Goal: Task Accomplishment & Management: Use online tool/utility

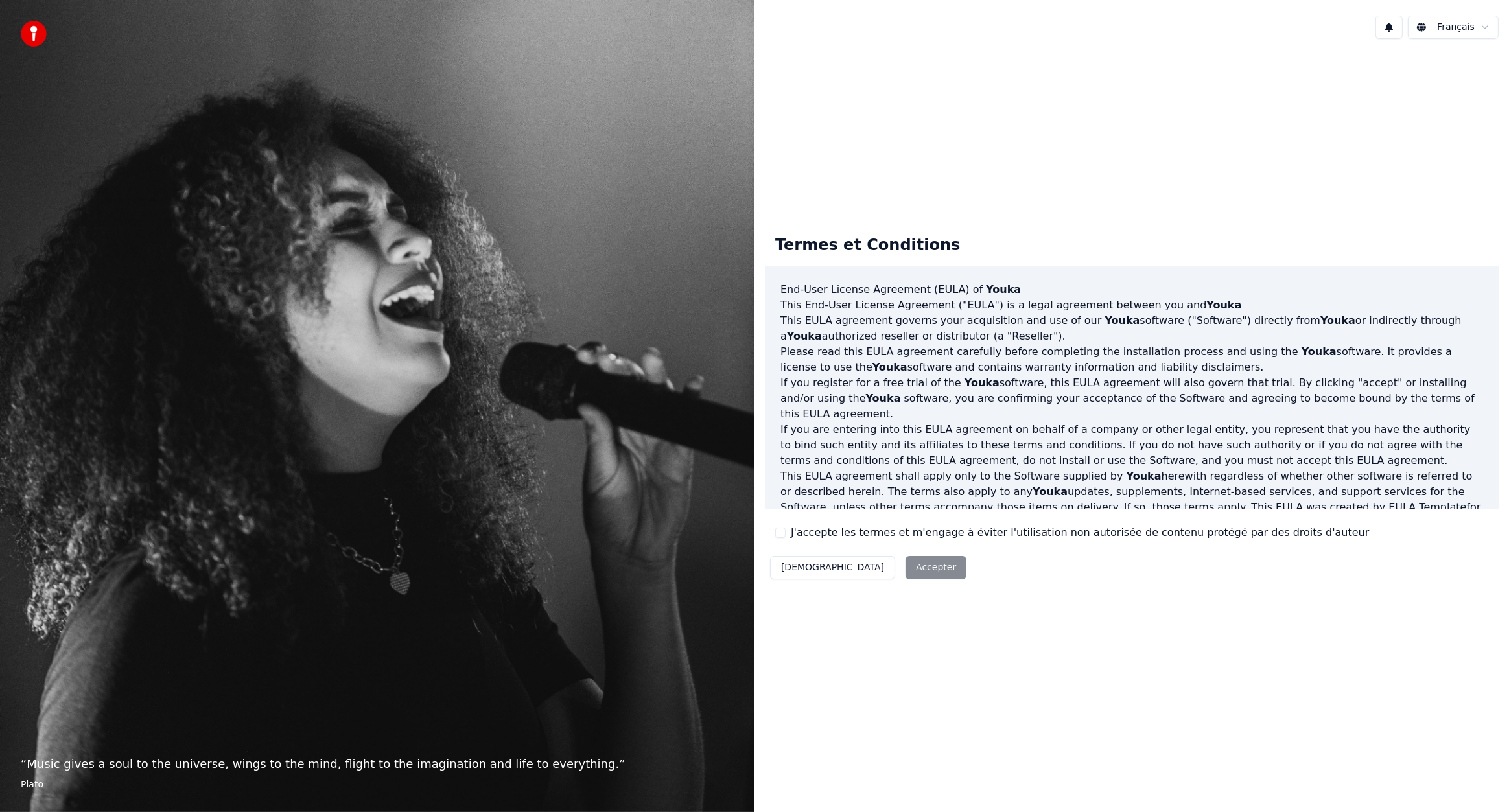
click at [812, 538] on label "J'accepte les termes et m'engage à éviter l'utilisation non autorisée de conten…" at bounding box center [1080, 532] width 579 height 16
click at [785, 538] on button "J'accepte les termes et m'engage à éviter l'utilisation non autorisée de conten…" at bounding box center [780, 532] width 10 height 10
click at [906, 565] on button "Accepter" at bounding box center [936, 568] width 61 height 23
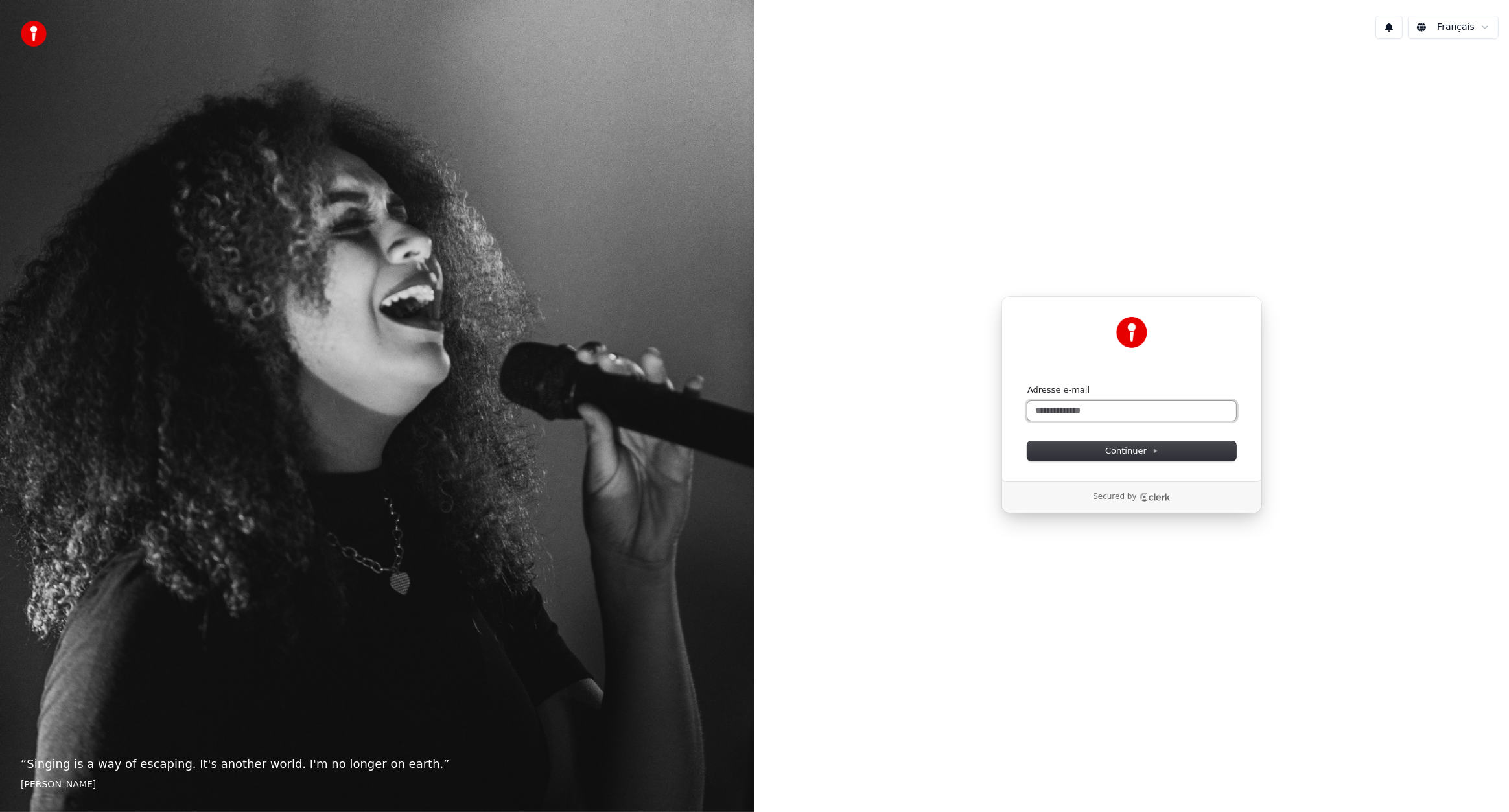
click at [1084, 419] on input "Adresse e-mail" at bounding box center [1131, 410] width 209 height 19
type input "*"
click at [1072, 407] on input "*" at bounding box center [1131, 410] width 209 height 19
click at [1108, 445] on span "Continuer" at bounding box center [1131, 451] width 53 height 12
type input "**********"
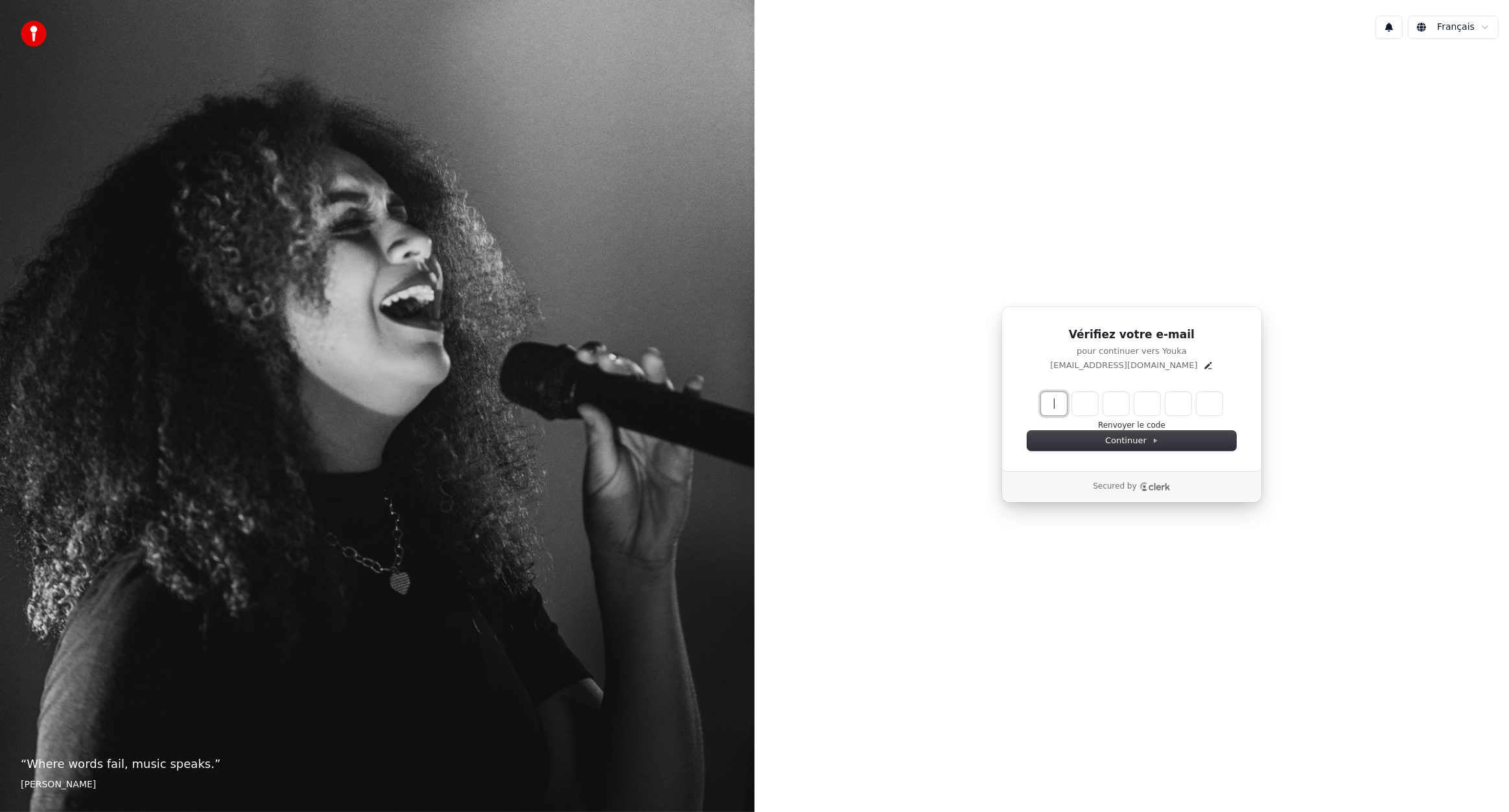
click at [1055, 402] on input "Enter verification code" at bounding box center [1145, 403] width 208 height 23
paste input "Enter verification code"
type input "******"
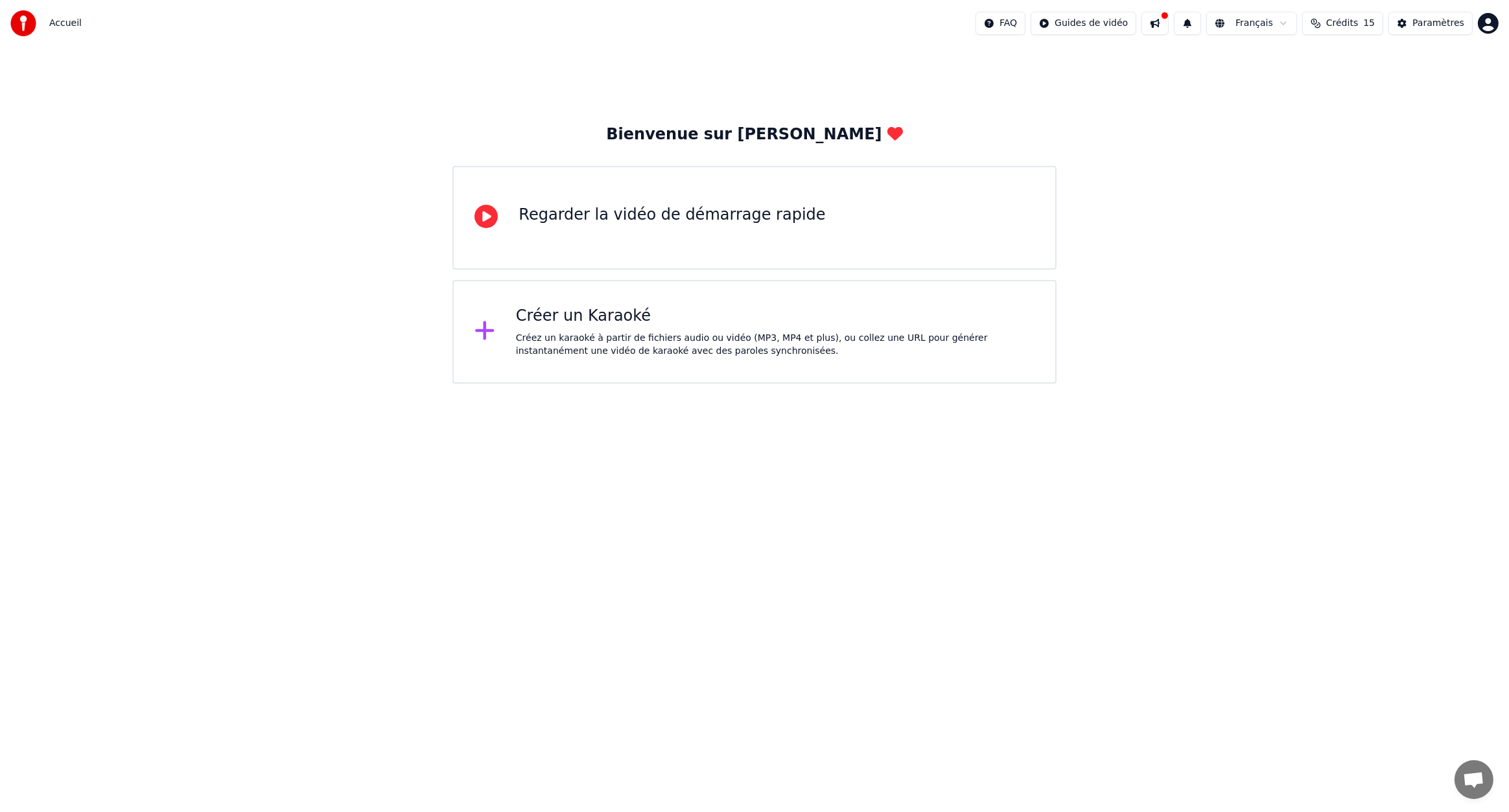
click at [615, 357] on div "Créez un karaoké à partir de fichiers audio ou vidéo (MP3, MP4 et plus), ou col…" at bounding box center [775, 344] width 518 height 26
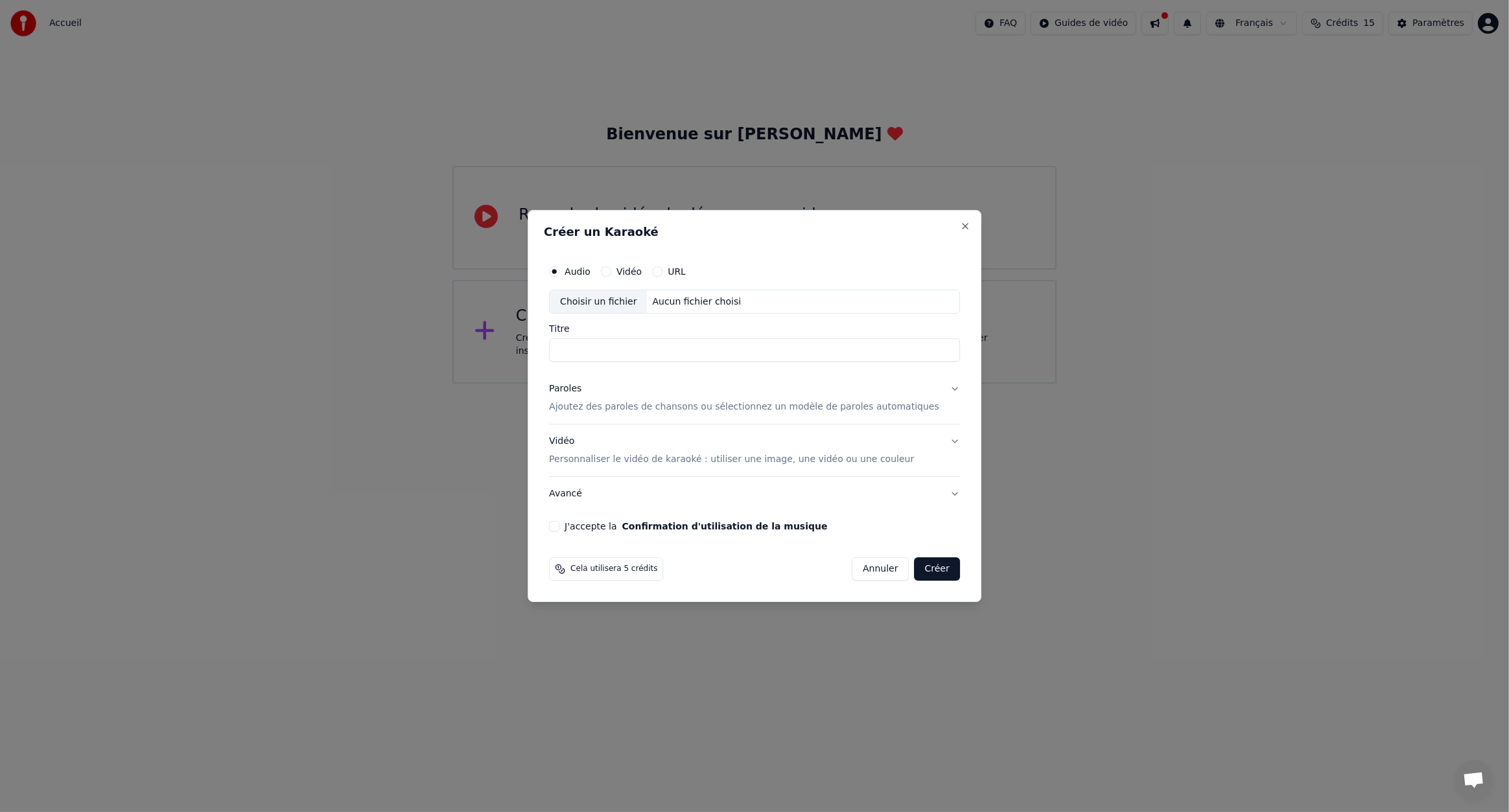
click at [636, 267] on label "Vidéo" at bounding box center [629, 271] width 25 height 9
click at [611, 266] on button "Vidéo" at bounding box center [606, 271] width 10 height 10
click at [632, 301] on div "Choisir un fichier" at bounding box center [599, 302] width 97 height 23
type input "**********"
click at [619, 345] on input "**********" at bounding box center [754, 351] width 411 height 23
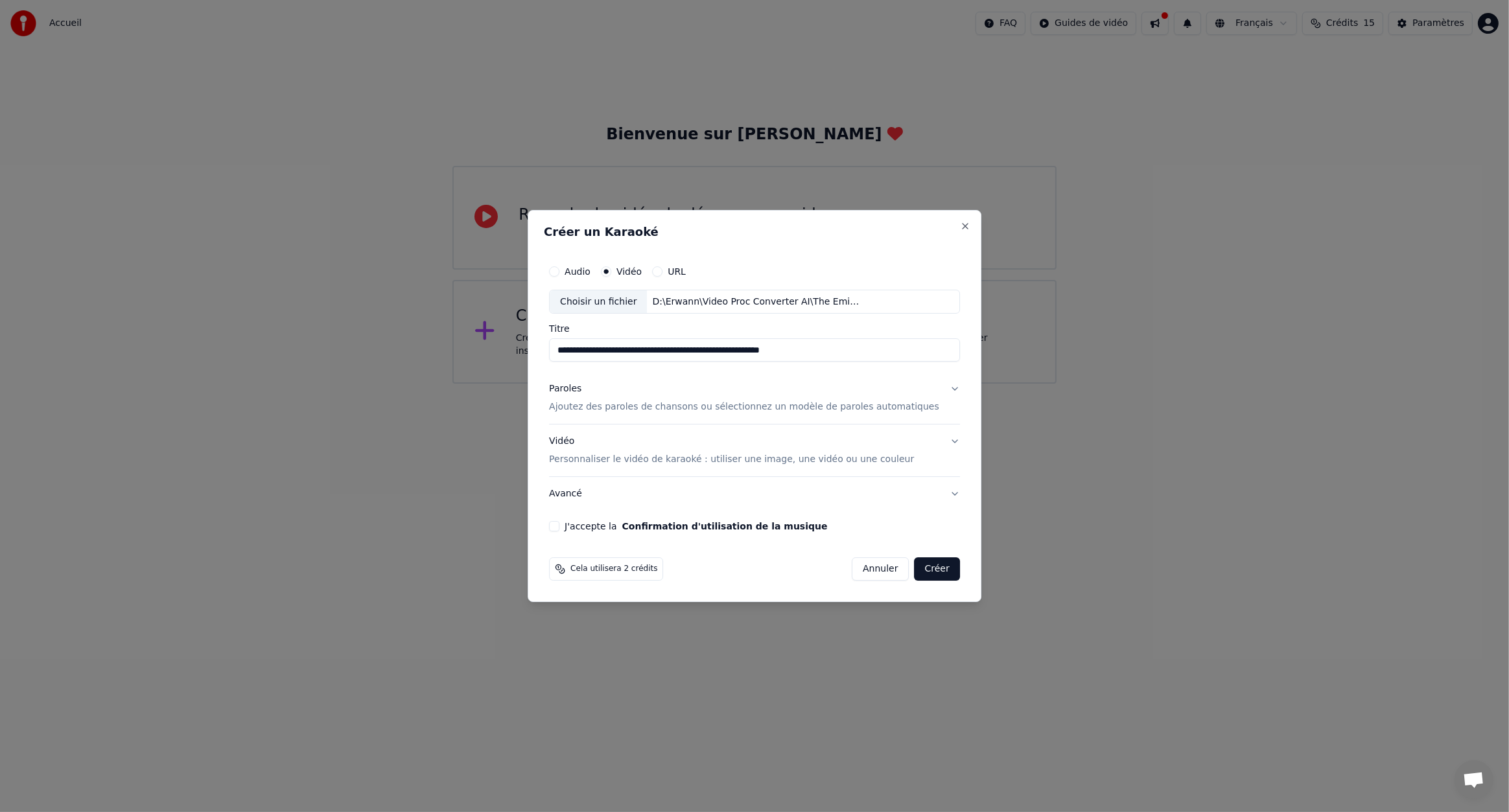
click at [878, 414] on p "Ajoutez des paroles de chansons ou sélectionnez un modèle de paroles automatiqu…" at bounding box center [744, 407] width 390 height 13
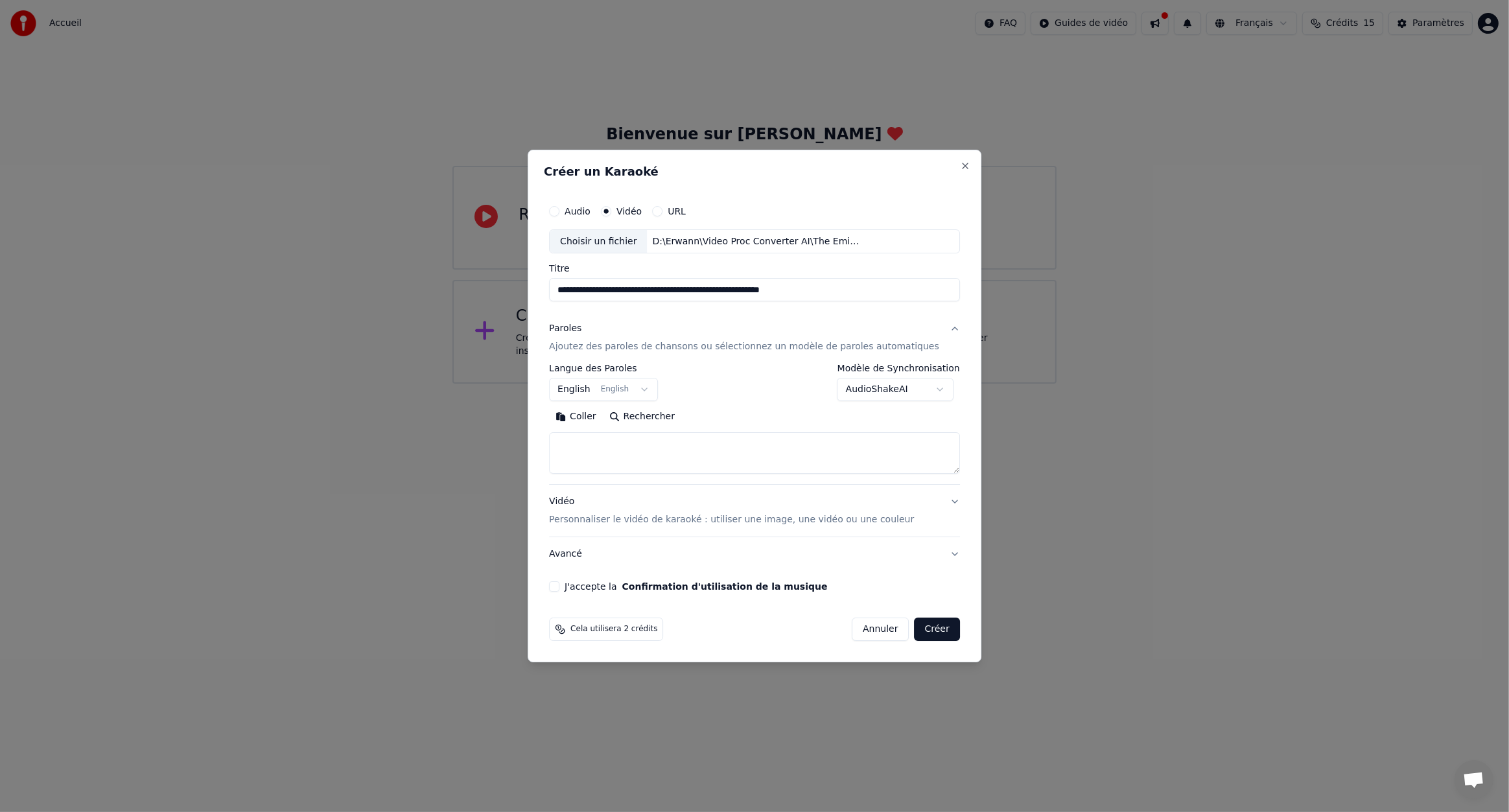
click at [655, 386] on button "English English" at bounding box center [604, 390] width 109 height 23
select select "**"
click at [906, 383] on body "**********" at bounding box center [754, 192] width 1509 height 383
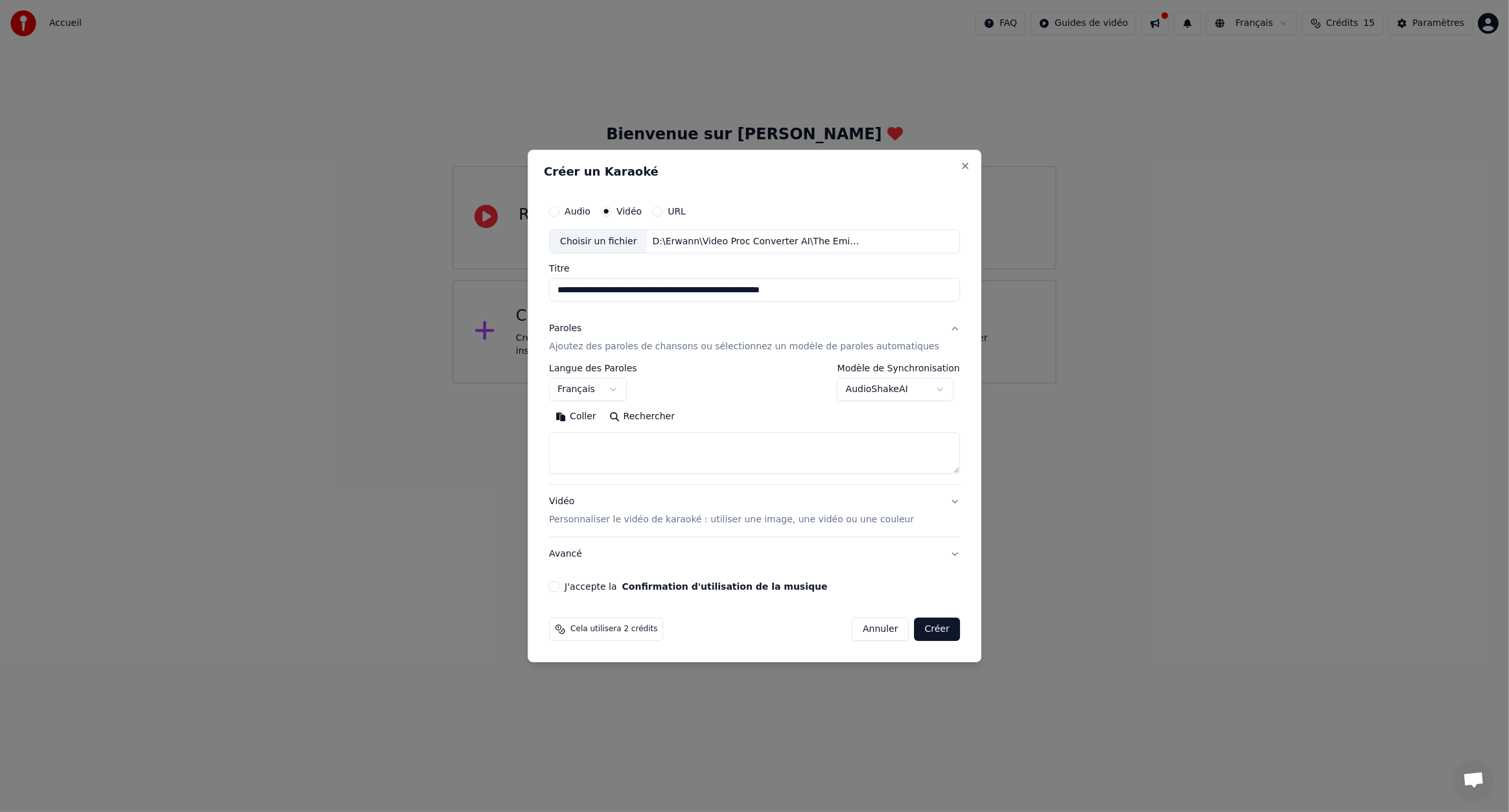
click at [887, 526] on p "Personnaliser le vidéo de karaoké : utiliser une image, une vidéo ou une couleur" at bounding box center [732, 519] width 365 height 13
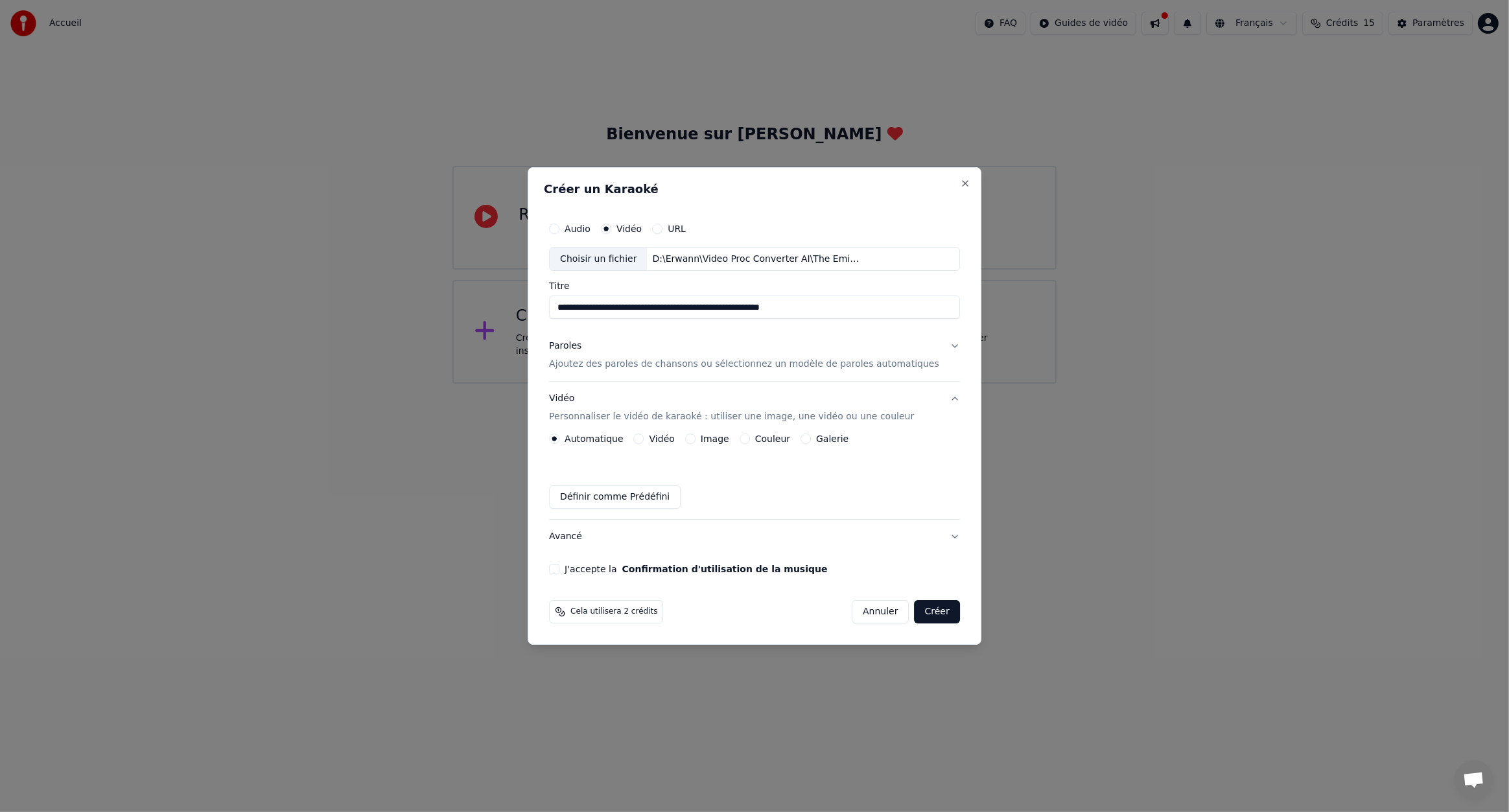
click at [559, 571] on button "J'accepte la Confirmation d'utilisation de la musique" at bounding box center [554, 569] width 10 height 10
click at [918, 610] on button "Créer" at bounding box center [937, 612] width 45 height 23
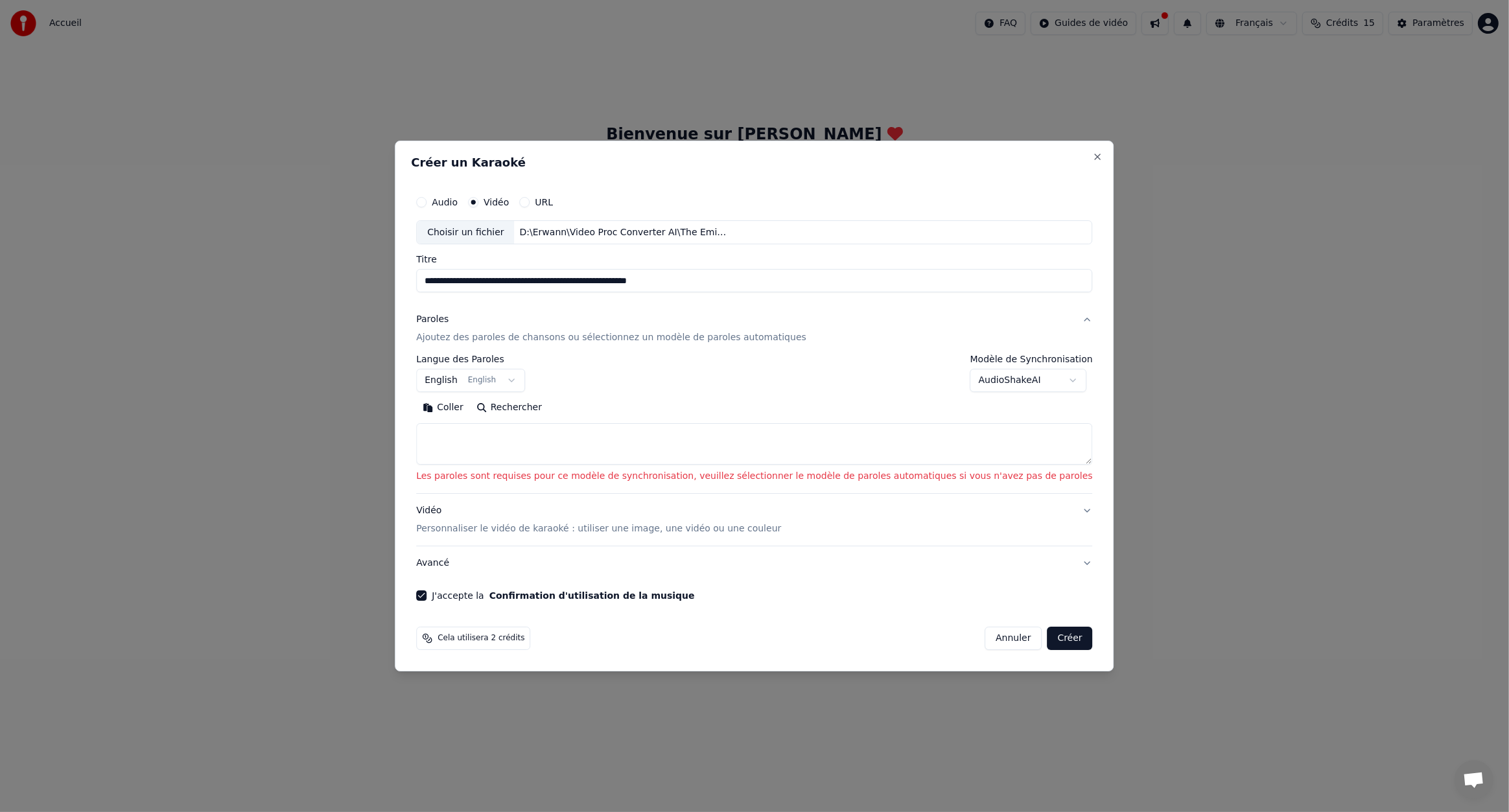
click at [572, 432] on textarea at bounding box center [754, 445] width 676 height 42
click at [984, 382] on body "**********" at bounding box center [754, 192] width 1509 height 383
select select "**********"
click at [1048, 636] on button "Créer" at bounding box center [1070, 639] width 45 height 23
click at [508, 383] on button "English English" at bounding box center [471, 381] width 109 height 23
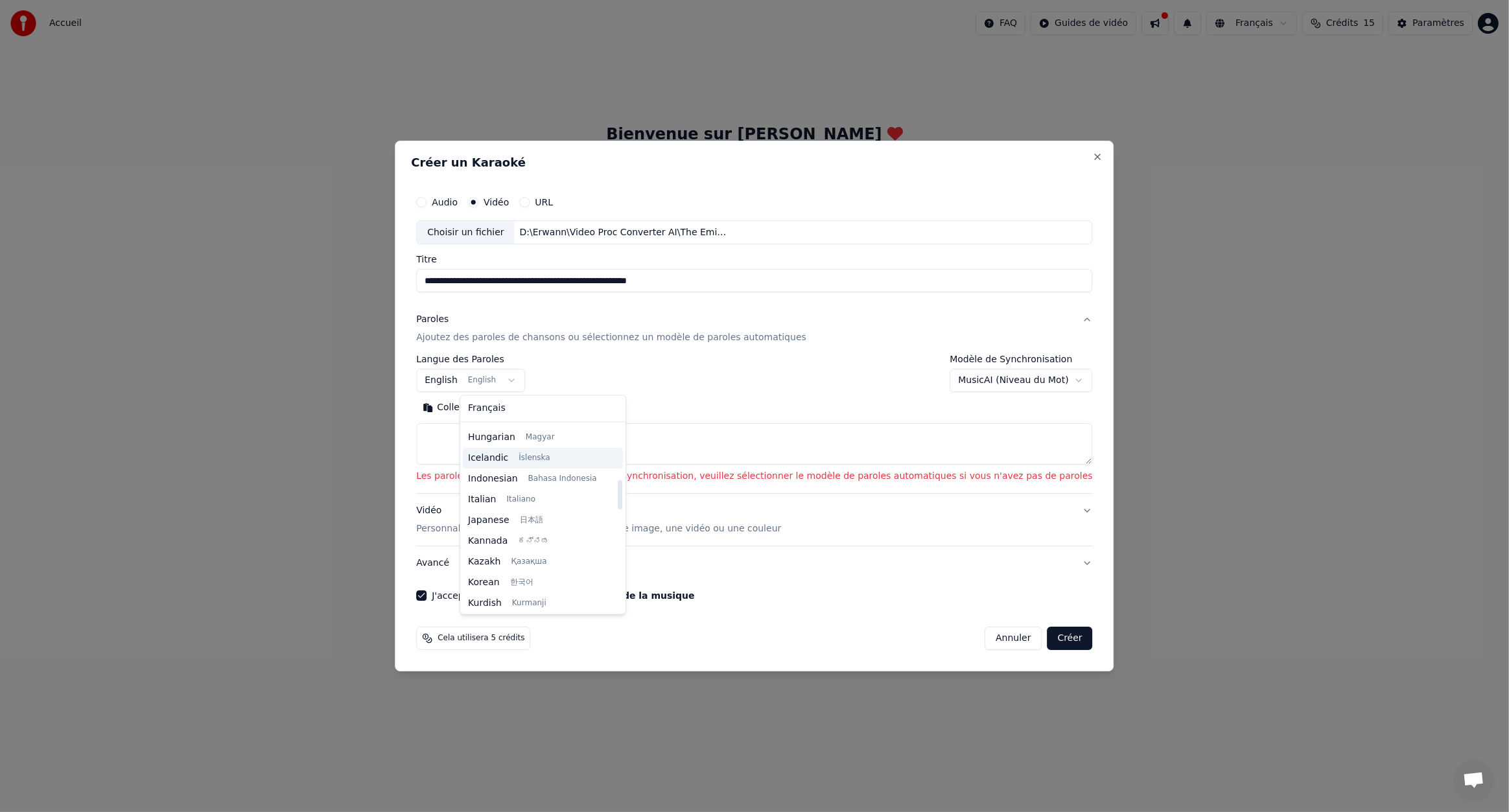
scroll to position [455, 0]
select select "**"
click at [581, 432] on textarea at bounding box center [754, 445] width 676 height 42
paste textarea "**********"
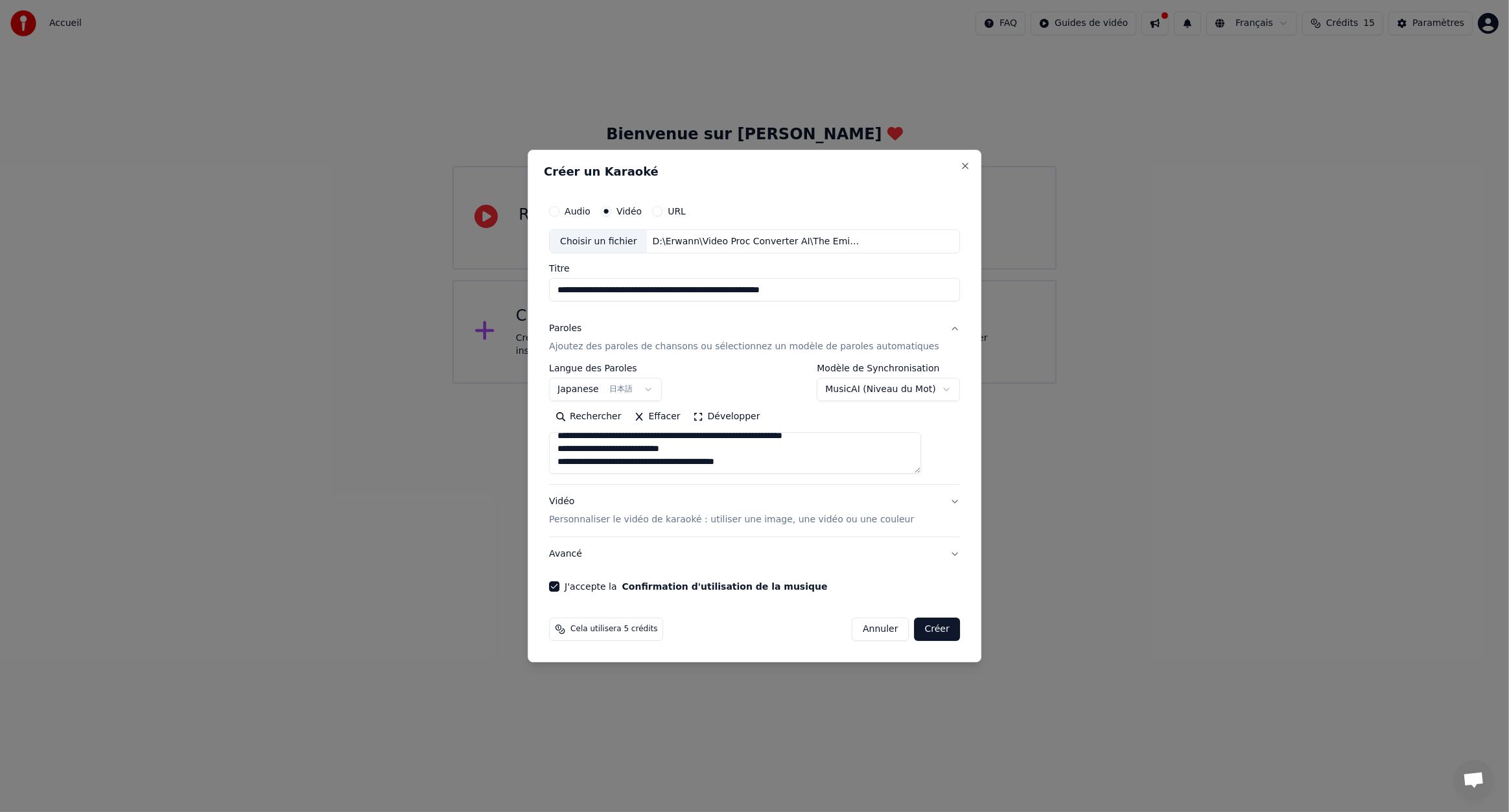
scroll to position [398, 0]
click at [797, 467] on textarea at bounding box center [735, 454] width 372 height 42
drag, startPoint x: 798, startPoint y: 460, endPoint x: 461, endPoint y: 362, distance: 351.0
click at [461, 362] on body "**********" at bounding box center [754, 192] width 1509 height 383
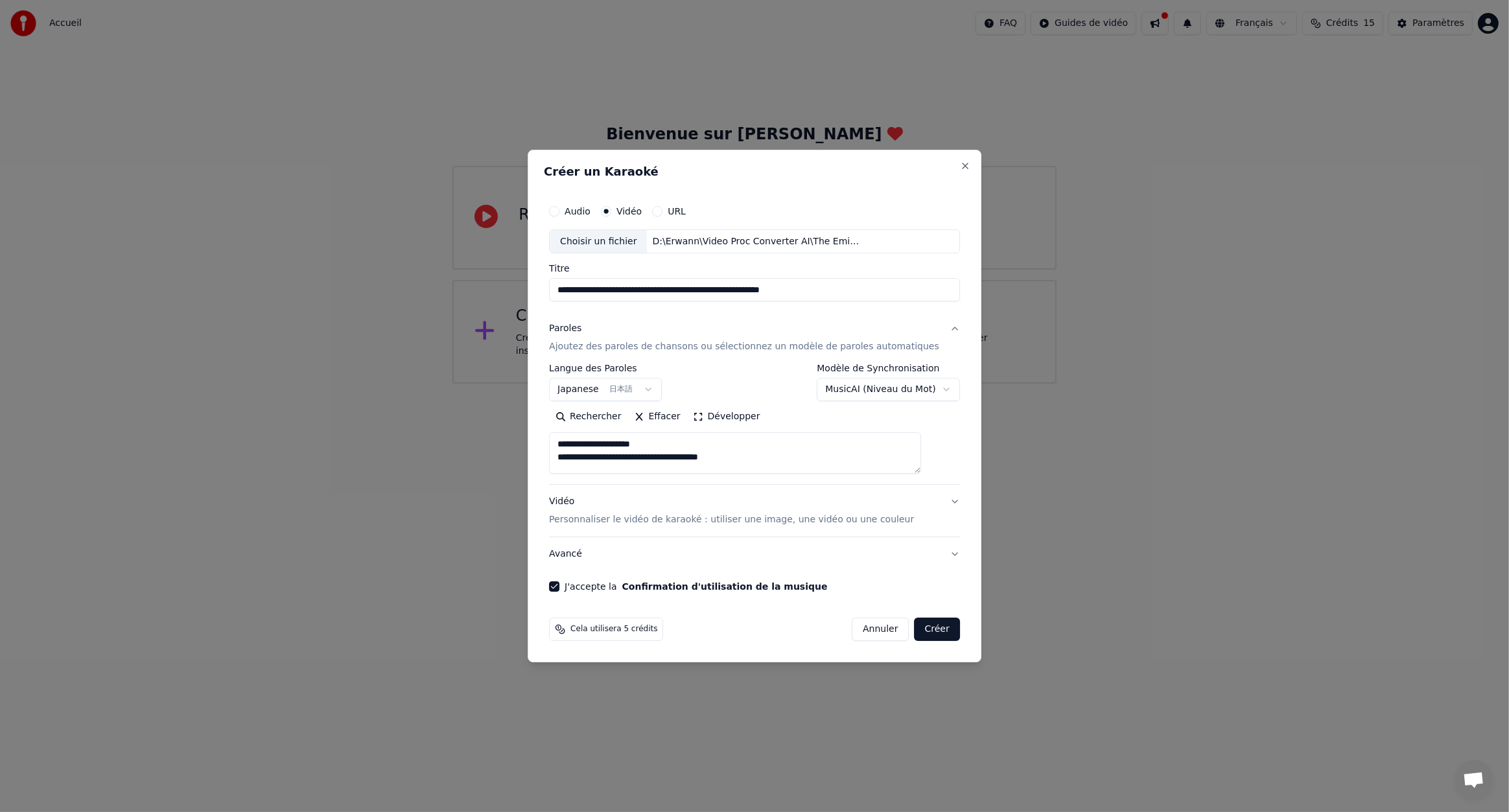
paste textarea
type textarea "**********"
click at [931, 628] on button "Créer" at bounding box center [937, 630] width 45 height 23
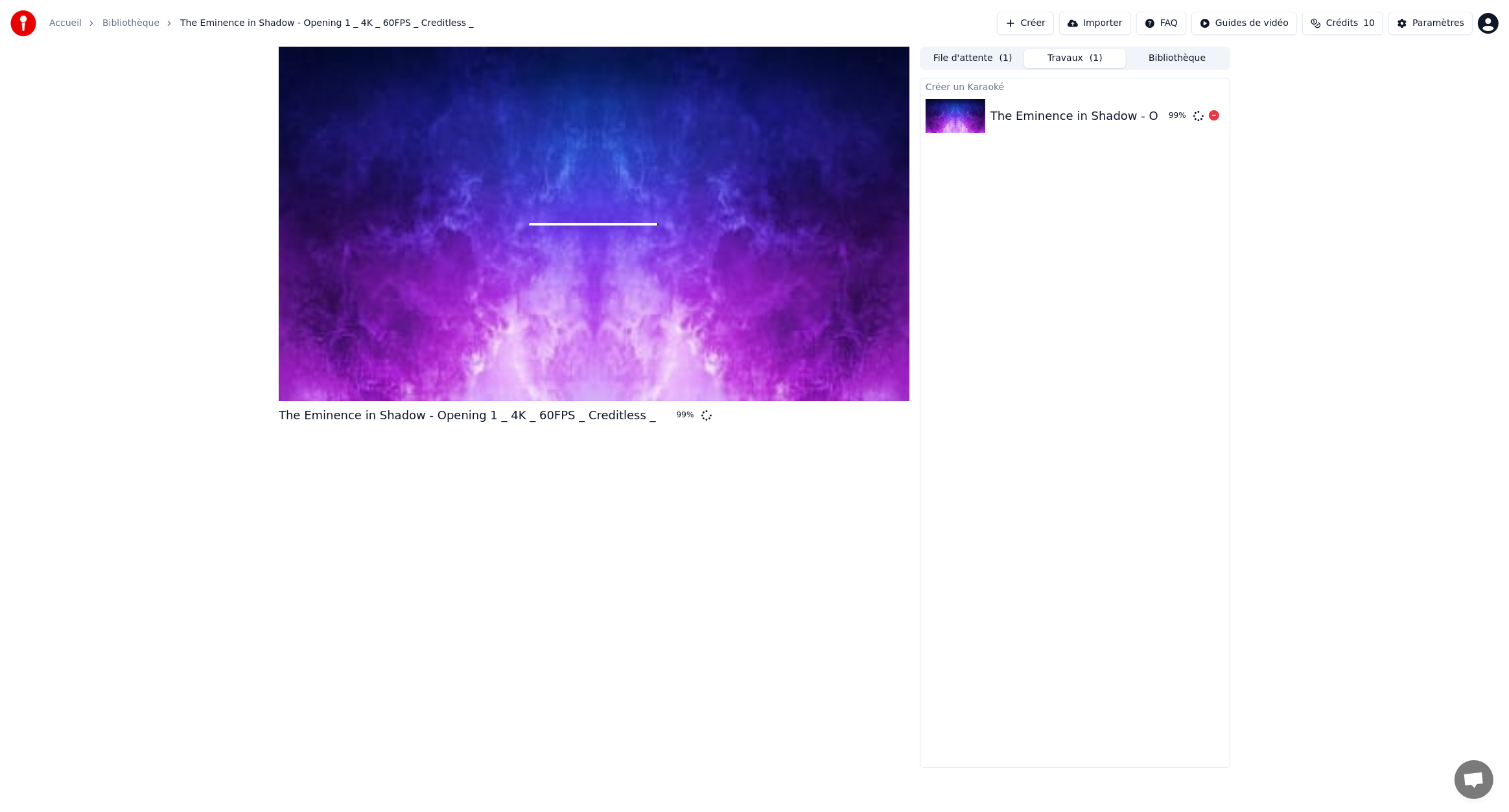
click at [955, 113] on img at bounding box center [955, 116] width 59 height 33
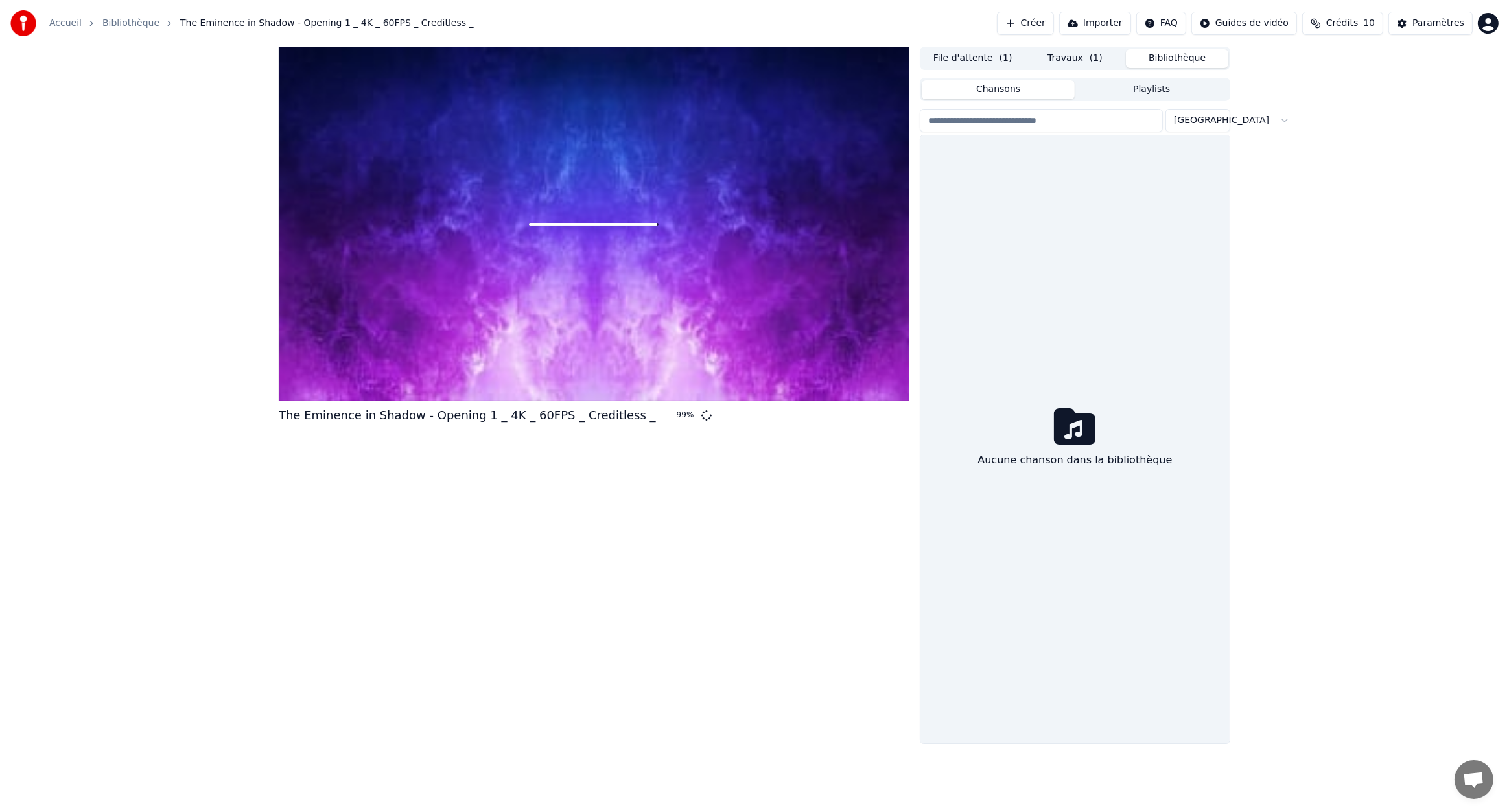
click at [1197, 59] on button "Bibliothèque" at bounding box center [1177, 59] width 102 height 18
click at [1078, 53] on button "Travaux ( 1 )" at bounding box center [1075, 59] width 102 height 18
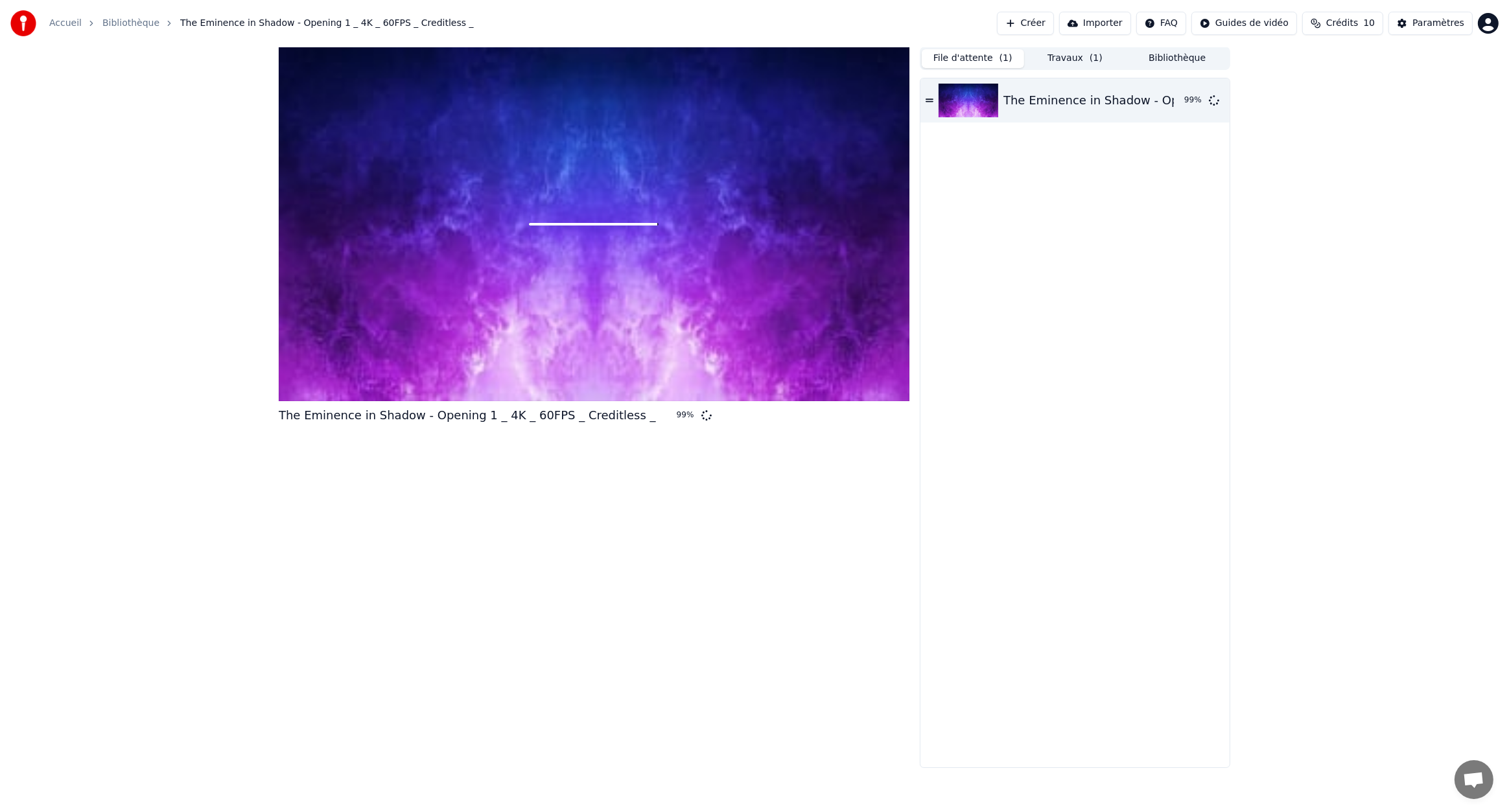
click at [980, 54] on button "File d'attente ( 1 )" at bounding box center [973, 59] width 102 height 18
click at [1077, 59] on button "Travaux ( 1 )" at bounding box center [1075, 59] width 102 height 18
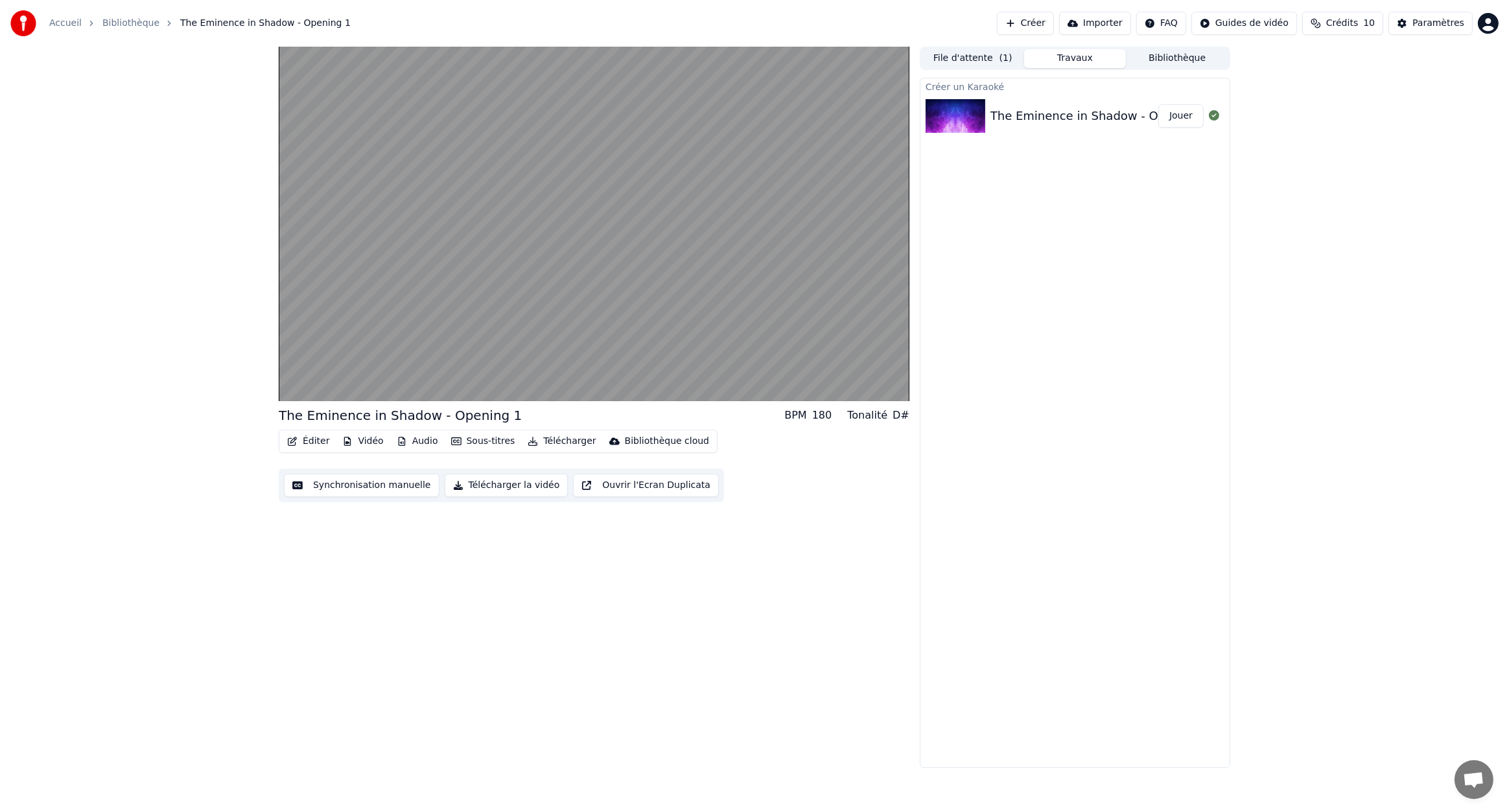
click at [544, 441] on button "Télécharger" at bounding box center [562, 441] width 79 height 18
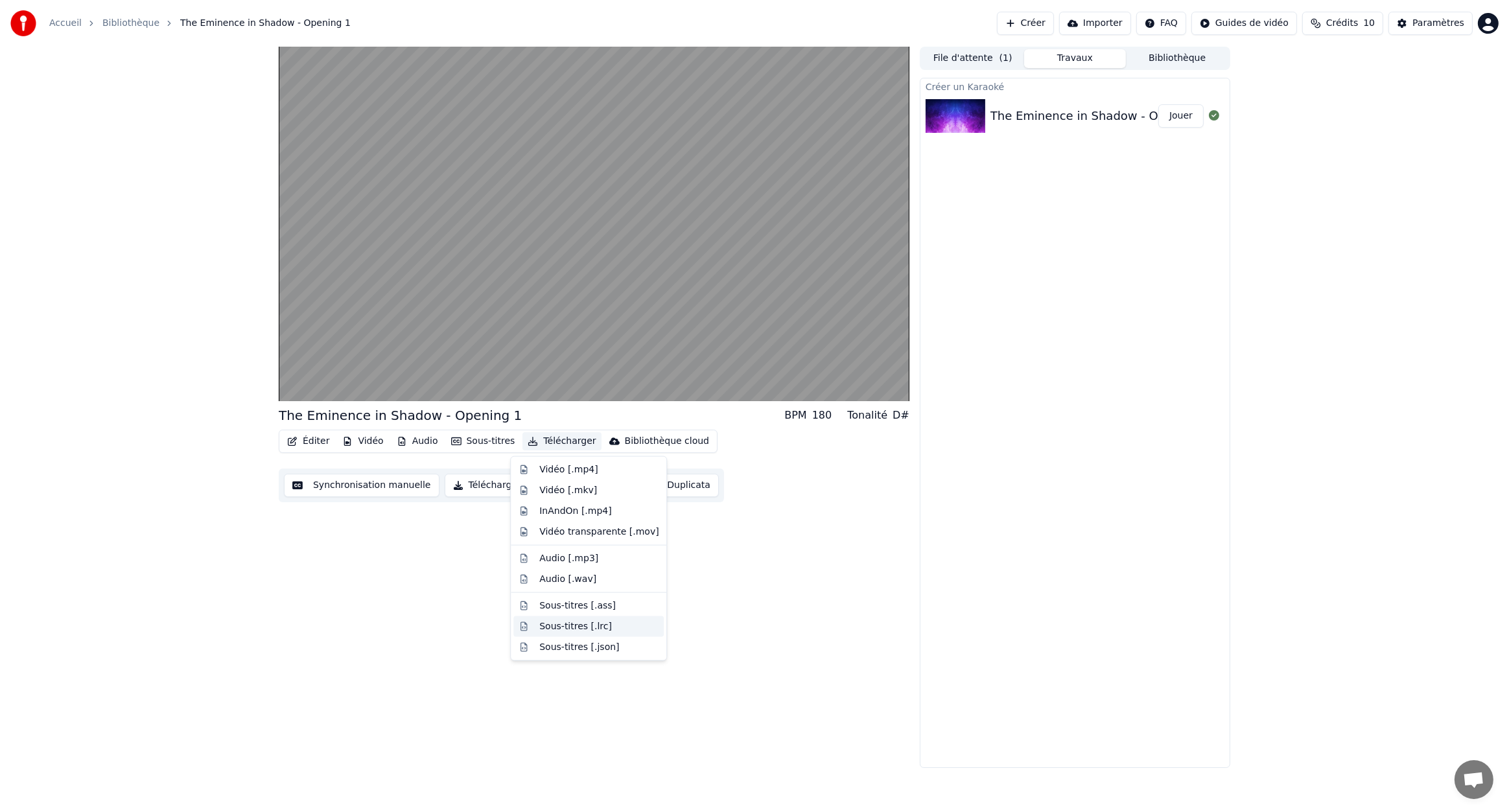
click at [619, 627] on div "Sous-titres [.lrc]" at bounding box center [599, 626] width 119 height 13
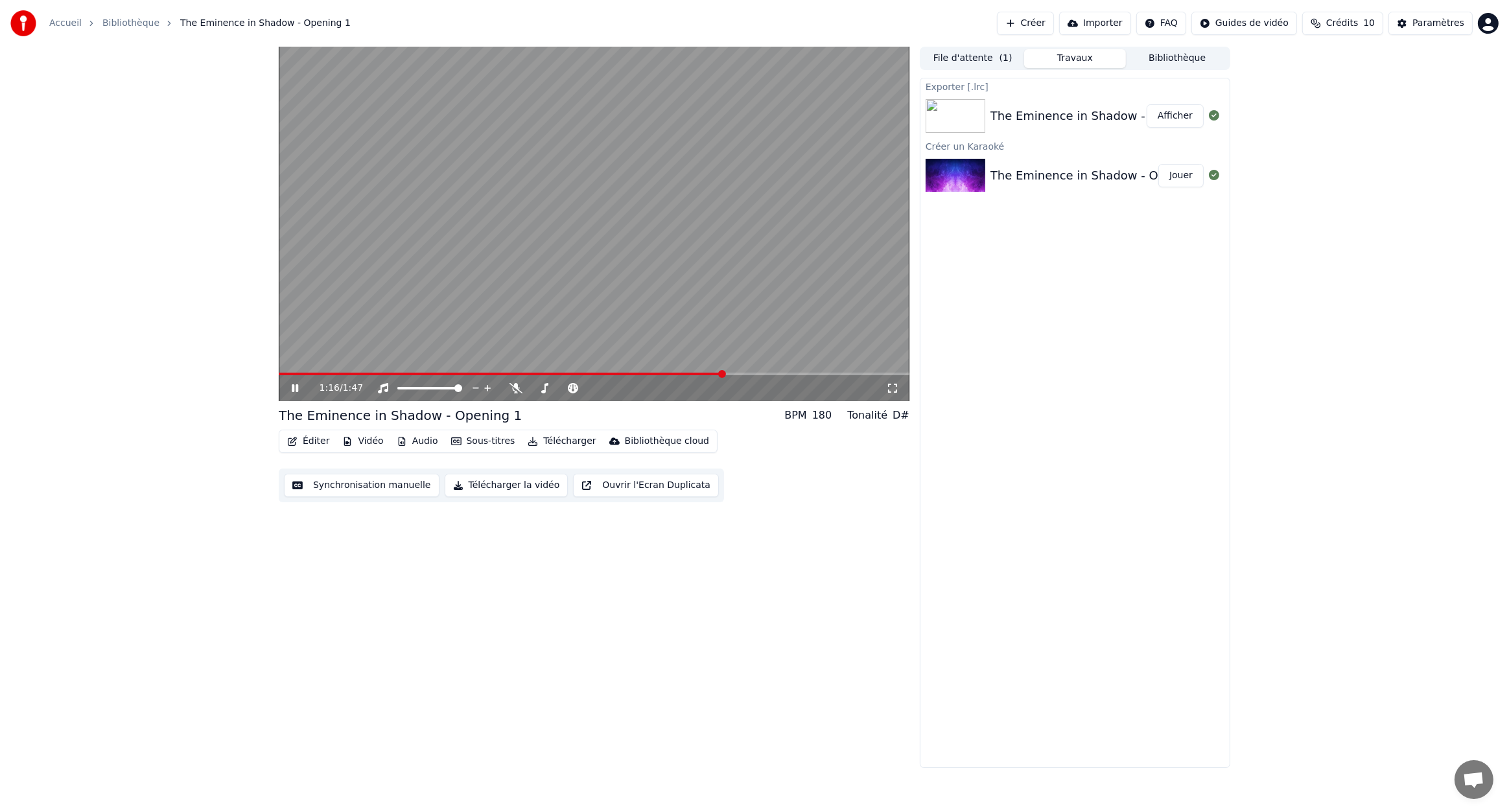
click at [661, 199] on video at bounding box center [594, 224] width 631 height 354
click at [303, 440] on button "Éditer" at bounding box center [308, 441] width 53 height 18
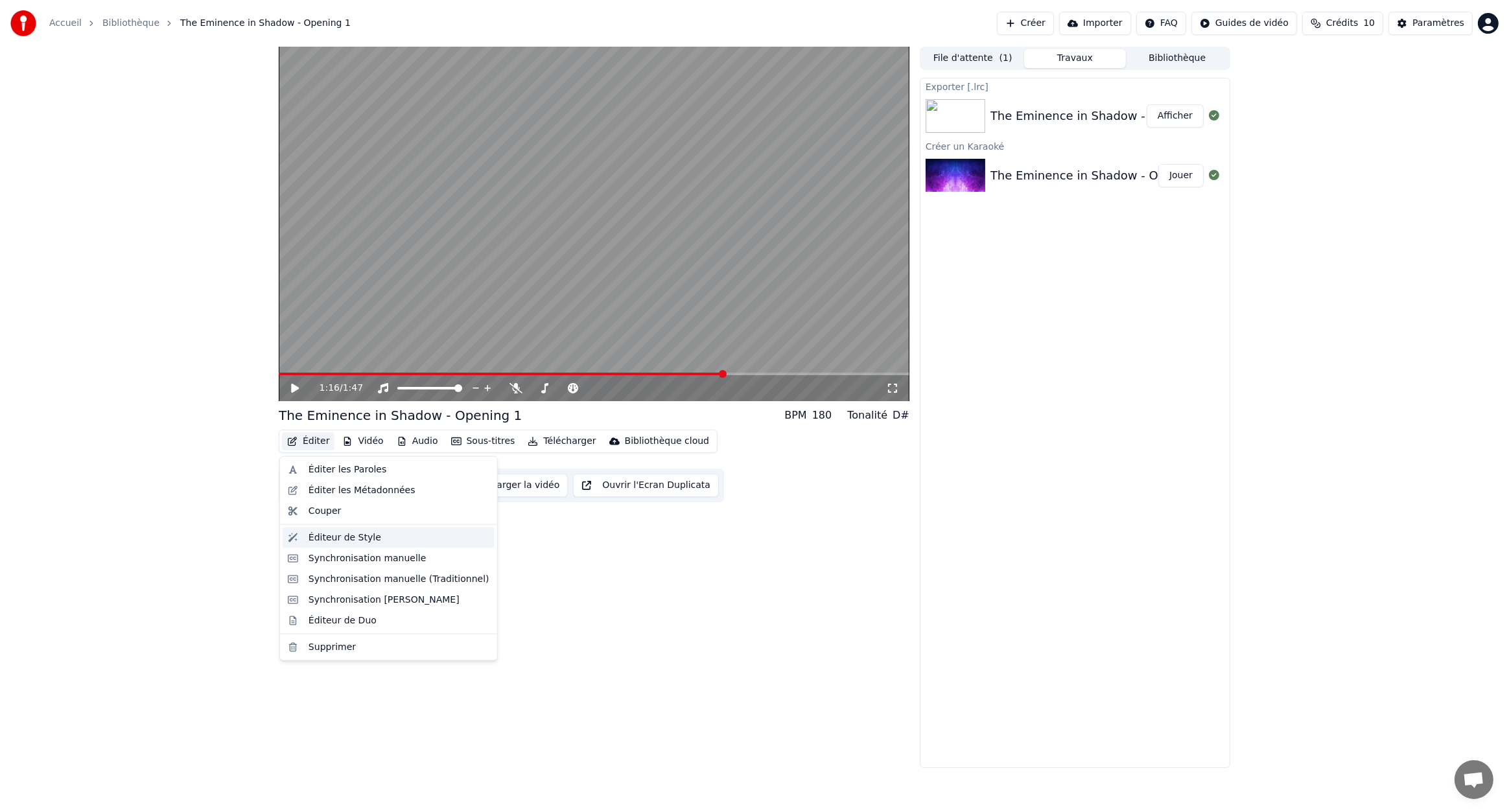
click at [402, 541] on div "Éditeur de Style" at bounding box center [399, 537] width 181 height 13
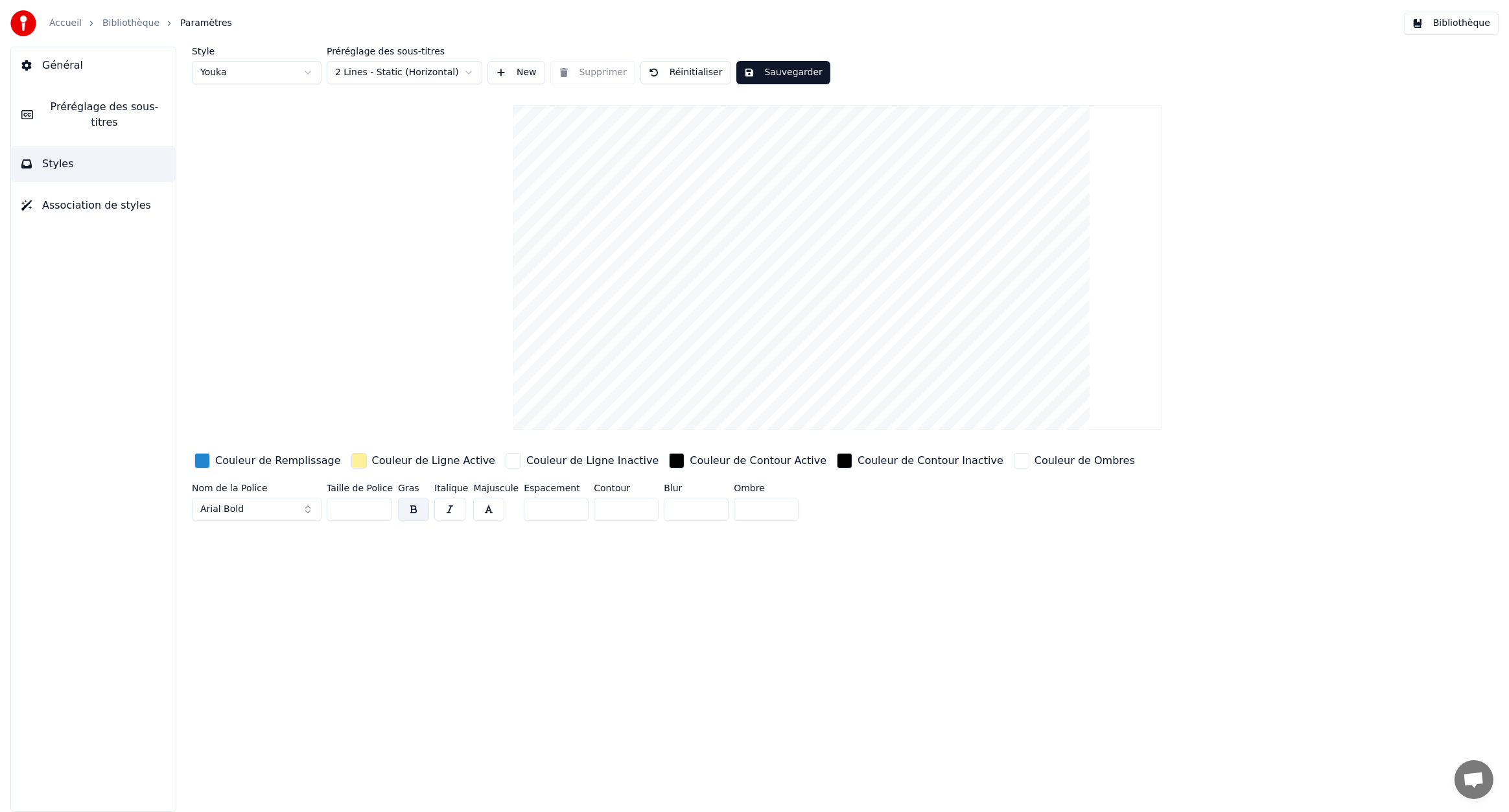
click at [506, 460] on div "button" at bounding box center [513, 460] width 16 height 16
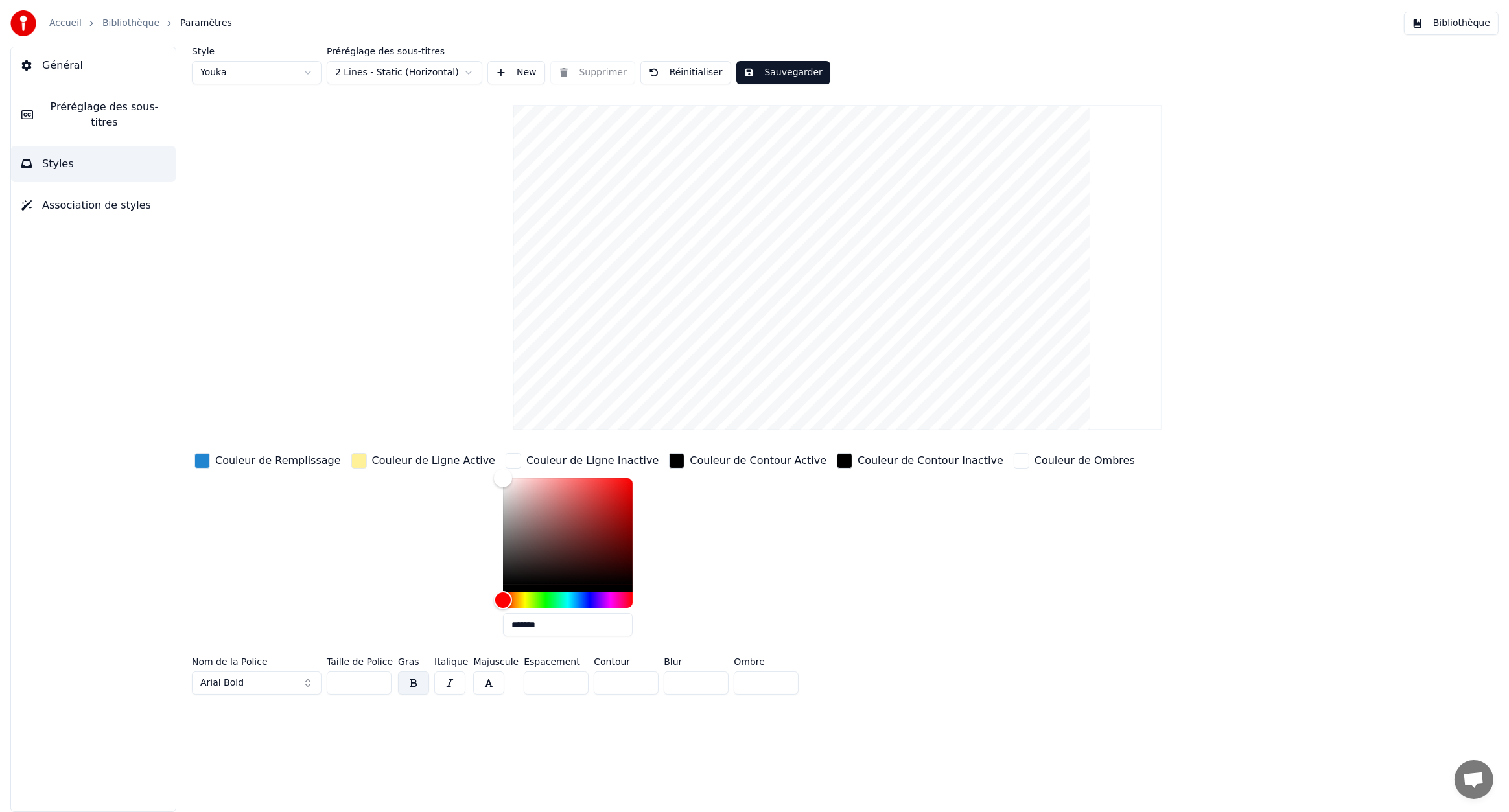
click at [669, 461] on div "button" at bounding box center [677, 460] width 16 height 16
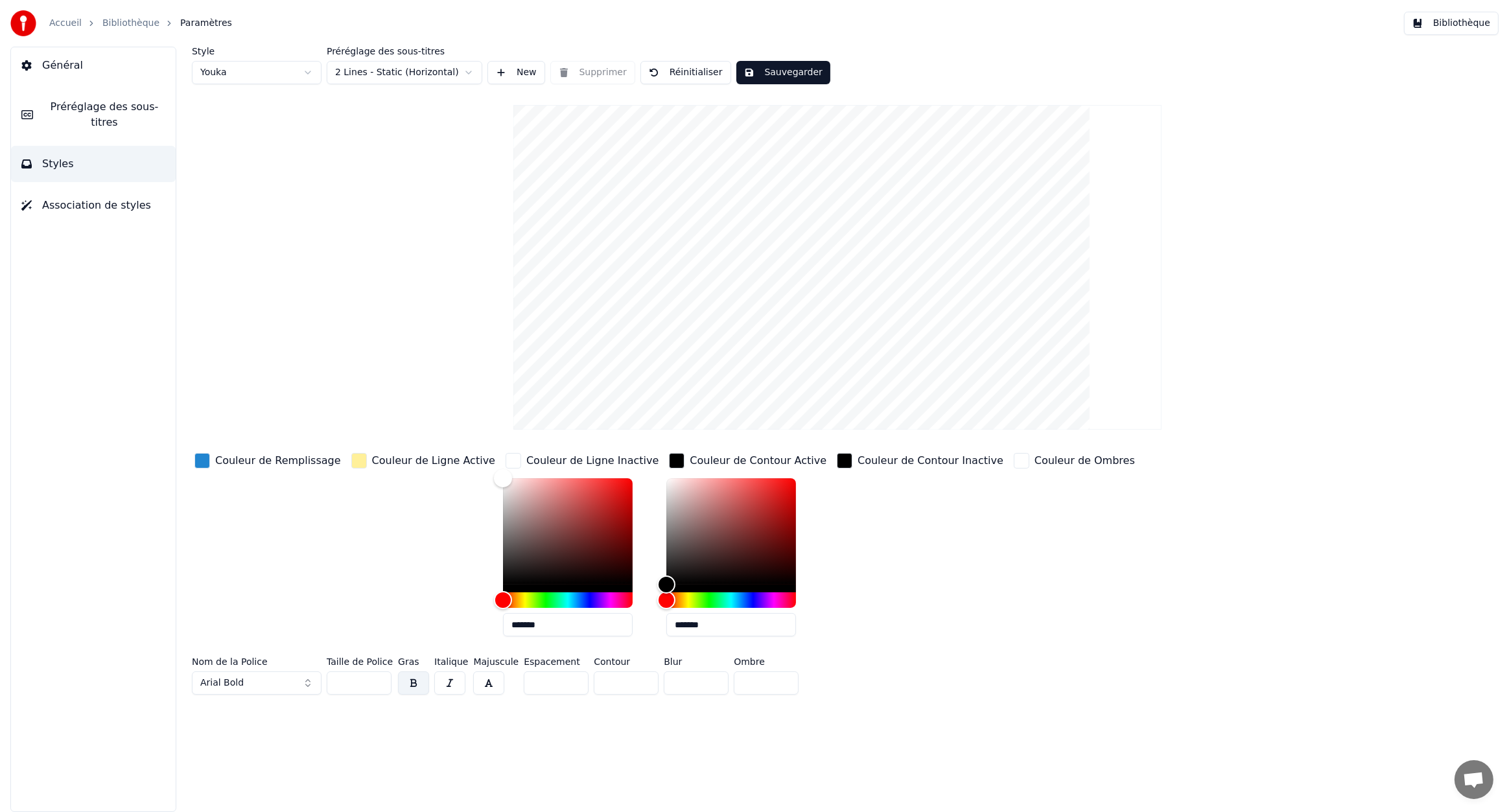
click at [837, 460] on div "button" at bounding box center [844, 460] width 16 height 16
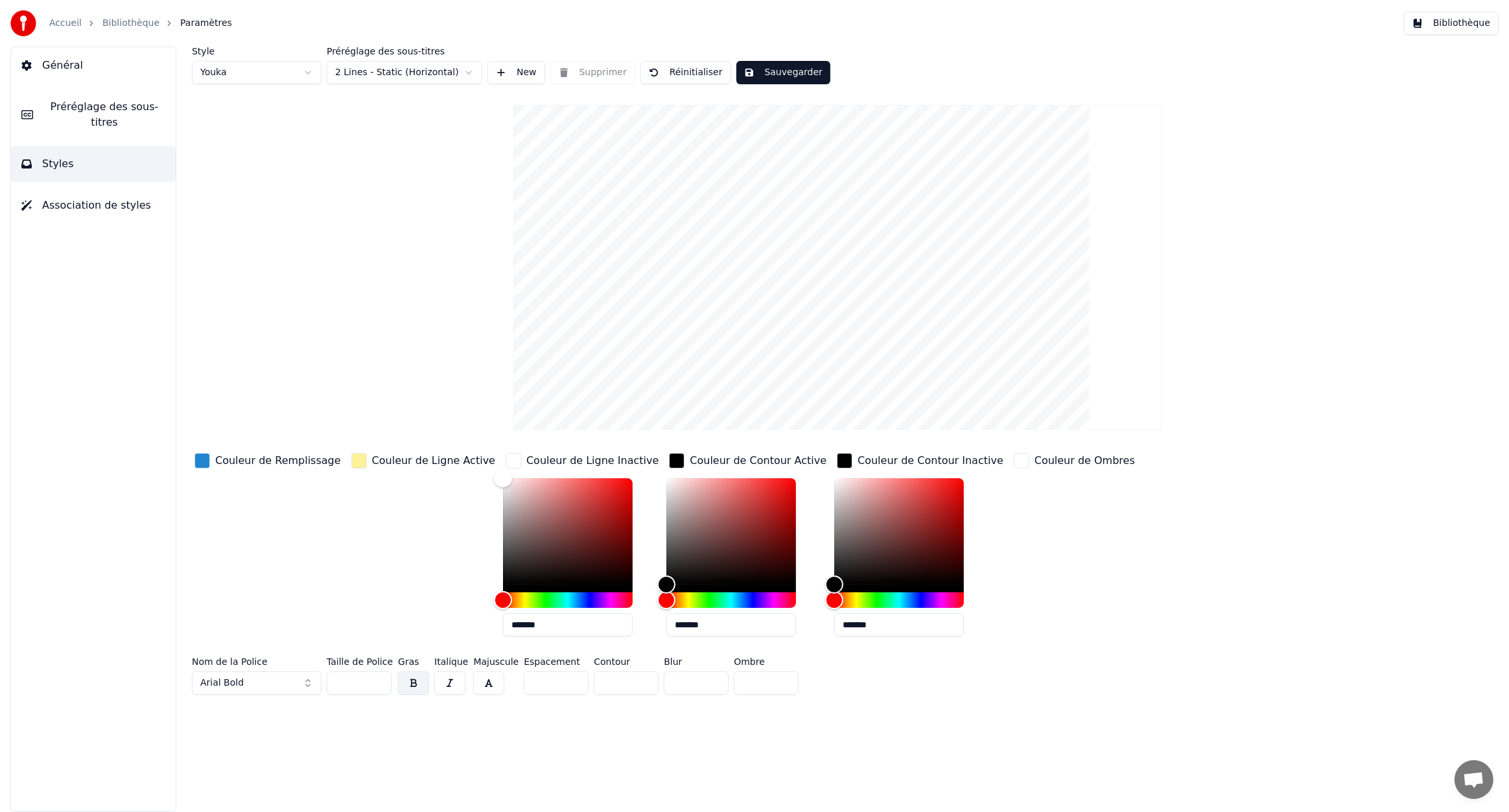
click at [1014, 460] on div "button" at bounding box center [1022, 460] width 16 height 16
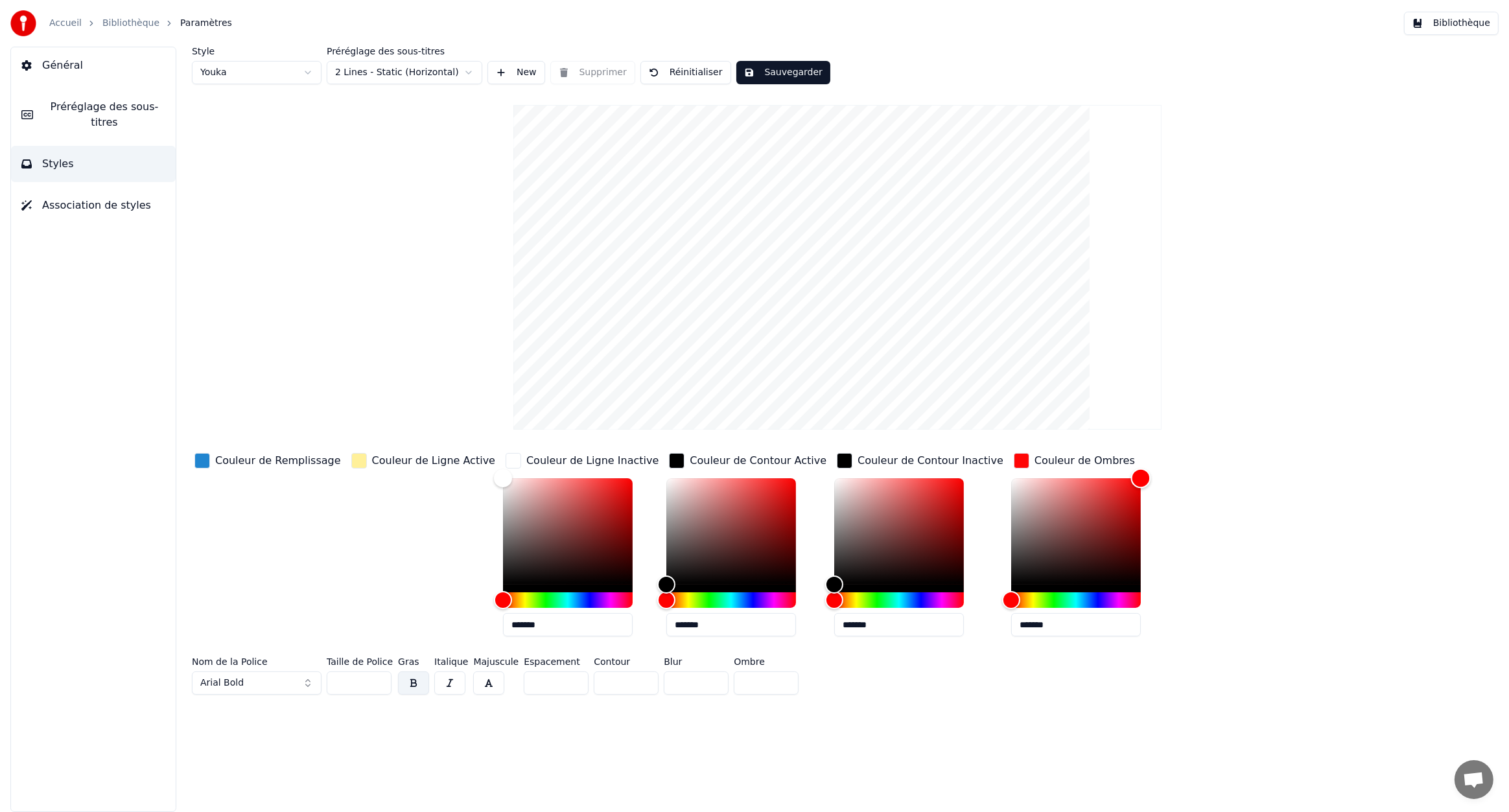
type input "*******"
drag, startPoint x: 948, startPoint y: 497, endPoint x: 1089, endPoint y: 458, distance: 146.3
click at [1089, 458] on div "Couleur de Ombres *******" at bounding box center [1087, 548] width 151 height 197
click at [352, 458] on div "button" at bounding box center [359, 460] width 16 height 16
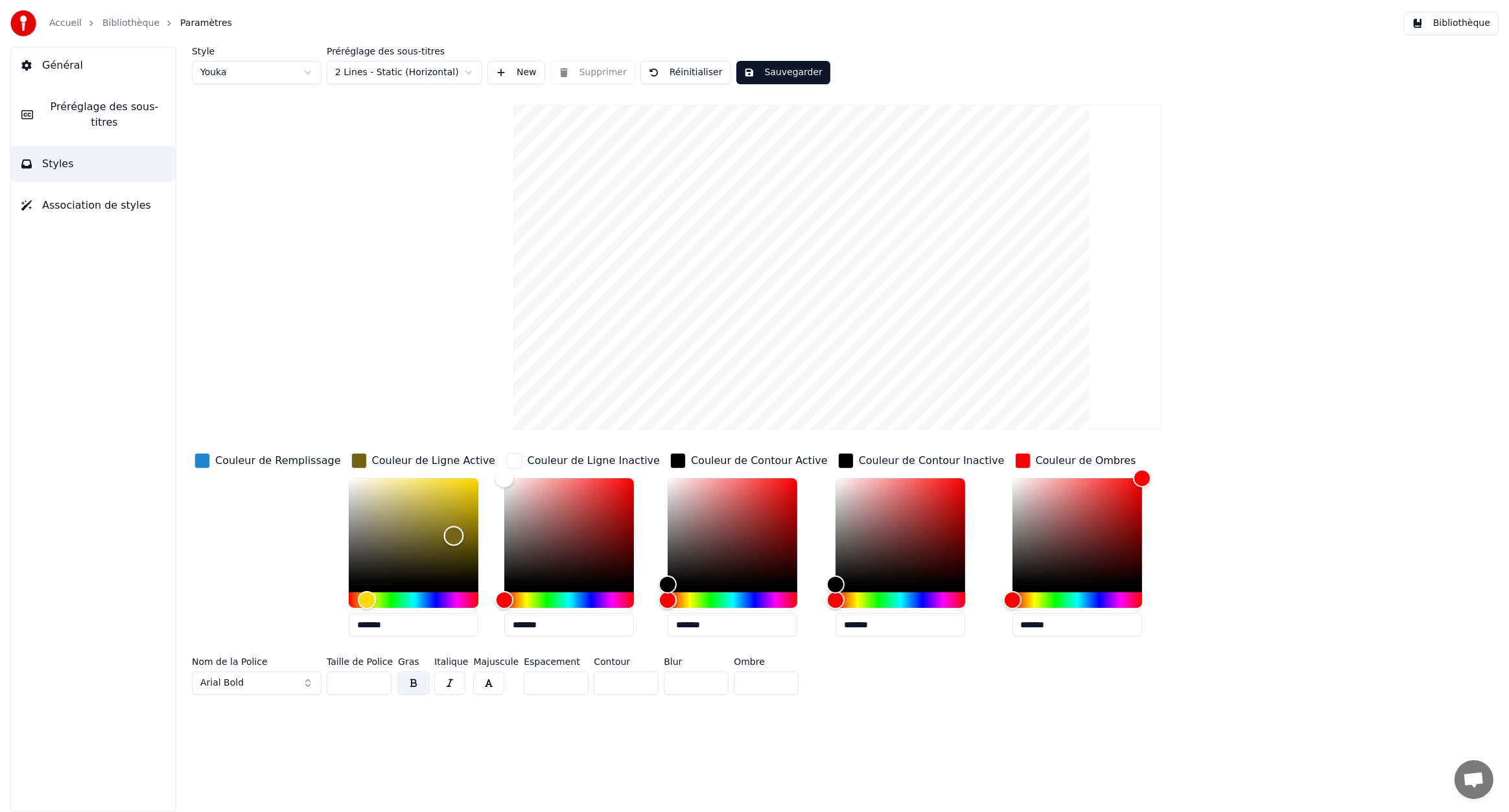
drag, startPoint x: 383, startPoint y: 484, endPoint x: 312, endPoint y: 492, distance: 71.4
click at [444, 527] on div "Color" at bounding box center [454, 537] width 20 height 20
type input "*******"
click at [208, 460] on div "button" at bounding box center [202, 460] width 16 height 16
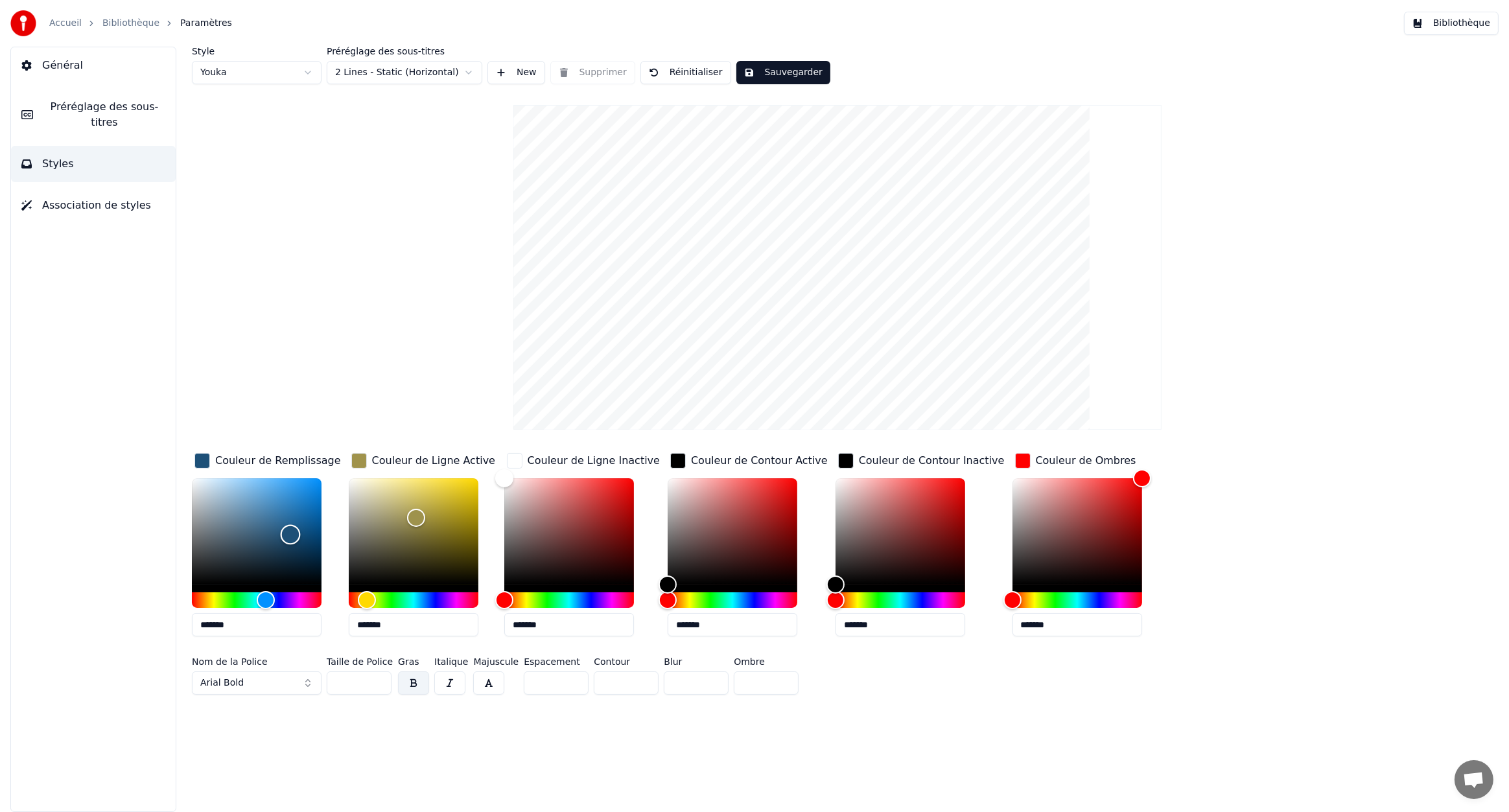
drag, startPoint x: 309, startPoint y: 495, endPoint x: 291, endPoint y: 534, distance: 43.0
click at [291, 534] on div "Color" at bounding box center [256, 531] width 130 height 106
click at [273, 600] on div "Hue" at bounding box center [273, 600] width 20 height 20
click at [269, 600] on div "Hue" at bounding box center [273, 600] width 20 height 20
click at [264, 600] on div "Hue" at bounding box center [269, 600] width 20 height 20
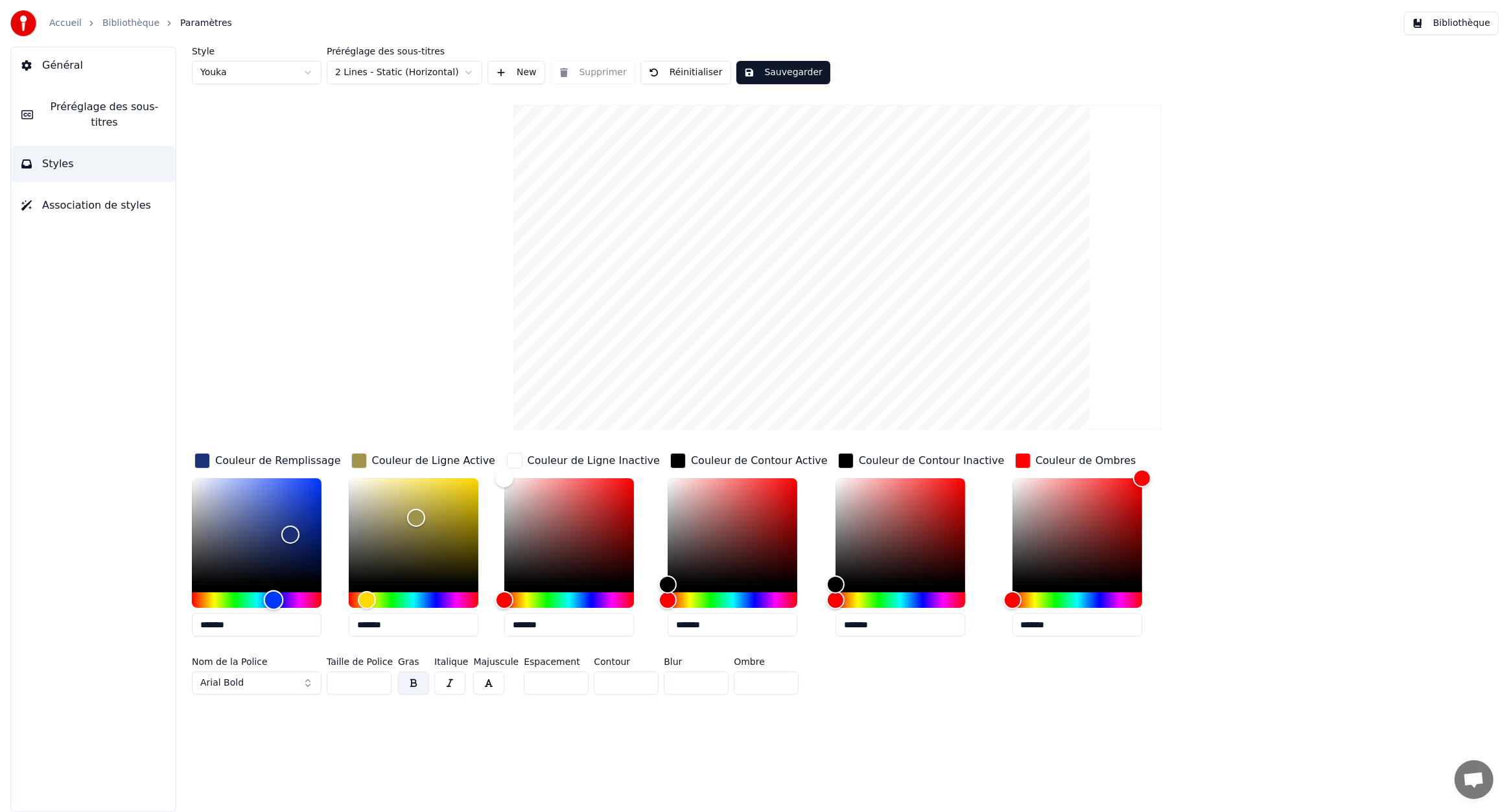
drag, startPoint x: 260, startPoint y: 600, endPoint x: 274, endPoint y: 596, distance: 14.6
click at [274, 596] on div "Hue" at bounding box center [274, 600] width 20 height 20
drag, startPoint x: 291, startPoint y: 531, endPoint x: 336, endPoint y: 460, distance: 84.1
click at [336, 460] on div "Couleur de Remplissage *******" at bounding box center [267, 548] width 152 height 197
type input "*******"
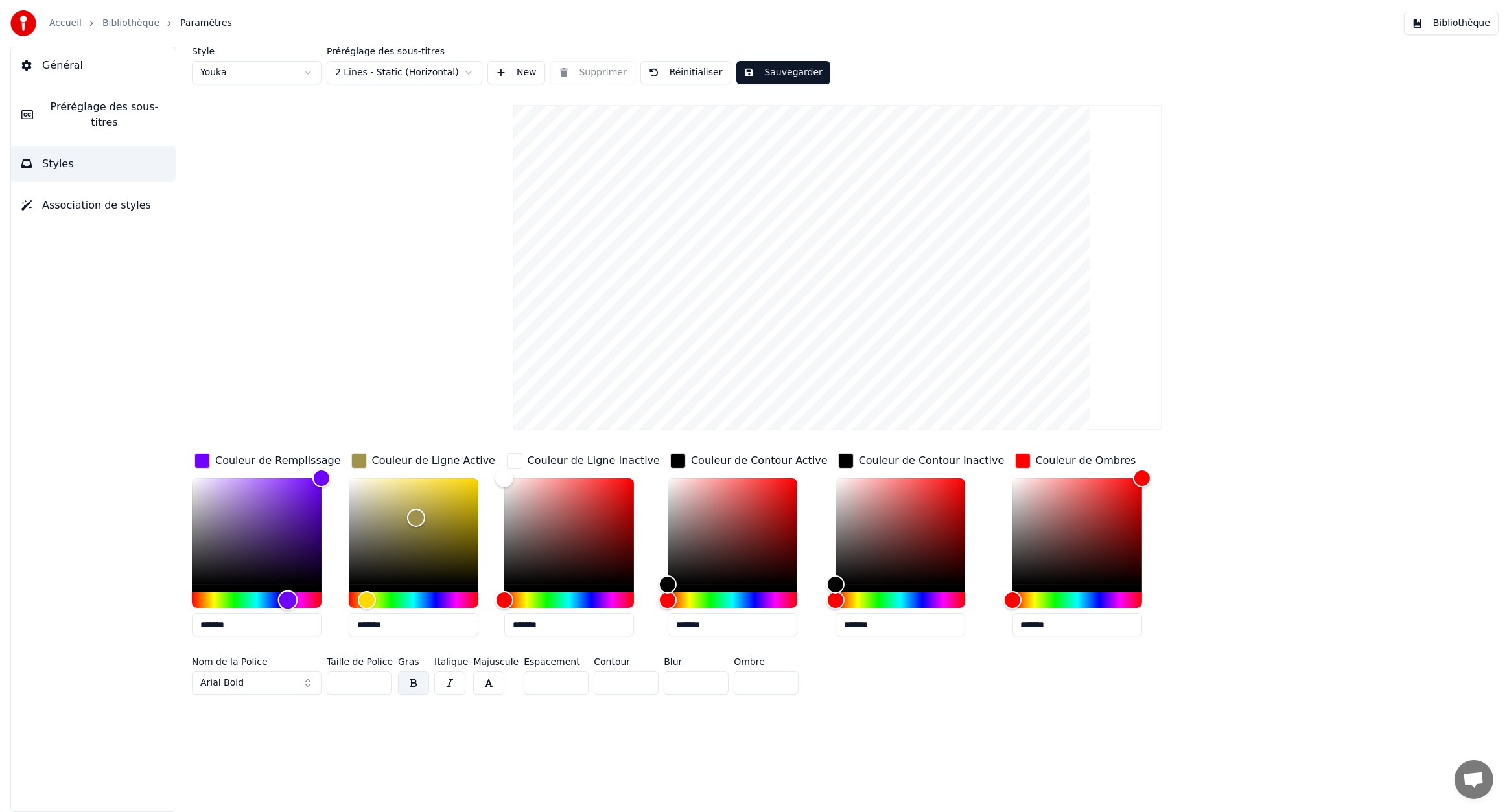
drag, startPoint x: 275, startPoint y: 597, endPoint x: 288, endPoint y: 594, distance: 13.3
click at [288, 594] on div "Hue" at bounding box center [288, 600] width 20 height 20
drag, startPoint x: 412, startPoint y: 513, endPoint x: 515, endPoint y: 480, distance: 108.2
click at [515, 480] on div "Couleur de Remplissage ******* Couleur de Ligne Active ******* Couleur de Ligne…" at bounding box center [720, 548] width 1057 height 197
type input "*******"
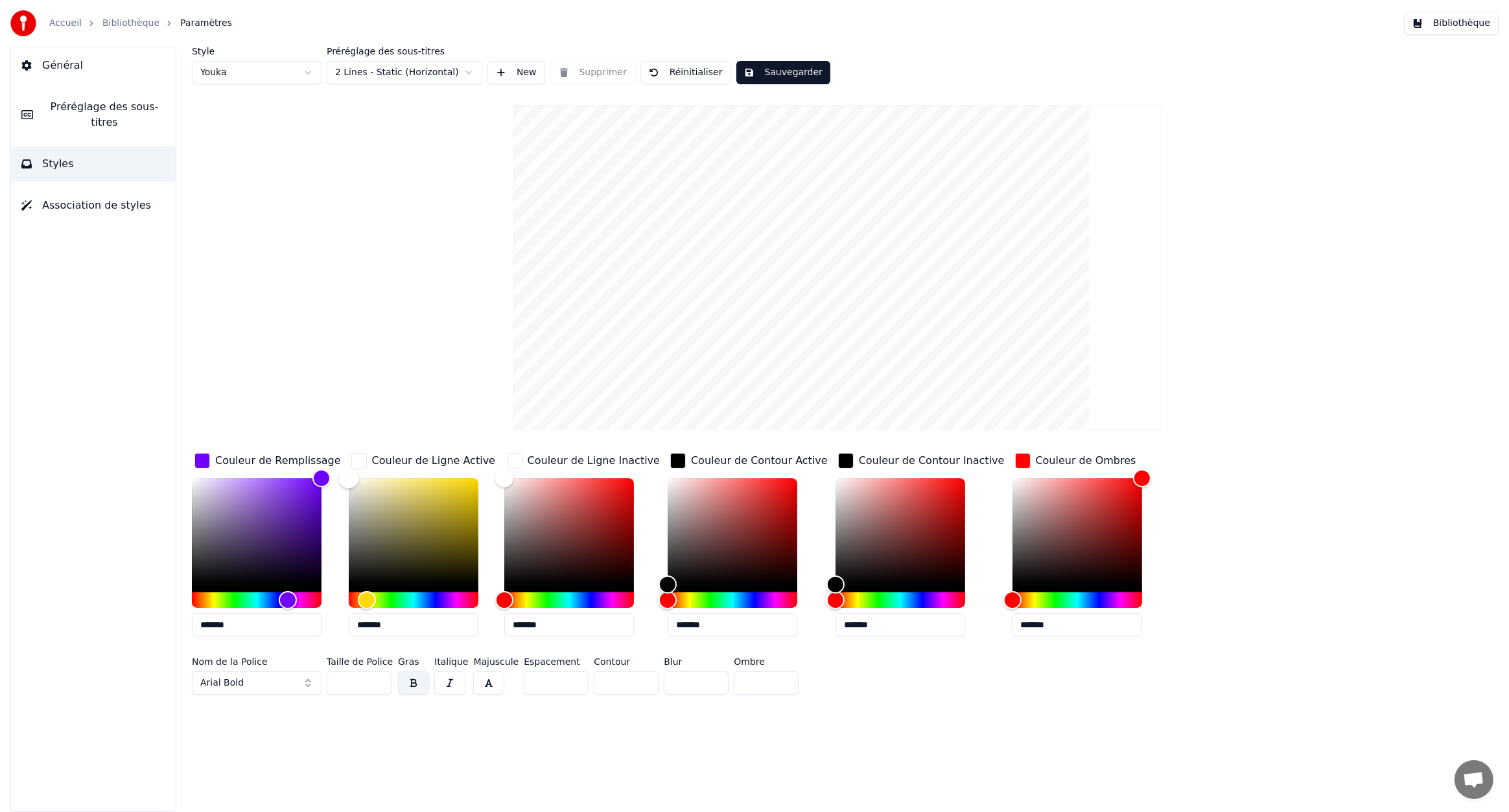
drag, startPoint x: 409, startPoint y: 465, endPoint x: 314, endPoint y: 455, distance: 95.5
click at [314, 455] on div "Couleur de Remplissage ******* Couleur de Ligne Active ******* Couleur de Ligne…" at bounding box center [720, 548] width 1057 height 197
type input "*******"
drag, startPoint x: 318, startPoint y: 477, endPoint x: 153, endPoint y: 624, distance: 221.0
click at [153, 624] on div "Général Préréglage des sous-titres Styles Association de styles Style Youka Pré…" at bounding box center [754, 429] width 1509 height 765
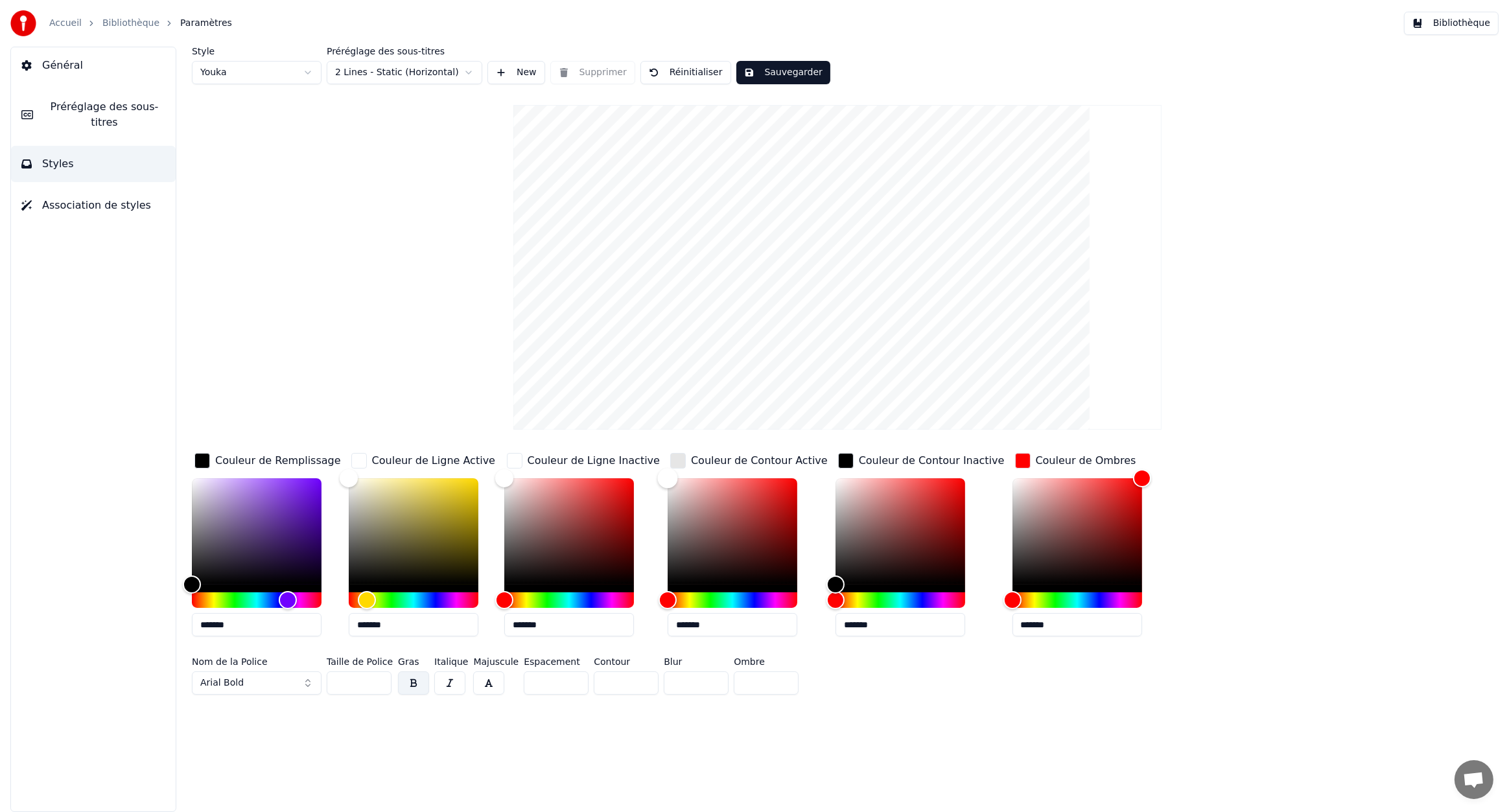
type input "*******"
drag, startPoint x: 659, startPoint y: 583, endPoint x: 635, endPoint y: 456, distance: 129.2
click at [635, 456] on div "Couleur de Remplissage ******* Couleur de Ligne Active ******* Couleur de Ligne…" at bounding box center [720, 548] width 1057 height 197
type input "*******"
drag, startPoint x: 821, startPoint y: 576, endPoint x: 779, endPoint y: 414, distance: 167.4
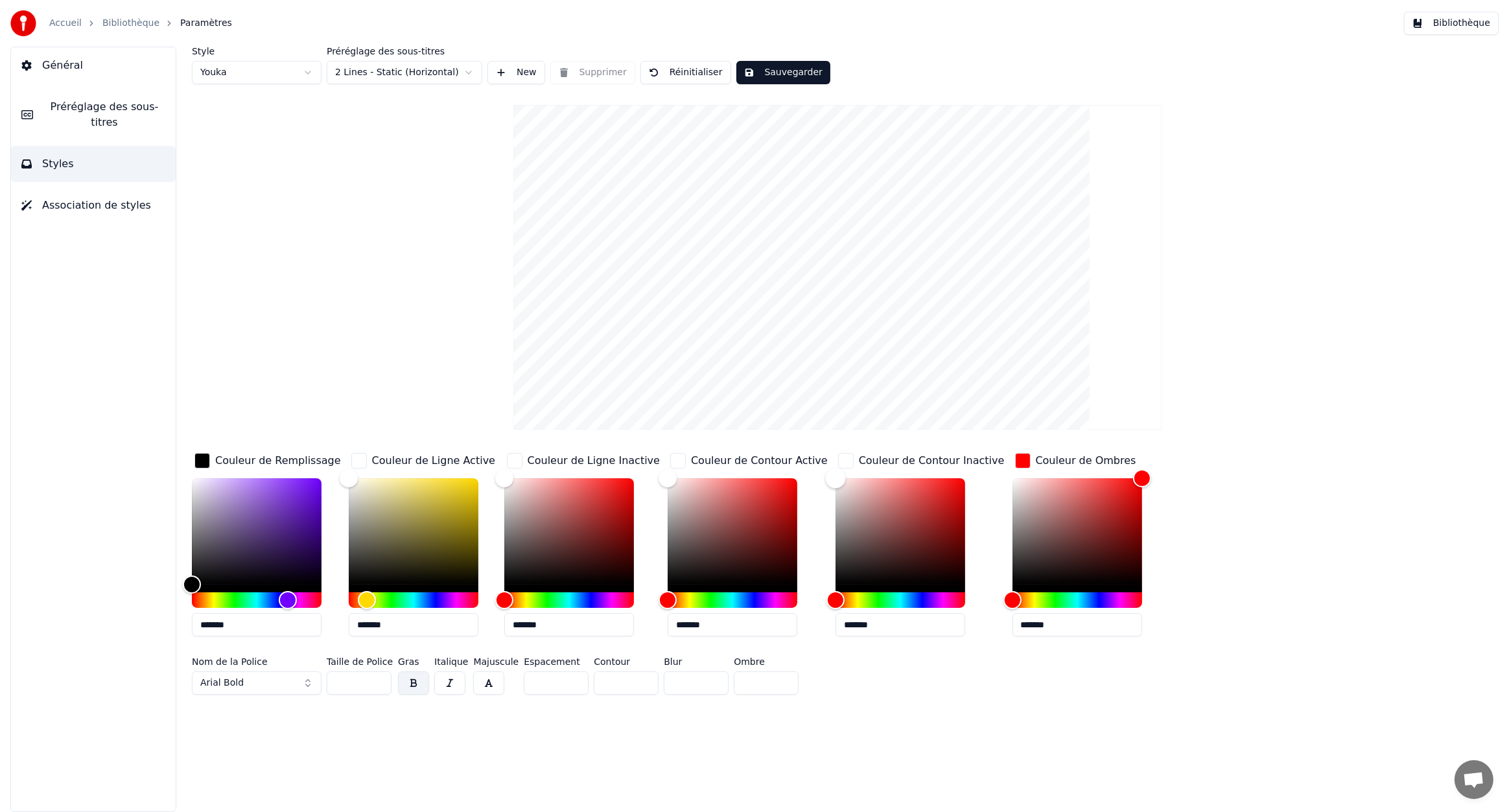
click at [779, 414] on div "Style Youka Préréglage des sous-titres 2 Lines - Static (Horizontal) New Suppri…" at bounding box center [837, 373] width 1291 height 653
type input "*******"
drag, startPoint x: 986, startPoint y: 578, endPoint x: 947, endPoint y: 433, distance: 150.2
click at [947, 433] on div "Style Youka Préréglage des sous-titres 2 Lines - Static (Horizontal) New Suppri…" at bounding box center [837, 373] width 1291 height 653
type input "*******"
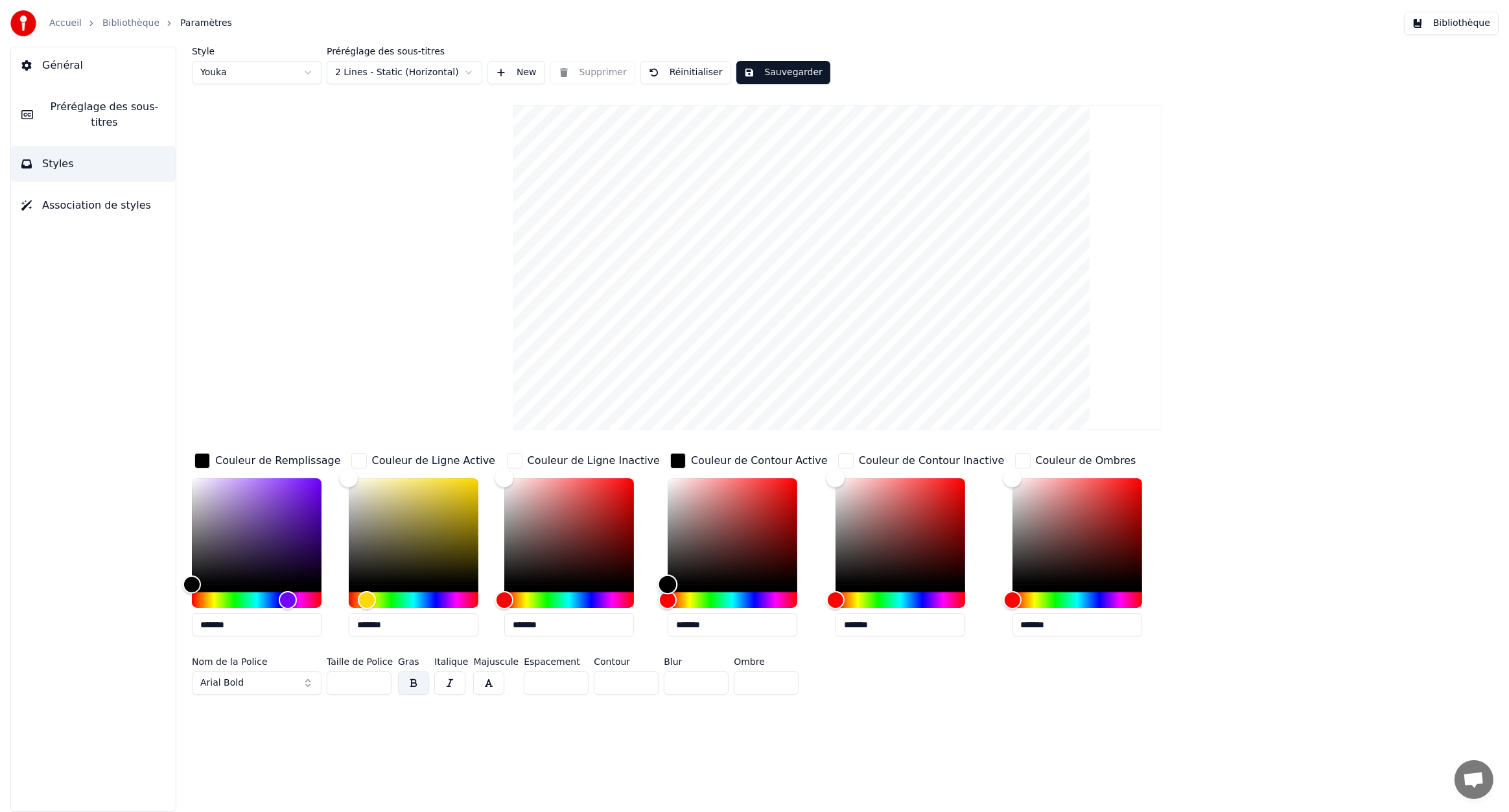
drag, startPoint x: 672, startPoint y: 484, endPoint x: 648, endPoint y: 609, distance: 127.3
click at [648, 609] on div "Couleur de Remplissage ******* Couleur de Ligne Active ******* Couleur de Ligne…" at bounding box center [720, 548] width 1057 height 197
drag, startPoint x: 827, startPoint y: 475, endPoint x: 805, endPoint y: 468, distance: 23.1
click at [863, 532] on div "Couleur de Contour Inactive *******" at bounding box center [921, 548] width 172 height 197
drag, startPoint x: 818, startPoint y: 480, endPoint x: 927, endPoint y: 521, distance: 116.5
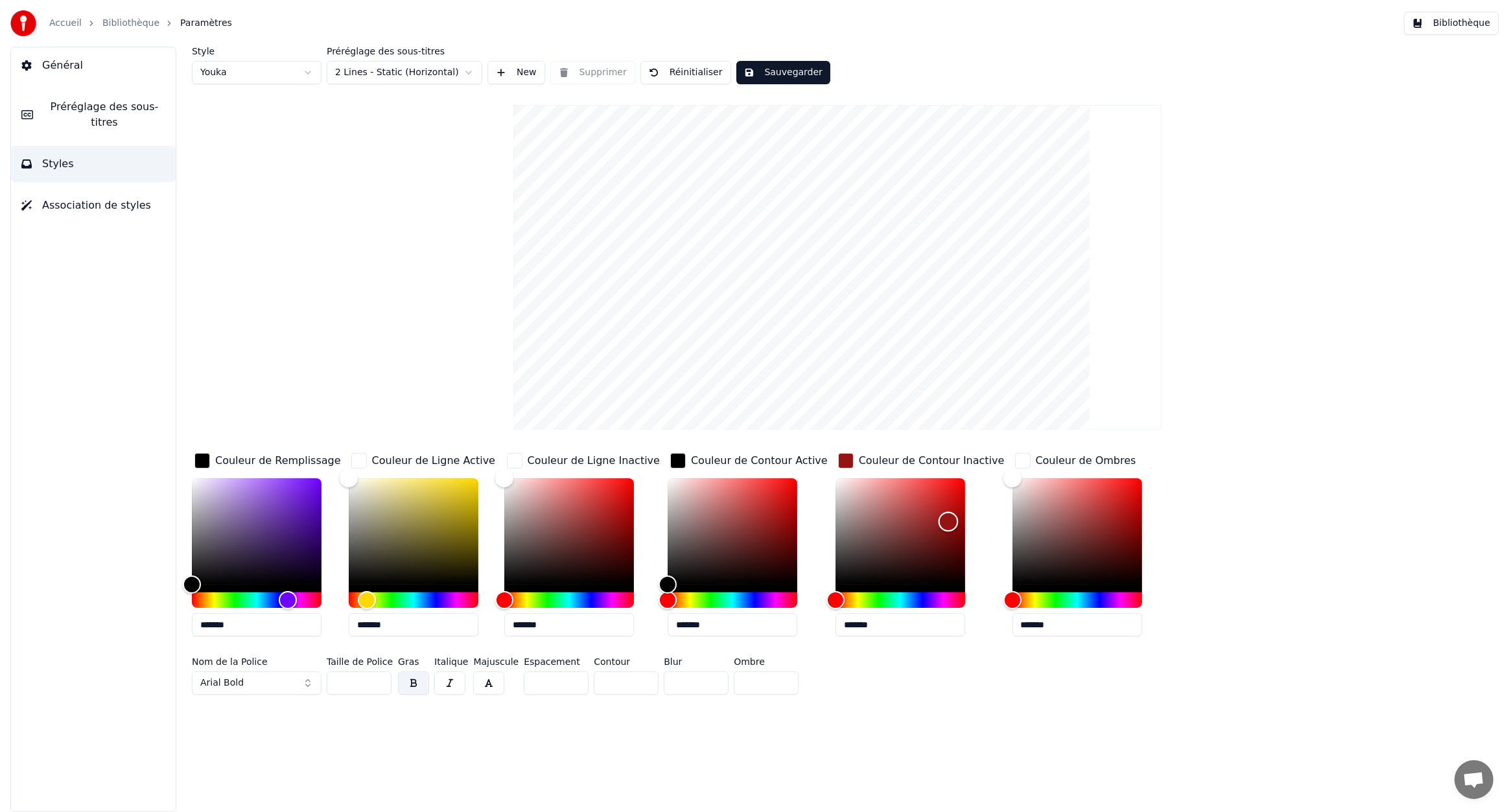
click at [938, 521] on div "Color" at bounding box center [948, 522] width 20 height 20
drag, startPoint x: 932, startPoint y: 512, endPoint x: 749, endPoint y: 446, distance: 194.5
click at [756, 459] on div "Couleur de Remplissage ******* Couleur de Ligne Active ******* Couleur de Ligne…" at bounding box center [720, 548] width 1057 height 197
type input "*******"
drag, startPoint x: 816, startPoint y: 472, endPoint x: 791, endPoint y: 627, distance: 157.0
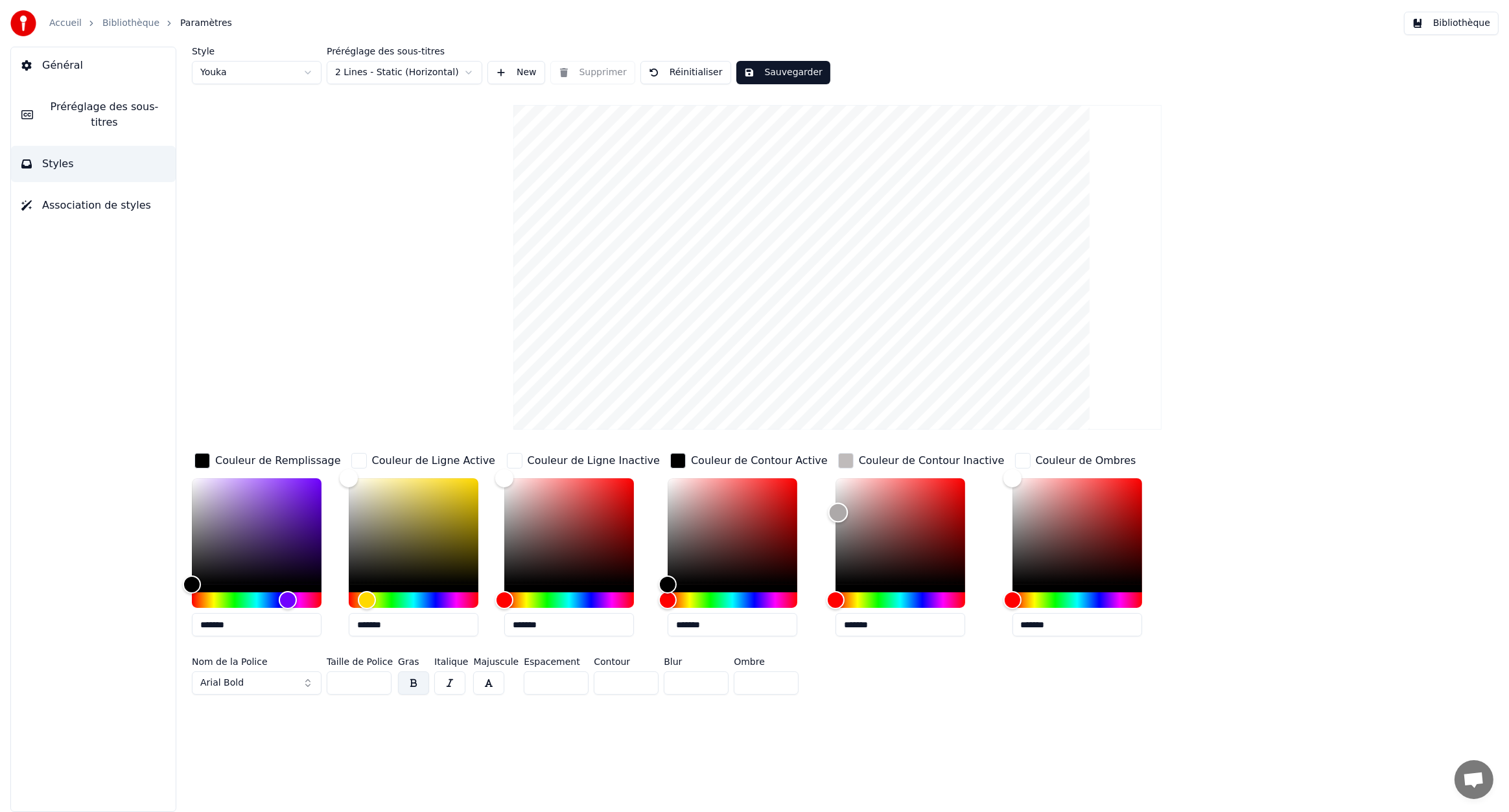
click at [803, 634] on div "Couleur de Remplissage ******* Couleur de Ligne Active ******* Couleur de Ligne…" at bounding box center [720, 548] width 1057 height 197
type input "*******"
drag, startPoint x: 636, startPoint y: 486, endPoint x: 631, endPoint y: 464, distance: 22.6
click at [631, 464] on div "Couleur de Remplissage ******* Couleur de Ligne Active ******* Couleur de Ligne…" at bounding box center [720, 548] width 1057 height 197
type input "*******"
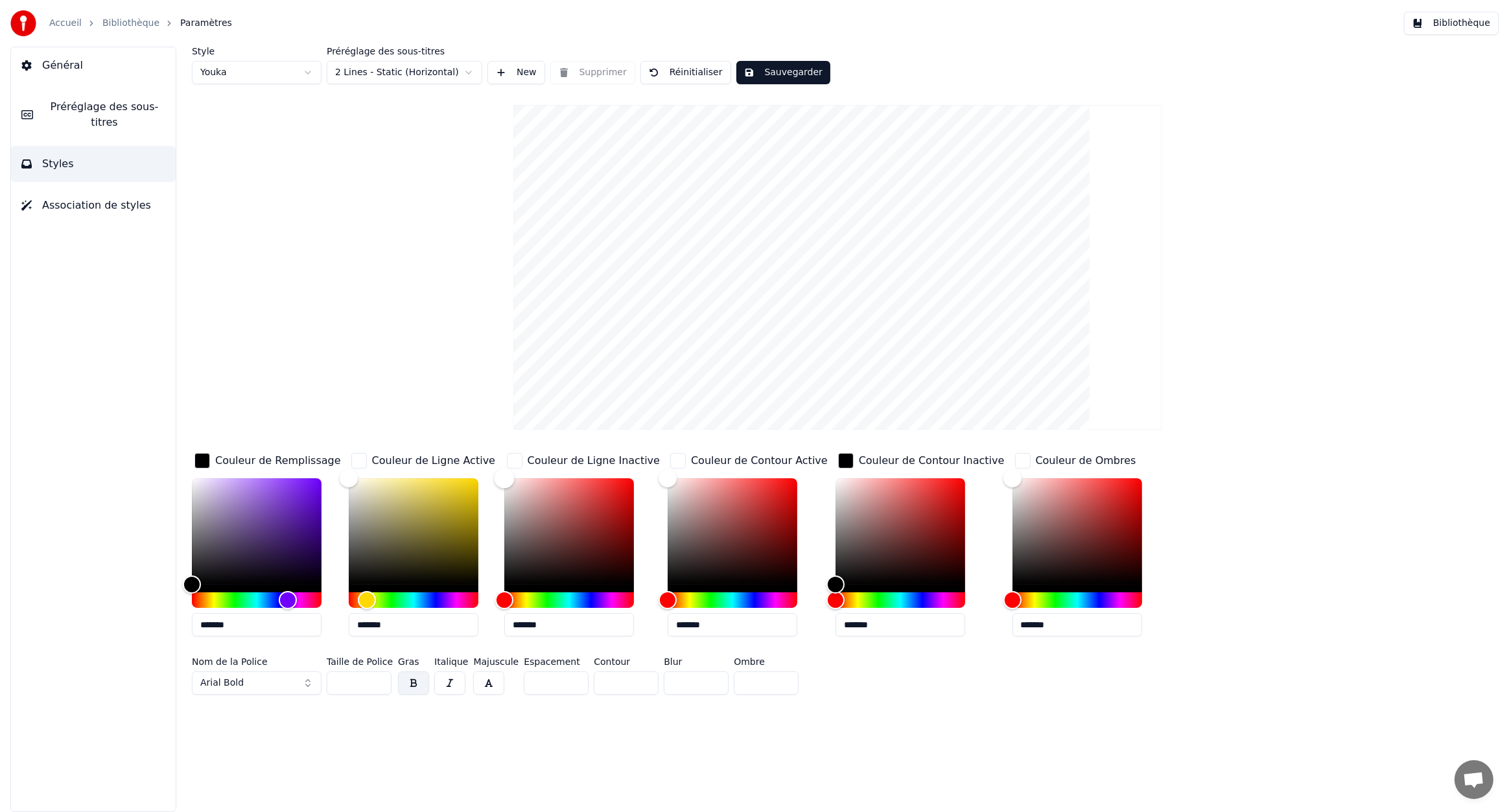
drag, startPoint x: 501, startPoint y: 477, endPoint x: 470, endPoint y: 450, distance: 41.1
click at [470, 450] on div "Couleur de Remplissage ******* Couleur de Ligne Active ******* Couleur de Ligne…" at bounding box center [720, 548] width 1057 height 197
drag, startPoint x: 195, startPoint y: 577, endPoint x: 191, endPoint y: 669, distance: 92.1
click at [191, 669] on div "Style Youka Préréglage des sous-titres 2 Lines - Static (Horizontal) New Suppri…" at bounding box center [837, 429] width 1343 height 765
type input "*******"
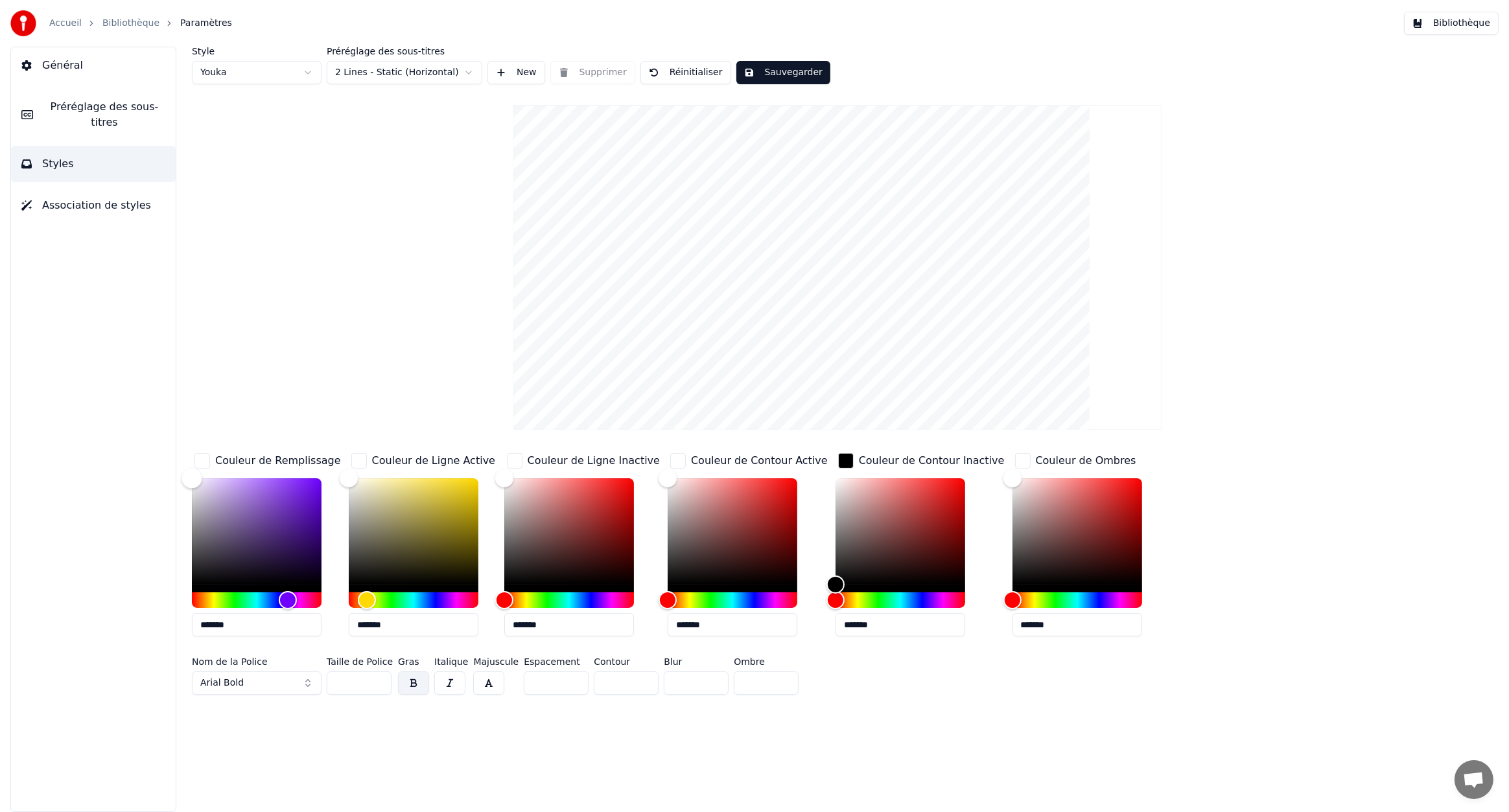
drag, startPoint x: 198, startPoint y: 568, endPoint x: 175, endPoint y: 430, distance: 139.9
click at [175, 430] on div "Style Youka Préréglage des sous-titres 2 Lines - Static (Horizontal) New Suppri…" at bounding box center [837, 429] width 1343 height 765
drag, startPoint x: 343, startPoint y: 489, endPoint x: 358, endPoint y: 509, distance: 25.0
click at [363, 561] on div "Couleur de Remplissage ******* Couleur de Ligne Active ******* Couleur de Ligne…" at bounding box center [720, 548] width 1057 height 197
type input "*******"
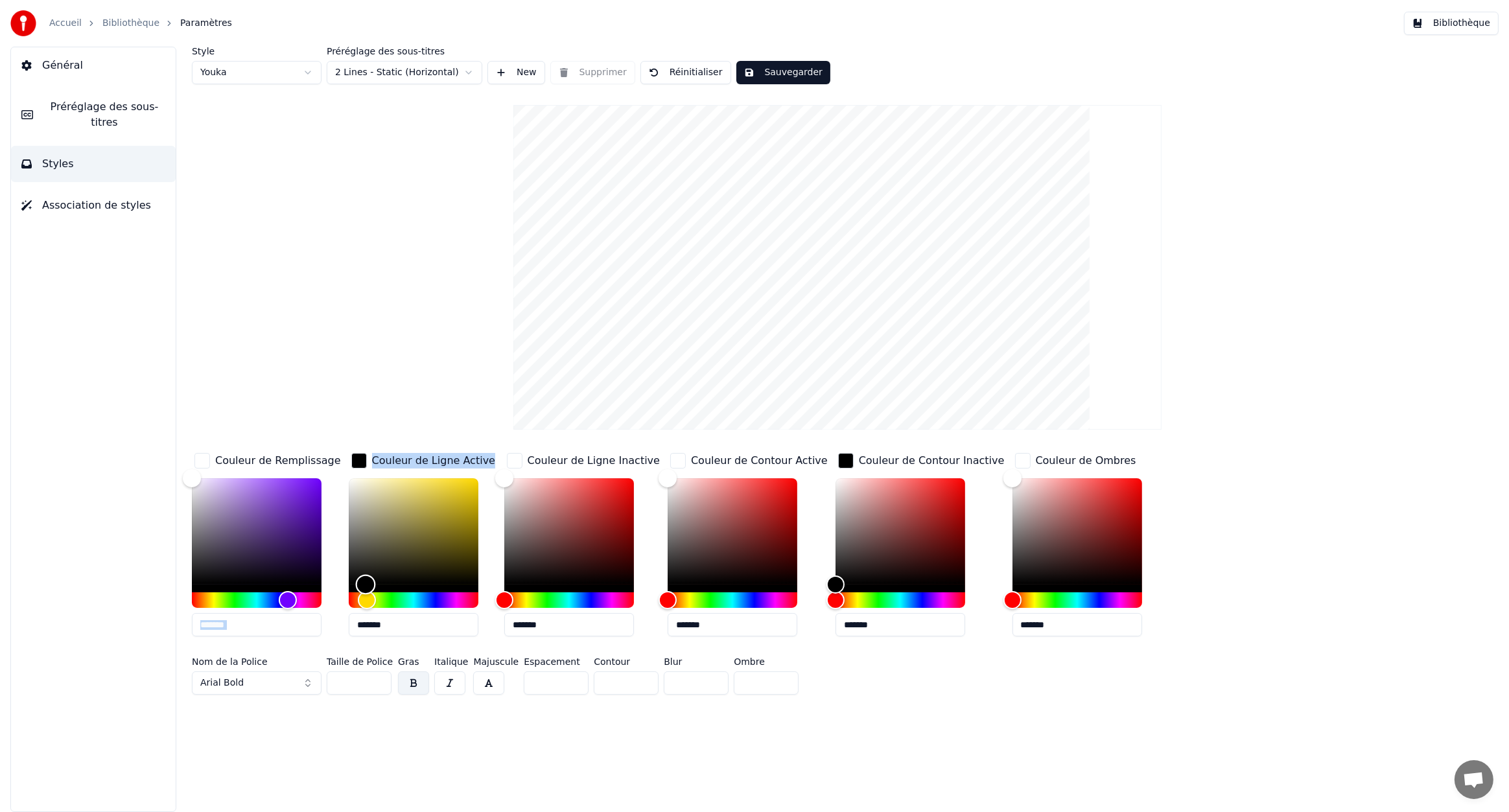
drag, startPoint x: 349, startPoint y: 481, endPoint x: 364, endPoint y: 648, distance: 167.7
click at [364, 648] on div "Couleur de Remplissage ******* Couleur de Ligne Active ******* Couleur de Ligne…" at bounding box center [720, 575] width 1057 height 249
drag, startPoint x: 364, startPoint y: 584, endPoint x: 346, endPoint y: 578, distance: 19.0
click at [307, 597] on div "Couleur de Remplissage ******* Couleur de Ligne Active ******* Couleur de Ligne…" at bounding box center [720, 548] width 1057 height 197
type input "*******"
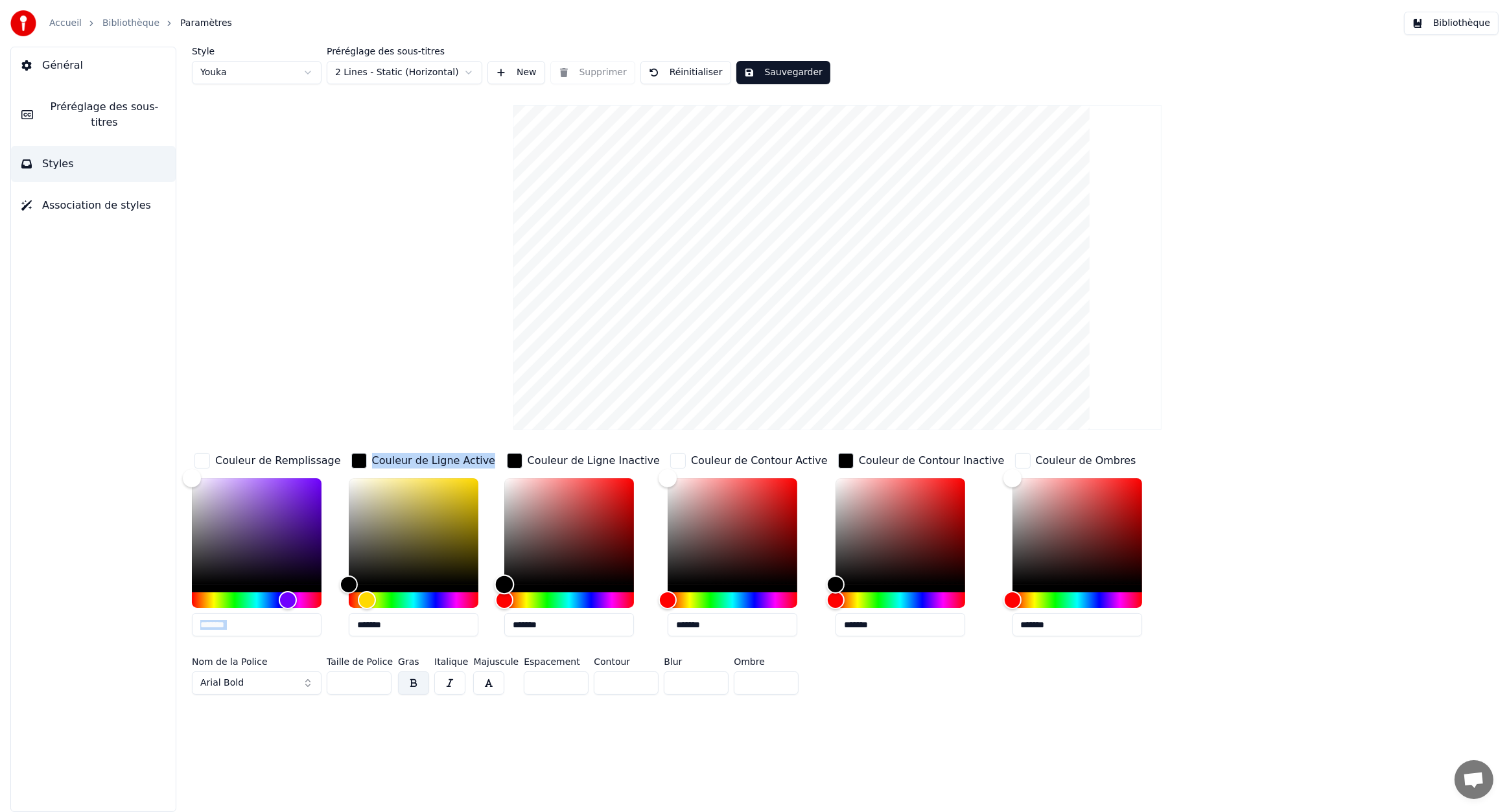
drag, startPoint x: 504, startPoint y: 475, endPoint x: 477, endPoint y: 631, distance: 158.3
click at [477, 631] on div "Couleur de Remplissage ******* Couleur de Ligne Active ******* Couleur de Ligne…" at bounding box center [720, 548] width 1057 height 197
type input "*******"
drag, startPoint x: 662, startPoint y: 594, endPoint x: 698, endPoint y: 604, distance: 37.4
click at [649, 664] on div "Couleur de Remplissage ******* Couleur de Ligne Active ******* Couleur de Ligne…" at bounding box center [720, 575] width 1057 height 249
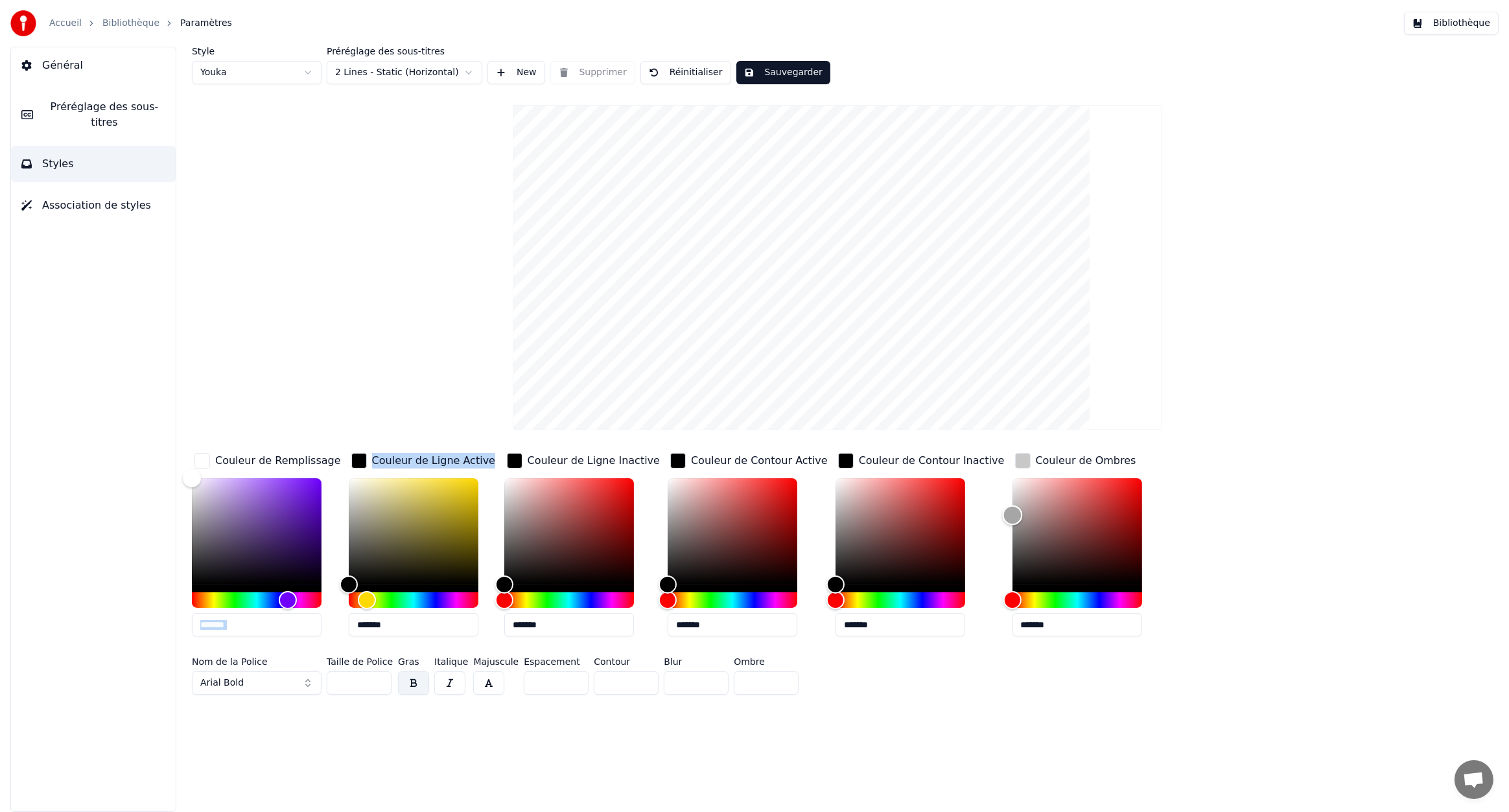
type input "*******"
drag, startPoint x: 974, startPoint y: 475, endPoint x: 934, endPoint y: 679, distance: 207.9
click at [934, 679] on div "Couleur de Remplissage ******* Couleur de Ligne Active ******* Couleur de Ligne…" at bounding box center [720, 575] width 1057 height 249
click at [454, 504] on div "Color" at bounding box center [414, 531] width 130 height 106
type input "*******"
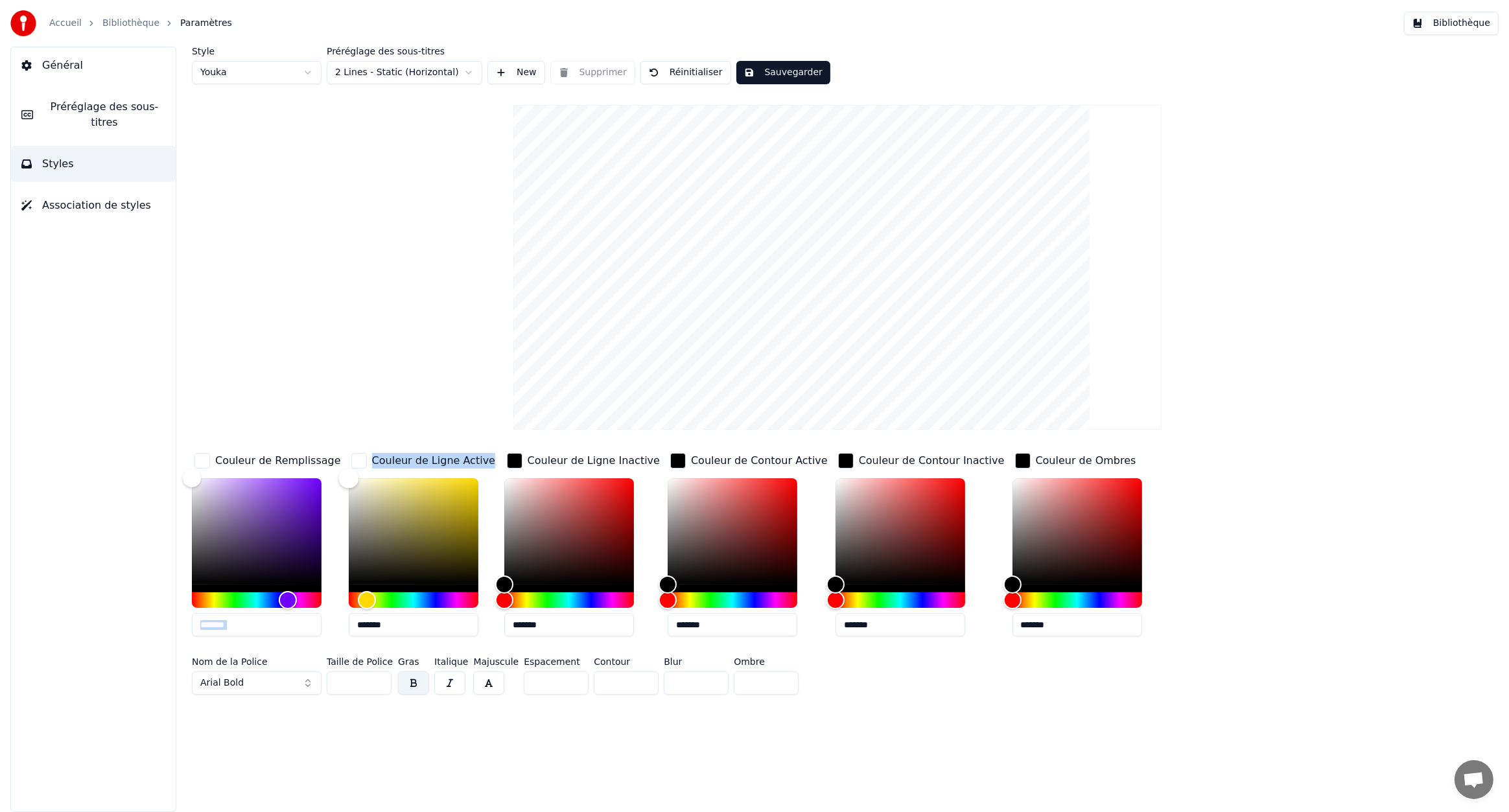
drag, startPoint x: 450, startPoint y: 499, endPoint x: 323, endPoint y: 460, distance: 132.9
click at [323, 460] on div "Couleur de Remplissage ******* Couleur de Ligne Active ******* Couleur de Ligne…" at bounding box center [720, 548] width 1057 height 197
click at [383, 445] on div "Style Youka Préréglage des sous-titres 2 Lines - Static (Horizontal) New Suppri…" at bounding box center [837, 373] width 1291 height 653
type input "*******"
drag, startPoint x: 512, startPoint y: 571, endPoint x: 451, endPoint y: 455, distance: 131.1
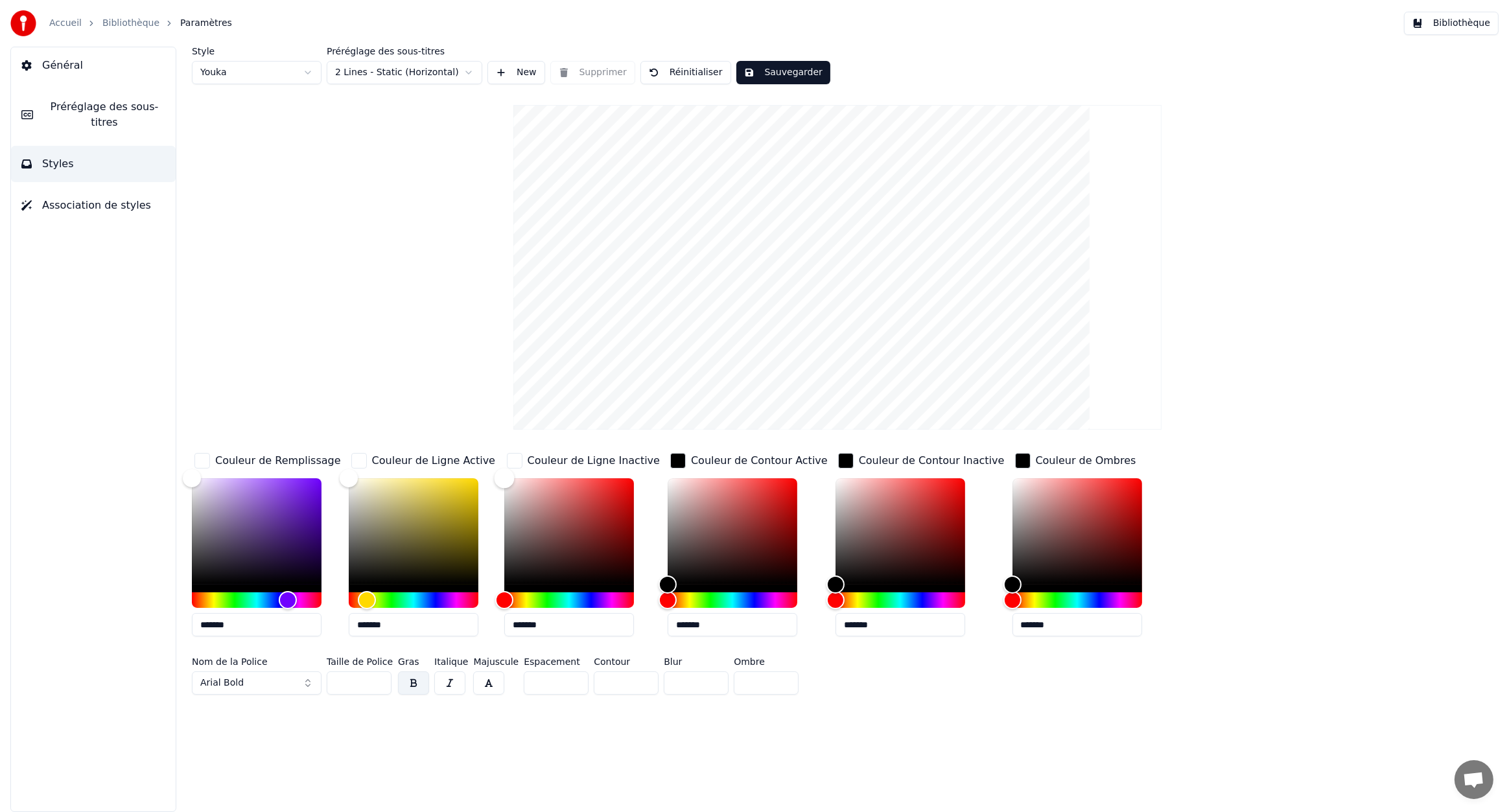
click at [451, 455] on div "Couleur de Remplissage ******* Couleur de Ligne Active ******* Couleur de Ligne…" at bounding box center [720, 548] width 1057 height 197
type input "*******"
drag, startPoint x: 656, startPoint y: 511, endPoint x: 772, endPoint y: 518, distance: 116.2
click at [772, 518] on div "Color" at bounding box center [781, 520] width 20 height 20
type input "*******"
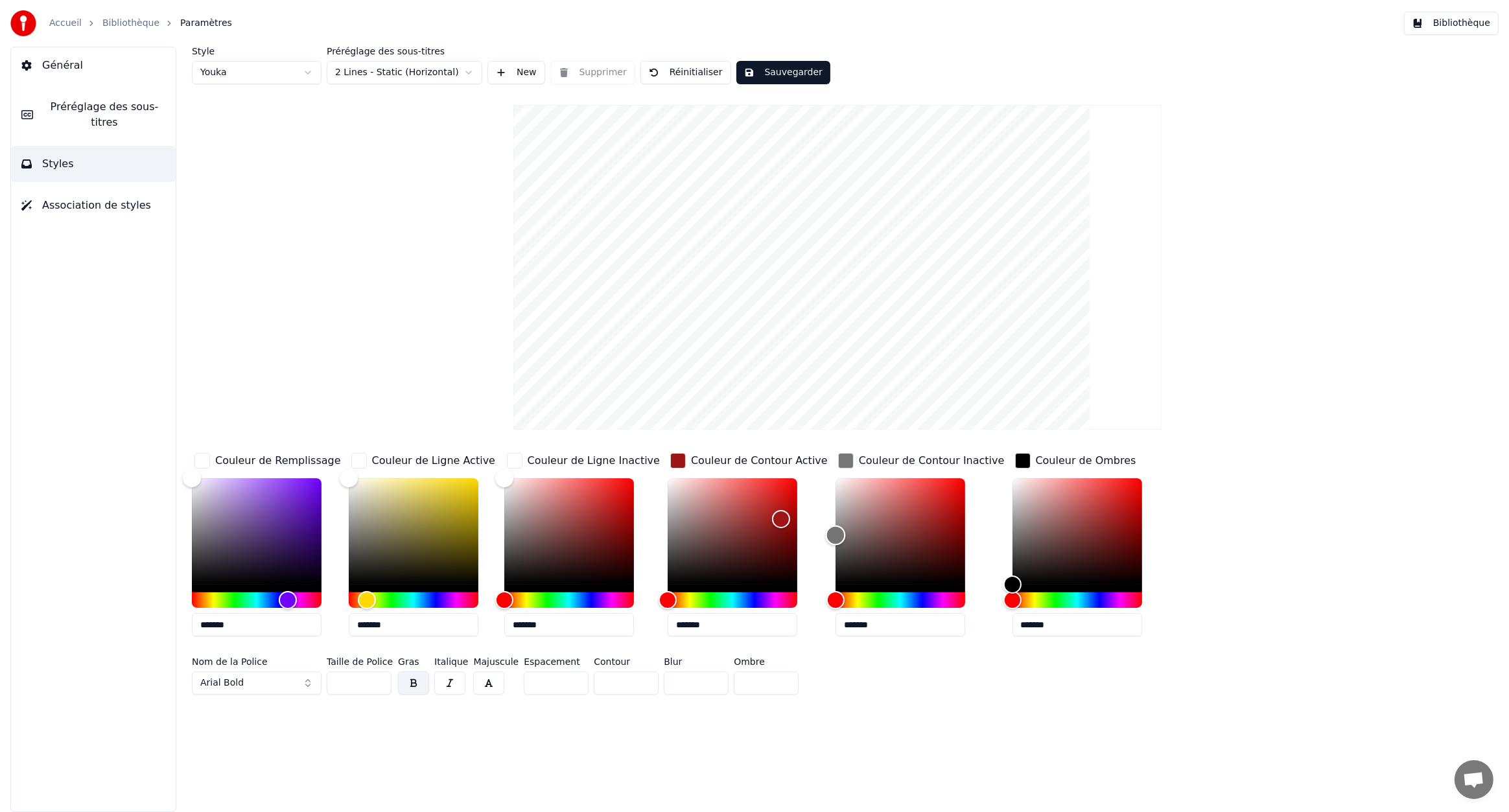
drag, startPoint x: 857, startPoint y: 522, endPoint x: 774, endPoint y: 535, distance: 84.0
click at [774, 535] on div "Couleur de Remplissage ******* Couleur de Ligne Active ******* Couleur de Ligne…" at bounding box center [720, 548] width 1057 height 197
type input "*******"
drag, startPoint x: 771, startPoint y: 518, endPoint x: 820, endPoint y: 437, distance: 94.7
click at [820, 437] on div "Style Youka Préréglage des sous-titres 2 Lines - Static (Horizontal) New Suppri…" at bounding box center [837, 373] width 1291 height 653
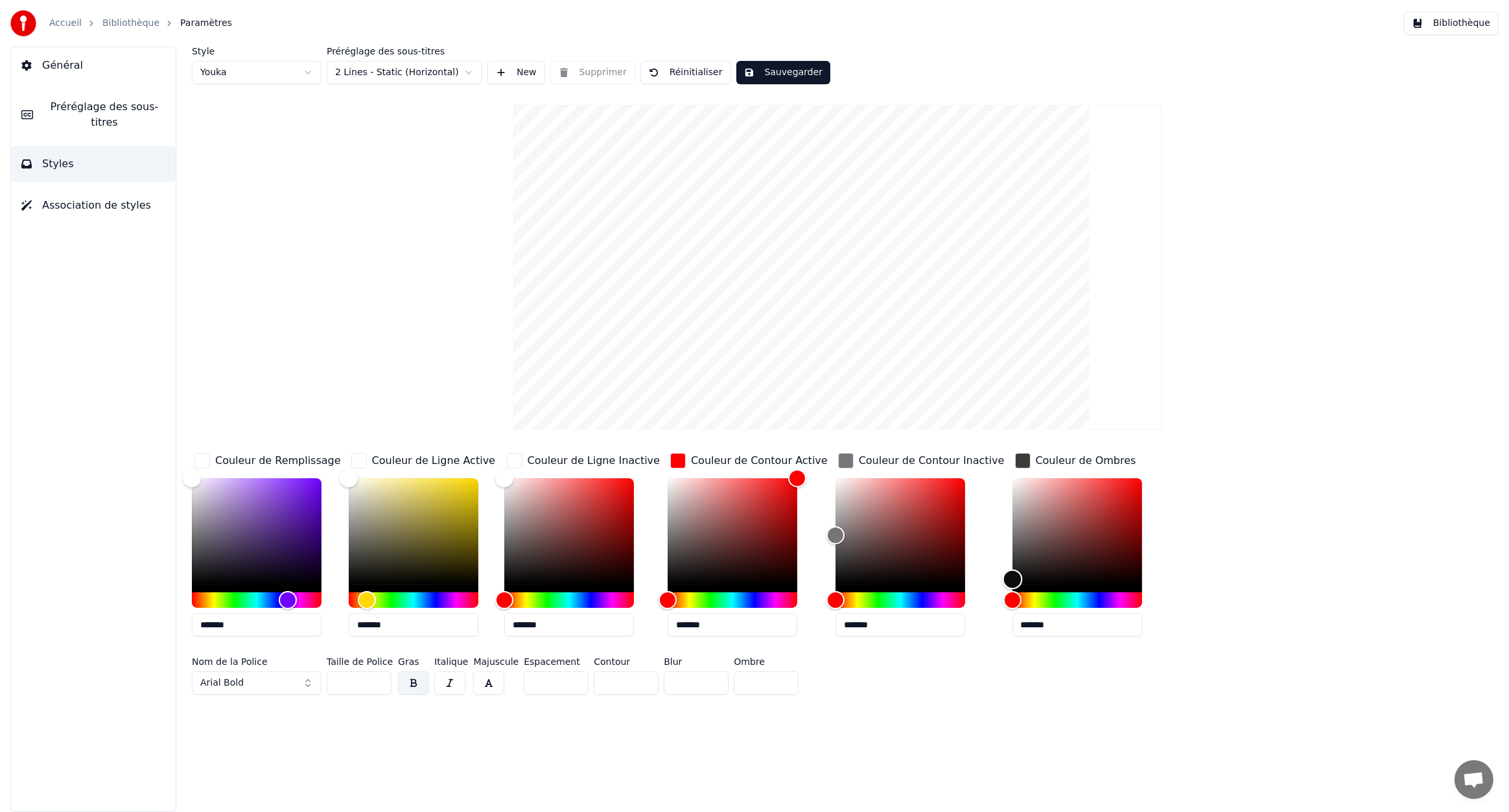
type input "*******"
drag, startPoint x: 986, startPoint y: 568, endPoint x: 863, endPoint y: 661, distance: 154.2
click at [863, 661] on div "Couleur de Remplissage ******* Couleur de Ligne Active ******* Couleur de Ligne…" at bounding box center [720, 575] width 1057 height 249
drag, startPoint x: 748, startPoint y: 478, endPoint x: 705, endPoint y: 515, distance: 56.7
click at [734, 491] on div "Color" at bounding box center [744, 481] width 20 height 20
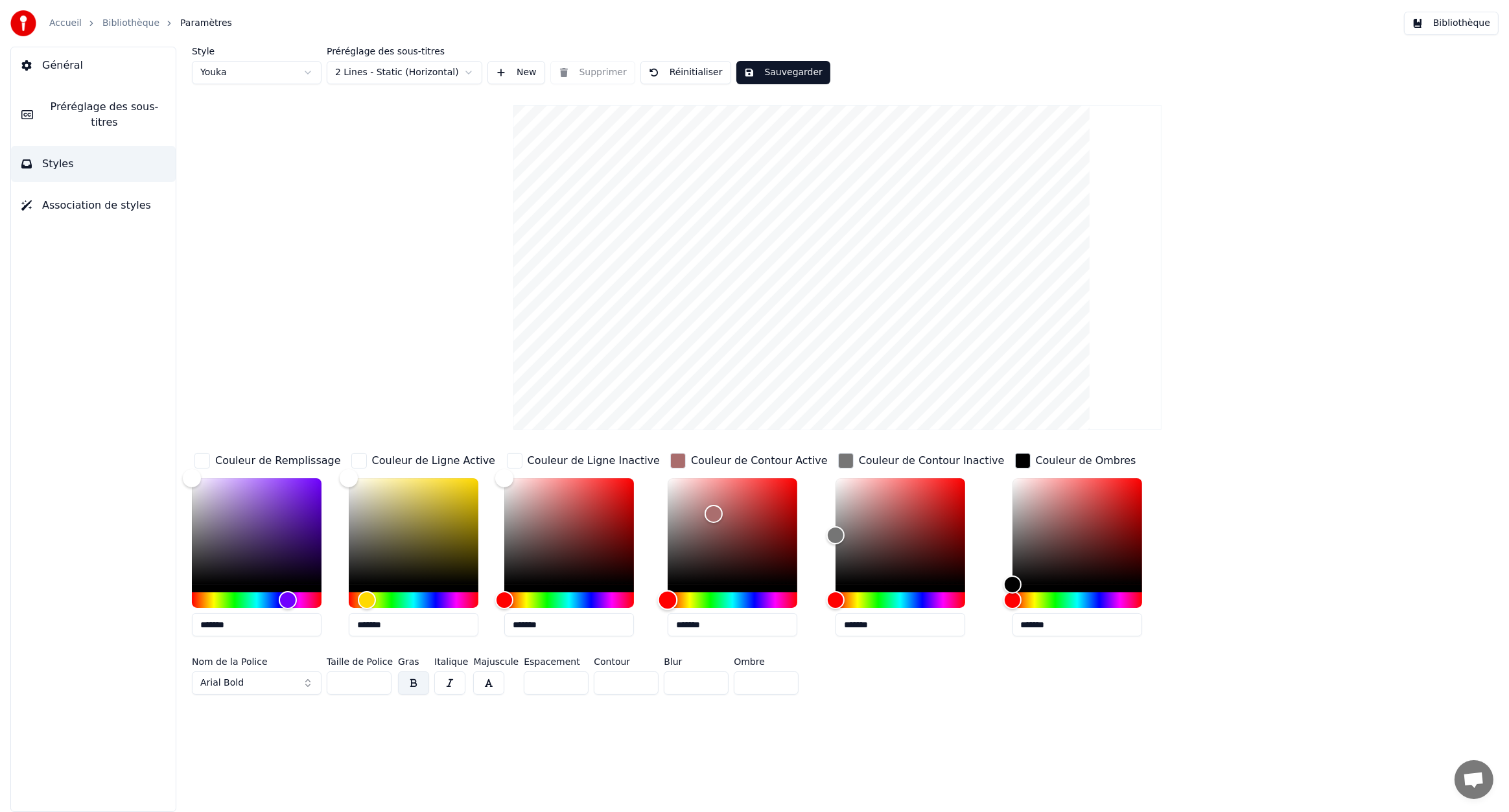
click at [762, 599] on div "Hue" at bounding box center [732, 600] width 130 height 16
click at [753, 600] on div "Hue" at bounding box center [762, 600] width 20 height 20
click at [760, 594] on div "Hue" at bounding box center [769, 600] width 20 height 20
drag, startPoint x: 765, startPoint y: 461, endPoint x: 844, endPoint y: 428, distance: 85.6
click at [844, 428] on div "Style Youka Préréglage des sous-titres 2 Lines - Static (Horizontal) New Suppri…" at bounding box center [837, 373] width 1291 height 653
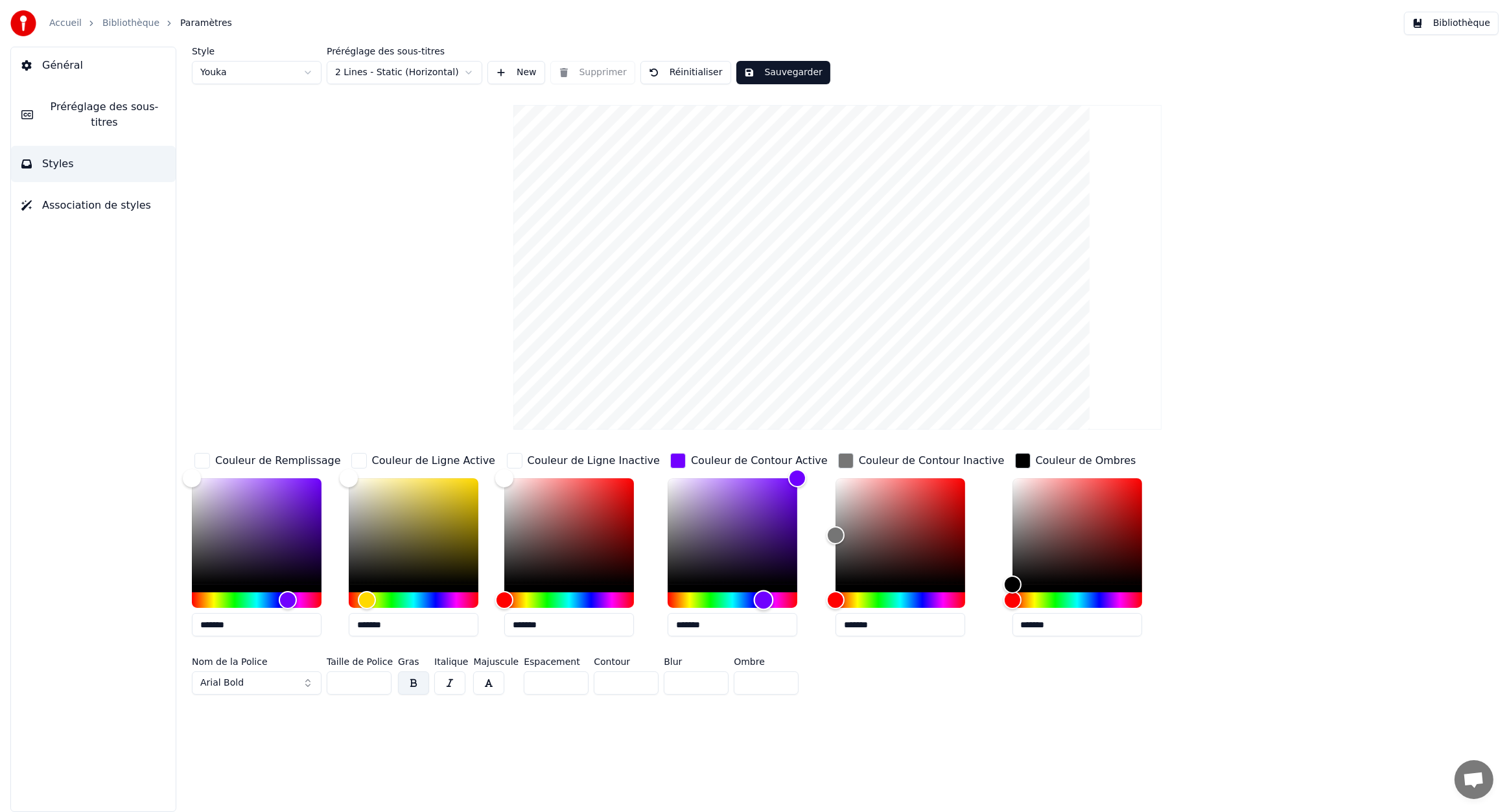
type input "*******"
click at [754, 599] on div "Hue" at bounding box center [763, 600] width 20 height 20
type input "*******"
drag, startPoint x: 510, startPoint y: 486, endPoint x: 453, endPoint y: 465, distance: 60.7
click at [453, 465] on div "Couleur de Remplissage ******* Couleur de Ligne Active ******* Couleur de Ligne…" at bounding box center [720, 548] width 1057 height 197
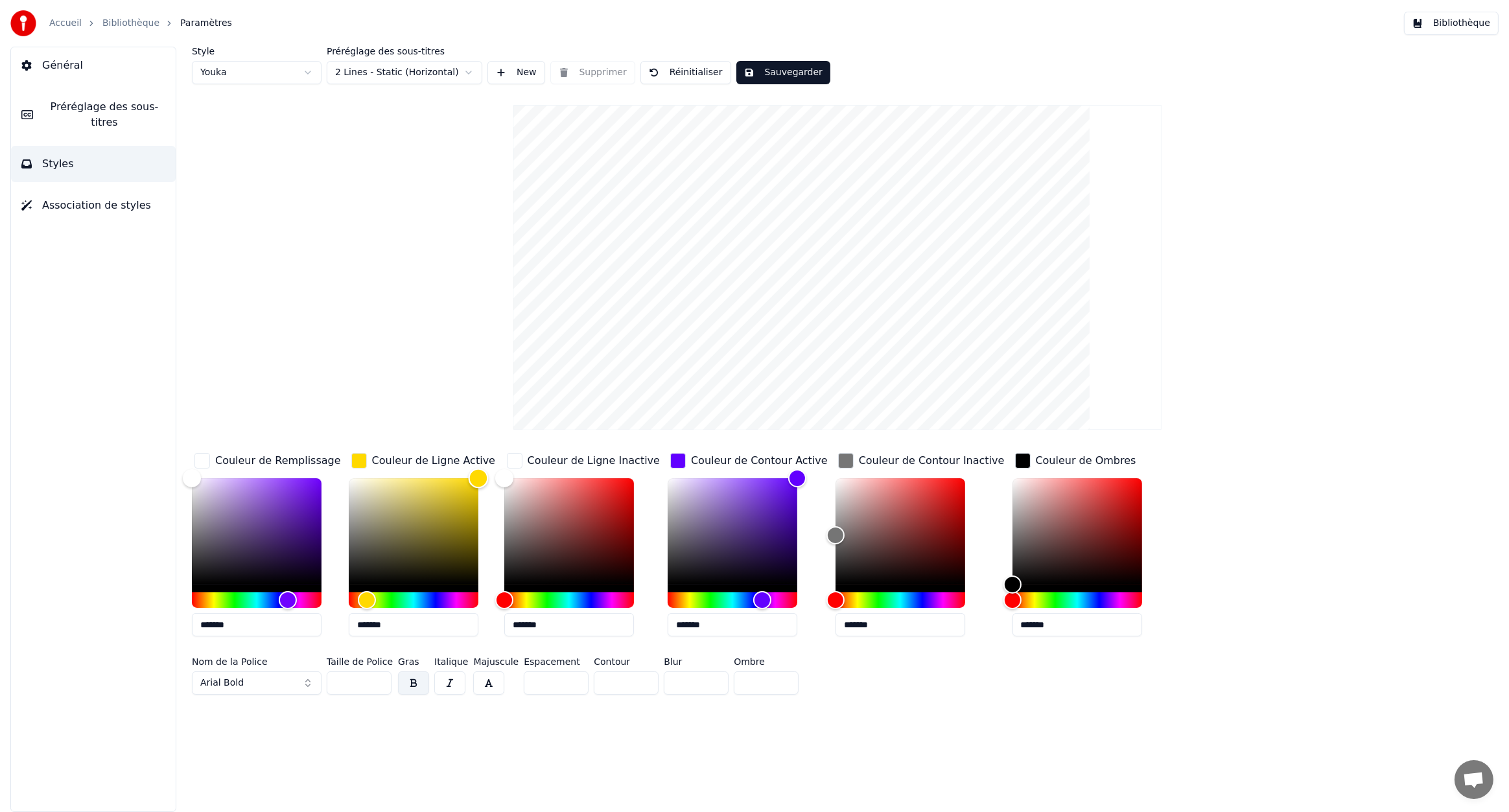
type input "*******"
drag, startPoint x: 357, startPoint y: 486, endPoint x: 264, endPoint y: 476, distance: 93.5
click at [264, 476] on div "Couleur de Remplissage ******* Couleur de Ligne Active ******* Couleur de Ligne…" at bounding box center [720, 548] width 1057 height 197
drag, startPoint x: 205, startPoint y: 481, endPoint x: 242, endPoint y: 477, distance: 37.2
click at [251, 478] on div "Style Youka Préréglage des sous-titres 2 Lines - Static (Horizontal) New Suppri…" at bounding box center [837, 429] width 1343 height 765
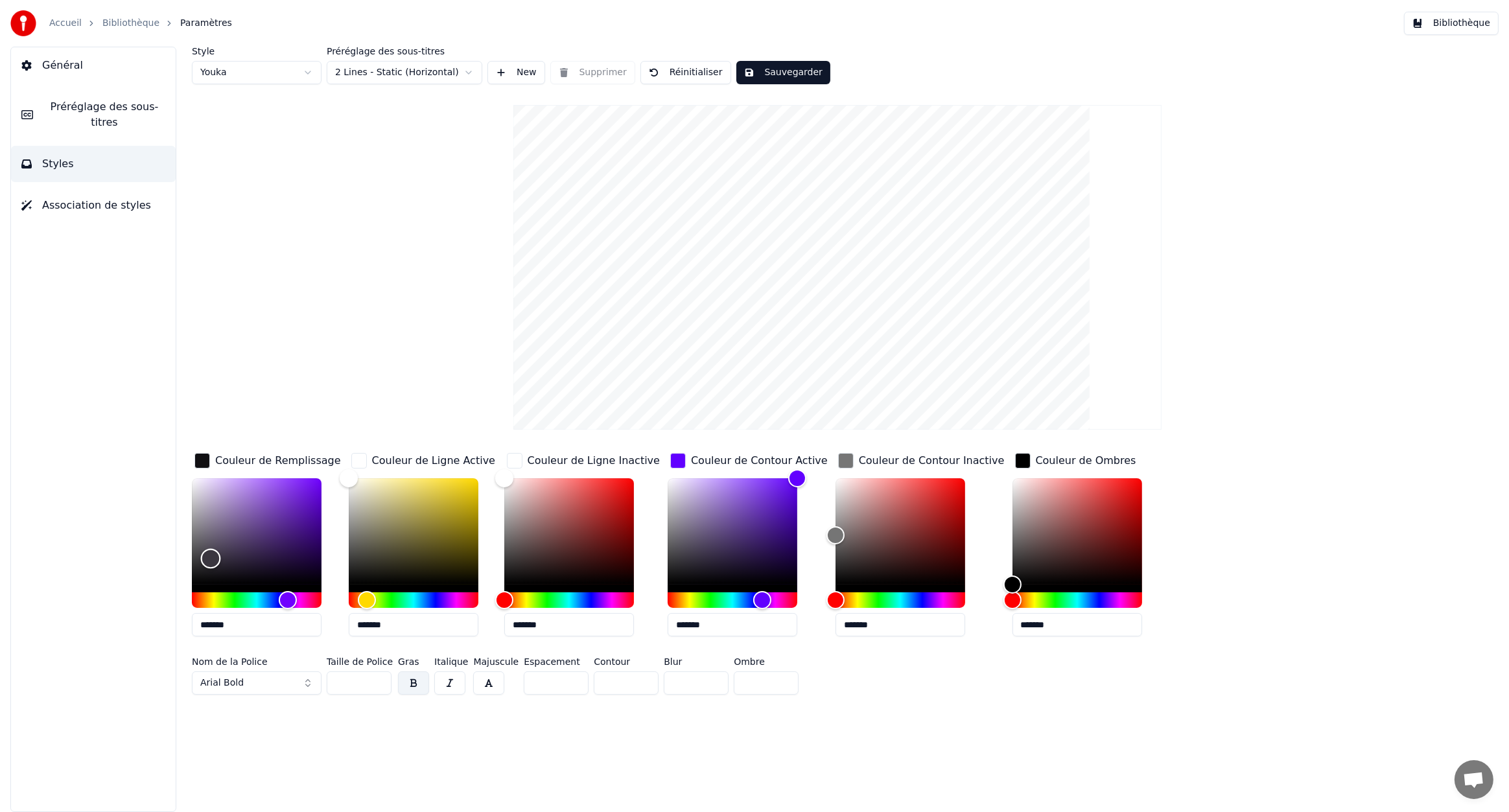
type input "*******"
drag, startPoint x: 194, startPoint y: 480, endPoint x: 181, endPoint y: 421, distance: 60.4
click at [181, 421] on div "Style Youka Préréglage des sous-titres 2 Lines - Static (Horizontal) New Suppri…" at bounding box center [837, 429] width 1343 height 765
click at [756, 70] on button "Sauvegarder" at bounding box center [783, 73] width 94 height 23
click at [92, 198] on span "Association de styles" at bounding box center [96, 205] width 109 height 16
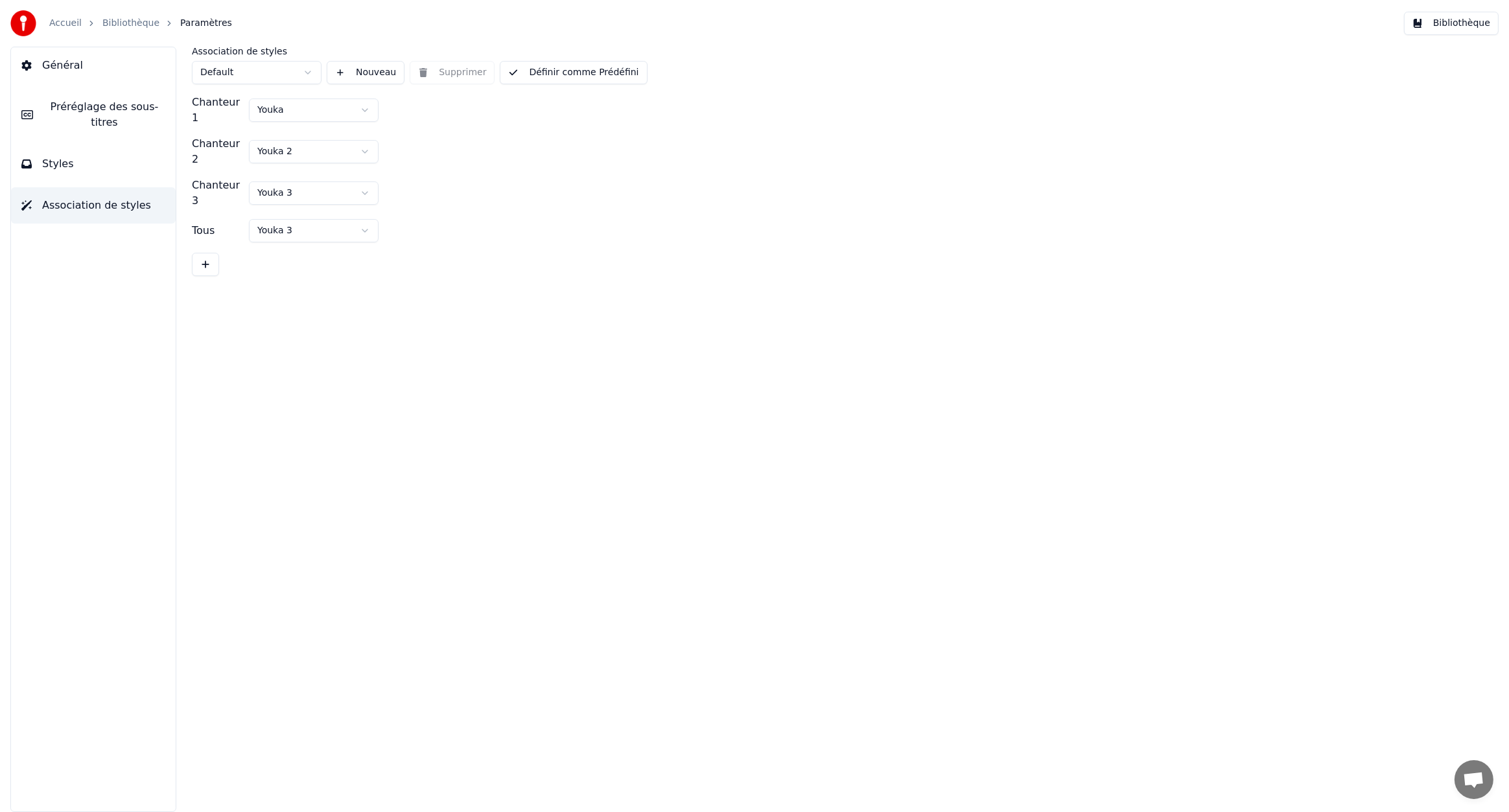
click at [90, 165] on button "Styles" at bounding box center [93, 163] width 165 height 36
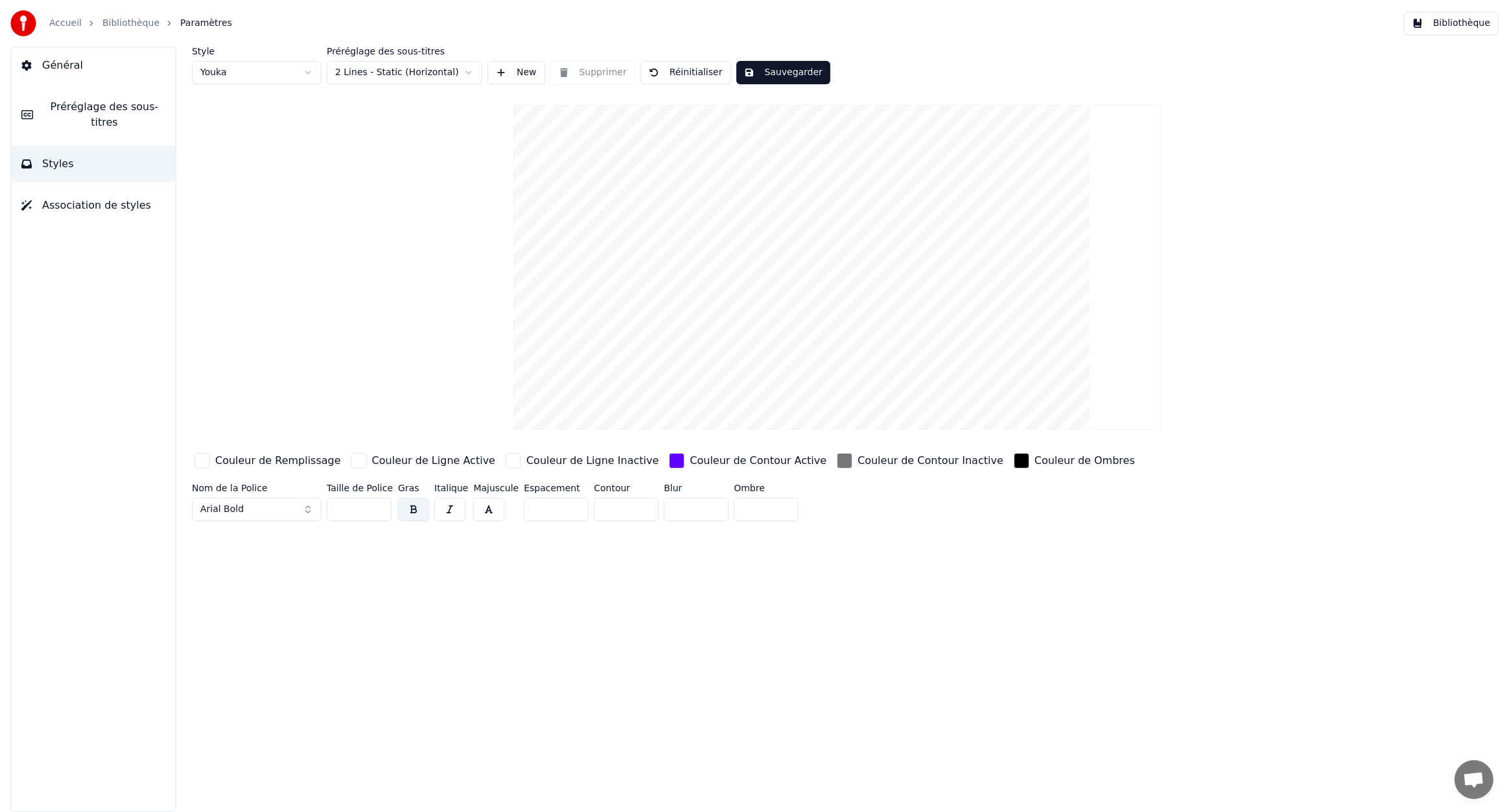
click at [92, 121] on button "Préréglage des sous-titres" at bounding box center [93, 115] width 165 height 52
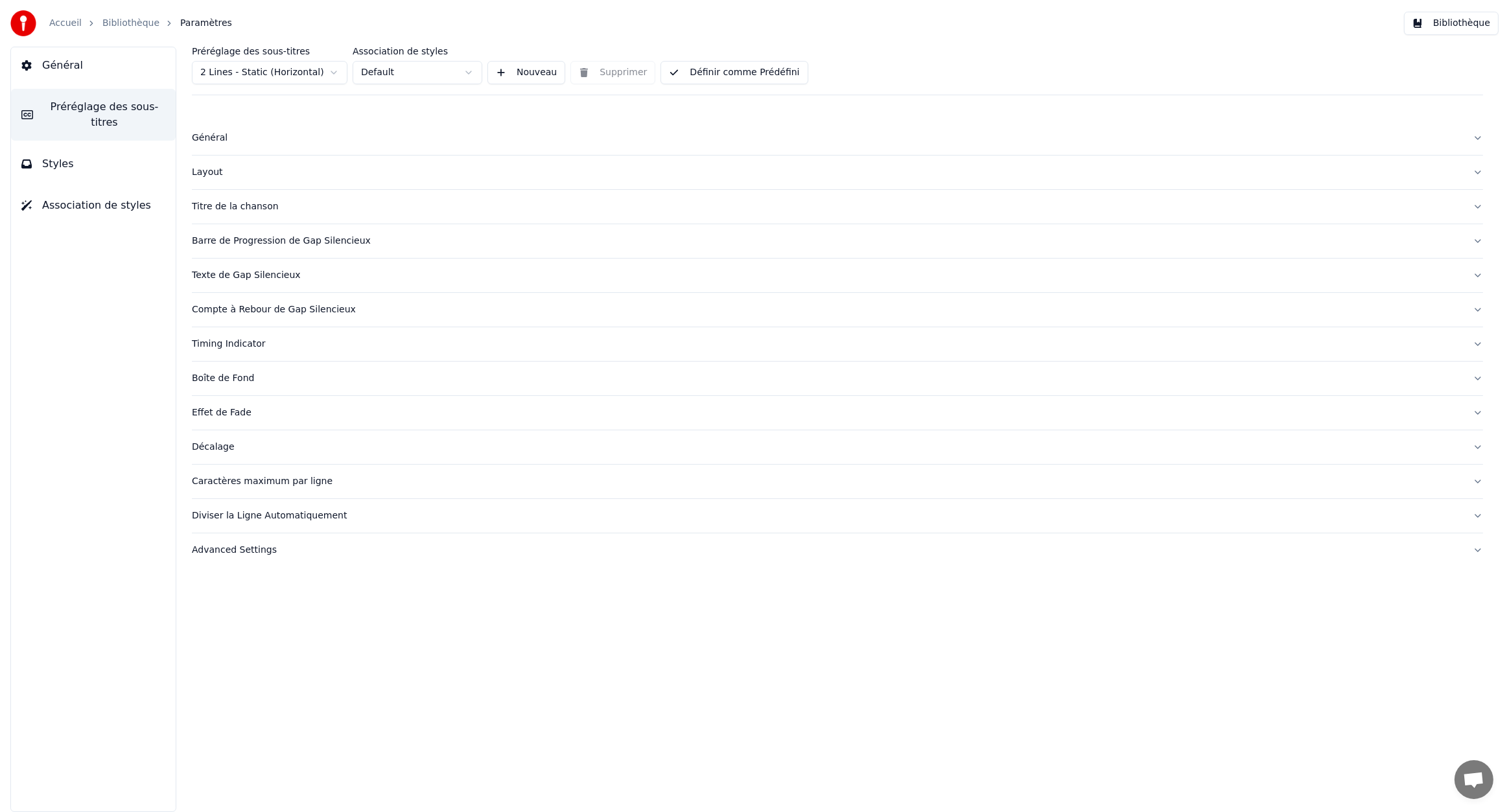
click at [95, 73] on button "Général" at bounding box center [93, 65] width 165 height 36
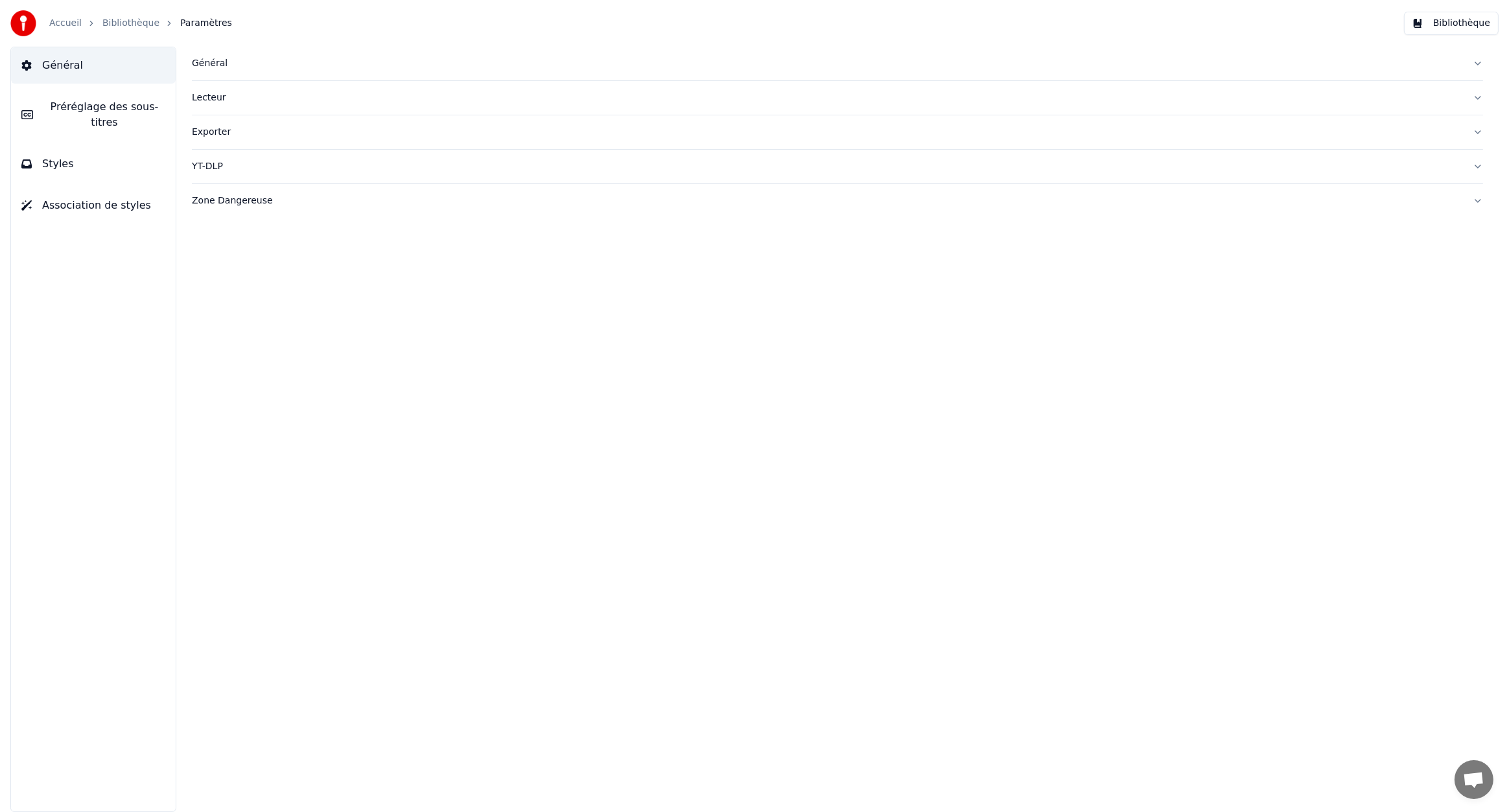
click at [88, 149] on button "Styles" at bounding box center [93, 163] width 165 height 36
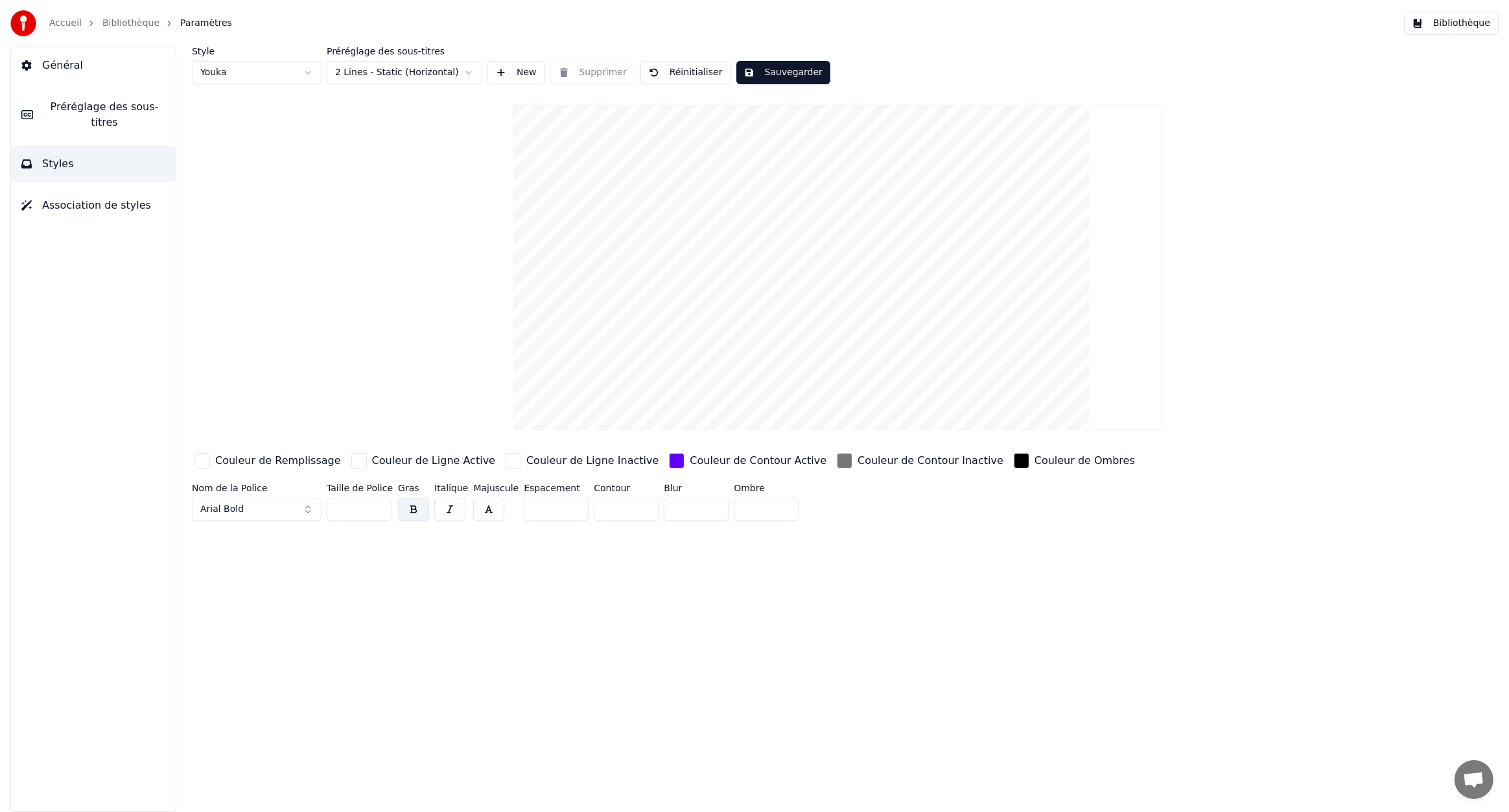
click at [77, 188] on button "Association de styles" at bounding box center [93, 205] width 165 height 36
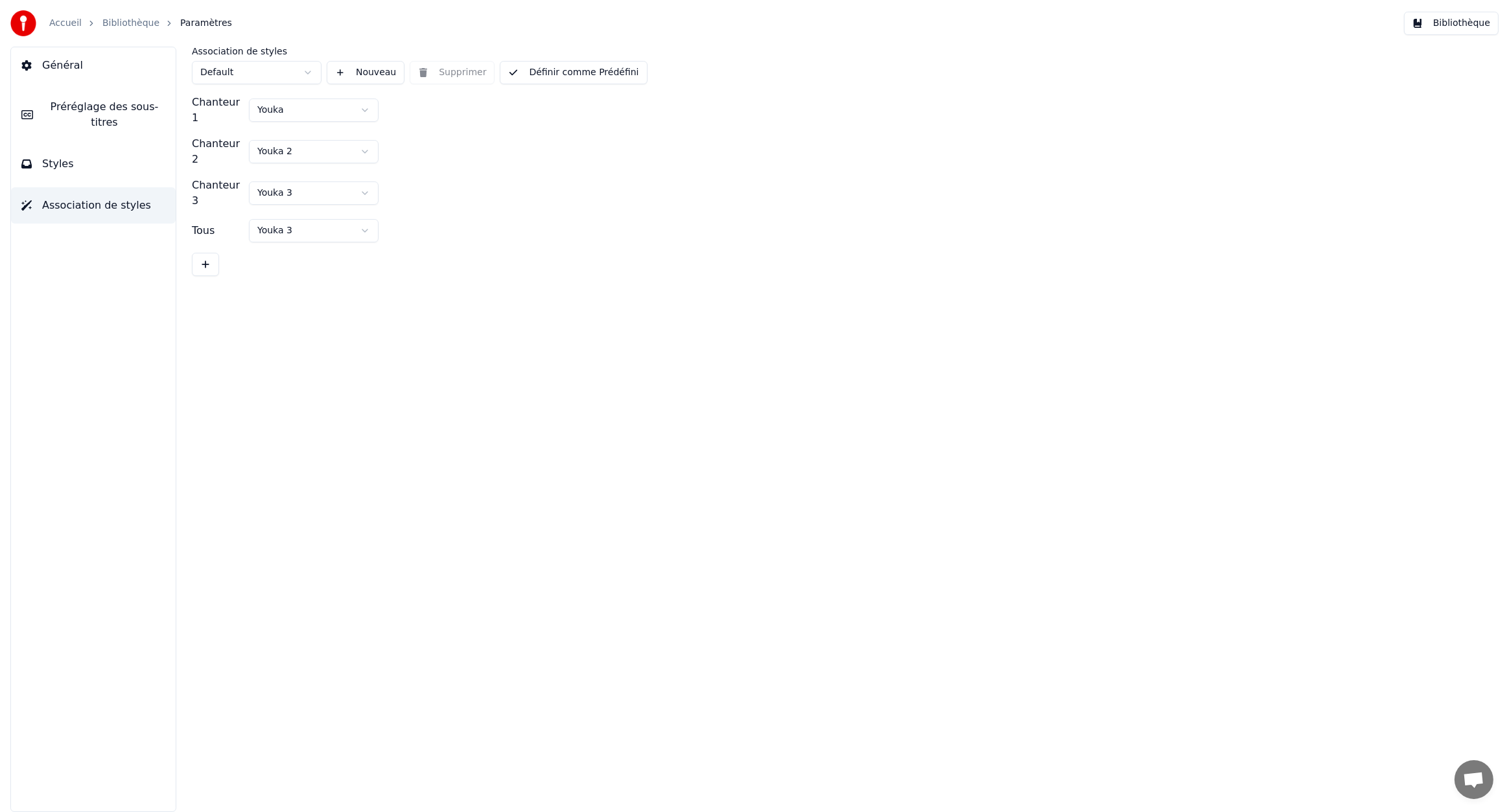
click at [95, 148] on button "Styles" at bounding box center [93, 163] width 165 height 36
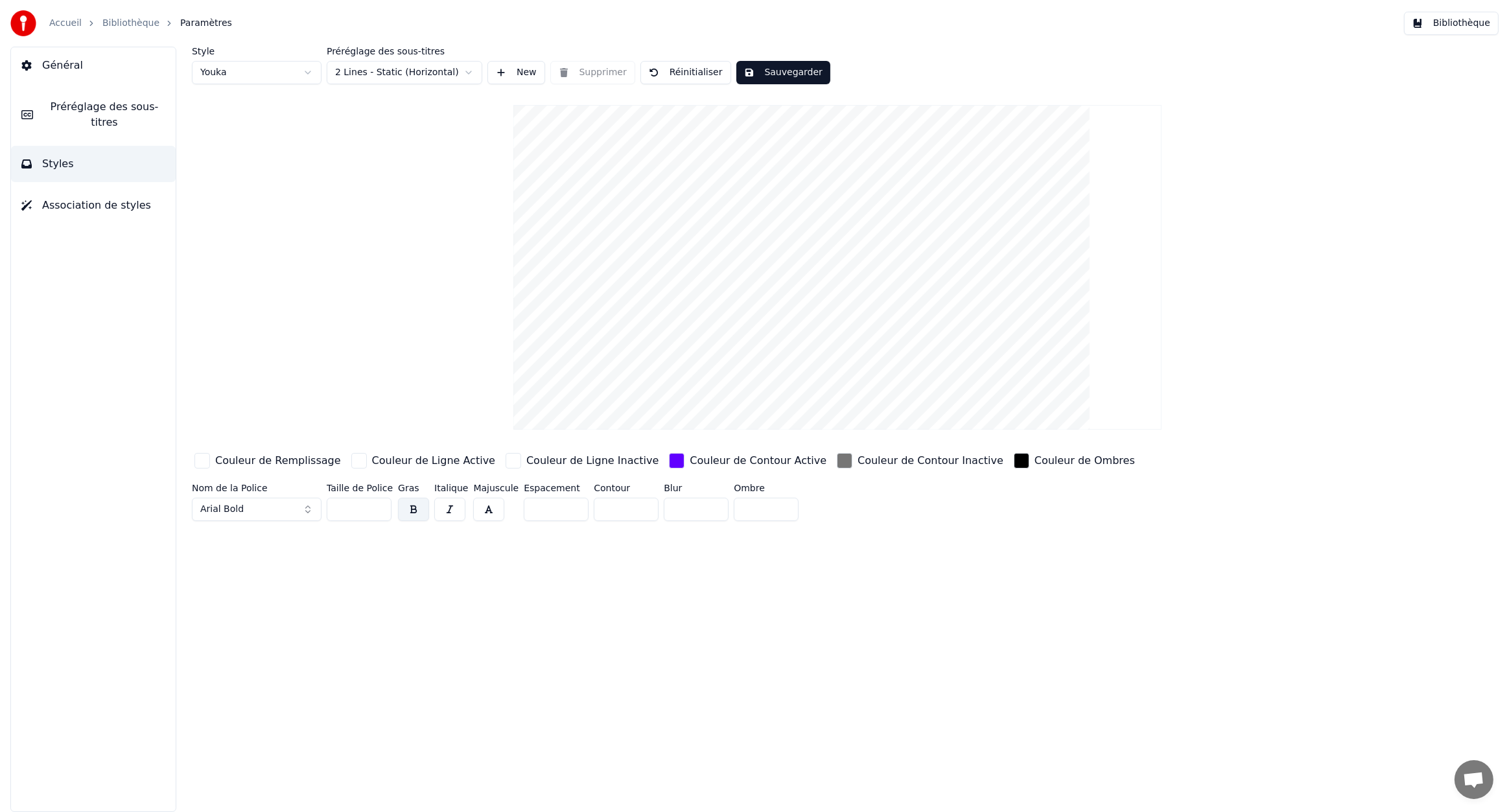
click at [780, 64] on button "Sauvegarder" at bounding box center [783, 73] width 94 height 23
click at [125, 26] on link "Bibliothèque" at bounding box center [131, 23] width 57 height 13
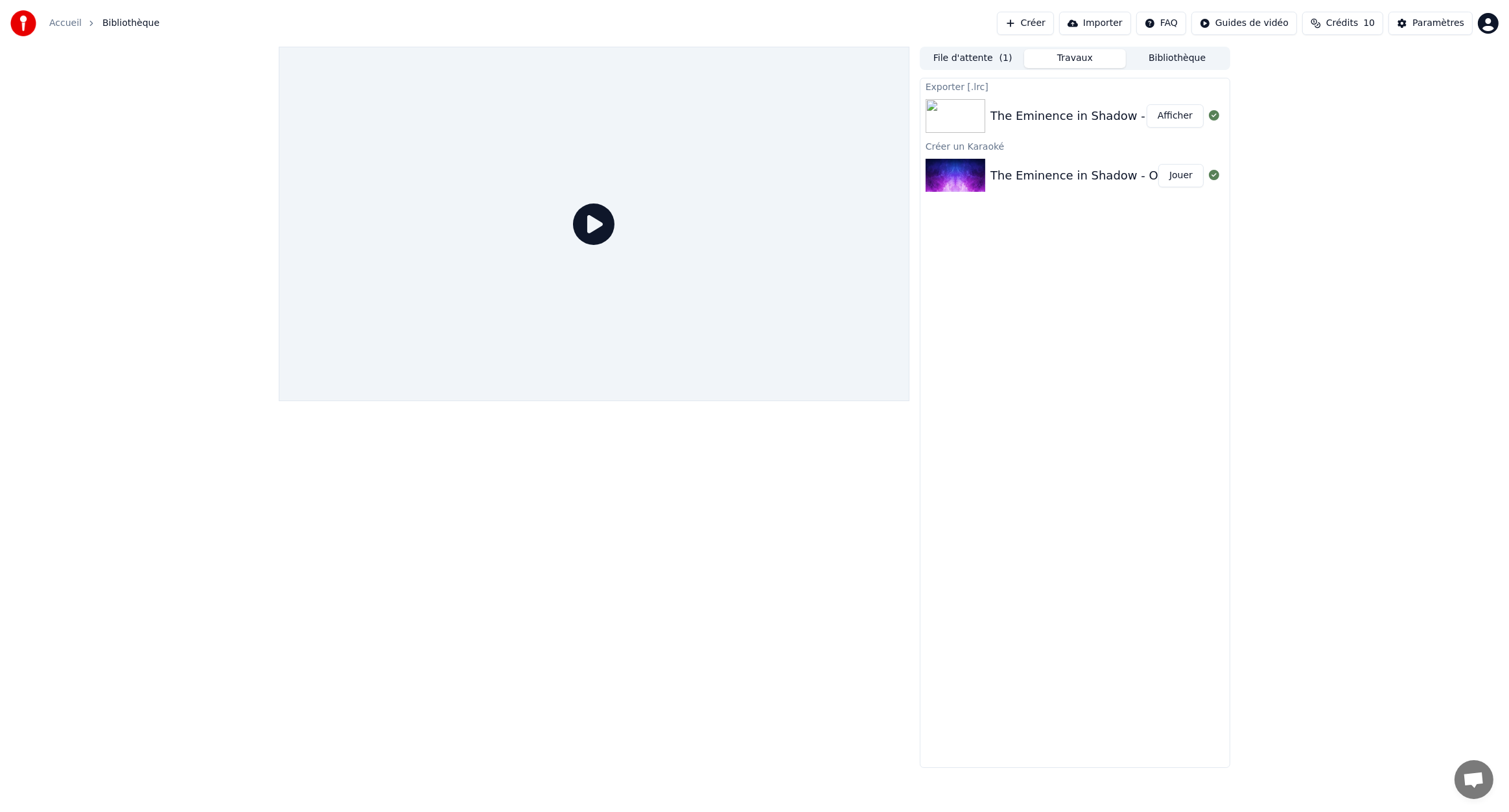
click at [599, 221] on icon at bounding box center [594, 224] width 42 height 42
click at [1172, 168] on button "Jouer" at bounding box center [1181, 176] width 45 height 23
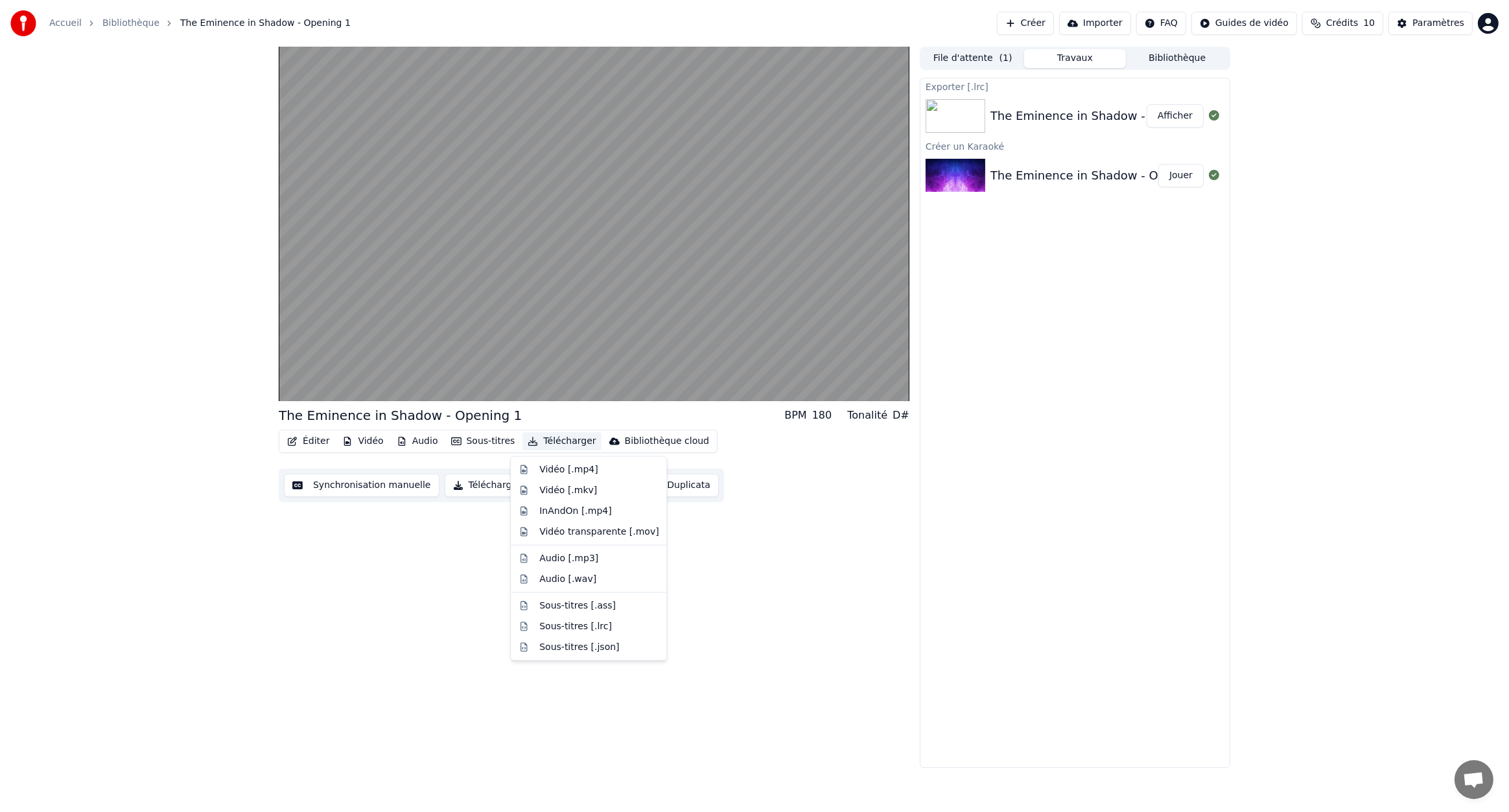
click at [554, 440] on button "Télécharger" at bounding box center [562, 441] width 79 height 18
click at [566, 629] on div "Sous-titres [.lrc]" at bounding box center [575, 626] width 73 height 13
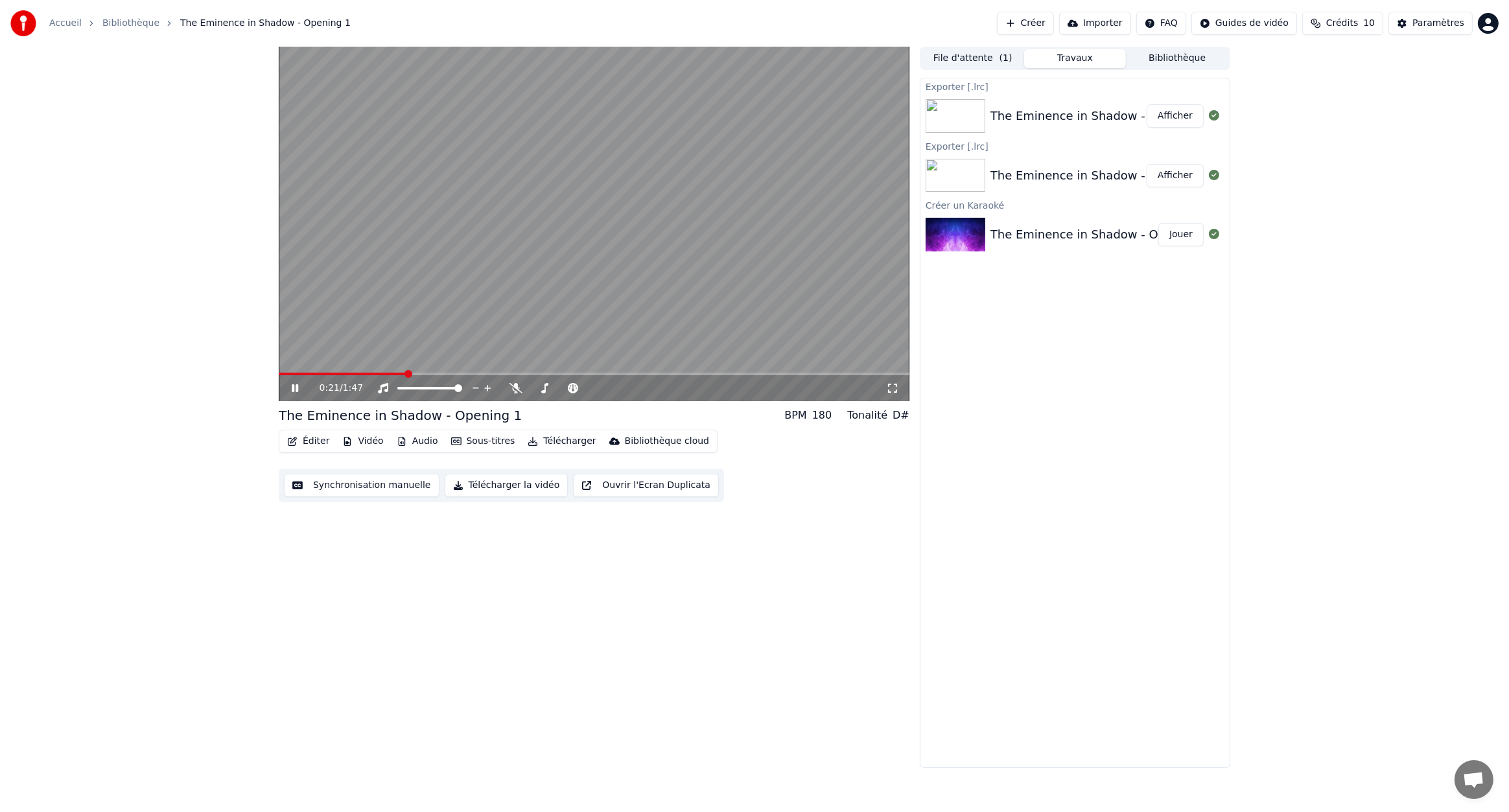
click at [556, 289] on video at bounding box center [594, 224] width 631 height 354
click at [540, 440] on button "Télécharger" at bounding box center [562, 441] width 79 height 18
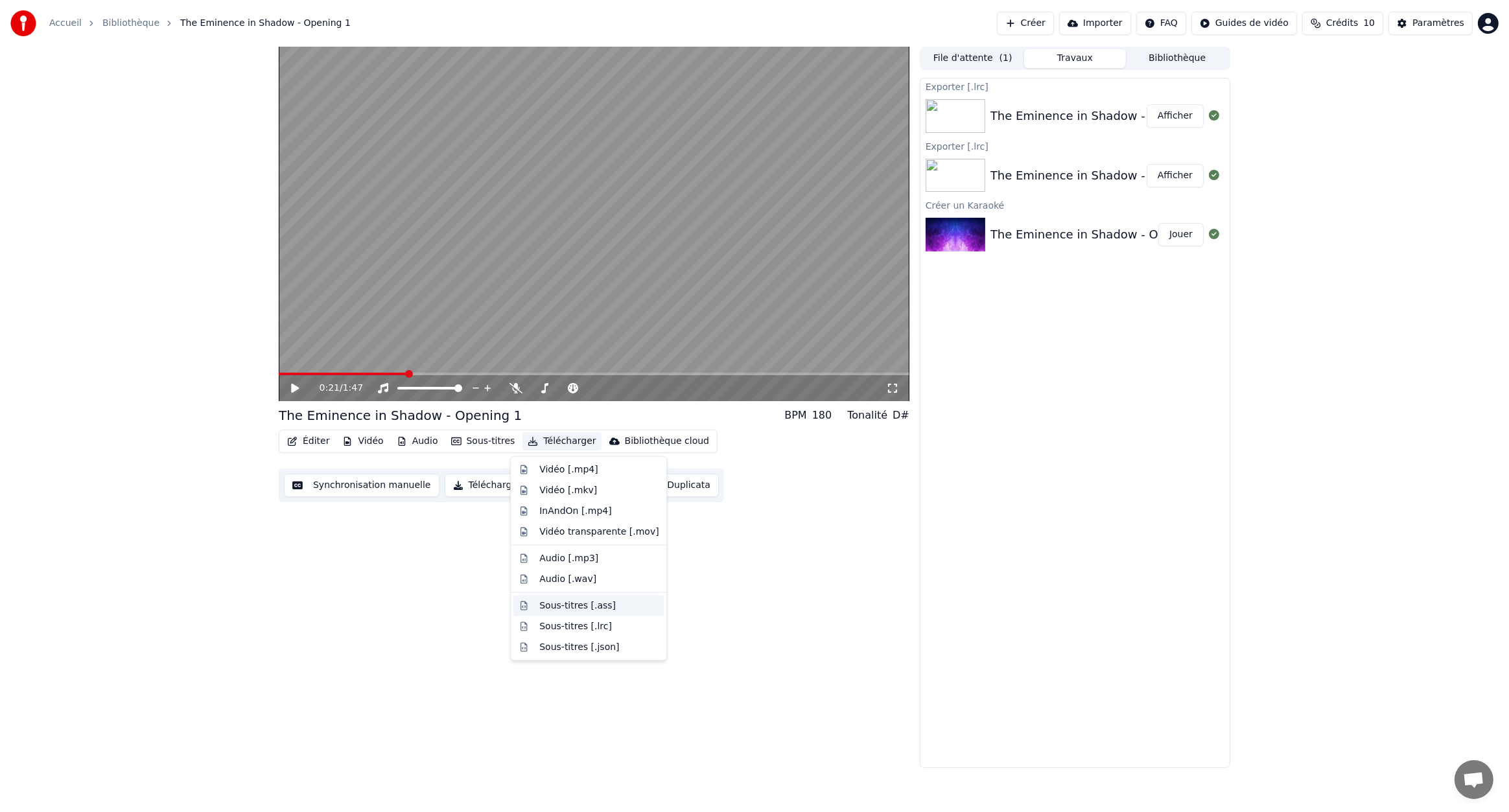
click at [587, 608] on div "Sous-titres [.ass]" at bounding box center [577, 605] width 76 height 13
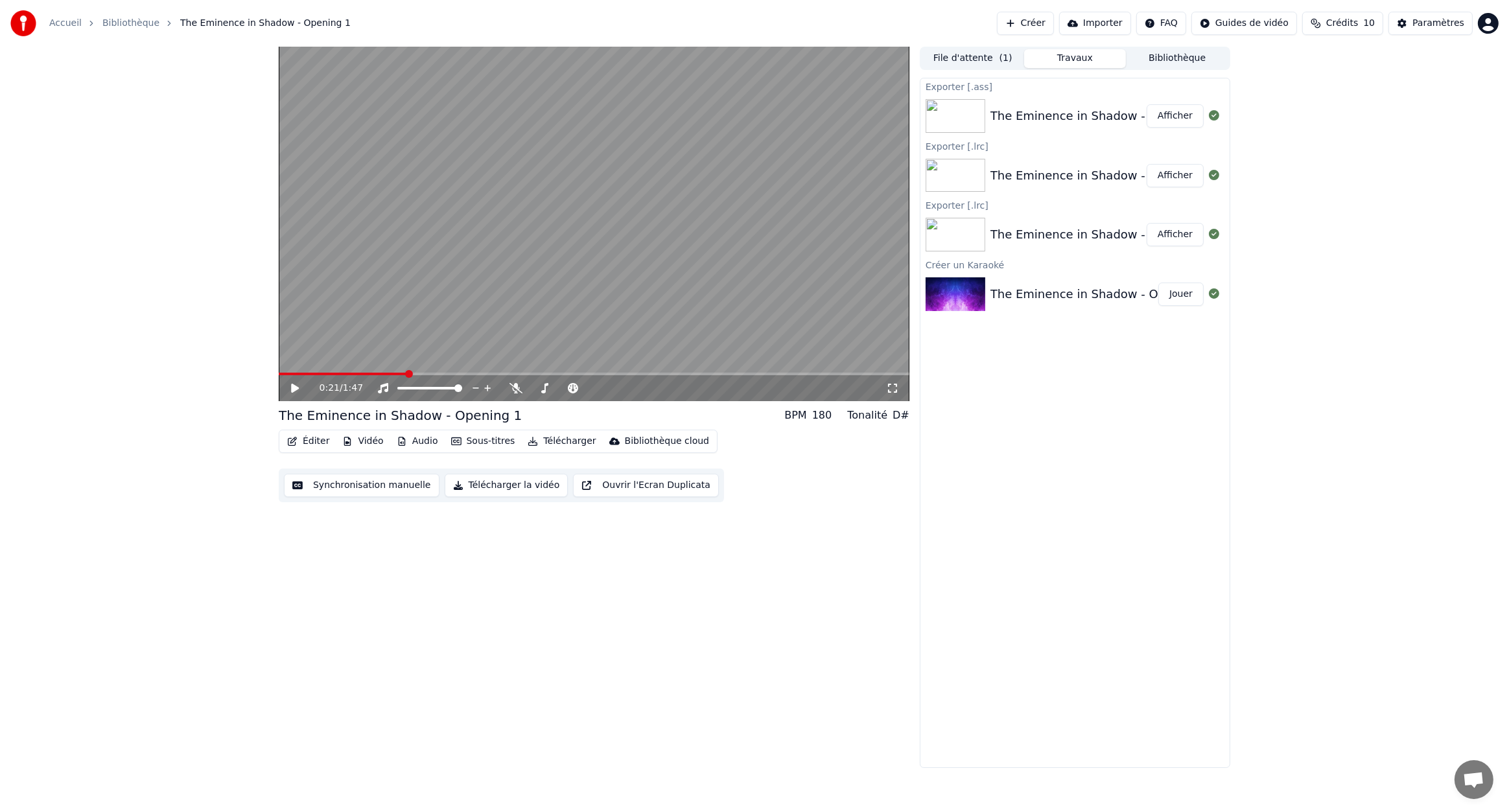
click at [579, 437] on button "Télécharger" at bounding box center [562, 441] width 79 height 18
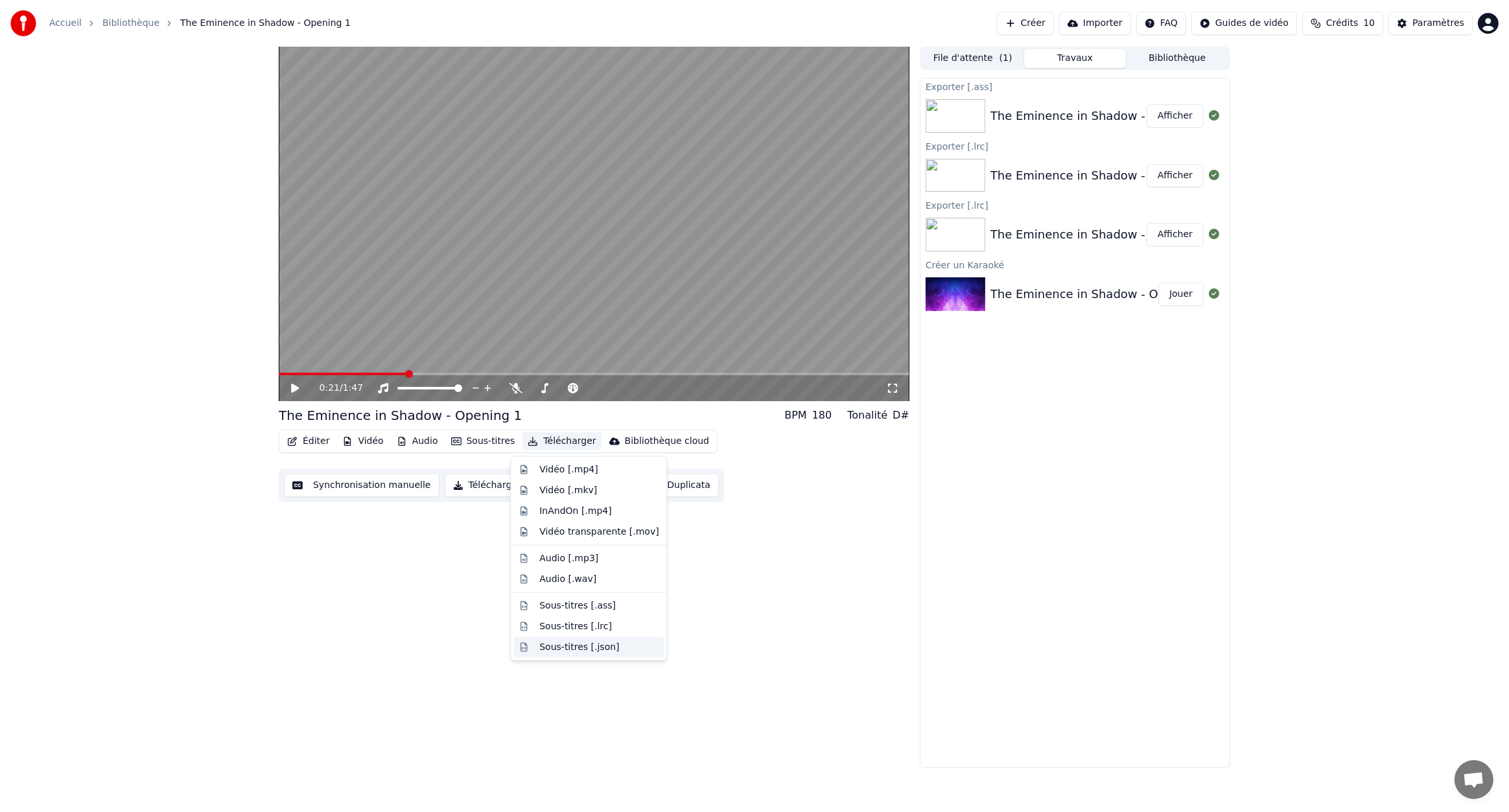
click at [584, 645] on div "Sous-titres [.json]" at bounding box center [579, 647] width 80 height 13
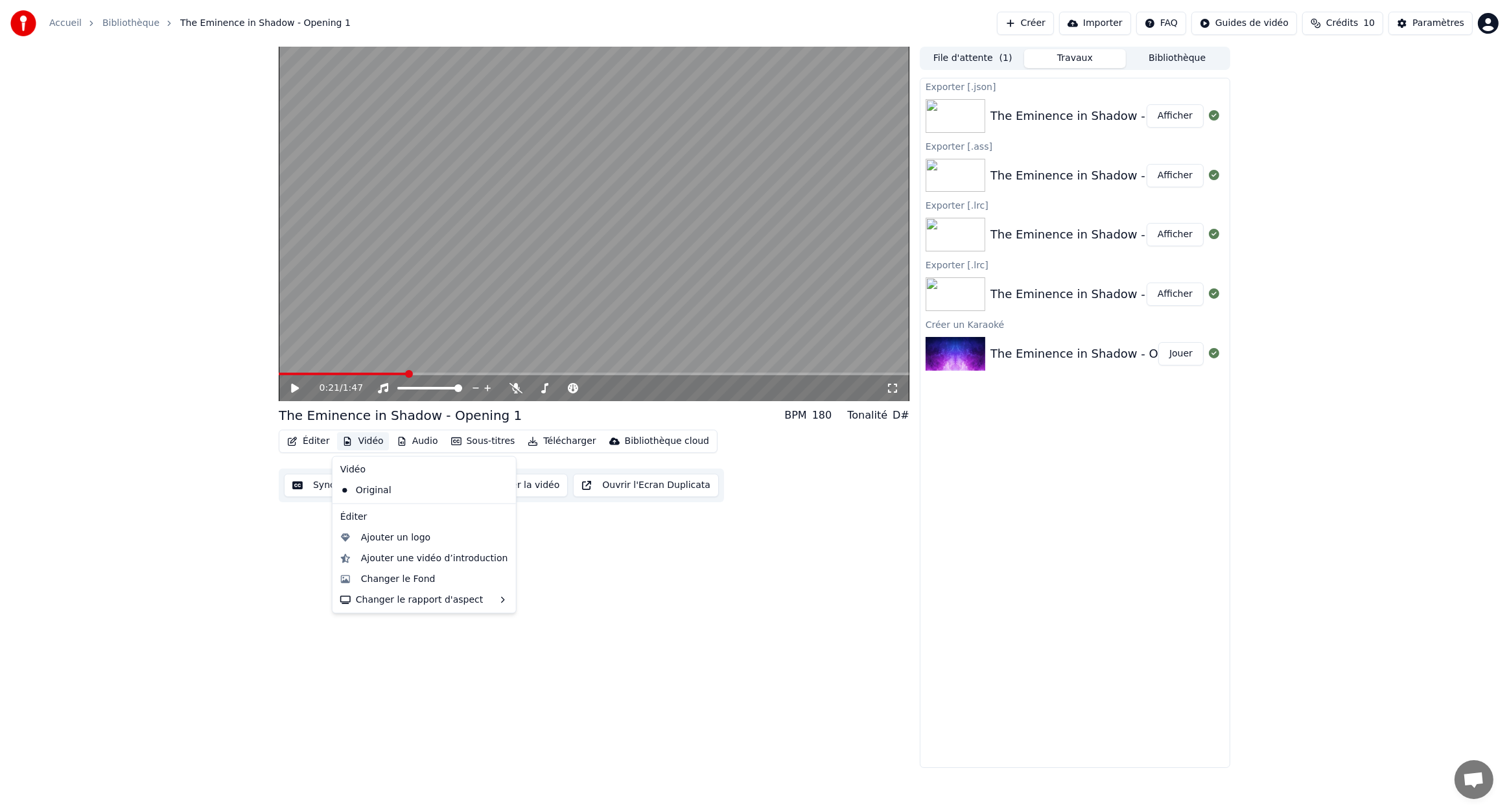
click at [372, 444] on button "Vidéo" at bounding box center [363, 441] width 51 height 18
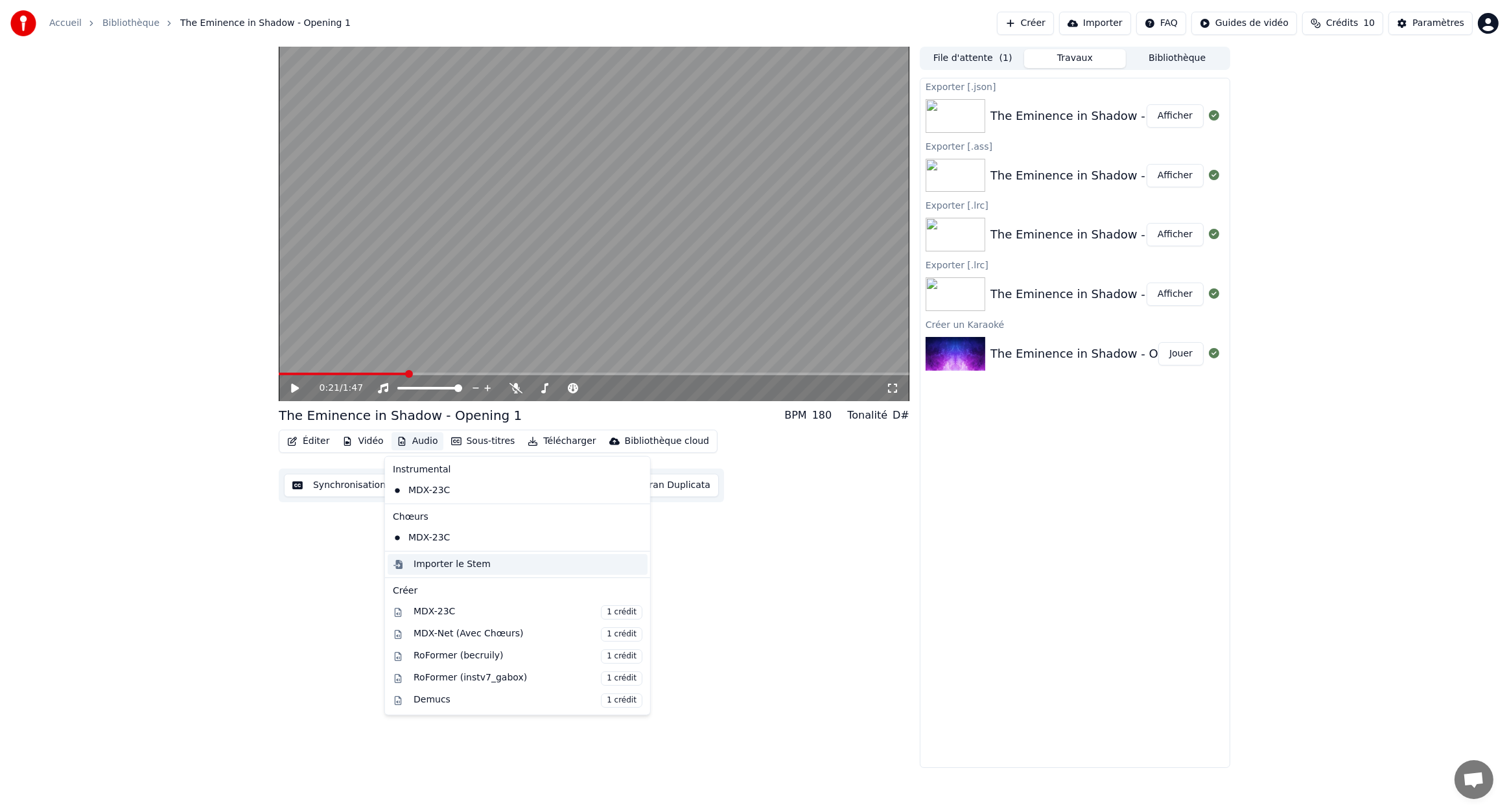
click at [452, 566] on div "Importer le Stem" at bounding box center [452, 564] width 77 height 13
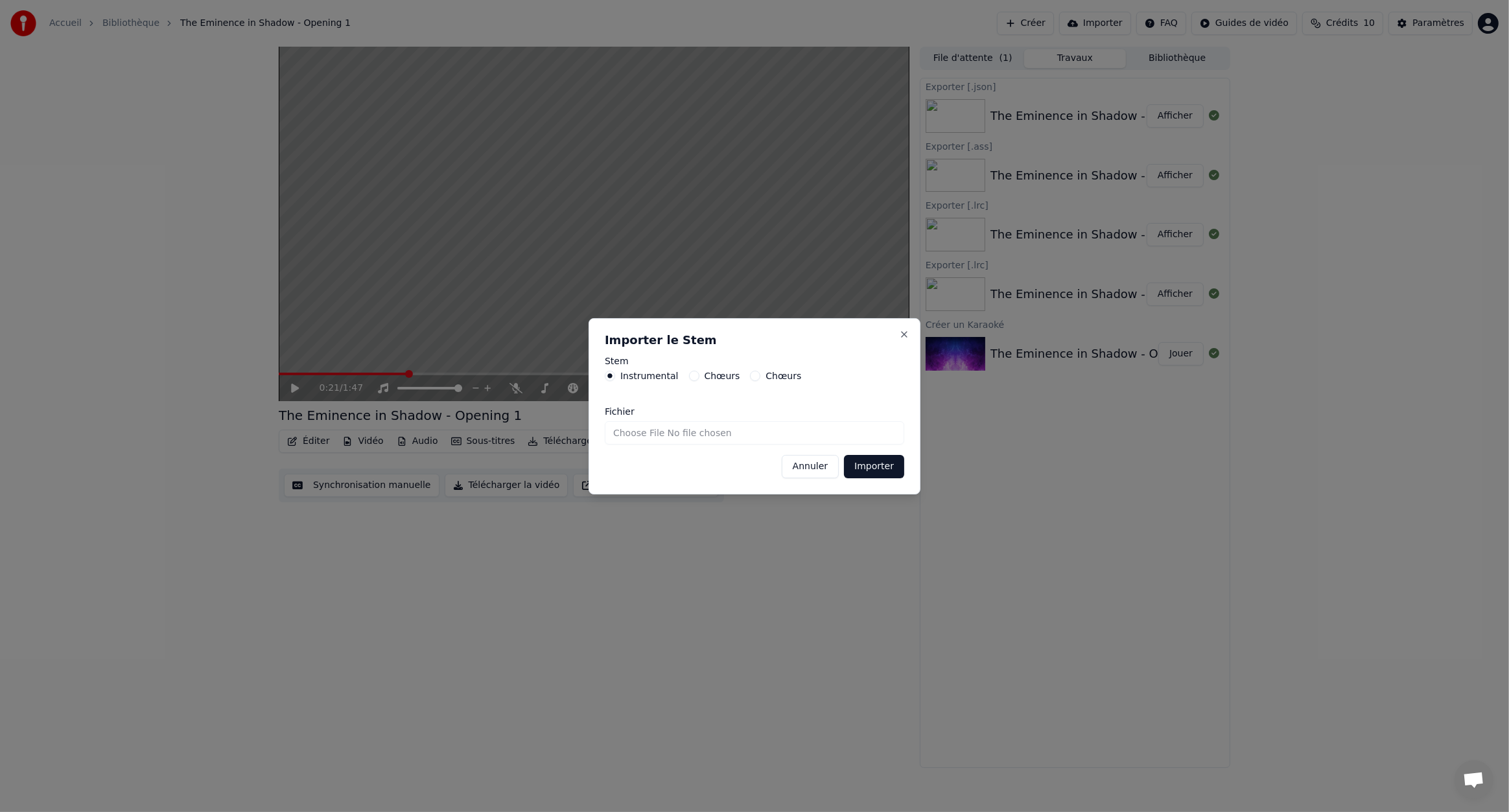
click at [699, 434] on input "Fichier" at bounding box center [754, 433] width 300 height 23
type input "**********"
click at [873, 469] on button "Importer" at bounding box center [874, 466] width 60 height 23
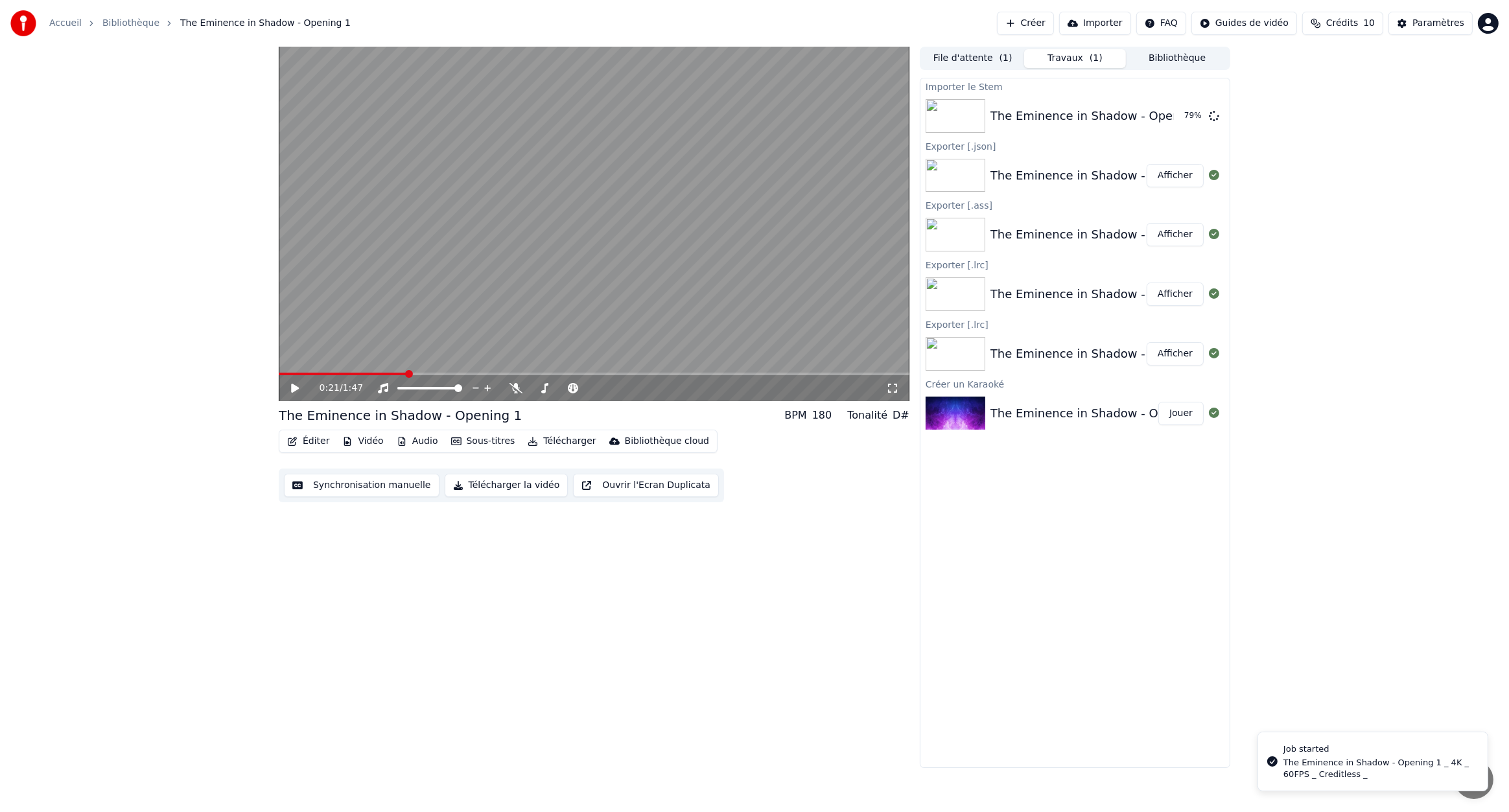
click at [407, 442] on button "Audio" at bounding box center [418, 441] width 52 height 18
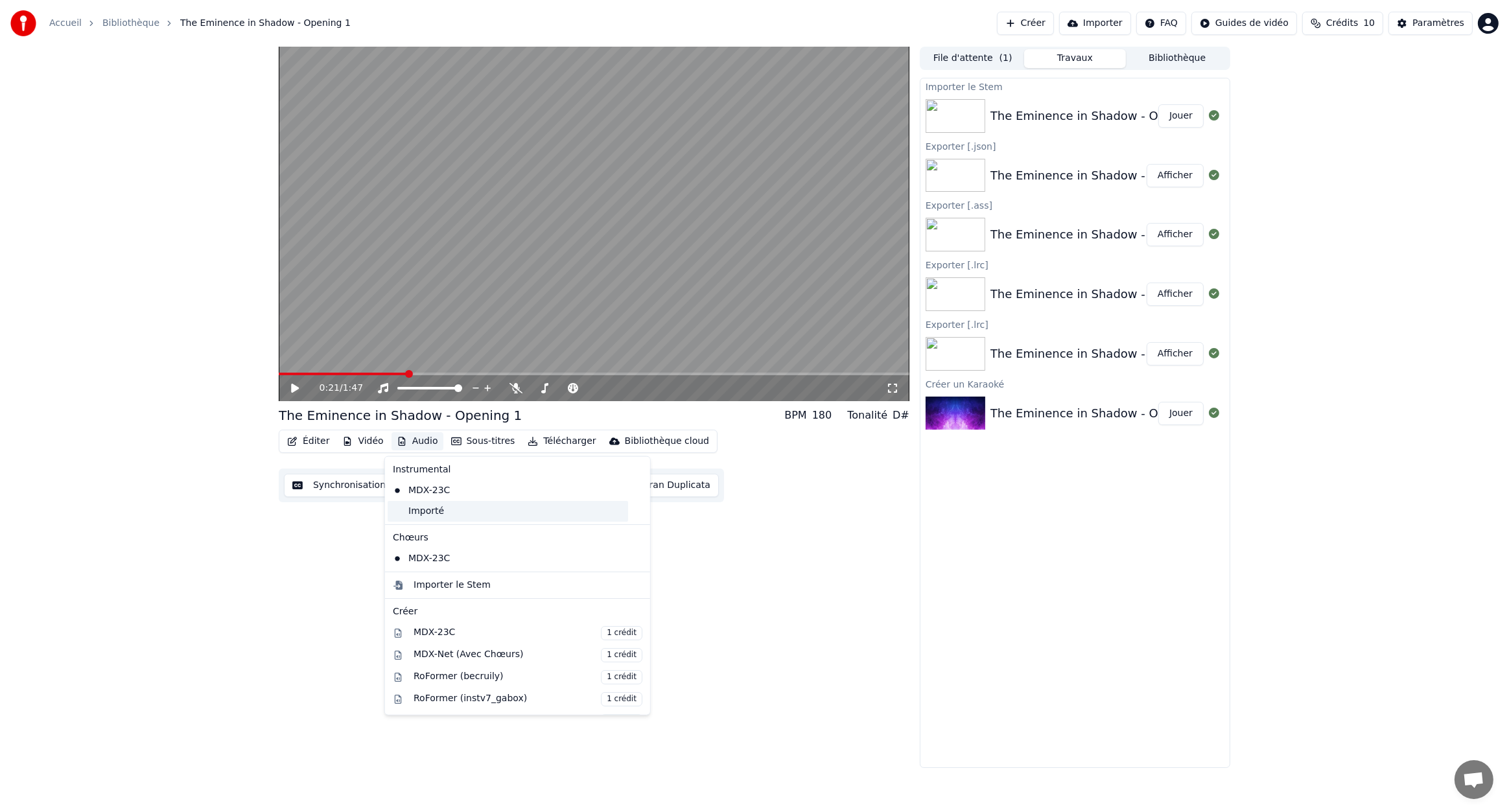
click at [440, 510] on div "Importé" at bounding box center [507, 511] width 240 height 21
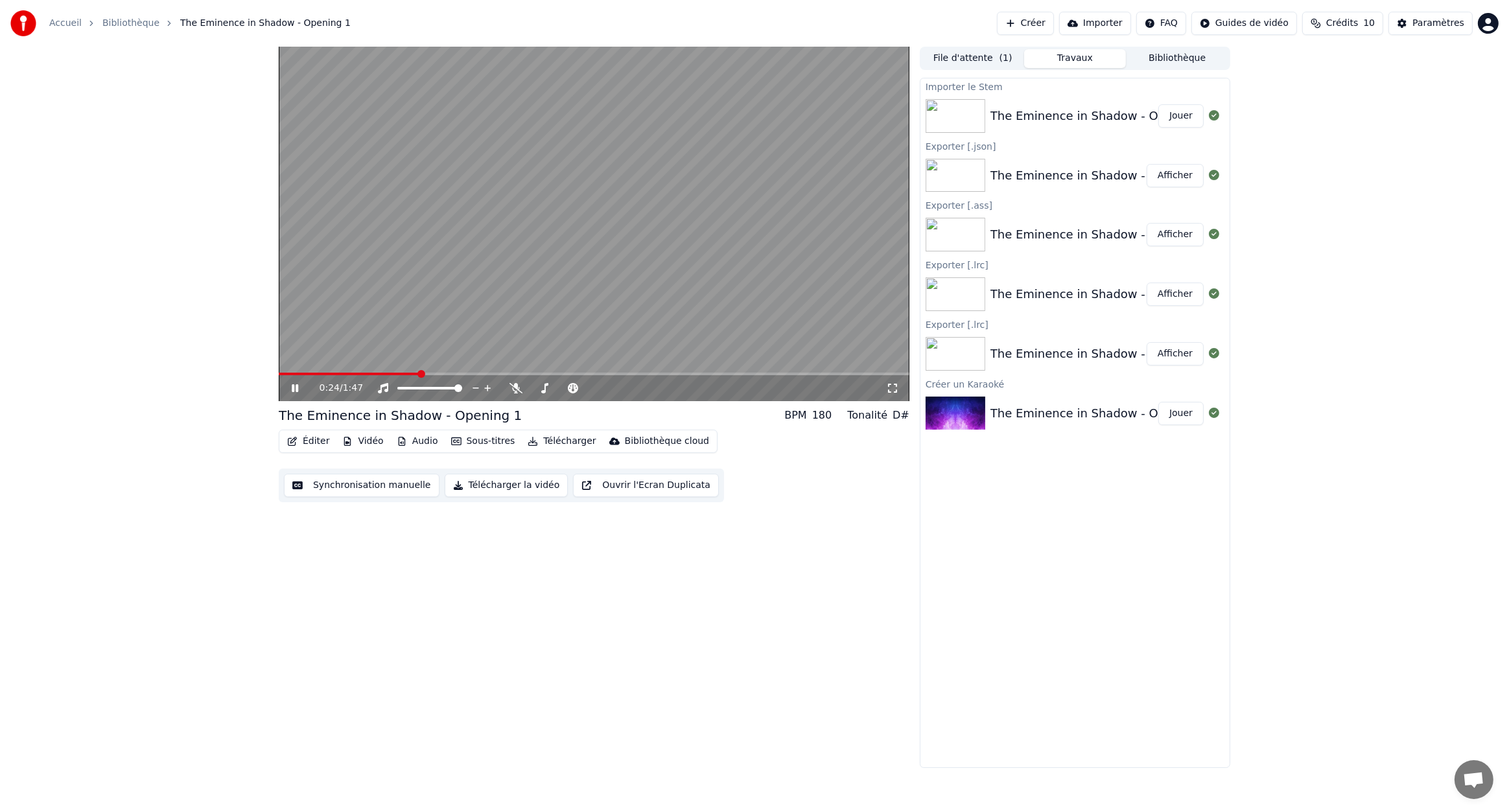
drag, startPoint x: 415, startPoint y: 372, endPoint x: 252, endPoint y: 374, distance: 163.0
click at [252, 374] on div "0:24 / 1:47 The Eminence in Shadow - Opening 1 BPM 180 Tonalité D# Éditer Vidéo…" at bounding box center [754, 408] width 1509 height 722
click at [312, 373] on span at bounding box center [351, 373] width 145 height 3
click at [279, 374] on span at bounding box center [279, 373] width 0 height 3
click at [476, 443] on button "Sous-titres" at bounding box center [483, 441] width 75 height 18
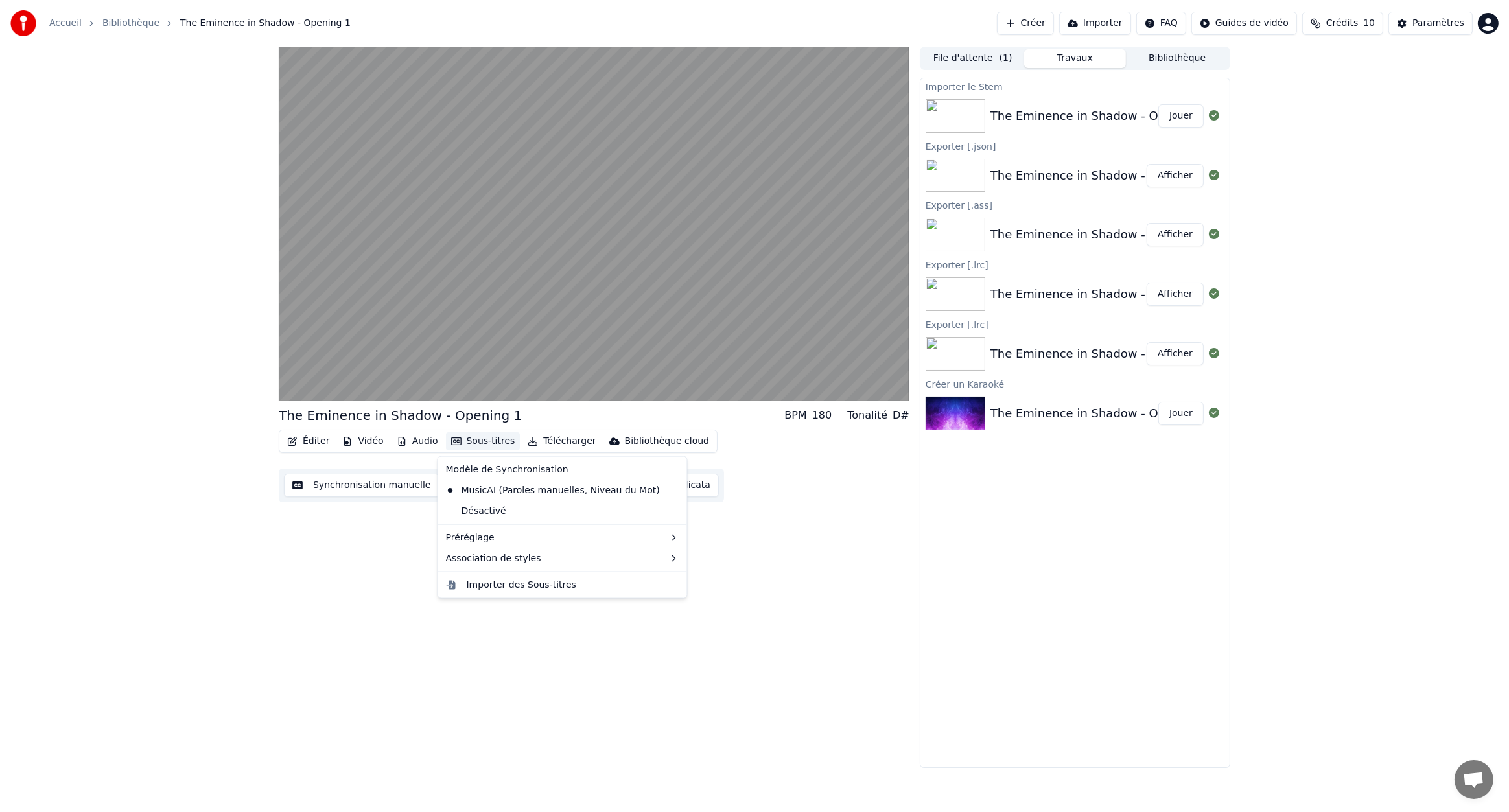
click at [378, 570] on div "The Eminence in Shadow - Opening 1 BPM 180 Tonalité D# Éditer Vidéo Audio Sous-…" at bounding box center [594, 408] width 631 height 722
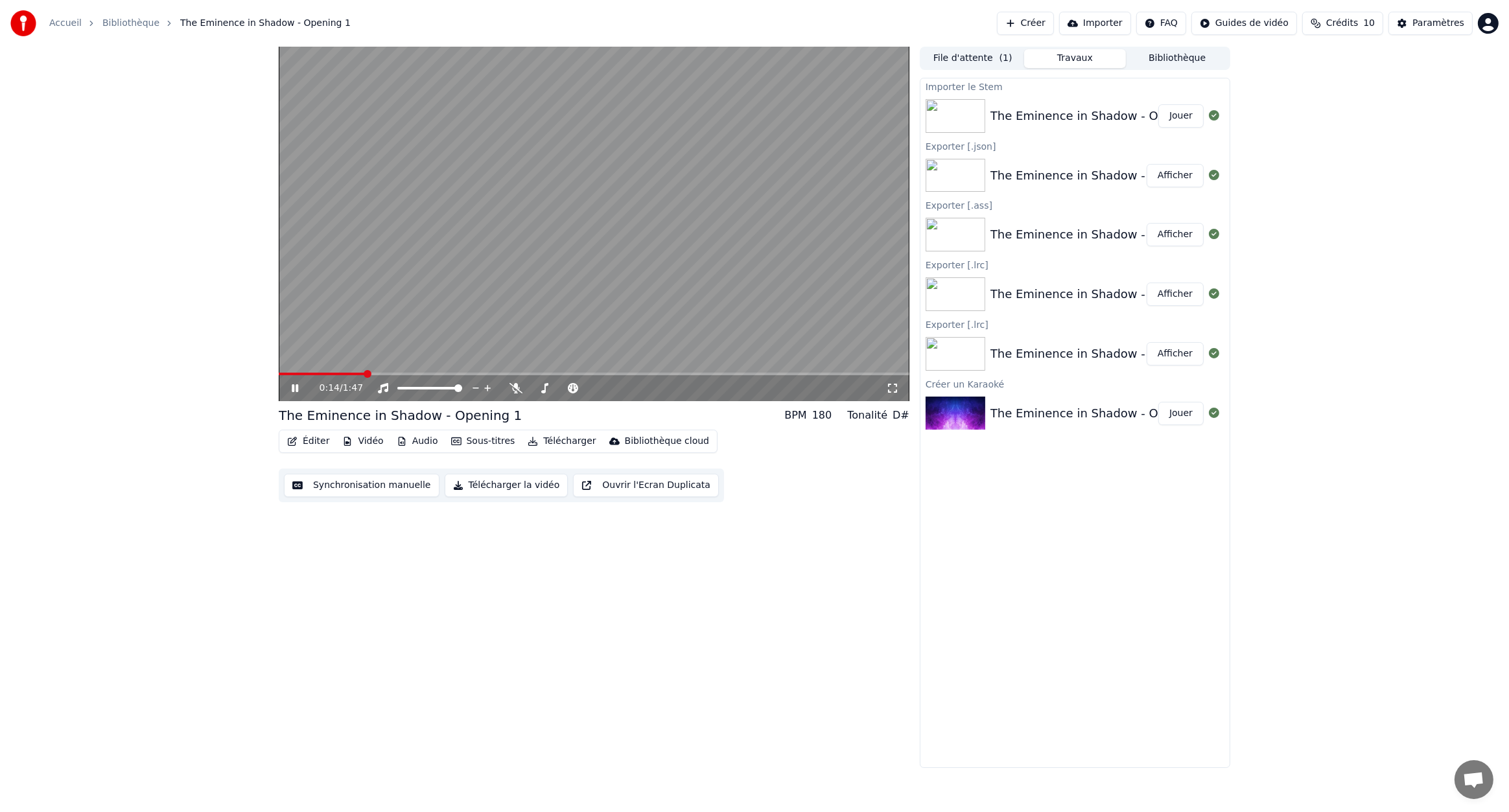
click at [304, 442] on button "Éditer" at bounding box center [308, 441] width 53 height 18
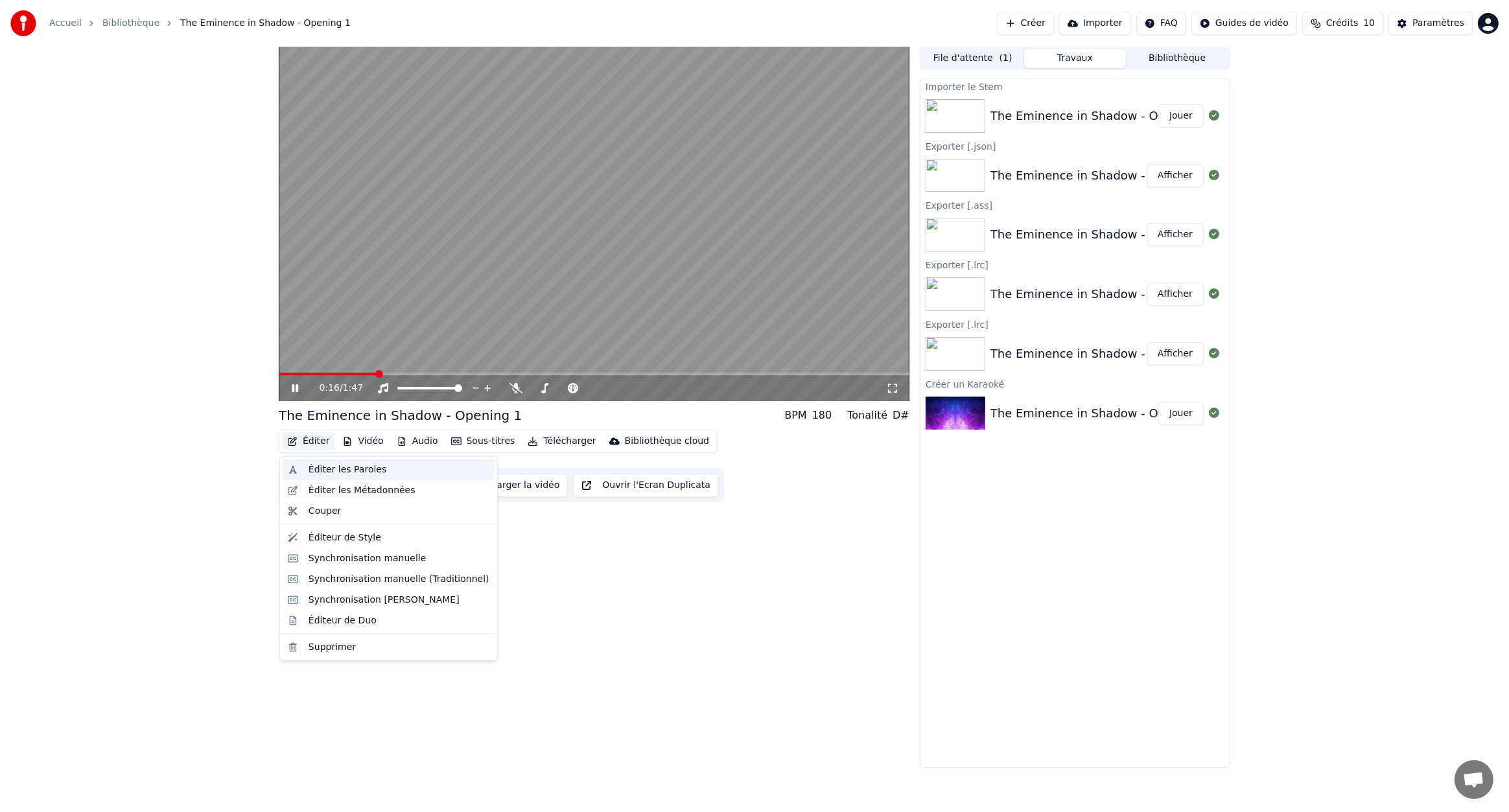
click at [383, 467] on div "Éditer les Paroles" at bounding box center [399, 470] width 181 height 13
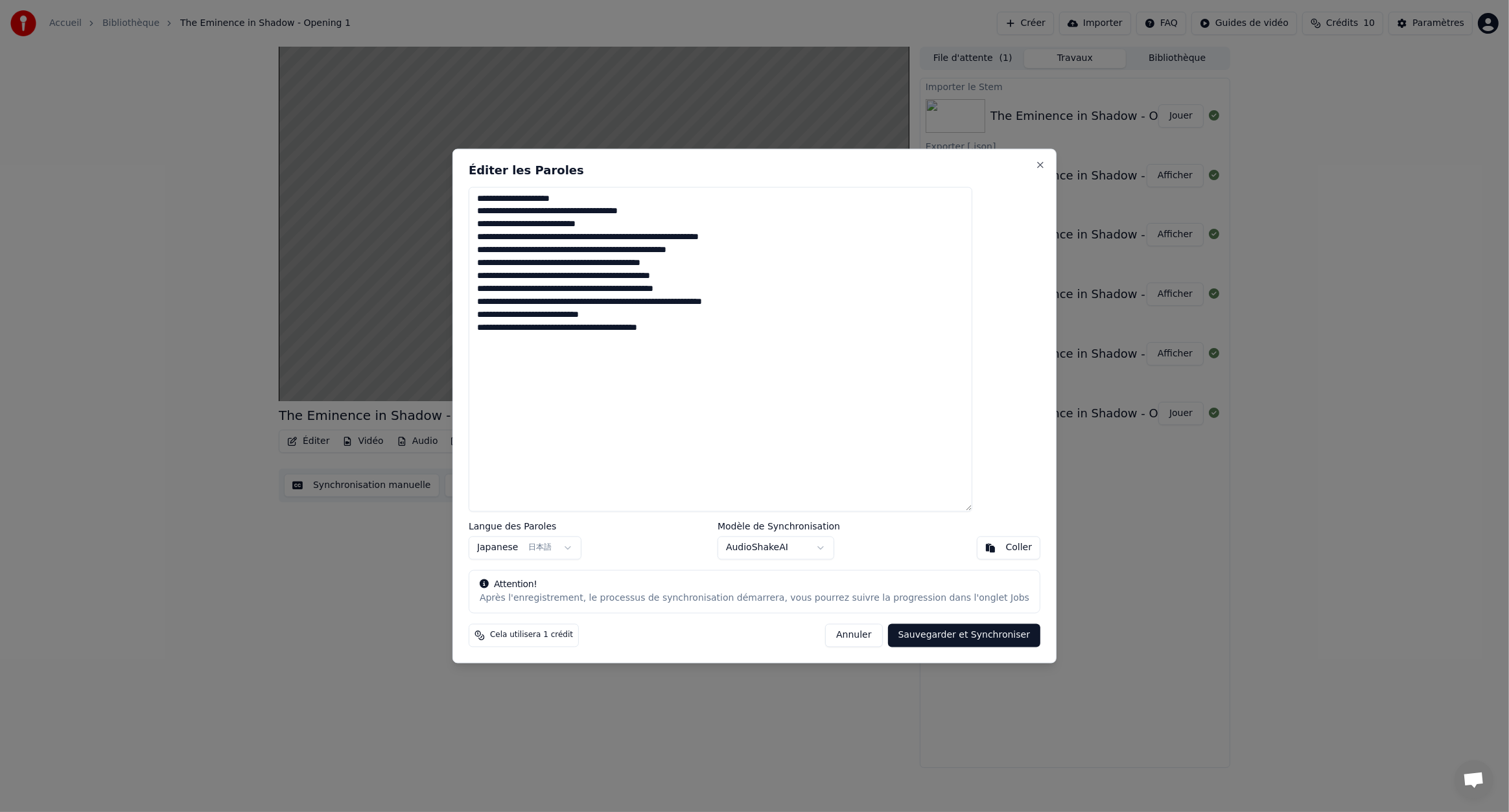
click at [833, 635] on button "Annuler" at bounding box center [854, 636] width 57 height 23
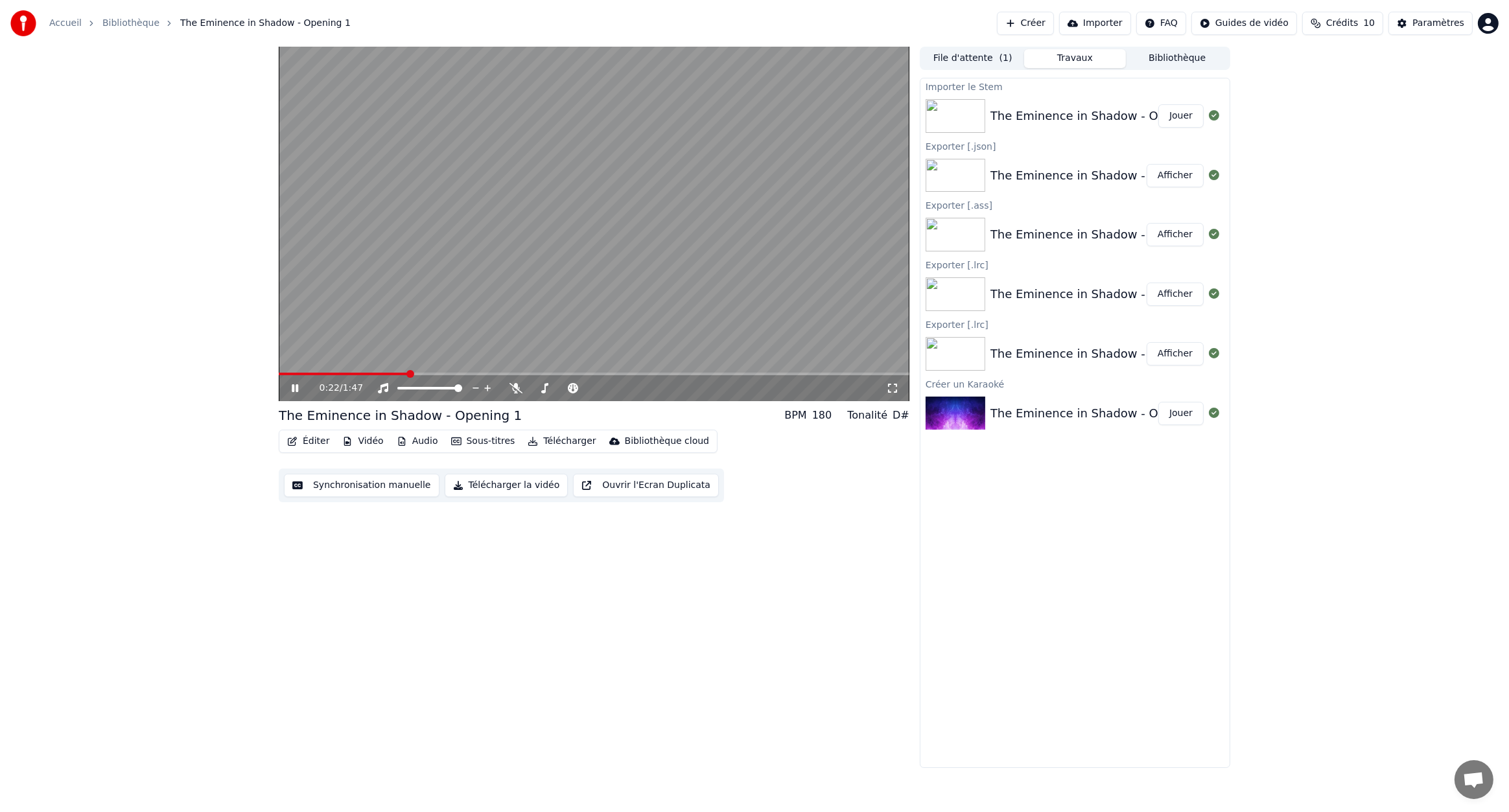
click at [324, 440] on button "Éditer" at bounding box center [308, 441] width 53 height 18
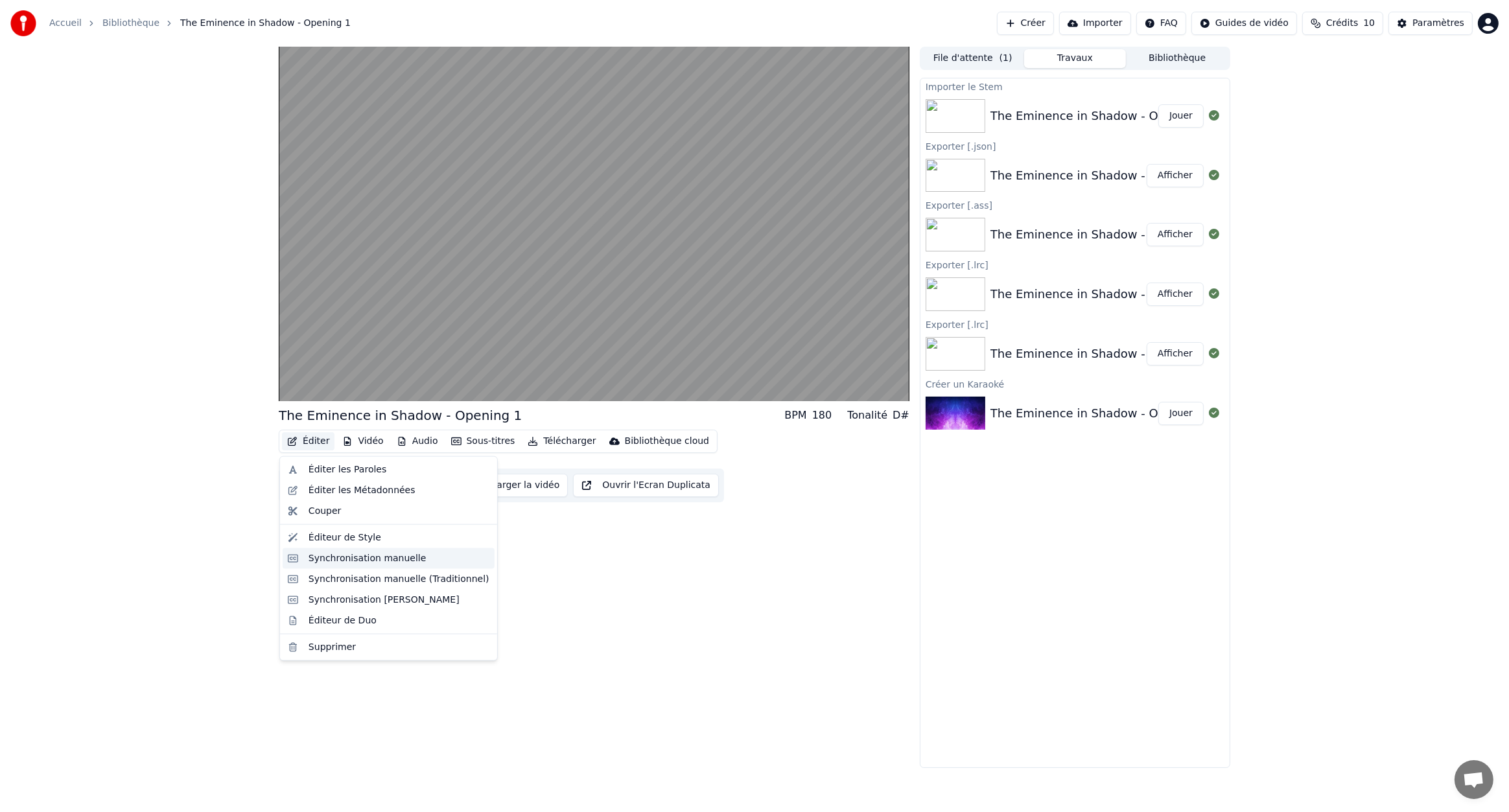
click at [449, 560] on div "Synchronisation manuelle" at bounding box center [399, 558] width 181 height 13
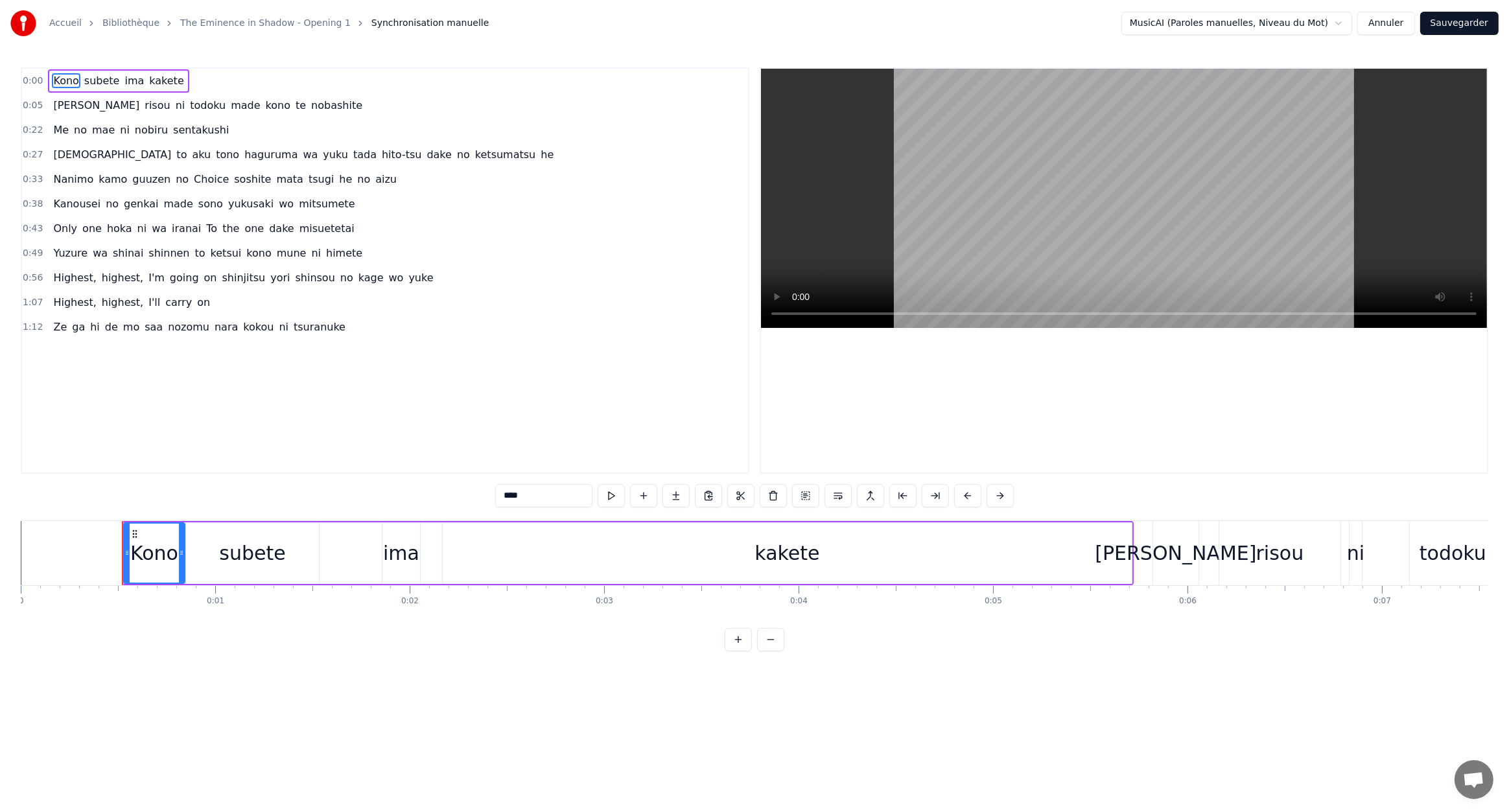
click at [130, 25] on link "Bibliothèque" at bounding box center [131, 23] width 57 height 13
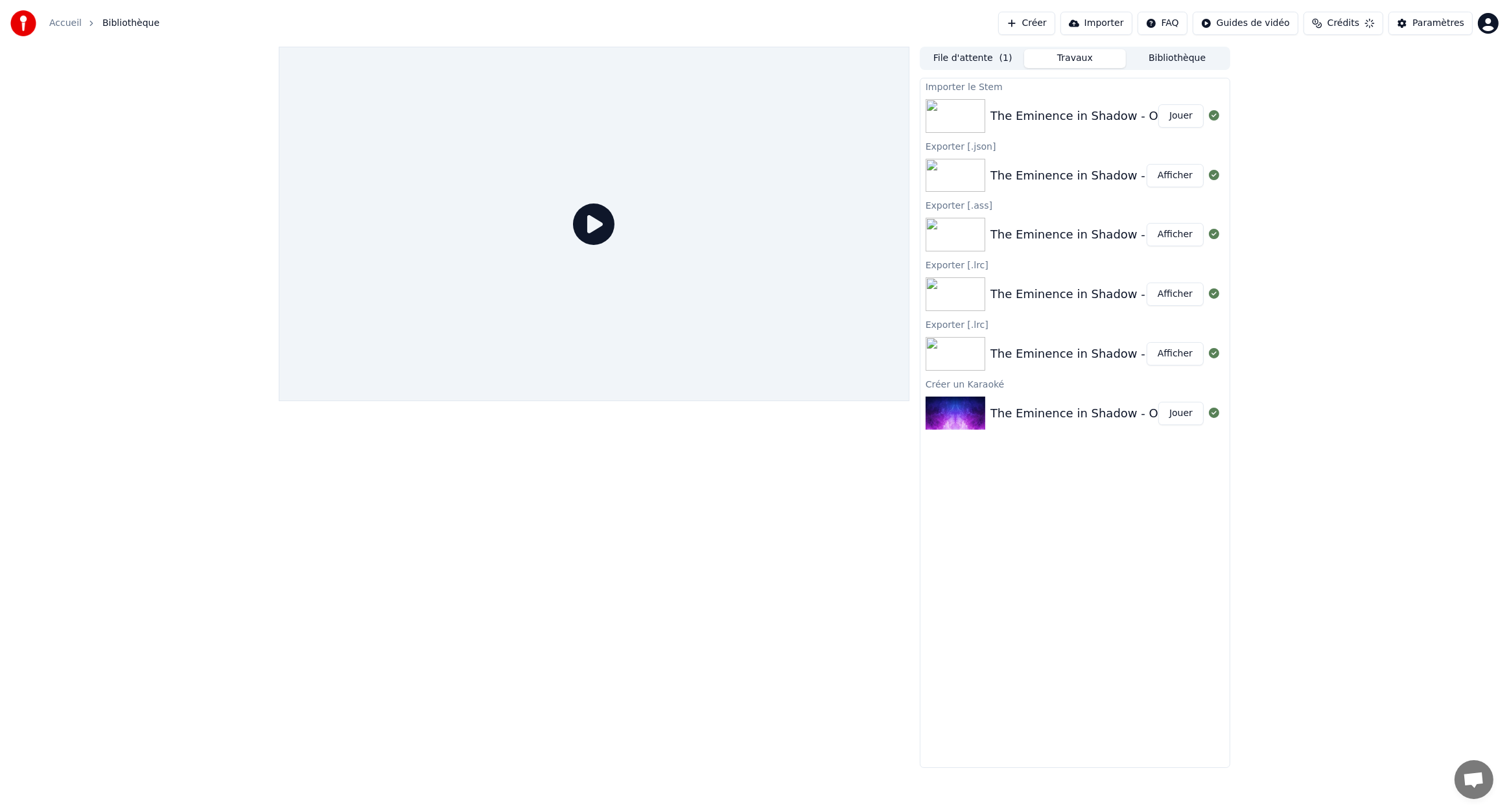
click at [594, 208] on icon at bounding box center [594, 224] width 42 height 42
click at [601, 226] on icon at bounding box center [594, 224] width 42 height 42
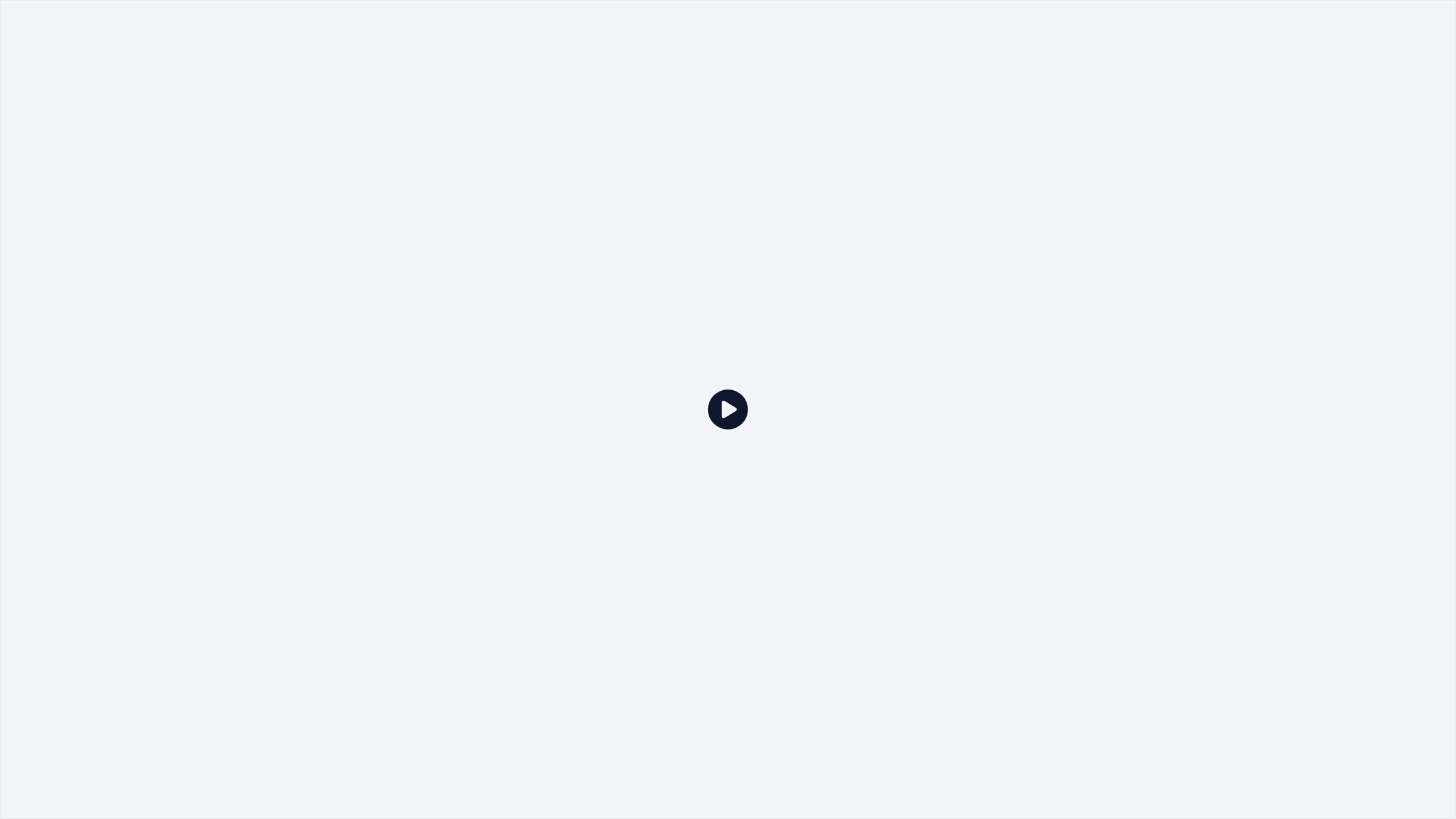
click at [727, 401] on icon at bounding box center [728, 410] width 40 height 40
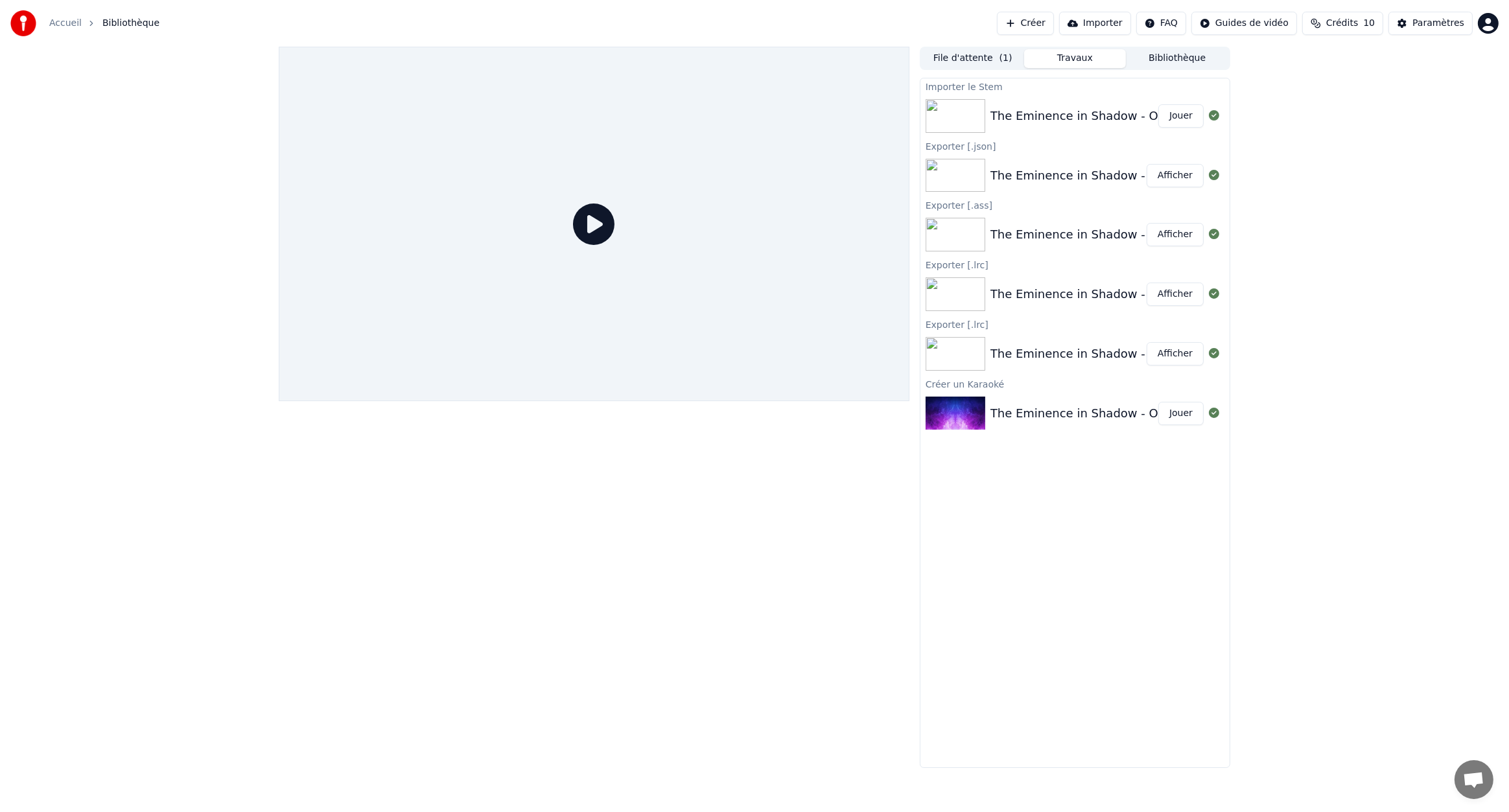
click at [1056, 123] on div "The Eminence in Shadow - Opening 1" at bounding box center [1100, 116] width 219 height 18
click at [994, 394] on div "The Eminence in Shadow - Opening 1 _ 4K _ 60FPS _ Creditless _ Jouer" at bounding box center [1074, 414] width 309 height 44
click at [956, 382] on div "Créer un Karaoké" at bounding box center [1074, 383] width 309 height 16
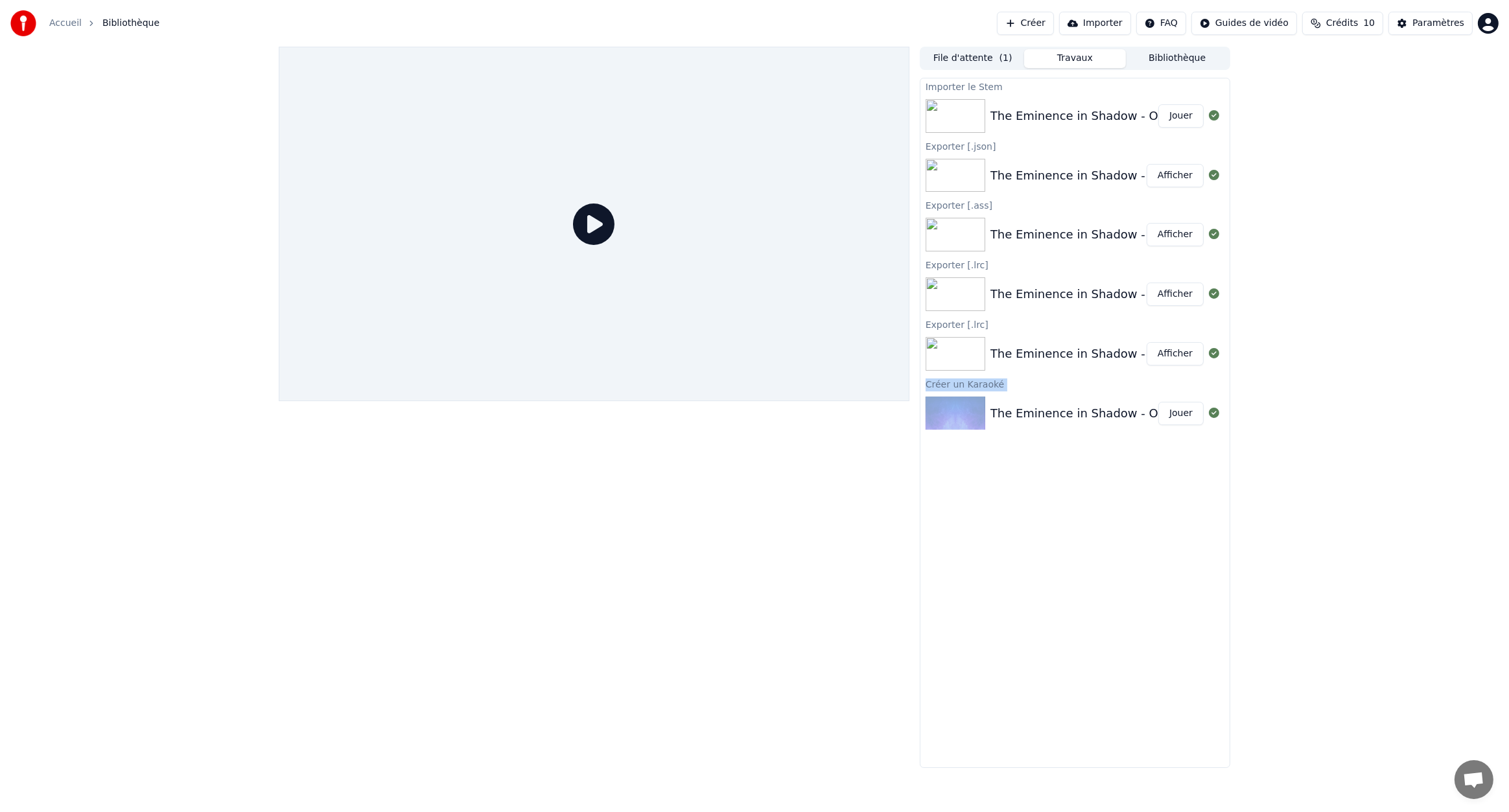
click at [1056, 409] on div "The Eminence in Shadow - Opening 1 _ 4K _ 60FPS _ Creditless _" at bounding box center [1179, 414] width 378 height 18
click at [1179, 410] on button "Jouer" at bounding box center [1181, 414] width 45 height 23
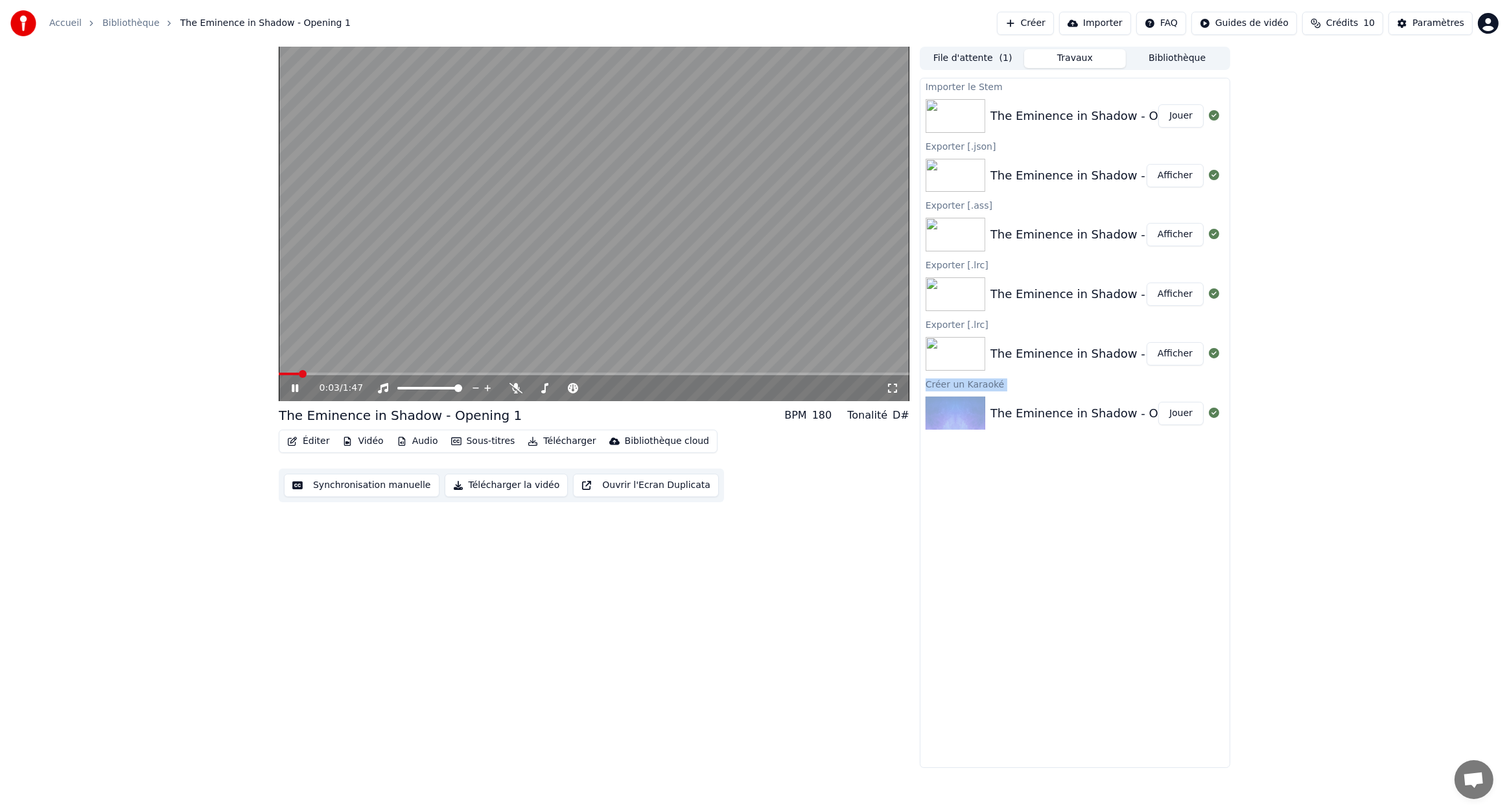
click at [557, 442] on button "Télécharger" at bounding box center [562, 441] width 79 height 18
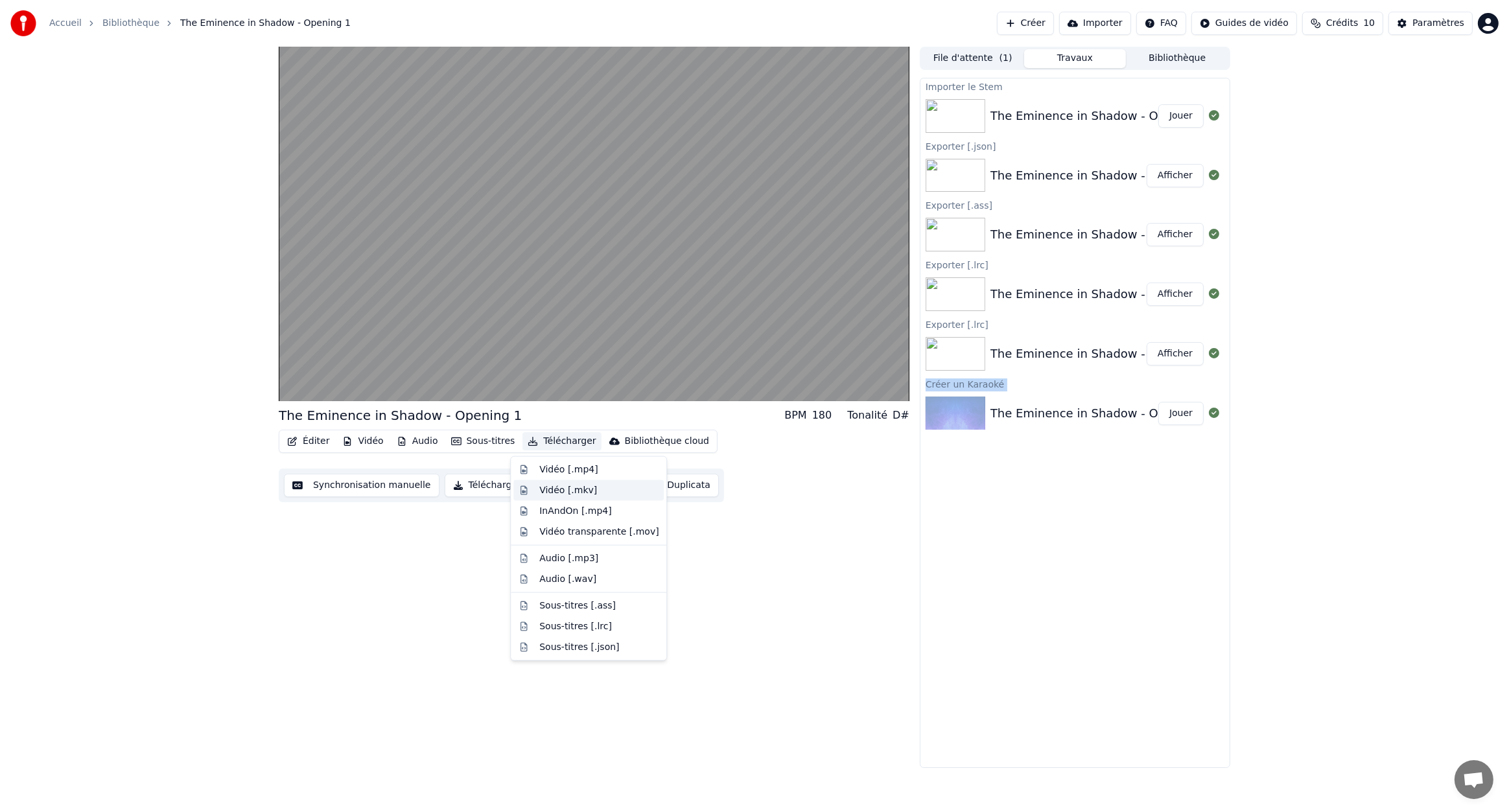
click at [602, 486] on div "Vidéo [.mkv]" at bounding box center [599, 490] width 119 height 13
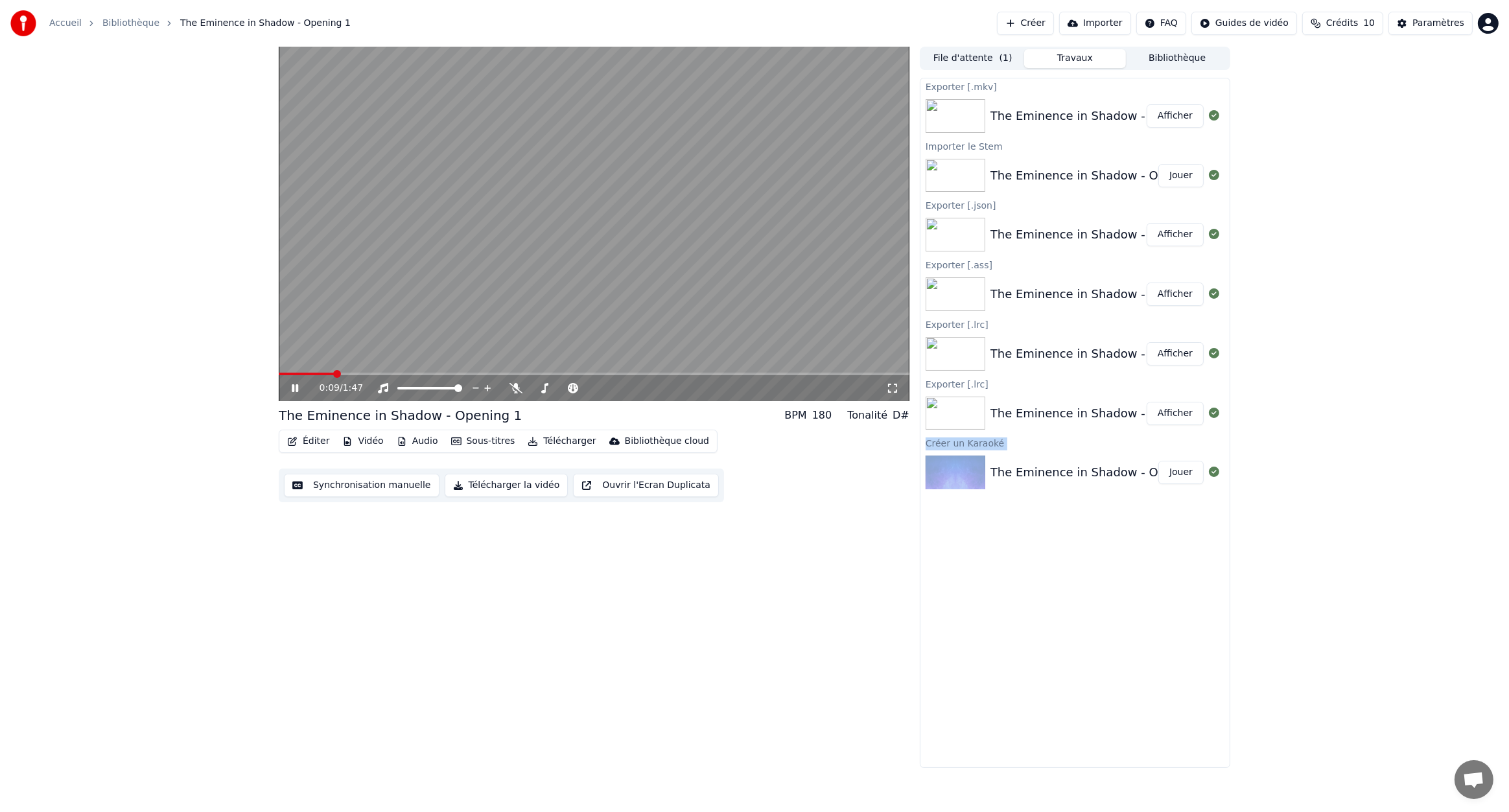
click at [652, 264] on video at bounding box center [594, 224] width 631 height 354
click at [158, 548] on div "0:09 / 1:47 The Eminence in Shadow - Opening 1 BPM 180 Tonalité D# Éditer Vidéo…" at bounding box center [754, 408] width 1509 height 722
click at [481, 482] on button "Télécharger la vidéo" at bounding box center [507, 486] width 124 height 23
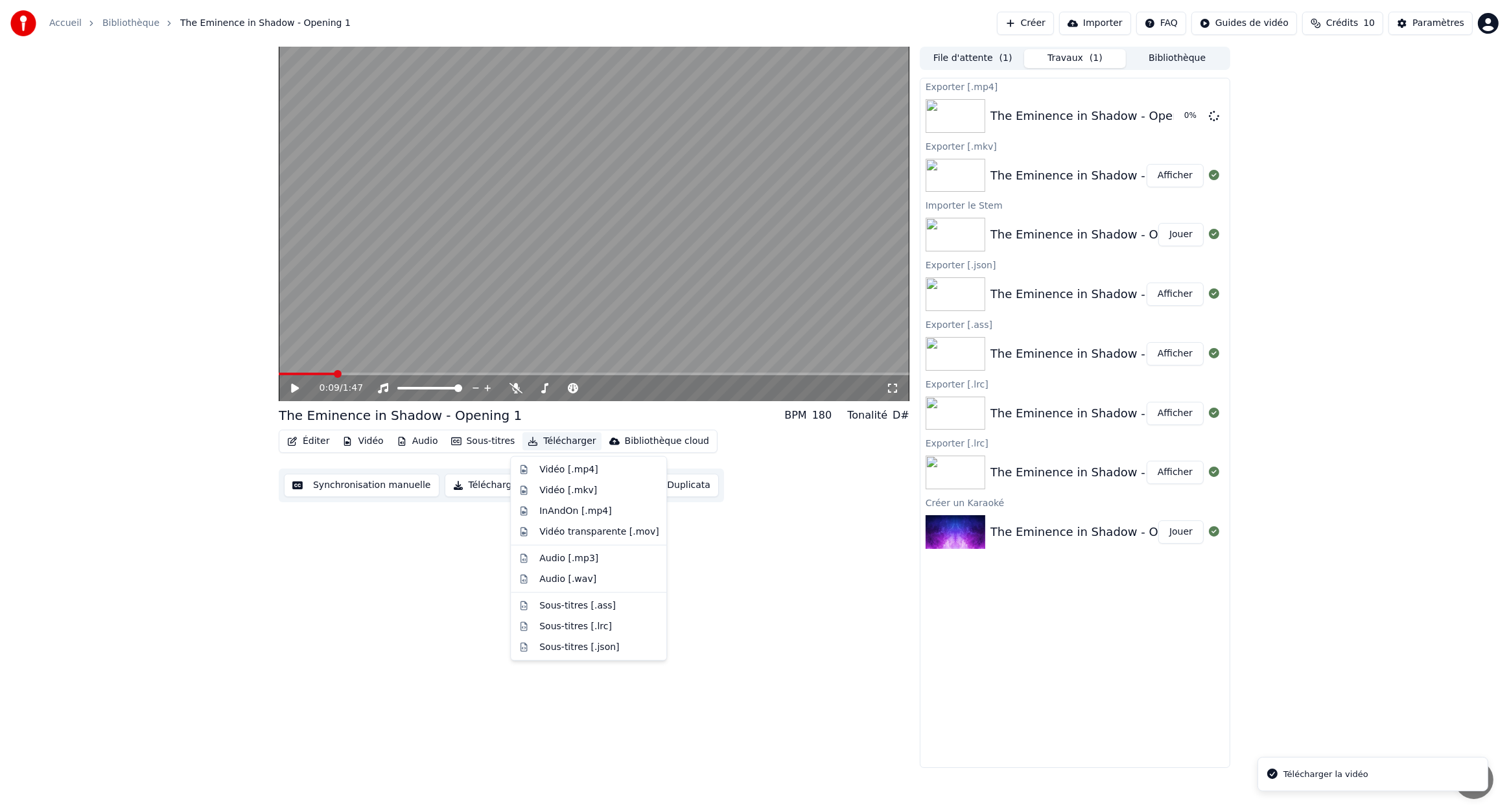
click at [559, 437] on button "Télécharger" at bounding box center [562, 441] width 79 height 18
click at [584, 488] on div "Vidéo [.mkv]" at bounding box center [568, 490] width 58 height 13
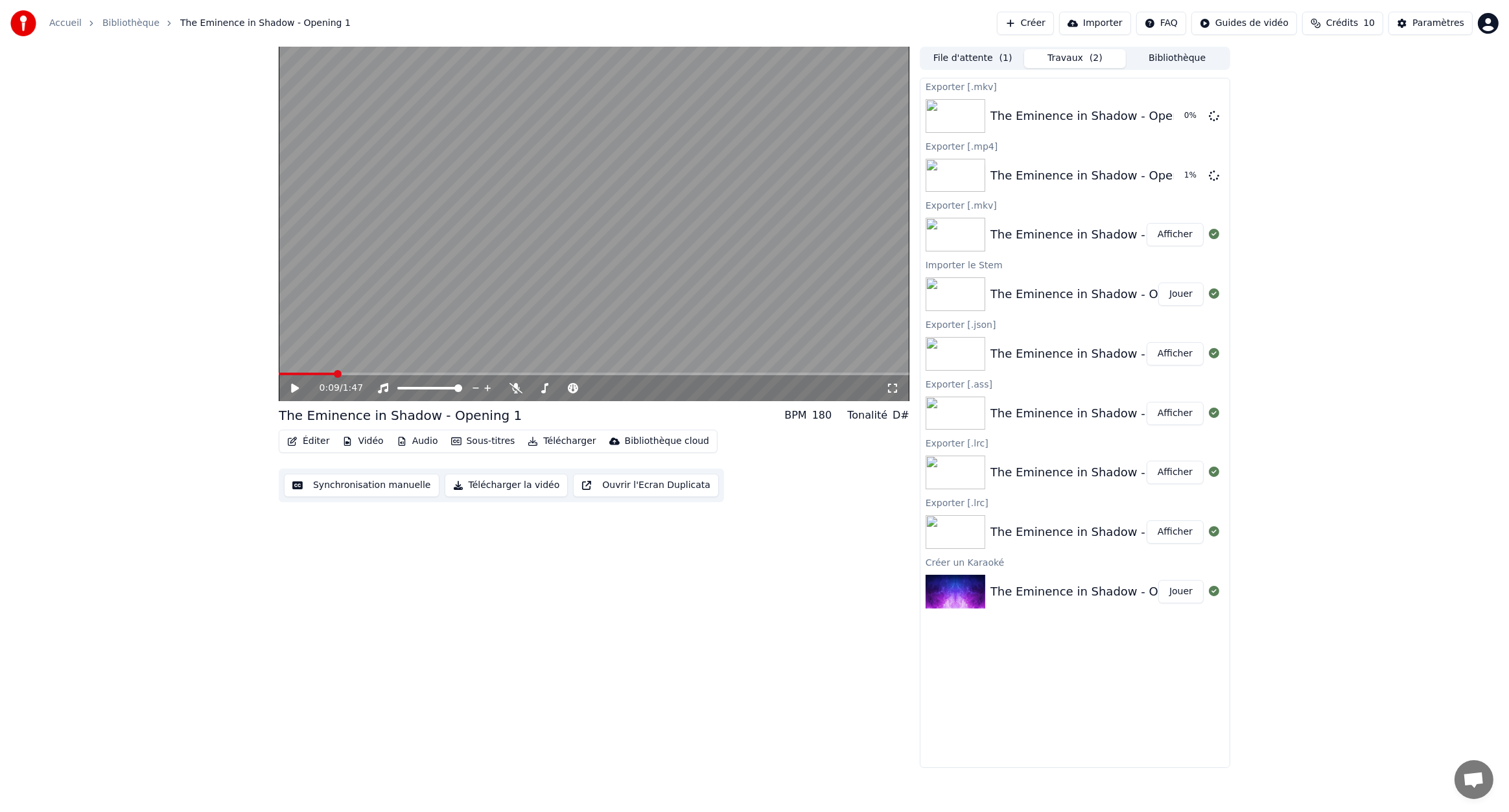
click at [1170, 234] on button "Afficher" at bounding box center [1176, 234] width 57 height 23
click at [971, 24] on button "Stockage plein" at bounding box center [940, 23] width 103 height 23
click at [1212, 173] on icon at bounding box center [1214, 175] width 10 height 10
click at [1436, 259] on div "0:09 / 1:47 The Eminence in Shadow - Opening 1 BPM 180 Tonalité D# Éditer Vidéo…" at bounding box center [754, 408] width 1509 height 722
click at [1213, 117] on icon at bounding box center [1214, 116] width 10 height 10
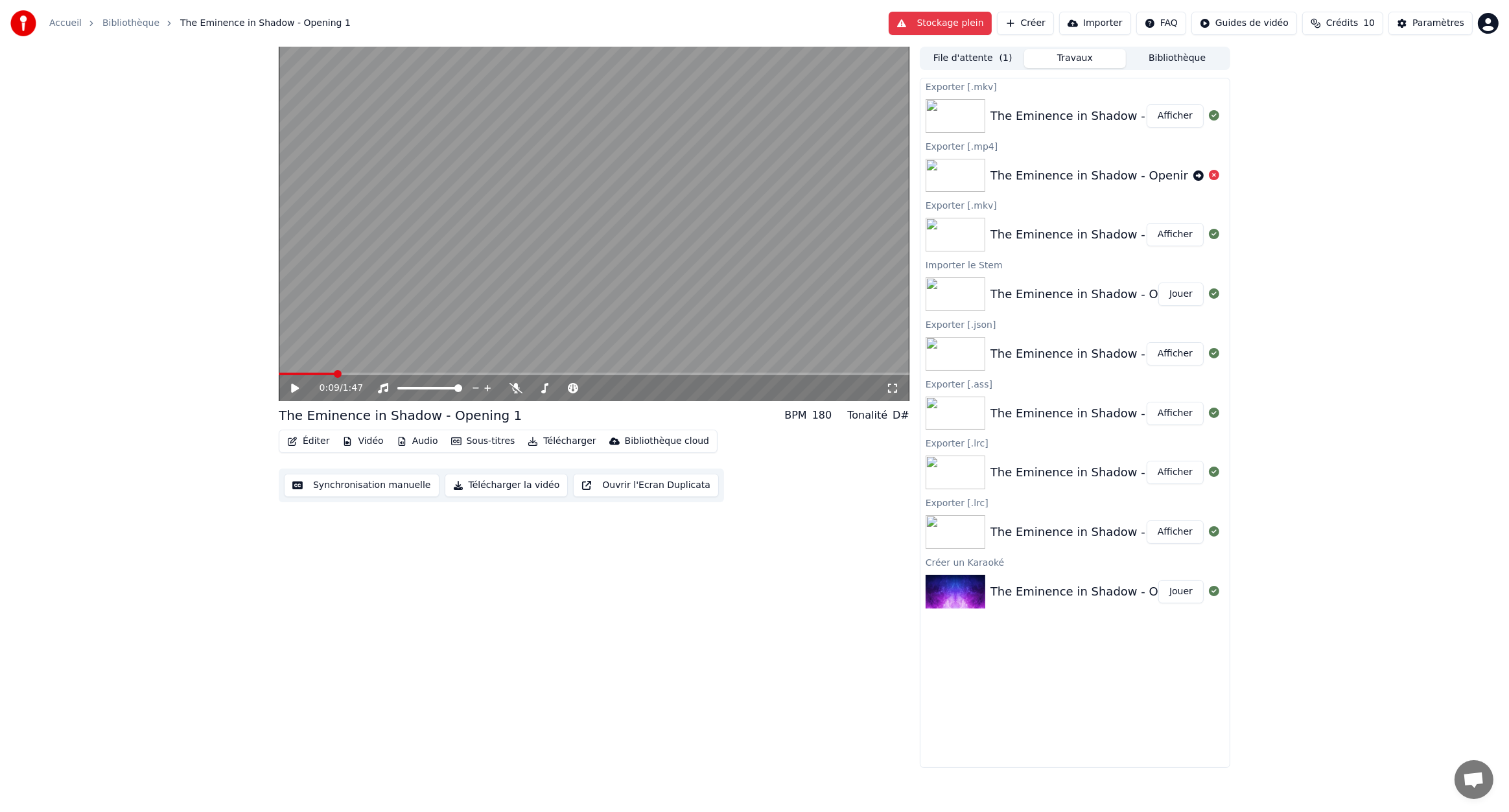
click at [1161, 113] on button "Afficher" at bounding box center [1176, 116] width 57 height 23
click at [1159, 234] on button "Afficher" at bounding box center [1176, 234] width 57 height 23
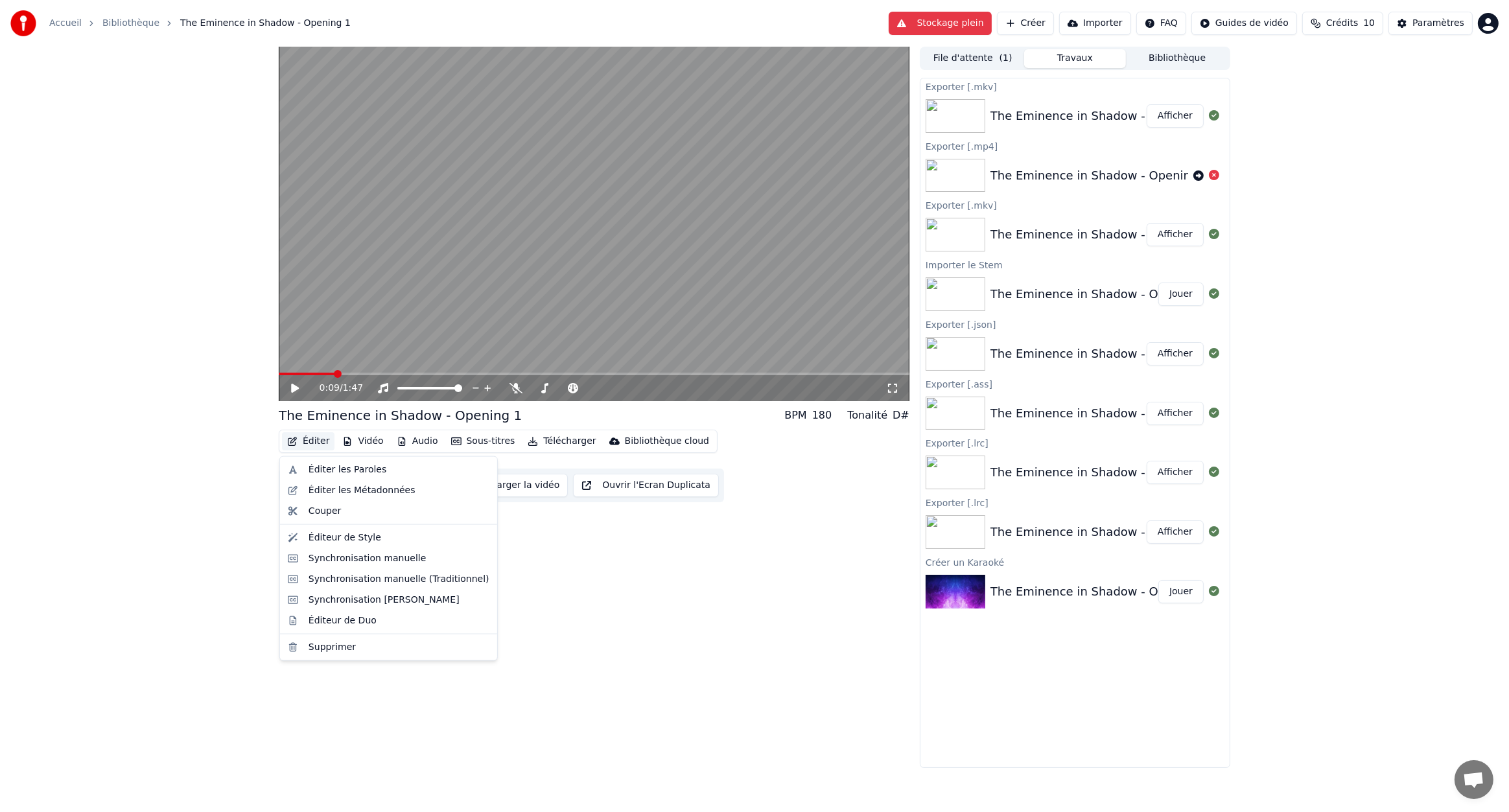
click at [301, 439] on button "Éditer" at bounding box center [308, 441] width 53 height 18
click at [349, 466] on div "Éditer les Paroles" at bounding box center [348, 470] width 78 height 13
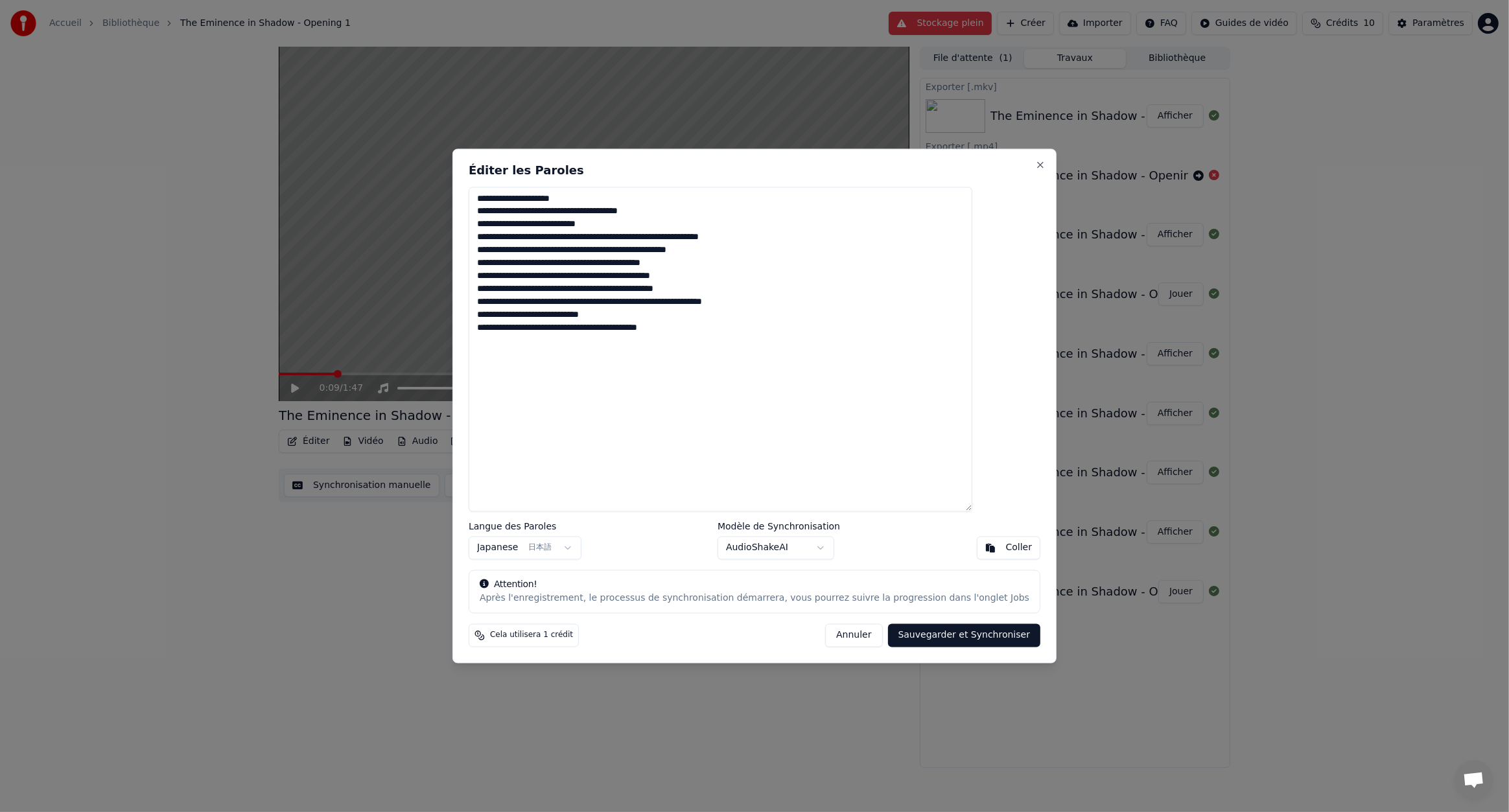
click at [830, 635] on button "Annuler" at bounding box center [854, 636] width 57 height 23
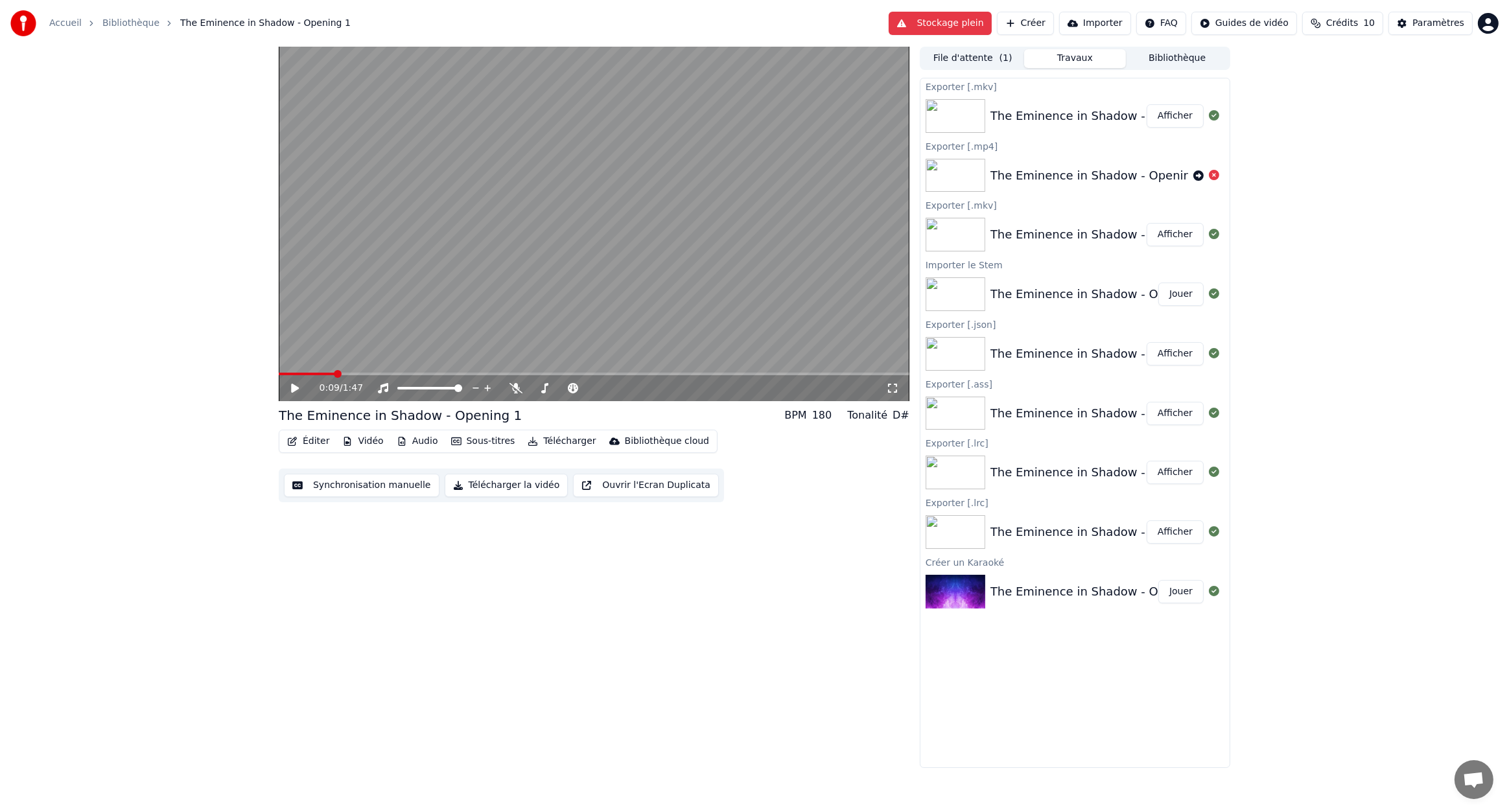
click at [500, 444] on button "Sous-titres" at bounding box center [483, 441] width 75 height 18
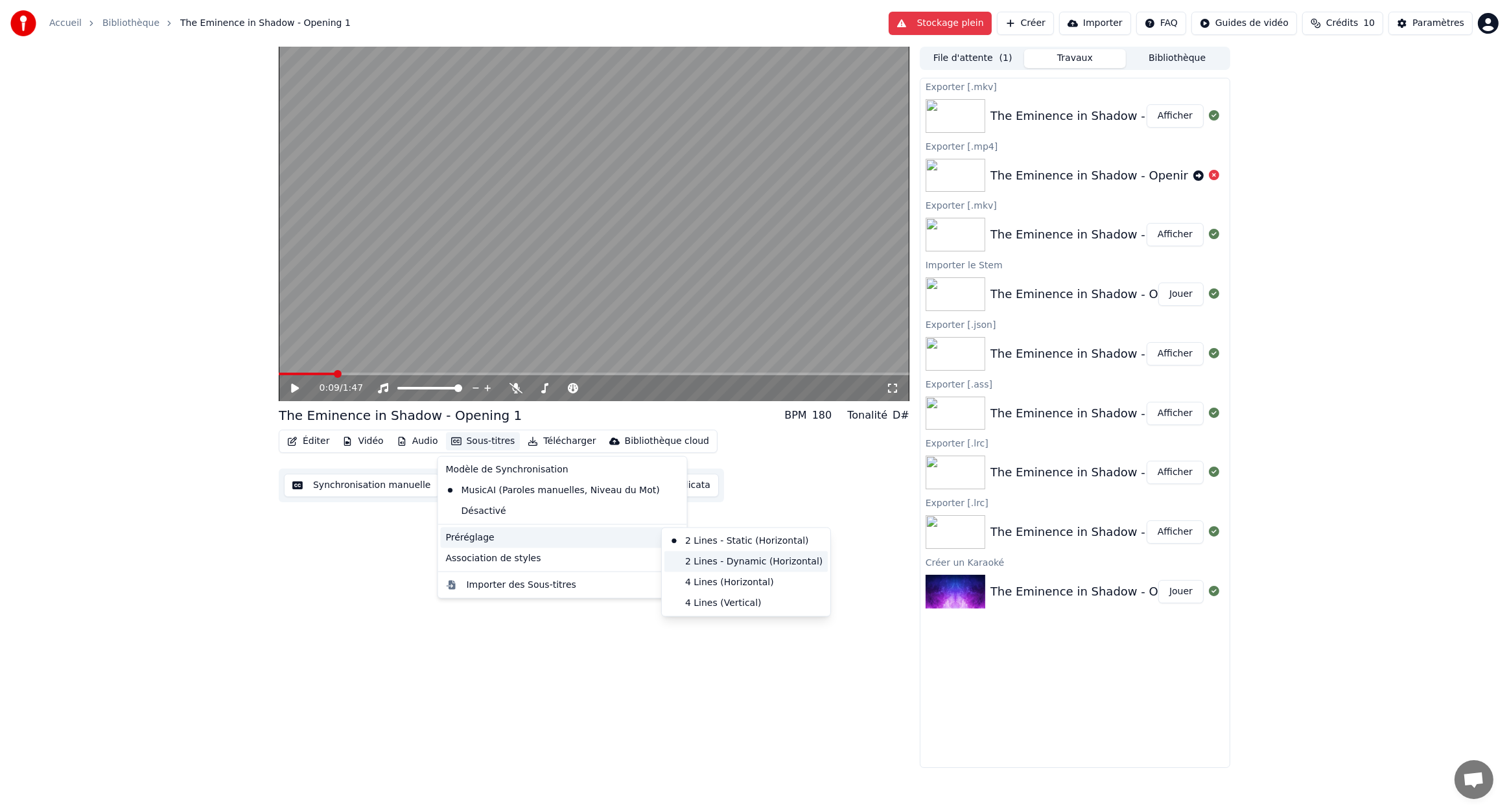
click at [754, 565] on div "2 Lines - Dynamic (Horizontal)" at bounding box center [746, 562] width 163 height 21
click at [484, 435] on button "Sous-titres" at bounding box center [483, 441] width 75 height 18
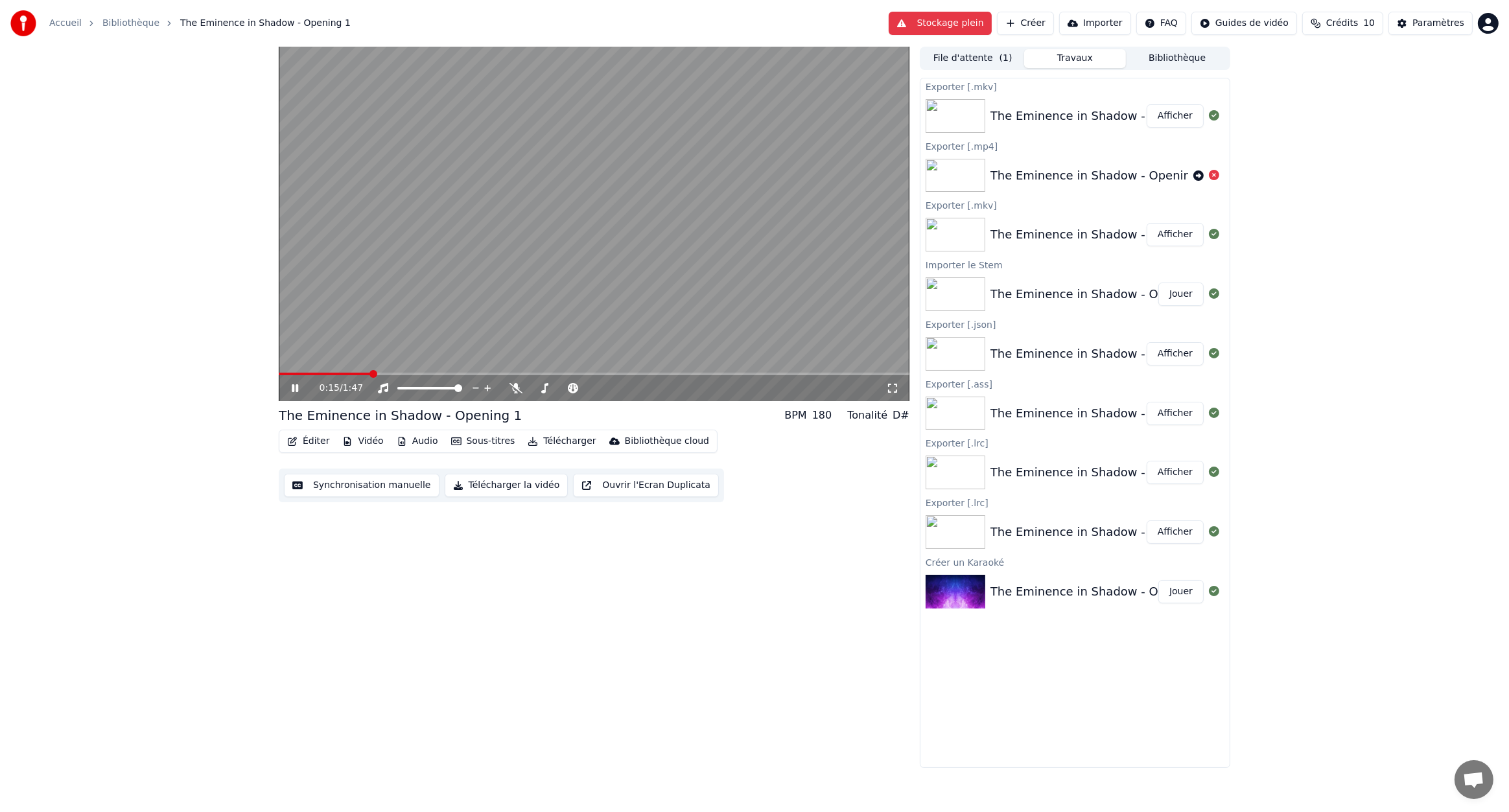
click at [303, 551] on div "0:15 / 1:47 The Eminence in Shadow - Opening 1 BPM 180 Tonalité D# Éditer Vidéo…" at bounding box center [594, 408] width 631 height 722
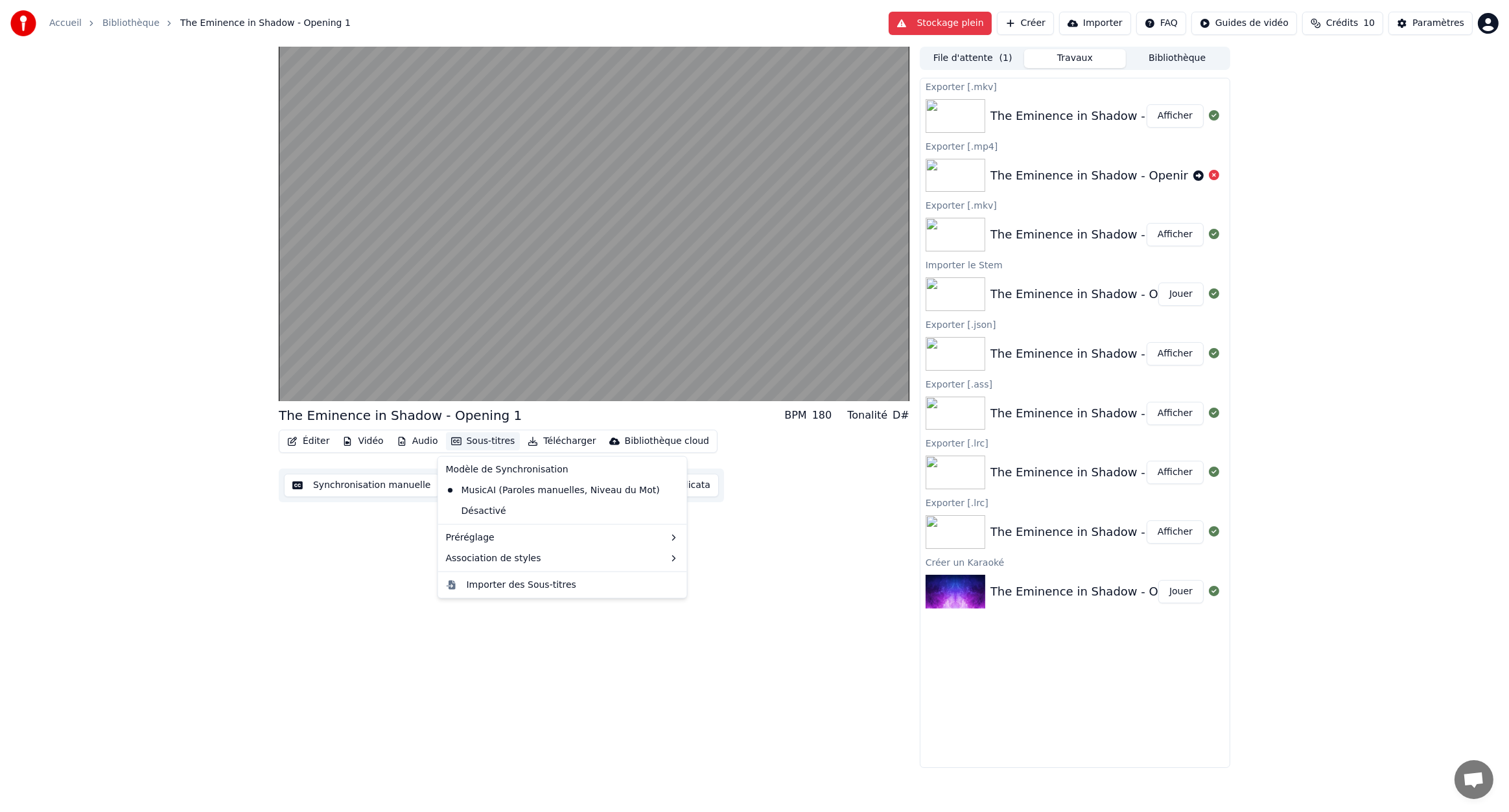
click at [479, 439] on button "Sous-titres" at bounding box center [483, 441] width 75 height 18
click at [751, 546] on div "2 Lines - Static (Horizontal)" at bounding box center [746, 541] width 163 height 21
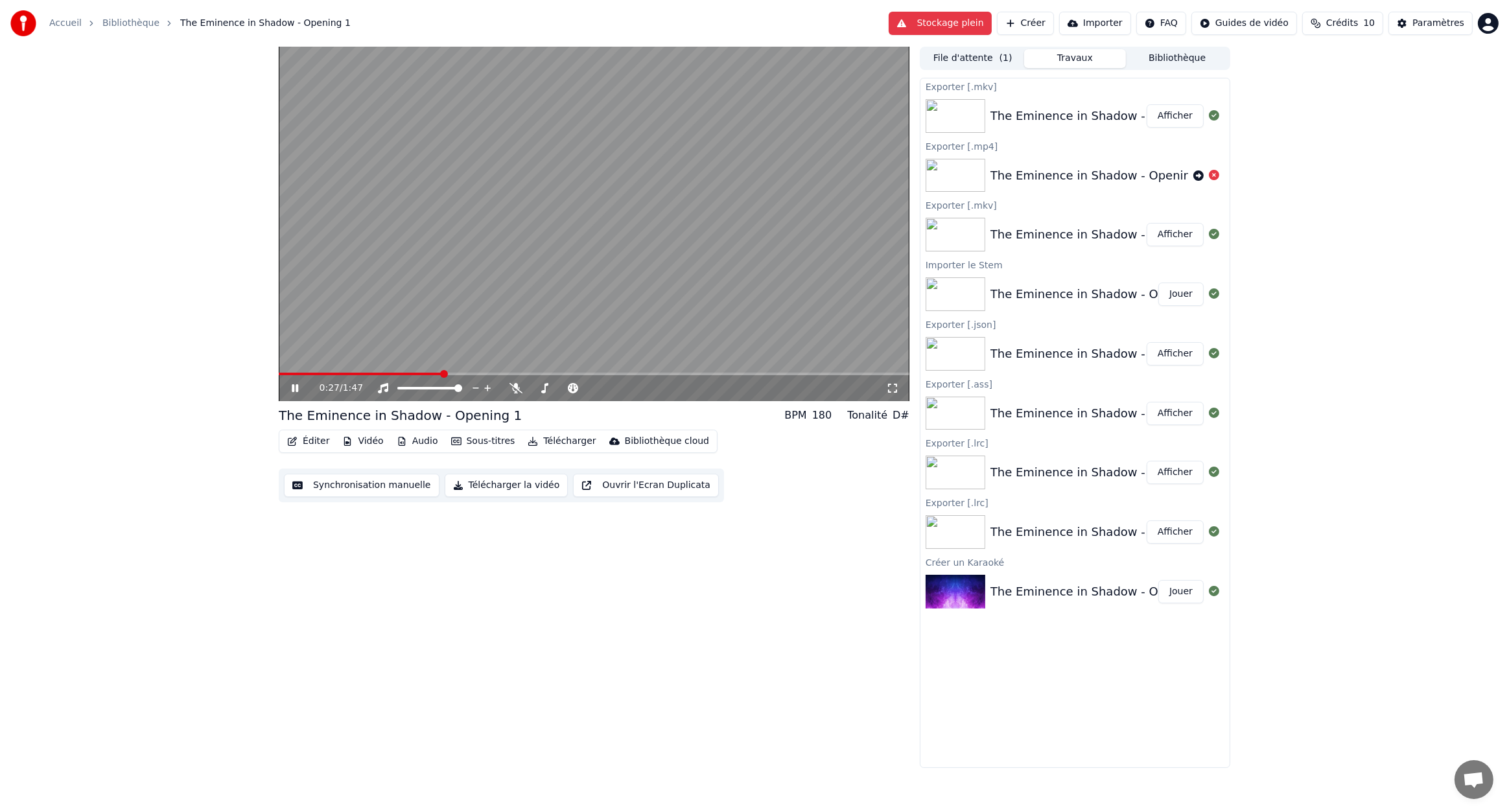
click at [472, 445] on button "Sous-titres" at bounding box center [483, 441] width 75 height 18
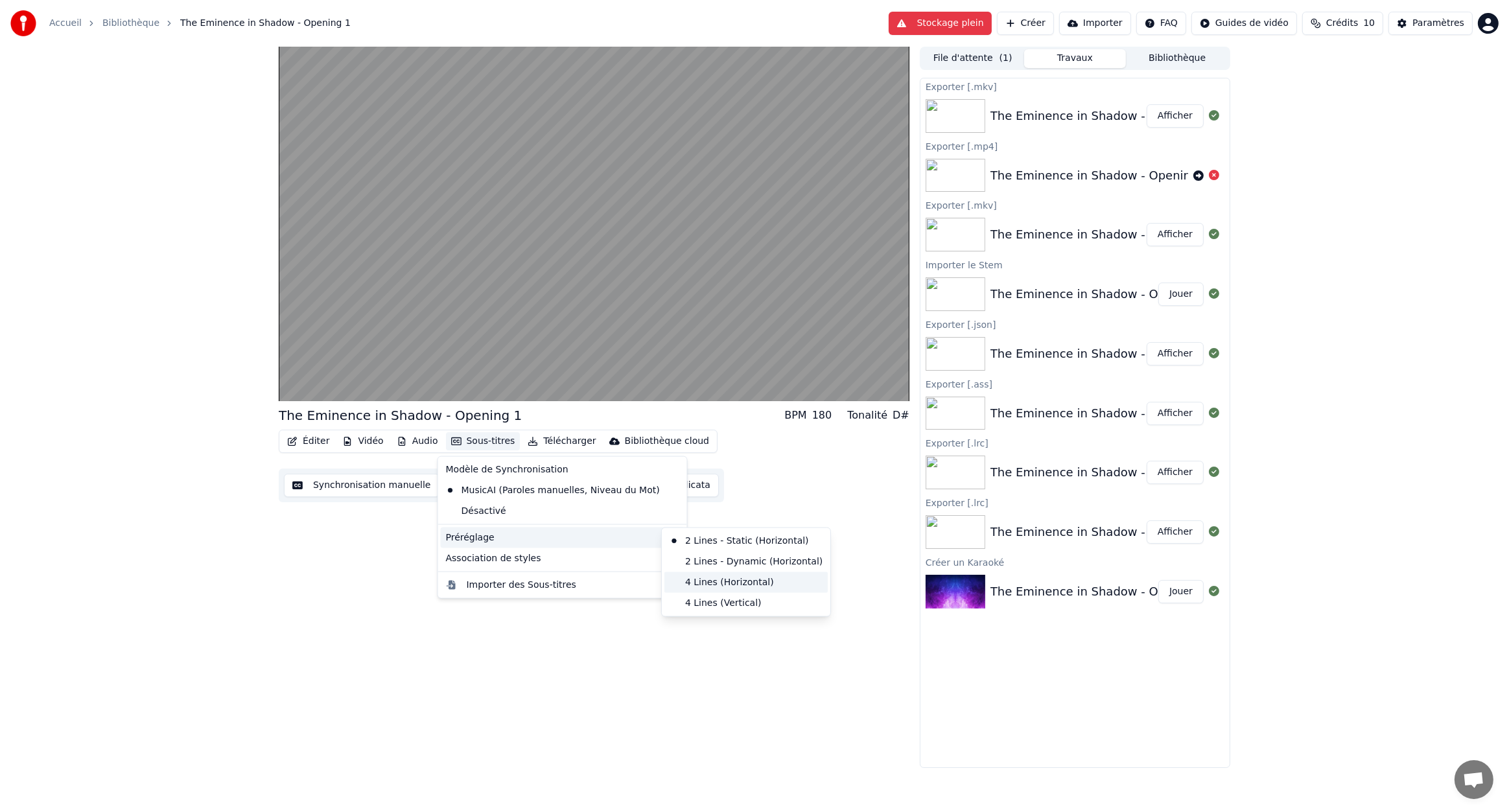
click at [704, 578] on div "4 Lines (Horizontal)" at bounding box center [746, 583] width 163 height 21
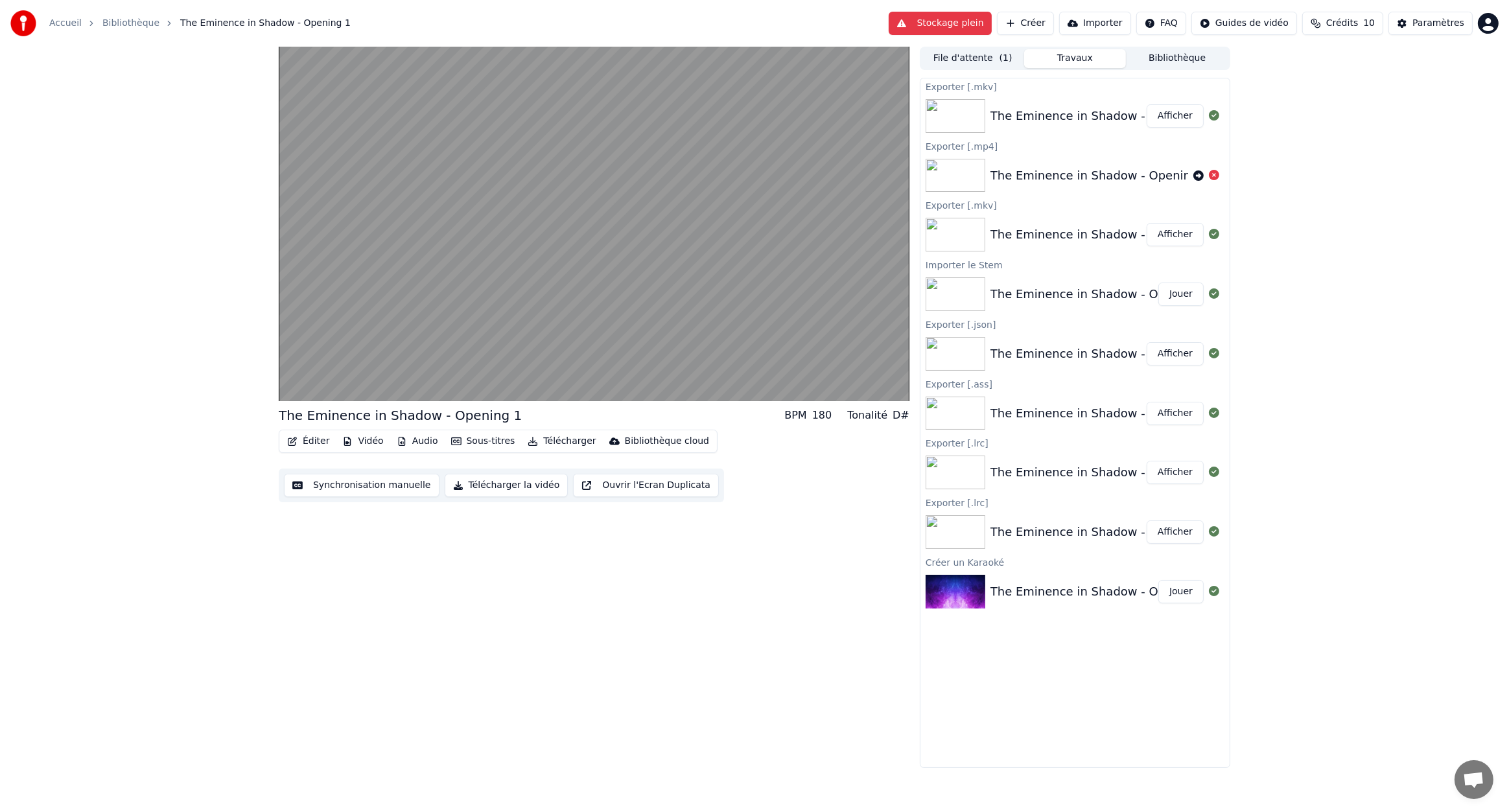
click at [471, 440] on button "Sous-titres" at bounding box center [483, 441] width 75 height 18
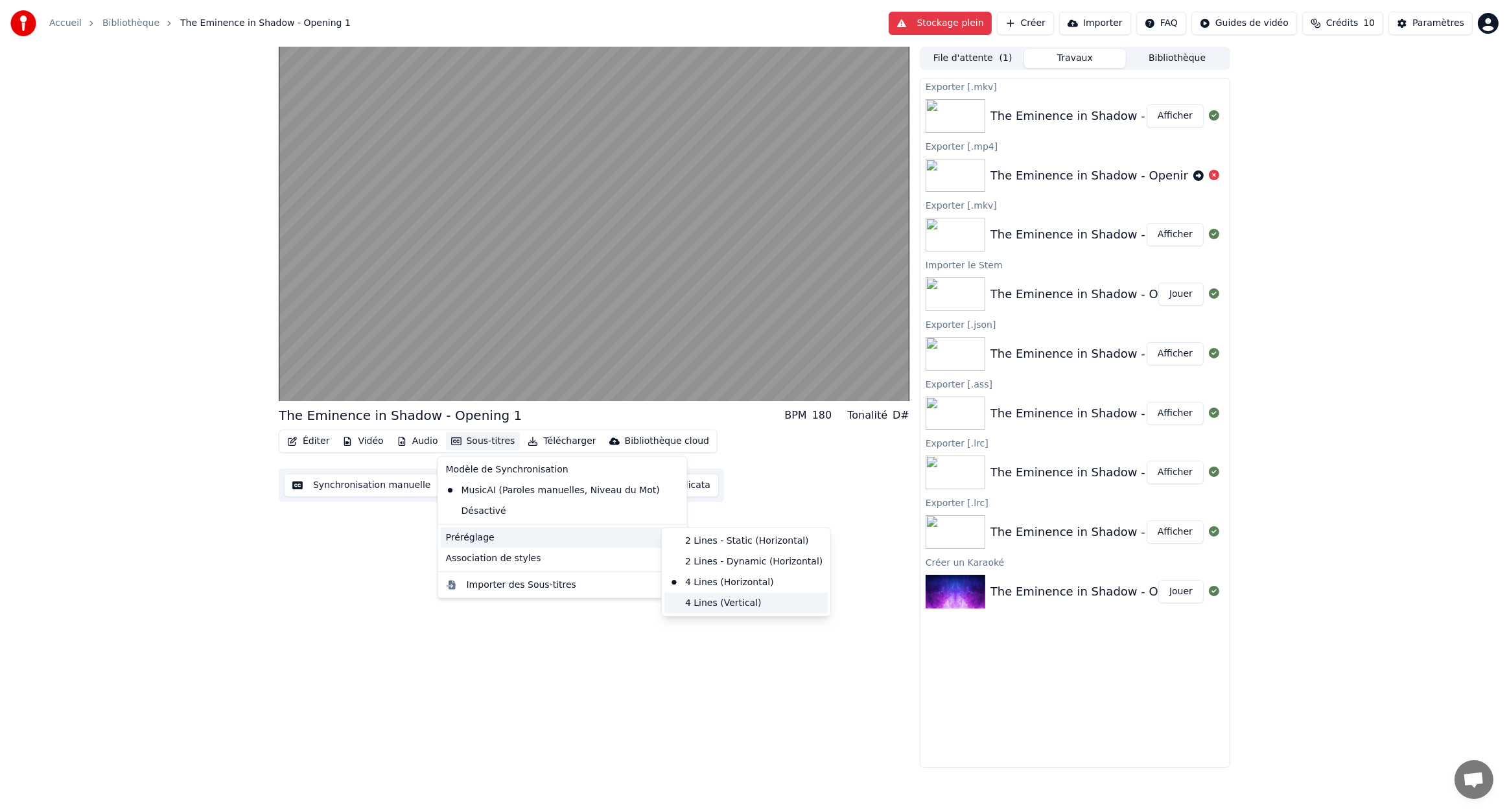
click at [708, 597] on div "4 Lines (Vertical)" at bounding box center [746, 603] width 163 height 21
click at [475, 434] on button "Sous-titres" at bounding box center [483, 441] width 75 height 18
click at [718, 559] on div "2 Lines - Dynamic (Horizontal)" at bounding box center [746, 562] width 163 height 21
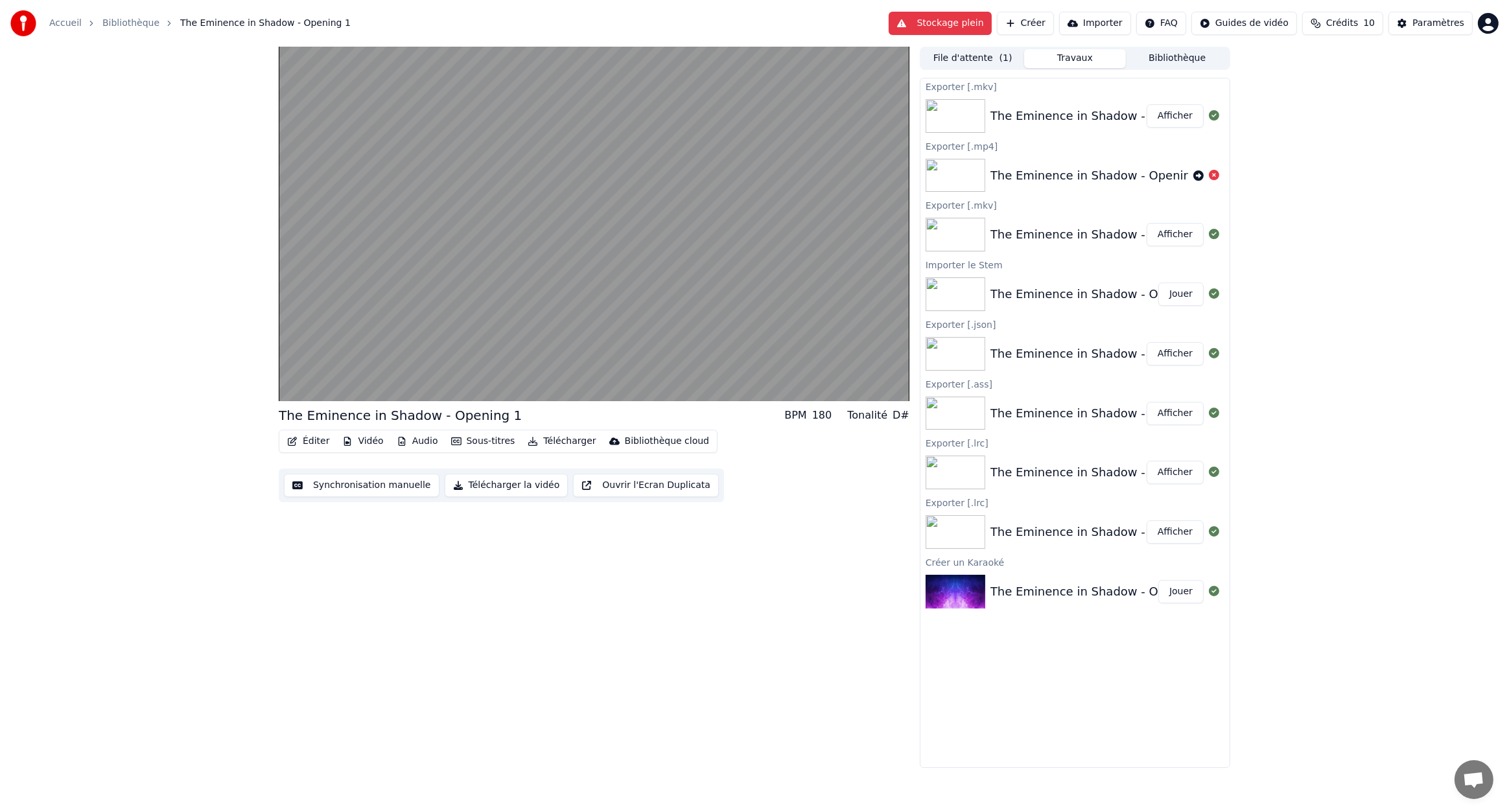
click at [476, 439] on button "Sous-titres" at bounding box center [483, 441] width 75 height 18
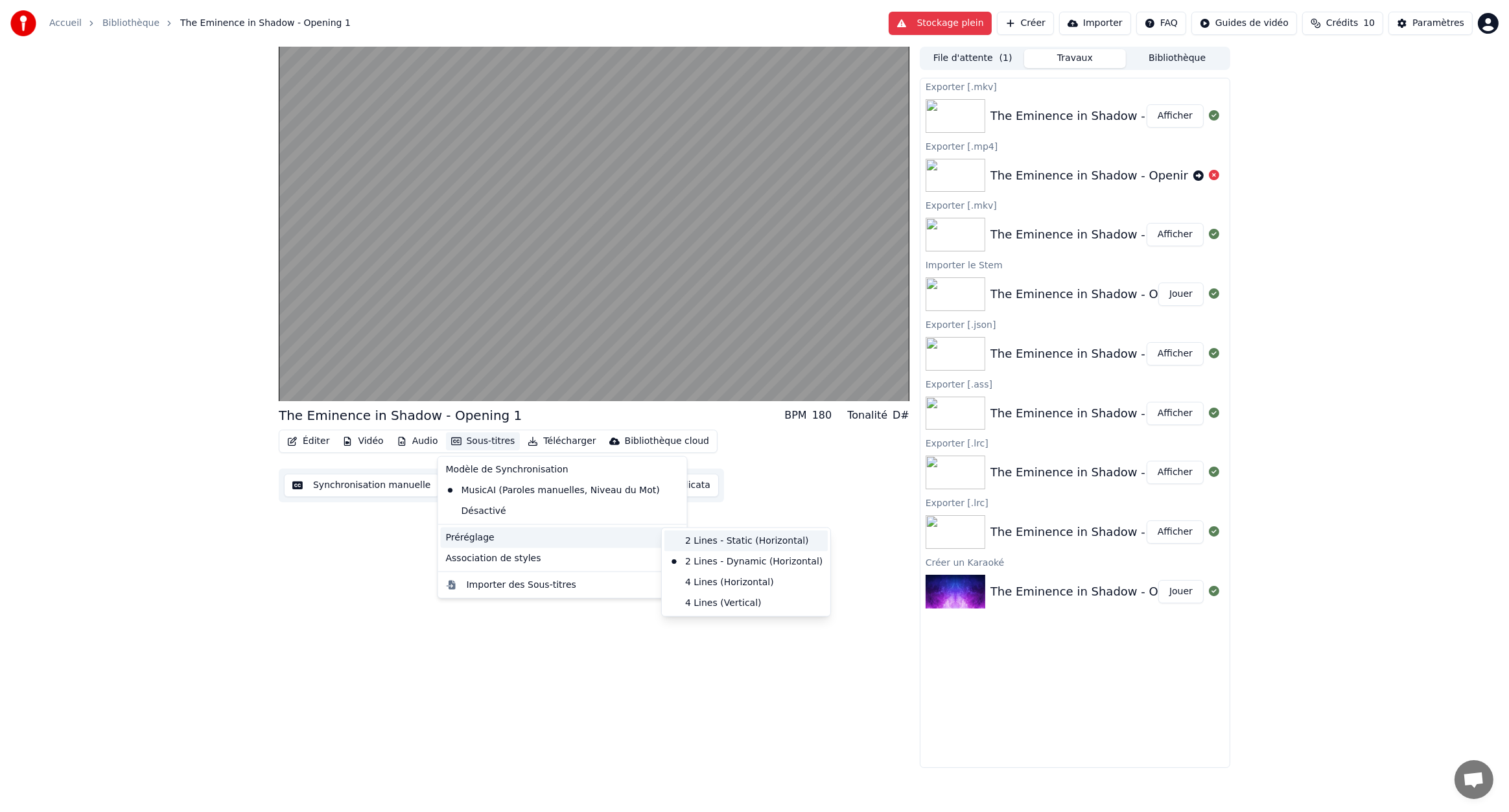
click at [736, 541] on div "2 Lines - Static (Horizontal)" at bounding box center [746, 541] width 163 height 21
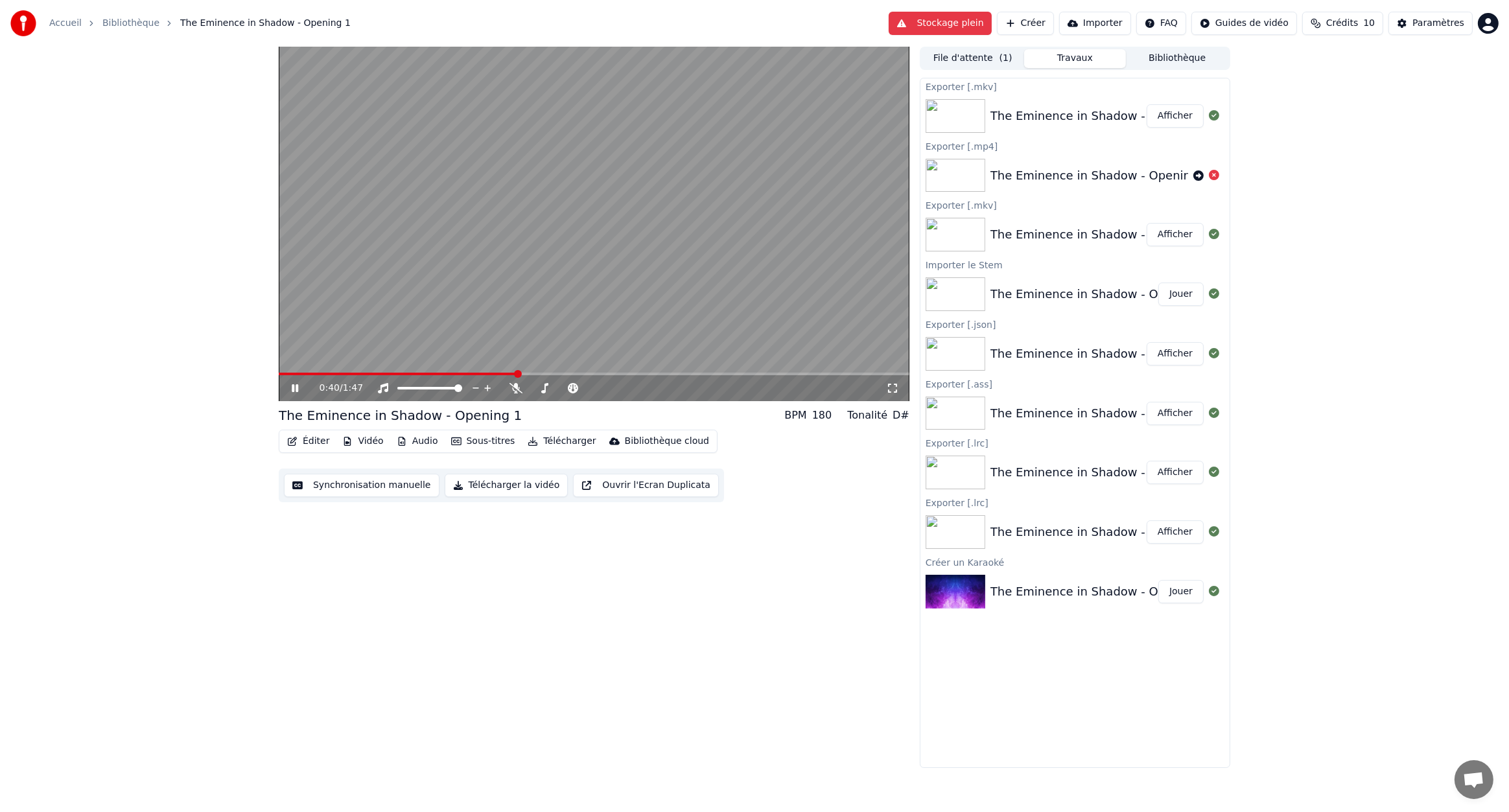
click at [492, 440] on button "Sous-titres" at bounding box center [483, 441] width 75 height 18
click at [353, 374] on span at bounding box center [411, 373] width 265 height 3
click at [327, 373] on span at bounding box center [328, 373] width 8 height 8
click at [347, 373] on span at bounding box center [332, 373] width 107 height 3
click at [328, 374] on span at bounding box center [314, 373] width 70 height 3
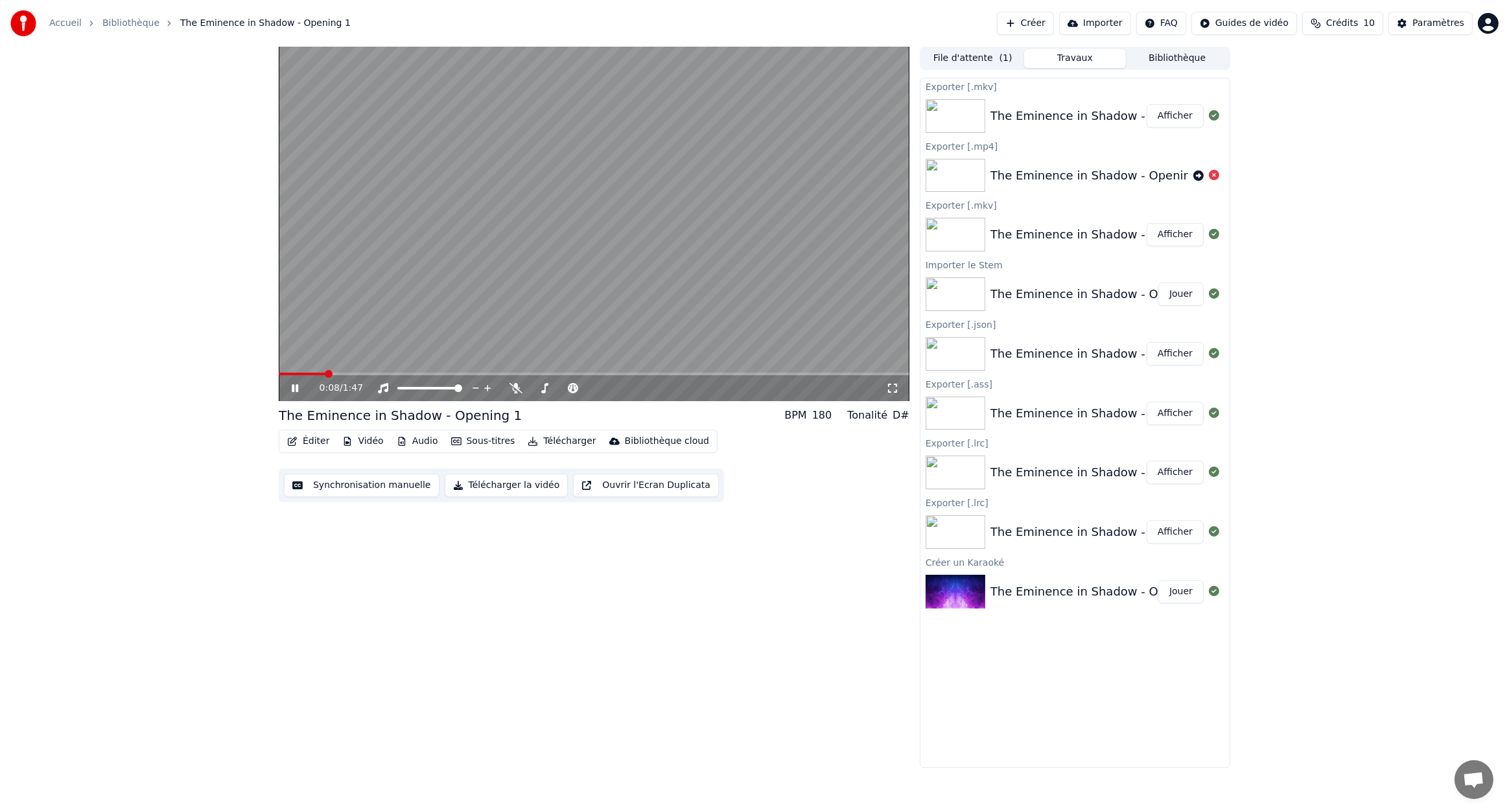
click at [296, 387] on icon at bounding box center [304, 388] width 30 height 10
click at [296, 387] on icon at bounding box center [295, 388] width 8 height 9
click at [480, 442] on button "Sous-titres" at bounding box center [483, 441] width 75 height 18
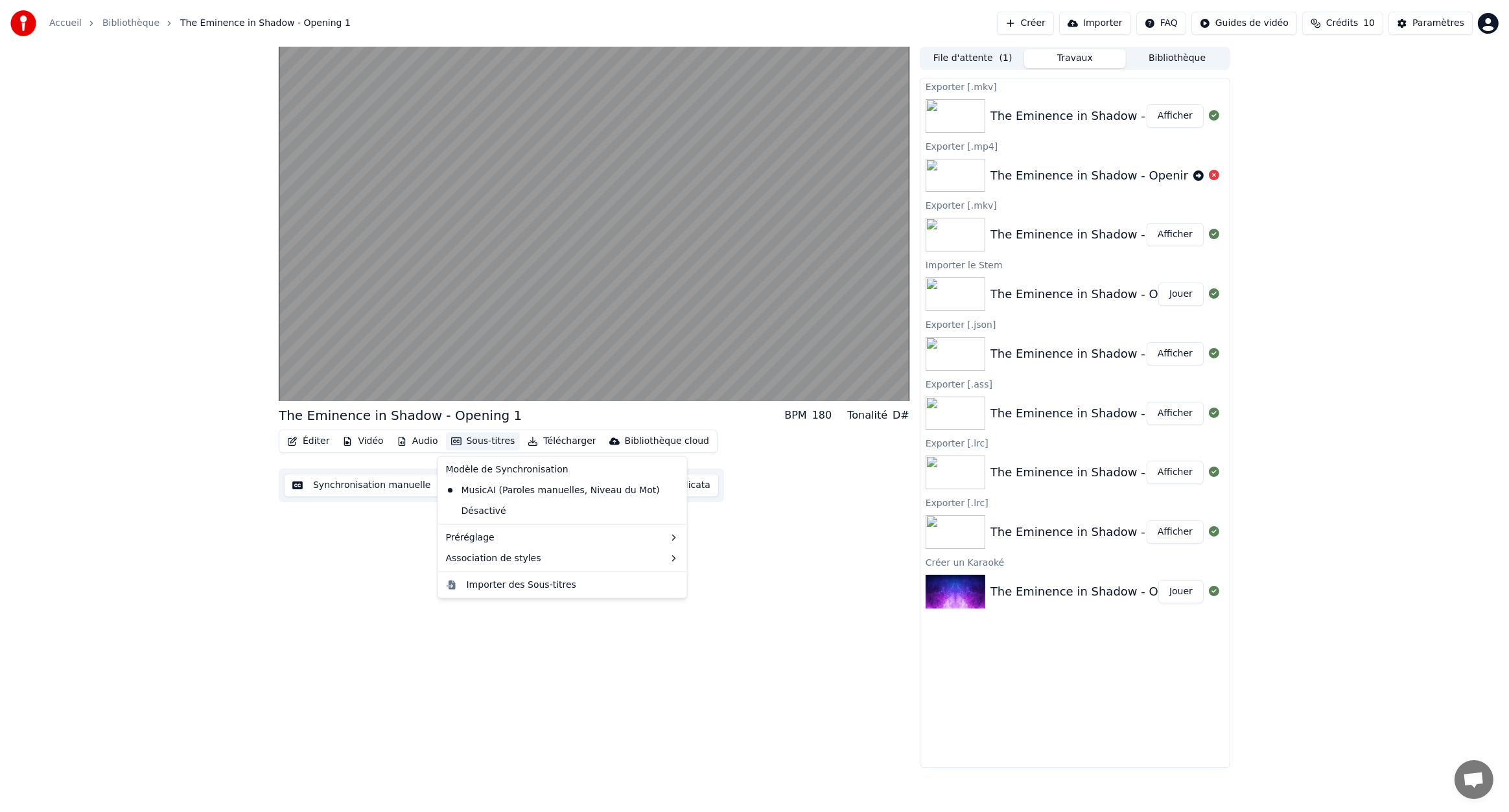
click at [255, 564] on div "The Eminence in Shadow - Opening 1 BPM 180 Tonalité D# Éditer Vidéo Audio Sous-…" at bounding box center [754, 408] width 1509 height 722
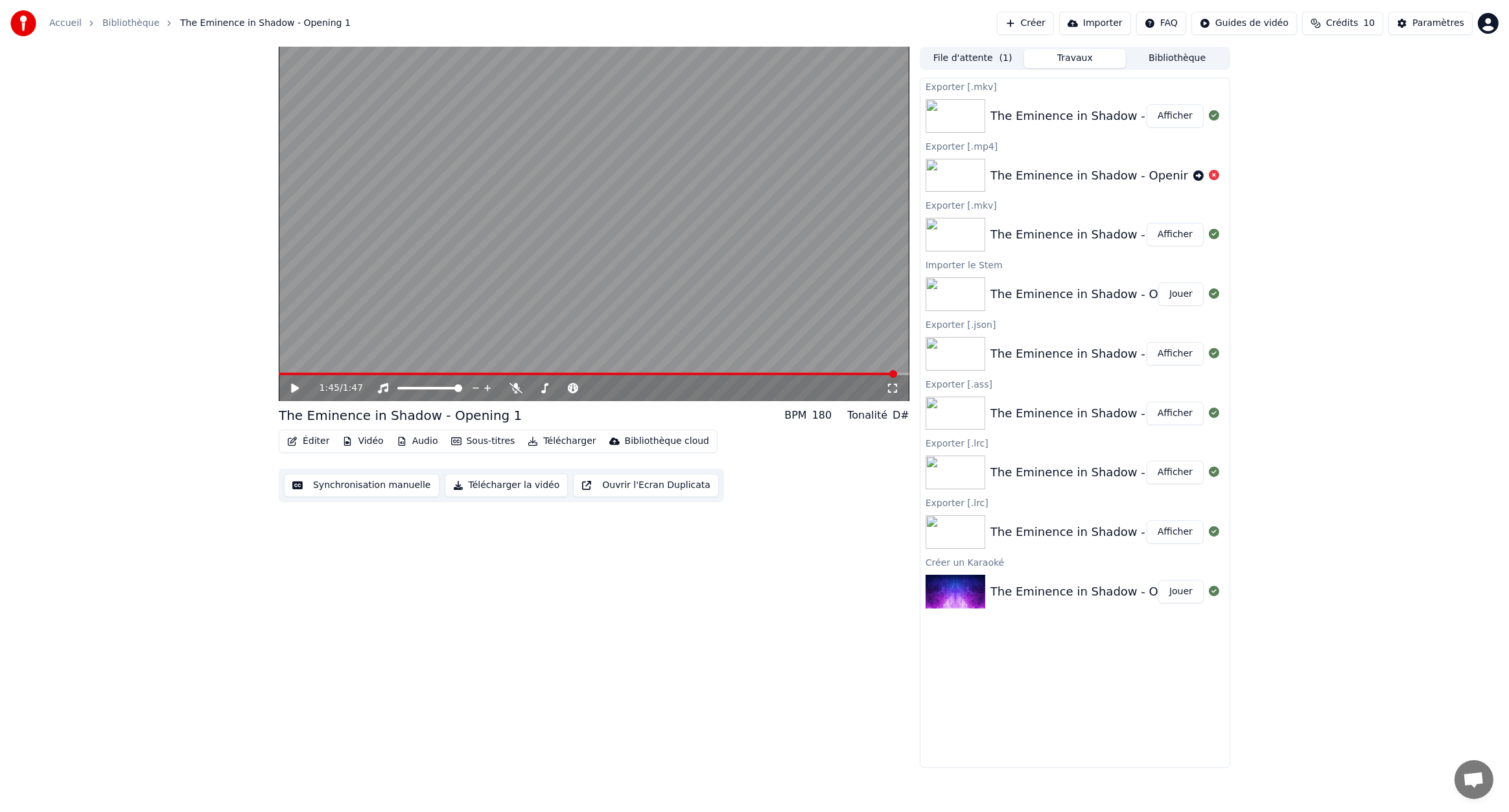
click at [1054, 26] on button "Créer" at bounding box center [1026, 23] width 57 height 23
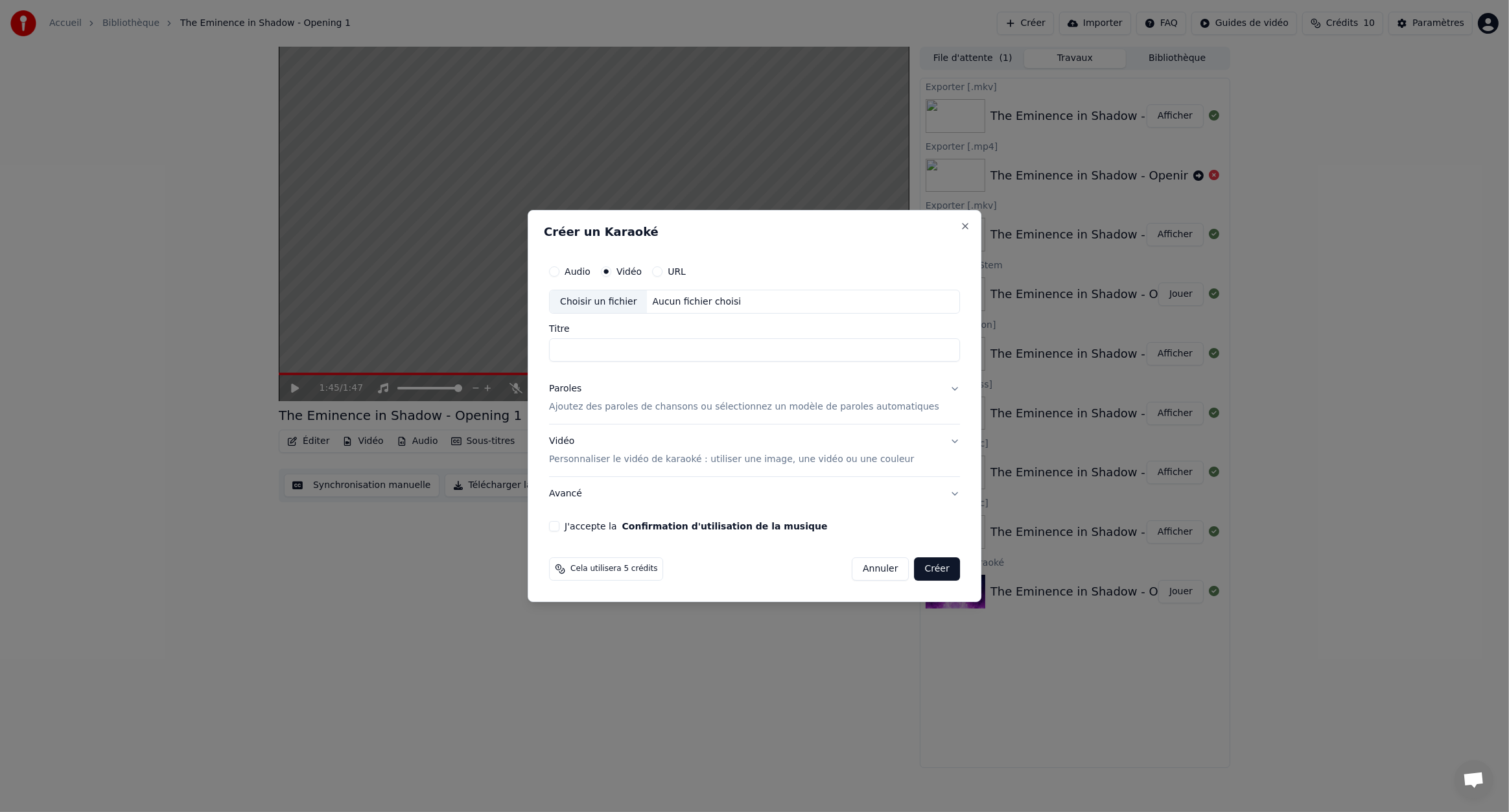
click at [637, 304] on div "Choisir un fichier" at bounding box center [599, 302] width 97 height 23
type input "**********"
click at [935, 389] on button "Paroles Ajoutez des paroles de chansons ou sélectionnez un modèle de paroles au…" at bounding box center [754, 398] width 411 height 52
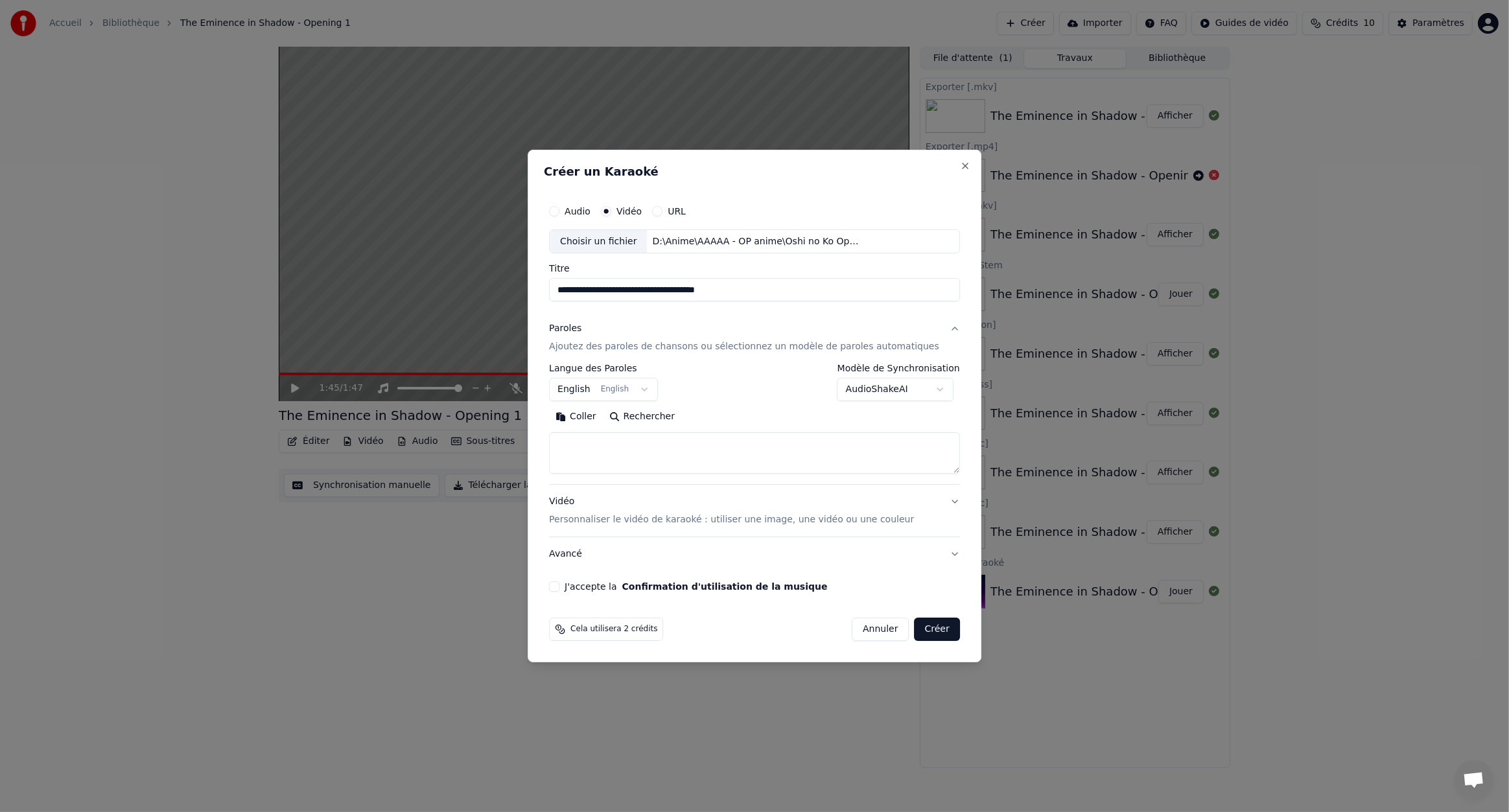
click at [633, 396] on button "English English" at bounding box center [604, 390] width 109 height 23
select select "**"
click at [646, 439] on textarea at bounding box center [754, 454] width 411 height 42
click at [635, 440] on textarea at bounding box center [754, 454] width 411 height 42
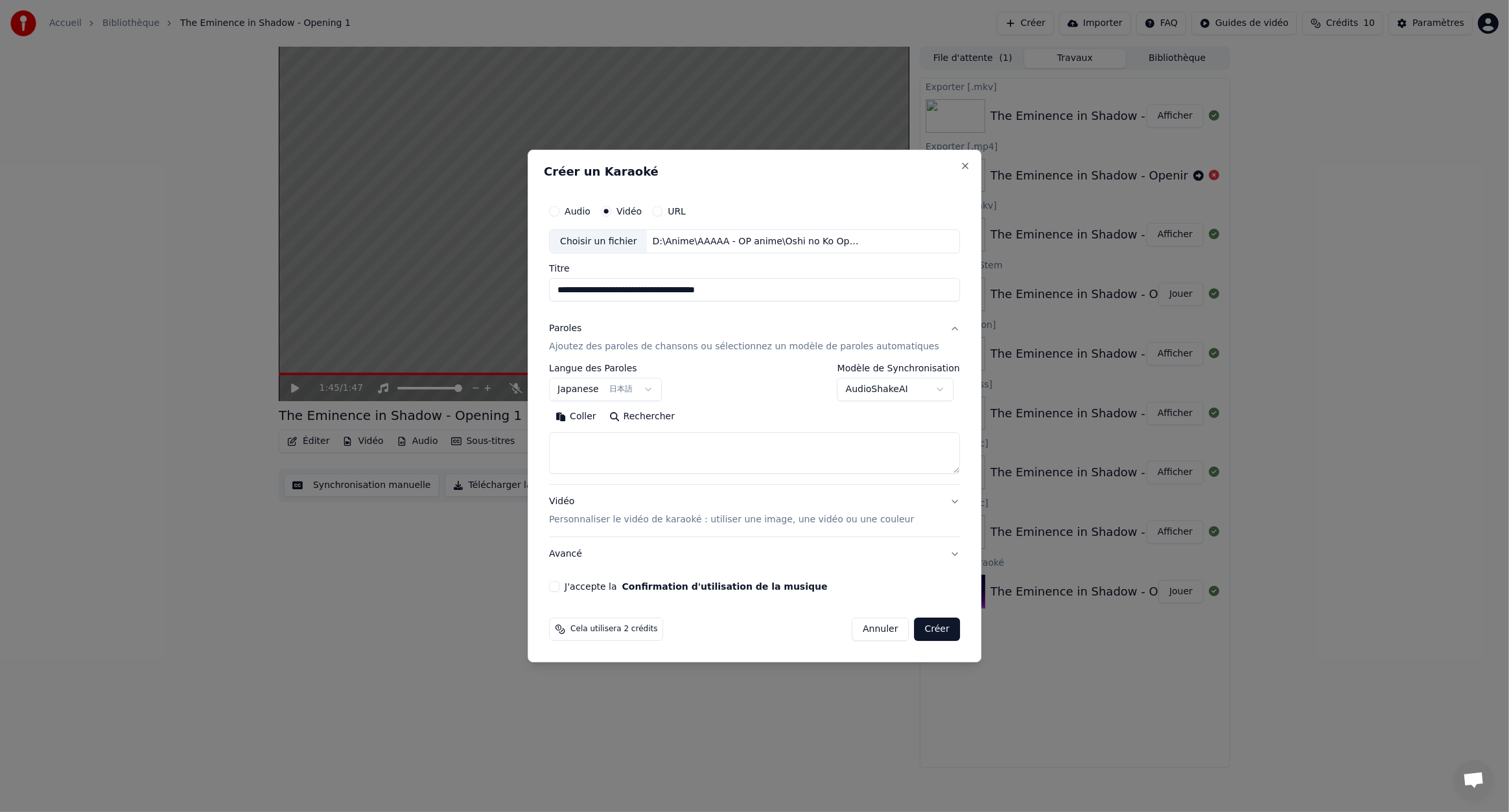
paste textarea "**********"
drag, startPoint x: 832, startPoint y: 453, endPoint x: 575, endPoint y: 452, distance: 257.0
click at [575, 452] on textarea "**********" at bounding box center [735, 454] width 372 height 42
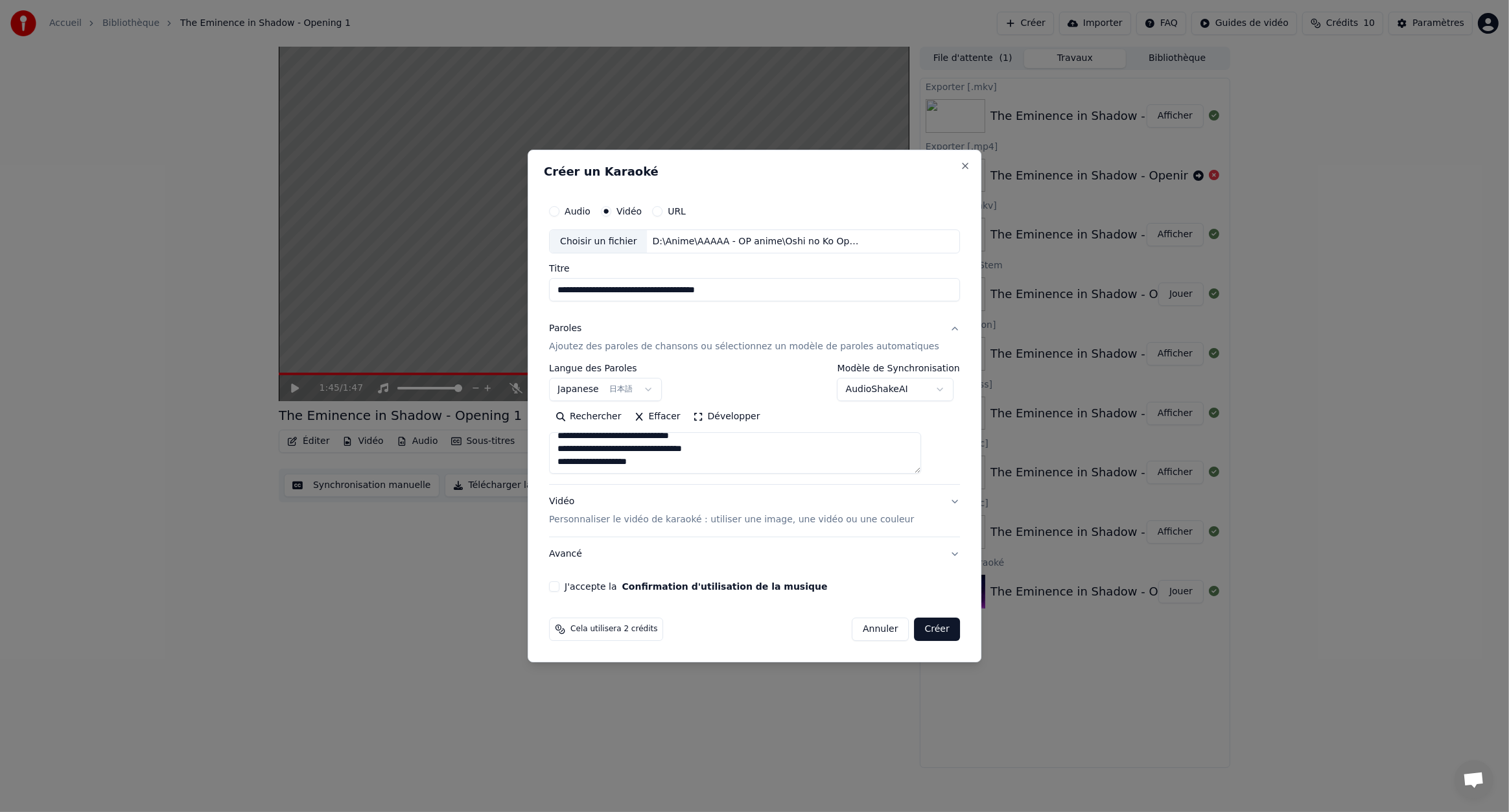
type textarea "**********"
click at [718, 412] on button "Développer" at bounding box center [727, 417] width 80 height 21
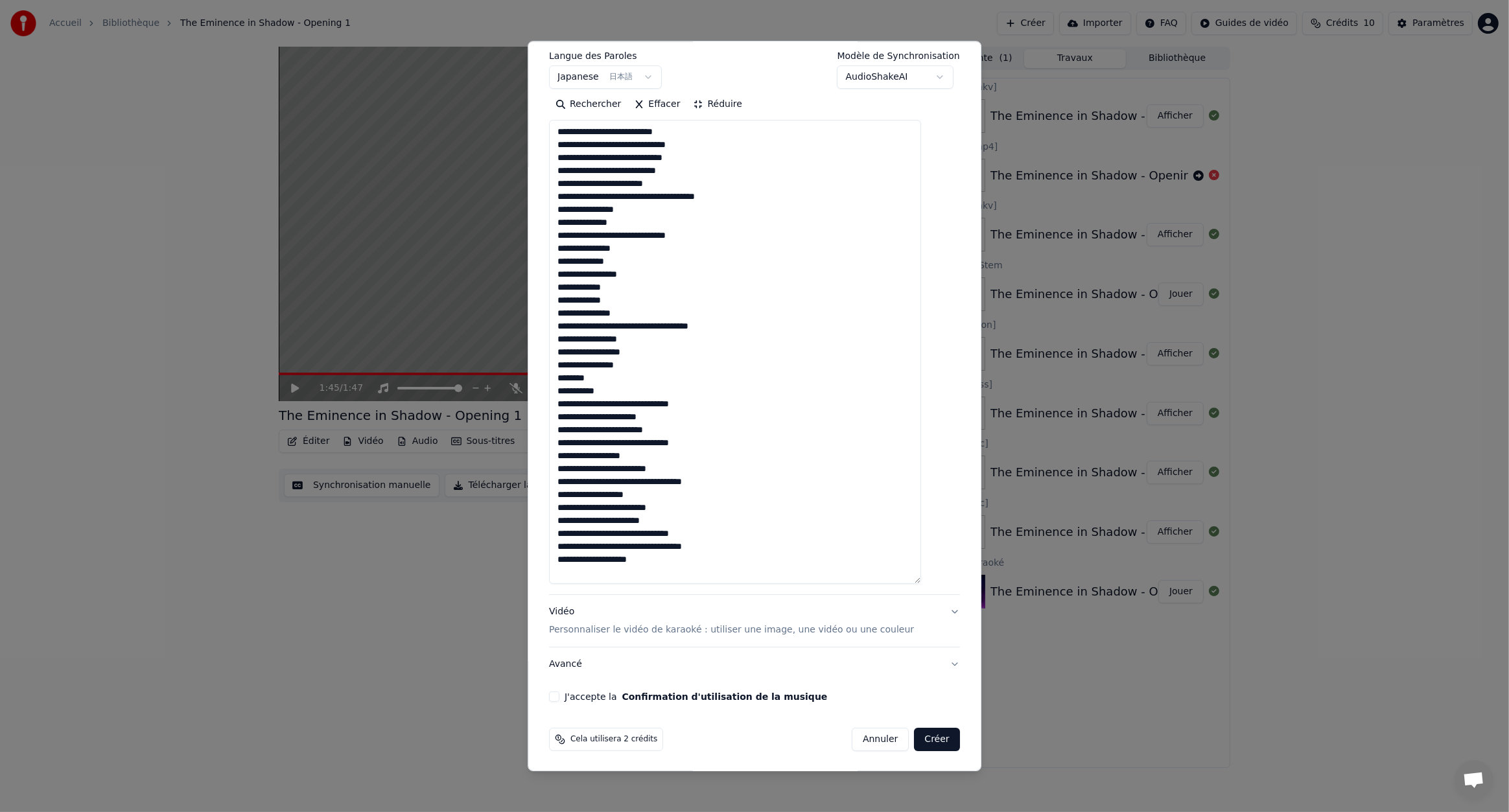
scroll to position [205, 0]
click at [932, 609] on button "Vidéo Personnaliser le vidéo de karaoké : utiliser une image, une vidéo ou une …" at bounding box center [754, 620] width 411 height 52
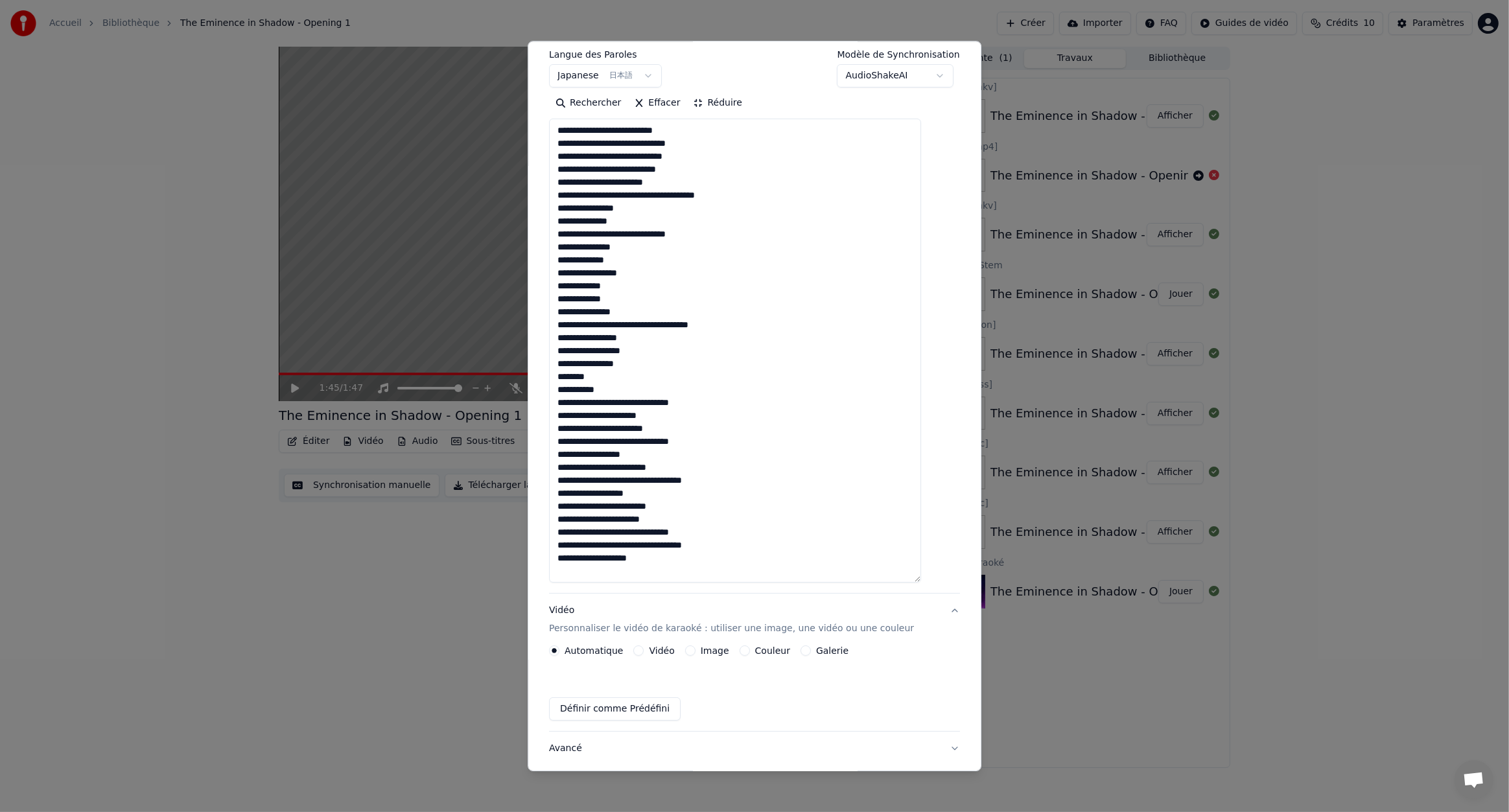
scroll to position [0, 0]
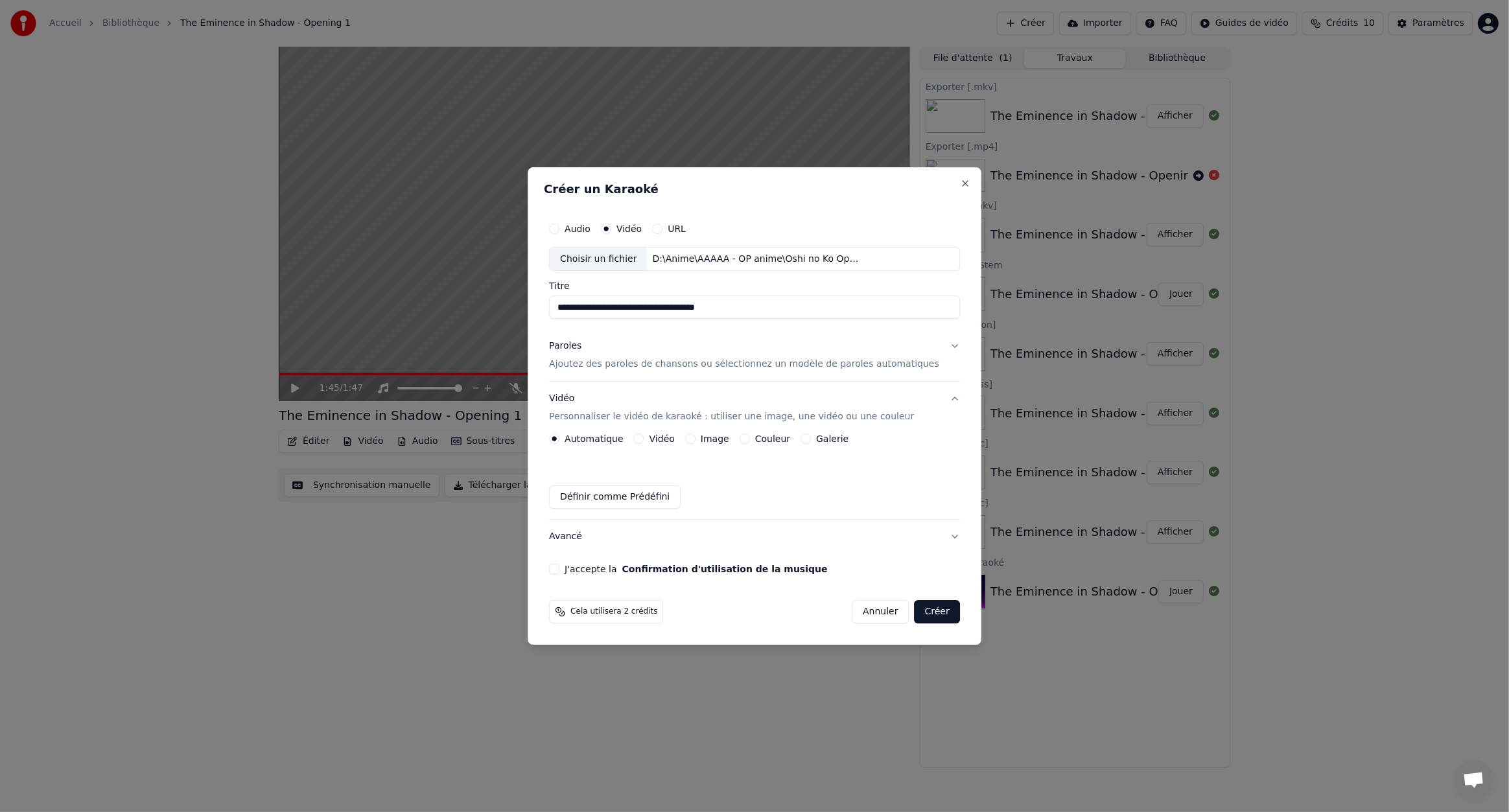
click at [645, 439] on button "Vidéo" at bounding box center [639, 439] width 10 height 10
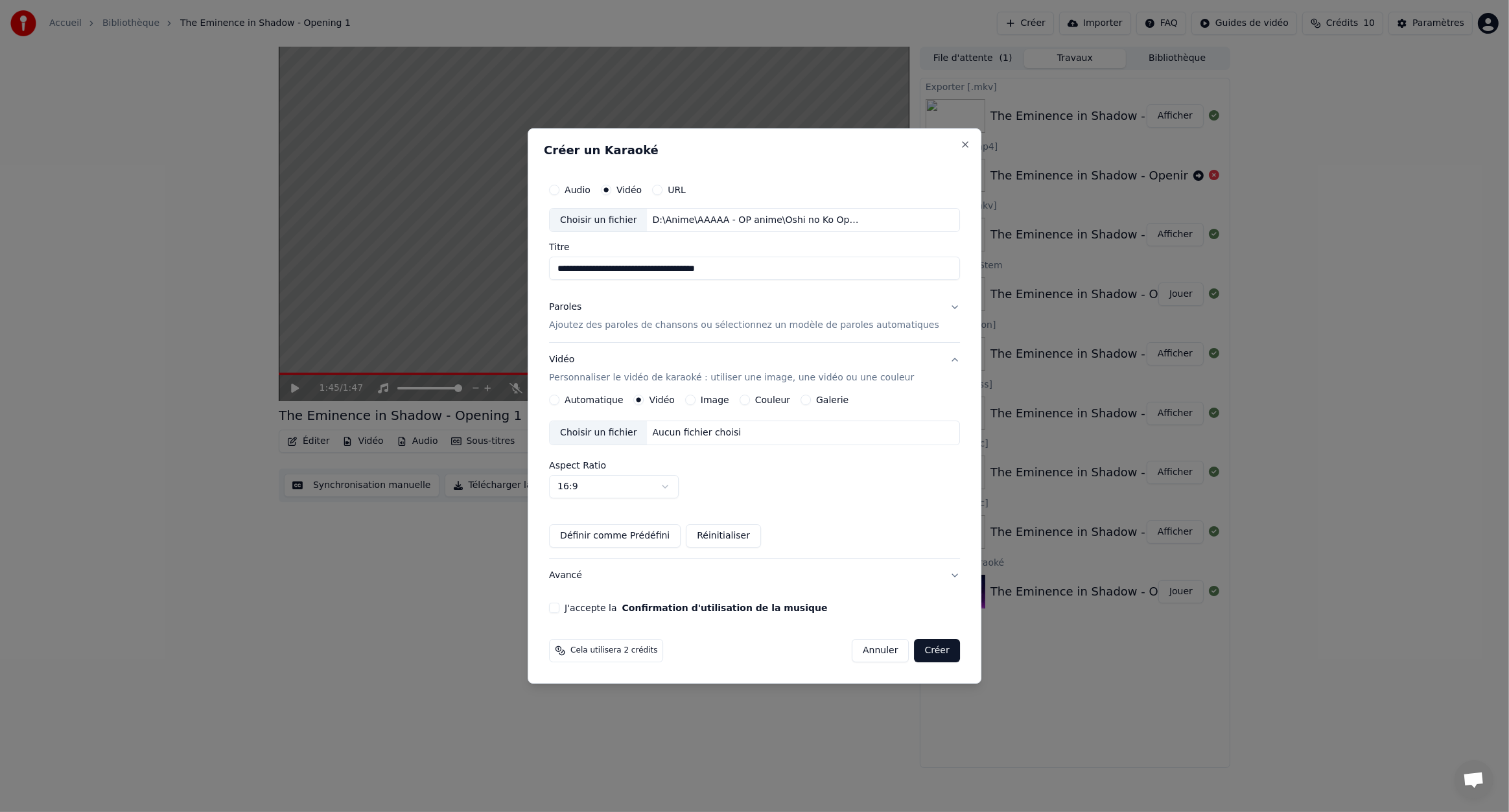
click at [559, 395] on button "Automatique" at bounding box center [554, 399] width 10 height 10
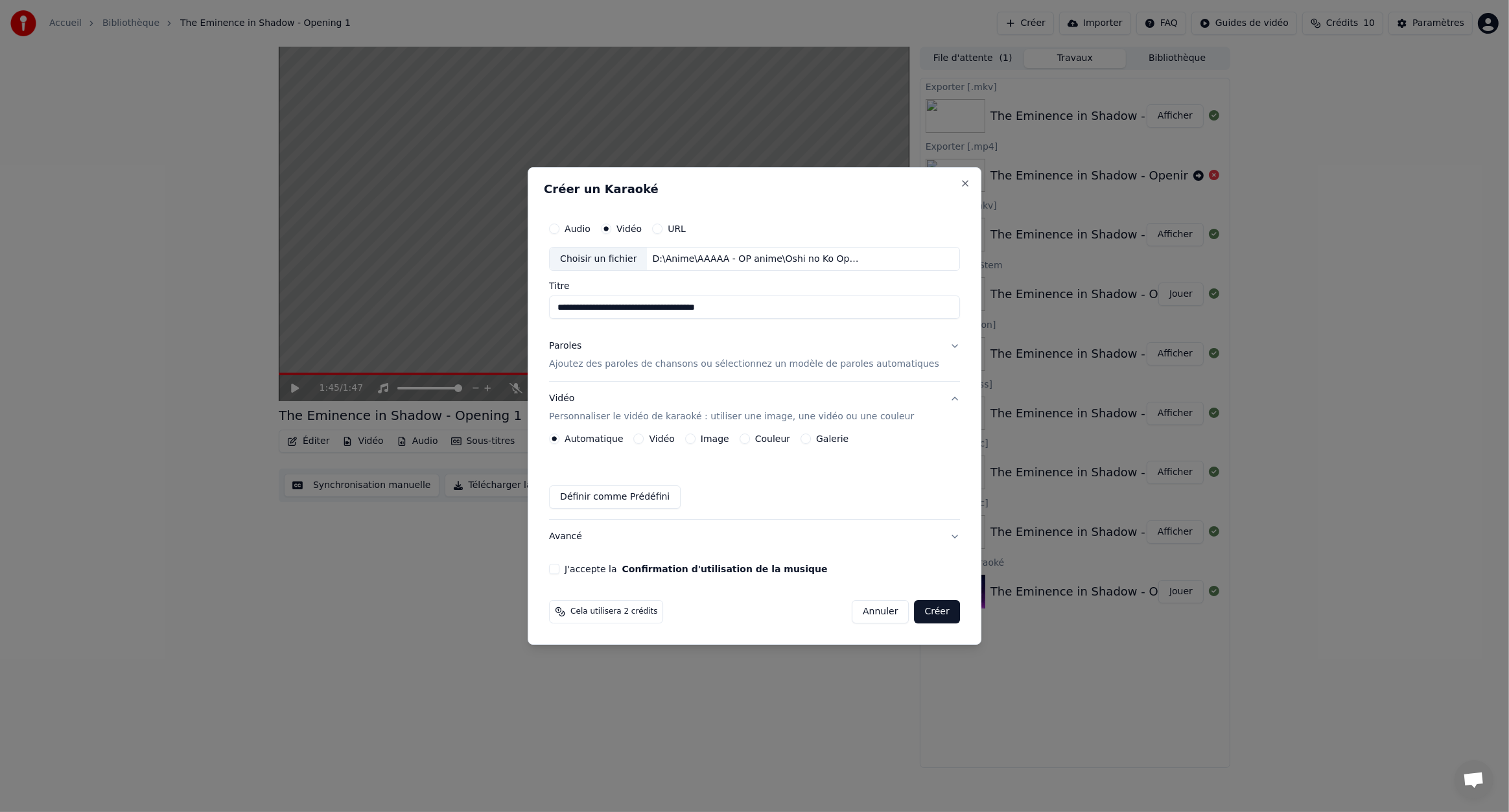
click at [582, 568] on div "J'accepte la Confirmation d'utilisation de la musique" at bounding box center [754, 569] width 411 height 10
click at [559, 569] on button "J'accepte la Confirmation d'utilisation de la musique" at bounding box center [554, 569] width 10 height 10
click at [919, 608] on button "Créer" at bounding box center [937, 612] width 45 height 23
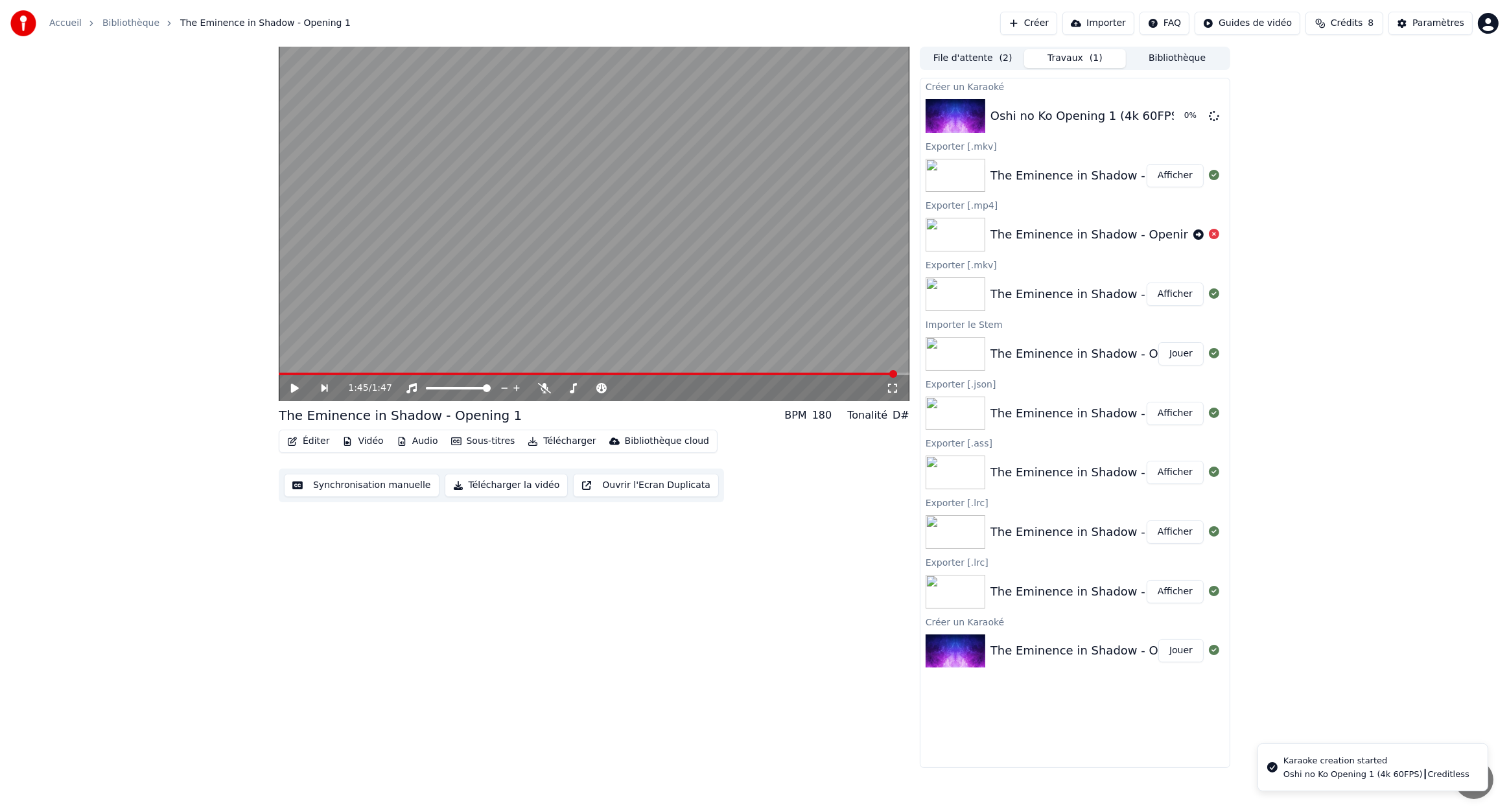
click at [997, 64] on button "File d'attente ( 2 )" at bounding box center [973, 59] width 102 height 18
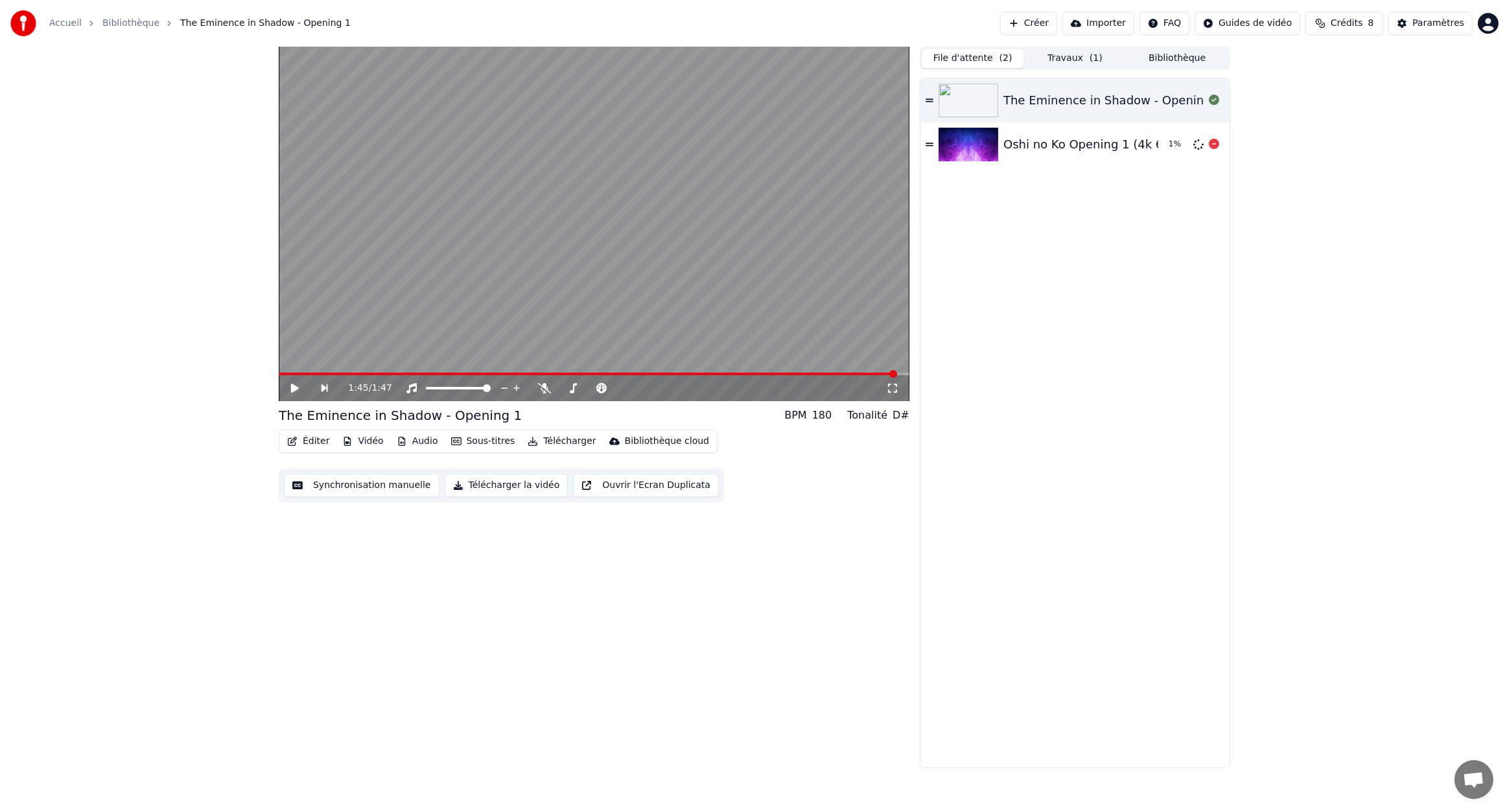
click at [1073, 147] on div "Oshi no Ko Opening 1 (4k 60FPS)┃Creditless" at bounding box center [1131, 145] width 257 height 18
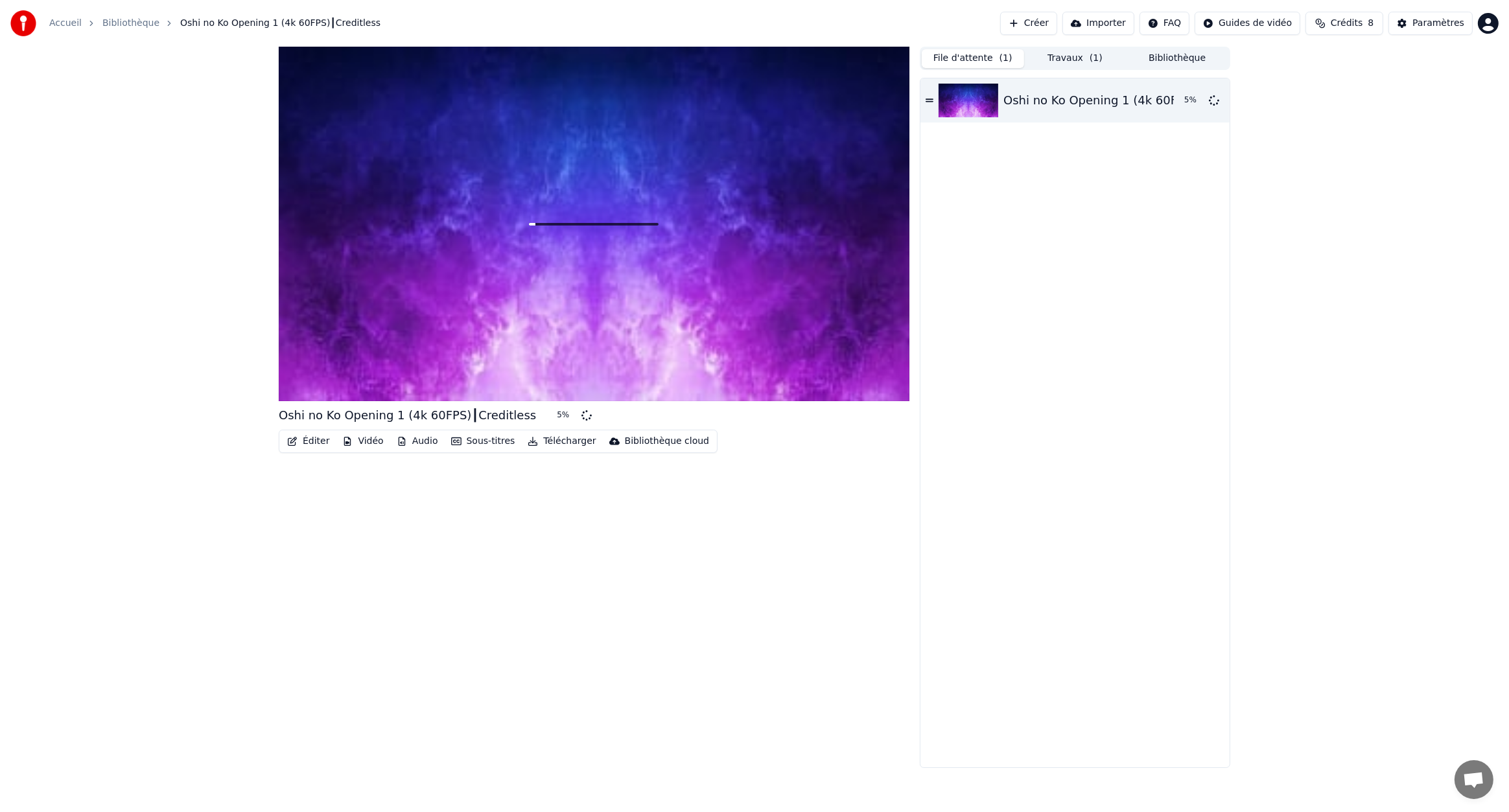
click at [1069, 60] on button "Travaux ( 1 )" at bounding box center [1075, 59] width 102 height 18
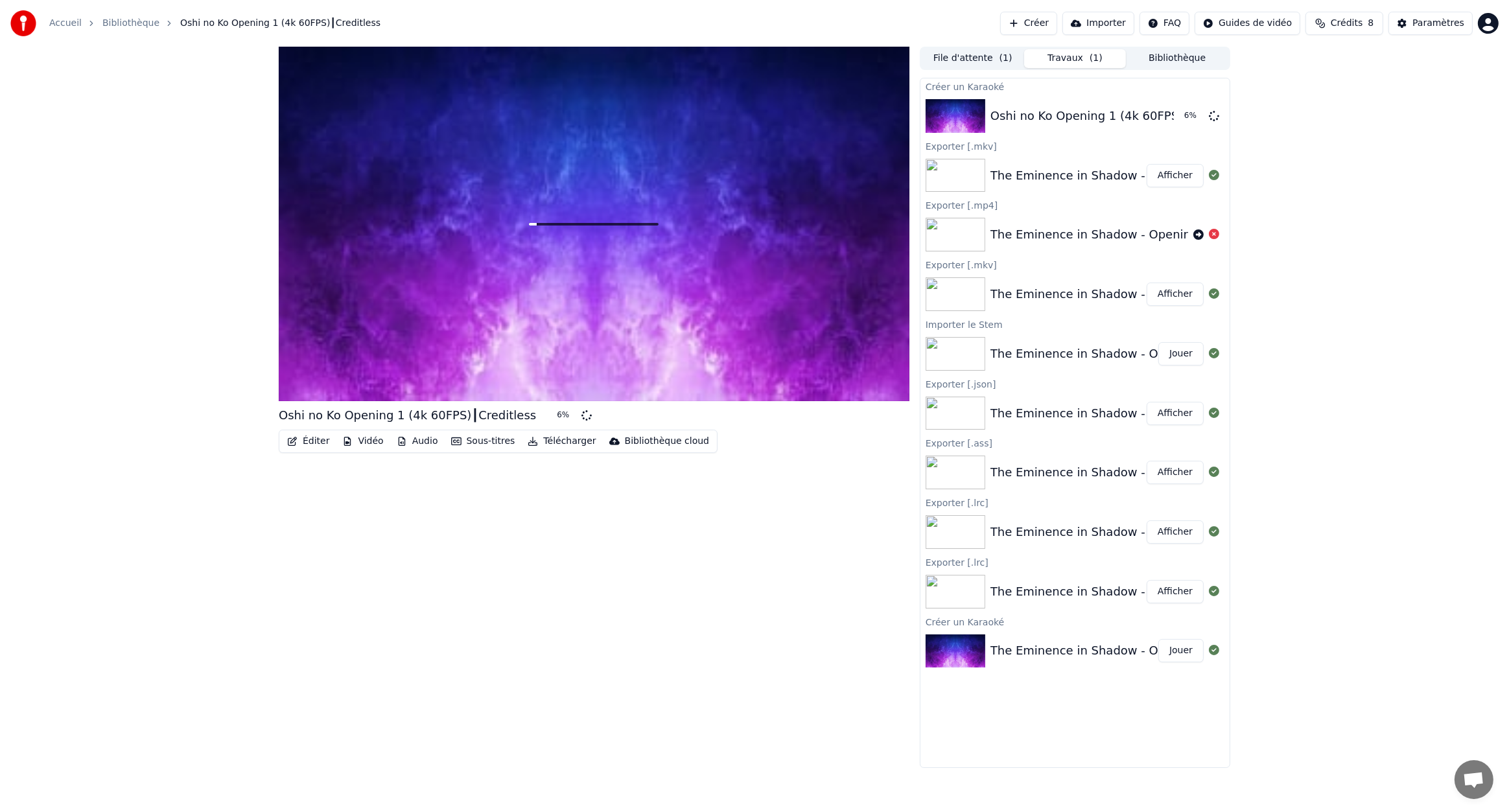
click at [1012, 169] on div "The Eminence in Shadow - Opening 1" at bounding box center [1100, 176] width 219 height 18
click at [1179, 654] on button "Jouer" at bounding box center [1181, 650] width 45 height 23
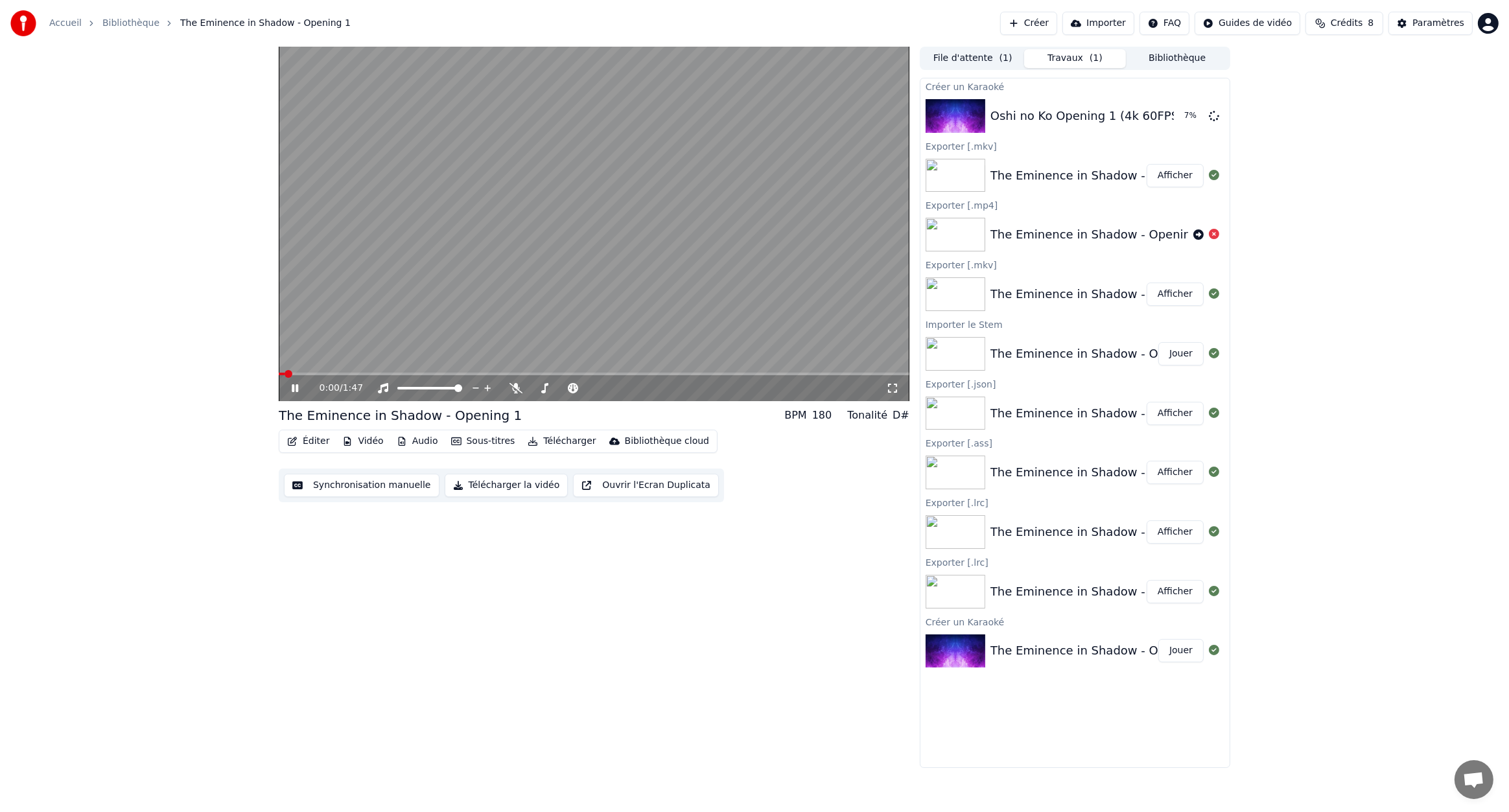
click at [297, 385] on icon at bounding box center [295, 388] width 7 height 8
click at [560, 437] on button "Télécharger" at bounding box center [562, 441] width 79 height 18
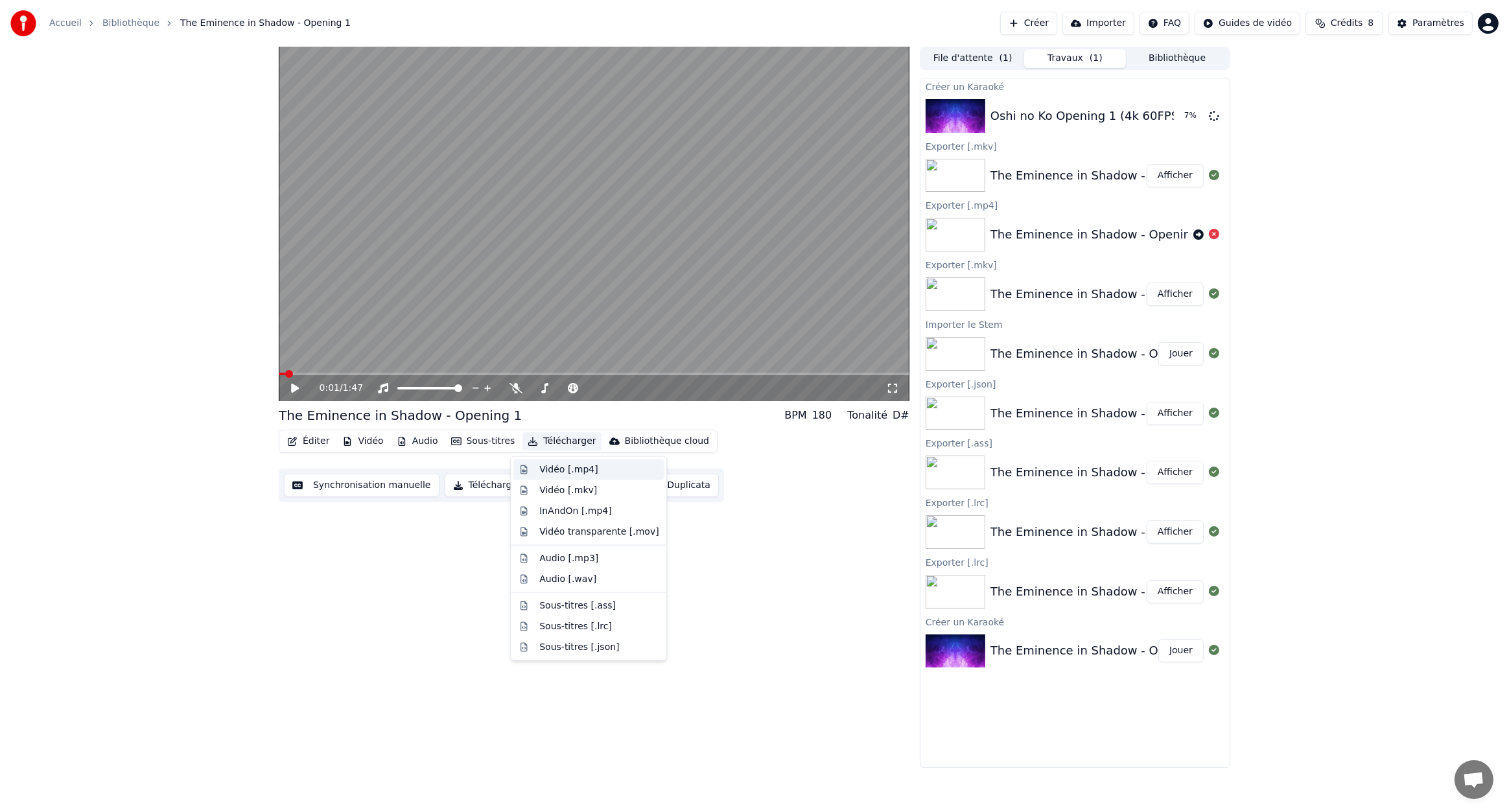
click at [575, 465] on div "Vidéo [.mp4]" at bounding box center [569, 470] width 59 height 13
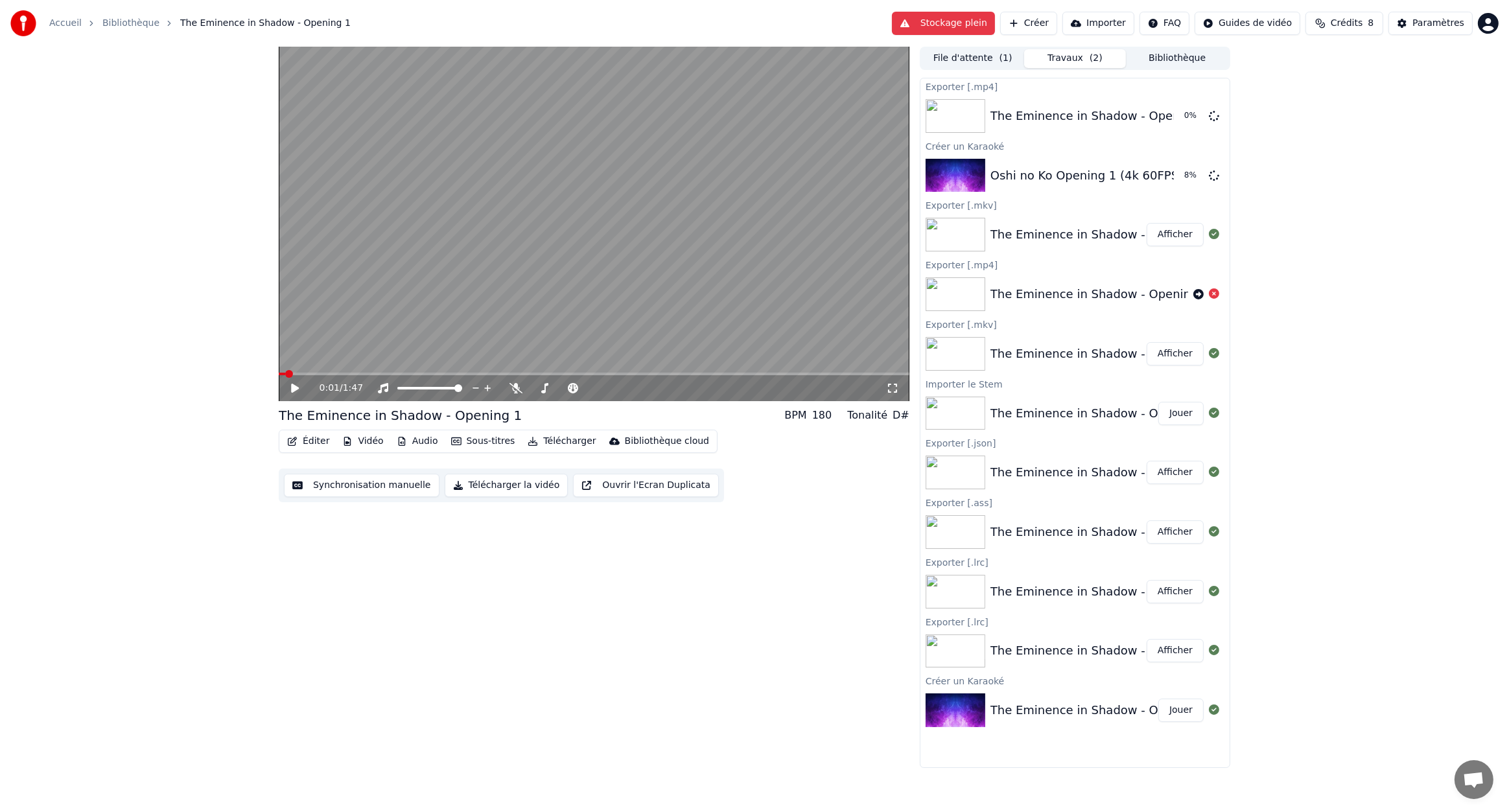
click at [475, 486] on button "Télécharger la vidéo" at bounding box center [507, 486] width 124 height 23
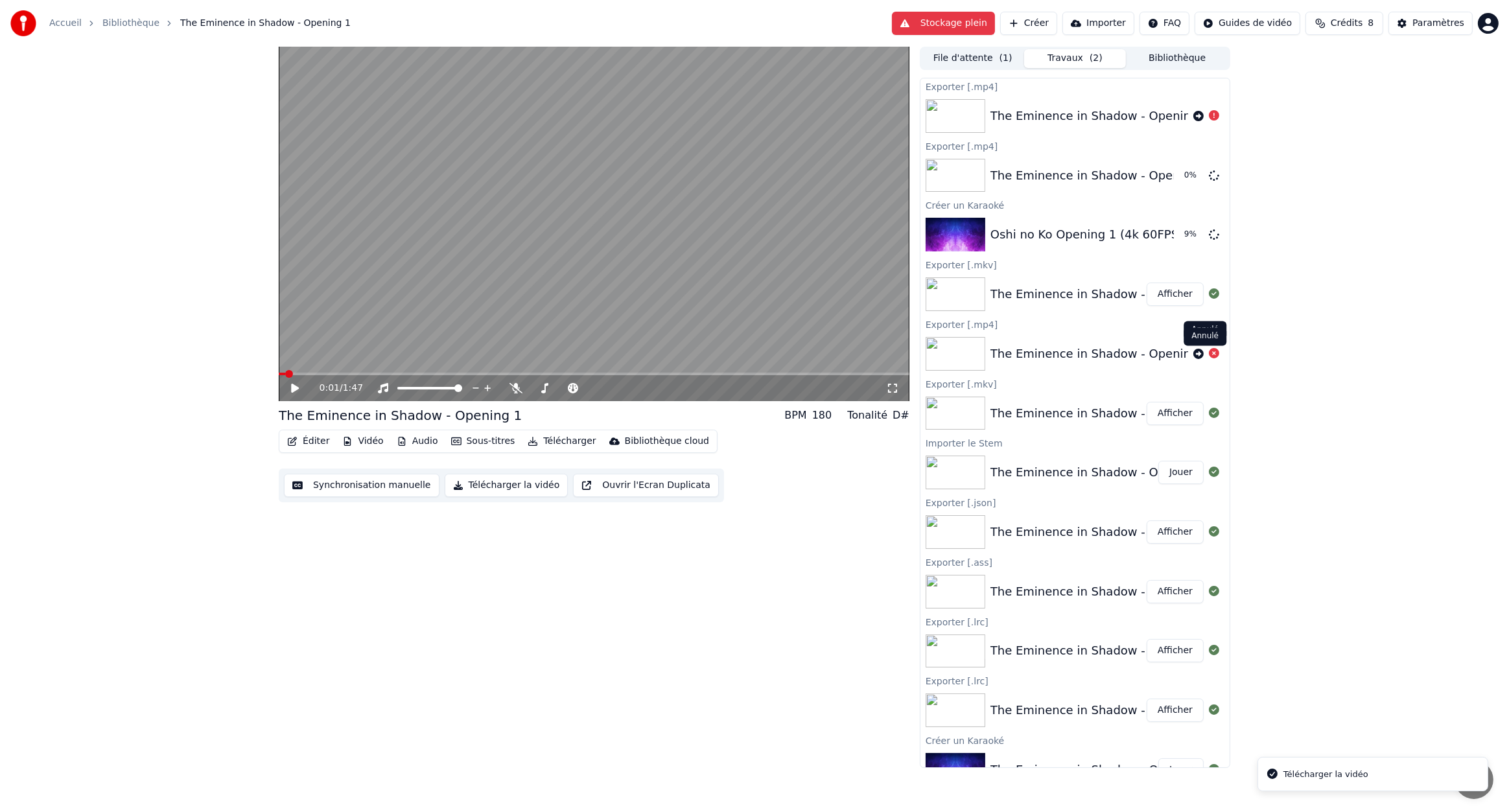
click at [1209, 354] on icon at bounding box center [1214, 353] width 10 height 10
click at [1193, 118] on icon at bounding box center [1198, 116] width 10 height 10
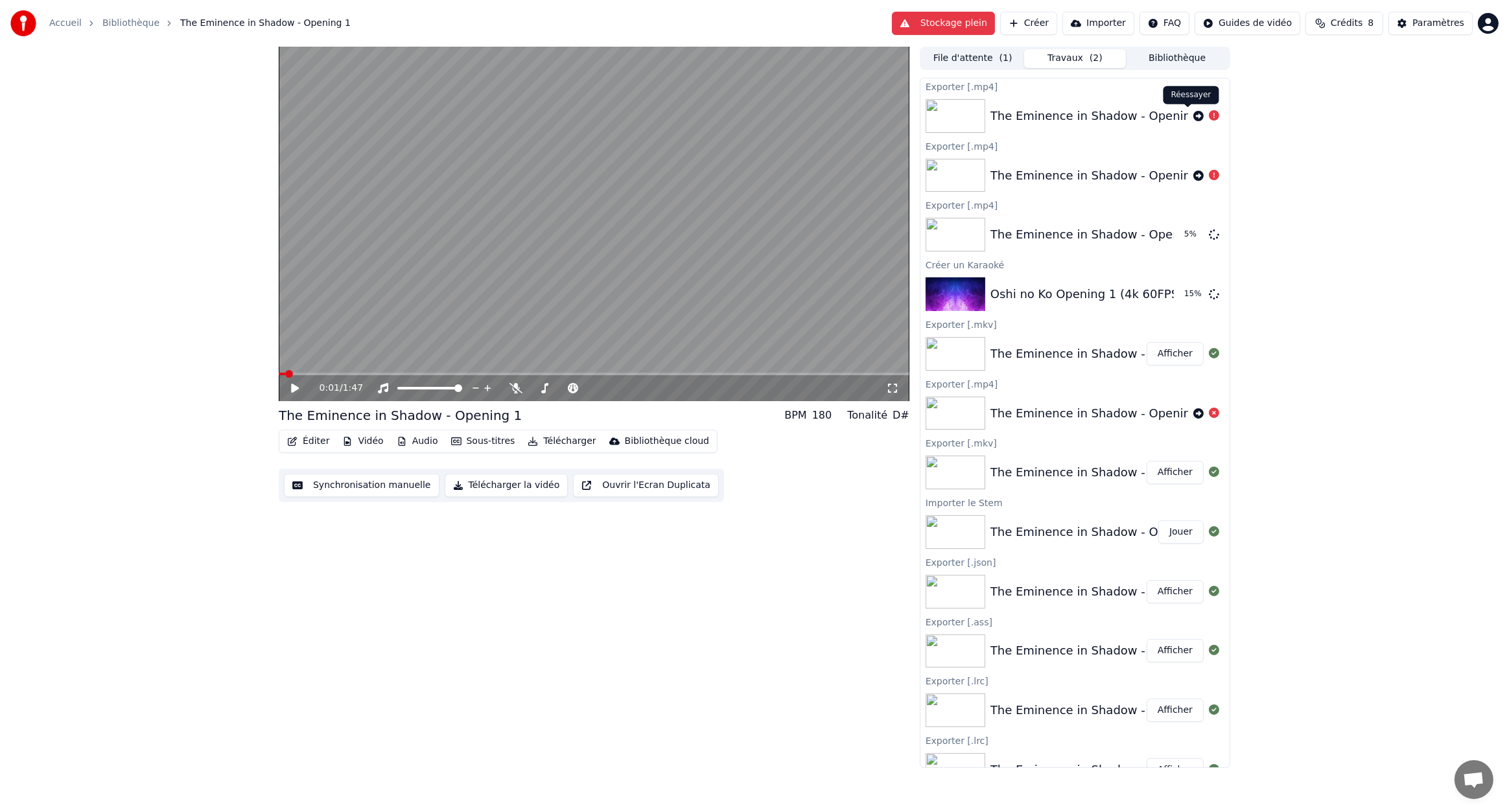
click at [1193, 116] on icon at bounding box center [1198, 116] width 10 height 10
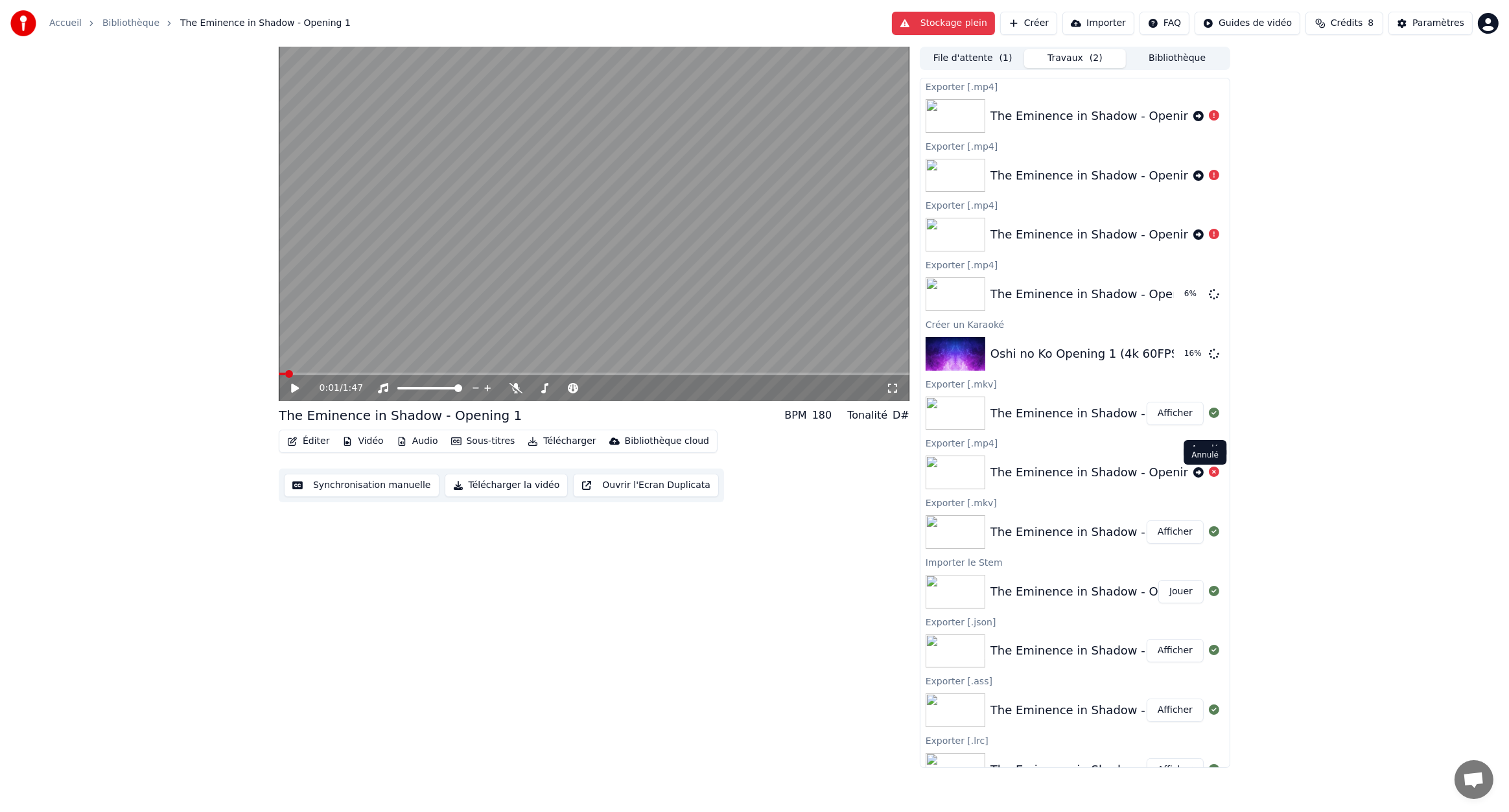
click at [1209, 470] on icon at bounding box center [1214, 471] width 10 height 10
click at [502, 482] on button "Télécharger la vidéo" at bounding box center [507, 486] width 124 height 23
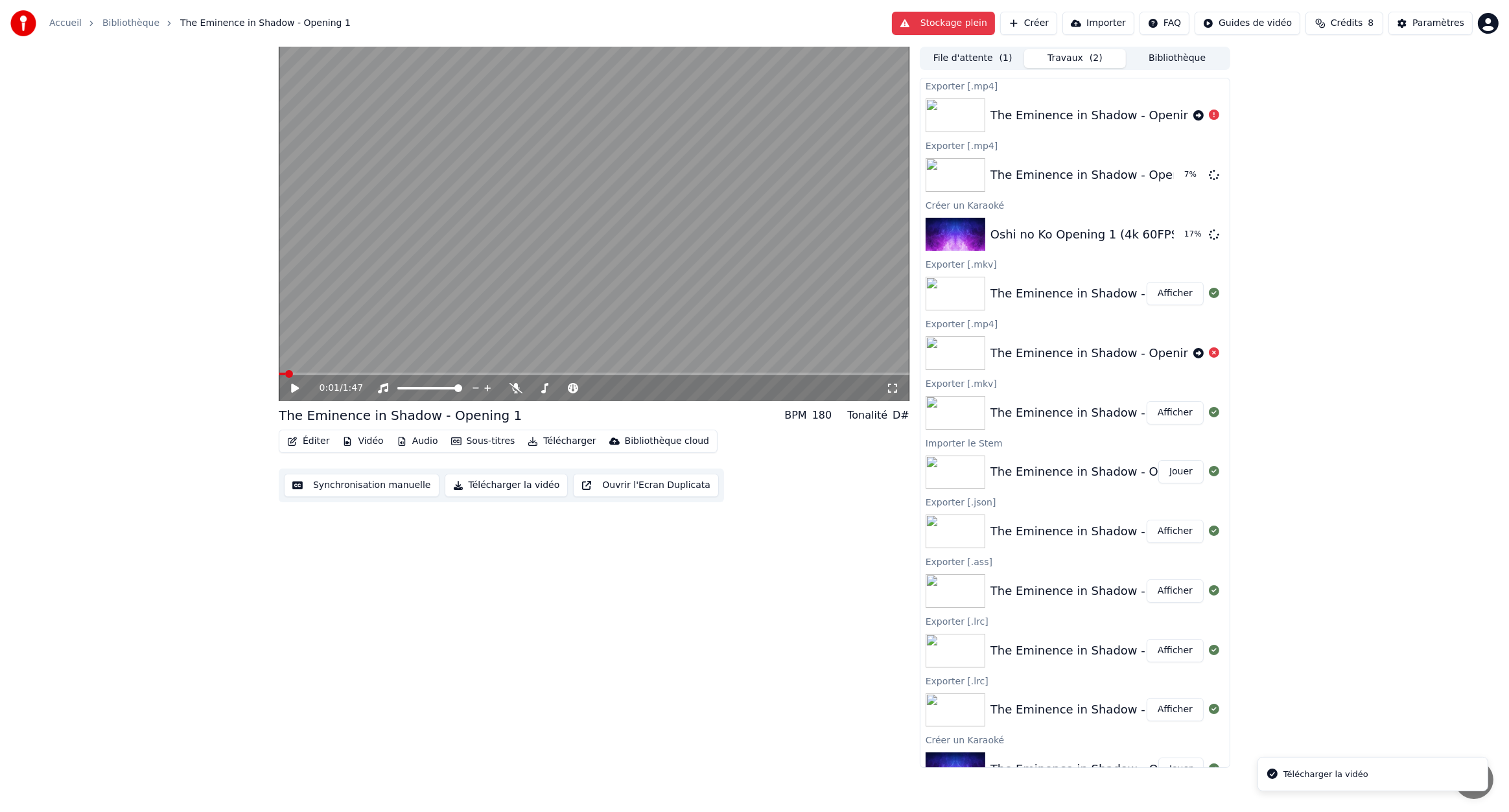
scroll to position [203, 0]
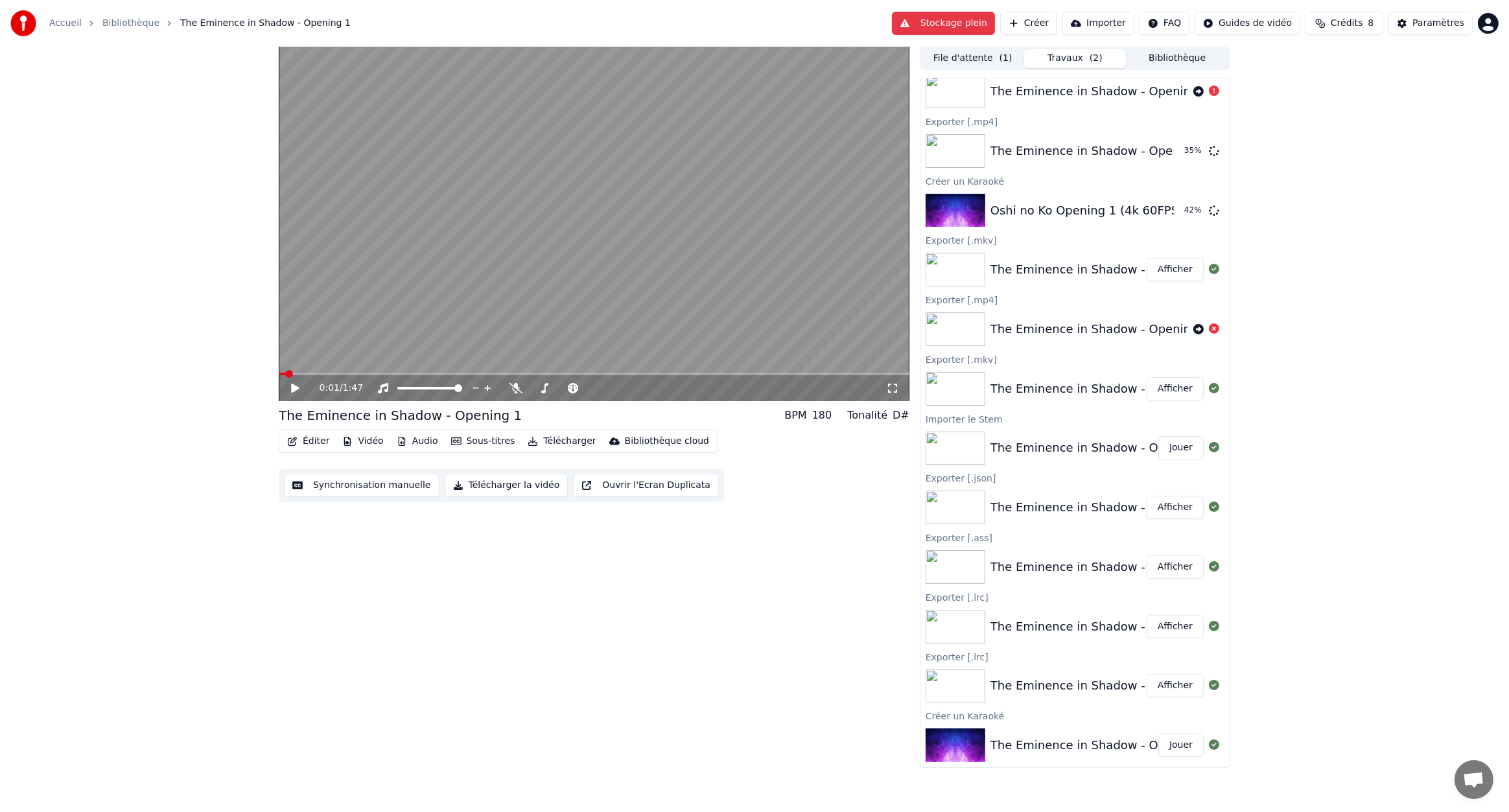
click at [1443, 151] on div "0:01 / 1:47 The Eminence in Shadow - Opening 1 BPM 180 Tonalité D# Éditer Vidéo…" at bounding box center [754, 408] width 1509 height 722
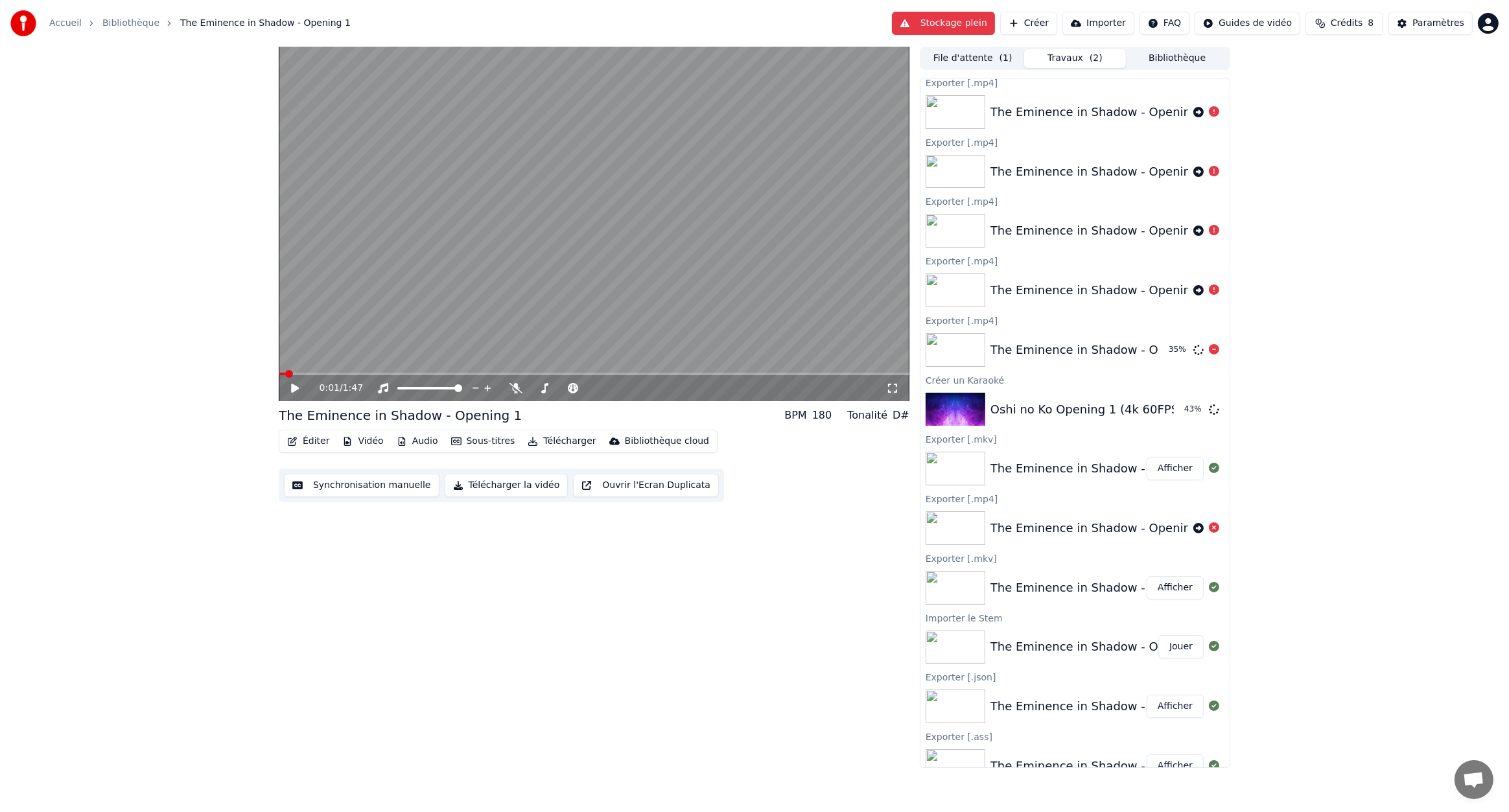
scroll to position [0, 0]
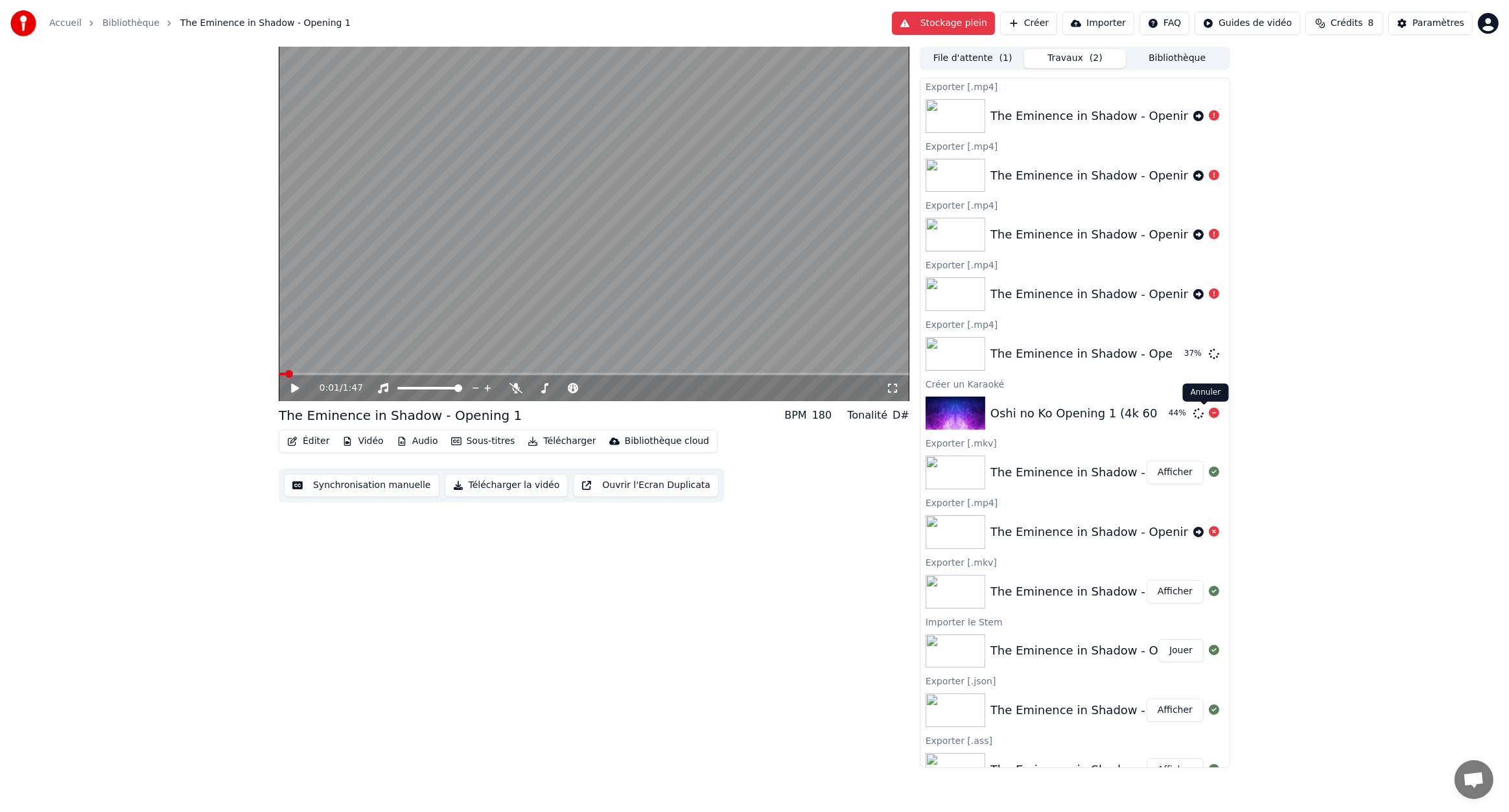
click at [1209, 414] on icon at bounding box center [1214, 413] width 10 height 10
click at [981, 28] on button "Stockage plein" at bounding box center [940, 23] width 103 height 23
click at [923, 18] on button "Stockage plein" at bounding box center [940, 23] width 103 height 23
click at [923, 18] on button "Stockage plein" at bounding box center [940, 23] width 103 height 23
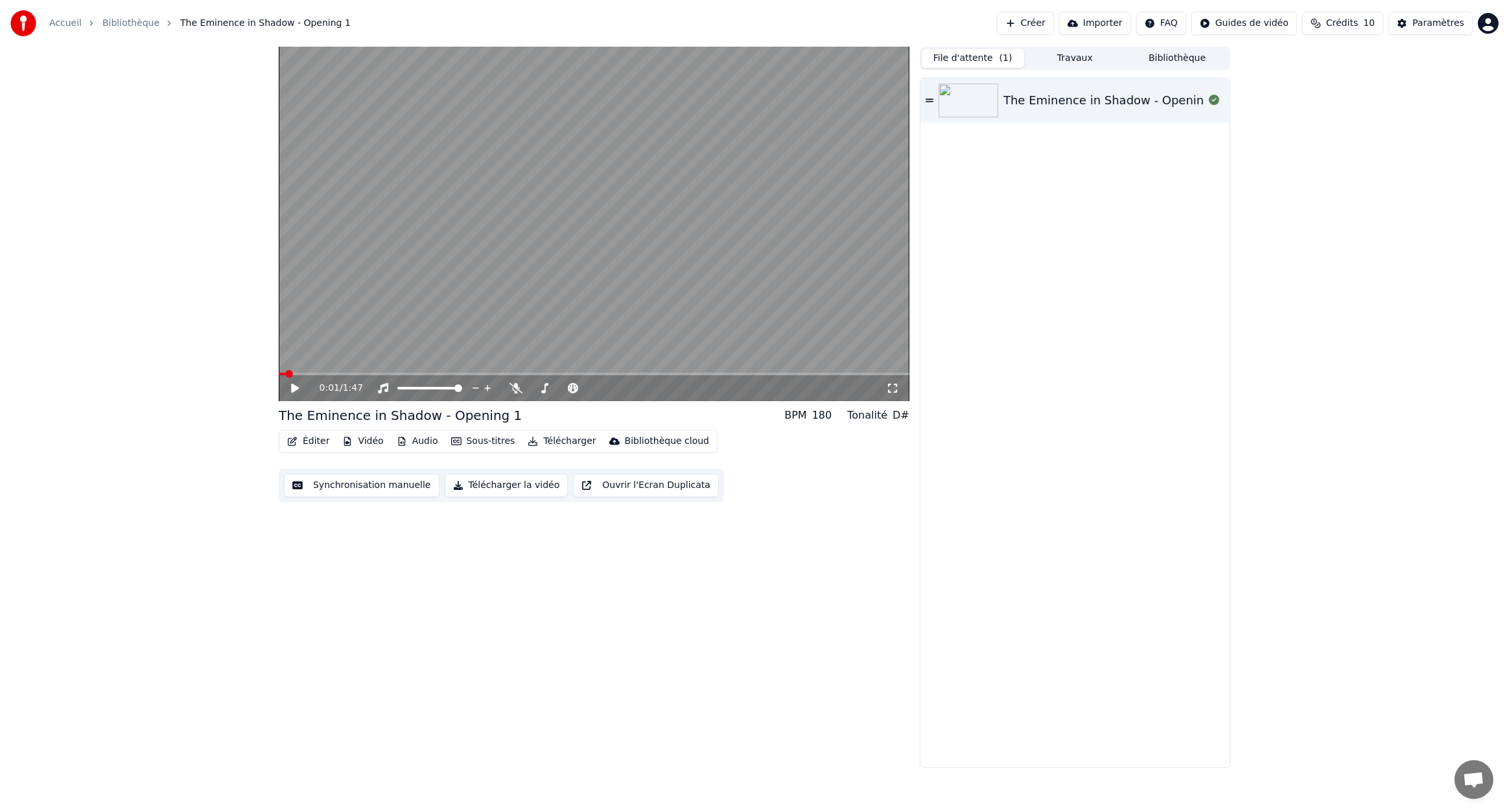
click at [989, 54] on button "File d'attente ( 1 )" at bounding box center [973, 59] width 102 height 18
click at [976, 60] on button "File d'attente ( 1 )" at bounding box center [973, 59] width 102 height 18
drag, startPoint x: 976, startPoint y: 60, endPoint x: 998, endPoint y: 59, distance: 22.0
click at [976, 59] on button "File d'attente ( 1 )" at bounding box center [973, 59] width 102 height 18
click at [76, 28] on link "Accueil" at bounding box center [65, 23] width 33 height 13
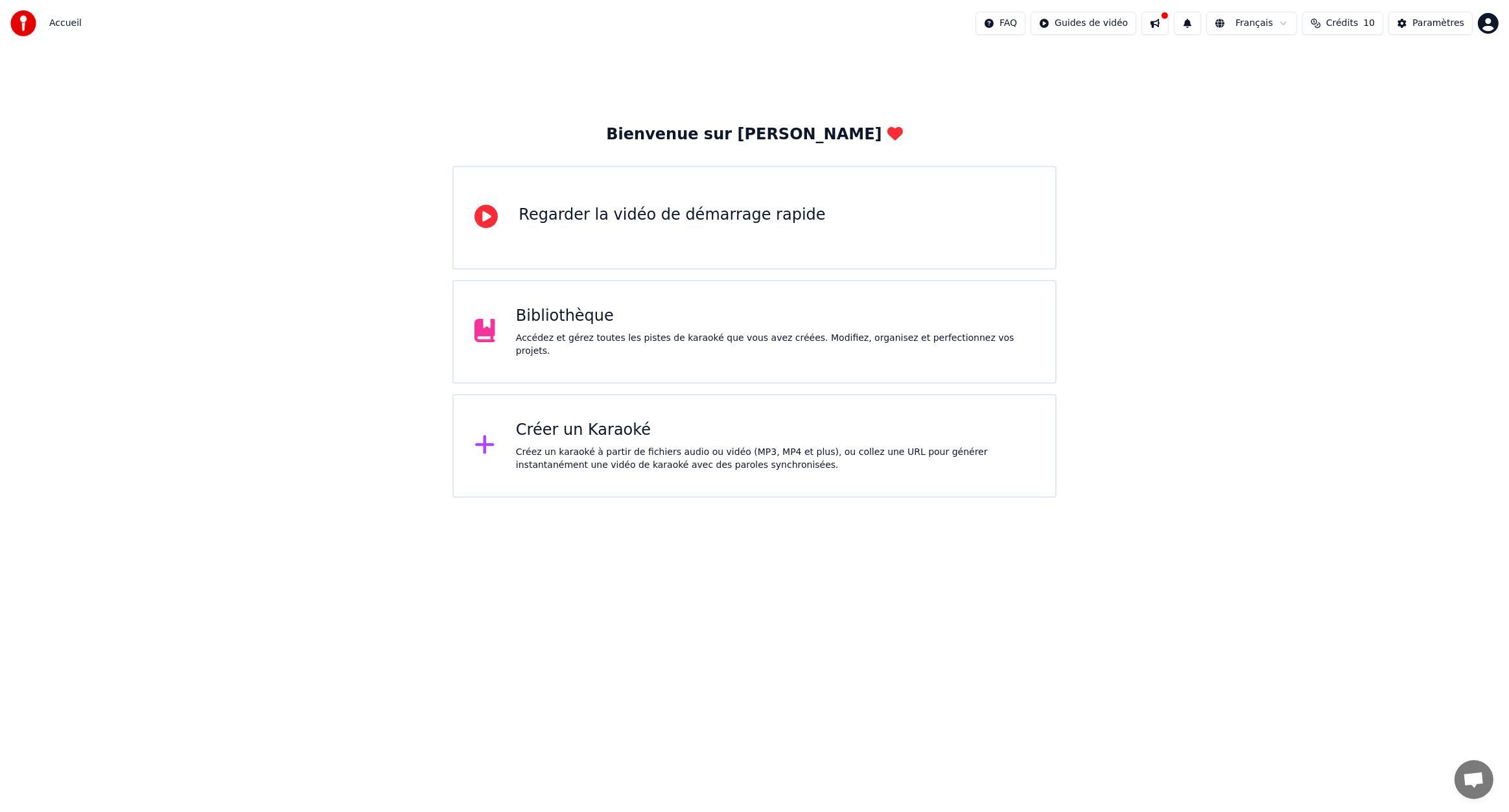
click at [658, 337] on div "Accédez et gérez toutes les pistes de karaoké que vous avez créées. Modifiez, o…" at bounding box center [775, 344] width 518 height 26
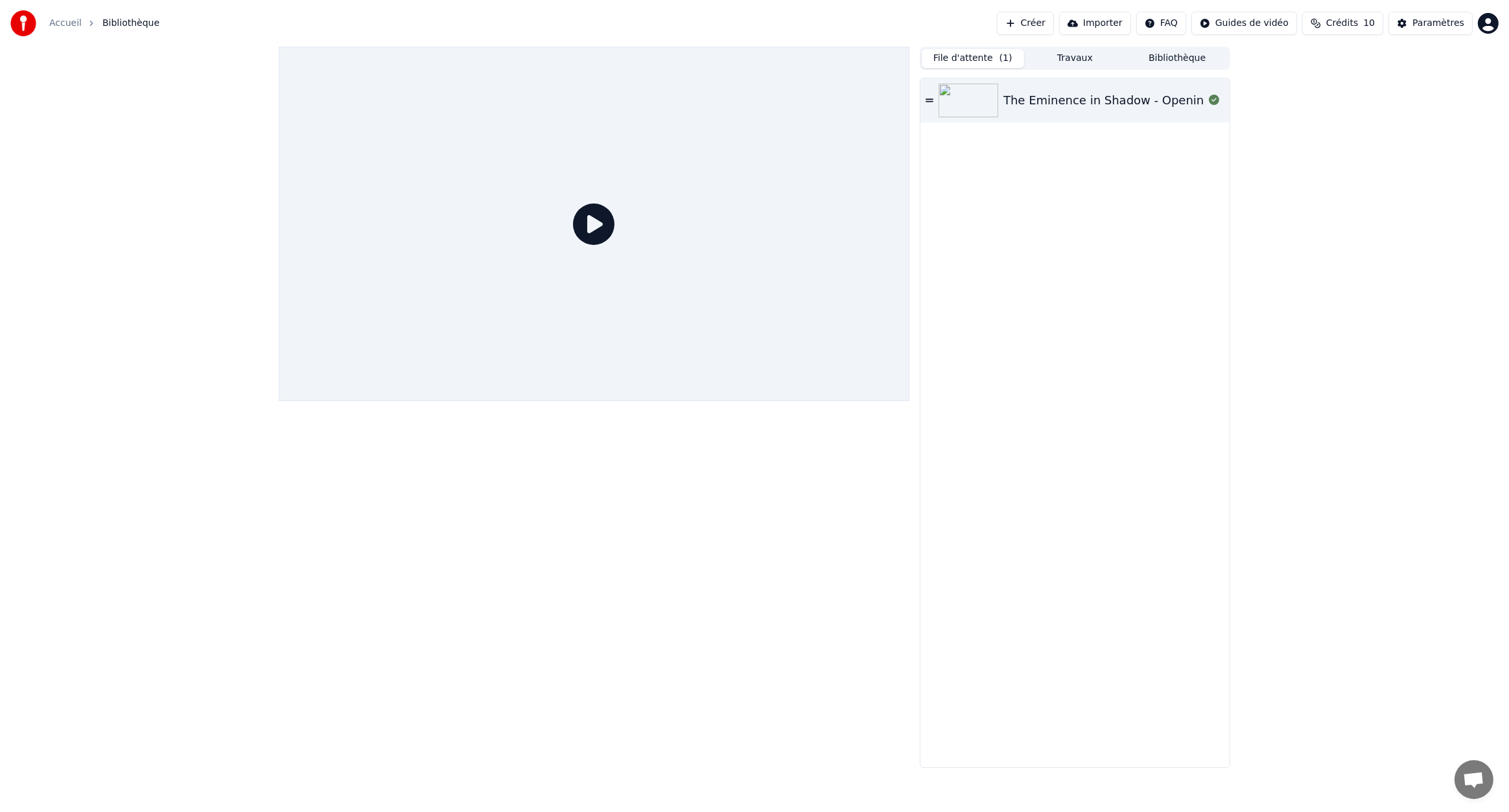
click at [1076, 63] on button "Travaux" at bounding box center [1075, 59] width 102 height 18
click at [1160, 59] on button "Bibliothèque" at bounding box center [1177, 59] width 102 height 18
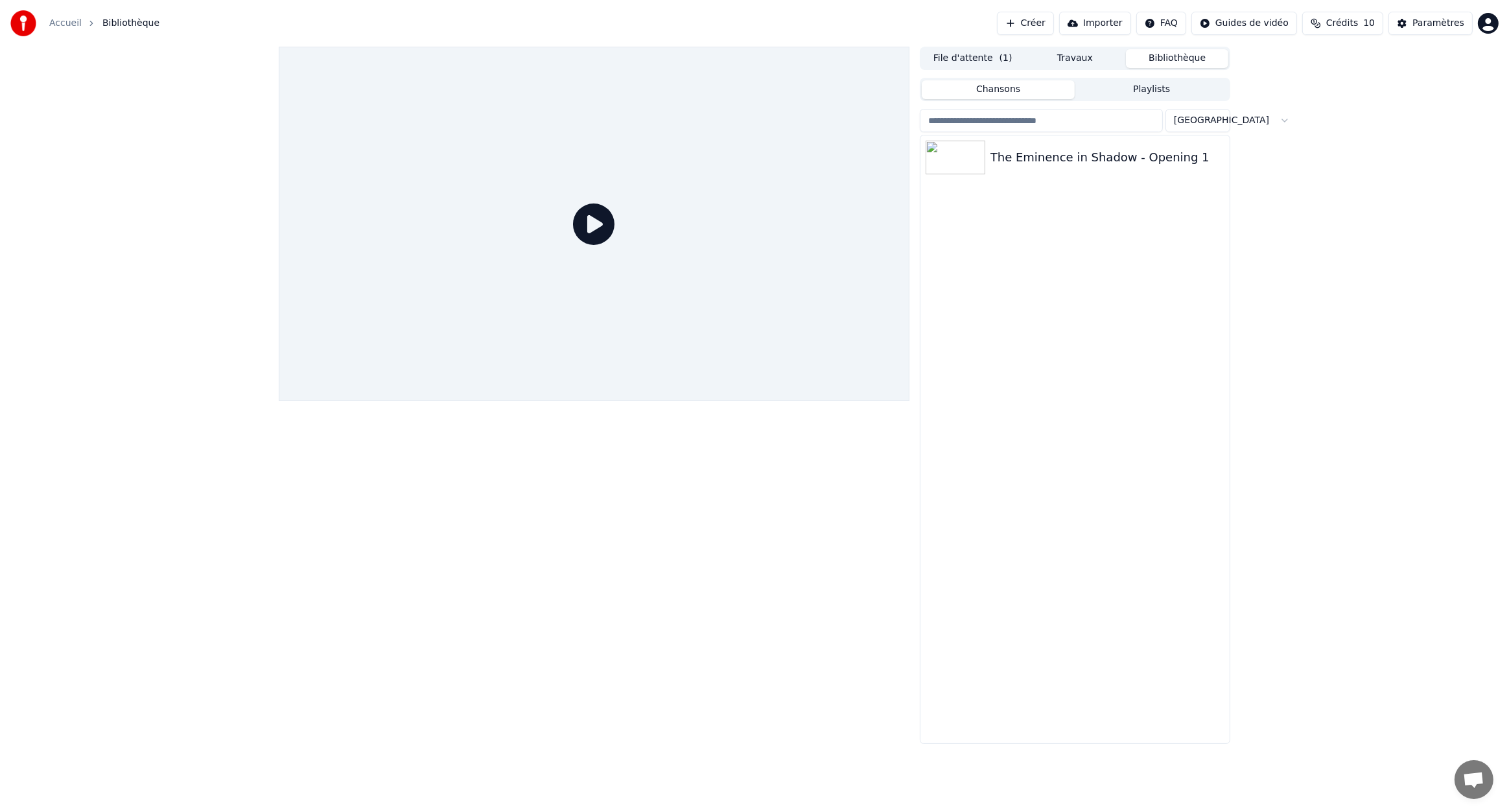
click at [1069, 62] on button "Travaux" at bounding box center [1075, 59] width 102 height 18
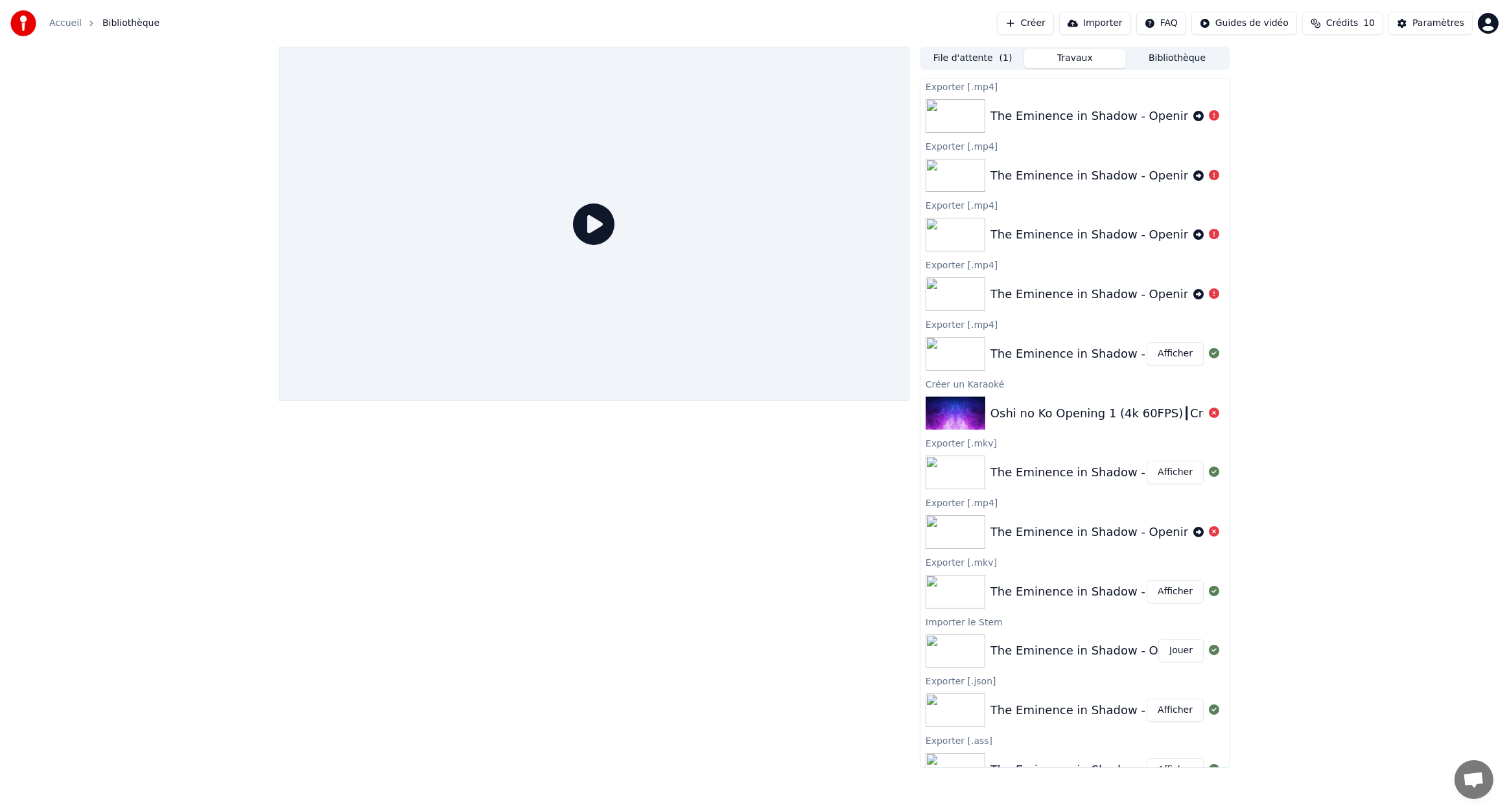
click at [58, 28] on link "Accueil" at bounding box center [65, 23] width 33 height 13
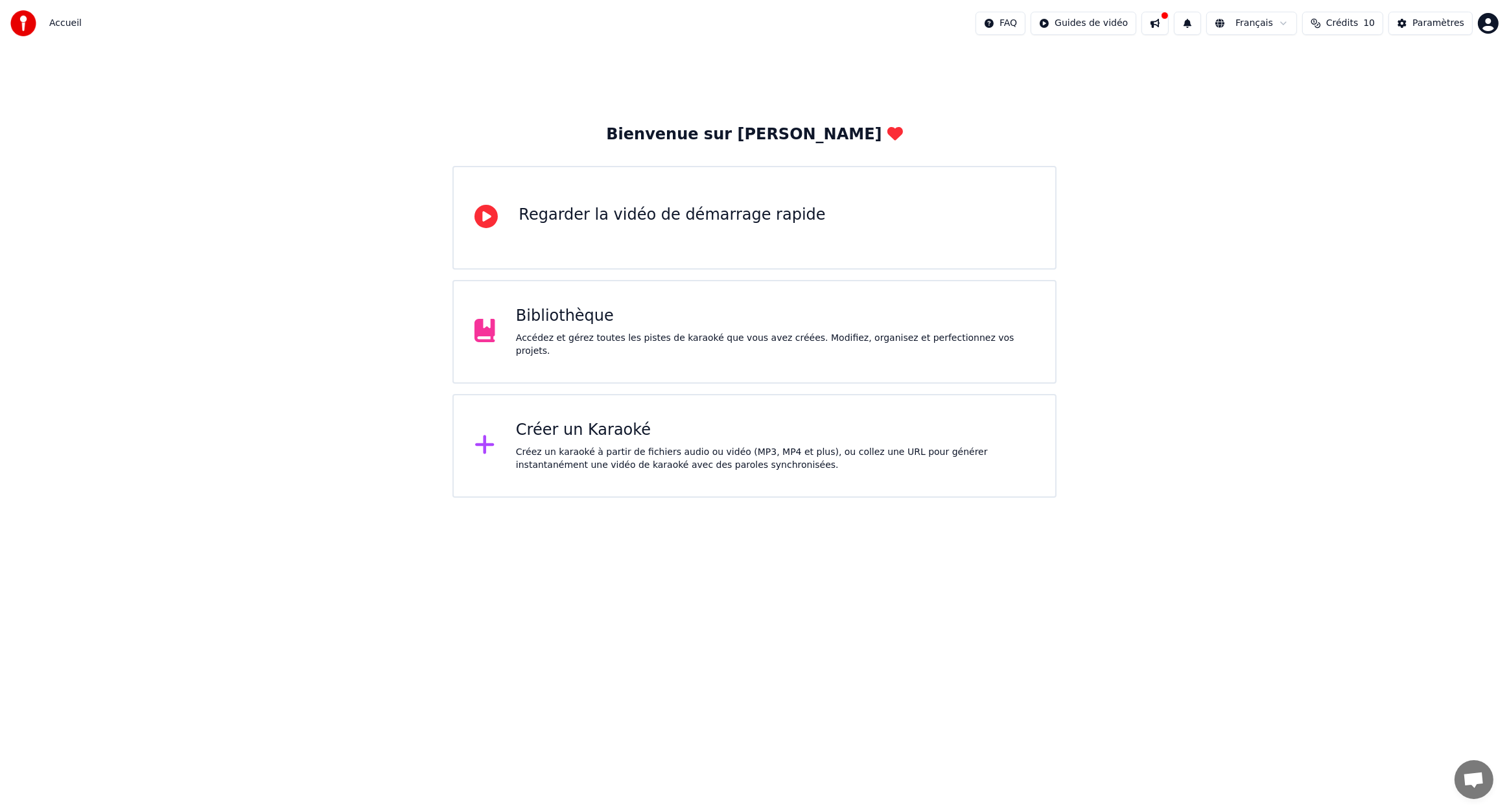
click at [645, 434] on div "Créer un Karaoké" at bounding box center [775, 430] width 518 height 21
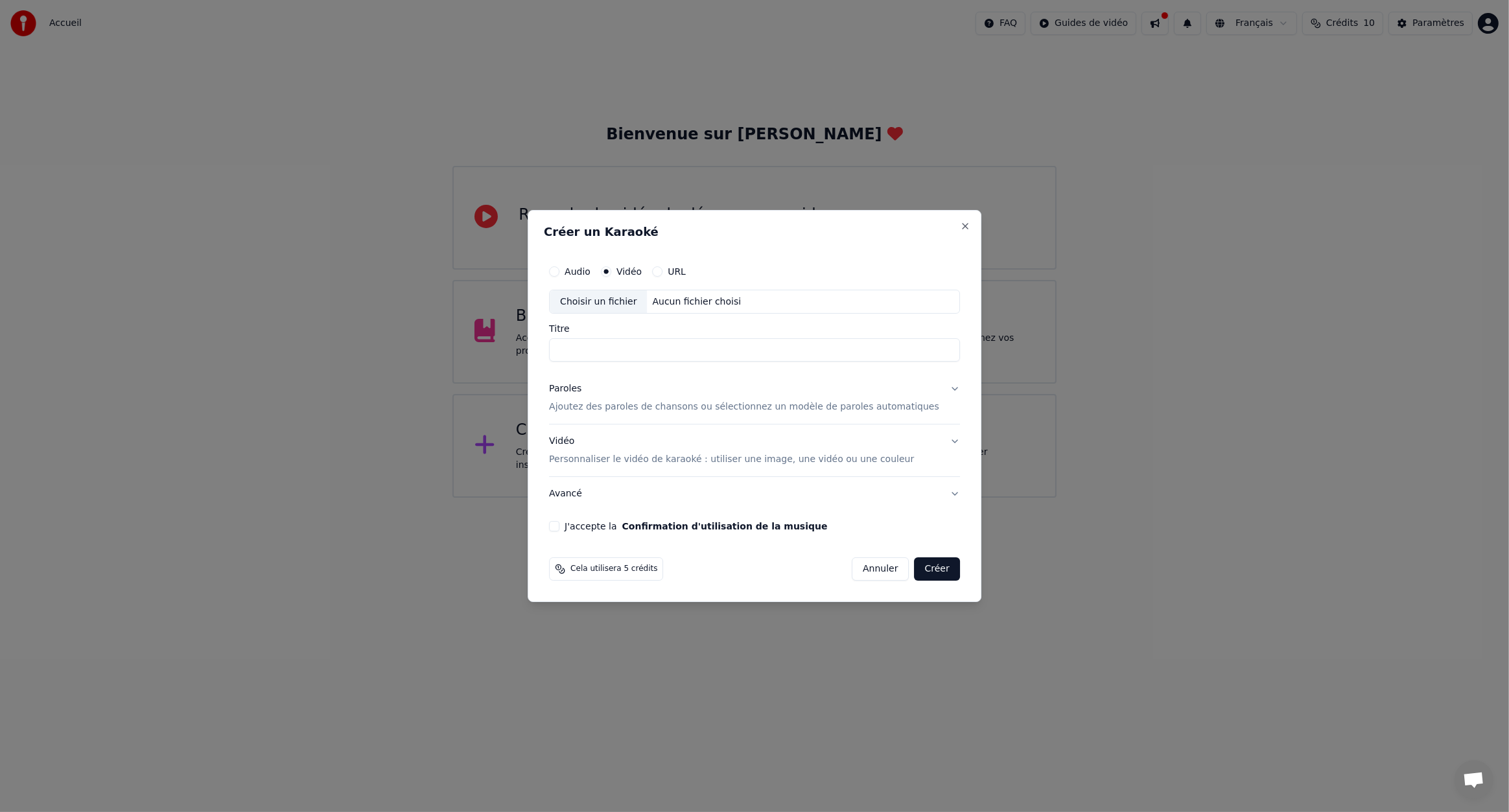
click at [737, 304] on div "Aucun fichier choisi" at bounding box center [697, 301] width 99 height 13
click at [712, 306] on div "Aucun fichier choisi" at bounding box center [697, 301] width 99 height 13
type input "**********"
click at [834, 398] on div "Paroles Ajoutez des paroles de chansons ou sélectionnez un modèle de paroles au…" at bounding box center [744, 398] width 390 height 31
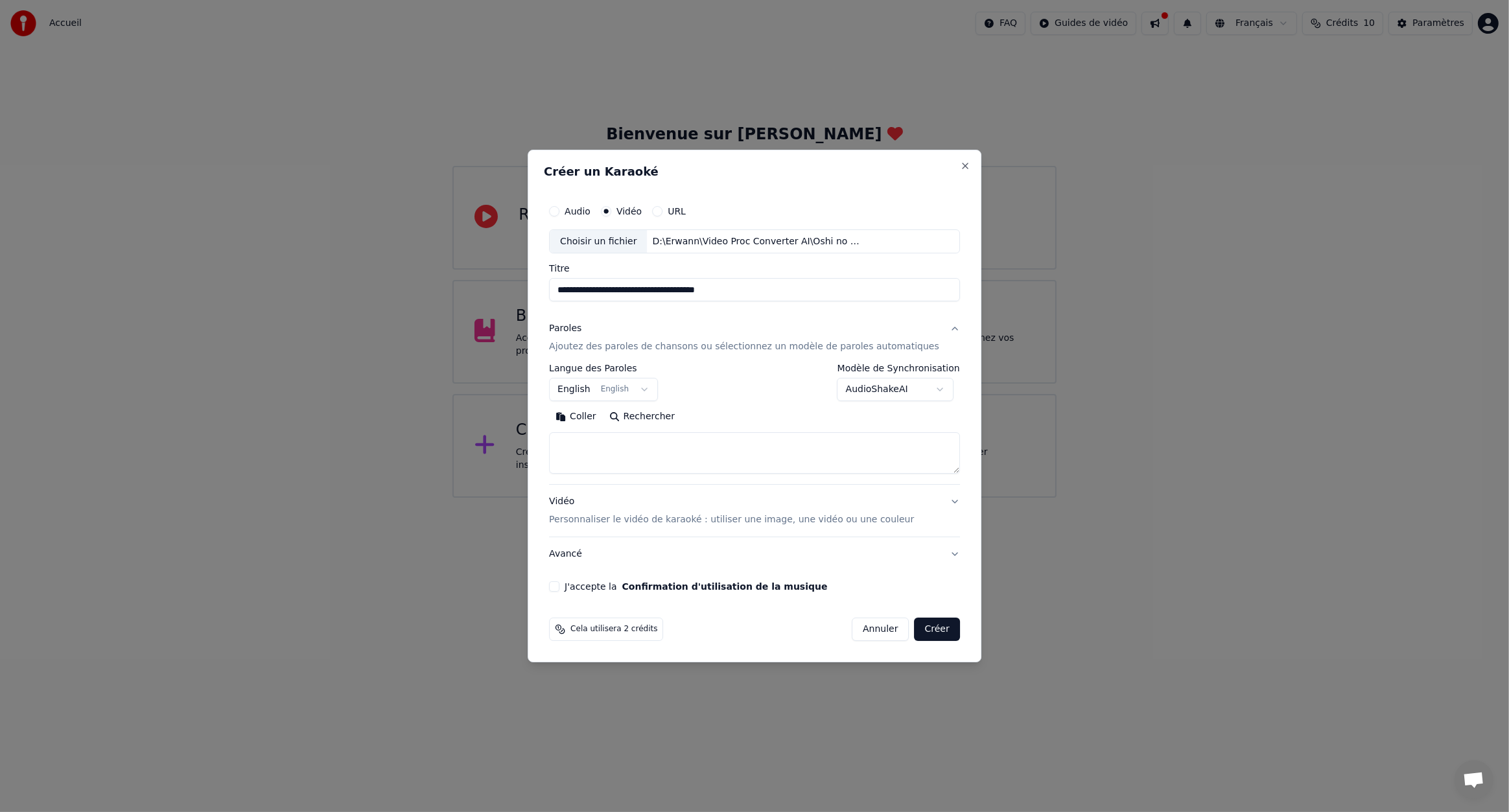
click at [654, 385] on button "English English" at bounding box center [604, 390] width 109 height 23
click at [618, 389] on button "Français" at bounding box center [588, 390] width 78 height 23
select select "**"
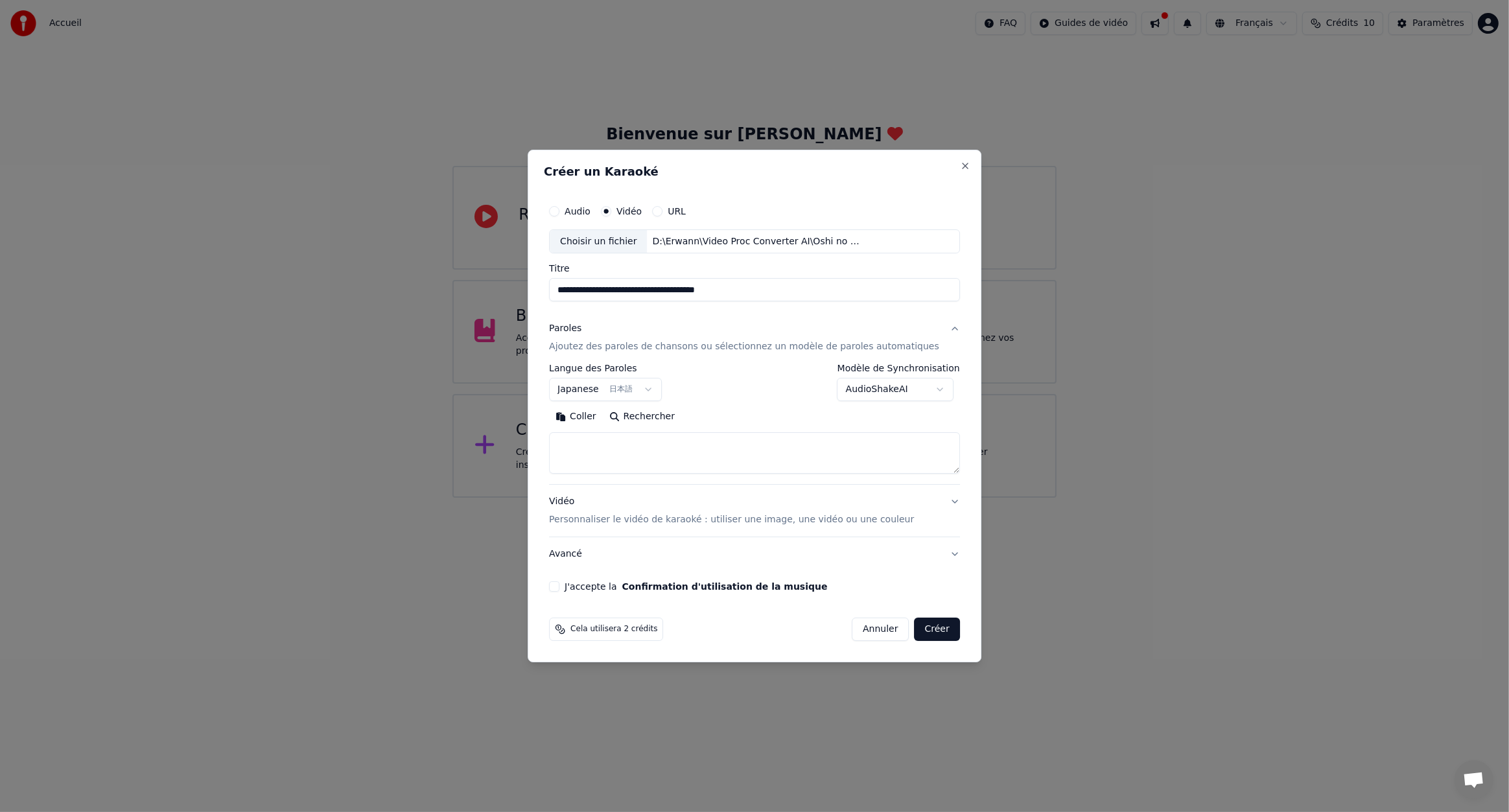
click at [687, 436] on textarea at bounding box center [754, 454] width 411 height 42
click at [590, 421] on button "Coller" at bounding box center [576, 417] width 54 height 21
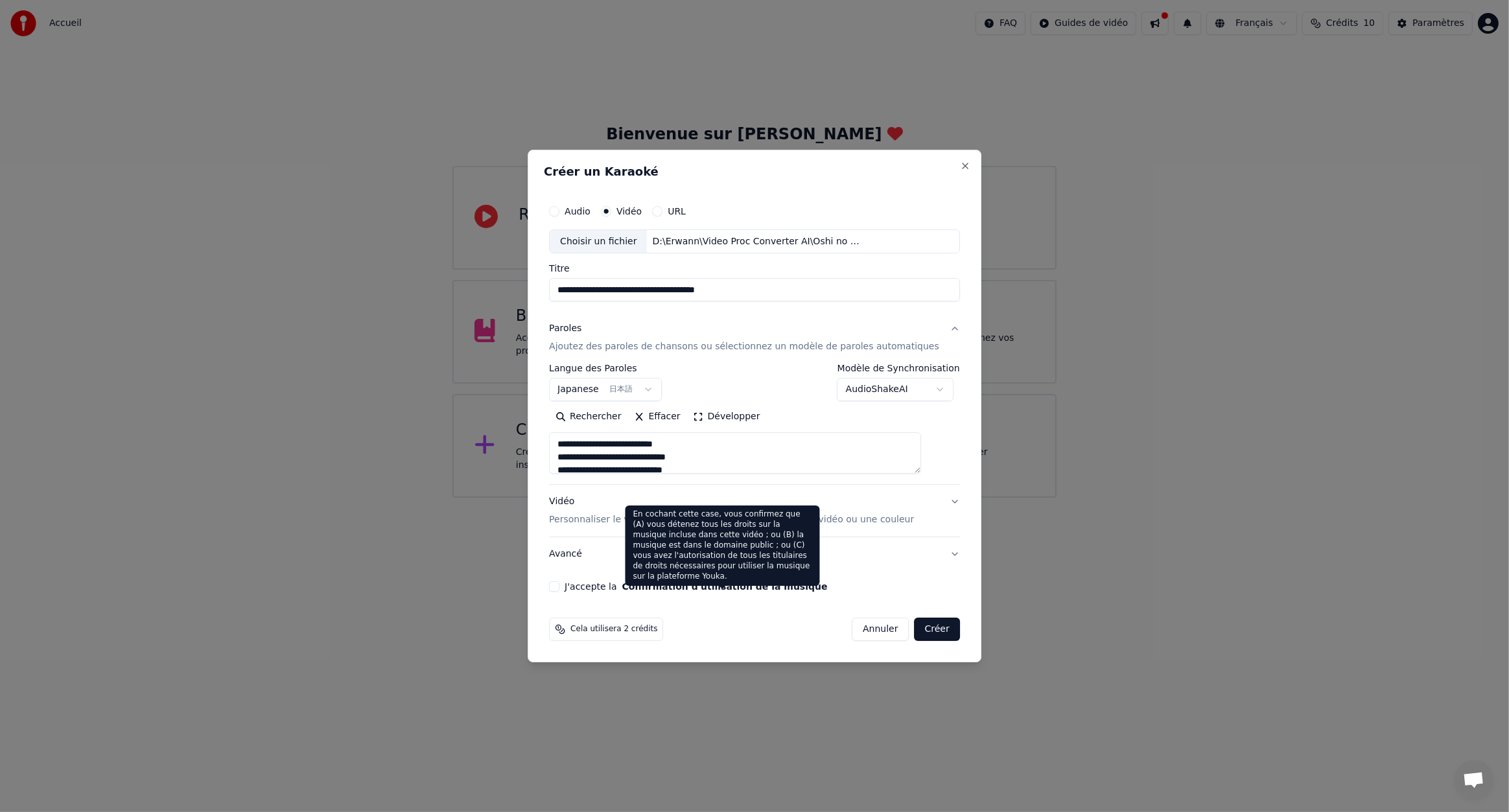
click at [719, 585] on button "Confirmation d'utilisation de la musique" at bounding box center [724, 586] width 205 height 9
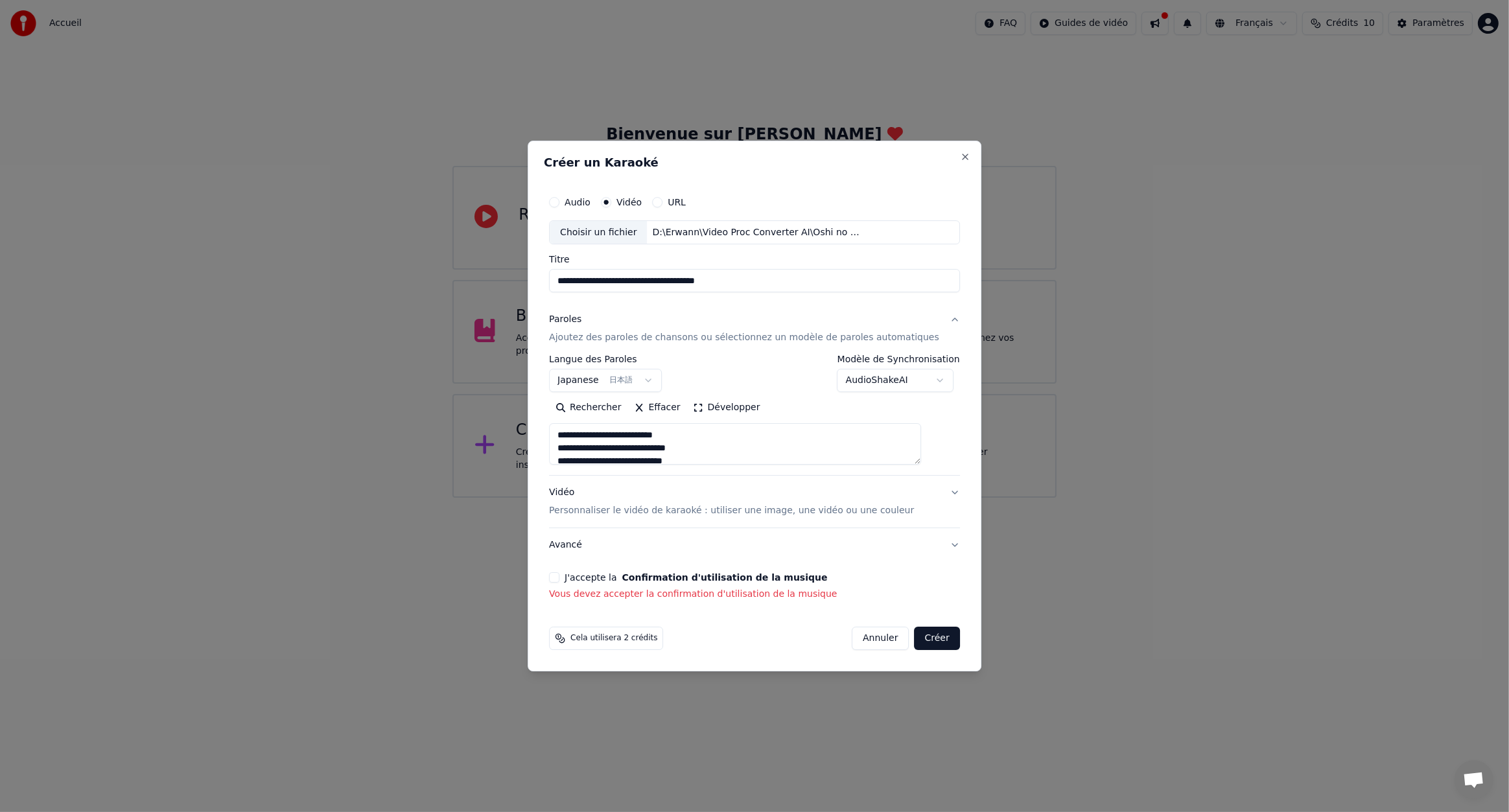
click at [559, 581] on button "J'accepte la Confirmation d'utilisation de la musique" at bounding box center [554, 578] width 10 height 10
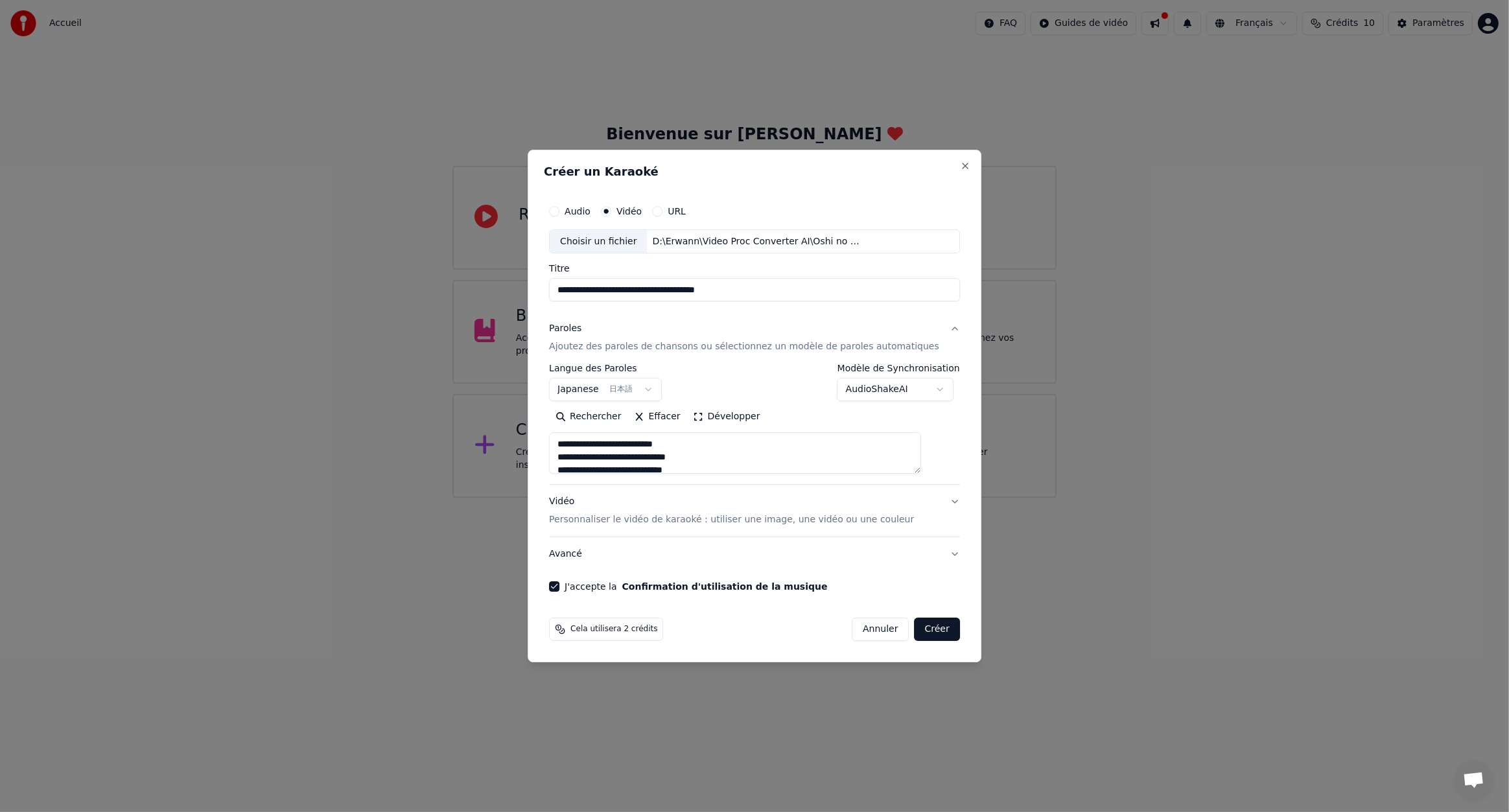
click at [924, 624] on button "Créer" at bounding box center [937, 630] width 45 height 23
type textarea "**********"
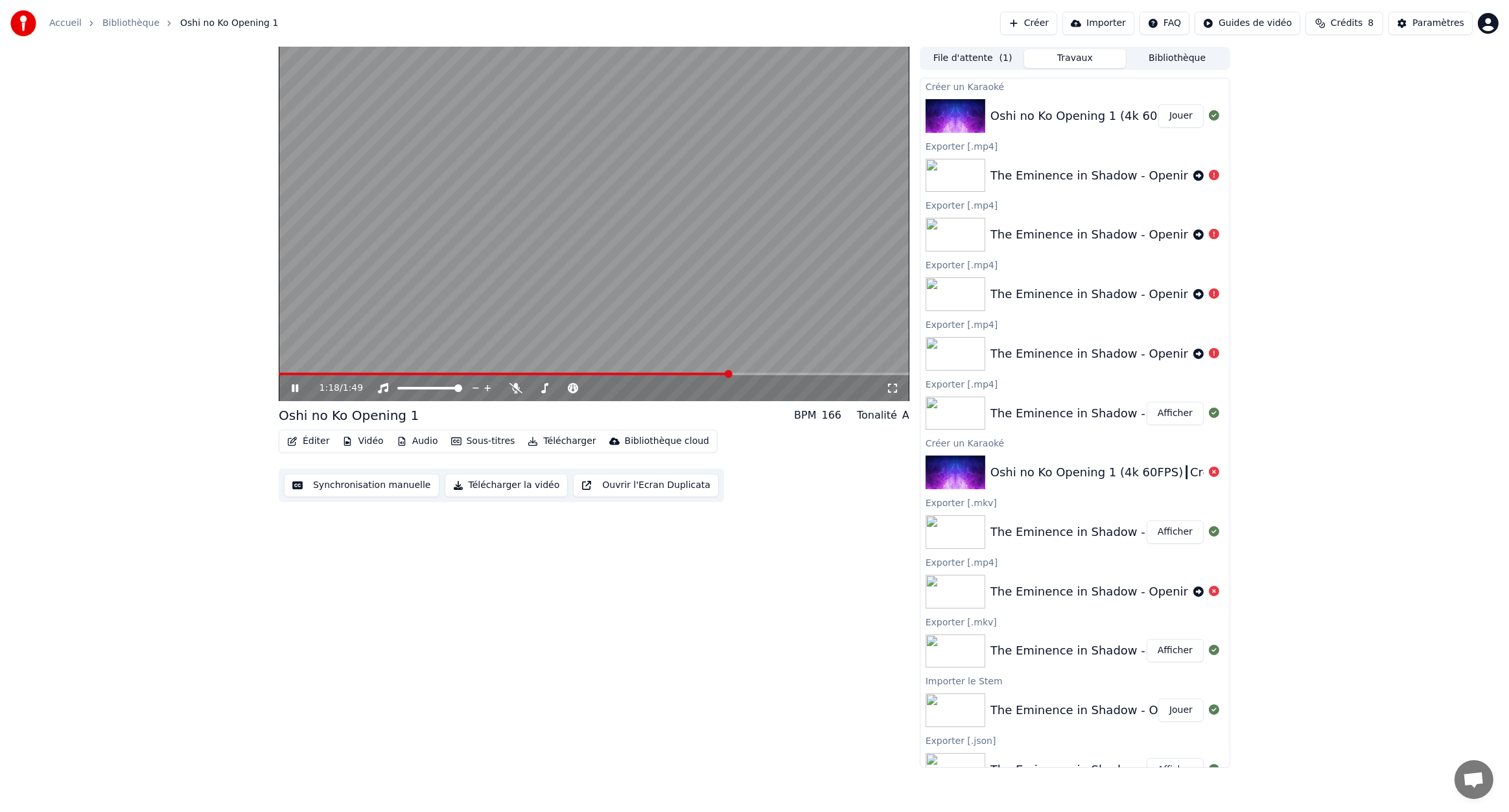
click at [618, 259] on video at bounding box center [594, 224] width 631 height 354
click at [610, 260] on video at bounding box center [594, 224] width 631 height 354
click at [427, 444] on button "Audio" at bounding box center [418, 441] width 52 height 18
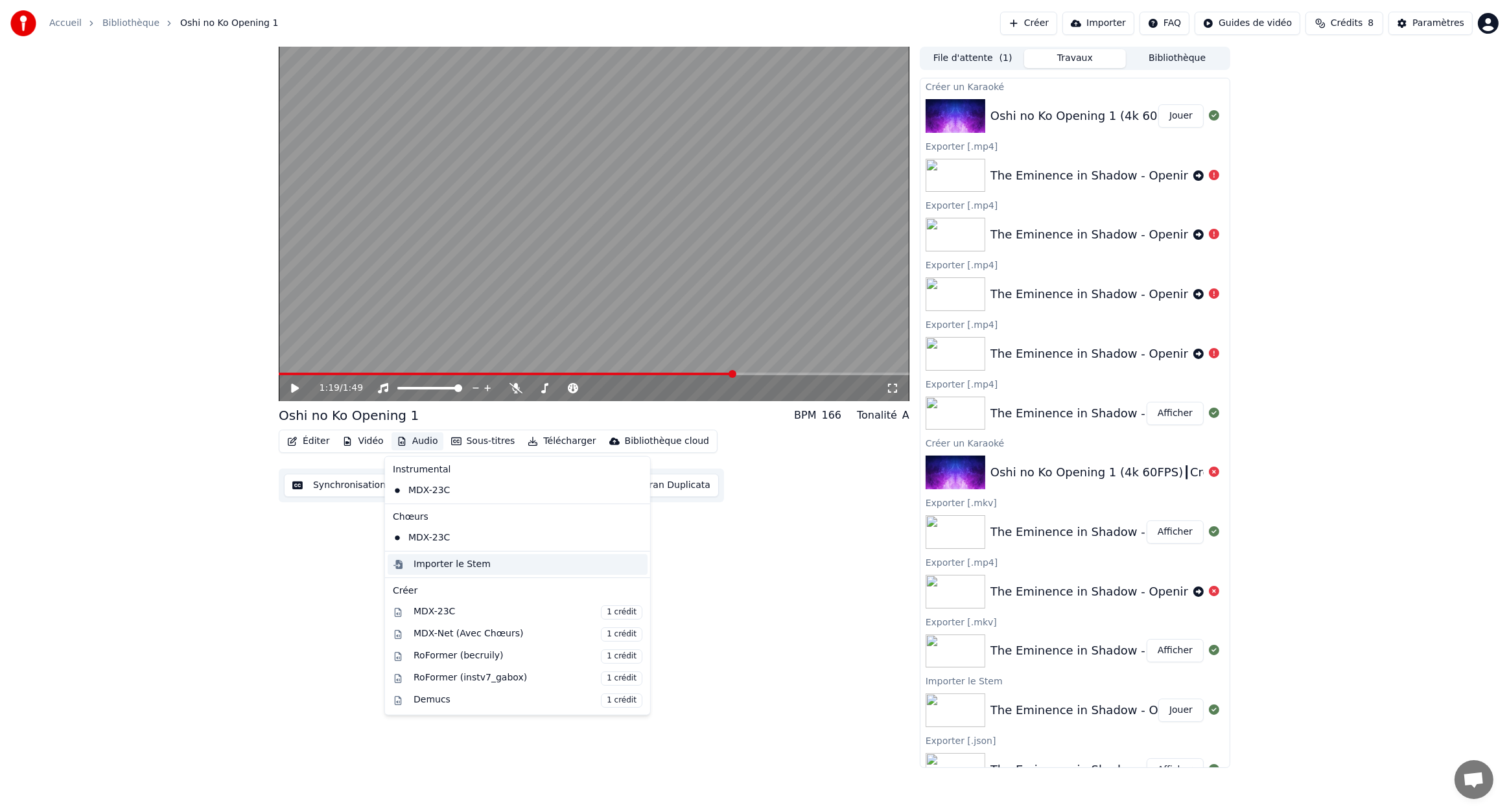
click at [445, 567] on div "Importer le Stem" at bounding box center [452, 564] width 77 height 13
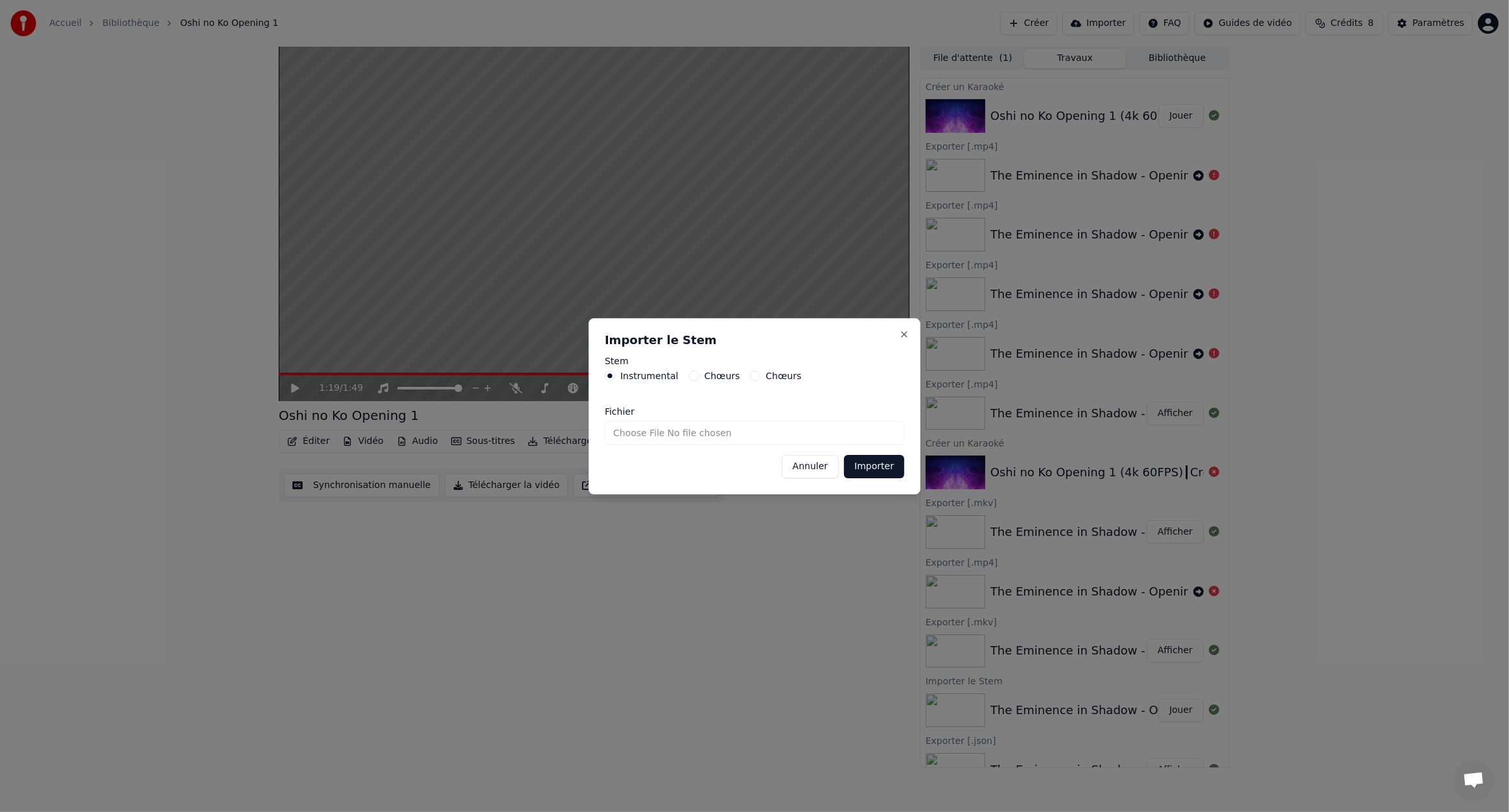
click at [722, 438] on input "Fichier" at bounding box center [754, 433] width 300 height 23
type input "**********"
click at [881, 468] on button "Importer" at bounding box center [874, 466] width 60 height 23
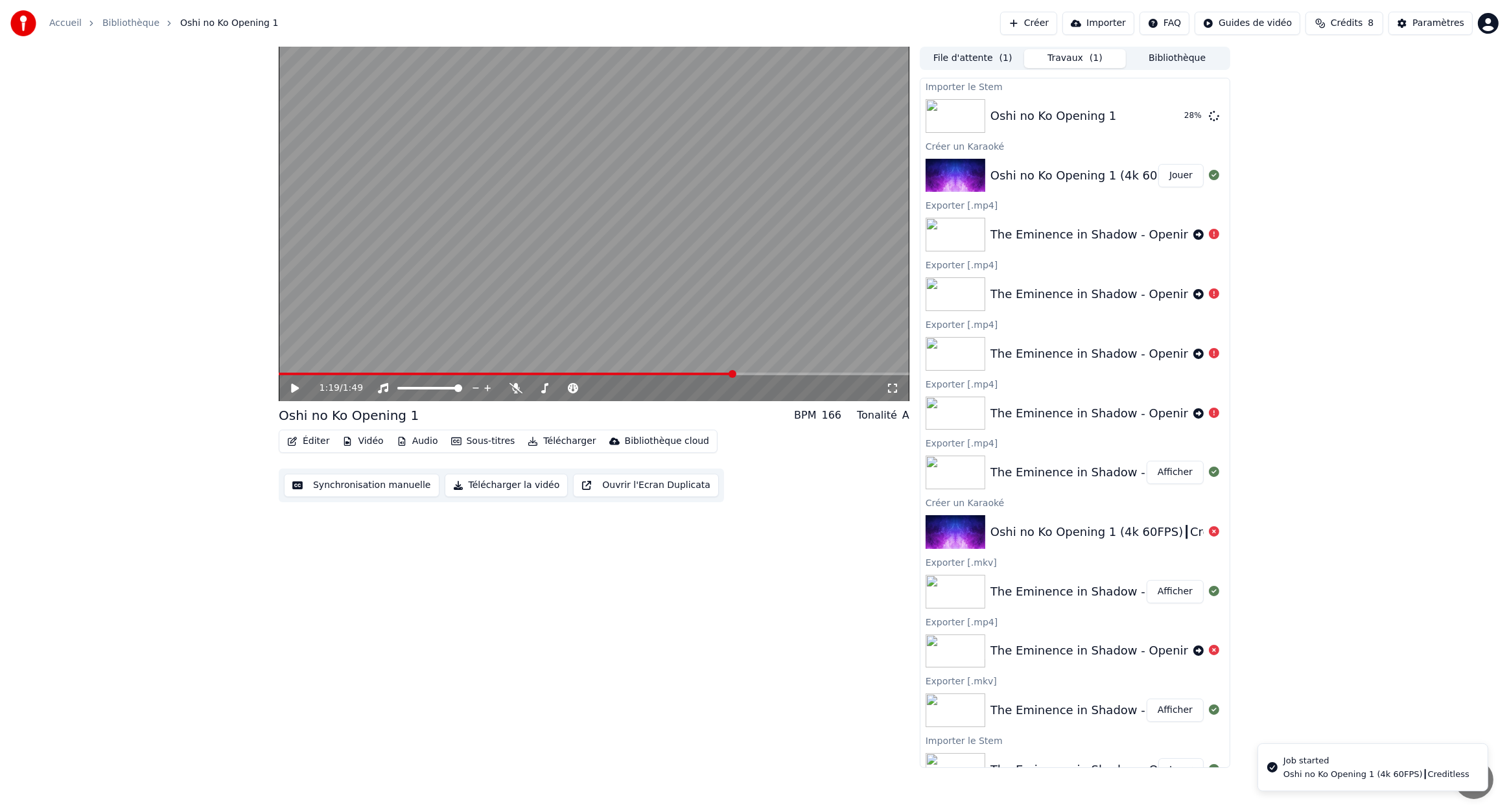
click at [294, 393] on div "1:19 / 1:49" at bounding box center [594, 388] width 621 height 13
click at [296, 390] on icon at bounding box center [295, 388] width 8 height 9
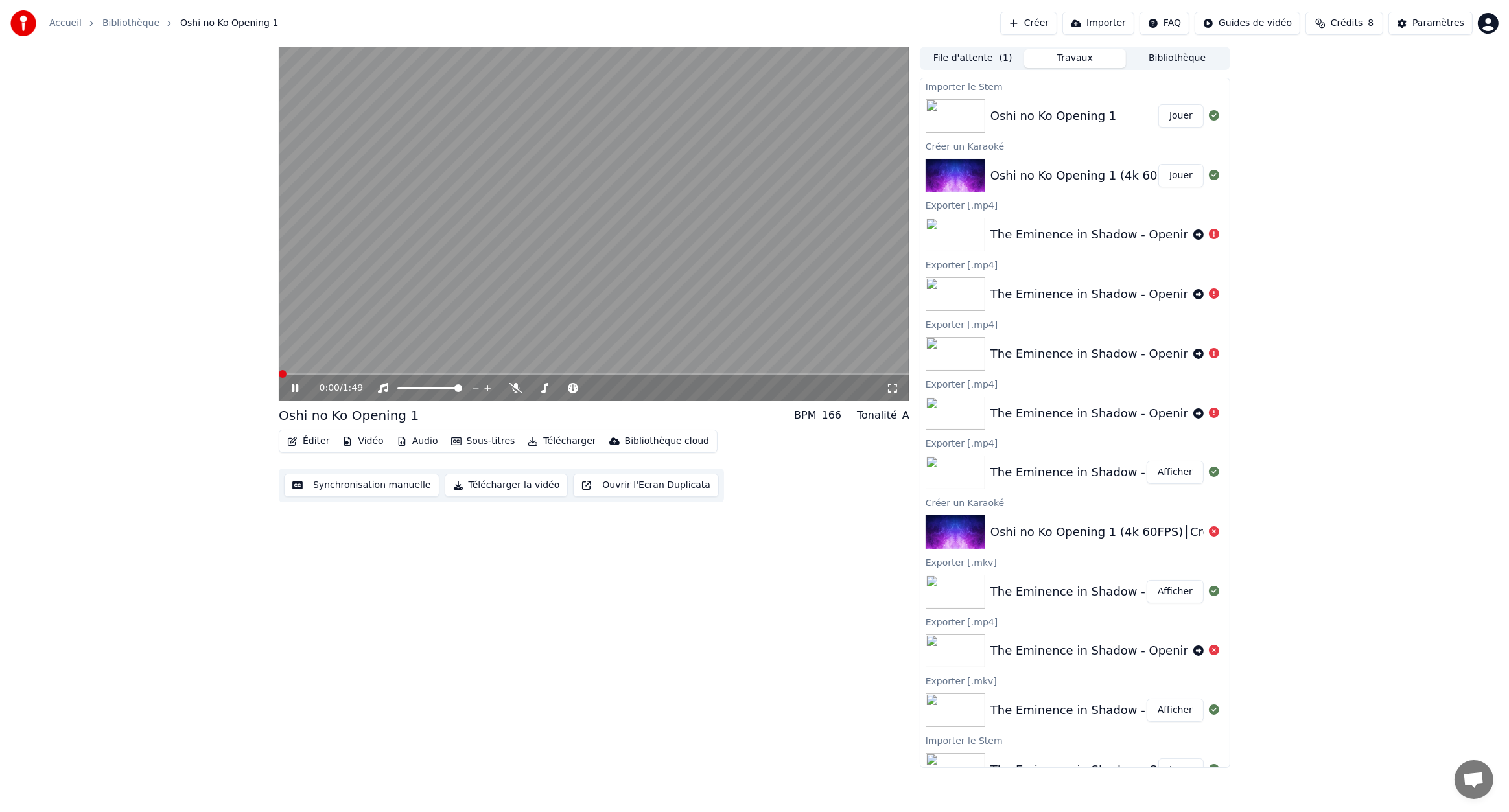
click at [279, 372] on span at bounding box center [282, 373] width 8 height 8
click at [497, 249] on video at bounding box center [594, 224] width 631 height 354
click at [407, 445] on button "Audio" at bounding box center [418, 441] width 52 height 18
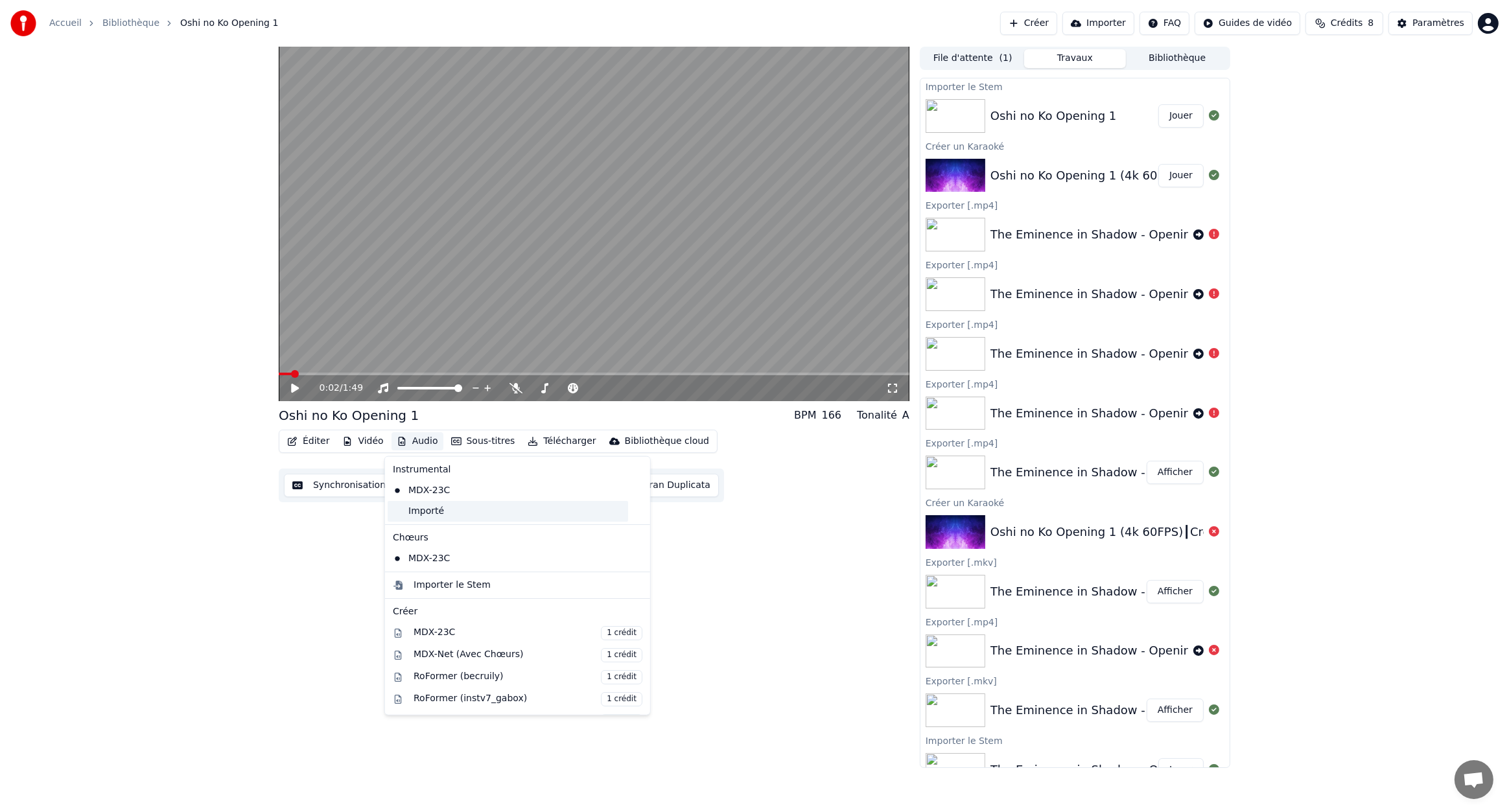
click at [435, 512] on div "Importé" at bounding box center [507, 511] width 240 height 21
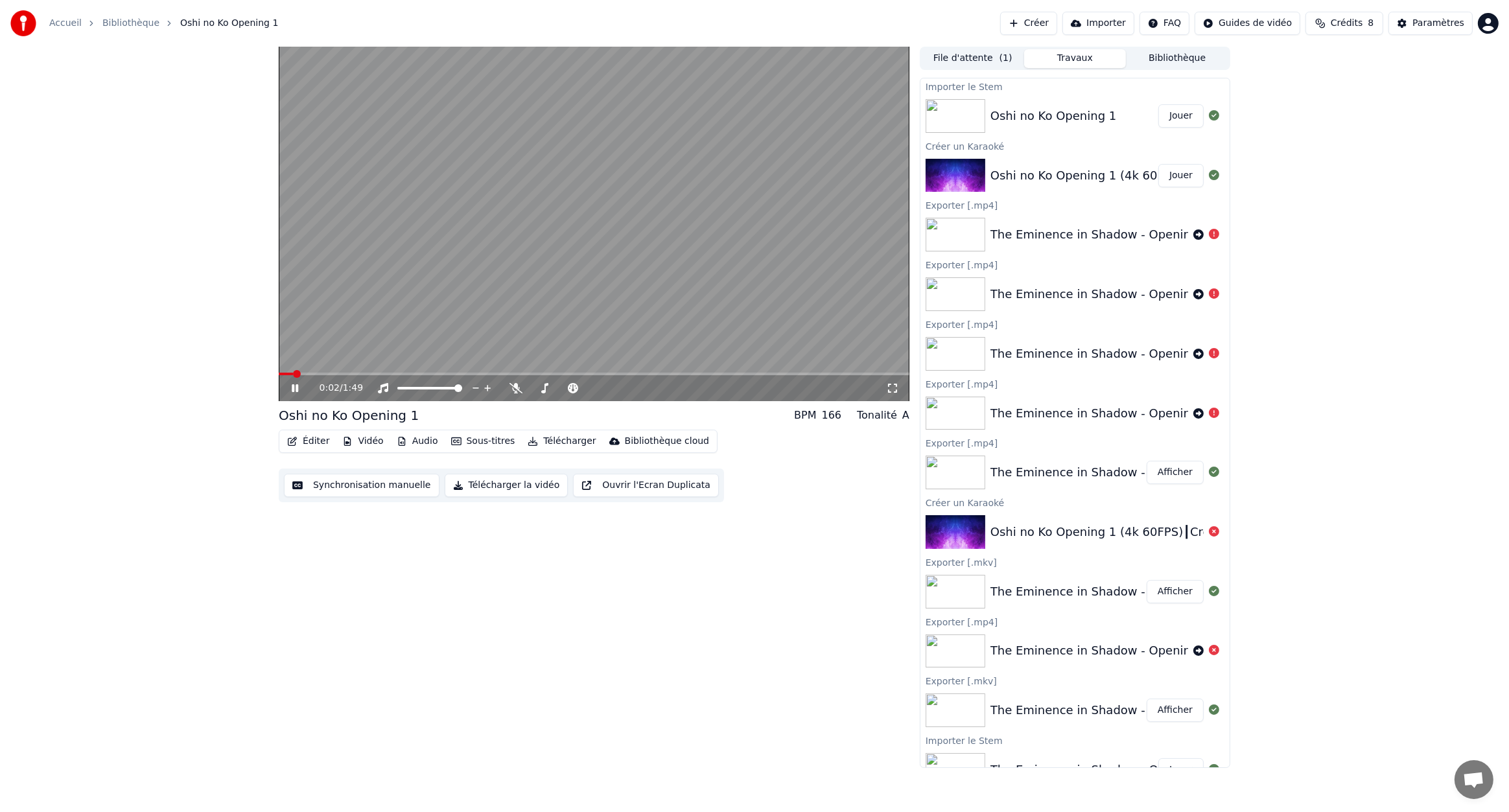
click at [291, 387] on icon at bounding box center [295, 388] width 7 height 8
click at [291, 387] on icon at bounding box center [295, 388] width 8 height 9
click at [487, 436] on button "Sous-titres" at bounding box center [483, 441] width 75 height 18
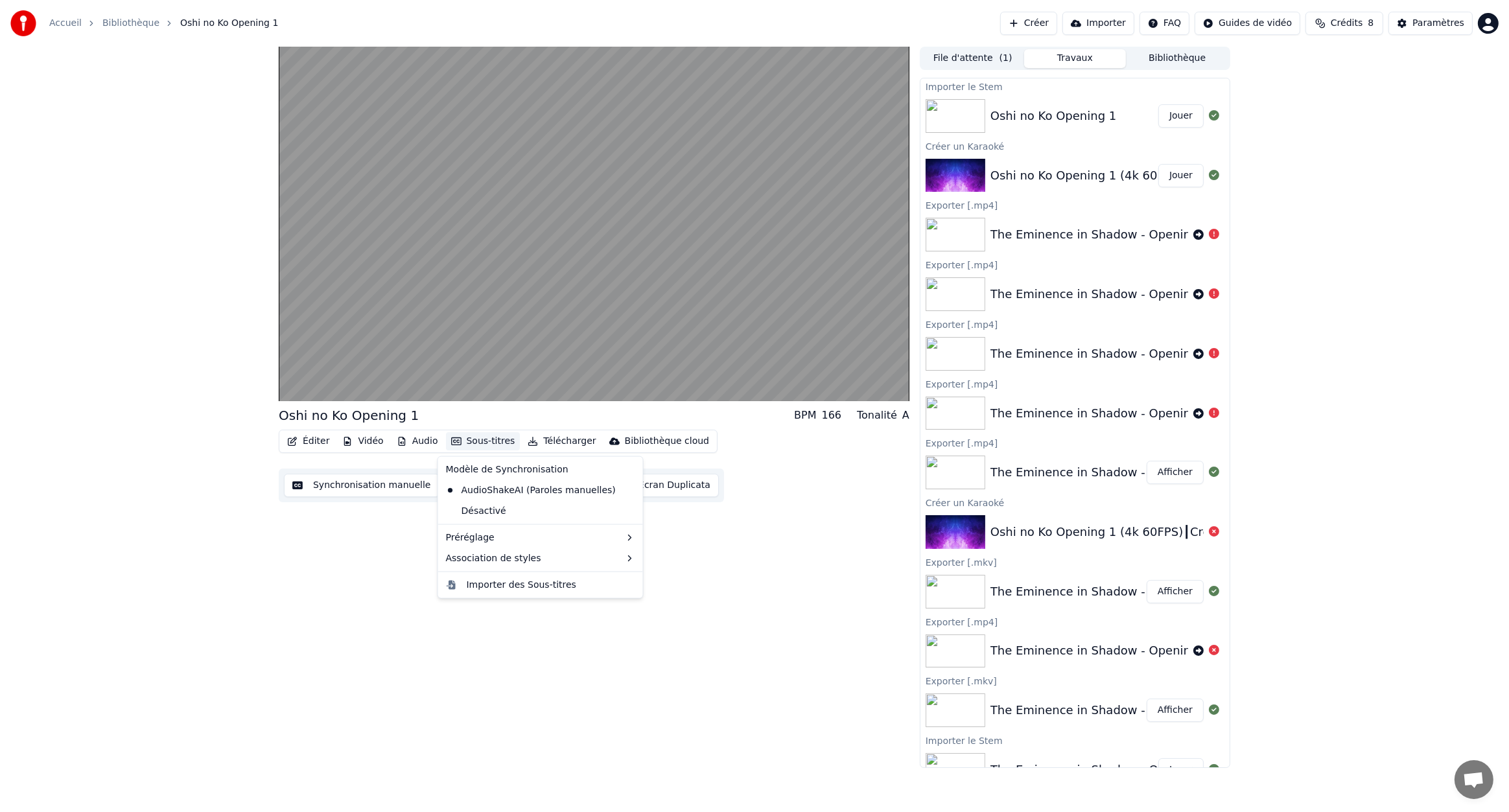
click at [312, 536] on div "Oshi no Ko Opening 1 BPM 166 Tonalité A Éditer Vidéo Audio Sous-titres Téléchar…" at bounding box center [594, 408] width 631 height 722
click at [304, 446] on button "Éditer" at bounding box center [308, 441] width 53 height 18
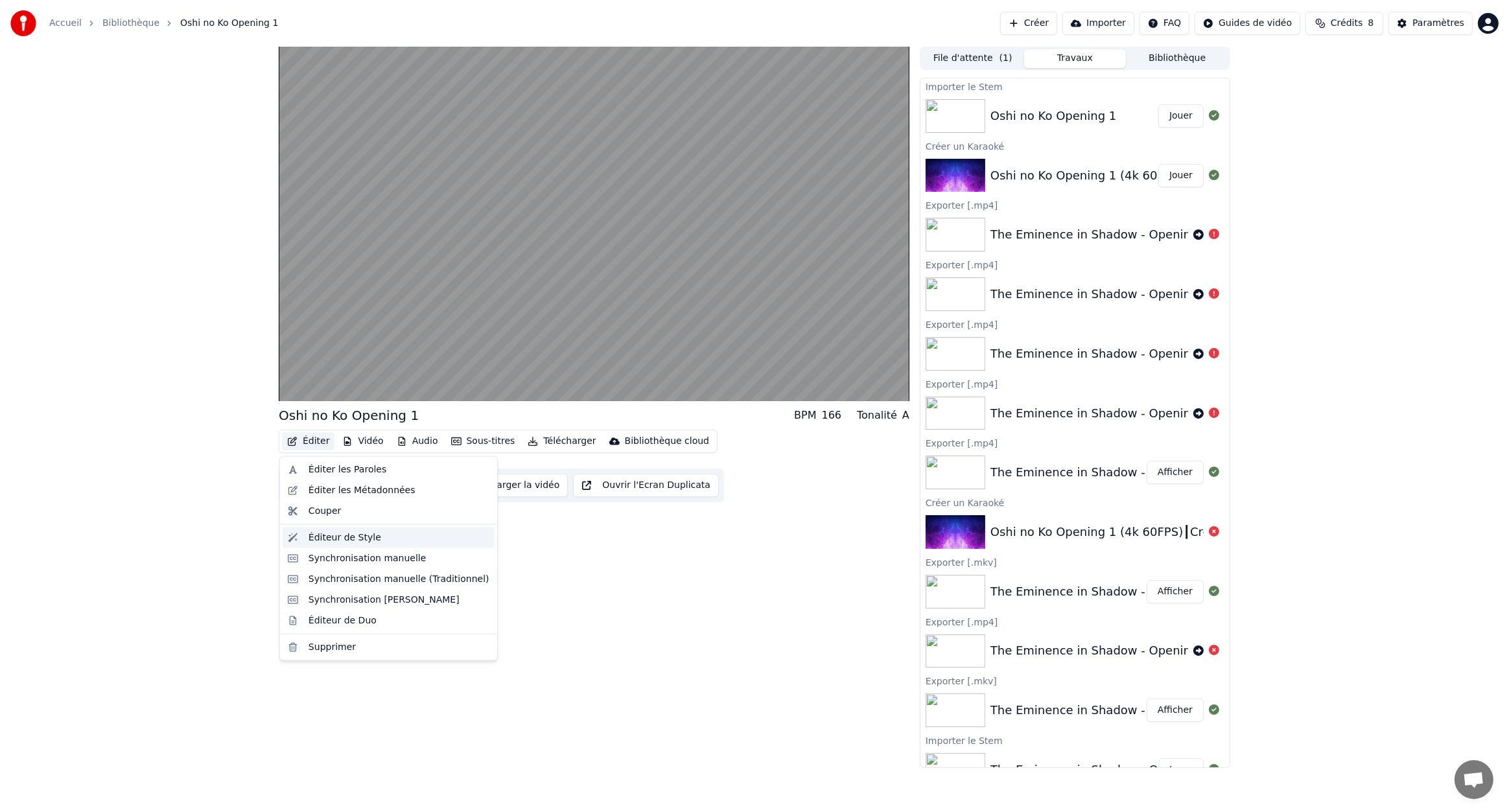
click at [425, 535] on div "Éditeur de Style" at bounding box center [399, 537] width 181 height 13
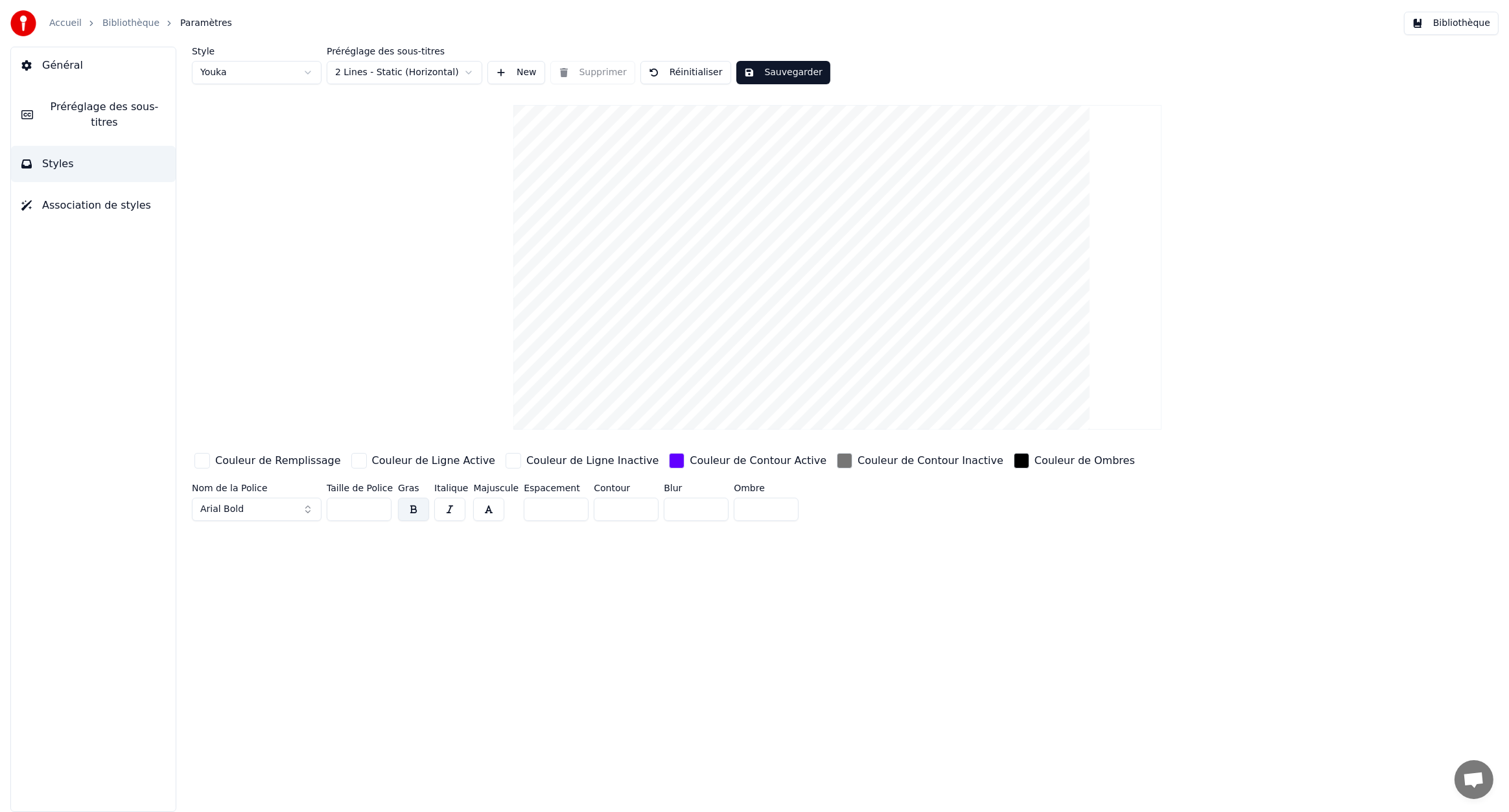
click at [281, 68] on html "Accueil Bibliothèque Paramètres Bibliothèque Général Préréglage des sous-titres…" at bounding box center [754, 406] width 1509 height 812
click at [277, 76] on html "Accueil Bibliothèque Paramètres Bibliothèque Général Préréglage des sous-titres…" at bounding box center [754, 406] width 1509 height 812
click at [283, 67] on html "Accueil Bibliothèque Paramètres Bibliothèque Général Préréglage des sous-titres…" at bounding box center [754, 406] width 1509 height 812
click at [294, 70] on html "Accueil Bibliothèque Paramètres Bibliothèque Général Préréglage des sous-titres…" at bounding box center [754, 406] width 1509 height 812
click at [276, 64] on html "Accueil Bibliothèque Paramètres Bibliothèque Général Préréglage des sous-titres…" at bounding box center [754, 406] width 1509 height 812
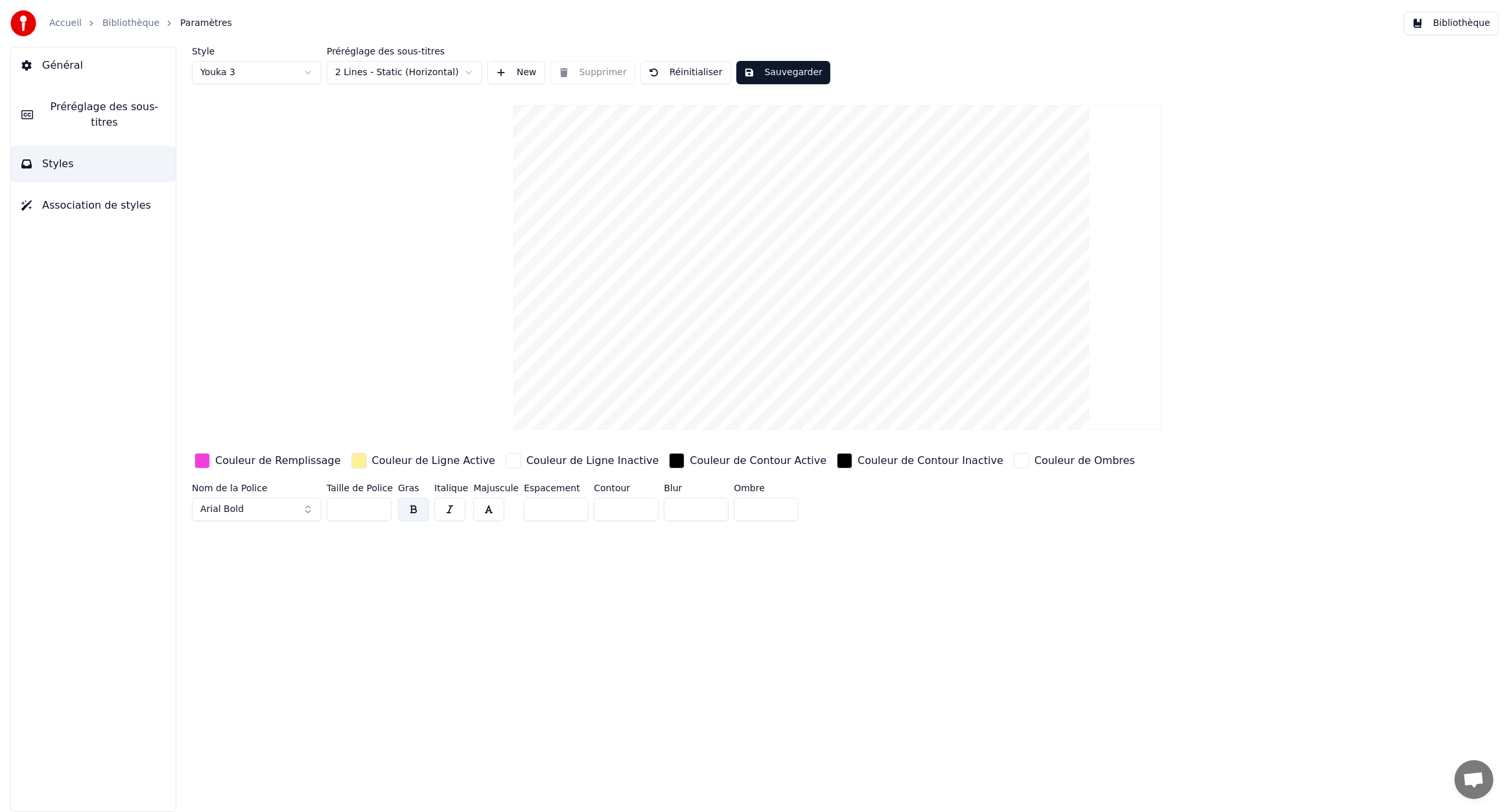
click at [281, 68] on html "Accueil Bibliothèque Paramètres Bibliothèque Général Préréglage des sous-titres…" at bounding box center [754, 406] width 1509 height 812
click at [274, 83] on html "Accueil Bibliothèque Paramètres Bibliothèque Général Préréglage des sous-titres…" at bounding box center [754, 406] width 1509 height 812
click at [690, 460] on div "Couleur de Contour Active" at bounding box center [758, 460] width 136 height 16
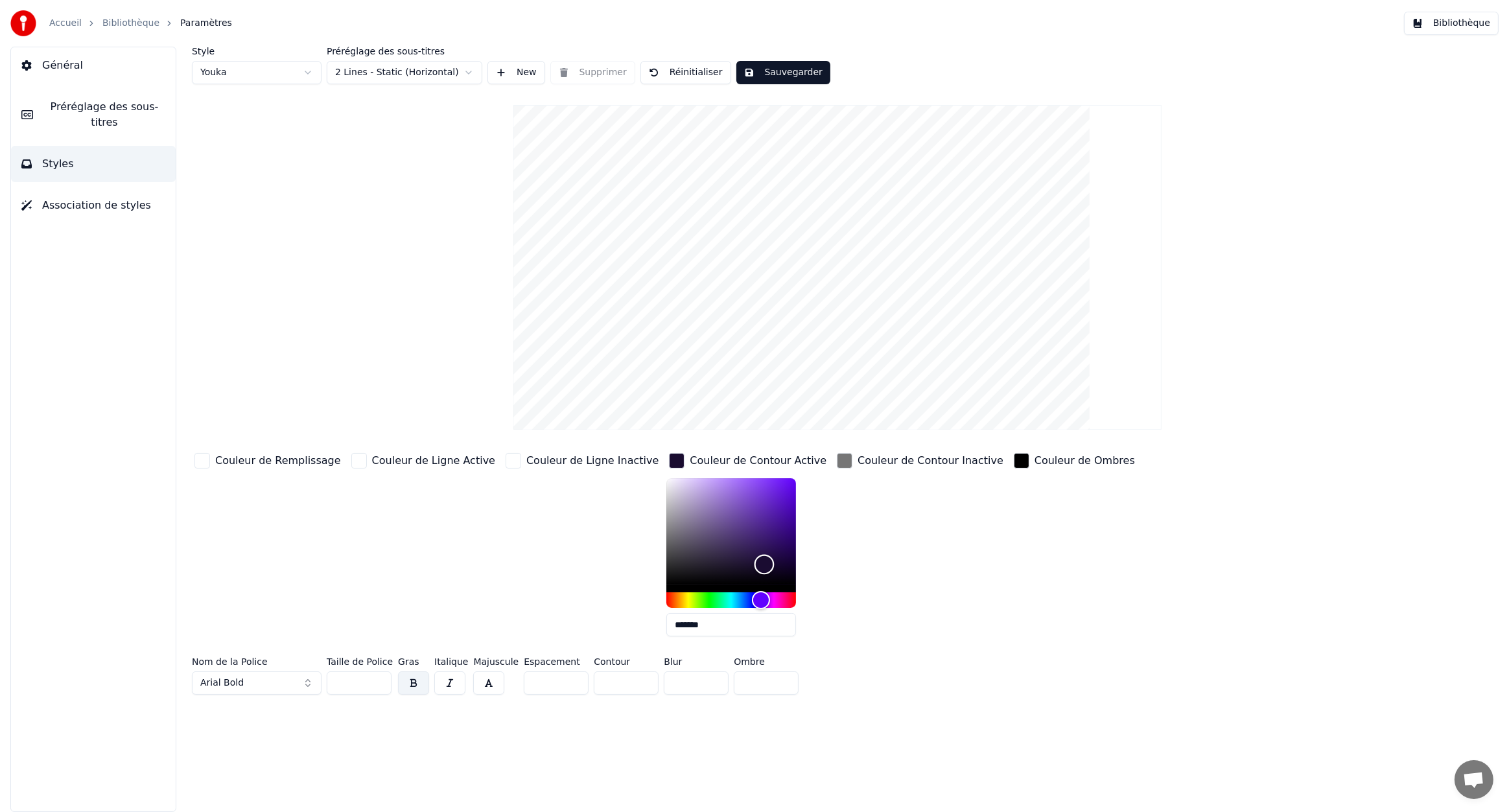
drag, startPoint x: 736, startPoint y: 478, endPoint x: 738, endPoint y: 538, distance: 60.0
click at [734, 544] on div "Color" at bounding box center [731, 531] width 130 height 106
drag, startPoint x: 734, startPoint y: 544, endPoint x: 762, endPoint y: 458, distance: 90.4
click at [762, 458] on div "Couleur de Contour Active *******" at bounding box center [748, 548] width 162 height 197
type input "*******"
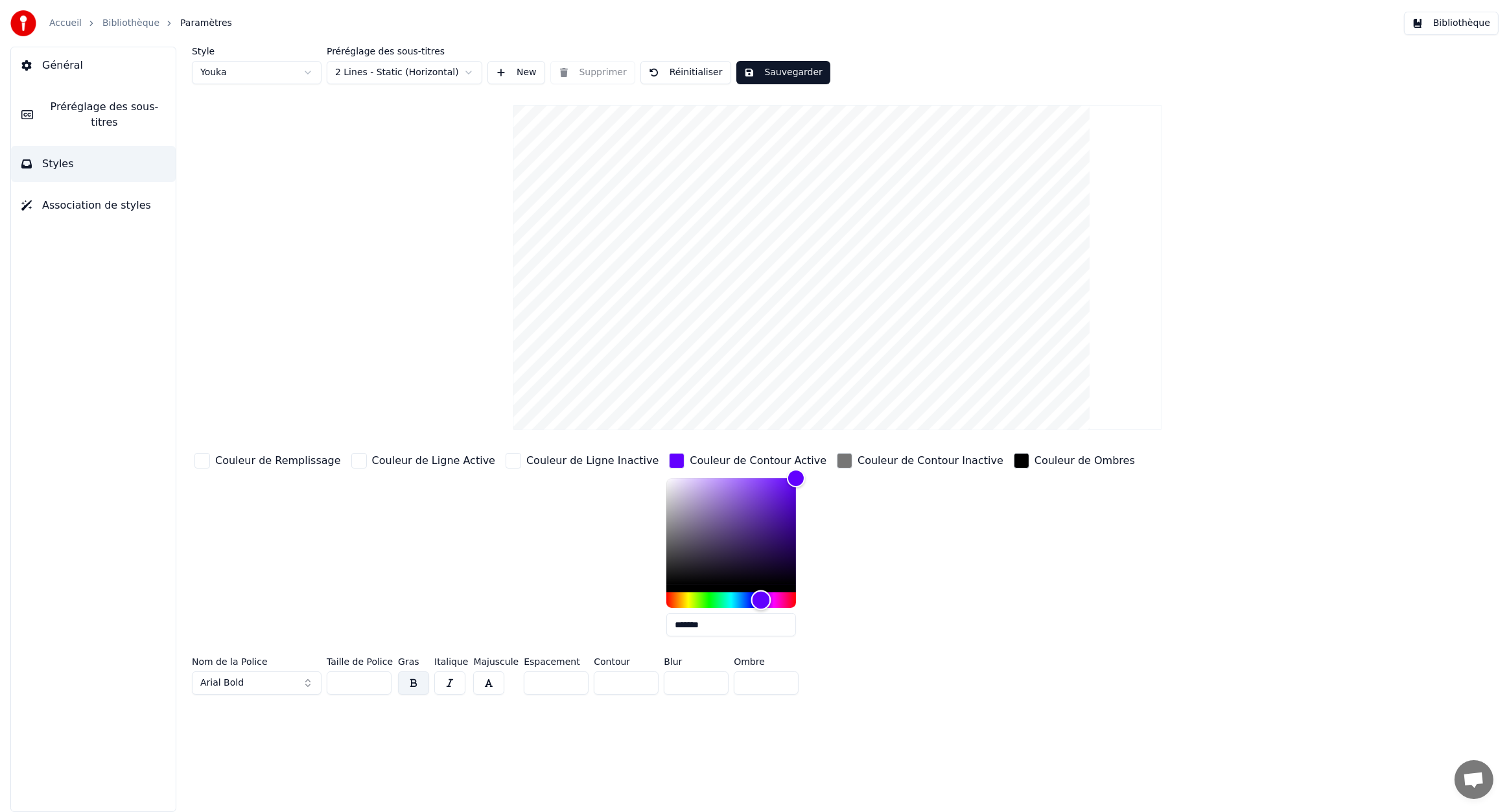
click at [724, 593] on div "Hue" at bounding box center [731, 600] width 130 height 16
click at [97, 76] on button "Général" at bounding box center [93, 65] width 165 height 36
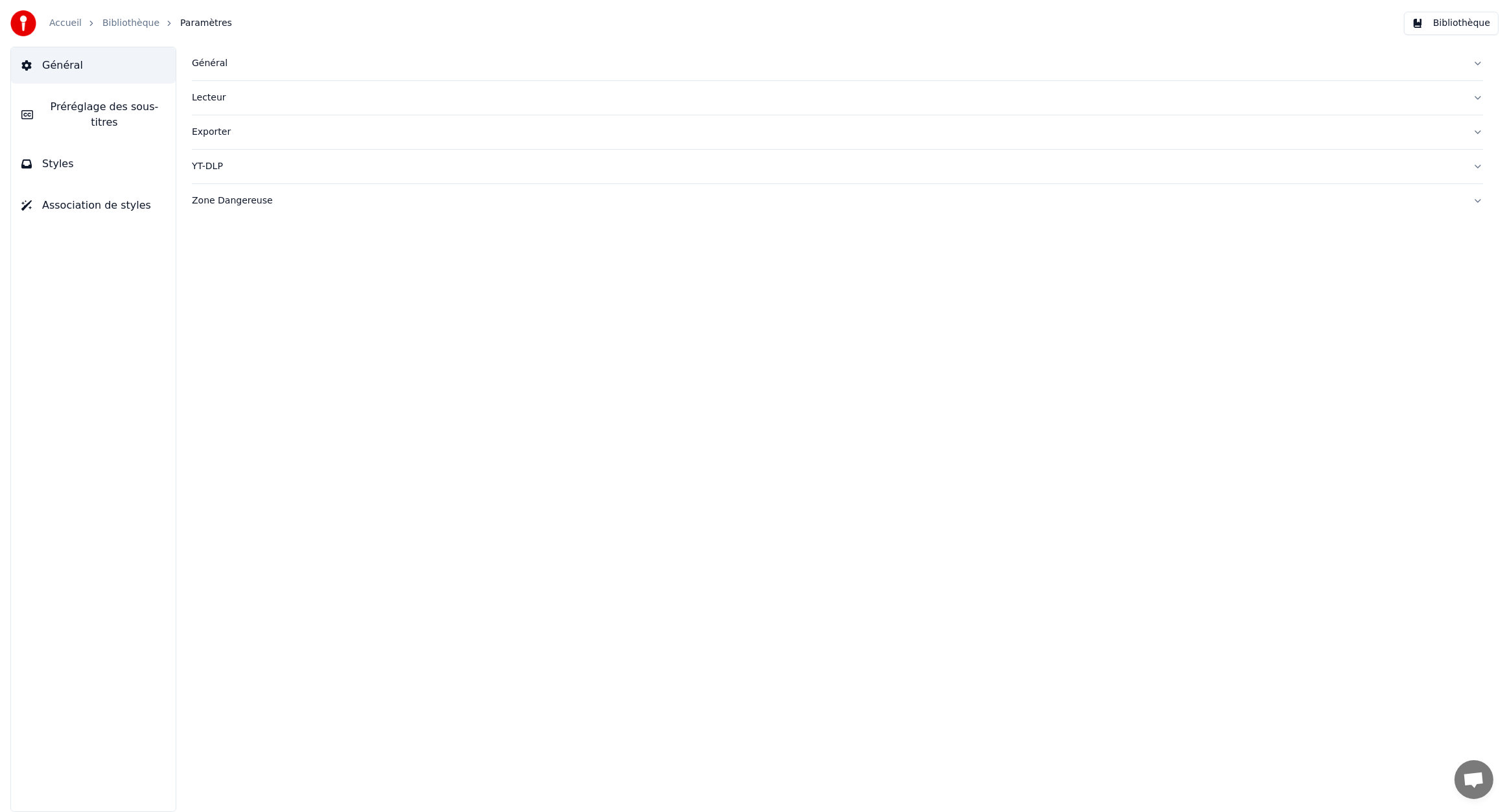
click at [216, 74] on button "Général" at bounding box center [837, 64] width 1291 height 33
click at [557, 163] on button "Changer" at bounding box center [551, 162] width 60 height 23
type input "***"
click at [294, 260] on html "Accueil Bibliothèque Paramètres Bibliothèque Général Préréglage des sous-titres…" at bounding box center [754, 406] width 1509 height 812
click at [304, 258] on html "Accueil Bibliothèque Paramètres Bibliothèque Général Préréglage des sous-titres…" at bounding box center [754, 406] width 1509 height 812
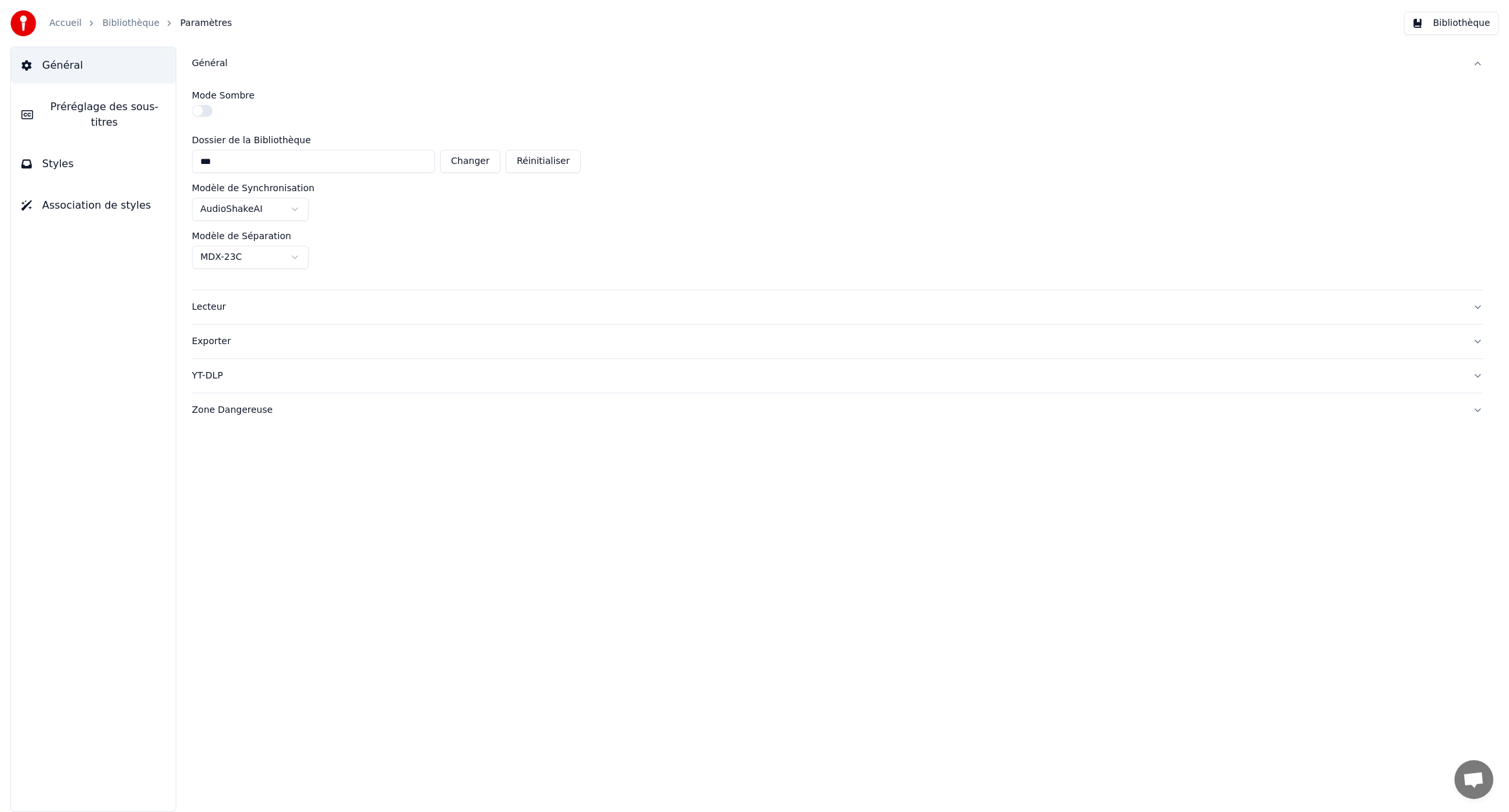
click at [90, 114] on span "Préréglage des sous-titres" at bounding box center [105, 114] width 122 height 31
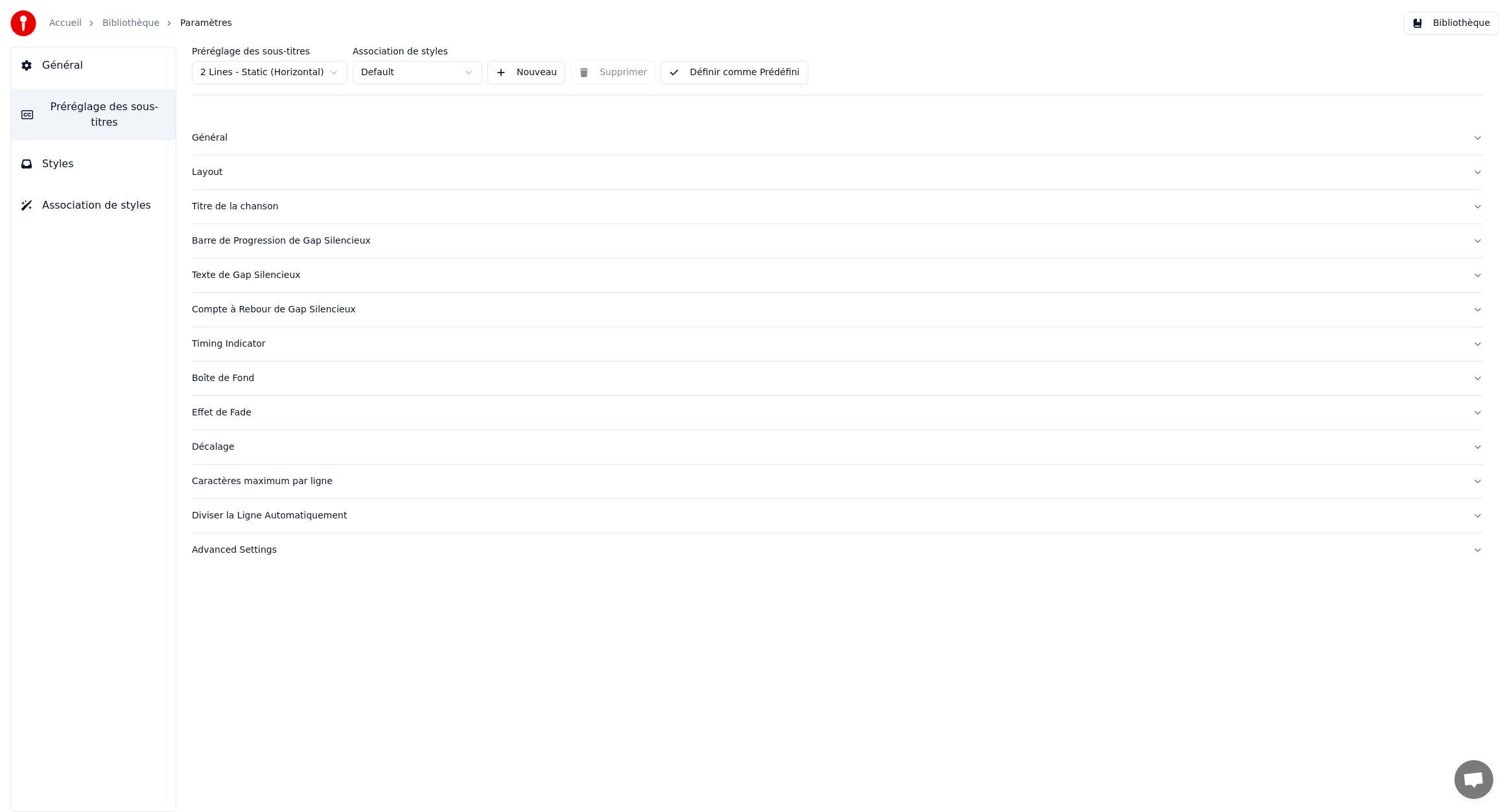
click at [123, 153] on button "Styles" at bounding box center [93, 163] width 165 height 36
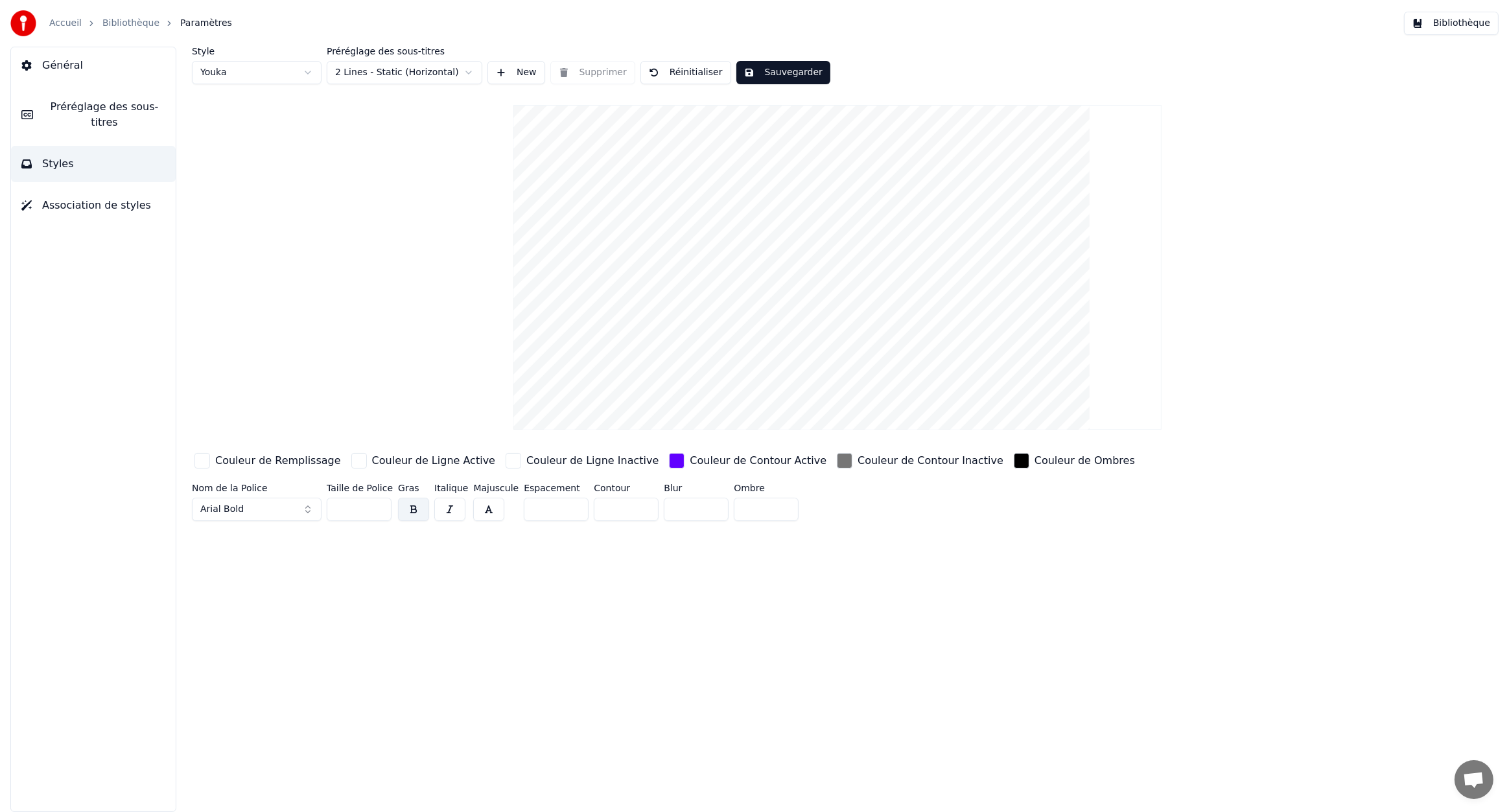
click at [111, 198] on span "Association de styles" at bounding box center [96, 205] width 109 height 16
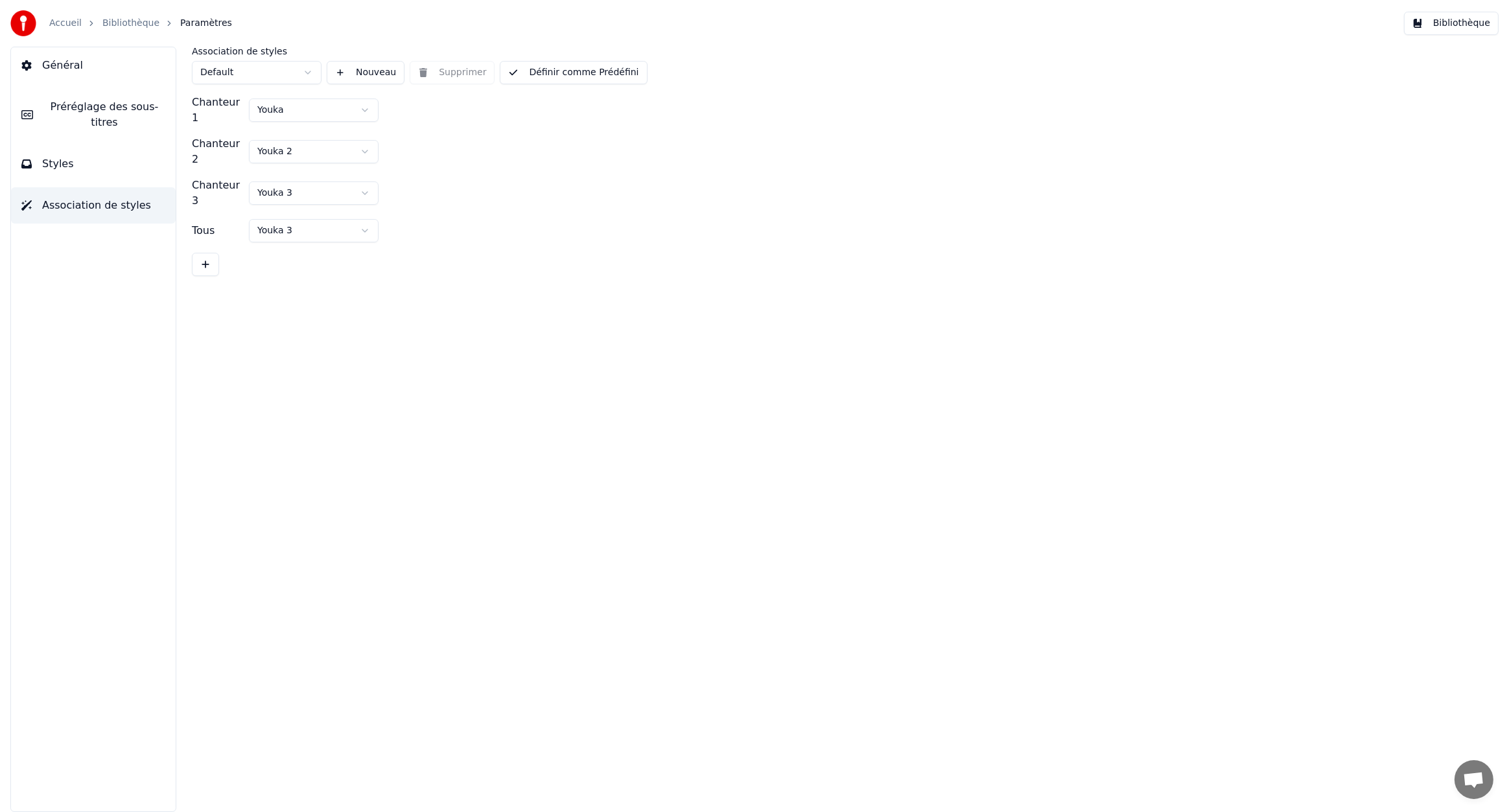
click at [113, 162] on button "Styles" at bounding box center [93, 163] width 165 height 36
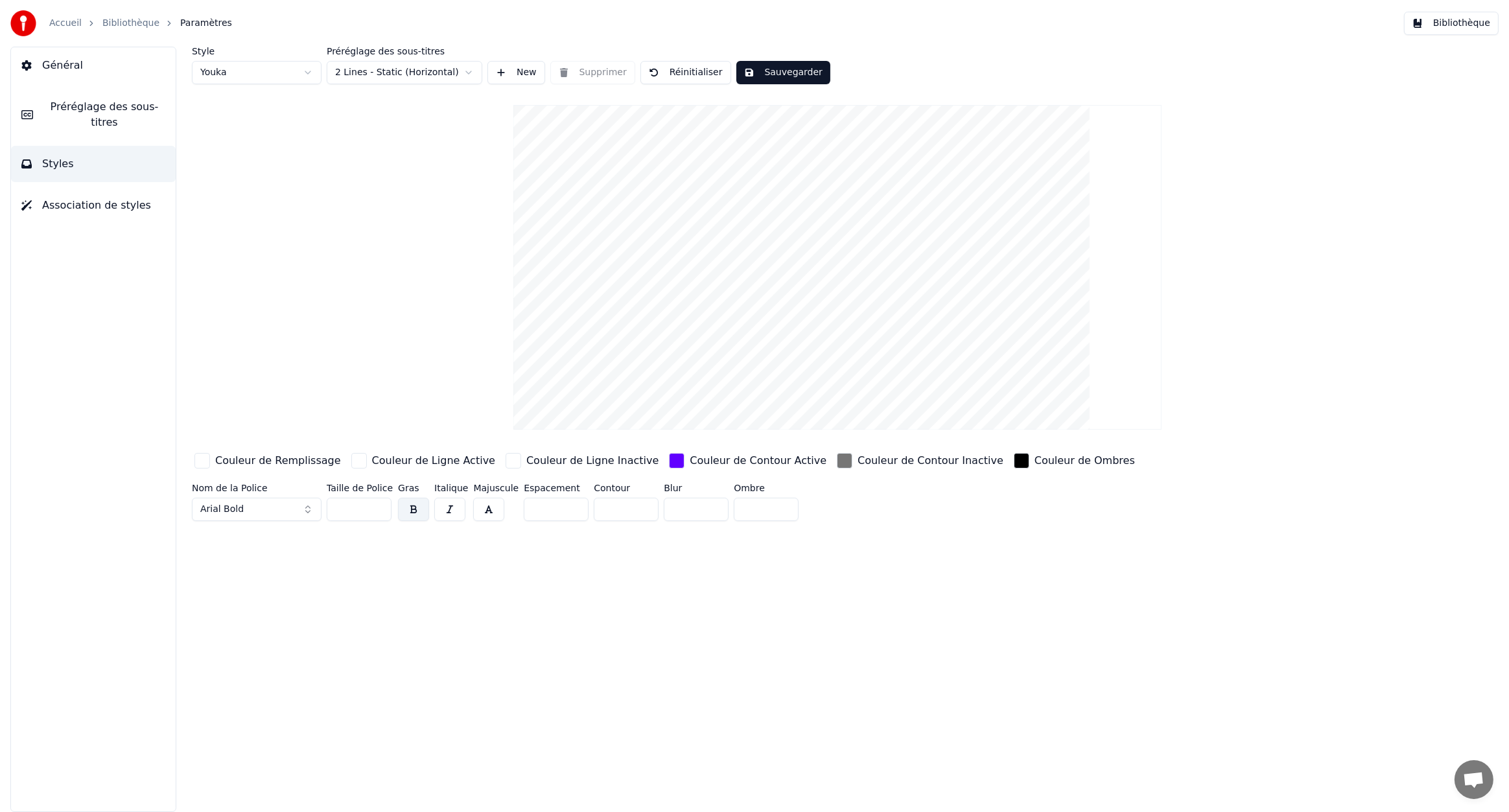
click at [100, 198] on span "Association de styles" at bounding box center [96, 205] width 109 height 16
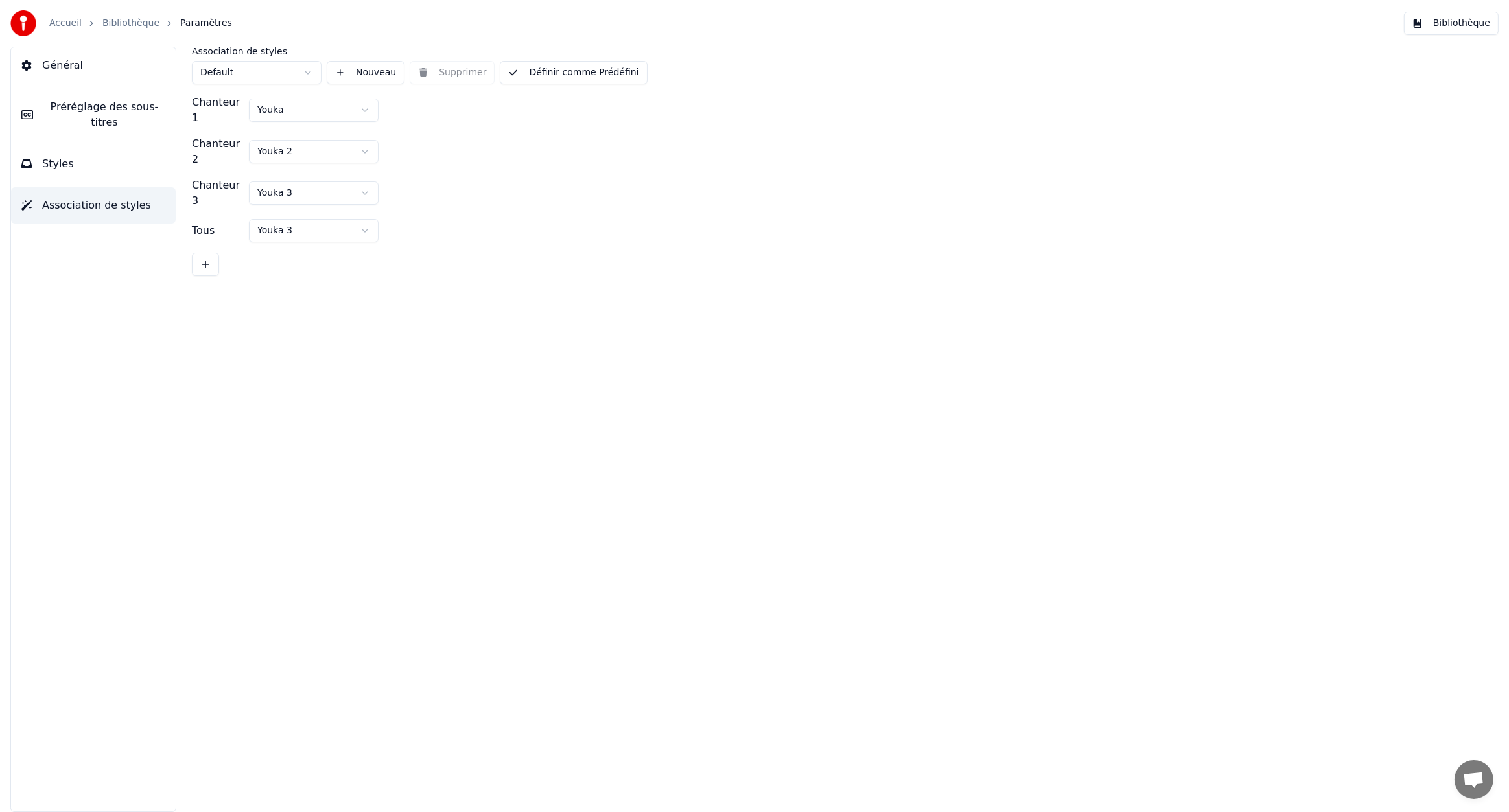
click at [207, 253] on button at bounding box center [205, 265] width 28 height 23
click at [344, 223] on button at bounding box center [344, 234] width 26 height 23
click at [96, 65] on button "Général" at bounding box center [93, 65] width 165 height 36
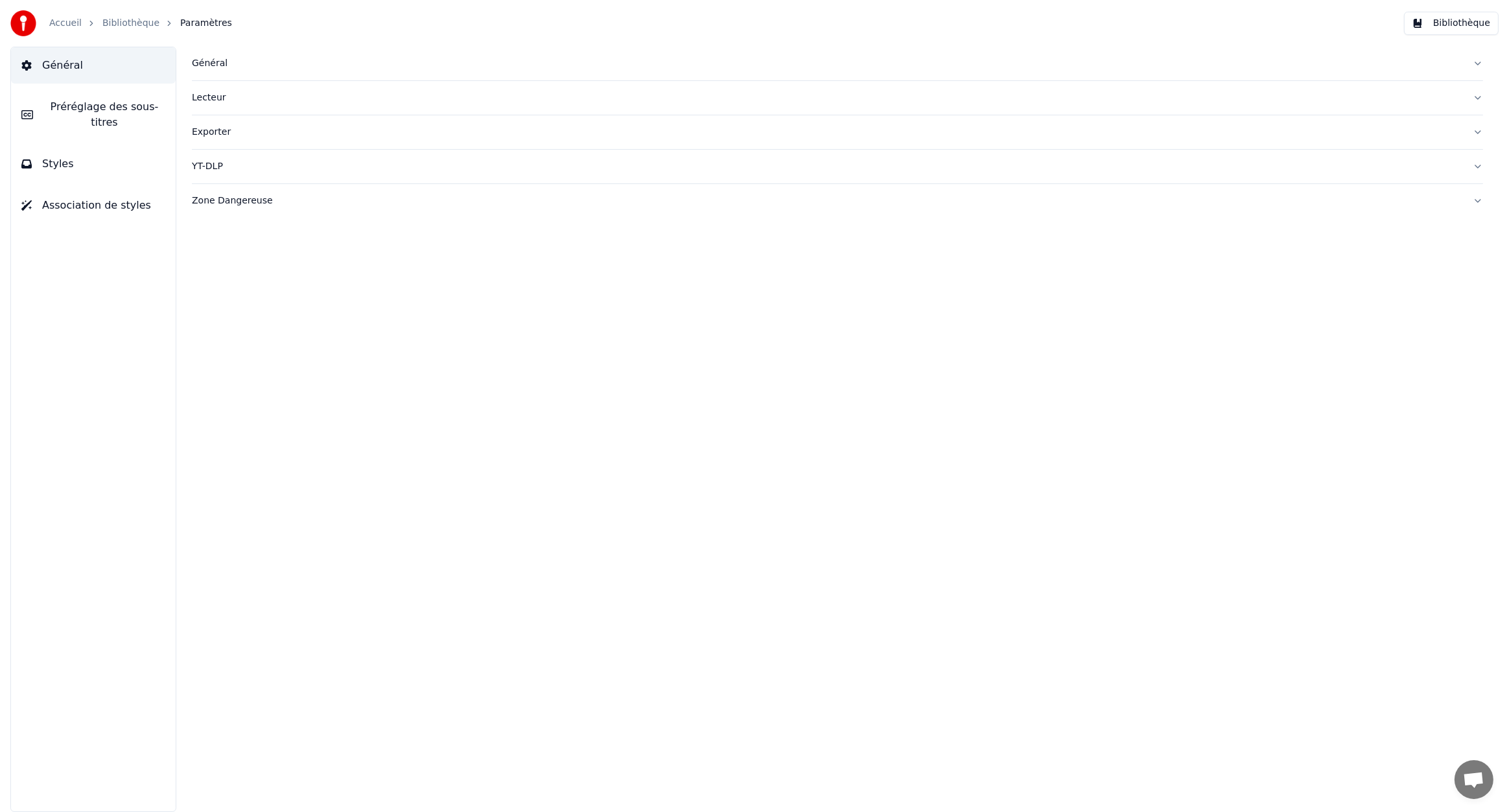
click at [72, 95] on button "Préréglage des sous-titres" at bounding box center [93, 115] width 165 height 52
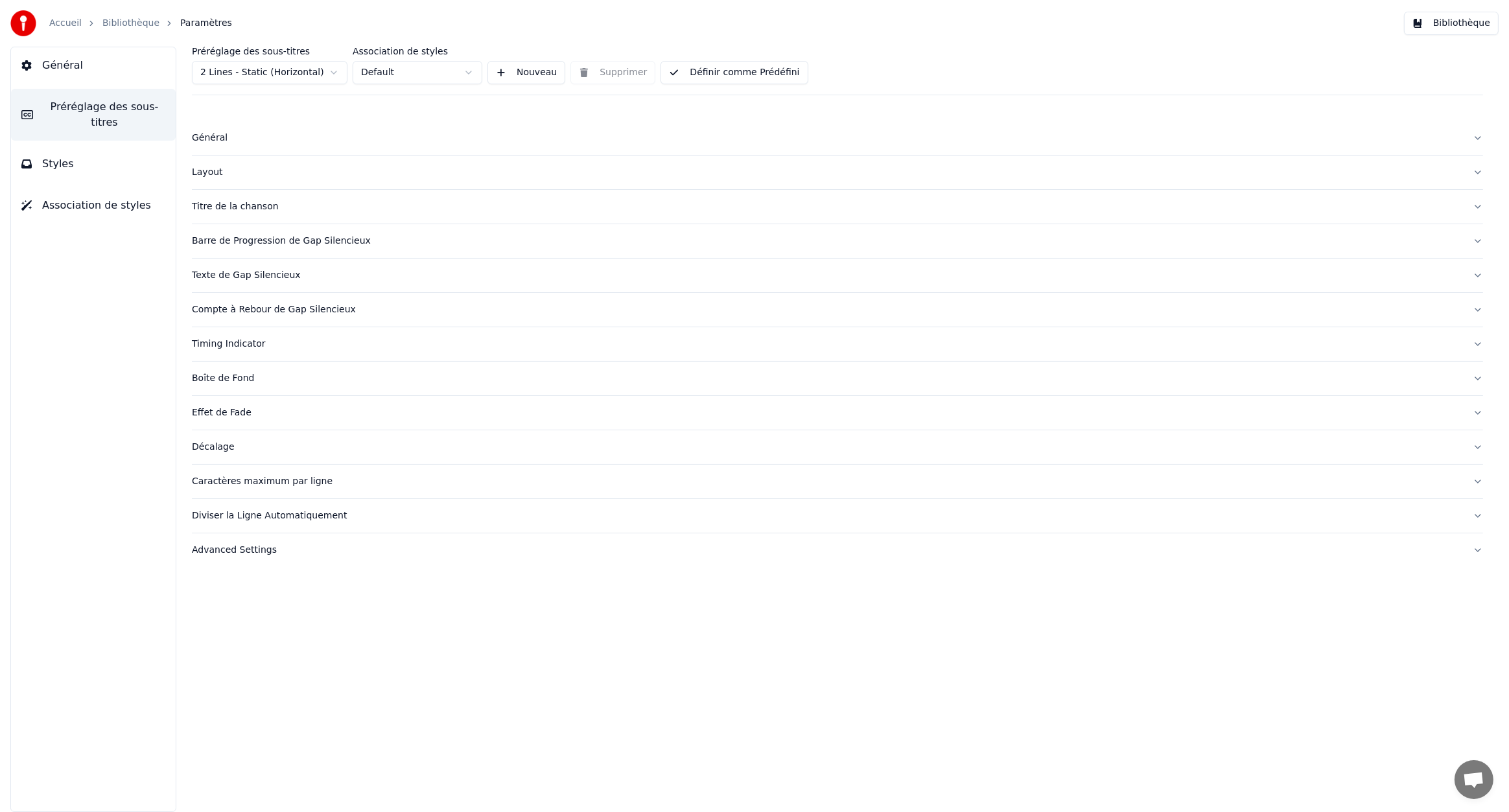
click at [111, 159] on button "Styles" at bounding box center [93, 163] width 165 height 36
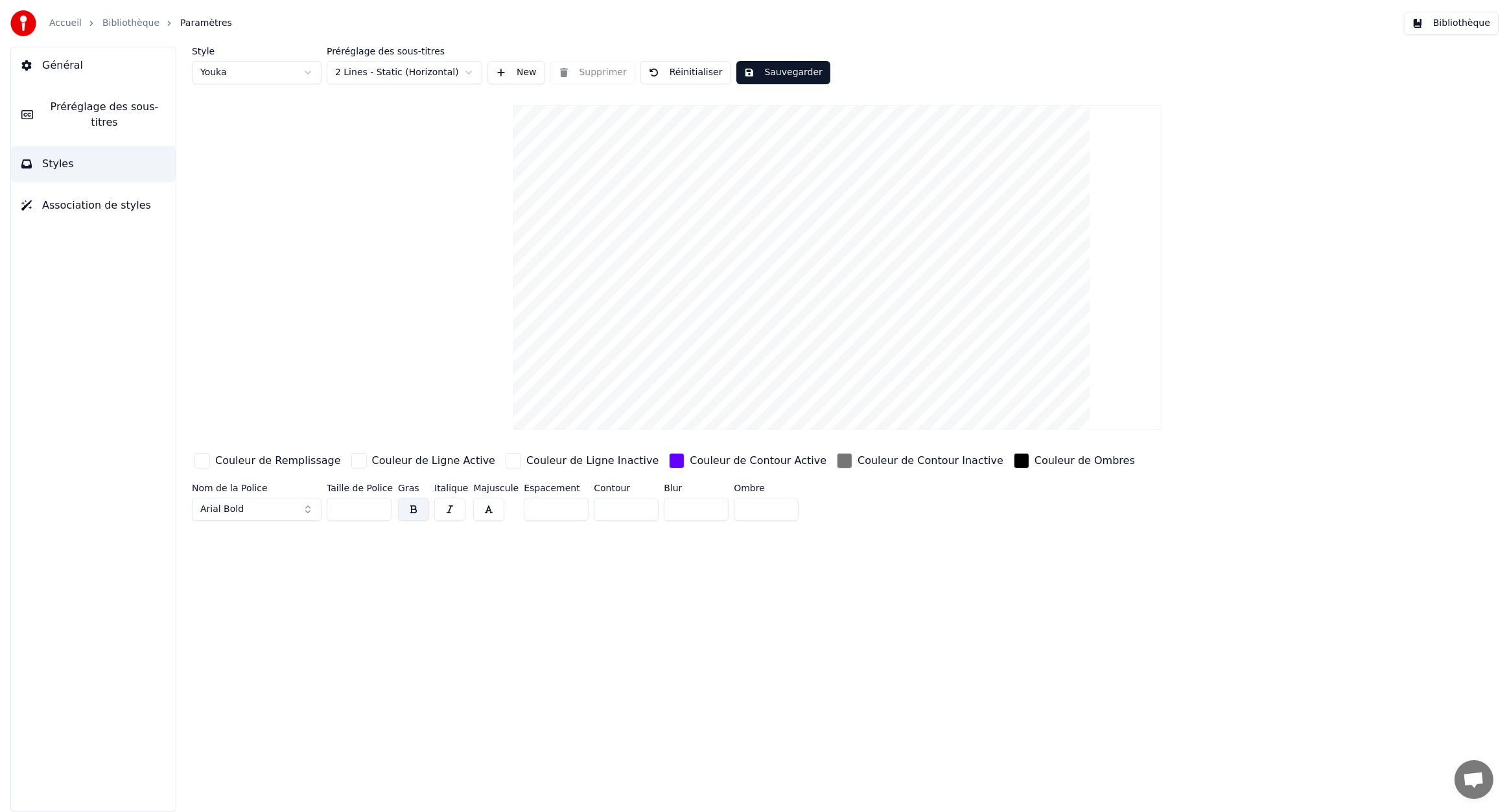
click at [776, 82] on button "Sauvegarder" at bounding box center [783, 73] width 94 height 23
click at [667, 460] on div "Couleur de Contour Active" at bounding box center [748, 460] width 162 height 21
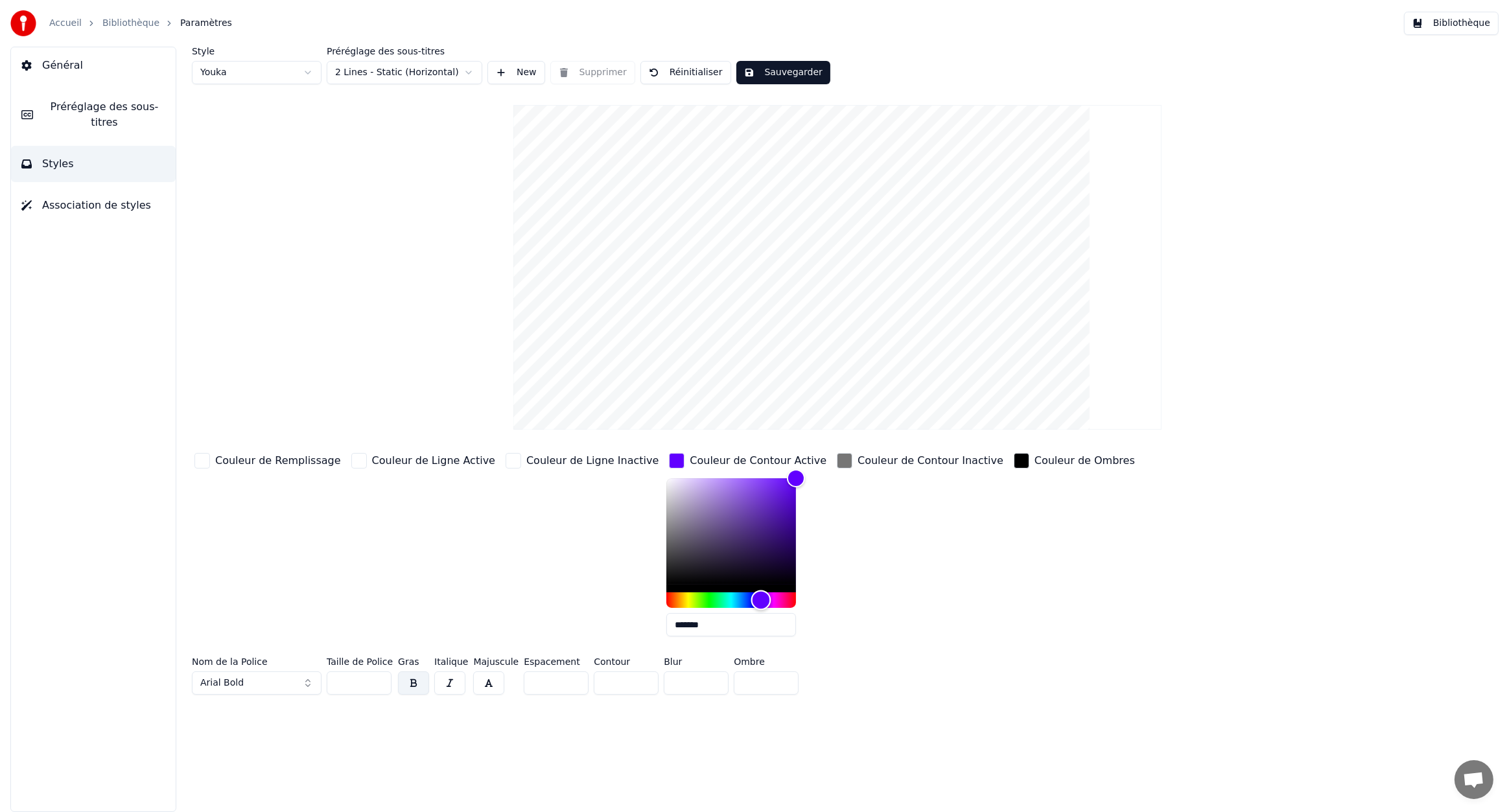
type input "*******"
click at [751, 599] on div "Hue" at bounding box center [761, 600] width 20 height 20
click at [740, 70] on button "Sauvegarder" at bounding box center [783, 73] width 94 height 23
click at [126, 26] on link "Bibliothèque" at bounding box center [131, 23] width 57 height 13
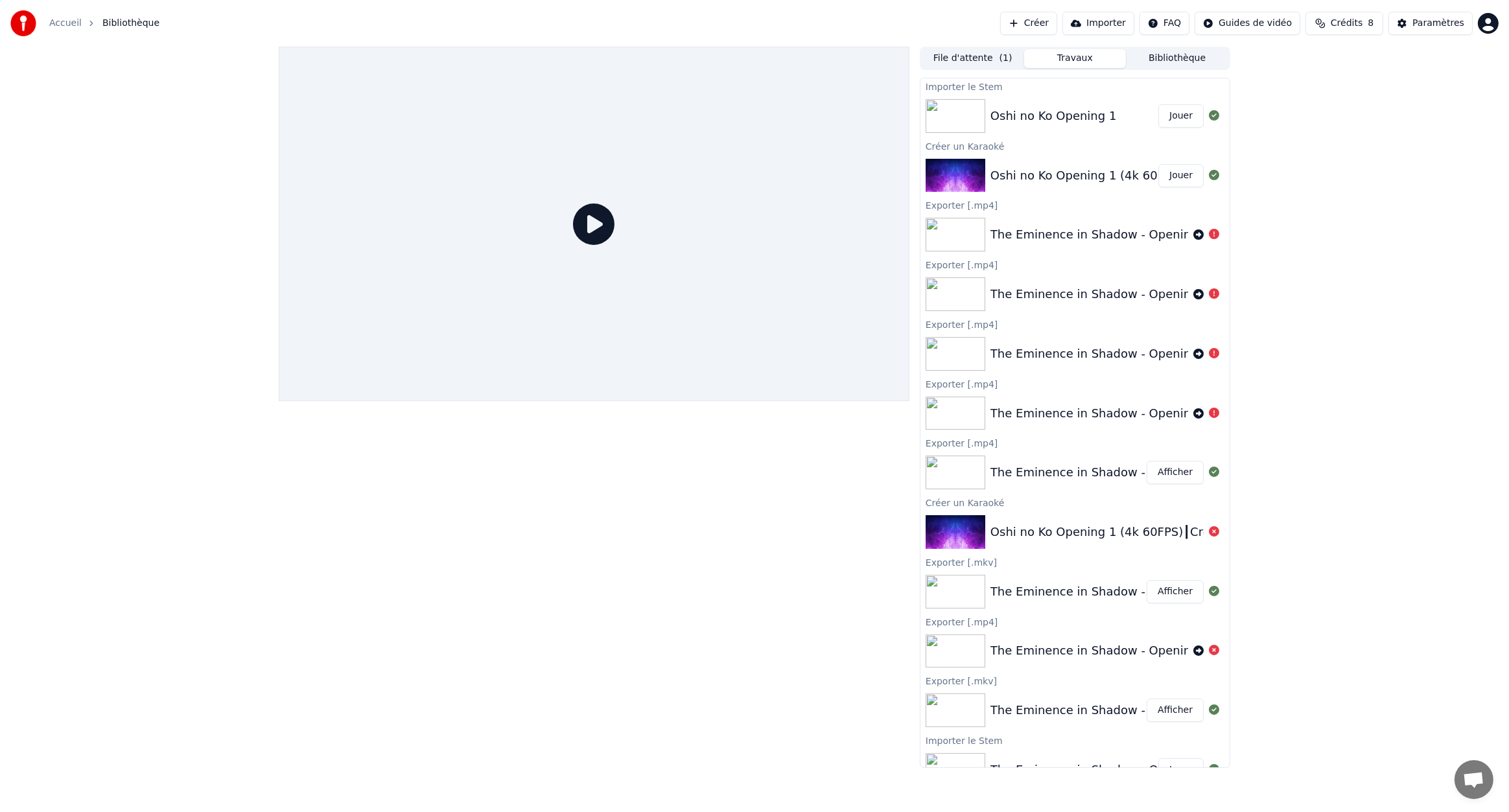
click at [1001, 114] on div "Oshi no Ko Opening 1" at bounding box center [1053, 116] width 126 height 18
click at [953, 163] on img at bounding box center [955, 176] width 59 height 33
click at [1169, 171] on button "Jouer" at bounding box center [1181, 176] width 45 height 23
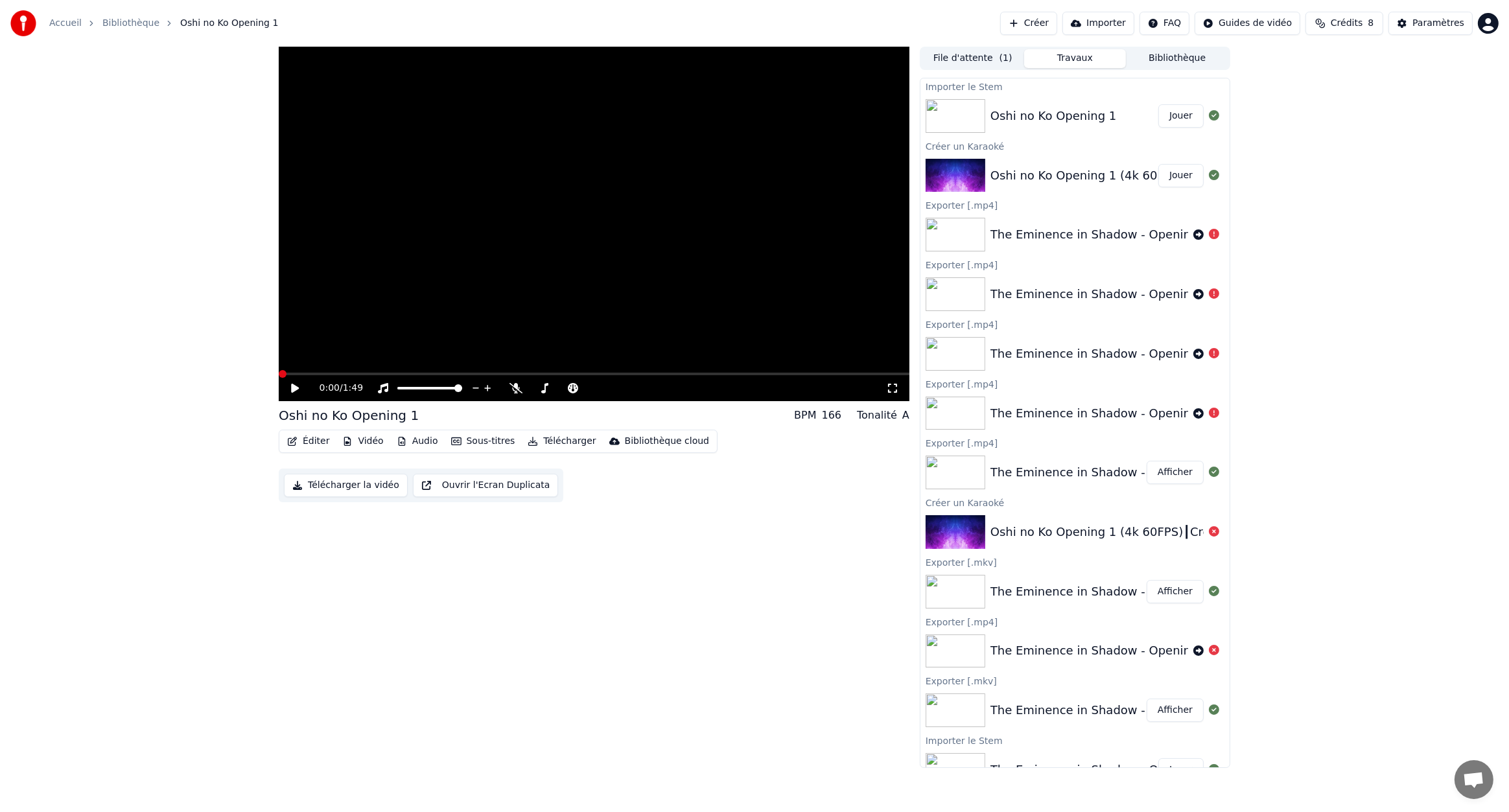
click at [294, 388] on icon at bounding box center [295, 388] width 8 height 9
click at [329, 376] on div "0:02 / 1:49" at bounding box center [594, 388] width 631 height 26
click at [352, 374] on span at bounding box center [594, 373] width 631 height 3
click at [291, 391] on icon at bounding box center [295, 388] width 7 height 8
click at [1172, 116] on button "Jouer" at bounding box center [1181, 116] width 45 height 23
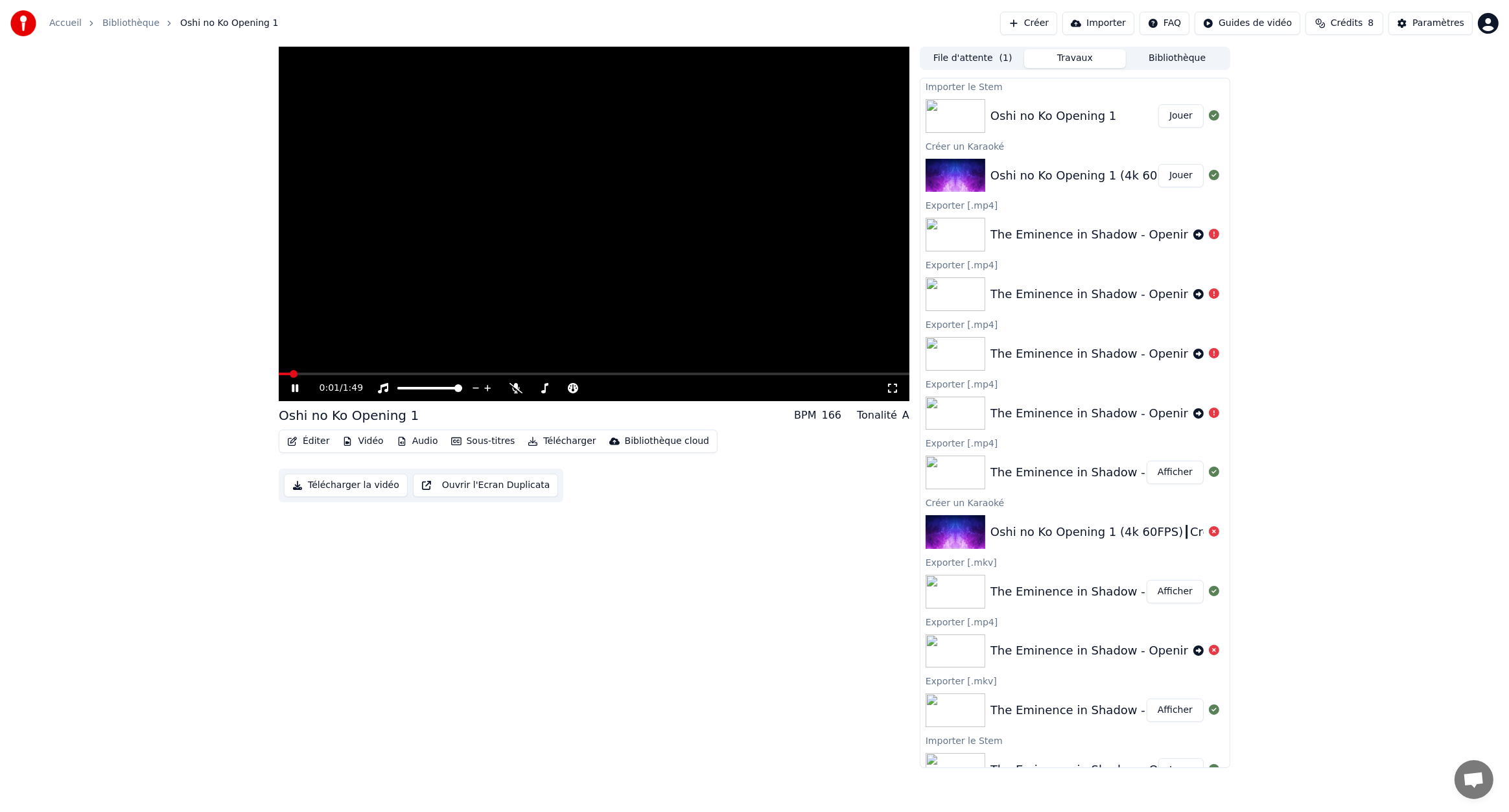
click at [297, 386] on icon at bounding box center [295, 388] width 7 height 8
click at [1168, 179] on button "Jouer" at bounding box center [1181, 176] width 45 height 23
click at [1167, 175] on button "Jouer" at bounding box center [1181, 176] width 45 height 23
click at [1170, 114] on button "Jouer" at bounding box center [1181, 116] width 45 height 23
click at [415, 443] on button "Audio" at bounding box center [418, 441] width 52 height 18
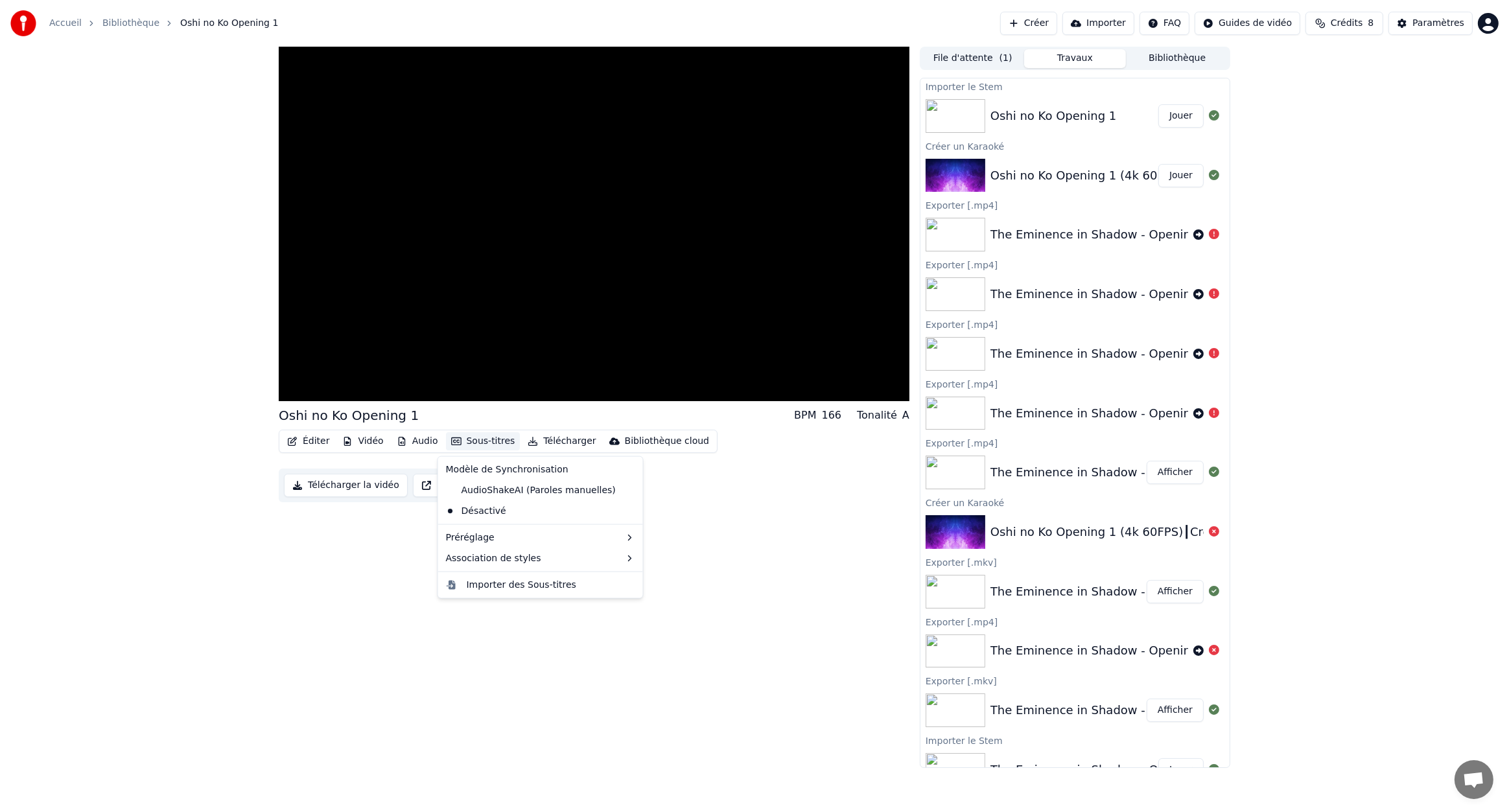
click at [469, 445] on button "Sous-titres" at bounding box center [483, 441] width 75 height 18
click at [470, 445] on button "Sous-titres" at bounding box center [483, 441] width 75 height 18
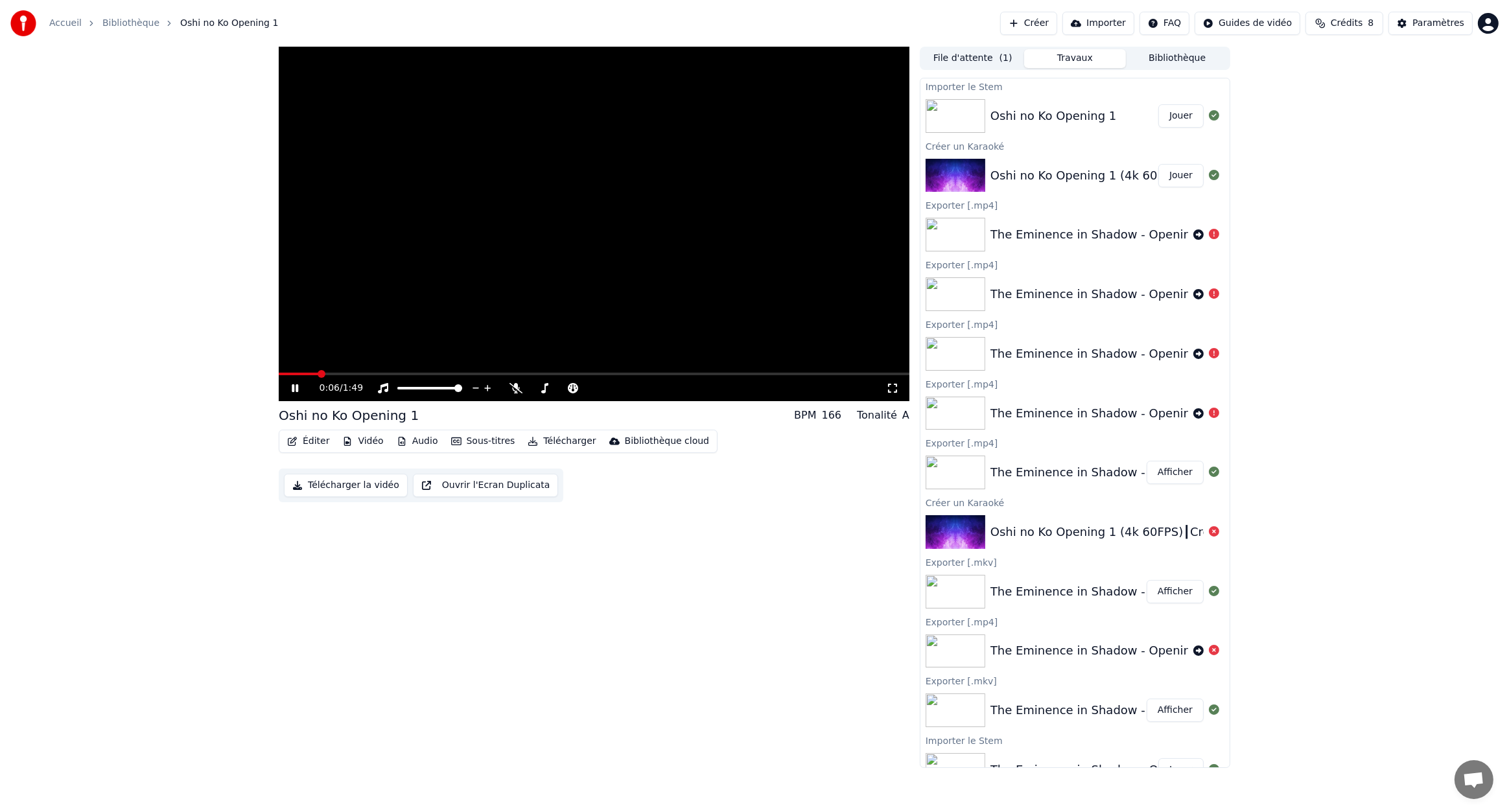
click at [1174, 171] on button "Jouer" at bounding box center [1181, 176] width 45 height 23
click at [487, 439] on button "Sous-titres" at bounding box center [483, 441] width 75 height 18
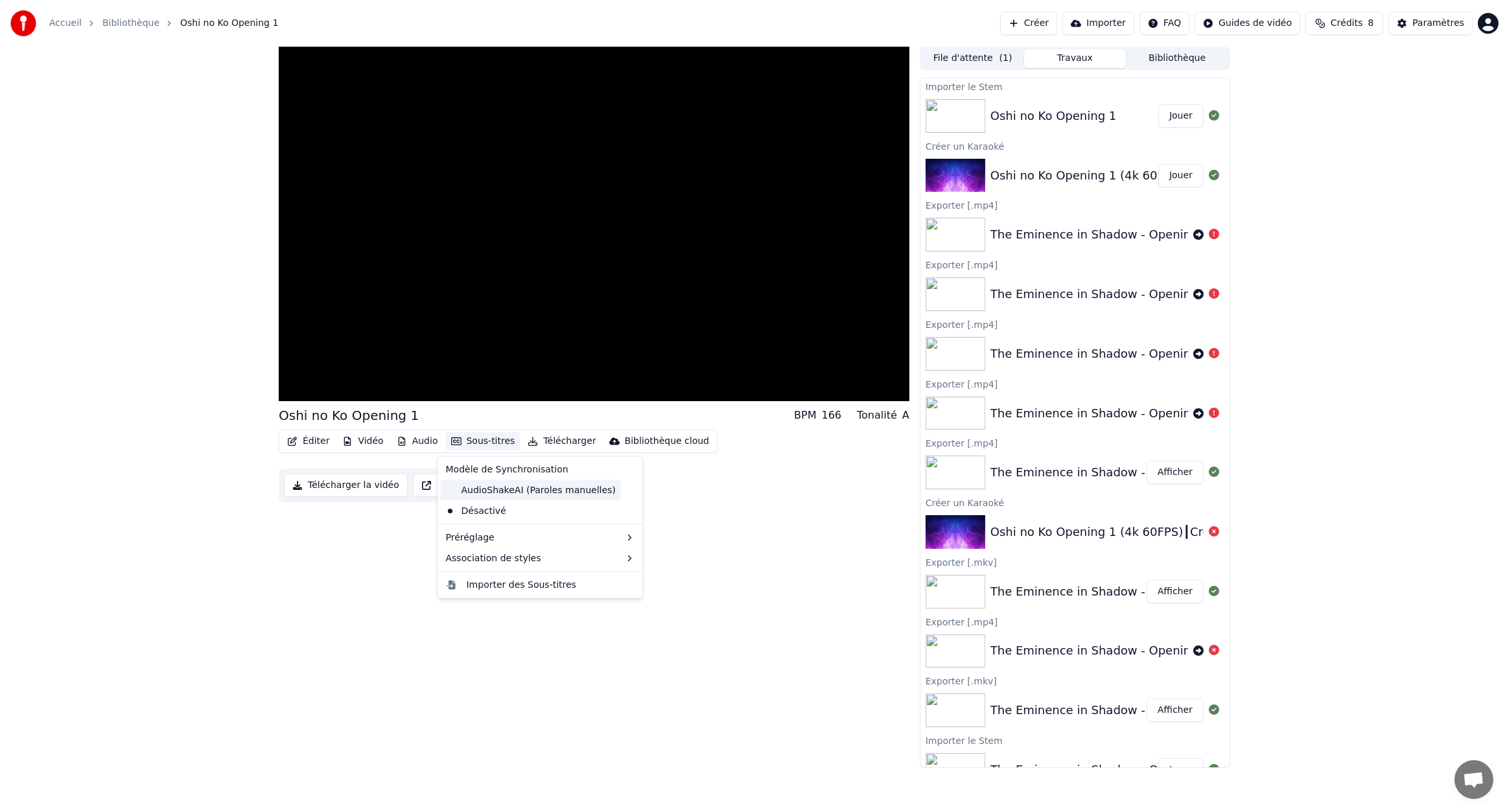
click at [483, 492] on div "AudioShakeAI (Paroles manuelles)" at bounding box center [530, 491] width 180 height 21
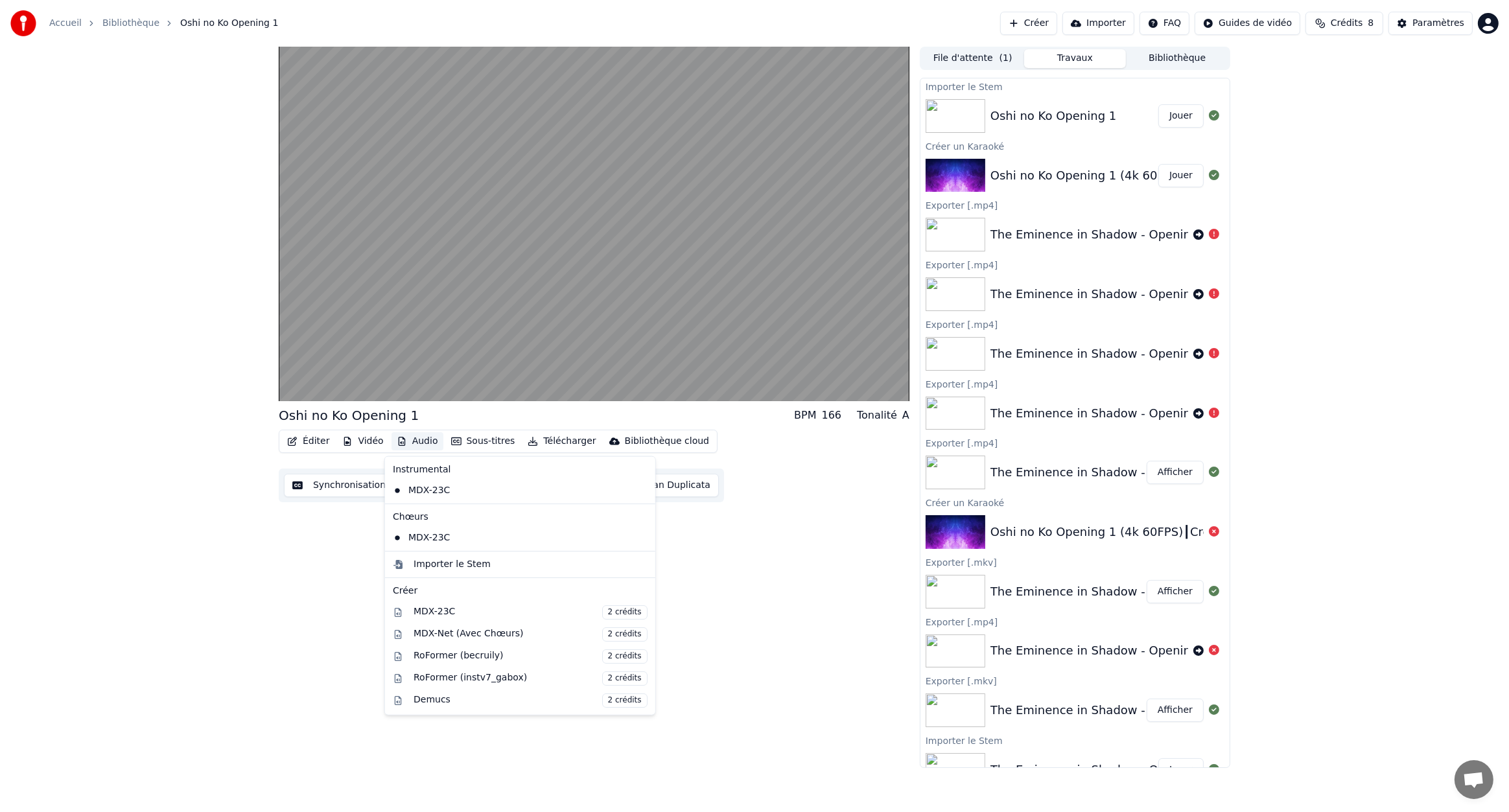
click at [425, 444] on button "Audio" at bounding box center [418, 441] width 52 height 18
click at [471, 568] on div "Importer le Stem" at bounding box center [452, 564] width 77 height 13
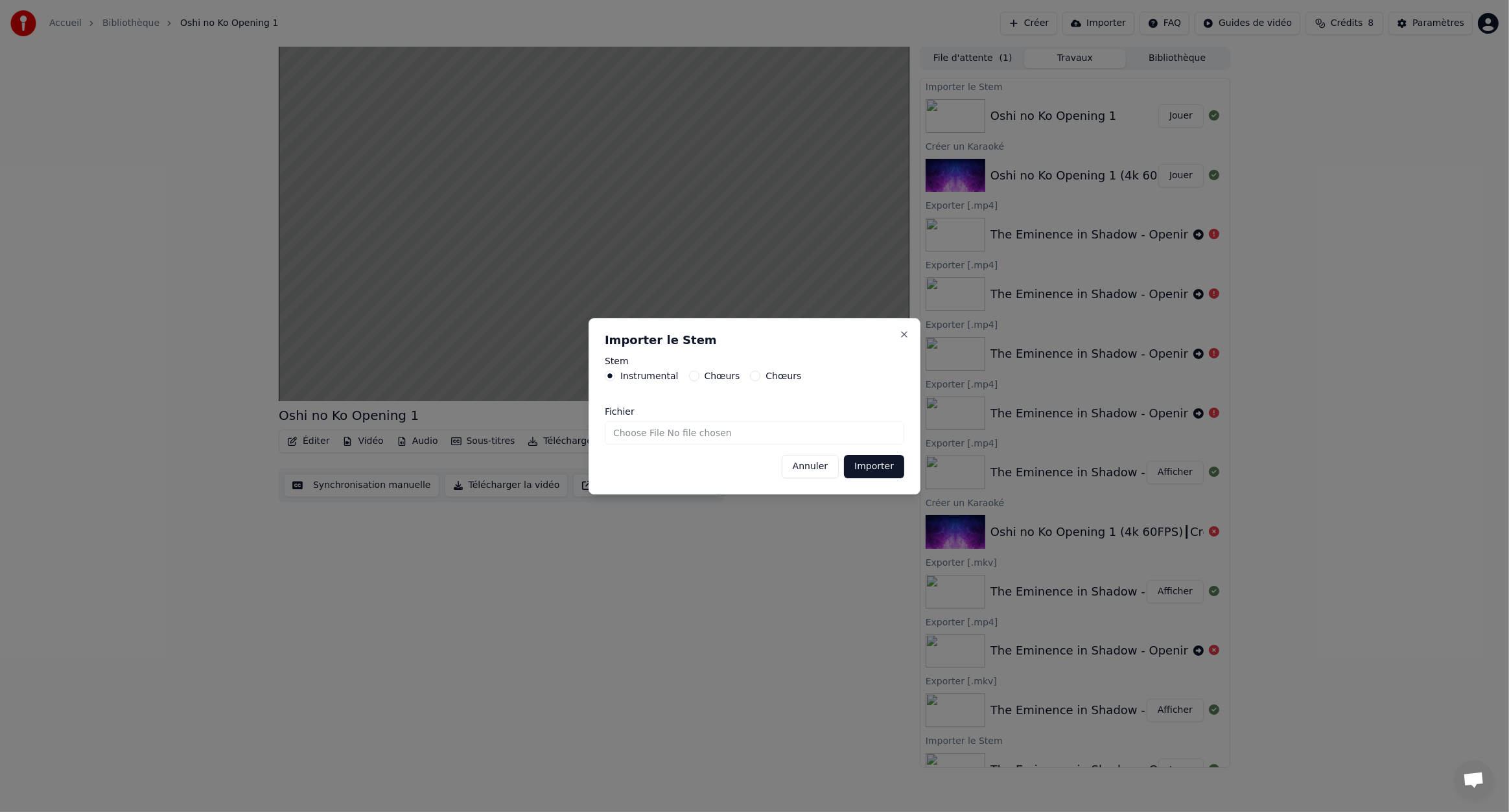
click at [673, 435] on input "Fichier" at bounding box center [754, 433] width 300 height 23
type input "**********"
click at [888, 466] on button "Importer" at bounding box center [874, 466] width 60 height 23
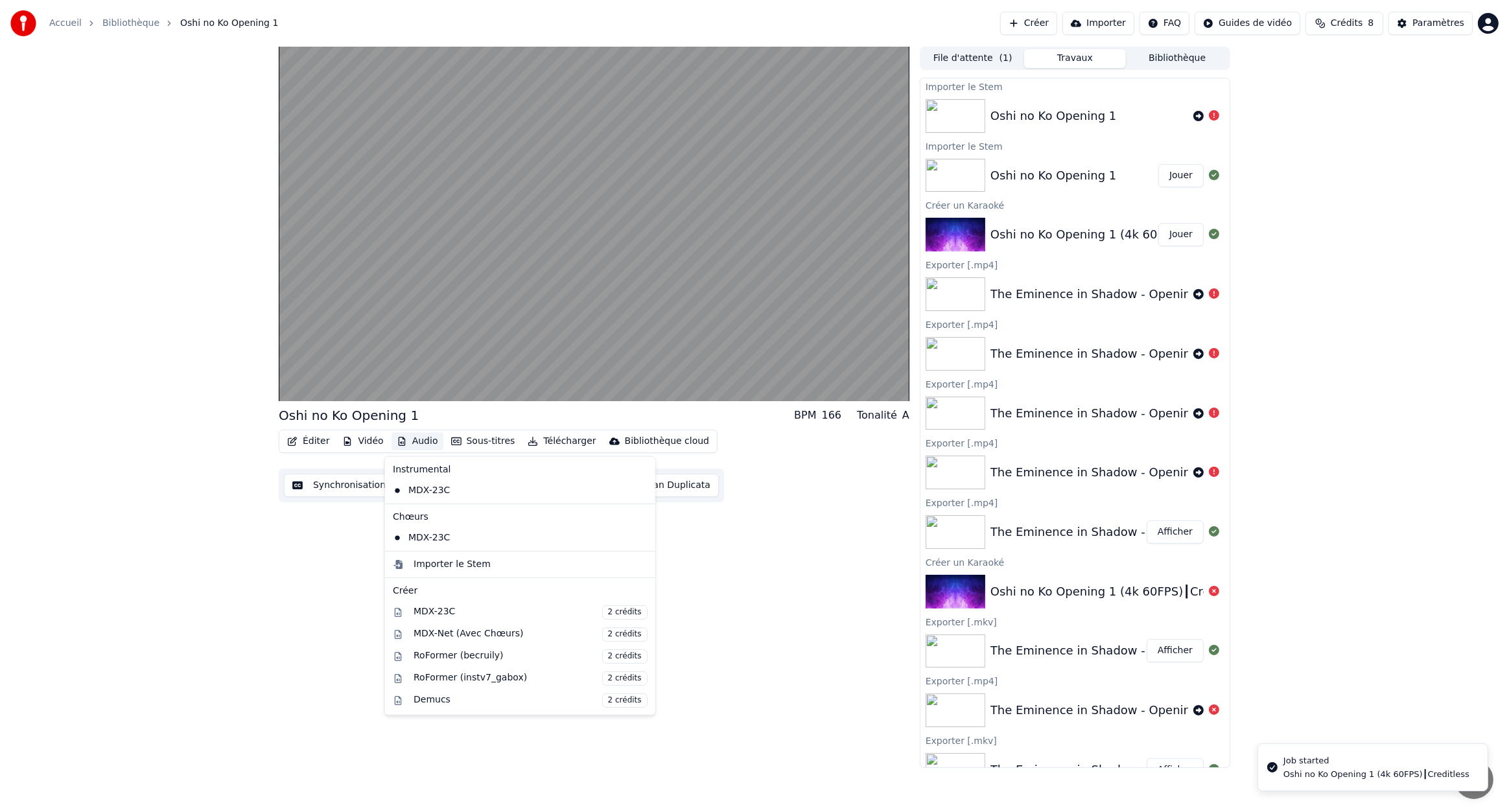
click at [416, 443] on button "Audio" at bounding box center [418, 441] width 52 height 18
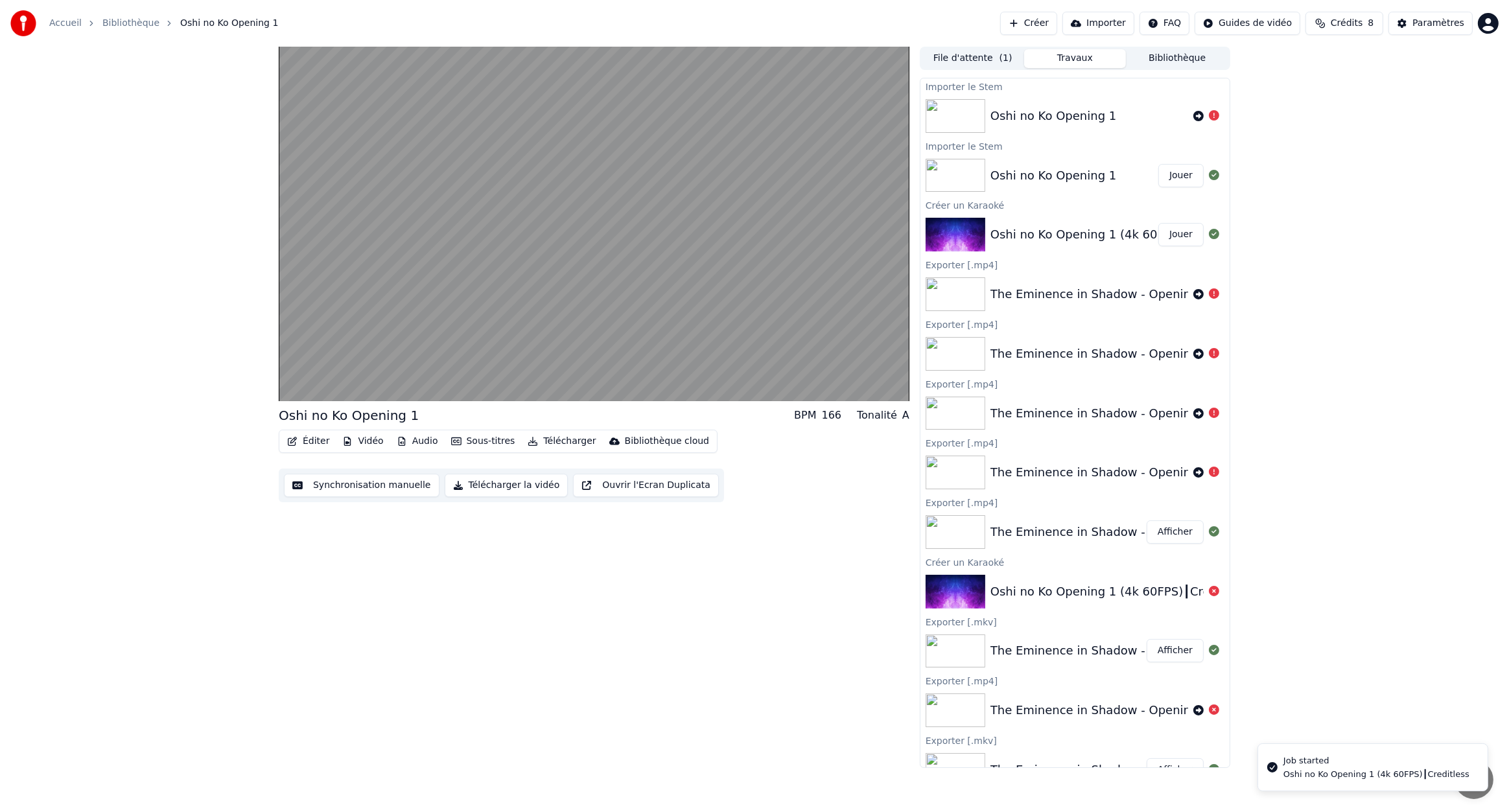
click at [751, 594] on div "Oshi no Ko Opening 1 BPM 166 Tonalité A Éditer Vidéo Audio Sous-titres Téléchar…" at bounding box center [594, 408] width 631 height 722
click at [416, 438] on button "Audio" at bounding box center [418, 441] width 52 height 18
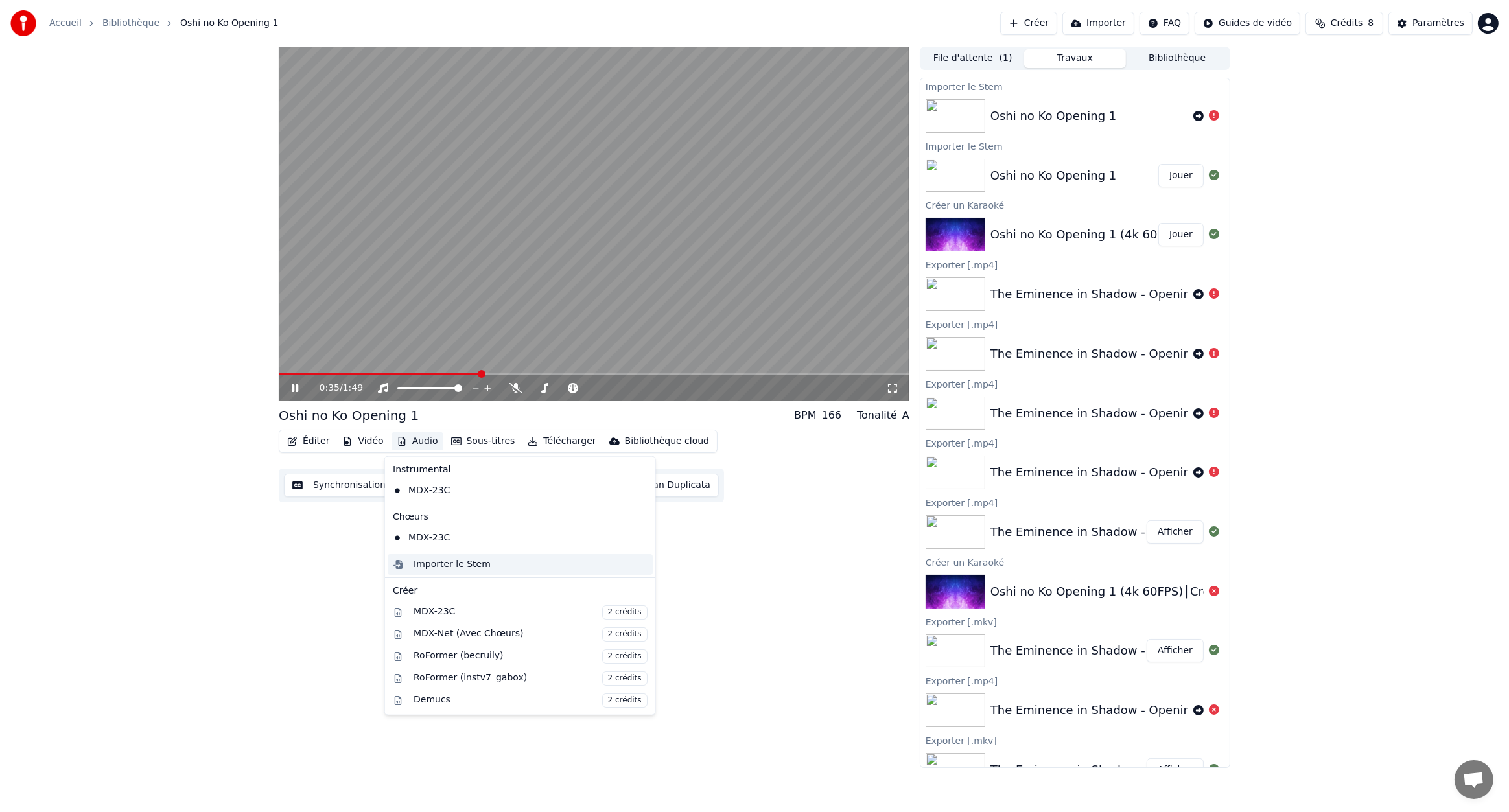
click at [424, 567] on div "Importer le Stem" at bounding box center [452, 564] width 77 height 13
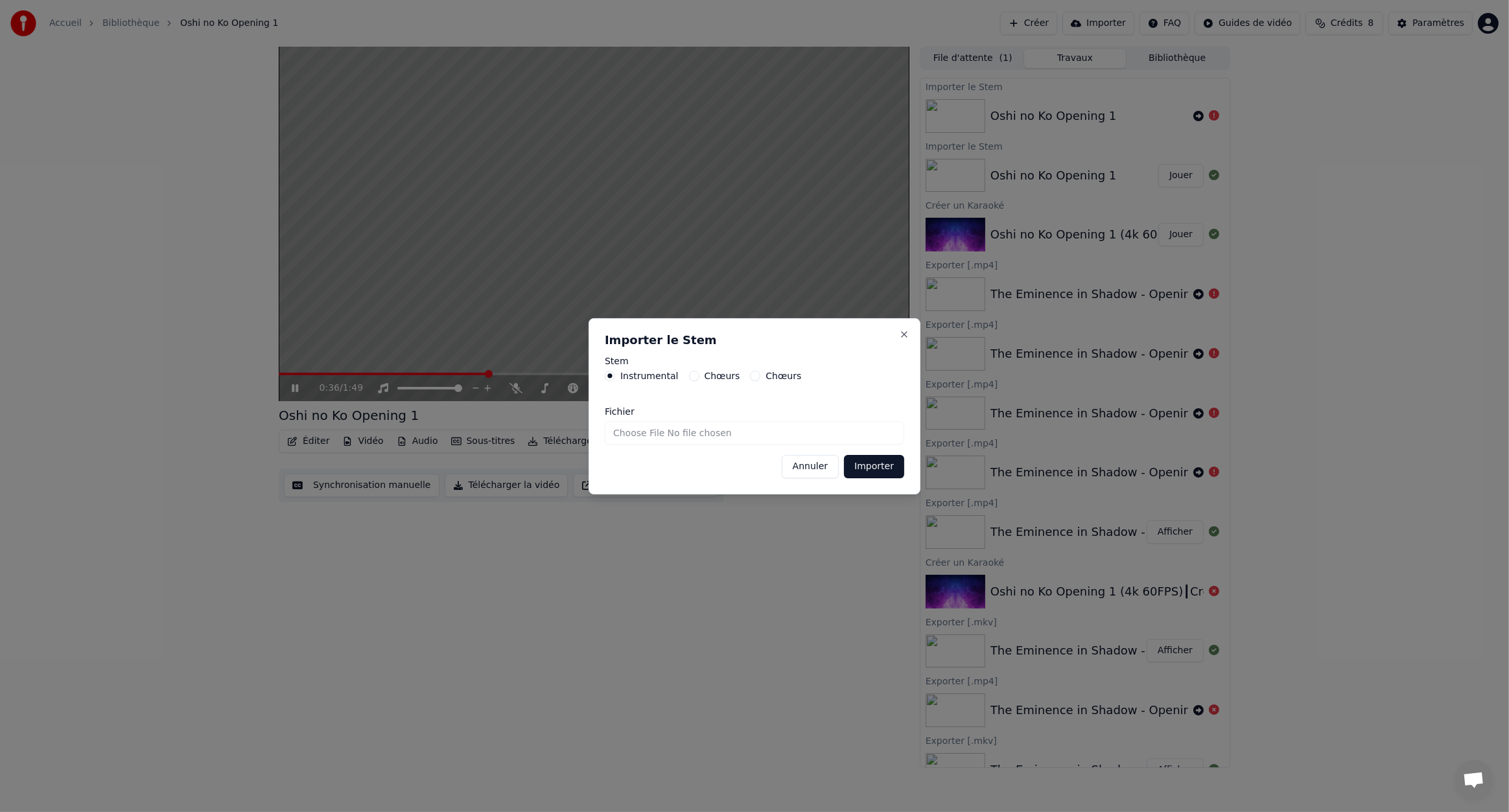
click at [733, 436] on input "Fichier" at bounding box center [754, 433] width 300 height 23
type input "**********"
click at [869, 470] on button "Importer" at bounding box center [874, 466] width 60 height 23
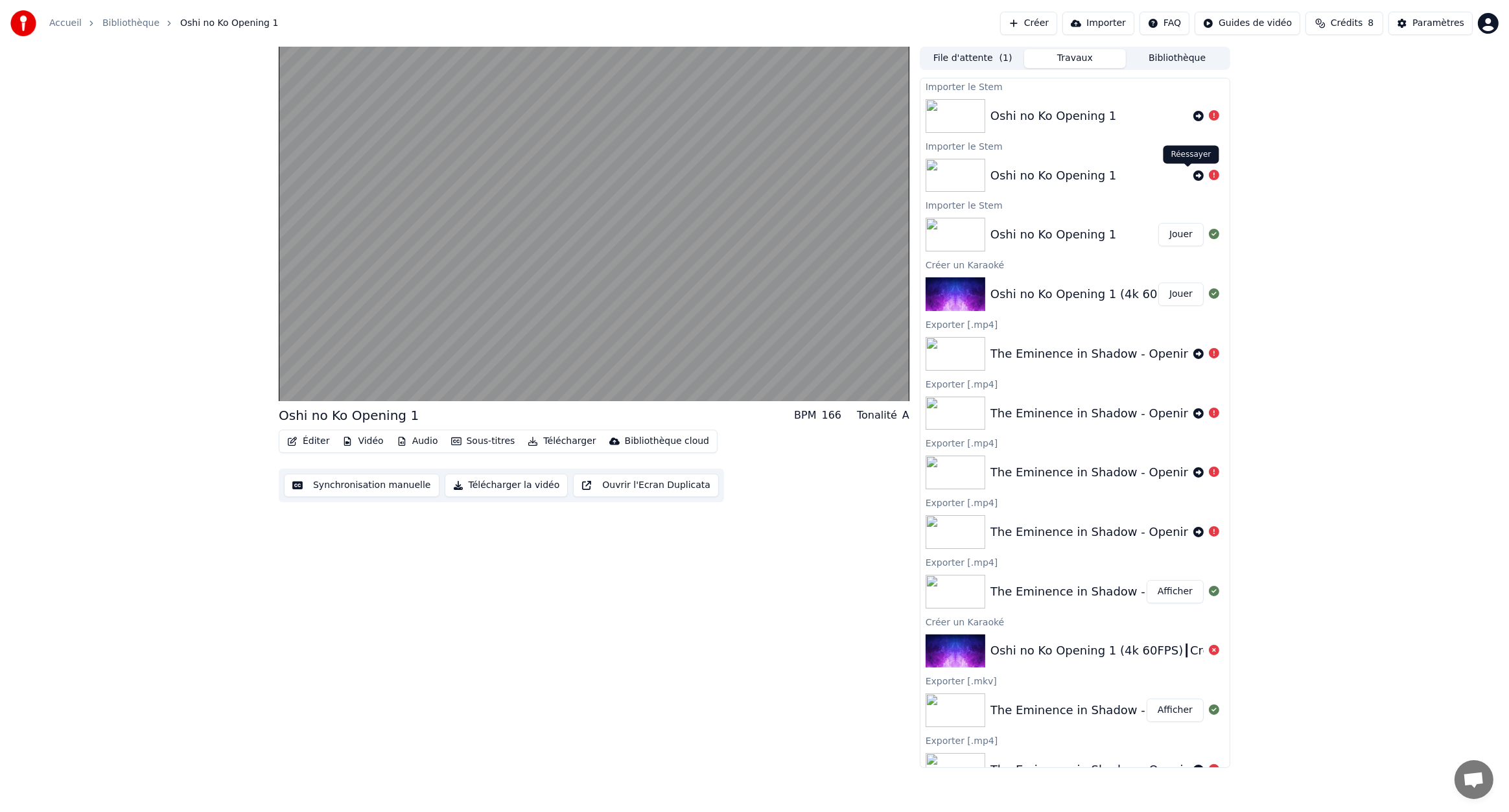
click at [1193, 173] on icon at bounding box center [1198, 176] width 10 height 10
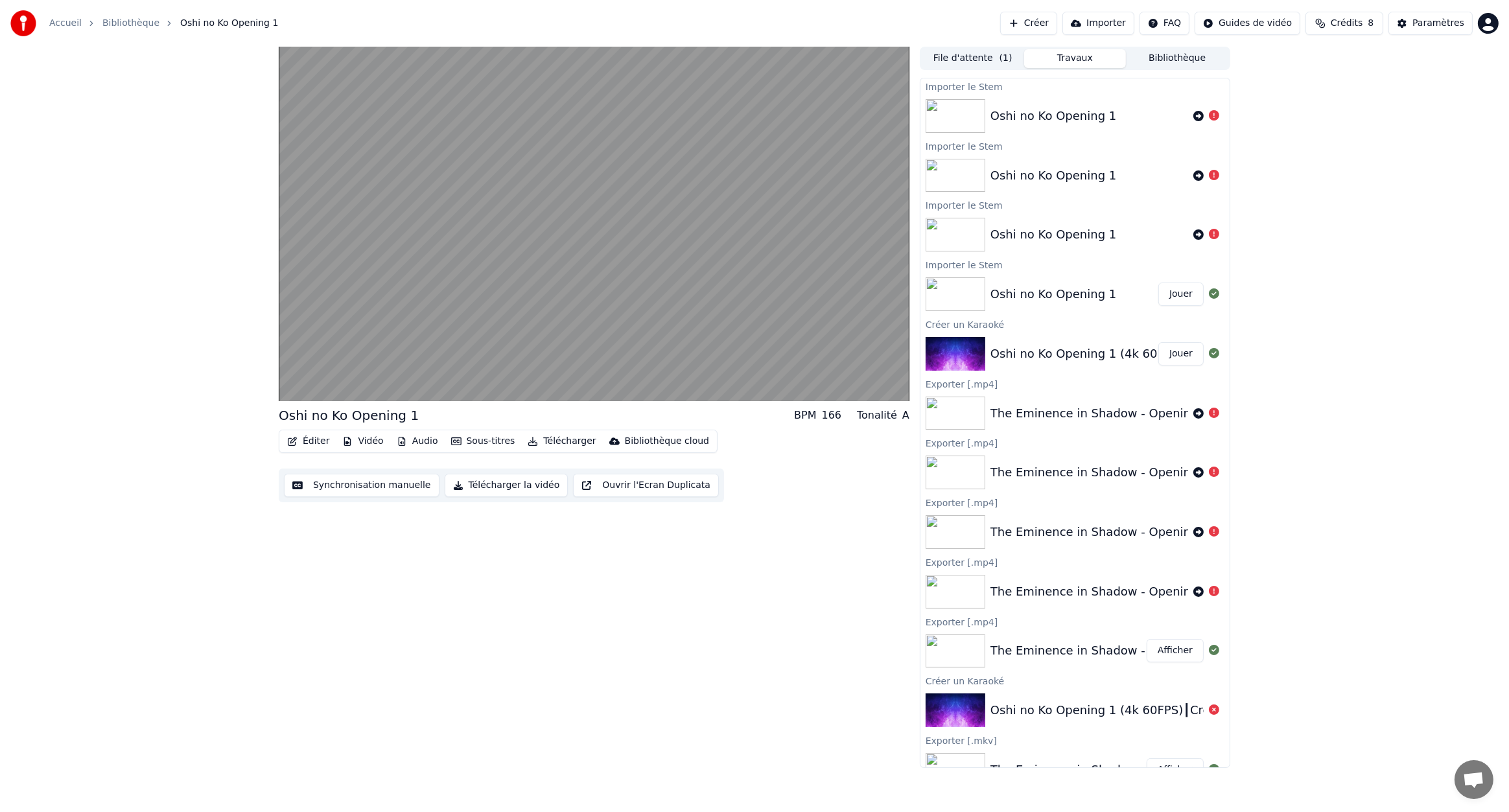
click at [1193, 173] on icon at bounding box center [1198, 176] width 10 height 10
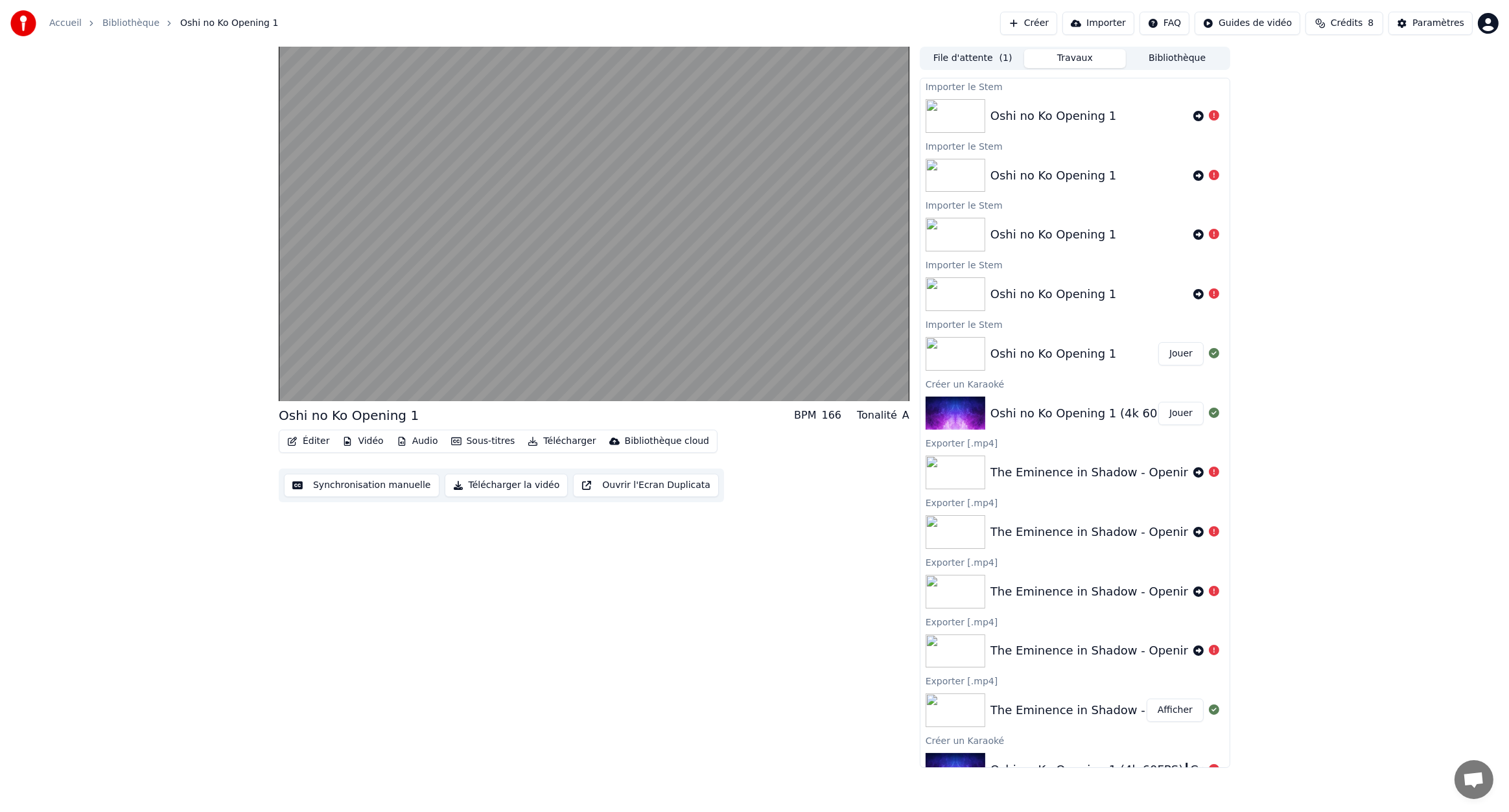
click at [1193, 173] on icon at bounding box center [1198, 176] width 10 height 10
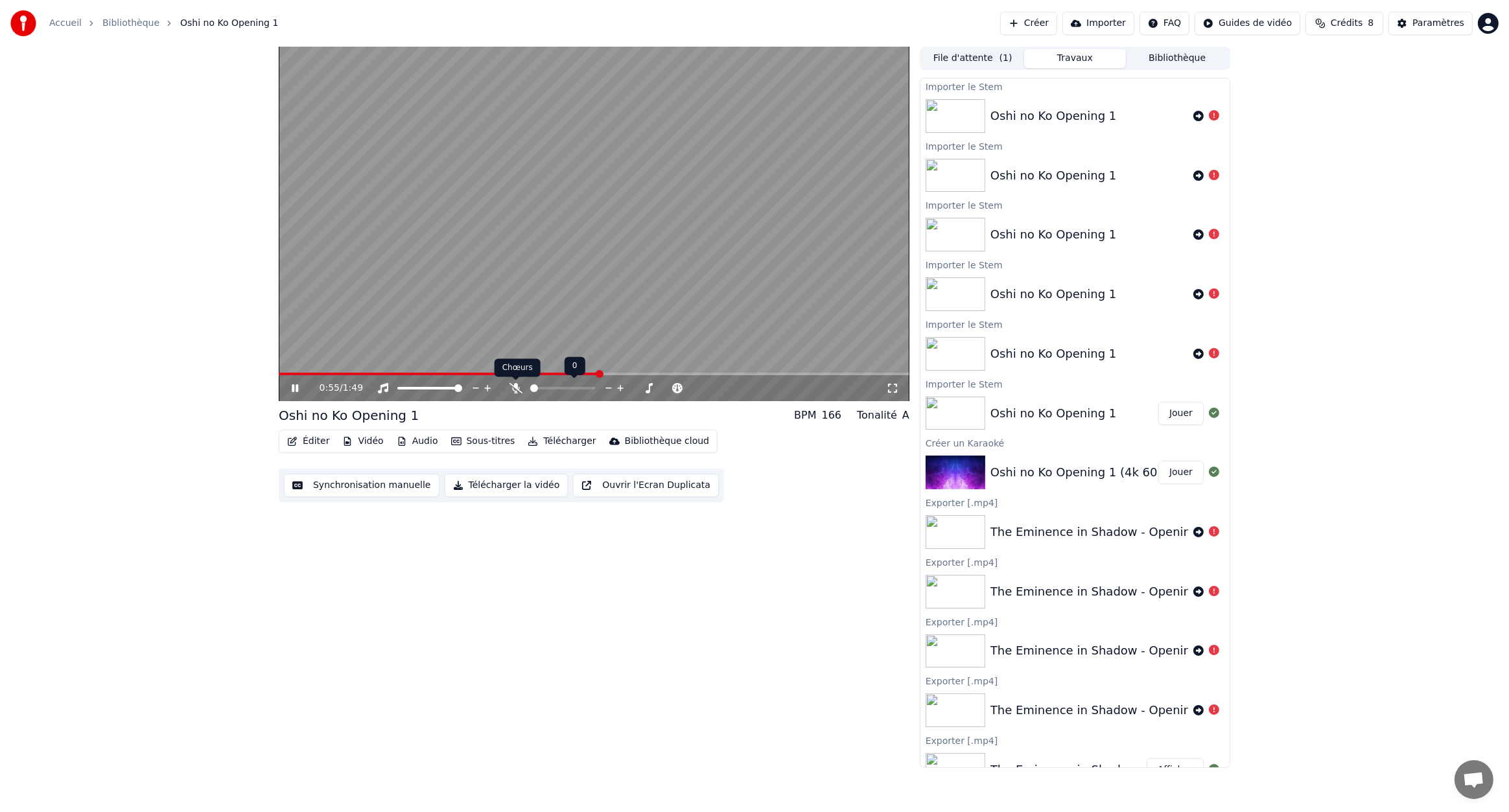
click at [518, 389] on icon at bounding box center [516, 388] width 13 height 10
click at [595, 392] on span at bounding box center [590, 388] width 8 height 8
click at [418, 438] on button "Audio" at bounding box center [418, 441] width 52 height 18
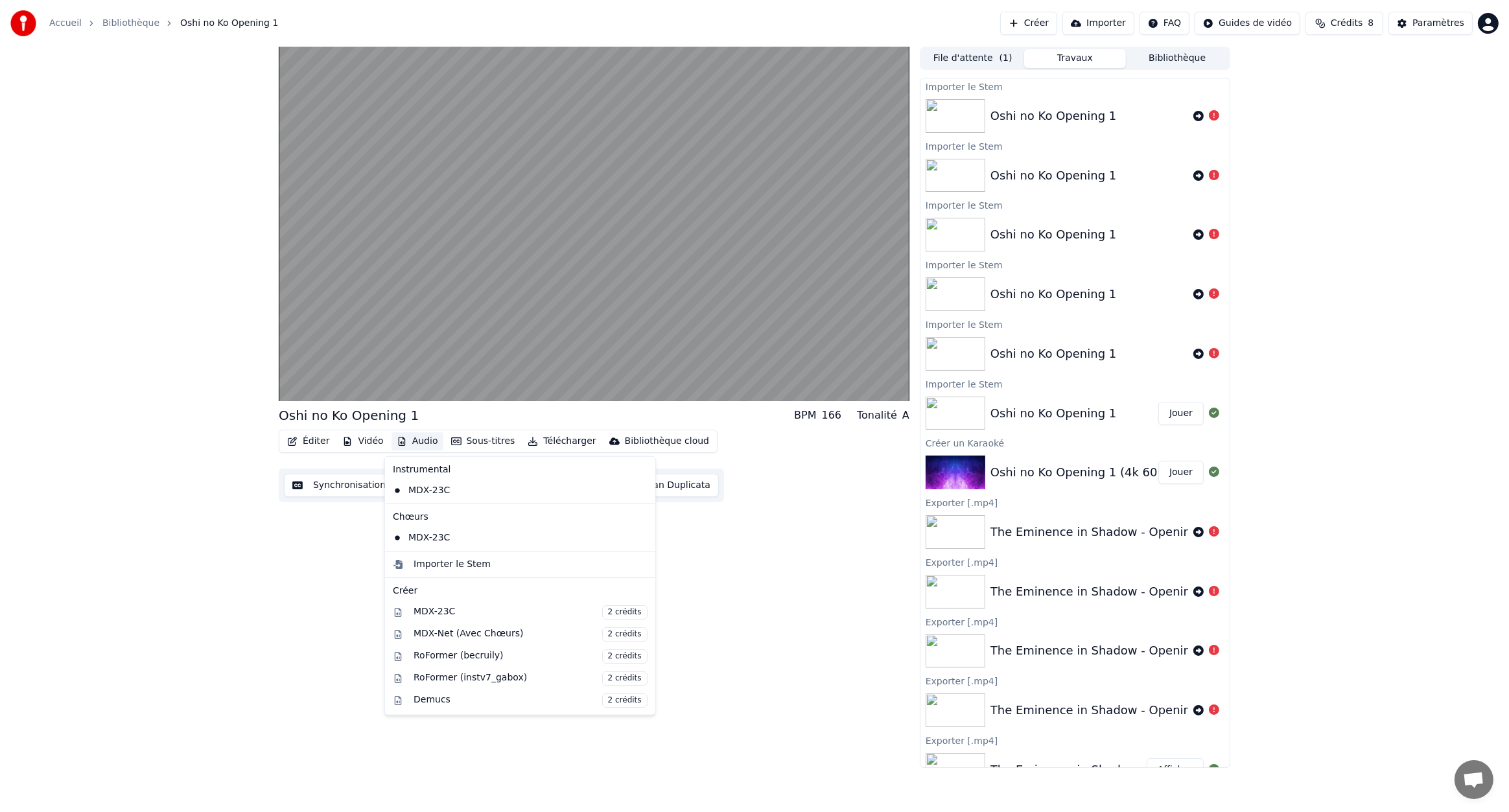
click at [291, 563] on div "Oshi no Ko Opening 1 BPM 166 Tonalité A Éditer Vidéo Audio Sous-titres Téléchar…" at bounding box center [594, 408] width 631 height 722
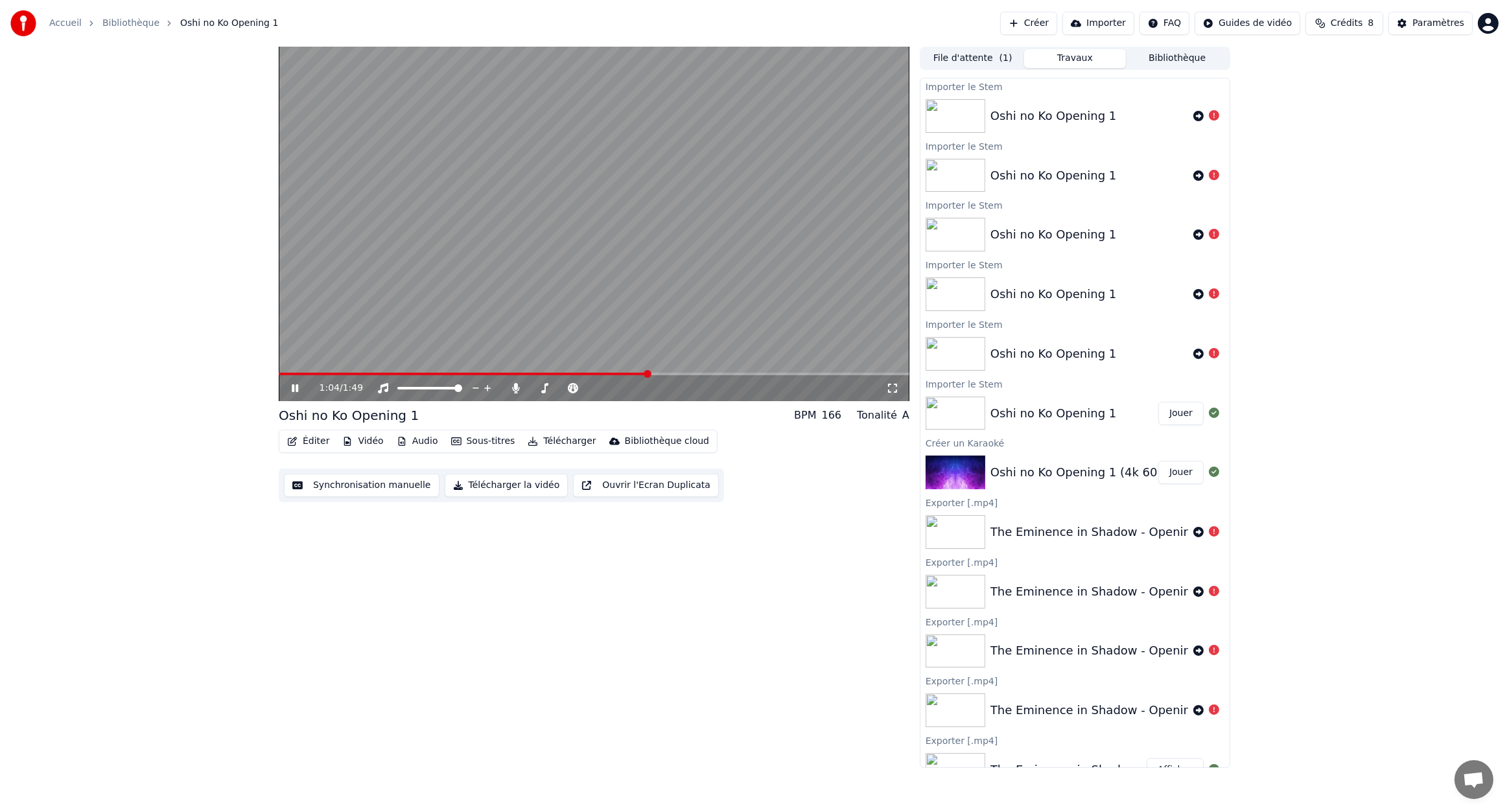
click at [563, 440] on button "Télécharger" at bounding box center [562, 441] width 79 height 18
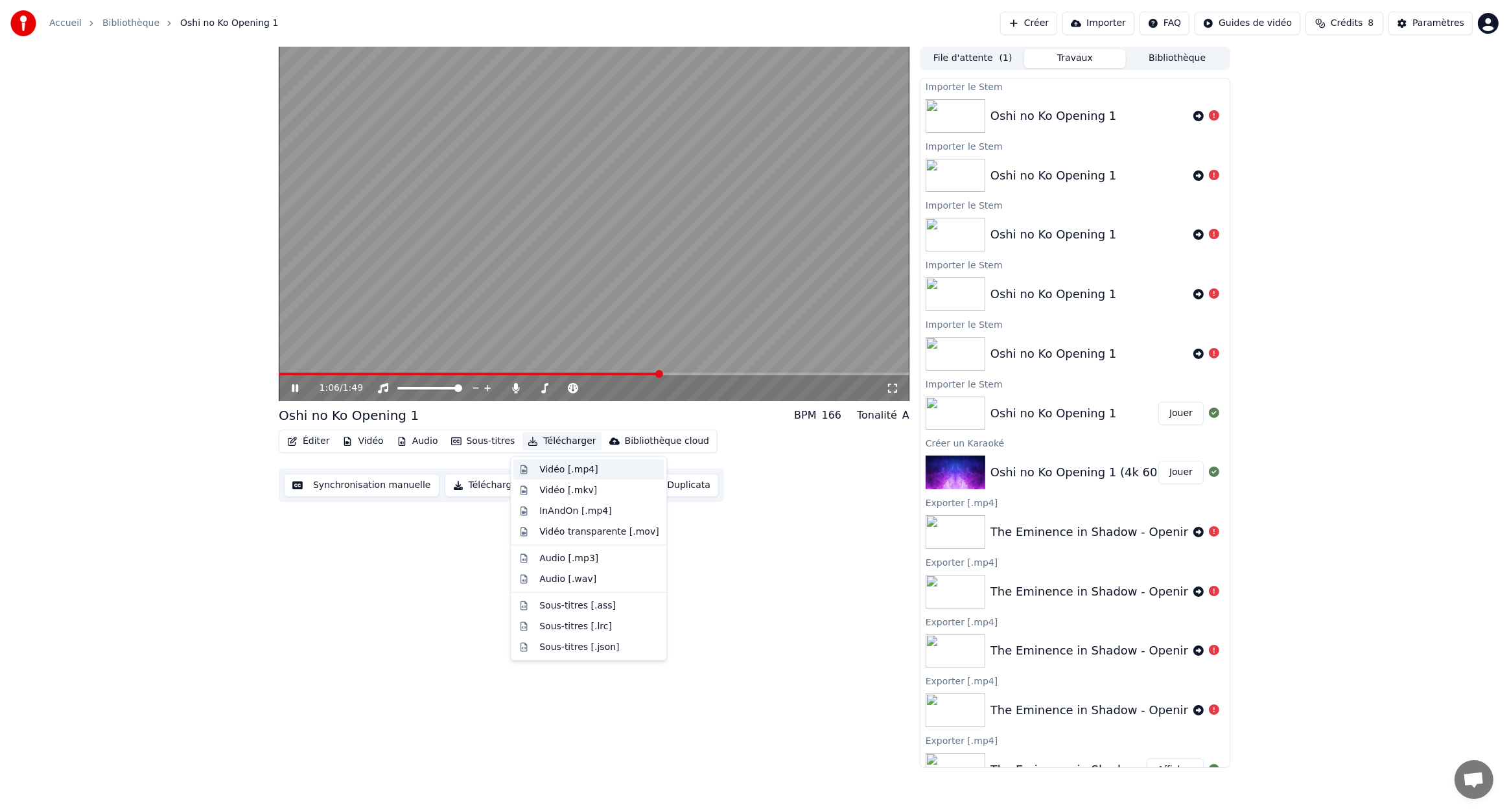
click at [561, 466] on div "Vidéo [.mp4]" at bounding box center [569, 470] width 59 height 13
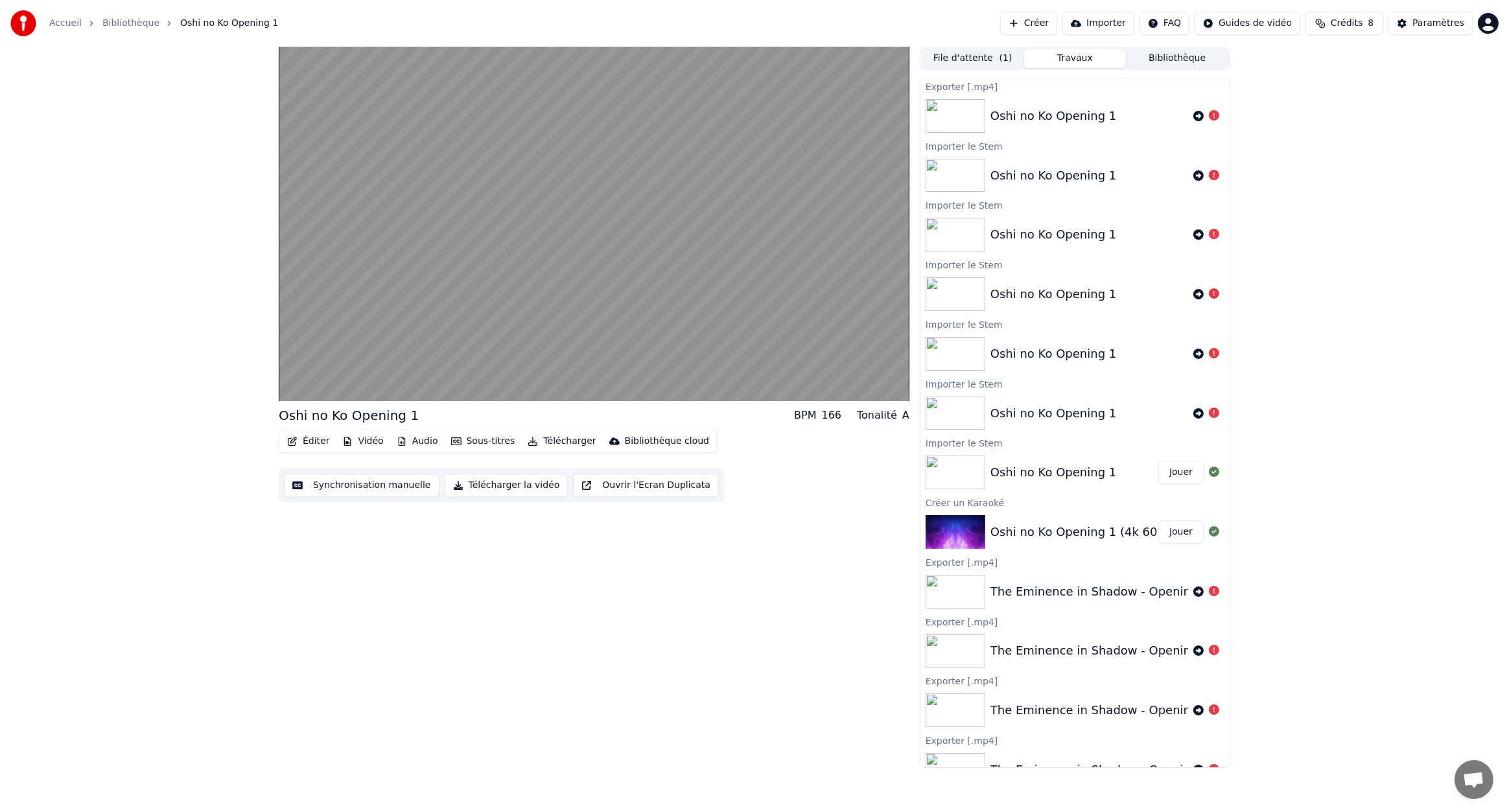
click at [489, 486] on button "Télécharger la vidéo" at bounding box center [507, 486] width 124 height 23
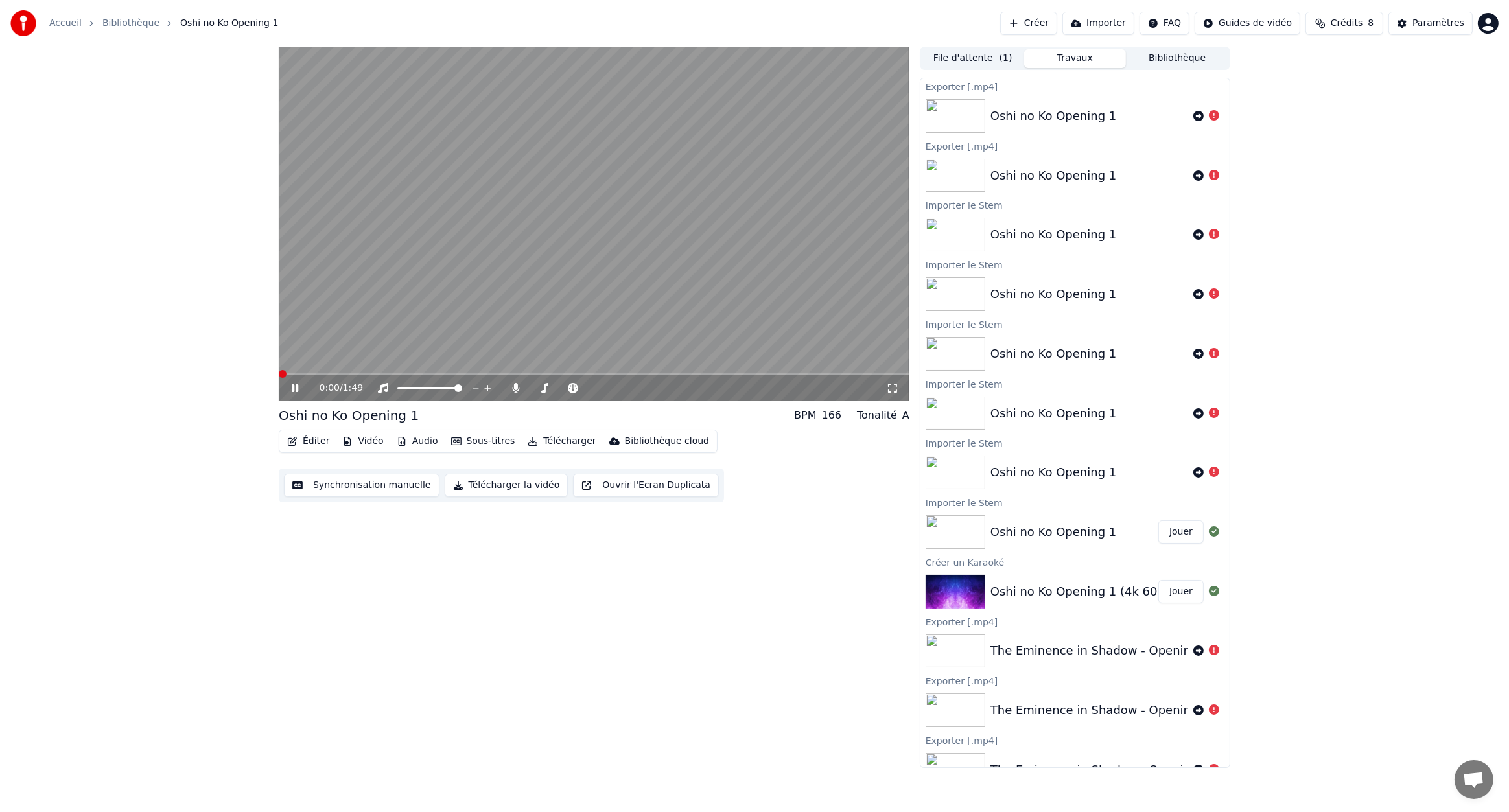
click at [279, 373] on span at bounding box center [279, 373] width 0 height 3
click at [292, 384] on icon at bounding box center [295, 388] width 7 height 8
click at [292, 384] on icon at bounding box center [295, 388] width 8 height 9
click at [292, 384] on icon at bounding box center [295, 388] width 7 height 8
click at [624, 391] on span at bounding box center [619, 388] width 8 height 8
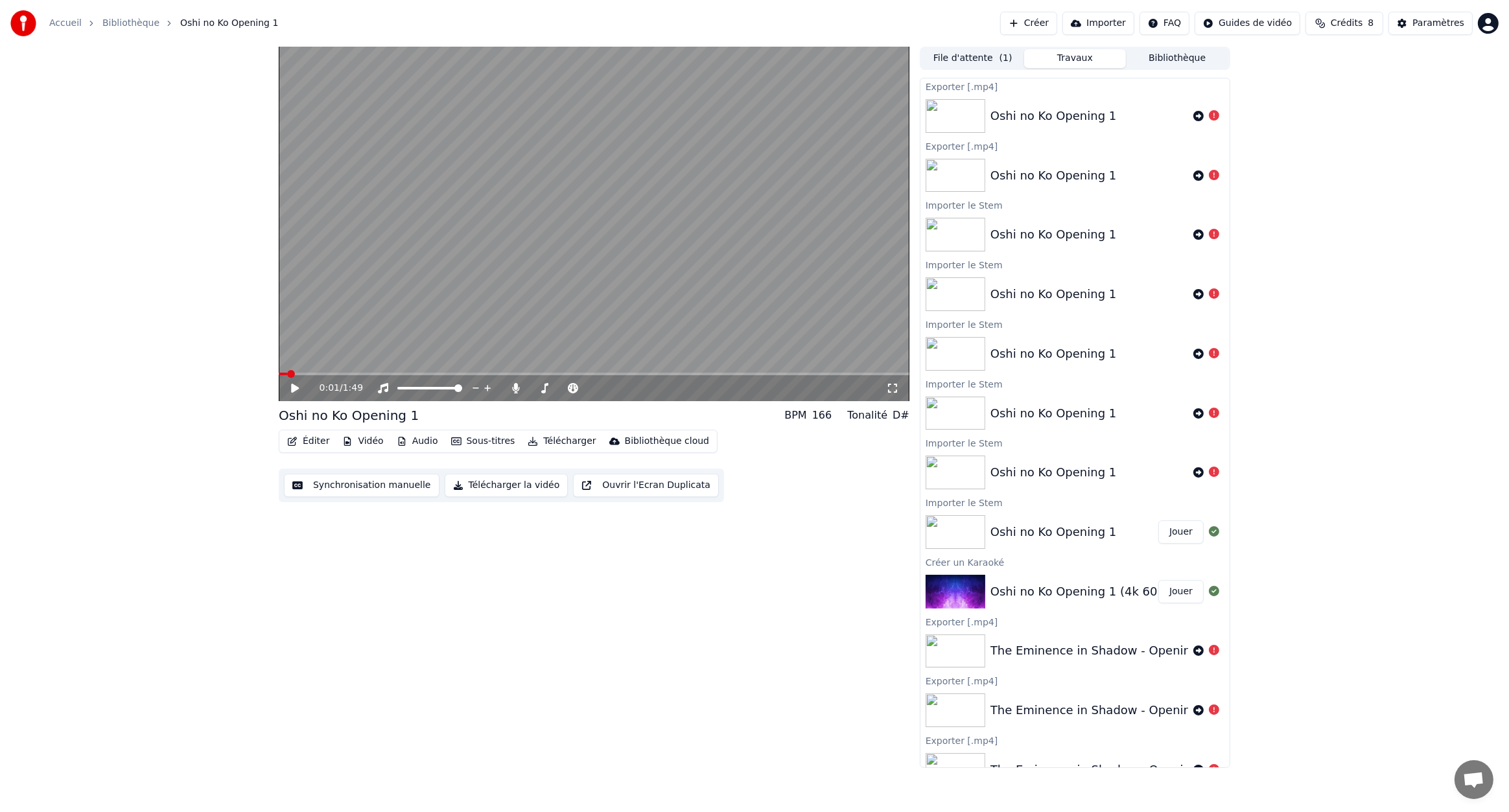
click at [291, 381] on div "0:01 / 1:49" at bounding box center [594, 388] width 631 height 26
click at [306, 389] on icon at bounding box center [304, 388] width 30 height 10
click at [591, 387] on span at bounding box center [574, 388] width 33 height 3
click at [483, 388] on icon at bounding box center [487, 388] width 13 height 13
click at [555, 440] on button "Télécharger" at bounding box center [562, 441] width 79 height 18
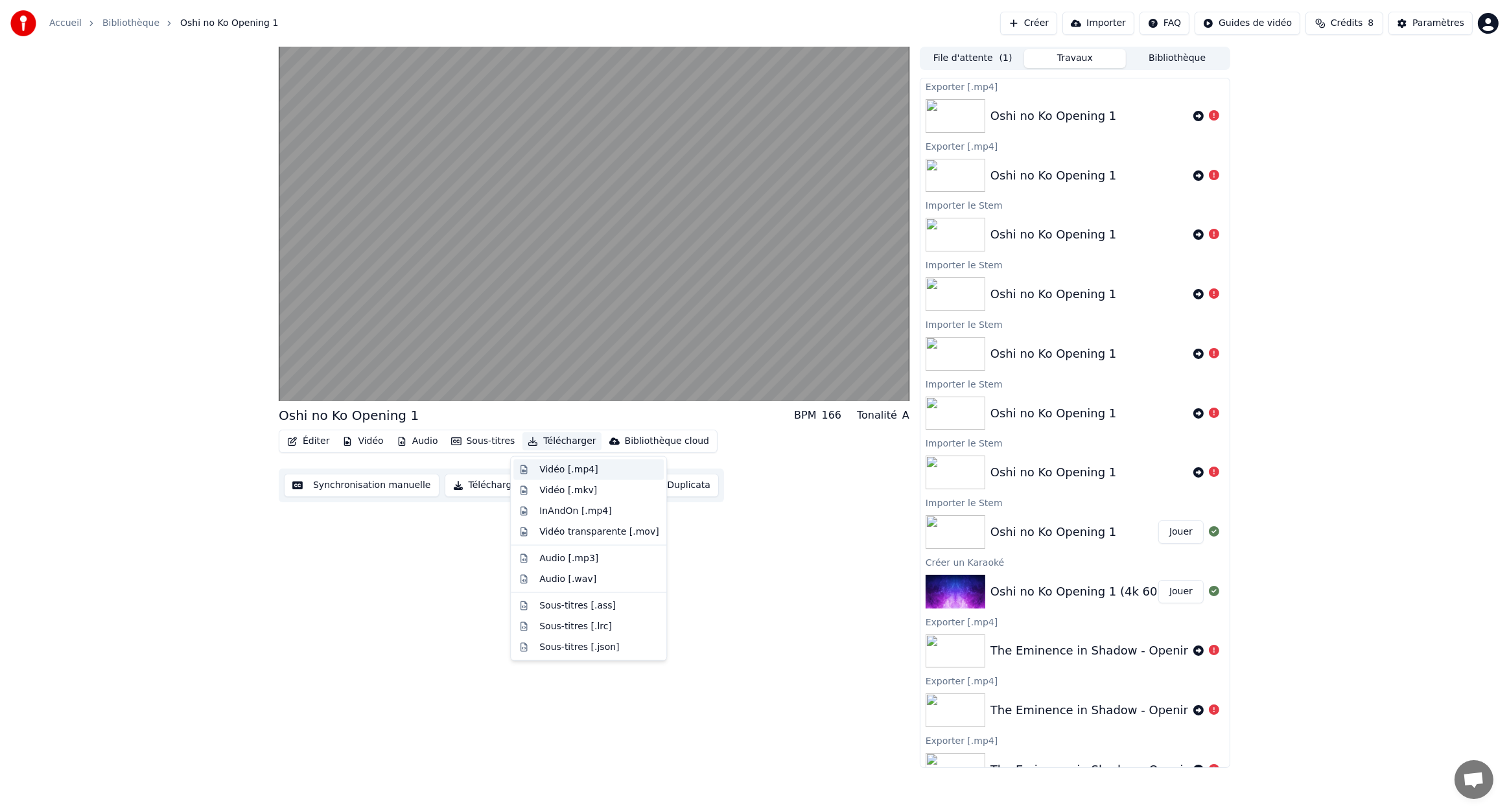
click at [599, 472] on div "Vidéo [.mp4]" at bounding box center [599, 470] width 119 height 13
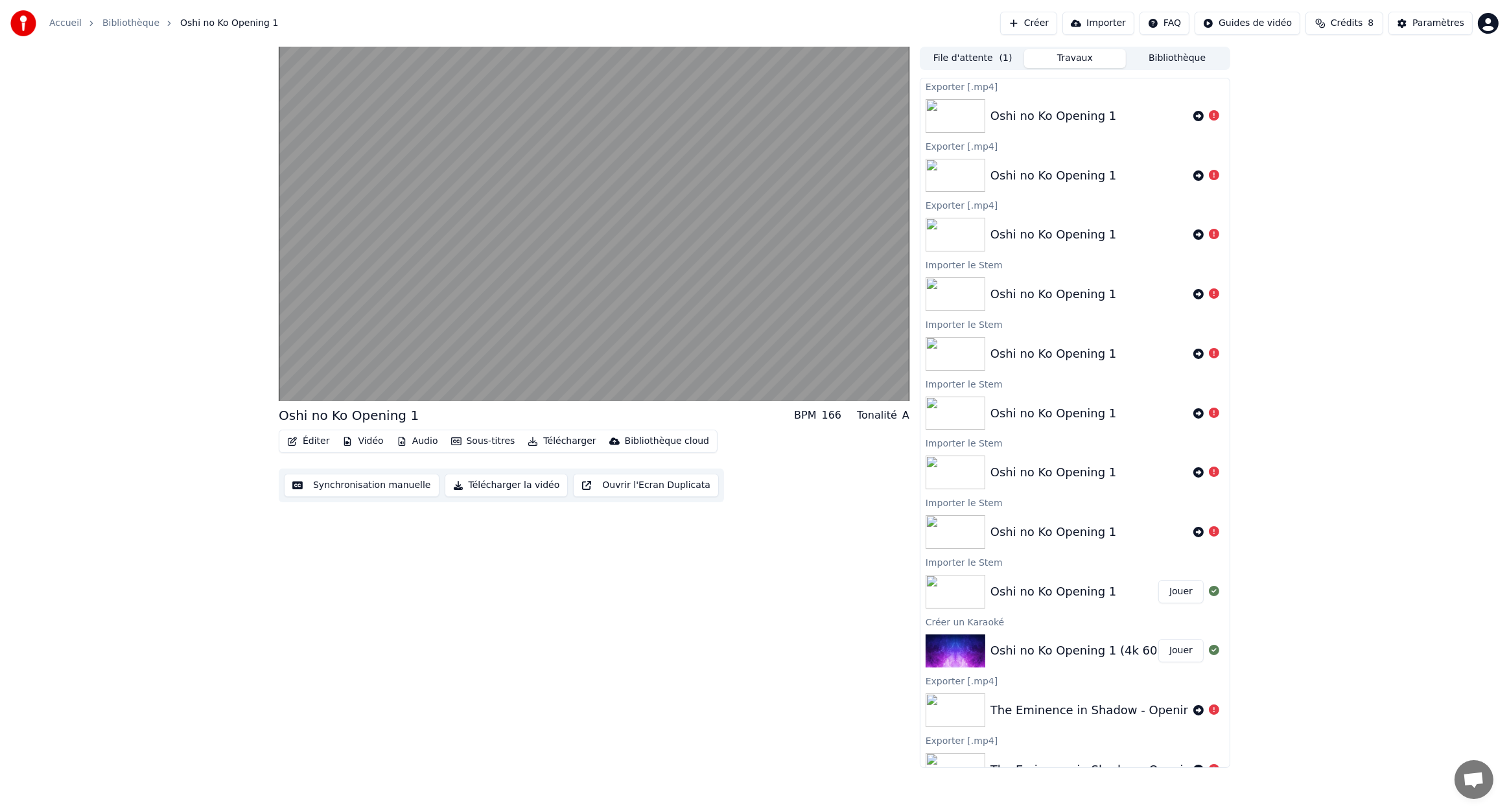
click at [487, 480] on button "Télécharger la vidéo" at bounding box center [507, 486] width 124 height 23
click at [1326, 771] on div "Télécharger la vidéo" at bounding box center [1326, 773] width 85 height 13
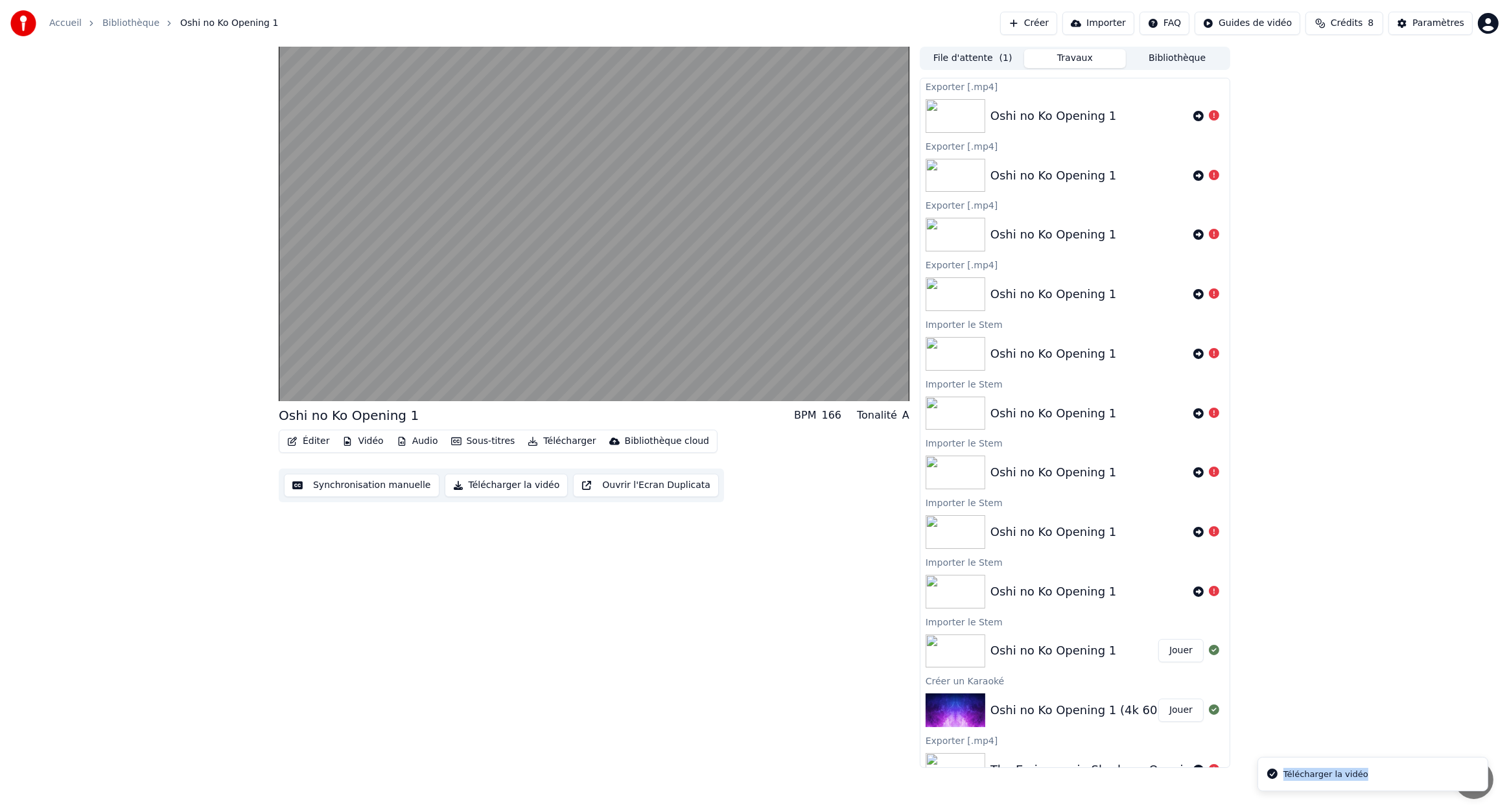
click at [1370, 604] on div "Oshi no Ko Opening 1 BPM 166 Tonalité A Éditer Vidéo Audio Sous-titres Téléchar…" at bounding box center [754, 408] width 1509 height 722
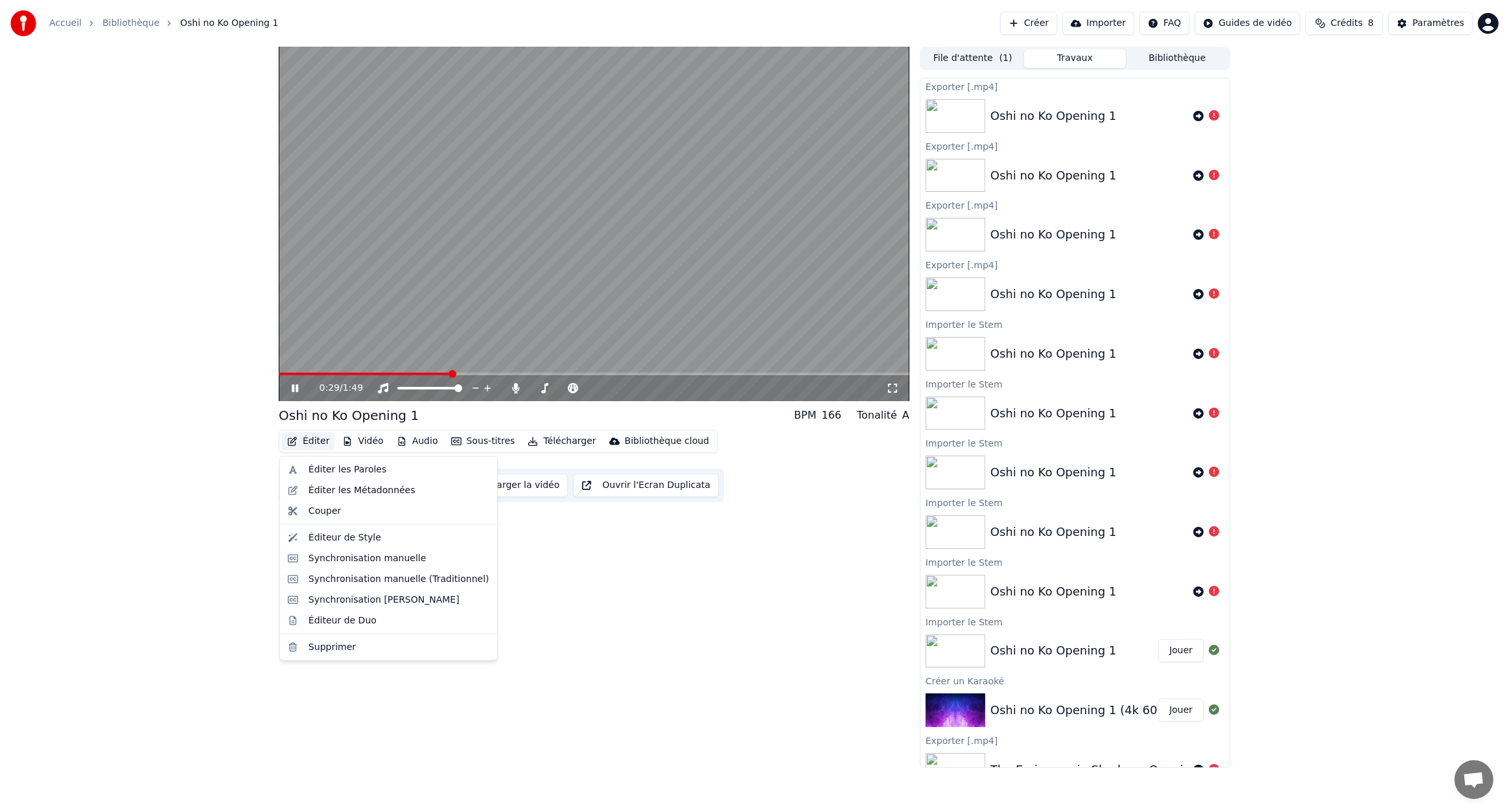
click at [314, 440] on button "Éditer" at bounding box center [308, 441] width 53 height 18
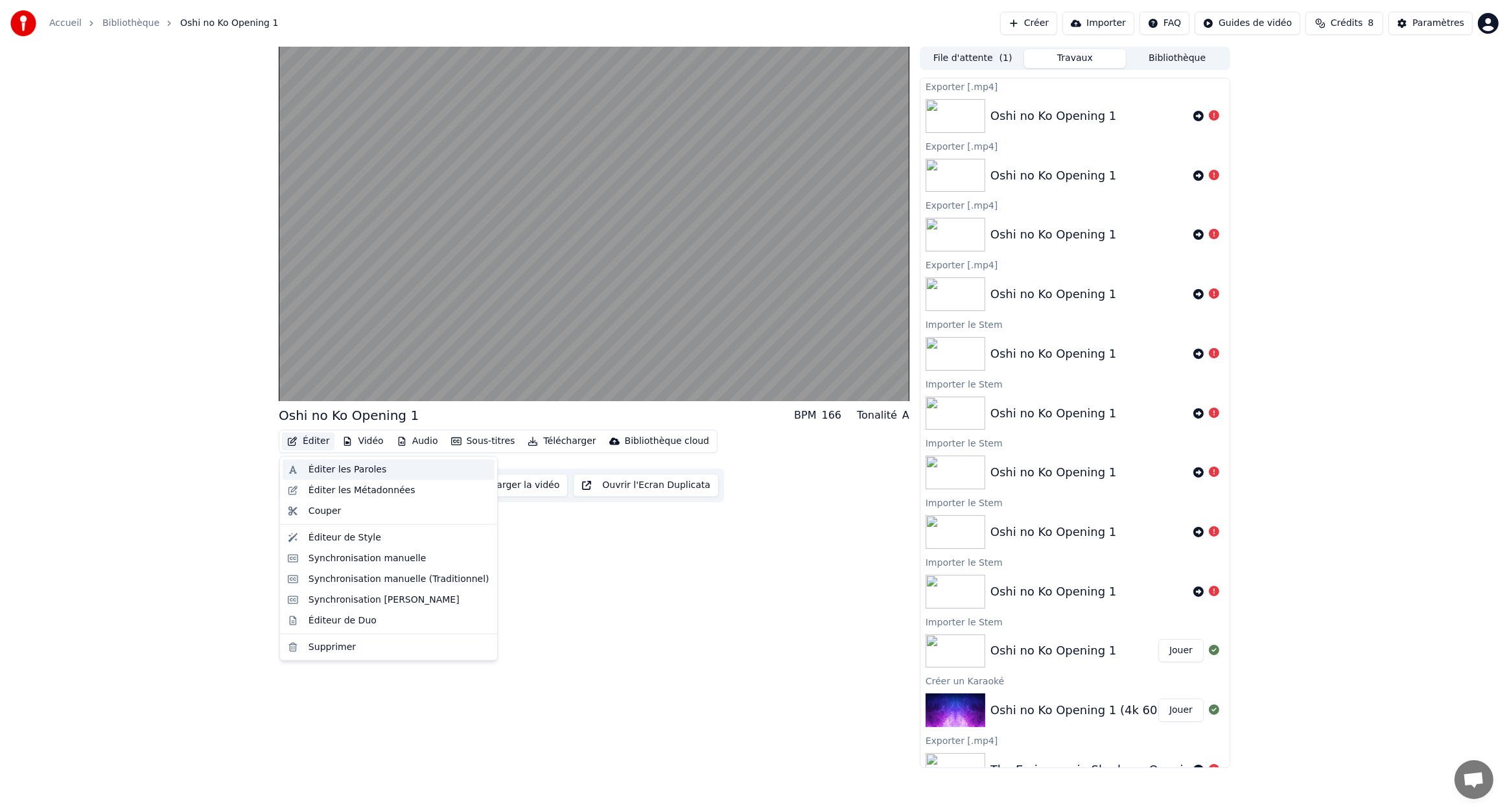
click at [377, 468] on div "Éditer les Paroles" at bounding box center [399, 470] width 181 height 13
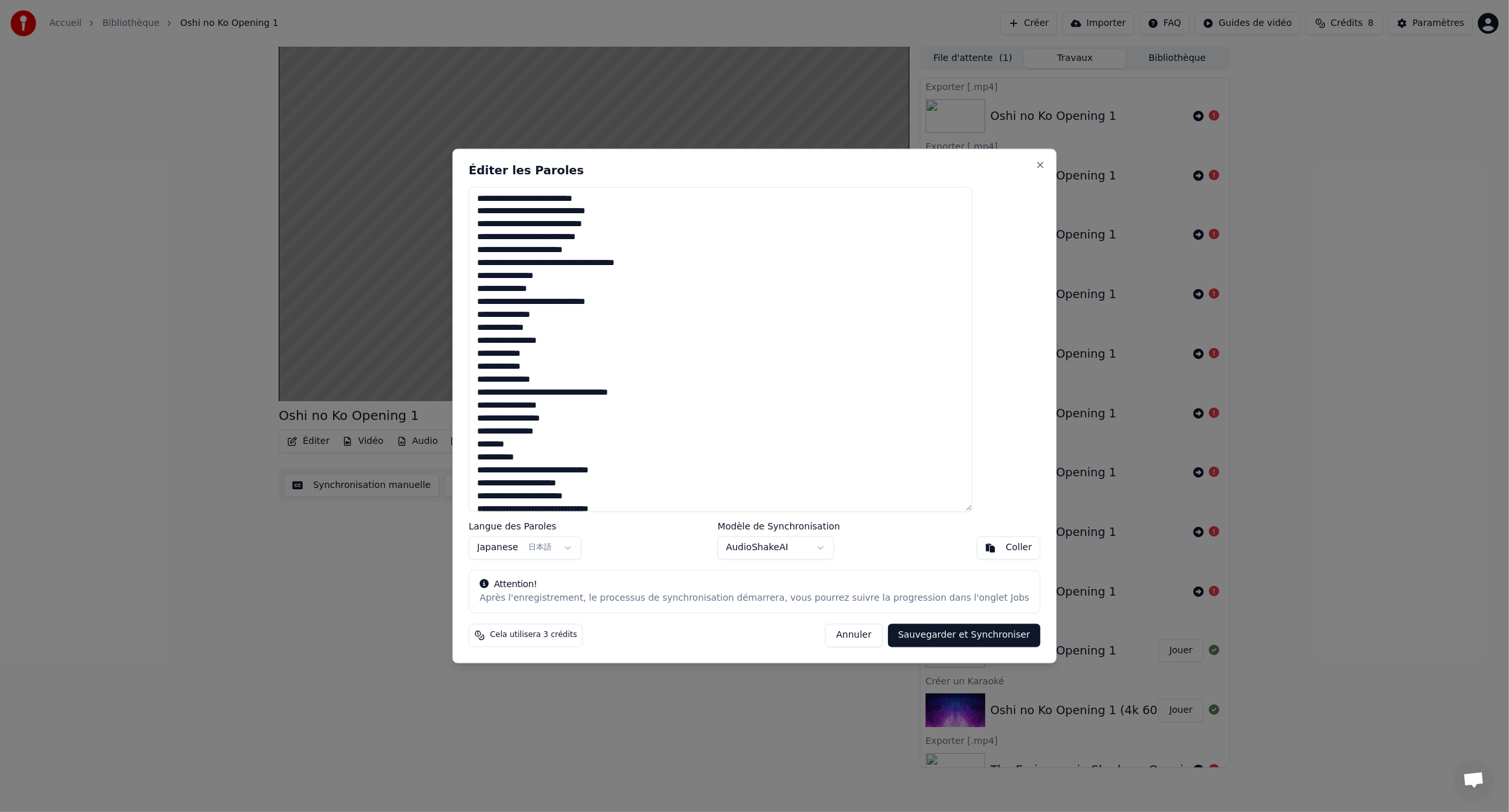
click at [831, 634] on button "Annuler" at bounding box center [854, 636] width 57 height 23
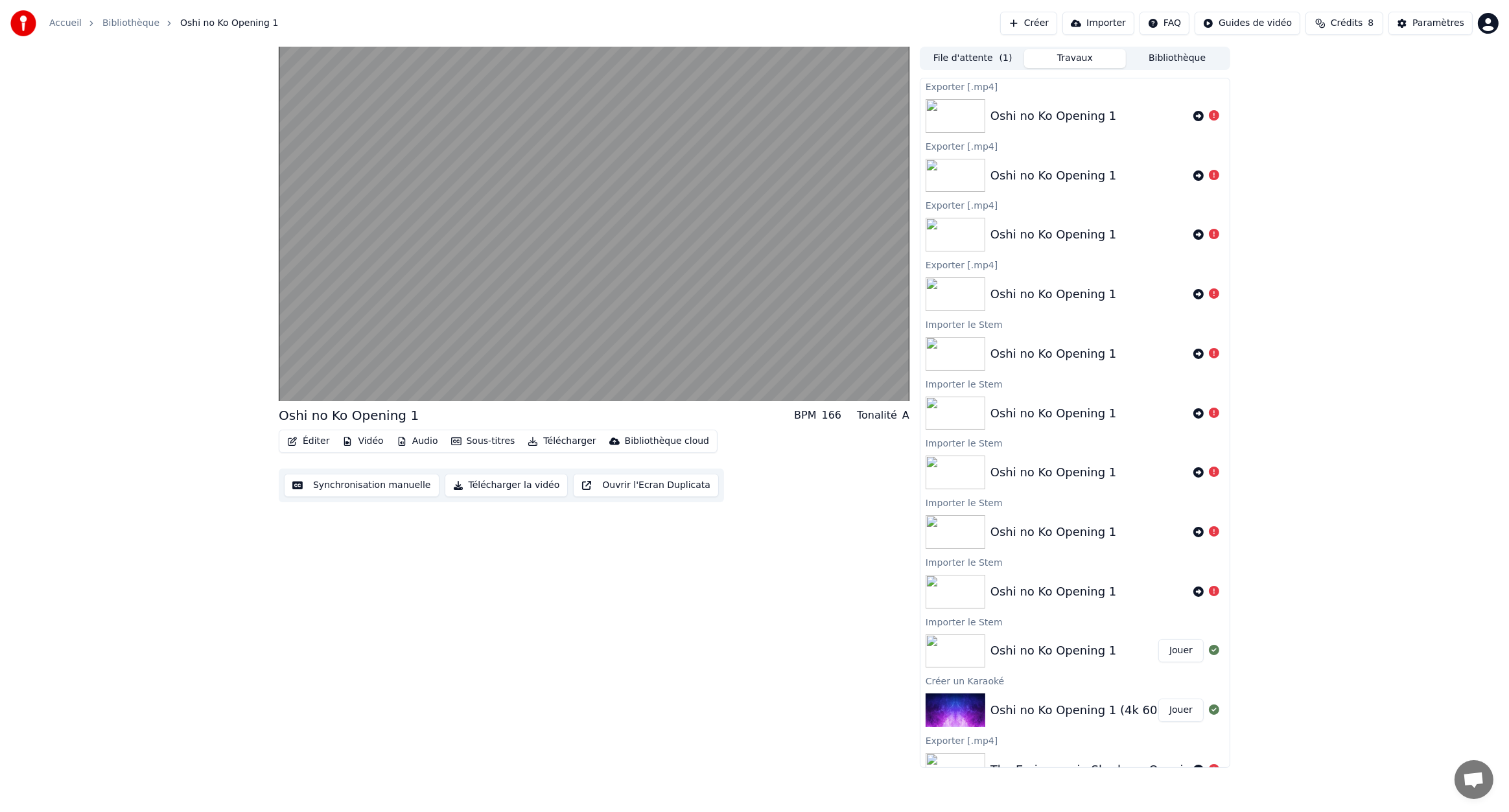
click at [292, 439] on icon "button" at bounding box center [292, 441] width 9 height 9
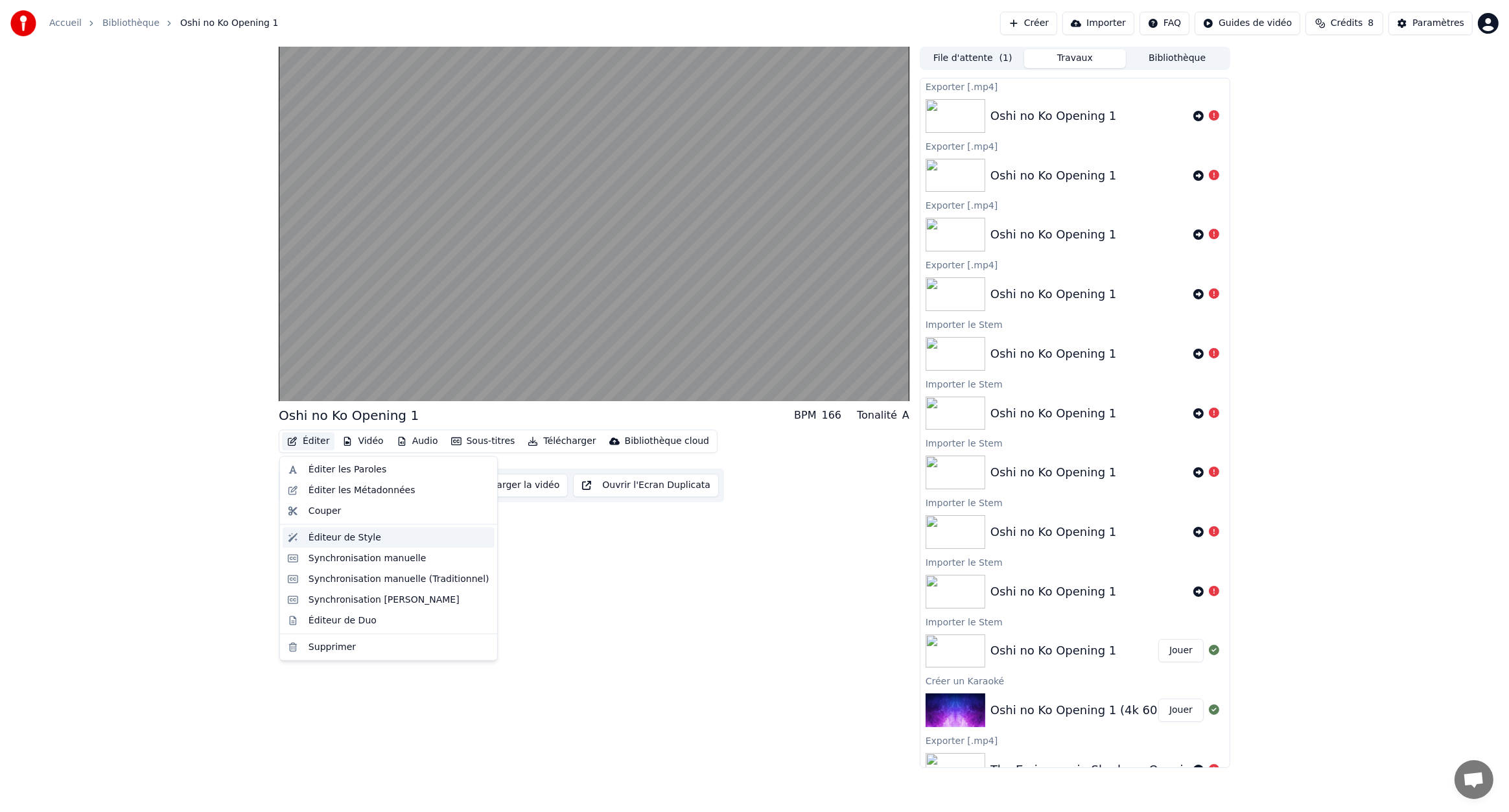
click at [384, 537] on div "Éditeur de Style" at bounding box center [399, 537] width 181 height 13
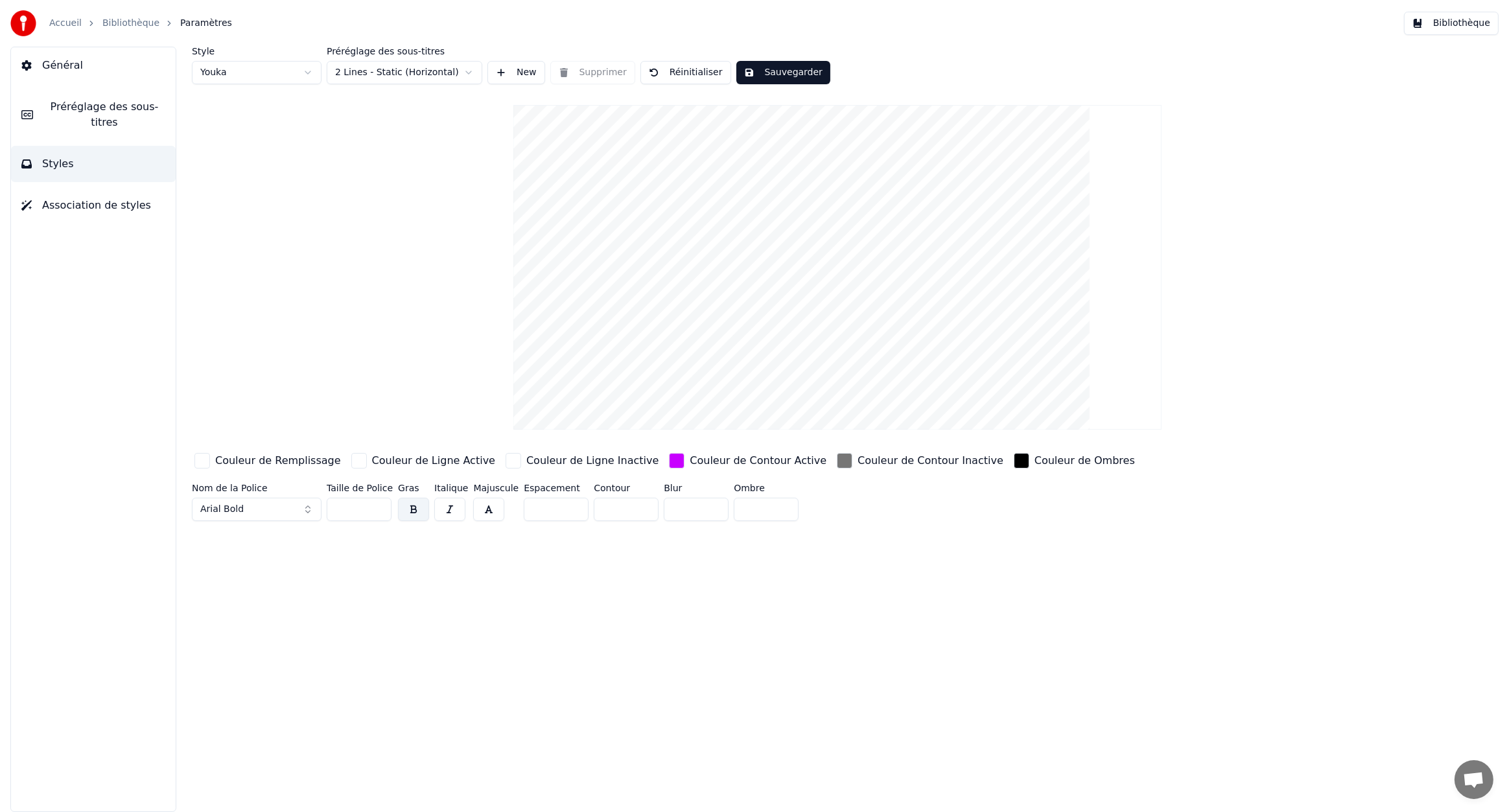
click at [99, 72] on button "Général" at bounding box center [93, 65] width 165 height 36
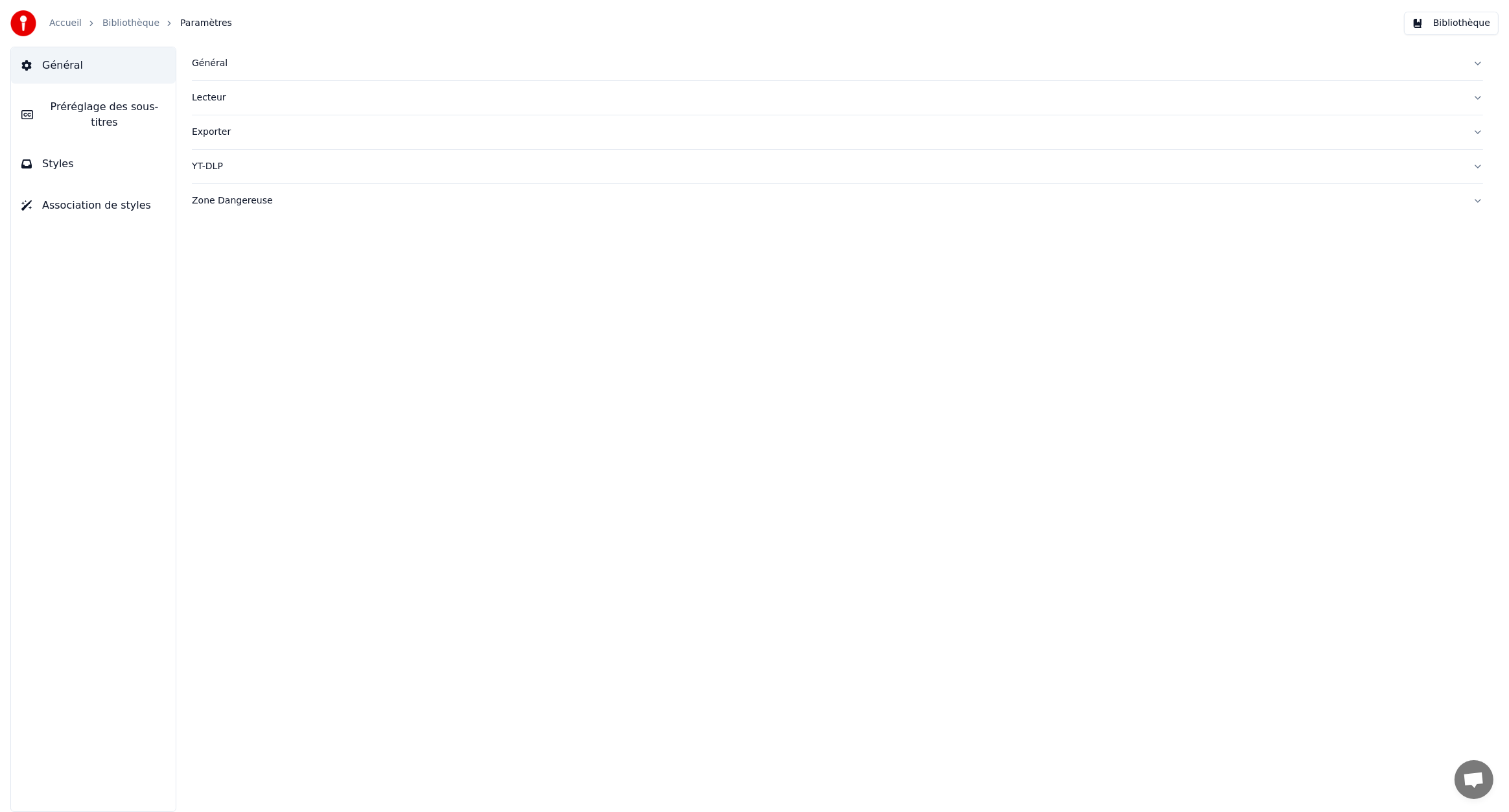
click at [214, 67] on div "Général" at bounding box center [827, 63] width 1270 height 13
click at [461, 159] on button "Changer" at bounding box center [471, 162] width 60 height 23
click at [563, 162] on button "Réinitialiser" at bounding box center [543, 162] width 75 height 23
type input "**********"
click at [71, 25] on link "Accueil" at bounding box center [65, 23] width 33 height 13
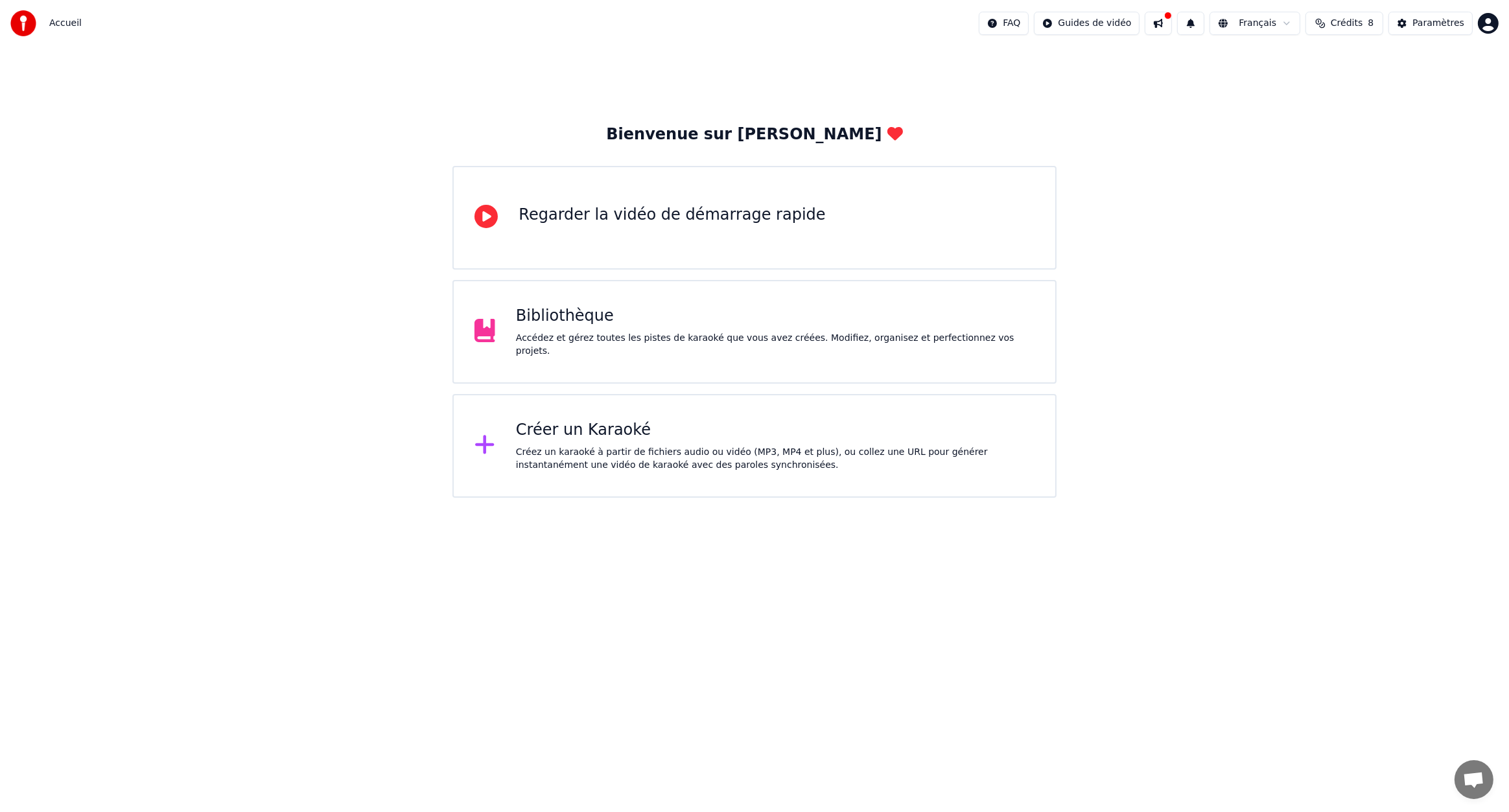
click at [712, 320] on div "Bibliothèque" at bounding box center [775, 316] width 518 height 21
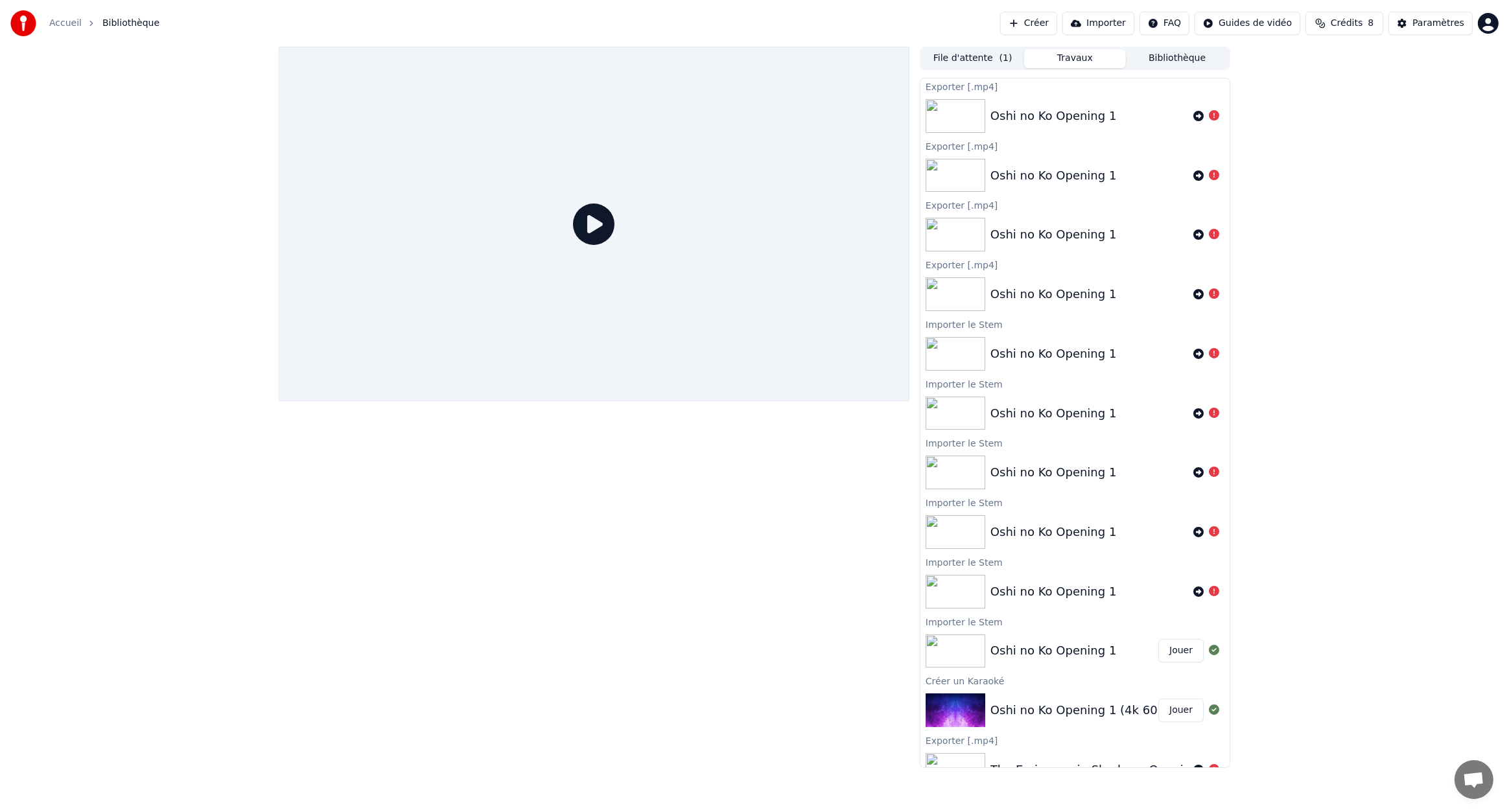
click at [1176, 660] on button "Jouer" at bounding box center [1181, 650] width 45 height 23
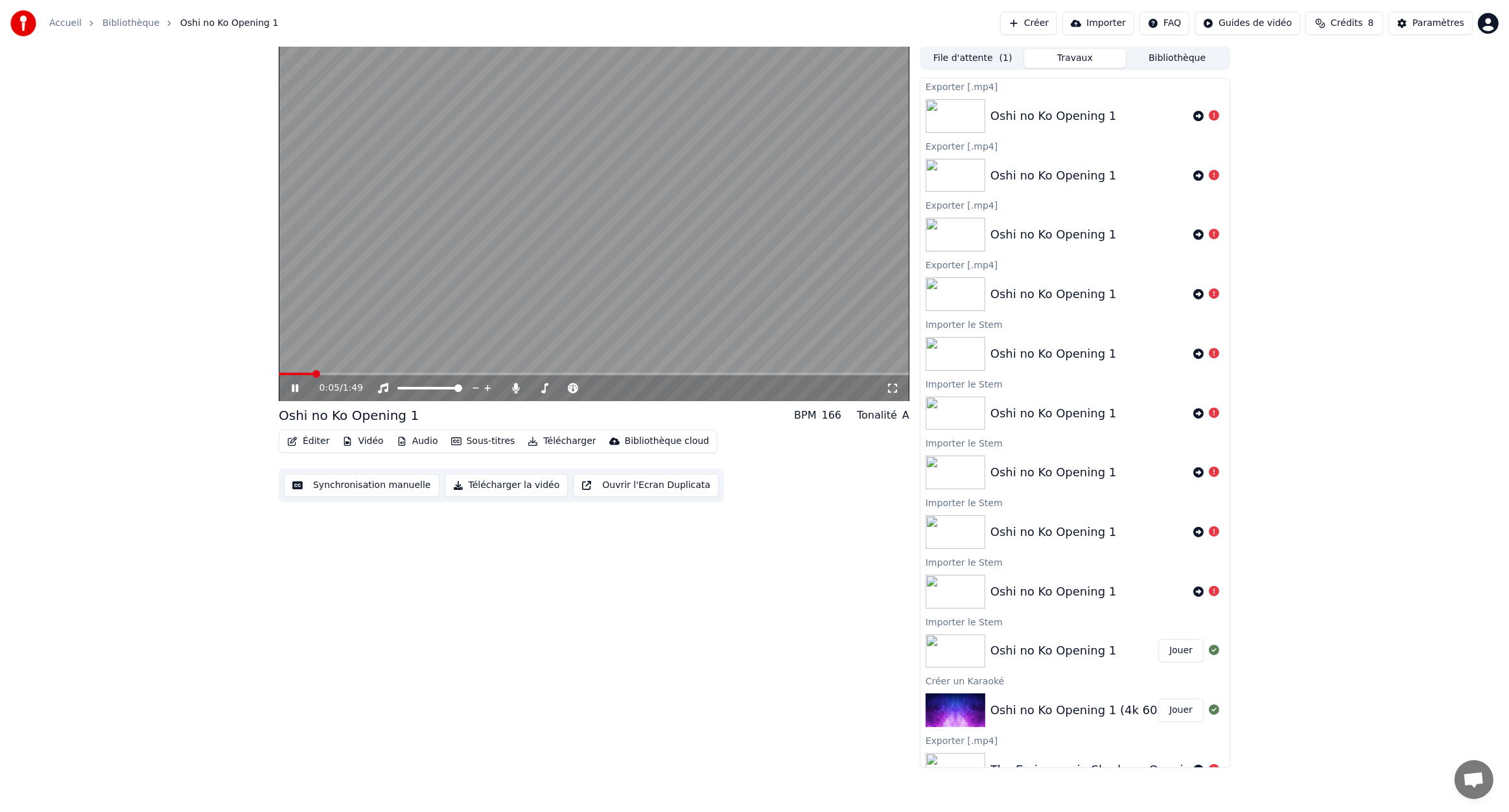
click at [416, 440] on button "Audio" at bounding box center [418, 441] width 52 height 18
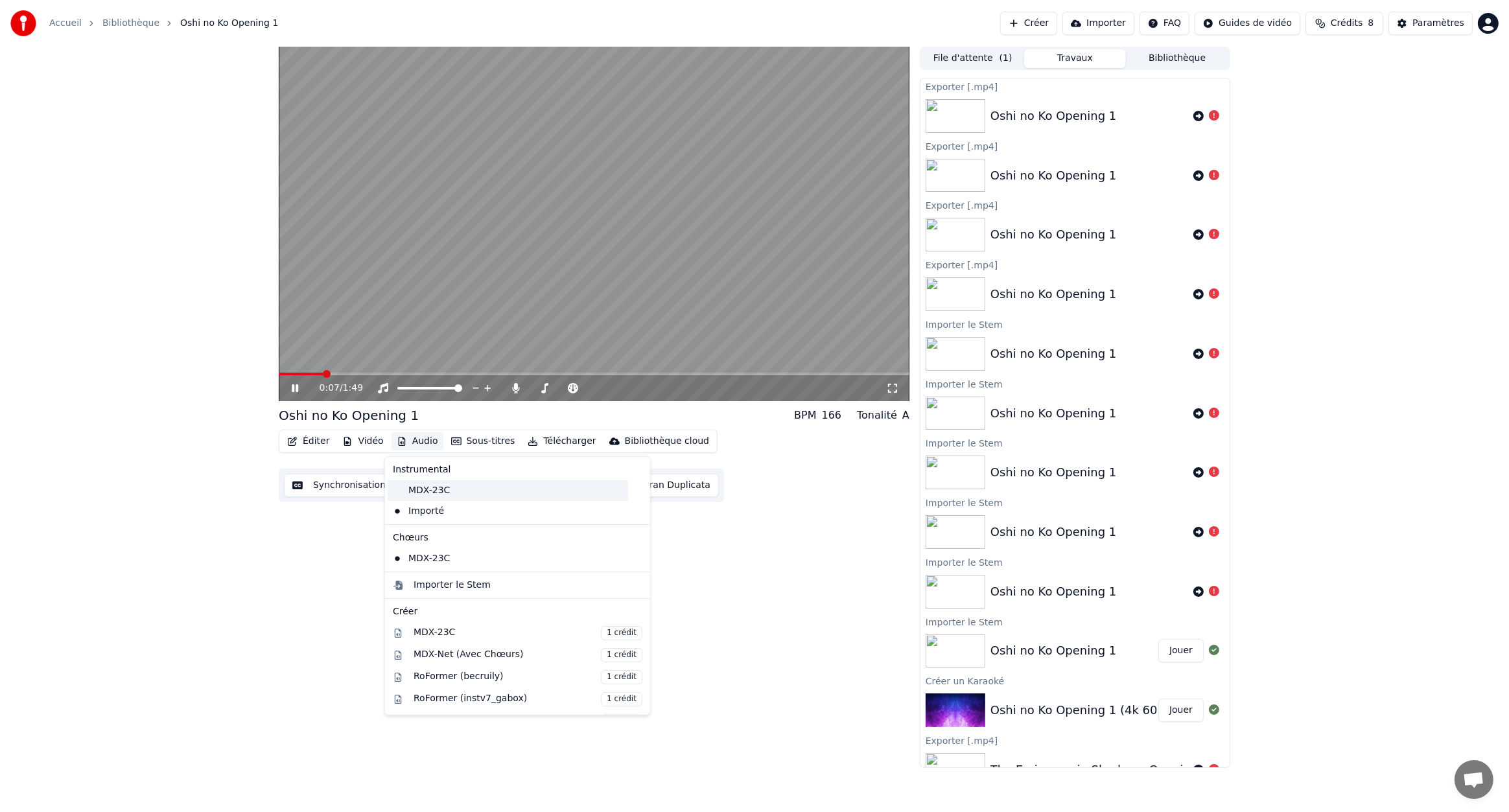
click at [428, 490] on div "MDX-23C" at bounding box center [507, 491] width 240 height 21
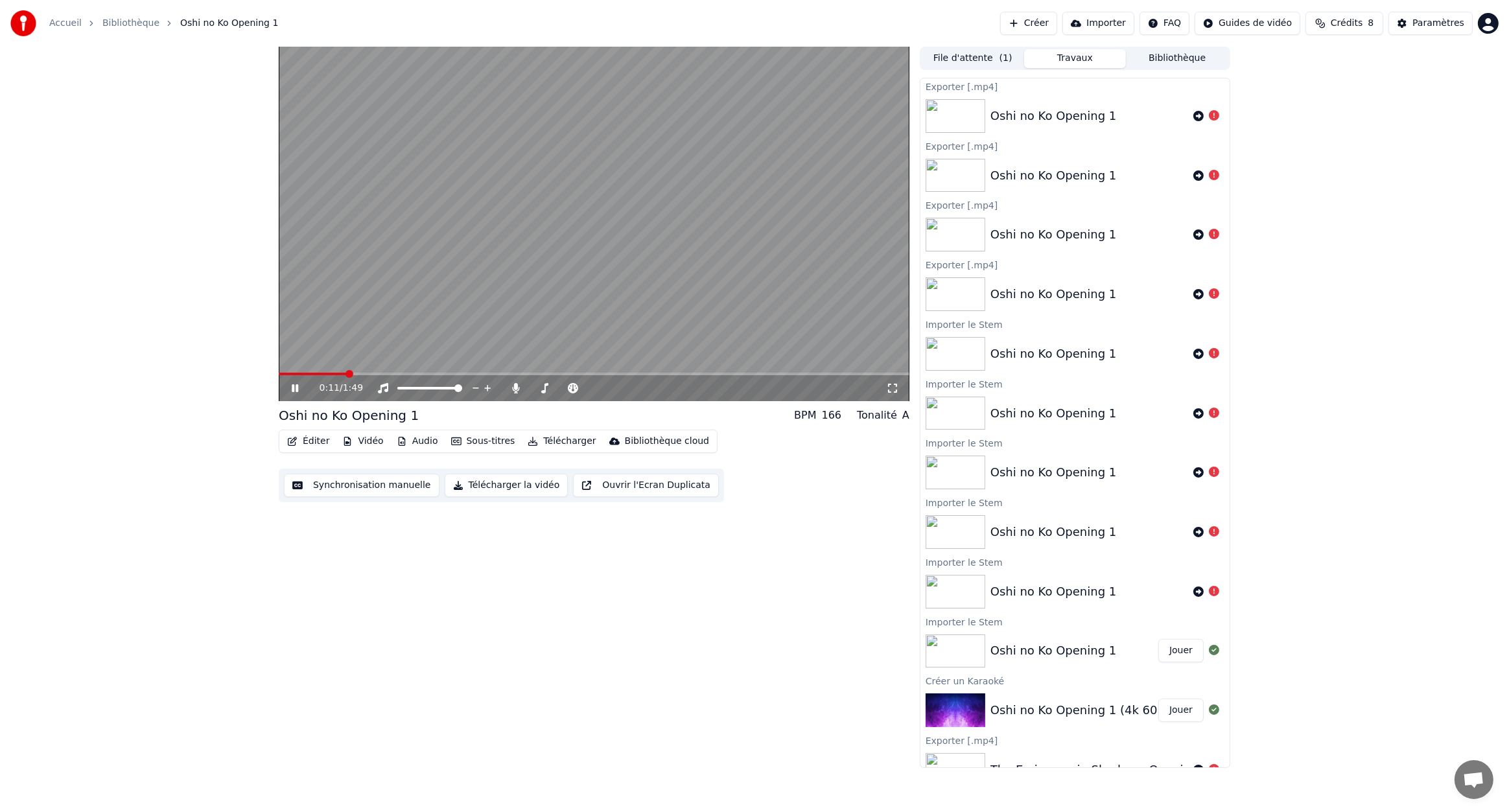
click at [559, 439] on button "Télécharger" at bounding box center [562, 441] width 79 height 18
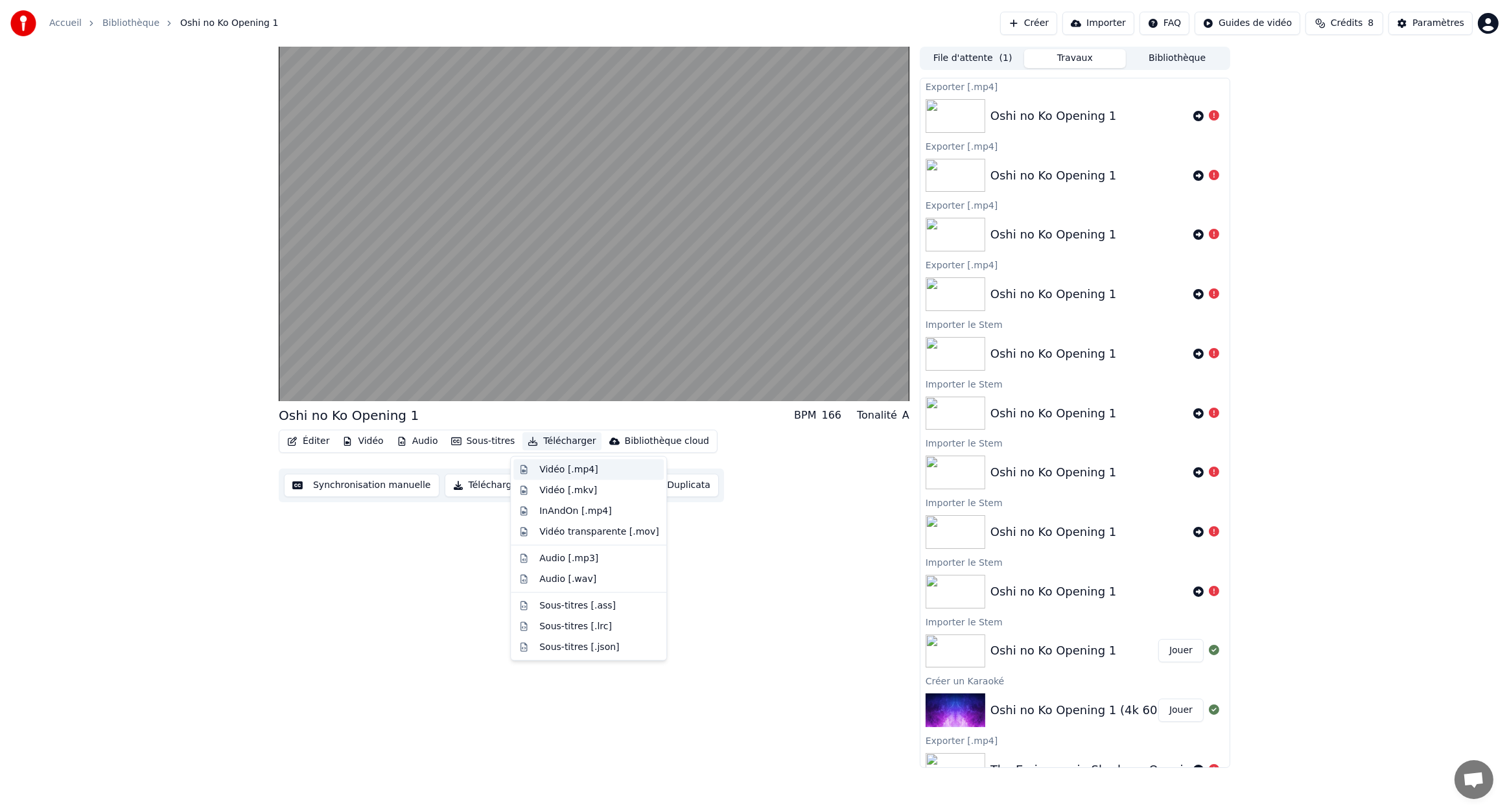
click at [576, 471] on div "Vidéo [.mp4]" at bounding box center [569, 470] width 59 height 13
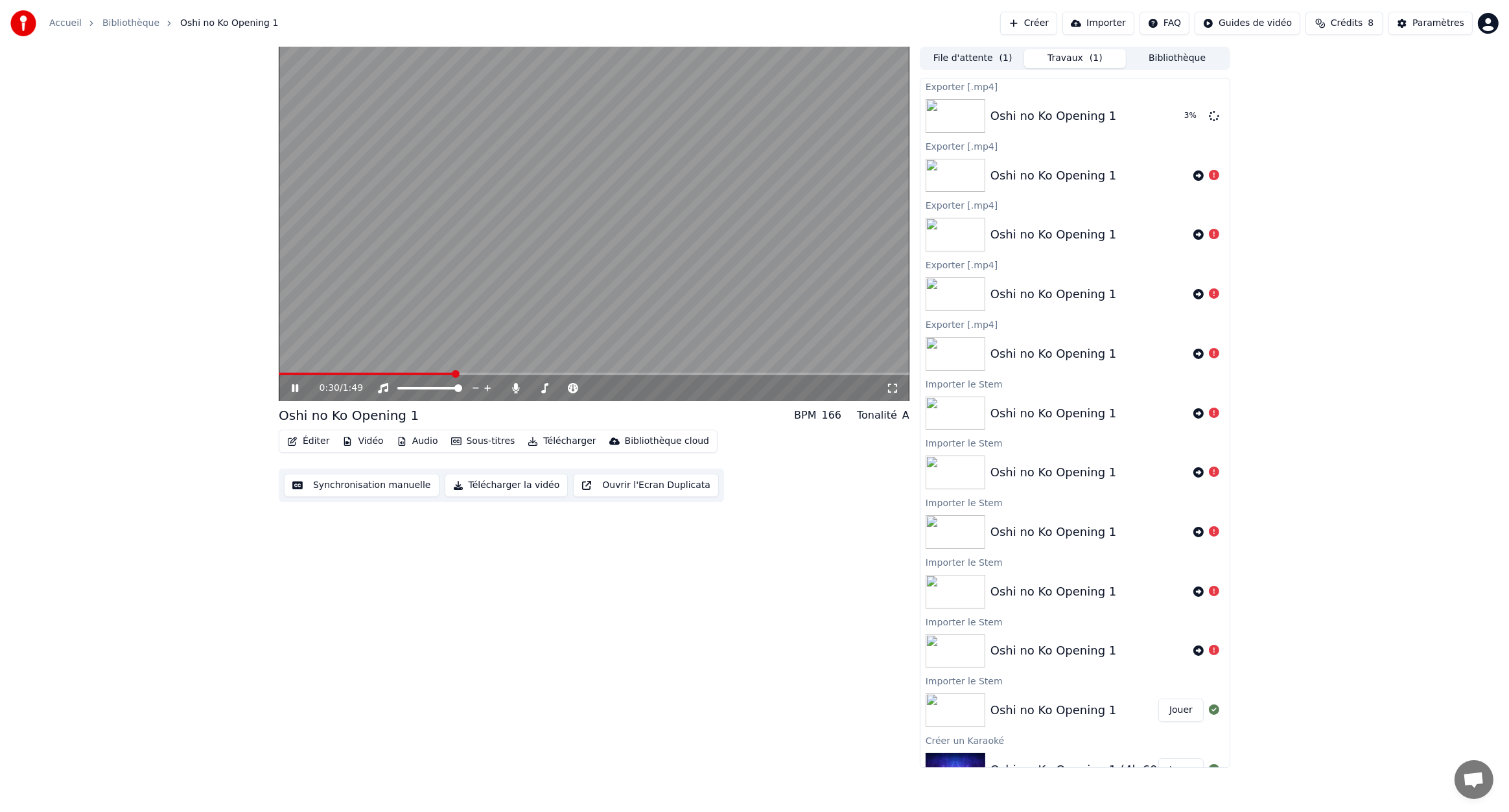
click at [473, 442] on button "Sous-titres" at bounding box center [483, 441] width 75 height 18
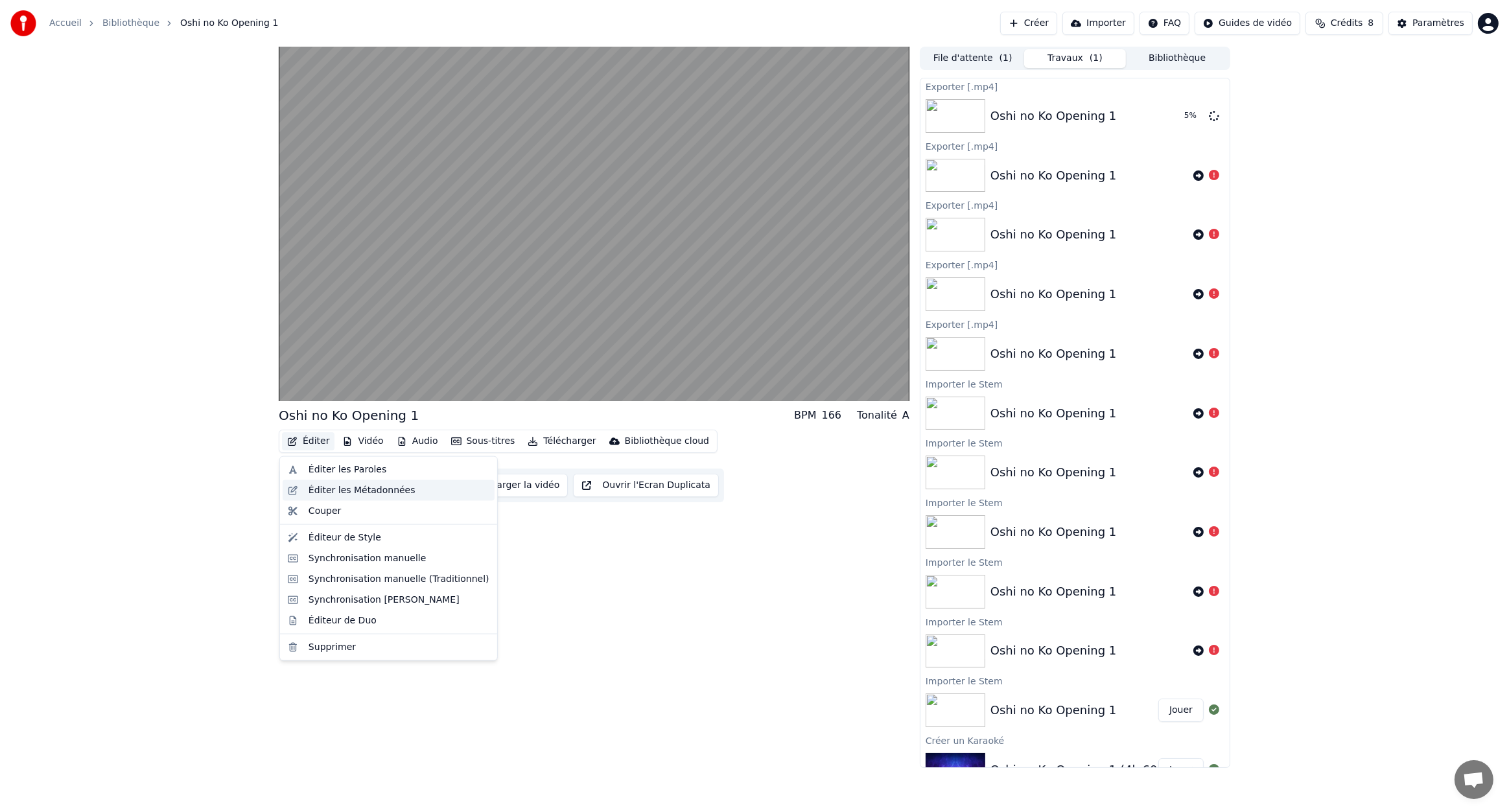
click at [349, 492] on div "Éditer les Métadonnées" at bounding box center [363, 490] width 107 height 13
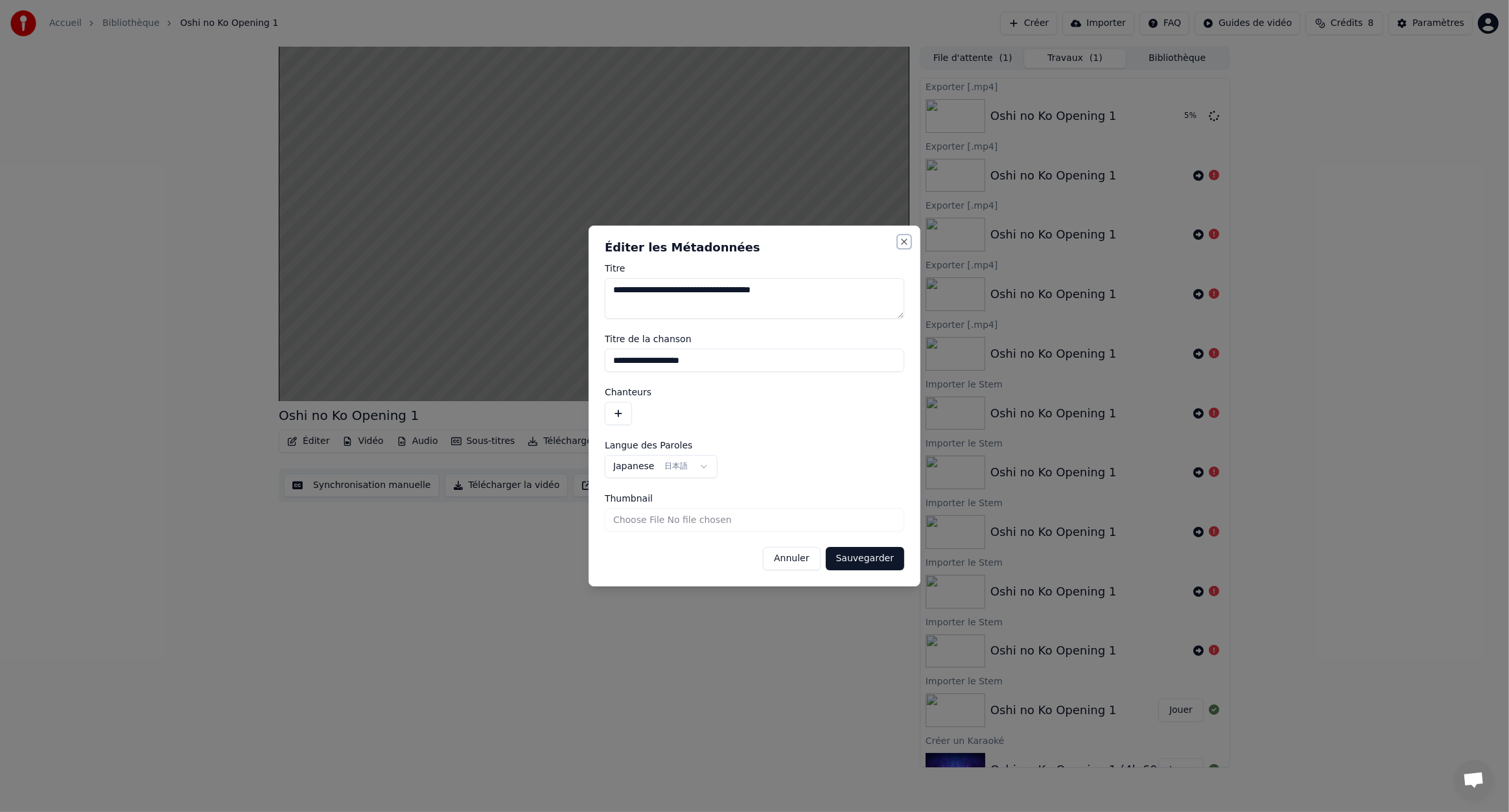
click at [901, 241] on button "Close" at bounding box center [904, 242] width 10 height 10
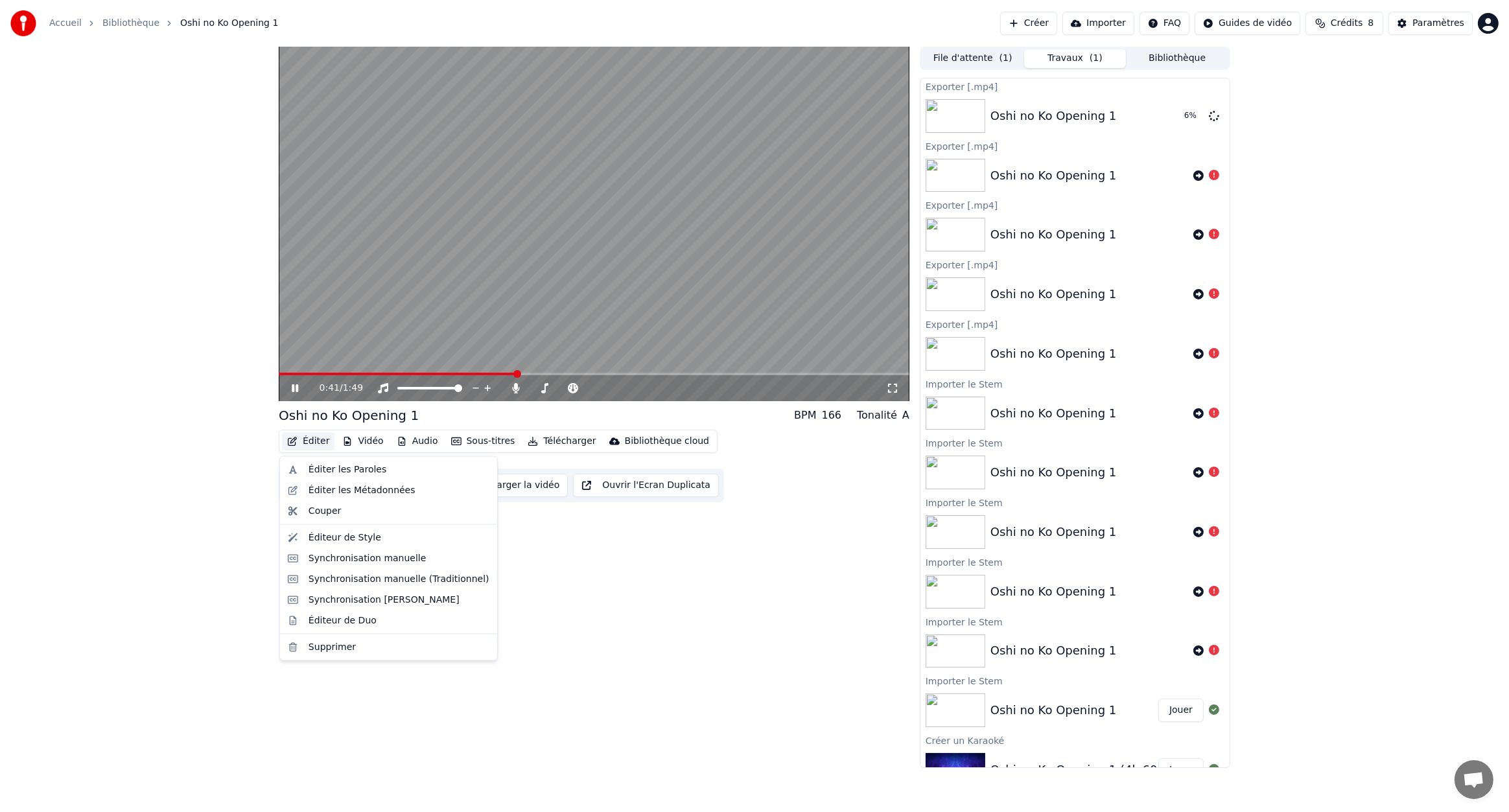
click at [306, 436] on button "Éditer" at bounding box center [308, 441] width 53 height 18
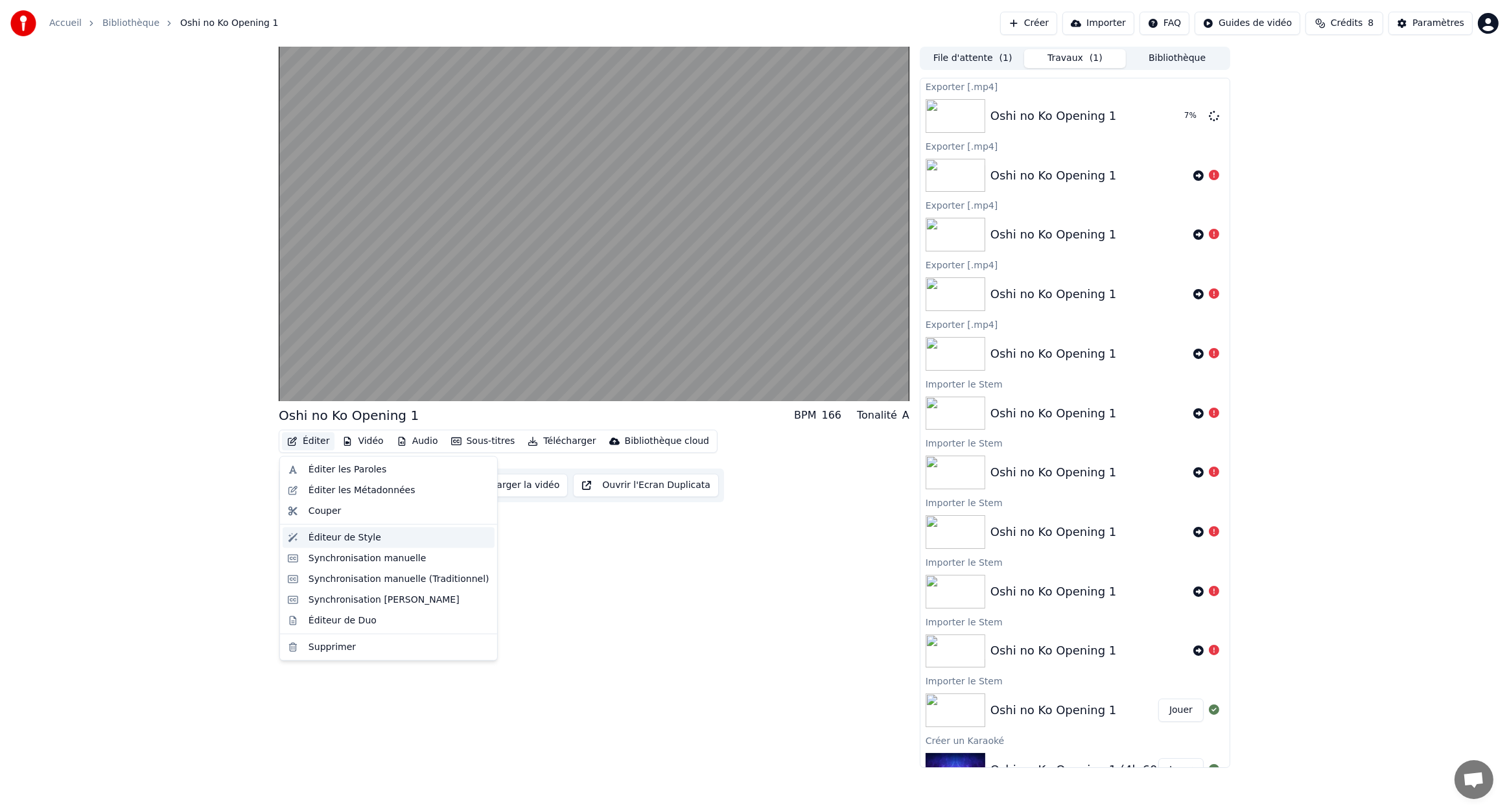
click at [394, 541] on div "Éditeur de Style" at bounding box center [399, 537] width 181 height 13
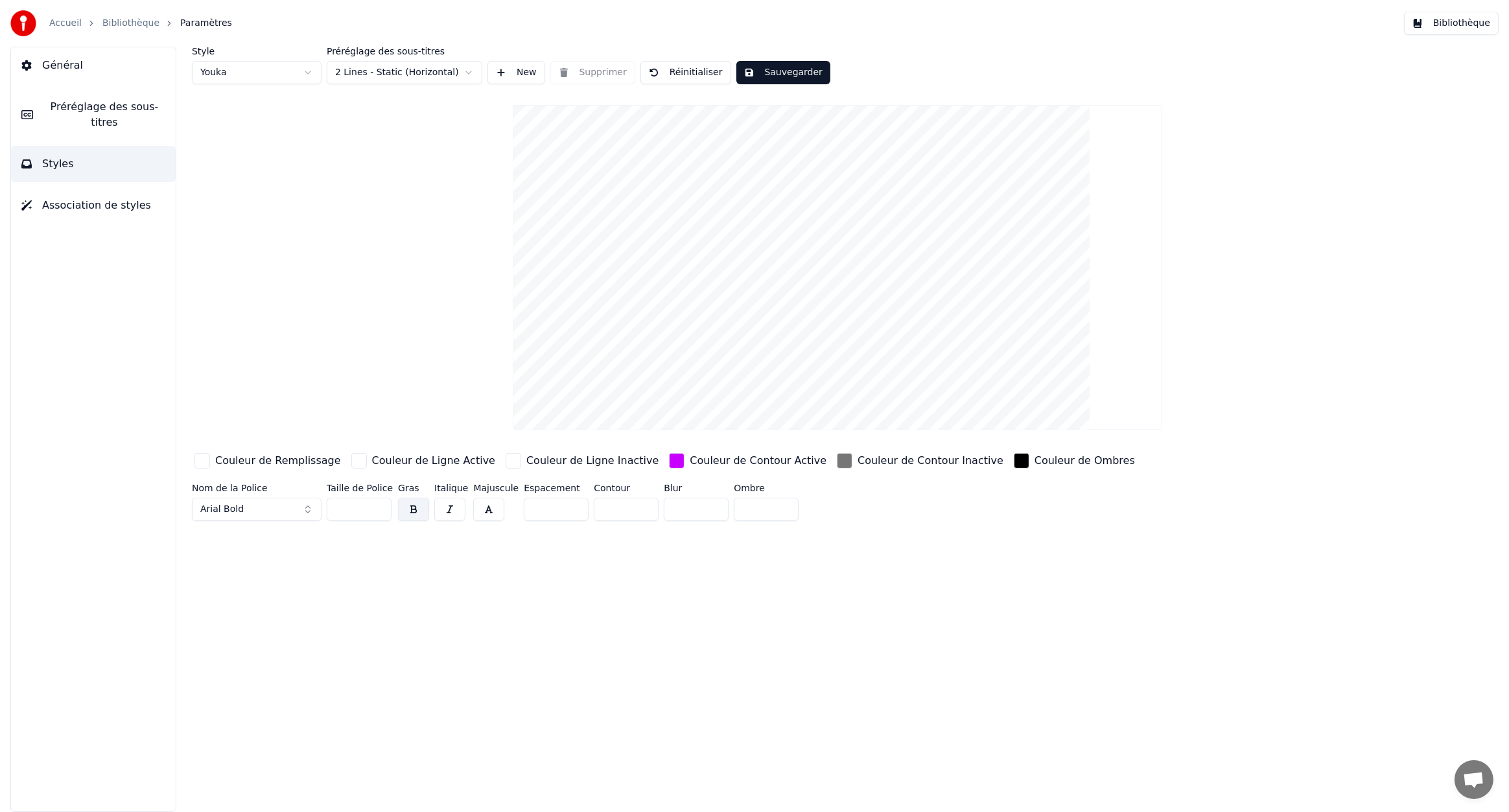
click at [378, 512] on input "**" at bounding box center [358, 510] width 64 height 23
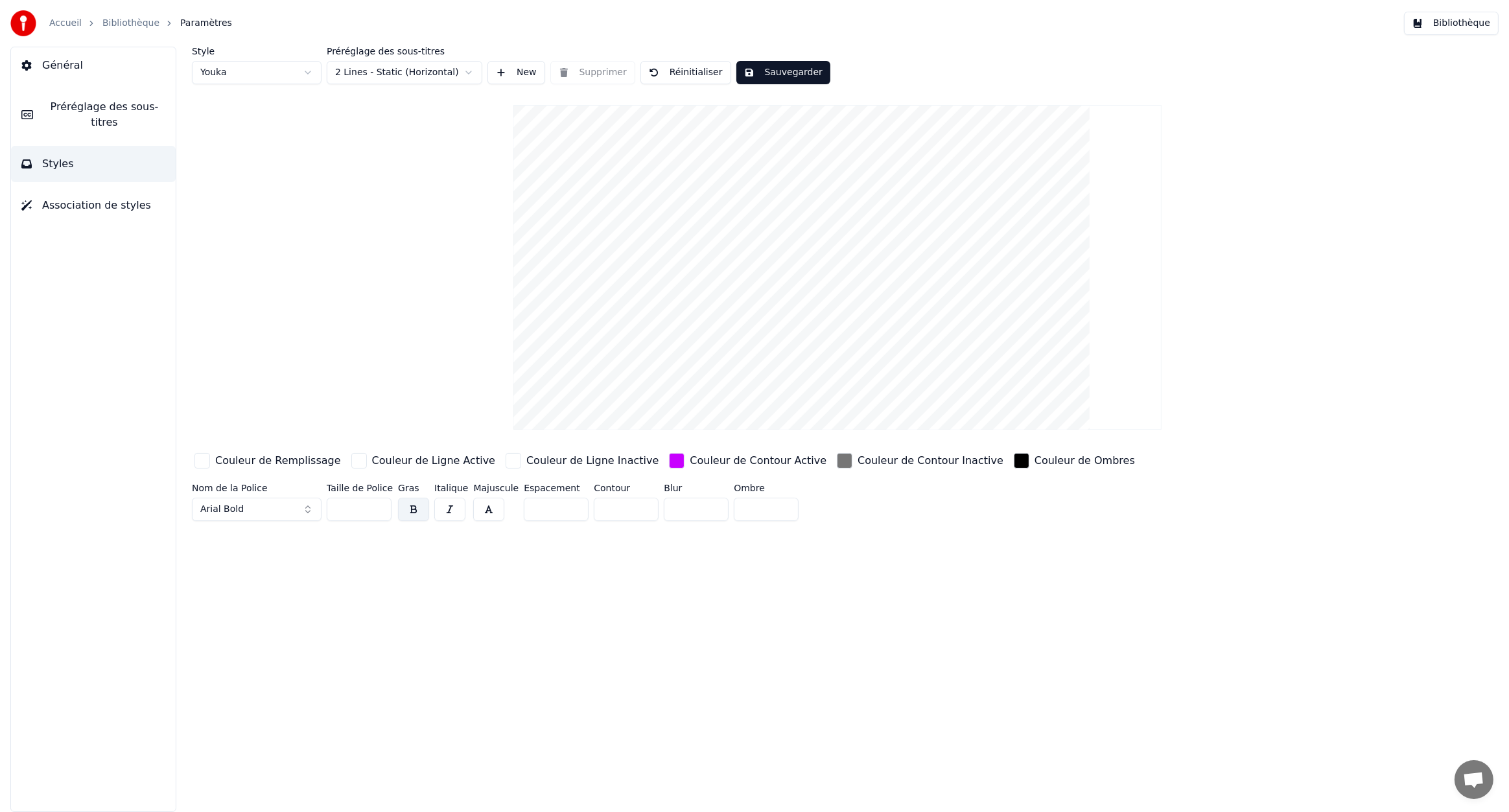
click at [378, 512] on input "**" at bounding box center [358, 510] width 64 height 23
type input "**"
click at [378, 512] on input "**" at bounding box center [358, 510] width 64 height 23
click at [789, 70] on button "Sauvegarder" at bounding box center [783, 73] width 94 height 23
click at [132, 18] on link "Bibliothèque" at bounding box center [131, 23] width 57 height 13
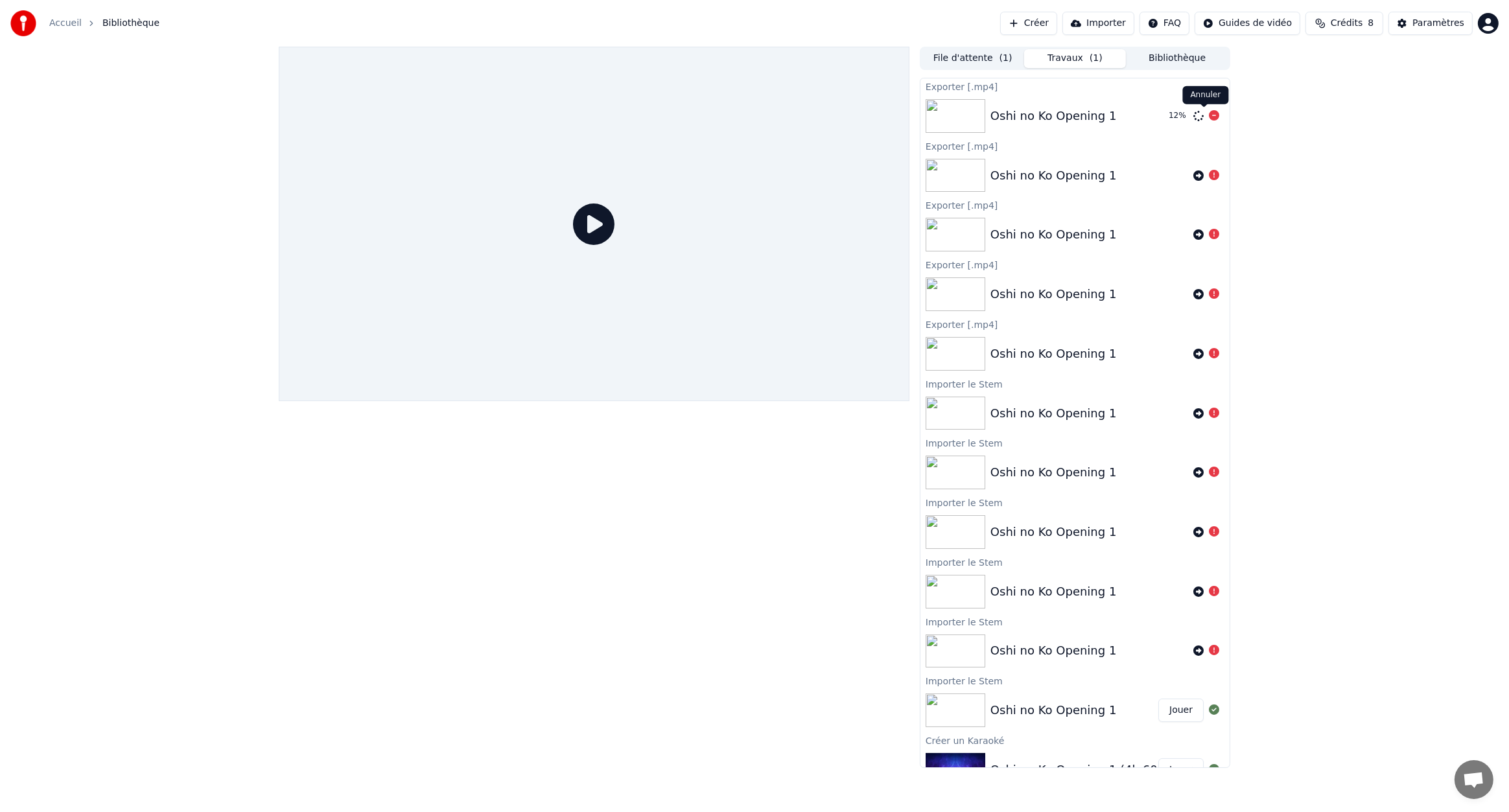
click at [1209, 116] on icon at bounding box center [1214, 116] width 10 height 10
click at [1163, 713] on button "Jouer" at bounding box center [1181, 711] width 45 height 23
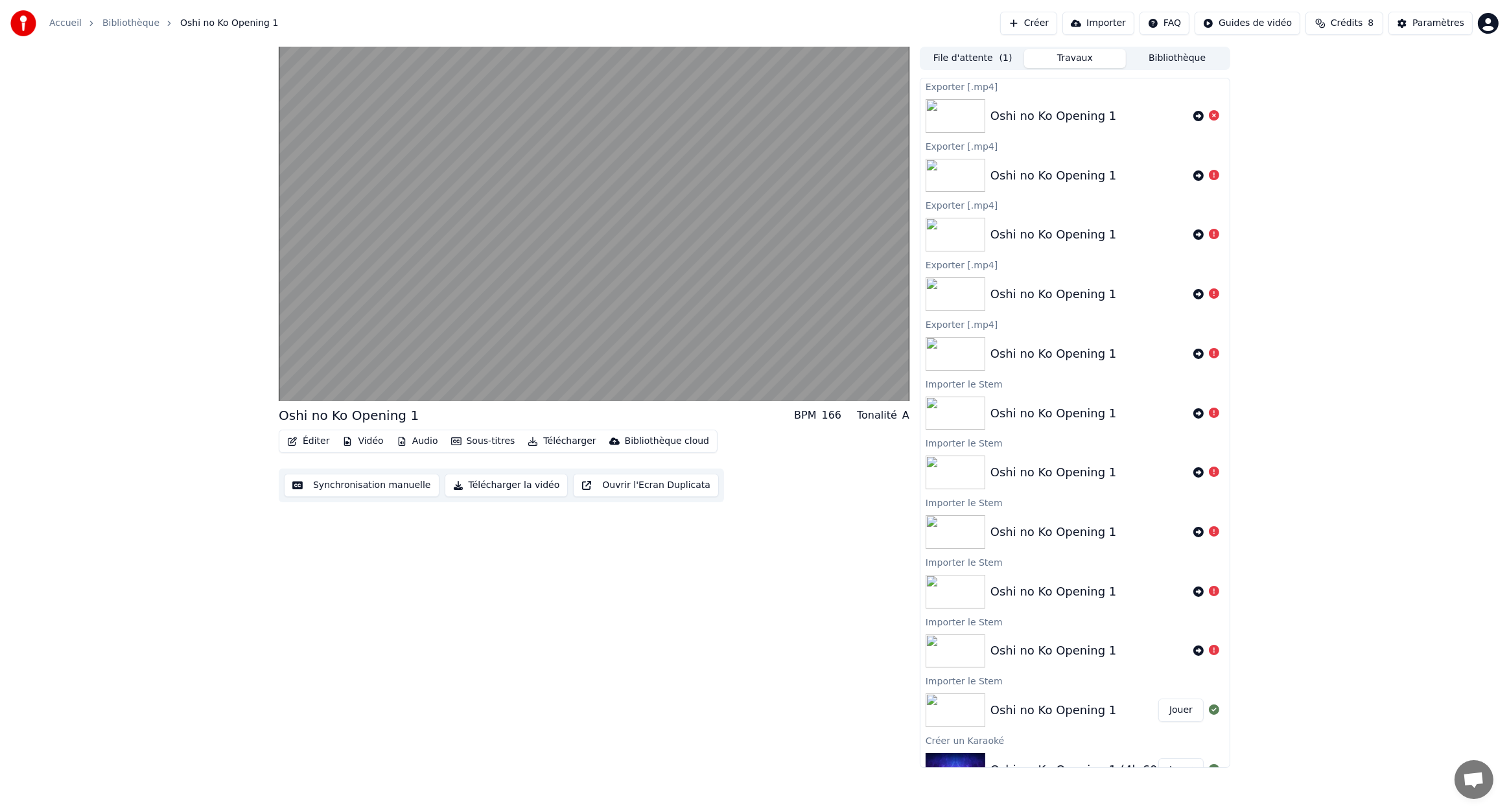
click at [411, 442] on button "Audio" at bounding box center [418, 441] width 52 height 18
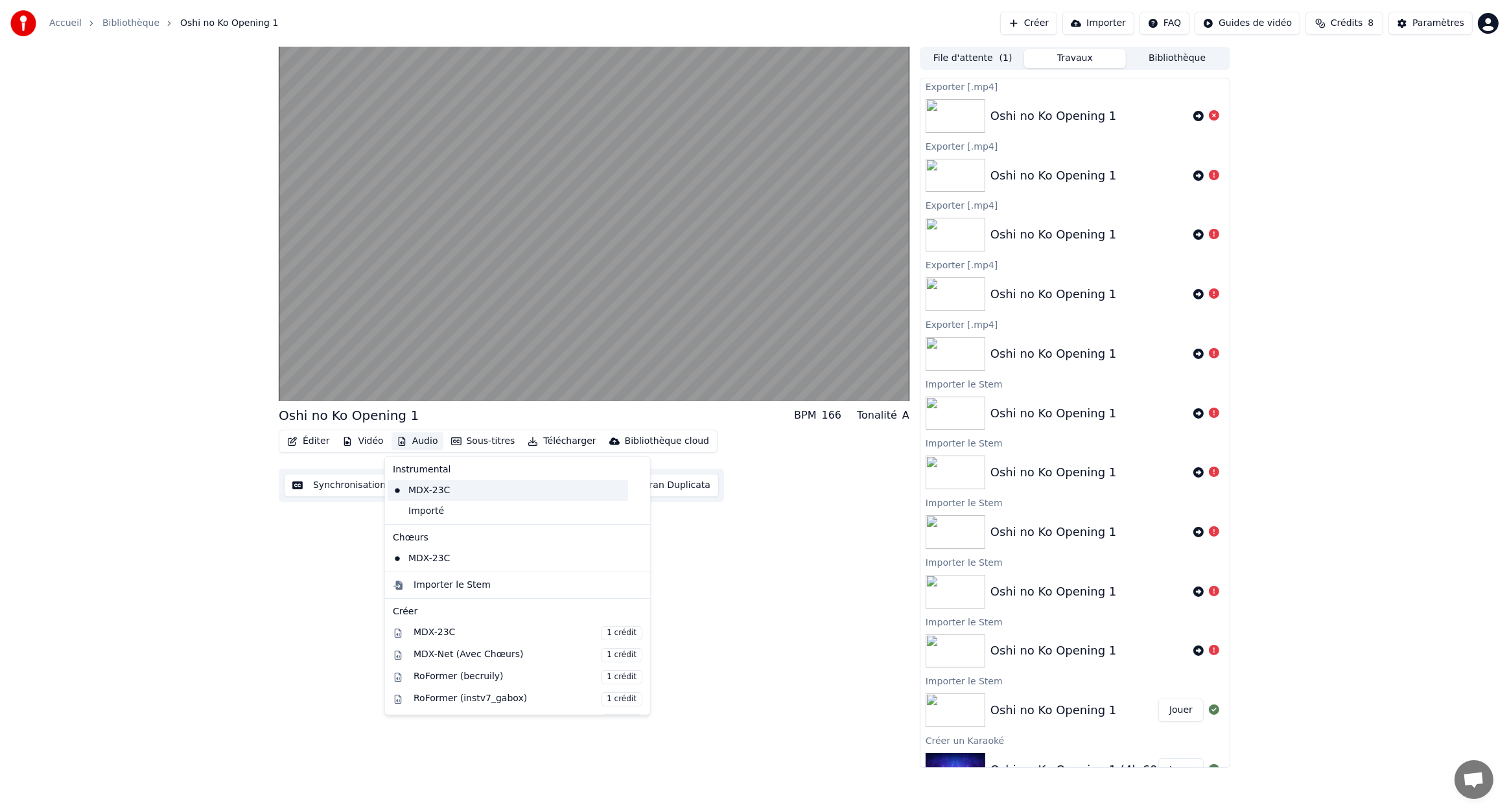
click at [432, 490] on div "MDX-23C" at bounding box center [507, 491] width 240 height 21
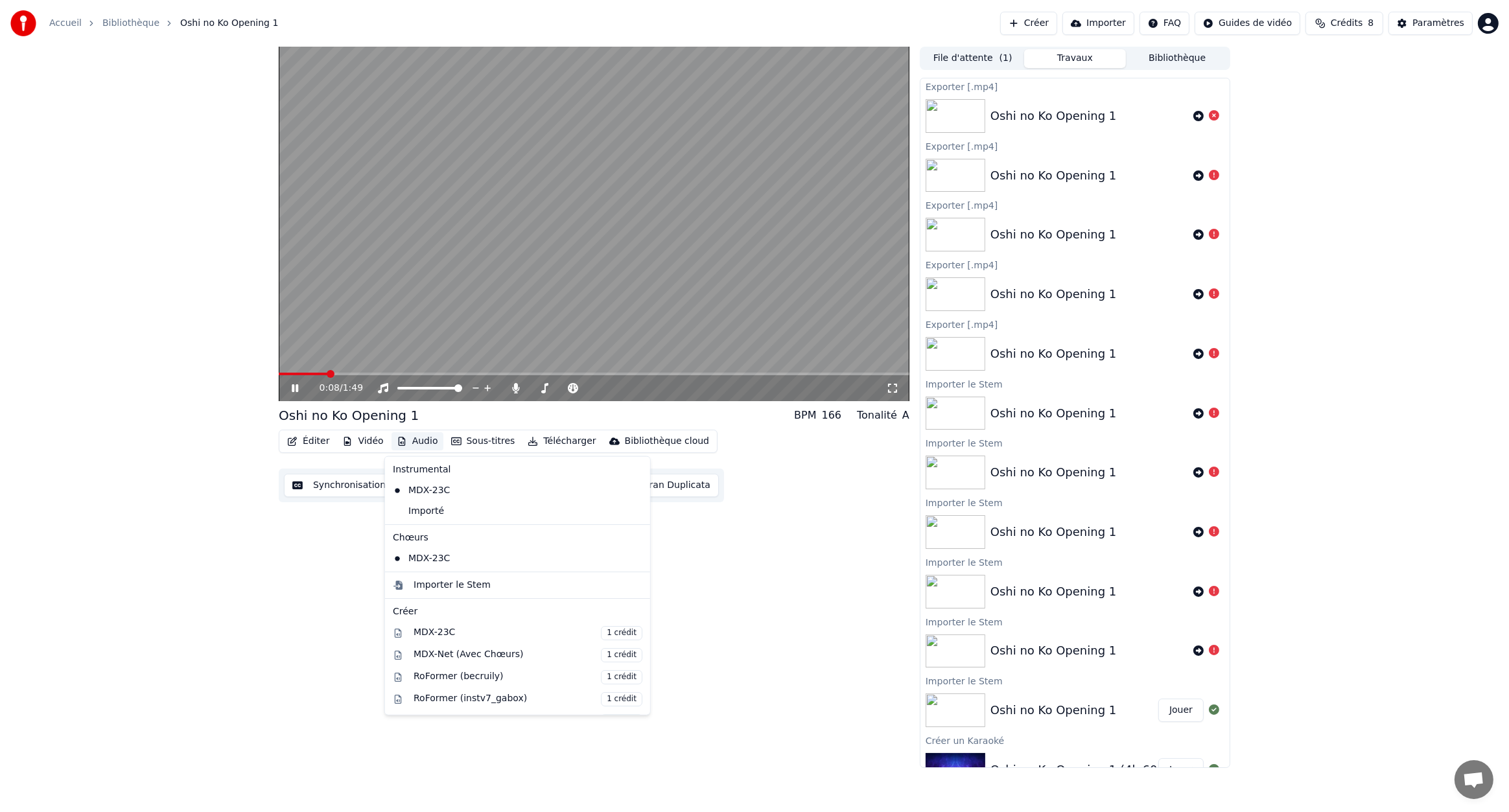
click at [415, 441] on button "Audio" at bounding box center [418, 441] width 52 height 18
click at [440, 501] on div "Importé" at bounding box center [507, 511] width 240 height 21
click at [416, 442] on button "Audio" at bounding box center [418, 441] width 52 height 18
click at [440, 486] on div "MDX-23C" at bounding box center [507, 491] width 240 height 21
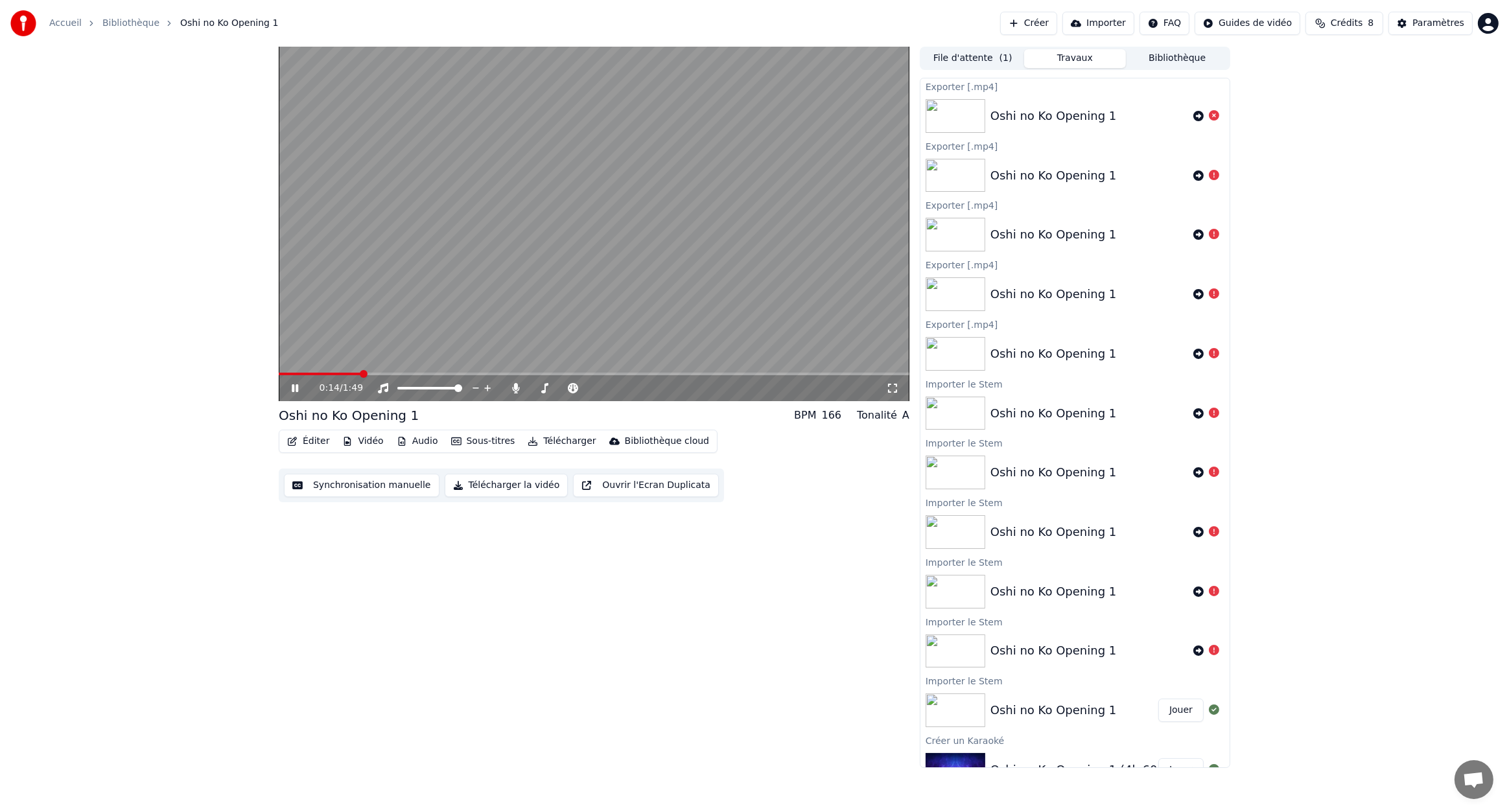
click at [544, 439] on button "Télécharger" at bounding box center [562, 441] width 79 height 18
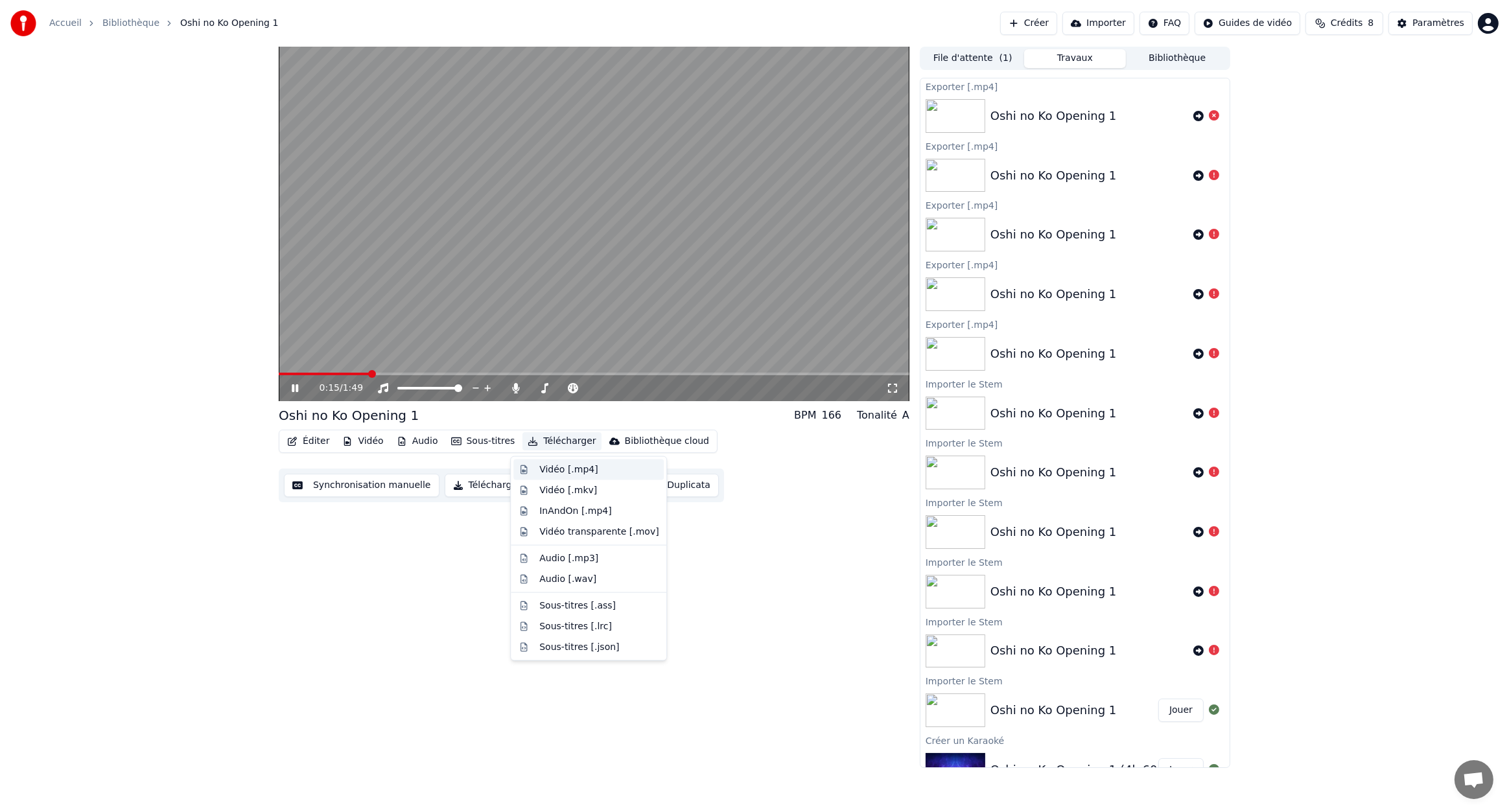
click at [569, 466] on div "Vidéo [.mp4]" at bounding box center [569, 470] width 59 height 13
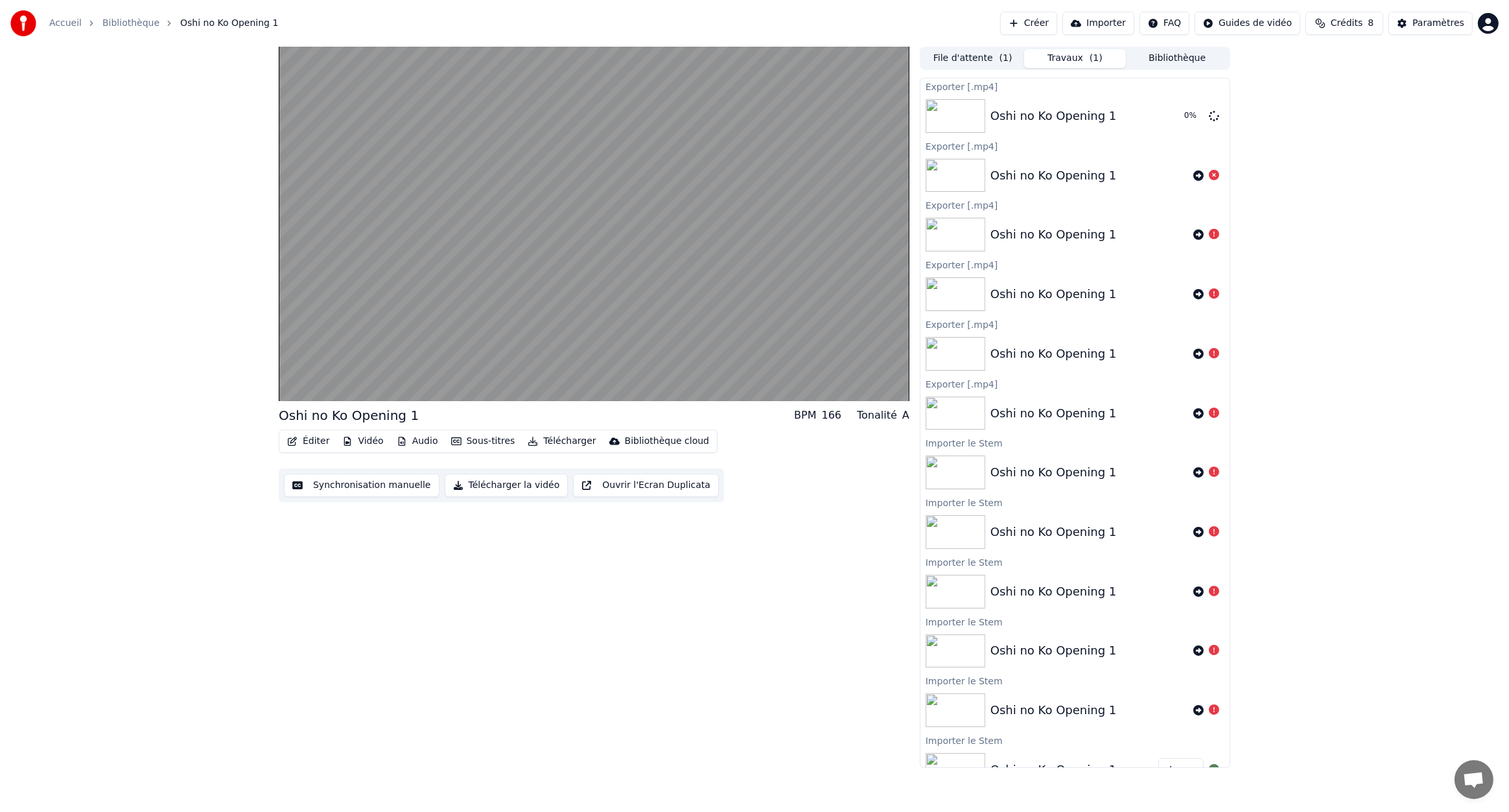
click at [1275, 177] on div "Oshi no Ko Opening 1 BPM 166 Tonalité A Éditer Vidéo Audio Sous-titres Téléchar…" at bounding box center [754, 408] width 1509 height 722
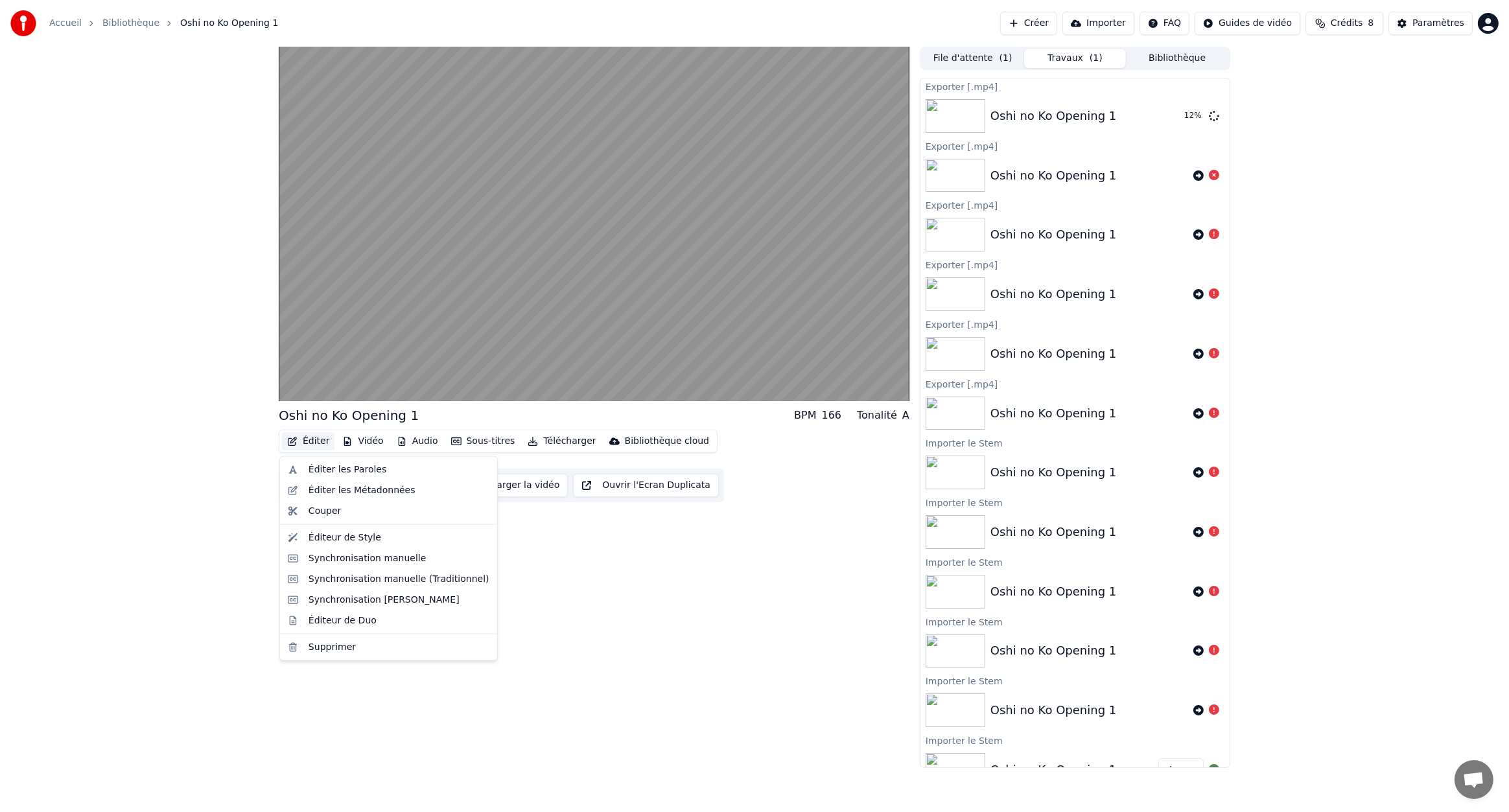
click at [314, 437] on button "Éditer" at bounding box center [308, 441] width 53 height 18
click at [370, 491] on div "Éditer les Métadonnées" at bounding box center [363, 490] width 107 height 13
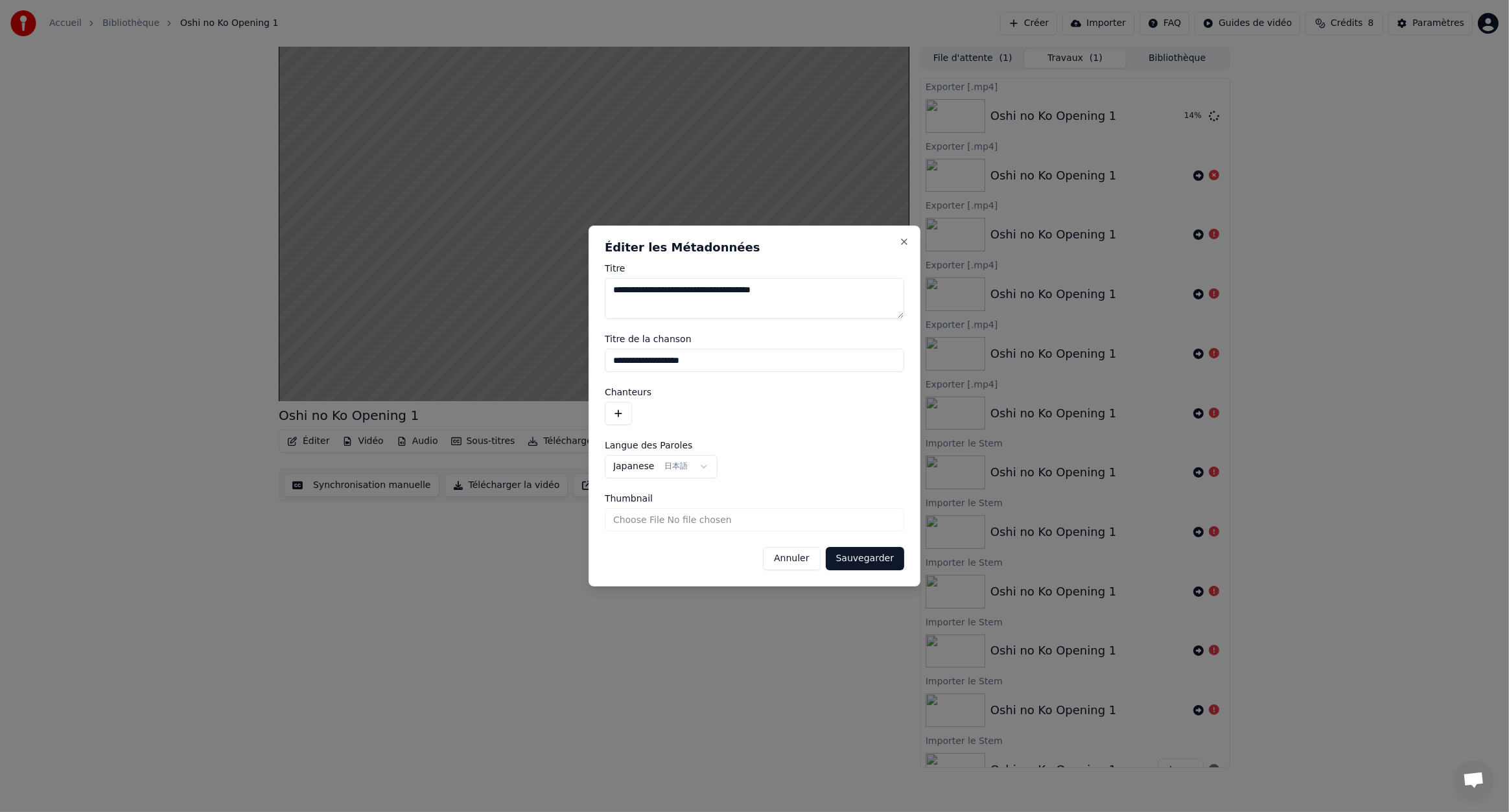
click at [797, 553] on button "Annuler" at bounding box center [791, 558] width 57 height 23
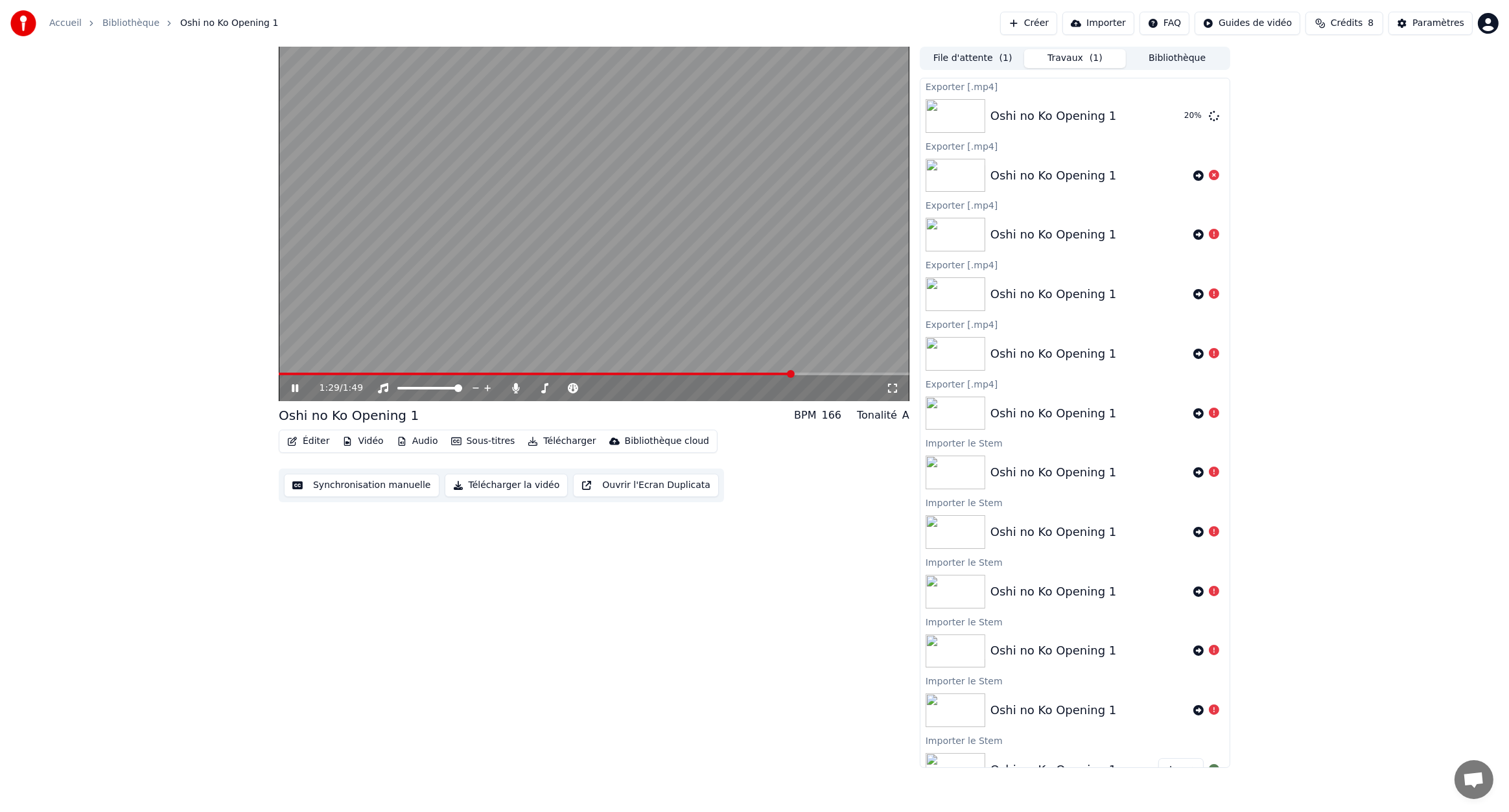
click at [671, 294] on video at bounding box center [594, 224] width 631 height 354
click at [1209, 116] on icon at bounding box center [1214, 116] width 10 height 10
click at [474, 440] on button "Sous-titres" at bounding box center [483, 441] width 75 height 18
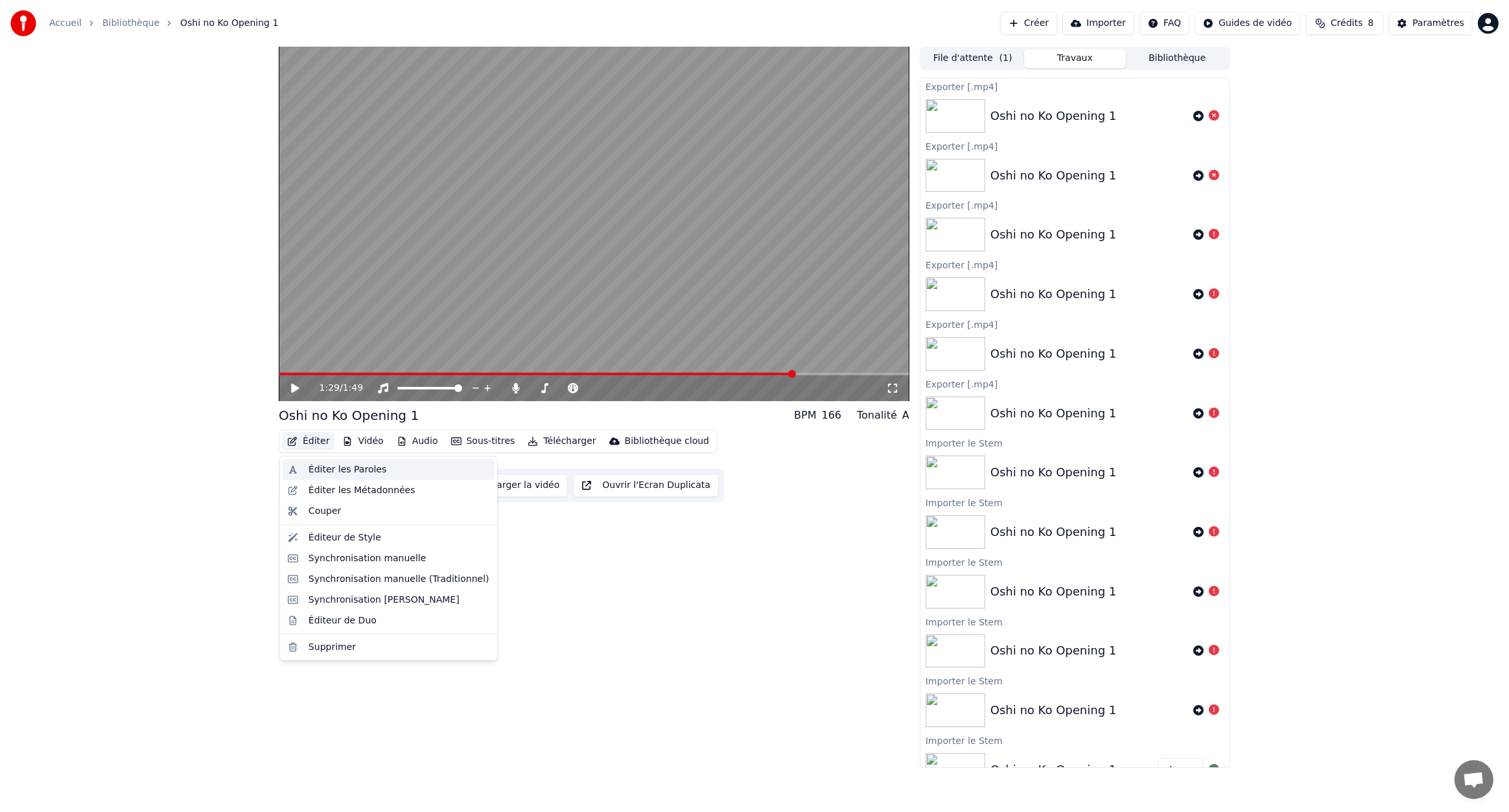
click at [343, 472] on div "Éditer les Paroles" at bounding box center [348, 470] width 78 height 13
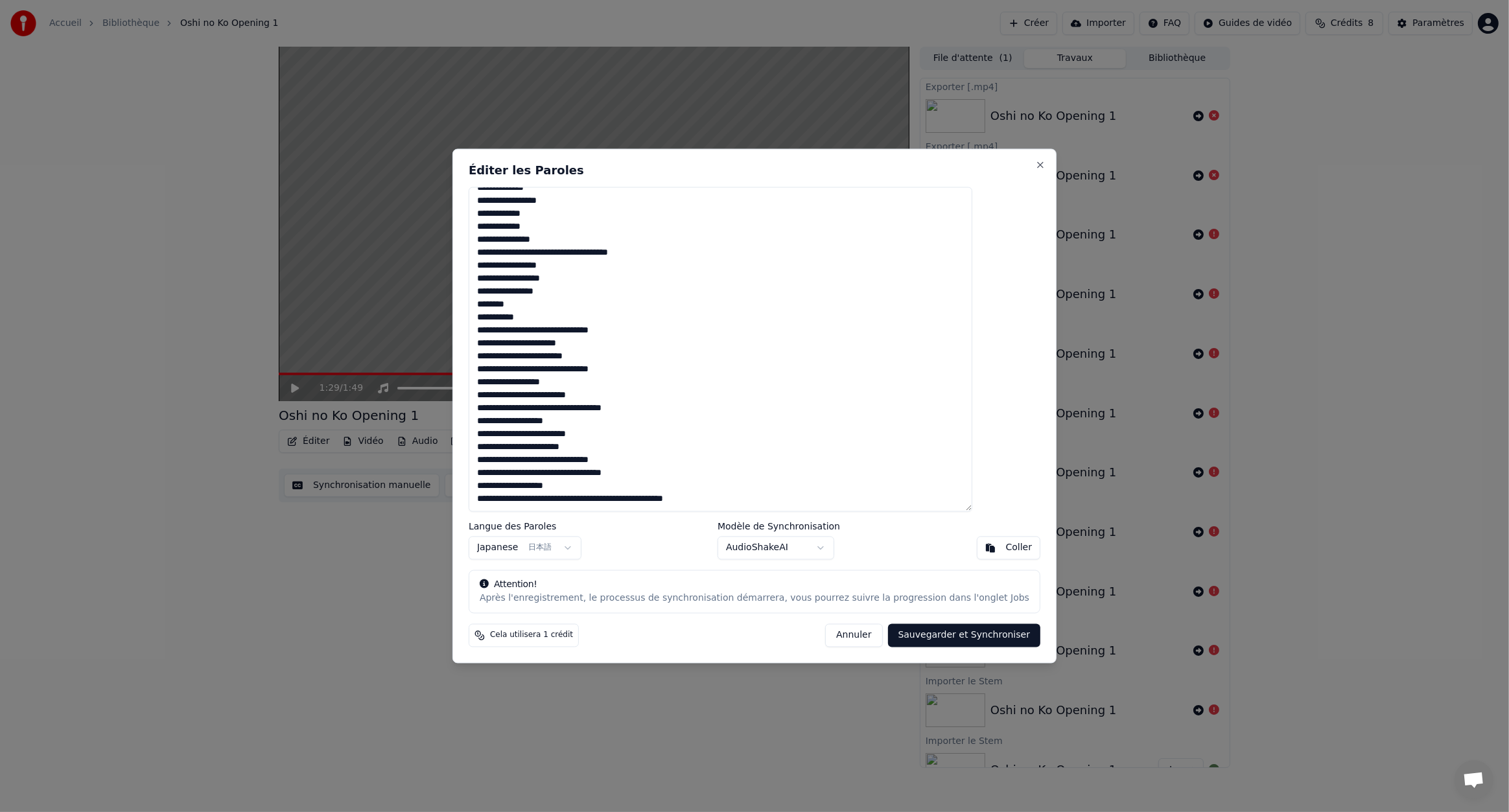
scroll to position [141, 0]
drag, startPoint x: 778, startPoint y: 497, endPoint x: 501, endPoint y: 507, distance: 277.2
click at [501, 507] on div "**********" at bounding box center [754, 405] width 605 height 515
type textarea "**********"
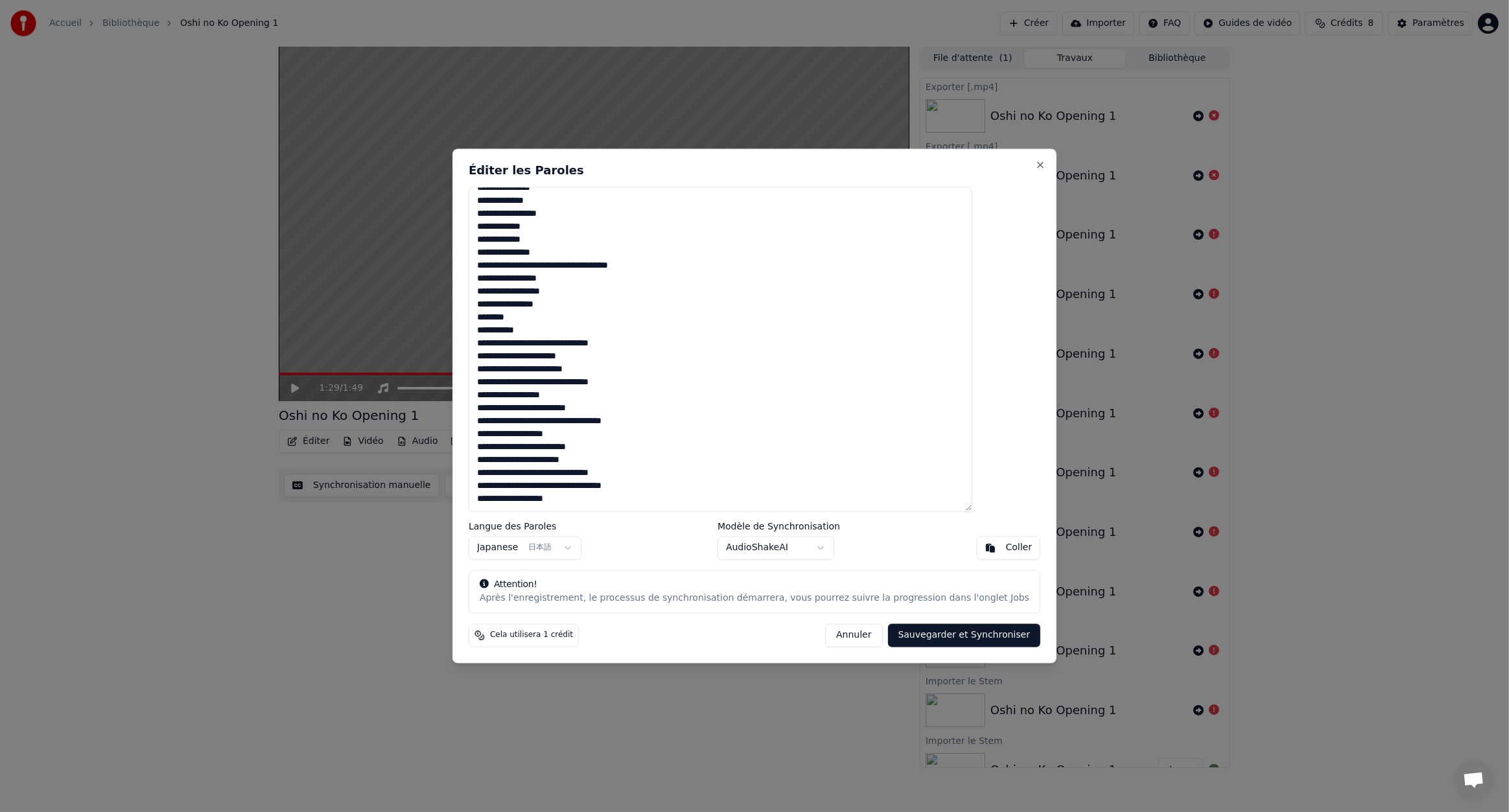
click at [924, 635] on button "Sauvegarder et Synchroniser" at bounding box center [965, 636] width 153 height 23
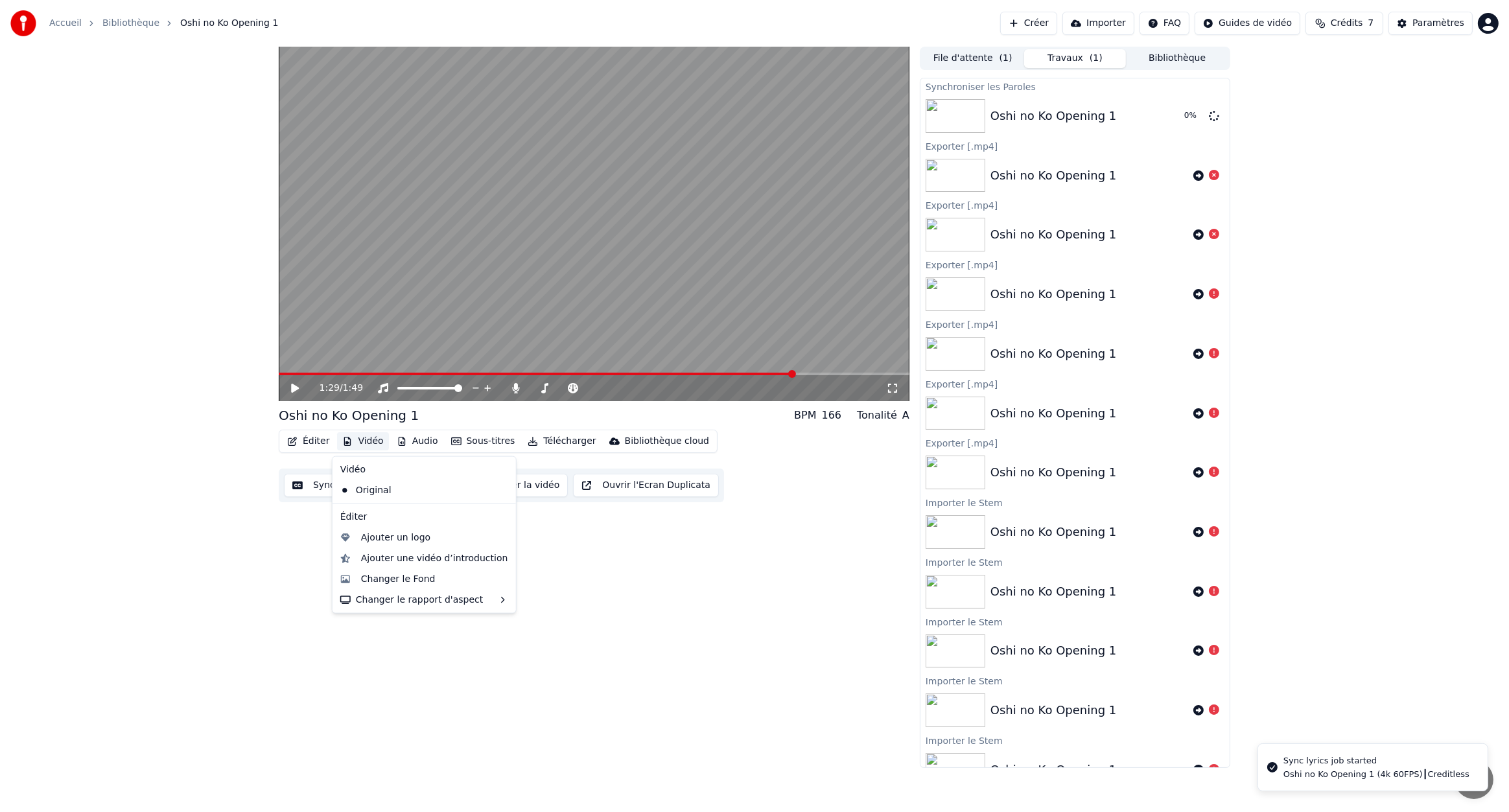
click at [369, 440] on button "Vidéo" at bounding box center [363, 441] width 51 height 18
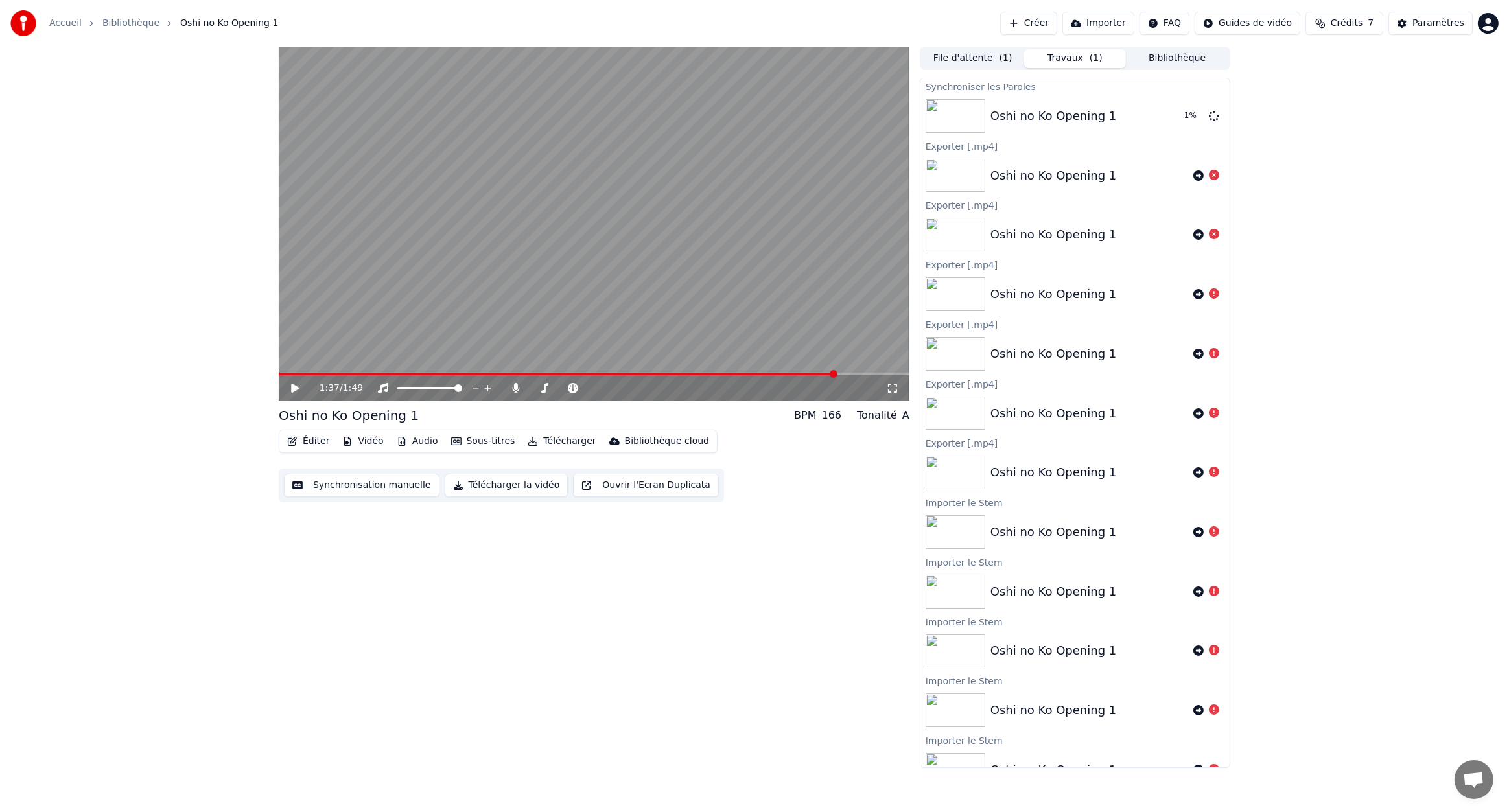
click at [839, 373] on span at bounding box center [594, 373] width 631 height 3
click at [863, 373] on span at bounding box center [594, 373] width 631 height 3
drag, startPoint x: 882, startPoint y: 372, endPoint x: 512, endPoint y: 372, distance: 370.0
click at [518, 372] on video at bounding box center [594, 224] width 631 height 354
click at [279, 373] on span at bounding box center [279, 373] width 0 height 3
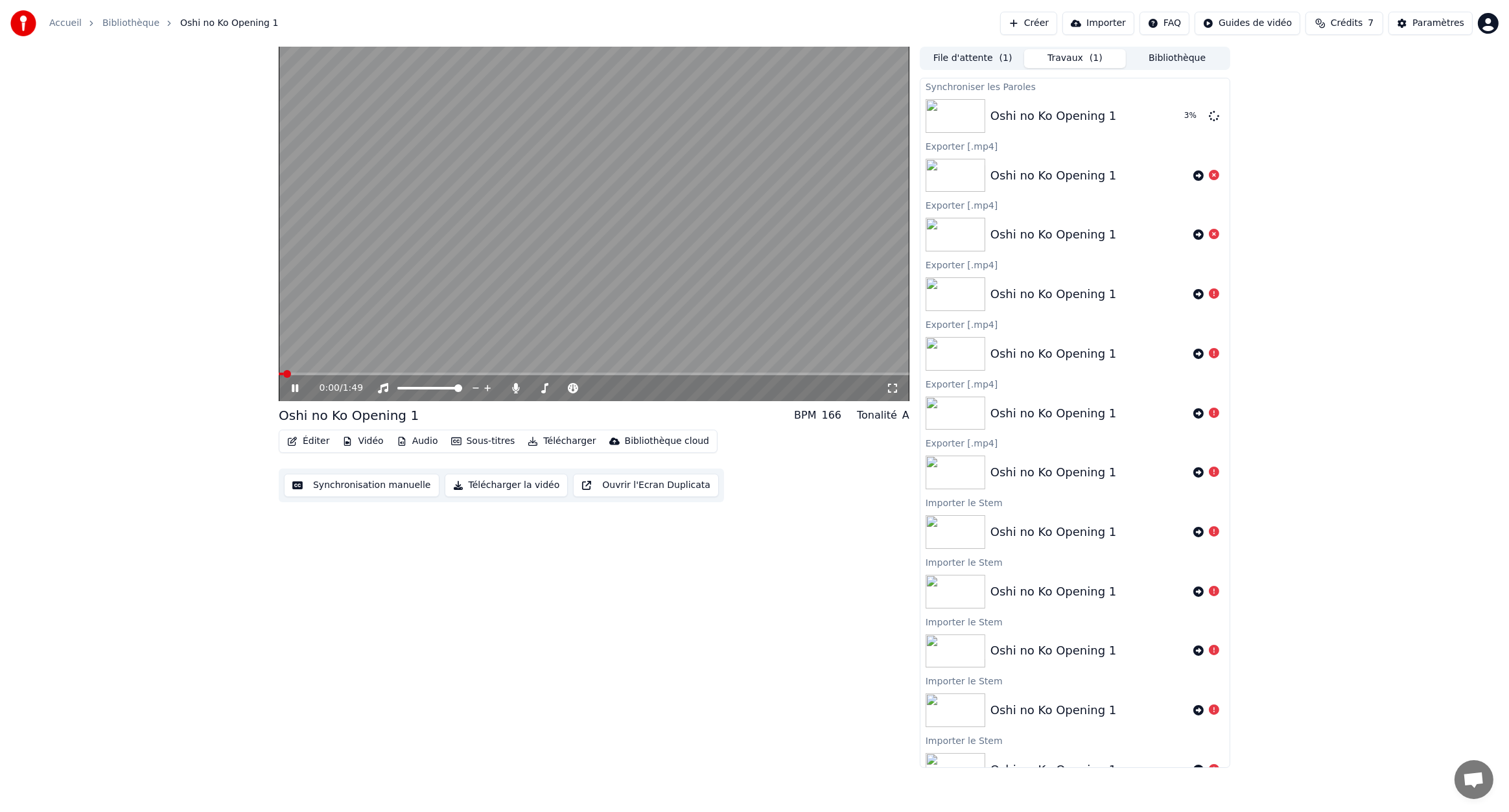
click at [548, 439] on button "Télécharger" at bounding box center [562, 441] width 79 height 18
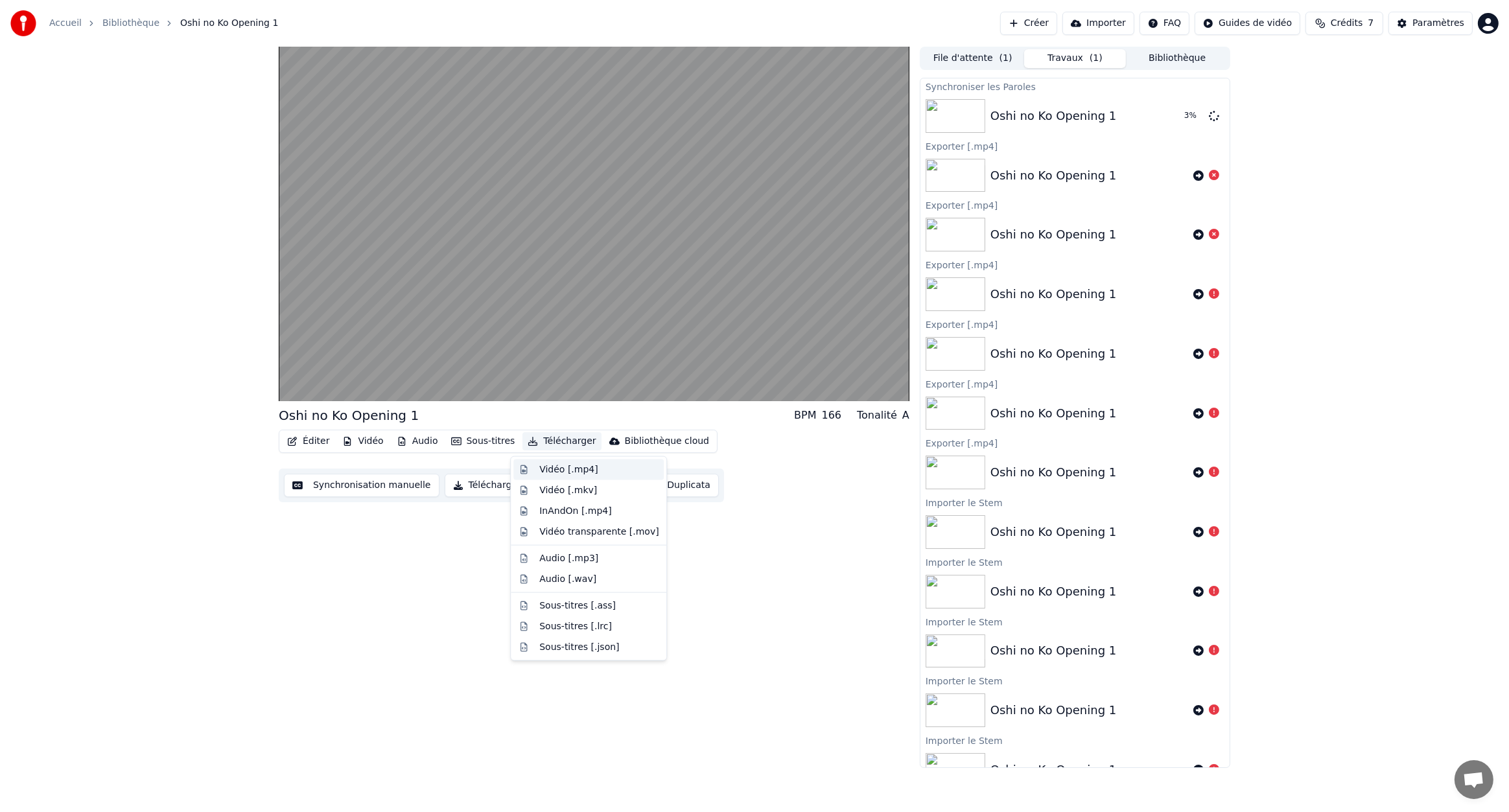
click at [595, 473] on div "Vidéo [.mp4]" at bounding box center [599, 470] width 119 height 13
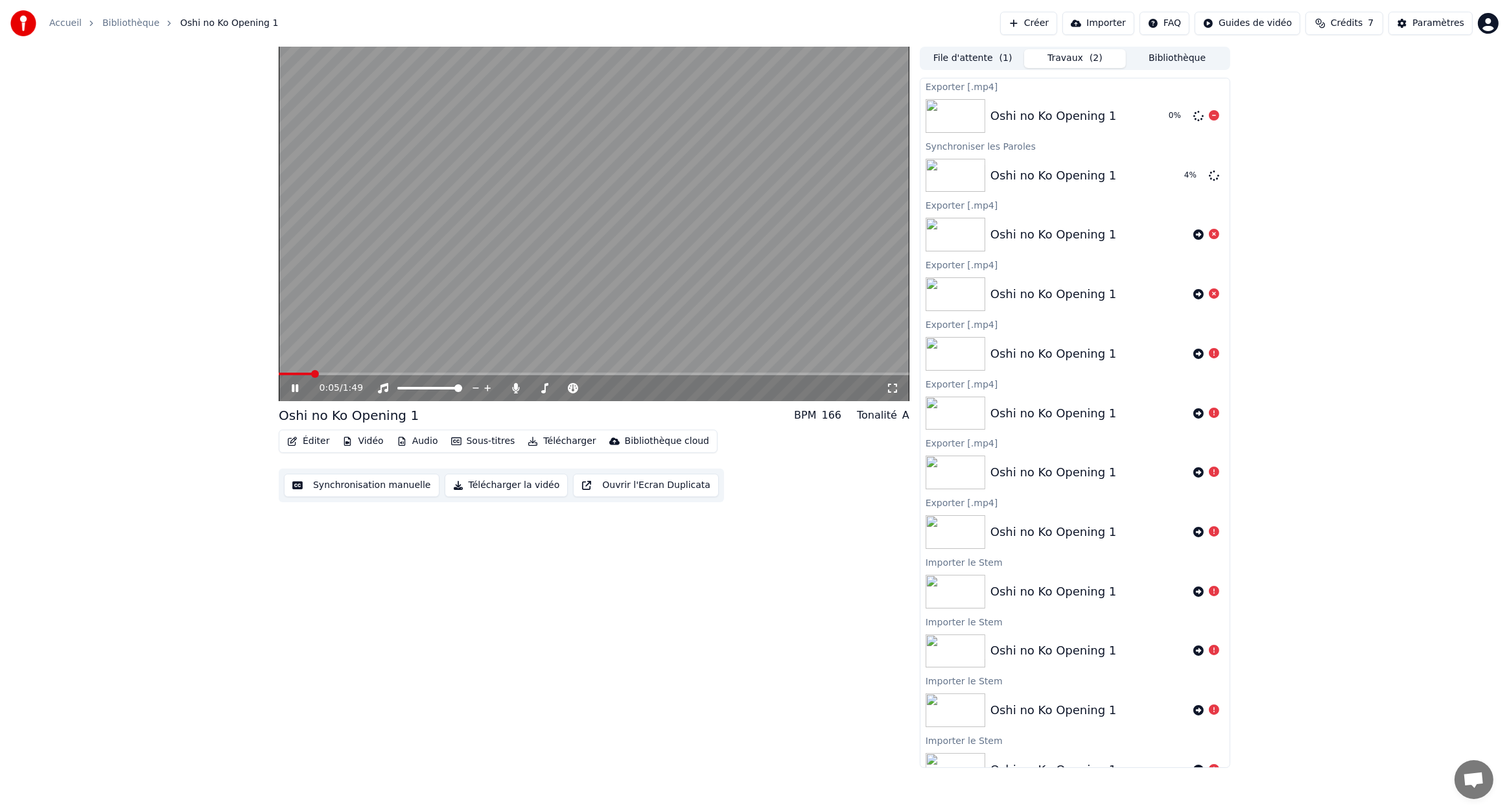
click at [1209, 114] on icon at bounding box center [1214, 116] width 10 height 10
click at [1209, 176] on icon at bounding box center [1214, 175] width 10 height 10
click at [312, 443] on button "Éditer" at bounding box center [308, 441] width 53 height 18
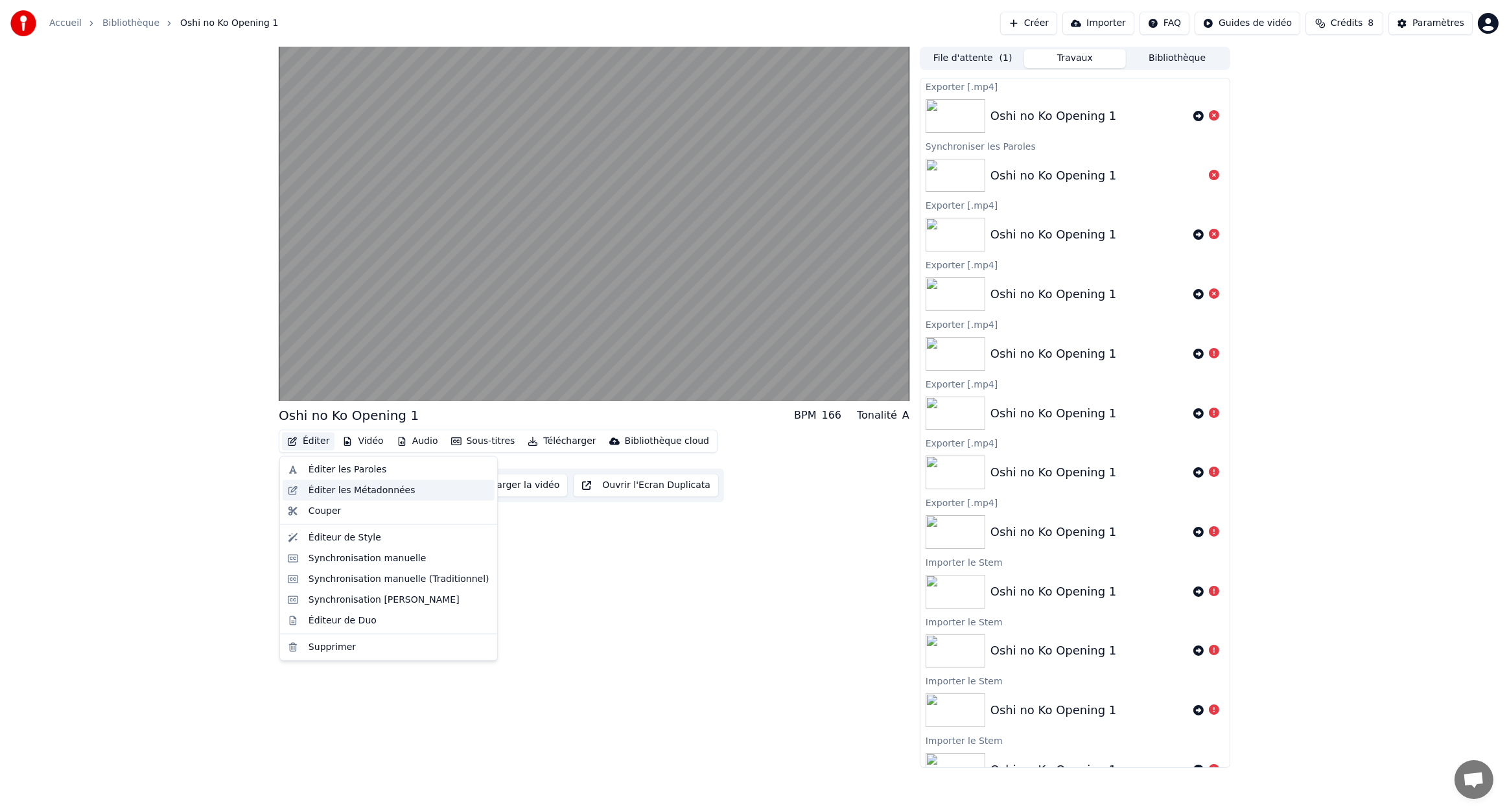
click at [346, 492] on div "Éditer les Métadonnées" at bounding box center [363, 490] width 107 height 13
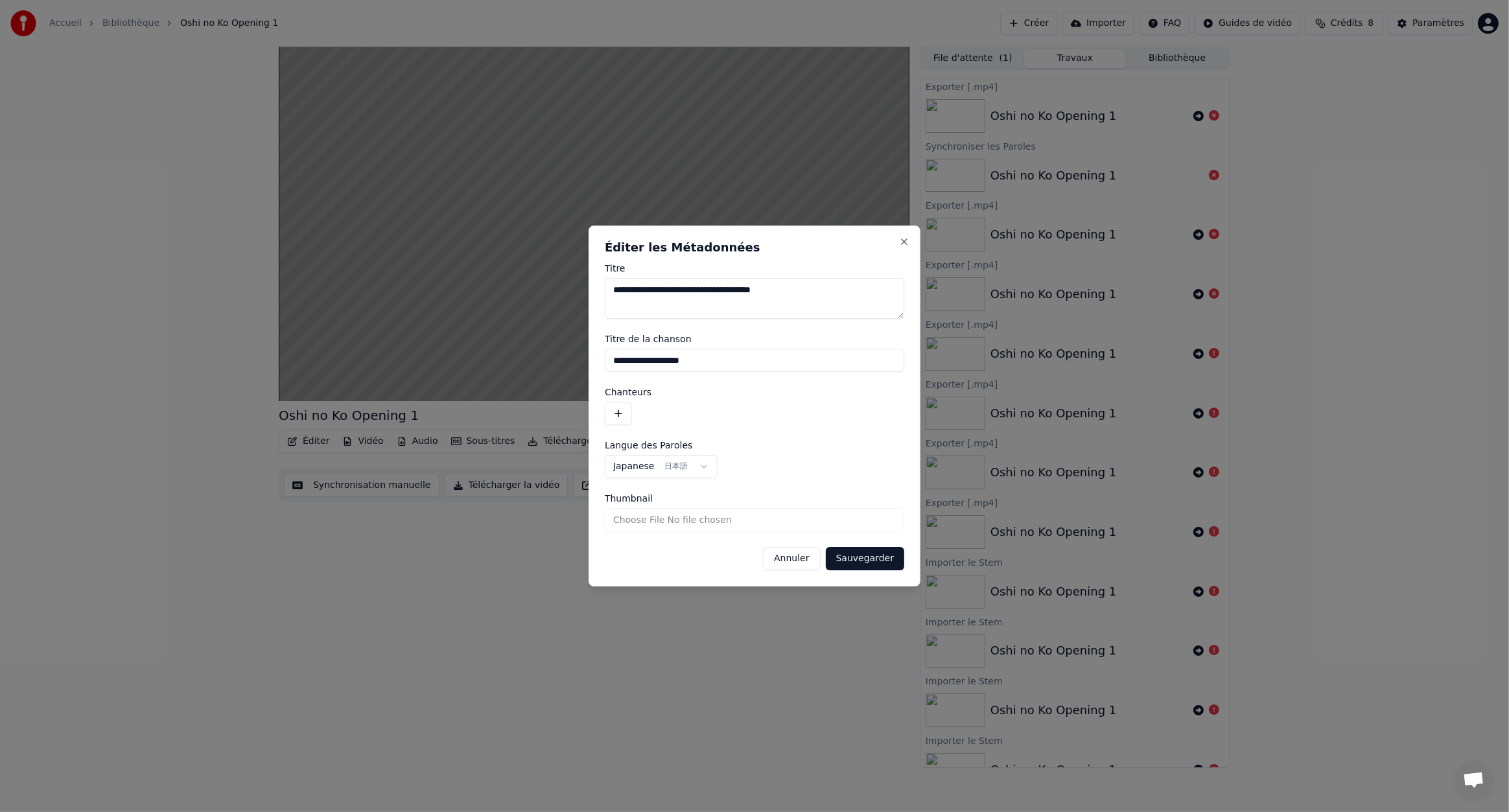
drag, startPoint x: 670, startPoint y: 357, endPoint x: 510, endPoint y: 354, distance: 160.0
click at [510, 354] on body "Accueil Bibliothèque Oshi no Ko Opening 1 Créer Importer FAQ Guides de vidéo Cr…" at bounding box center [754, 406] width 1509 height 812
click at [884, 562] on button "Sauvegarder" at bounding box center [865, 558] width 79 height 23
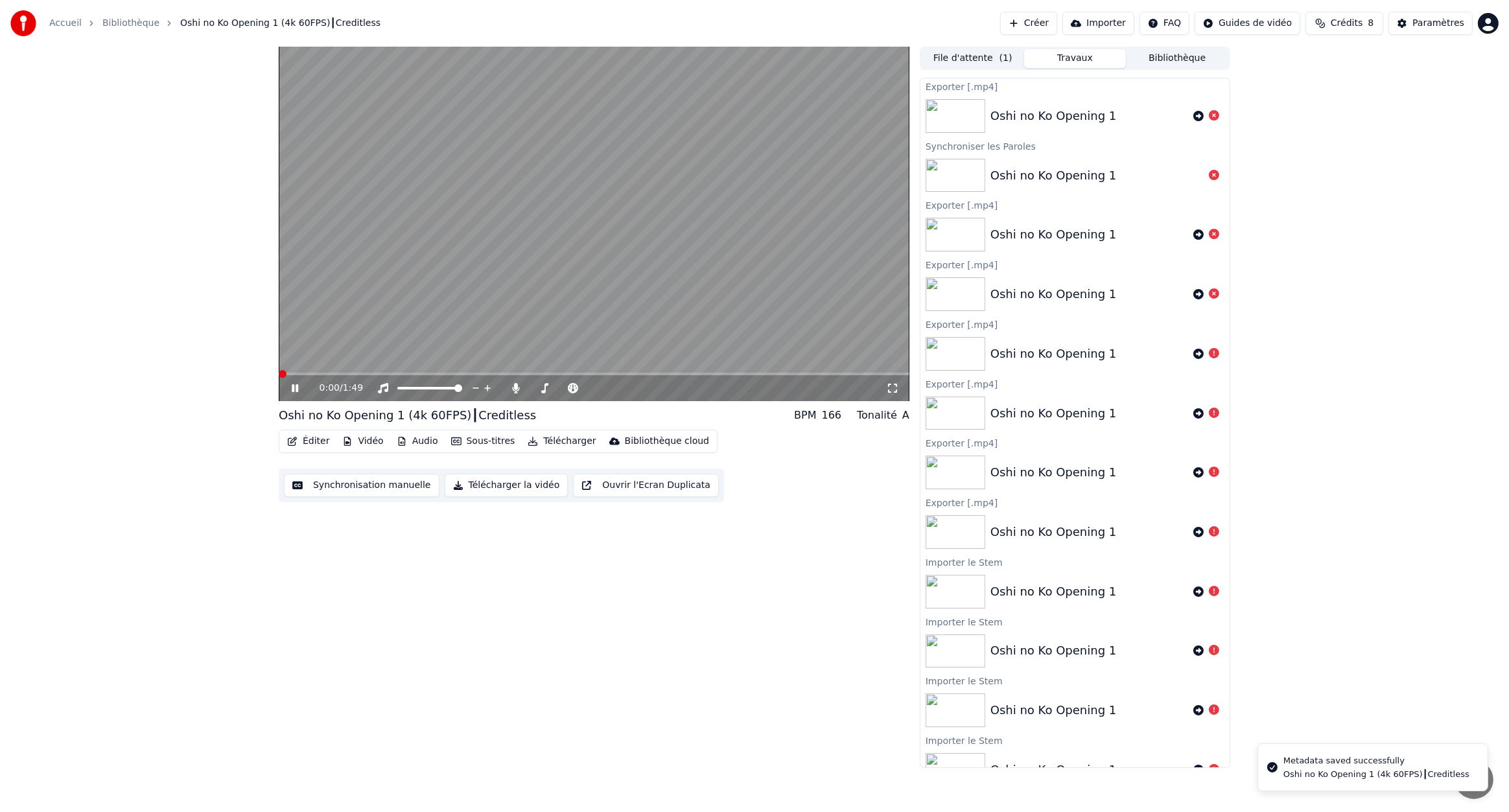
click at [297, 384] on icon at bounding box center [295, 388] width 7 height 8
click at [289, 390] on icon at bounding box center [304, 388] width 30 height 10
click at [279, 375] on span at bounding box center [279, 373] width 0 height 3
click at [306, 442] on button "Éditer" at bounding box center [308, 441] width 53 height 18
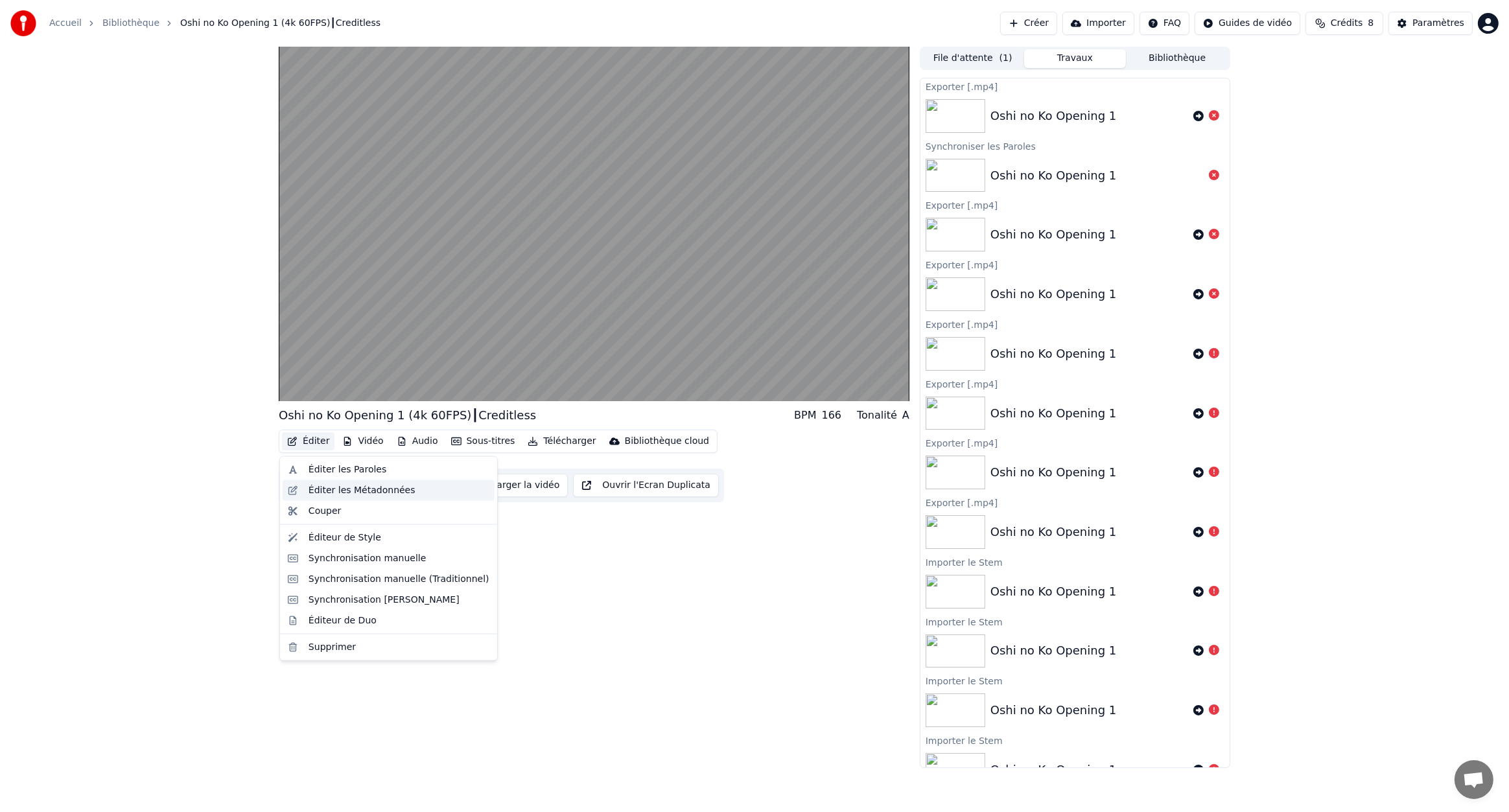
click at [342, 489] on div "Éditer les Métadonnées" at bounding box center [363, 490] width 107 height 13
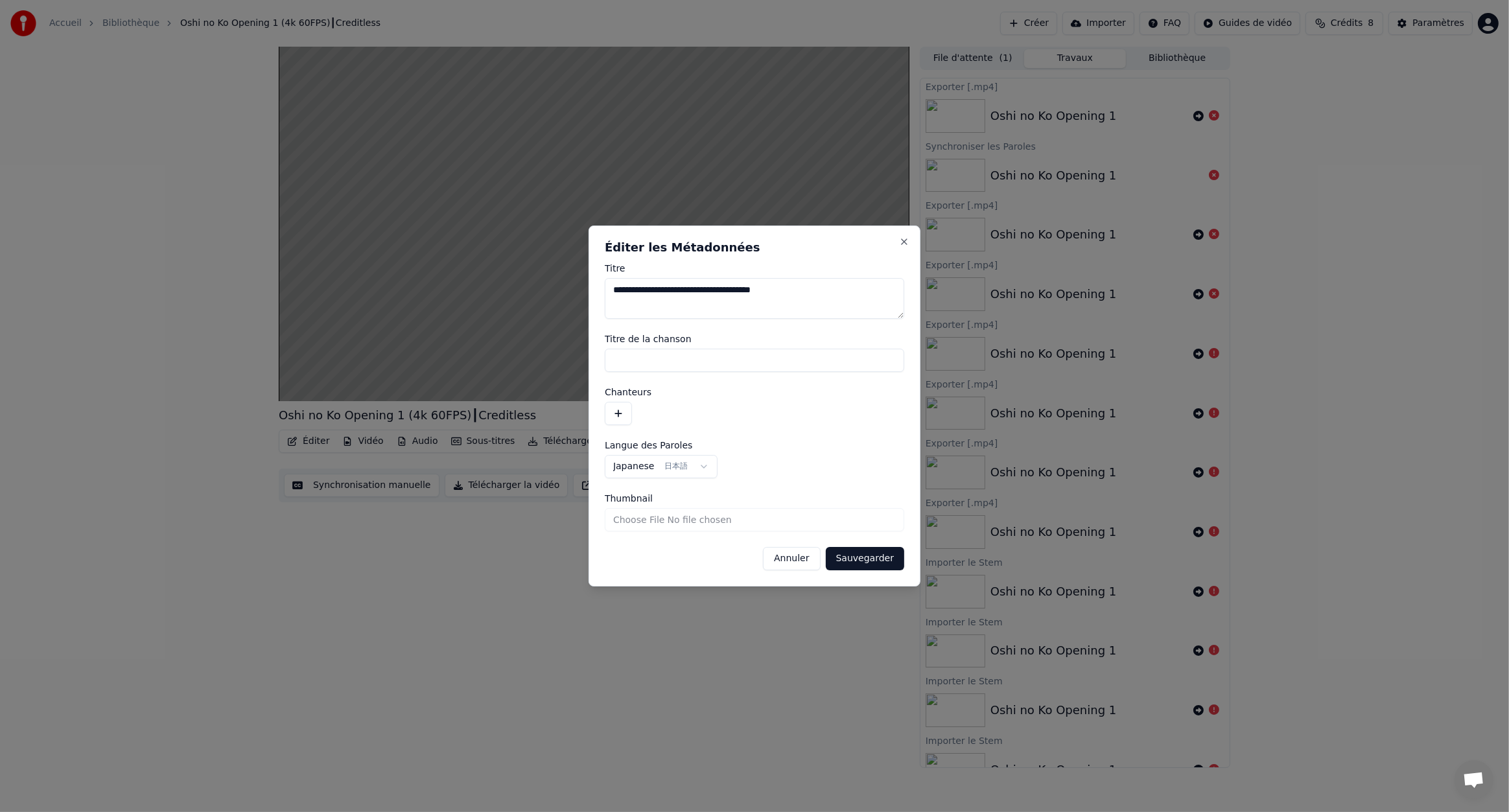
click at [637, 369] on input "Titre de la chanson" at bounding box center [754, 361] width 300 height 23
click at [873, 559] on button "Sauvegarder" at bounding box center [865, 558] width 79 height 23
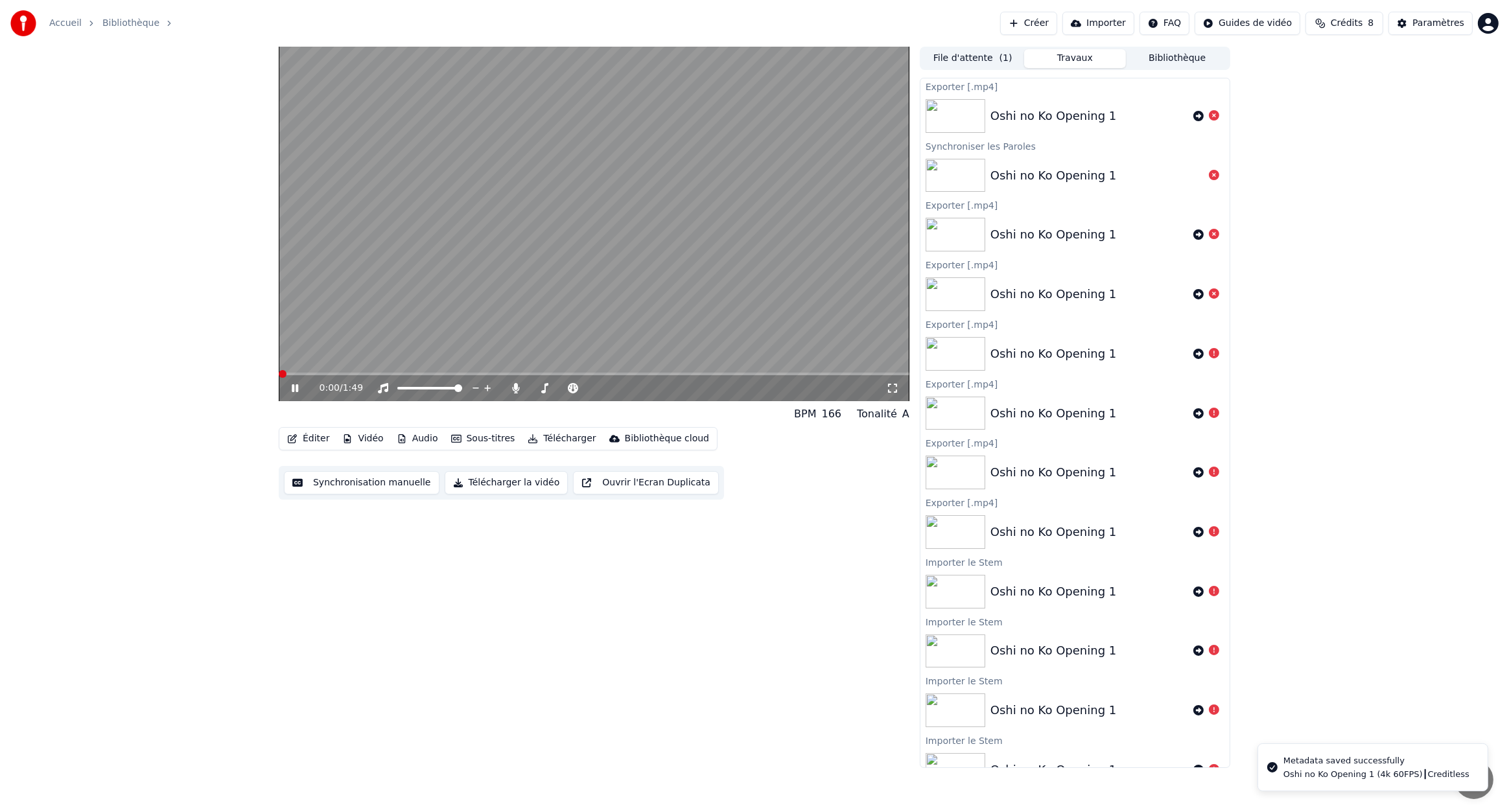
click at [279, 373] on span at bounding box center [279, 373] width 0 height 3
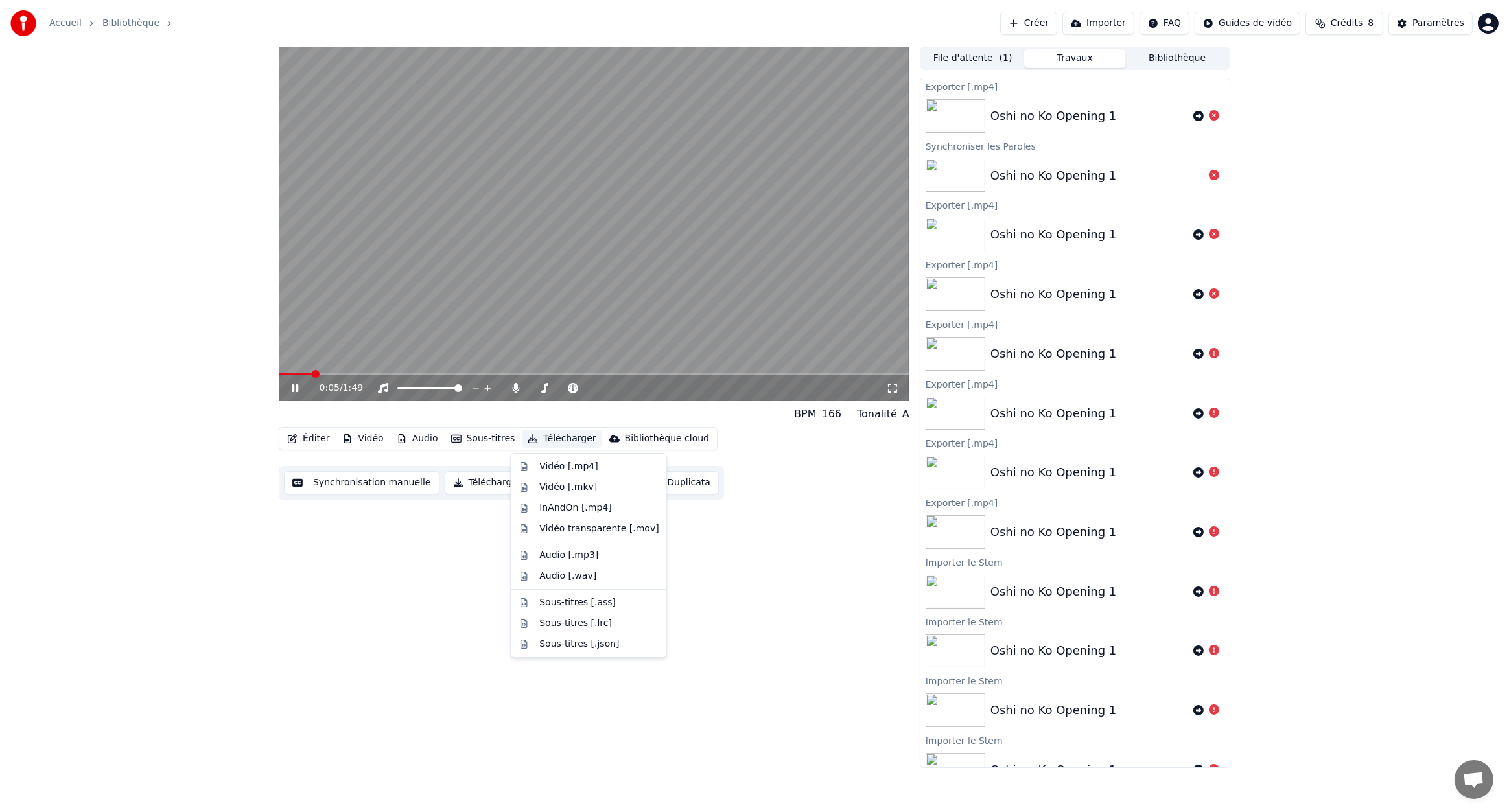
click at [564, 438] on button "Télécharger" at bounding box center [562, 439] width 79 height 18
click at [575, 466] on div "Vidéo [.mp4]" at bounding box center [569, 466] width 59 height 13
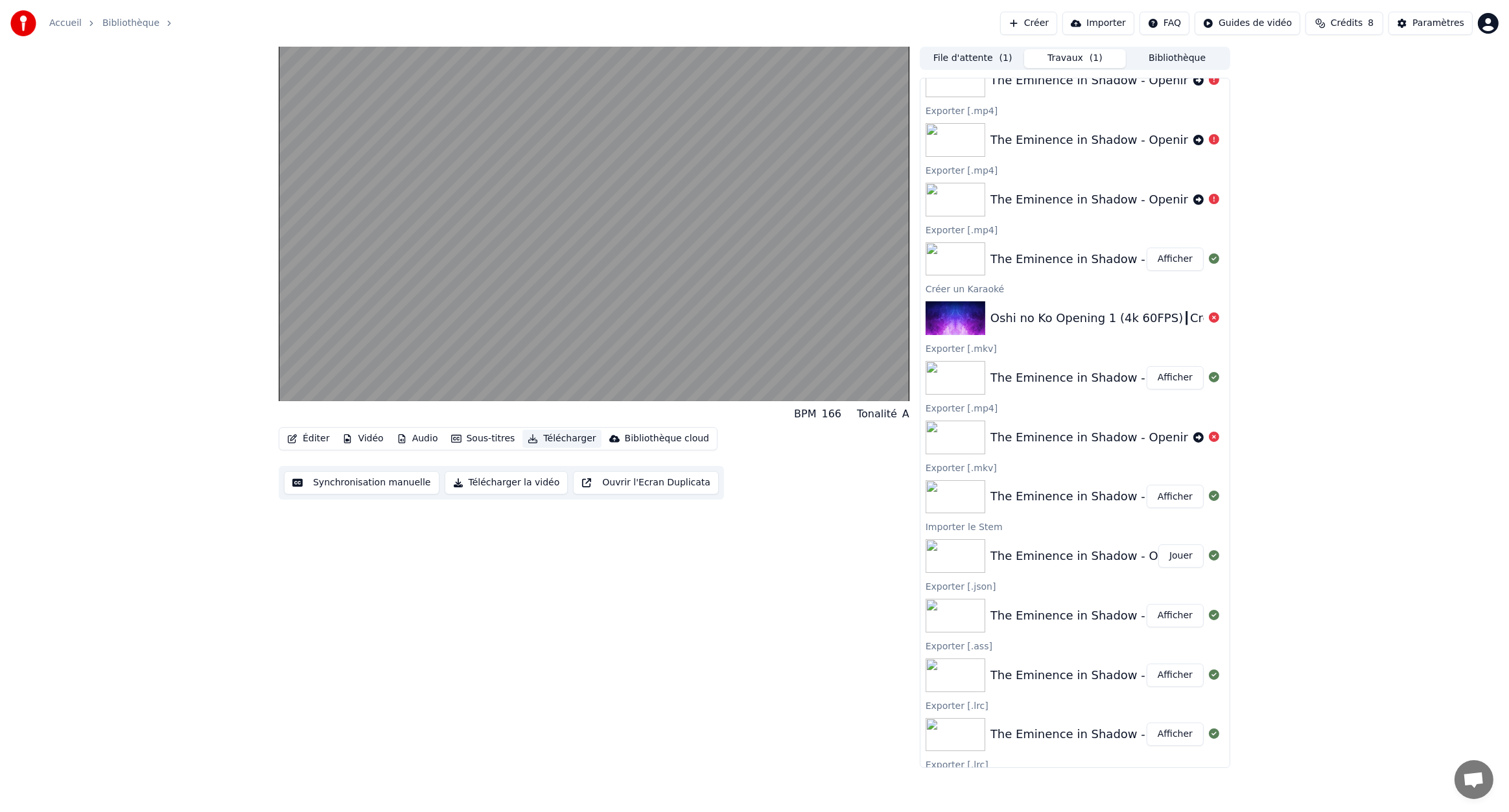
scroll to position [1154, 0]
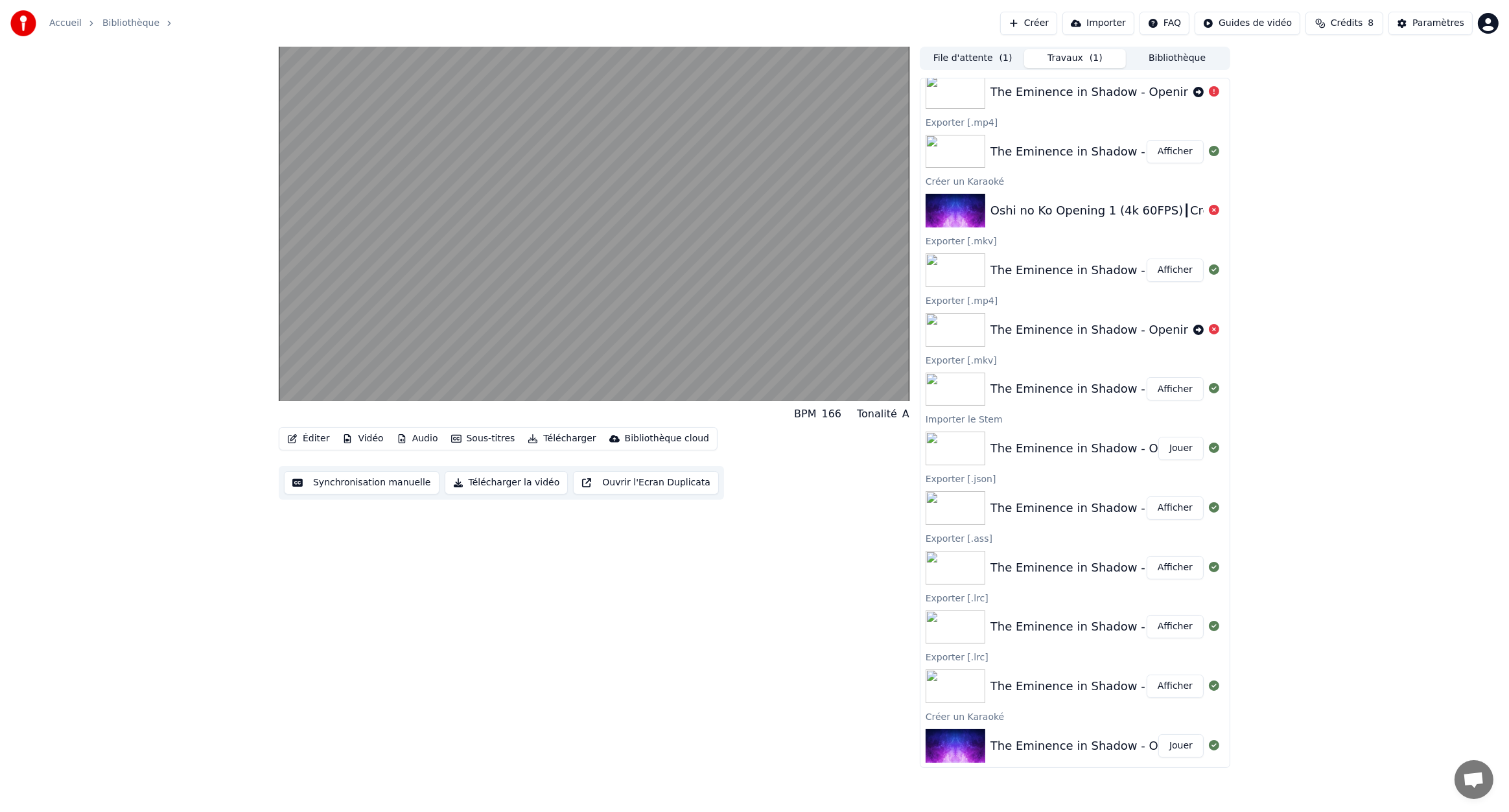
click at [1066, 739] on div "The Eminence in Shadow - Opening 1 _ 4K _ 60FPS _ Creditless _" at bounding box center [1179, 746] width 378 height 18
click at [1173, 747] on button "Jouer" at bounding box center [1181, 746] width 45 height 23
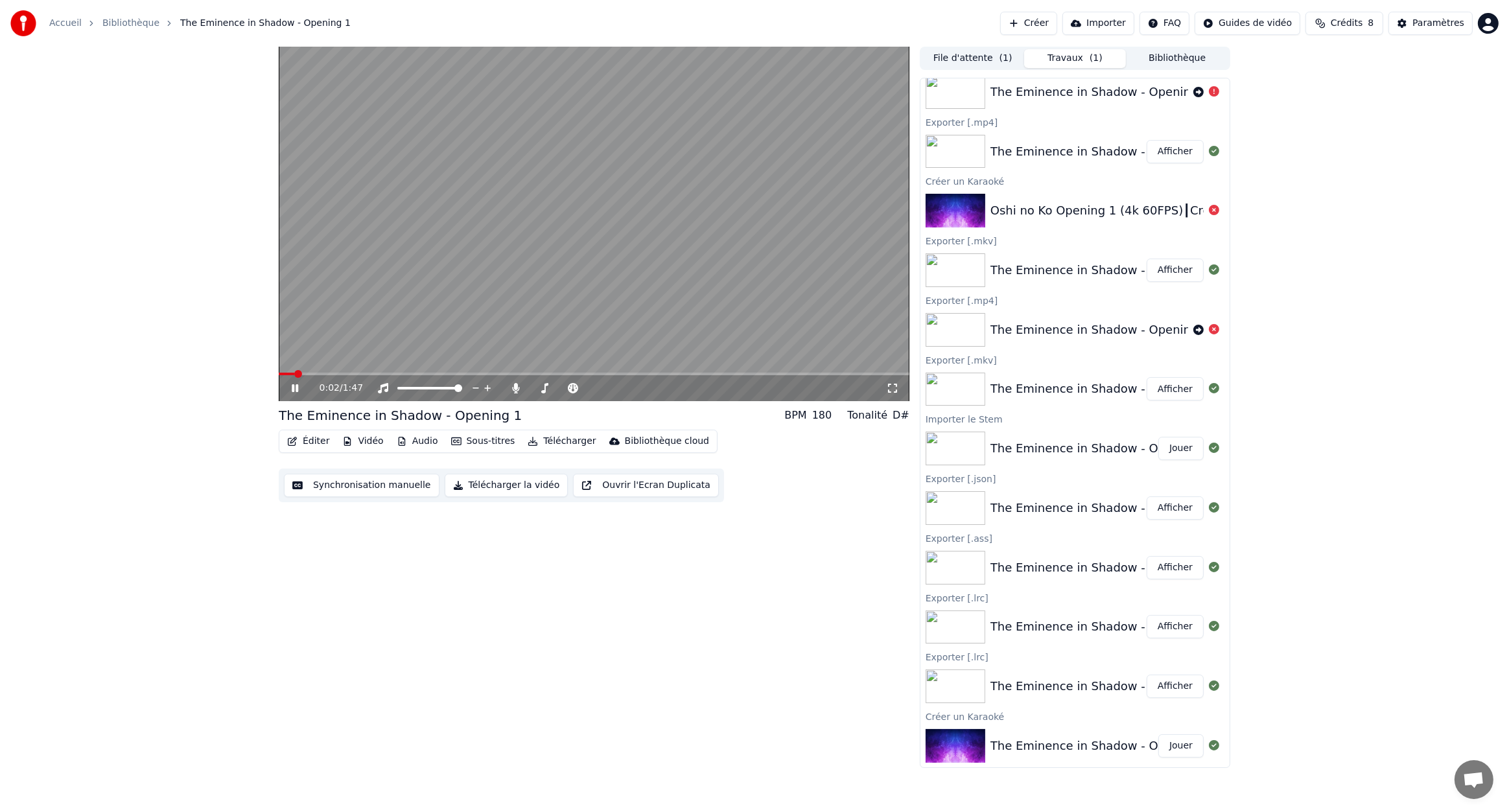
click at [314, 440] on button "Éditer" at bounding box center [308, 441] width 53 height 18
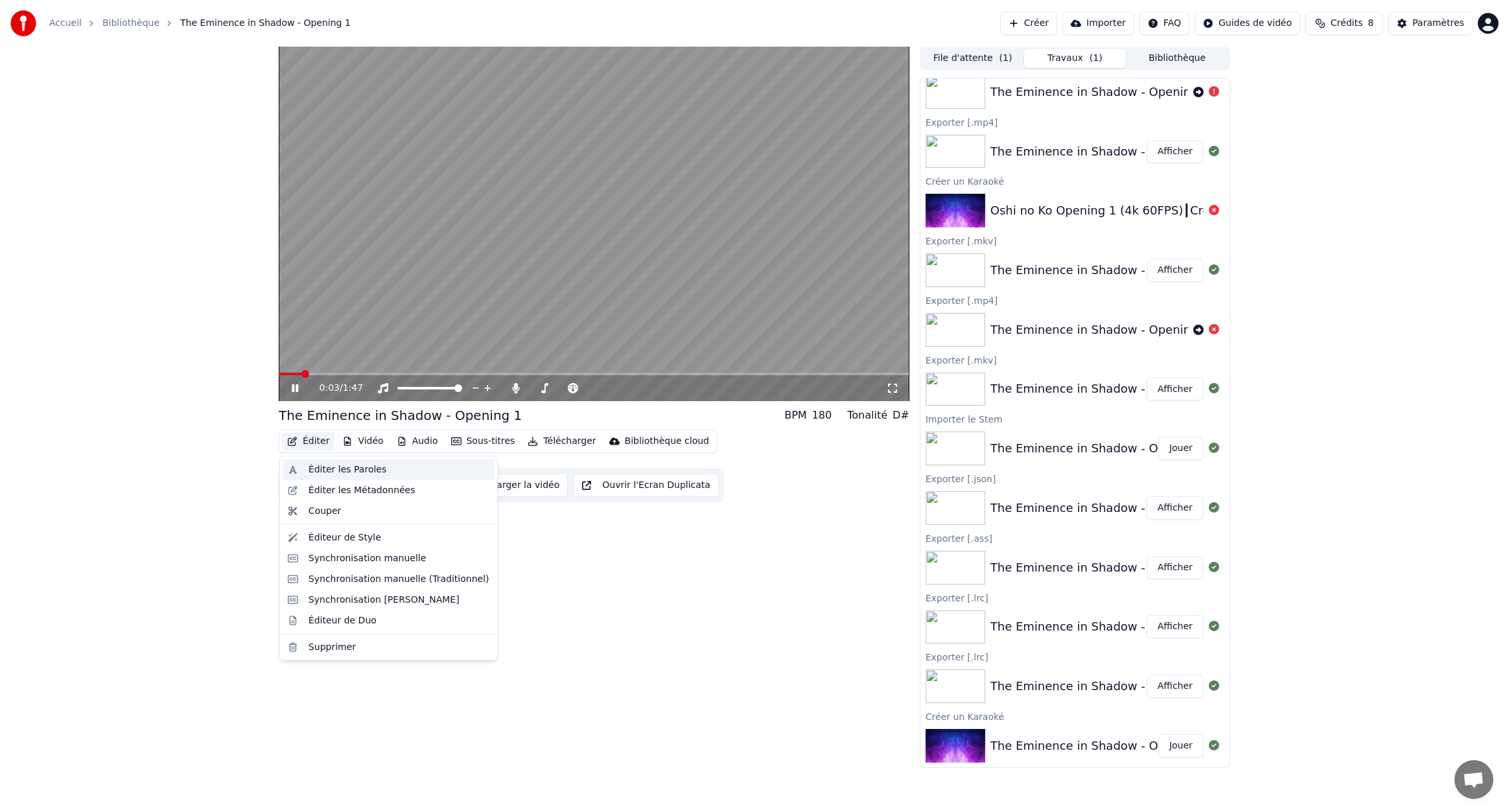
click at [350, 470] on div "Éditer les Paroles" at bounding box center [348, 470] width 78 height 13
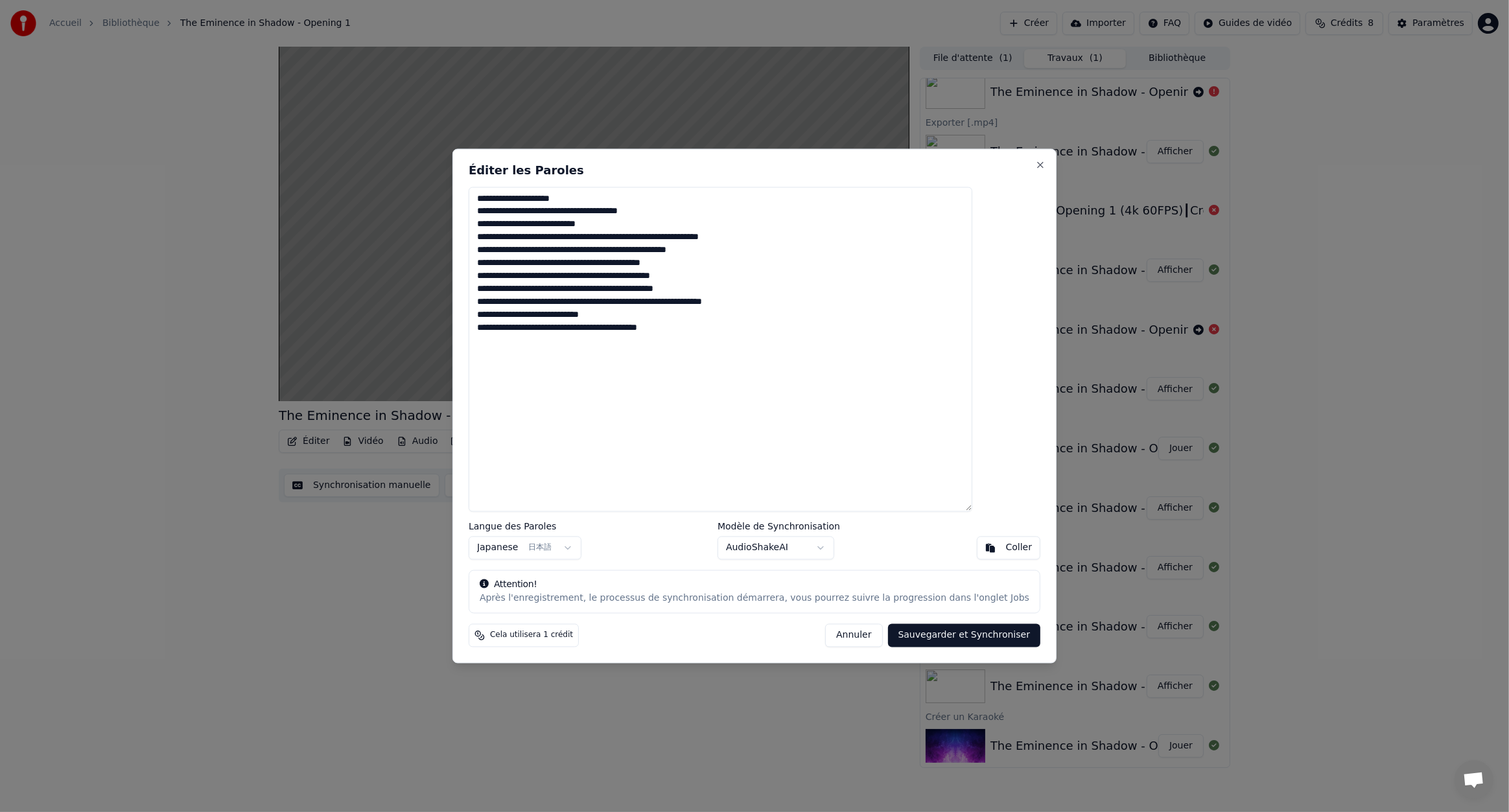
click at [826, 630] on button "Annuler" at bounding box center [854, 636] width 57 height 23
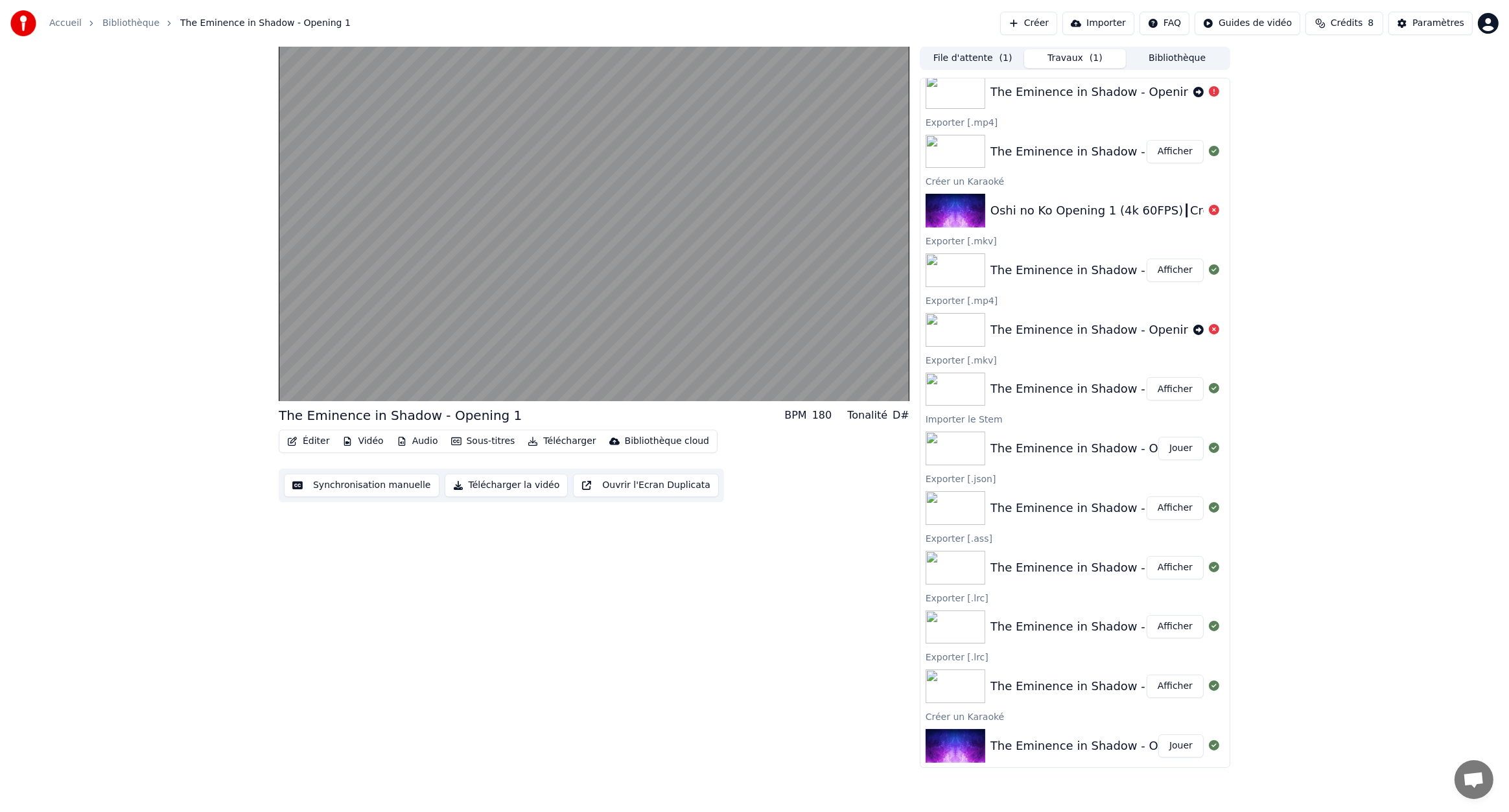
click at [301, 441] on button "Éditer" at bounding box center [308, 441] width 53 height 18
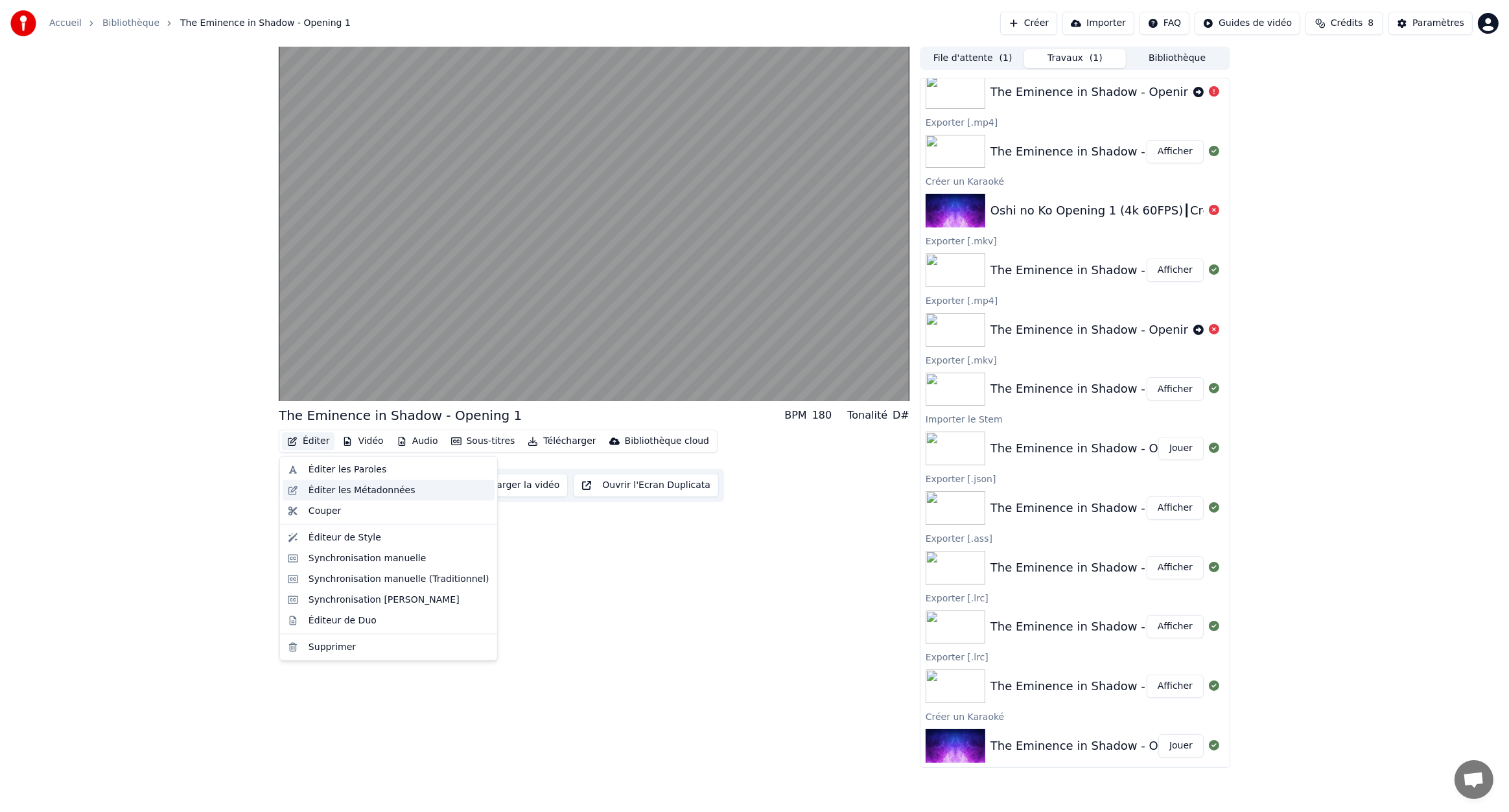
click at [333, 486] on div "Éditer les Métadonnées" at bounding box center [363, 490] width 107 height 13
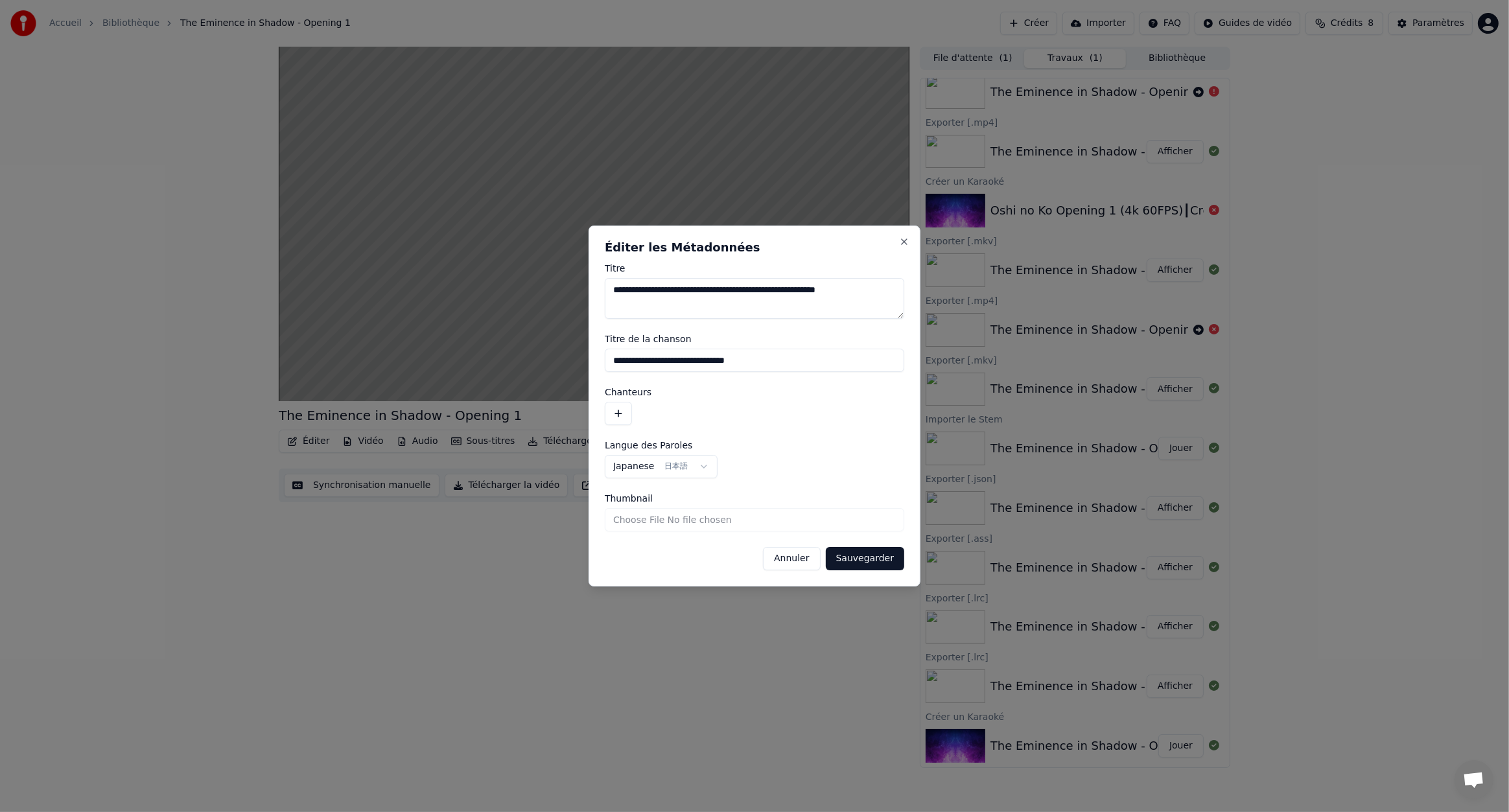
drag, startPoint x: 798, startPoint y: 358, endPoint x: 347, endPoint y: 352, distance: 451.0
click at [352, 352] on body "Accueil Bibliothèque The Eminence in Shadow - Opening 1 Créer Importer FAQ Guid…" at bounding box center [754, 406] width 1509 height 812
click at [875, 559] on button "Sauvegarder" at bounding box center [865, 558] width 79 height 23
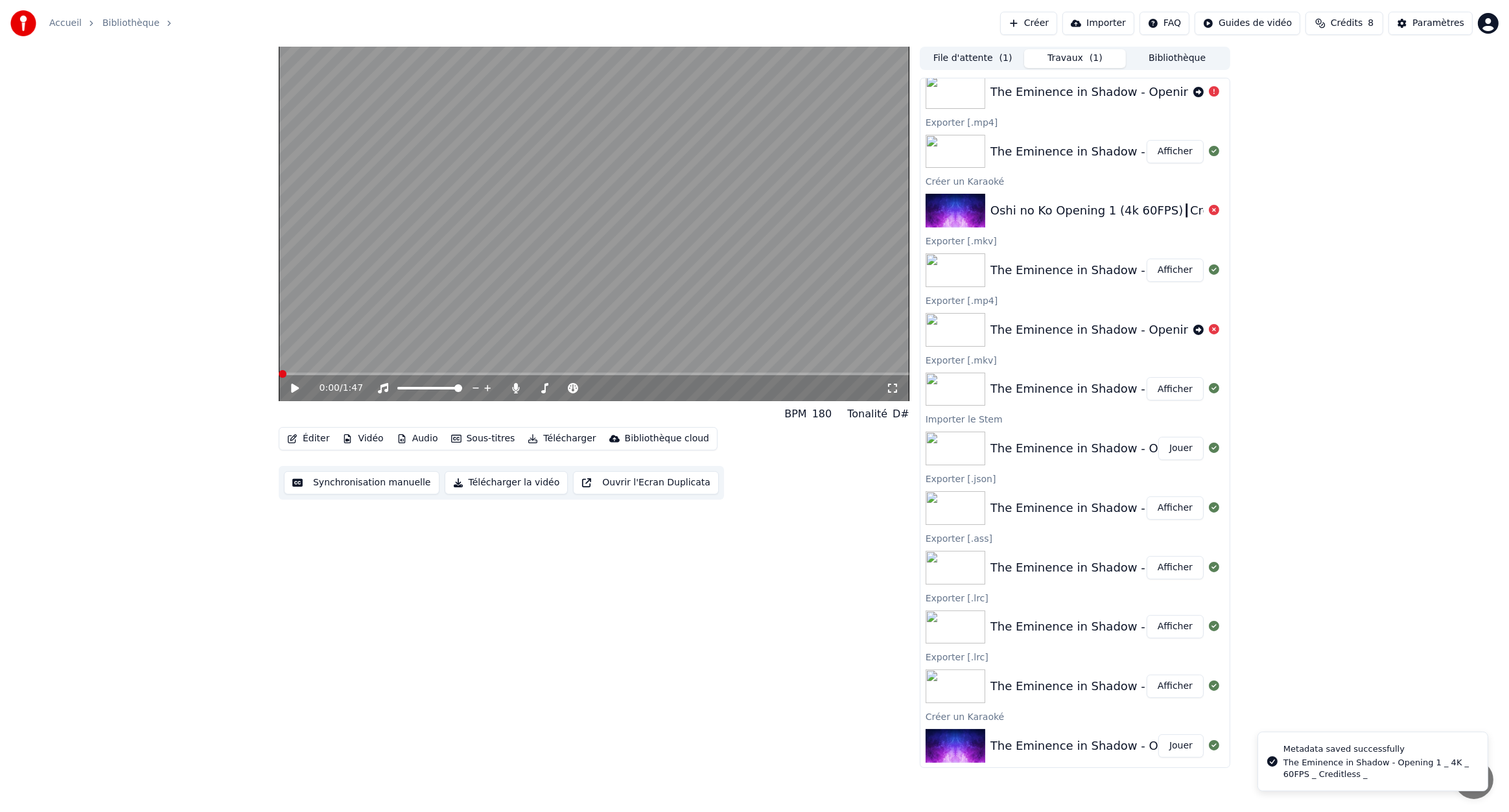
click at [416, 440] on button "Audio" at bounding box center [418, 439] width 52 height 18
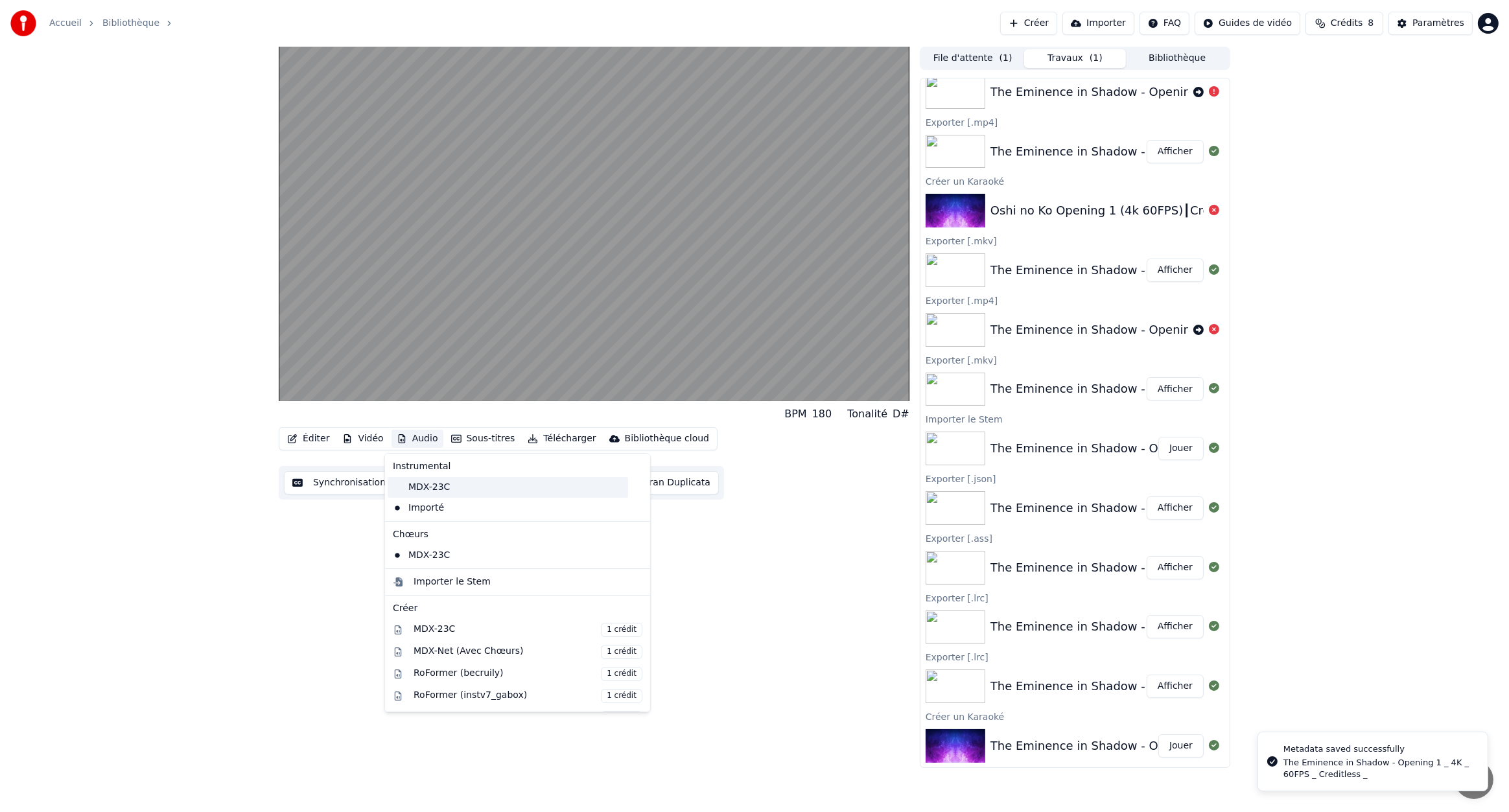
click at [438, 489] on div "MDX-23C" at bounding box center [507, 487] width 240 height 21
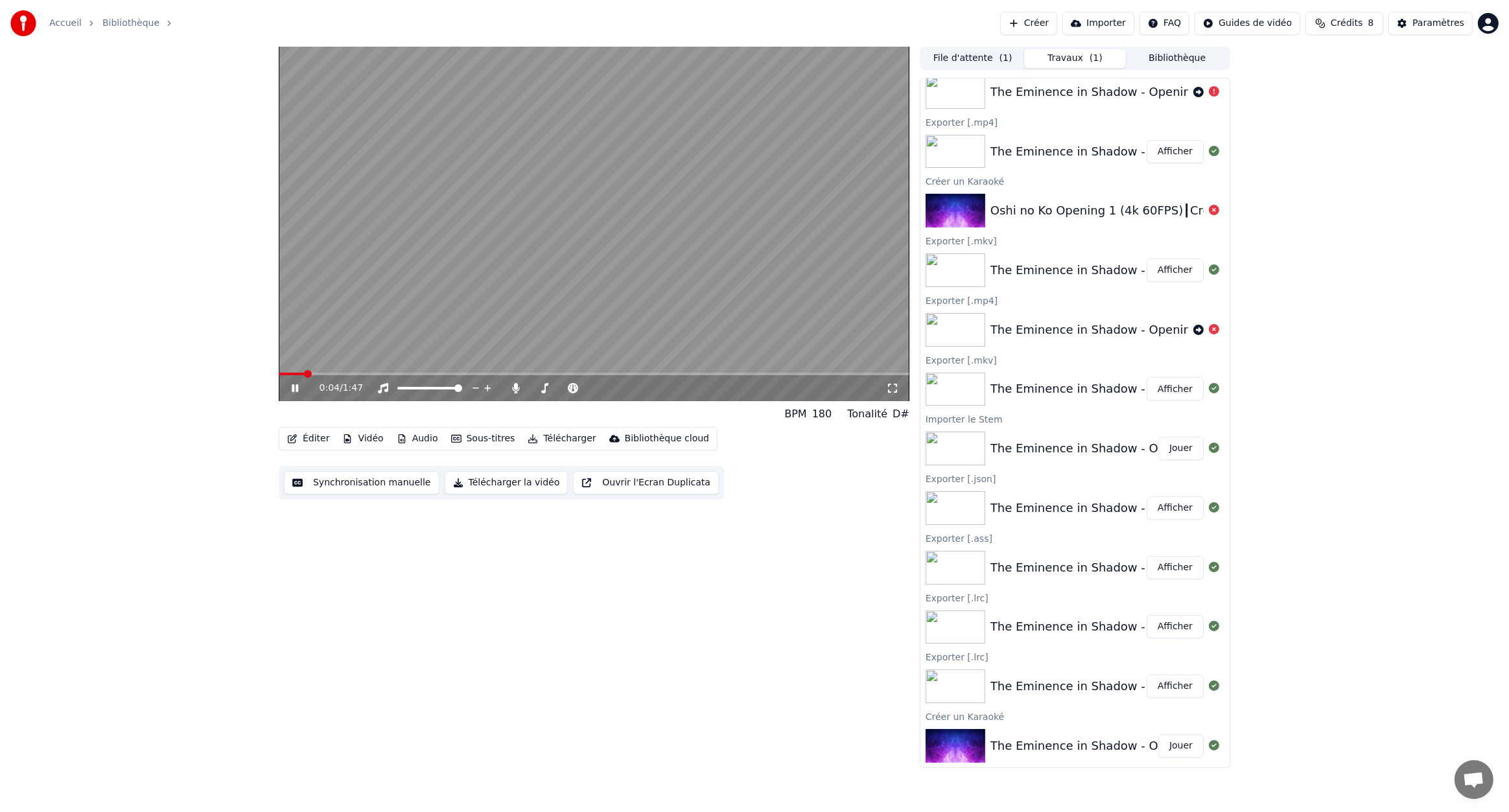
click at [499, 484] on button "Télécharger la vidéo" at bounding box center [507, 483] width 124 height 23
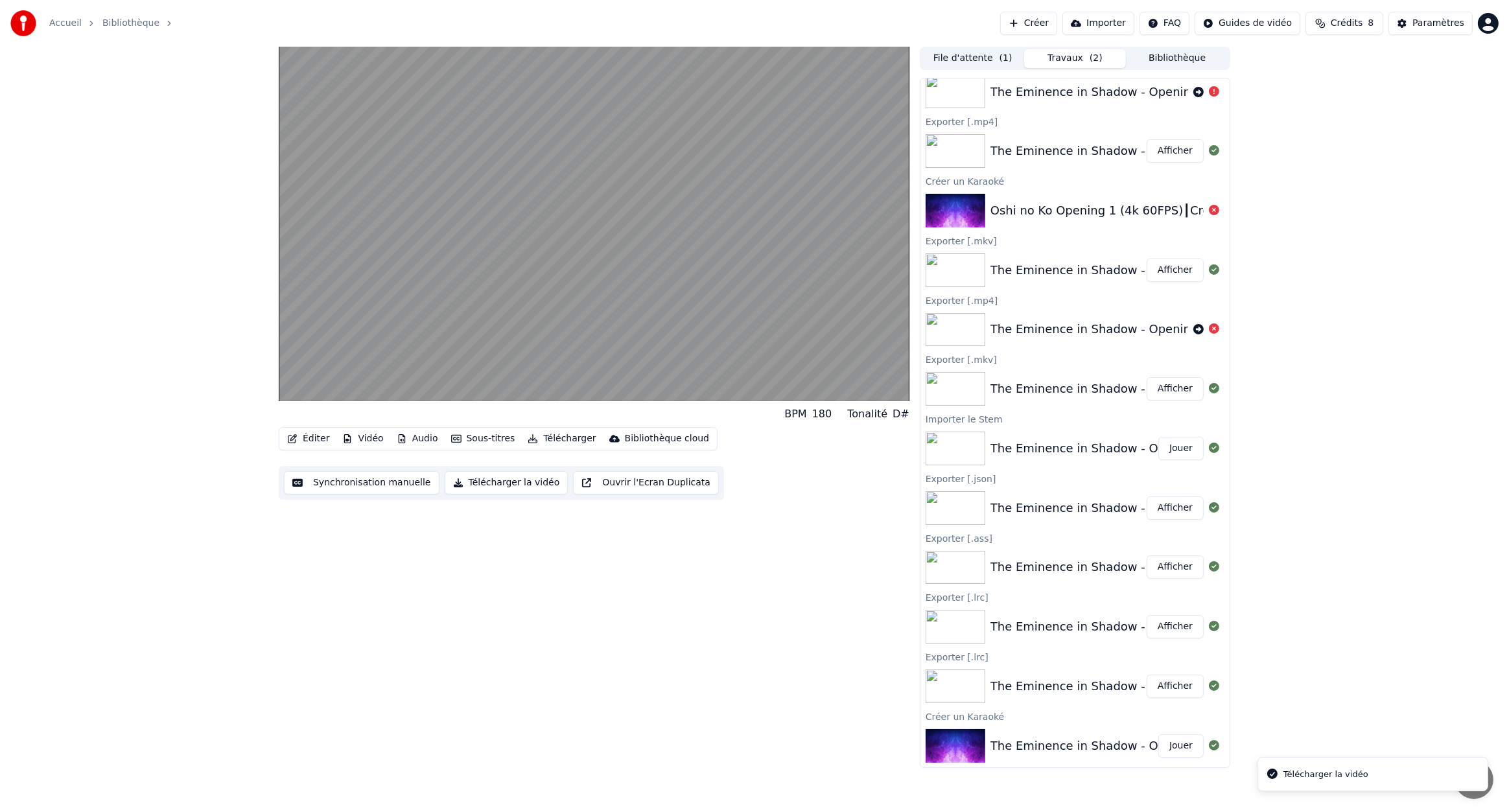
click at [555, 439] on button "Télécharger" at bounding box center [562, 439] width 79 height 18
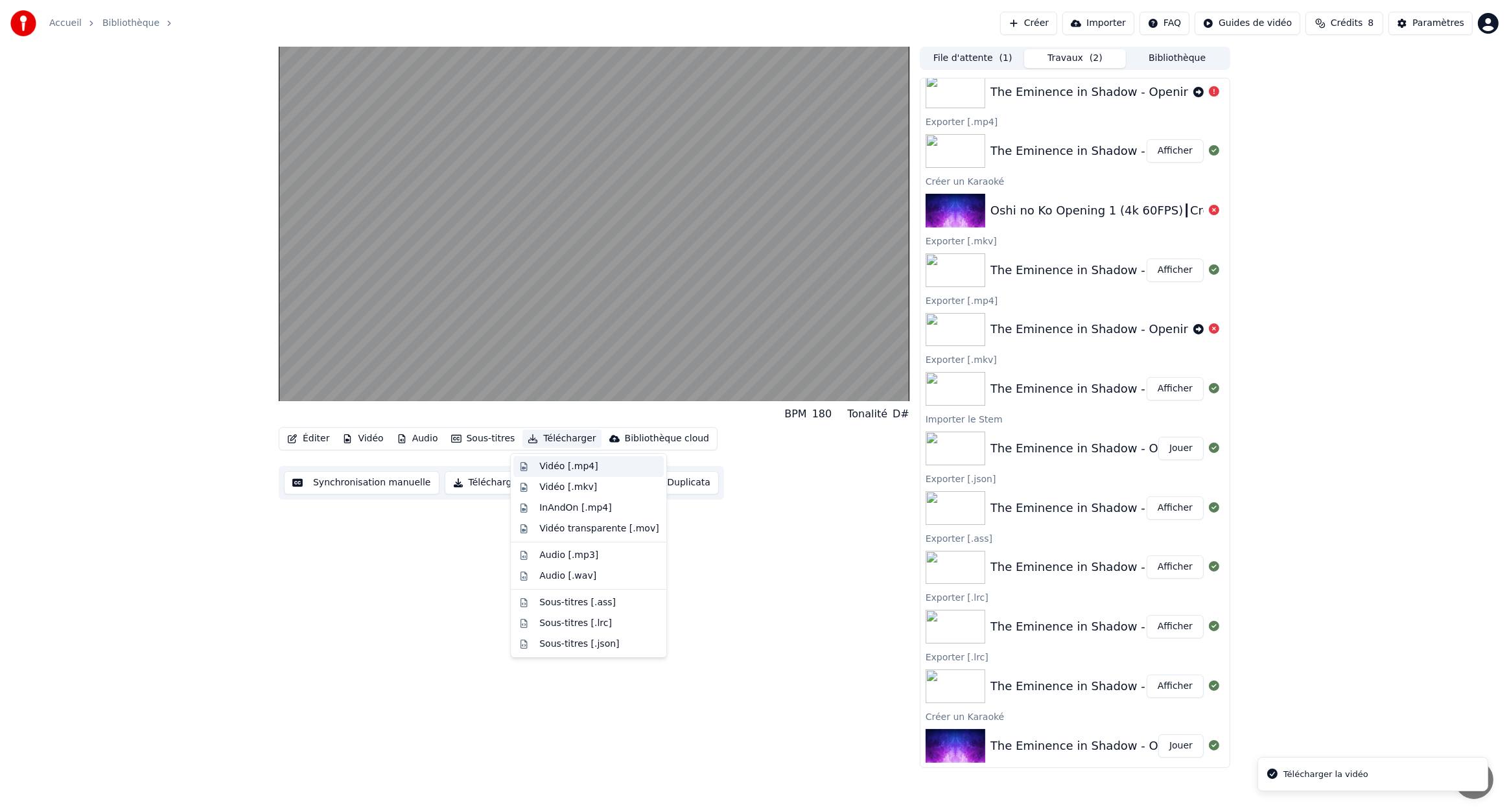
click at [556, 464] on div "Vidéo [.mp4]" at bounding box center [569, 466] width 59 height 13
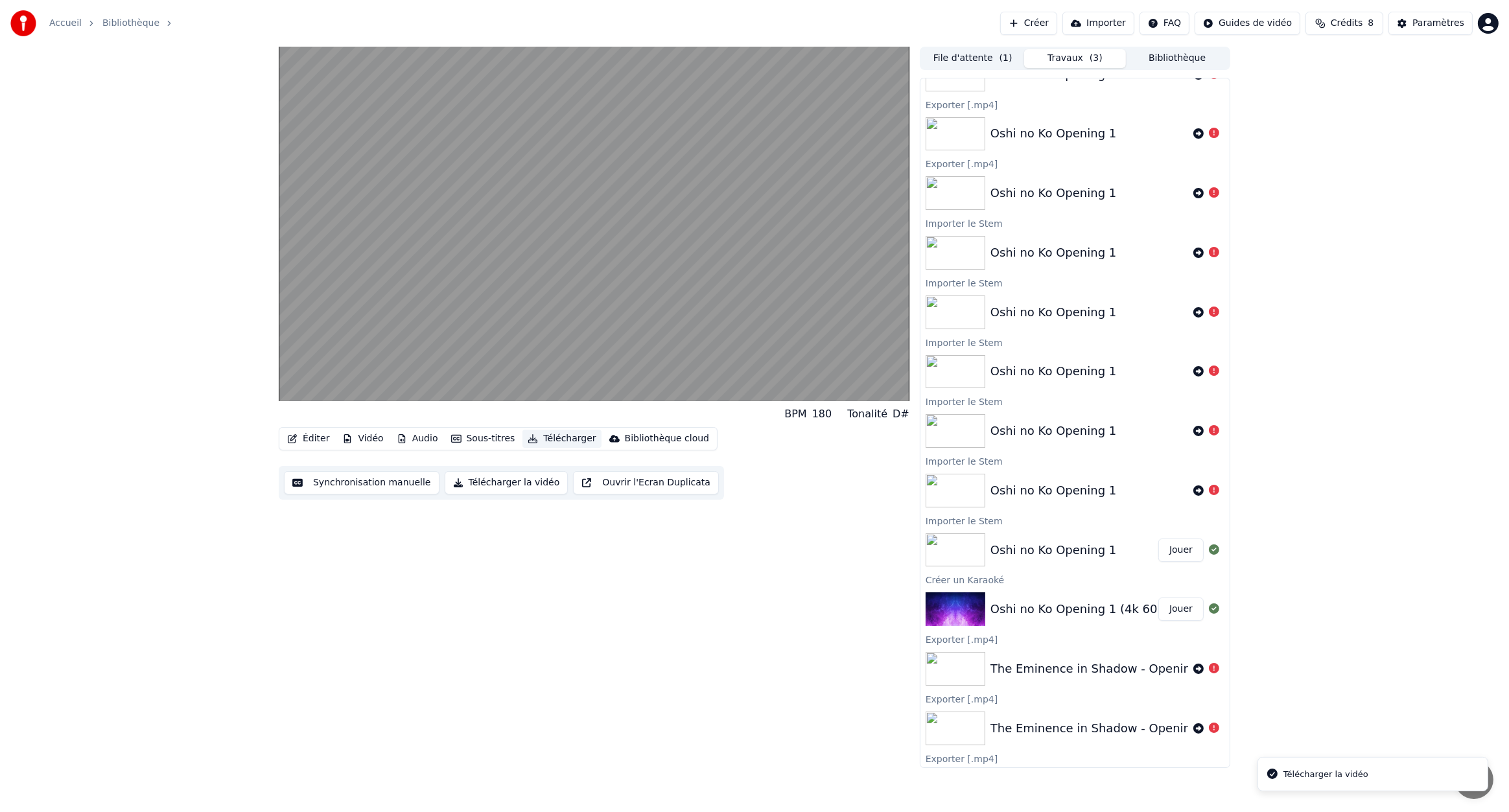
scroll to position [0, 0]
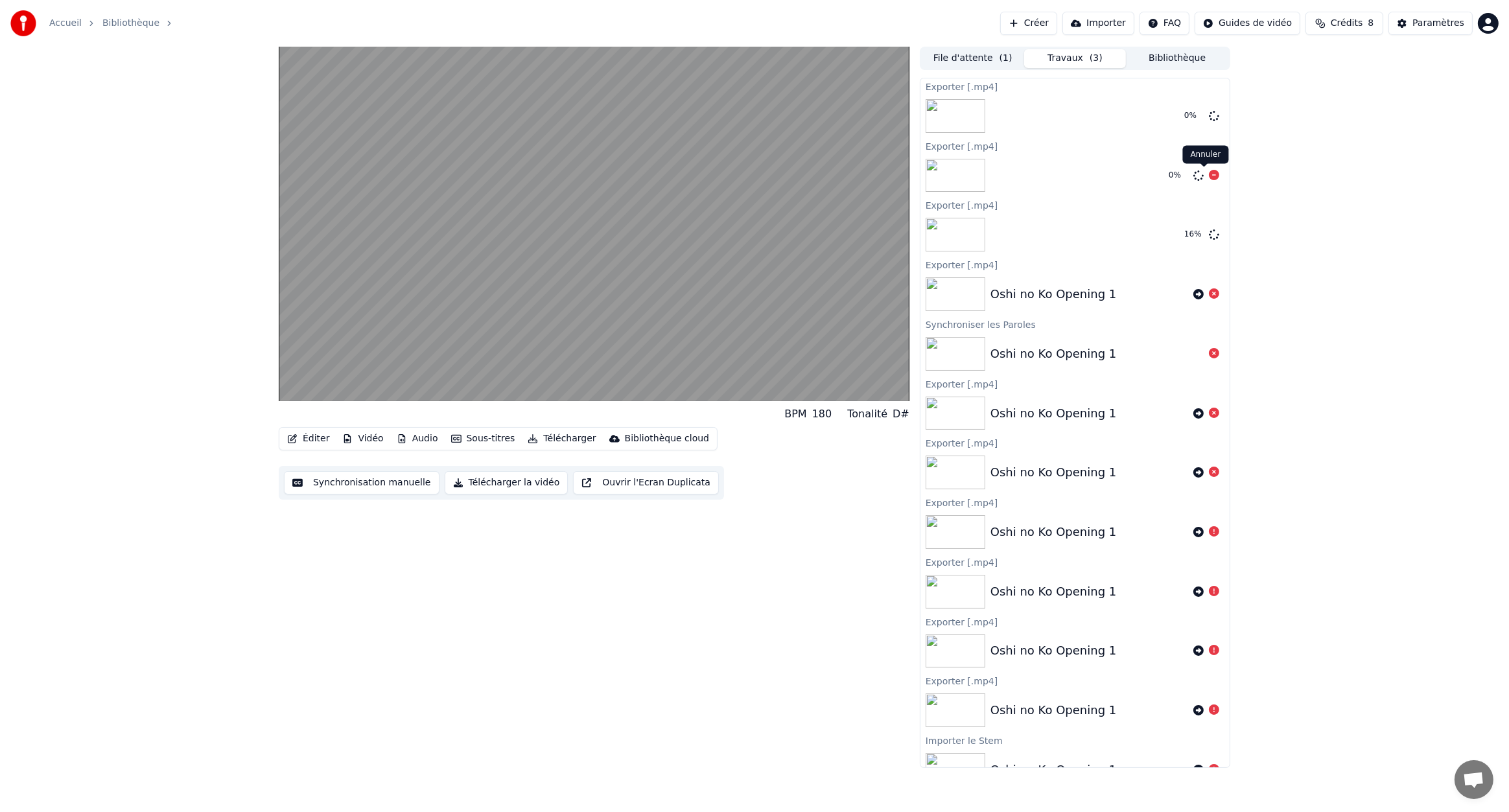
click at [1209, 174] on icon at bounding box center [1214, 175] width 10 height 10
click at [1209, 175] on icon at bounding box center [1214, 175] width 10 height 10
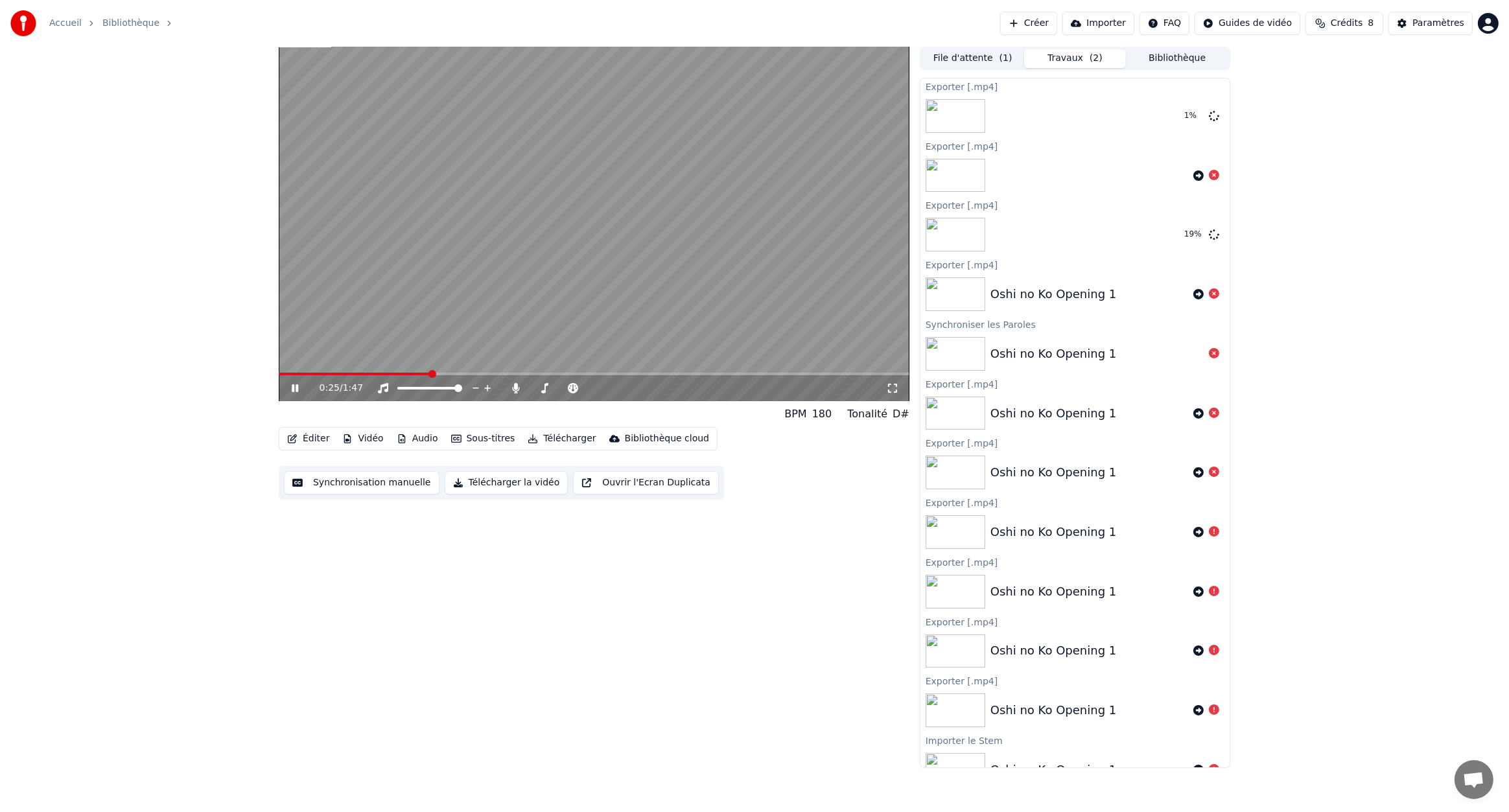
click at [587, 193] on video at bounding box center [594, 224] width 631 height 354
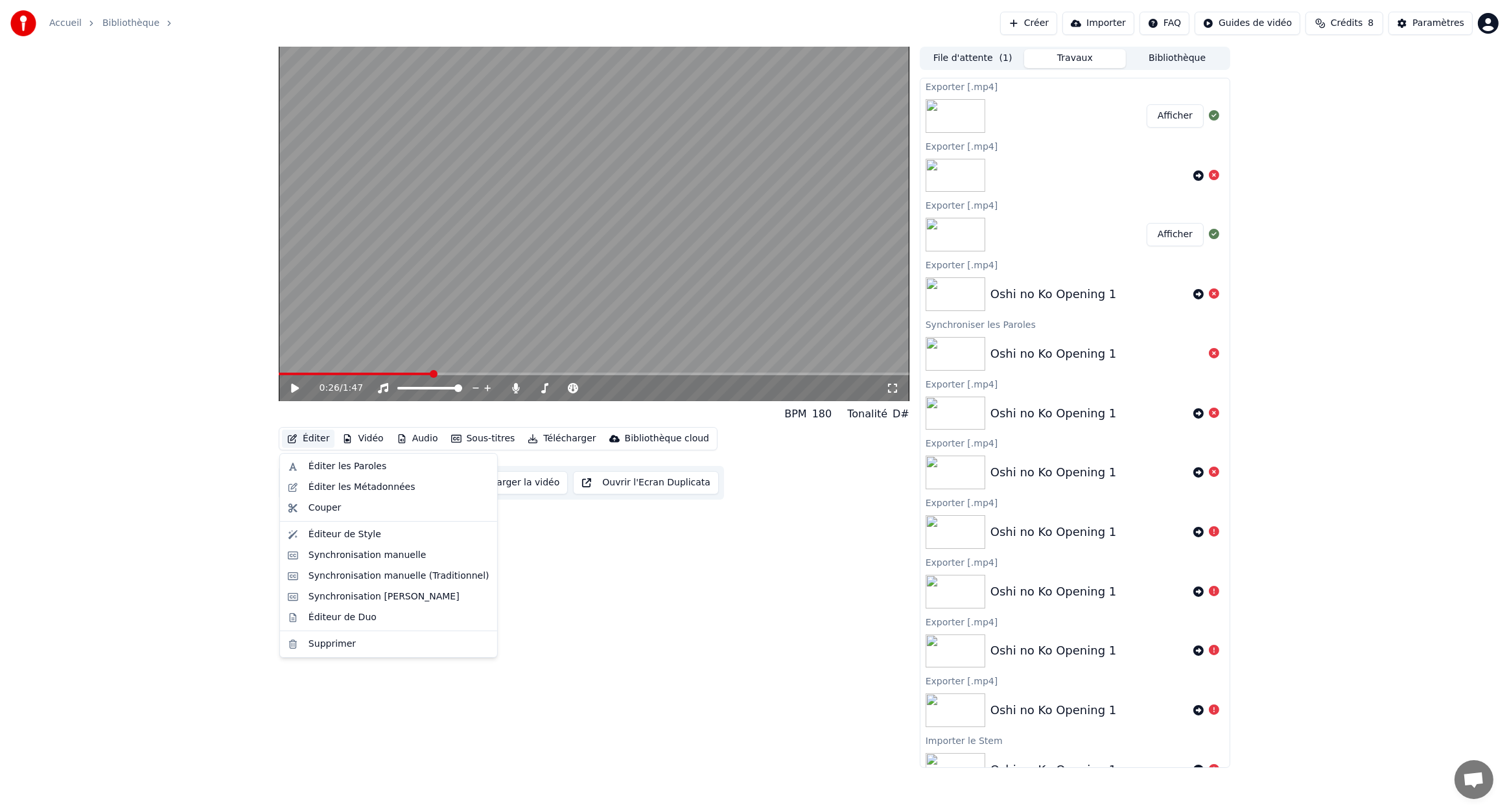
click at [301, 435] on button "Éditer" at bounding box center [308, 439] width 53 height 18
click at [331, 532] on div "Éditeur de Style" at bounding box center [345, 534] width 73 height 13
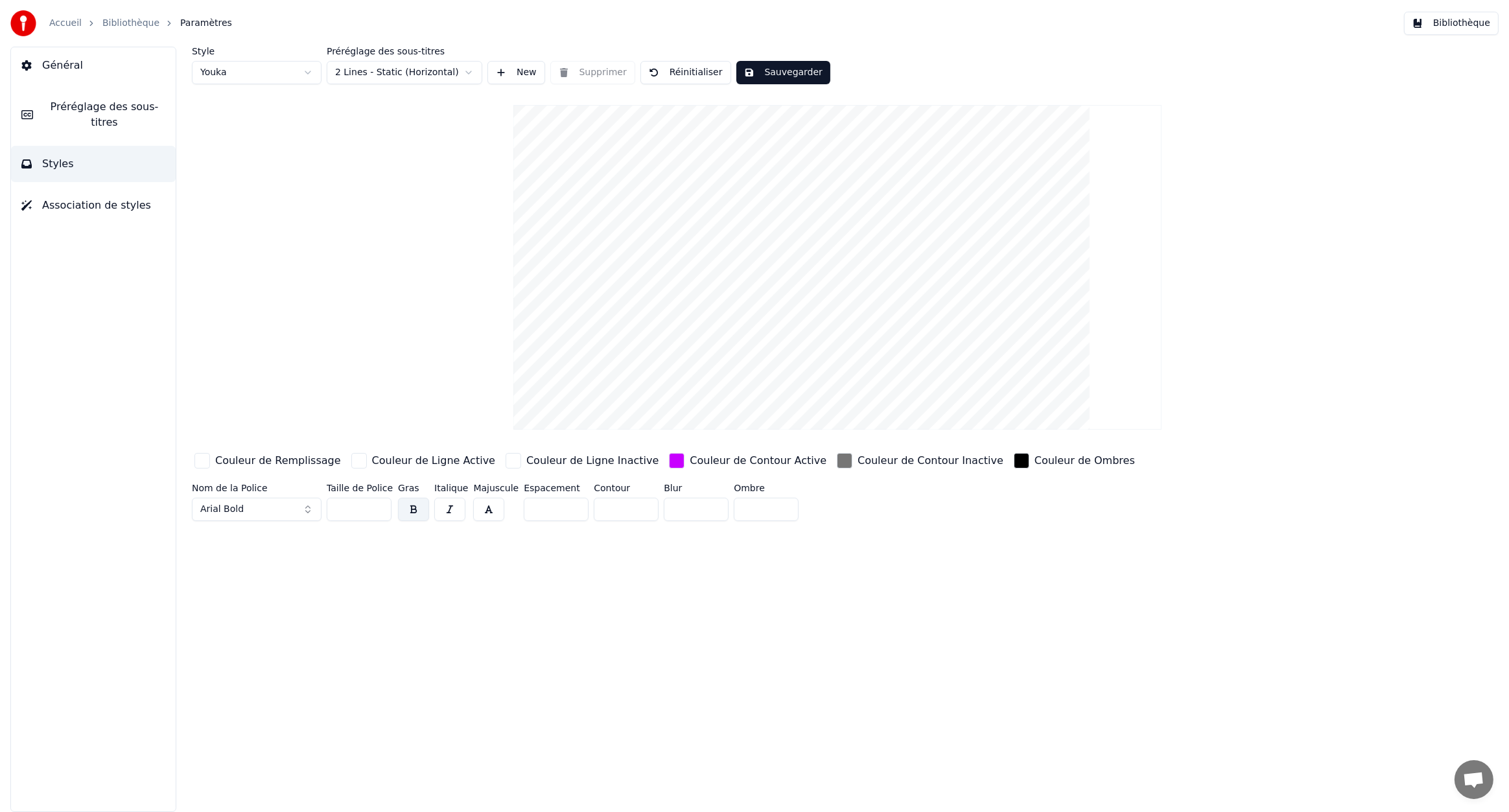
click at [669, 465] on div "button" at bounding box center [677, 460] width 16 height 16
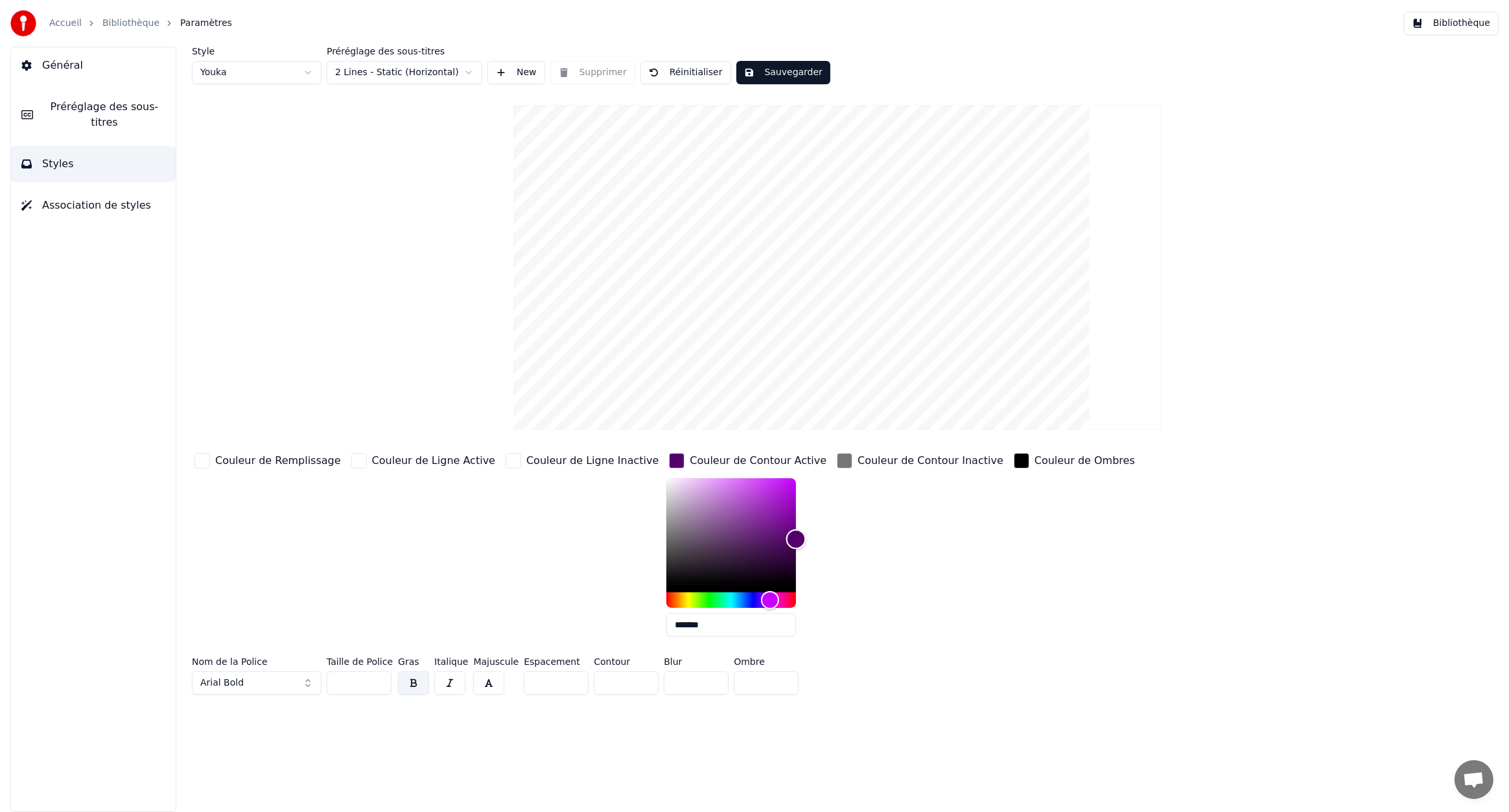
drag, startPoint x: 748, startPoint y: 475, endPoint x: 780, endPoint y: 538, distance: 70.7
click at [780, 538] on div "Couleur de Remplissage Couleur de Ligne Active Couleur de Ligne Inactive Couleu…" at bounding box center [720, 548] width 1057 height 197
click at [751, 596] on div "Hue" at bounding box center [761, 600] width 20 height 20
click at [752, 596] on div "Hue" at bounding box center [762, 600] width 20 height 20
type input "*******"
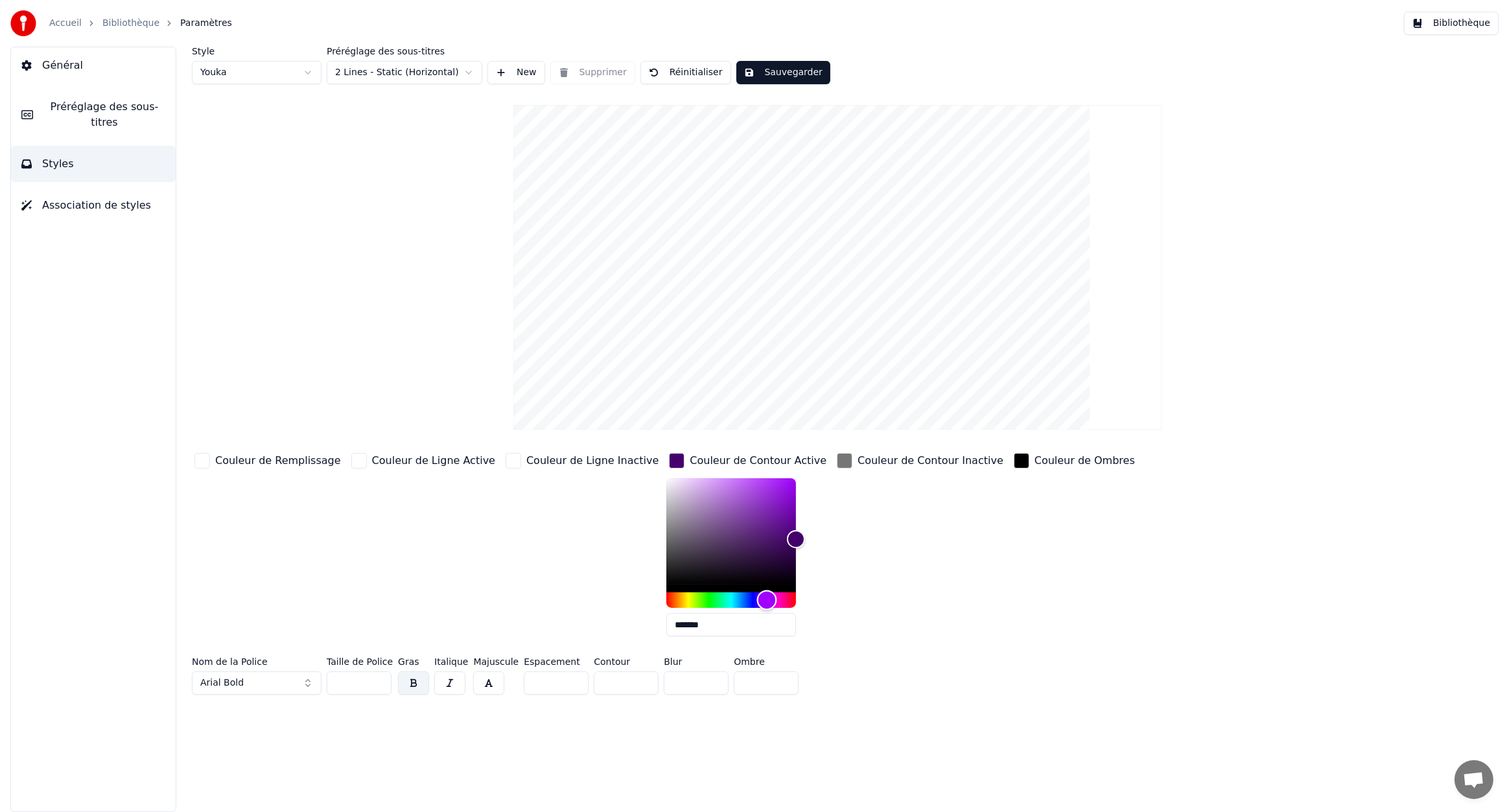
click at [756, 597] on div "Hue" at bounding box center [766, 600] width 20 height 20
click at [669, 458] on div "button" at bounding box center [677, 460] width 16 height 16
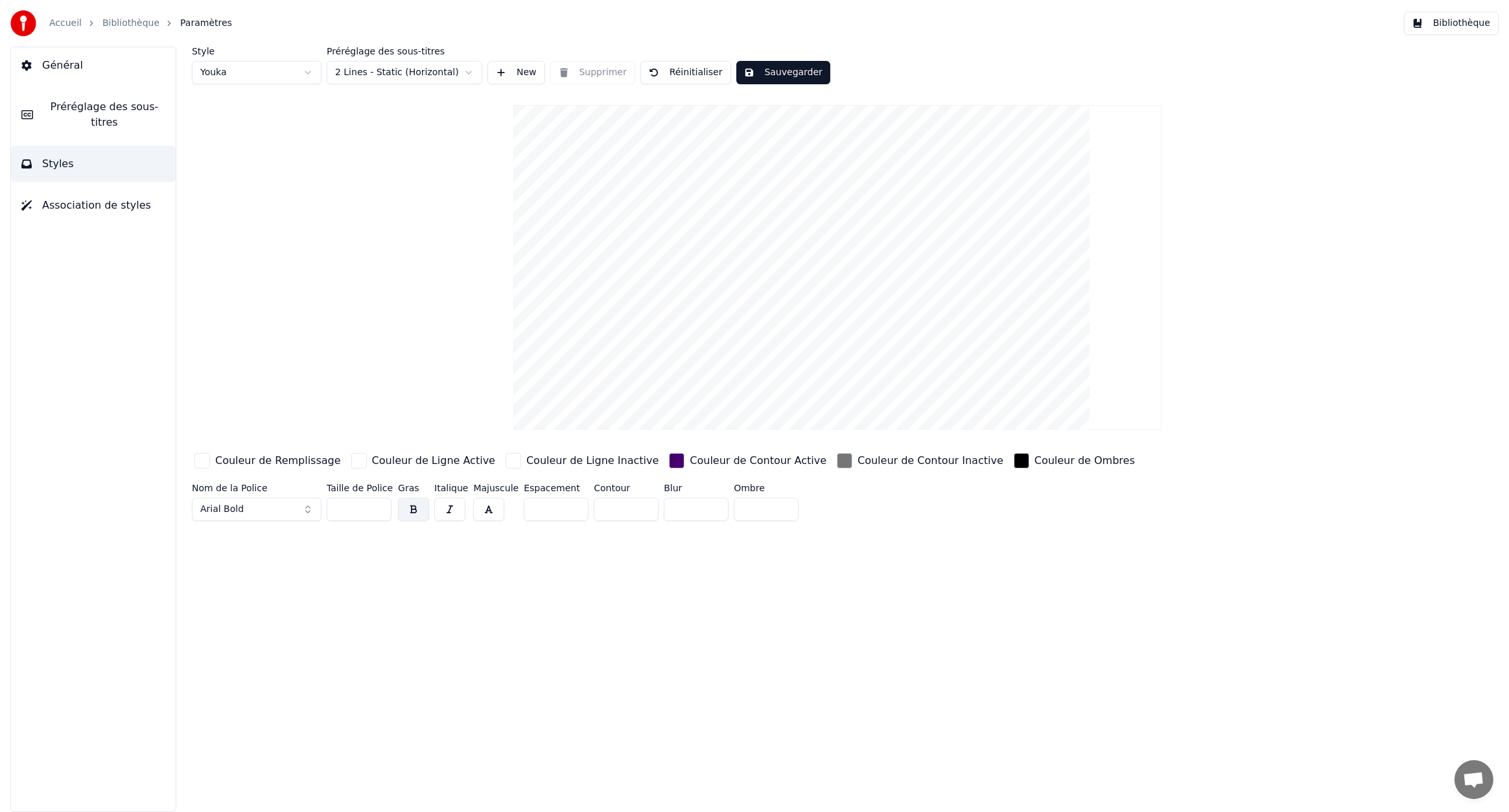
click at [669, 462] on div "button" at bounding box center [677, 460] width 16 height 16
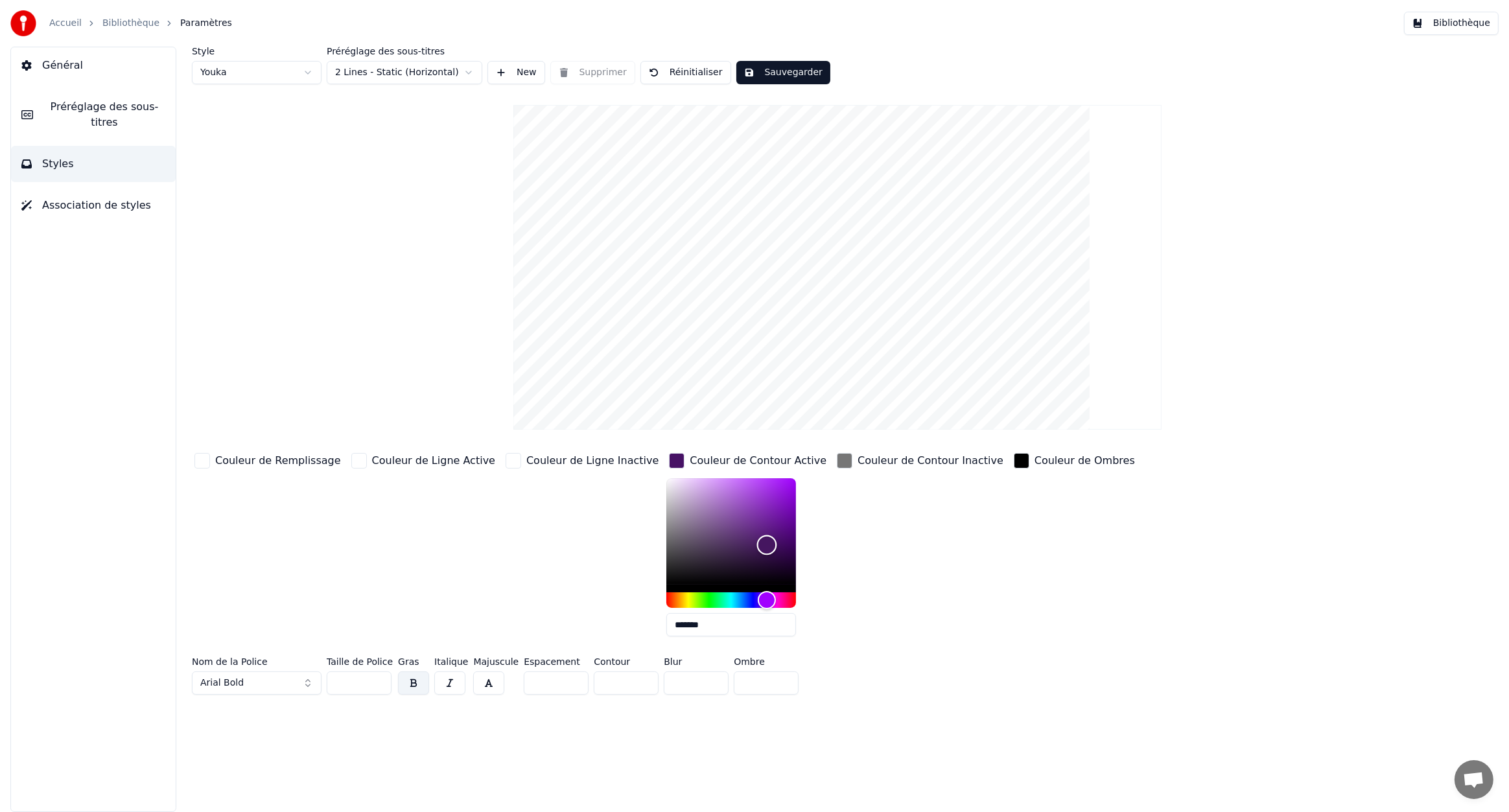
type input "*******"
drag, startPoint x: 748, startPoint y: 535, endPoint x: 573, endPoint y: 625, distance: 196.8
click at [573, 625] on div "Couleur de Remplissage Couleur de Ligne Active Couleur de Ligne Inactive Couleu…" at bounding box center [720, 548] width 1057 height 197
click at [754, 70] on button "Sauvegarder" at bounding box center [783, 73] width 94 height 23
click at [133, 24] on link "Bibliothèque" at bounding box center [131, 23] width 57 height 13
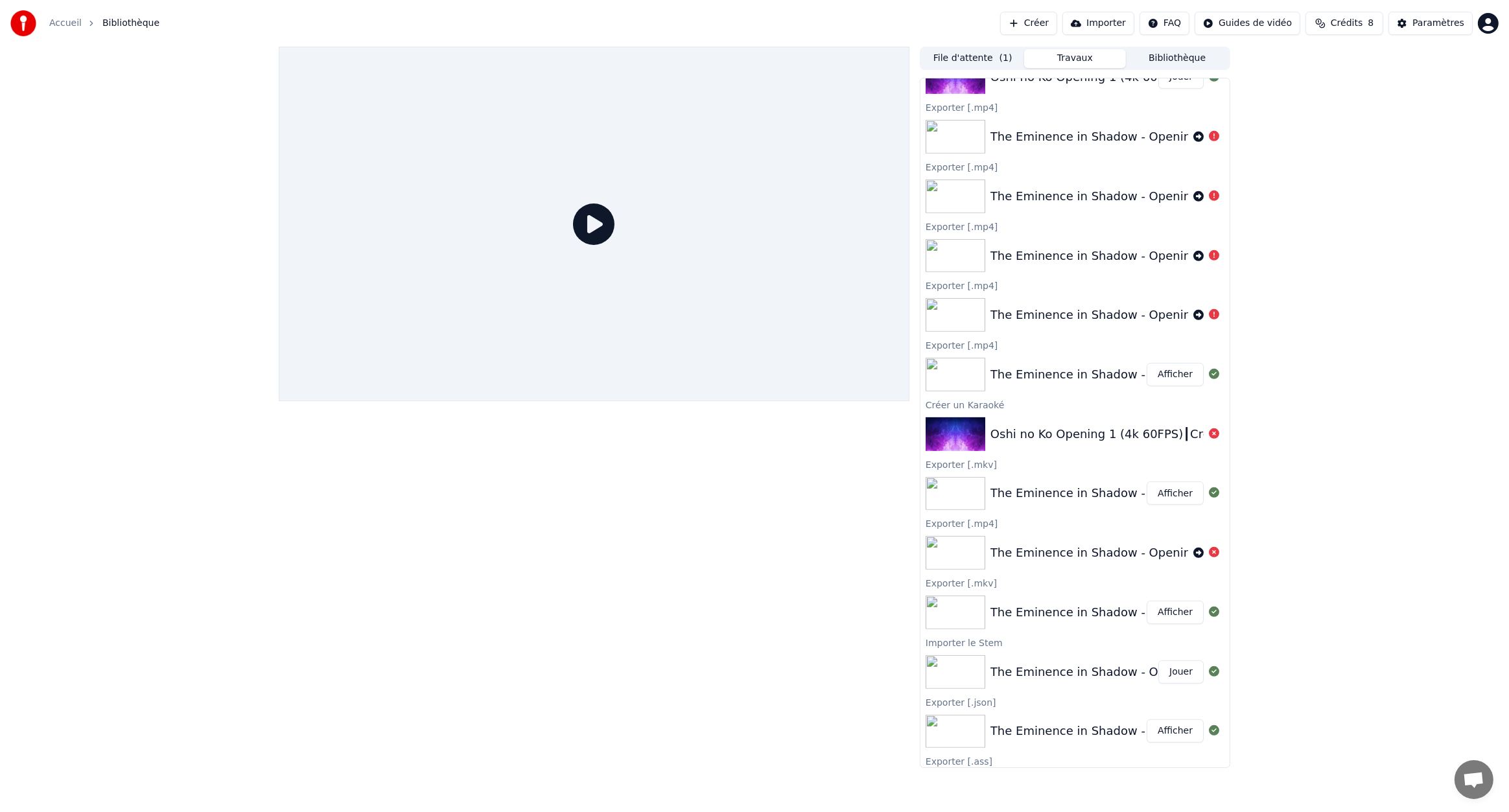
scroll to position [1273, 0]
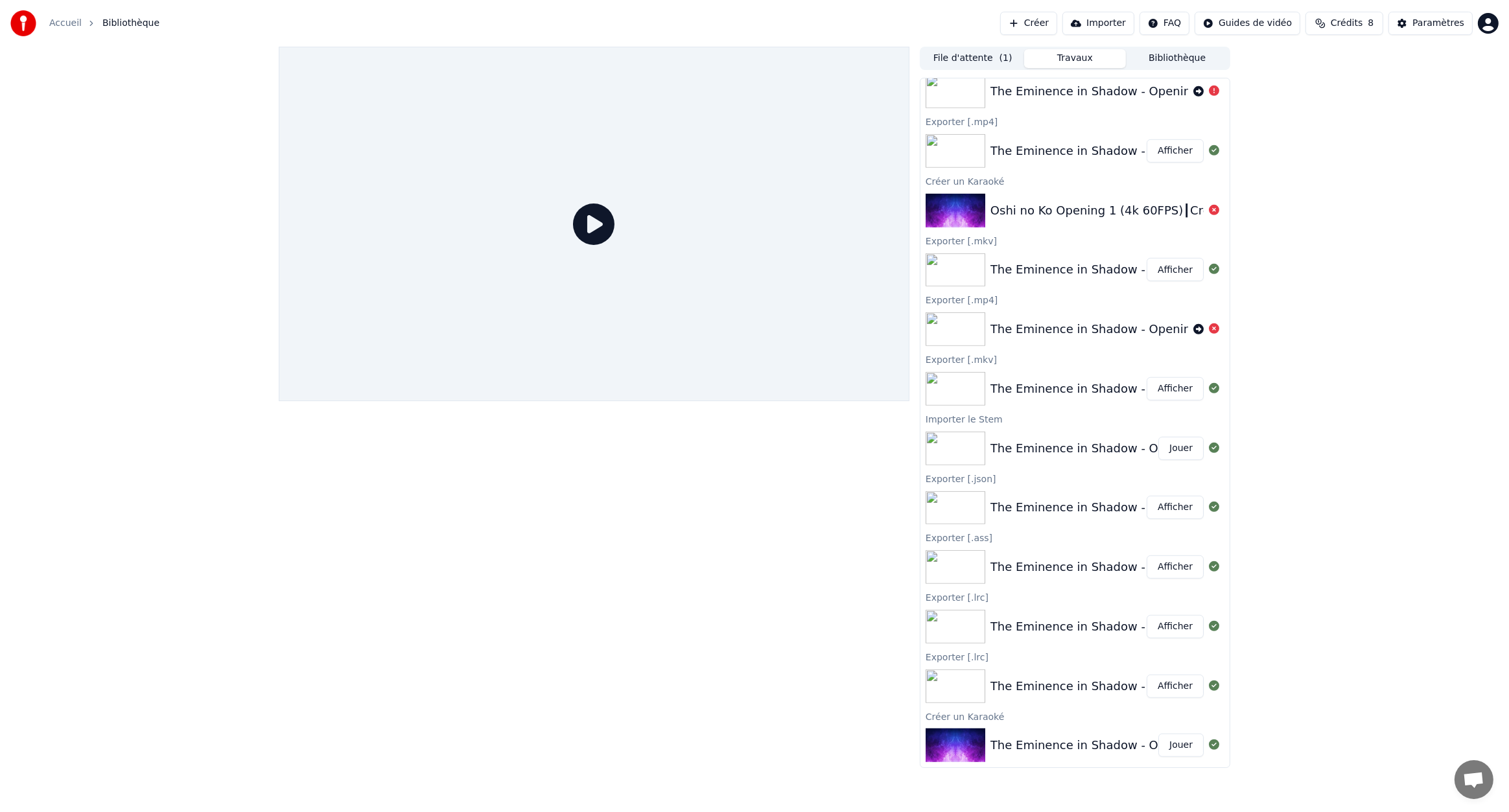
click at [1170, 751] on button "Jouer" at bounding box center [1181, 745] width 45 height 23
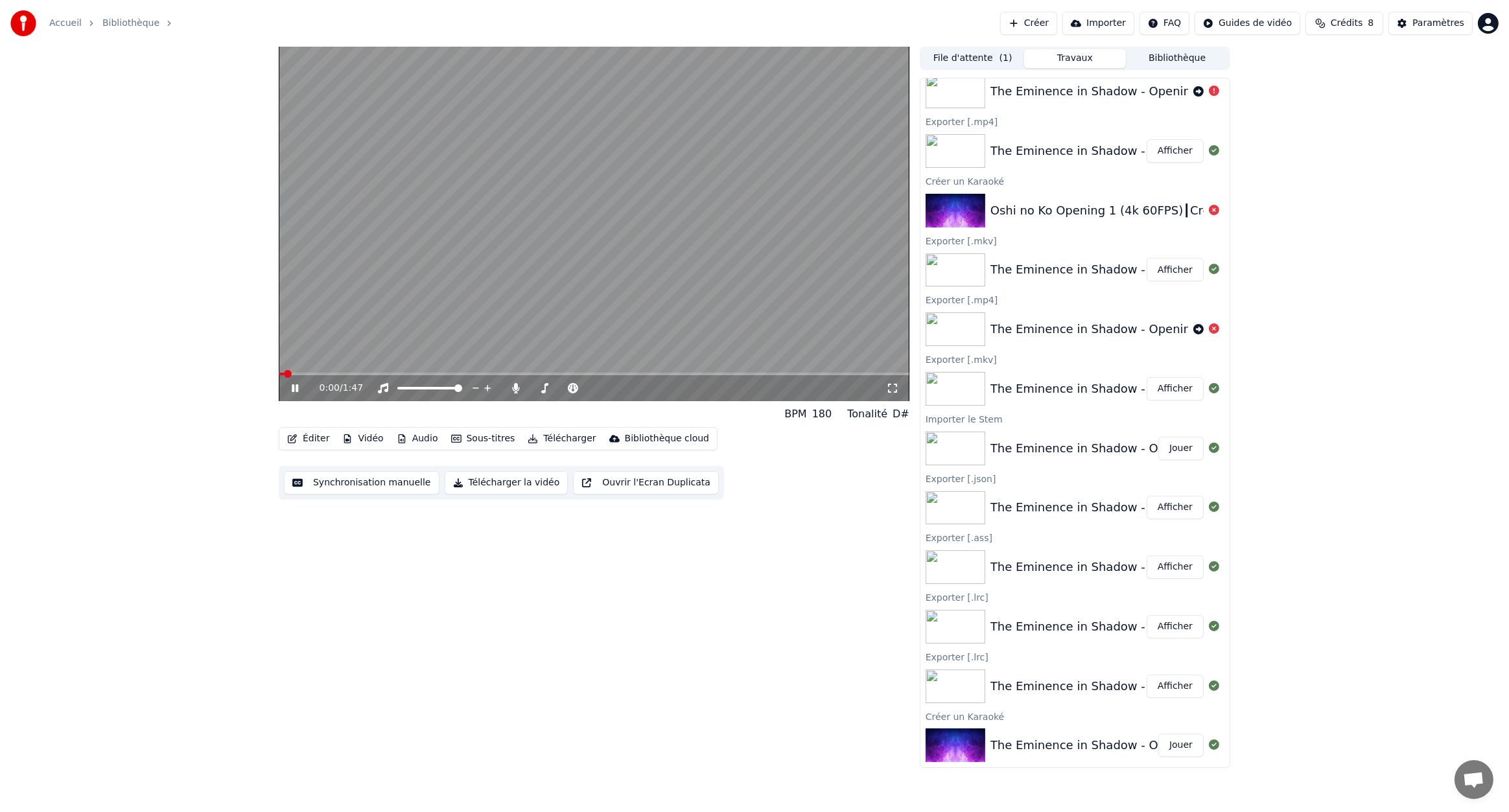
click at [410, 434] on button "Audio" at bounding box center [418, 439] width 52 height 18
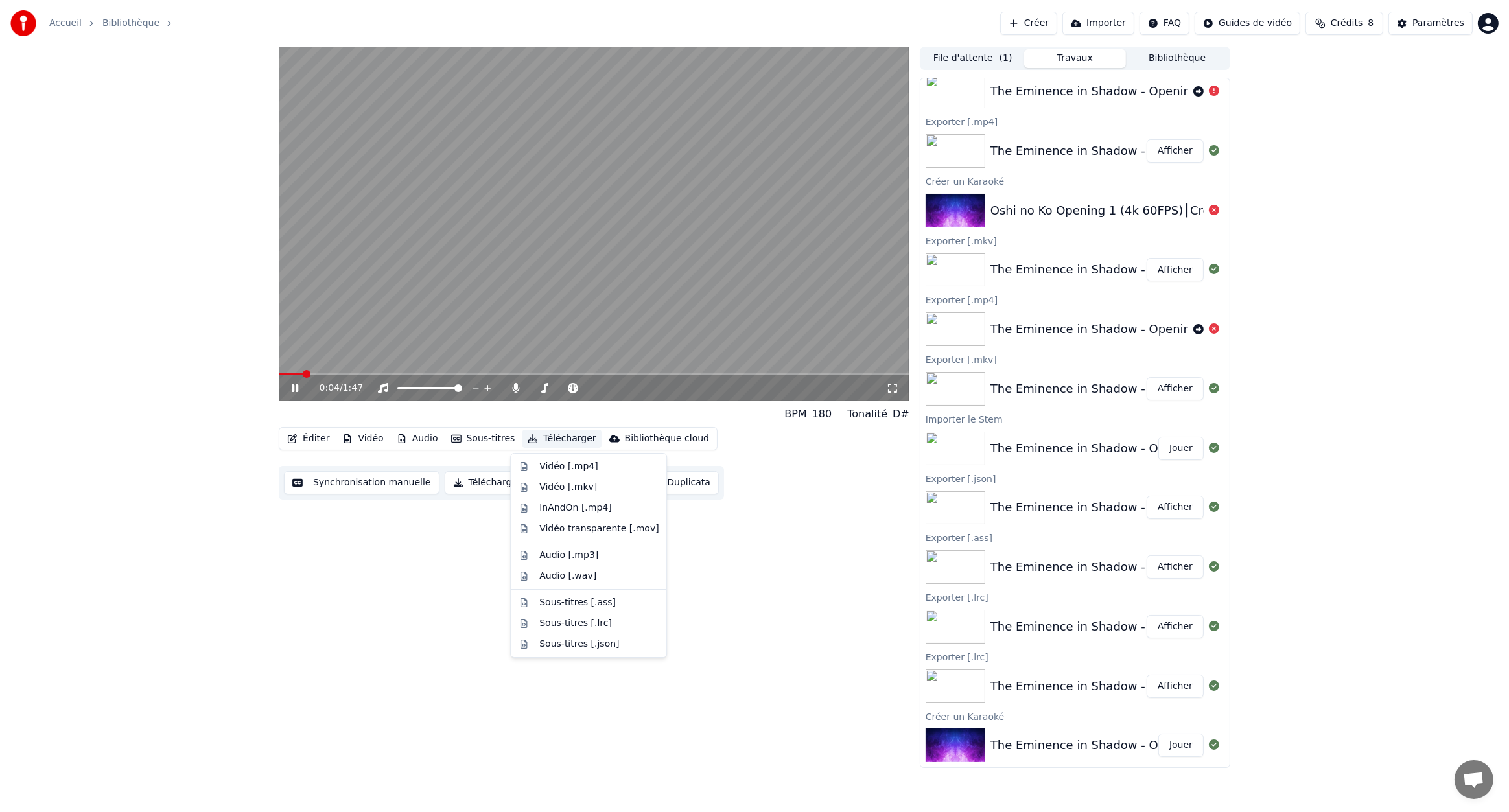
click at [726, 429] on div "Éditer Vidéo Audio Sous-titres Télécharger Bibliothèque cloud Synchronisation m…" at bounding box center [594, 463] width 631 height 73
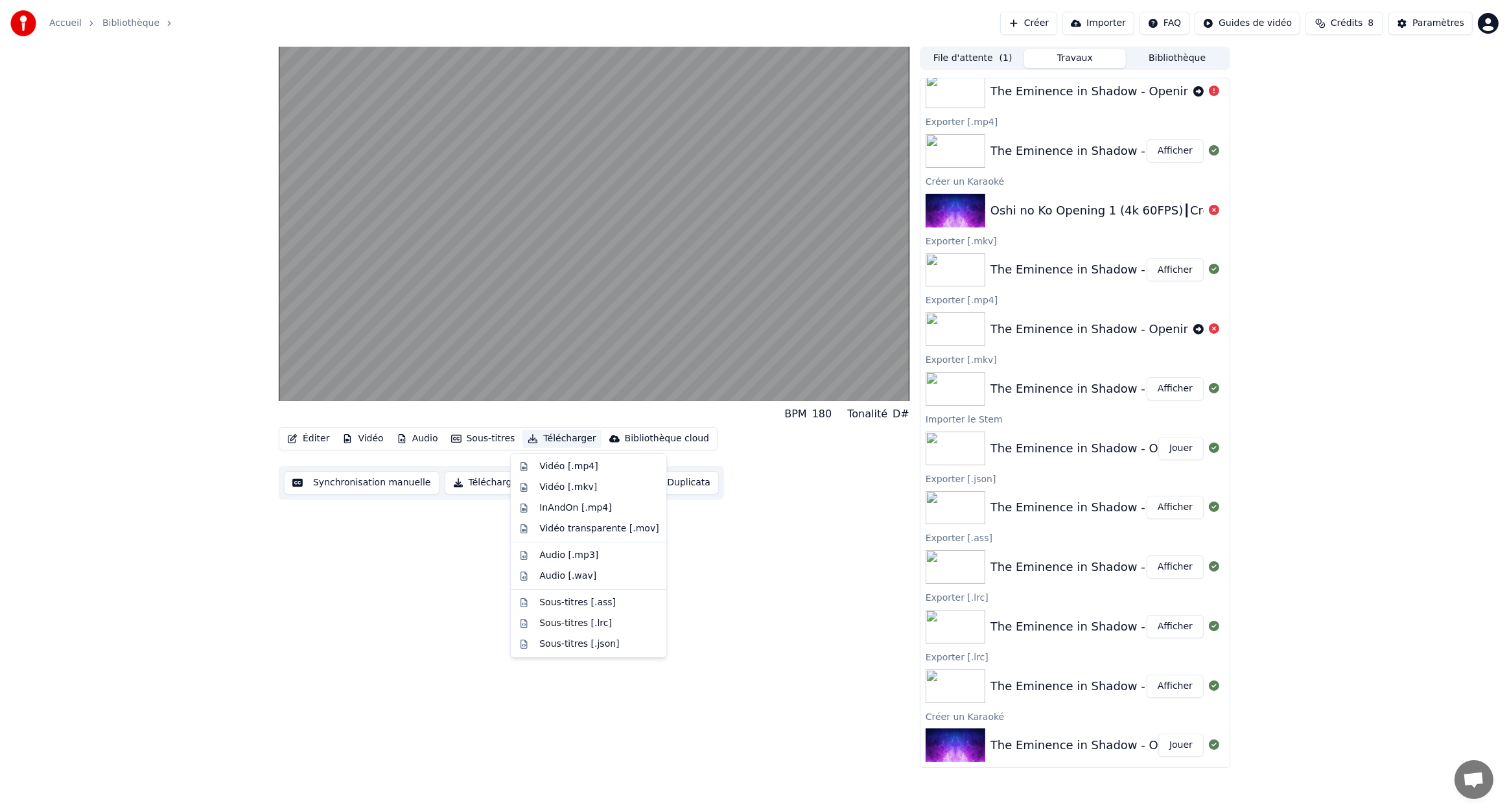
click at [567, 442] on button "Télécharger" at bounding box center [562, 439] width 79 height 18
click at [561, 461] on div "Vidéo [.mp4]" at bounding box center [569, 466] width 59 height 13
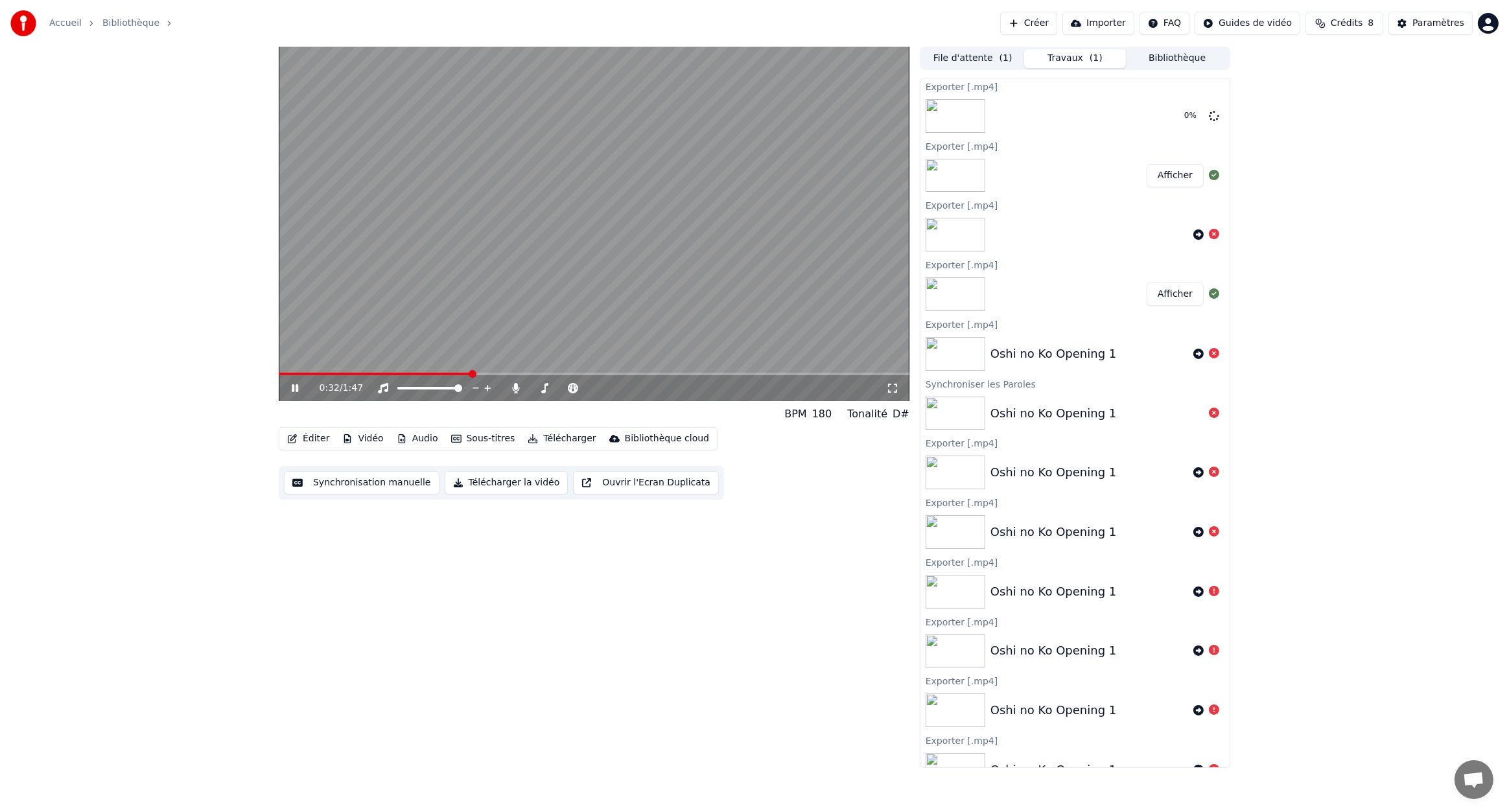
click at [650, 257] on video at bounding box center [594, 224] width 631 height 354
click at [66, 18] on link "Accueil" at bounding box center [65, 23] width 33 height 13
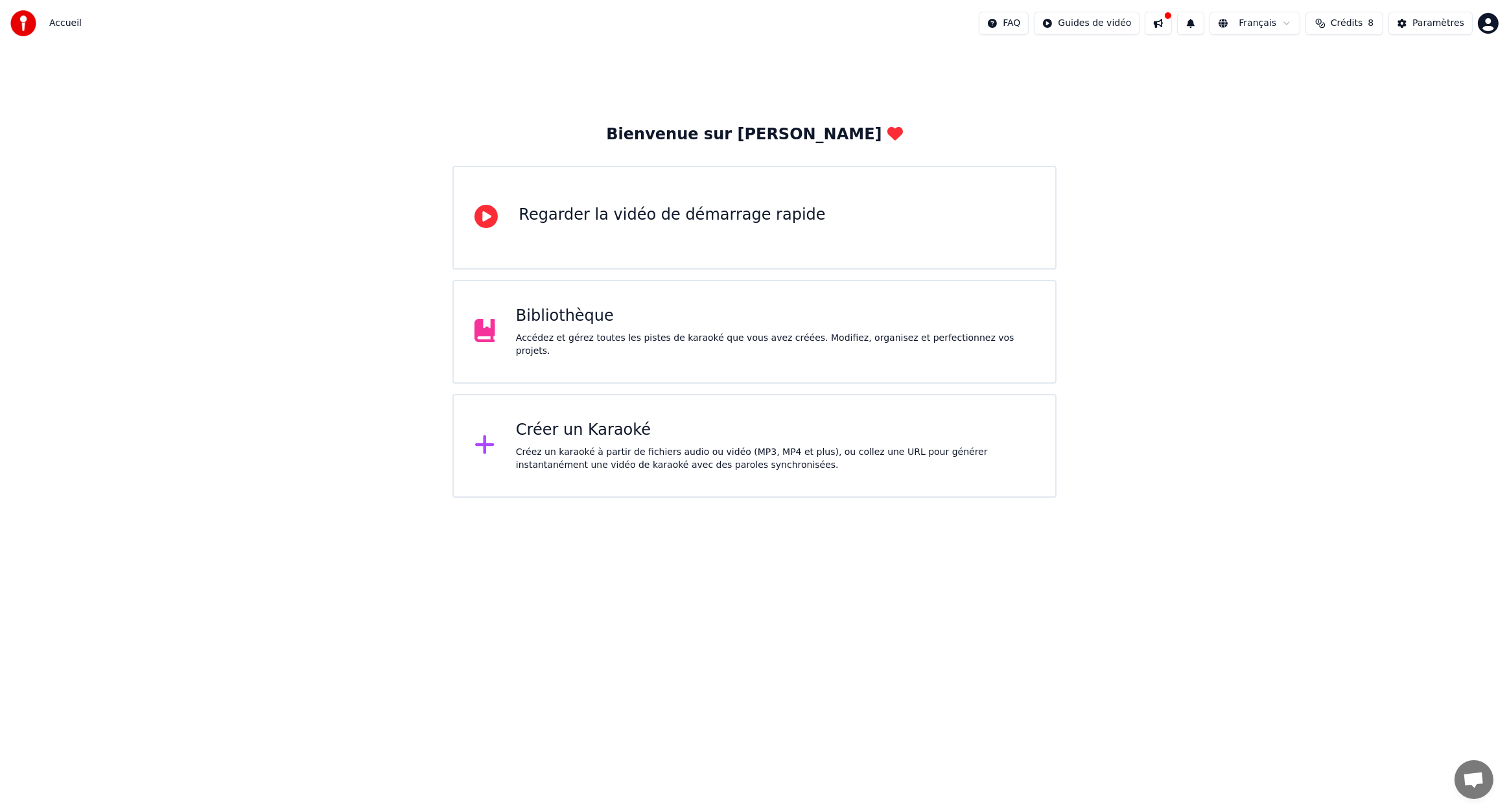
click at [611, 449] on div "Créez un karaoké à partir de fichiers audio ou vidéo (MP3, MP4 et plus), ou col…" at bounding box center [775, 459] width 518 height 26
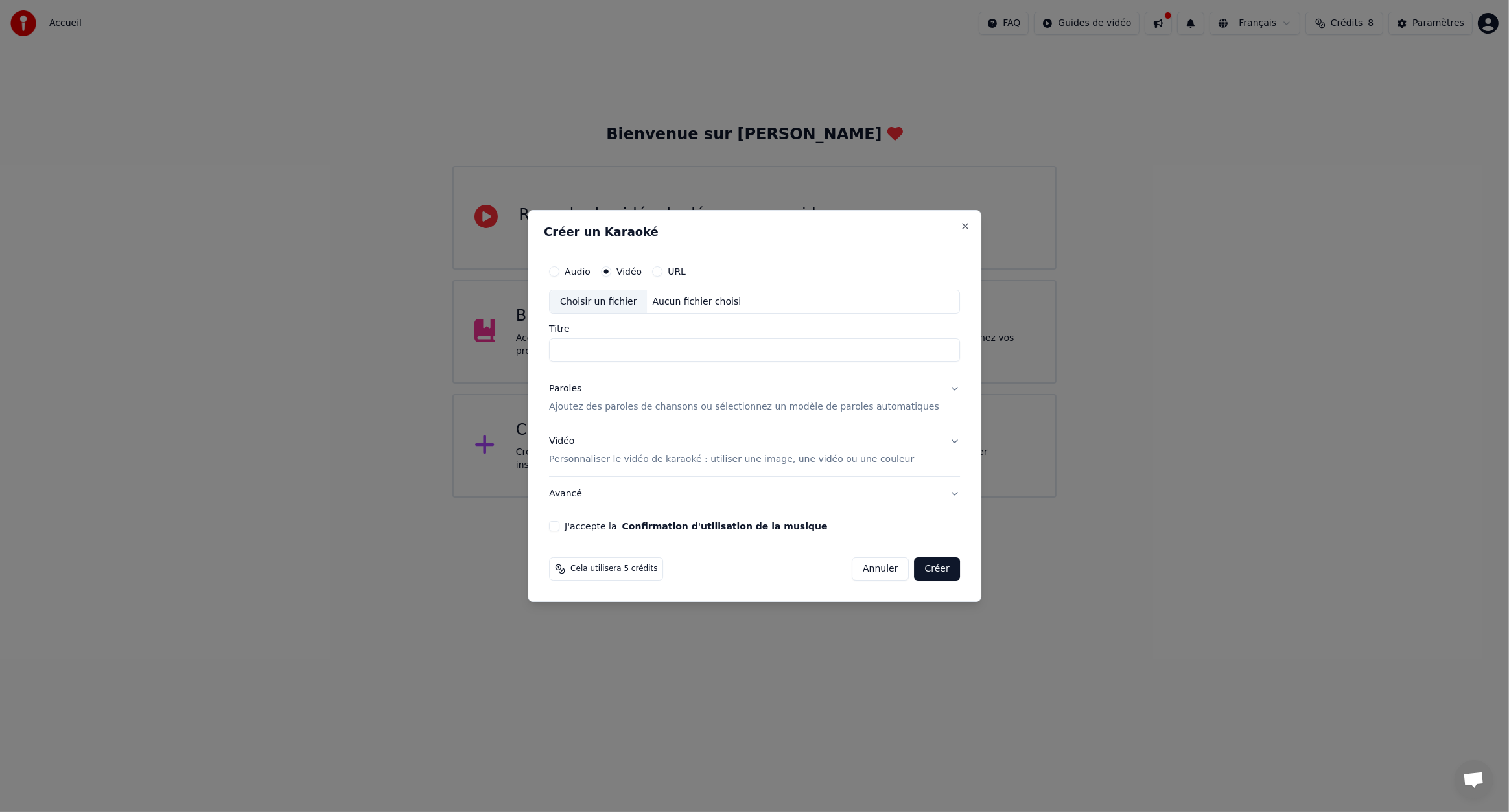
click at [713, 298] on div "Aucun fichier choisi" at bounding box center [697, 301] width 99 height 13
type input "**********"
click at [665, 440] on div "Vidéo Personnaliser le vidéo de karaoké : utiliser une image, une vidéo ou une …" at bounding box center [732, 450] width 365 height 31
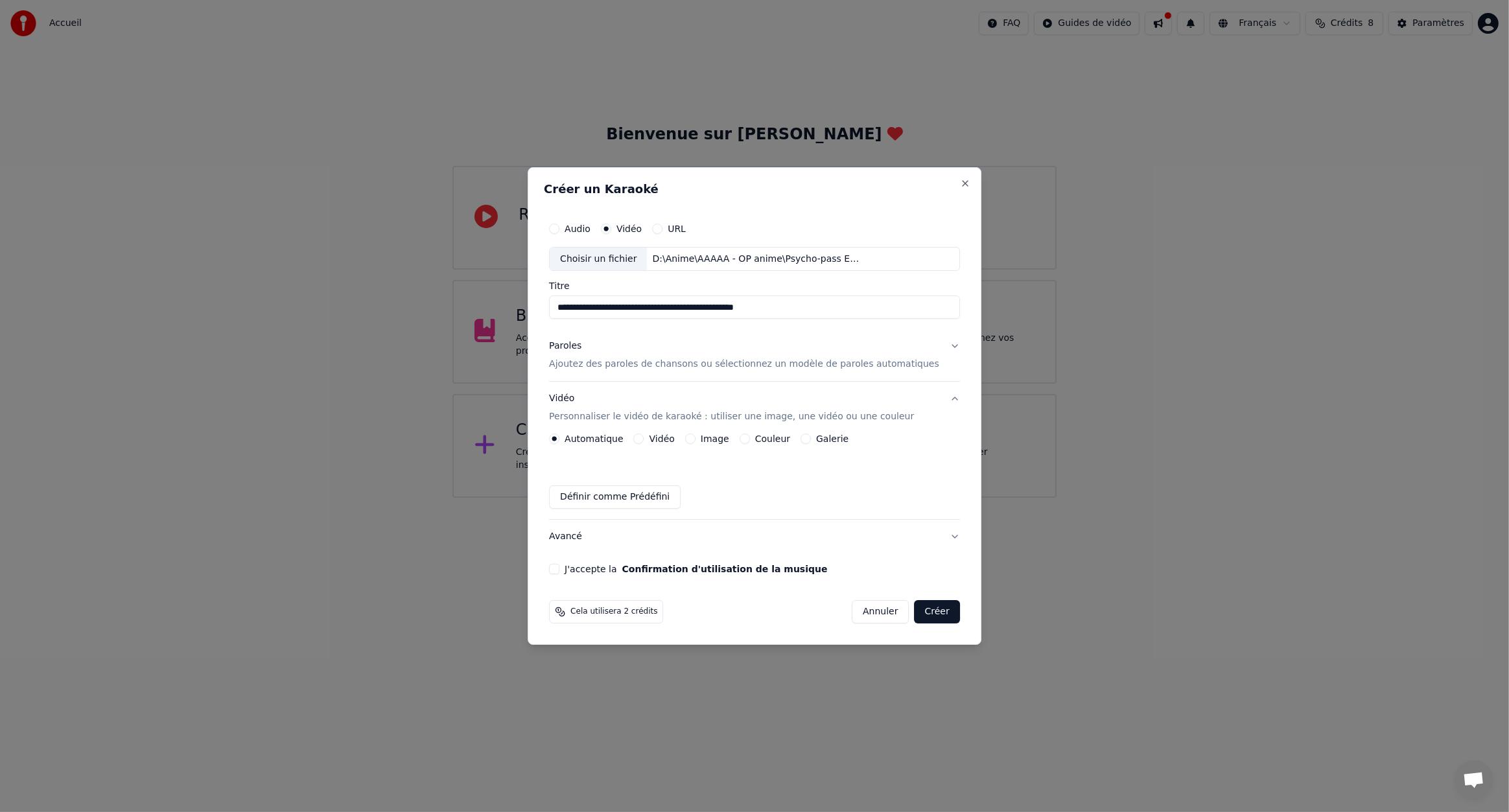
click at [688, 367] on p "Ajoutez des paroles de chansons ou sélectionnez un modèle de paroles automatiqu…" at bounding box center [744, 364] width 390 height 13
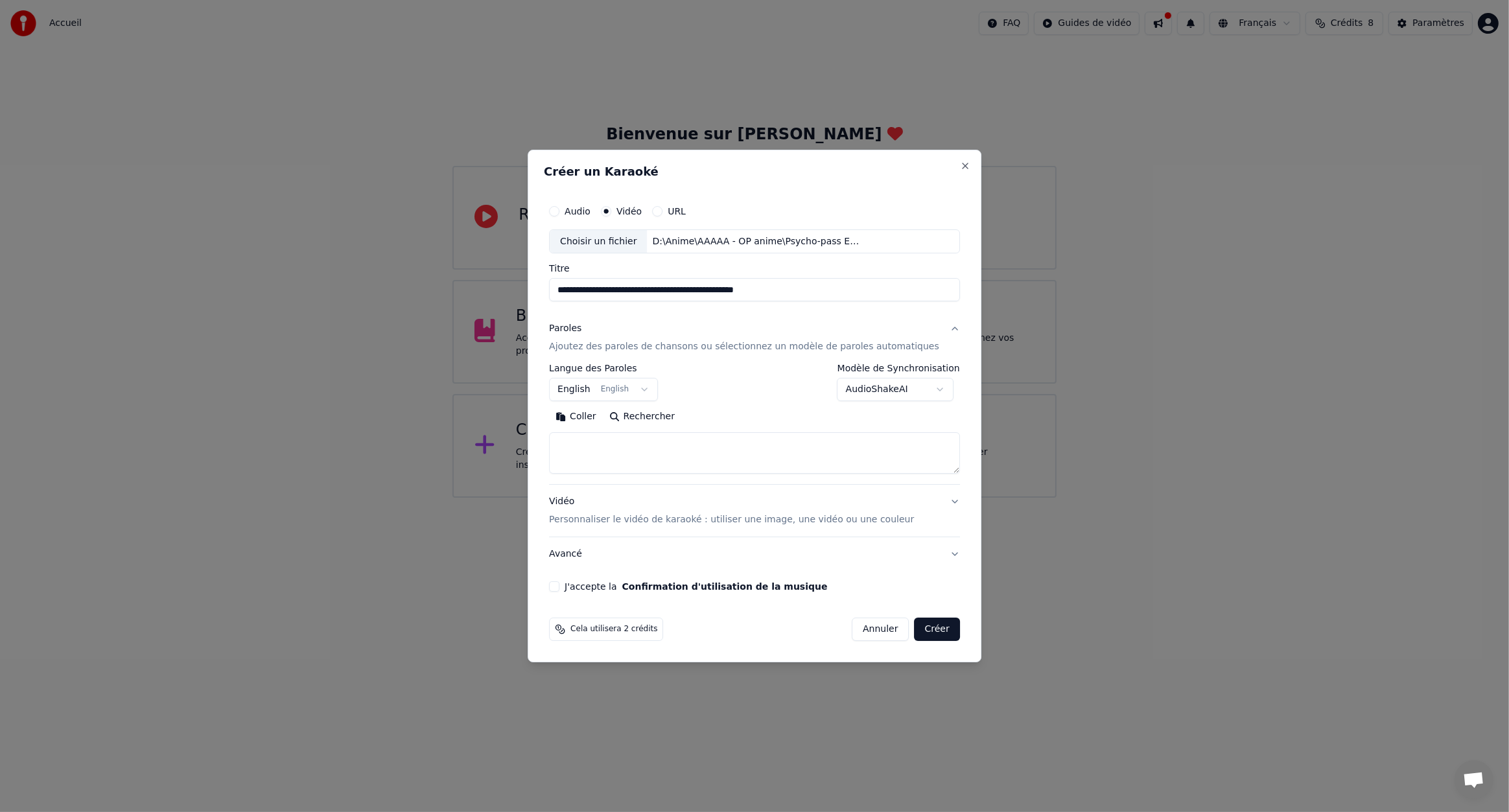
click at [627, 445] on textarea at bounding box center [754, 454] width 411 height 42
paste textarea "**********"
type textarea "**********"
click at [645, 390] on button "English English" at bounding box center [604, 390] width 109 height 23
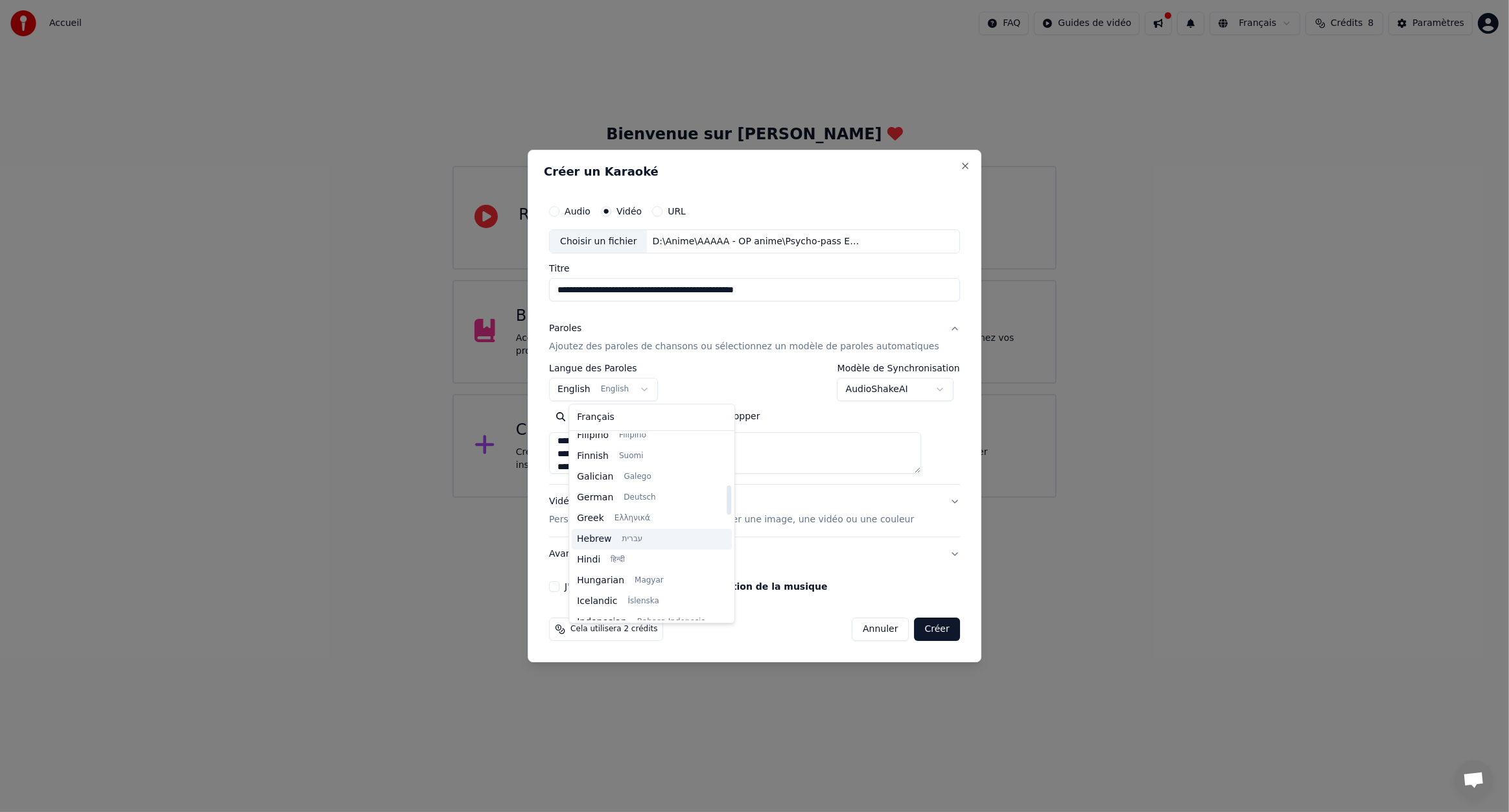
scroll to position [428, 0]
select select "**"
drag, startPoint x: 628, startPoint y: 446, endPoint x: 582, endPoint y: 450, distance: 46.2
click at [582, 450] on textarea "**********" at bounding box center [735, 454] width 372 height 42
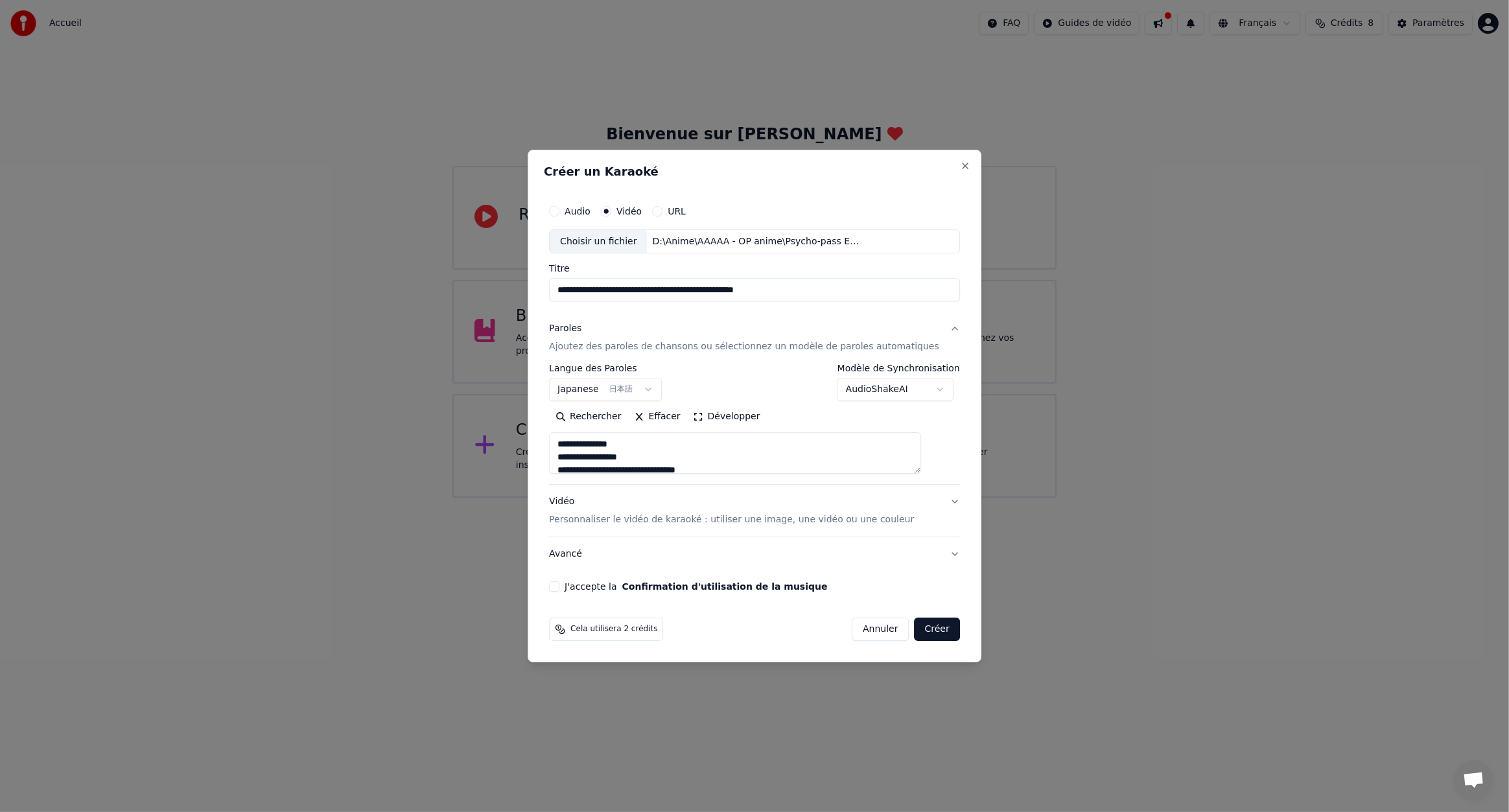
type textarea "**********"
click at [579, 586] on div "J'accepte la Confirmation d'utilisation de la musique" at bounding box center [754, 586] width 411 height 10
click at [559, 585] on button "J'accepte la Confirmation d'utilisation de la musique" at bounding box center [554, 586] width 10 height 10
click at [914, 623] on button "Créer" at bounding box center [937, 630] width 45 height 23
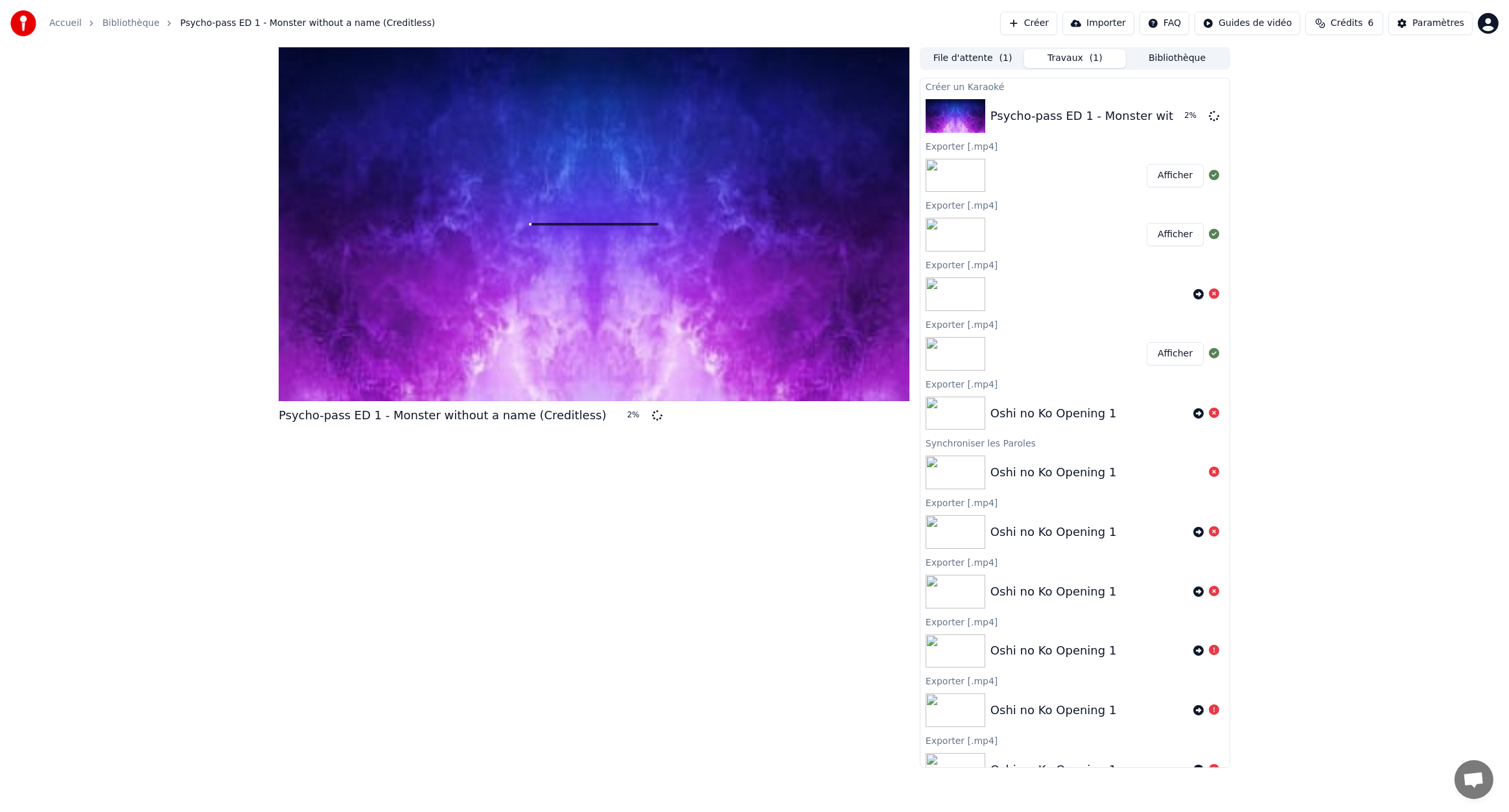
click at [1048, 28] on button "Créer" at bounding box center [1029, 23] width 57 height 23
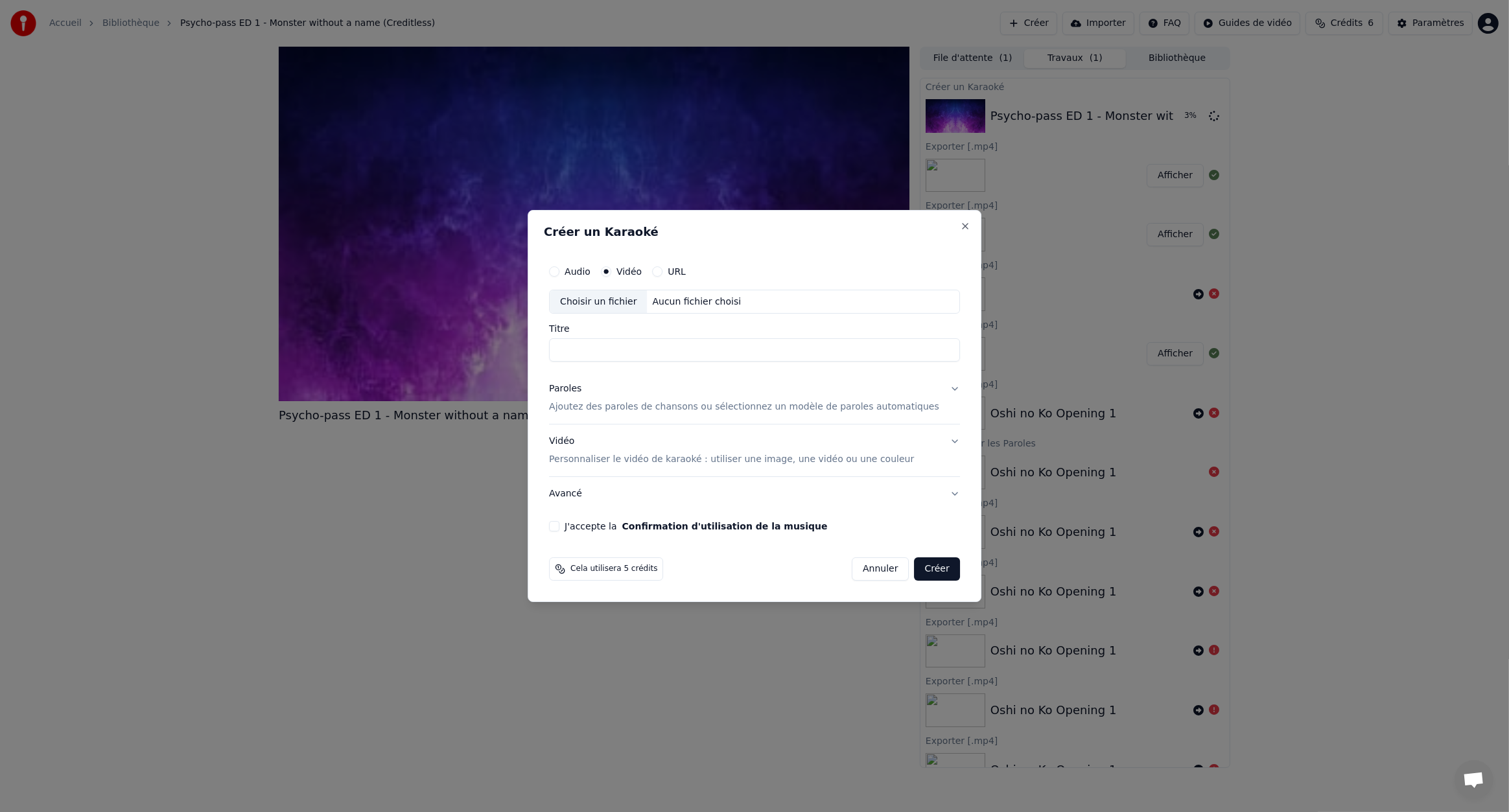
click at [621, 305] on div "Choisir un fichier" at bounding box center [599, 302] width 97 height 23
type input "**********"
click at [924, 396] on button "Paroles Ajoutez des paroles de chansons ou sélectionnez un modèle de paroles au…" at bounding box center [754, 398] width 411 height 52
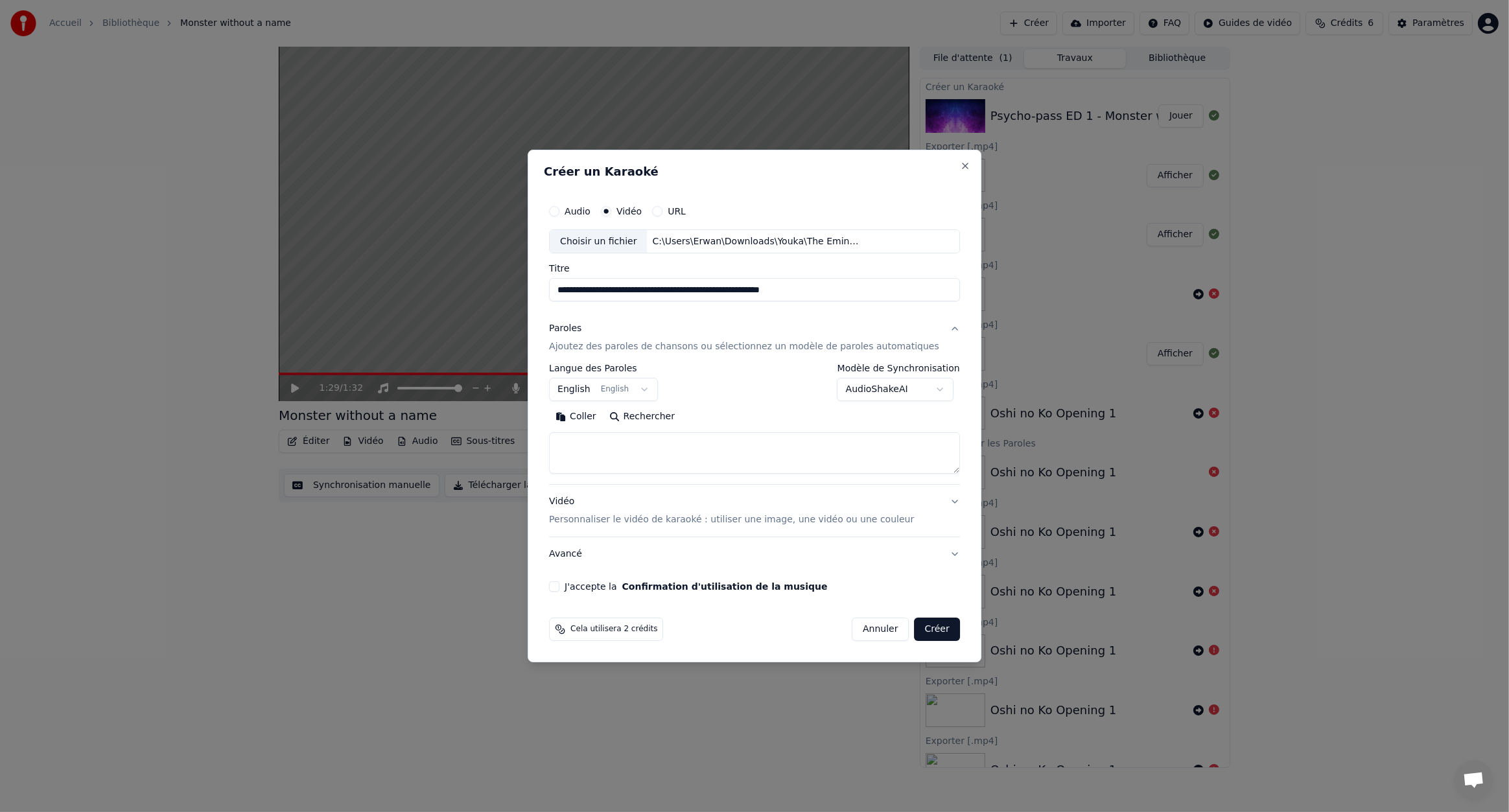
click at [629, 460] on textarea at bounding box center [754, 454] width 411 height 42
paste textarea "**********"
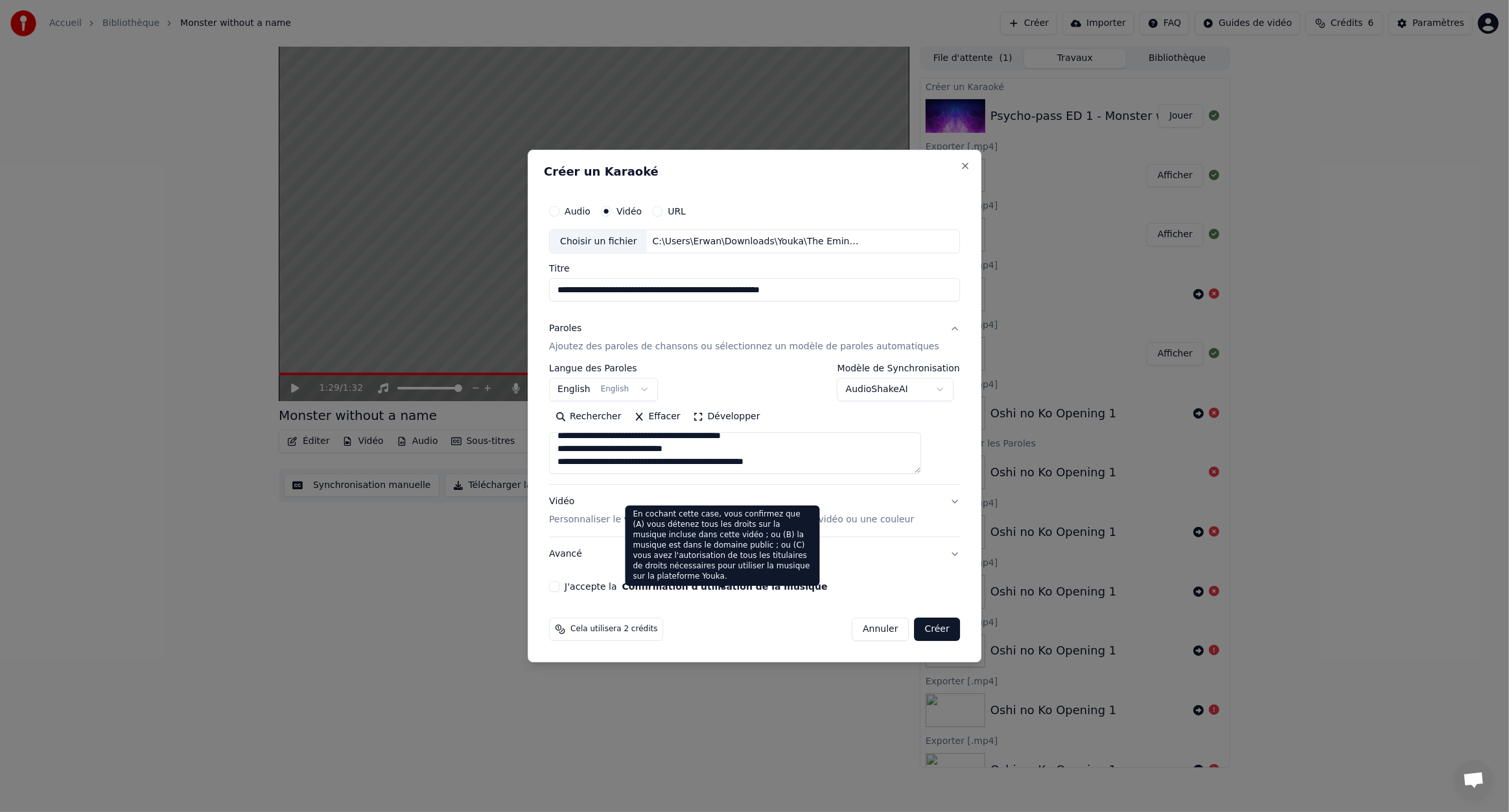
type textarea "**********"
click at [682, 576] on div "**********" at bounding box center [754, 395] width 421 height 404
click at [639, 587] on button "Confirmation d'utilisation de la musique" at bounding box center [724, 586] width 205 height 9
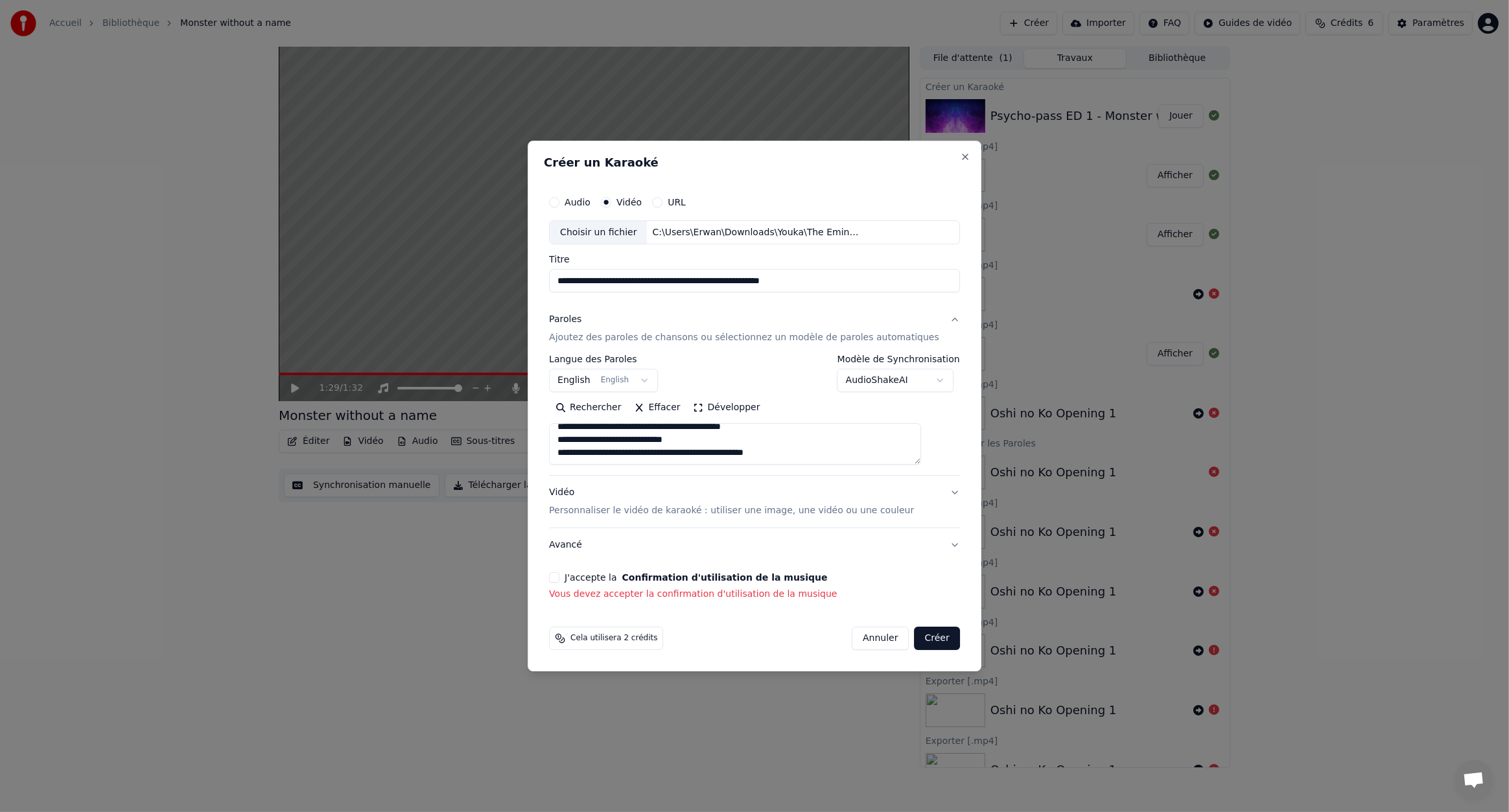
click at [559, 576] on button "J'accepte la Confirmation d'utilisation de la musique" at bounding box center [554, 578] width 10 height 10
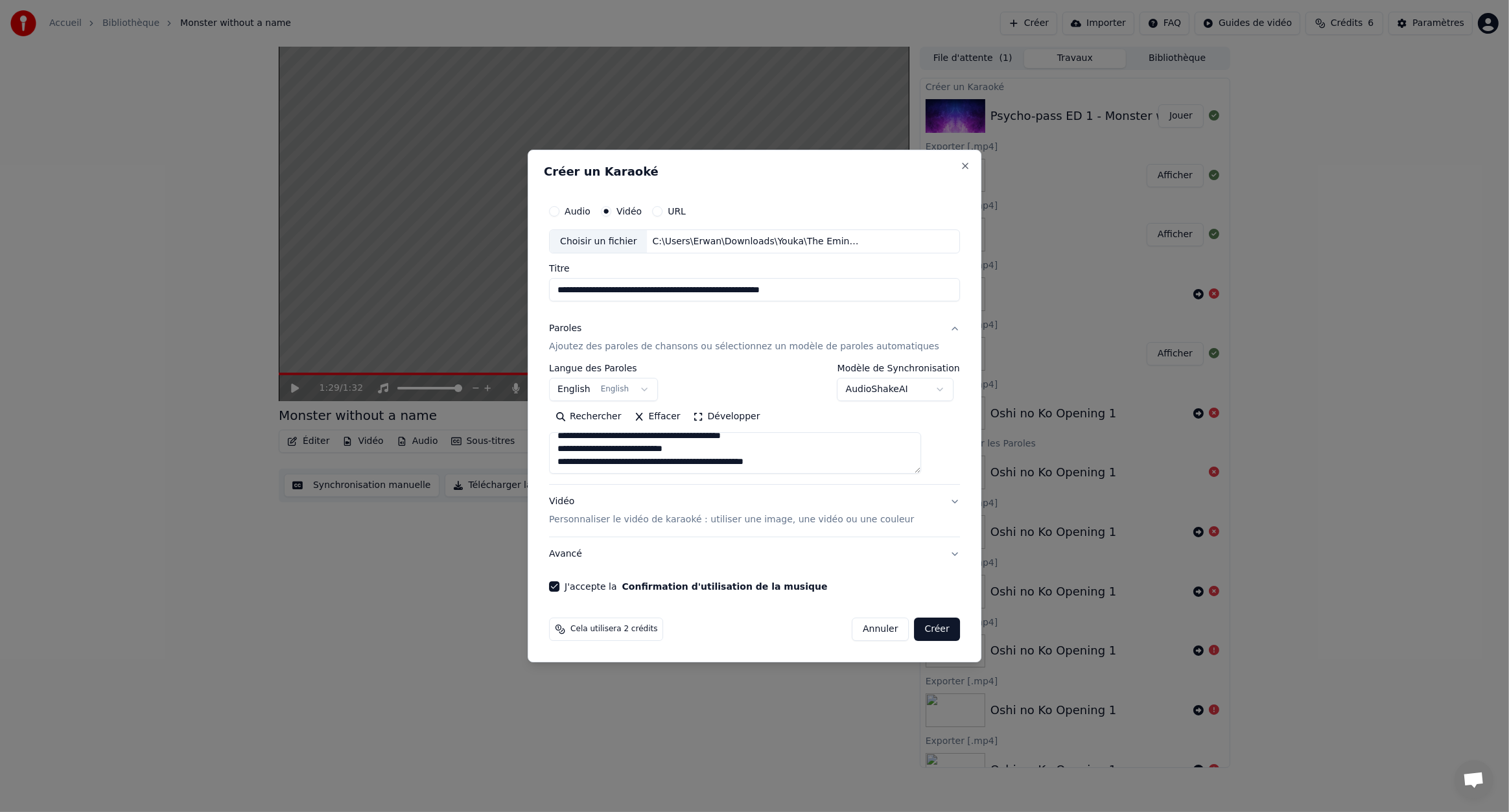
click at [930, 628] on button "Créer" at bounding box center [937, 630] width 45 height 23
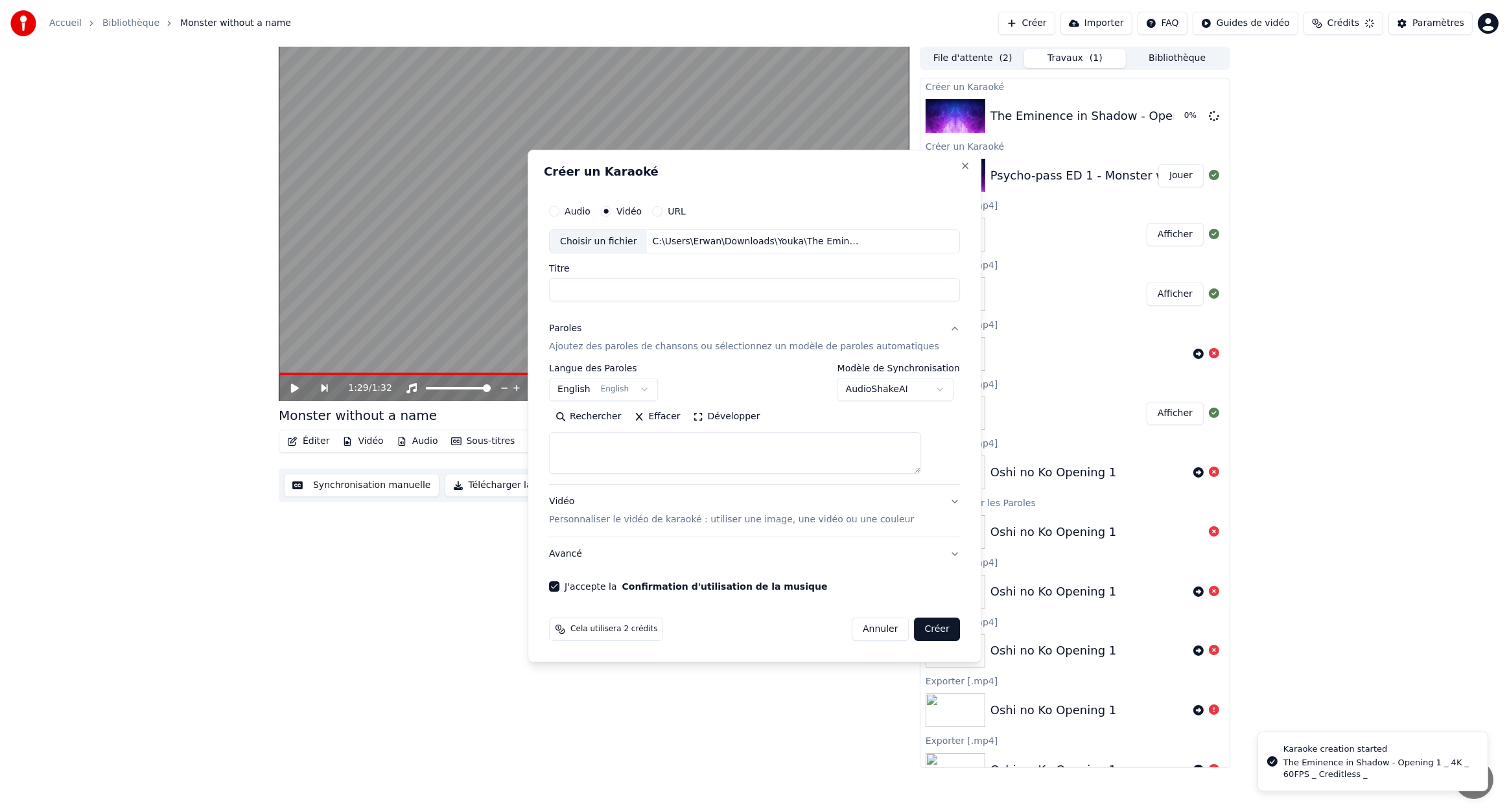
scroll to position [0, 0]
select select
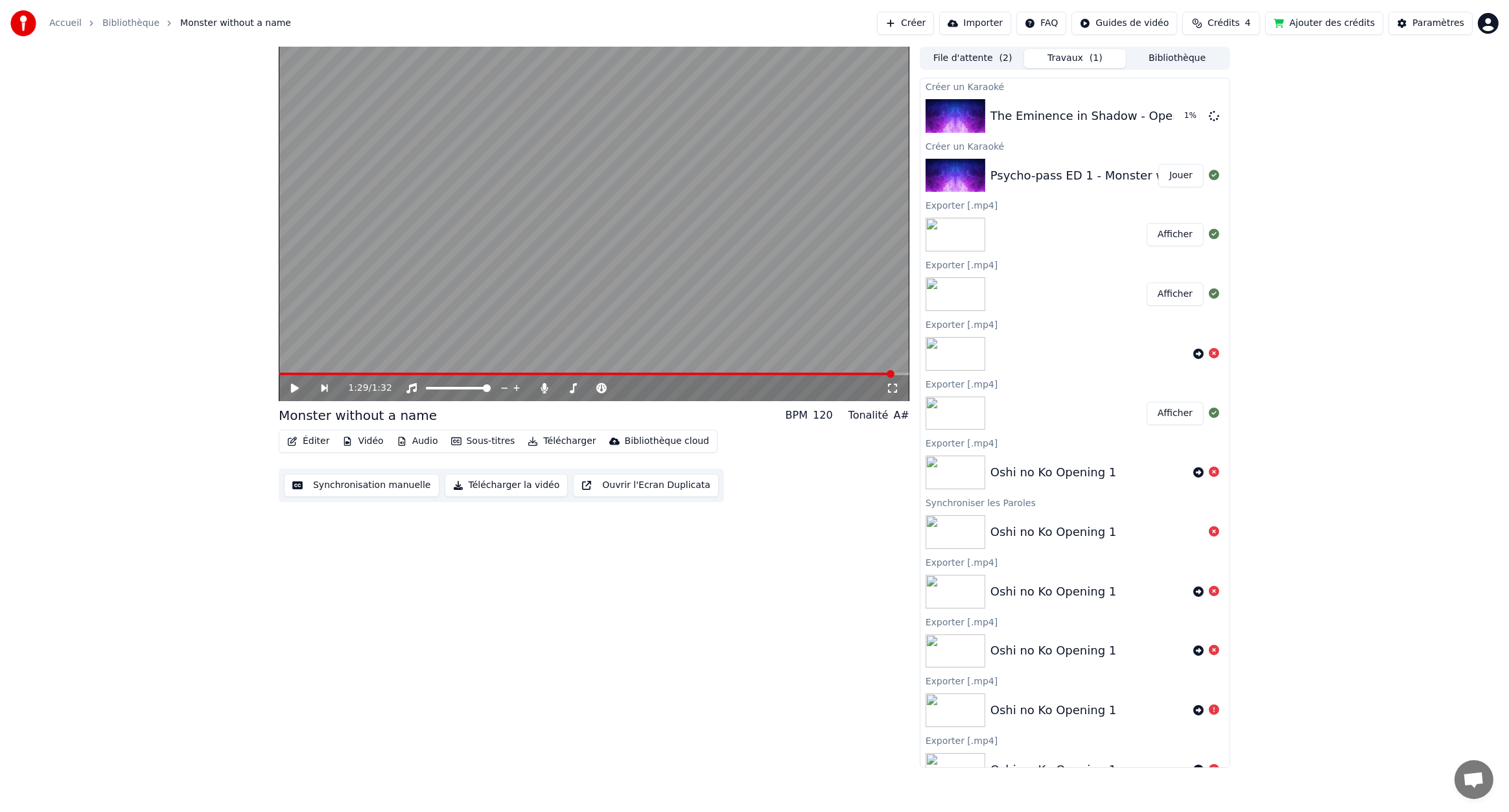
click at [421, 440] on button "Audio" at bounding box center [418, 441] width 52 height 18
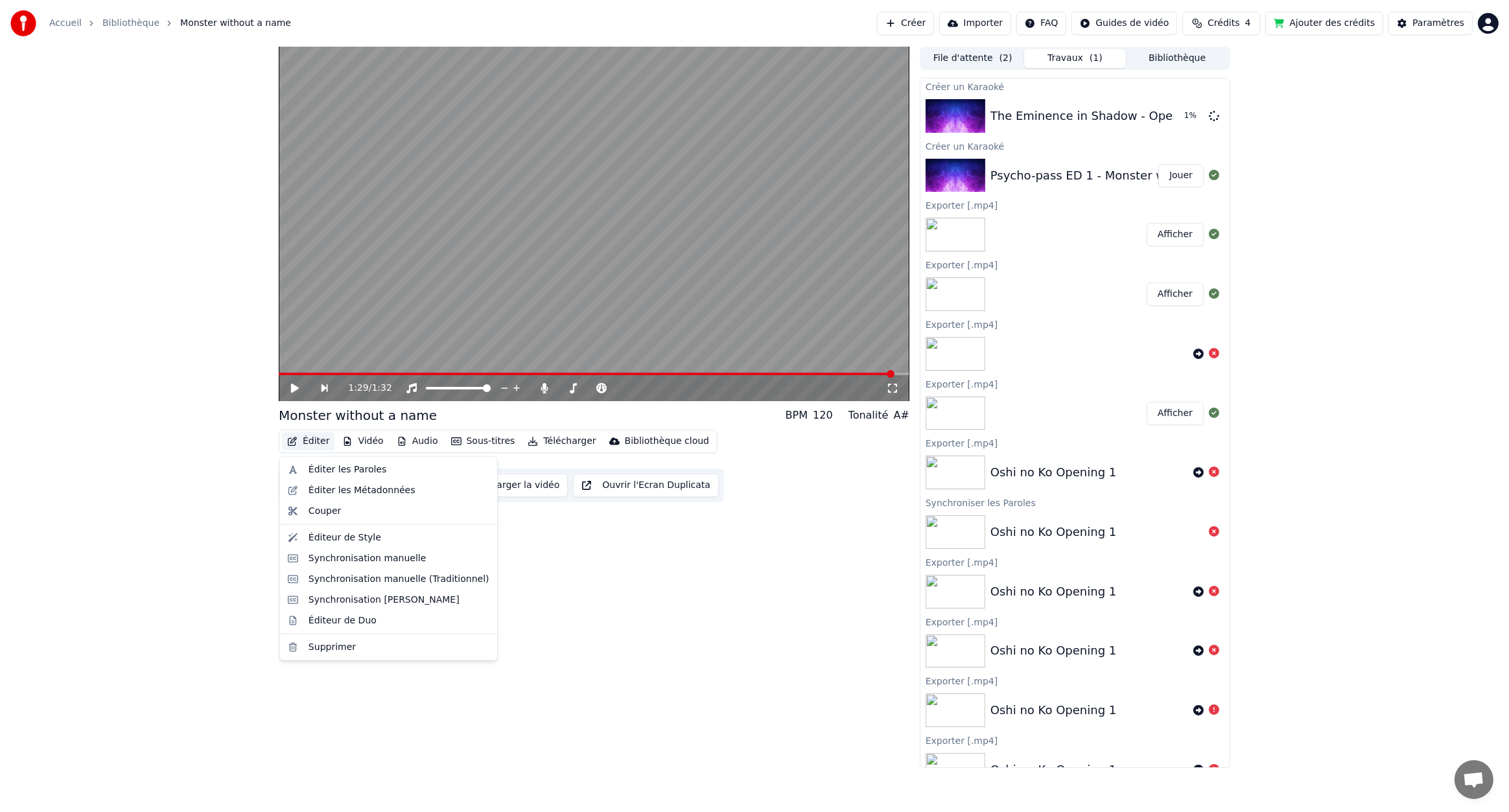
click at [306, 442] on button "Éditer" at bounding box center [308, 441] width 53 height 18
click at [374, 495] on div "Éditer les Métadonnées" at bounding box center [363, 490] width 107 height 13
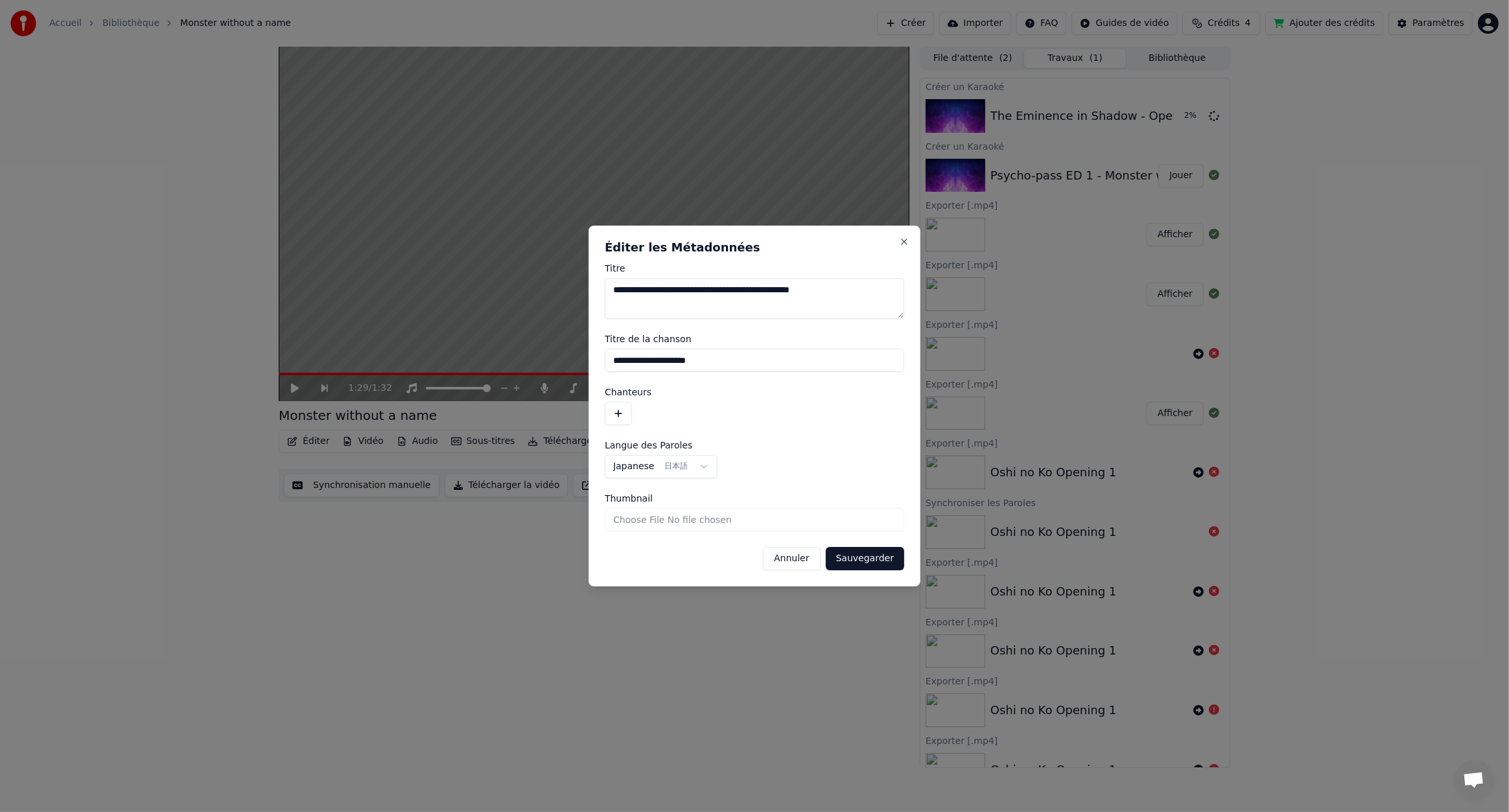
drag, startPoint x: 745, startPoint y: 367, endPoint x: 428, endPoint y: 367, distance: 317.0
click at [429, 368] on body "Accueil Bibliothèque Monster without a name Créer Importer FAQ Guides de vidéo …" at bounding box center [754, 406] width 1509 height 812
drag, startPoint x: 846, startPoint y: 290, endPoint x: 792, endPoint y: 300, distance: 54.9
click at [792, 300] on textarea "**********" at bounding box center [754, 299] width 300 height 42
type textarea "**********"
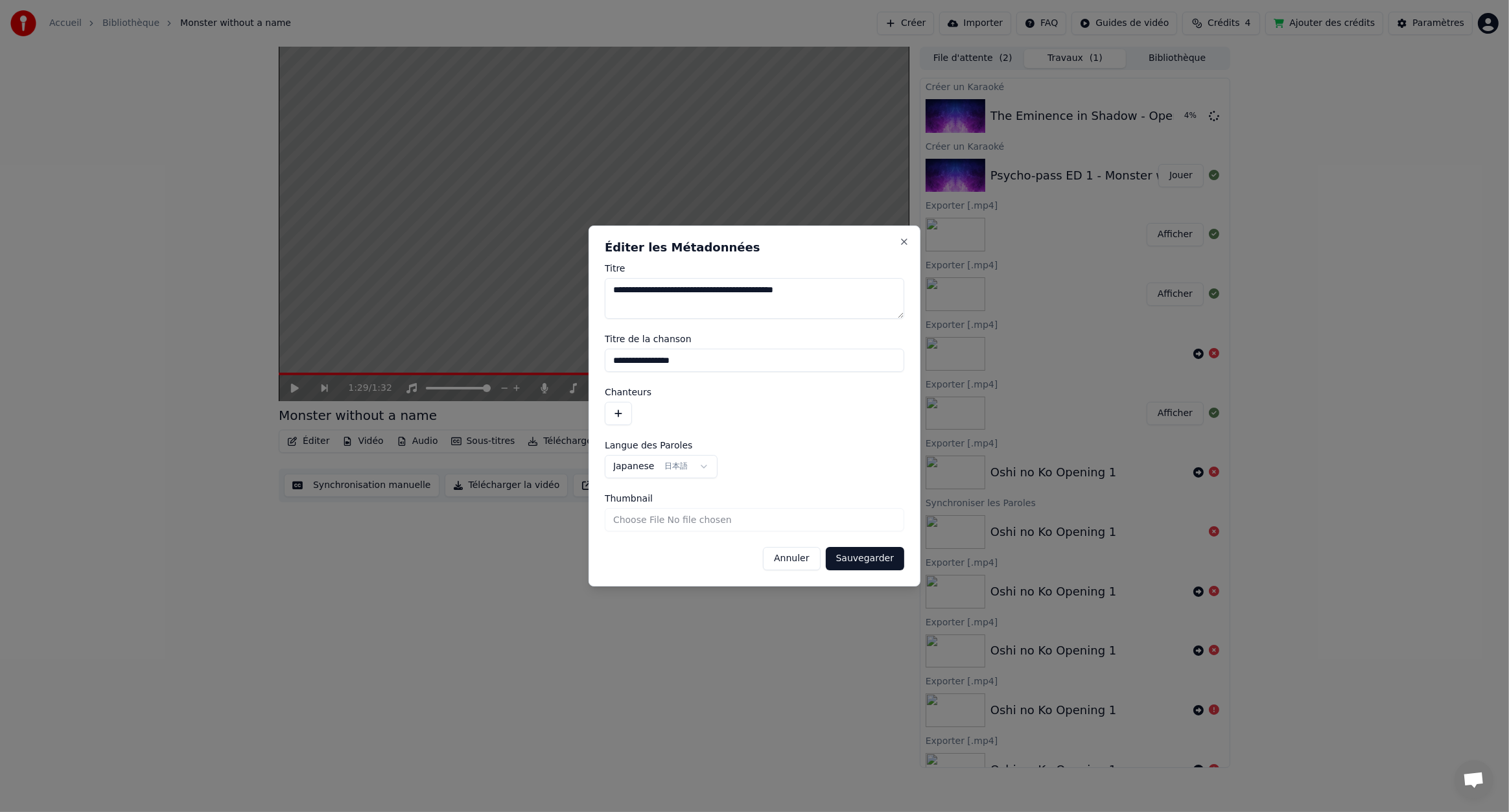
click at [879, 562] on button "Sauvegarder" at bounding box center [865, 558] width 79 height 23
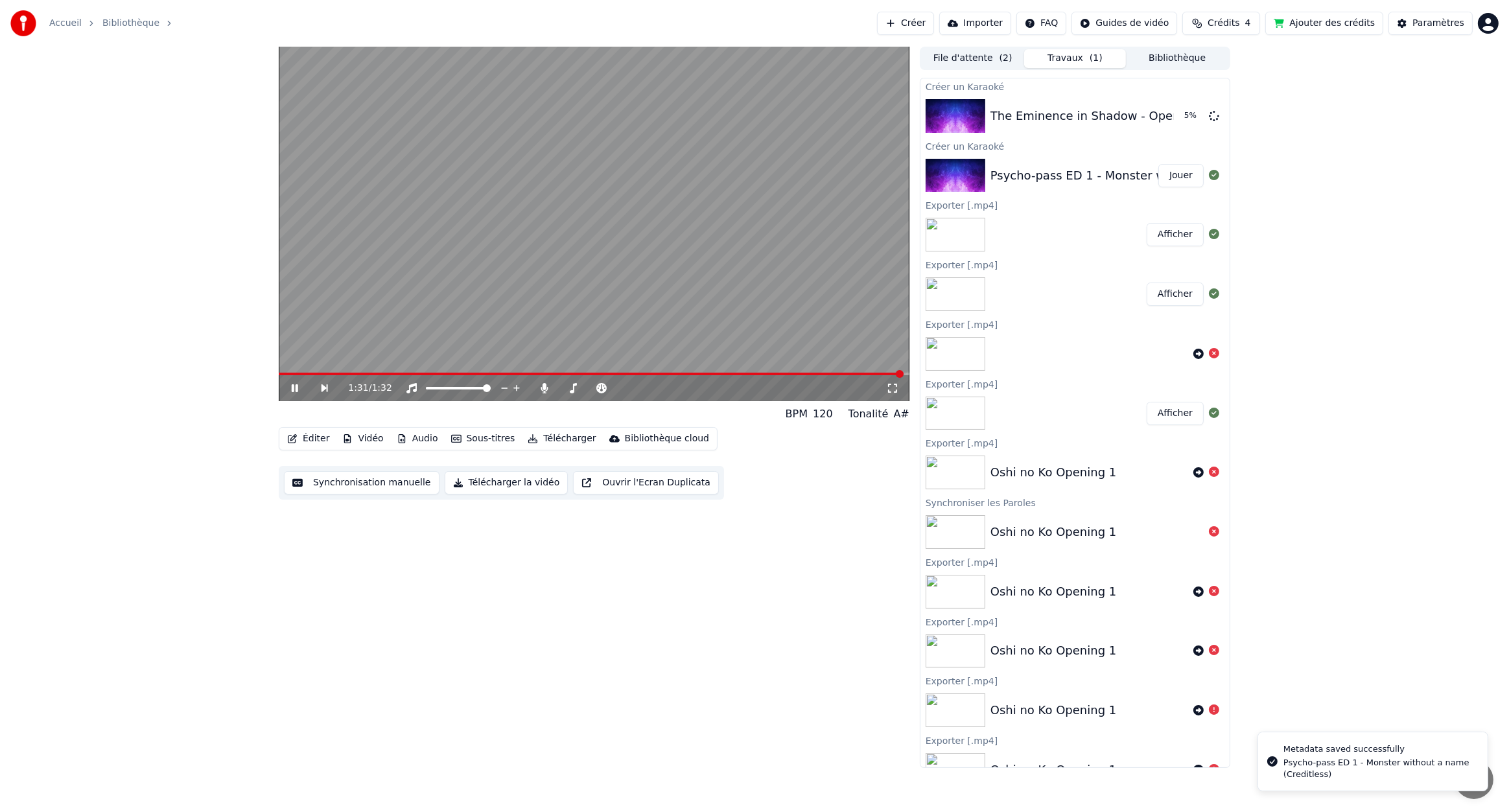
click at [297, 383] on div "1:31 / 1:32" at bounding box center [594, 388] width 621 height 13
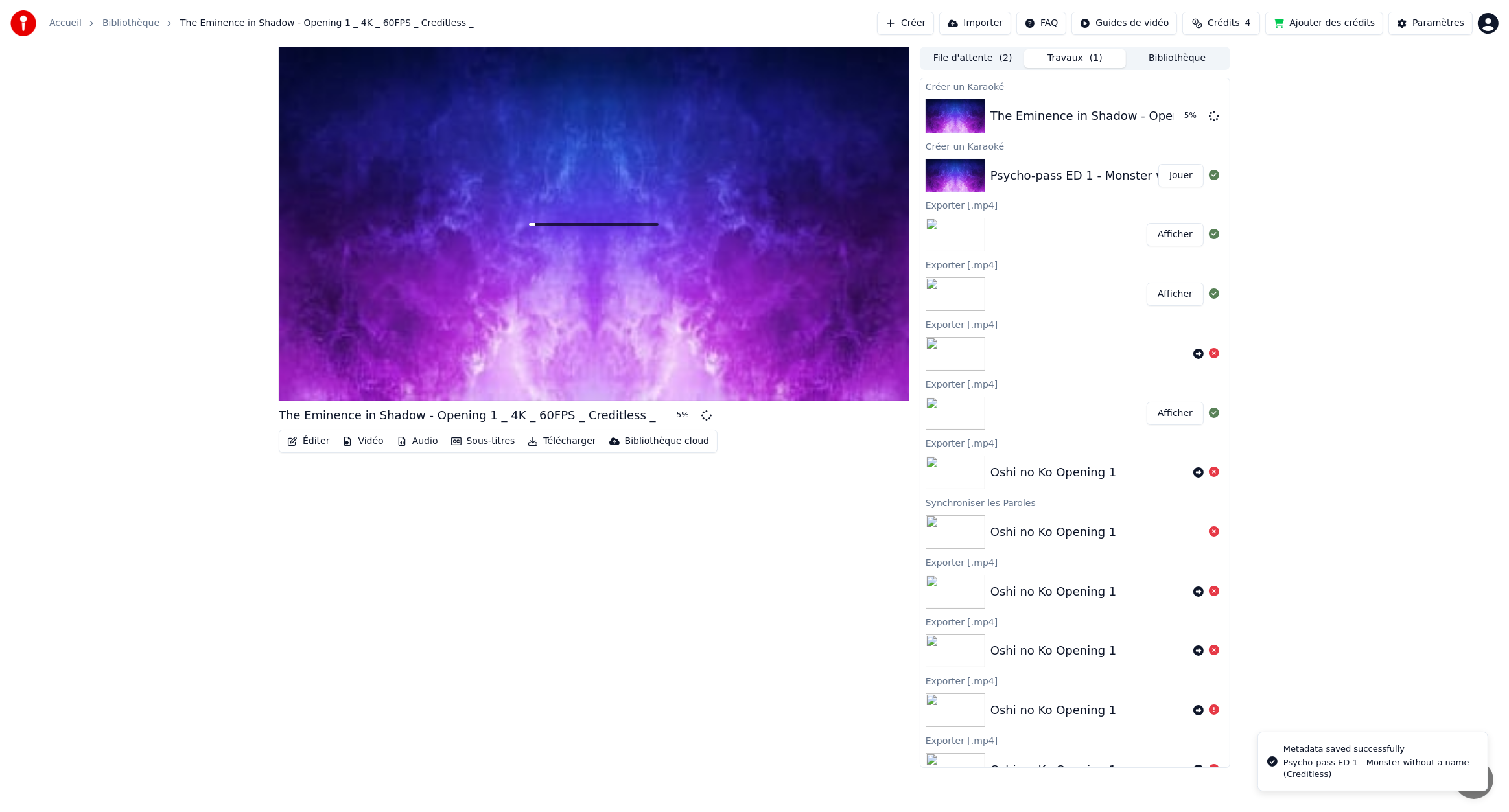
click at [358, 337] on div at bounding box center [594, 224] width 631 height 354
click at [1167, 169] on button "Jouer" at bounding box center [1181, 176] width 45 height 23
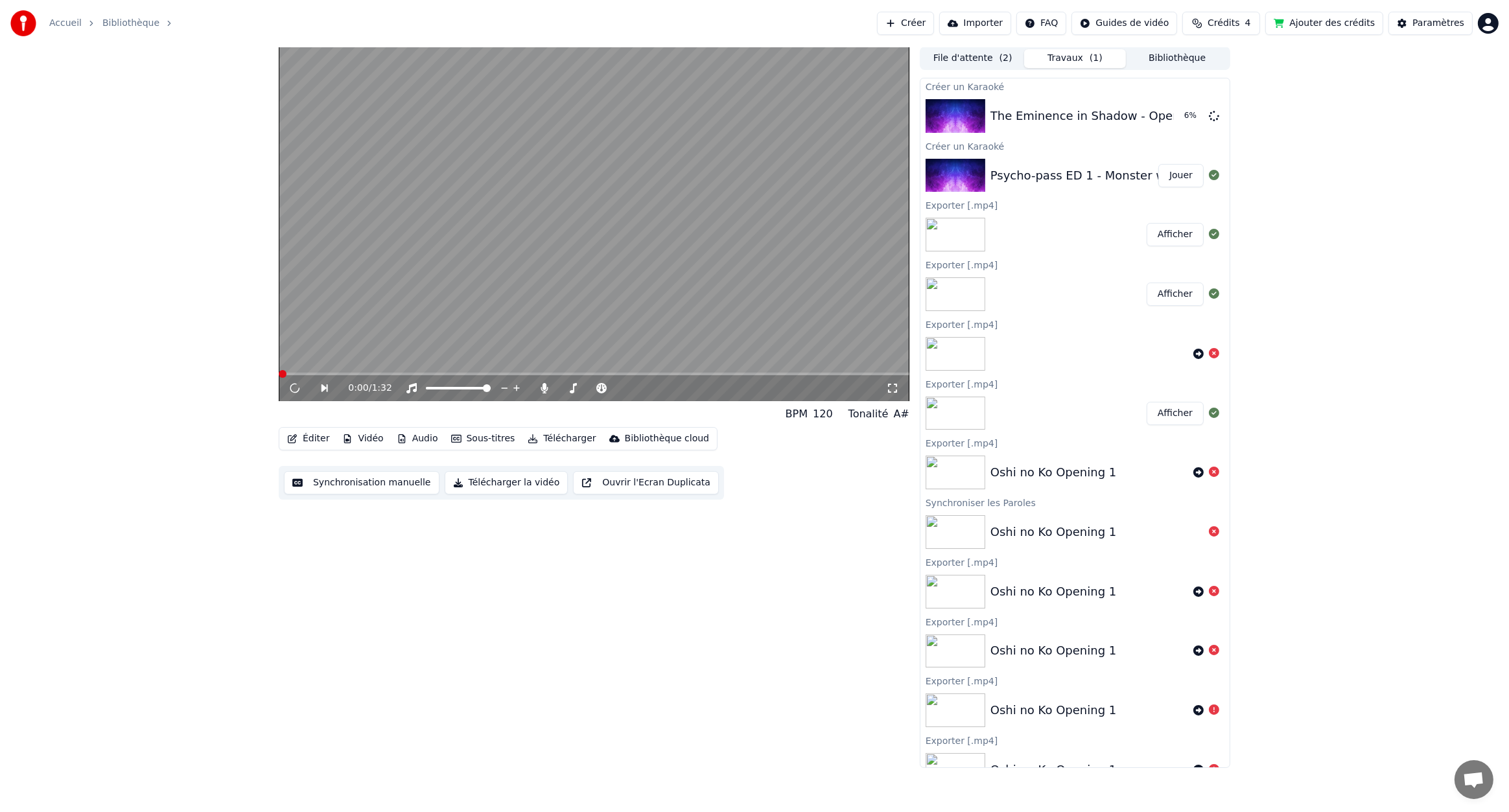
click at [480, 276] on video at bounding box center [594, 224] width 631 height 354
click at [480, 274] on video at bounding box center [594, 224] width 631 height 354
click at [420, 377] on div "0:02 / 1:32" at bounding box center [594, 388] width 631 height 26
click at [440, 373] on span at bounding box center [594, 373] width 631 height 3
click at [505, 260] on video at bounding box center [594, 224] width 631 height 354
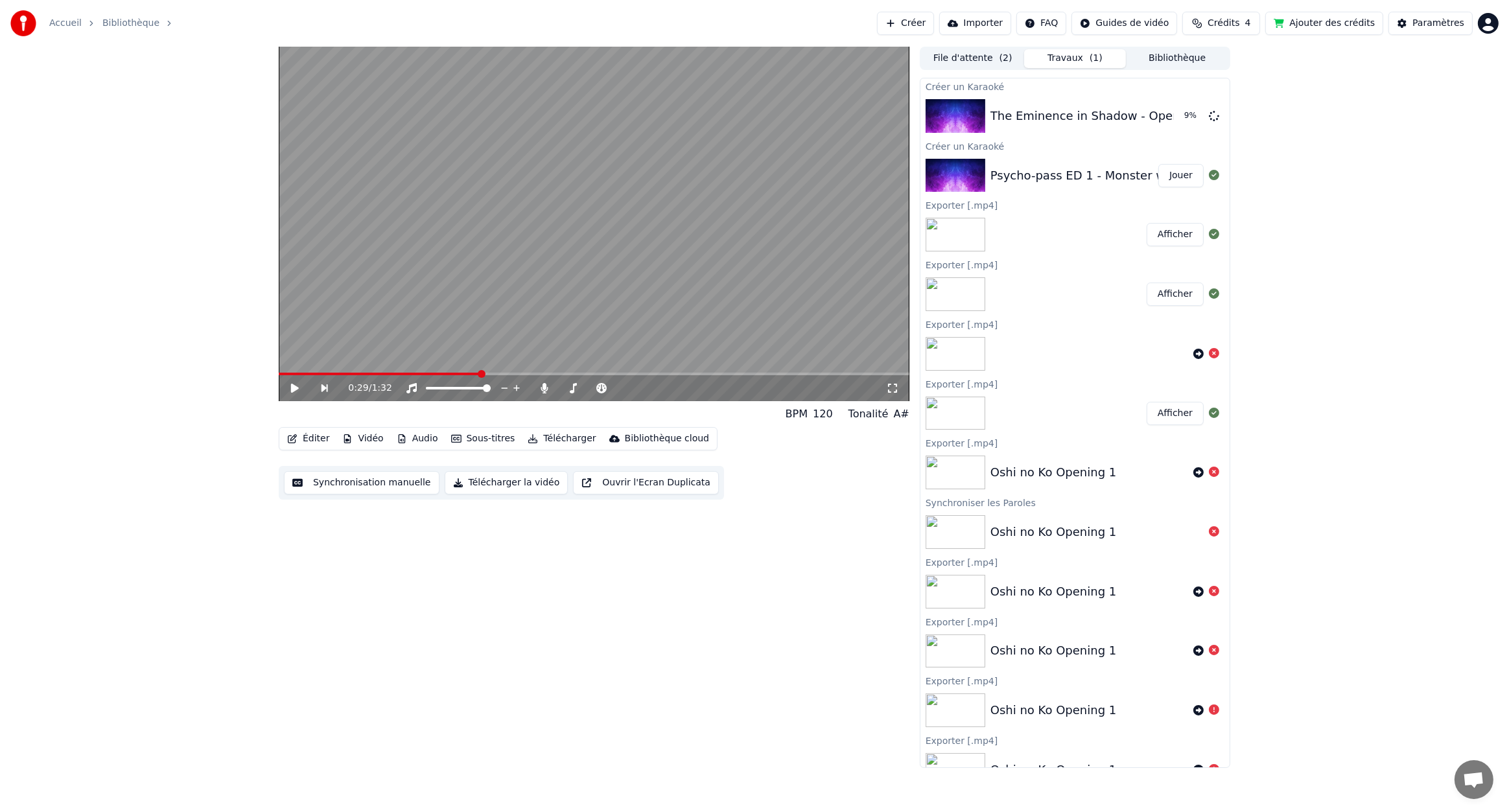
click at [312, 438] on button "Éditer" at bounding box center [308, 439] width 53 height 18
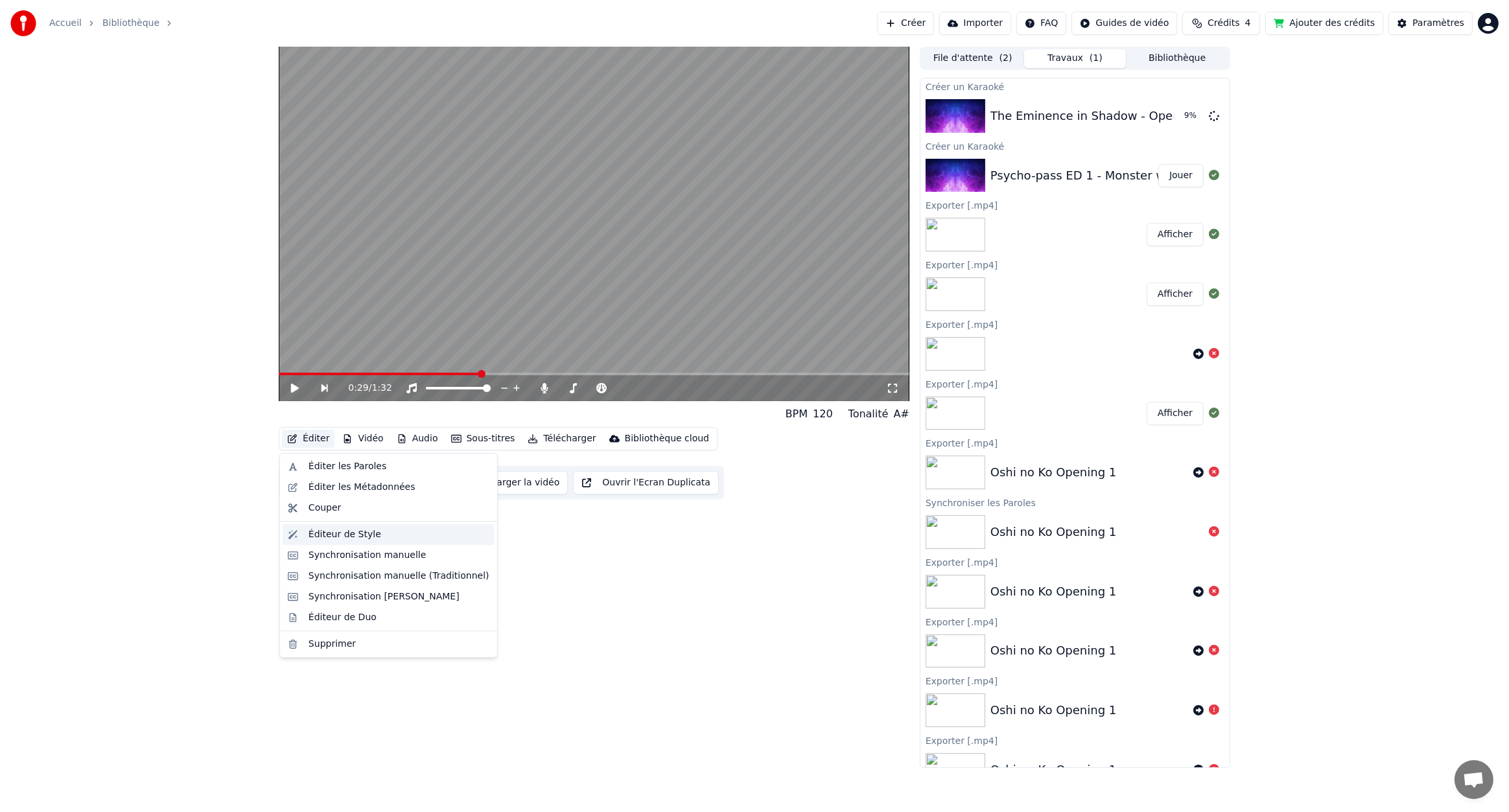
click at [362, 536] on div "Éditeur de Style" at bounding box center [345, 534] width 73 height 13
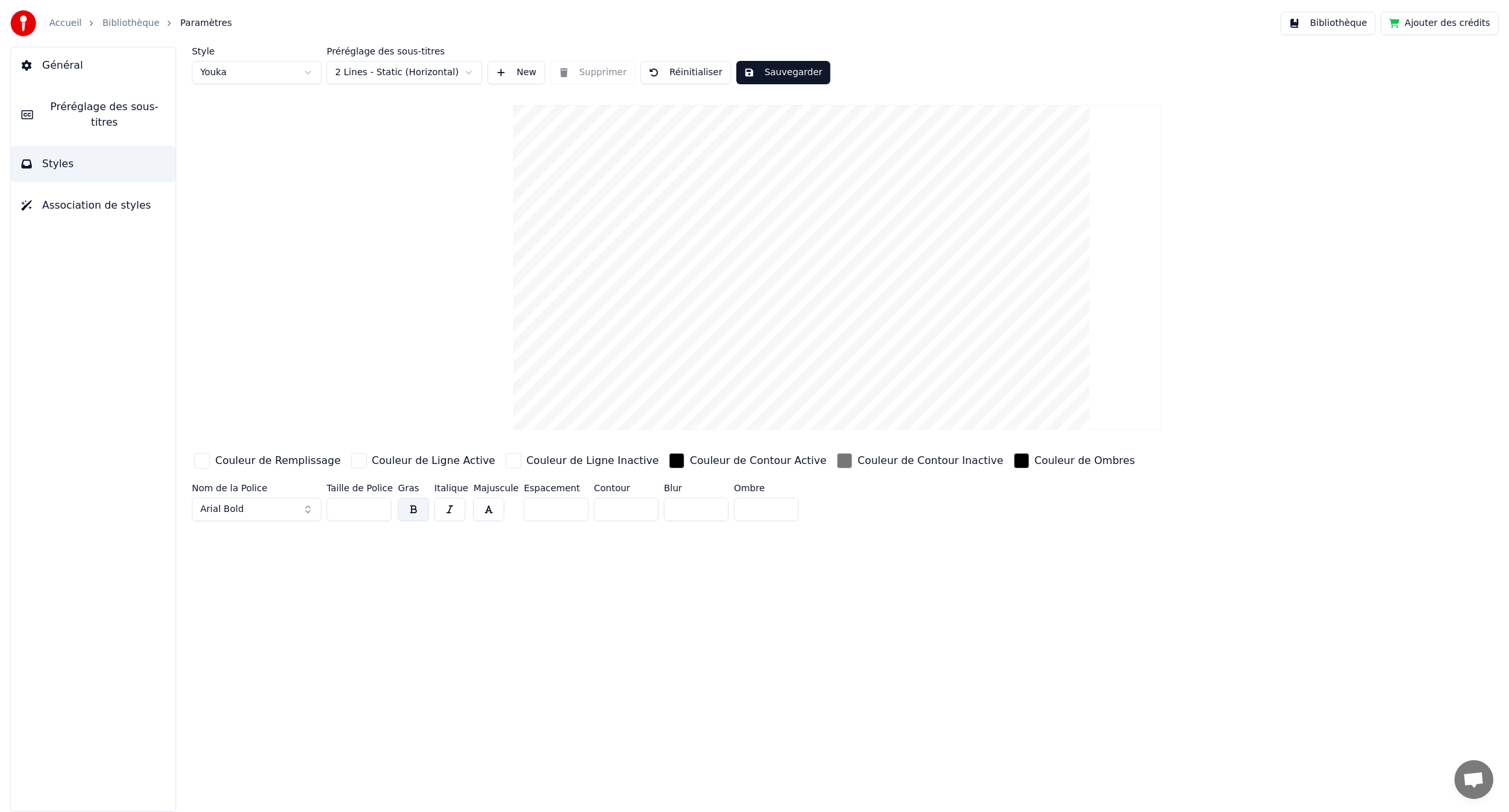
click at [837, 458] on div "button" at bounding box center [844, 460] width 16 height 16
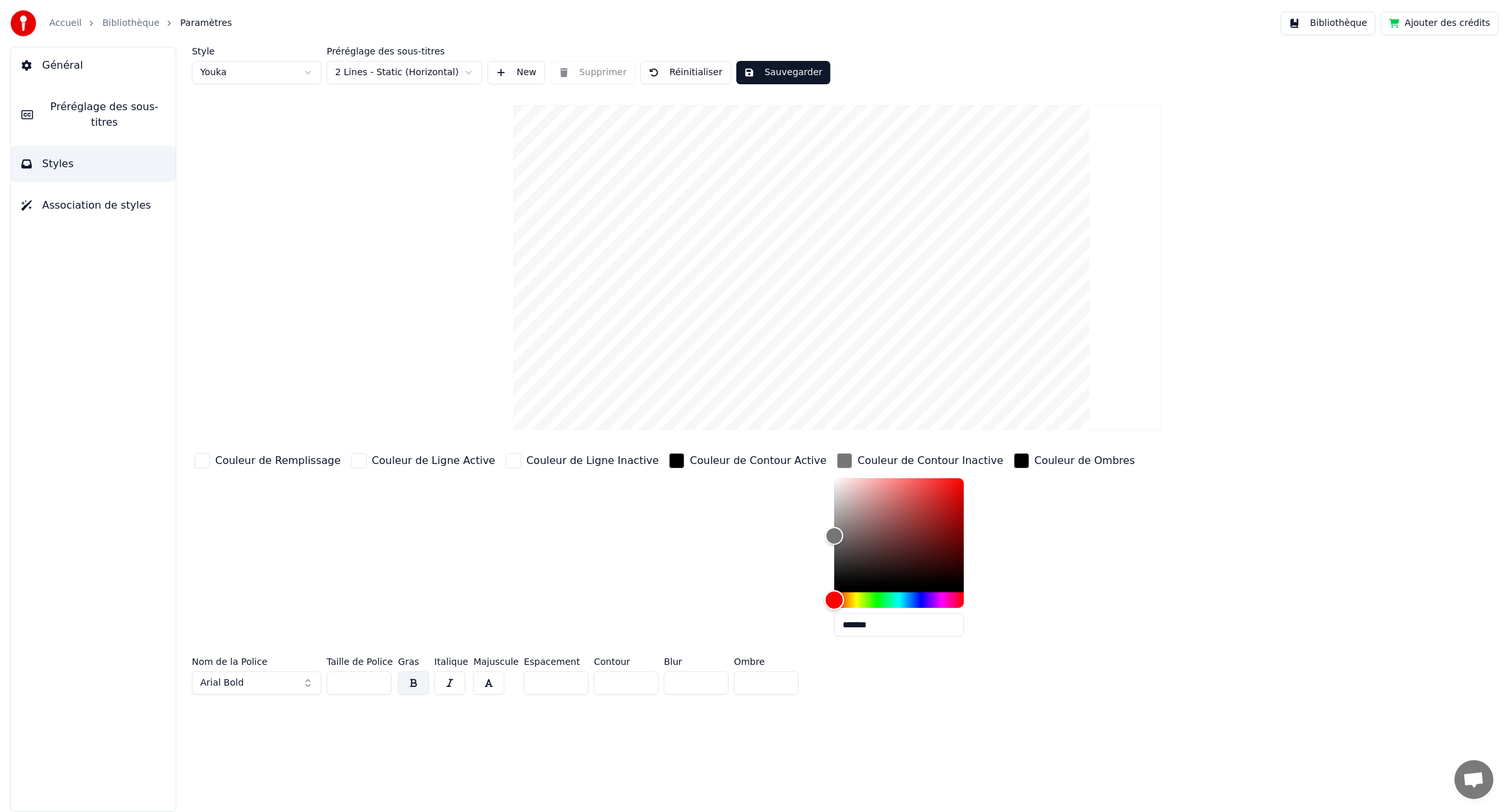
click at [837, 598] on div "Hue" at bounding box center [899, 600] width 130 height 16
drag, startPoint x: 837, startPoint y: 598, endPoint x: 845, endPoint y: 598, distance: 8.0
click at [897, 598] on div "Hue" at bounding box center [907, 600] width 20 height 20
drag, startPoint x: 771, startPoint y: 538, endPoint x: 935, endPoint y: 460, distance: 181.6
click at [935, 460] on div "Couleur de Remplissage Couleur de Ligne Active Couleur de Ligne Inactive Couleu…" at bounding box center [720, 548] width 1057 height 197
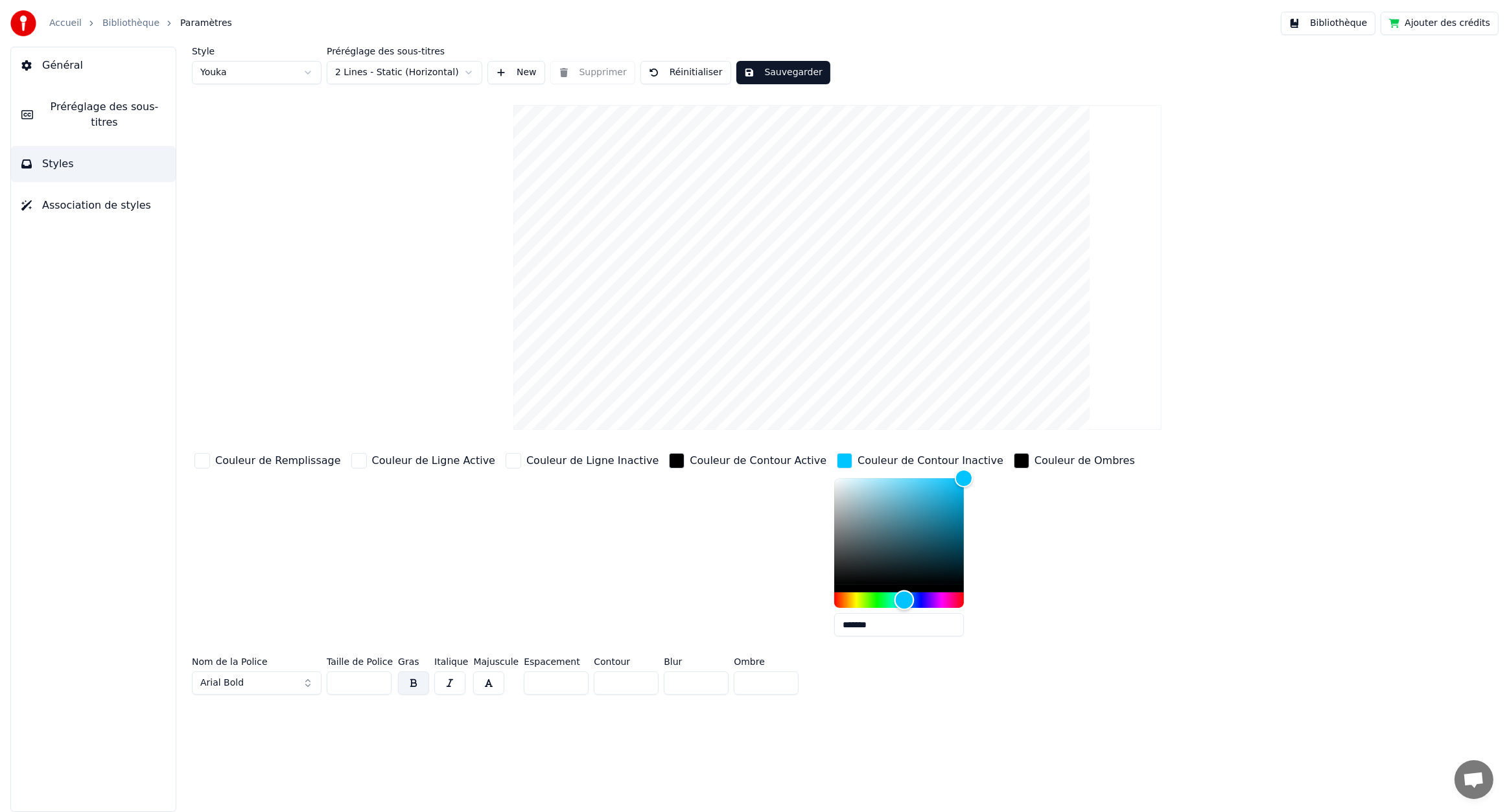
click at [894, 598] on div "Hue" at bounding box center [904, 600] width 20 height 20
drag, startPoint x: 894, startPoint y: 479, endPoint x: 844, endPoint y: 480, distance: 50.0
click at [897, 480] on div "Color" at bounding box center [907, 481] width 20 height 20
drag, startPoint x: 847, startPoint y: 478, endPoint x: 857, endPoint y: 475, distance: 10.4
click at [909, 475] on div "Color" at bounding box center [919, 479] width 20 height 20
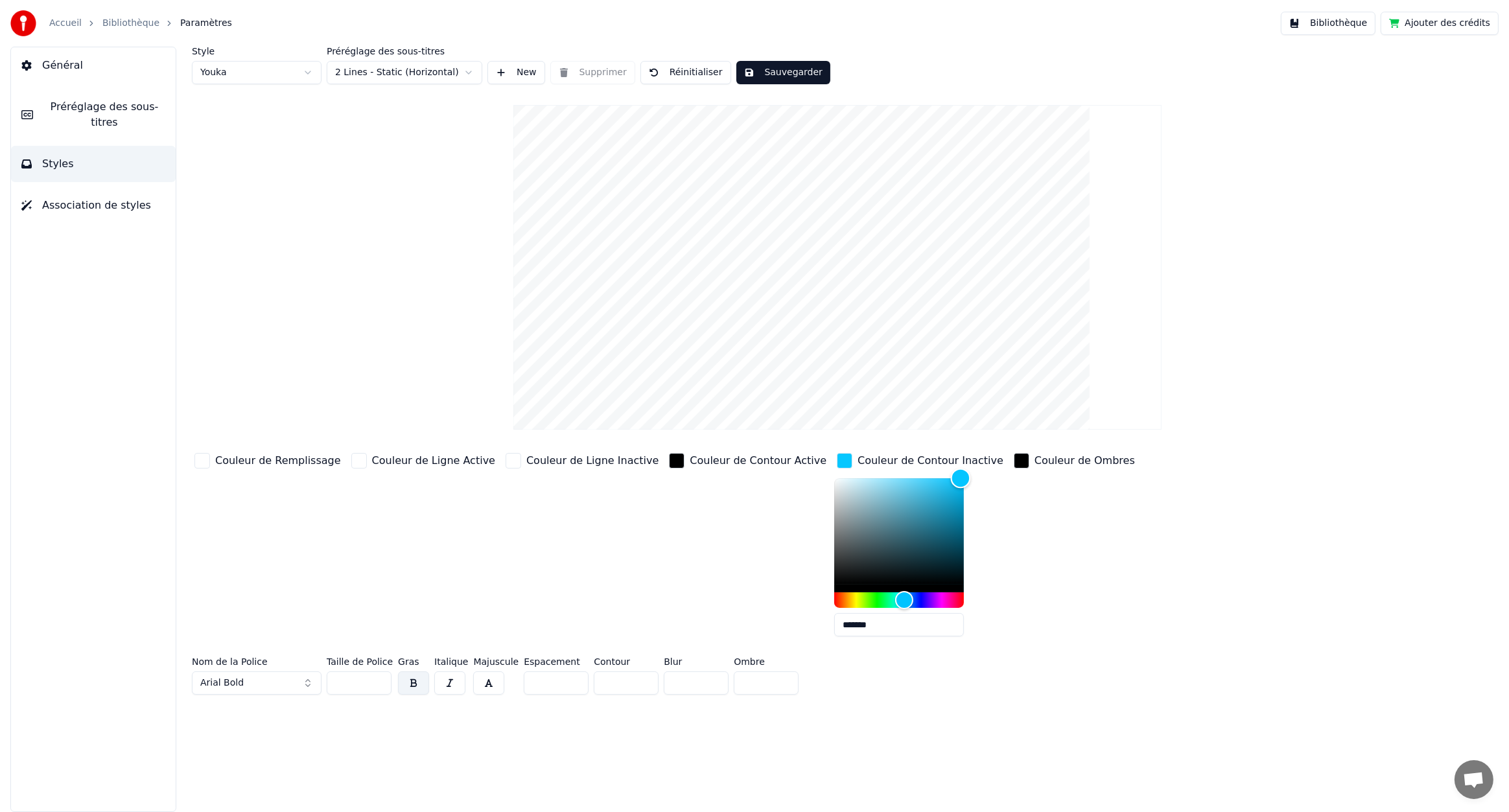
drag, startPoint x: 857, startPoint y: 475, endPoint x: 898, endPoint y: 472, distance: 41.1
click at [950, 472] on div "Color" at bounding box center [961, 479] width 20 height 20
type input "*******"
drag, startPoint x: 891, startPoint y: 478, endPoint x: 929, endPoint y: 503, distance: 45.5
click at [929, 503] on div "Couleur de Remplissage Couleur de Ligne Active Couleur de Ligne Inactive Couleu…" at bounding box center [720, 548] width 1057 height 197
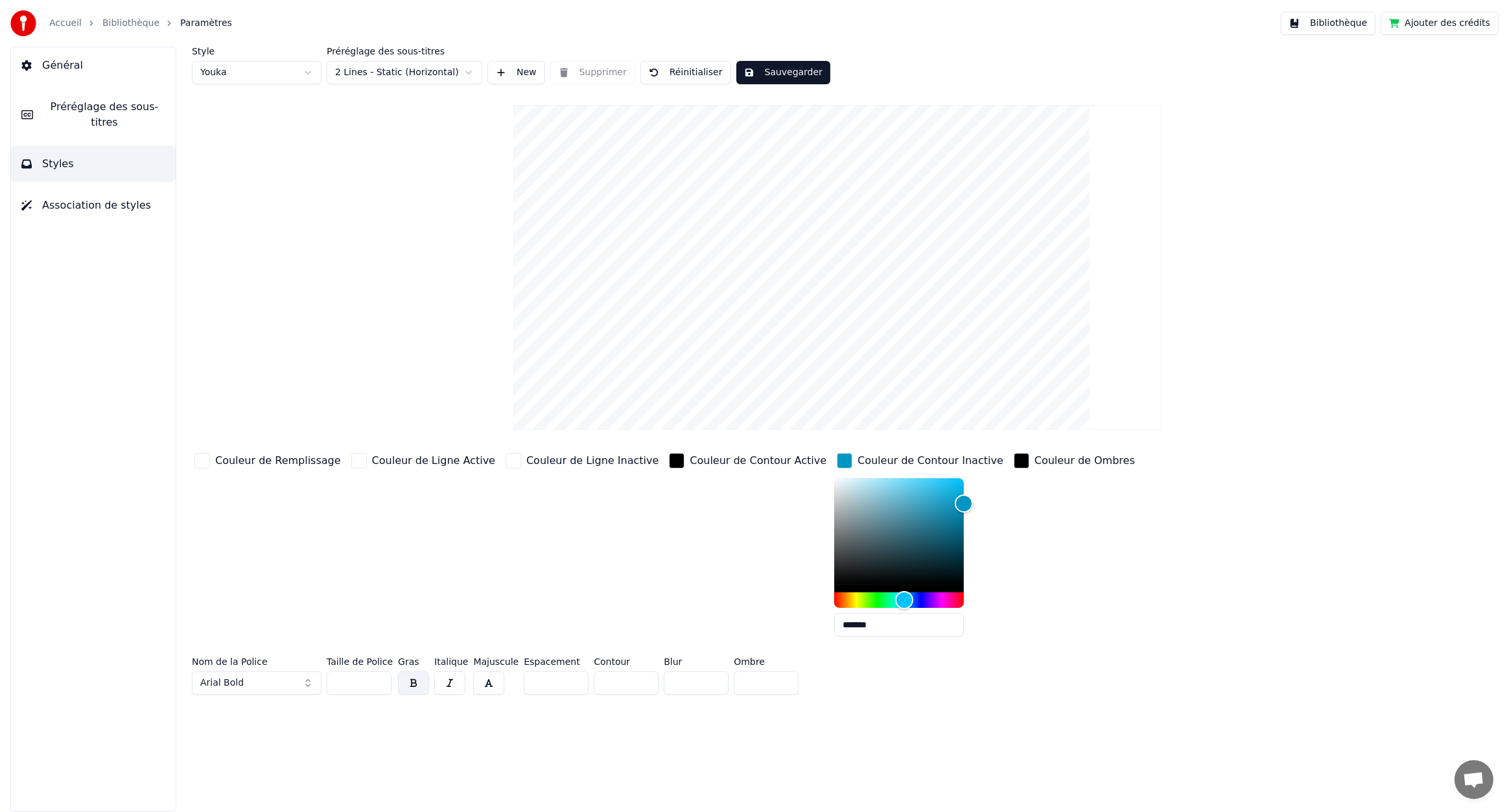
click at [774, 77] on button "Sauvegarder" at bounding box center [783, 73] width 94 height 23
click at [123, 20] on link "Bibliothèque" at bounding box center [131, 23] width 57 height 13
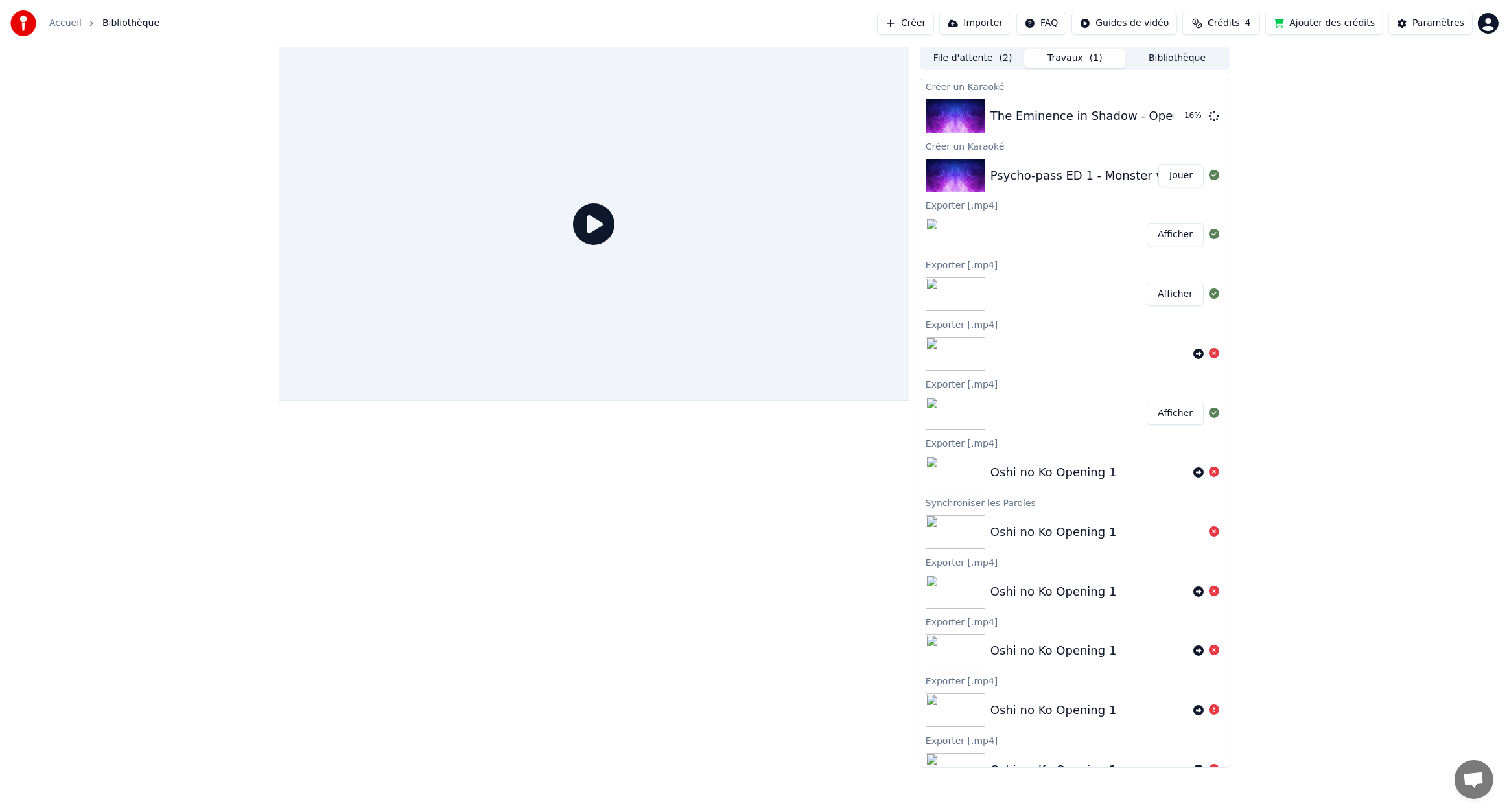
click at [1172, 182] on button "Jouer" at bounding box center [1181, 176] width 45 height 23
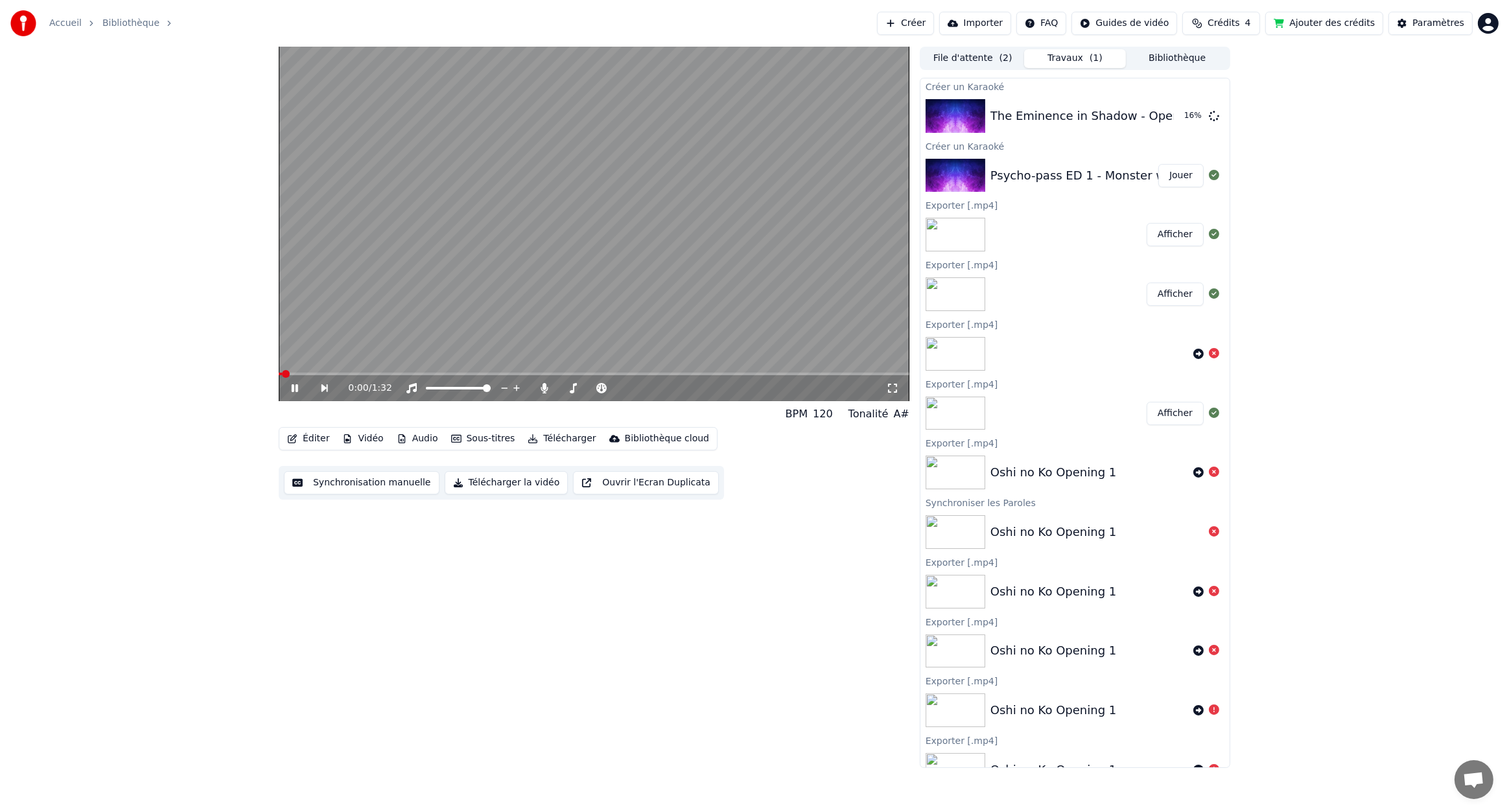
click at [462, 242] on video at bounding box center [594, 224] width 631 height 354
click at [515, 254] on video at bounding box center [594, 224] width 631 height 354
click at [360, 377] on div "0:02 / 1:32" at bounding box center [594, 388] width 631 height 26
click at [363, 373] on span at bounding box center [594, 373] width 631 height 3
click at [389, 373] on span at bounding box center [343, 373] width 129 height 3
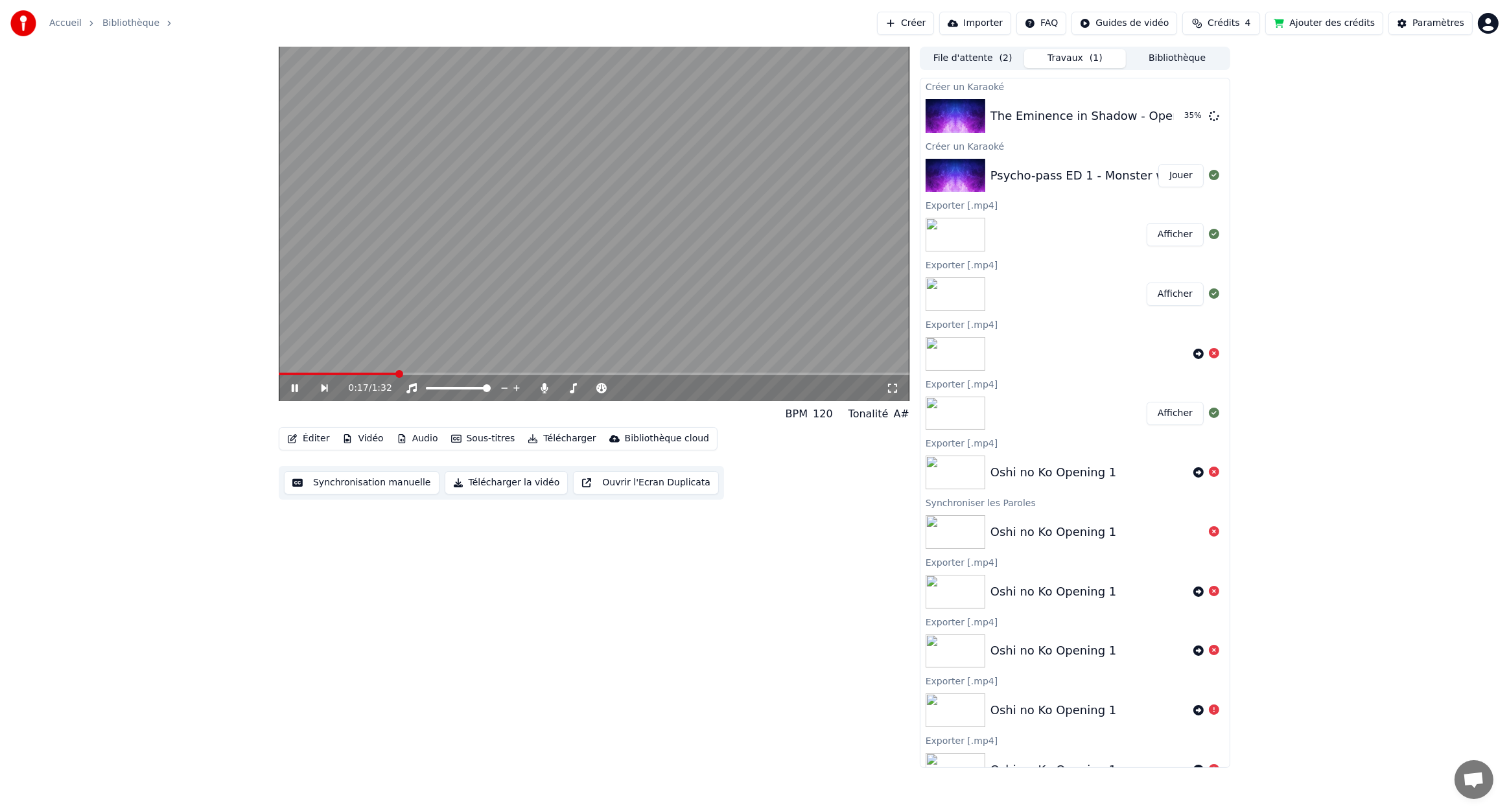
click at [369, 373] on span at bounding box center [337, 373] width 118 height 3
click at [350, 373] on span at bounding box center [325, 373] width 93 height 3
click at [328, 373] on span at bounding box center [315, 373] width 72 height 3
click at [306, 371] on video at bounding box center [594, 224] width 631 height 354
click at [302, 372] on video at bounding box center [594, 224] width 631 height 354
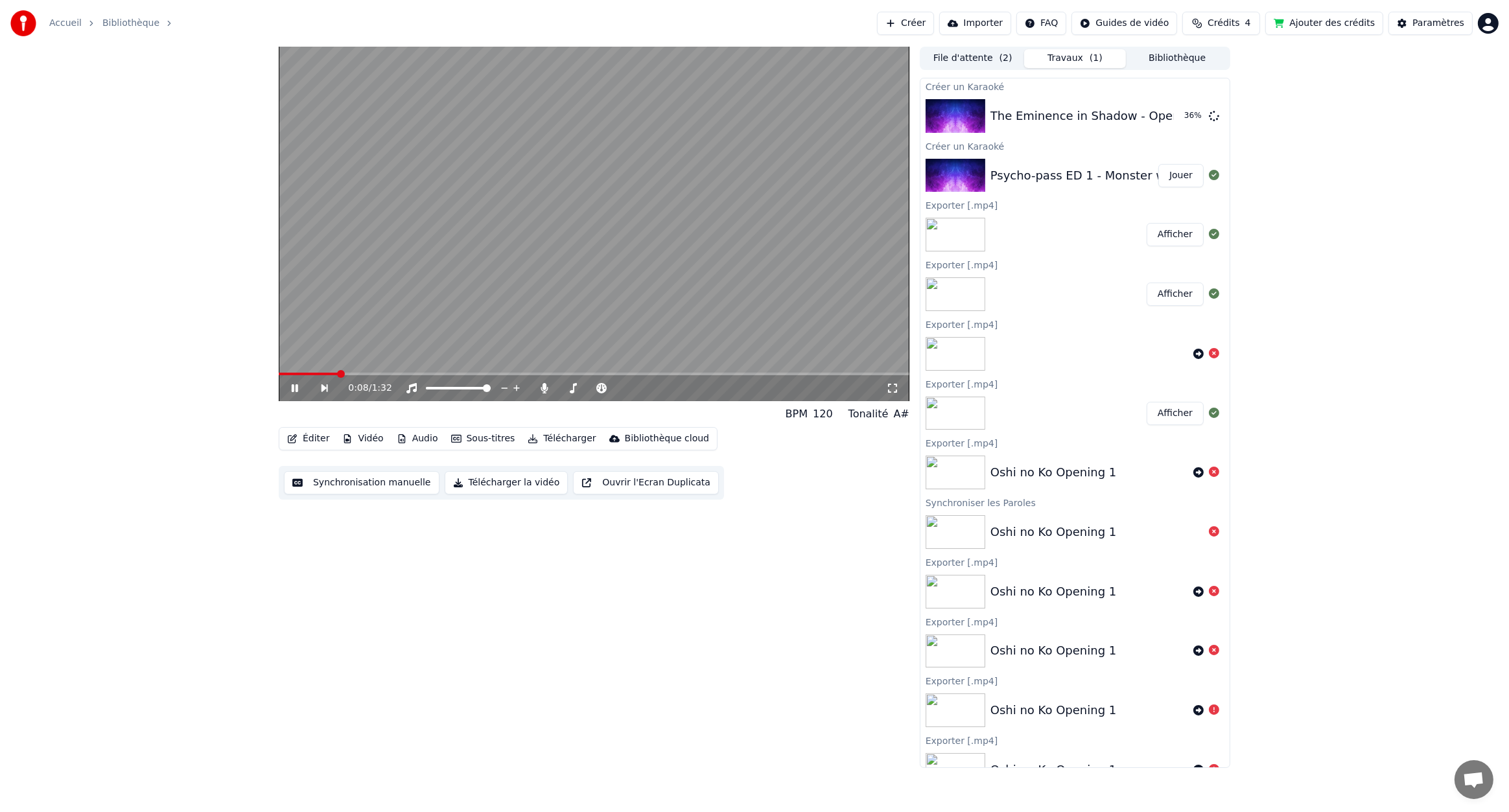
click at [297, 374] on span at bounding box center [308, 373] width 59 height 3
click at [301, 436] on button "Éditer" at bounding box center [308, 439] width 53 height 18
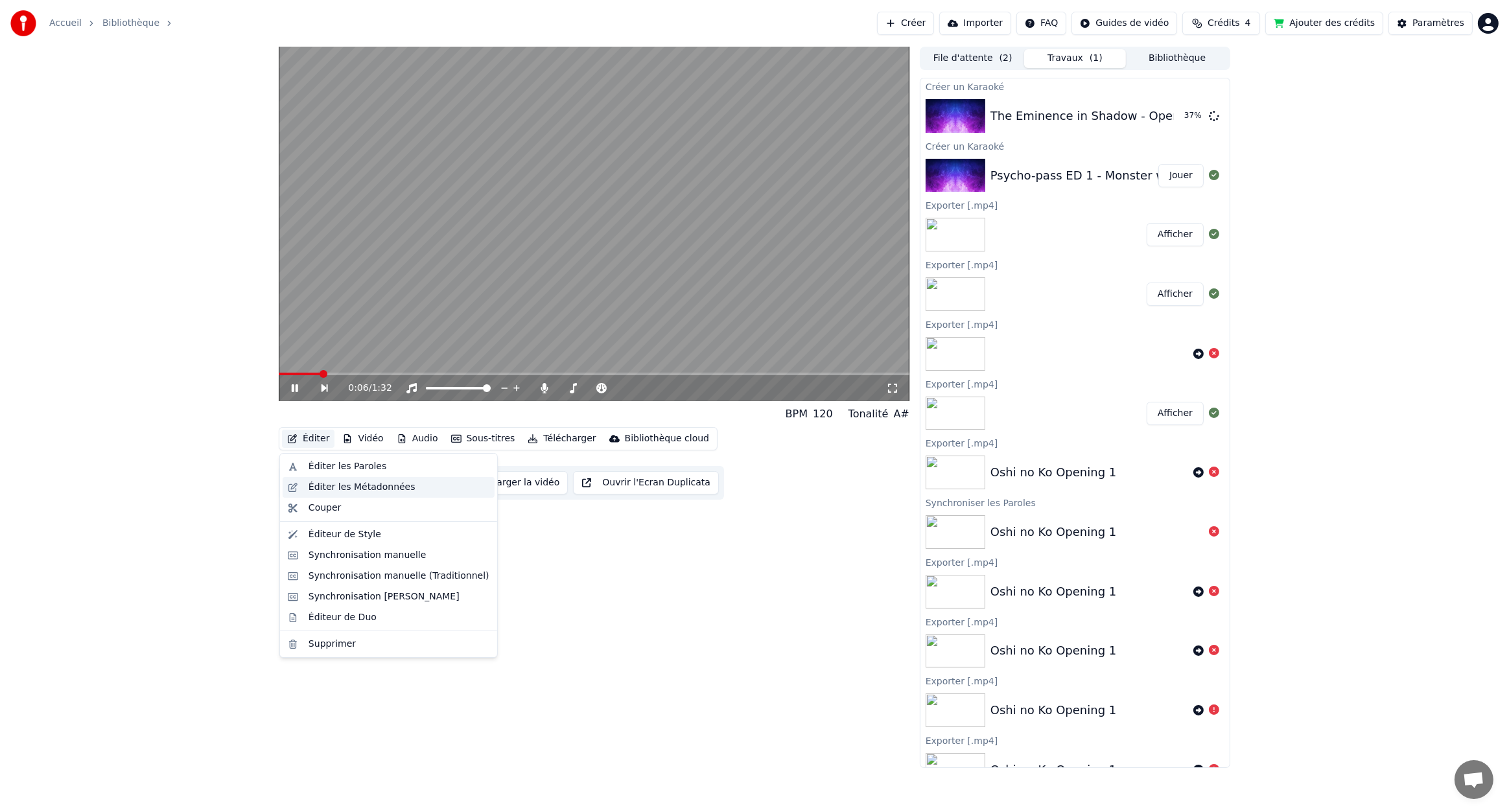
click at [340, 485] on div "Éditer les Métadonnées" at bounding box center [363, 486] width 107 height 13
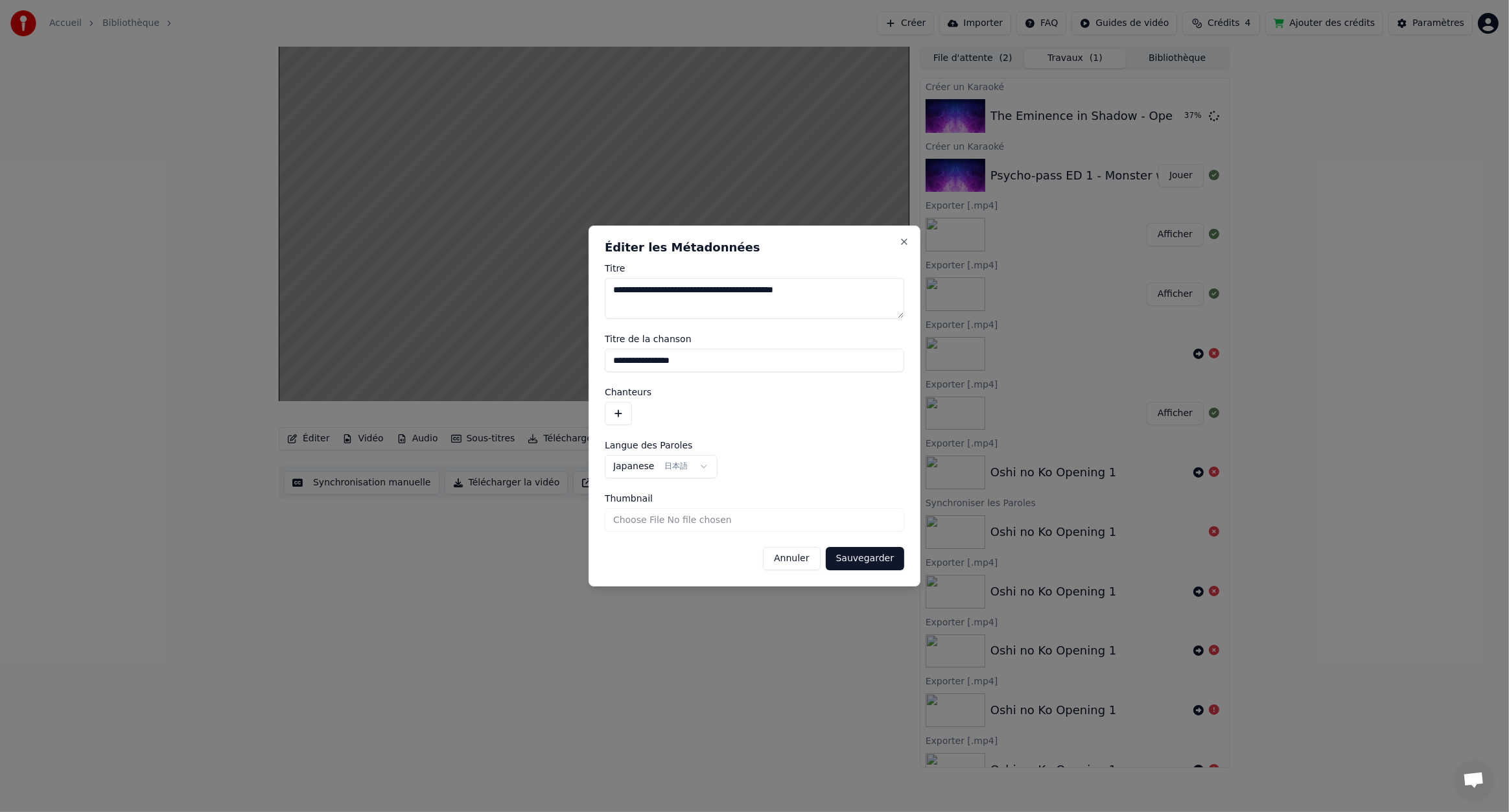
click at [647, 369] on input "Titre de la chanson" at bounding box center [754, 361] width 300 height 23
drag, startPoint x: 672, startPoint y: 367, endPoint x: 499, endPoint y: 374, distance: 173.1
click at [499, 374] on body "Accueil Bibliothèque Créer Importer FAQ Guides de vidéo Crédits 4 Ajouter des c…" at bounding box center [754, 406] width 1509 height 812
click at [878, 558] on button "Sauvegarder" at bounding box center [865, 558] width 79 height 23
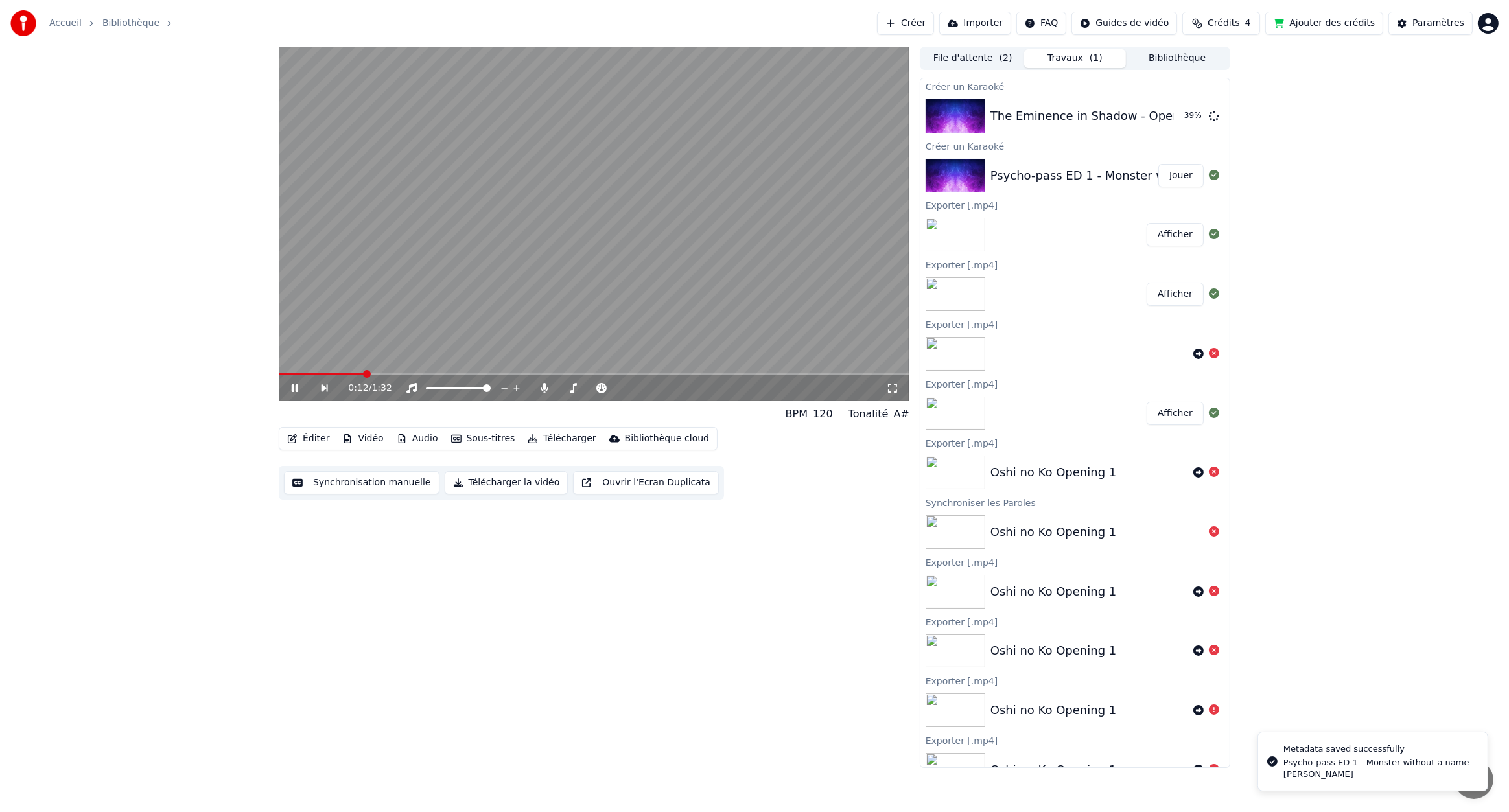
click at [311, 439] on button "Éditer" at bounding box center [308, 439] width 53 height 18
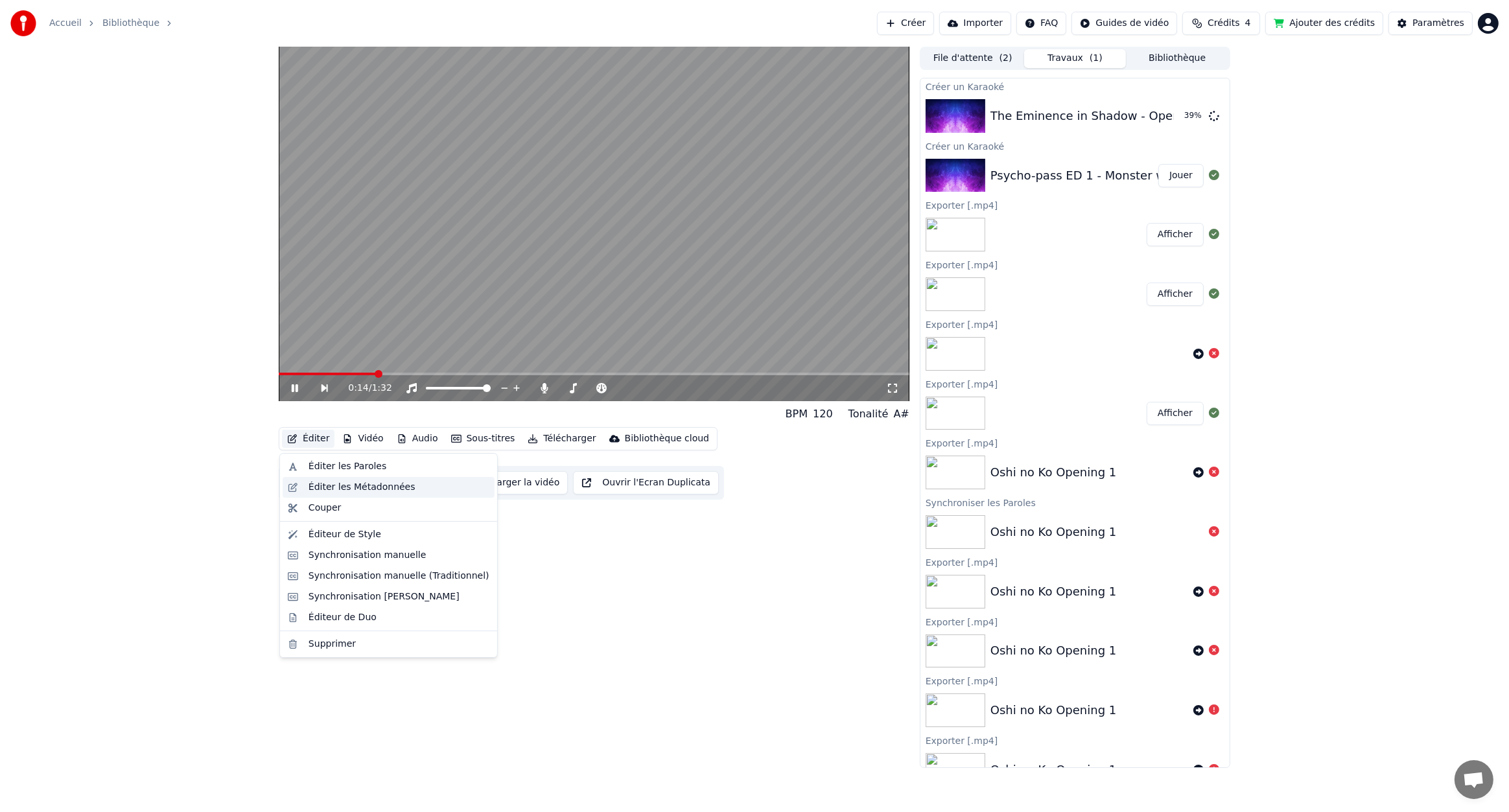
click at [346, 484] on div "Éditer les Métadonnées" at bounding box center [363, 486] width 107 height 13
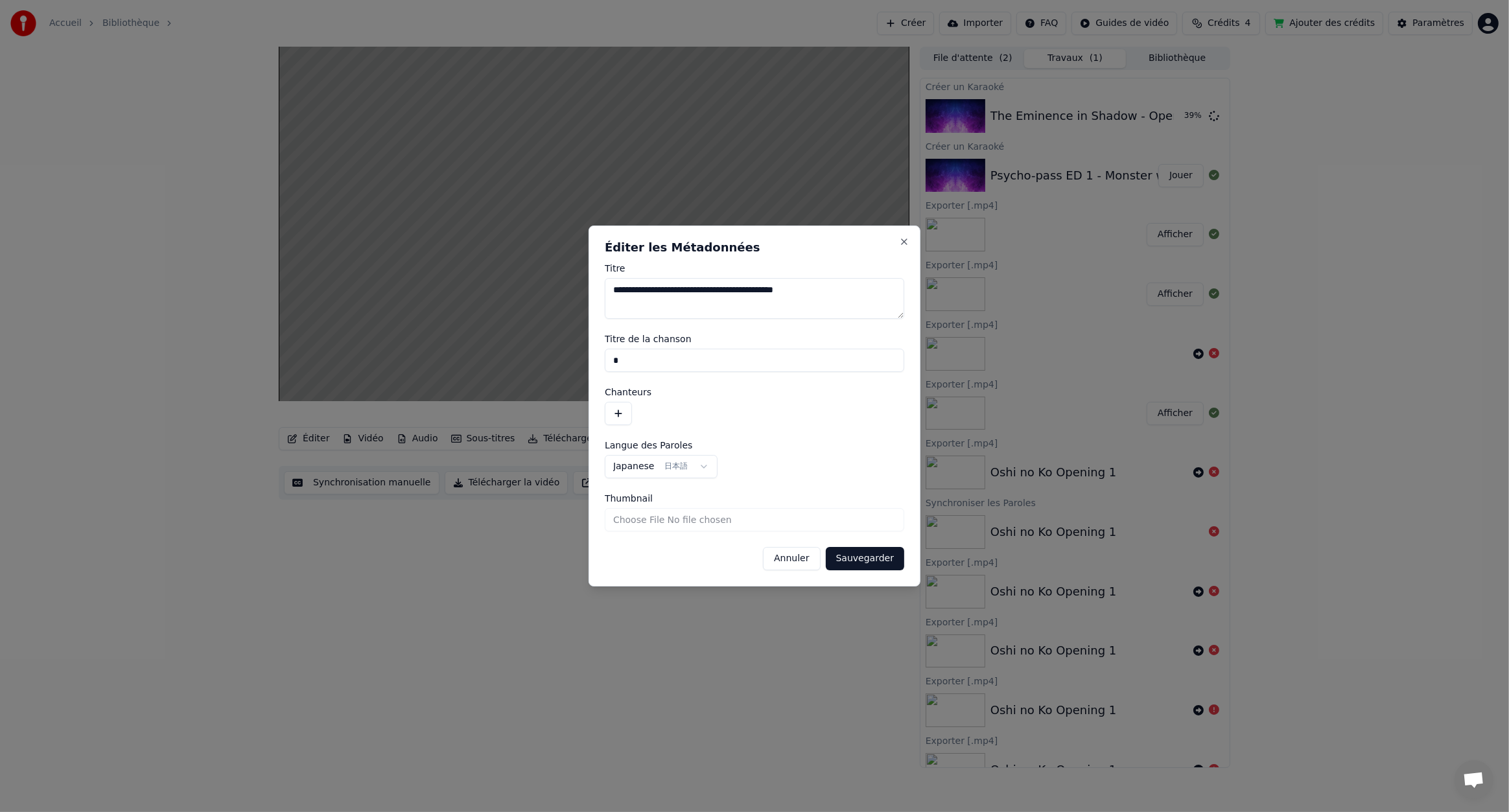
click at [599, 370] on div "**********" at bounding box center [754, 406] width 332 height 362
click at [623, 357] on input "Titre de la chanson" at bounding box center [754, 361] width 300 height 23
drag, startPoint x: 618, startPoint y: 361, endPoint x: 564, endPoint y: 363, distance: 54.0
click at [564, 363] on body "Accueil Bibliothèque Créer Importer FAQ Guides de vidéo Crédits 4 Ajouter des c…" at bounding box center [754, 406] width 1509 height 812
click at [687, 383] on form "**********" at bounding box center [754, 417] width 300 height 307
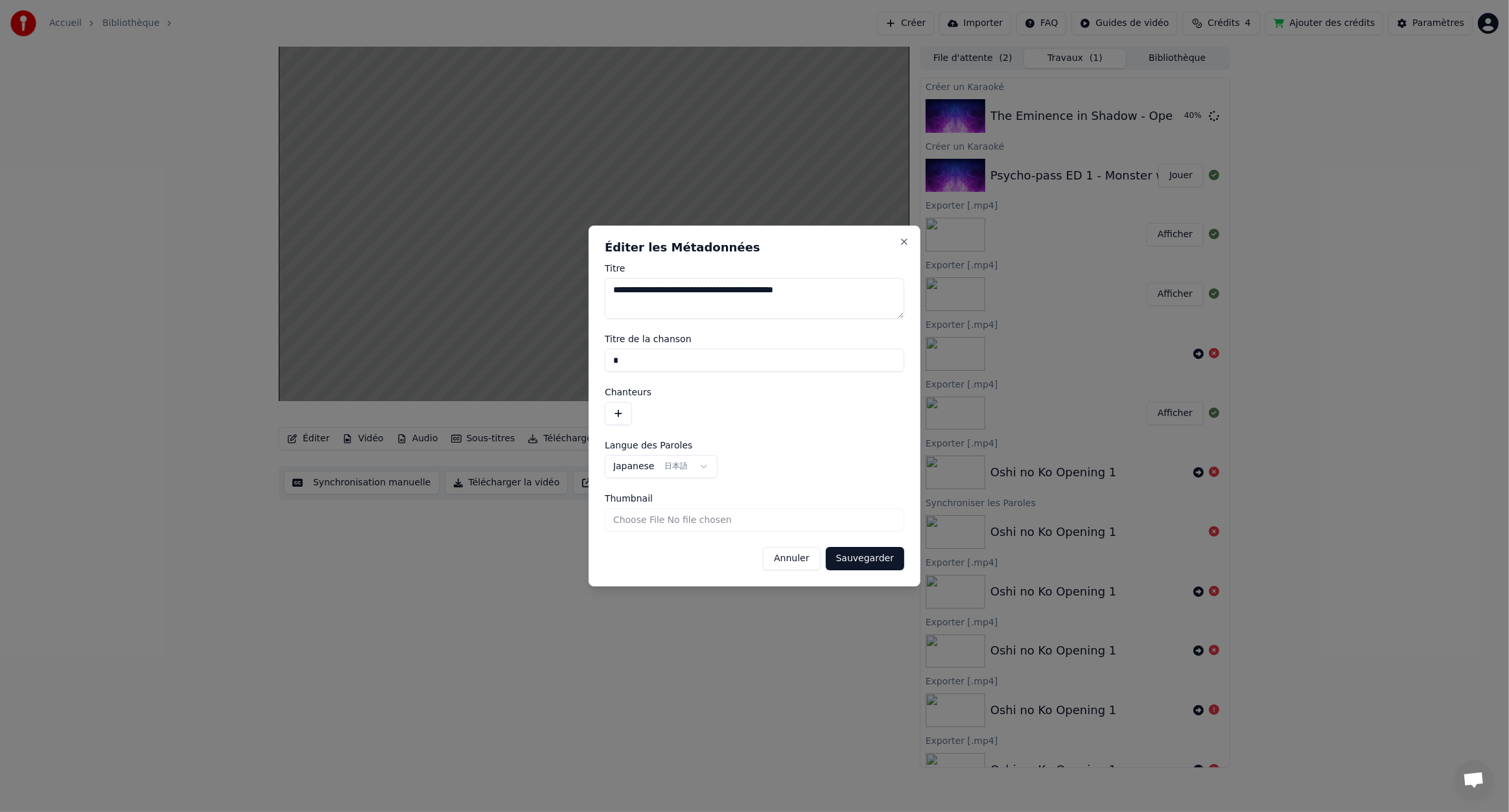
drag, startPoint x: 652, startPoint y: 349, endPoint x: 525, endPoint y: 352, distance: 127.0
click at [525, 353] on body "Accueil Bibliothèque Créer Importer FAQ Guides de vidéo Crédits 4 Ajouter des c…" at bounding box center [754, 406] width 1509 height 812
click at [871, 558] on button "Sauvegarder" at bounding box center [865, 558] width 79 height 23
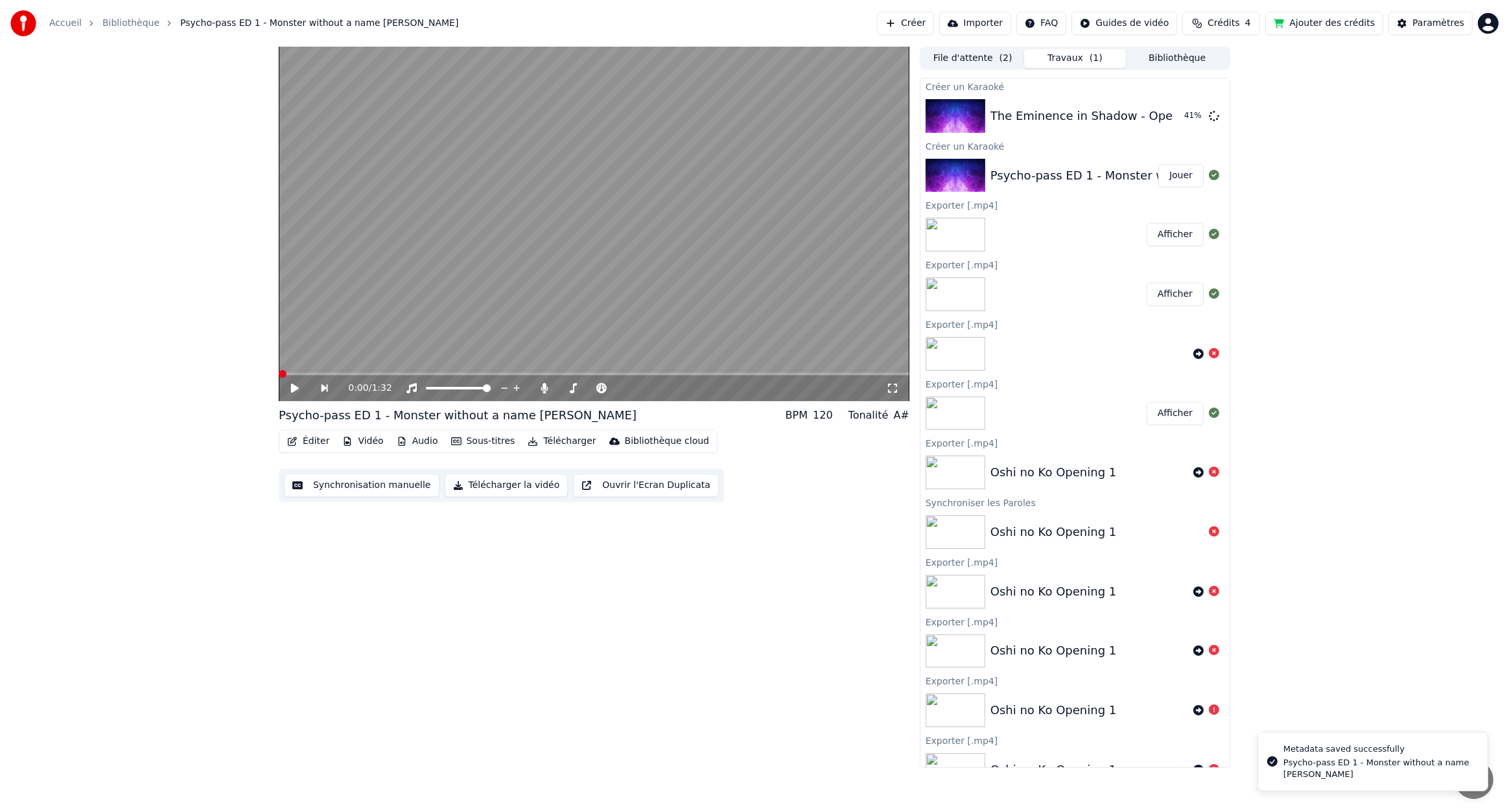
click at [345, 323] on video at bounding box center [594, 224] width 631 height 354
drag, startPoint x: 312, startPoint y: 371, endPoint x: 287, endPoint y: 372, distance: 25.0
click at [287, 372] on div "0:22 / 1:32" at bounding box center [594, 224] width 631 height 354
click at [295, 373] on span at bounding box center [356, 373] width 154 height 3
click at [291, 388] on icon at bounding box center [295, 388] width 8 height 9
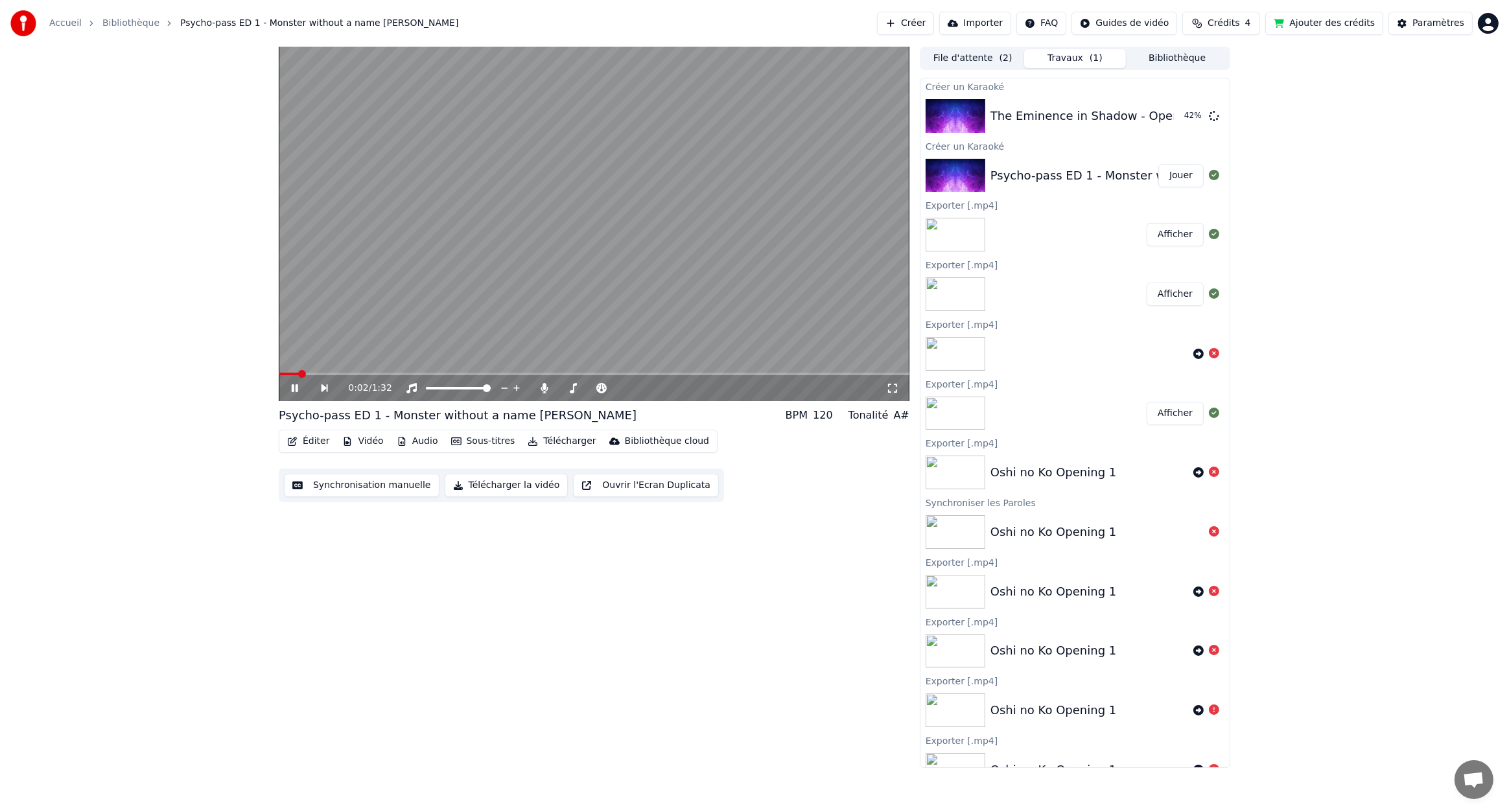
click at [291, 388] on icon at bounding box center [295, 388] width 7 height 8
click at [309, 445] on button "Éditer" at bounding box center [308, 441] width 53 height 18
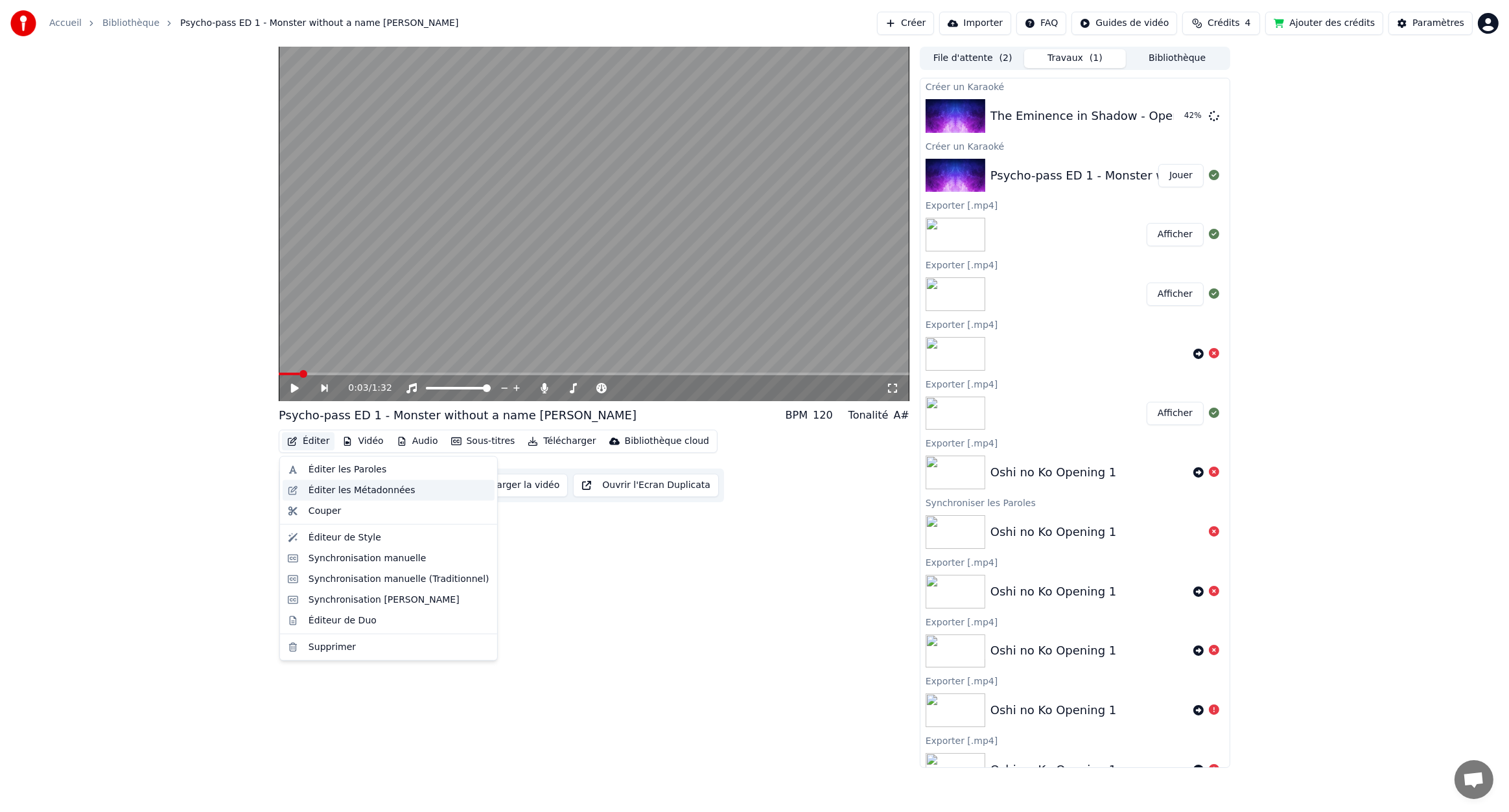
click at [329, 488] on div "Éditer les Métadonnées" at bounding box center [363, 490] width 107 height 13
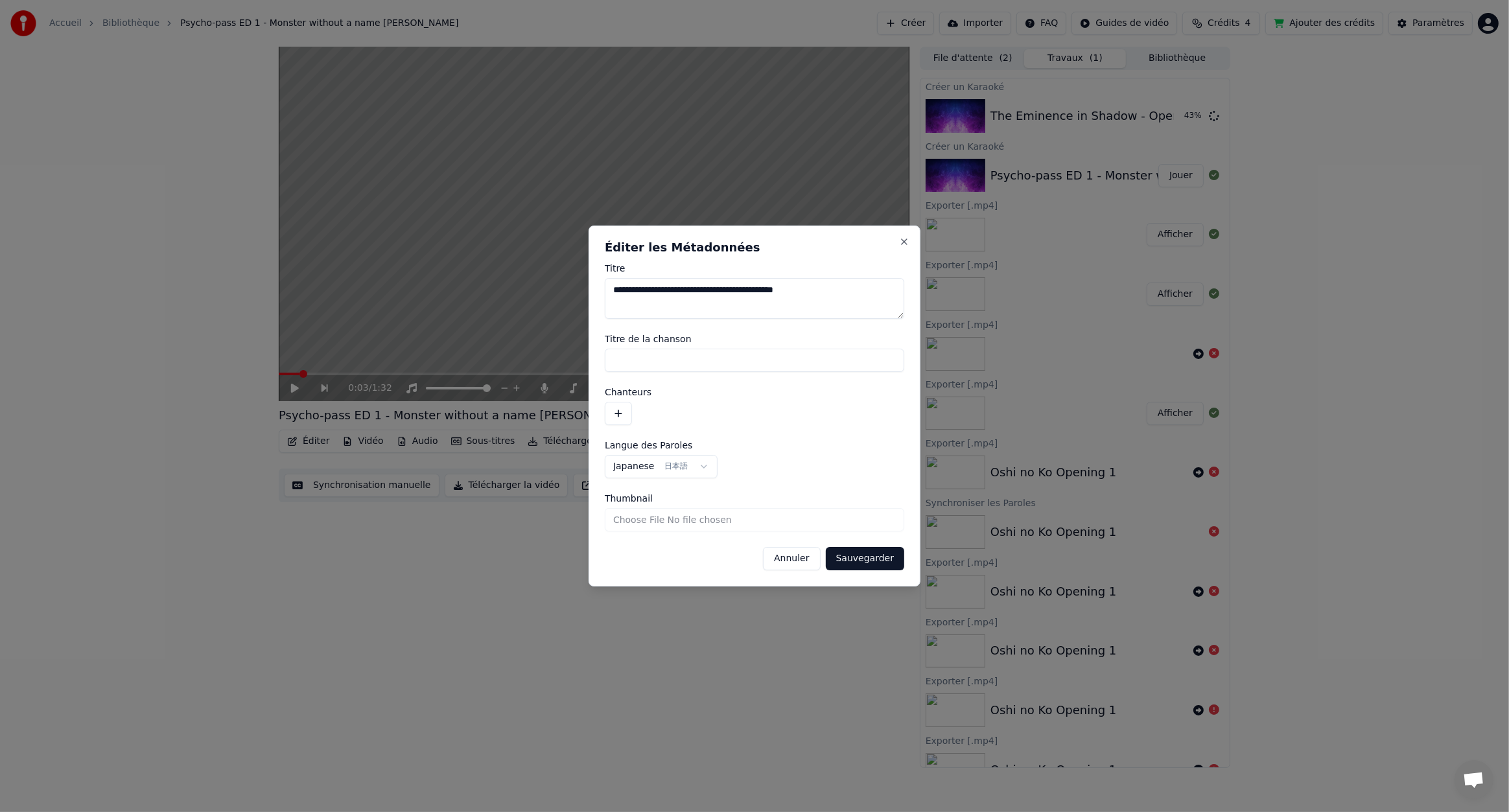
click at [635, 357] on input "Titre de la chanson" at bounding box center [754, 361] width 300 height 23
click at [860, 559] on button "Sauvegarder" at bounding box center [865, 558] width 79 height 23
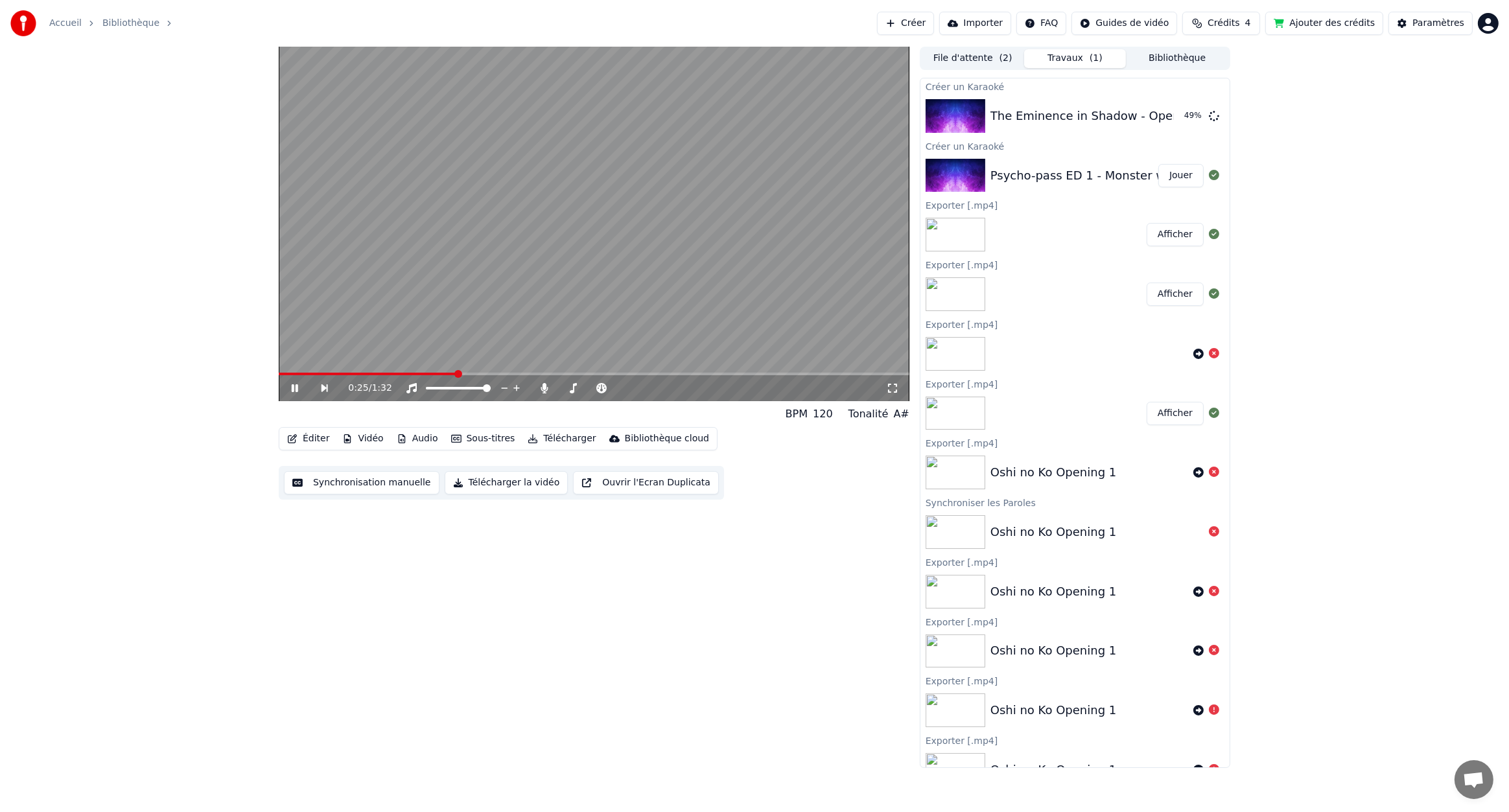
click at [306, 441] on button "Éditer" at bounding box center [308, 439] width 53 height 18
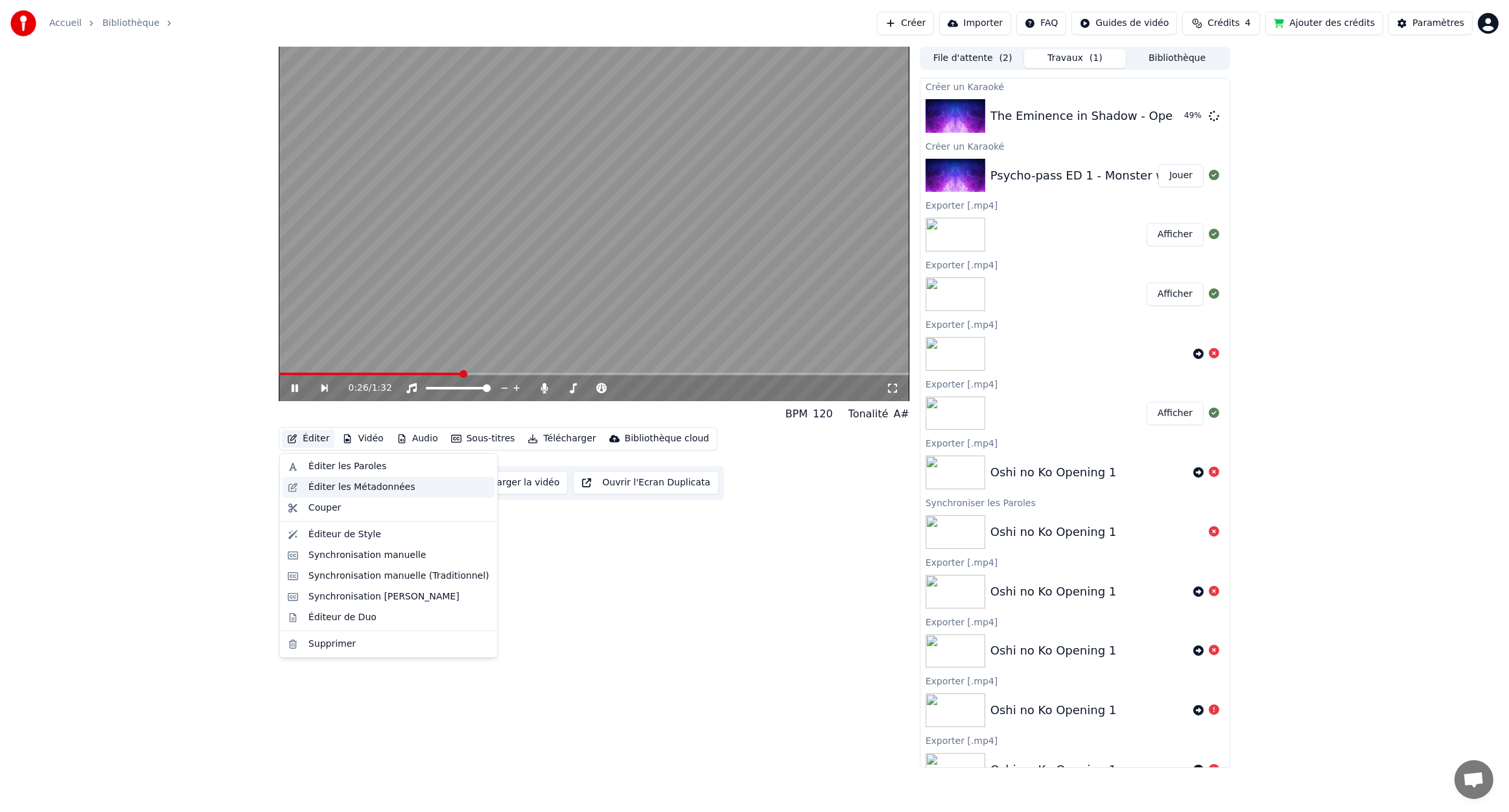
click at [316, 486] on div "Éditer les Métadonnées" at bounding box center [363, 486] width 107 height 13
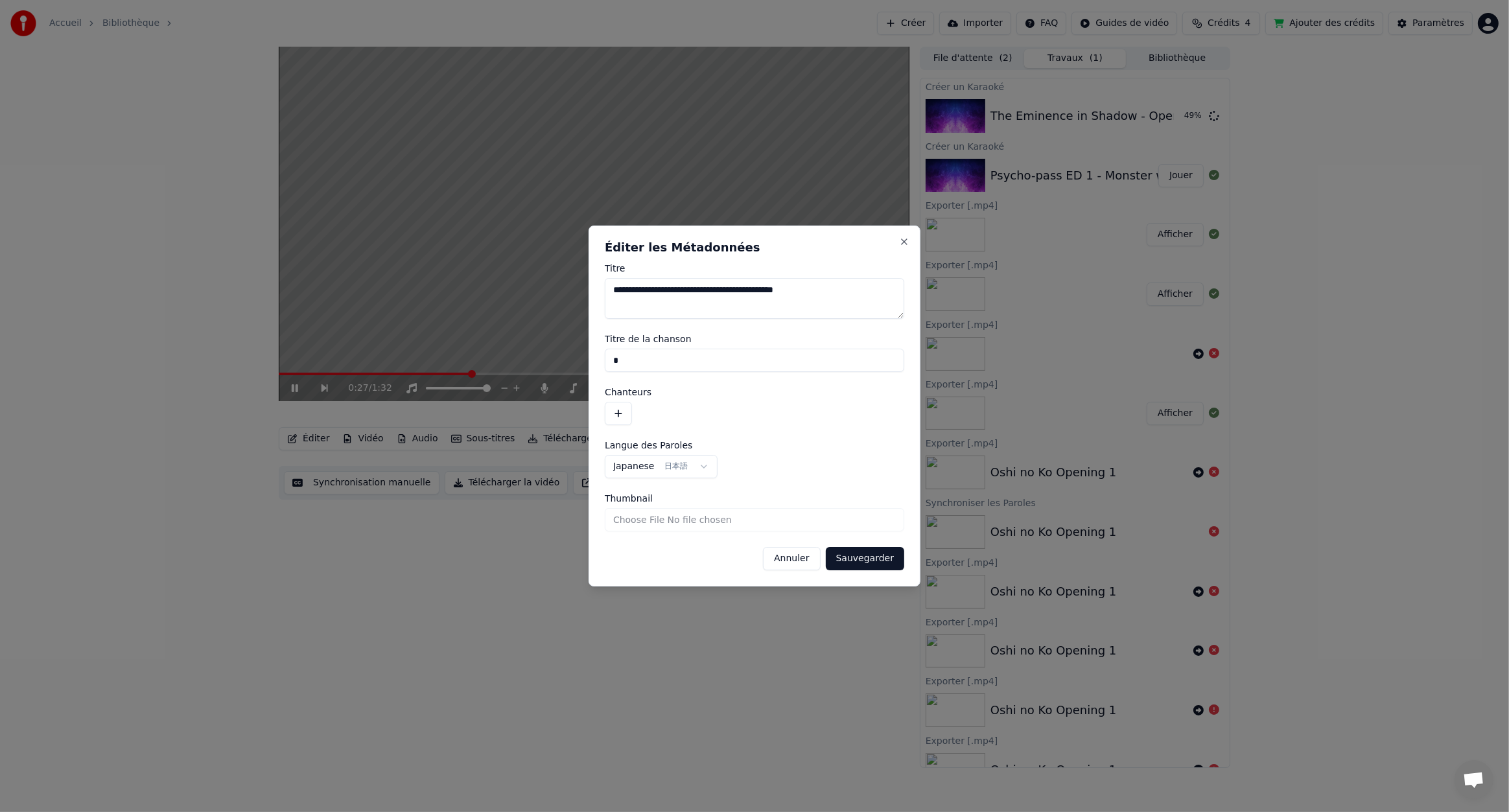
drag, startPoint x: 649, startPoint y: 371, endPoint x: 555, endPoint y: 372, distance: 94.0
click at [555, 372] on body "Accueil Bibliothèque Créer Importer FAQ Guides de vidéo Crédits 4 Ajouter des c…" at bounding box center [754, 406] width 1509 height 812
drag, startPoint x: 788, startPoint y: 291, endPoint x: 589, endPoint y: 291, distance: 199.0
click at [589, 291] on div "**********" at bounding box center [754, 406] width 332 height 362
click at [693, 352] on input "Titre de la chanson" at bounding box center [754, 361] width 300 height 23
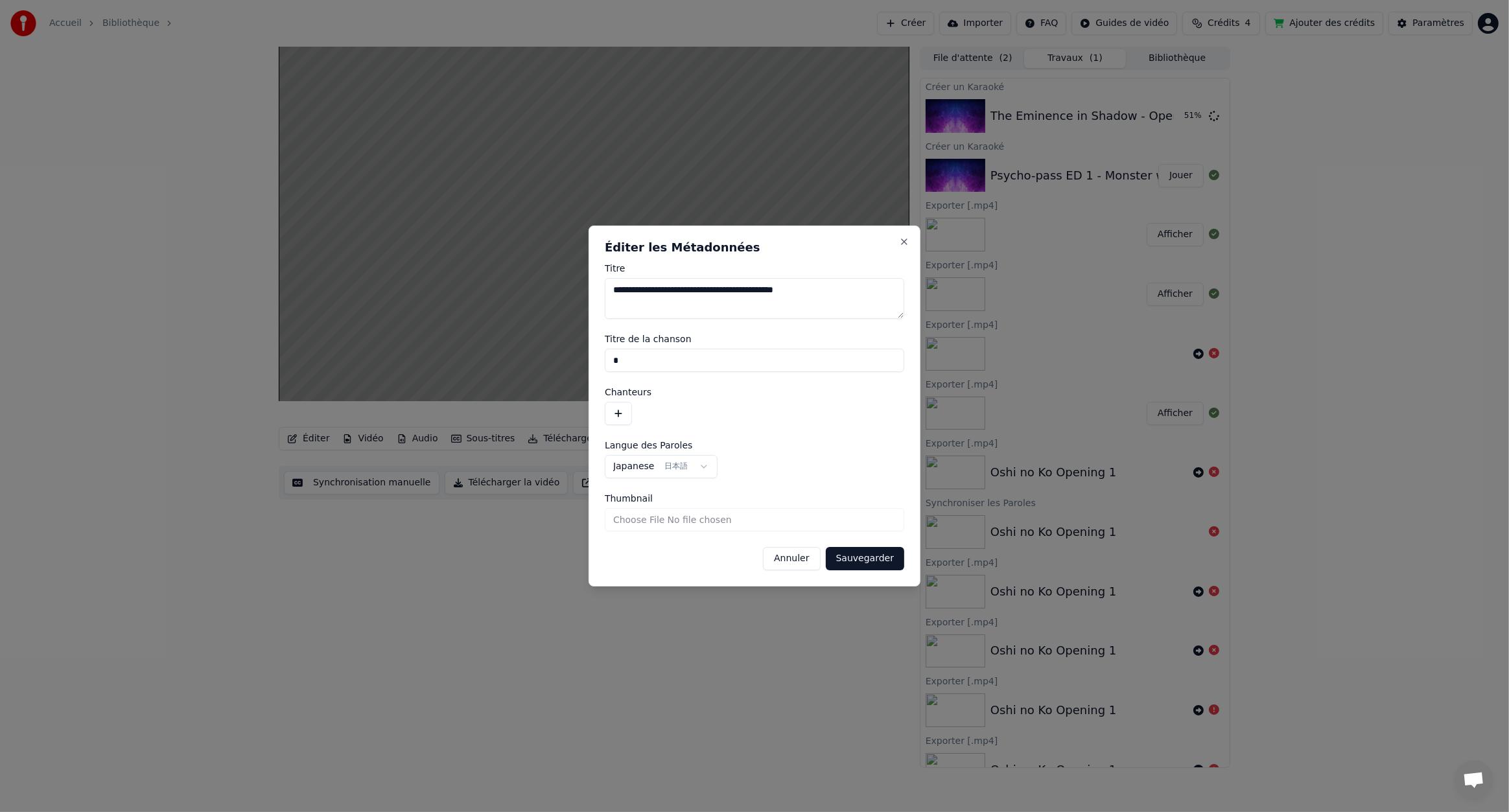
drag, startPoint x: 676, startPoint y: 354, endPoint x: 535, endPoint y: 358, distance: 141.1
click at [535, 358] on body "Accueil Bibliothèque Créer Importer FAQ Guides de vidéo Crédits 4 Ajouter des c…" at bounding box center [754, 406] width 1509 height 812
paste input "**********"
type input "**********"
click at [868, 555] on button "Sauvegarder" at bounding box center [865, 558] width 79 height 23
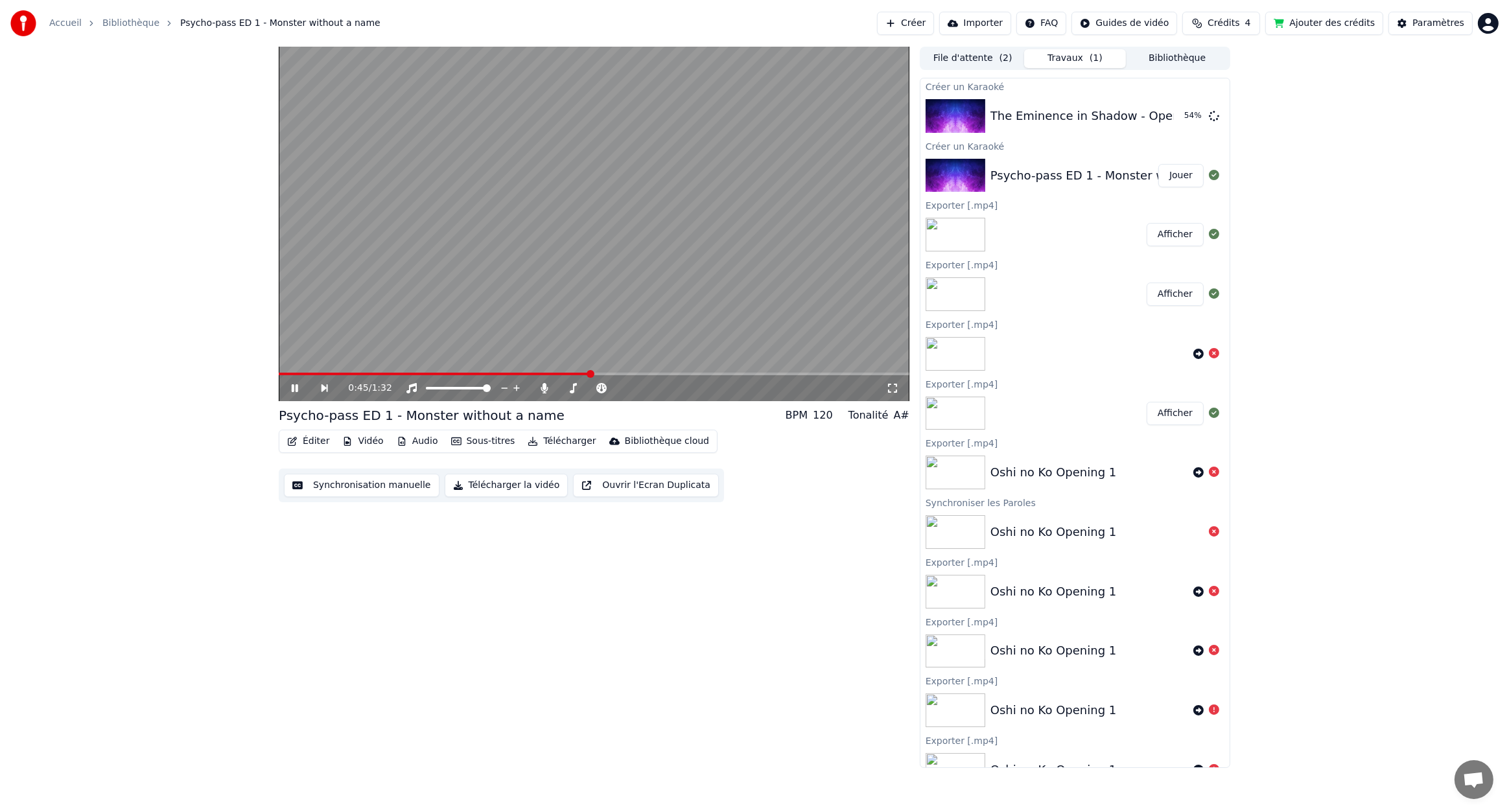
click at [308, 373] on span at bounding box center [435, 373] width 312 height 3
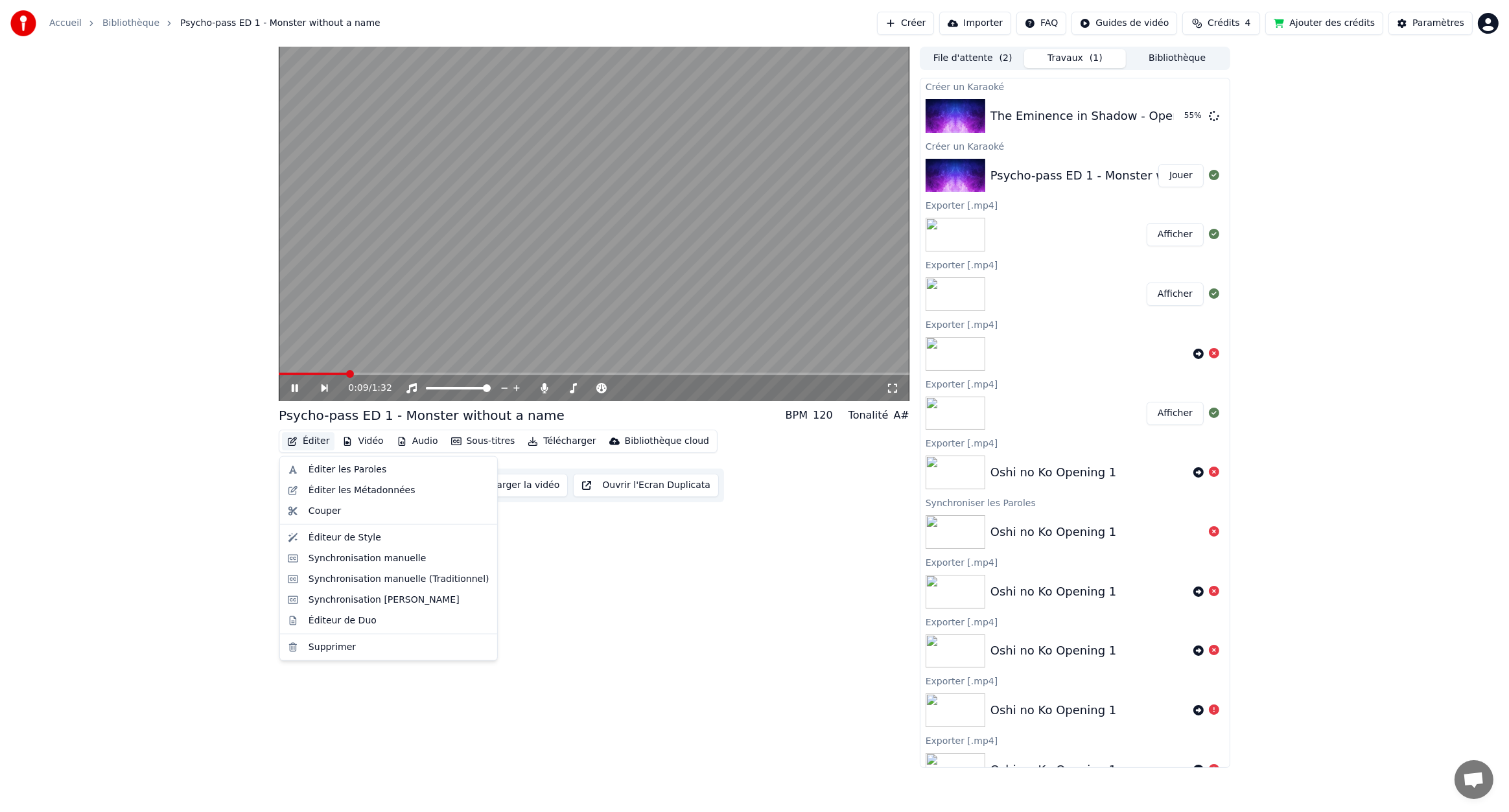
click at [324, 441] on button "Éditer" at bounding box center [308, 441] width 53 height 18
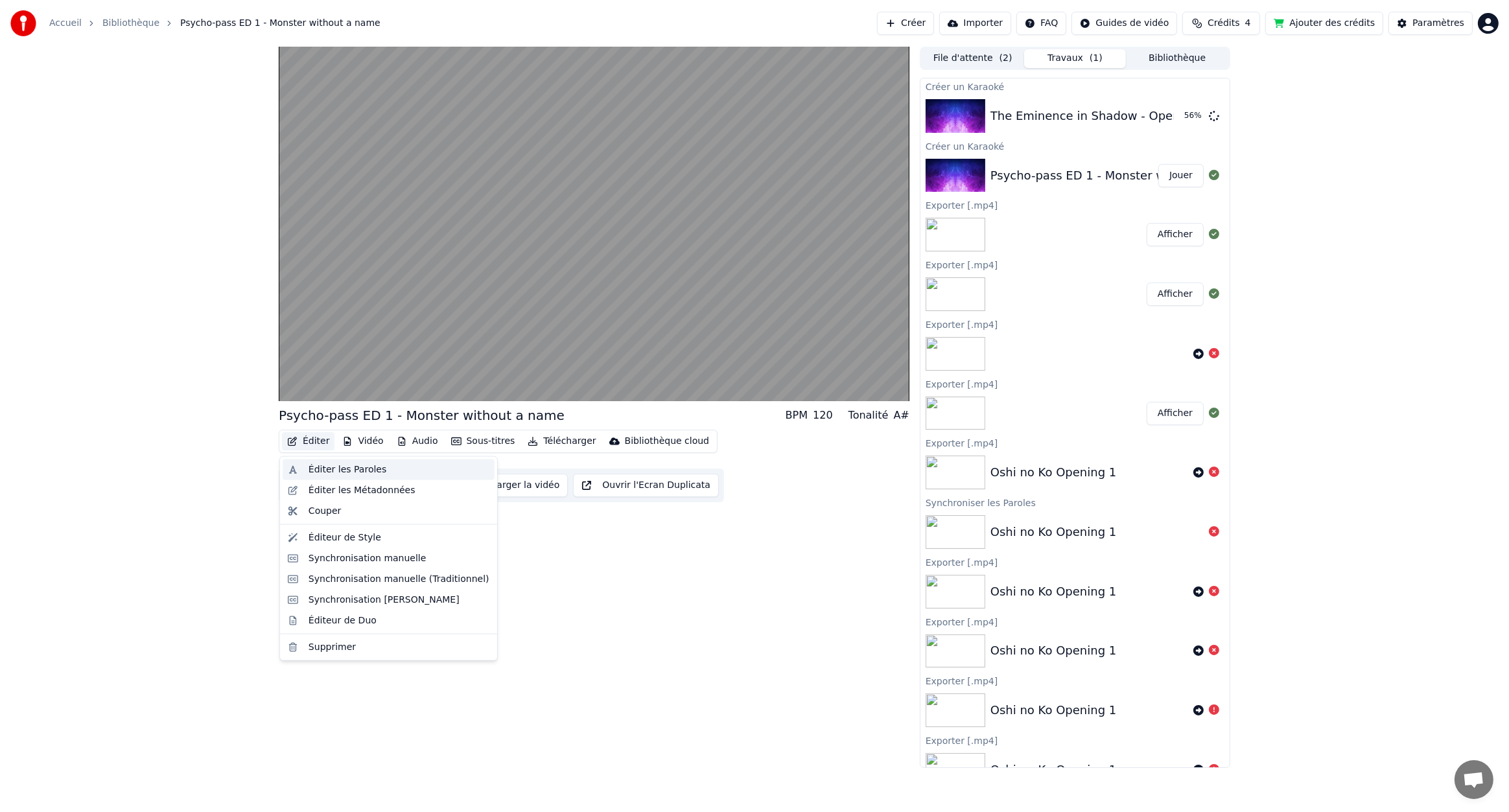
click at [366, 470] on div "Éditer les Paroles" at bounding box center [348, 470] width 78 height 13
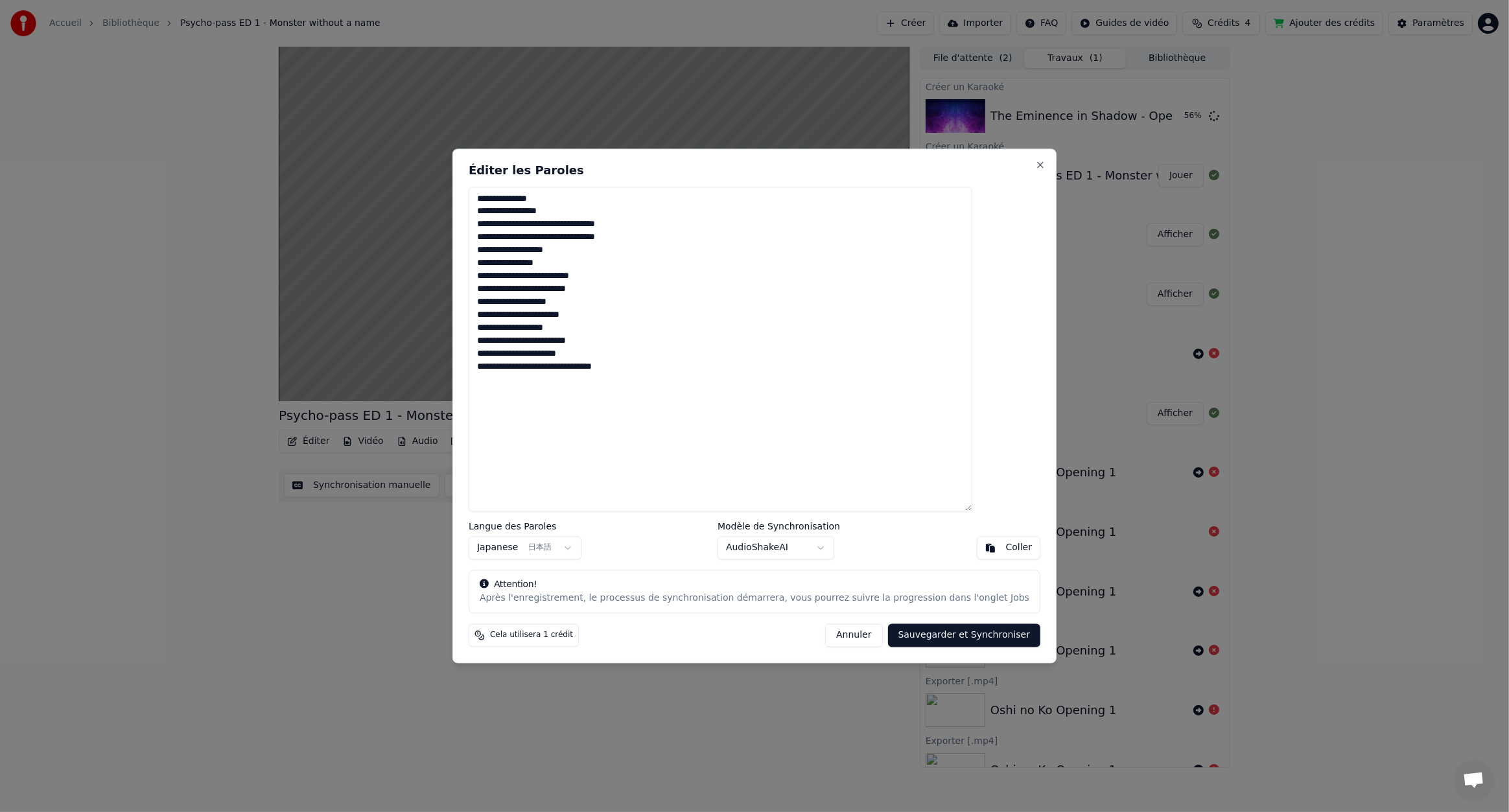
drag, startPoint x: 512, startPoint y: 201, endPoint x: 500, endPoint y: 177, distance: 26.8
click at [500, 177] on div "**********" at bounding box center [754, 405] width 605 height 515
click at [685, 470] on textarea "**********" at bounding box center [721, 349] width 504 height 325
drag, startPoint x: 645, startPoint y: 591, endPoint x: 894, endPoint y: 588, distance: 249.0
click at [899, 585] on div "Attention! Après l'enregistrement, le processus de synchronisation démarrera, v…" at bounding box center [754, 592] width 572 height 44
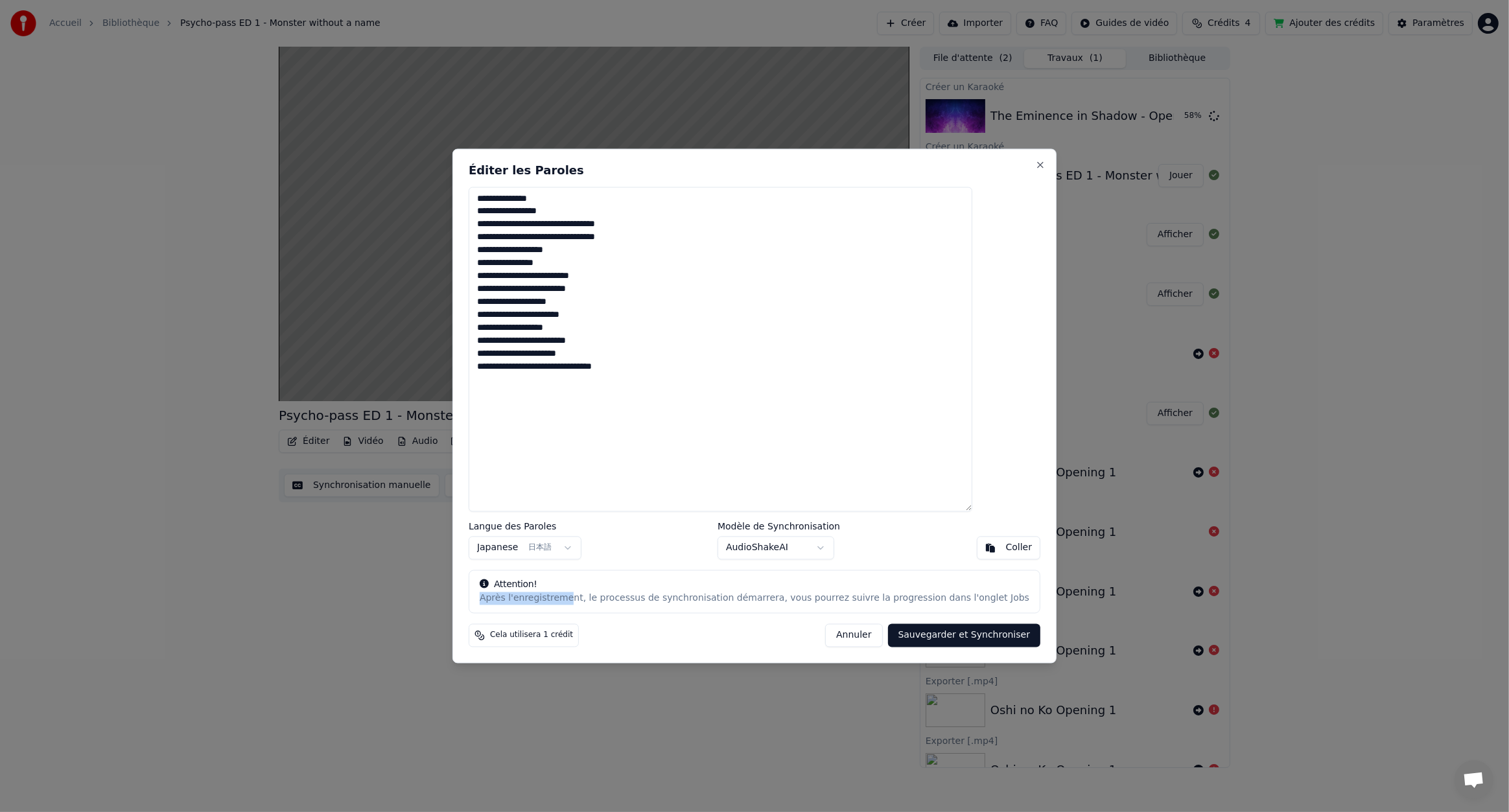
click at [843, 633] on button "Annuler" at bounding box center [854, 636] width 57 height 23
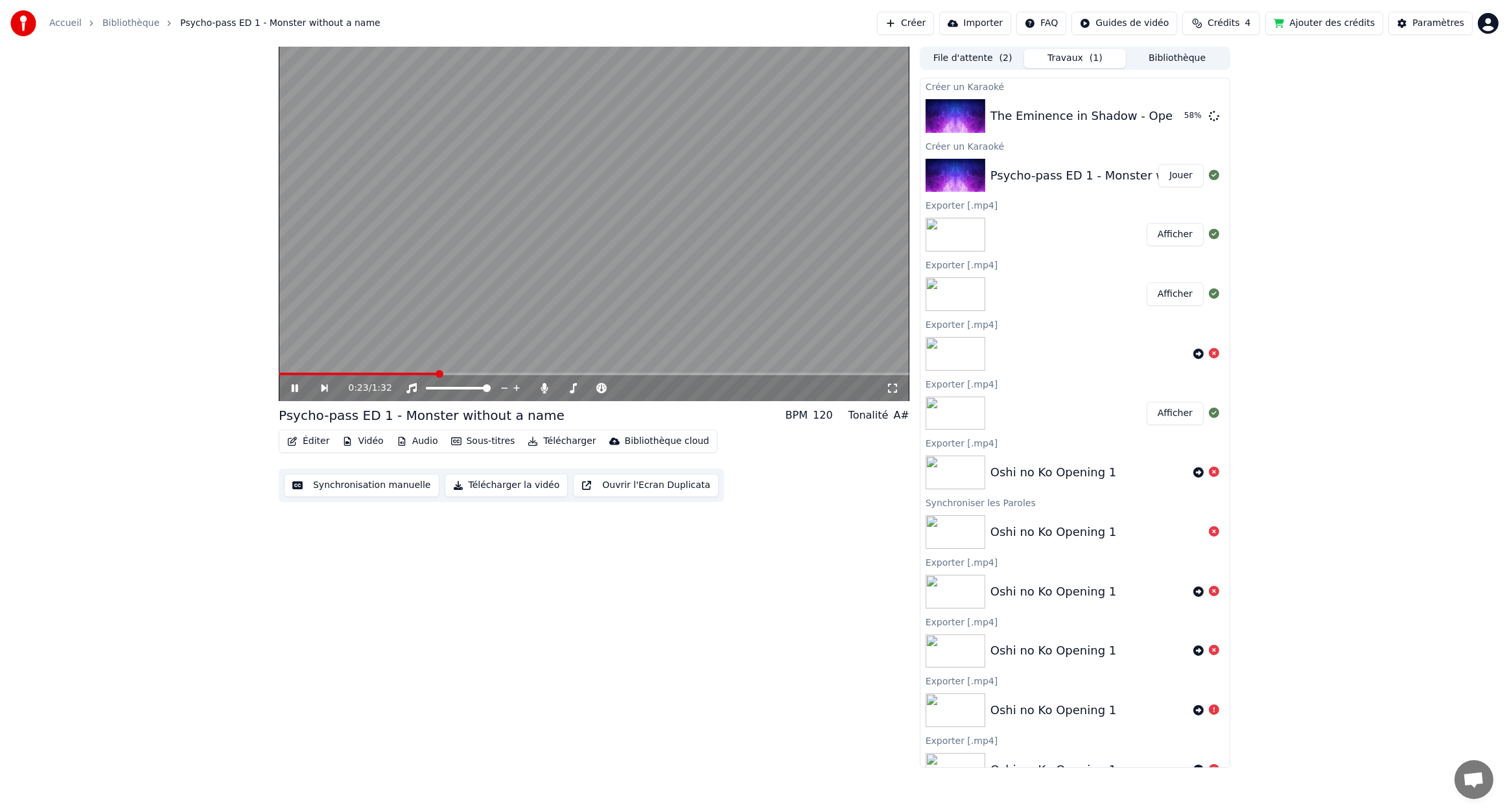
drag, startPoint x: 306, startPoint y: 369, endPoint x: 289, endPoint y: 369, distance: 17.0
click at [289, 369] on video at bounding box center [594, 224] width 631 height 354
click at [289, 373] on span at bounding box center [359, 373] width 161 height 3
click at [293, 386] on icon at bounding box center [295, 388] width 8 height 9
click at [551, 438] on button "Télécharger" at bounding box center [562, 441] width 79 height 18
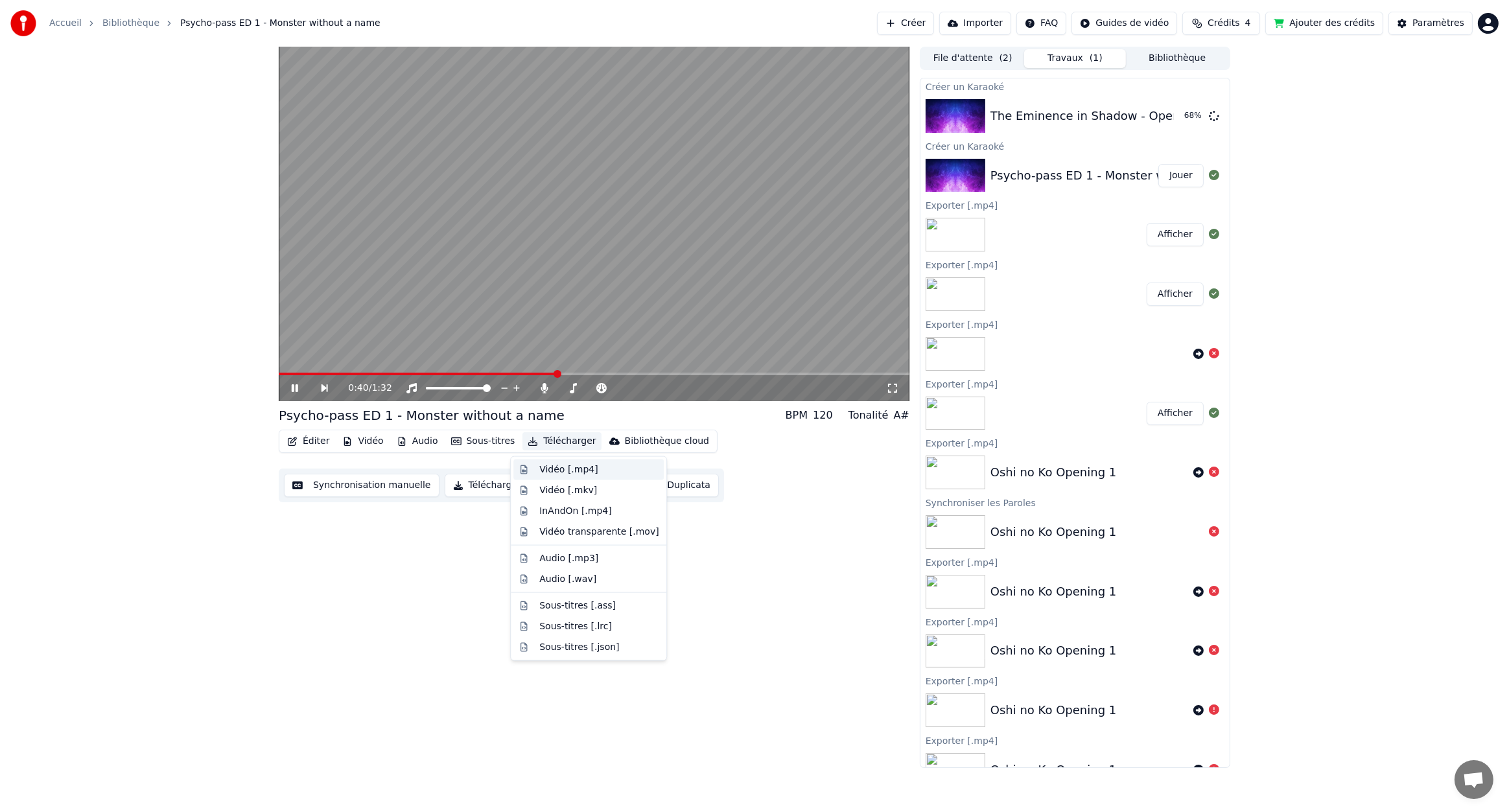
click at [590, 470] on div "Vidéo [.mp4]" at bounding box center [599, 470] width 119 height 13
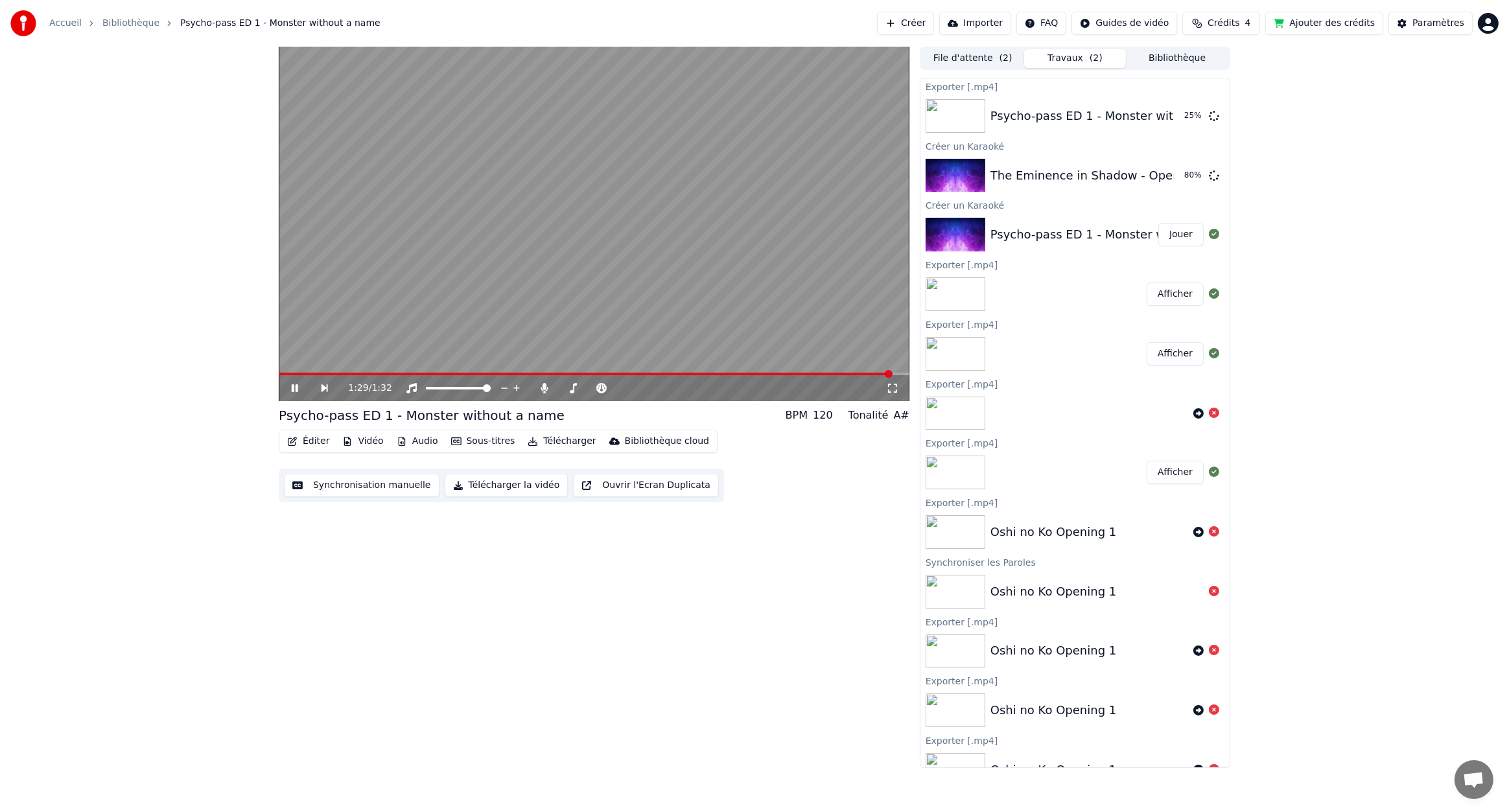
click at [531, 235] on video at bounding box center [594, 224] width 631 height 354
click at [1239, 26] on span "Crédits" at bounding box center [1223, 23] width 32 height 13
drag, startPoint x: 1171, startPoint y: 85, endPoint x: 1299, endPoint y: 86, distance: 128.0
click at [1299, 86] on tr "15 6 30" at bounding box center [1237, 86] width 191 height 23
click at [1299, 86] on td "30" at bounding box center [1287, 86] width 89 height 23
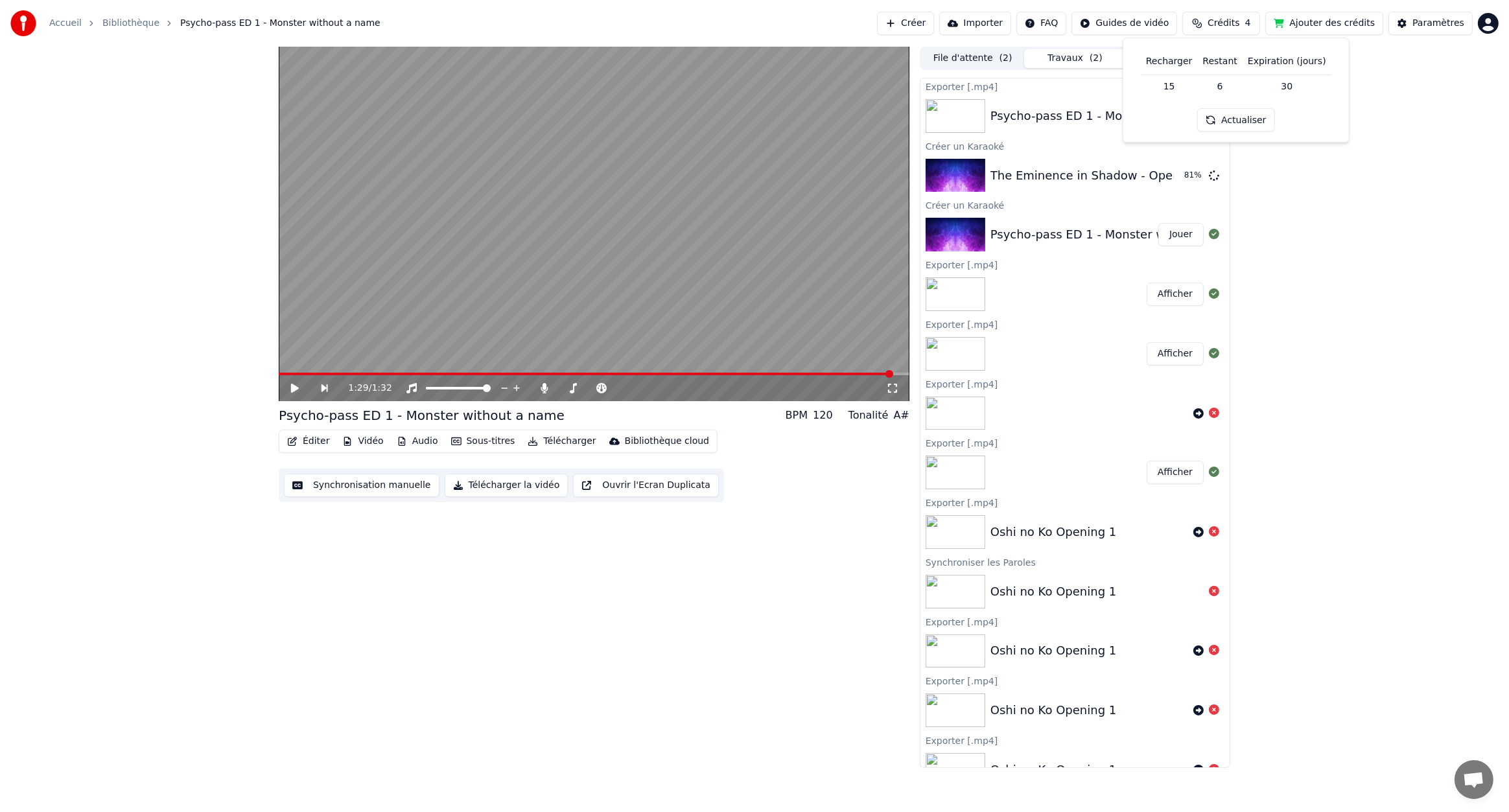
click at [1216, 83] on td "6" at bounding box center [1220, 86] width 44 height 23
click at [1179, 84] on td "15" at bounding box center [1170, 86] width 57 height 23
click at [1322, 22] on button "Ajouter des crédits" at bounding box center [1324, 23] width 118 height 23
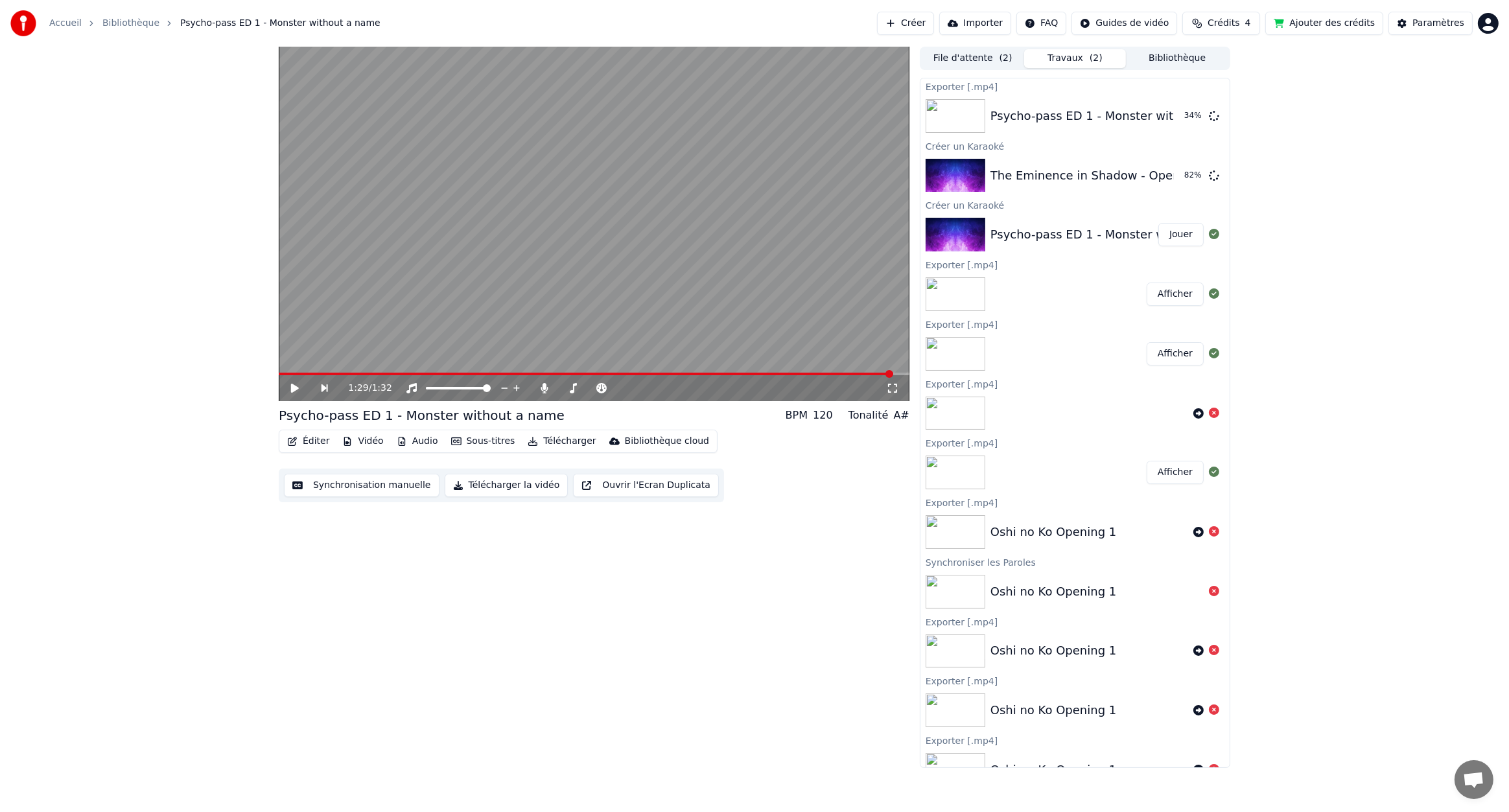
click at [1299, 26] on button "Ajouter des crédits" at bounding box center [1324, 23] width 118 height 23
click at [1291, 24] on button "Ajouter des crédits" at bounding box center [1324, 23] width 118 height 23
click at [1173, 175] on button "Jouer" at bounding box center [1181, 176] width 45 height 23
click at [296, 440] on icon "button" at bounding box center [292, 441] width 10 height 9
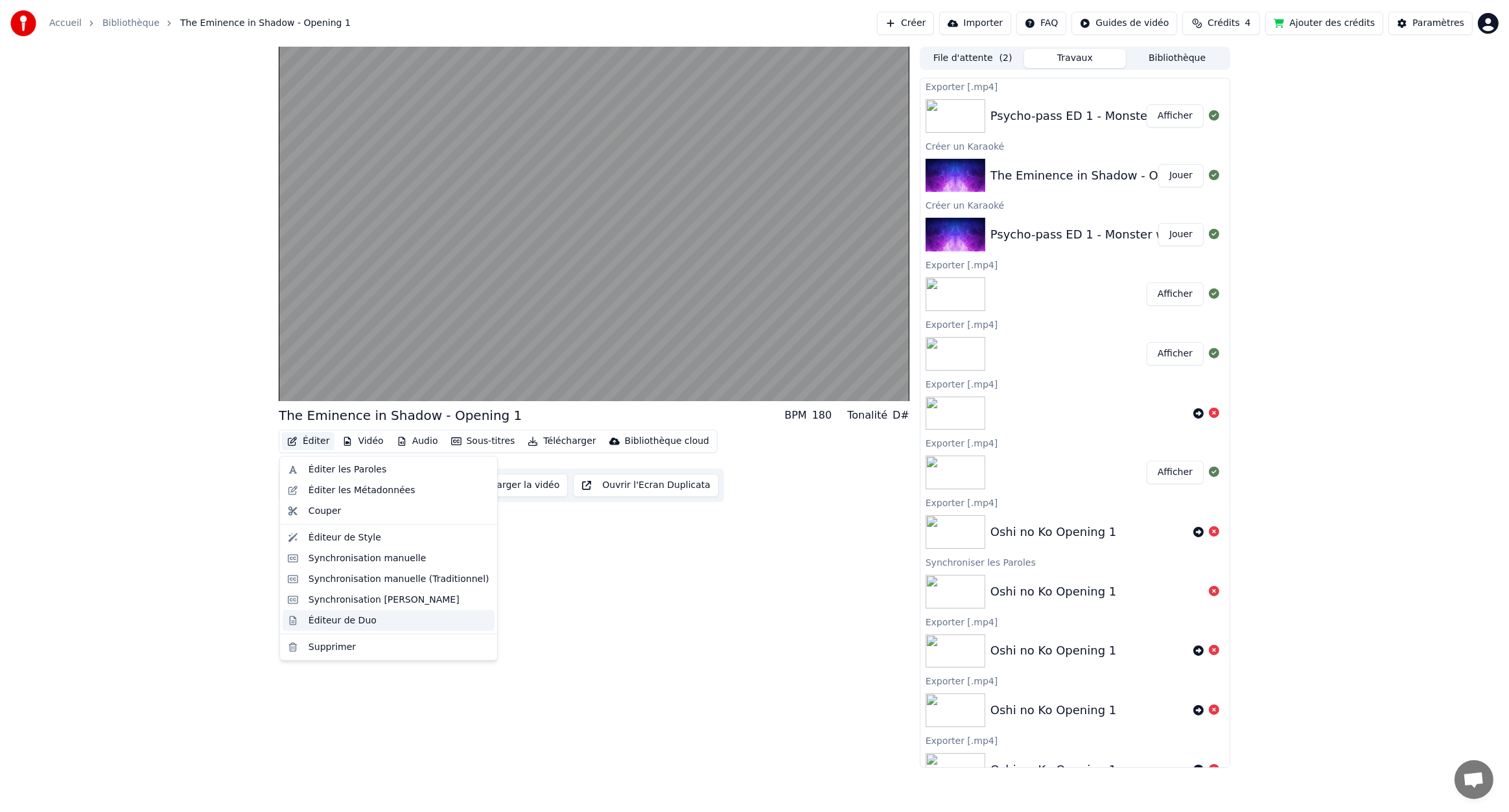
click at [373, 622] on div "Éditeur de Duo" at bounding box center [399, 620] width 181 height 13
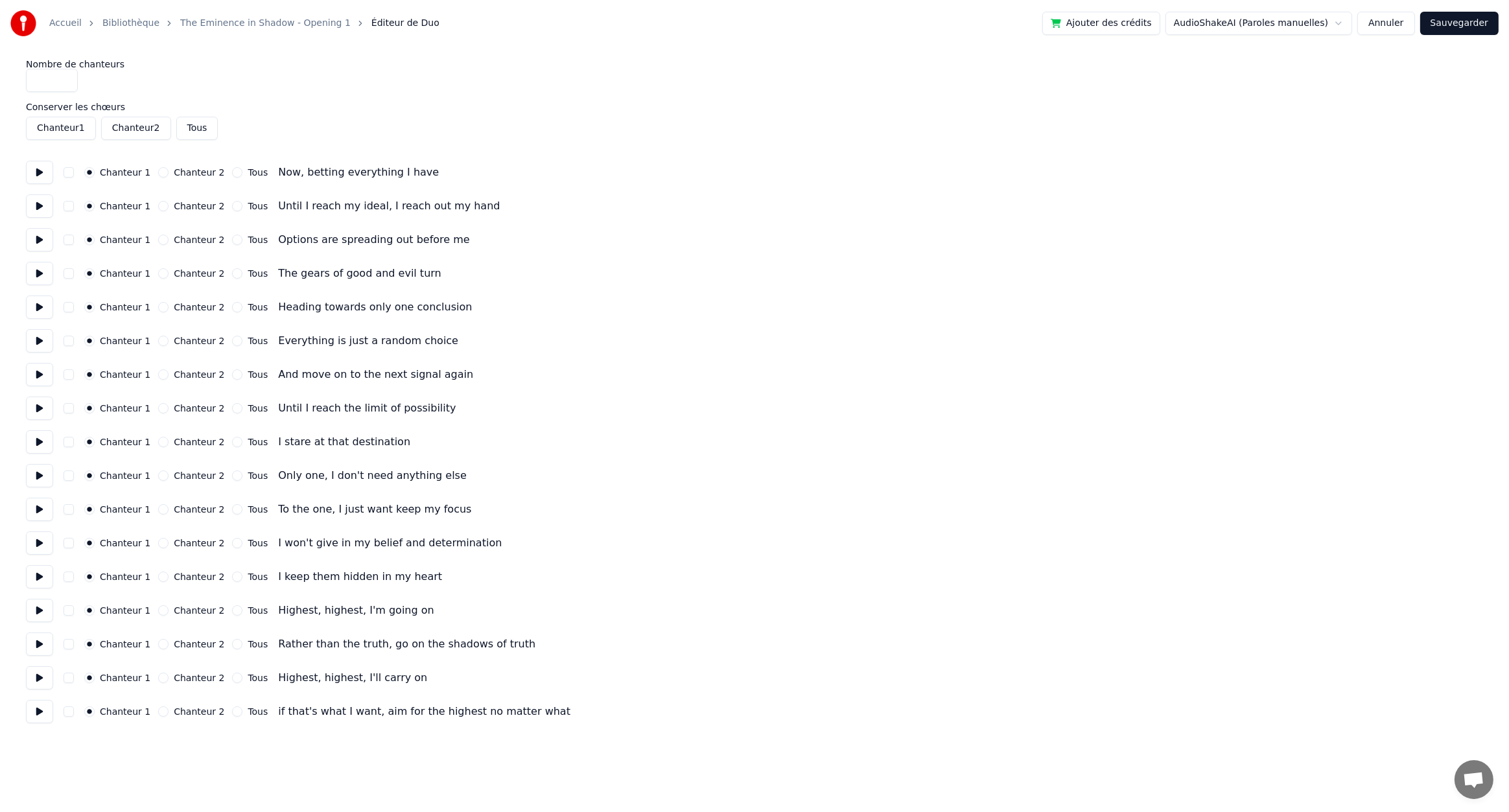
click at [163, 175] on div "Chanteur 2" at bounding box center [191, 172] width 66 height 10
click at [158, 172] on button "Chanteur 2" at bounding box center [163, 172] width 10 height 10
click at [68, 171] on button "button" at bounding box center [69, 172] width 10 height 10
click at [276, 23] on link "The Eminence in Shadow - Opening 1" at bounding box center [265, 23] width 171 height 13
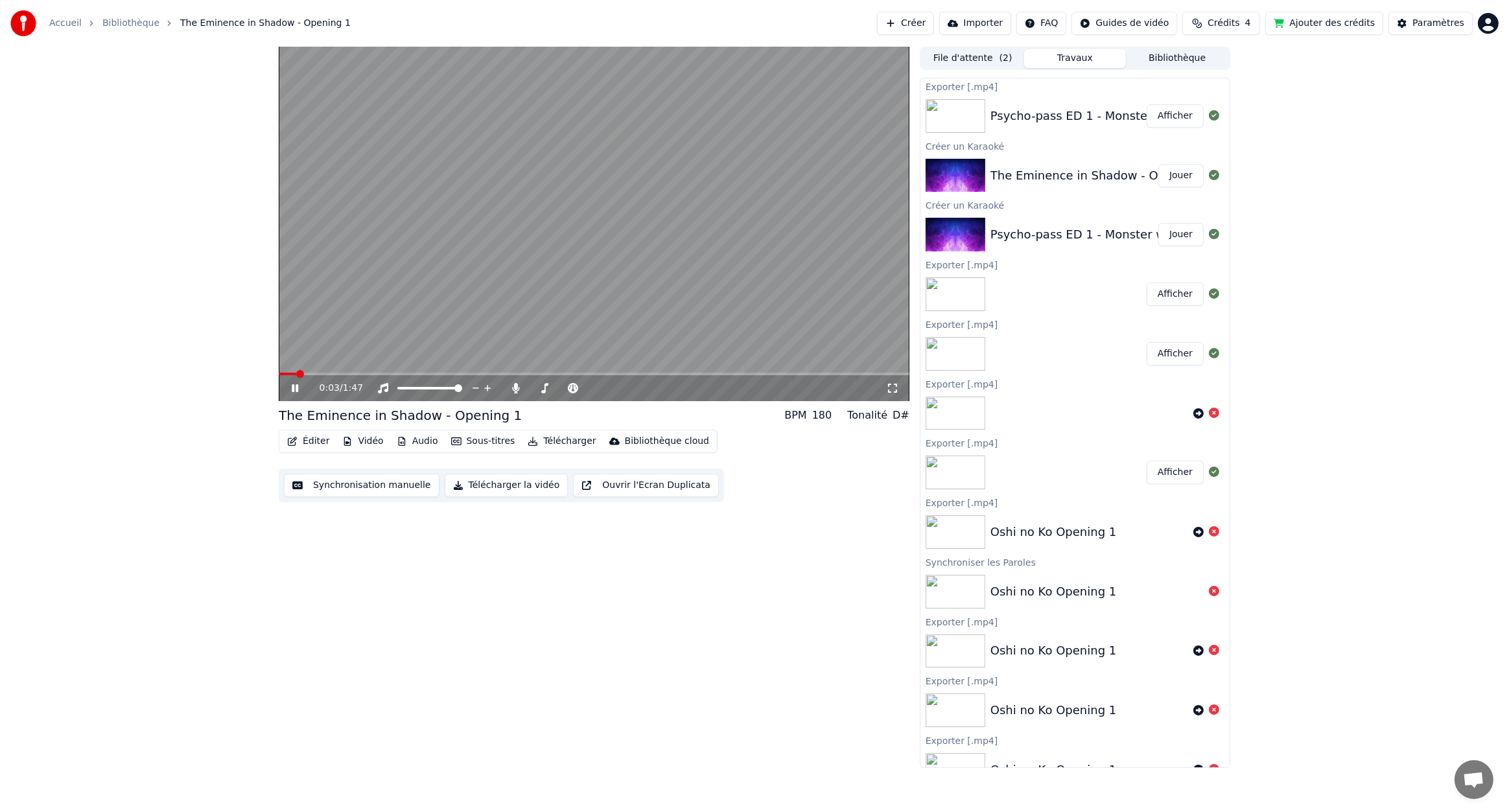
click at [487, 442] on button "Sous-titres" at bounding box center [483, 441] width 75 height 18
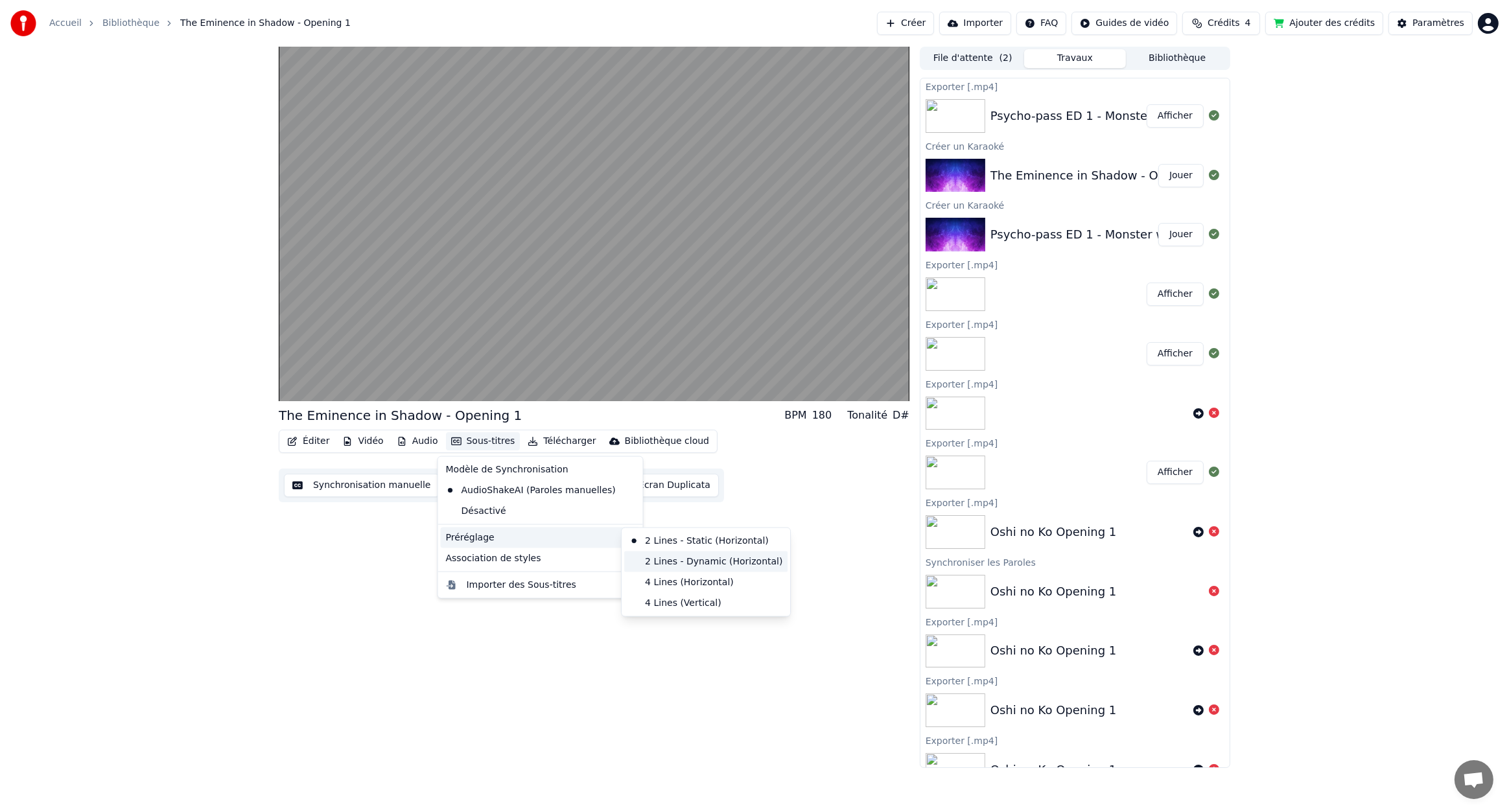
click at [702, 562] on div "2 Lines - Dynamic (Horizontal)" at bounding box center [706, 562] width 163 height 21
click at [495, 440] on button "Sous-titres" at bounding box center [483, 441] width 75 height 18
click at [672, 600] on div "4 Lines (Vertical)" at bounding box center [706, 603] width 163 height 21
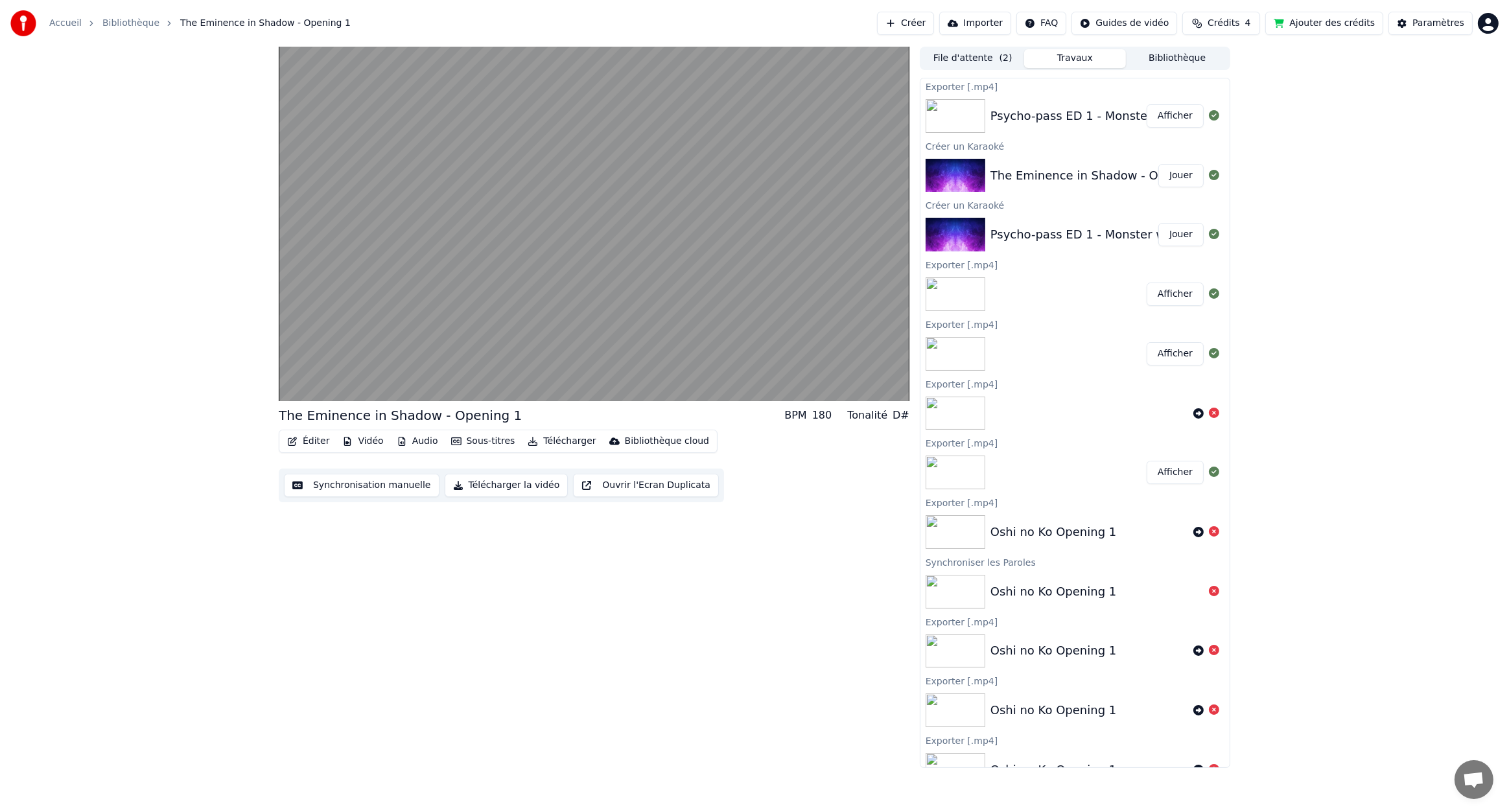
click at [487, 442] on button "Sous-titres" at bounding box center [483, 441] width 75 height 18
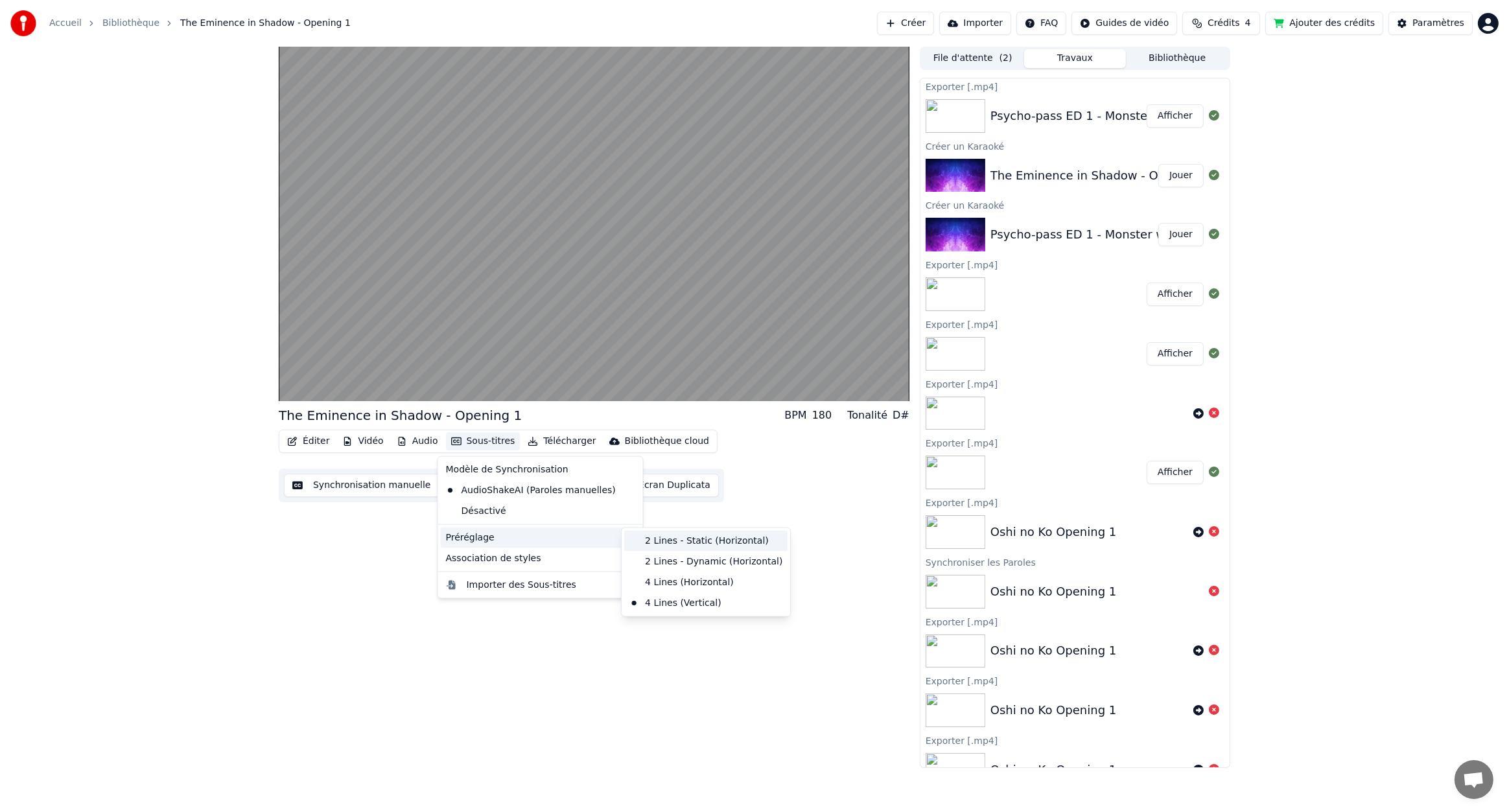
click at [704, 541] on div "2 Lines - Static (Horizontal)" at bounding box center [706, 541] width 163 height 21
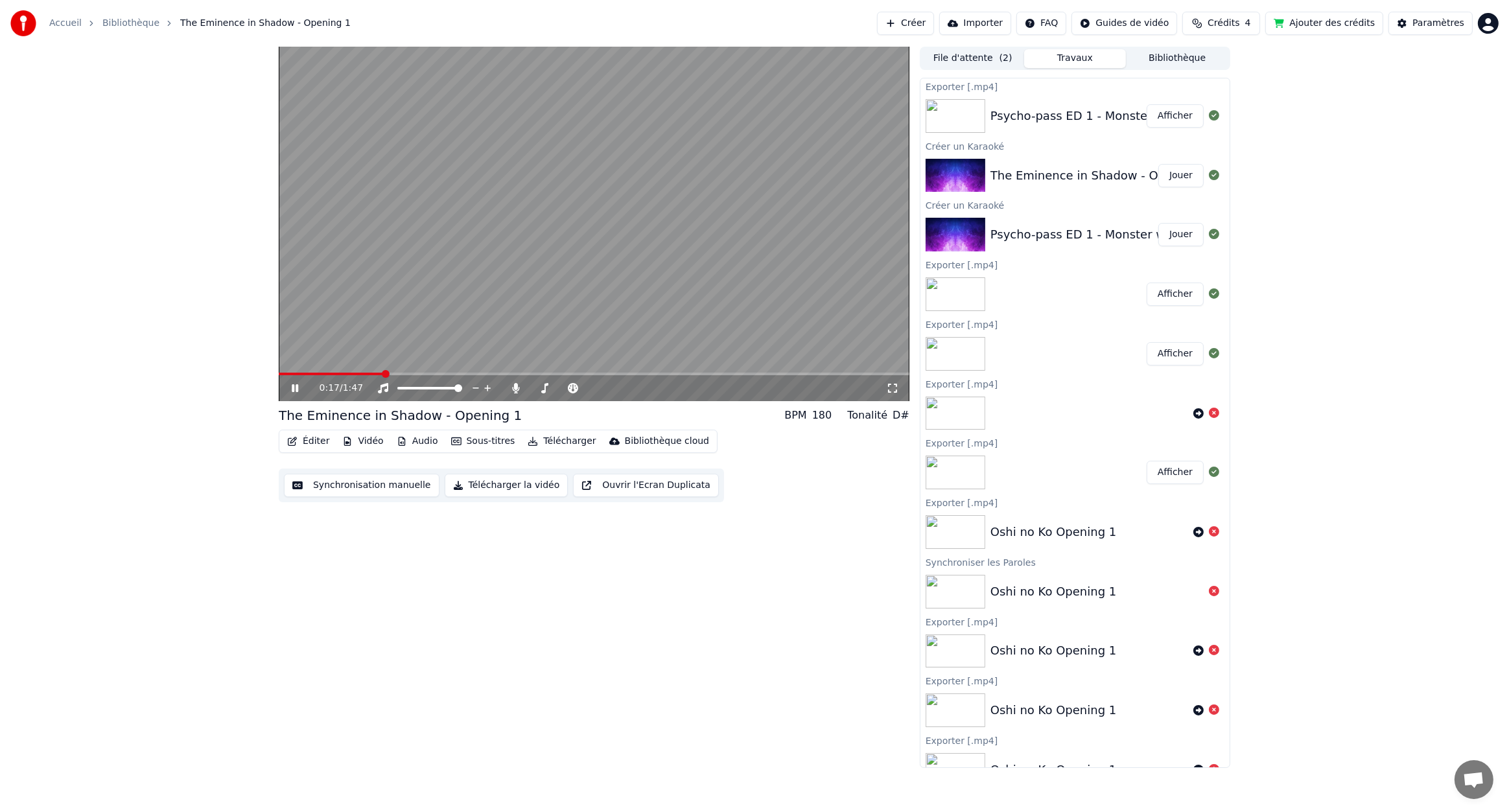
drag, startPoint x: 605, startPoint y: 310, endPoint x: 601, endPoint y: 218, distance: 92.1
click at [601, 218] on video at bounding box center [594, 224] width 631 height 354
click at [470, 438] on button "Sous-titres" at bounding box center [483, 441] width 75 height 18
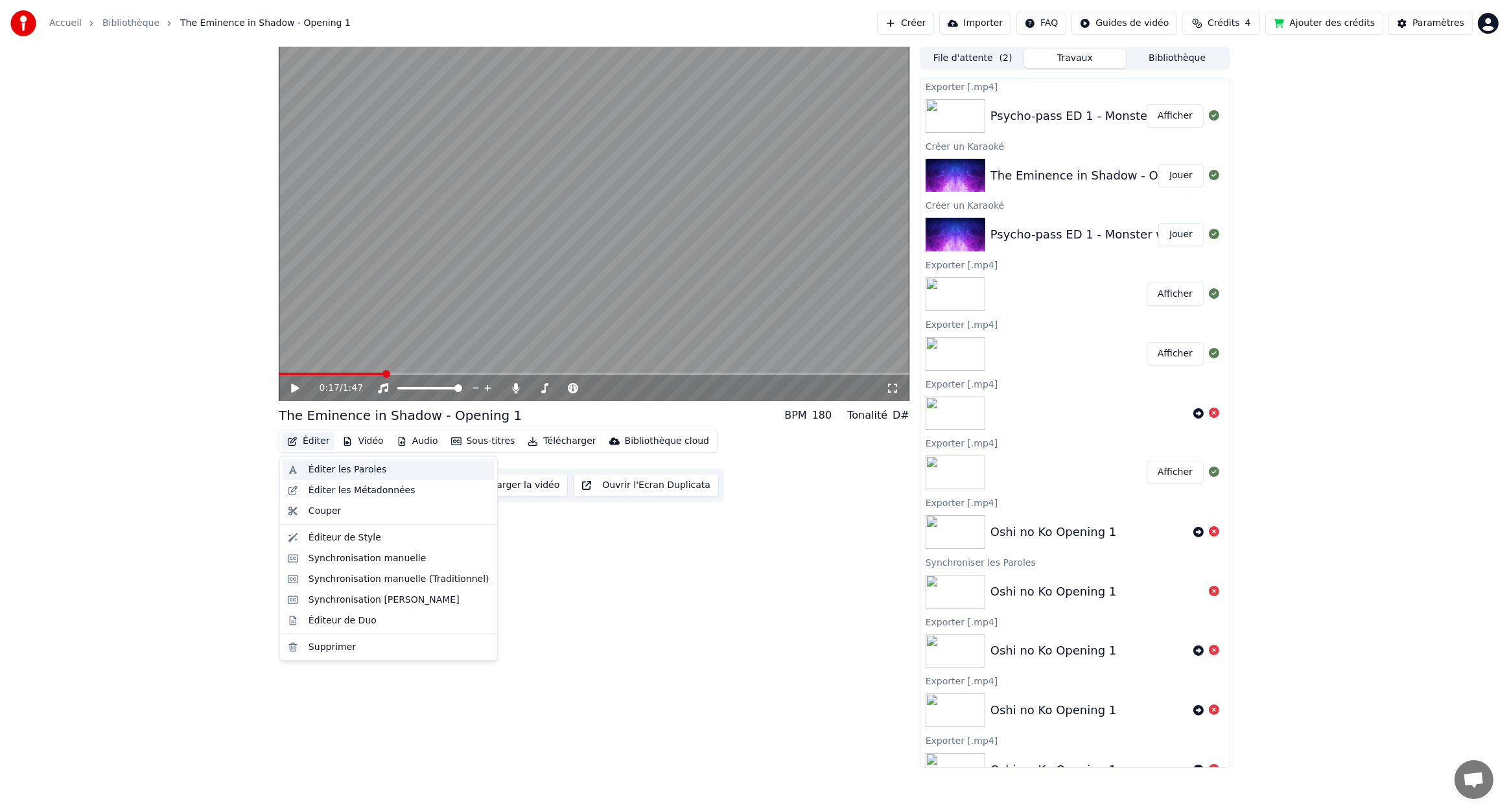
click at [376, 470] on div "Éditer les Paroles" at bounding box center [399, 470] width 181 height 13
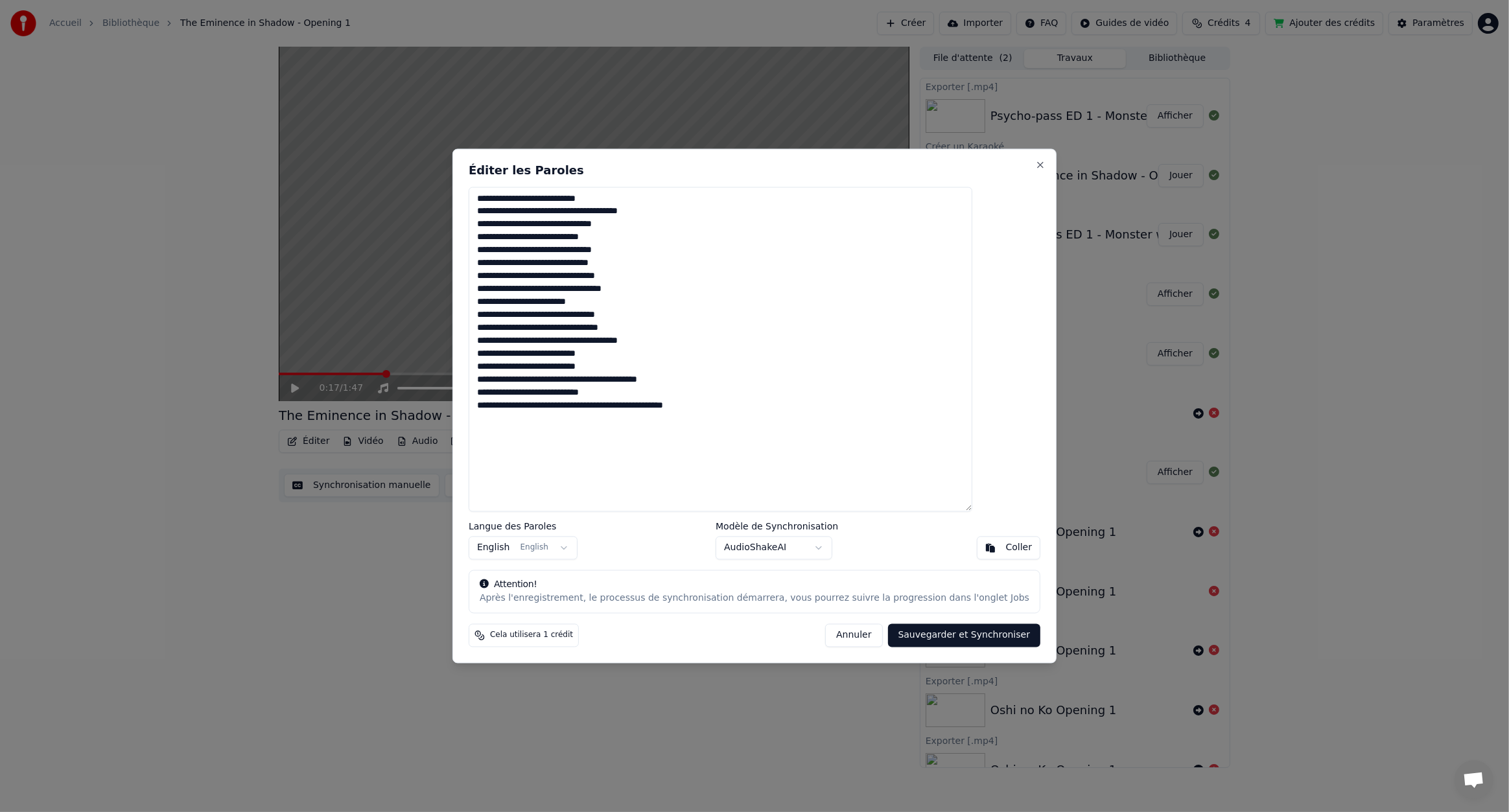
drag, startPoint x: 729, startPoint y: 403, endPoint x: 526, endPoint y: 167, distance: 311.3
click at [526, 167] on div "**********" at bounding box center [754, 405] width 605 height 515
click at [557, 553] on button "English English" at bounding box center [523, 547] width 109 height 23
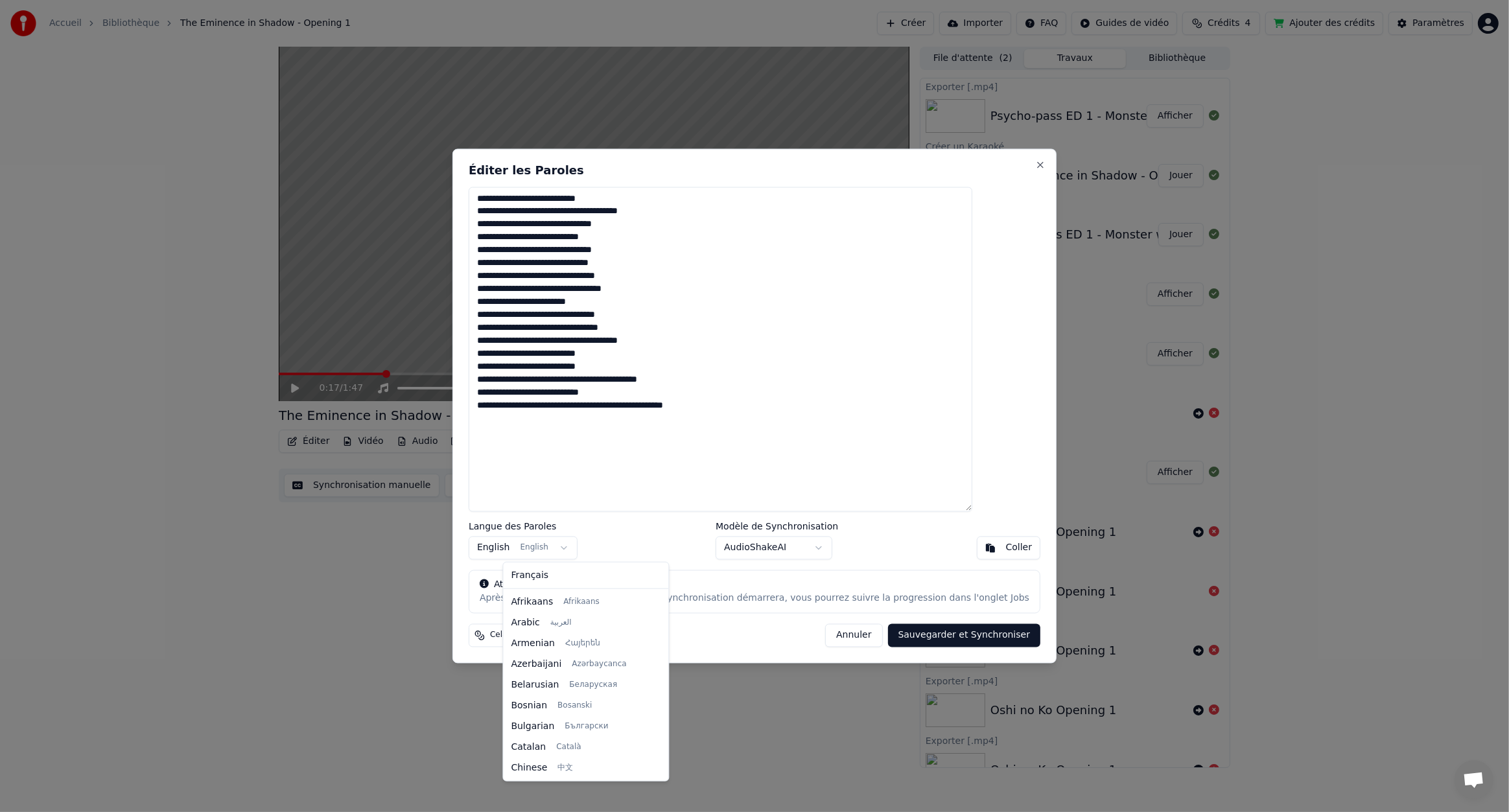
scroll to position [104, 0]
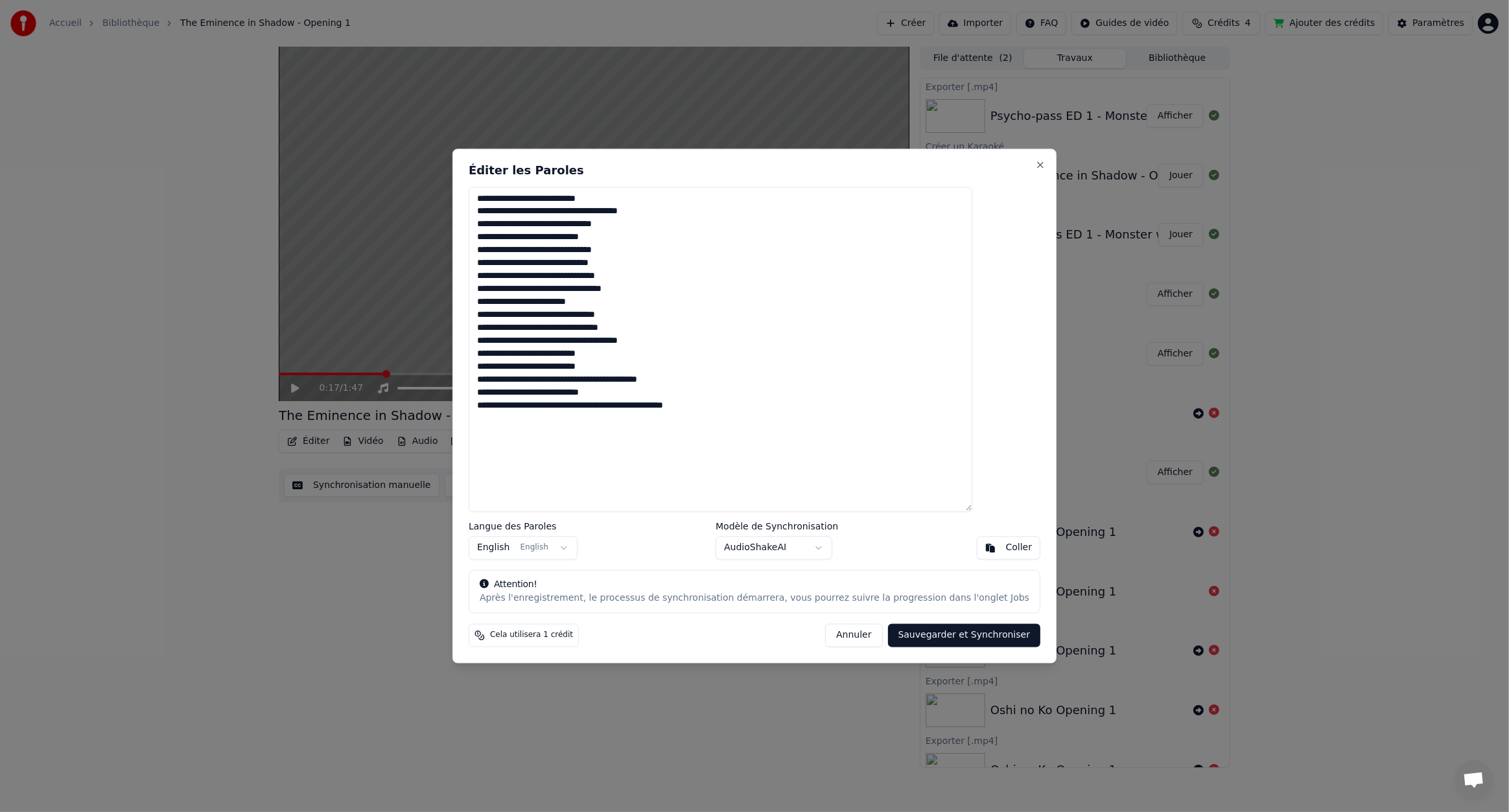
click at [834, 639] on body "Accueil Bibliothèque The Eminence in Shadow - Opening 1 Créer Importer FAQ Guid…" at bounding box center [754, 406] width 1509 height 812
click at [834, 639] on button "Annuler" at bounding box center [854, 636] width 57 height 23
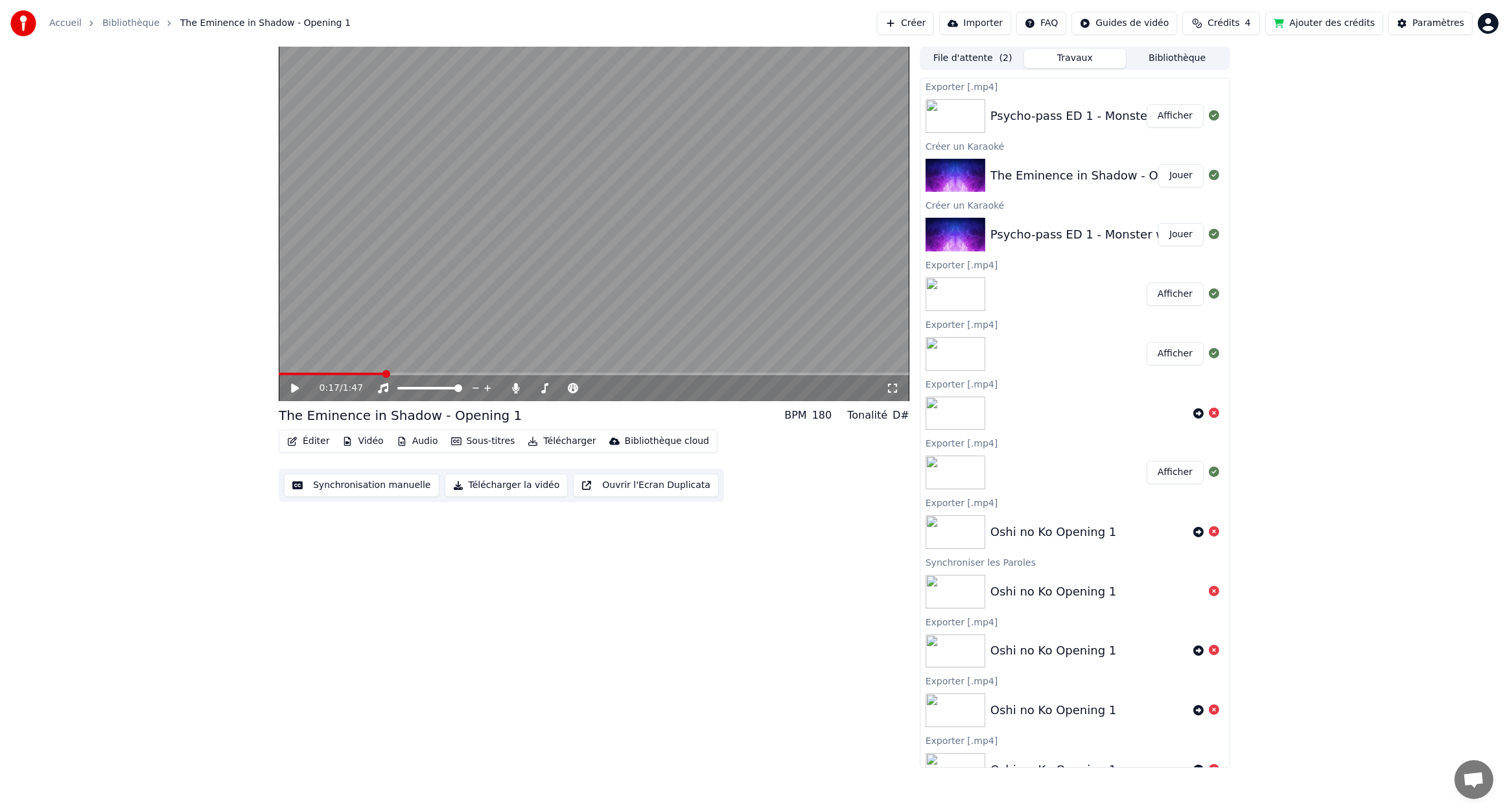
click at [317, 439] on button "Éditer" at bounding box center [308, 441] width 53 height 18
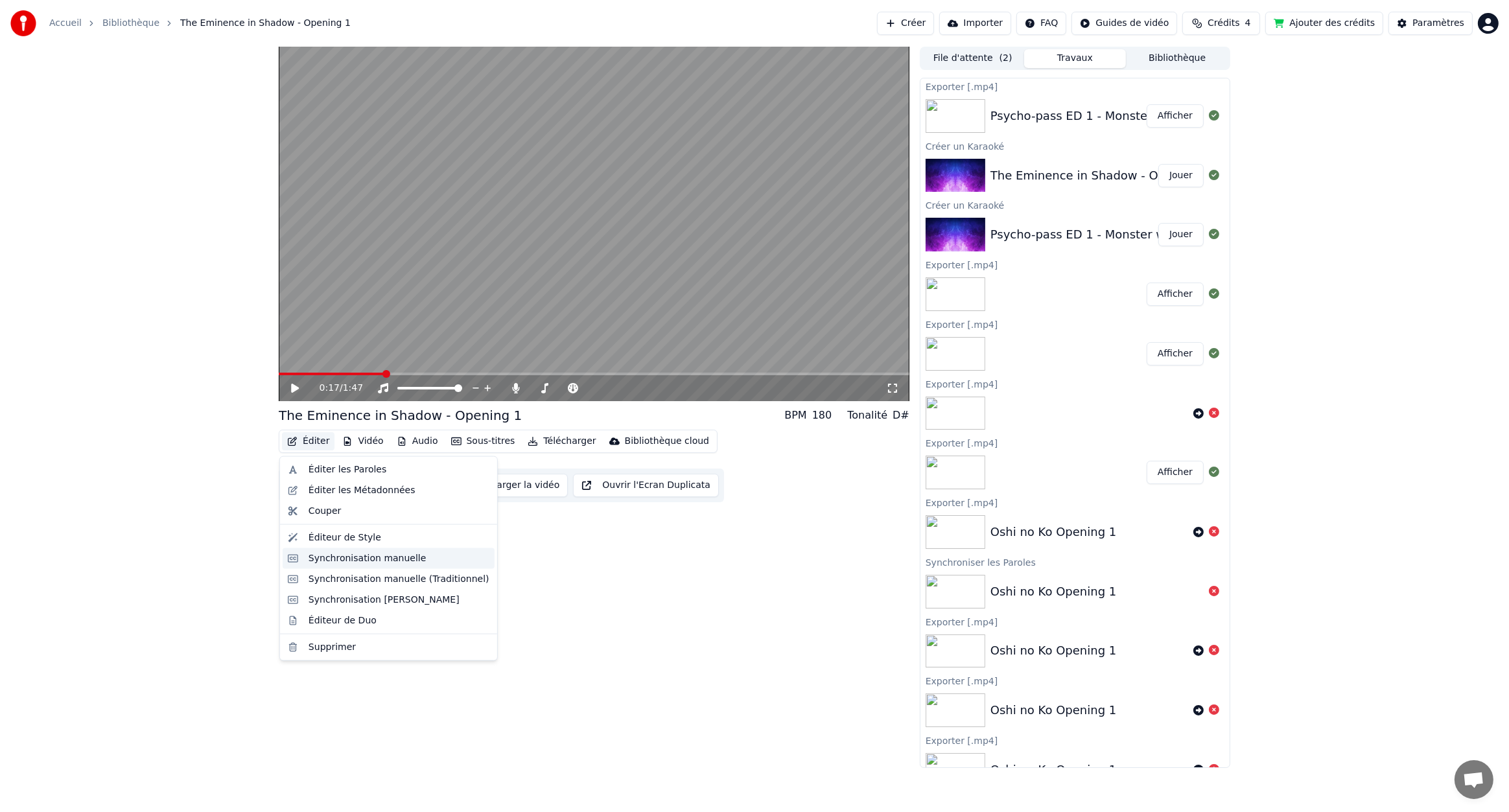
click at [432, 558] on div "Synchronisation manuelle" at bounding box center [399, 558] width 181 height 13
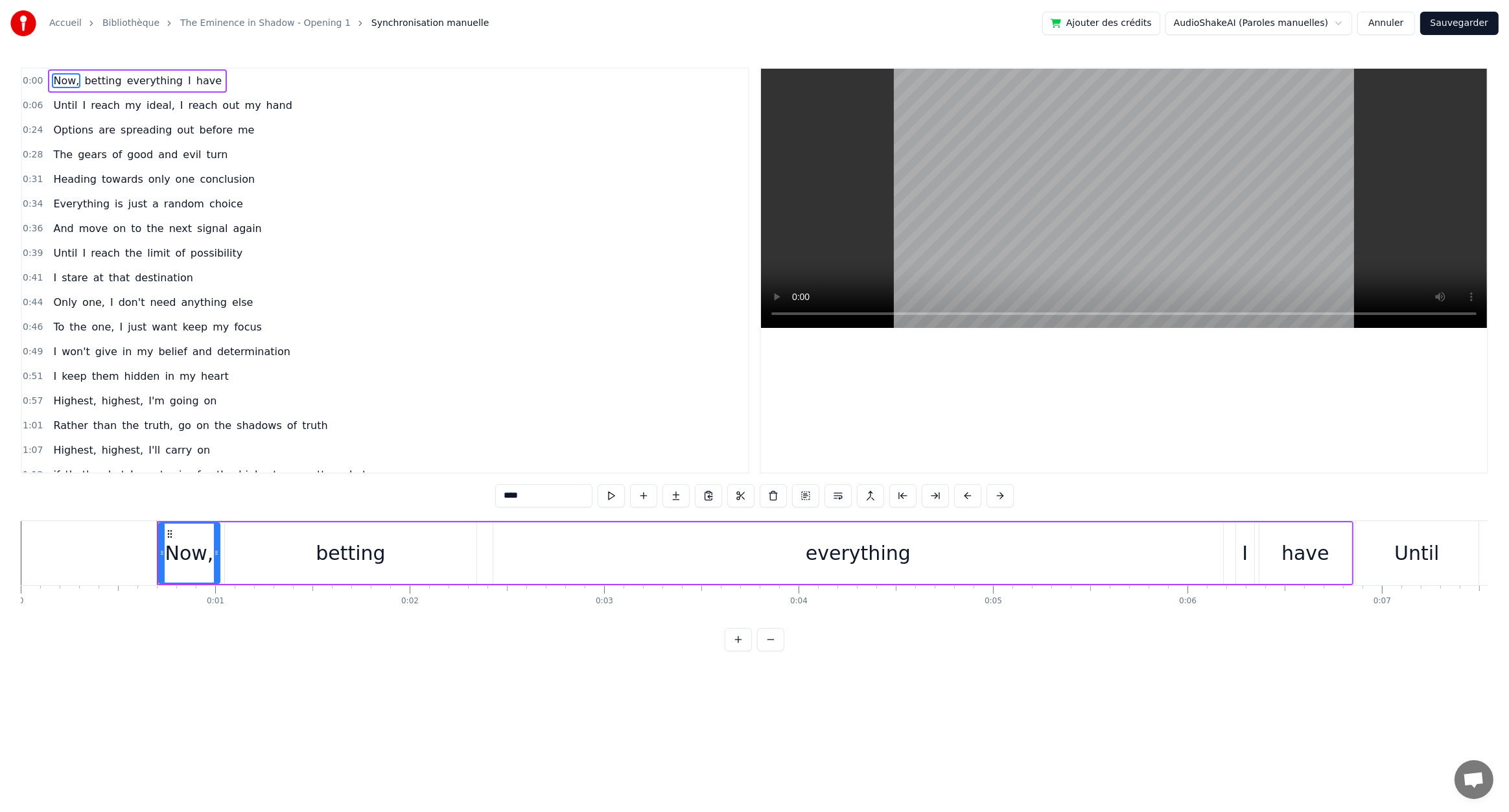
drag, startPoint x: 1105, startPoint y: 266, endPoint x: 1107, endPoint y: 90, distance: 176.0
click at [1107, 90] on video at bounding box center [1124, 198] width 726 height 260
click at [1018, 177] on video at bounding box center [1124, 198] width 726 height 260
click at [997, 498] on button at bounding box center [1000, 496] width 28 height 23
click at [952, 496] on button at bounding box center [951, 496] width 28 height 23
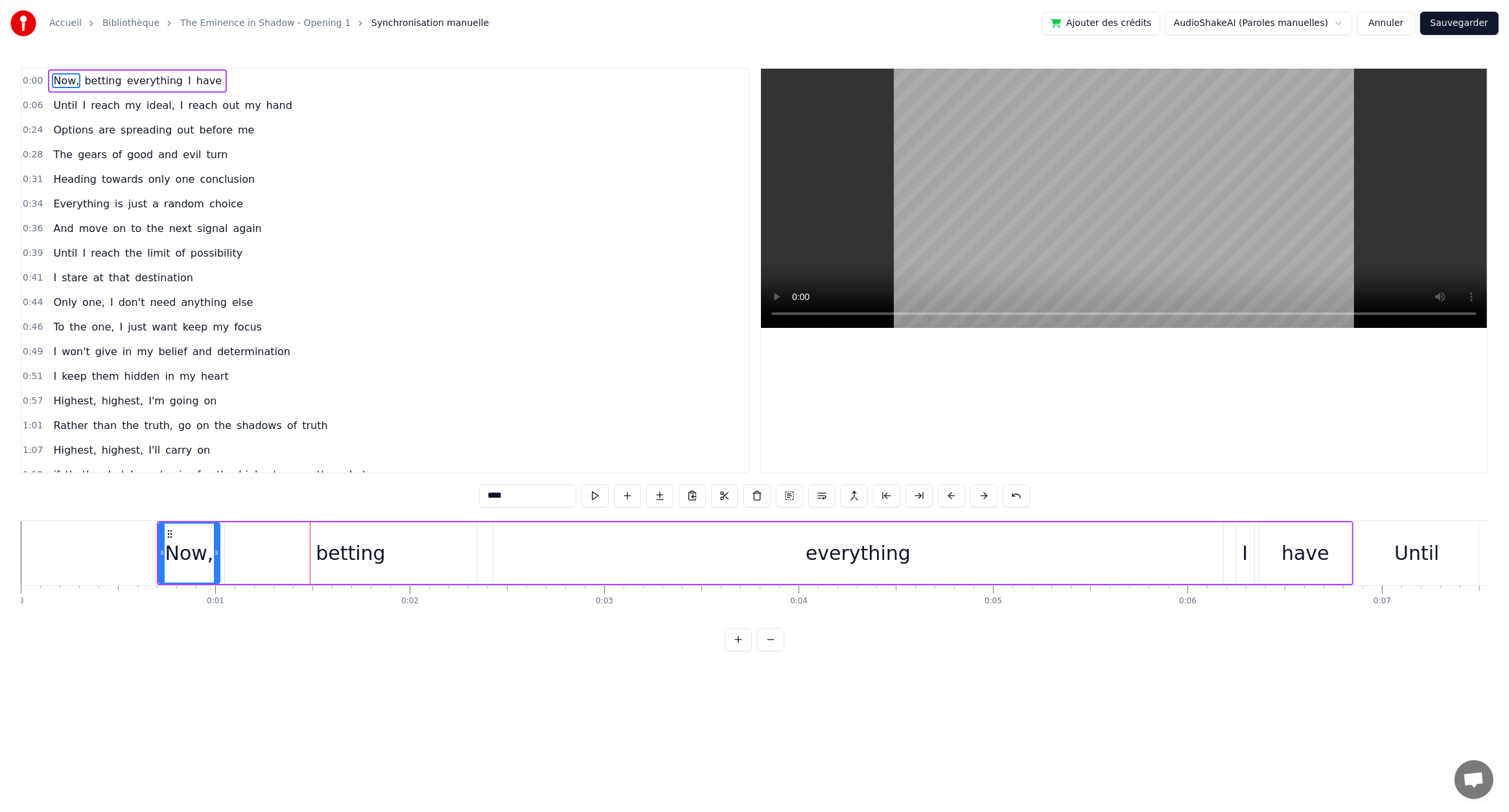
click at [1438, 570] on div "Until" at bounding box center [1417, 552] width 123 height 64
type input "*****"
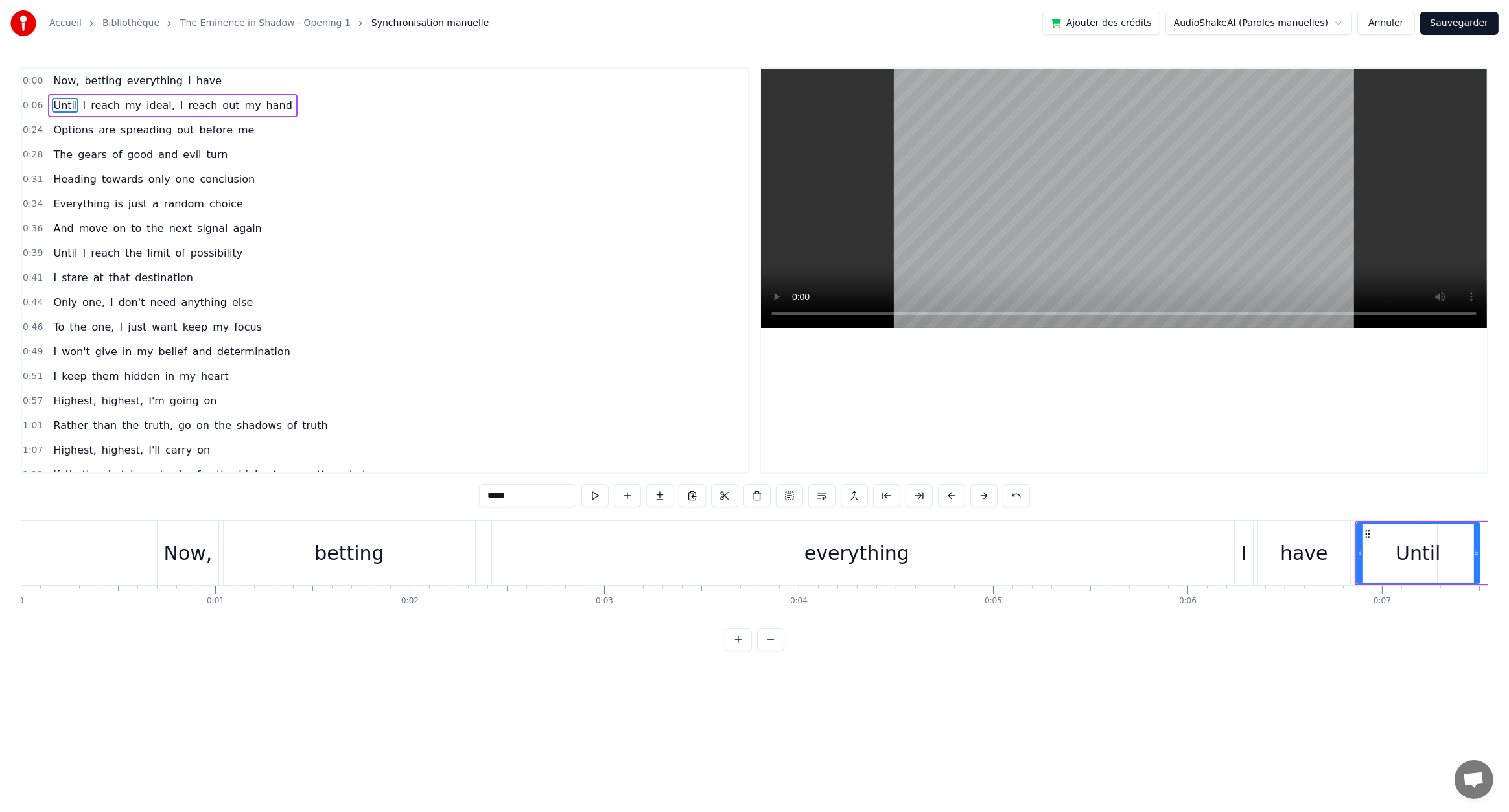
scroll to position [0, 229]
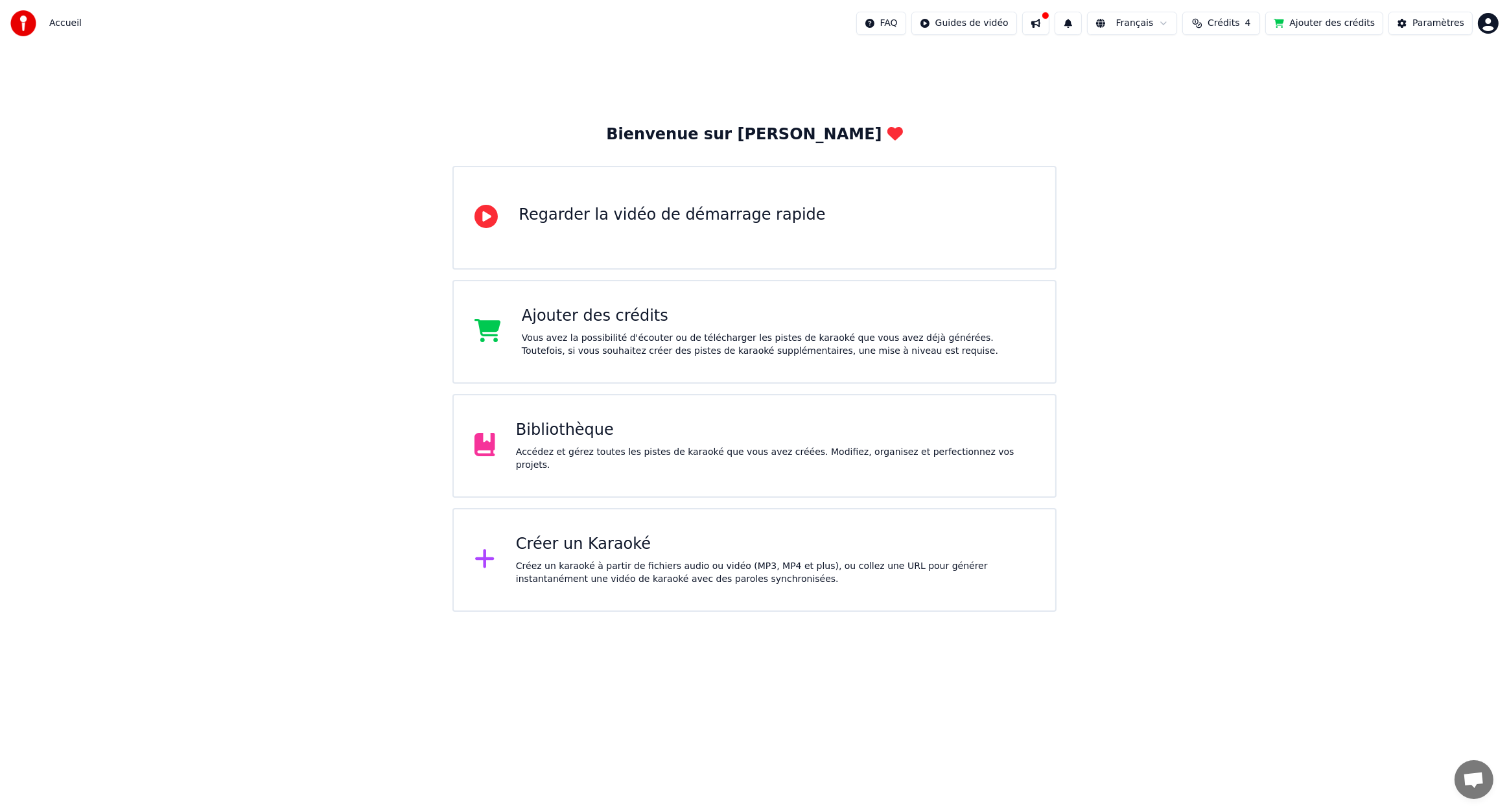
click at [602, 460] on div "Accédez et gérez toutes les pistes de karaoké que vous avez créées. Modifiez, o…" at bounding box center [775, 459] width 518 height 26
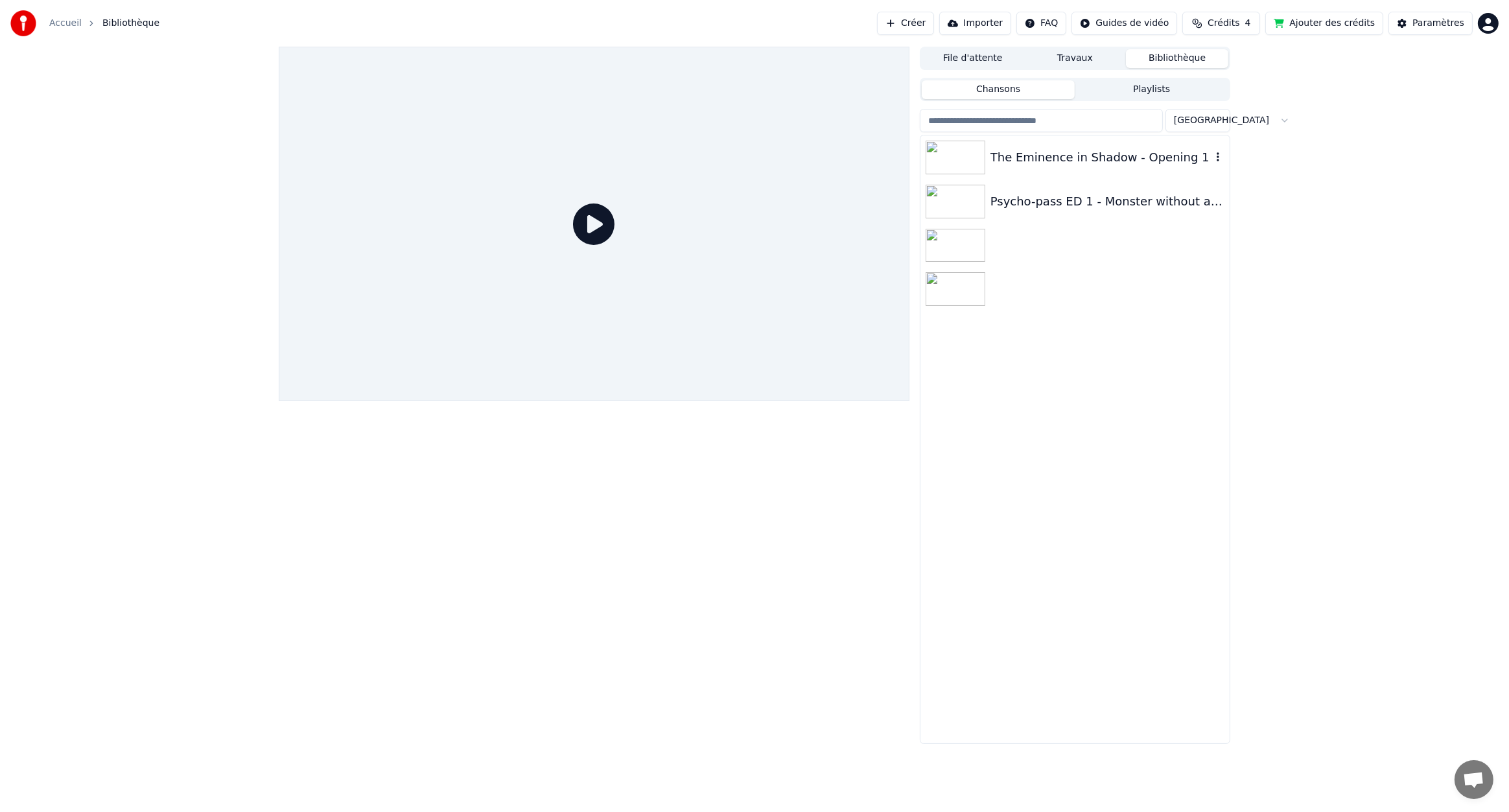
click at [1089, 159] on div "The Eminence in Shadow - Opening 1" at bounding box center [1101, 157] width 221 height 18
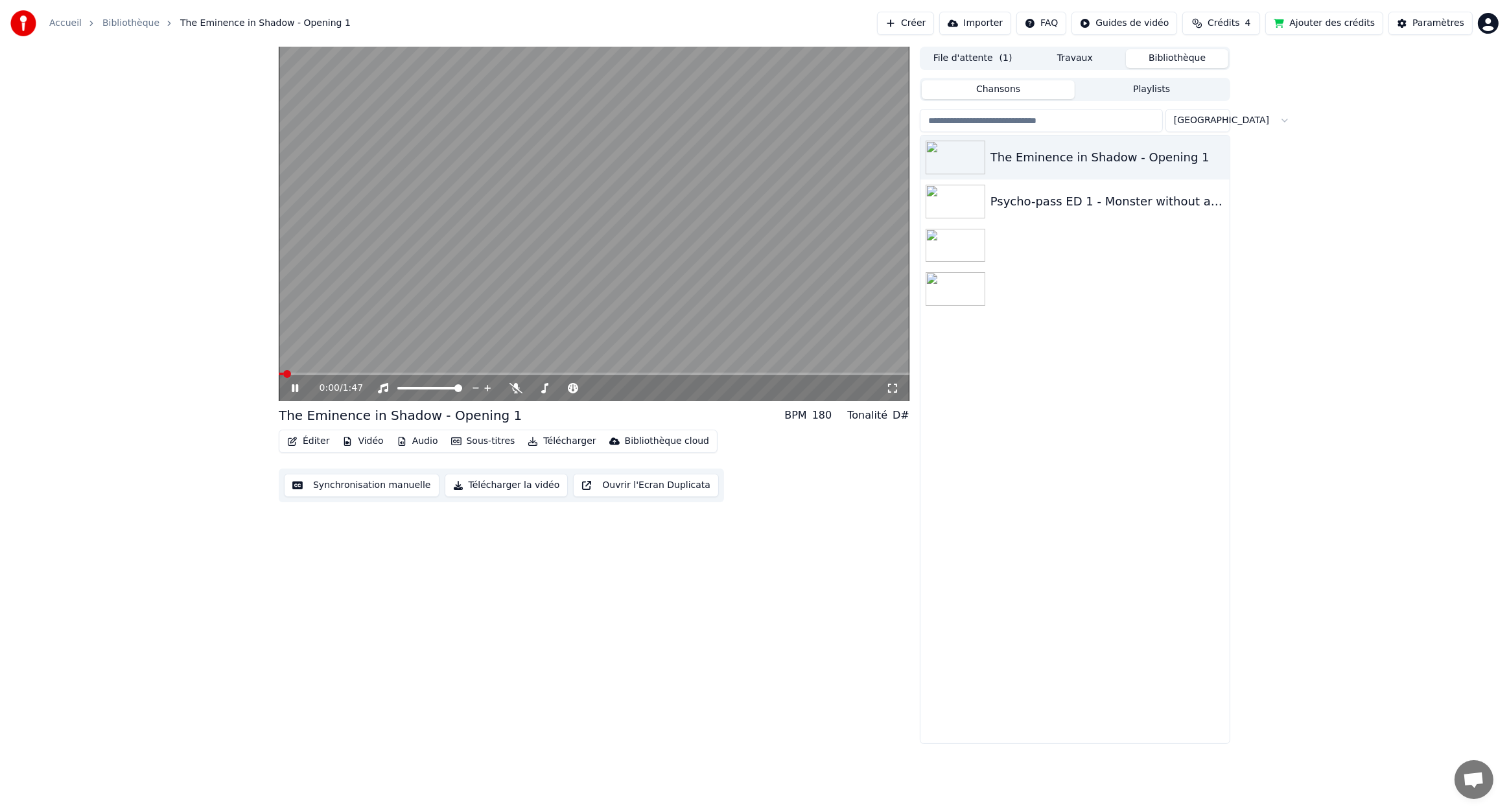
click at [518, 260] on video at bounding box center [594, 224] width 631 height 354
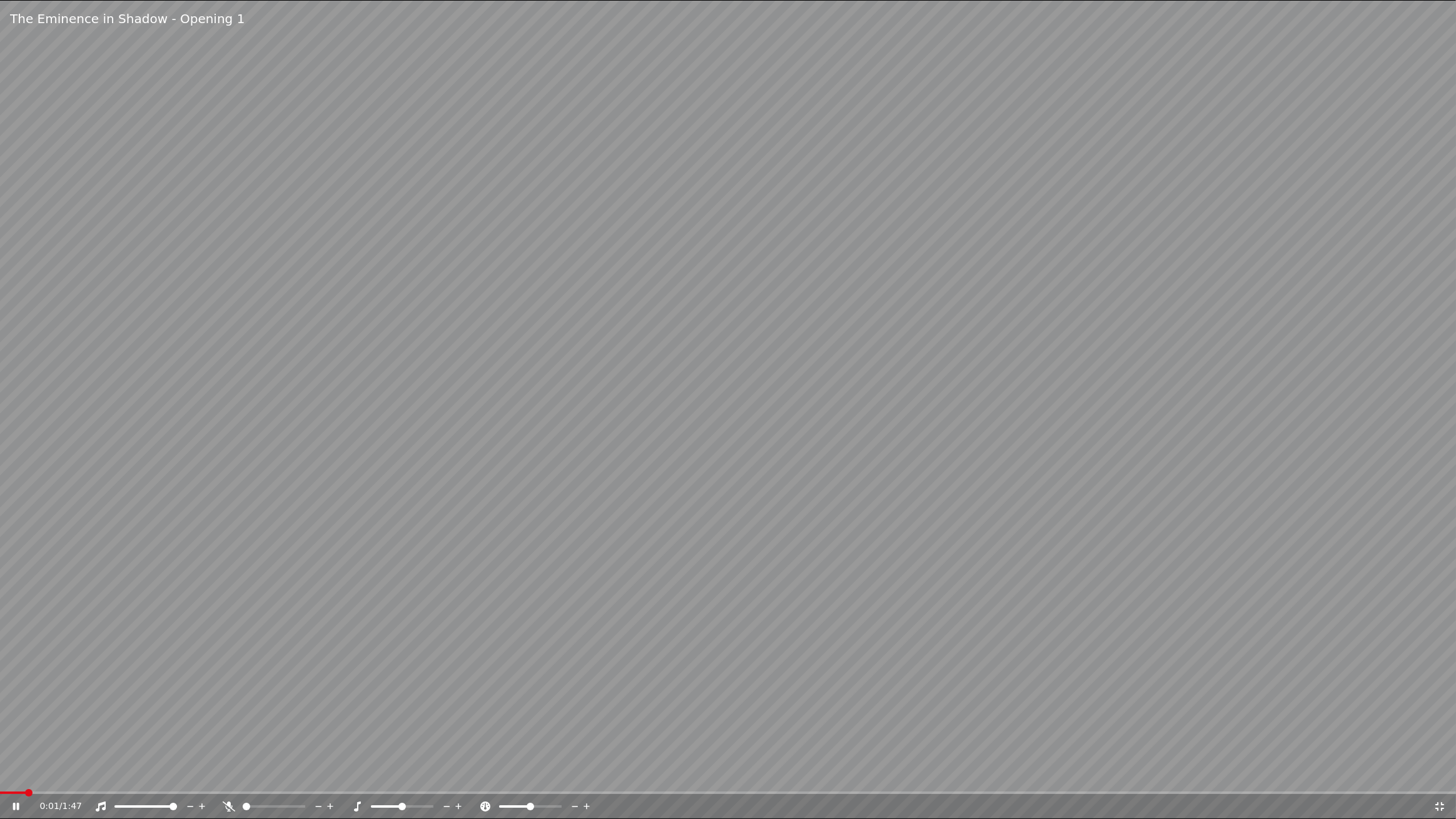
click at [835, 392] on video at bounding box center [728, 410] width 1456 height 819
drag, startPoint x: 835, startPoint y: 392, endPoint x: 835, endPoint y: 378, distance: 14.0
click at [835, 392] on video at bounding box center [728, 410] width 1456 height 819
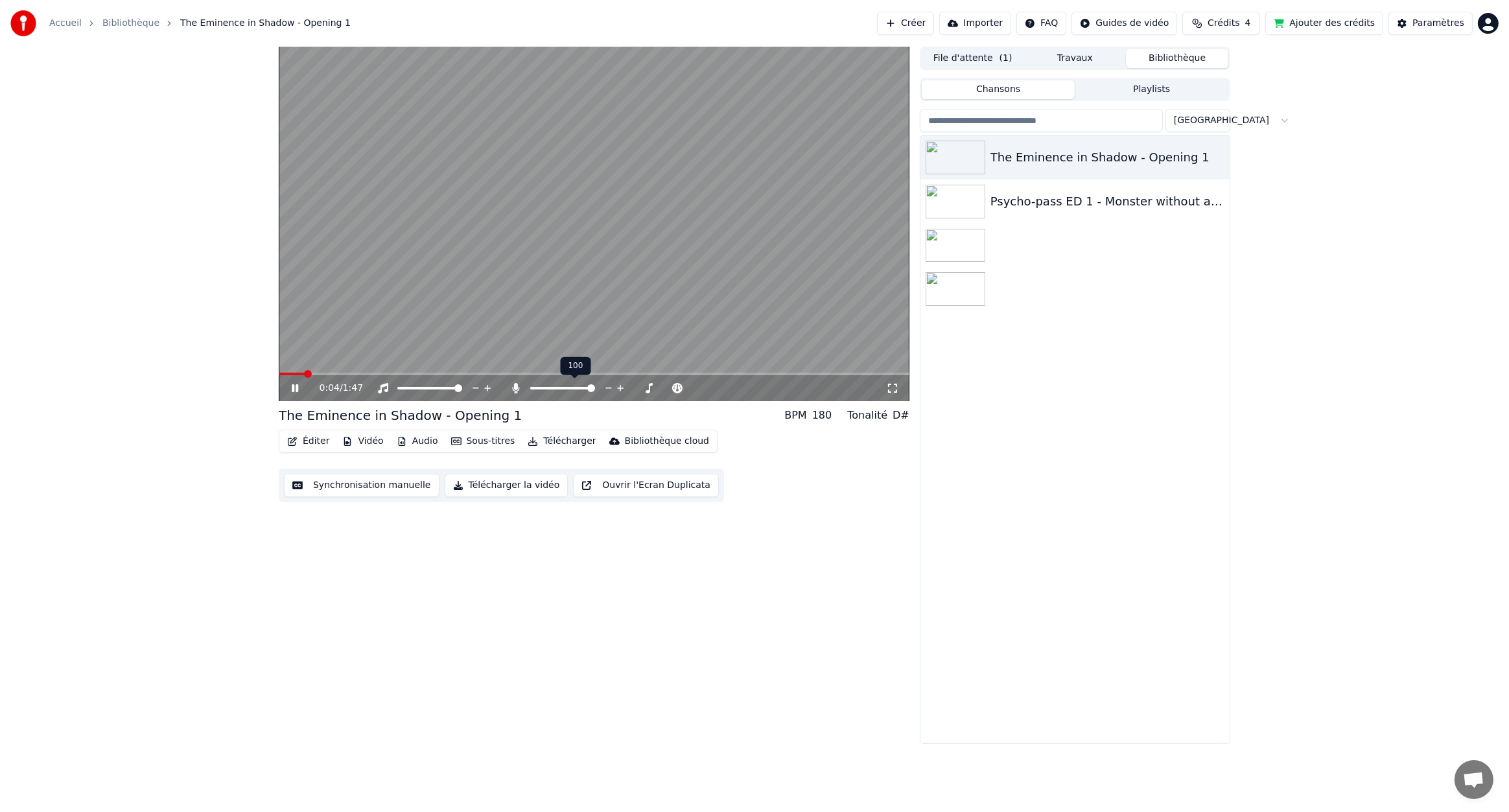
click at [595, 384] on span at bounding box center [590, 388] width 8 height 8
click at [652, 287] on video at bounding box center [594, 224] width 631 height 354
click at [364, 491] on button "Synchronisation manuelle" at bounding box center [362, 486] width 156 height 23
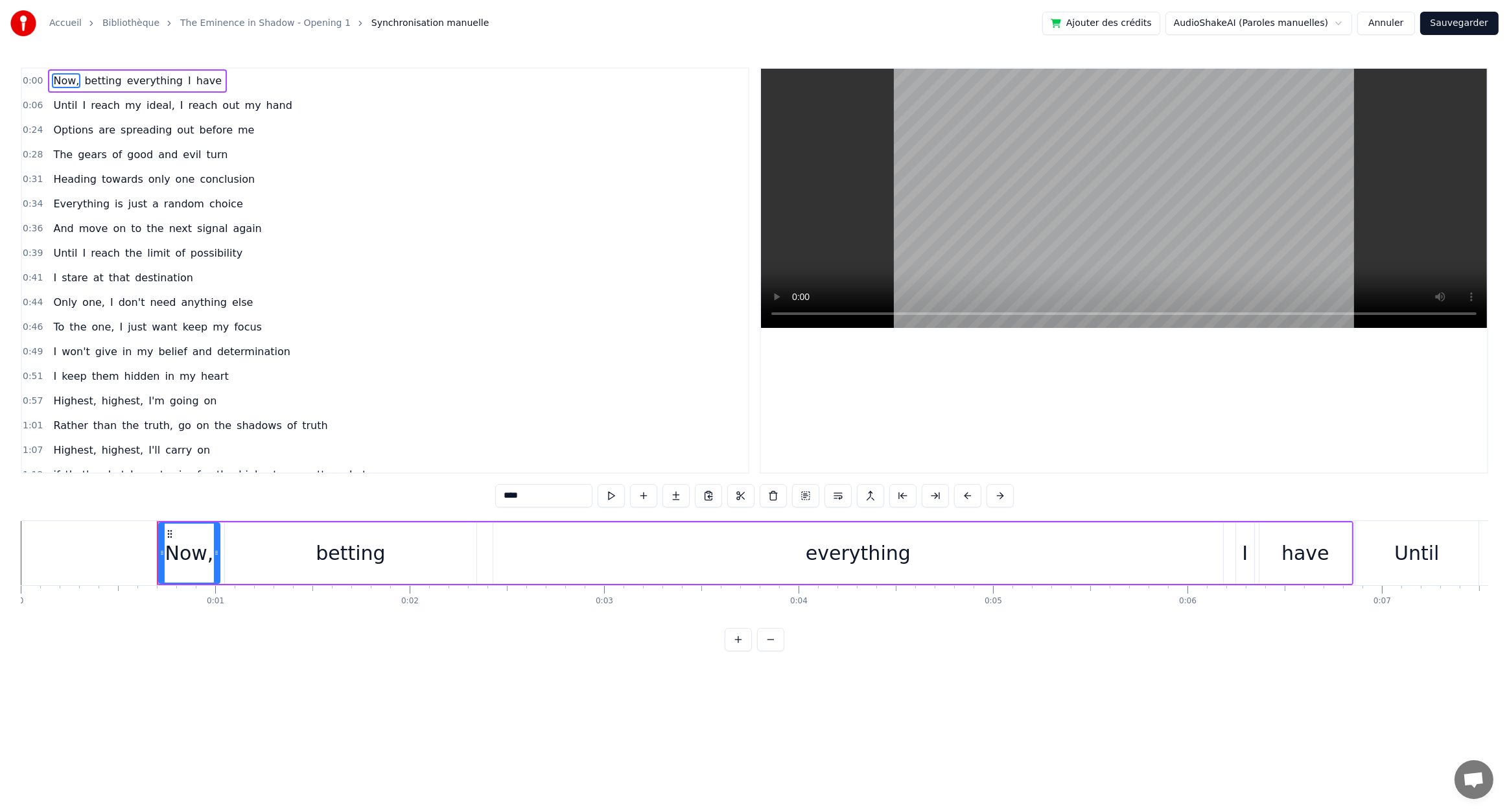
drag, startPoint x: 219, startPoint y: 80, endPoint x: 185, endPoint y: 78, distance: 34.1
click at [185, 78] on div "0:00 Now, betting everything I have" at bounding box center [384, 80] width 726 height 24
drag, startPoint x: 353, startPoint y: 84, endPoint x: 375, endPoint y: 483, distance: 399.6
click at [375, 483] on div "0:00 Now, betting everything I have 0:06 Until I reach my ideal, I reach out my…" at bounding box center [754, 360] width 1468 height 584
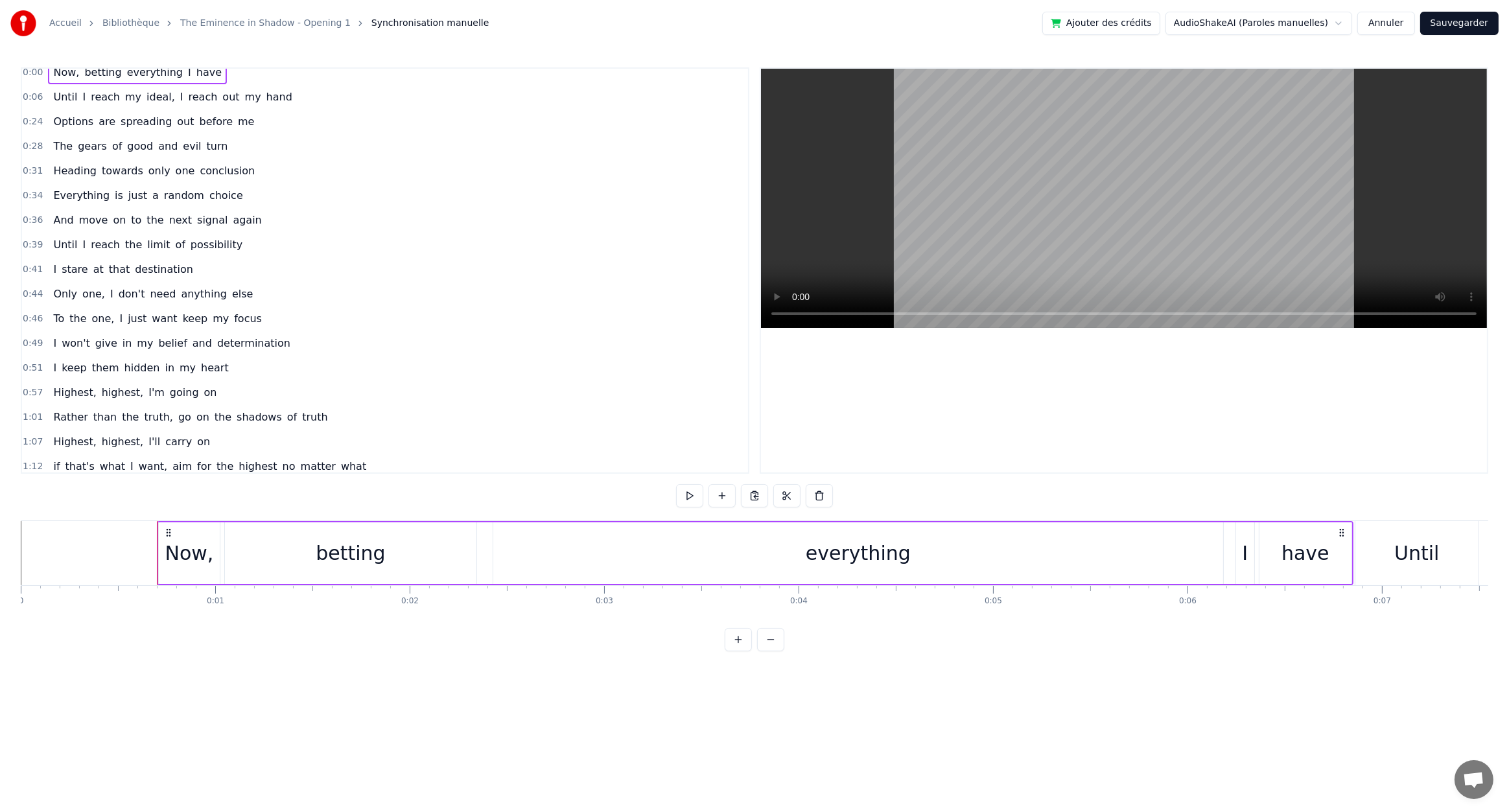
click at [171, 459] on span "aim" at bounding box center [182, 466] width 22 height 15
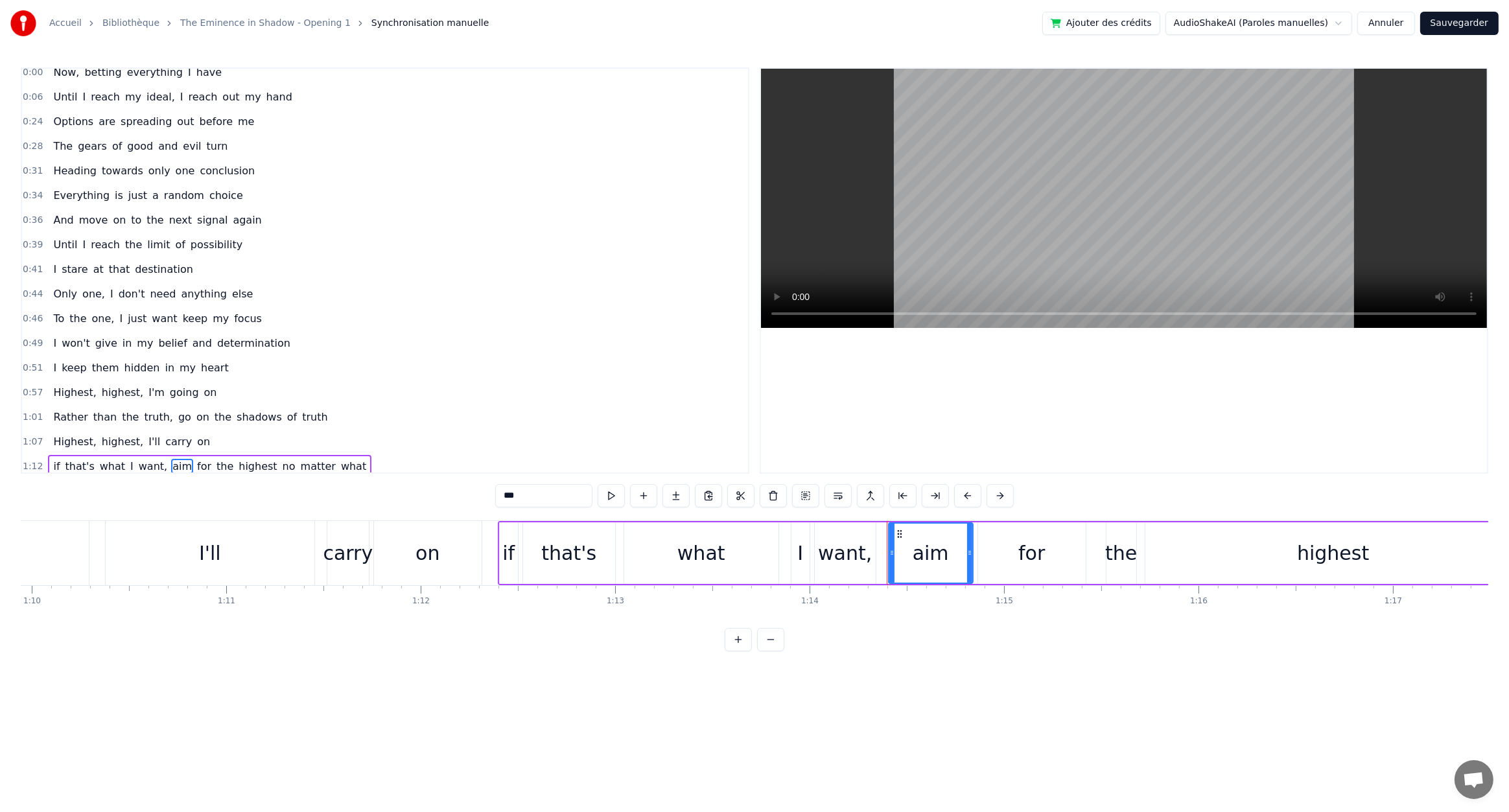
scroll to position [0, 14404]
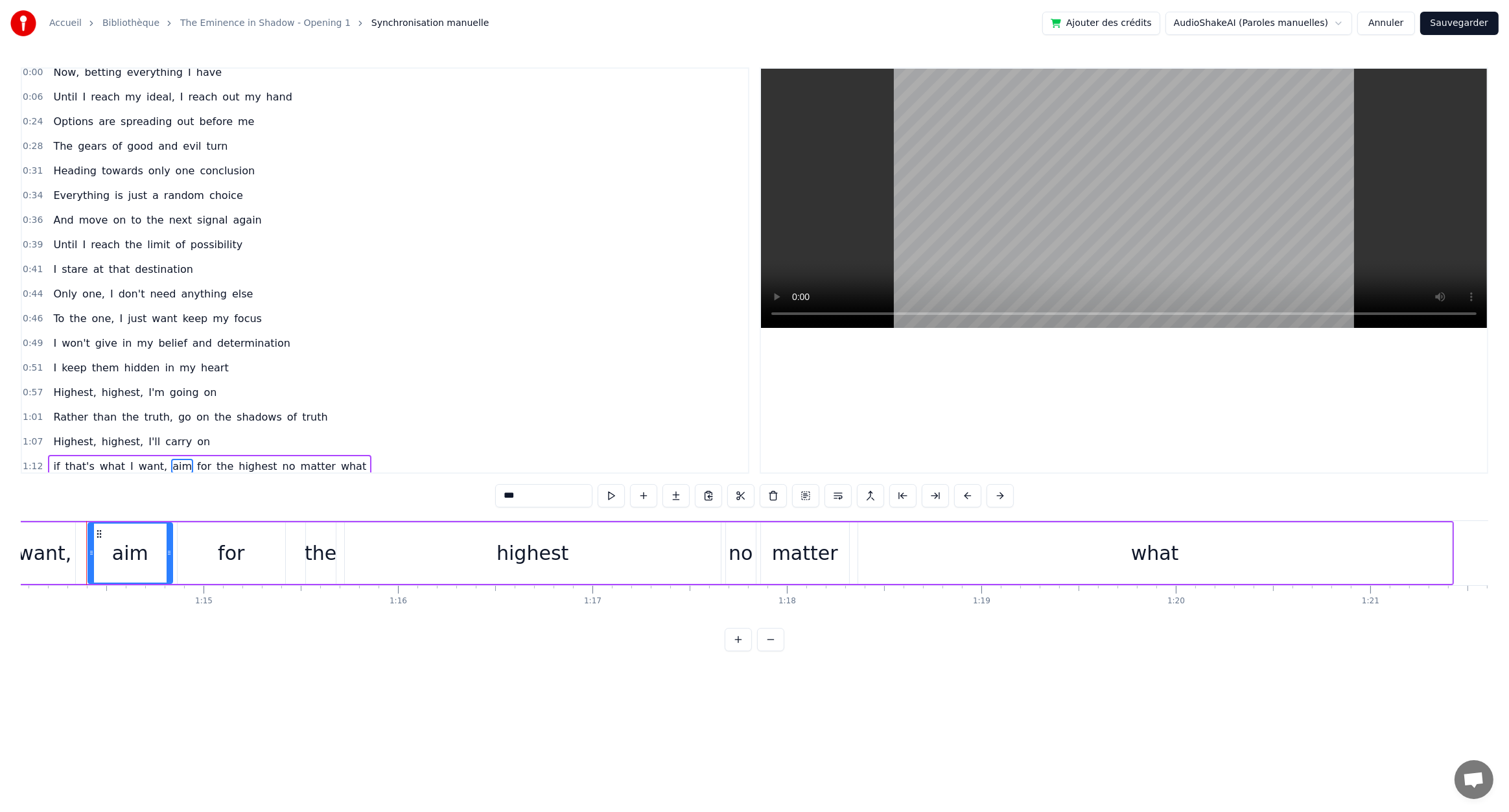
click at [936, 672] on html "Accueil Bibliothèque The Eminence in Shadow - Opening 1 Synchronisation manuell…" at bounding box center [754, 336] width 1509 height 672
click at [291, 22] on link "The Eminence in Shadow - Opening 1" at bounding box center [265, 23] width 171 height 13
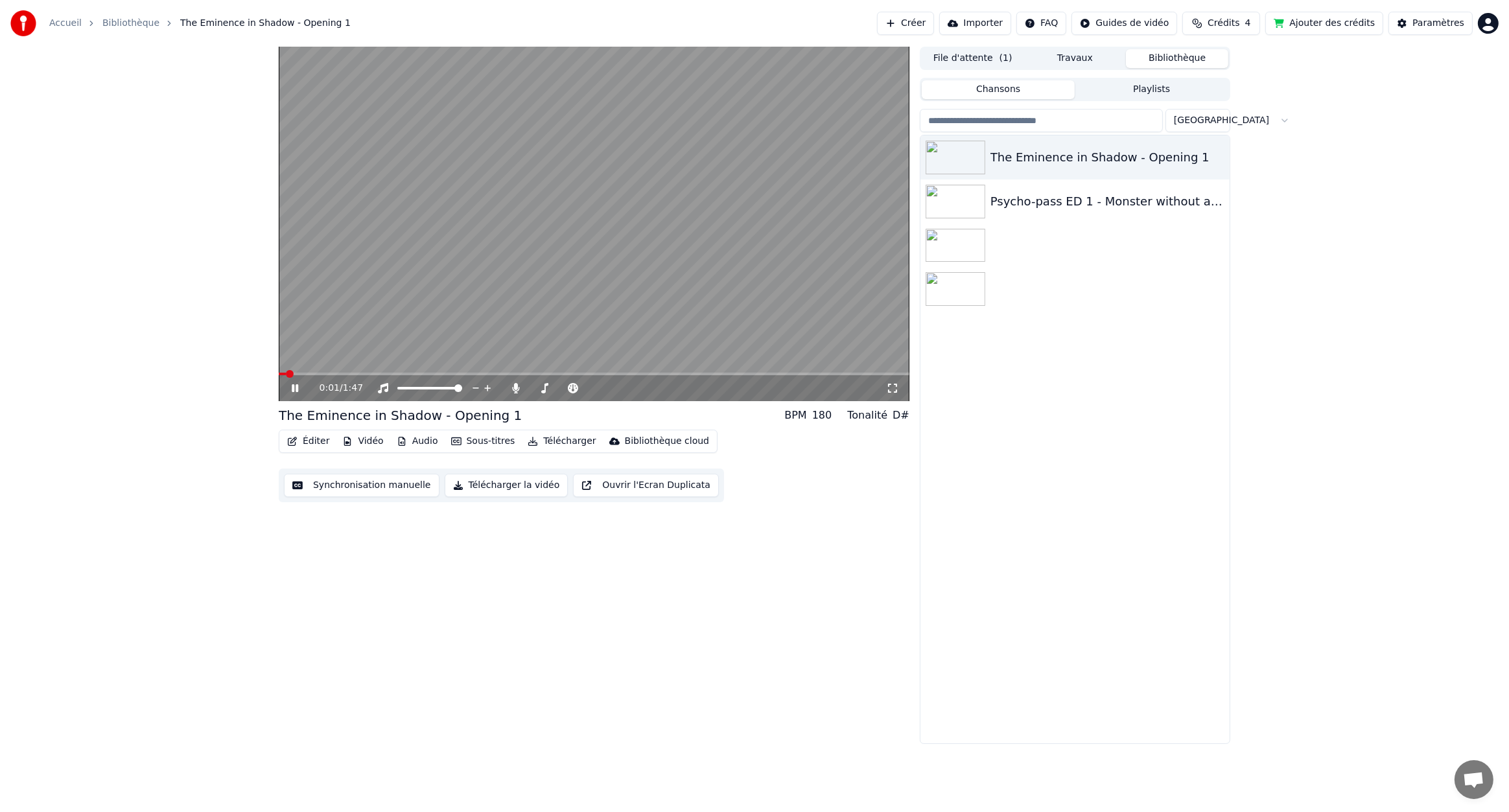
click at [474, 442] on button "Sous-titres" at bounding box center [483, 441] width 75 height 18
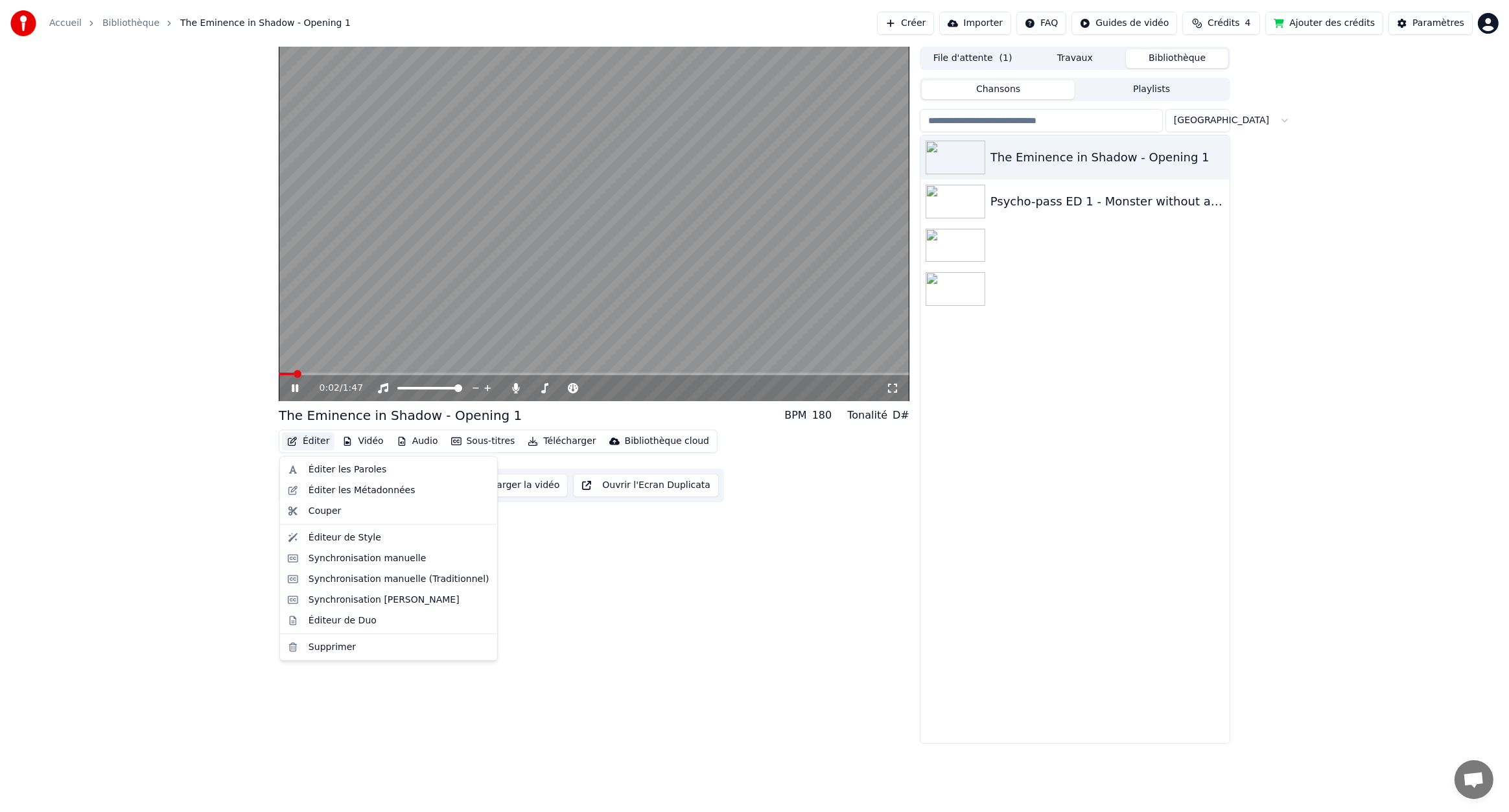
click at [304, 436] on button "Éditer" at bounding box center [308, 441] width 53 height 18
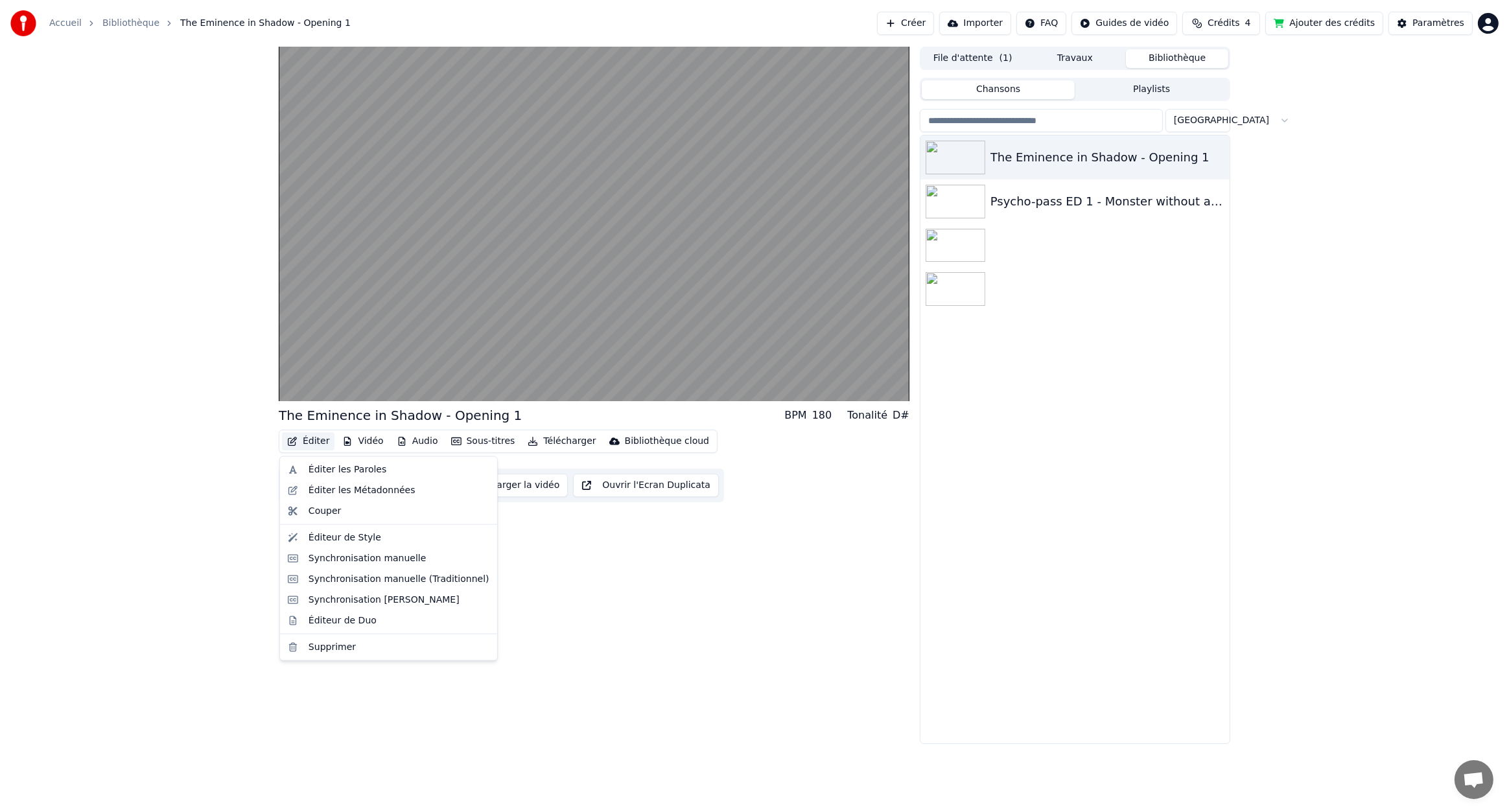
click at [304, 436] on button "Éditer" at bounding box center [308, 441] width 53 height 18
click at [350, 540] on div "Éditeur de Style" at bounding box center [345, 537] width 73 height 13
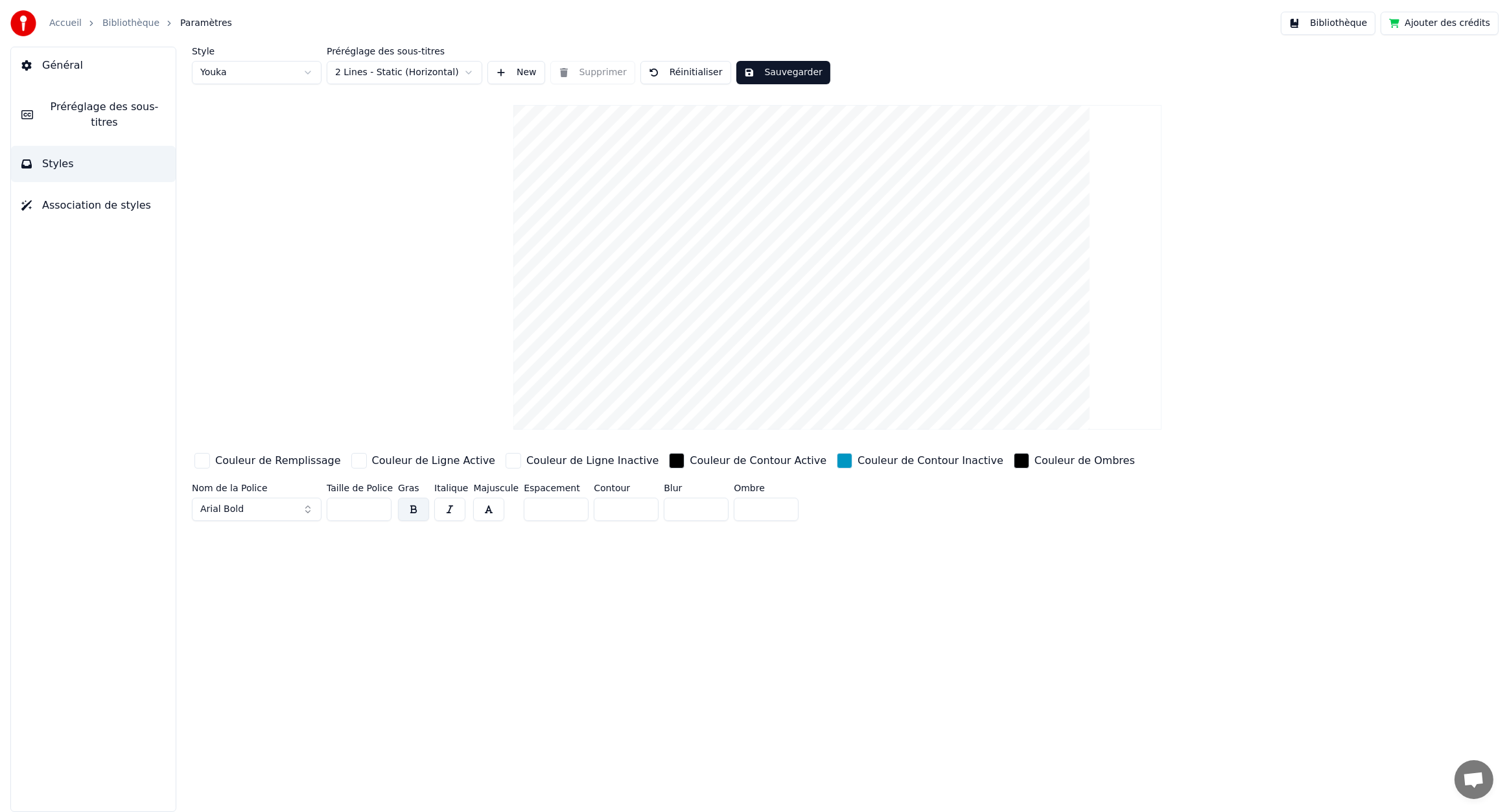
drag, startPoint x: 785, startPoint y: 362, endPoint x: 781, endPoint y: 275, distance: 87.1
click at [783, 269] on video at bounding box center [837, 267] width 648 height 325
click at [778, 301] on video at bounding box center [837, 267] width 648 height 325
click at [785, 301] on video at bounding box center [837, 267] width 648 height 325
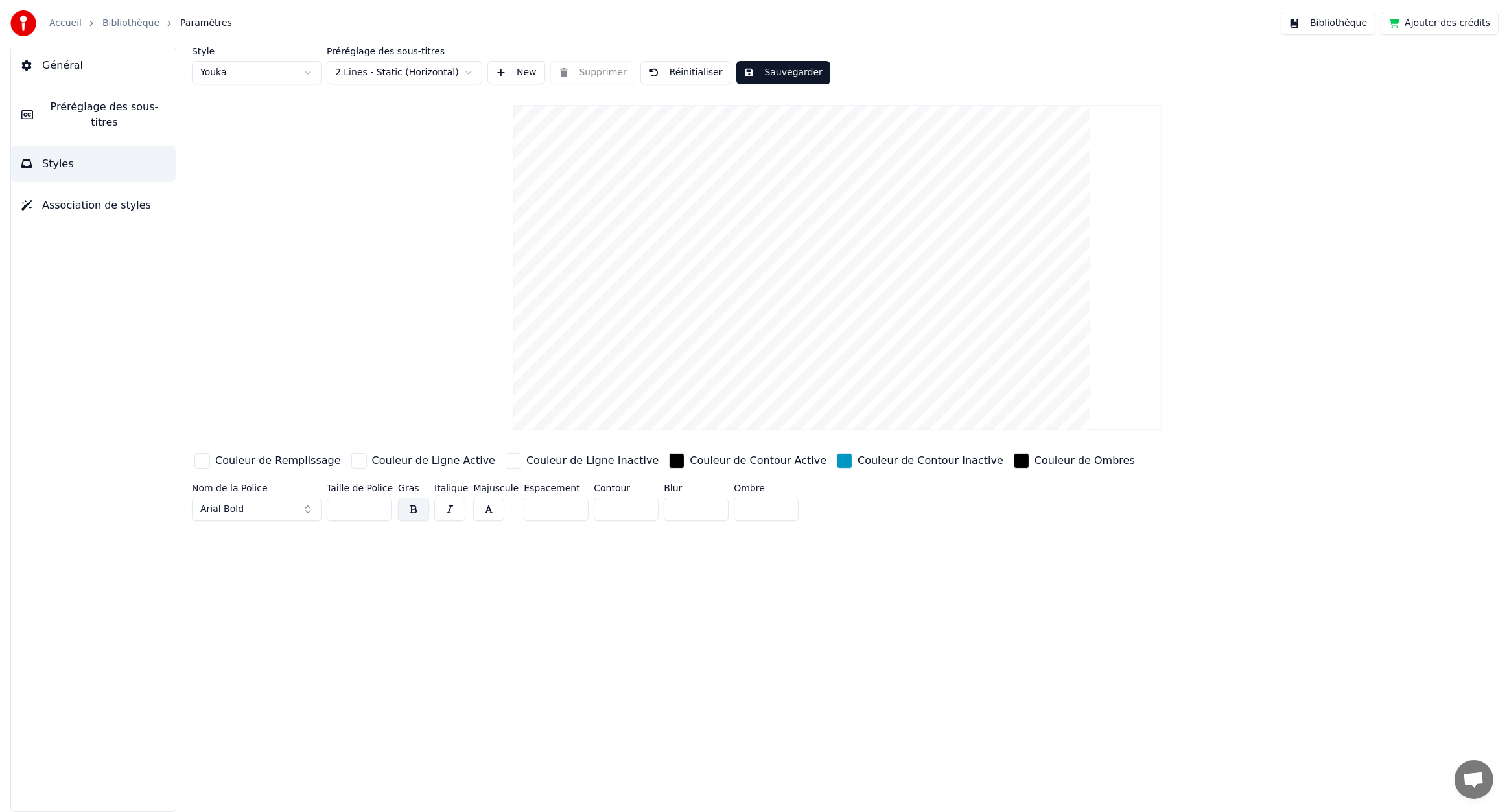
click at [291, 69] on html "Accueil Bibliothèque Paramètres Bibliothèque Ajouter des crédits Général Prérég…" at bounding box center [754, 406] width 1509 height 812
click at [303, 72] on html "Accueil Bibliothèque Paramètres Bibliothèque Ajouter des crédits Général Prérég…" at bounding box center [754, 406] width 1509 height 812
click at [266, 66] on html "Accueil Bibliothèque Paramètres Bibliothèque Ajouter des crédits Général Prérég…" at bounding box center [754, 406] width 1509 height 812
click at [286, 50] on label "Style" at bounding box center [256, 51] width 130 height 9
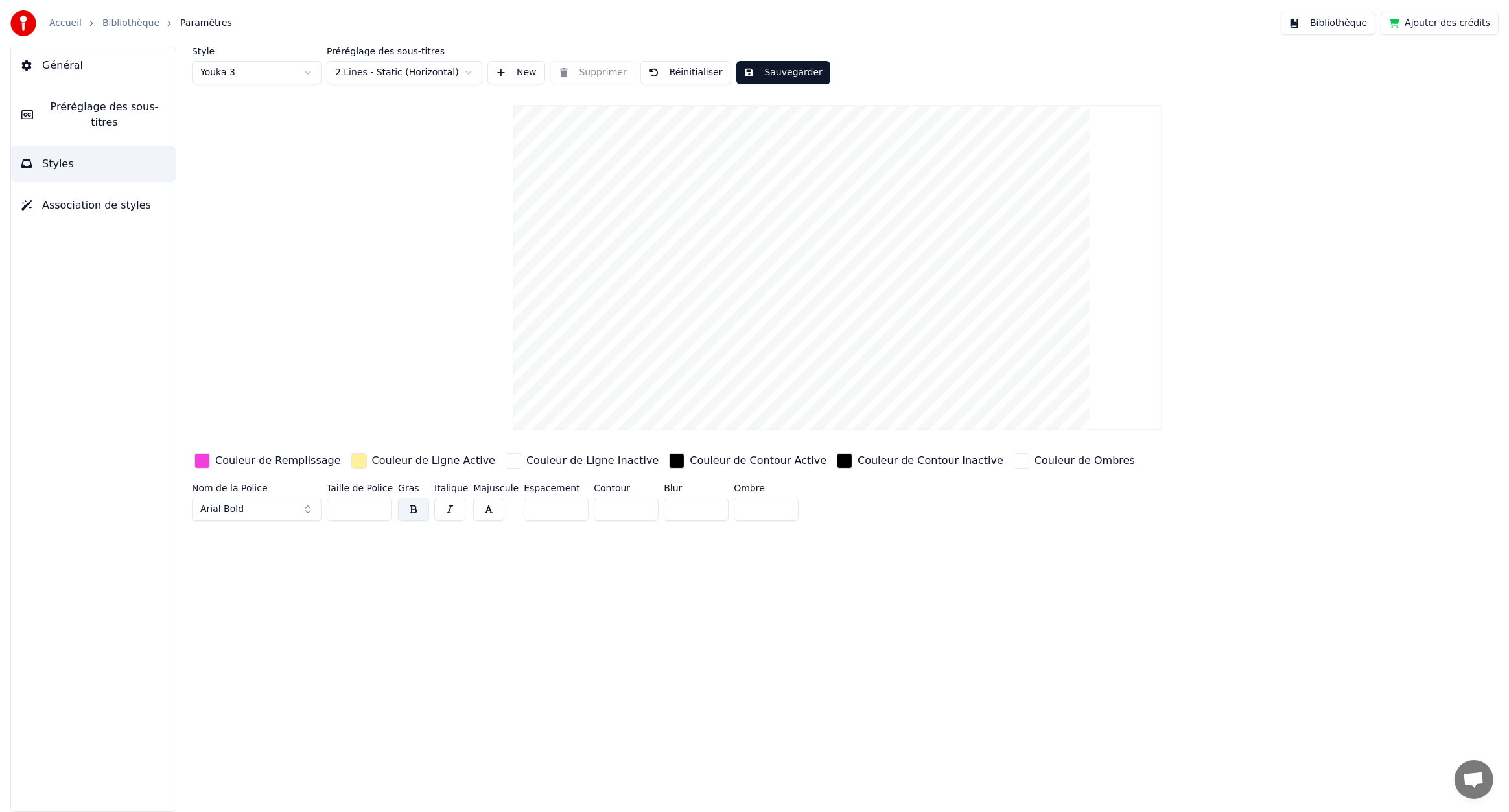
click at [277, 68] on html "Accueil Bibliothèque Paramètres Bibliothèque Ajouter des crédits Général Prérég…" at bounding box center [754, 406] width 1509 height 812
click at [426, 69] on html "Accueil Bibliothèque Paramètres Bibliothèque Ajouter des crédits Général Prérég…" at bounding box center [754, 406] width 1509 height 812
click at [450, 69] on html "Accueil Bibliothèque Paramètres Bibliothèque Ajouter des crédits Général Prérég…" at bounding box center [754, 406] width 1509 height 812
click at [264, 515] on button "Arial Bold" at bounding box center [256, 510] width 130 height 23
click at [309, 504] on button "Arial Bold" at bounding box center [256, 510] width 130 height 23
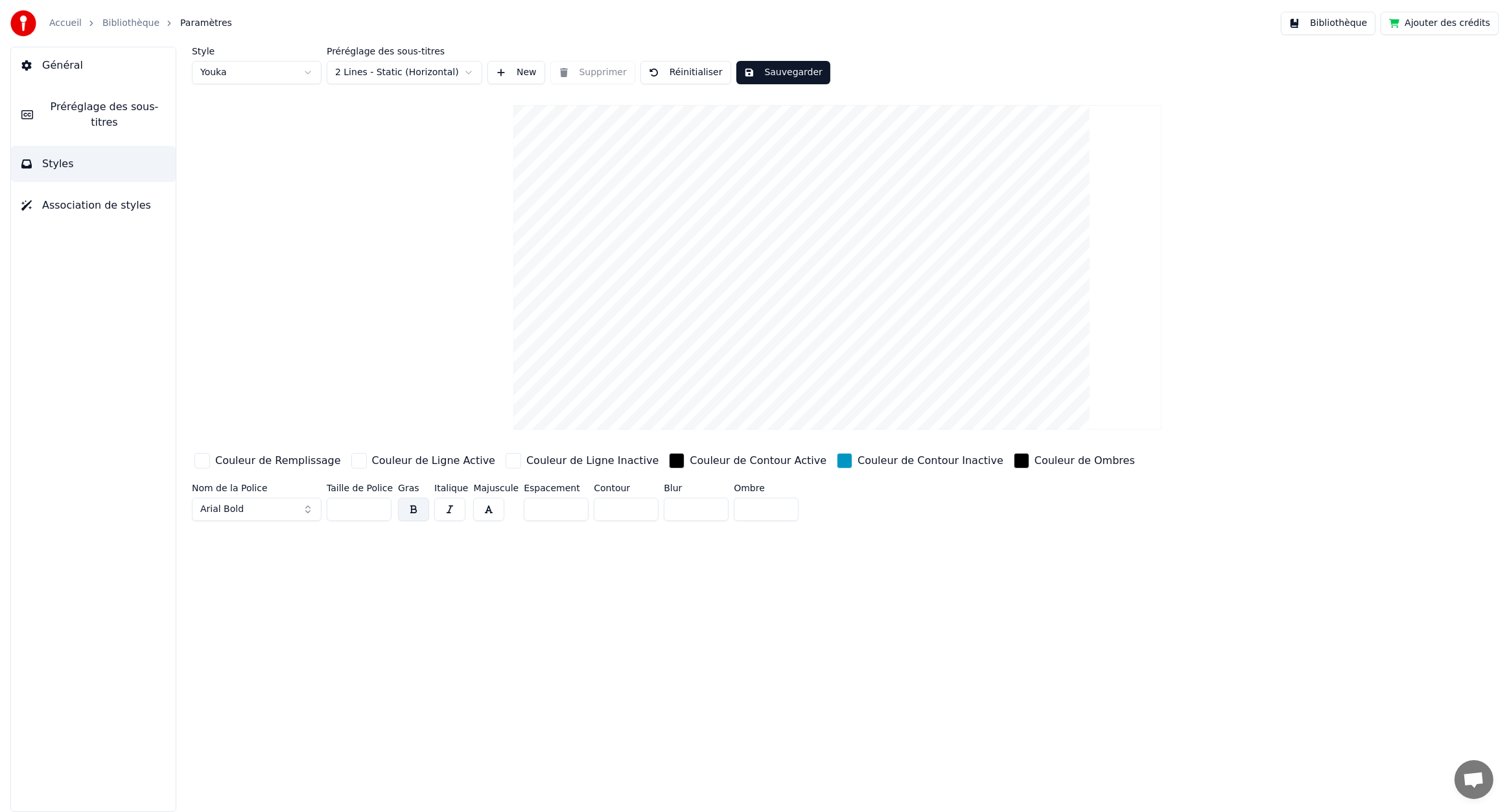
click at [309, 506] on button "Arial Bold" at bounding box center [256, 510] width 130 height 23
click at [369, 513] on input "**" at bounding box center [358, 510] width 64 height 23
click at [380, 506] on input "**" at bounding box center [358, 510] width 64 height 23
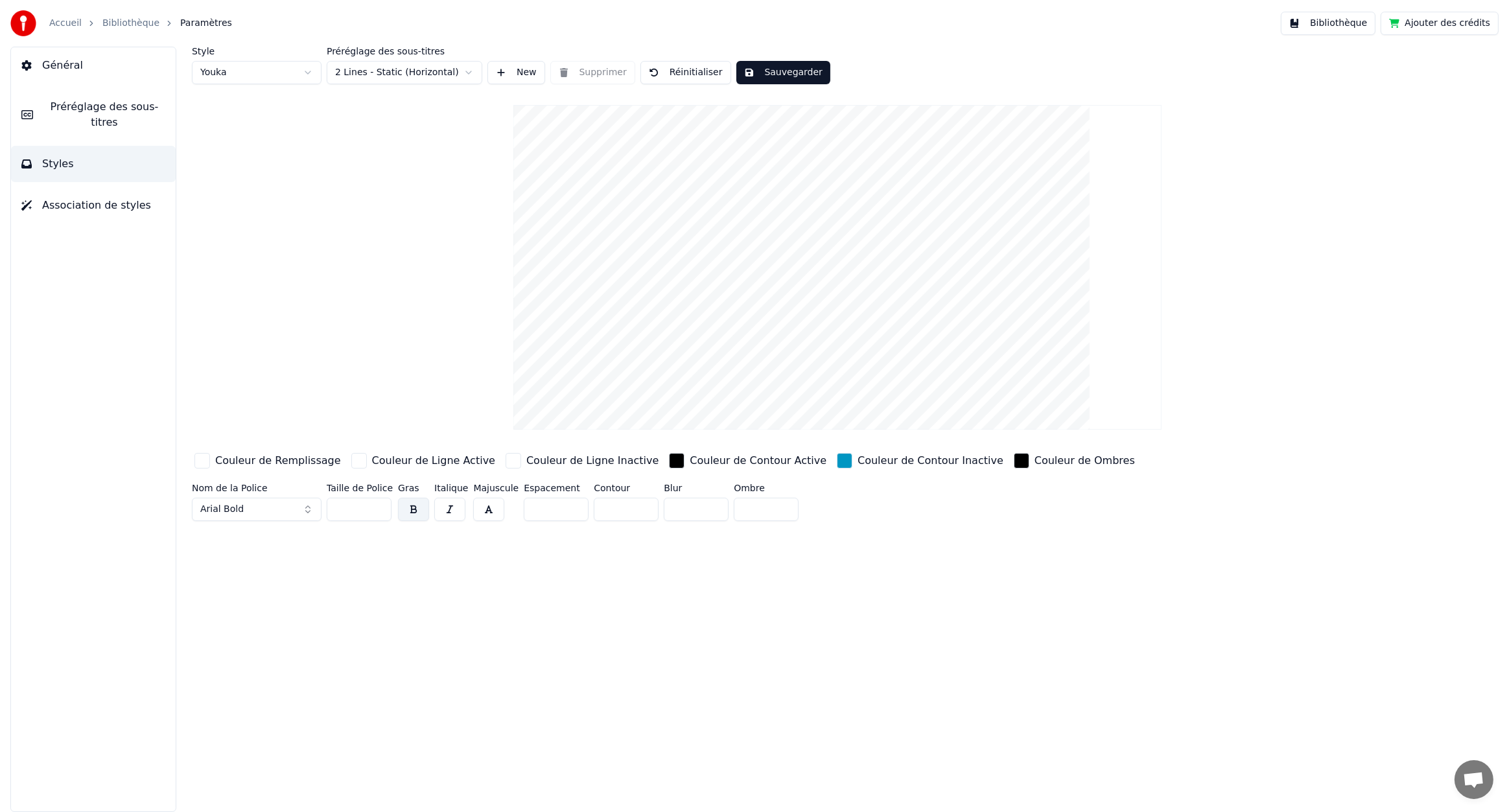
click at [380, 506] on input "**" at bounding box center [358, 510] width 64 height 23
click at [380, 506] on input "***" at bounding box center [358, 510] width 64 height 23
click at [380, 516] on input "***" at bounding box center [358, 510] width 64 height 23
click at [377, 512] on input "**" at bounding box center [358, 510] width 64 height 23
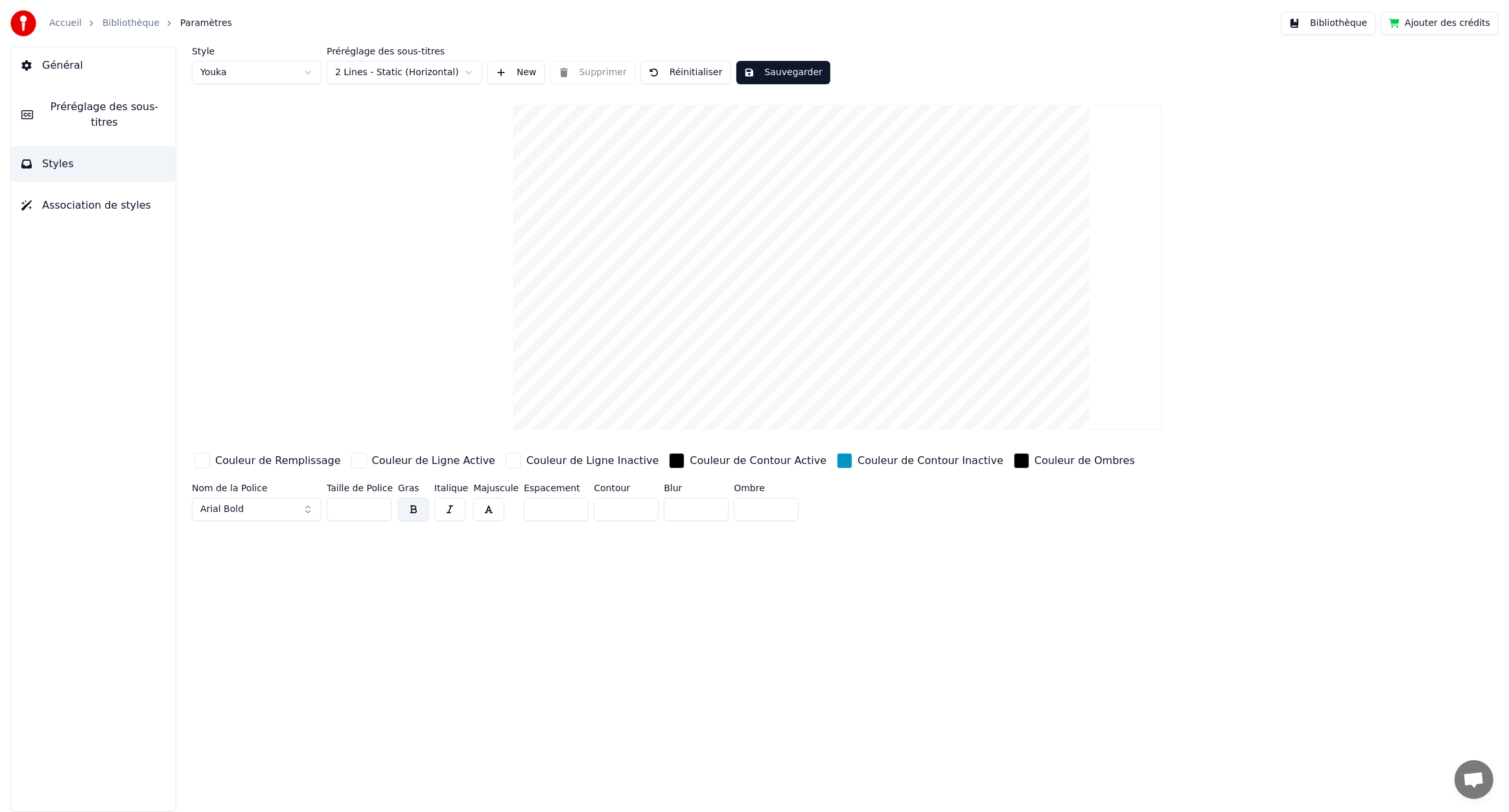
type input "**"
click at [377, 512] on input "**" at bounding box center [358, 510] width 64 height 23
click at [538, 512] on input "*" at bounding box center [556, 510] width 64 height 23
click at [565, 506] on input "**" at bounding box center [556, 510] width 64 height 23
type input "**"
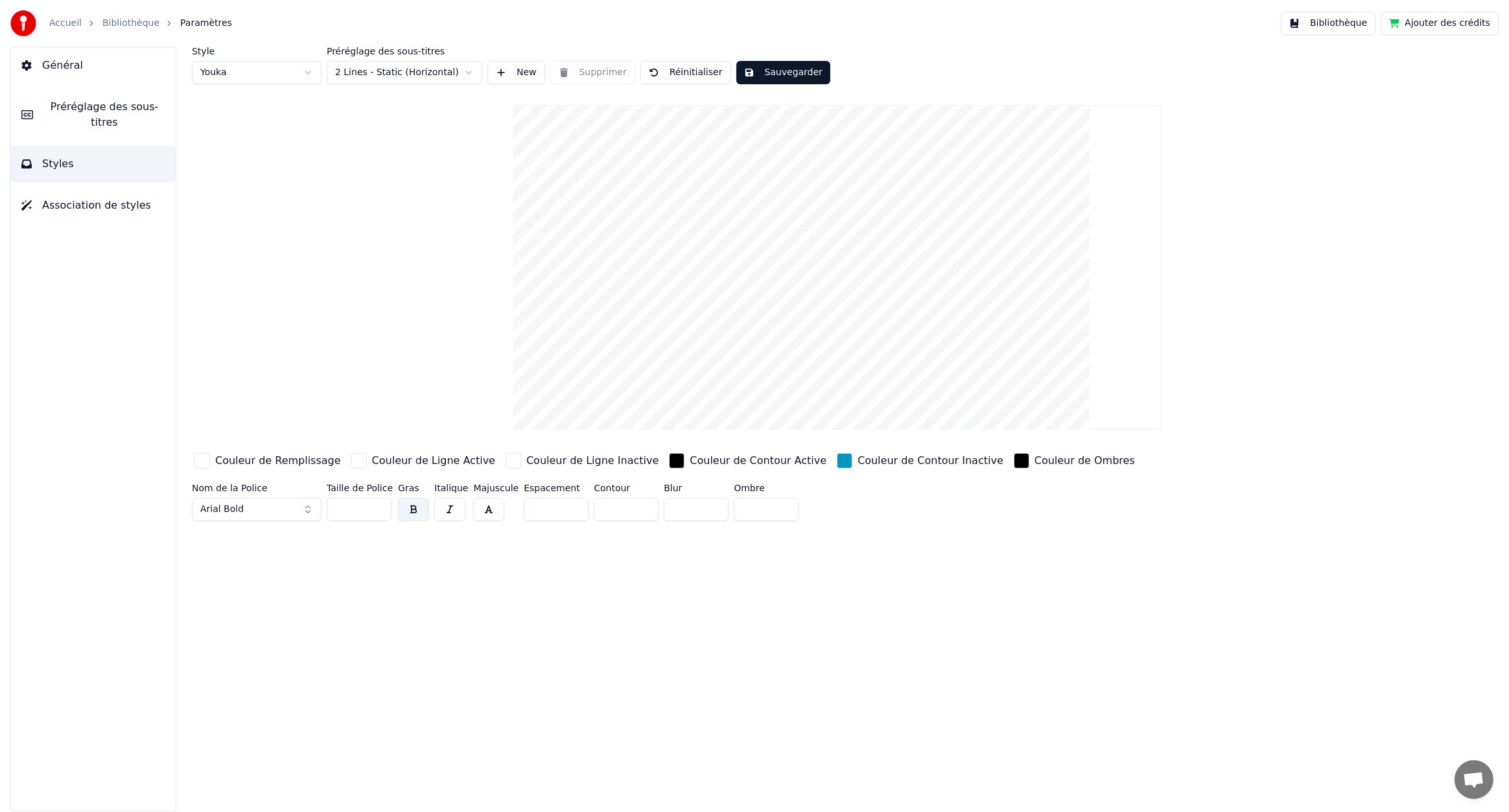
click at [565, 506] on input "**" at bounding box center [556, 510] width 64 height 23
type input "**"
click at [638, 504] on input "**" at bounding box center [626, 510] width 64 height 23
type input "**"
click at [708, 506] on input "**" at bounding box center [696, 510] width 64 height 23
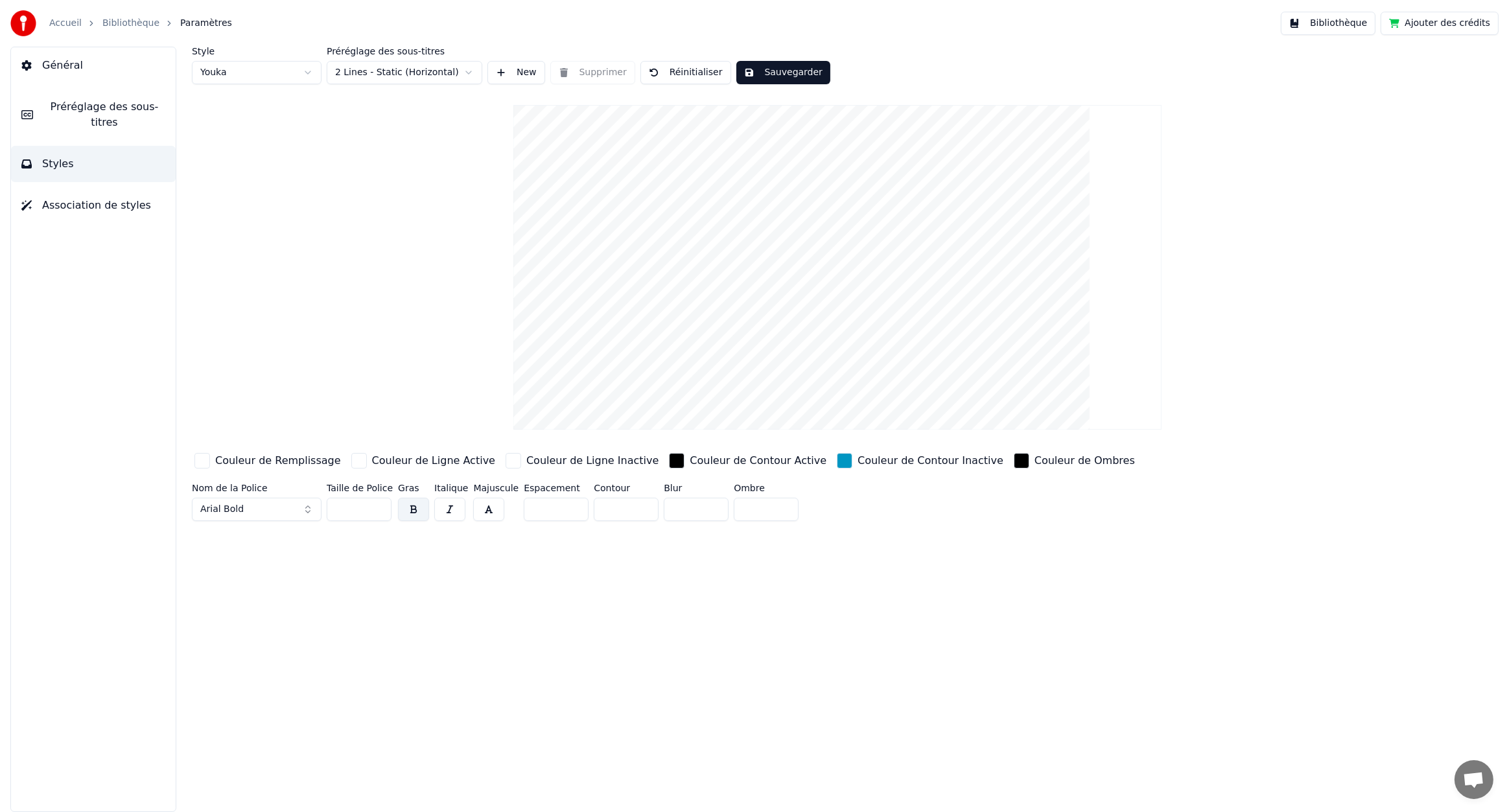
type input "**"
click at [779, 503] on input "**" at bounding box center [765, 510] width 64 height 23
click at [111, 108] on span "Préréglage des sous-titres" at bounding box center [105, 114] width 122 height 31
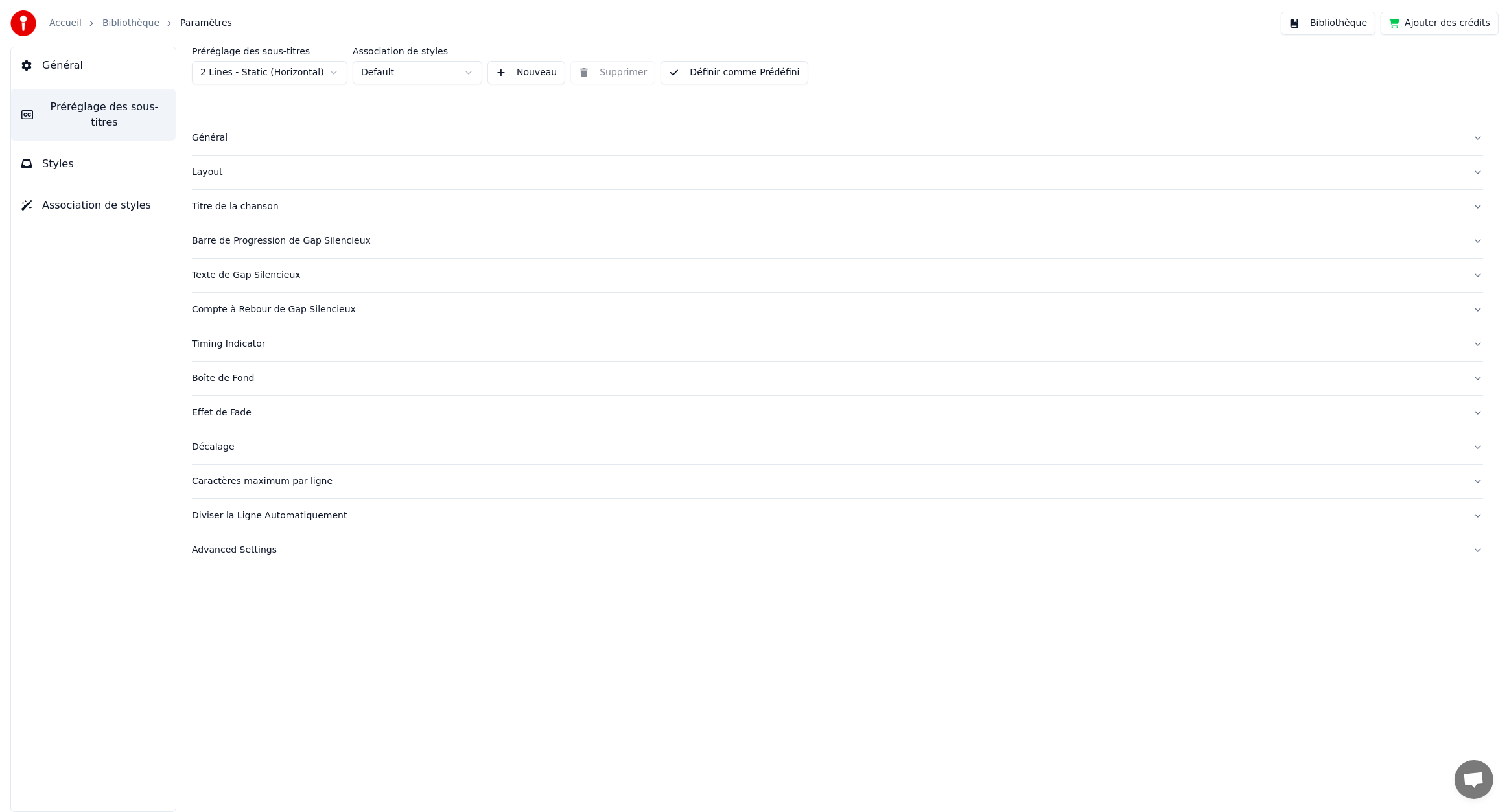
click at [60, 157] on span "Styles" at bounding box center [58, 164] width 32 height 16
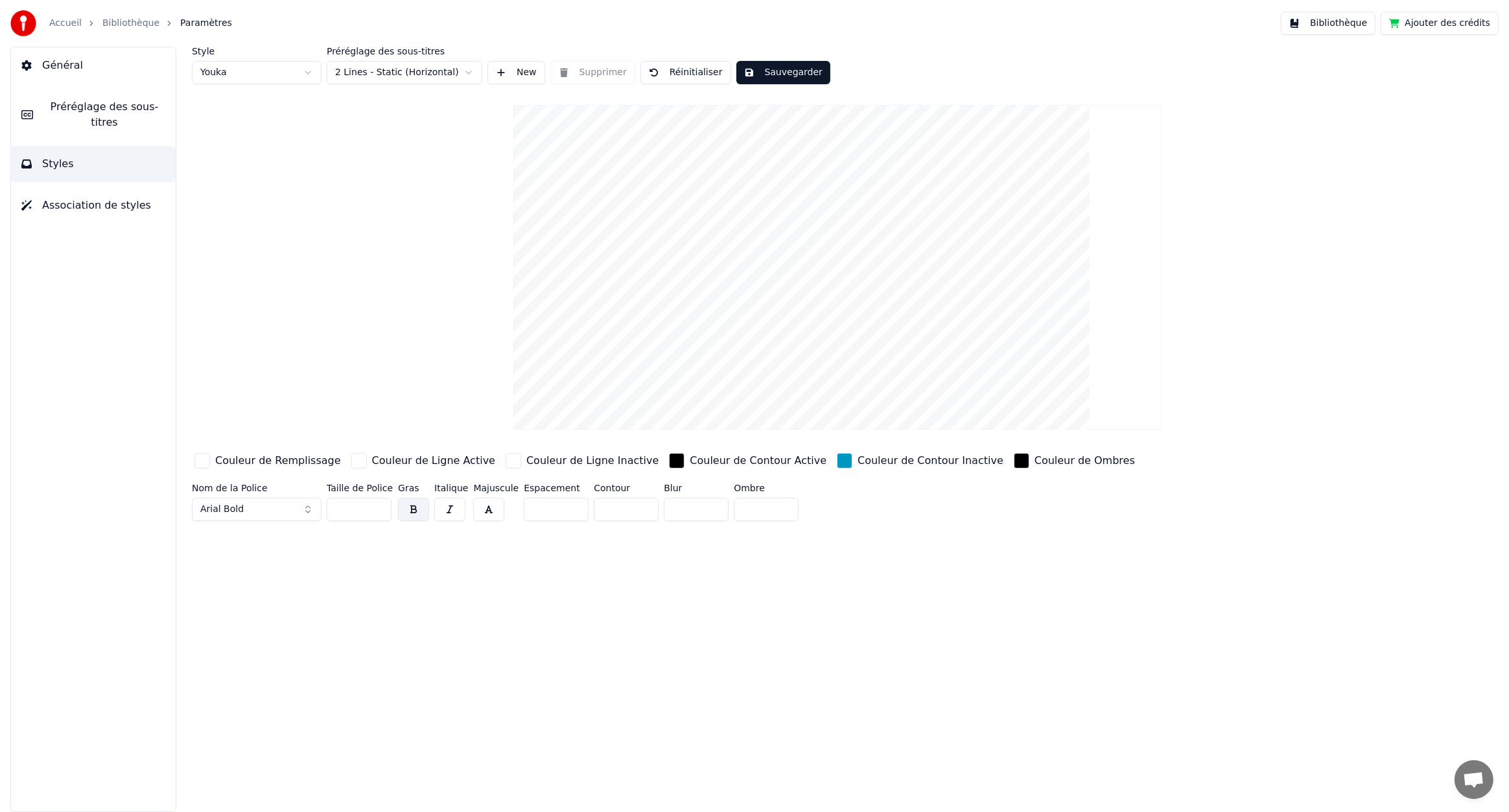
click at [677, 70] on button "Réinitialiser" at bounding box center [686, 73] width 90 height 23
type input "**"
click at [263, 61] on html "Accueil Bibliothèque Paramètres Bibliothèque Ajouter des crédits Général Prérég…" at bounding box center [754, 406] width 1509 height 812
click at [349, 460] on html "Accueil Bibliothèque Paramètres Bibliothèque Ajouter des crédits Général Prérég…" at bounding box center [754, 406] width 1509 height 812
click at [352, 460] on div "button" at bounding box center [359, 460] width 16 height 16
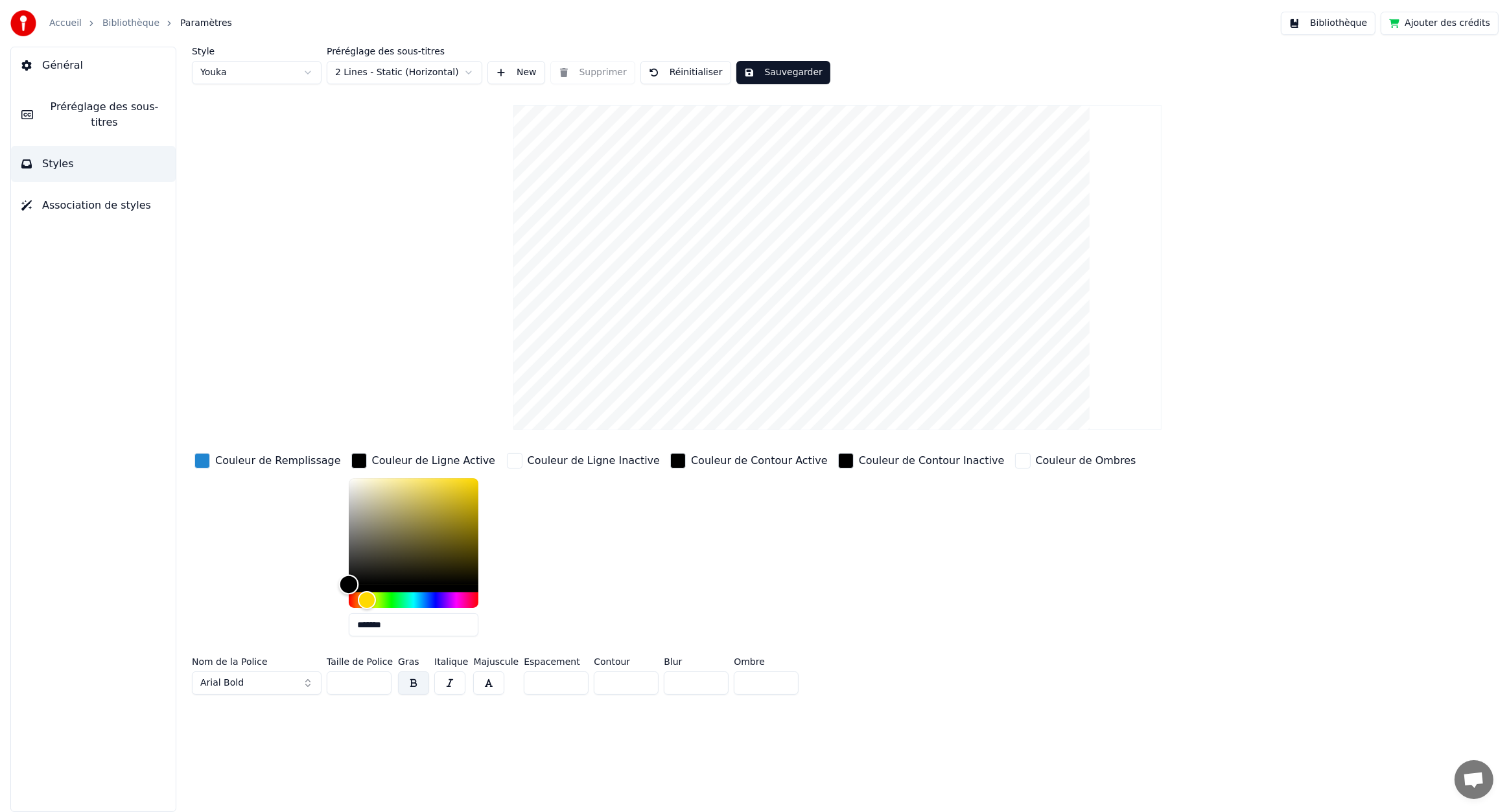
drag, startPoint x: 381, startPoint y: 475, endPoint x: 297, endPoint y: 496, distance: 86.6
click at [294, 534] on div "Couleur de Remplissage Couleur de Ligne Active ******* Couleur de Ligne Inactiv…" at bounding box center [720, 548] width 1057 height 197
type input "*******"
drag, startPoint x: 341, startPoint y: 527, endPoint x: 515, endPoint y: 460, distance: 186.5
click at [515, 460] on div "Couleur de Remplissage Couleur de Ligne Active ******* Couleur de Ligne Inactiv…" at bounding box center [720, 548] width 1057 height 197
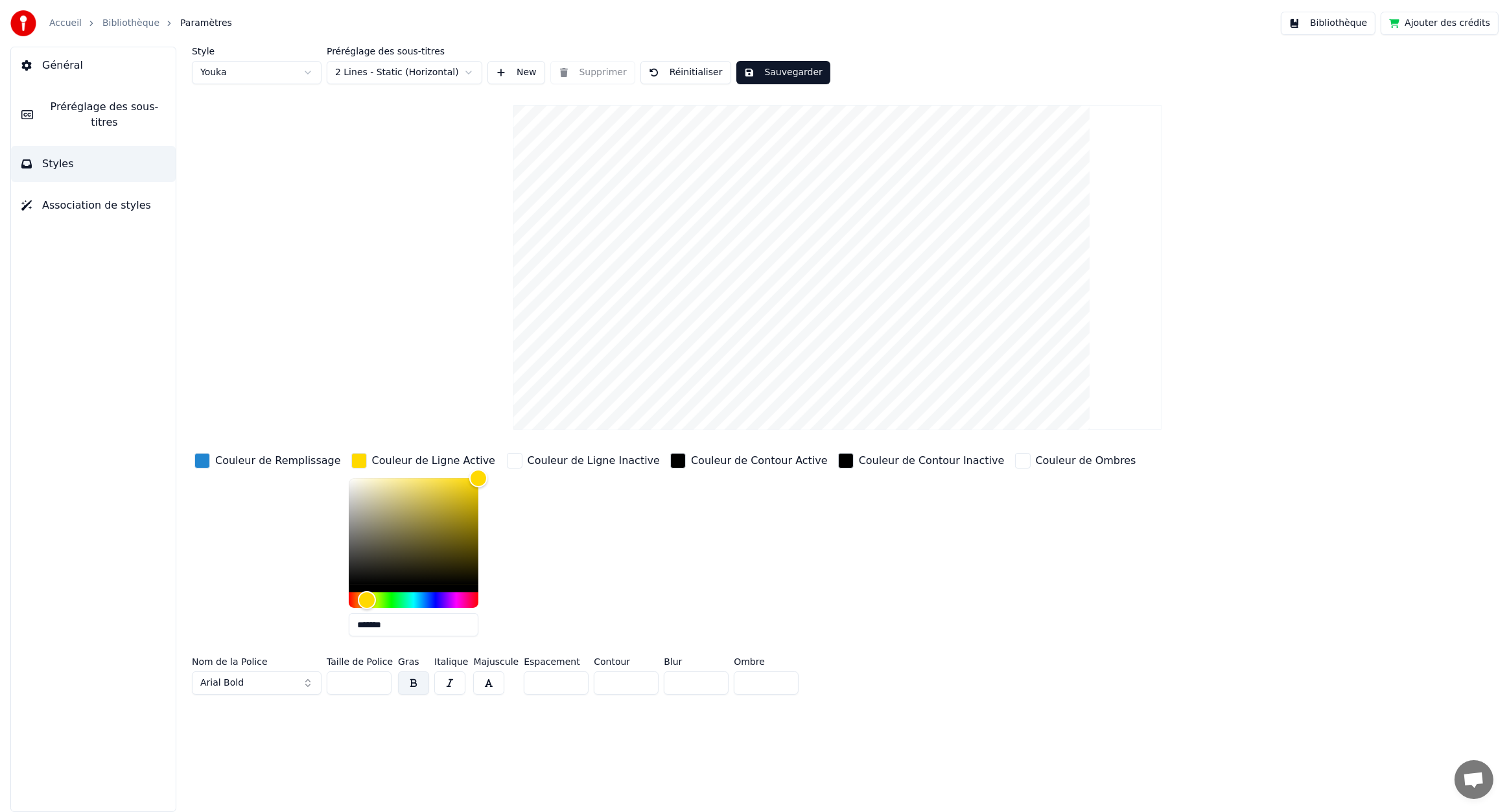
click at [203, 458] on div "button" at bounding box center [202, 460] width 16 height 16
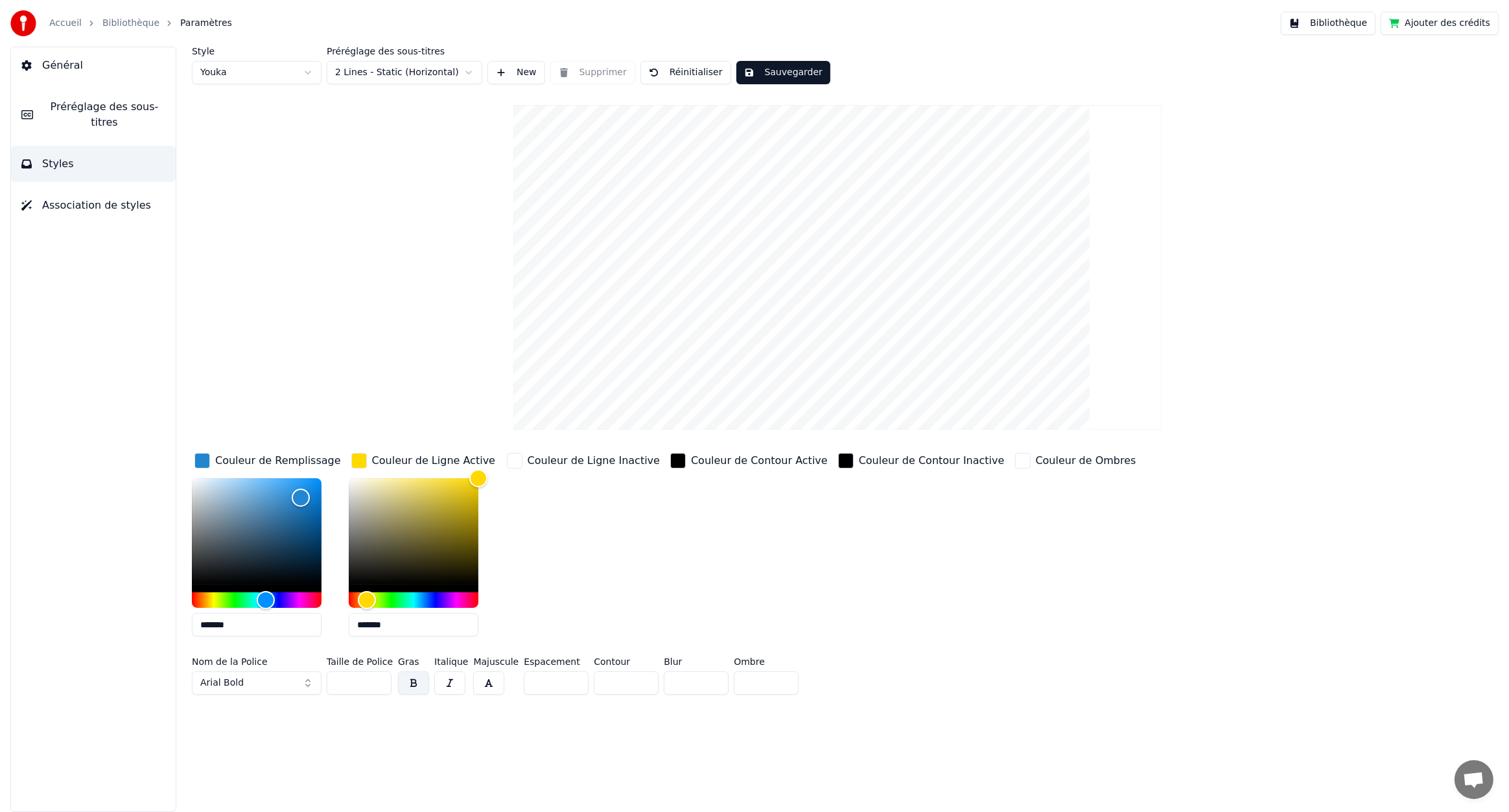
click at [597, 450] on div "Couleur de Ligne Inactive" at bounding box center [583, 460] width 158 height 21
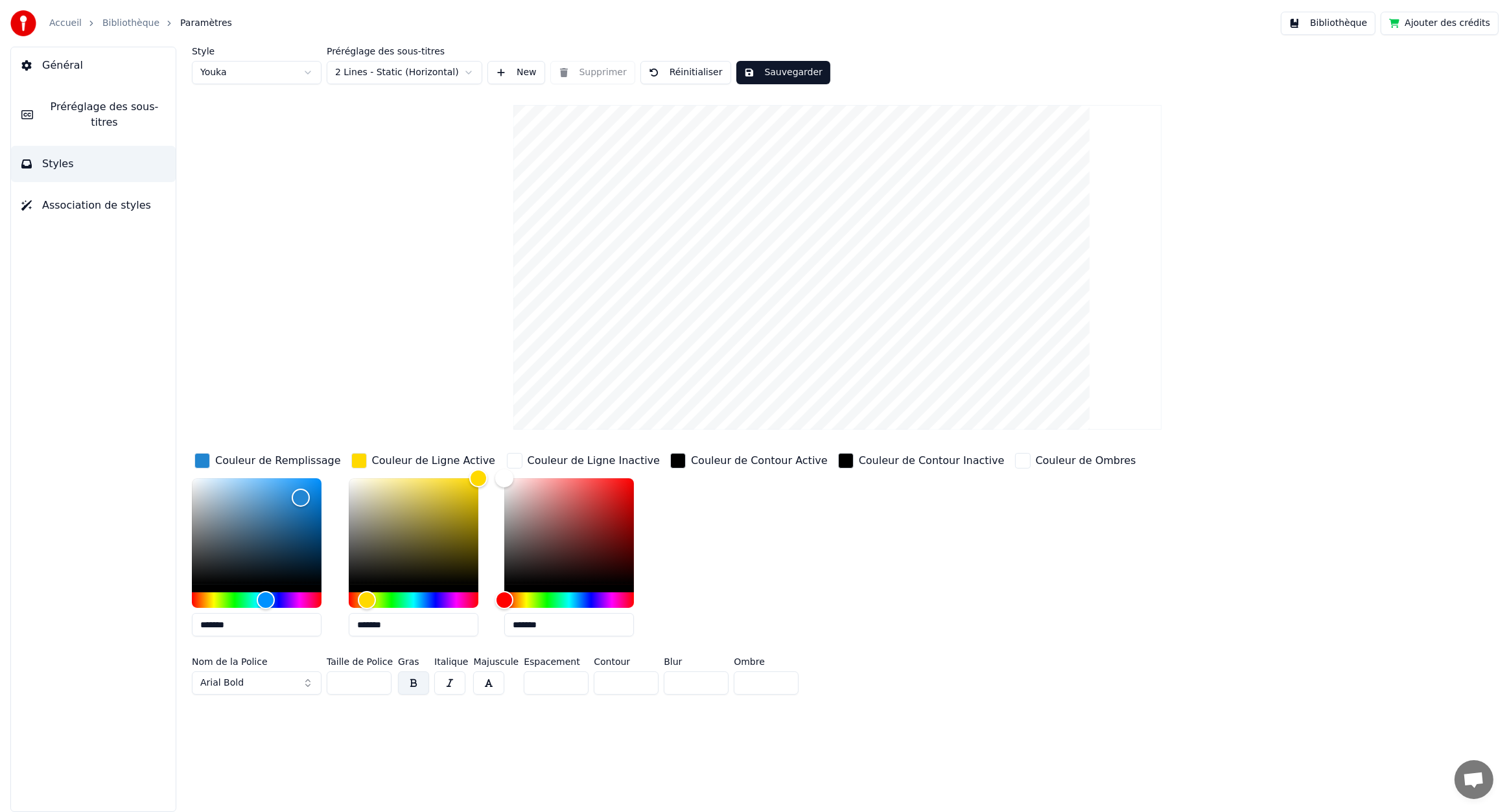
click at [713, 460] on div "Couleur de Contour Active" at bounding box center [759, 460] width 136 height 16
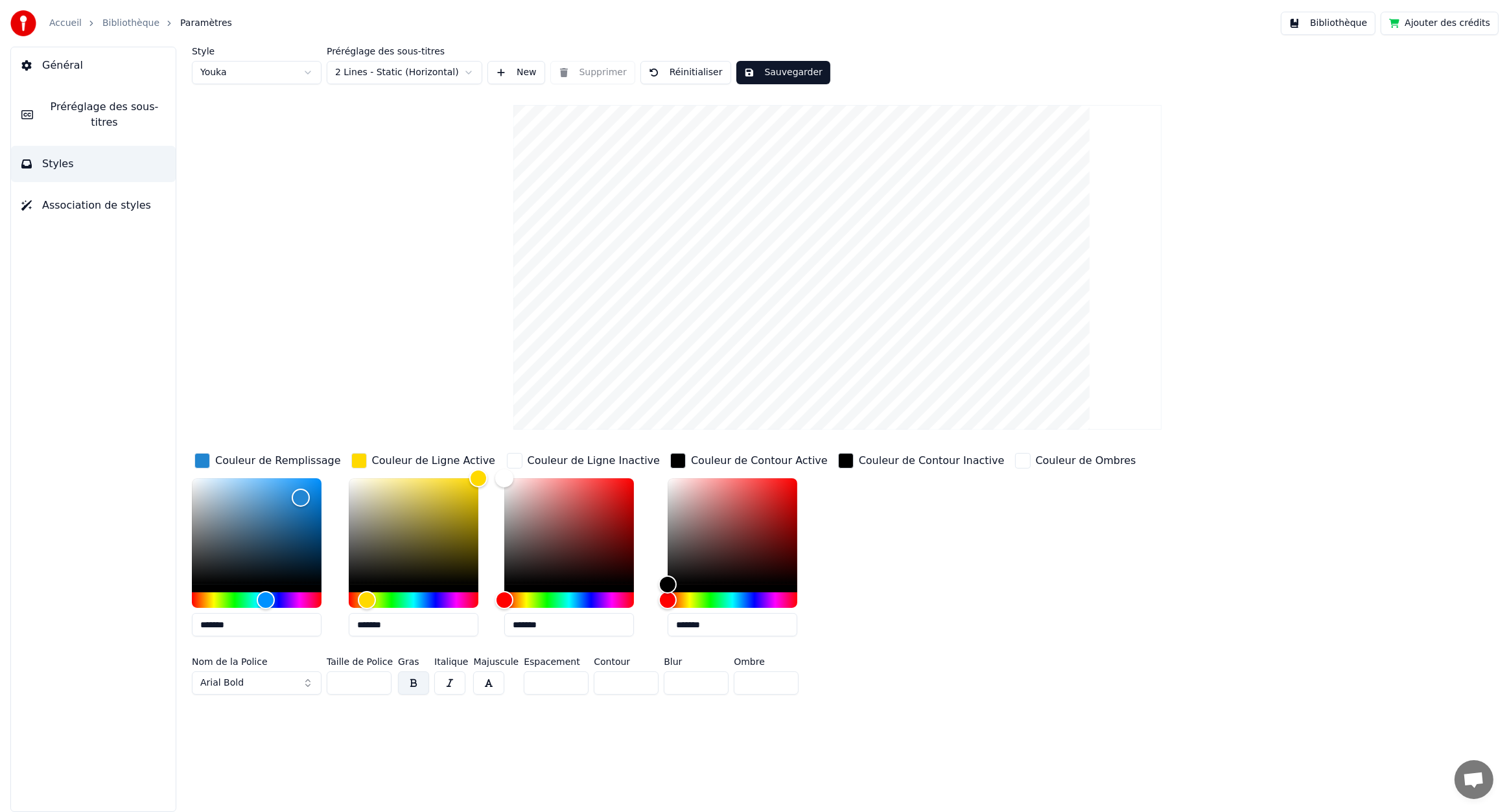
click at [927, 460] on div "Couleur de Contour Inactive" at bounding box center [932, 460] width 146 height 16
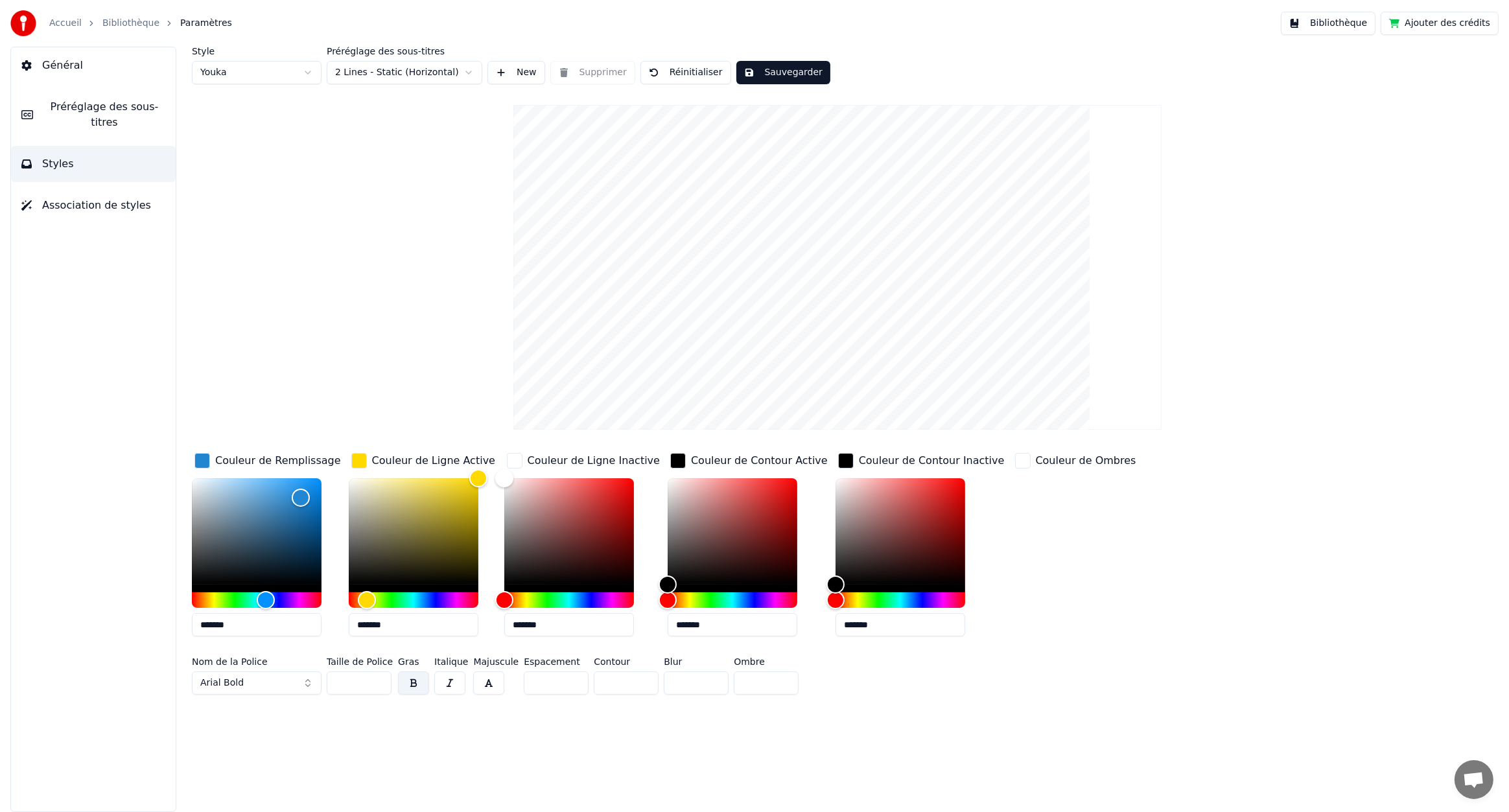
click at [1036, 456] on div "Couleur de Ombres" at bounding box center [1086, 460] width 100 height 16
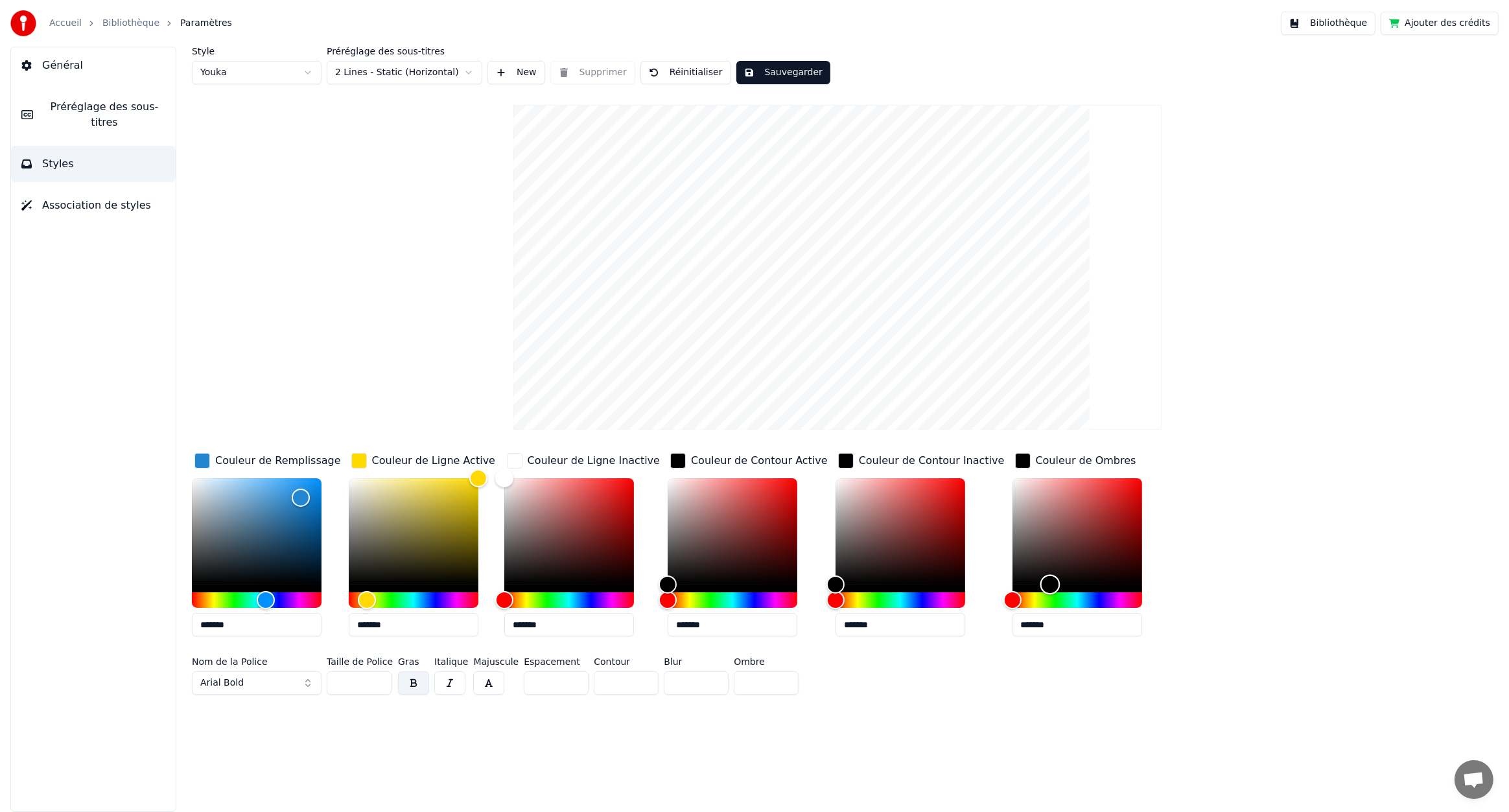
drag, startPoint x: 973, startPoint y: 481, endPoint x: 1012, endPoint y: 620, distance: 144.4
click at [1012, 620] on div "*******" at bounding box center [1077, 559] width 130 height 163
click at [1067, 599] on div "Hue" at bounding box center [1077, 600] width 130 height 16
click at [1095, 597] on div "Hue" at bounding box center [1105, 600] width 20 height 20
type input "*******"
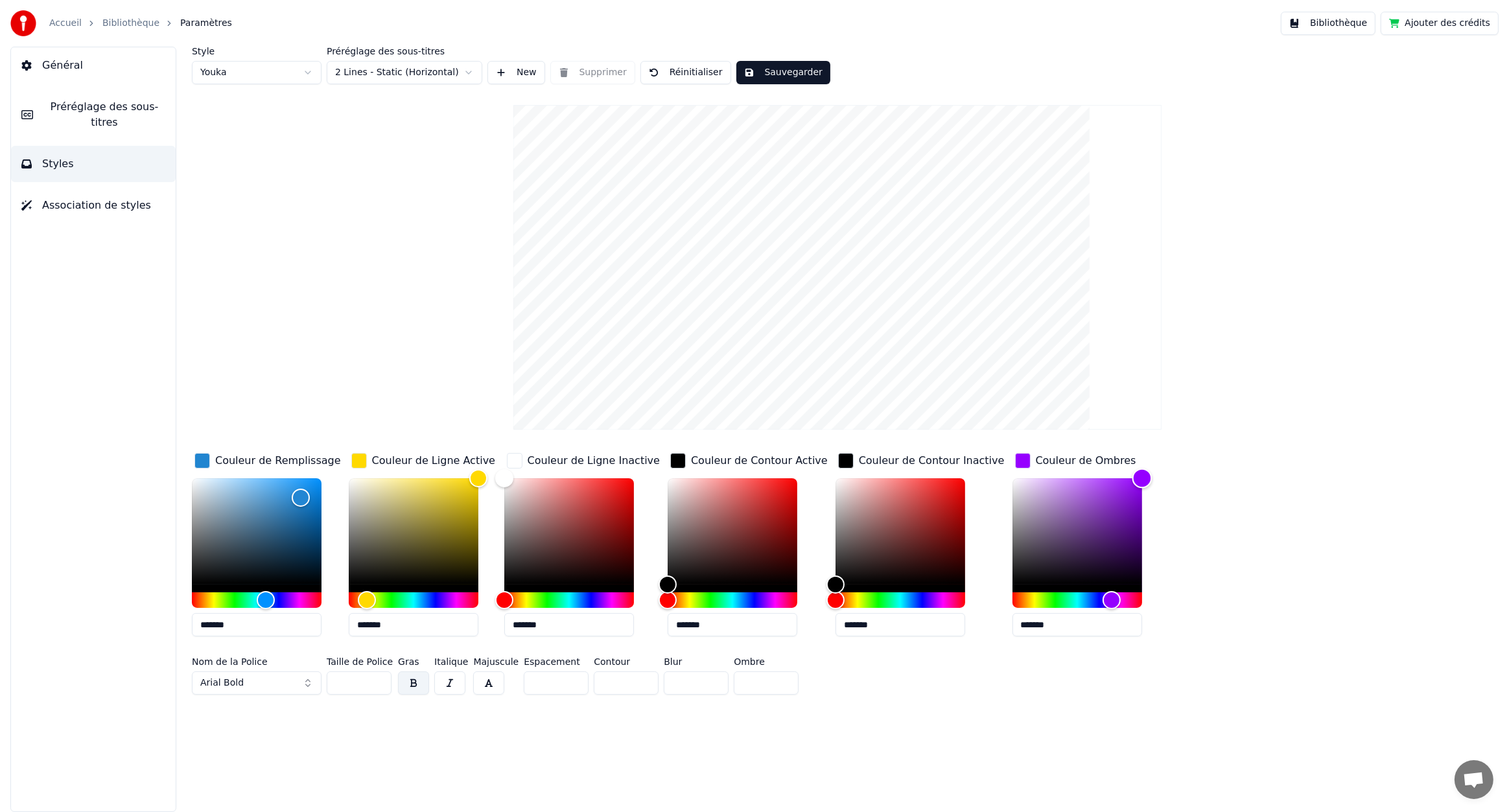
drag, startPoint x: 1017, startPoint y: 572, endPoint x: 1116, endPoint y: 450, distance: 157.1
click at [1116, 450] on div "Couleur de Ombres *******" at bounding box center [1088, 548] width 151 height 197
click at [913, 600] on div "Hue" at bounding box center [900, 600] width 130 height 16
type input "*******"
drag, startPoint x: 813, startPoint y: 576, endPoint x: 971, endPoint y: 465, distance: 193.1
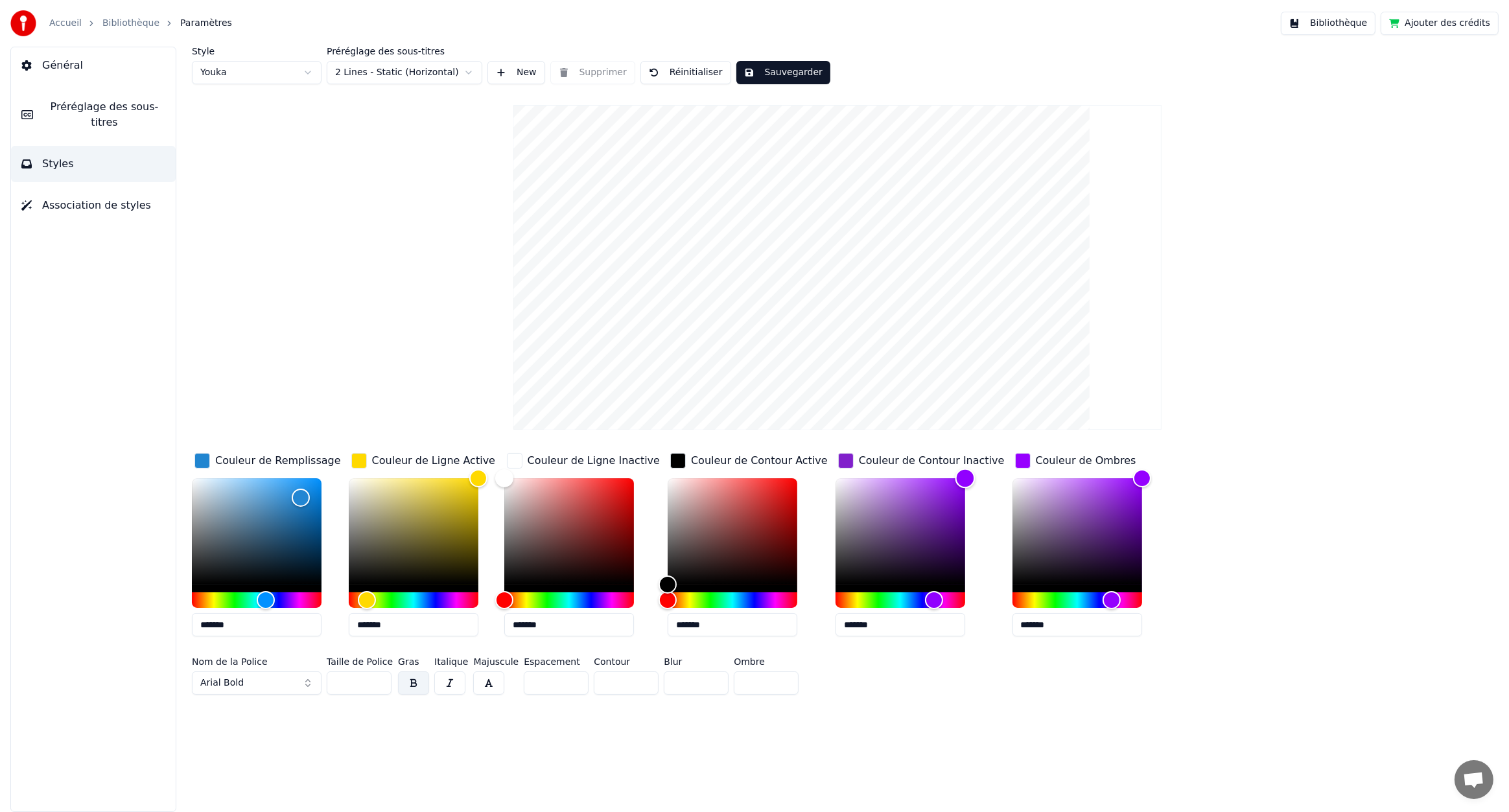
click at [971, 465] on div "Couleur de Remplissage ******* Couleur de Ligne Active ******* Couleur de Ligne…" at bounding box center [720, 548] width 1057 height 197
click at [450, 596] on div "Hue" at bounding box center [414, 600] width 130 height 16
type input "*******"
drag, startPoint x: 475, startPoint y: 473, endPoint x: 317, endPoint y: 473, distance: 158.0
click at [317, 473] on div "Couleur de Remplissage ******* Couleur de Ligne Active ******* Couleur de Ligne…" at bounding box center [720, 548] width 1057 height 197
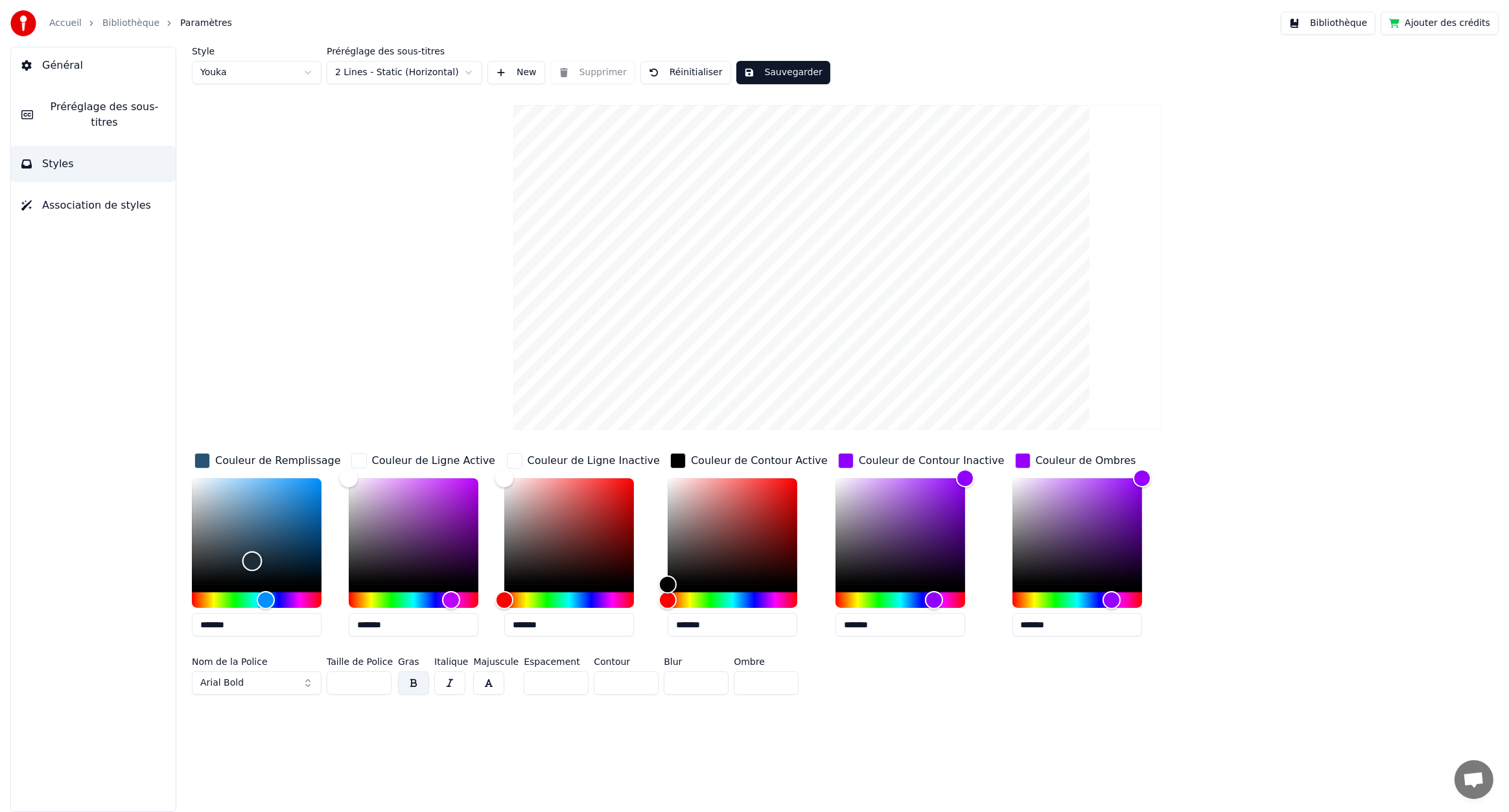
type input "*******"
drag, startPoint x: 298, startPoint y: 498, endPoint x: 173, endPoint y: 635, distance: 185.5
click at [173, 635] on div "Style Youka Préréglage des sous-titres 2 Lines - Static (Horizontal) New Suppri…" at bounding box center [837, 429] width 1343 height 765
type input "*******"
drag, startPoint x: 947, startPoint y: 475, endPoint x: 950, endPoint y: 516, distance: 41.1
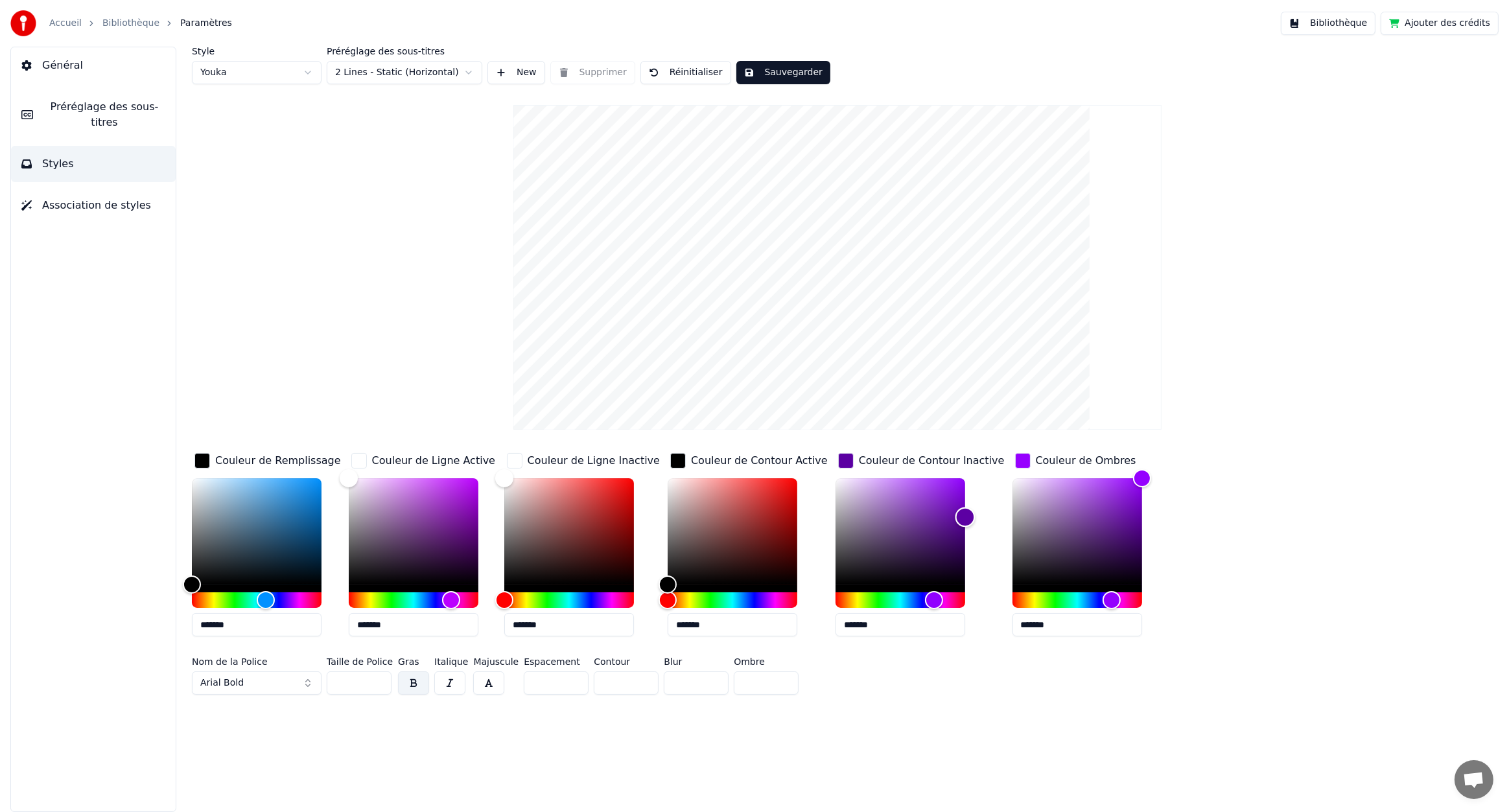
click at [955, 516] on div "Color" at bounding box center [965, 517] width 20 height 20
type input "*******"
drag, startPoint x: 1103, startPoint y: 475, endPoint x: 1110, endPoint y: 520, distance: 45.5
click at [1132, 520] on div "Color" at bounding box center [1142, 521] width 20 height 20
click at [776, 677] on input "**" at bounding box center [765, 683] width 64 height 23
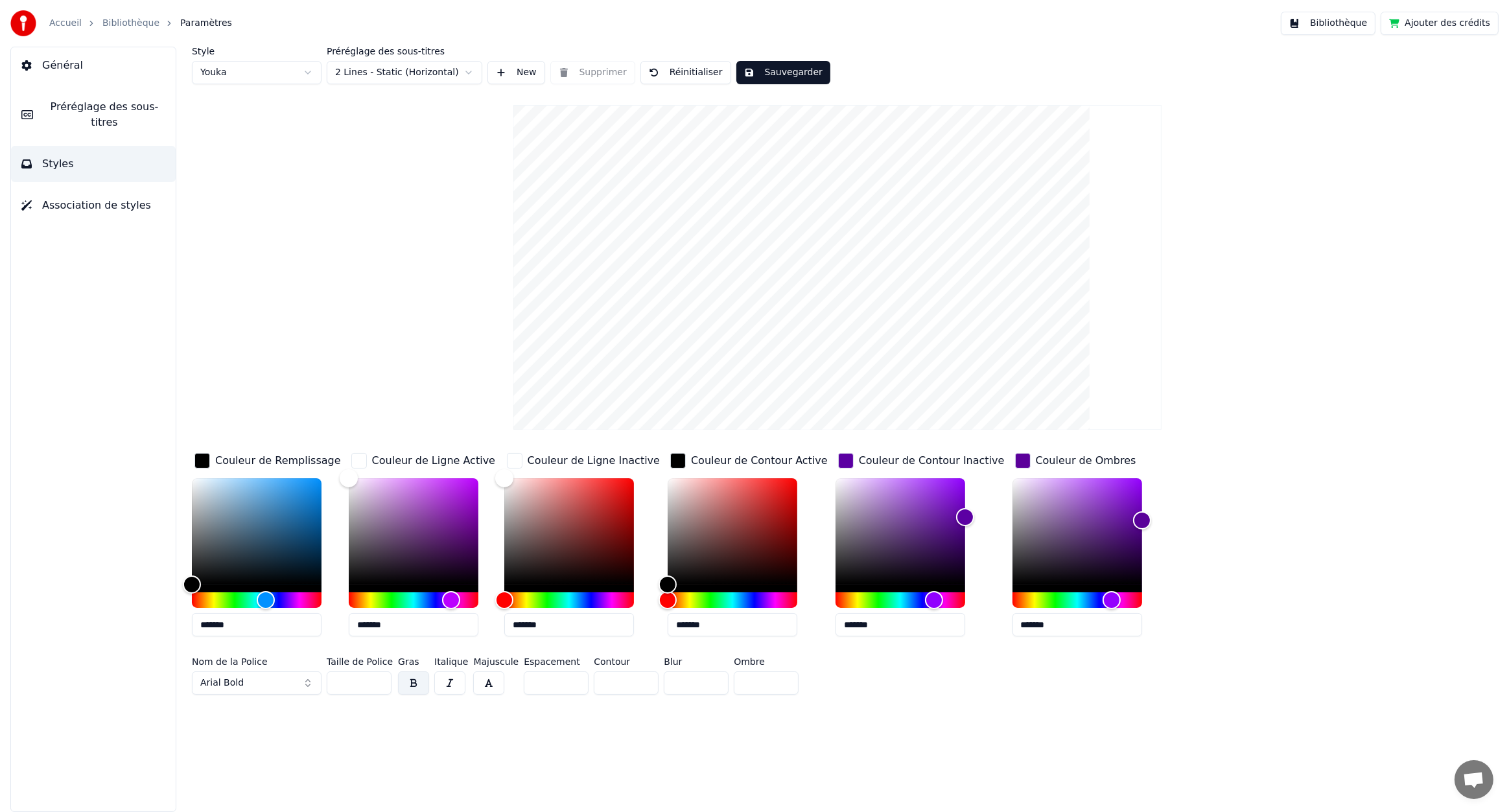
click at [781, 687] on input "*" at bounding box center [765, 683] width 64 height 23
click at [781, 685] on input "*" at bounding box center [765, 683] width 64 height 23
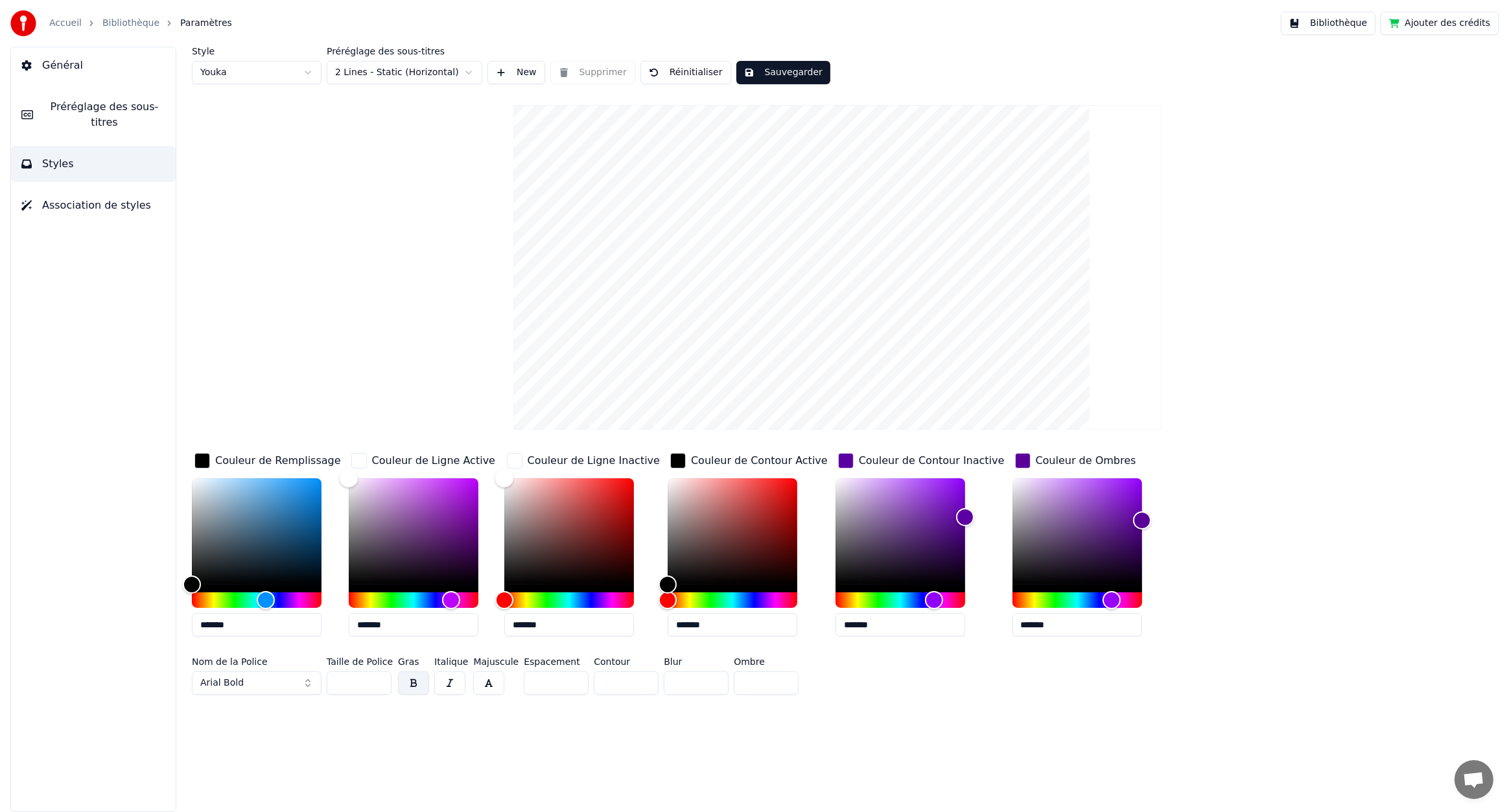
click at [781, 685] on input "*" at bounding box center [765, 683] width 64 height 23
type input "*"
click at [778, 685] on input "*" at bounding box center [765, 683] width 64 height 23
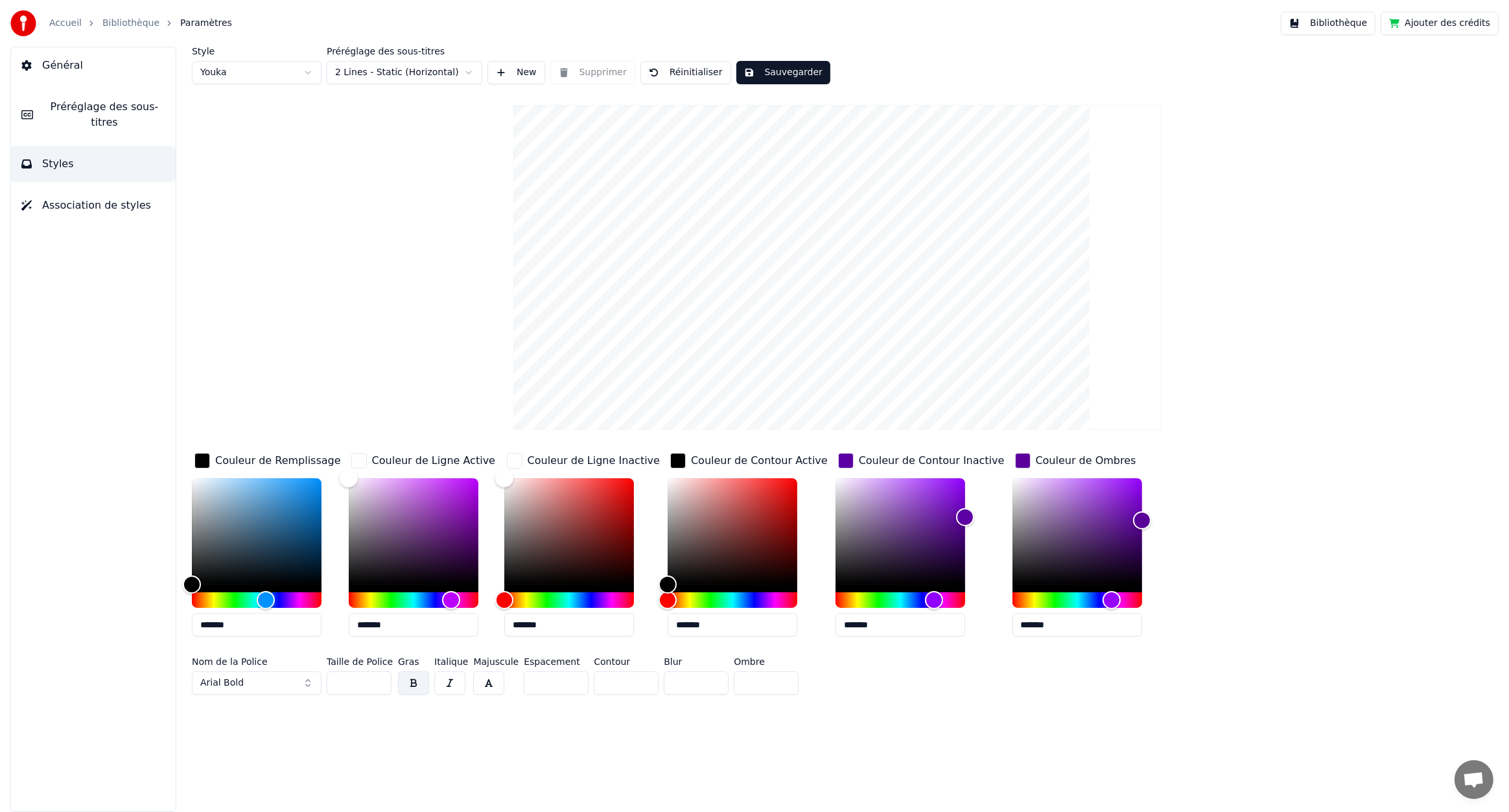
click at [708, 680] on input "**" at bounding box center [696, 683] width 64 height 23
click at [708, 689] on input "**" at bounding box center [696, 683] width 64 height 23
click at [711, 686] on input "**" at bounding box center [696, 683] width 64 height 23
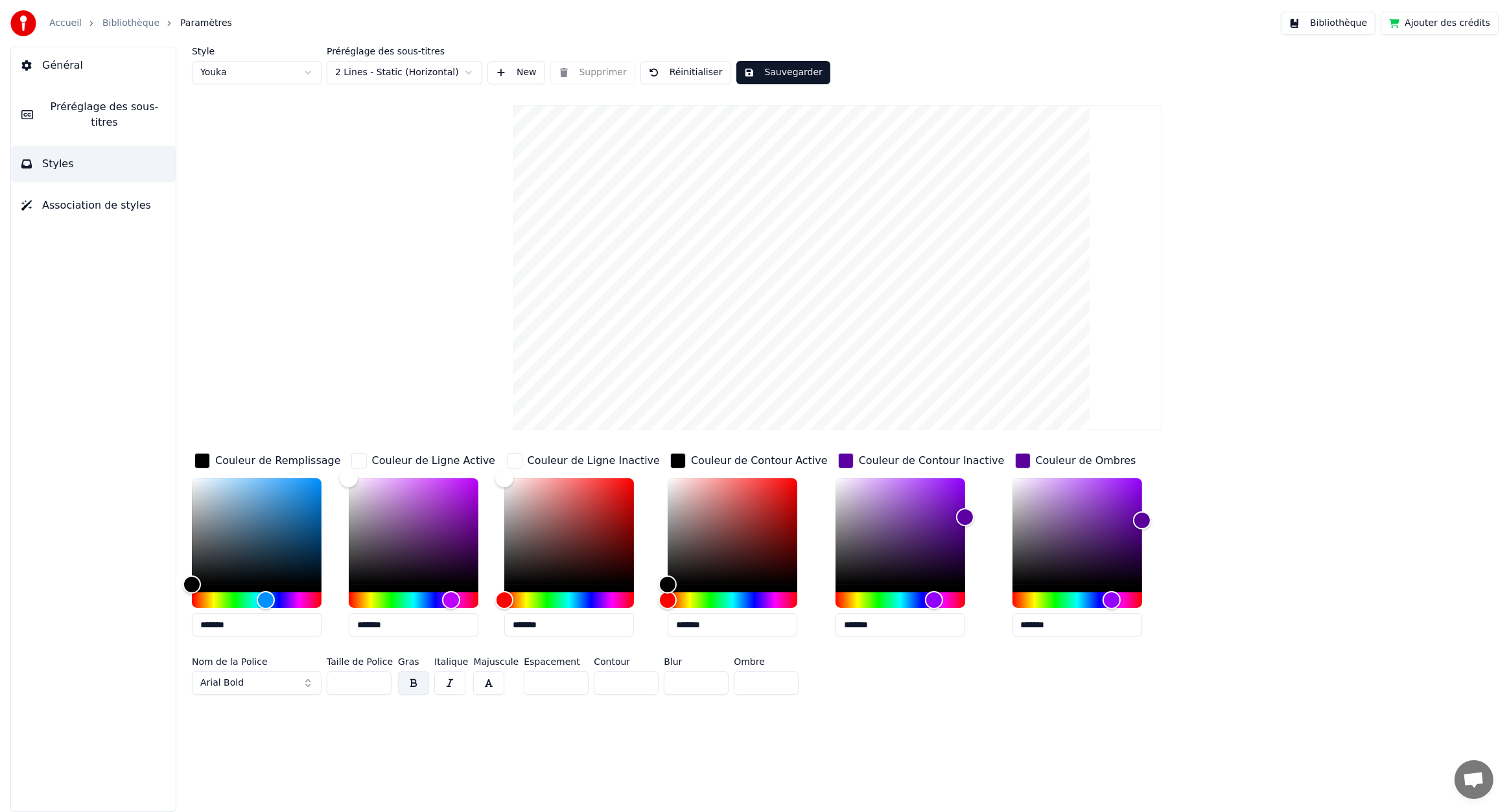
click at [711, 686] on input "**" at bounding box center [696, 683] width 64 height 23
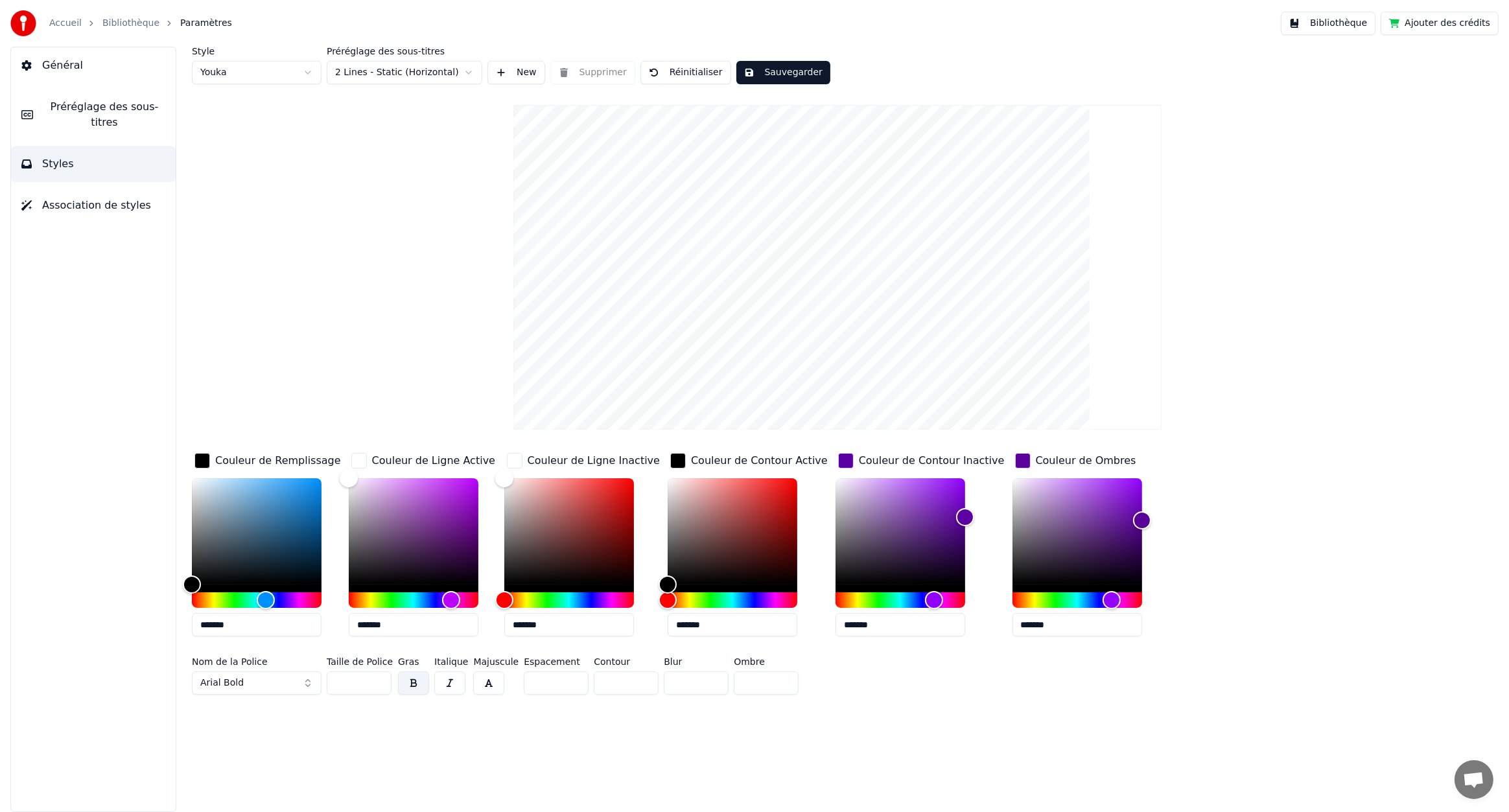
type input "**"
click at [708, 680] on input "**" at bounding box center [696, 683] width 64 height 23
type input "**"
click at [636, 678] on input "**" at bounding box center [626, 683] width 64 height 23
click at [95, 118] on button "Préréglage des sous-titres" at bounding box center [93, 115] width 165 height 52
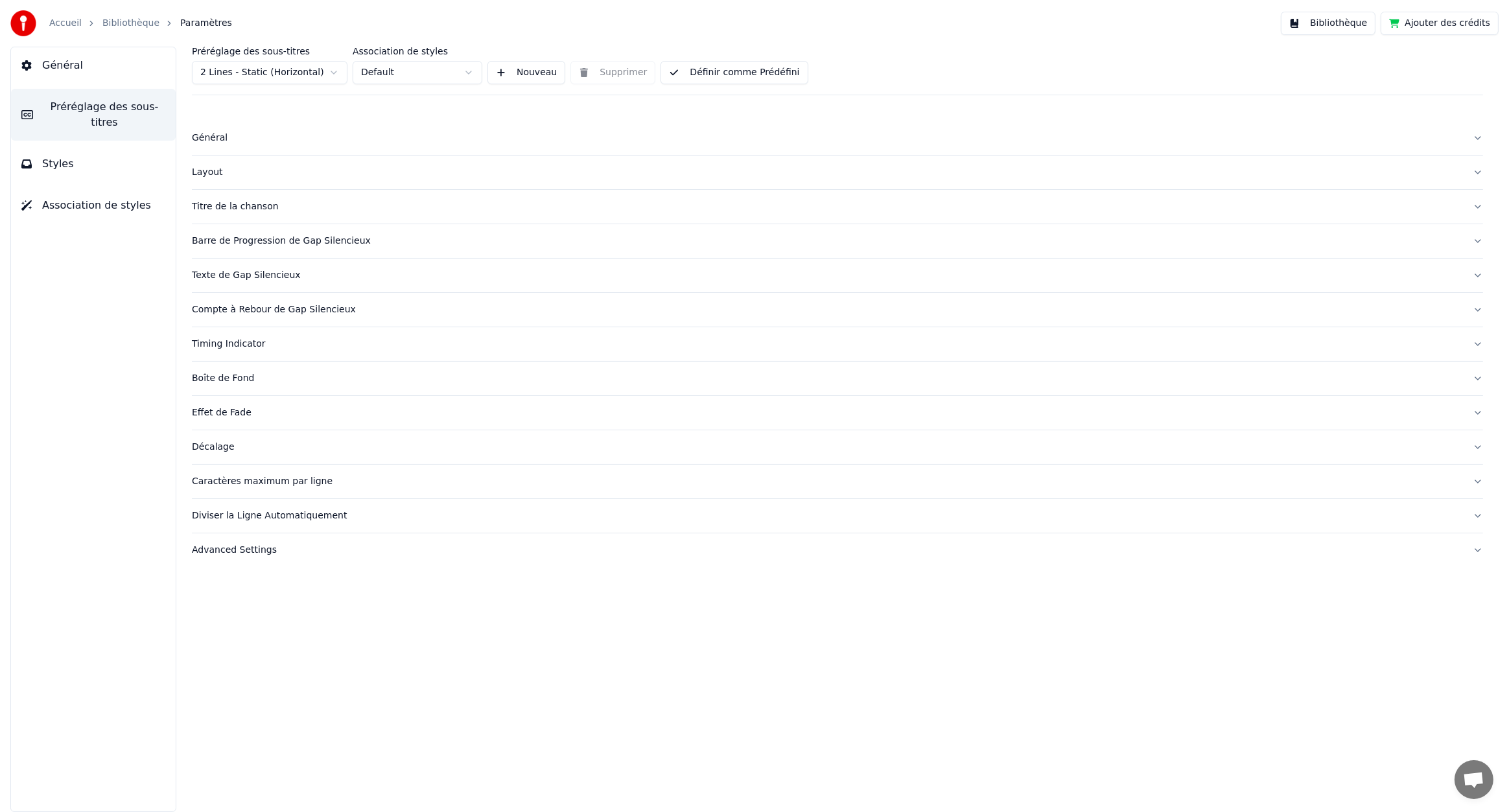
click at [214, 447] on div "Décalage" at bounding box center [827, 446] width 1270 height 13
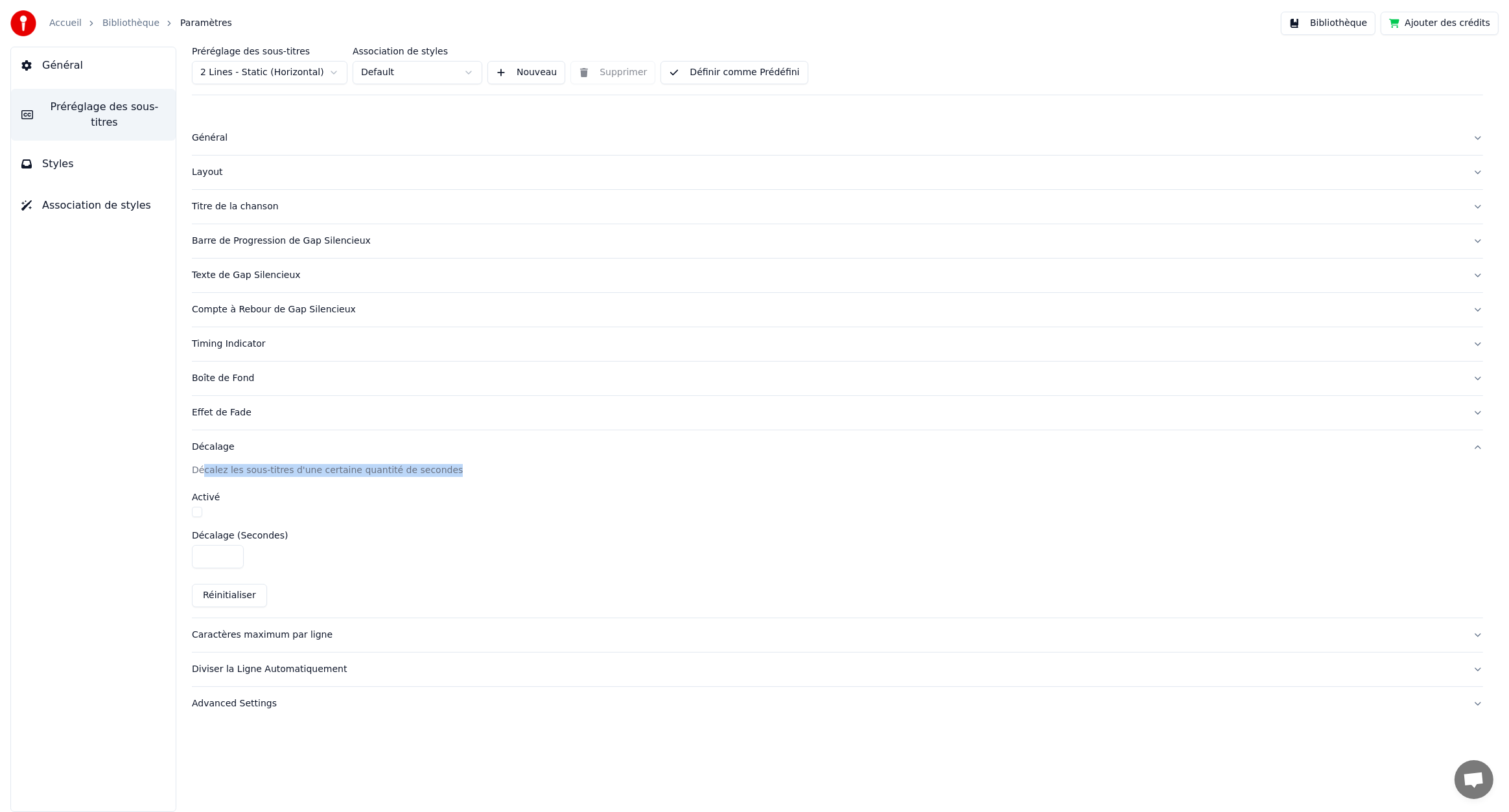
drag, startPoint x: 204, startPoint y: 468, endPoint x: 471, endPoint y: 470, distance: 267.0
click at [471, 470] on div "Décalez les sous-titres d'une certaine quantité de secondes" at bounding box center [837, 470] width 1291 height 13
click at [461, 473] on div "Décalez les sous-titres d'une certaine quantité de secondes" at bounding box center [837, 470] width 1291 height 13
click at [70, 155] on button "Styles" at bounding box center [93, 163] width 165 height 36
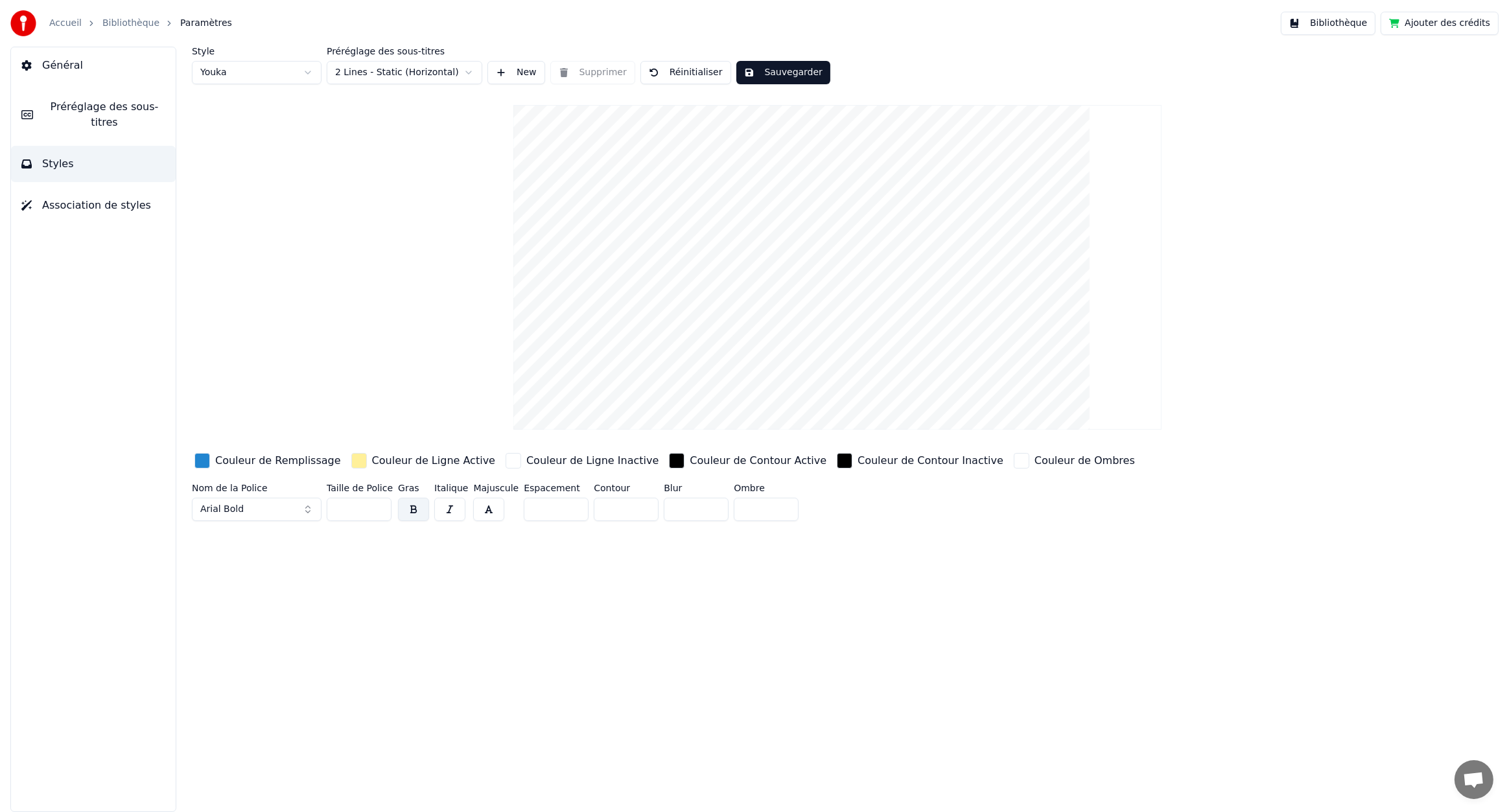
click at [70, 199] on button "Association de styles" at bounding box center [93, 205] width 165 height 36
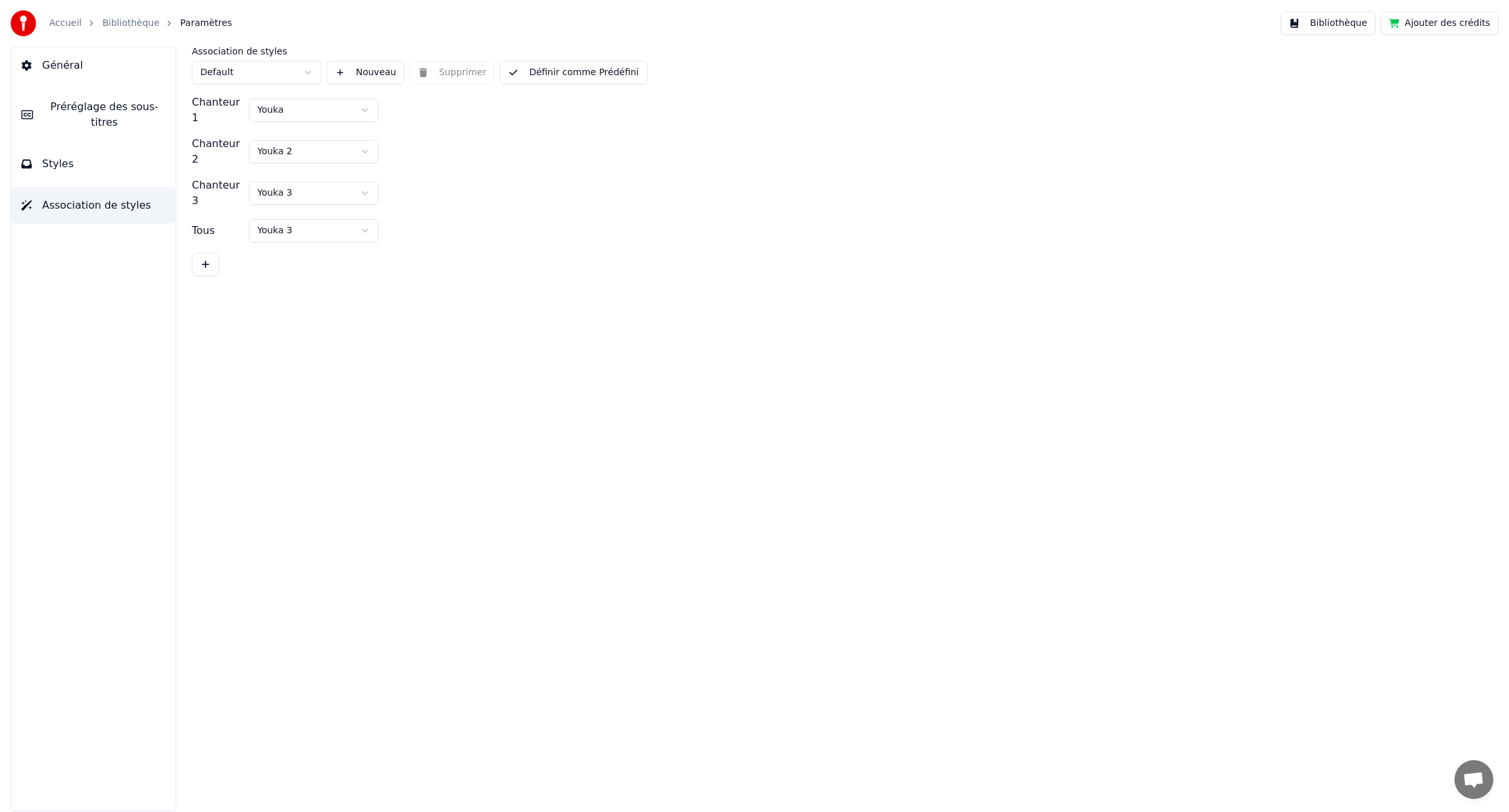
click at [97, 164] on button "Styles" at bounding box center [93, 163] width 165 height 36
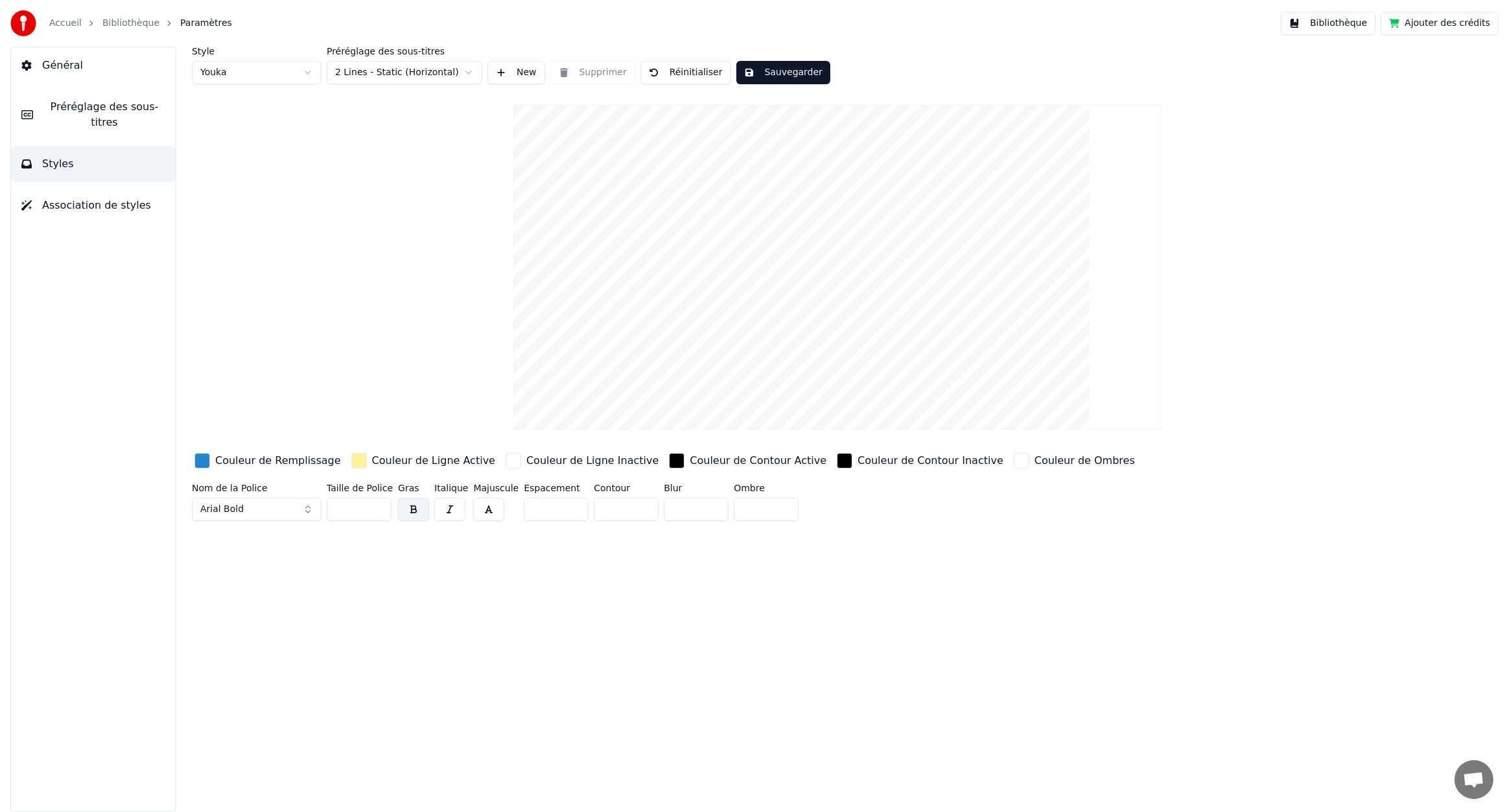
click at [193, 465] on div "Couleur de Remplissage" at bounding box center [267, 460] width 152 height 21
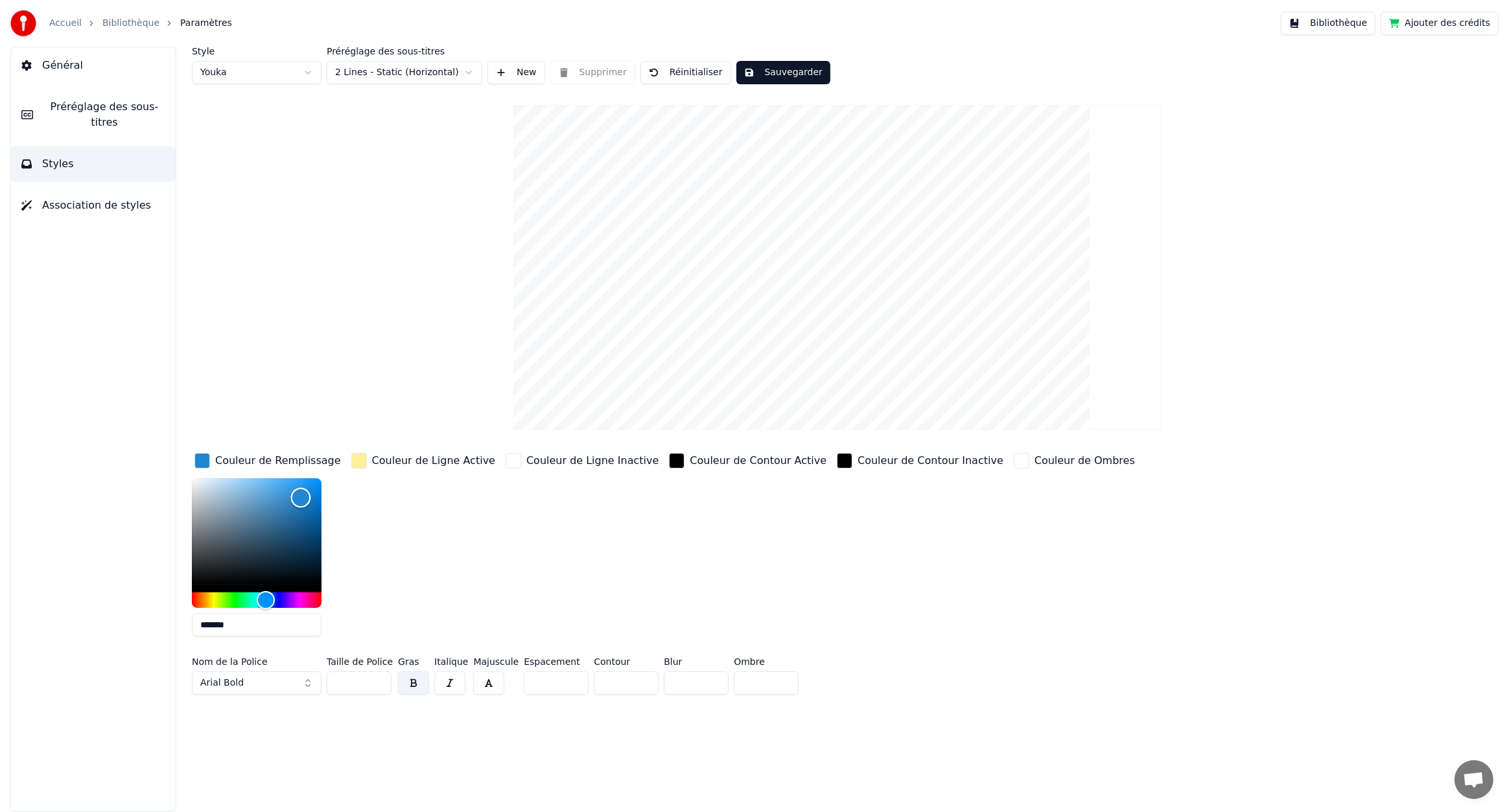
type input "*******"
drag, startPoint x: 302, startPoint y: 498, endPoint x: 114, endPoint y: 665, distance: 251.5
click at [114, 665] on div "Général Préréglage des sous-titres Styles Association de styles Style Youka Pré…" at bounding box center [754, 429] width 1509 height 765
click at [360, 460] on div "button" at bounding box center [359, 460] width 16 height 16
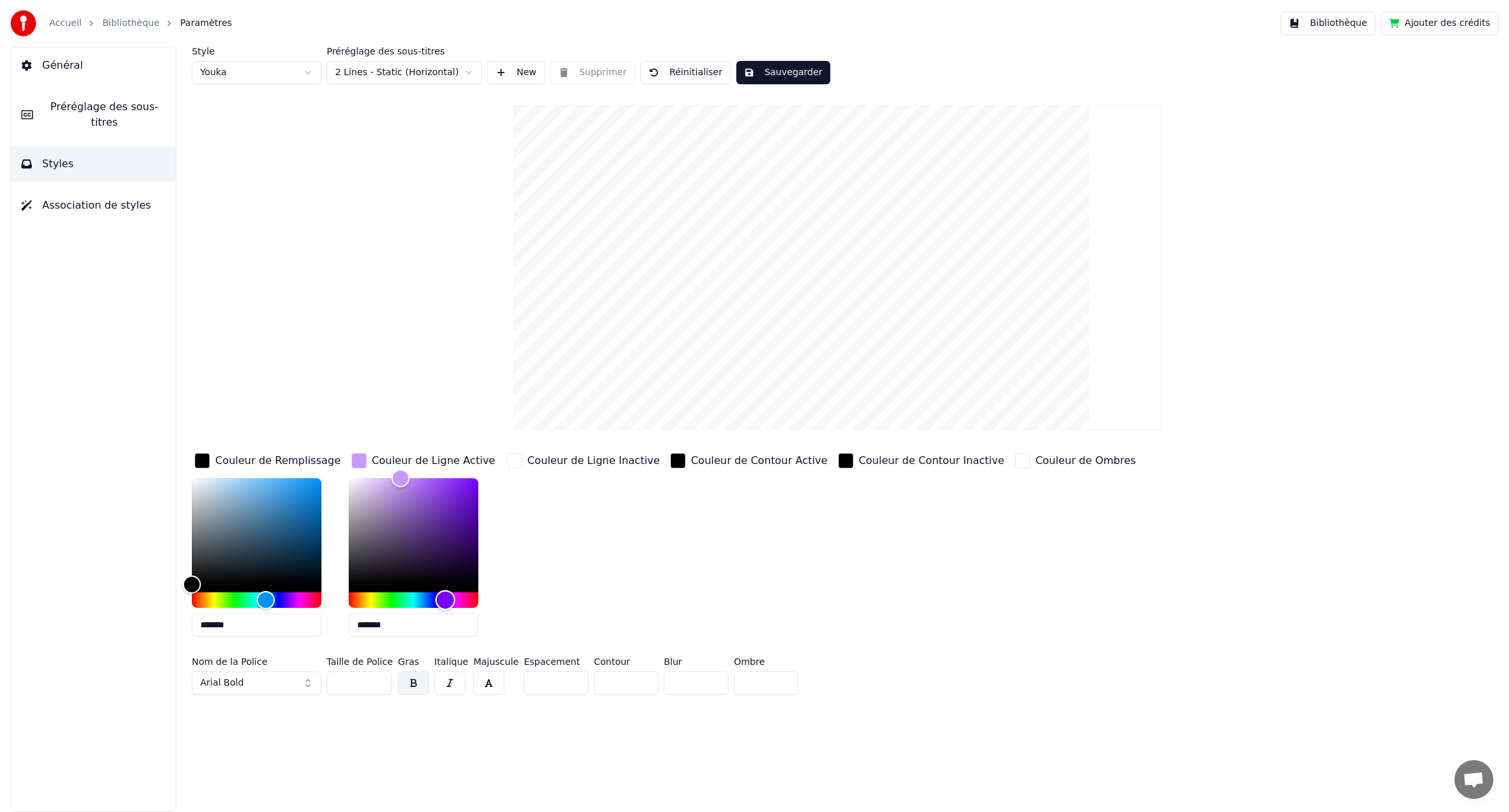
click at [444, 596] on div "Hue" at bounding box center [414, 600] width 130 height 16
type input "*******"
drag, startPoint x: 402, startPoint y: 479, endPoint x: 573, endPoint y: 458, distance: 172.3
click at [561, 466] on div "Couleur de Remplissage ******* Couleur de Ligne Active ******* Couleur de Ligne…" at bounding box center [720, 548] width 1057 height 197
click at [533, 460] on div "Couleur de Ligne Inactive" at bounding box center [594, 460] width 132 height 16
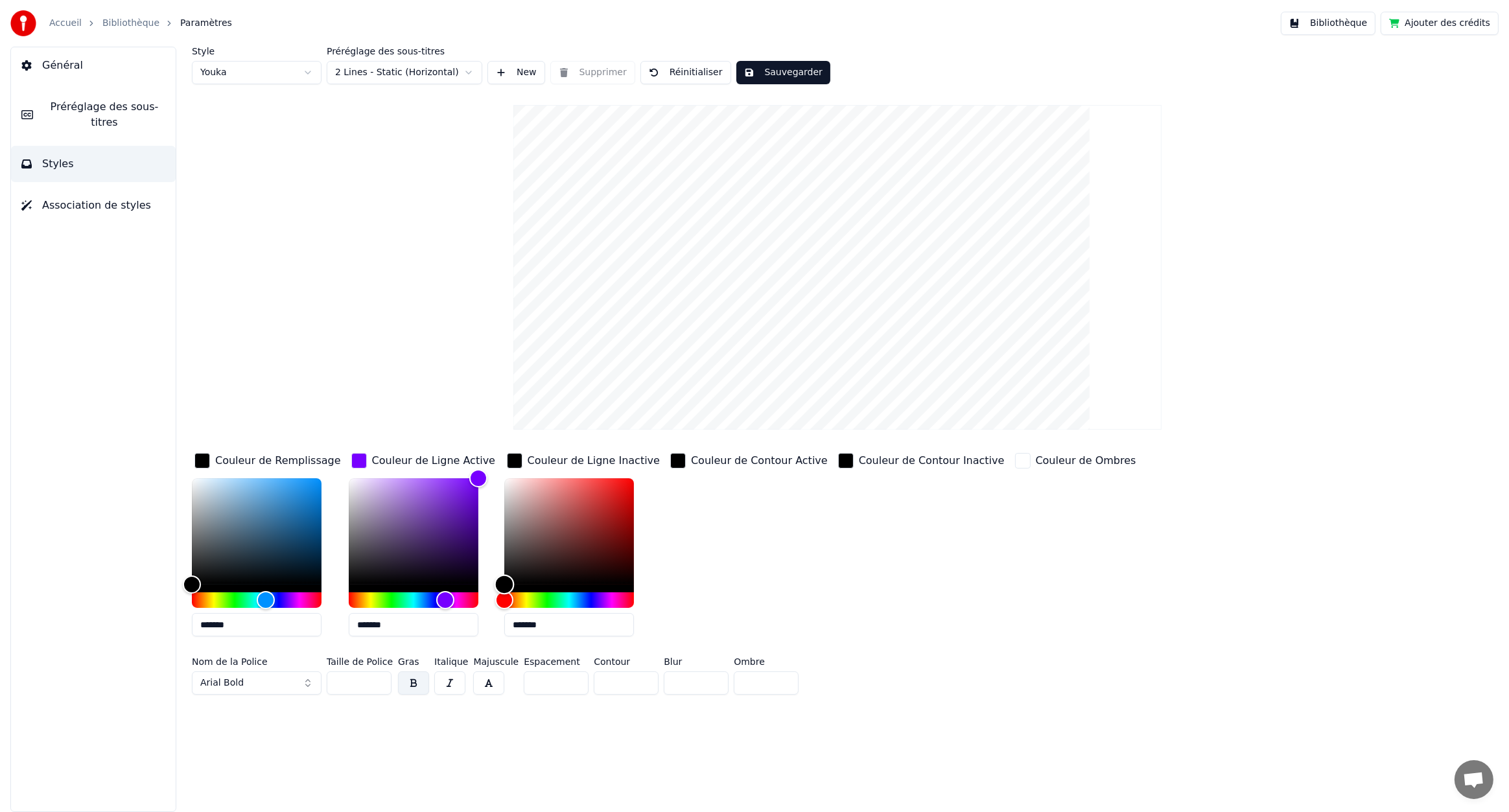
drag, startPoint x: 507, startPoint y: 478, endPoint x: 494, endPoint y: 650, distance: 172.5
click at [494, 650] on div "Couleur de Remplissage ******* Couleur de Ligne Active ******* Couleur de Ligne…" at bounding box center [720, 575] width 1057 height 249
click at [672, 459] on div "button" at bounding box center [678, 460] width 16 height 16
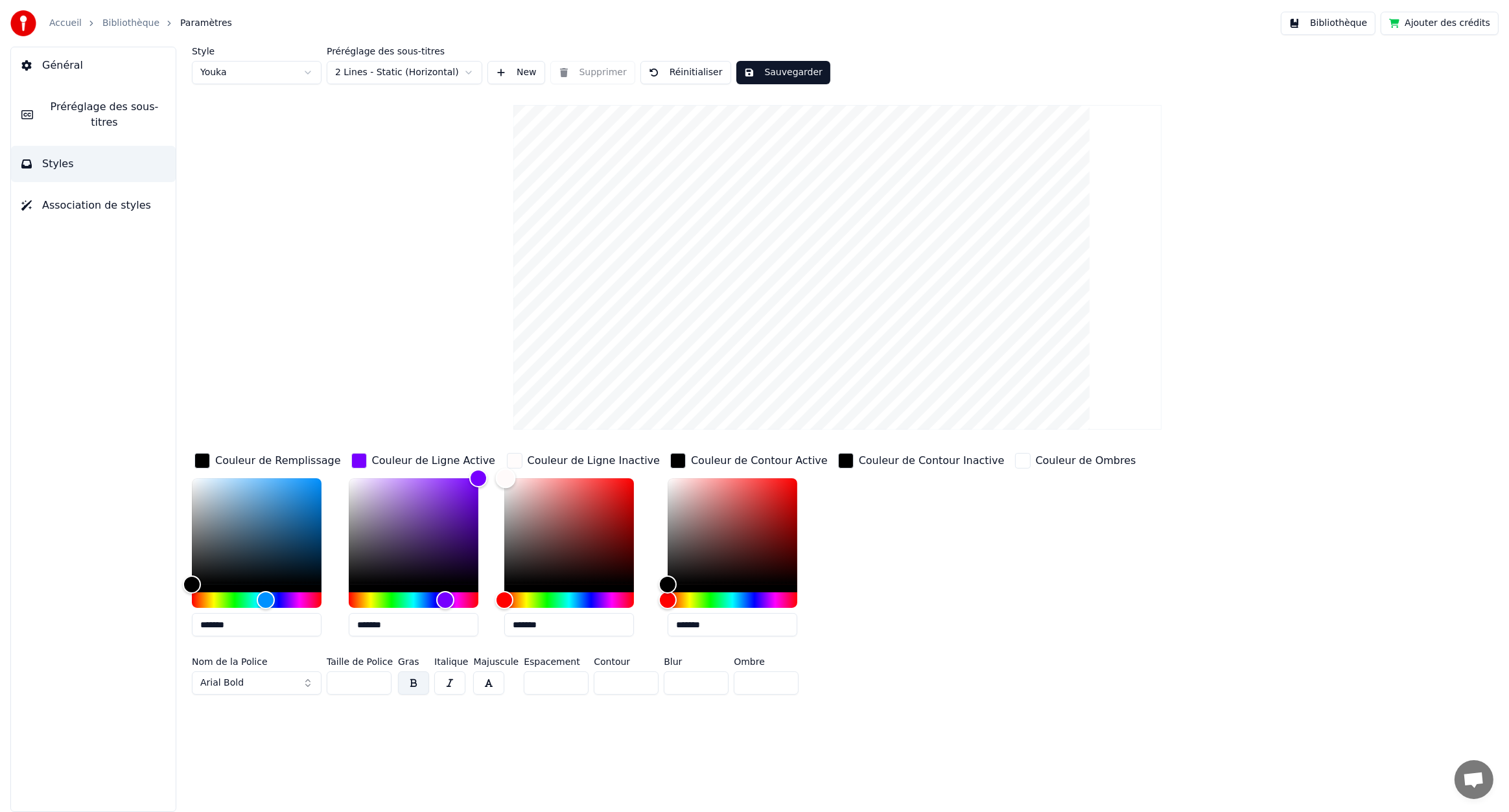
drag, startPoint x: 510, startPoint y: 566, endPoint x: 504, endPoint y: 434, distance: 132.1
click at [504, 434] on div "Style Youka Préréglage des sous-titres 2 Lines - Static (Horizontal) New Suppri…" at bounding box center [837, 373] width 1291 height 653
click at [604, 595] on div "Hue" at bounding box center [569, 600] width 130 height 16
click at [599, 595] on div "Hue" at bounding box center [600, 600] width 20 height 20
type input "*******"
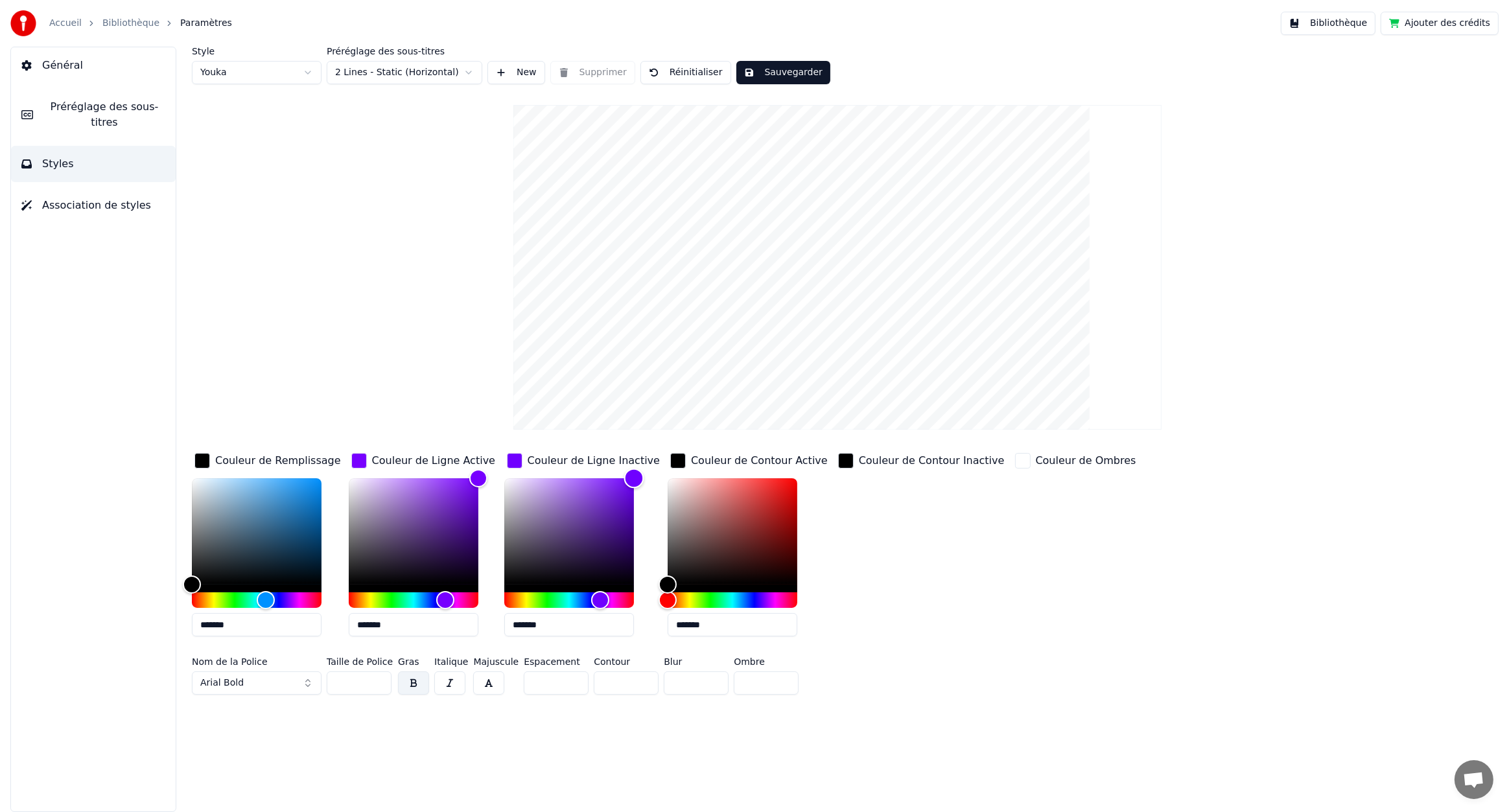
drag, startPoint x: 511, startPoint y: 481, endPoint x: 693, endPoint y: 455, distance: 183.8
click at [675, 461] on div "Couleur de Remplissage ******* Couleur de Ligne Active ******* Couleur de Ligne…" at bounding box center [720, 548] width 1057 height 197
type input "*******"
drag, startPoint x: 655, startPoint y: 509, endPoint x: 574, endPoint y: 458, distance: 95.7
click at [627, 469] on div "Couleur de Remplissage ******* Couleur de Ligne Active ******* Couleur de Ligne…" at bounding box center [720, 548] width 1057 height 197
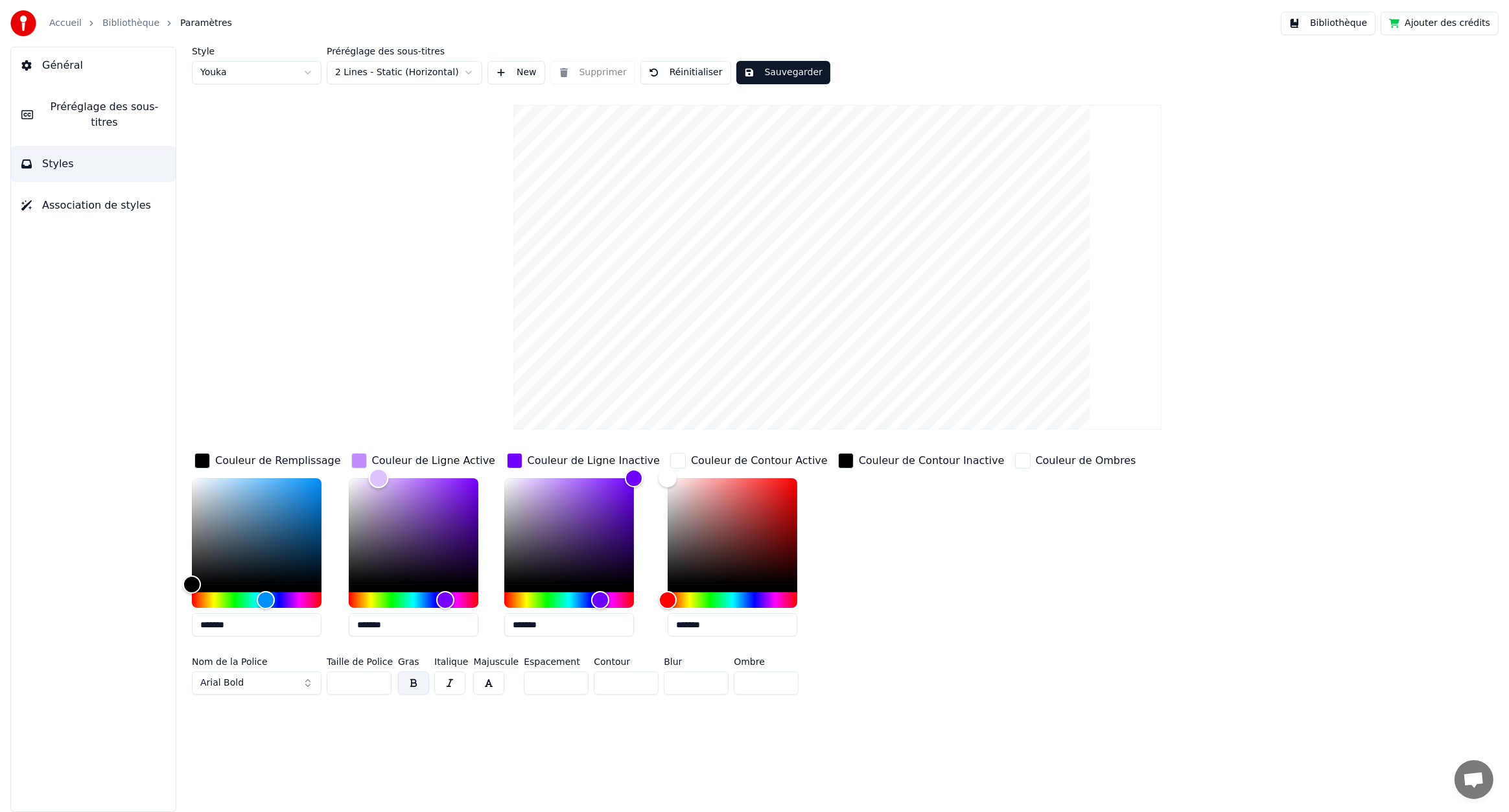
type input "*******"
drag, startPoint x: 484, startPoint y: 475, endPoint x: 420, endPoint y: 455, distance: 67.1
click at [283, 455] on div "Couleur de Remplissage ******* Couleur de Ligne Active ******* Couleur de Ligne…" at bounding box center [720, 548] width 1057 height 197
type input "*******"
drag, startPoint x: 633, startPoint y: 480, endPoint x: 435, endPoint y: 473, distance: 198.1
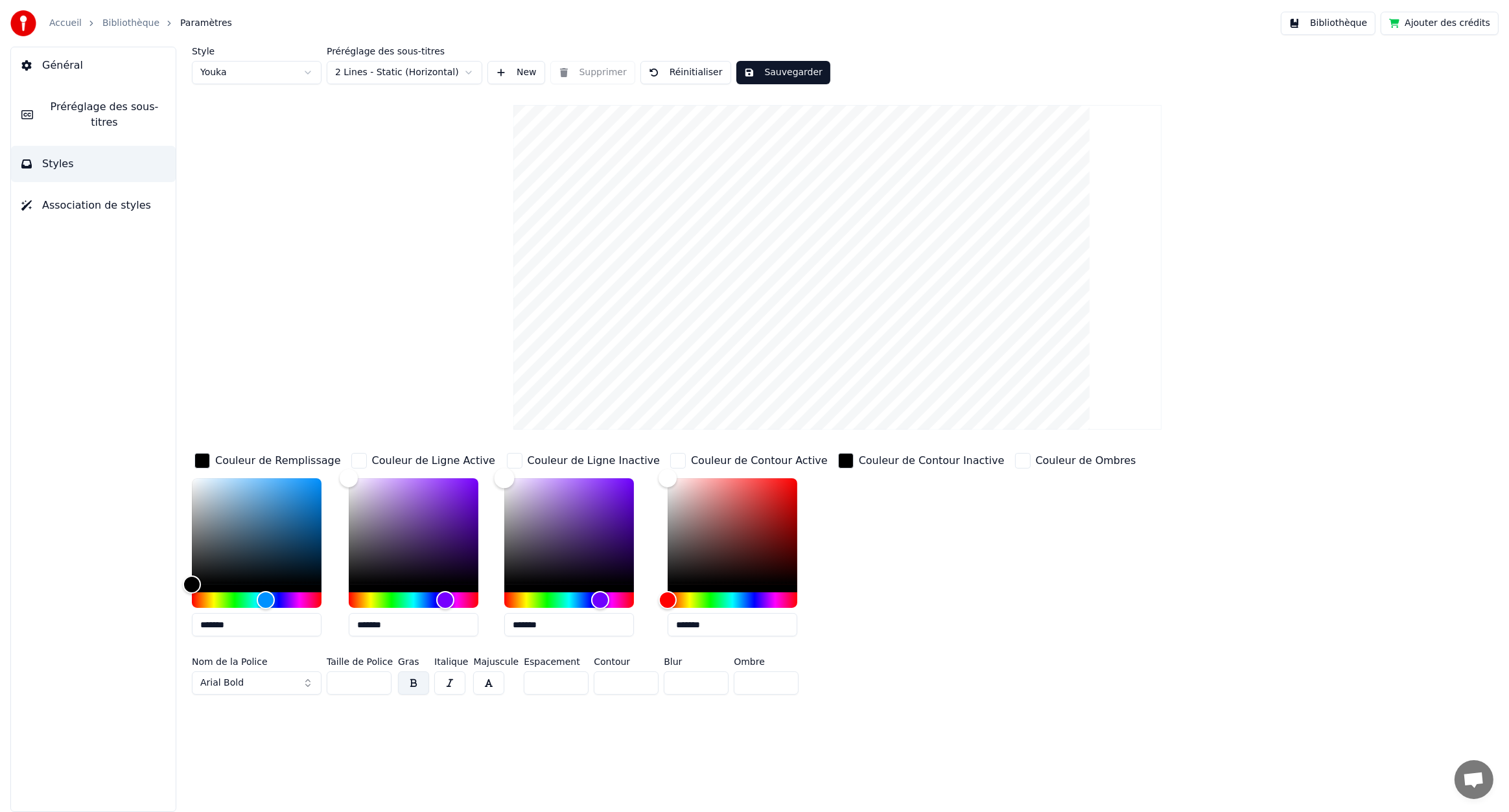
click at [435, 473] on div "Couleur de Remplissage ******* Couleur de Ligne Active ******* Couleur de Ligne…" at bounding box center [720, 548] width 1057 height 197
drag, startPoint x: 659, startPoint y: 478, endPoint x: 852, endPoint y: 466, distance: 193.4
click at [852, 466] on div "Couleur de Remplissage ******* Couleur de Ligne Active ******* Couleur de Ligne…" at bounding box center [720, 548] width 1057 height 197
click at [752, 597] on div "Hue" at bounding box center [732, 600] width 130 height 16
type input "*******"
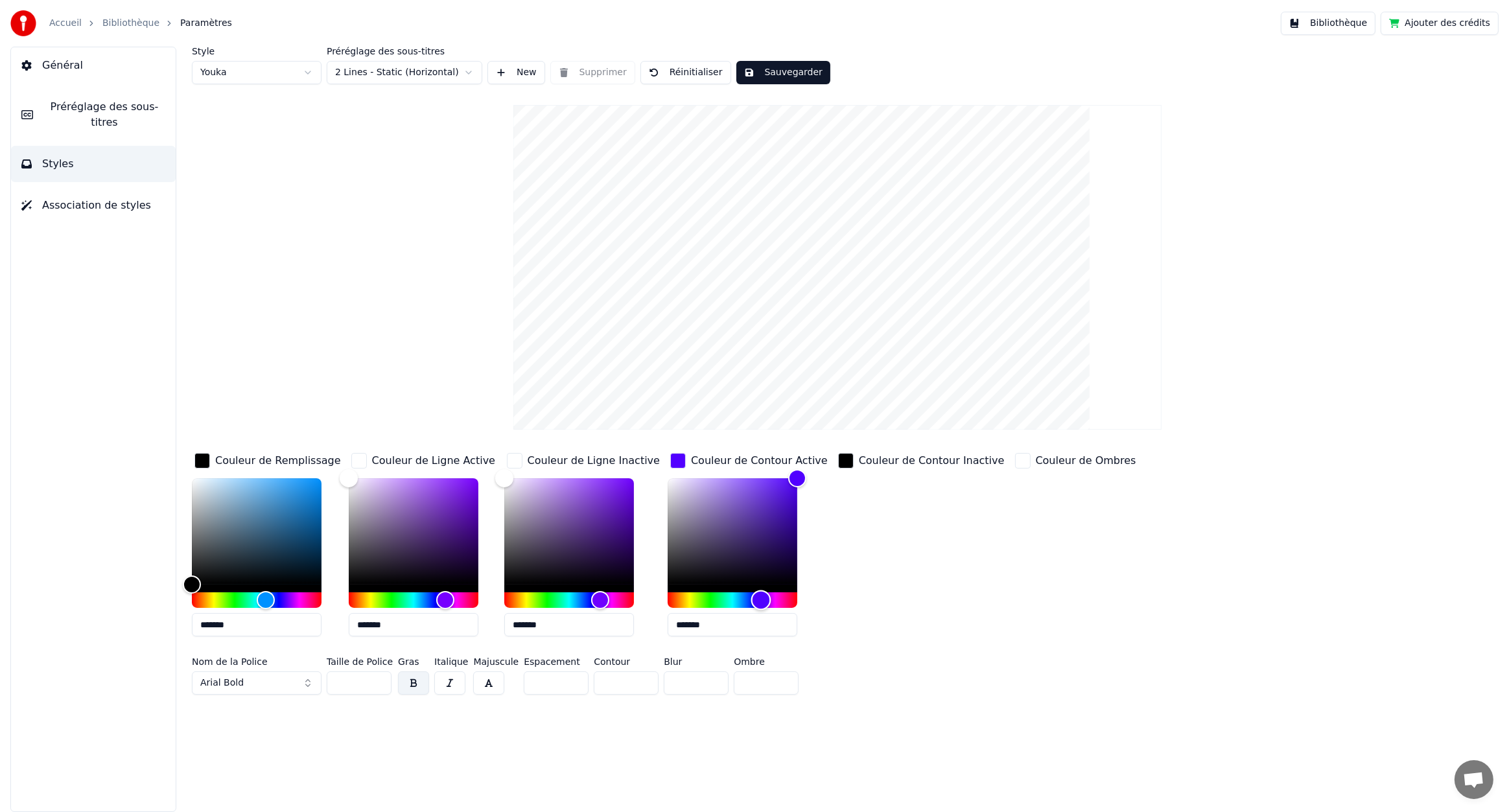
click at [756, 596] on div "Hue" at bounding box center [761, 600] width 20 height 20
click at [838, 459] on div "button" at bounding box center [846, 460] width 16 height 16
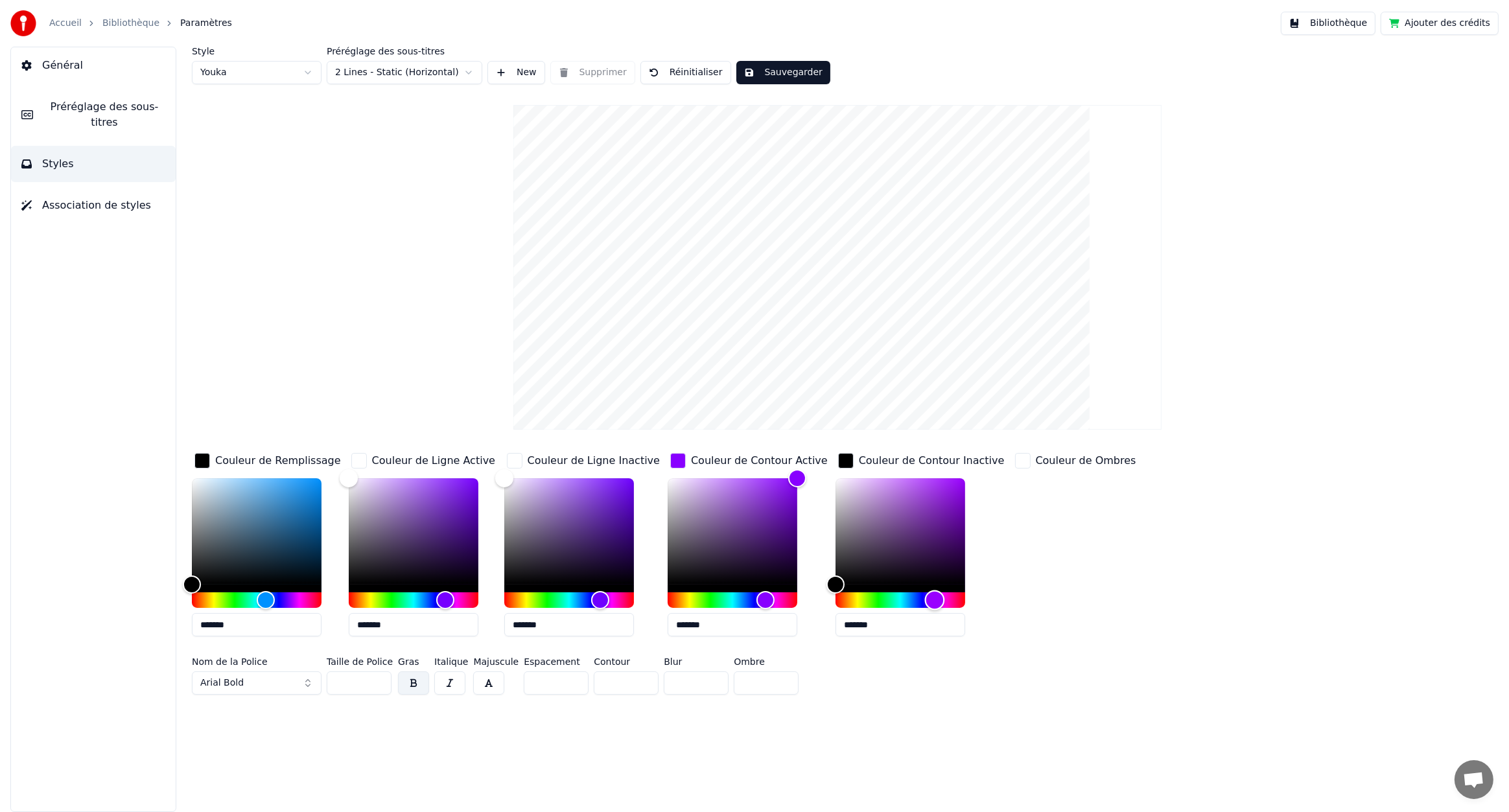
click at [914, 595] on div "Hue" at bounding box center [900, 600] width 130 height 16
type input "*******"
click at [950, 460] on div "Couleur de Contour Inactive *******" at bounding box center [921, 548] width 172 height 197
click at [1036, 456] on div "Couleur de Ombres" at bounding box center [1086, 460] width 100 height 16
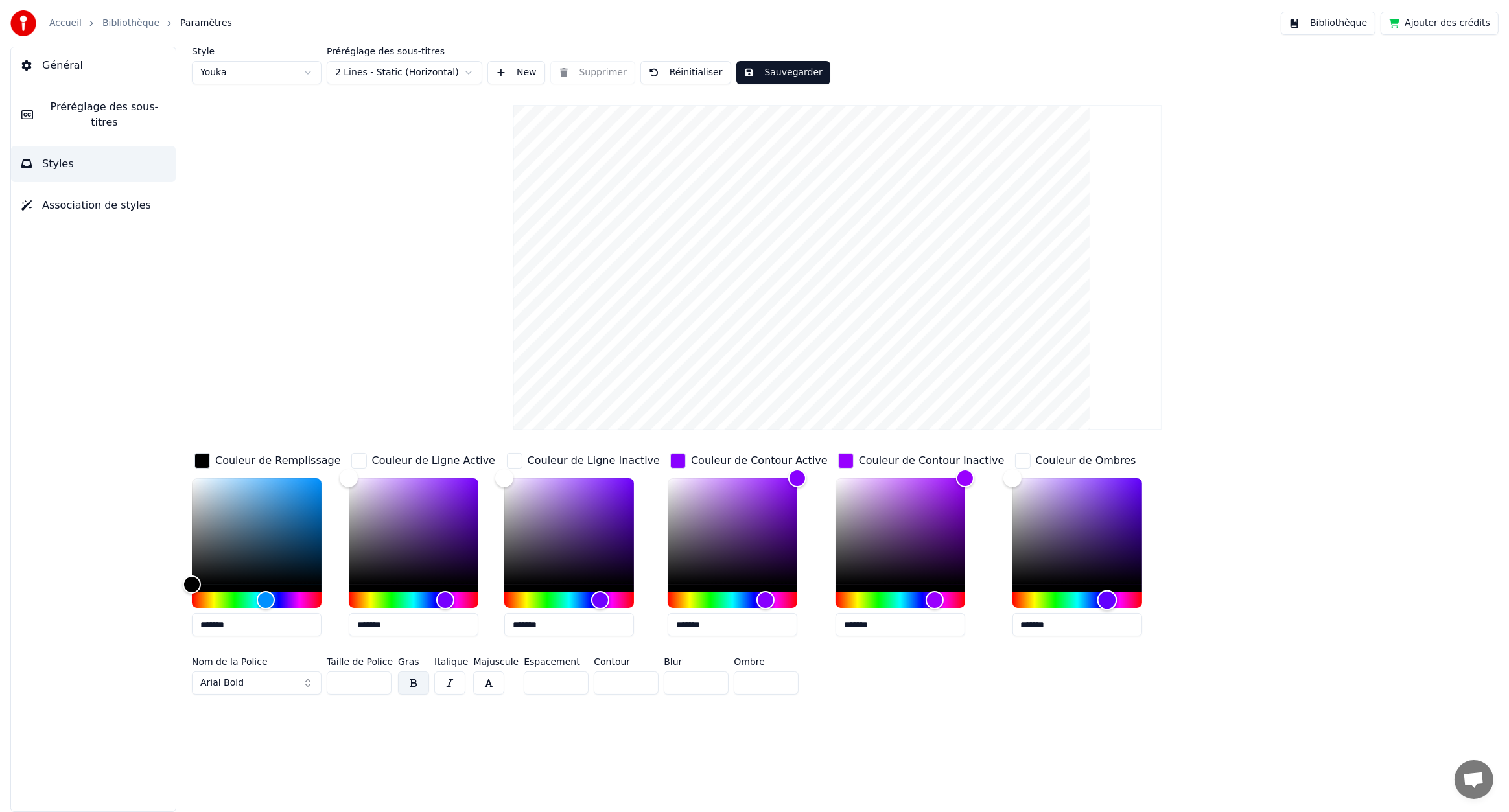
click at [1069, 595] on div "Hue" at bounding box center [1077, 600] width 130 height 16
drag, startPoint x: 1114, startPoint y: 470, endPoint x: 1126, endPoint y: 447, distance: 25.9
click at [1126, 447] on div "Style Youka Préréglage des sous-titres 2 Lines - Static (Horizontal) New Suppri…" at bounding box center [837, 373] width 1291 height 653
type input "*******"
drag, startPoint x: 1064, startPoint y: 599, endPoint x: 1073, endPoint y: 598, distance: 9.1
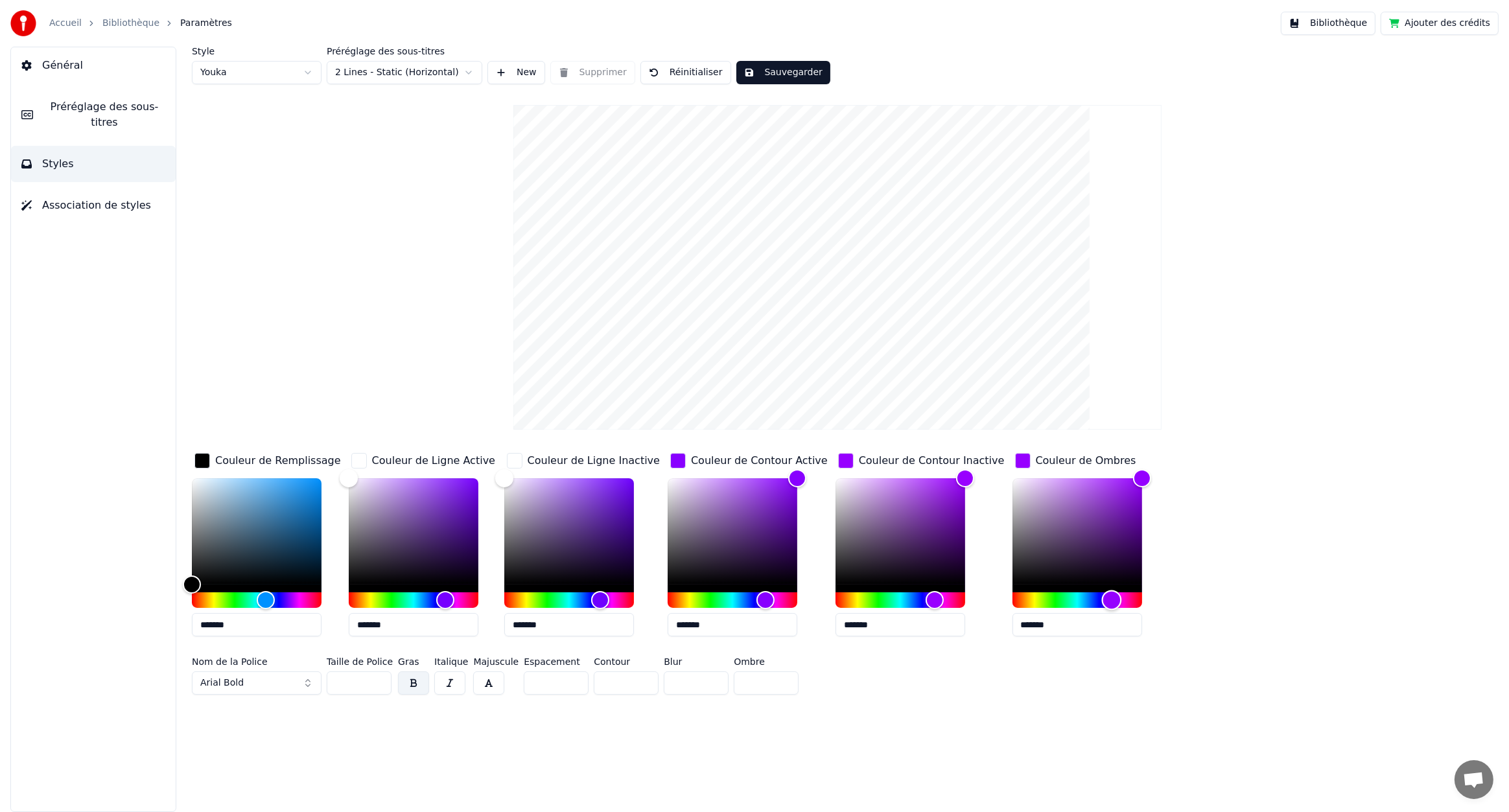
click at [1101, 598] on div "Hue" at bounding box center [1111, 600] width 20 height 20
type input "*******"
drag, startPoint x: 198, startPoint y: 575, endPoint x: 169, endPoint y: 404, distance: 173.4
click at [169, 404] on div "Style Youka Préréglage des sous-titres 2 Lines - Static (Horizontal) New Suppri…" at bounding box center [837, 429] width 1343 height 765
drag, startPoint x: 334, startPoint y: 481, endPoint x: 361, endPoint y: 475, distance: 27.7
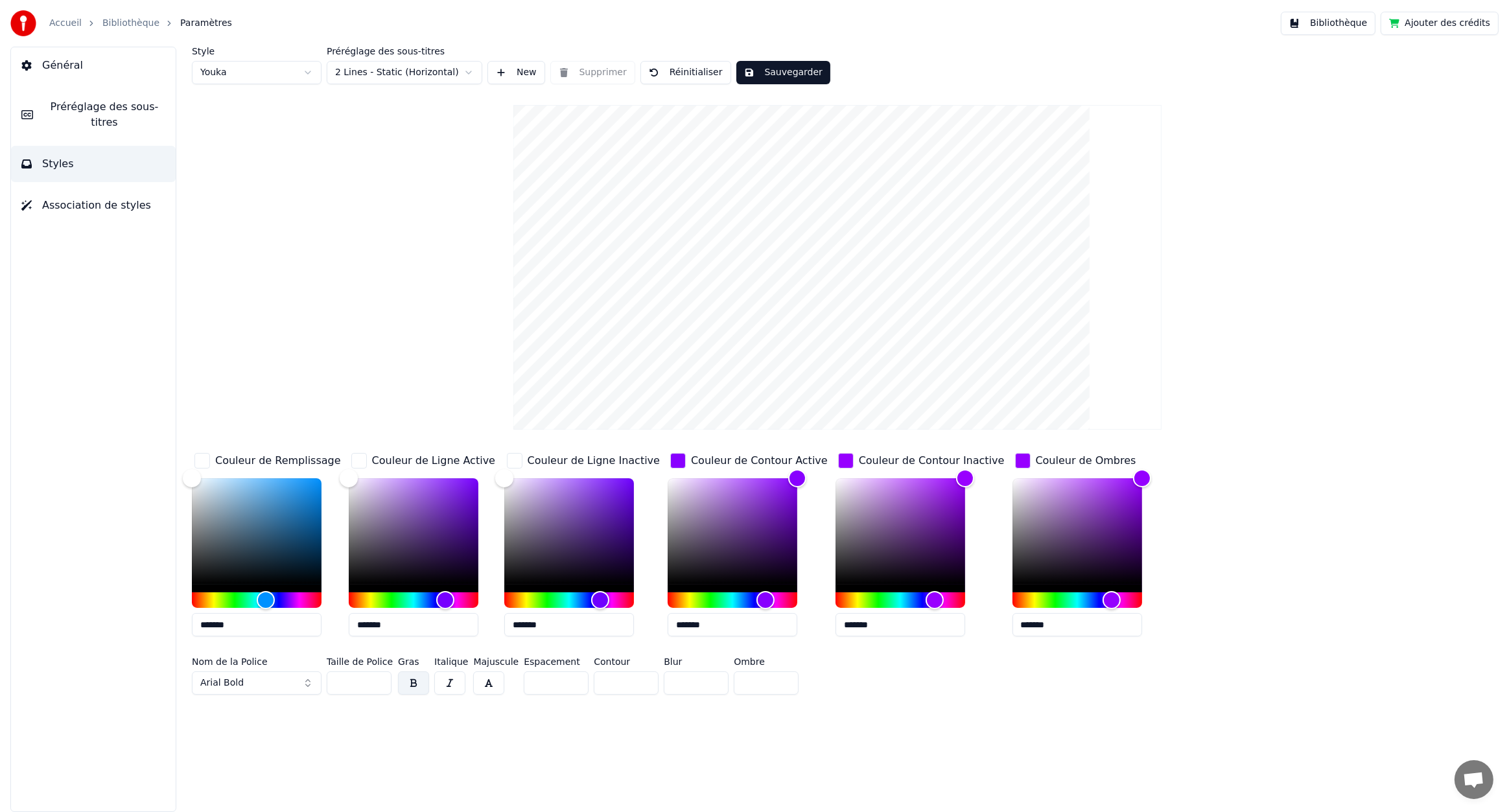
click at [337, 486] on div "*******" at bounding box center [267, 559] width 152 height 163
drag, startPoint x: 358, startPoint y: 479, endPoint x: 344, endPoint y: 594, distance: 115.8
click at [344, 594] on div "Couleur de Remplissage ******* Couleur de Ligne Active ******* Couleur de Ligne…" at bounding box center [720, 548] width 1057 height 197
type input "*******"
drag, startPoint x: 351, startPoint y: 579, endPoint x: 346, endPoint y: 444, distance: 135.1
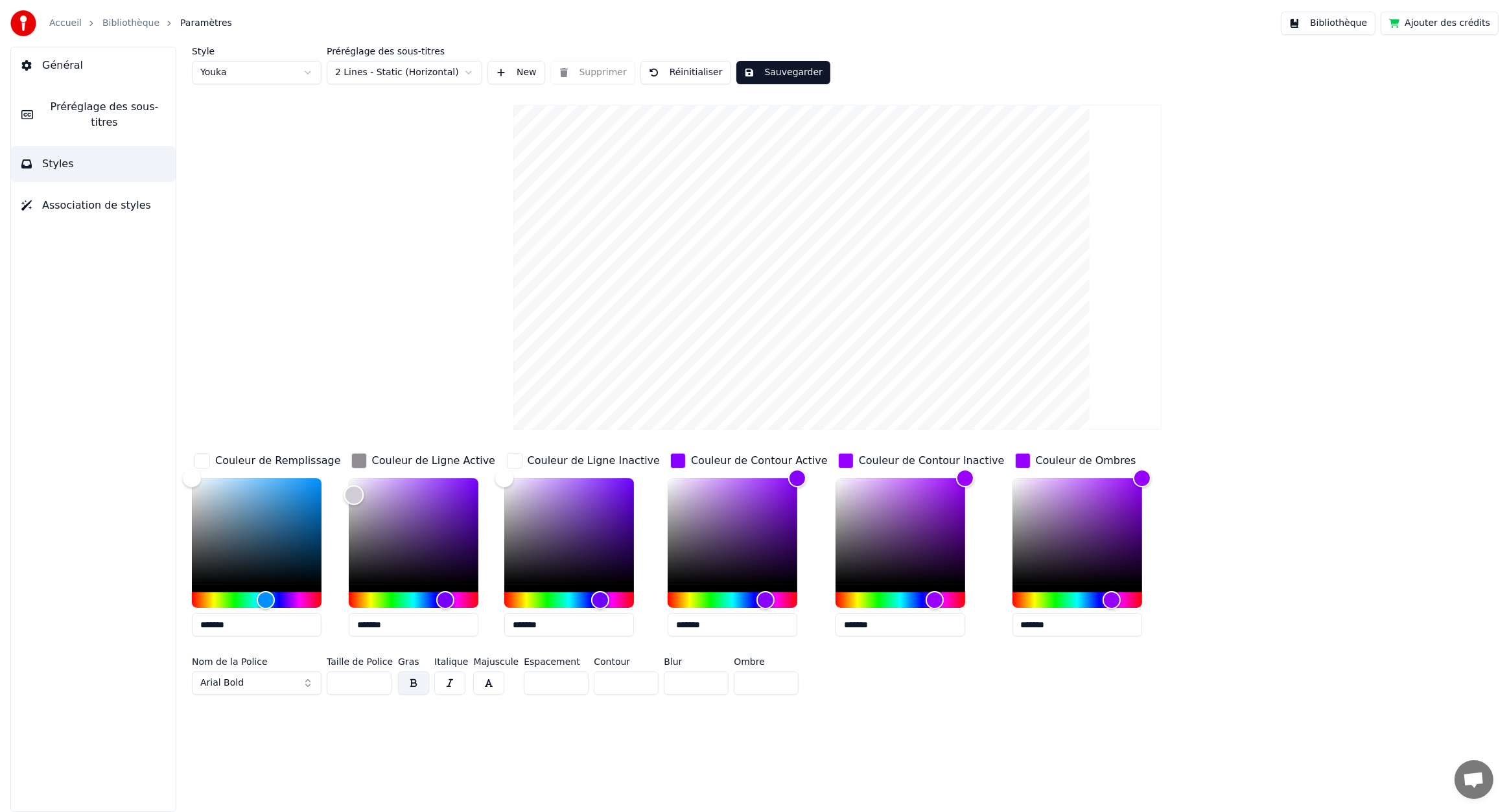
click at [346, 444] on div "Style Youka Préréglage des sous-titres 2 Lines - Static (Horizontal) New Suppri…" at bounding box center [837, 373] width 1291 height 653
drag, startPoint x: 201, startPoint y: 503, endPoint x: 167, endPoint y: 592, distance: 95.3
click at [167, 592] on div "Style Youka Préréglage des sous-titres 2 Lines - Static (Horizontal) New Suppri…" at bounding box center [837, 429] width 1343 height 765
type input "*******"
drag, startPoint x: 201, startPoint y: 563, endPoint x: 188, endPoint y: 423, distance: 140.6
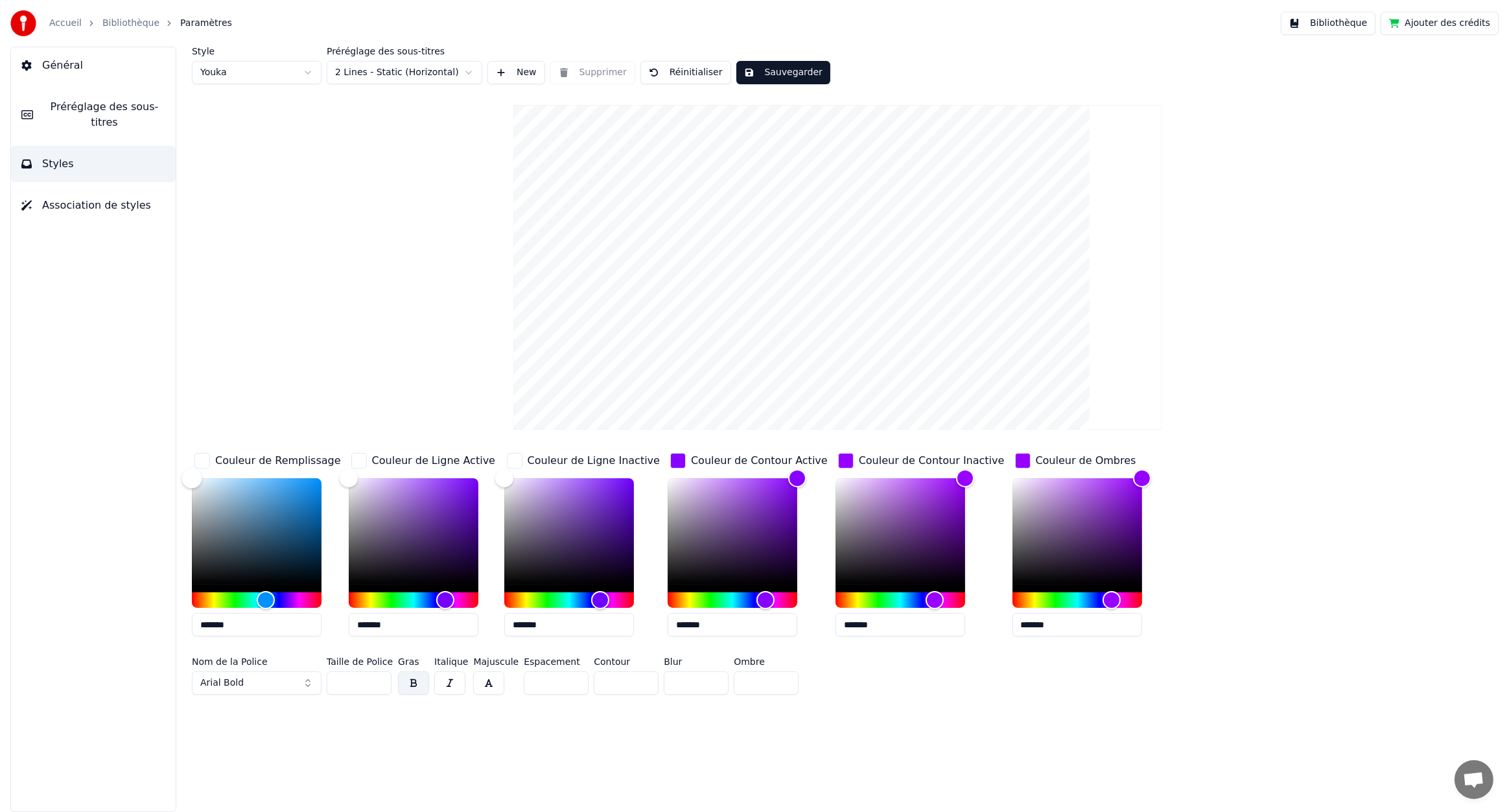
click at [188, 423] on div "Style Youka Préréglage des sous-titres 2 Lines - Static (Horizontal) New Suppri…" at bounding box center [837, 429] width 1343 height 765
type input "*******"
drag, startPoint x: 506, startPoint y: 499, endPoint x: 489, endPoint y: 443, distance: 58.5
click at [489, 443] on div "Style Youka Préréglage des sous-titres 2 Lines - Static (Horizontal) New Suppri…" at bounding box center [837, 373] width 1291 height 653
type input "*******"
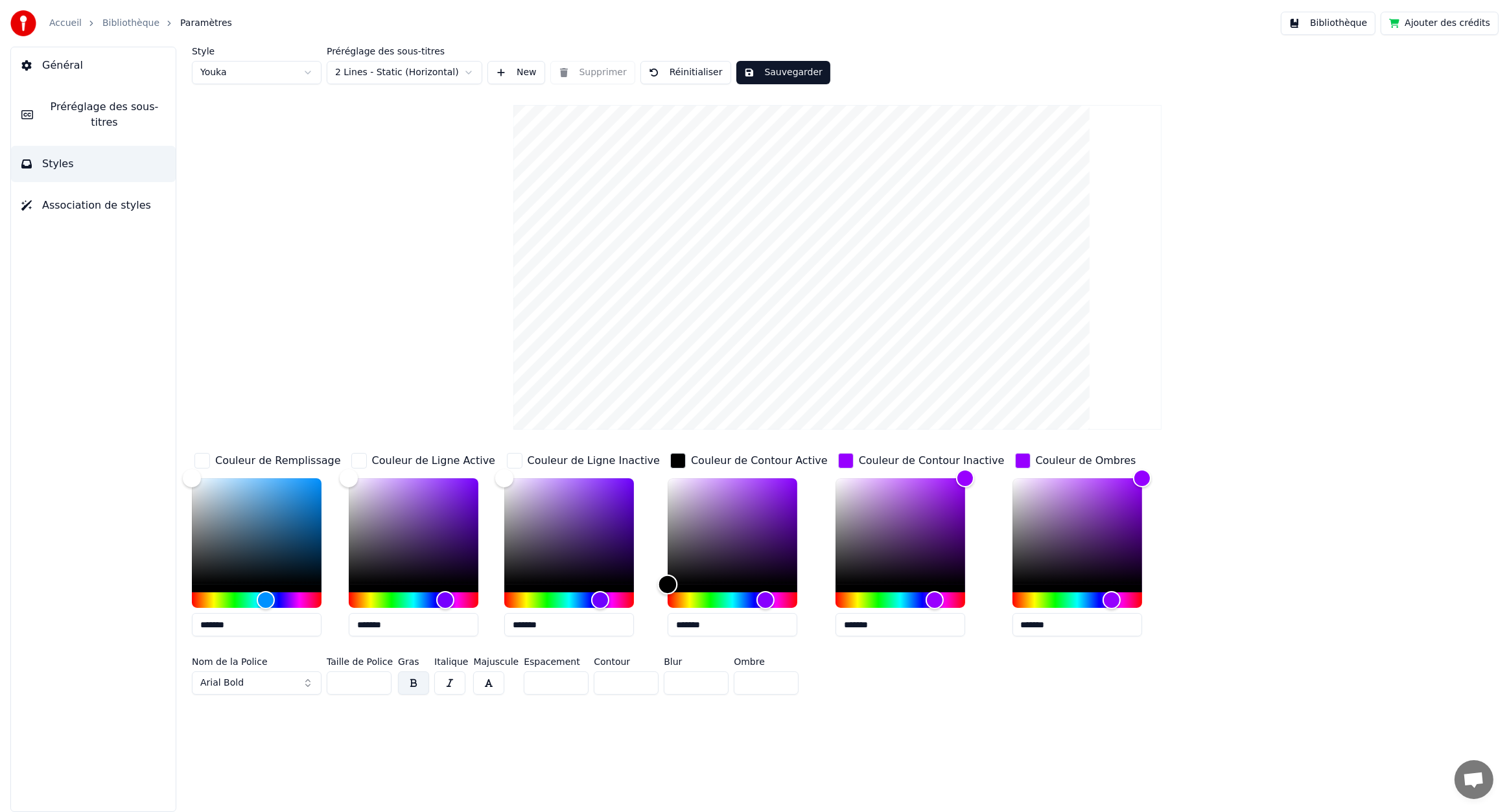
drag, startPoint x: 719, startPoint y: 519, endPoint x: 592, endPoint y: 617, distance: 160.4
click at [592, 617] on div "Couleur de Remplissage ******* Couleur de Ligne Active ******* Couleur de Ligne…" at bounding box center [720, 548] width 1057 height 197
type input "**"
click at [711, 678] on input "**" at bounding box center [696, 683] width 64 height 23
drag, startPoint x: 688, startPoint y: 568, endPoint x: 785, endPoint y: 456, distance: 148.2
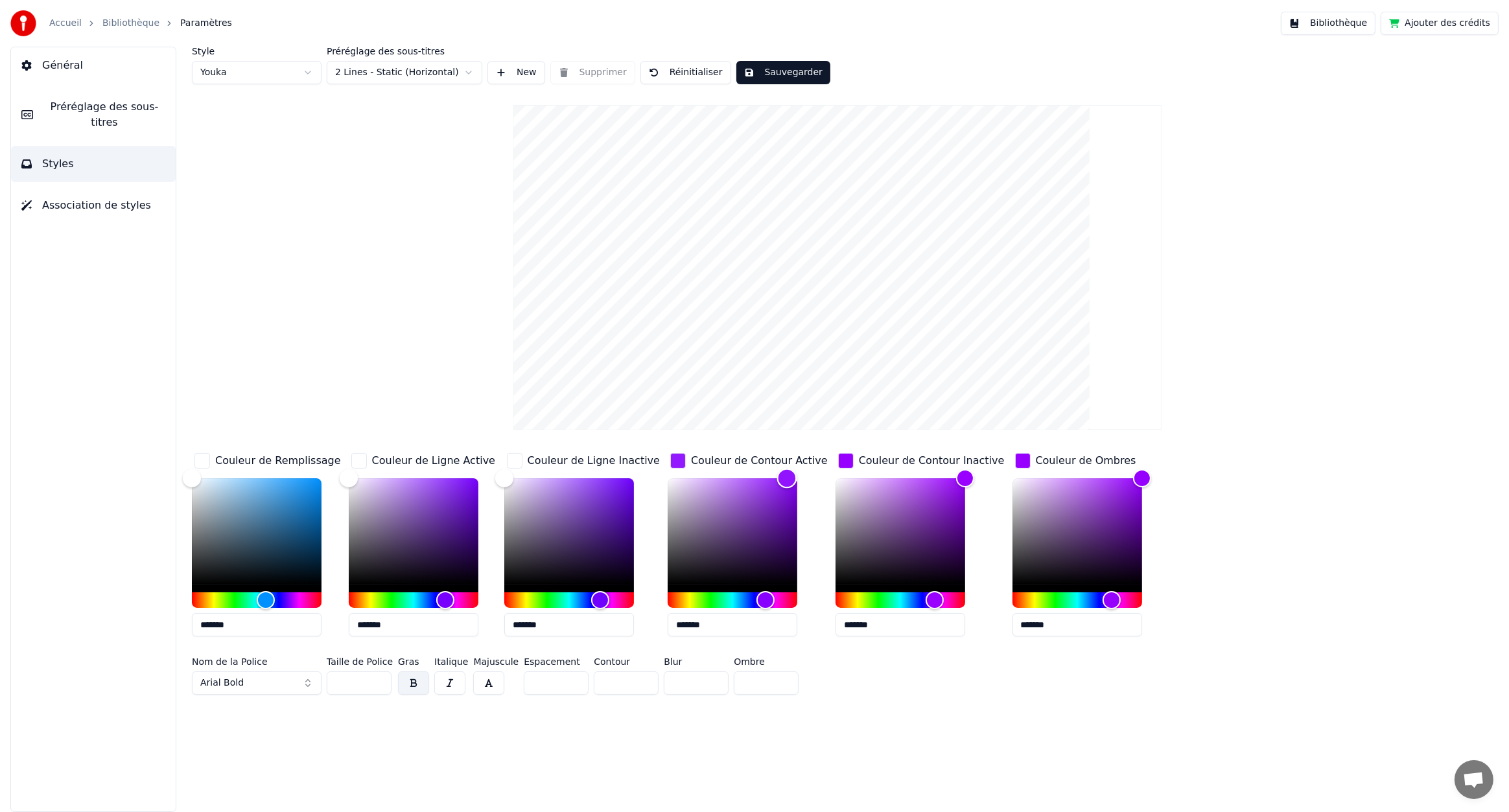
click at [785, 456] on div "Couleur de Contour Active *******" at bounding box center [749, 548] width 162 height 197
type input "*******"
drag, startPoint x: 203, startPoint y: 482, endPoint x: 161, endPoint y: 626, distance: 150.0
click at [161, 626] on div "Général Préréglage des sous-titres Styles Association de styles Style Youka Pré…" at bounding box center [754, 429] width 1509 height 765
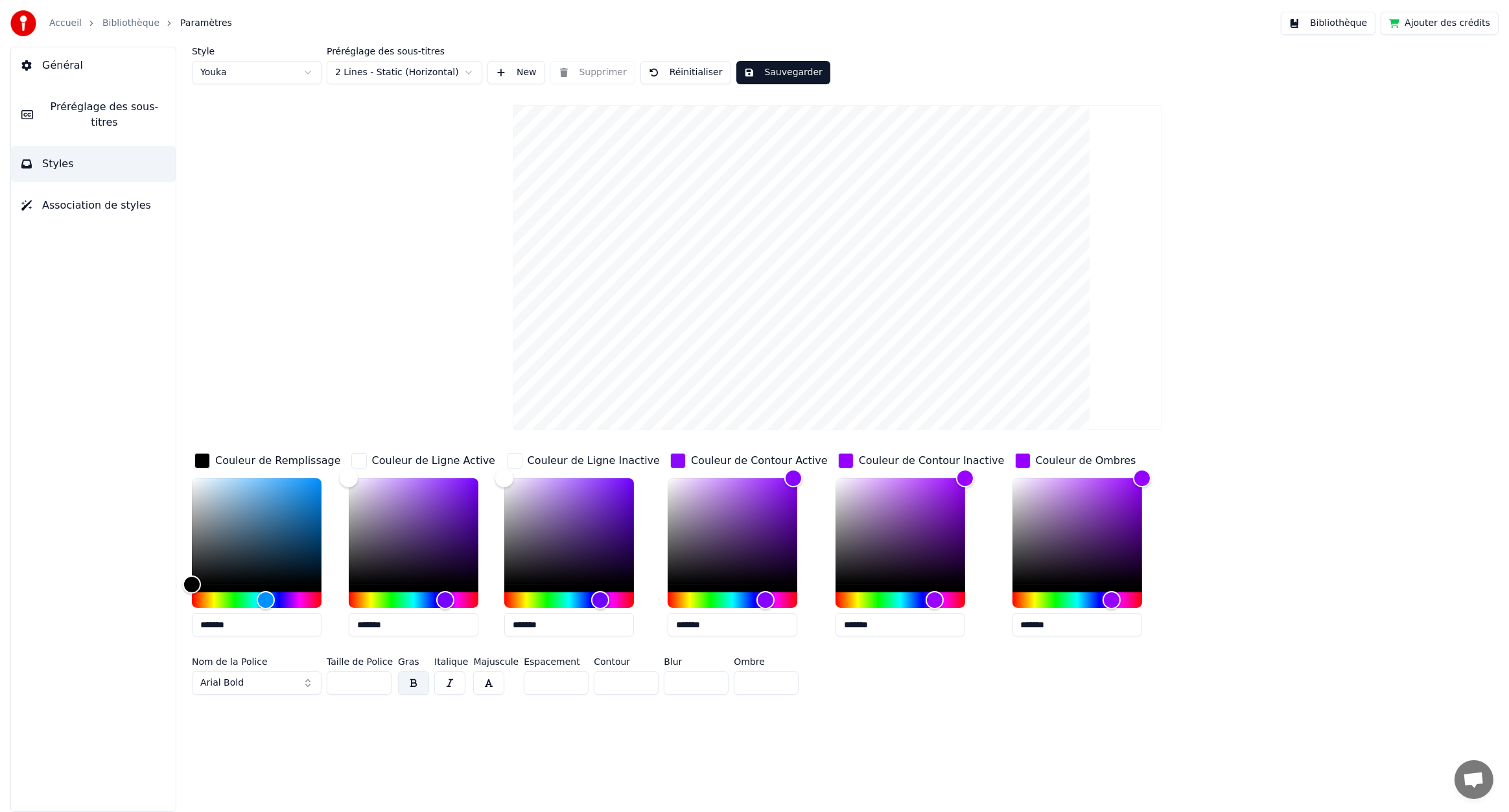
click at [744, 78] on button "Sauvegarder" at bounding box center [783, 73] width 94 height 23
click at [76, 212] on div "Général Préréglage des sous-titres Styles Association de styles" at bounding box center [93, 429] width 166 height 765
click at [78, 203] on button "Association de styles" at bounding box center [93, 205] width 165 height 36
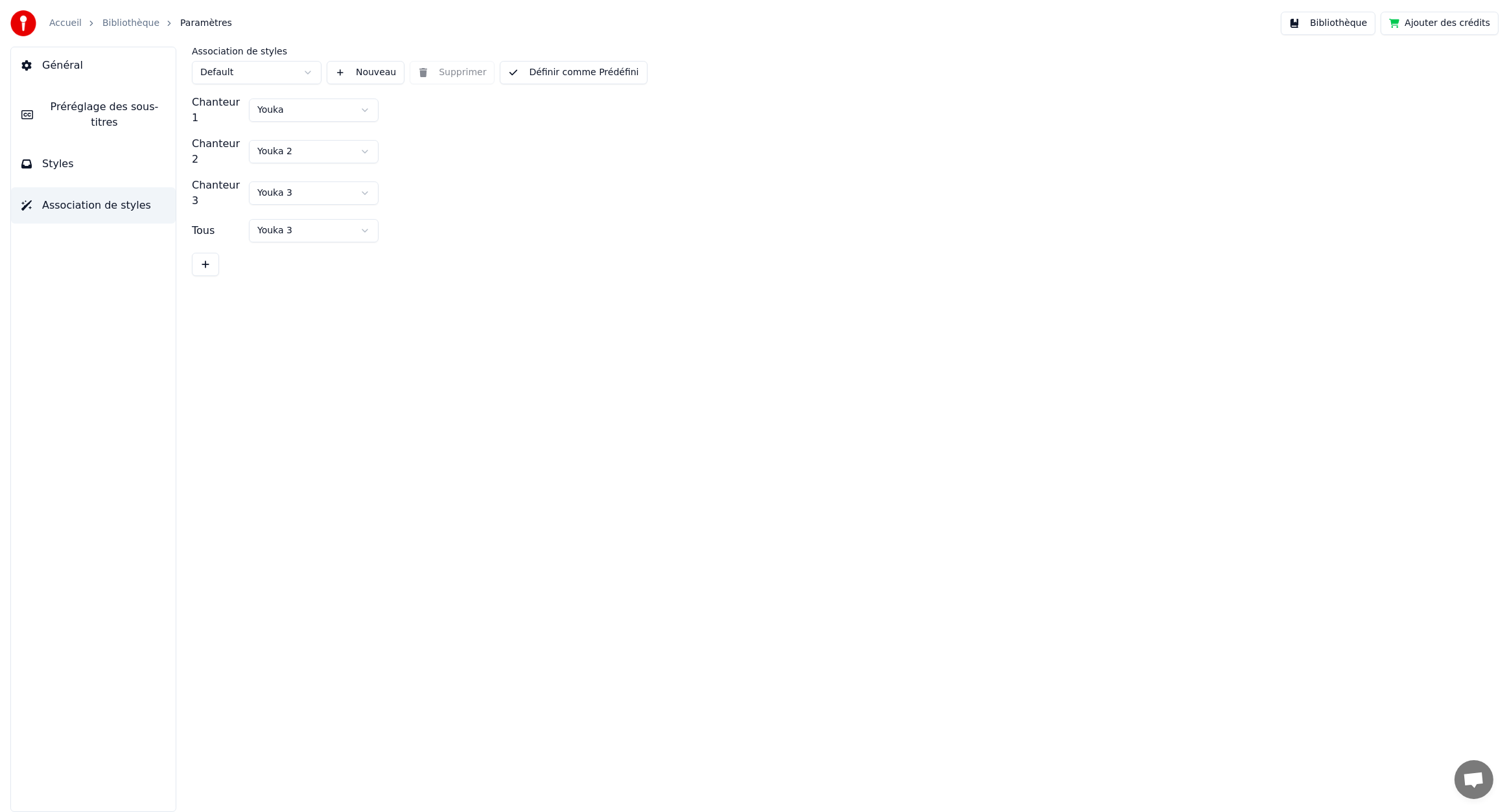
click at [96, 113] on span "Préréglage des sous-titres" at bounding box center [105, 114] width 122 height 31
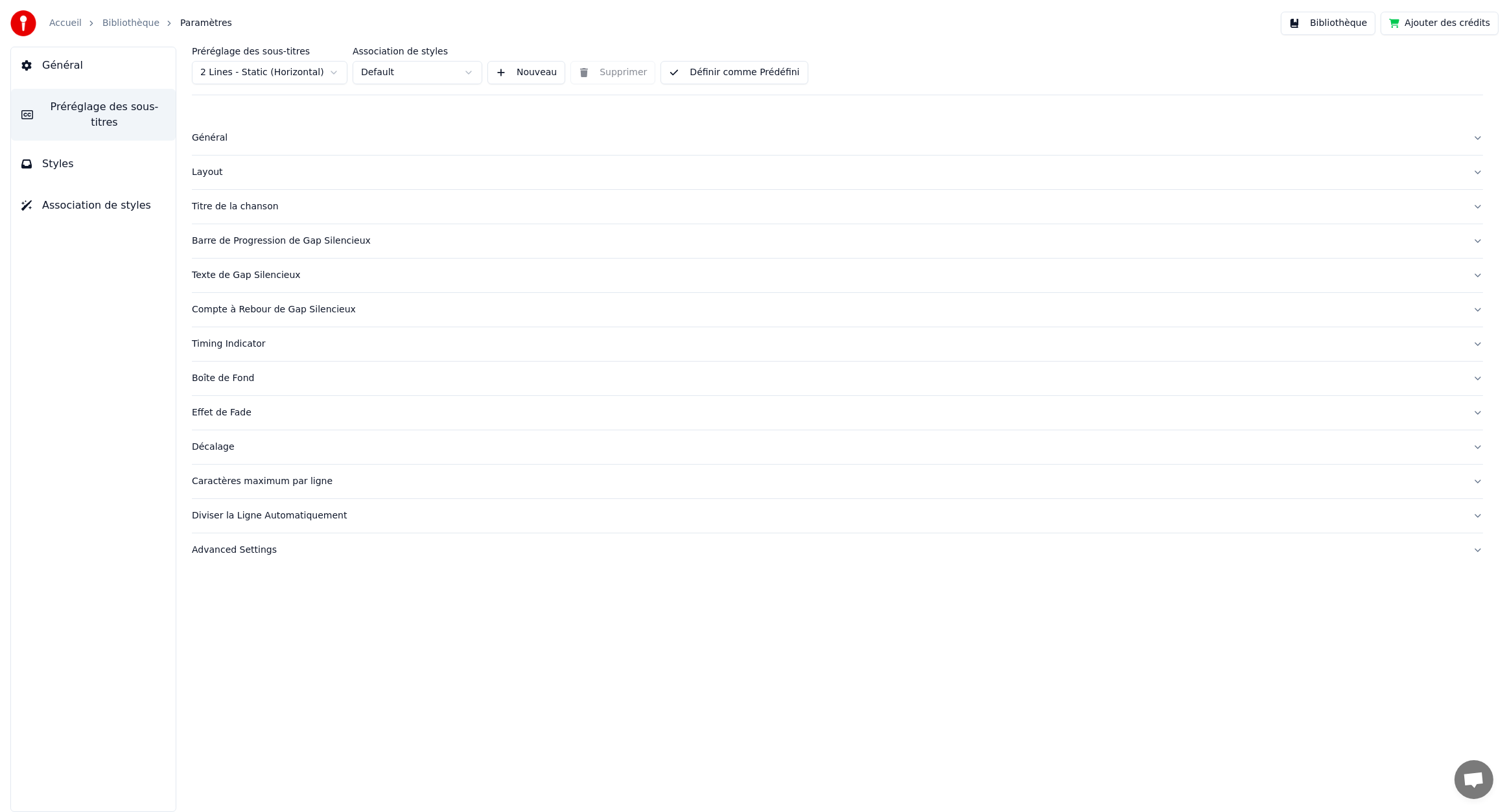
click at [219, 450] on div "Décalage" at bounding box center [827, 446] width 1270 height 13
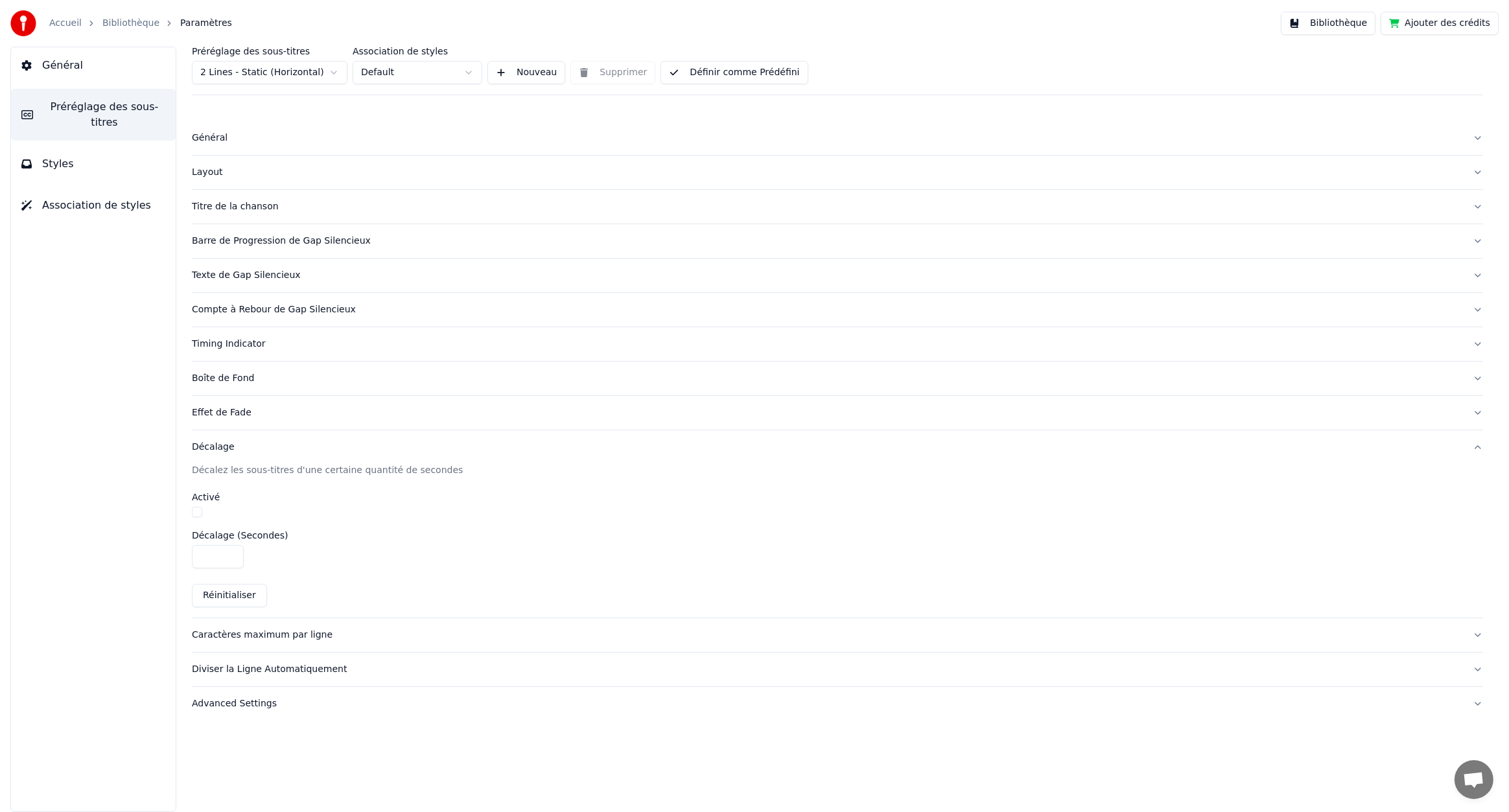
click at [222, 446] on div "Décalage" at bounding box center [827, 446] width 1270 height 13
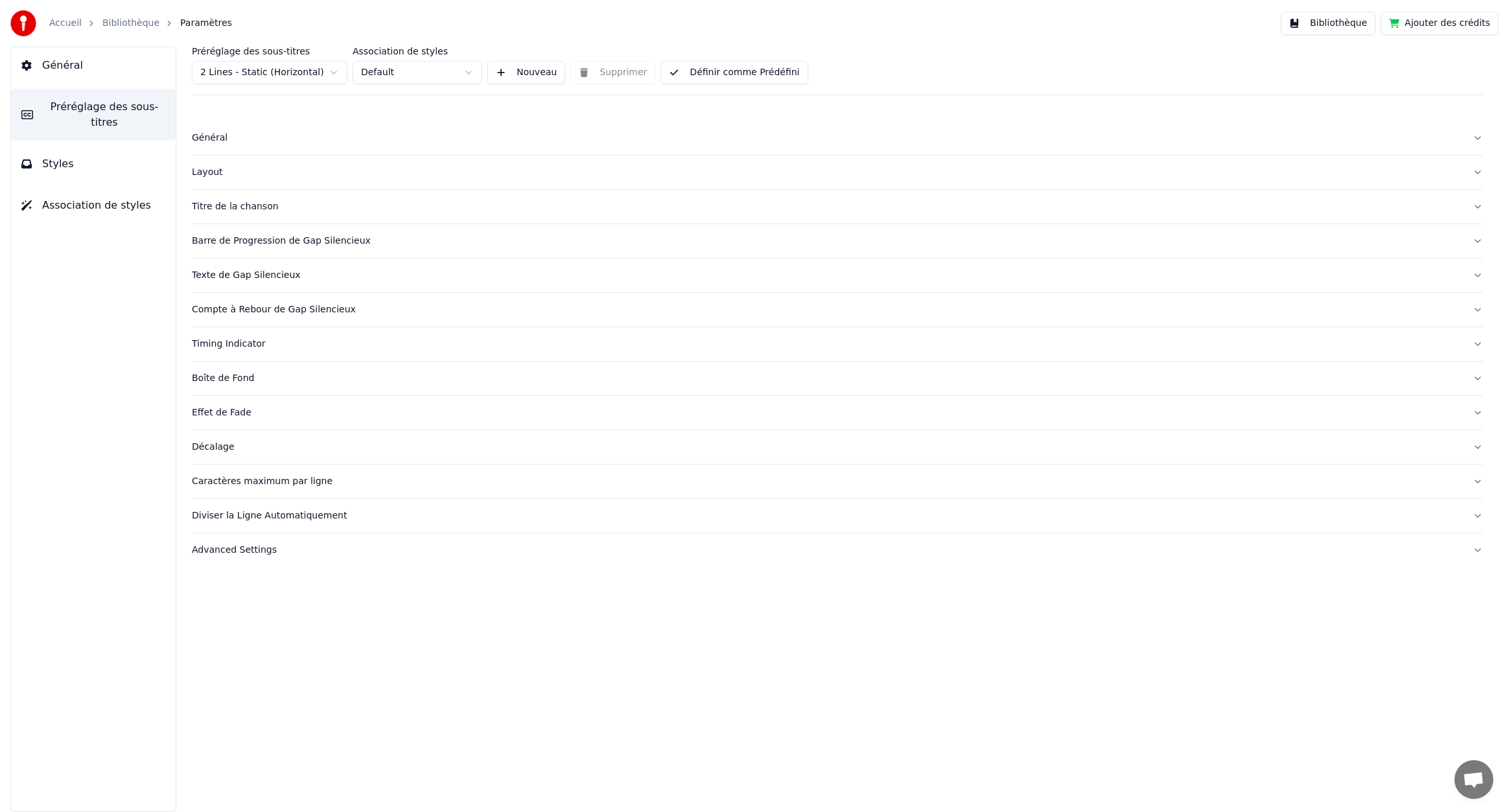
click at [220, 419] on button "Effet de Fade" at bounding box center [837, 413] width 1291 height 33
click at [221, 418] on div "Effet de Fade" at bounding box center [827, 412] width 1270 height 13
click at [217, 414] on div "Effet de Fade" at bounding box center [827, 412] width 1270 height 13
click at [225, 375] on div "Boîte de Fond" at bounding box center [827, 378] width 1270 height 13
click at [232, 378] on div "Boîte de Fond" at bounding box center [827, 378] width 1270 height 13
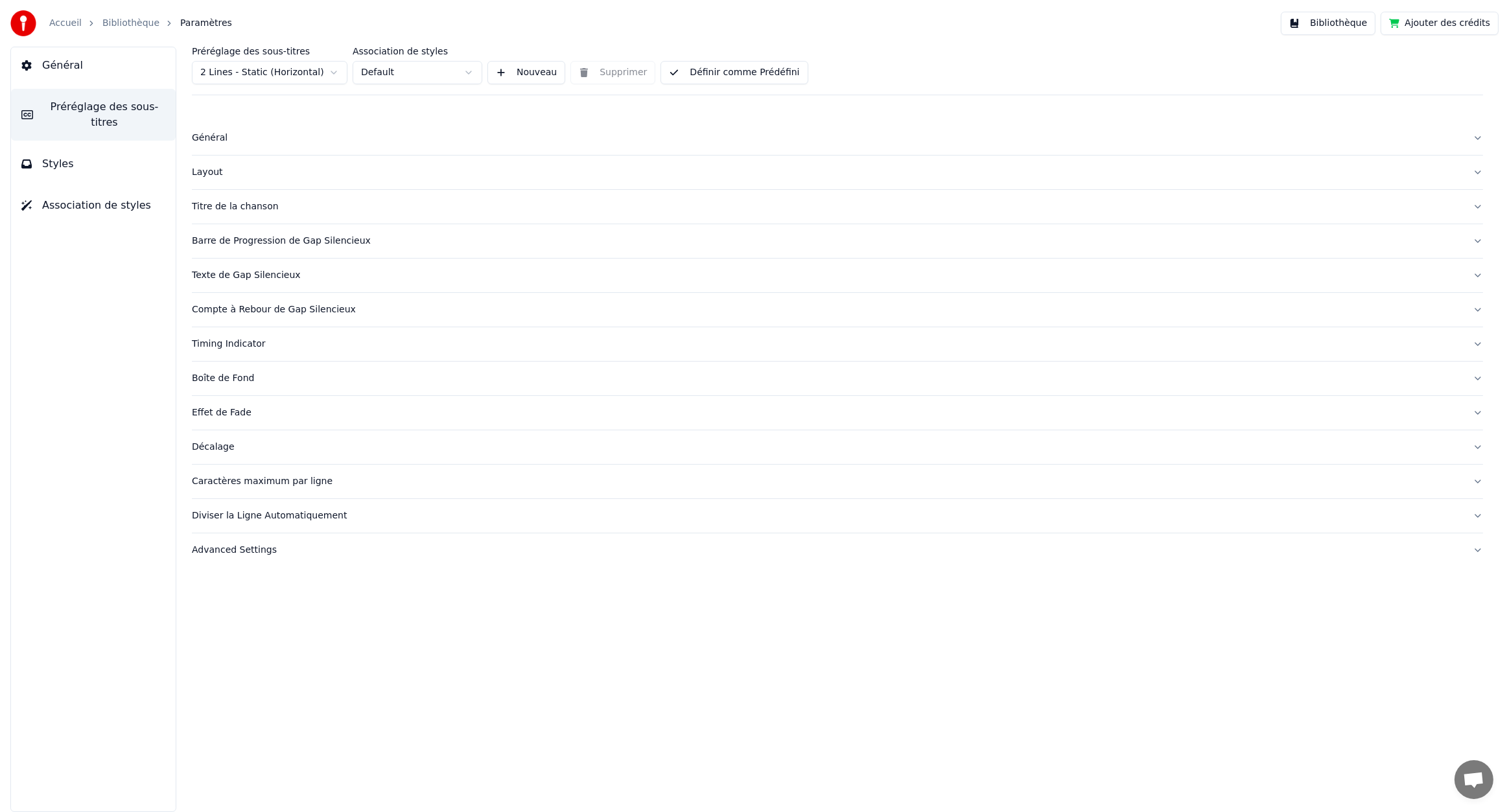
click at [211, 413] on div "Effet de Fade" at bounding box center [827, 412] width 1270 height 13
click at [214, 175] on div "Layout" at bounding box center [827, 172] width 1270 height 13
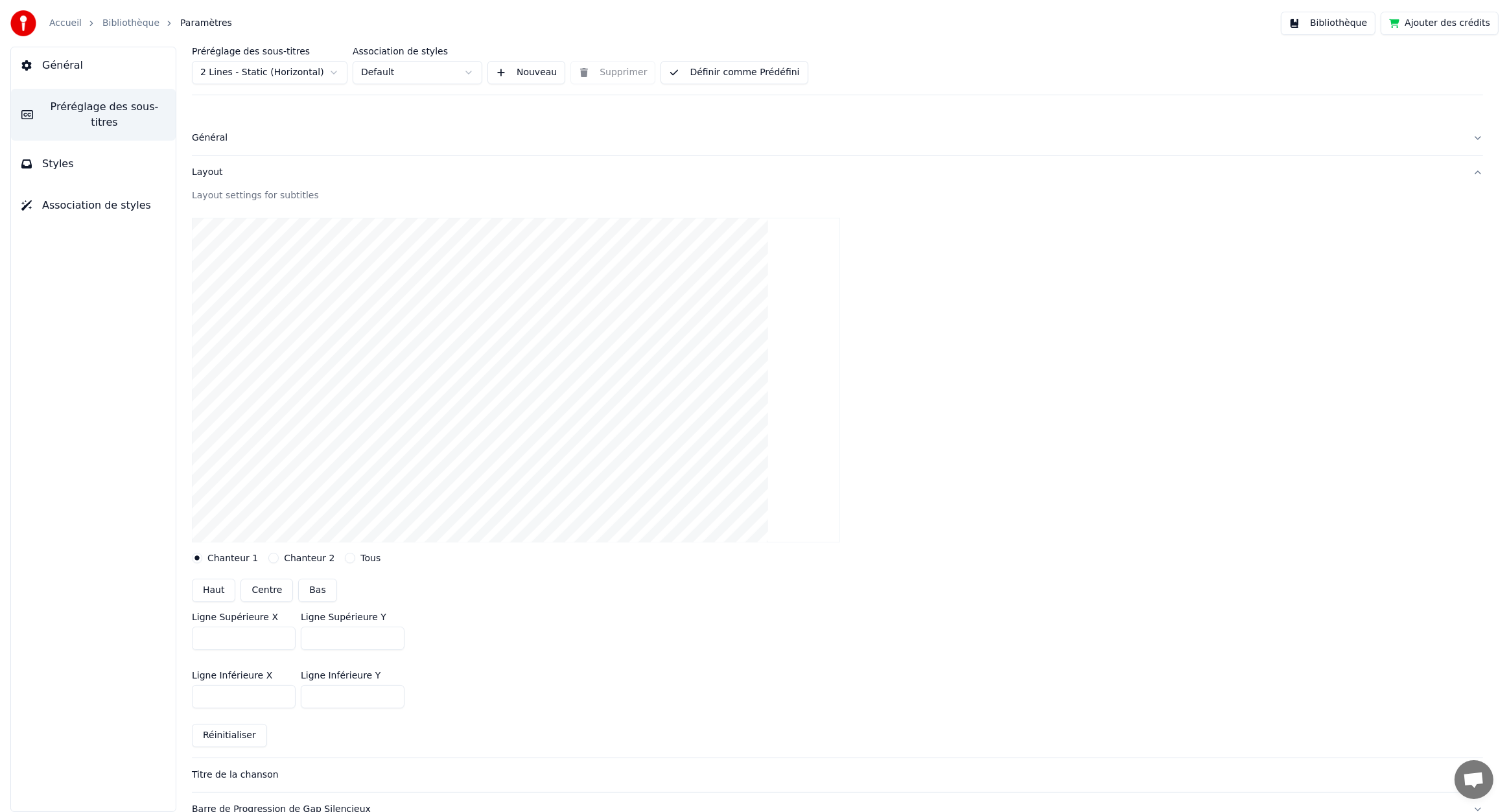
click at [214, 175] on div "Layout" at bounding box center [827, 172] width 1270 height 13
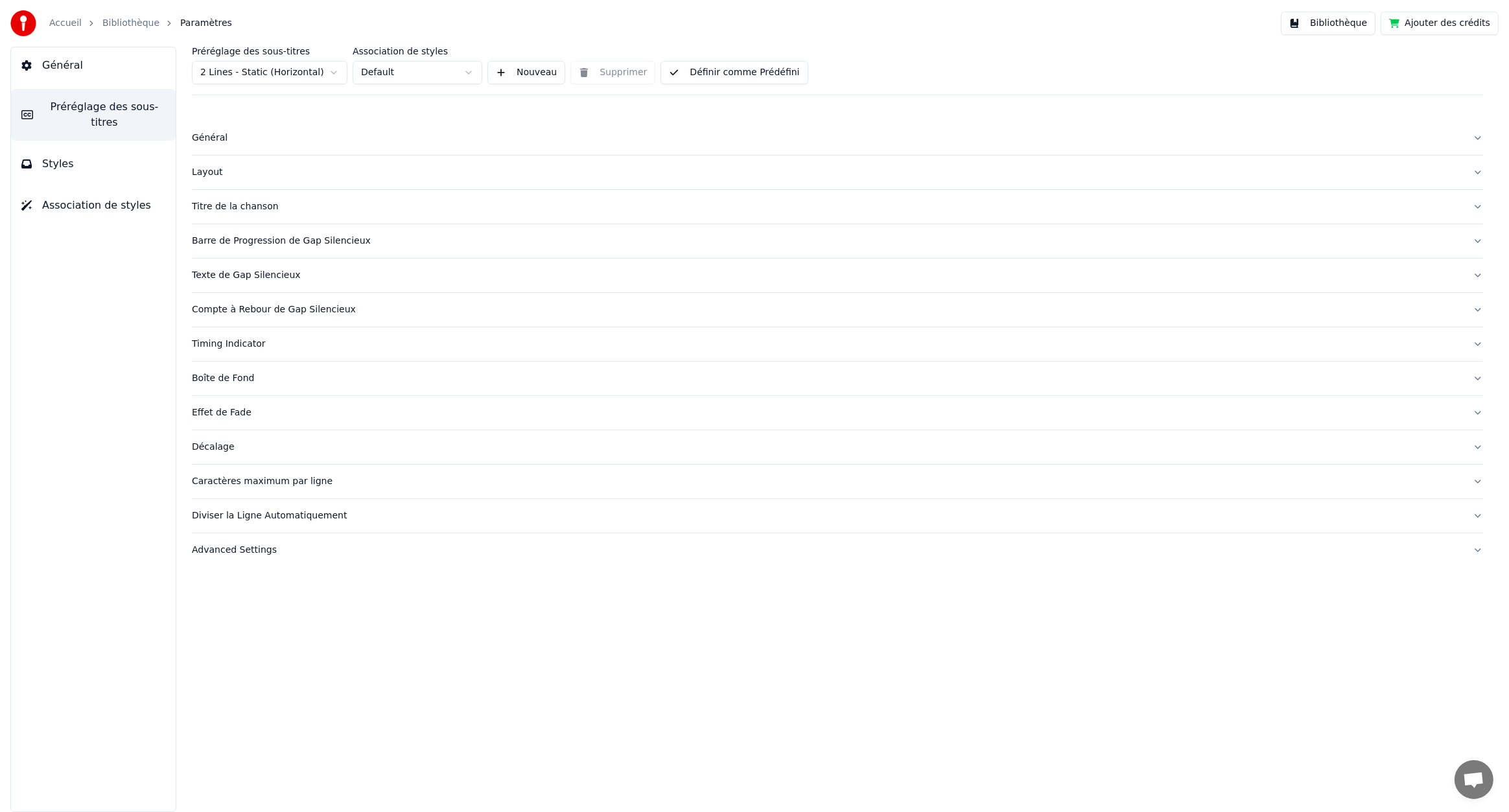
click at [232, 239] on div "Barre de Progression de Gap Silencieux" at bounding box center [827, 240] width 1270 height 13
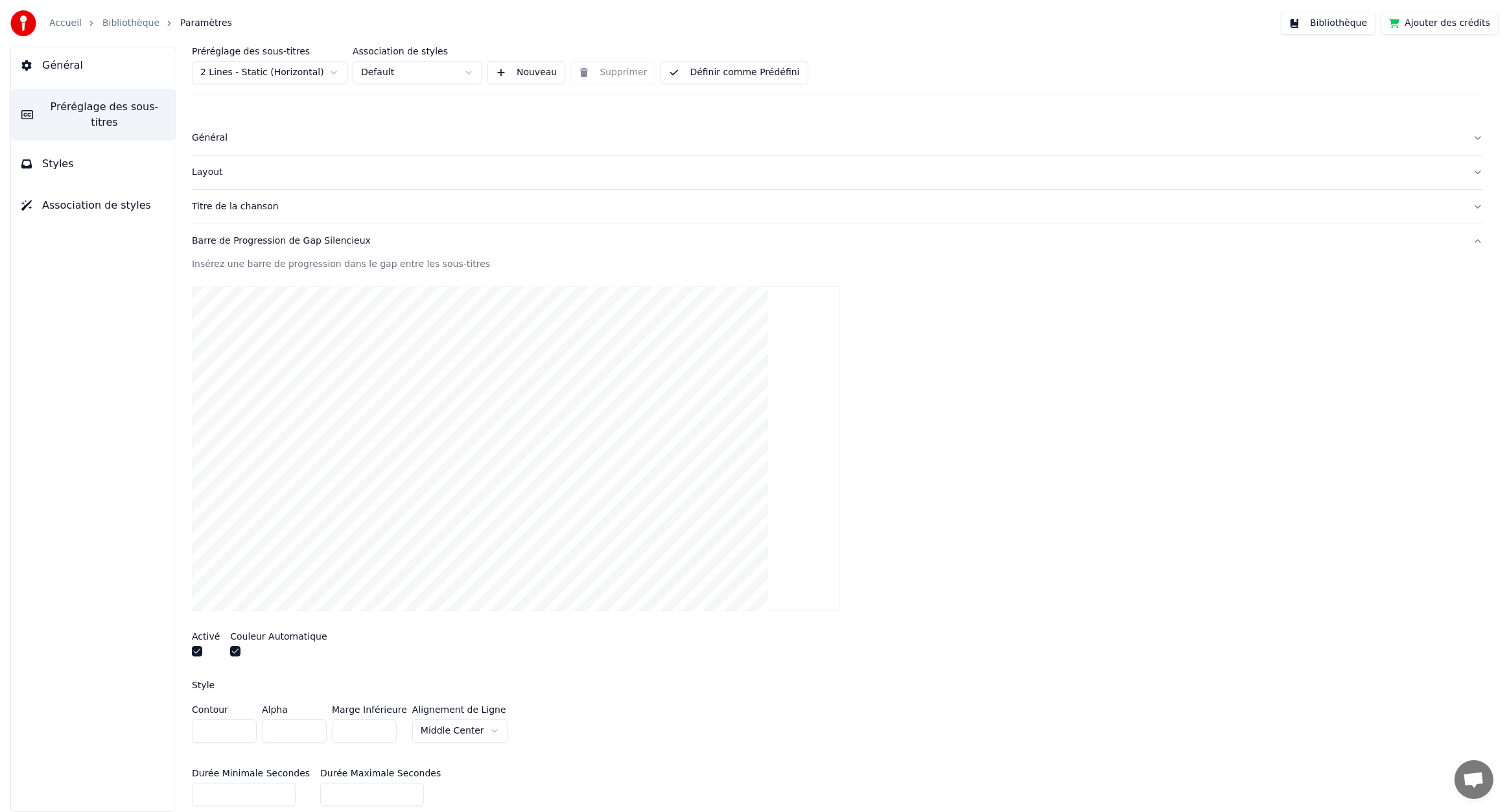
click at [229, 239] on div "Barre de Progression de Gap Silencieux" at bounding box center [827, 240] width 1270 height 13
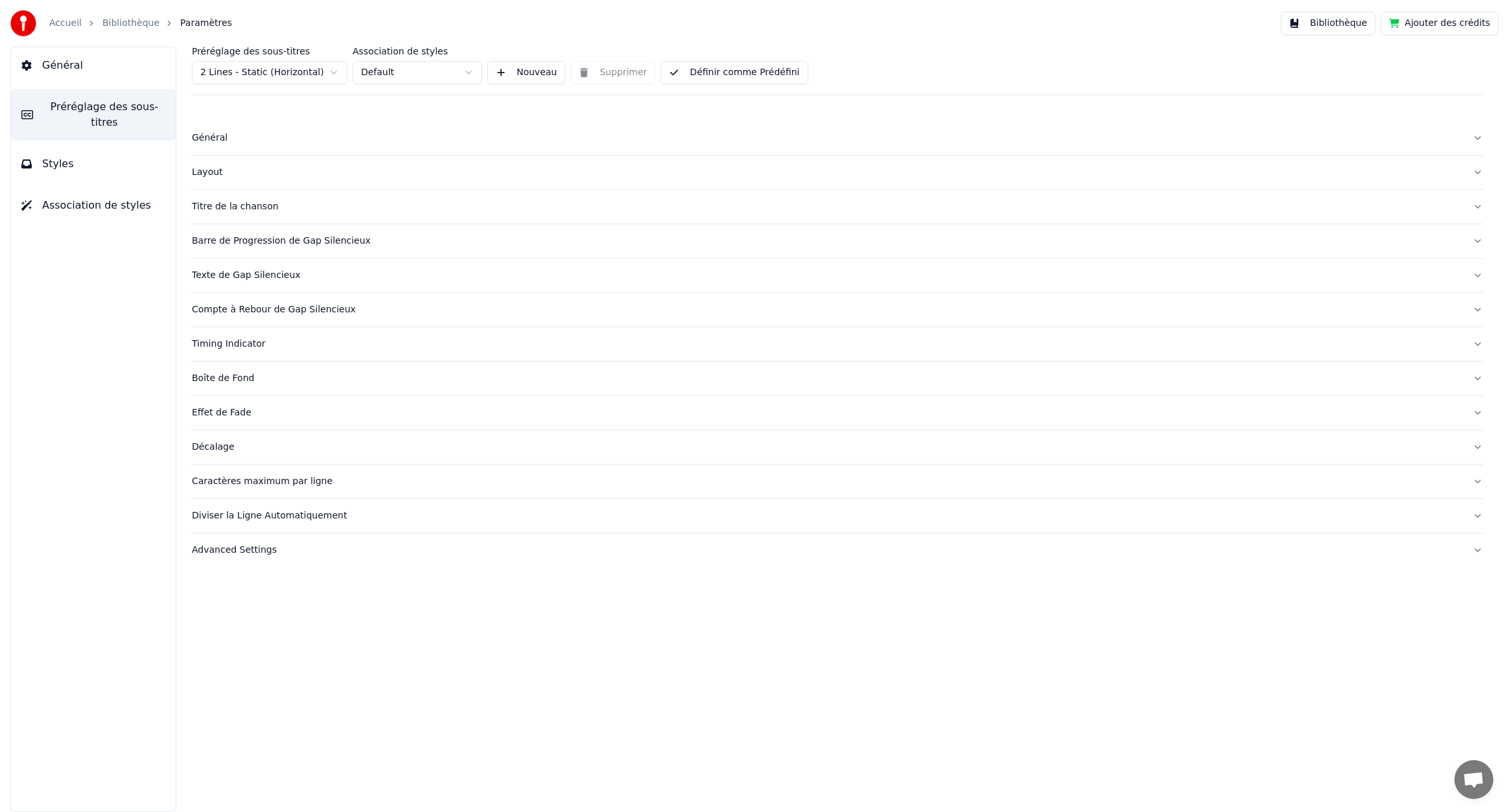
click at [233, 343] on div "Timing Indicator" at bounding box center [827, 343] width 1270 height 13
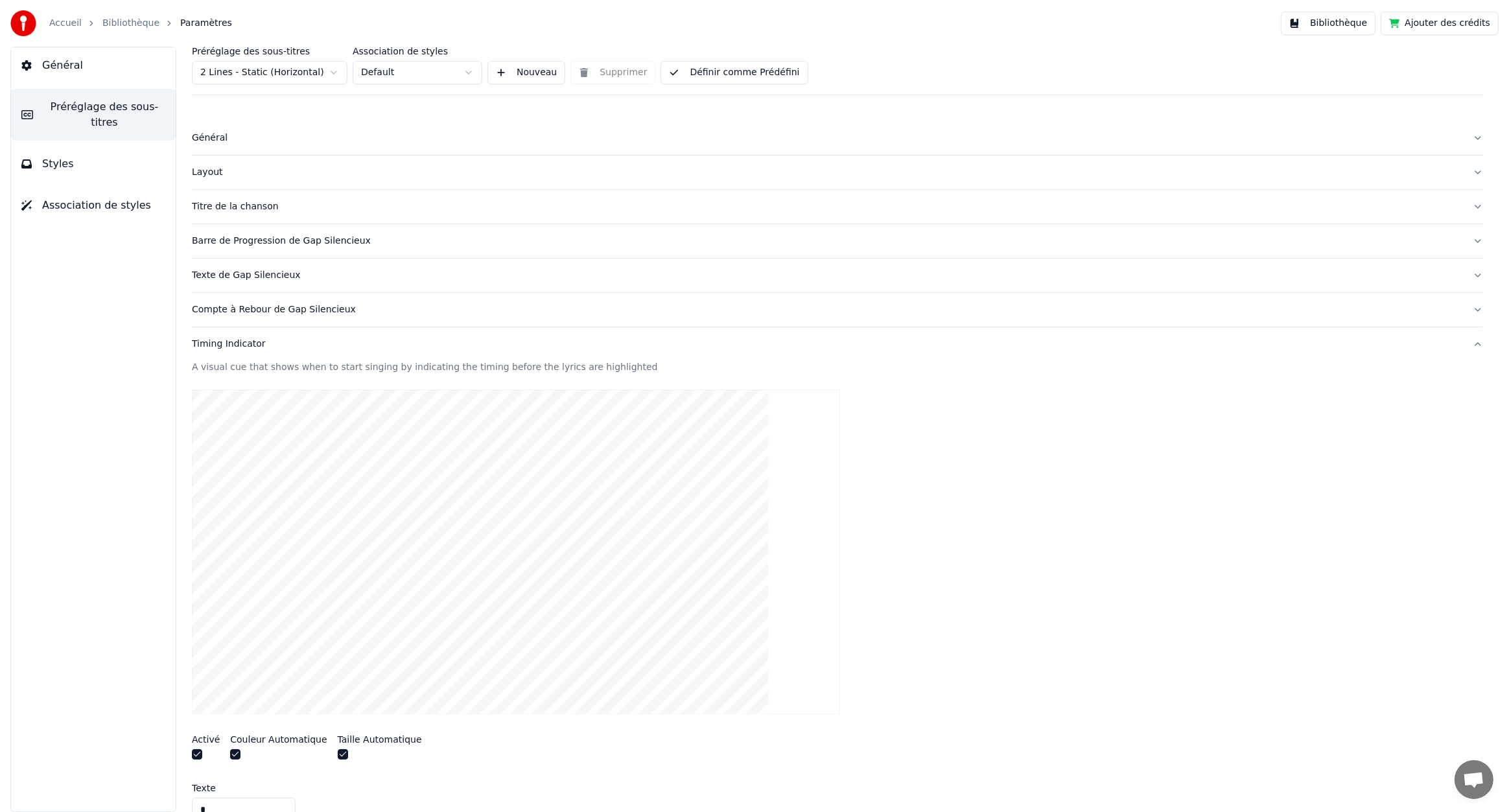
click at [233, 343] on div "Timing Indicator" at bounding box center [827, 343] width 1270 height 13
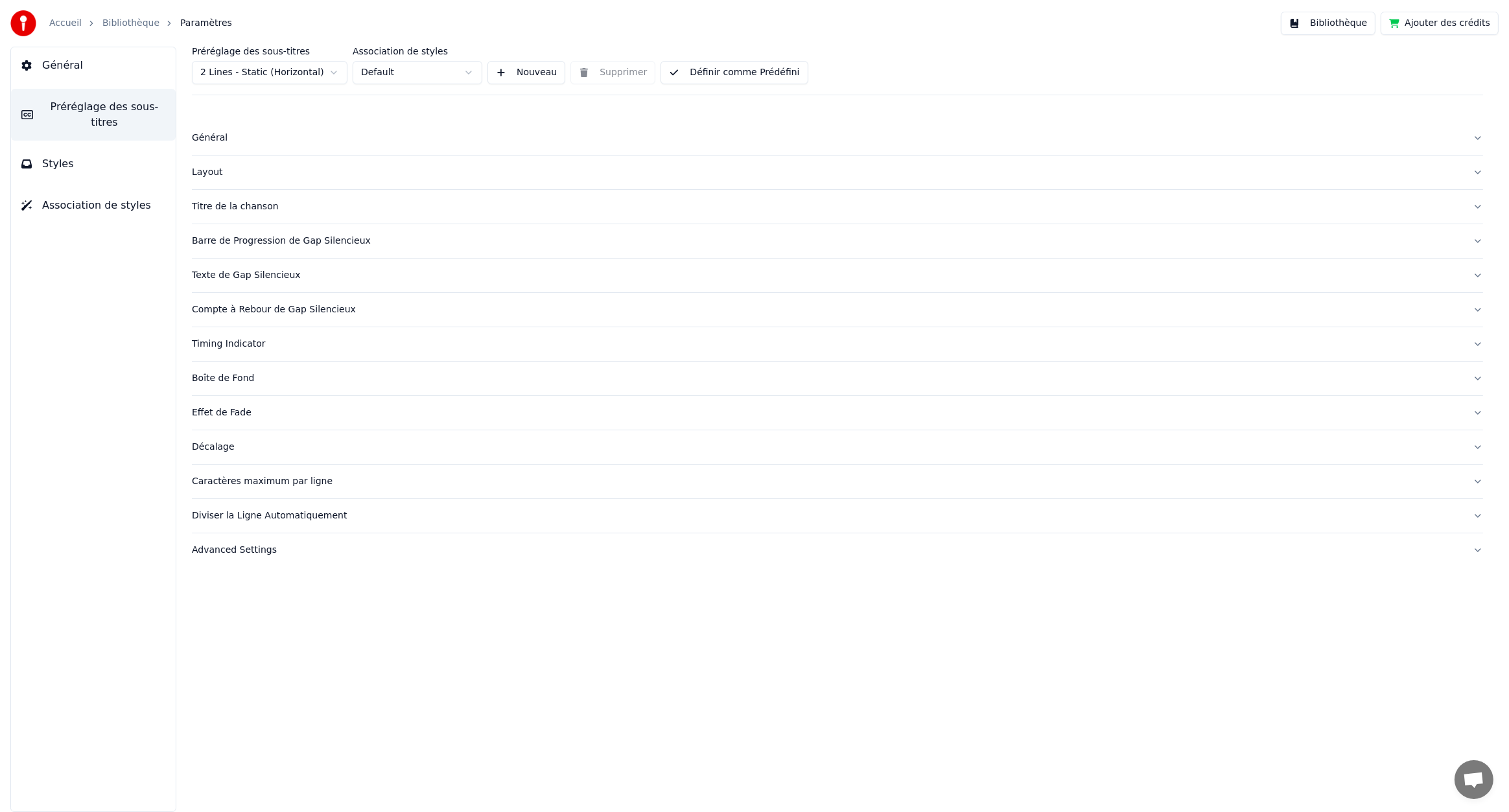
click at [219, 554] on div "Advanced Settings" at bounding box center [827, 550] width 1270 height 13
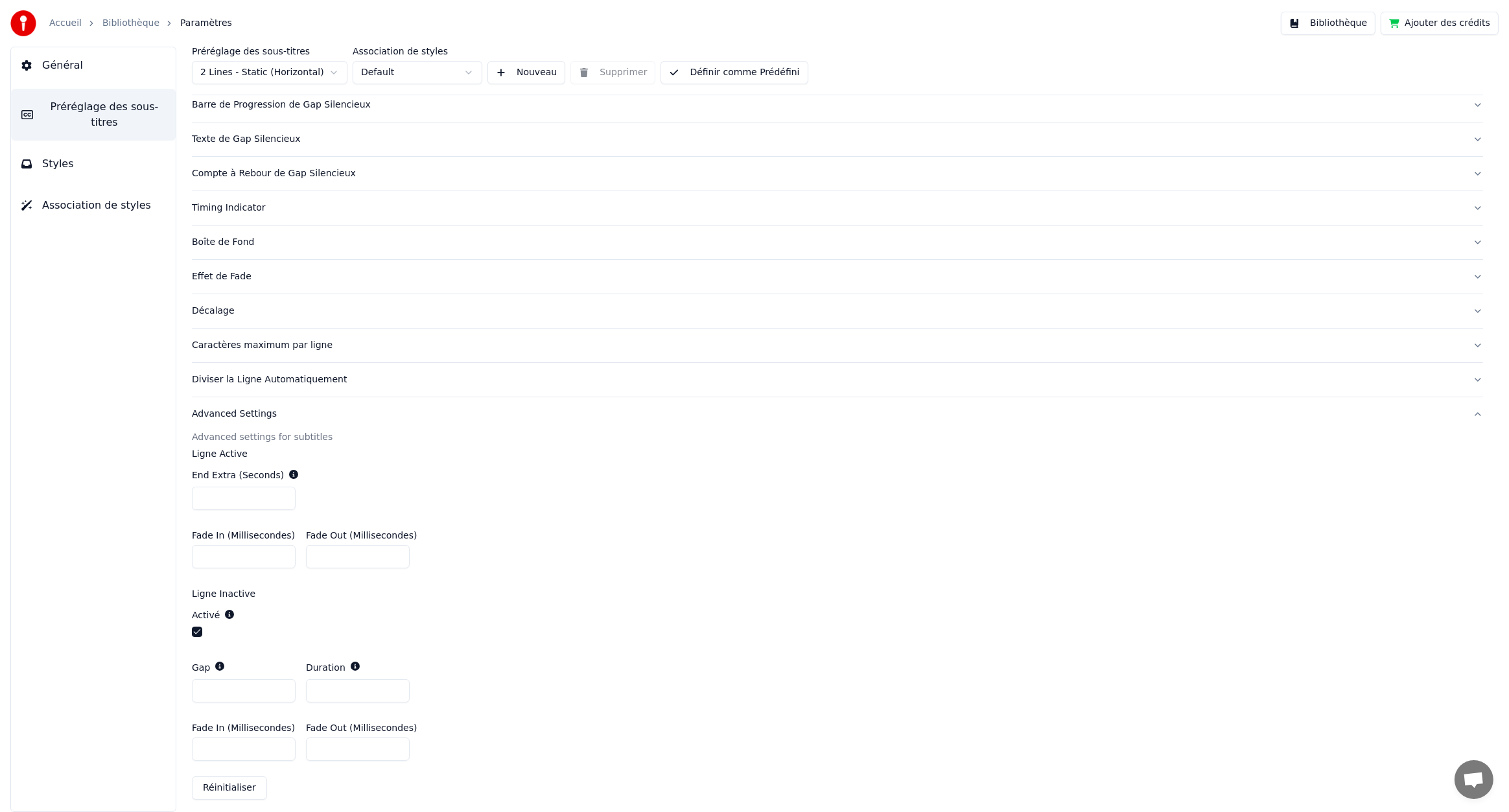
scroll to position [142, 0]
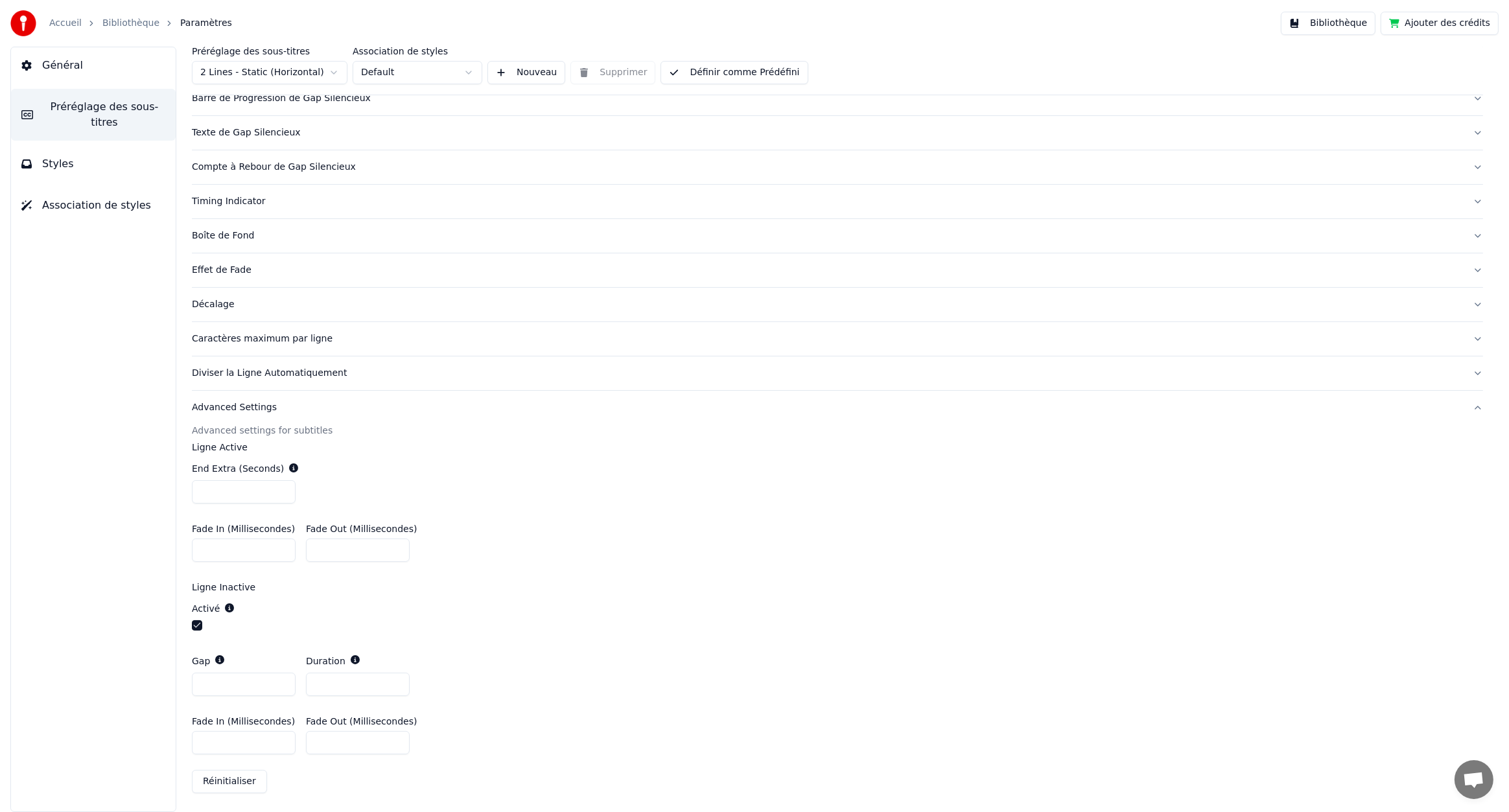
click at [88, 59] on button "Général" at bounding box center [93, 65] width 165 height 36
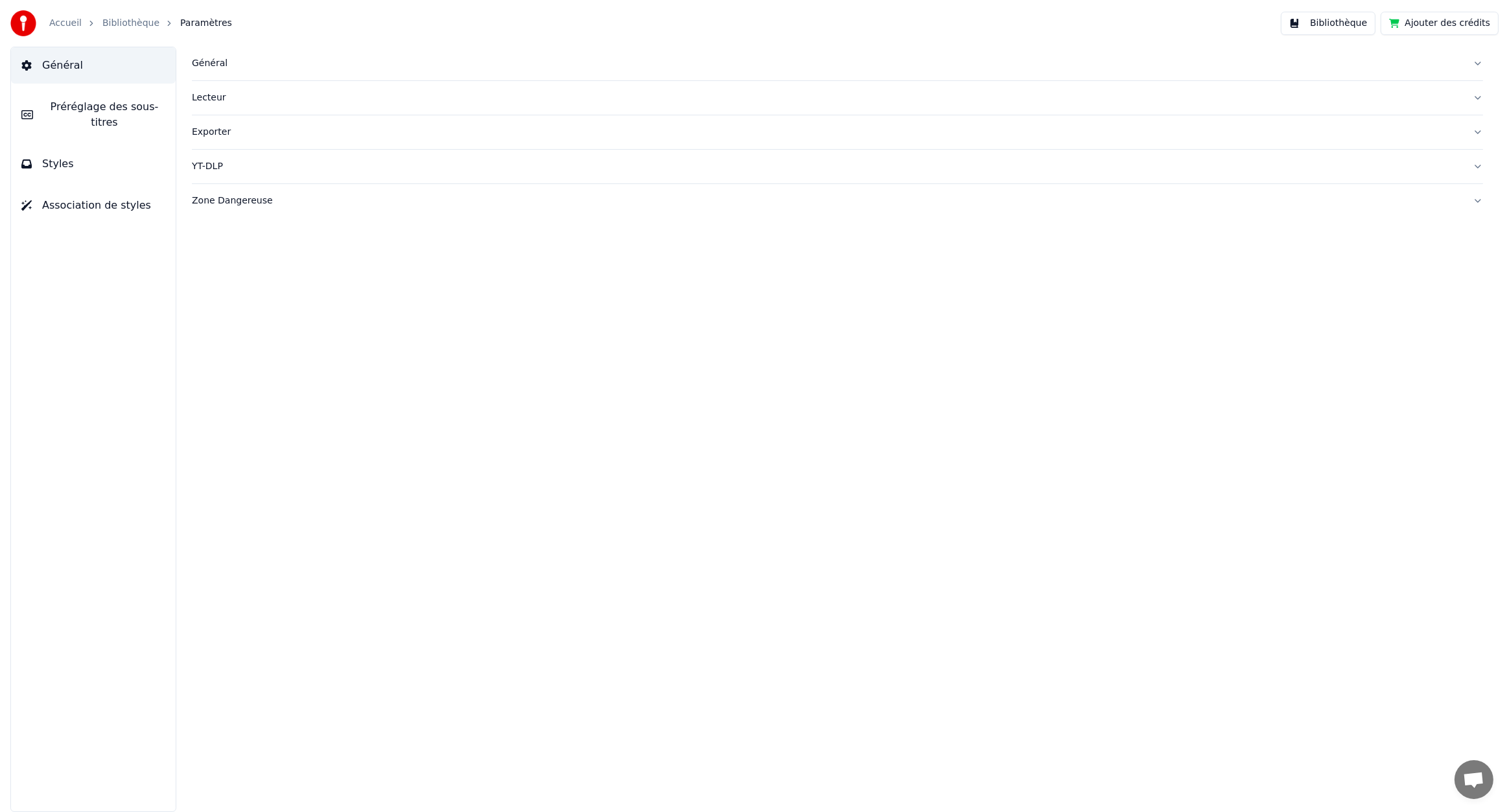
click at [249, 61] on div "Général" at bounding box center [827, 63] width 1270 height 13
click at [214, 65] on div "Général" at bounding box center [827, 63] width 1270 height 13
click at [206, 112] on button "Lecteur" at bounding box center [837, 98] width 1291 height 33
click at [208, 105] on button "Lecteur" at bounding box center [837, 98] width 1291 height 33
click at [202, 128] on div "Exporter" at bounding box center [827, 131] width 1270 height 13
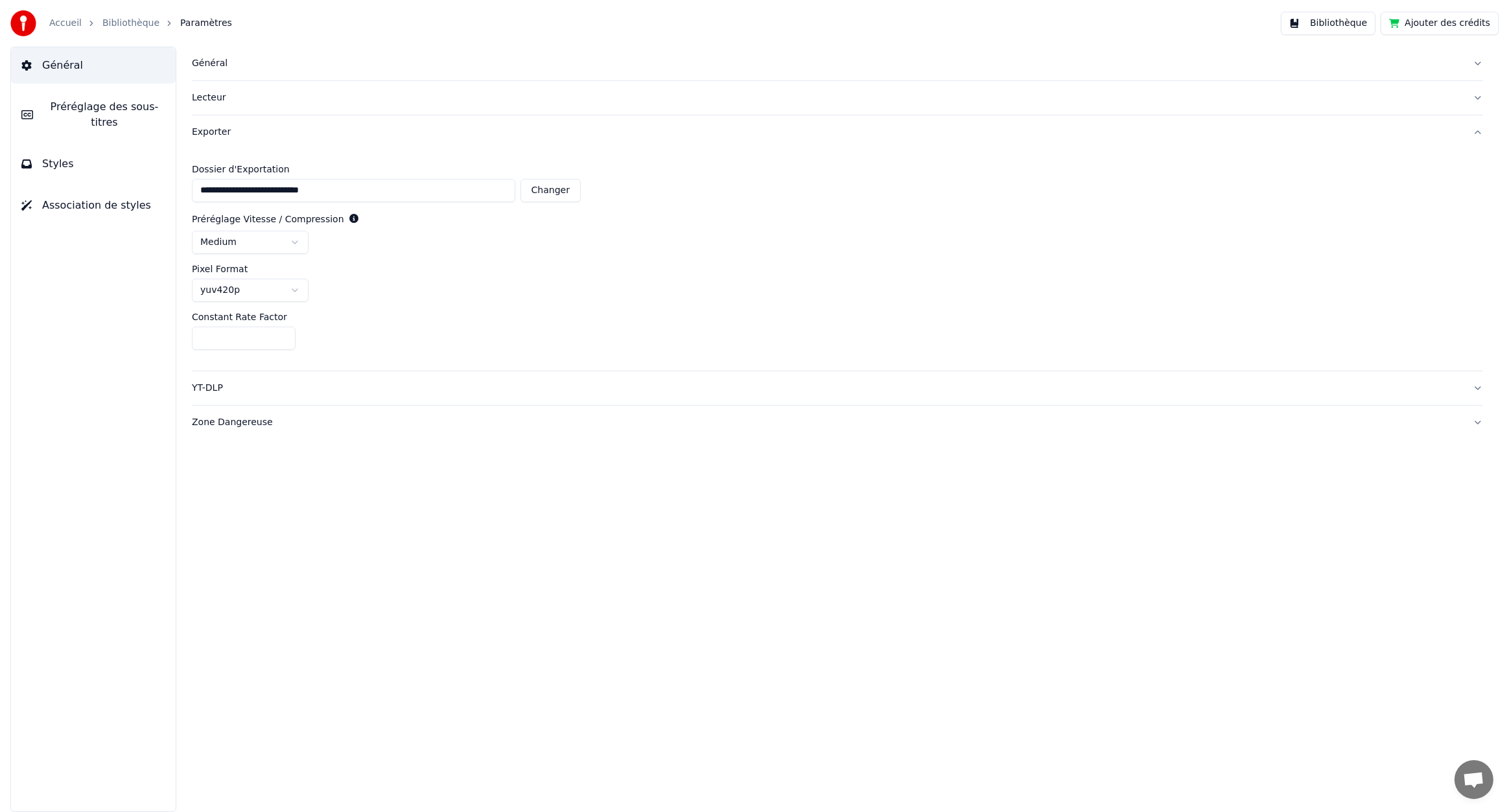
click at [202, 129] on div "Exporter" at bounding box center [827, 131] width 1270 height 13
click at [207, 163] on div "YT-DLP" at bounding box center [827, 166] width 1270 height 13
click at [203, 202] on div "Zone Dangereuse" at bounding box center [827, 200] width 1270 height 13
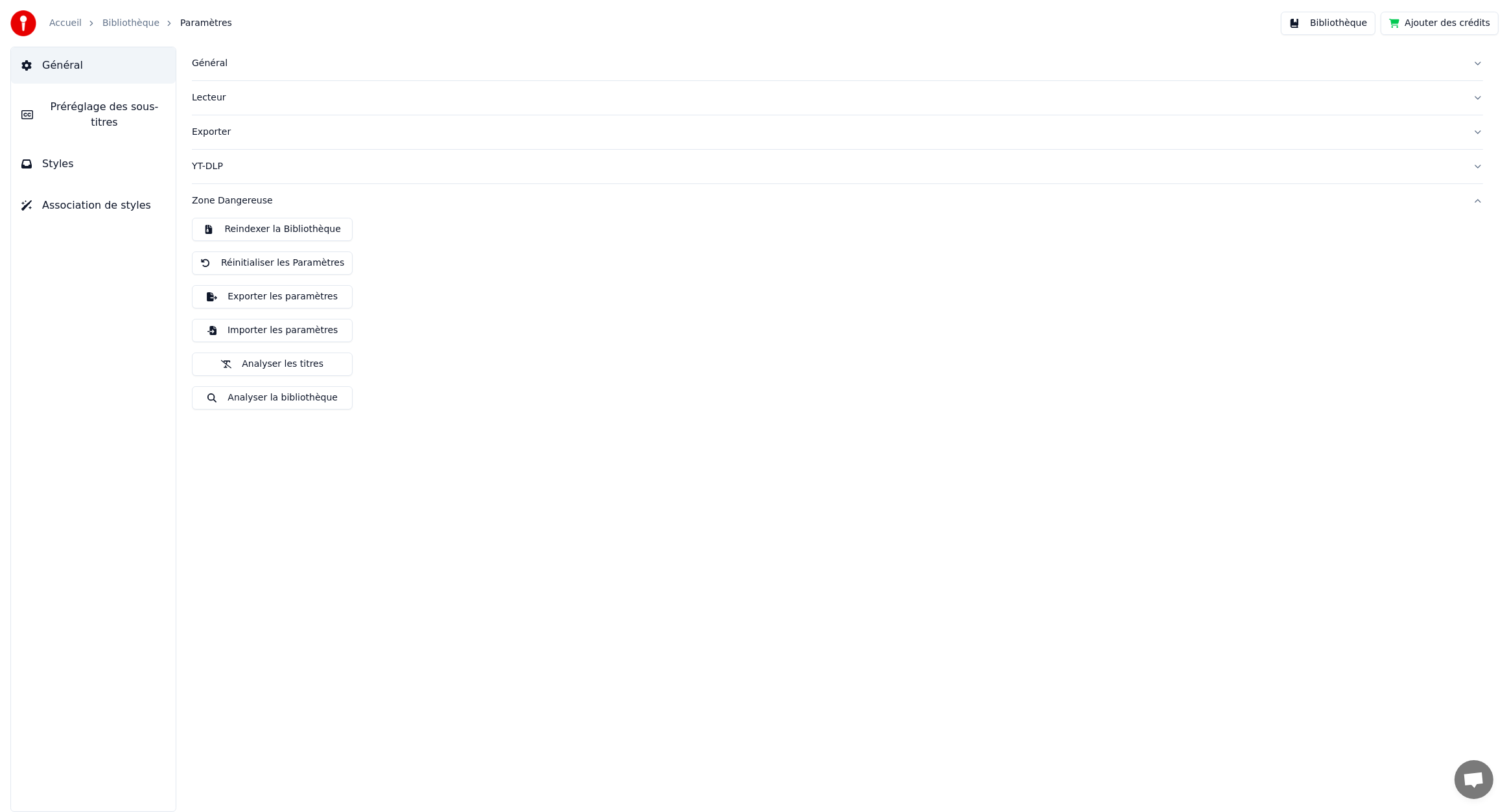
click at [203, 202] on div "Zone Dangereuse" at bounding box center [827, 200] width 1270 height 13
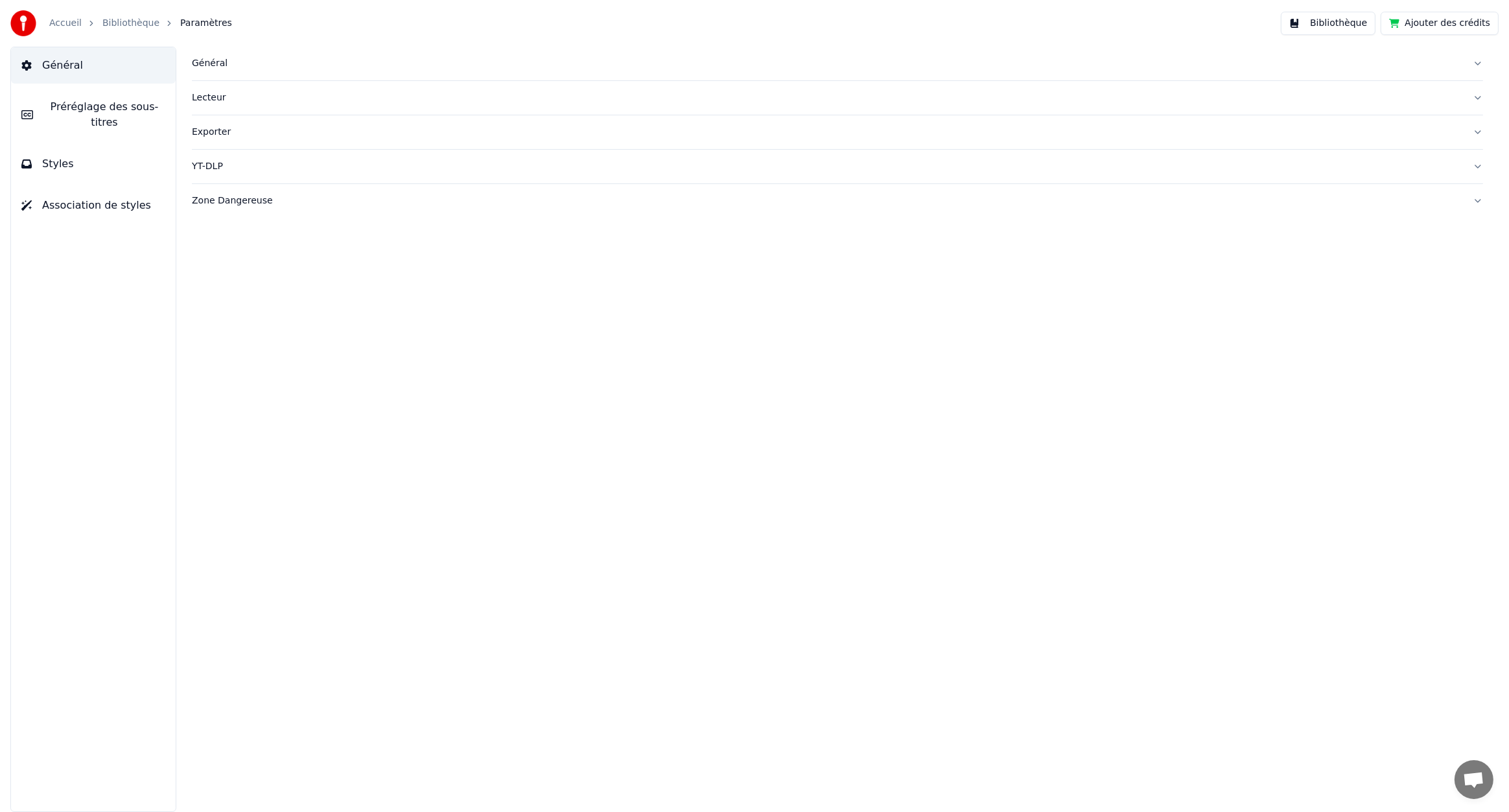
click at [206, 167] on div "YT-DLP" at bounding box center [827, 166] width 1270 height 13
click at [224, 260] on html "Accueil Bibliothèque Paramètres Bibliothèque Ajouter des crédits Général Prérég…" at bounding box center [754, 406] width 1509 height 812
click at [90, 118] on button "Préréglage des sous-titres" at bounding box center [93, 115] width 165 height 52
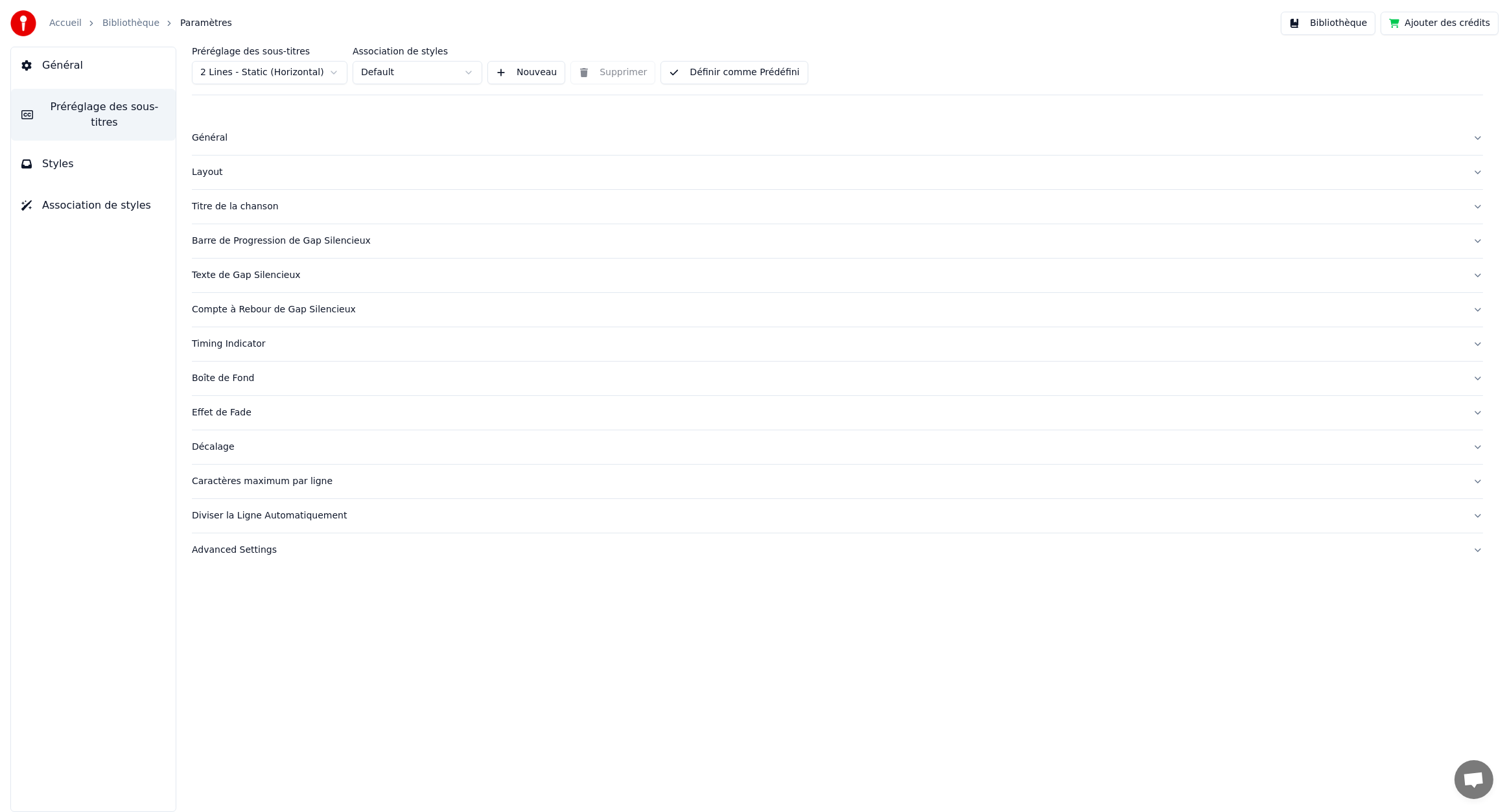
click at [242, 307] on div "Compte à Rebour de Gap Silencieux" at bounding box center [827, 309] width 1270 height 13
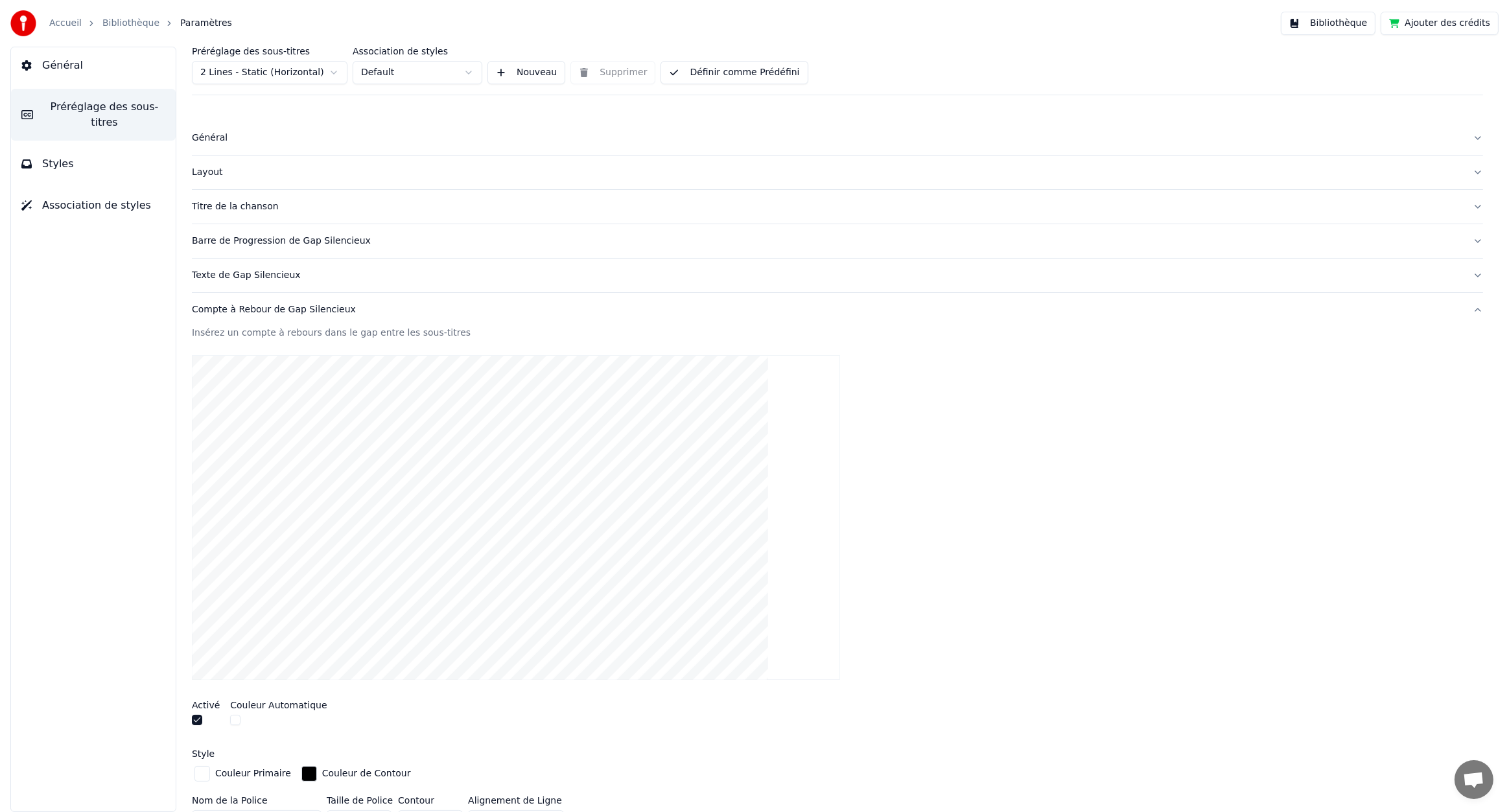
click at [242, 307] on div "Compte à Rebour de Gap Silencieux" at bounding box center [827, 309] width 1270 height 13
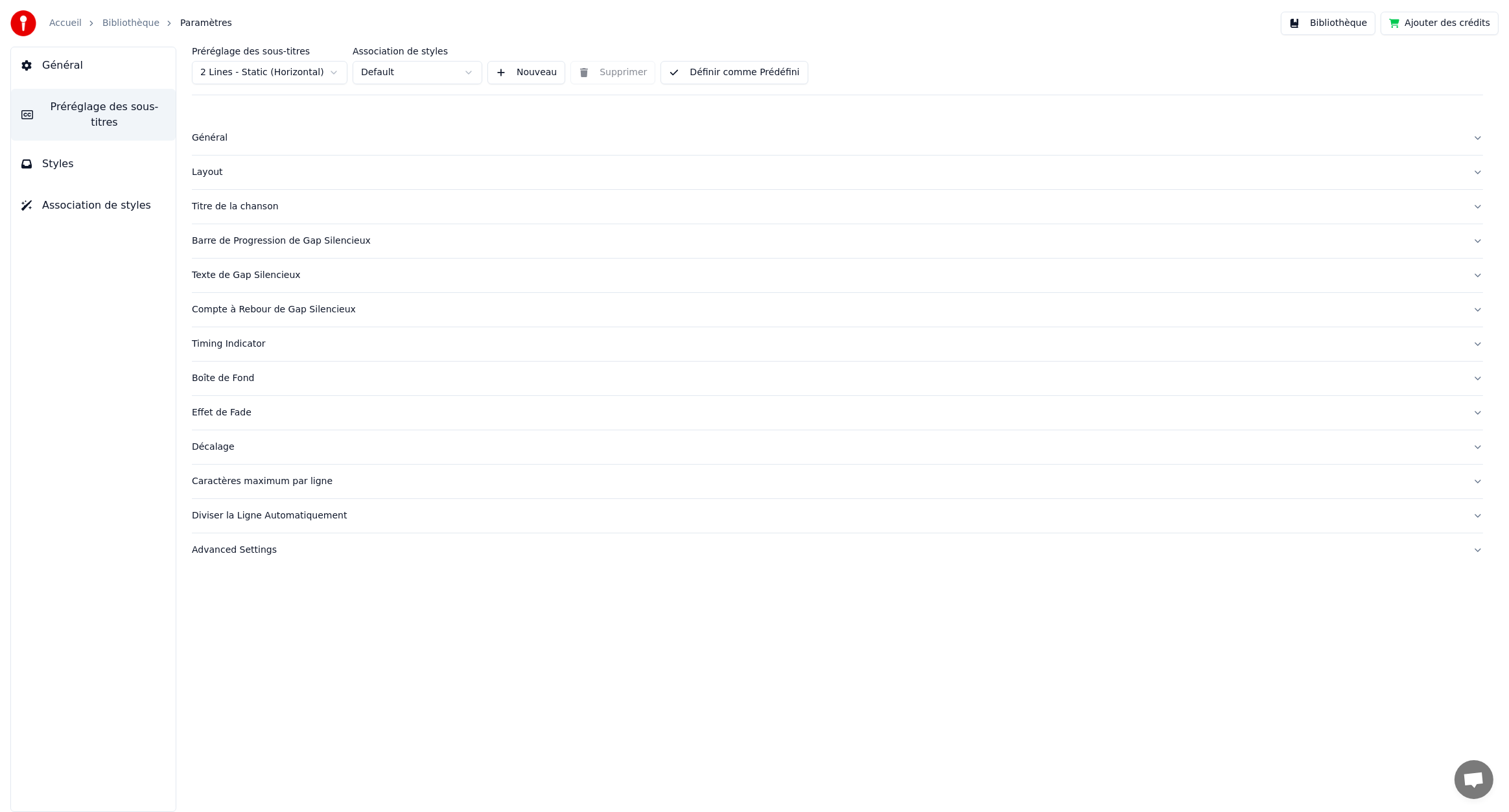
click at [81, 146] on button "Styles" at bounding box center [93, 163] width 165 height 36
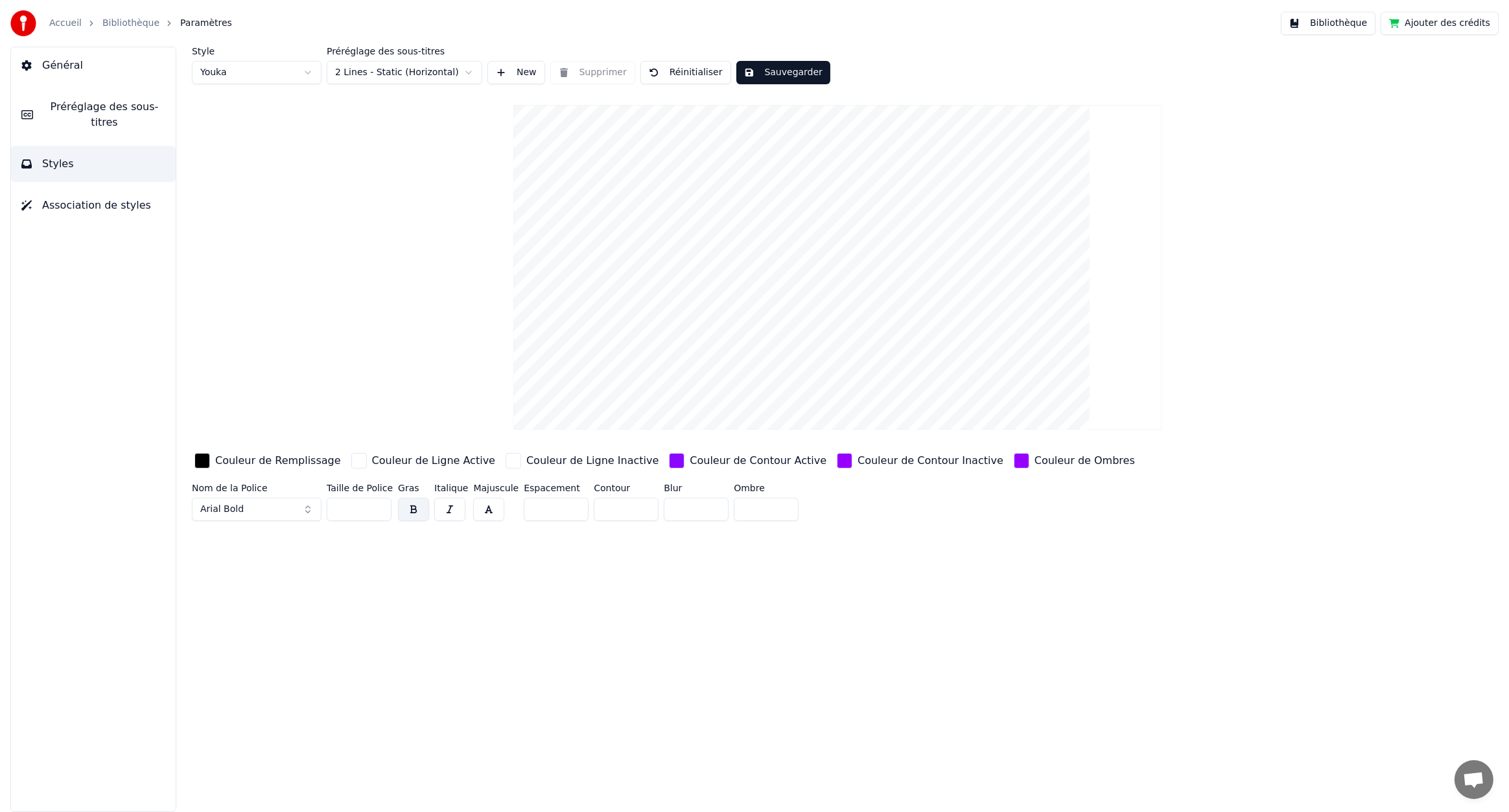
click at [85, 73] on button "Général" at bounding box center [93, 65] width 165 height 36
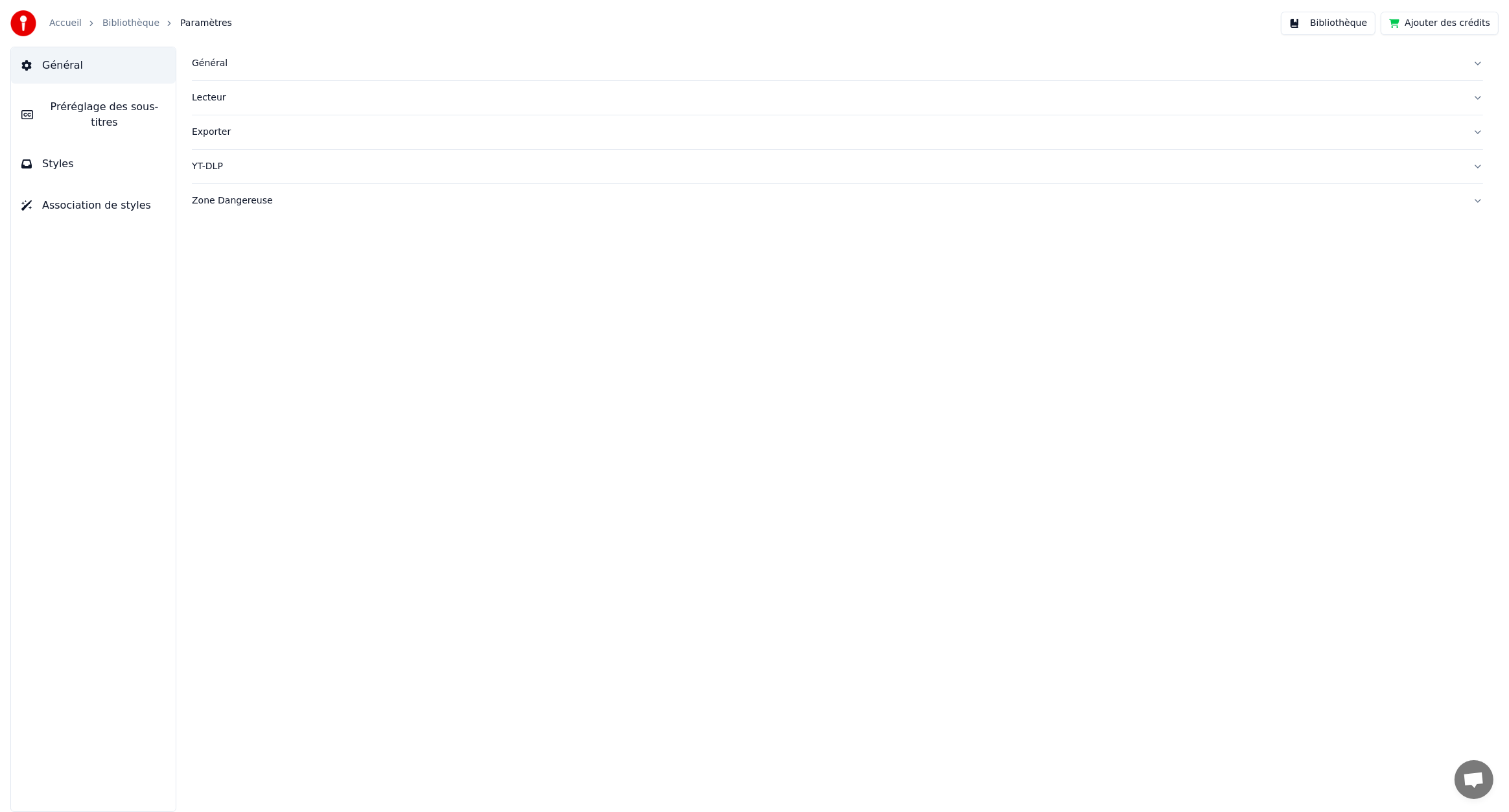
click at [62, 23] on link "Accueil" at bounding box center [65, 23] width 33 height 13
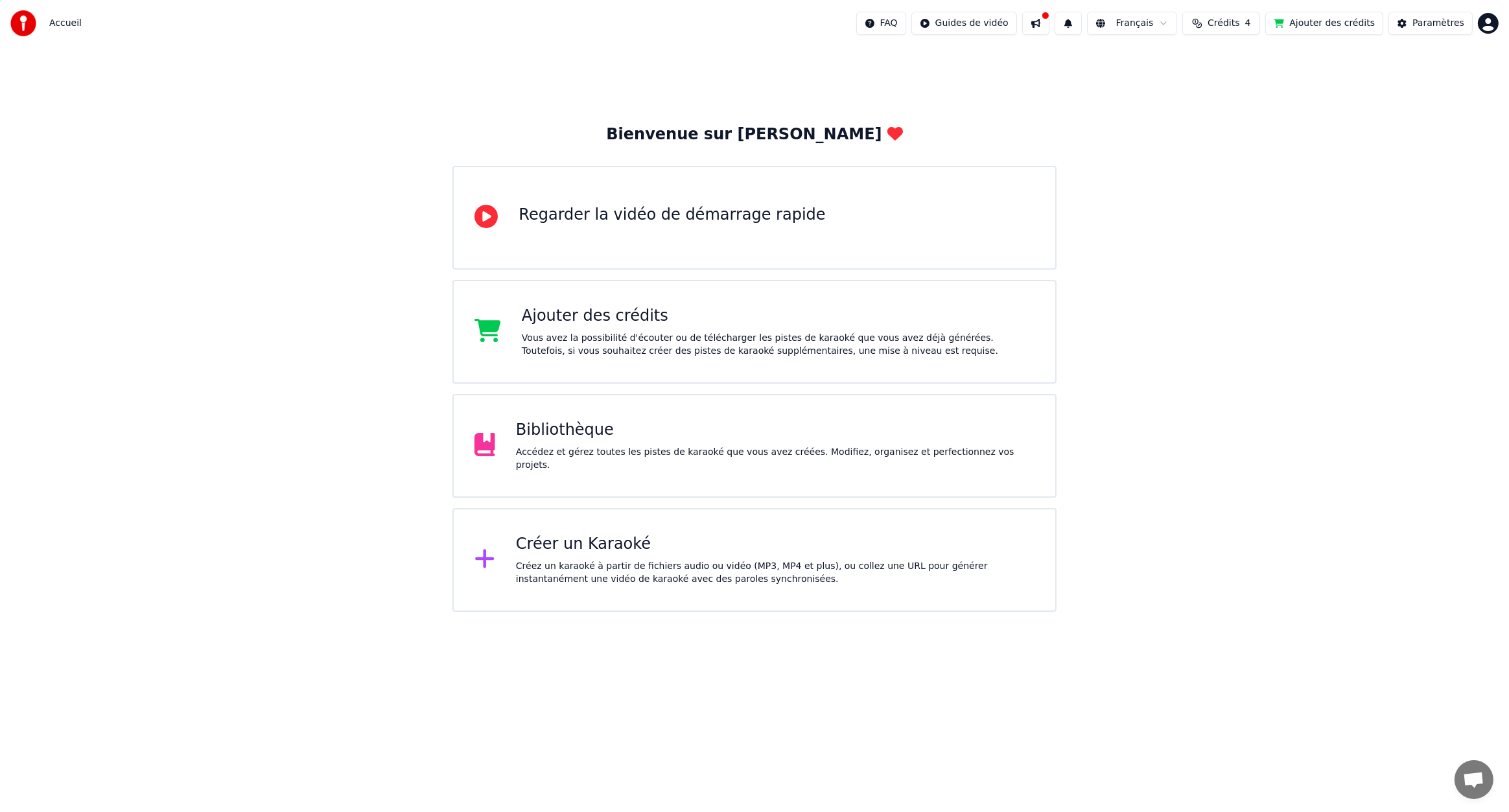
click at [590, 461] on div "Accédez et gérez toutes les pistes de karaoké que vous avez créées. Modifiez, o…" at bounding box center [775, 459] width 518 height 26
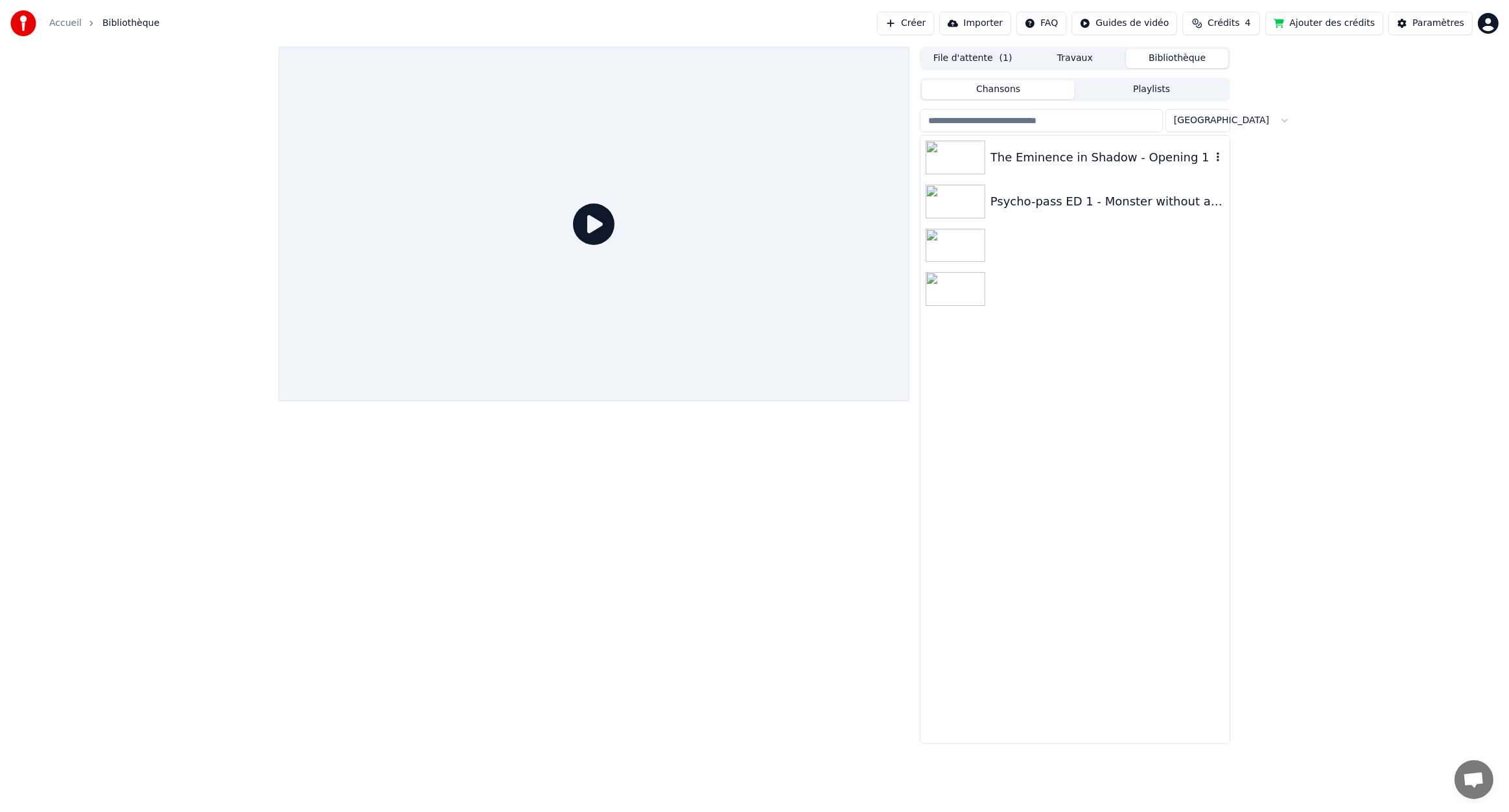
click at [1095, 163] on div "The Eminence in Shadow - Opening 1" at bounding box center [1101, 157] width 221 height 18
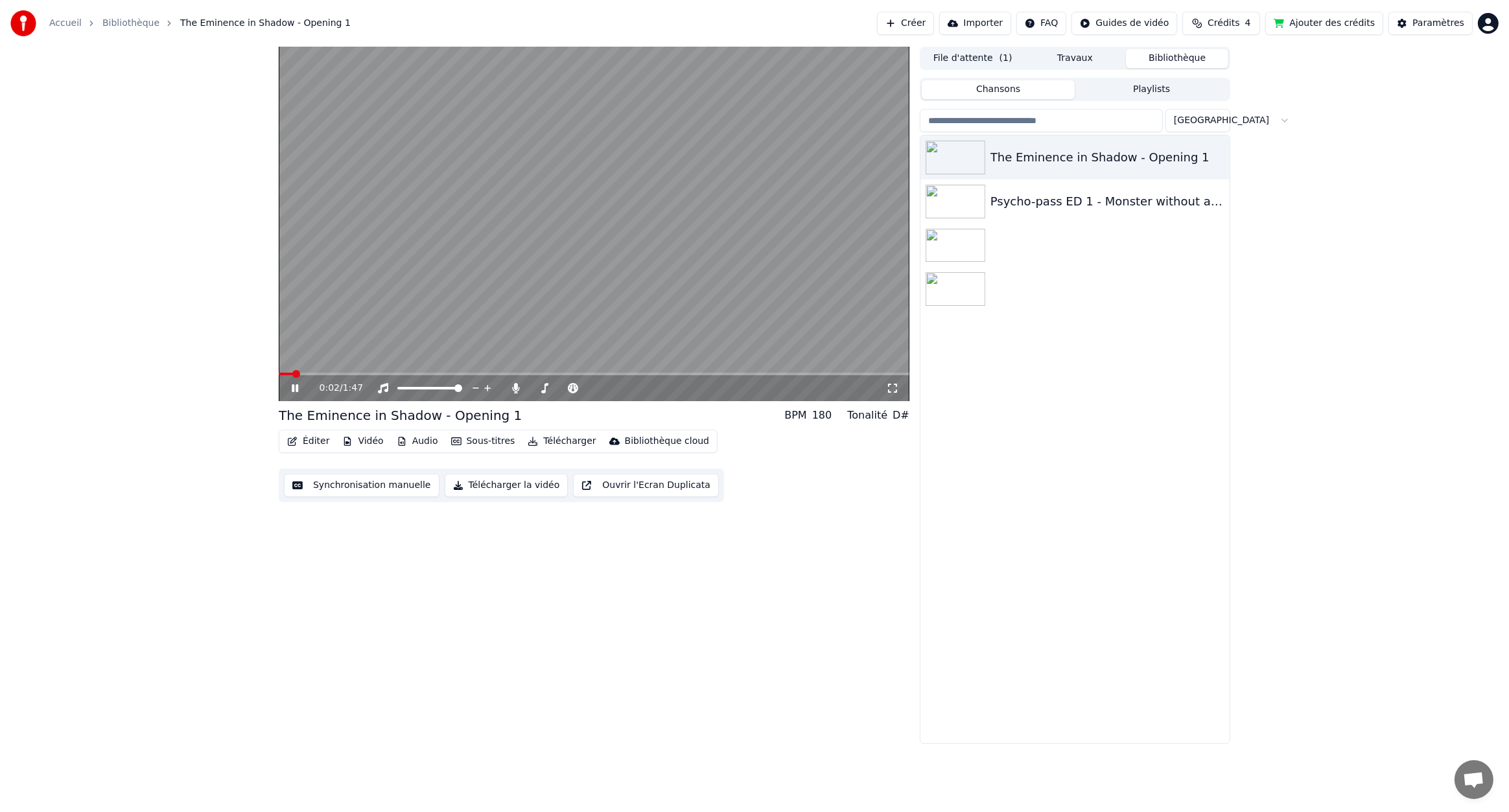
click at [564, 265] on video at bounding box center [594, 224] width 631 height 354
click at [593, 301] on video at bounding box center [594, 224] width 631 height 354
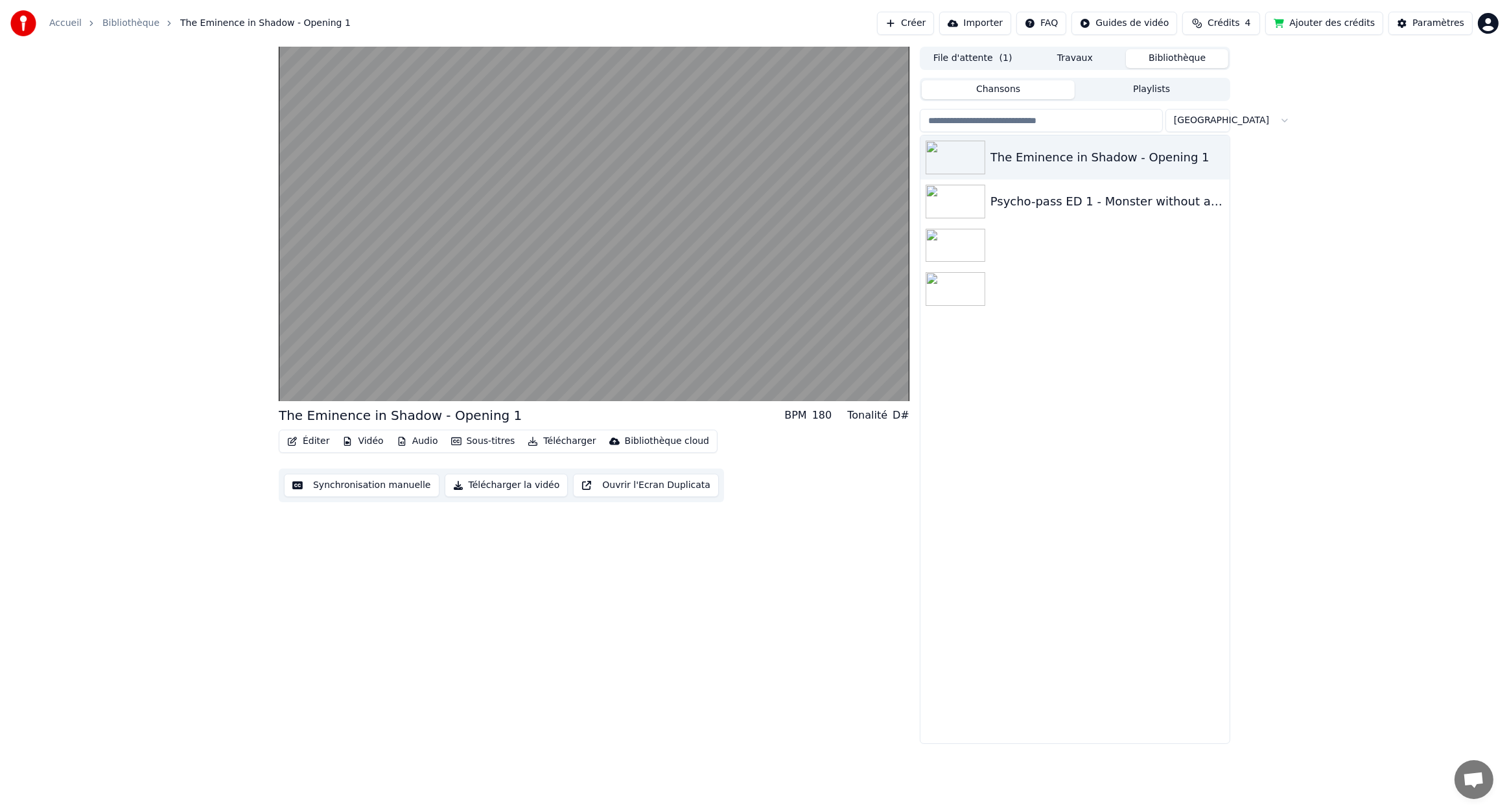
click at [607, 234] on video at bounding box center [594, 224] width 631 height 354
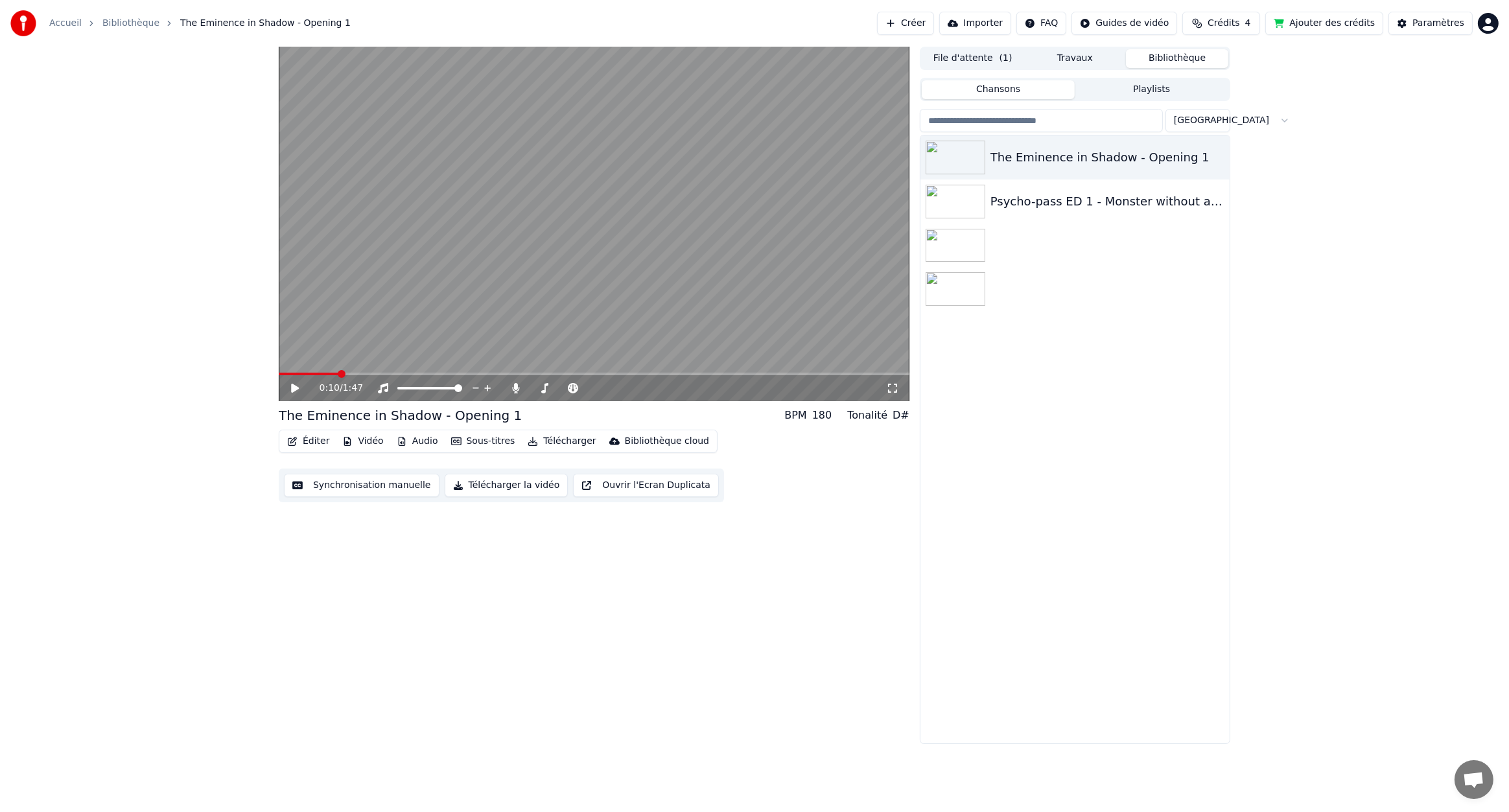
click at [306, 443] on button "Éditer" at bounding box center [308, 441] width 53 height 18
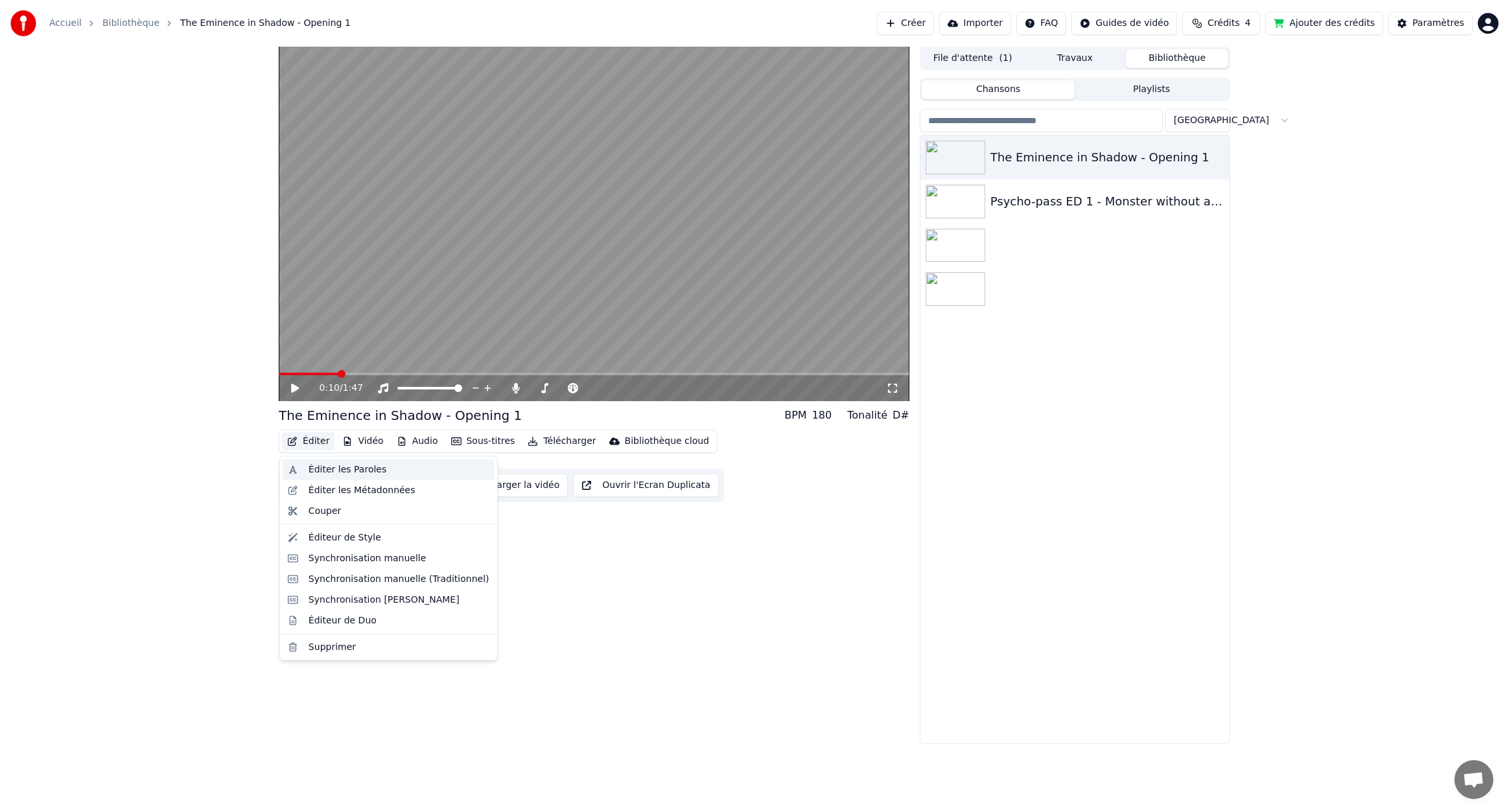
click at [361, 465] on div "Éditer les Paroles" at bounding box center [348, 470] width 78 height 13
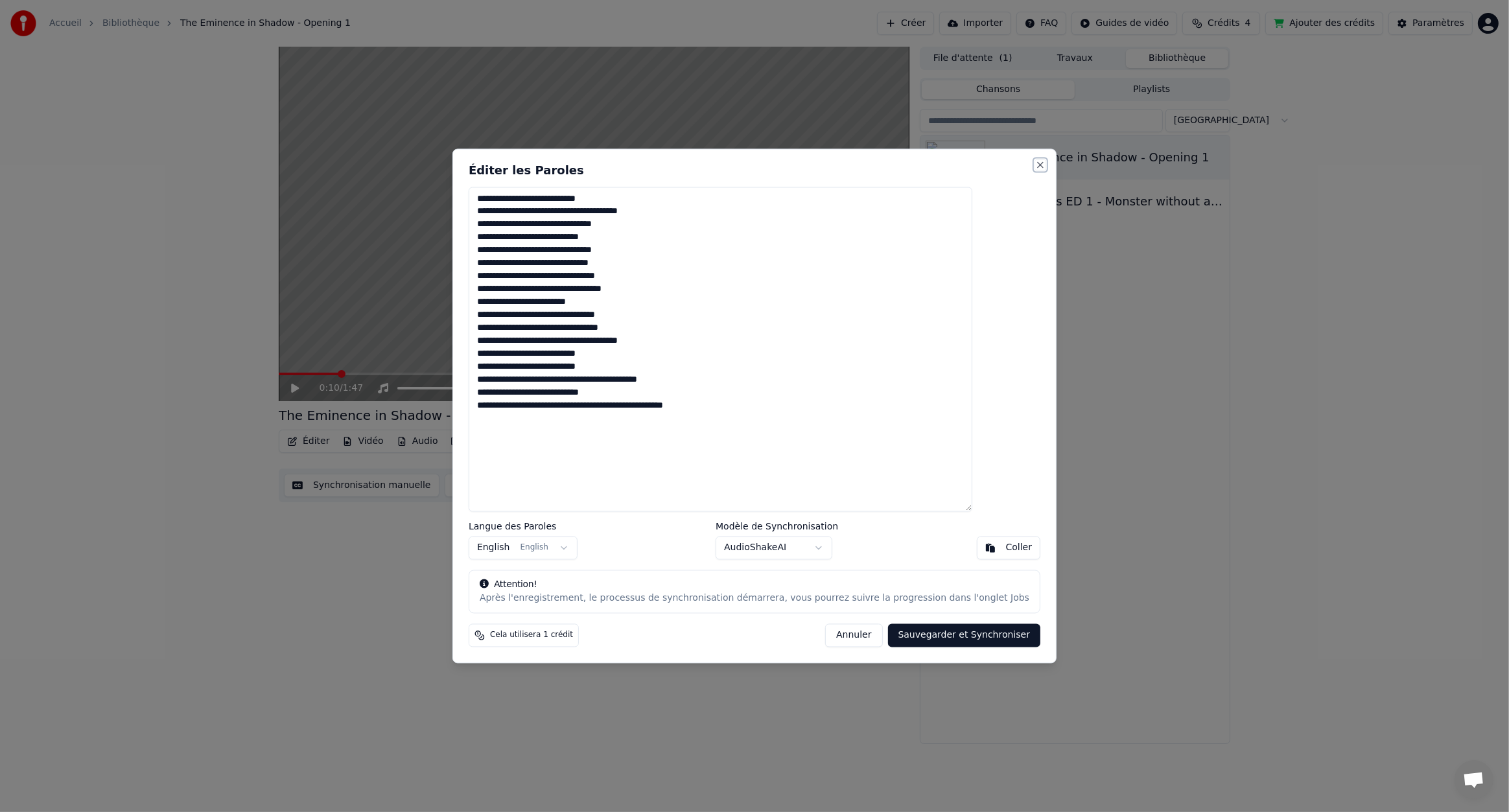
click at [1035, 166] on button "Close" at bounding box center [1040, 164] width 10 height 10
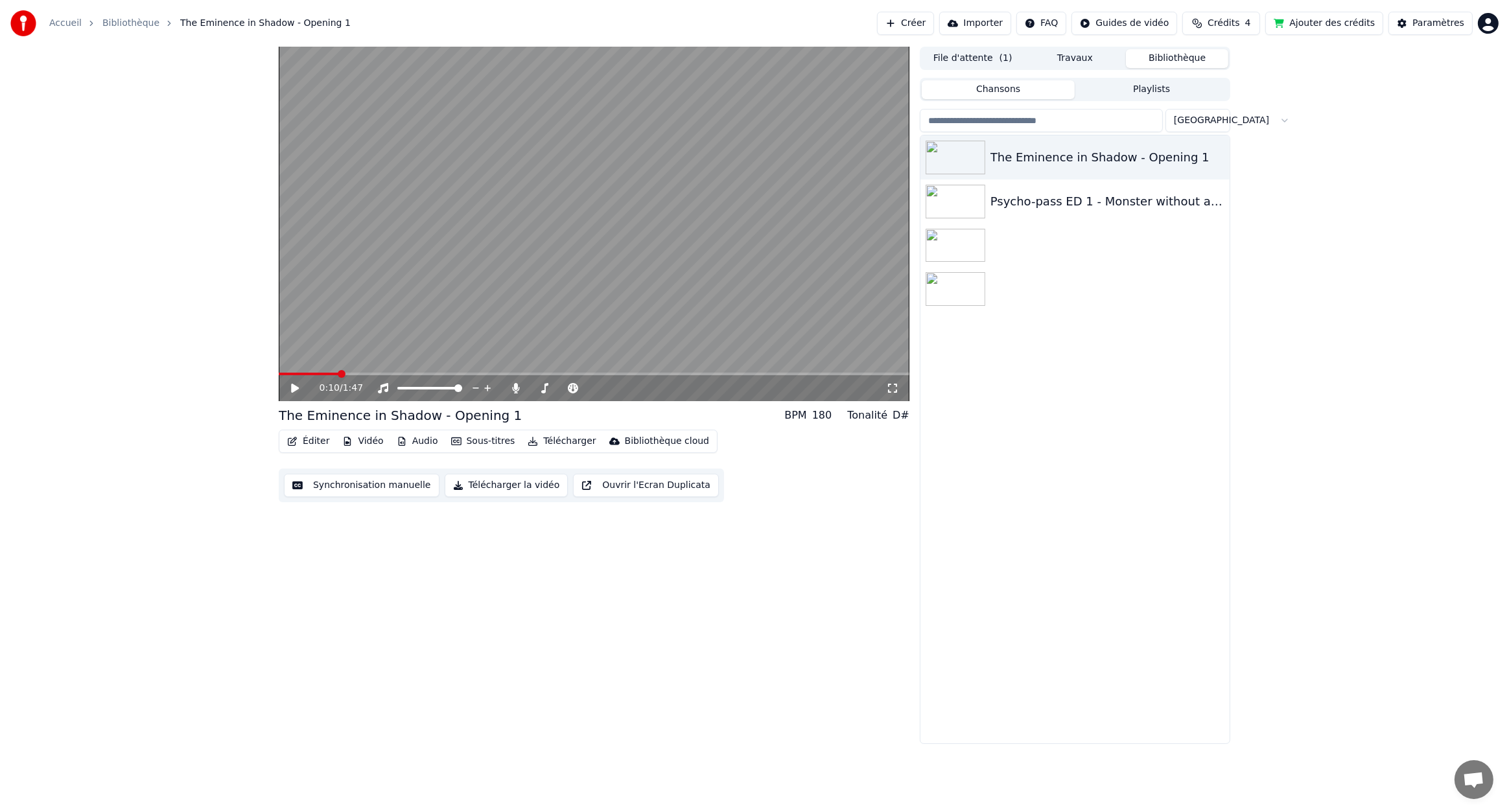
click at [306, 446] on button "Éditer" at bounding box center [308, 441] width 53 height 18
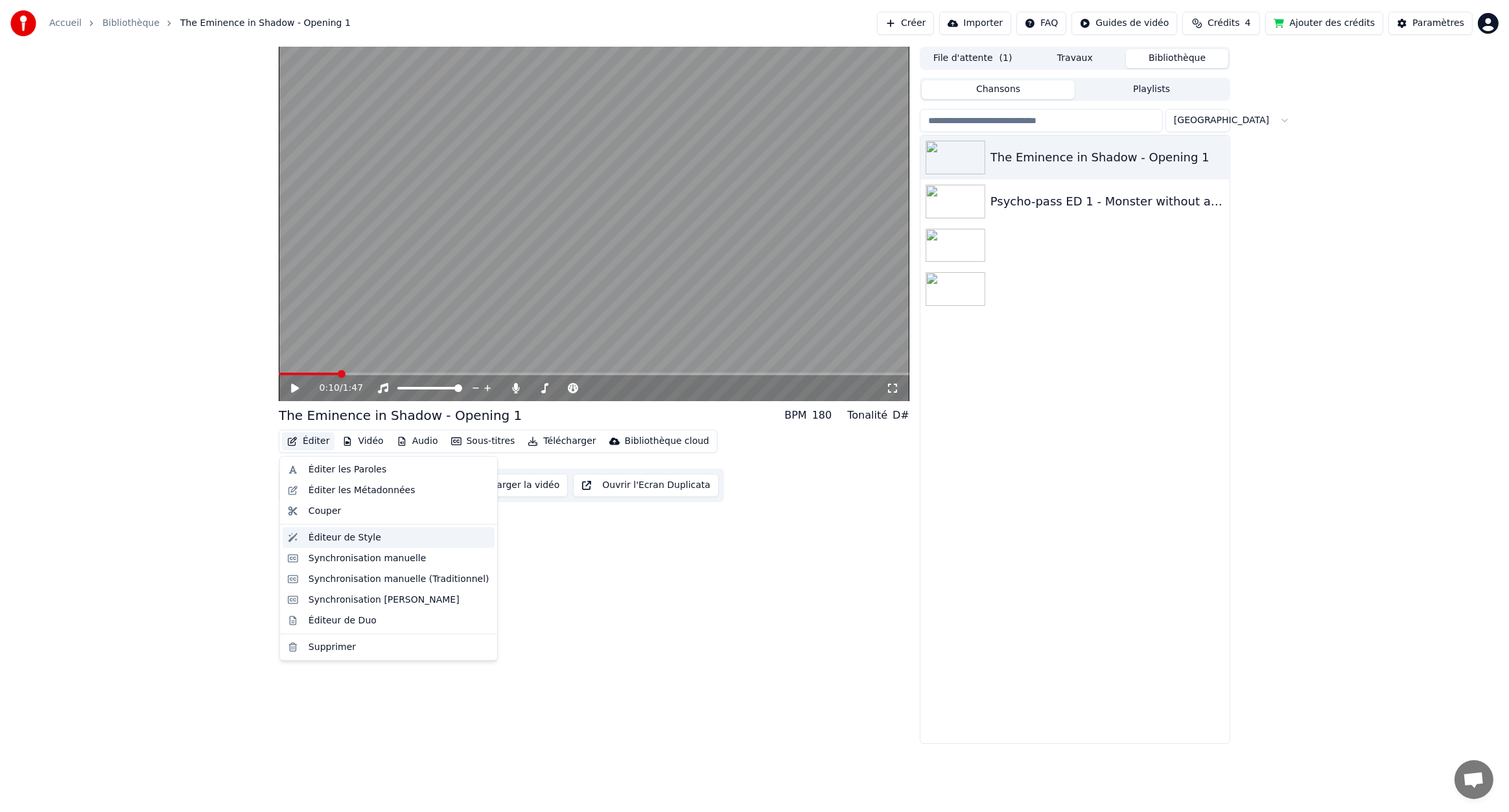
click at [355, 538] on div "Éditeur de Style" at bounding box center [345, 537] width 73 height 13
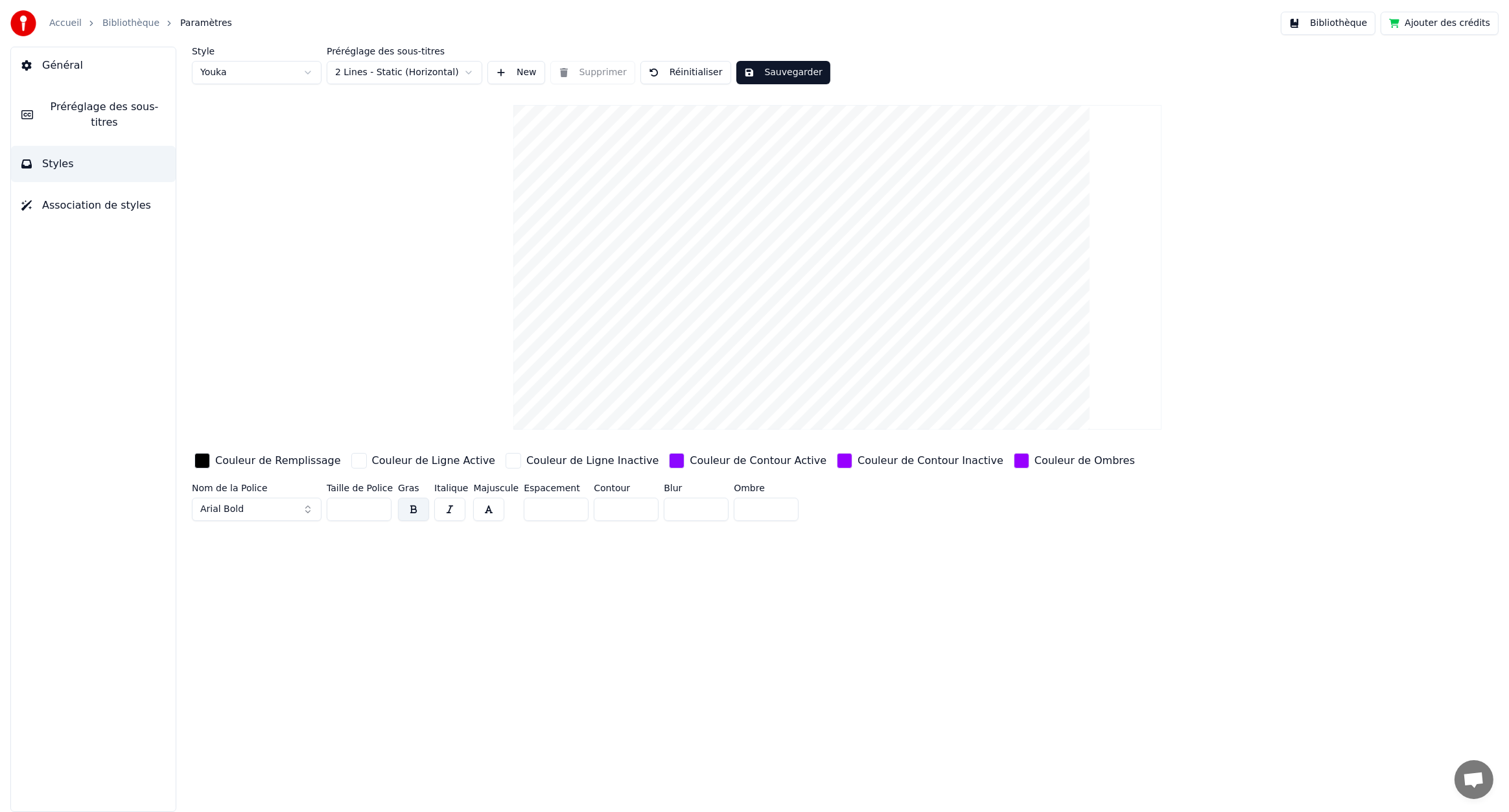
click at [219, 462] on div "Couleur de Remplissage" at bounding box center [278, 460] width 126 height 16
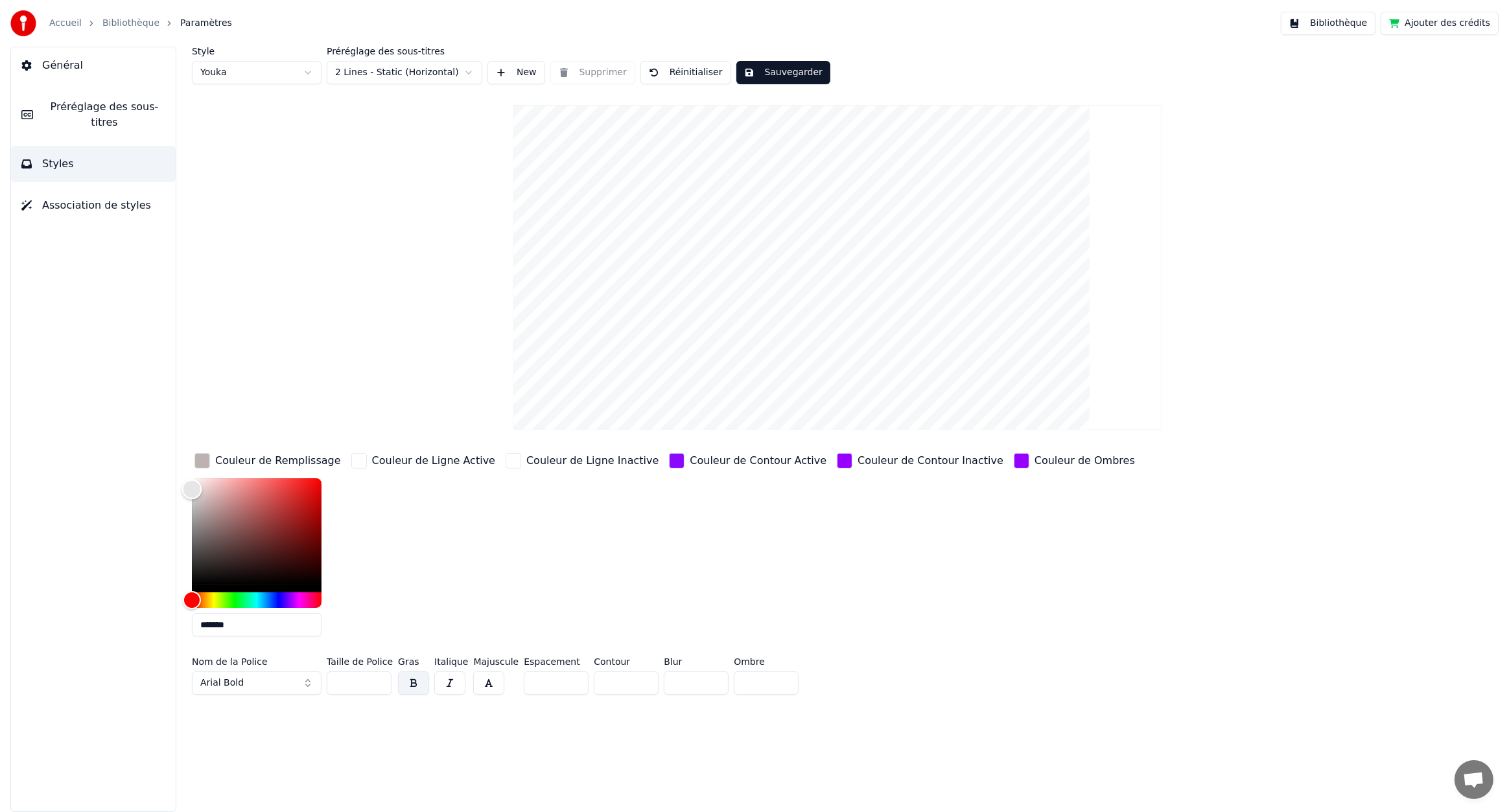
type input "*******"
drag, startPoint x: 192, startPoint y: 489, endPoint x: 173, endPoint y: 429, distance: 62.9
click at [173, 429] on div "Style Youka Préréglage des sous-titres 2 Lines - Static (Horizontal) New Suppri…" at bounding box center [837, 429] width 1343 height 765
click at [770, 77] on button "Sauvegarder" at bounding box center [783, 73] width 94 height 23
click at [139, 27] on link "Bibliothèque" at bounding box center [131, 23] width 57 height 13
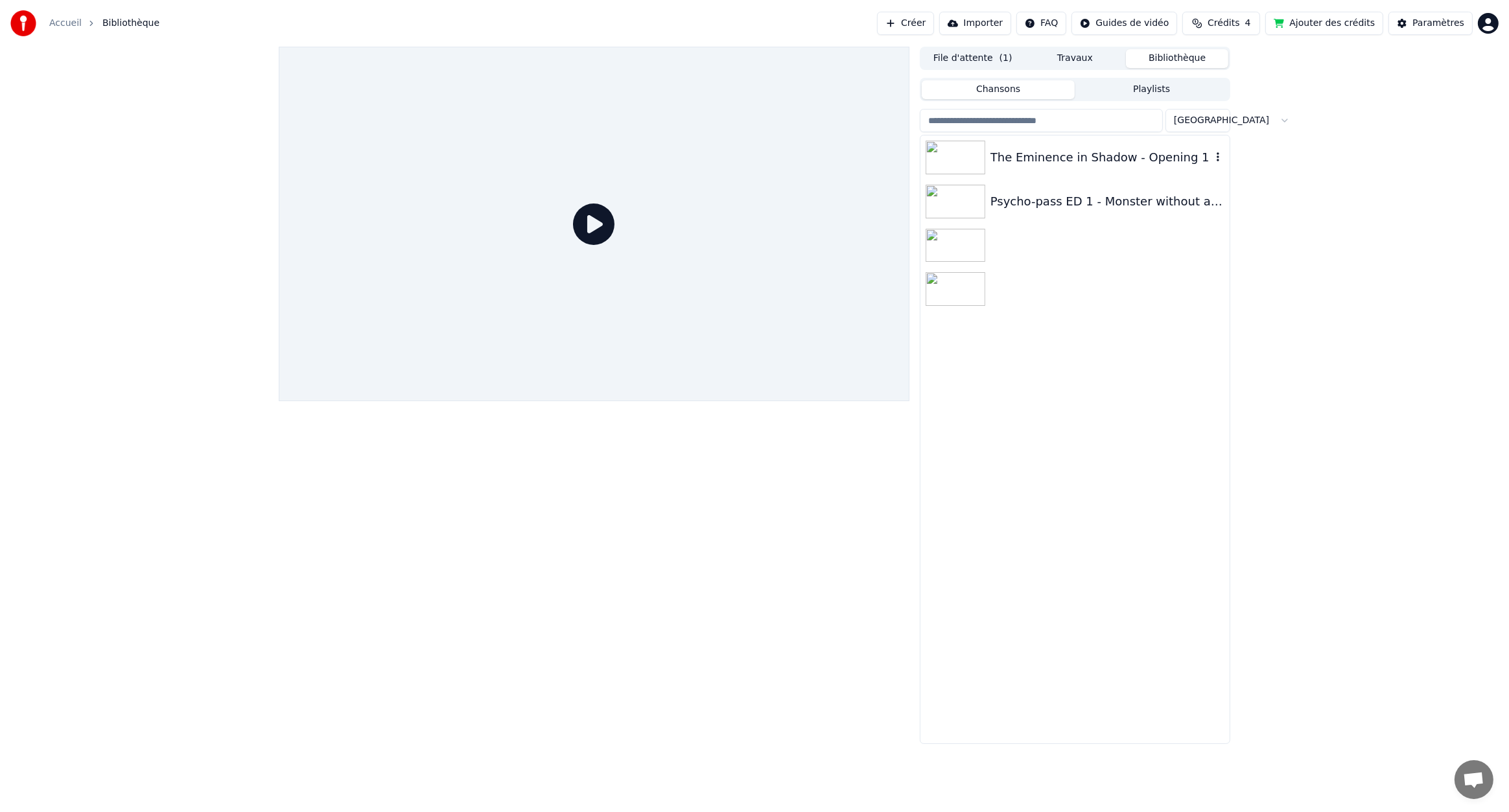
click at [1167, 160] on div "The Eminence in Shadow - Opening 1" at bounding box center [1101, 157] width 221 height 18
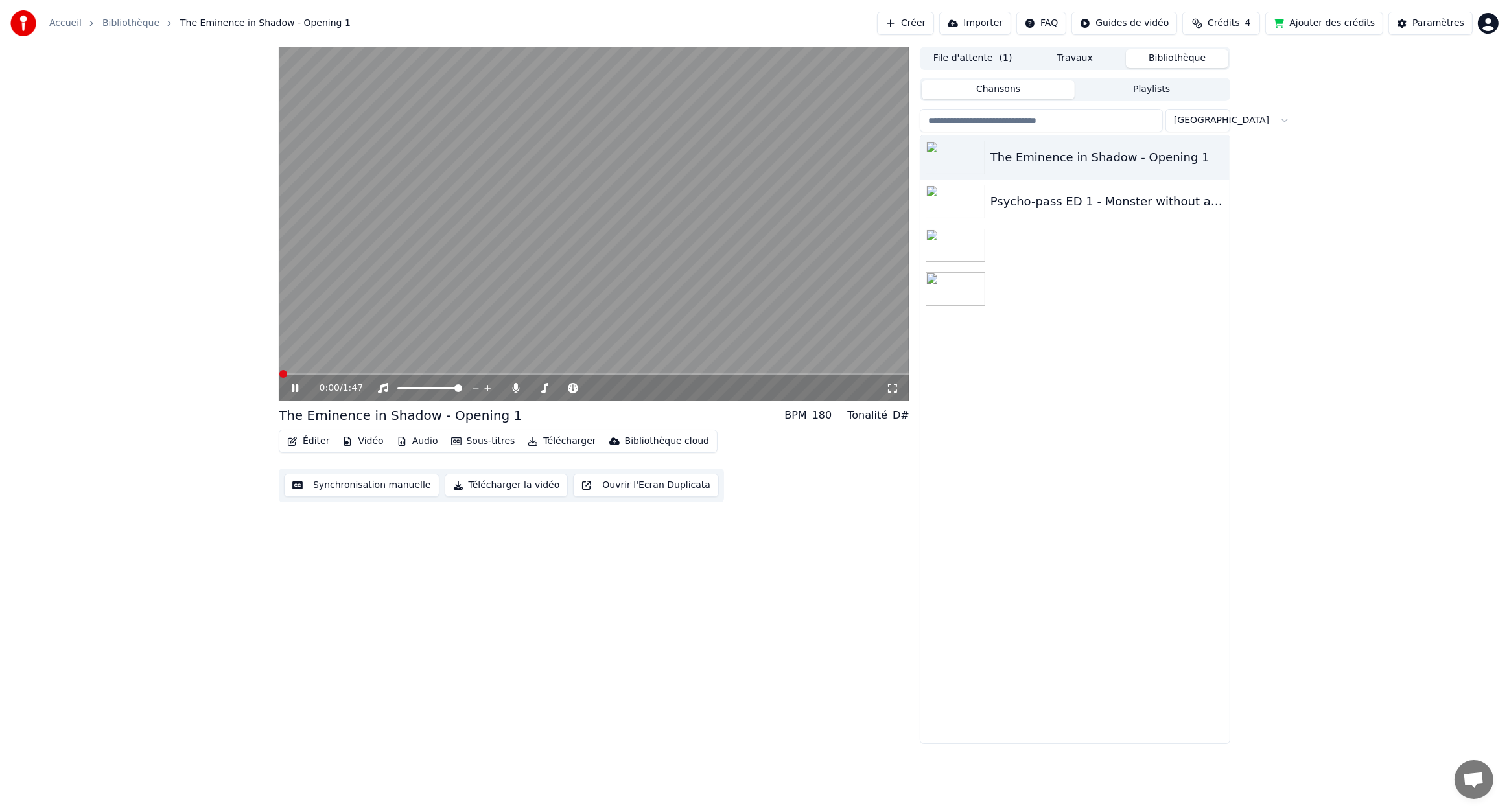
click at [559, 260] on video at bounding box center [594, 224] width 631 height 354
click at [454, 297] on video at bounding box center [594, 224] width 631 height 354
click at [609, 250] on video at bounding box center [594, 224] width 631 height 354
click at [550, 441] on button "Télécharger" at bounding box center [562, 441] width 79 height 18
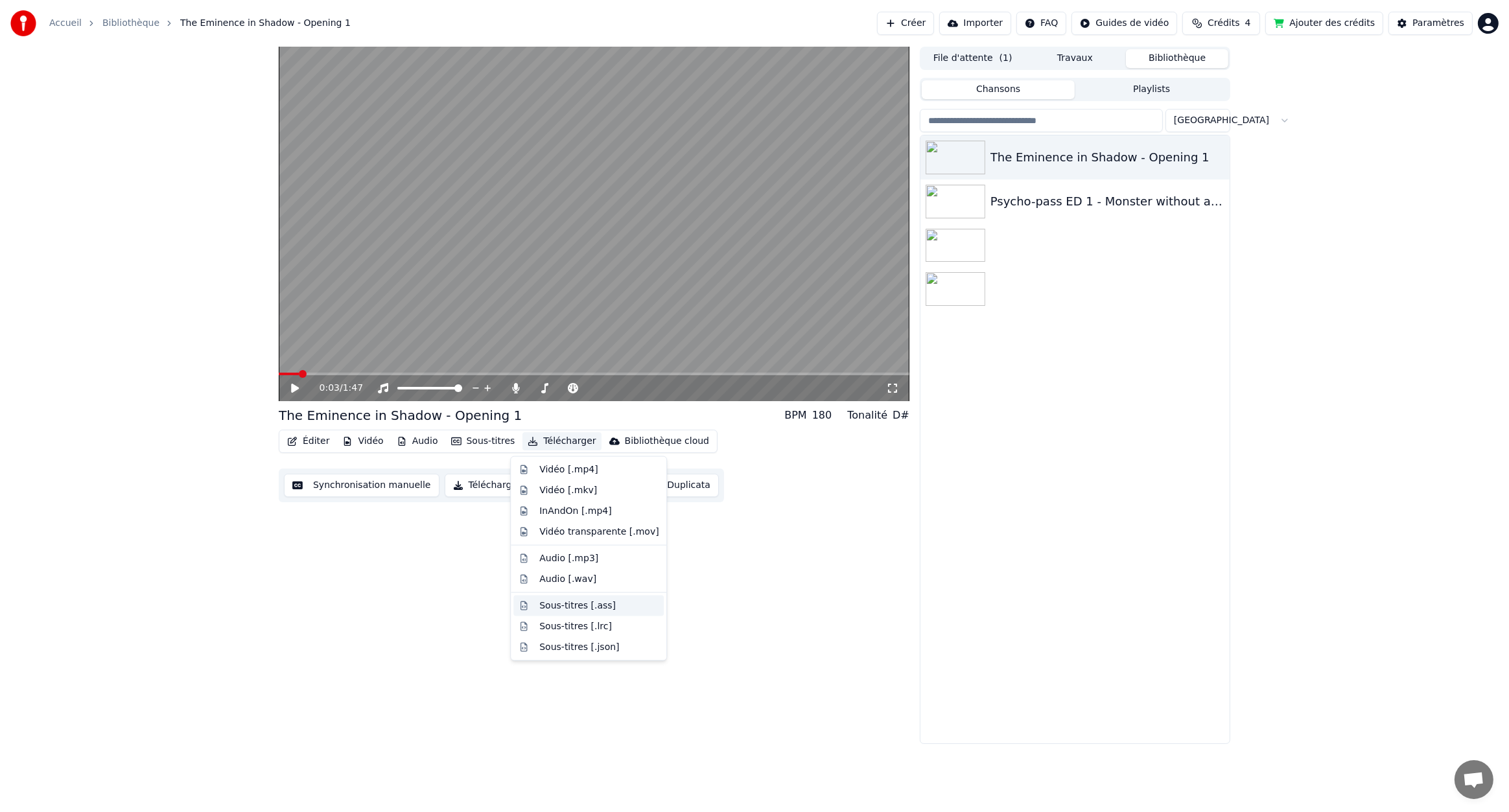
click at [607, 609] on div "Sous-titres [.ass]" at bounding box center [599, 605] width 119 height 13
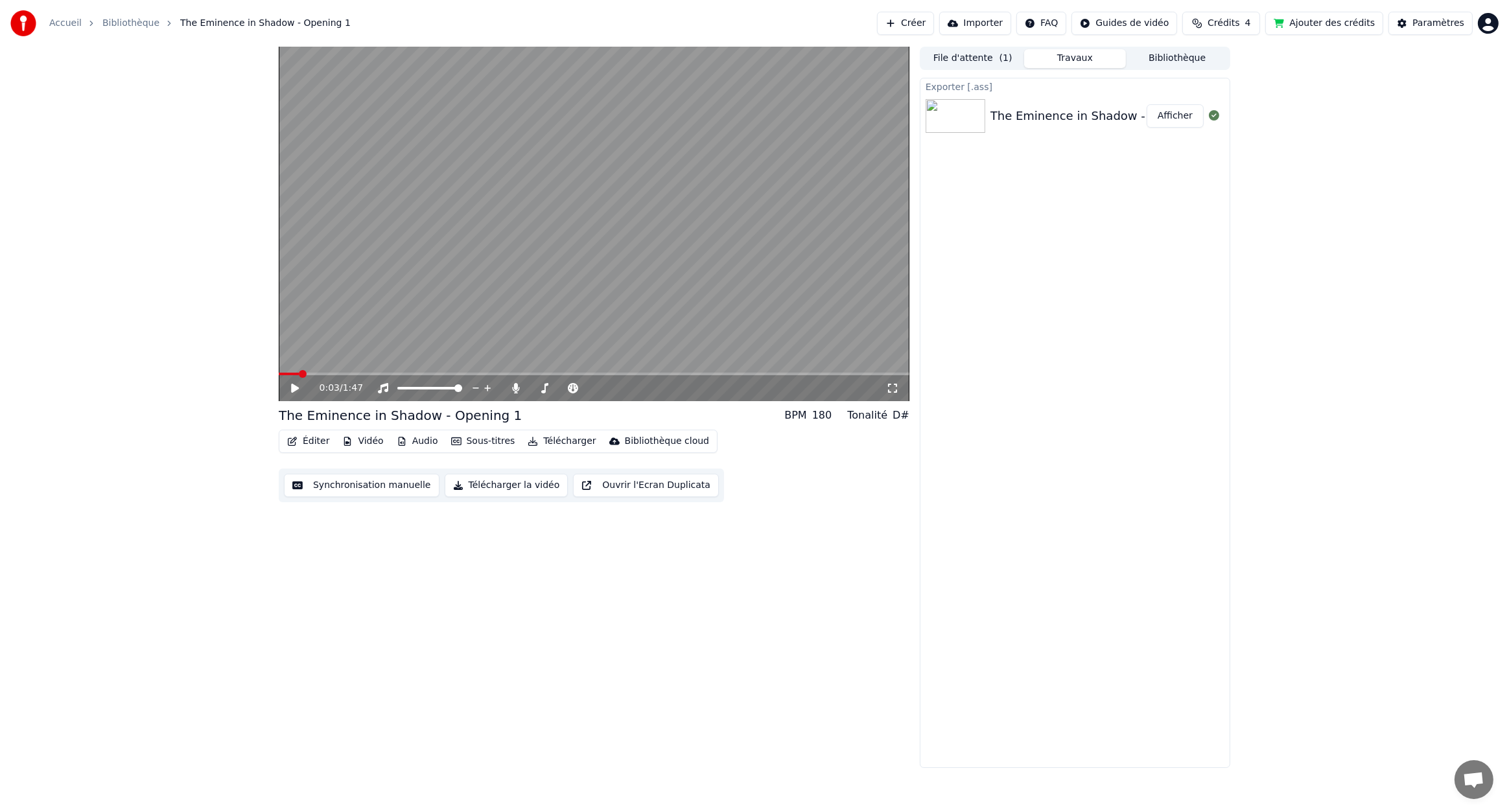
click at [1187, 114] on button "Afficher" at bounding box center [1176, 116] width 57 height 23
click at [68, 23] on link "Accueil" at bounding box center [65, 23] width 33 height 13
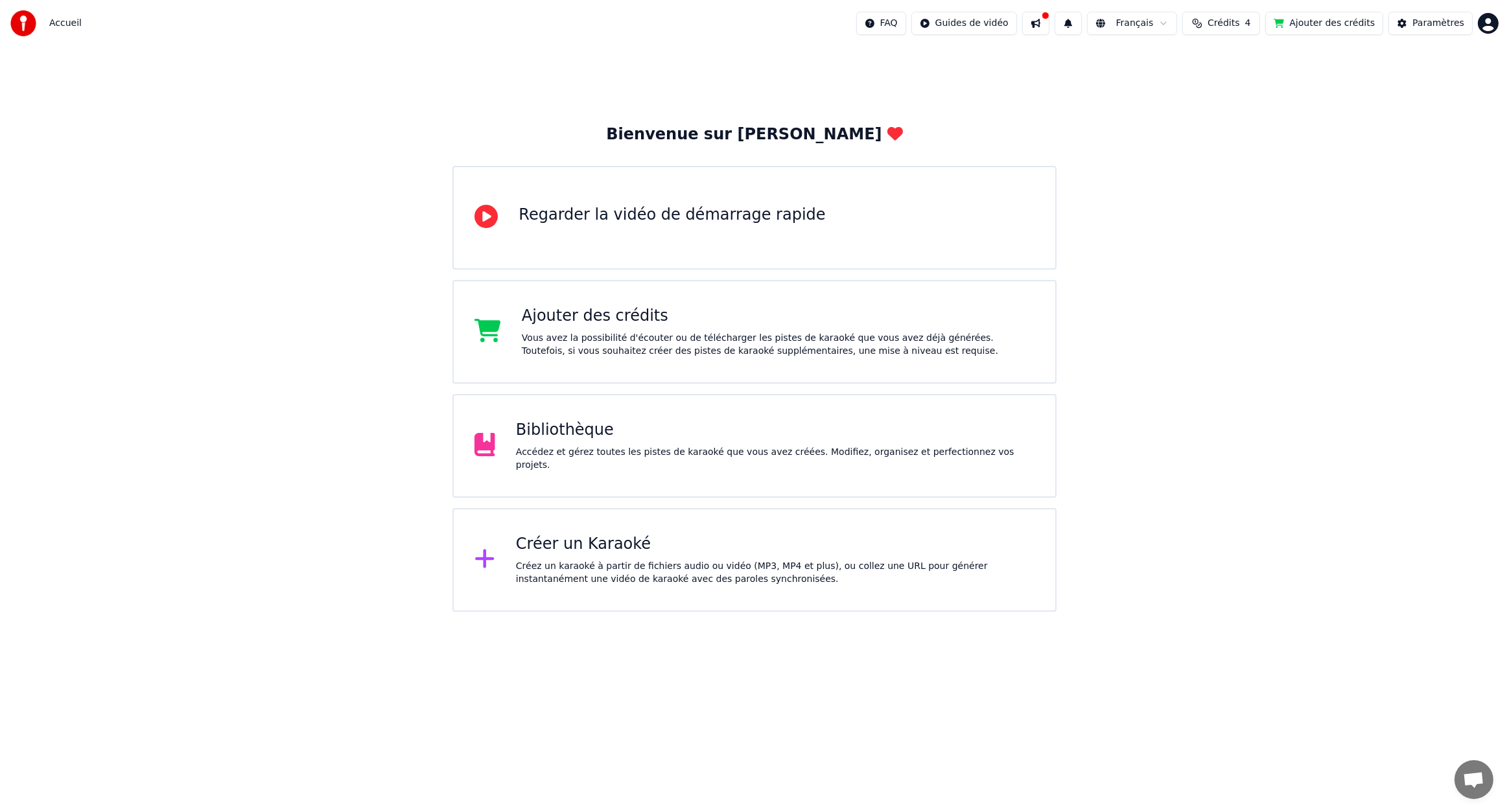
click at [581, 440] on div "Bibliothèque" at bounding box center [775, 430] width 518 height 21
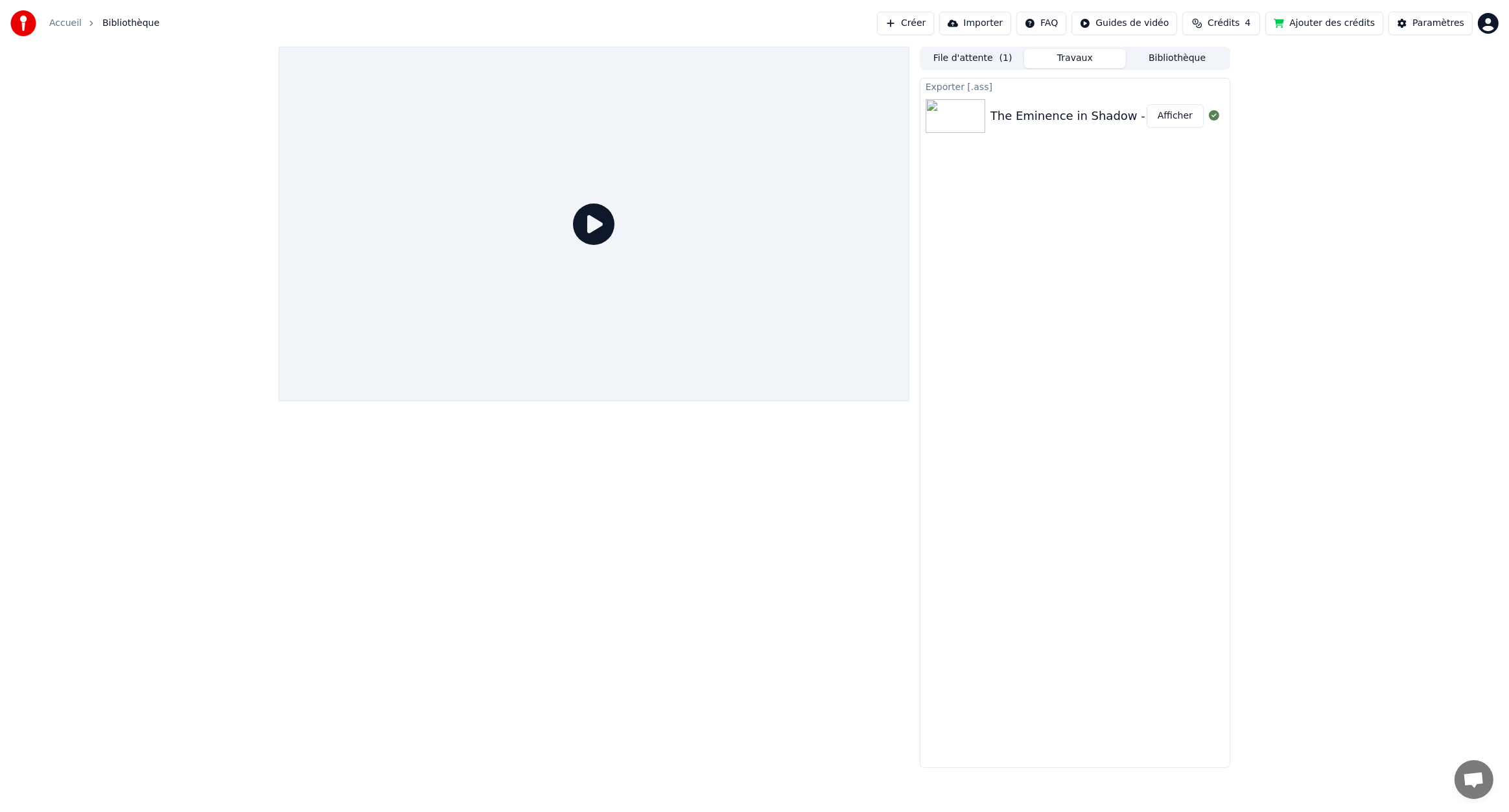
click at [935, 30] on button "Créer" at bounding box center [905, 23] width 57 height 23
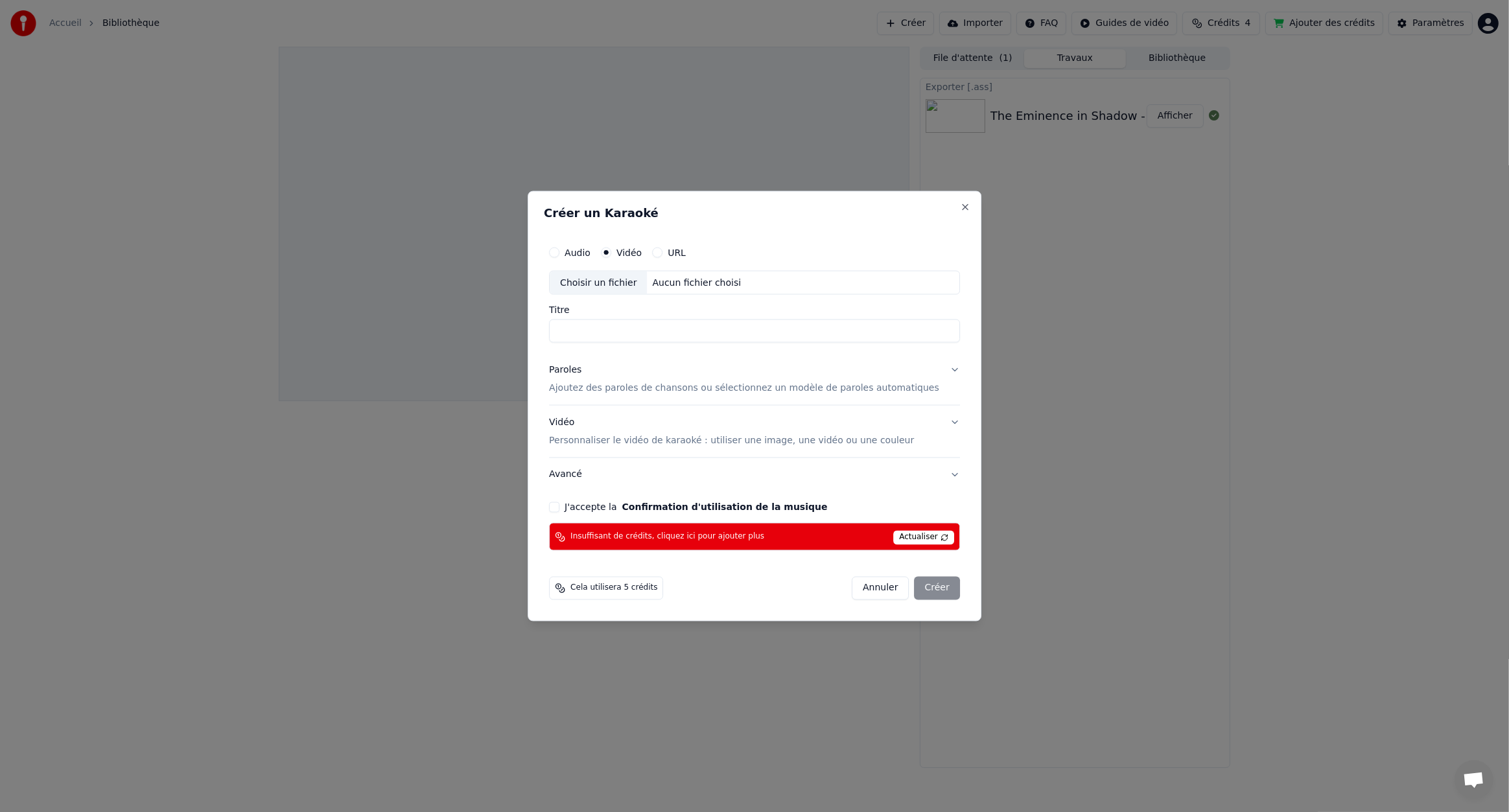
click at [620, 282] on div "Choisir un fichier" at bounding box center [599, 283] width 97 height 23
type input "**********"
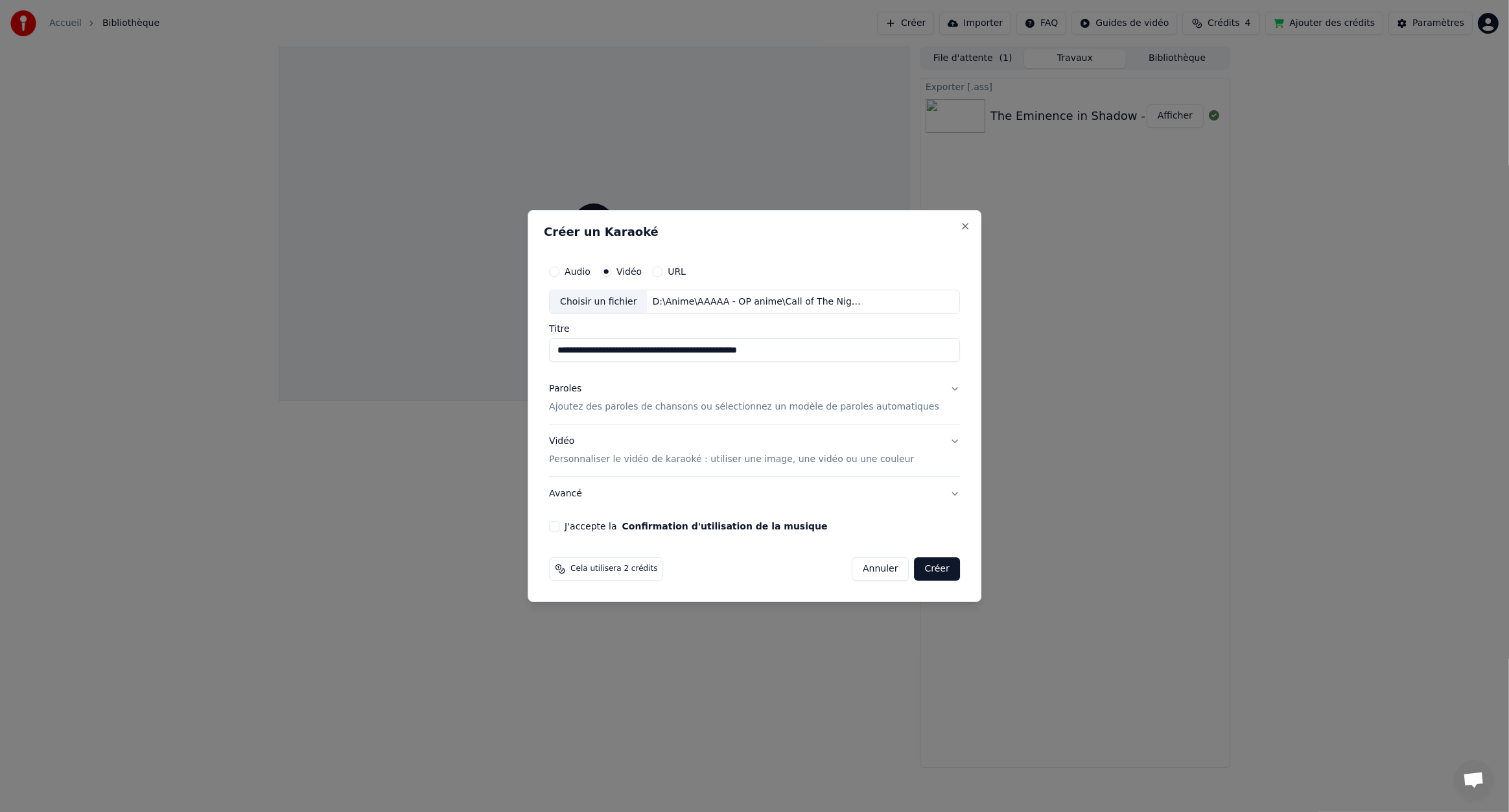
click at [621, 405] on p "Ajoutez des paroles de chansons ou sélectionnez un modèle de paroles automatiqu…" at bounding box center [744, 407] width 390 height 13
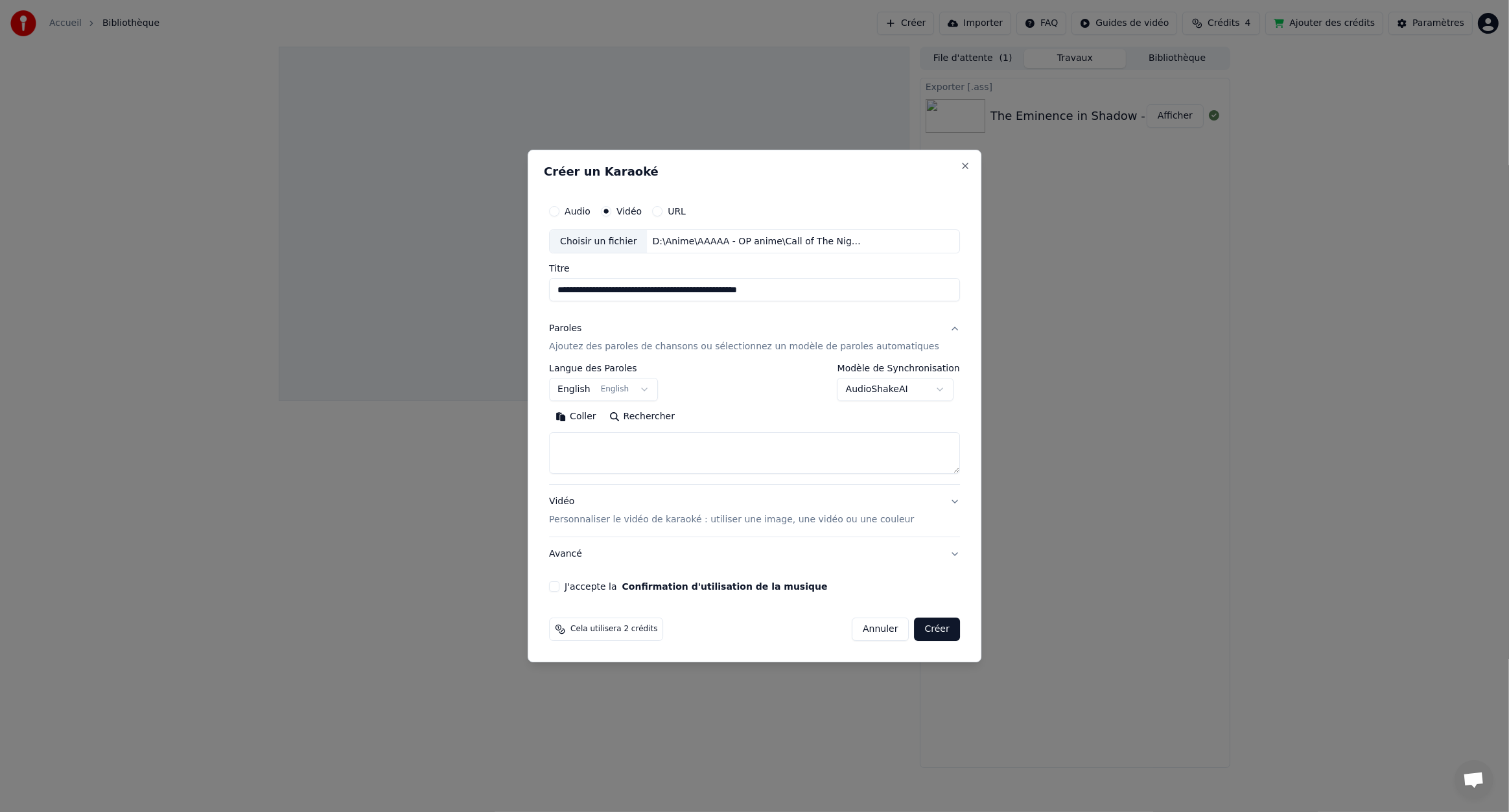
click at [631, 448] on textarea at bounding box center [754, 454] width 411 height 42
paste textarea "**********"
drag, startPoint x: 872, startPoint y: 459, endPoint x: 532, endPoint y: 463, distance: 340.0
click at [532, 463] on body "**********" at bounding box center [754, 406] width 1509 height 812
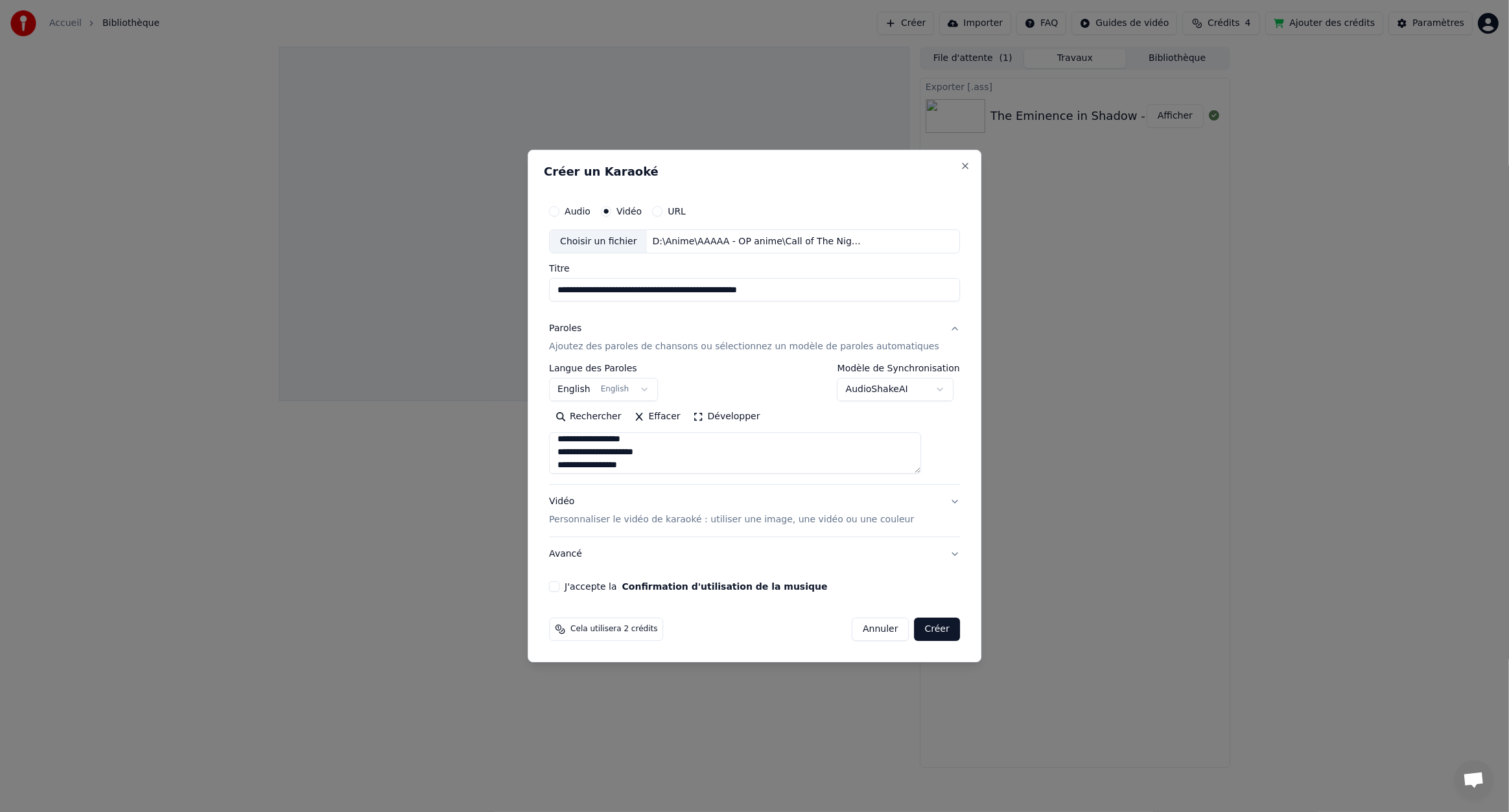
scroll to position [462, 0]
click at [800, 450] on textarea "**********" at bounding box center [735, 454] width 372 height 42
drag, startPoint x: 852, startPoint y: 448, endPoint x: 573, endPoint y: 448, distance: 279.0
click at [573, 448] on textarea "**********" at bounding box center [735, 454] width 372 height 42
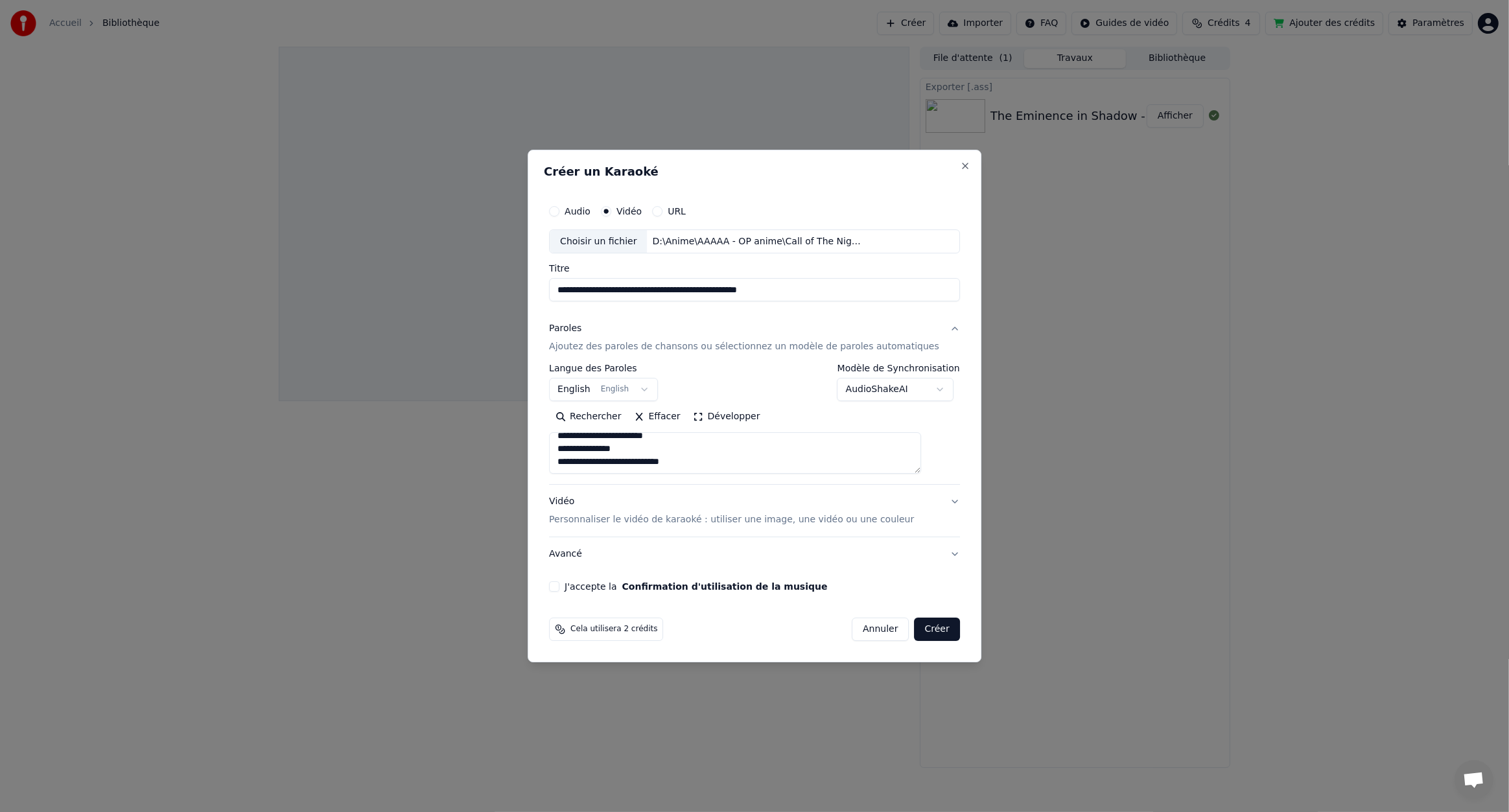
type textarea "**********"
click at [647, 388] on button "English English" at bounding box center [604, 390] width 109 height 23
select select "**"
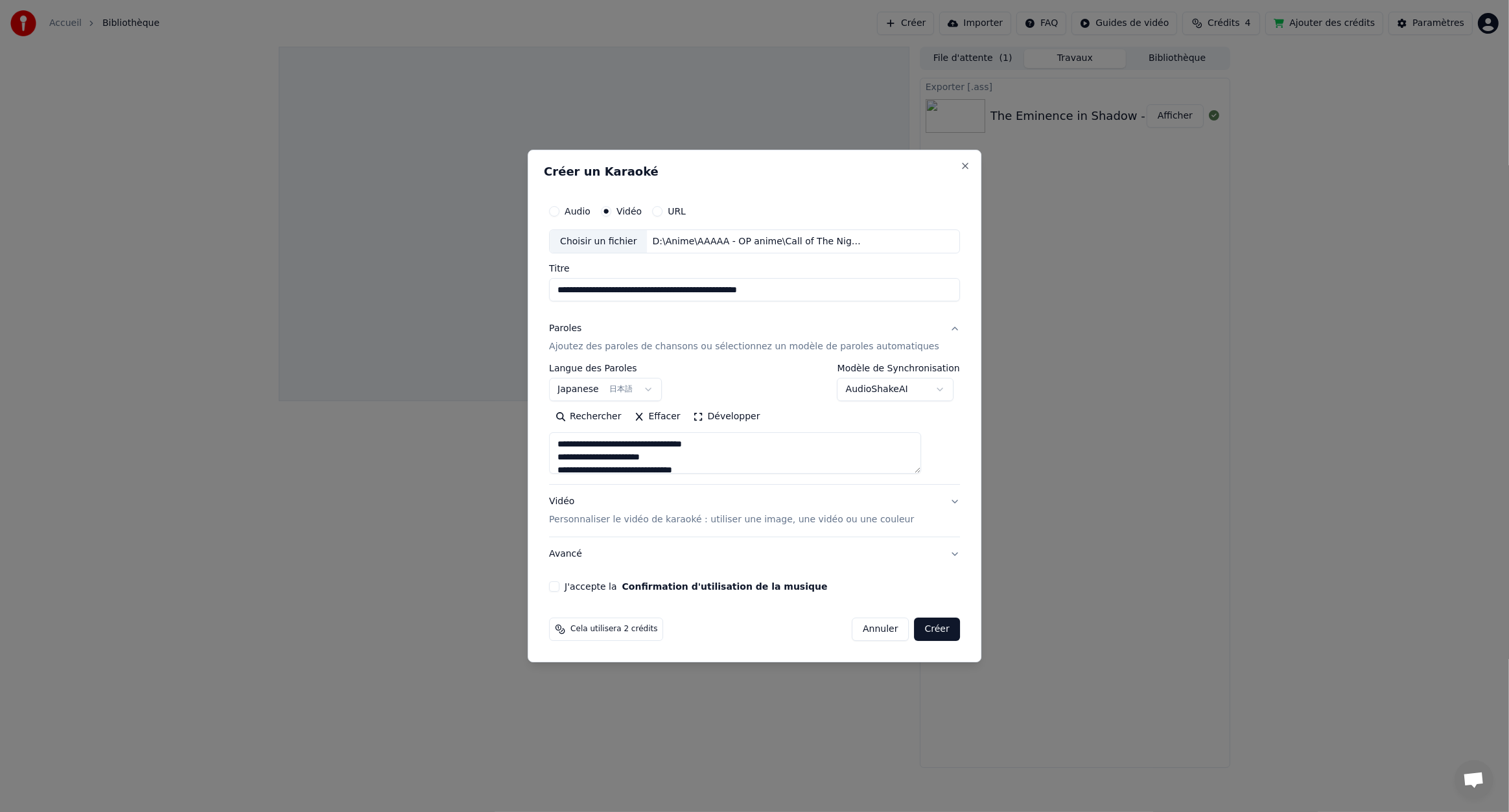
click at [559, 587] on button "J'accepte la Confirmation d'utilisation de la musique" at bounding box center [554, 586] width 10 height 10
click at [914, 630] on button "Créer" at bounding box center [937, 630] width 45 height 23
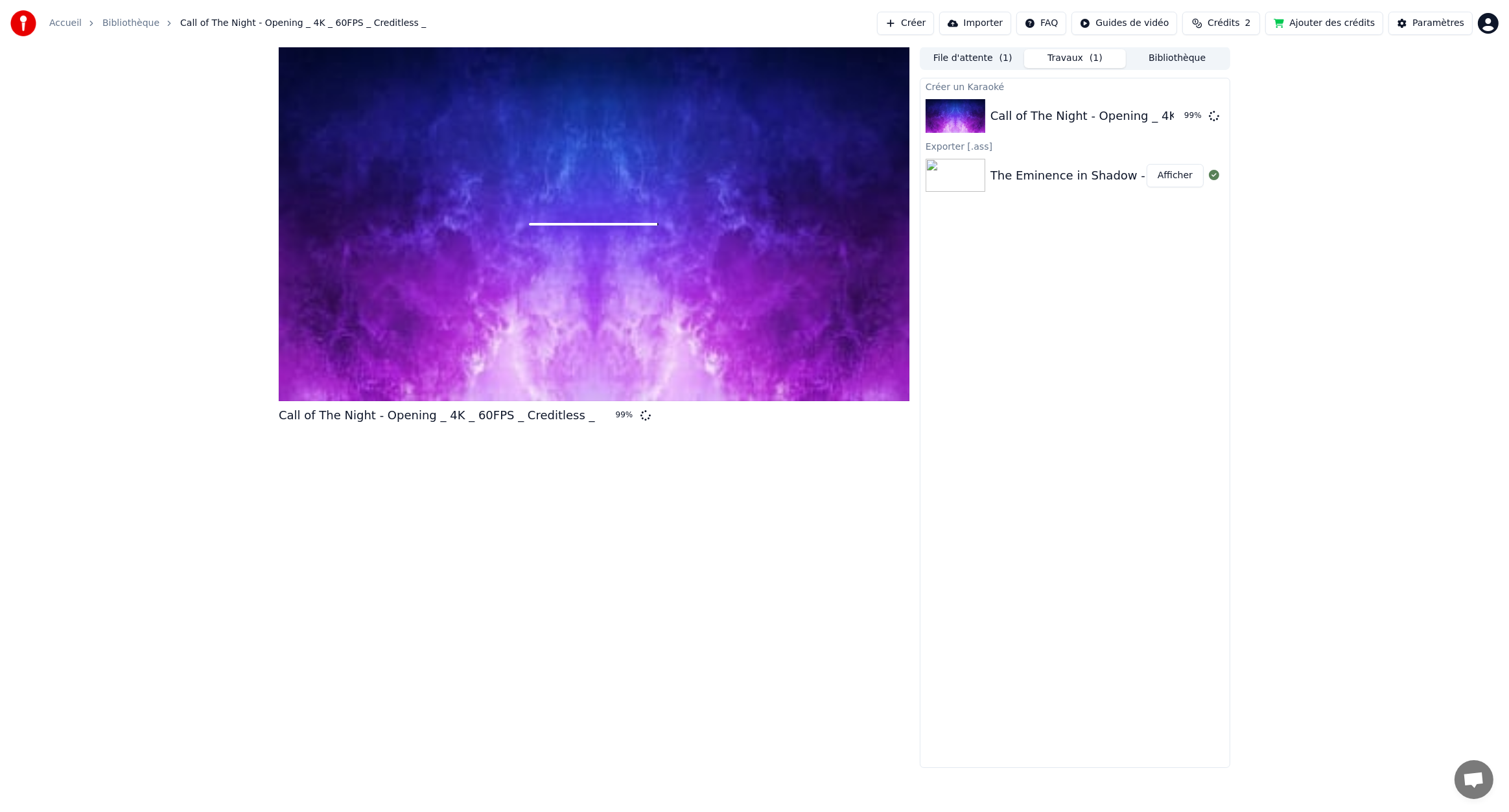
click at [1171, 61] on button "Bibliothèque" at bounding box center [1177, 59] width 102 height 18
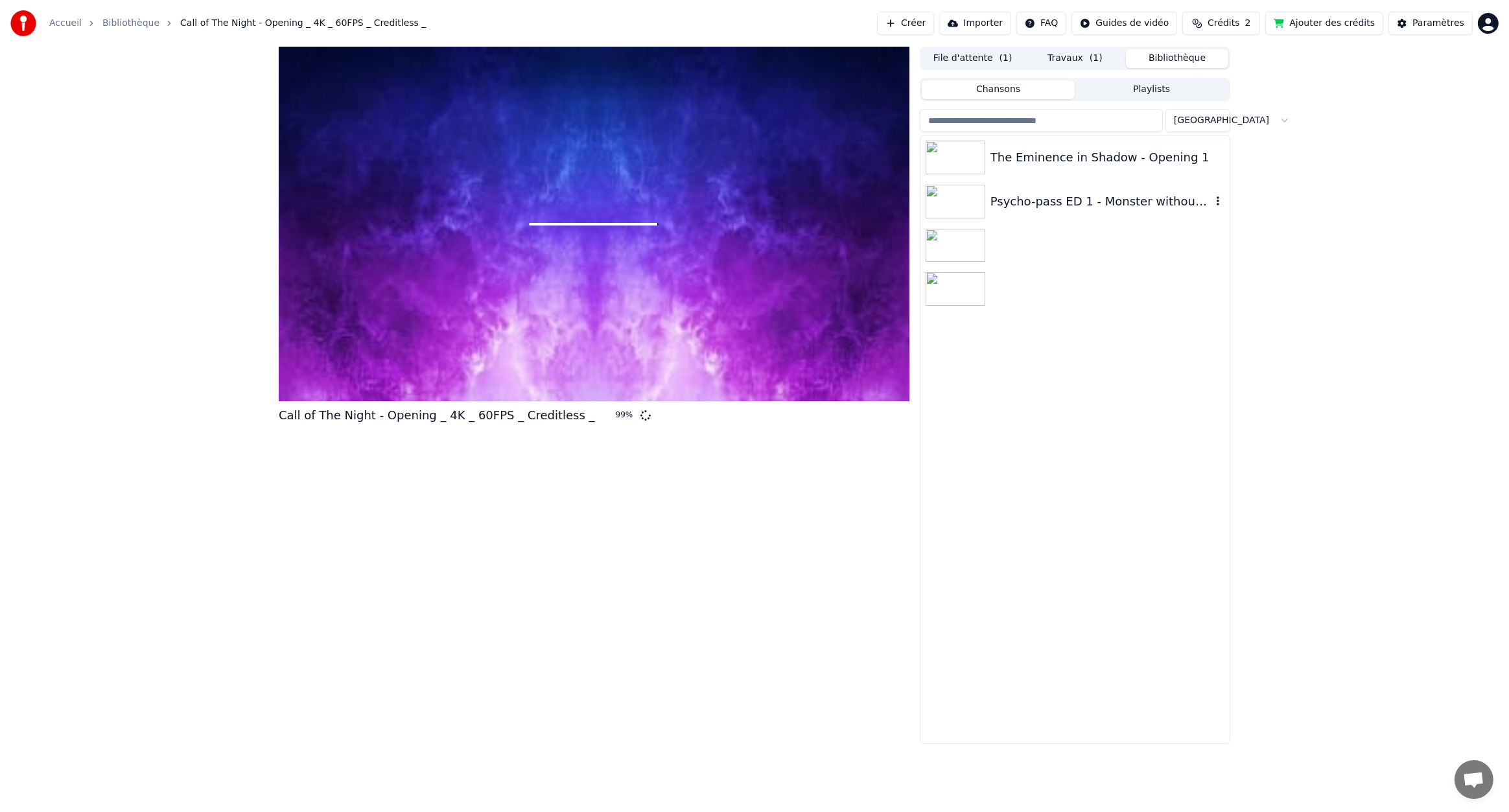
click at [1138, 205] on div "Psycho-pass ED 1 - Monster without a name" at bounding box center [1101, 202] width 221 height 18
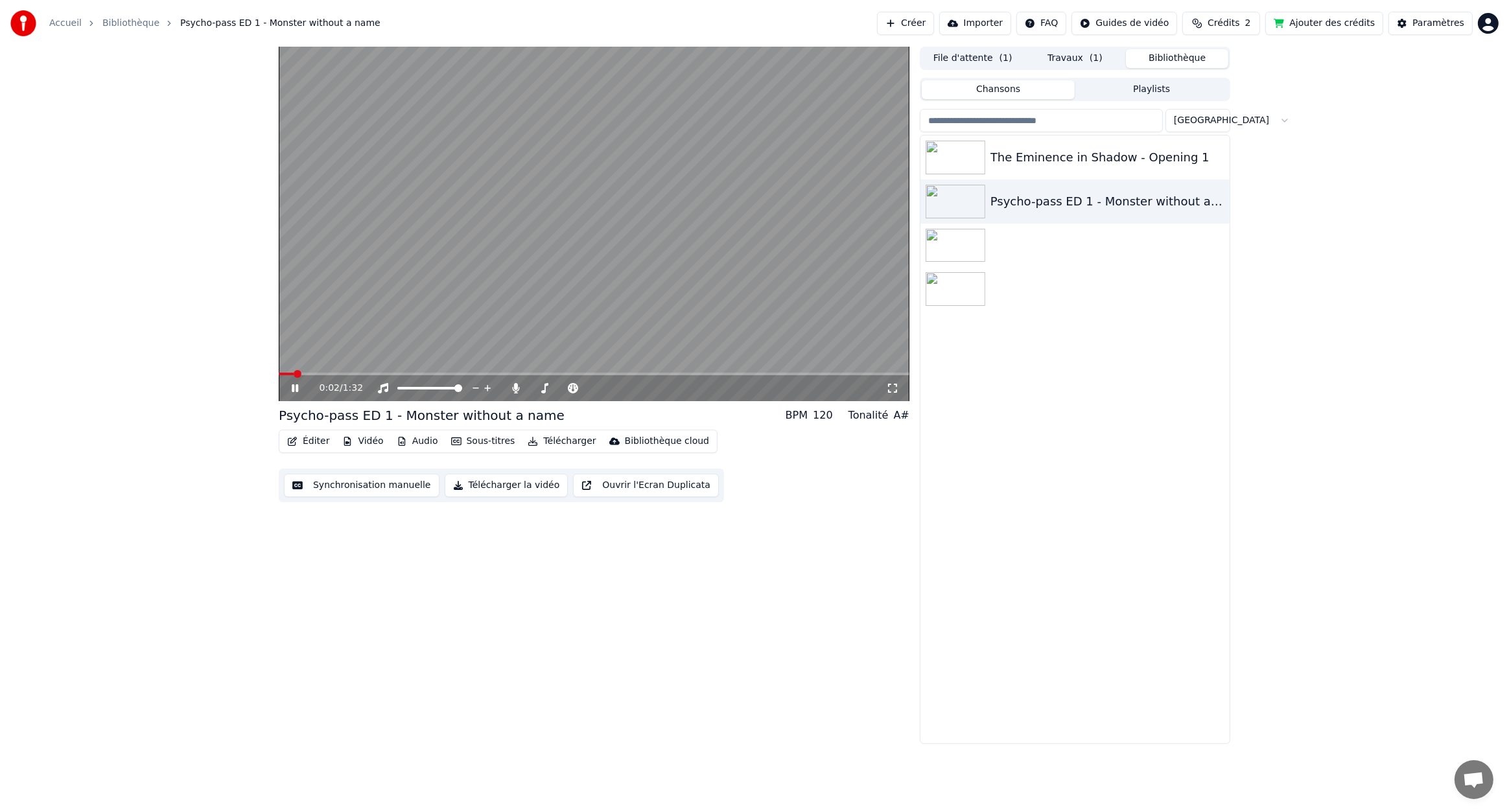
click at [561, 260] on video at bounding box center [594, 224] width 631 height 354
click at [311, 440] on button "Éditer" at bounding box center [308, 441] width 53 height 18
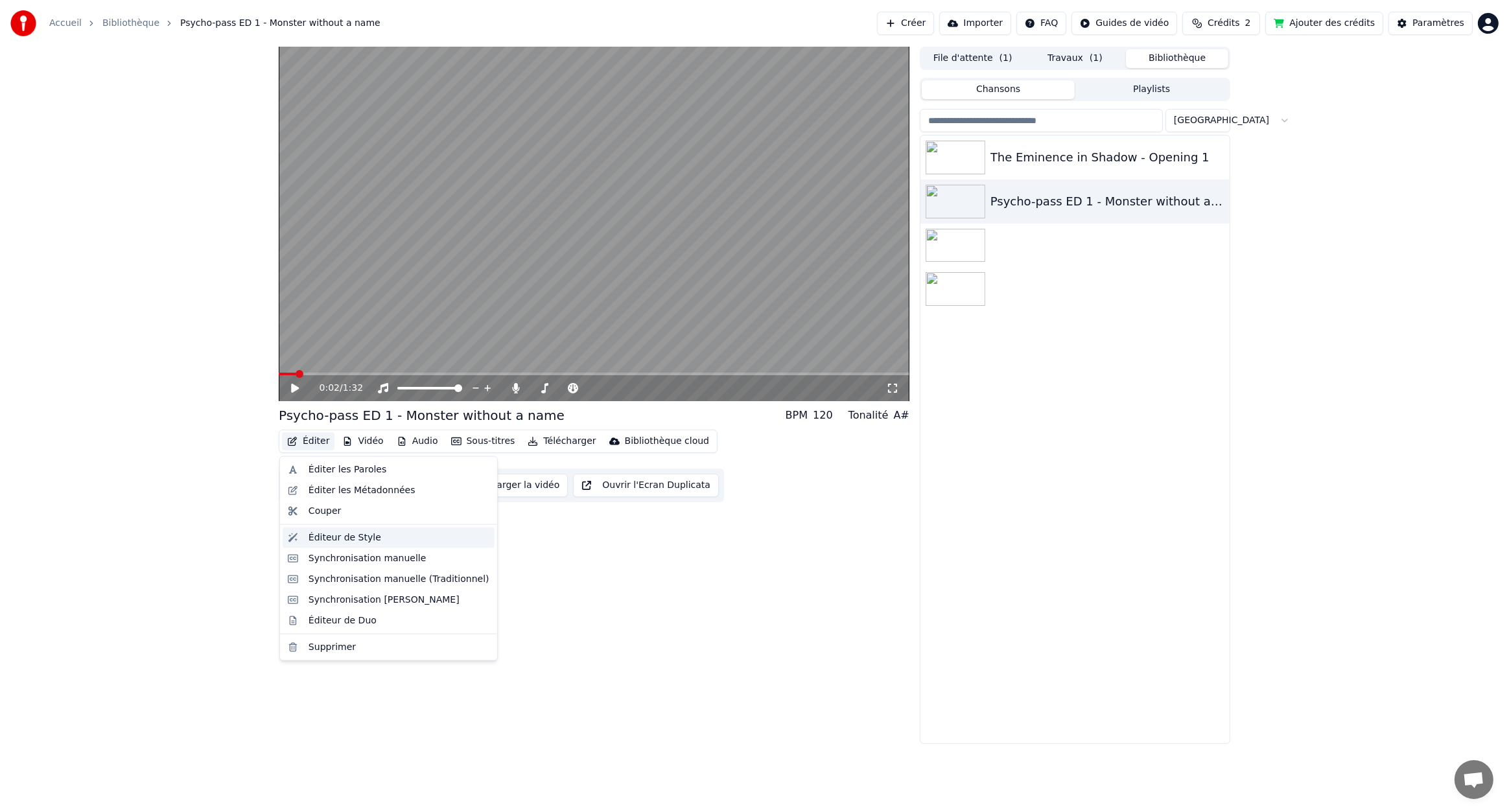
click at [343, 541] on div "Éditeur de Style" at bounding box center [345, 537] width 73 height 13
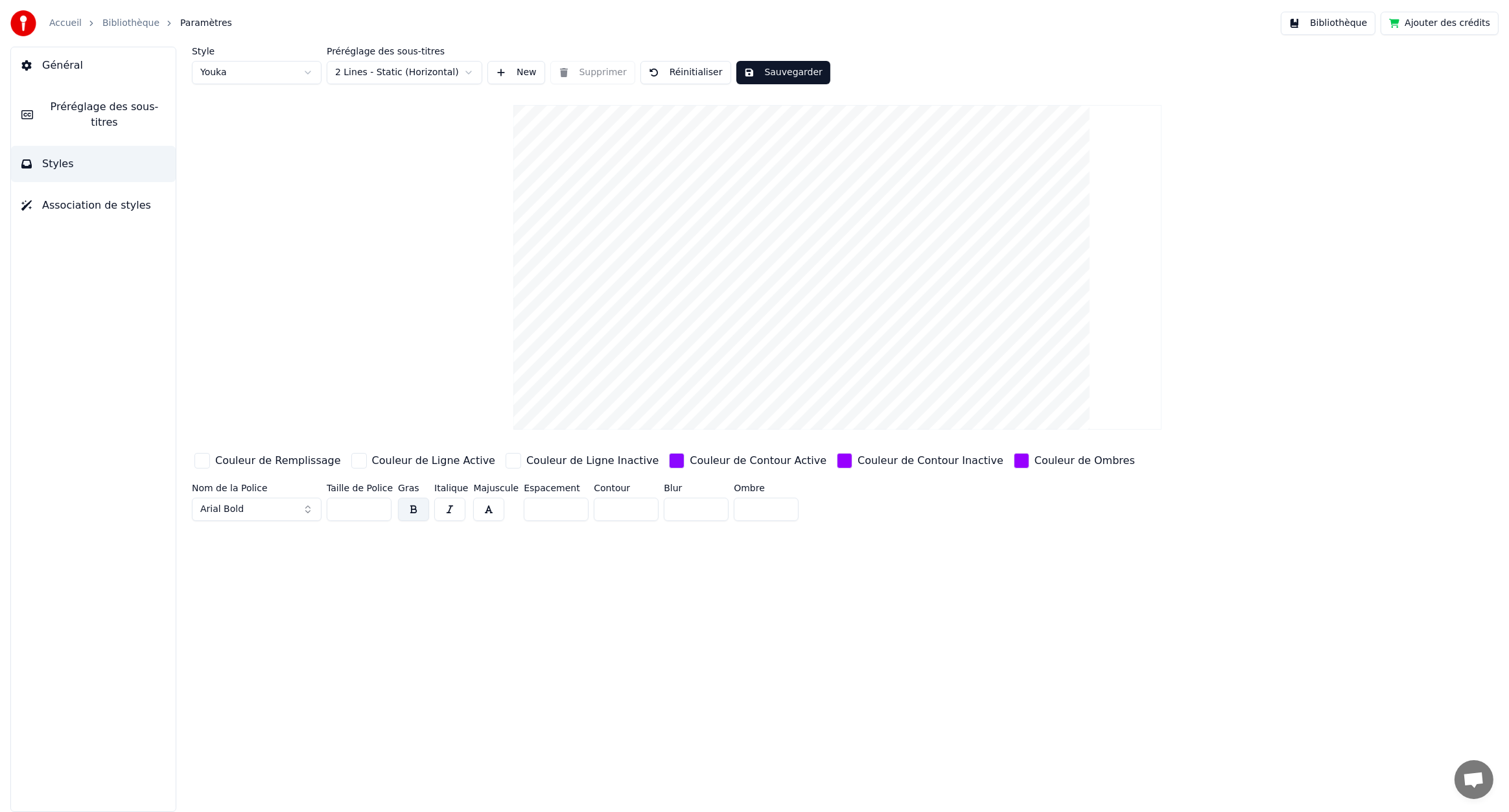
click at [669, 464] on div "button" at bounding box center [677, 460] width 16 height 16
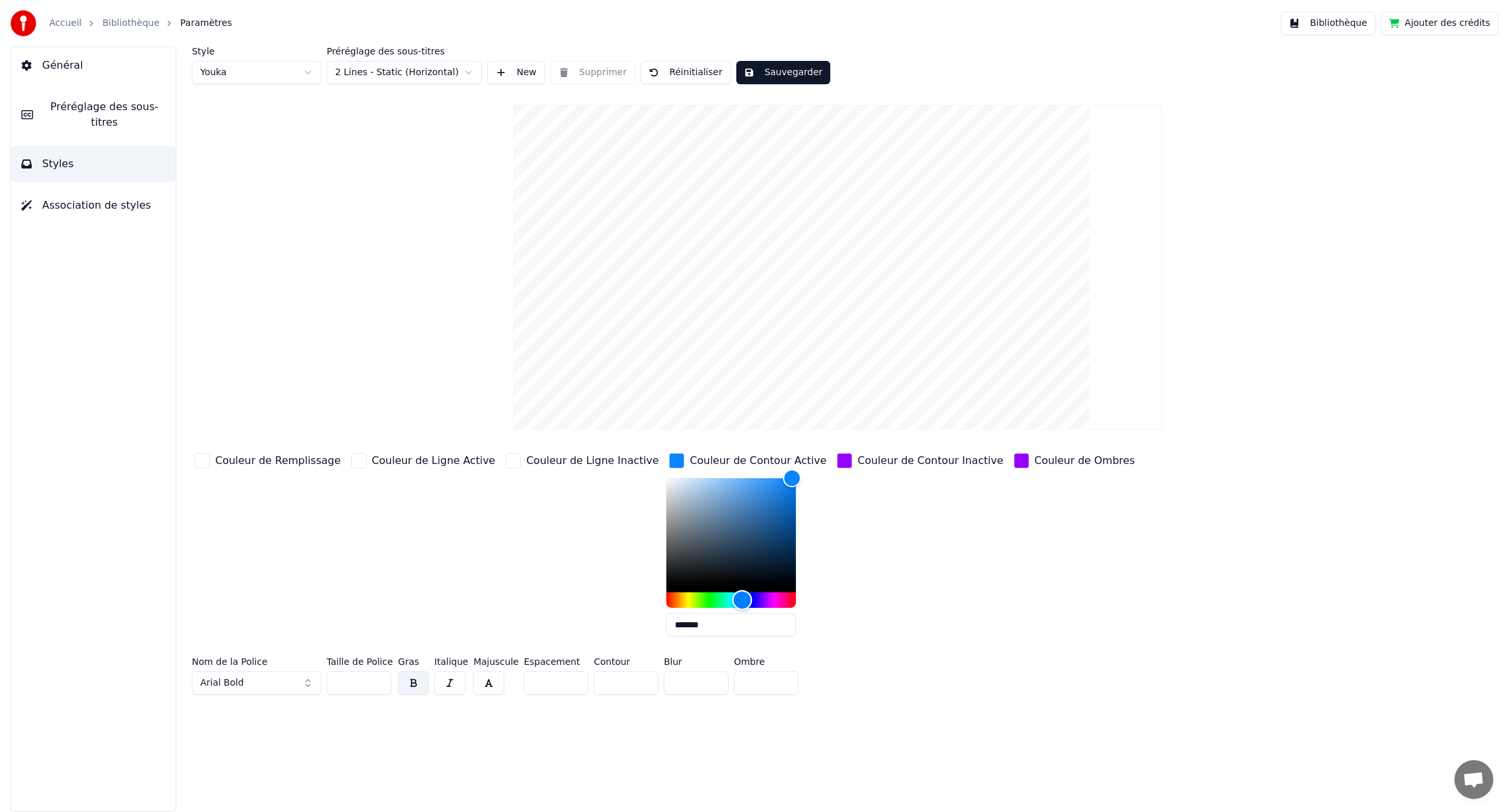
type input "*******"
drag, startPoint x: 710, startPoint y: 592, endPoint x: 694, endPoint y: 600, distance: 17.9
click at [694, 600] on div "Hue" at bounding box center [731, 600] width 130 height 16
click at [837, 459] on div "button" at bounding box center [844, 460] width 16 height 16
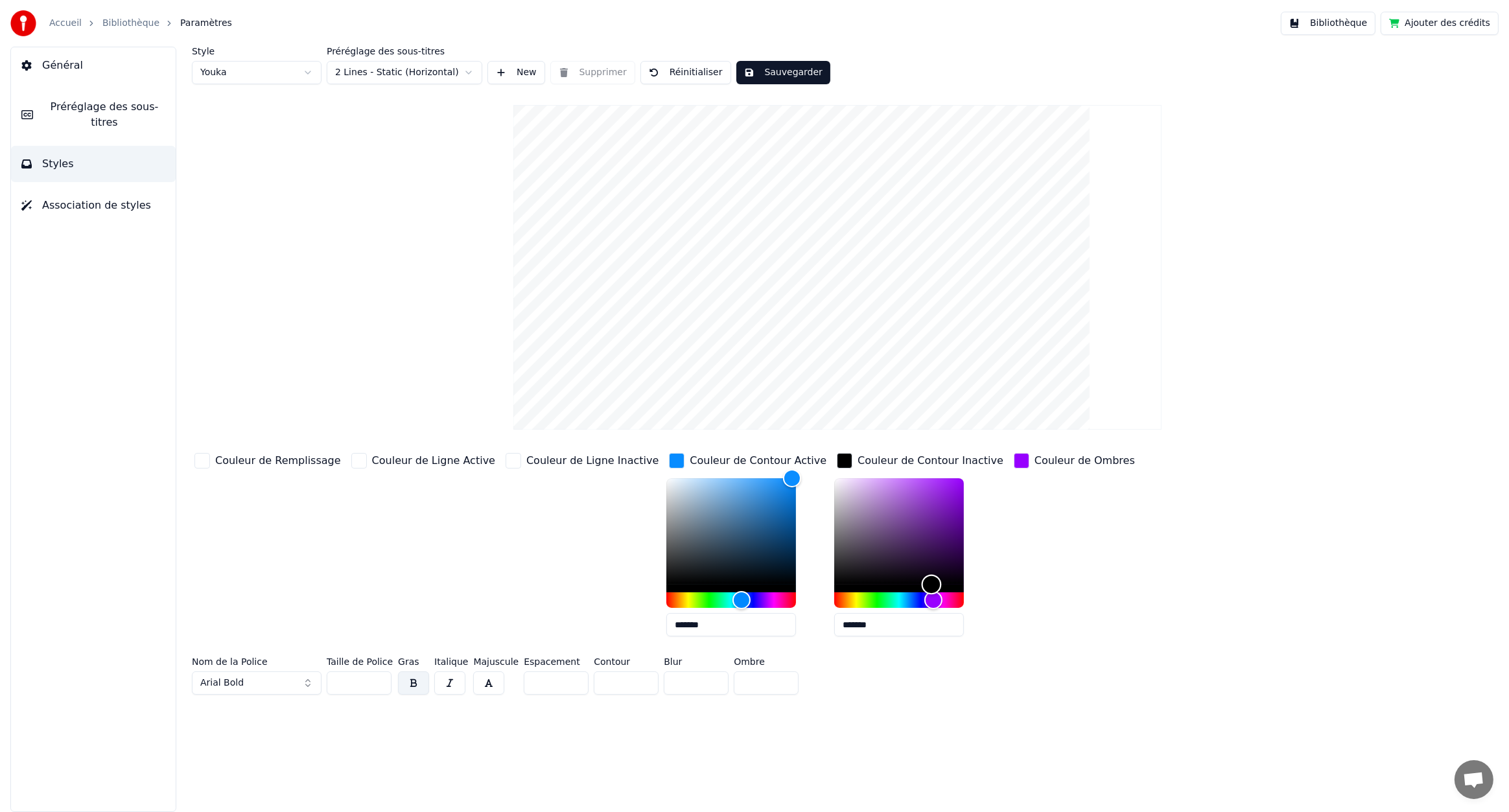
drag, startPoint x: 903, startPoint y: 475, endPoint x: 872, endPoint y: 611, distance: 139.5
click at [872, 611] on div "*******" at bounding box center [909, 559] width 151 height 163
click at [849, 596] on div "Hue" at bounding box center [899, 600] width 130 height 16
type input "*******"
drag, startPoint x: 914, startPoint y: 518, endPoint x: 975, endPoint y: 595, distance: 98.2
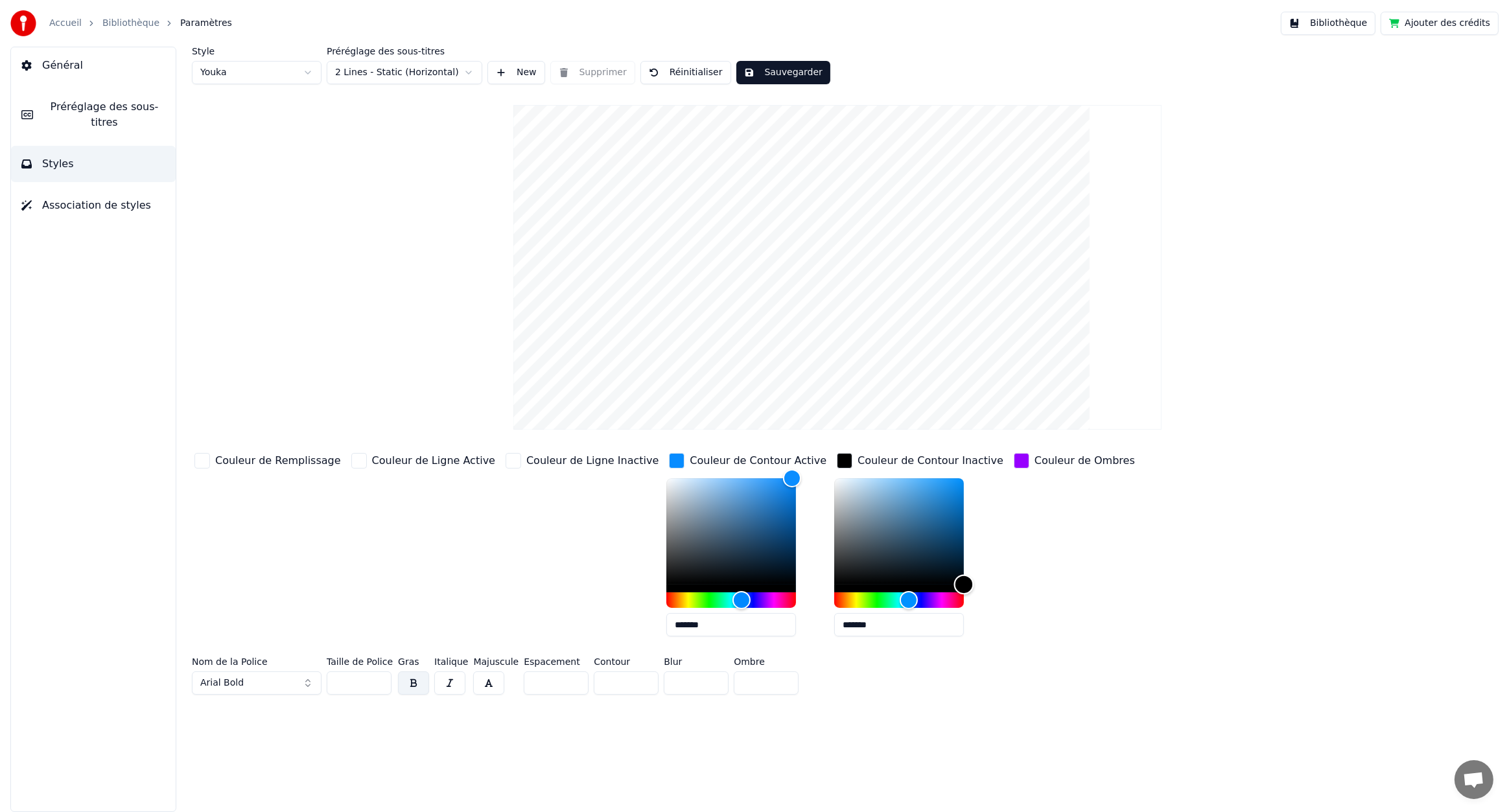
click at [975, 595] on div "Couleur de Remplissage Couleur de Ligne Active Couleur de Ligne Inactive Couleu…" at bounding box center [720, 548] width 1057 height 197
type input "*******"
drag, startPoint x: 742, startPoint y: 475, endPoint x: 564, endPoint y: 628, distance: 234.7
click at [564, 628] on div "Couleur de Remplissage Couleur de Ligne Active Couleur de Ligne Inactive Couleu…" at bounding box center [720, 548] width 1057 height 197
click at [837, 460] on div "button" at bounding box center [844, 460] width 16 height 16
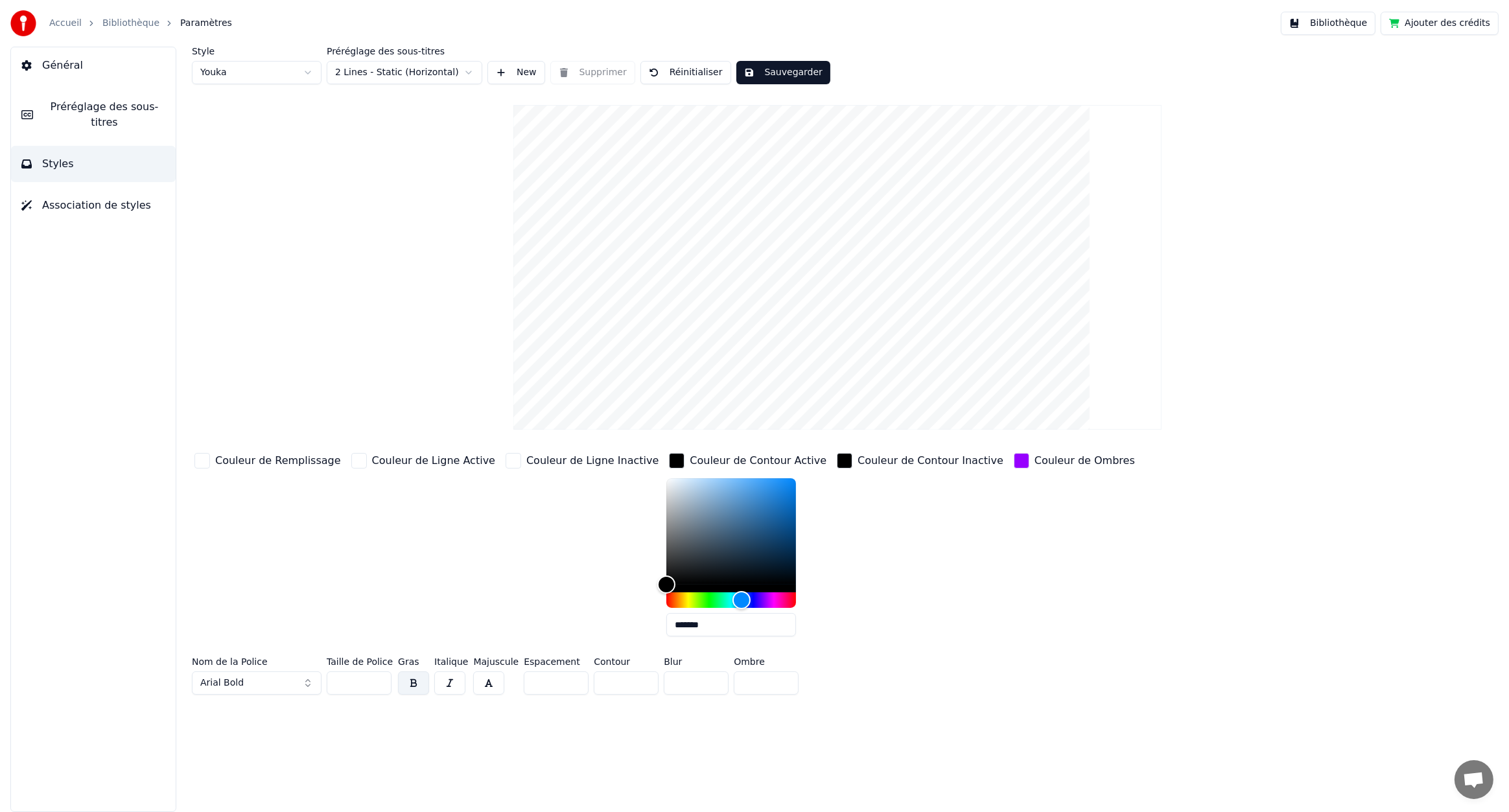
click at [837, 460] on div "button" at bounding box center [844, 460] width 16 height 16
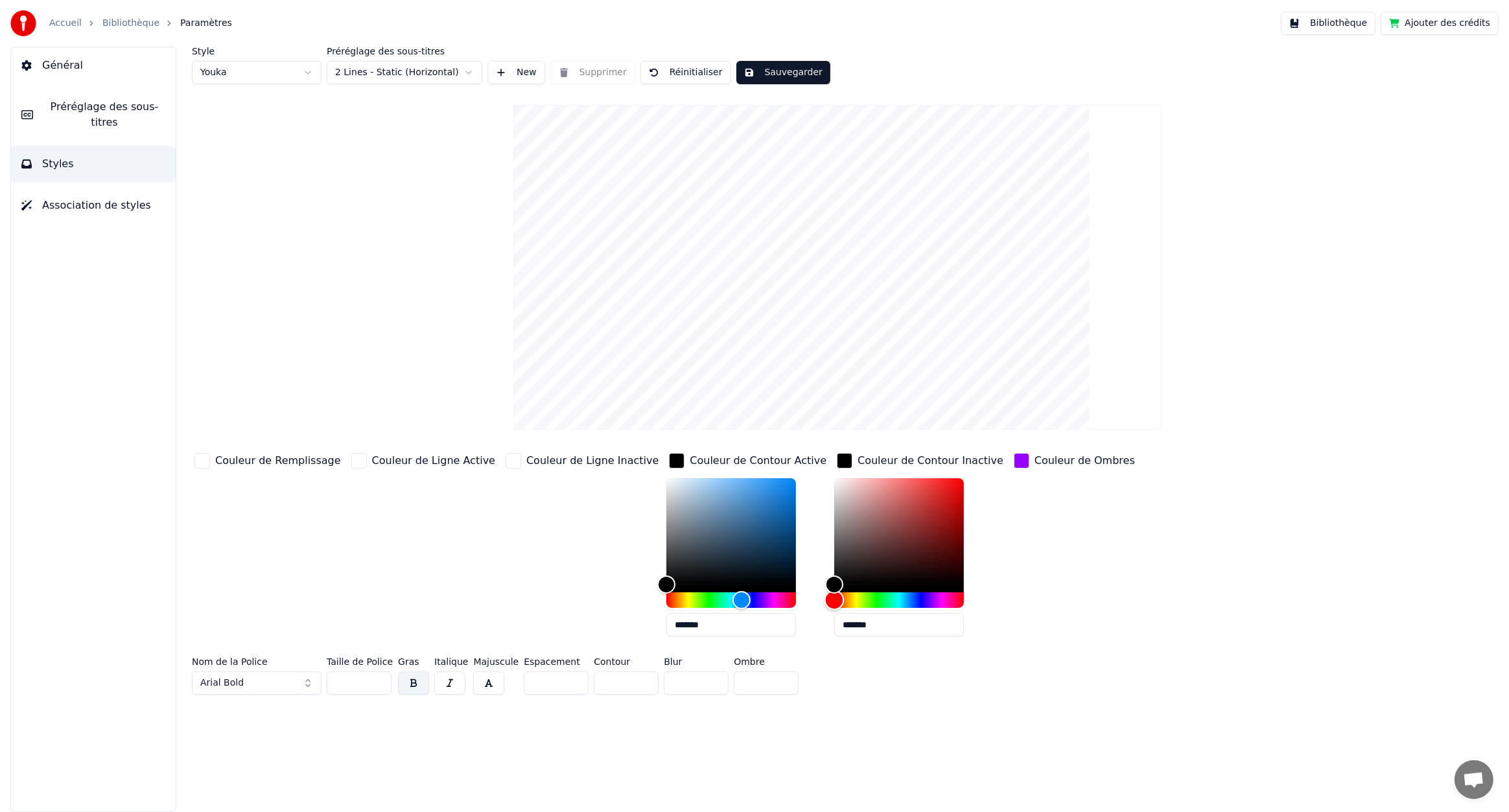
click at [854, 599] on div "Hue" at bounding box center [899, 600] width 130 height 16
click at [842, 599] on div "Hue" at bounding box center [899, 600] width 130 height 16
click at [900, 597] on div "Hue" at bounding box center [910, 600] width 20 height 20
drag, startPoint x: 909, startPoint y: 483, endPoint x: 900, endPoint y: 486, distance: 9.5
click at [909, 483] on div "*******" at bounding box center [919, 559] width 172 height 163
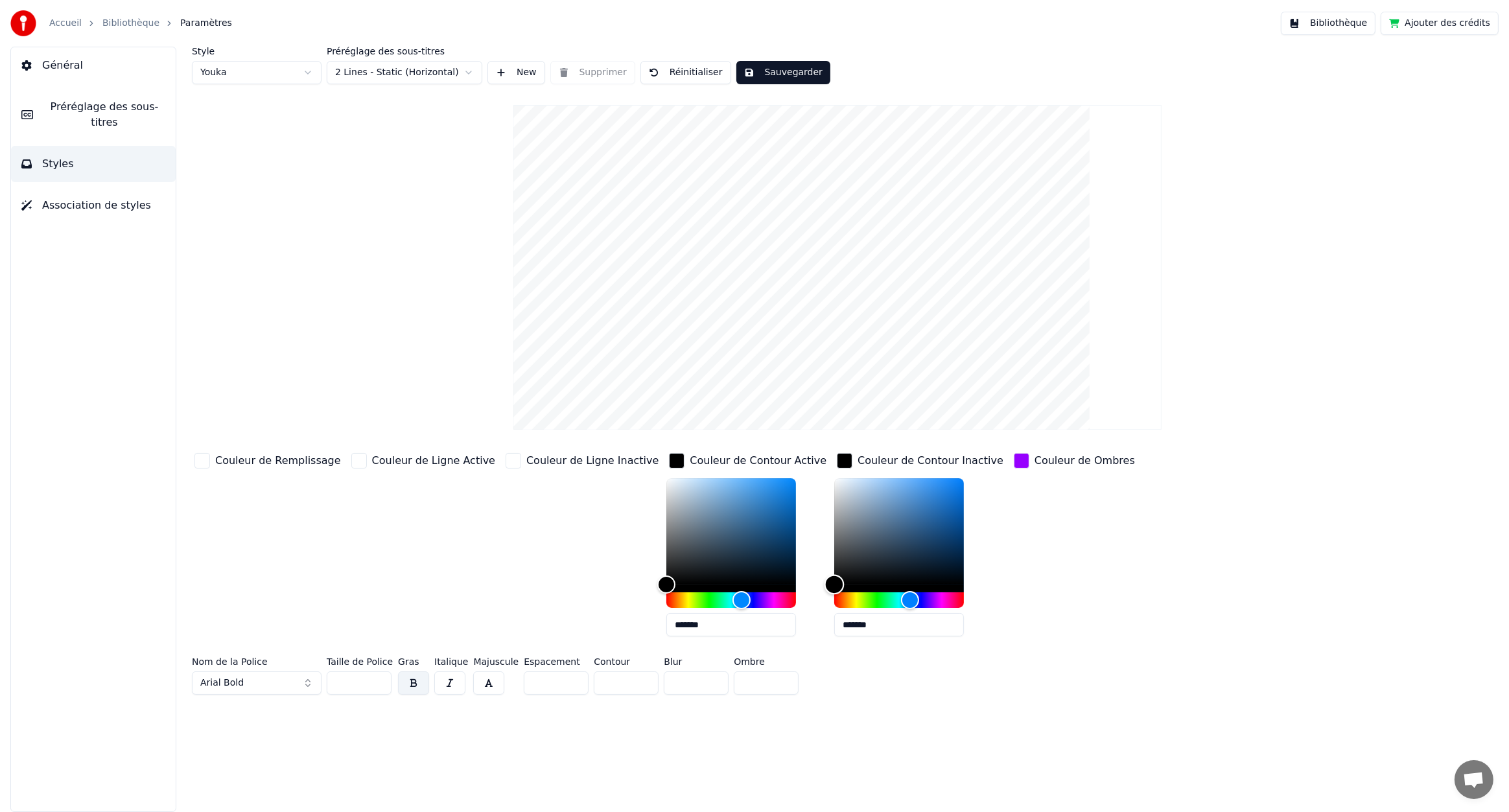
type input "*******"
click at [900, 486] on div "Color" at bounding box center [899, 531] width 130 height 106
click at [1014, 458] on div "button" at bounding box center [1022, 460] width 16 height 16
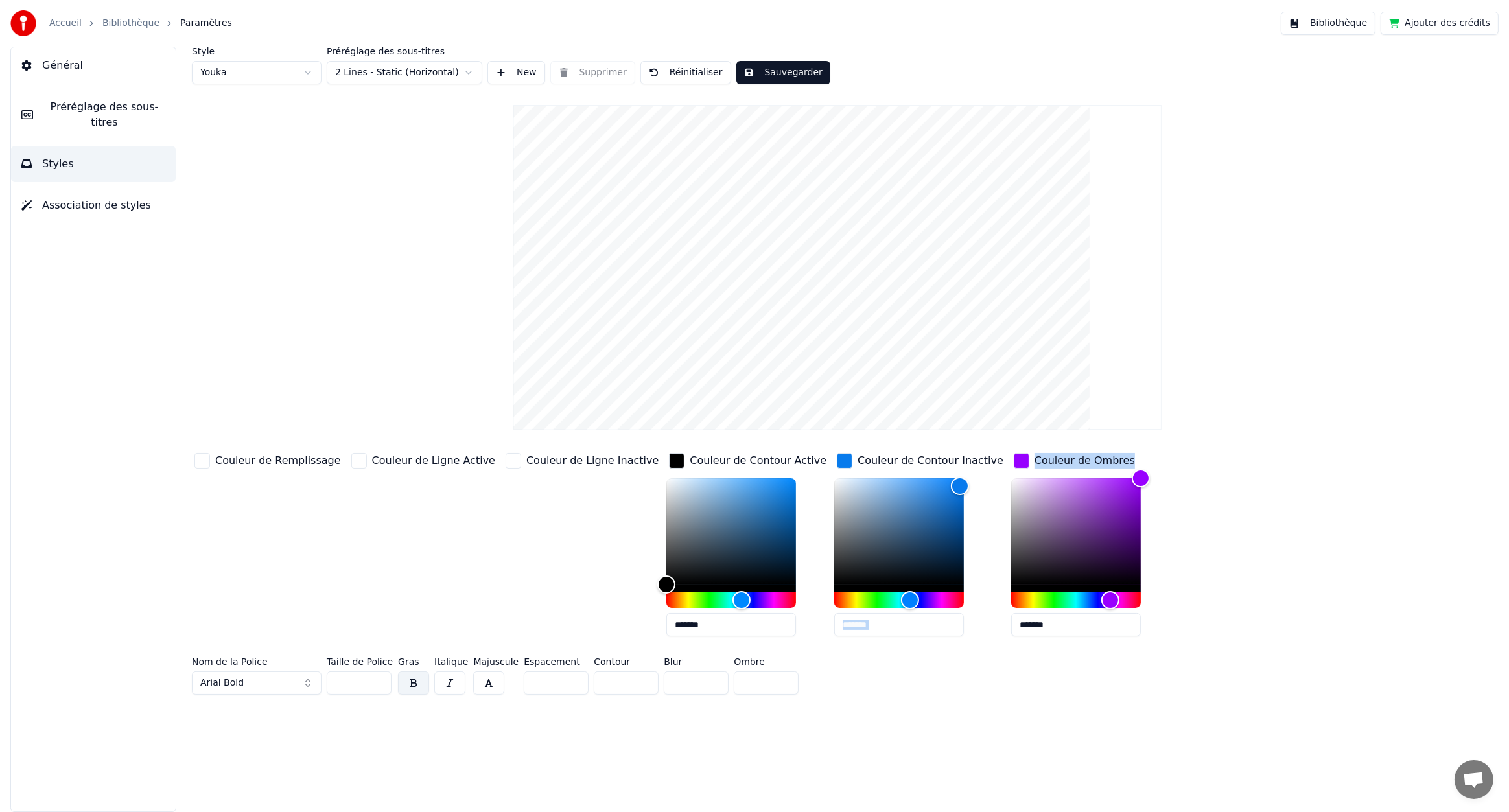
drag, startPoint x: 1049, startPoint y: 475, endPoint x: 1020, endPoint y: 522, distance: 55.2
click at [931, 579] on div "Couleur de Remplissage Couleur de Ligne Active Couleur de Ligne Inactive Couleu…" at bounding box center [720, 548] width 1057 height 197
type input "*******"
click at [1012, 595] on div "Hue" at bounding box center [1076, 600] width 130 height 16
type input "*******"
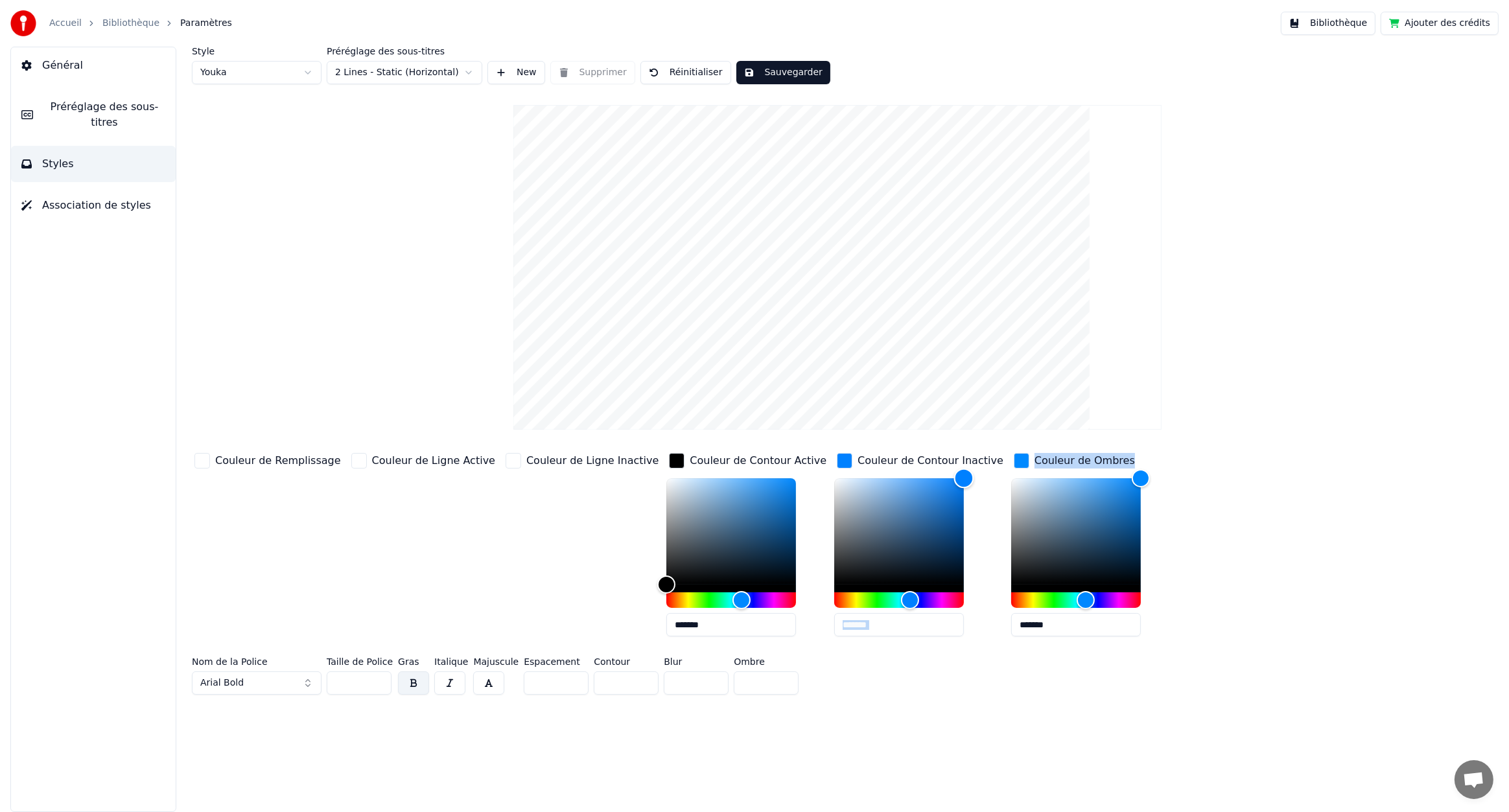
drag, startPoint x: 901, startPoint y: 488, endPoint x: 919, endPoint y: 464, distance: 30.0
click at [919, 464] on div "Couleur de Contour Inactive *******" at bounding box center [919, 548] width 172 height 197
click at [711, 679] on input "**" at bounding box center [696, 683] width 64 height 23
click at [707, 685] on input "**" at bounding box center [696, 683] width 64 height 23
type input "**"
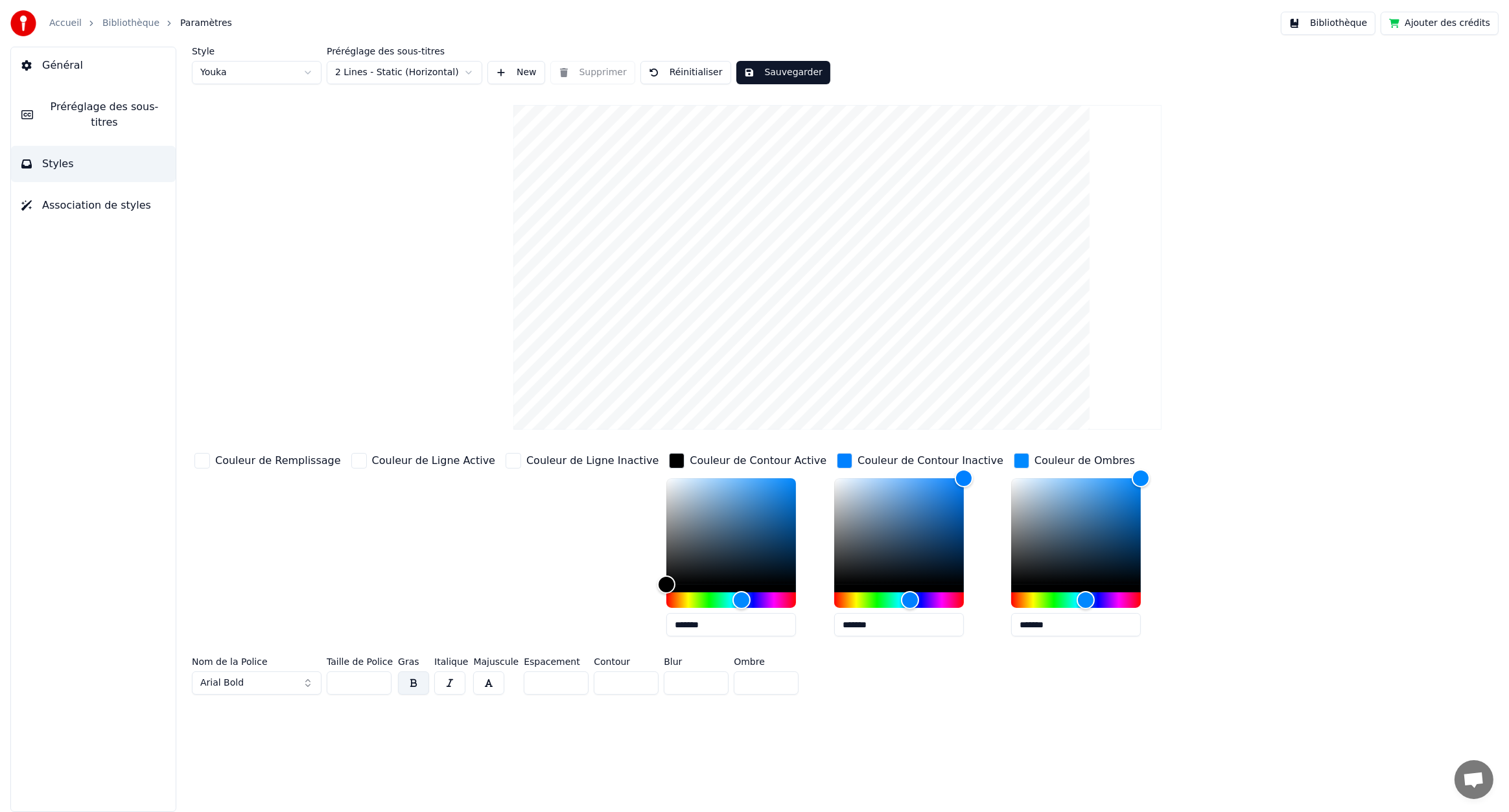
click at [707, 685] on input "**" at bounding box center [696, 683] width 64 height 23
click at [776, 679] on input "*" at bounding box center [765, 683] width 64 height 23
click at [778, 685] on input "*" at bounding box center [765, 683] width 64 height 23
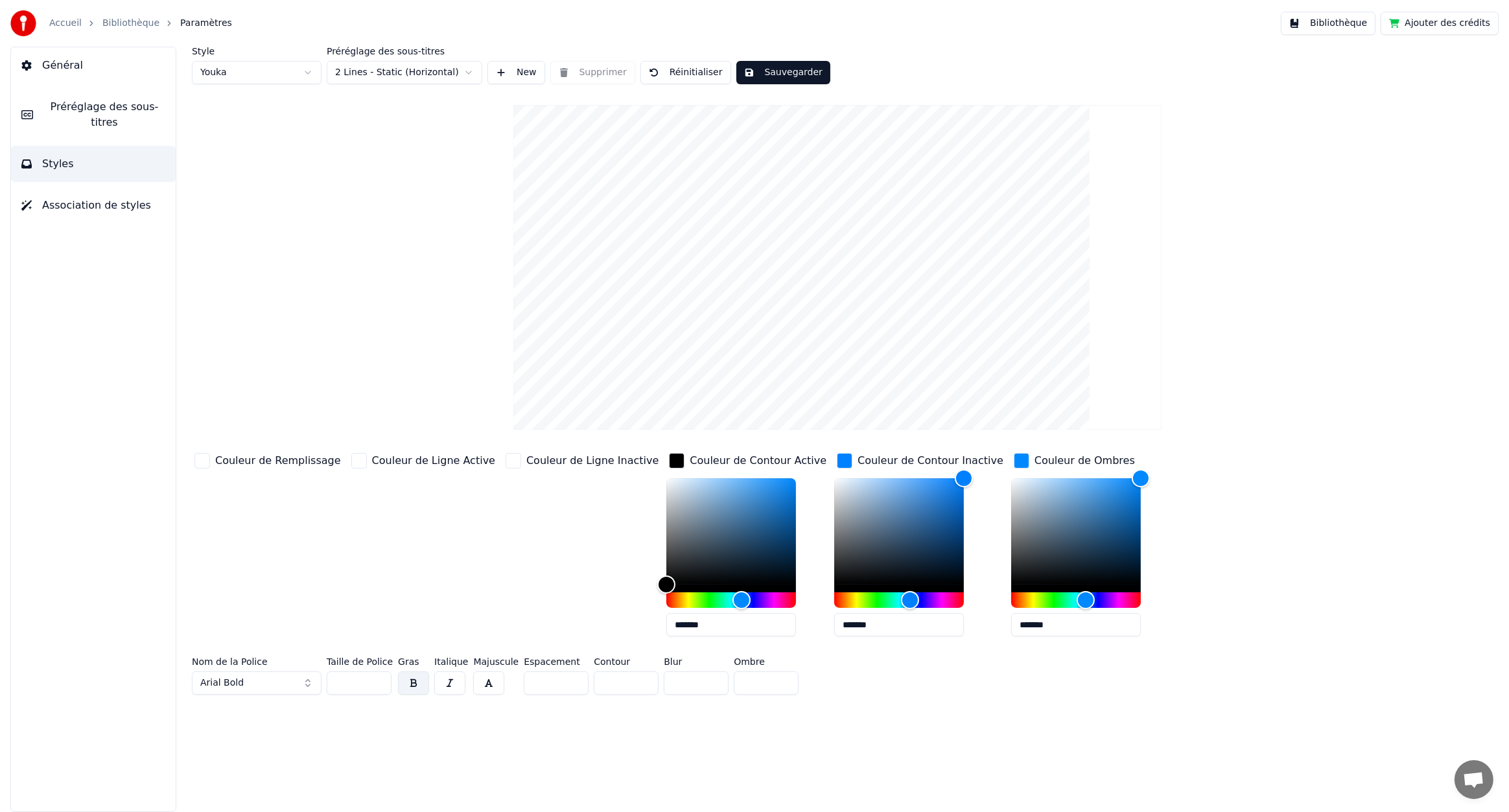
click at [778, 685] on input "*" at bounding box center [765, 683] width 64 height 23
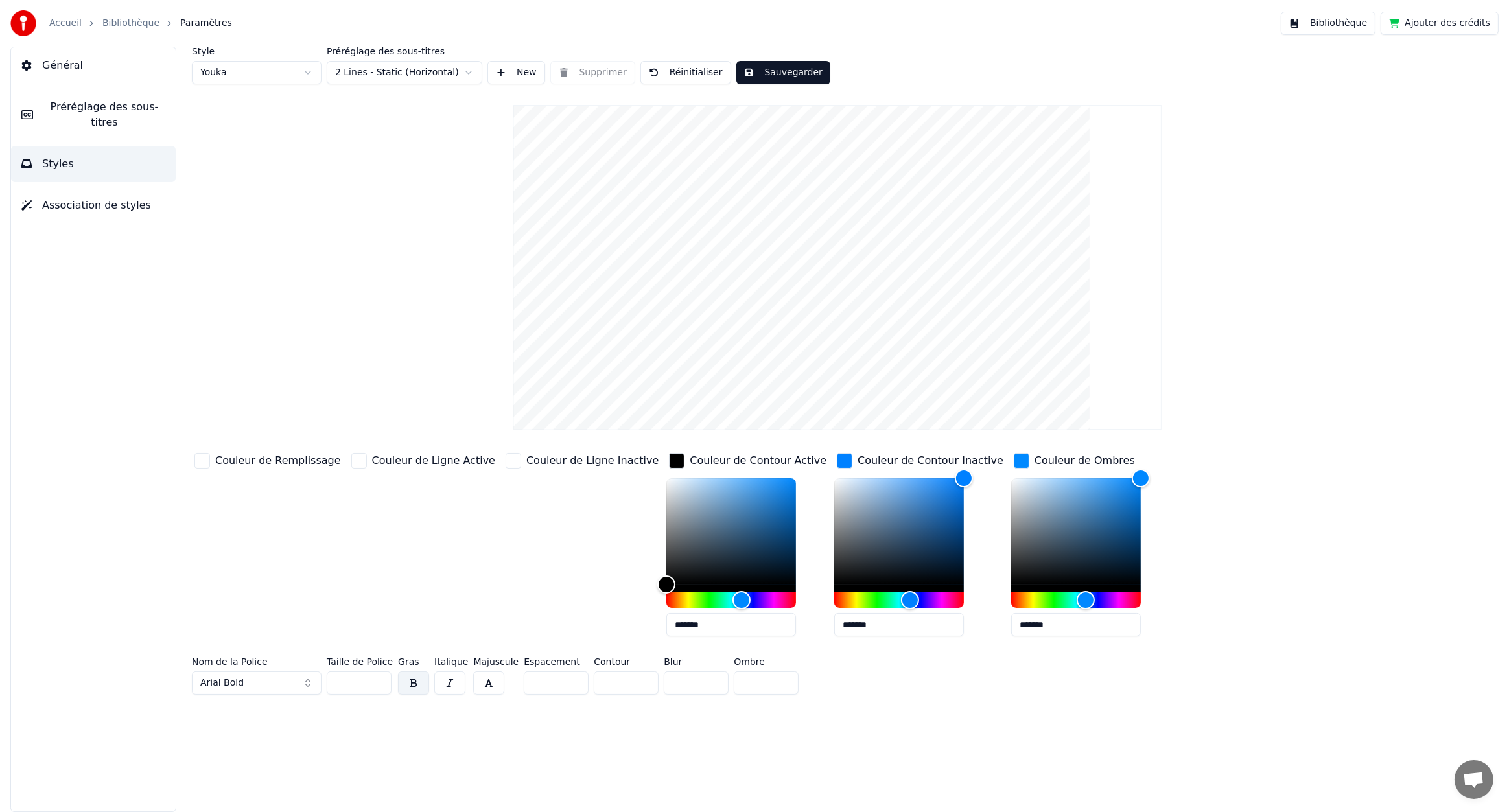
click at [778, 685] on input "*" at bounding box center [765, 683] width 64 height 23
click at [778, 685] on input "**" at bounding box center [765, 683] width 64 height 23
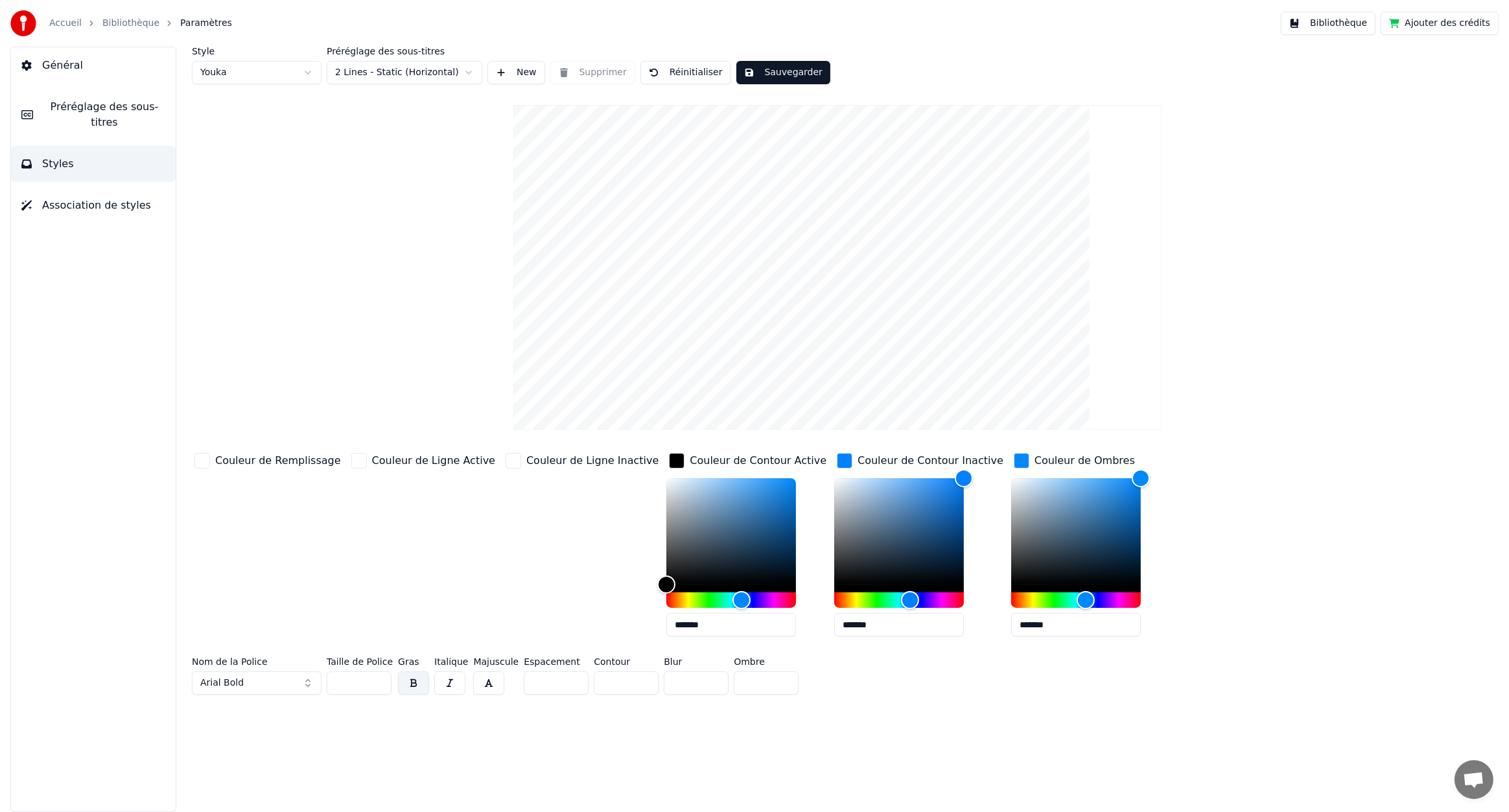
click at [774, 674] on input "**" at bounding box center [765, 683] width 64 height 23
click at [774, 677] on input "**" at bounding box center [765, 683] width 64 height 23
click at [774, 677] on input "*" at bounding box center [765, 683] width 64 height 23
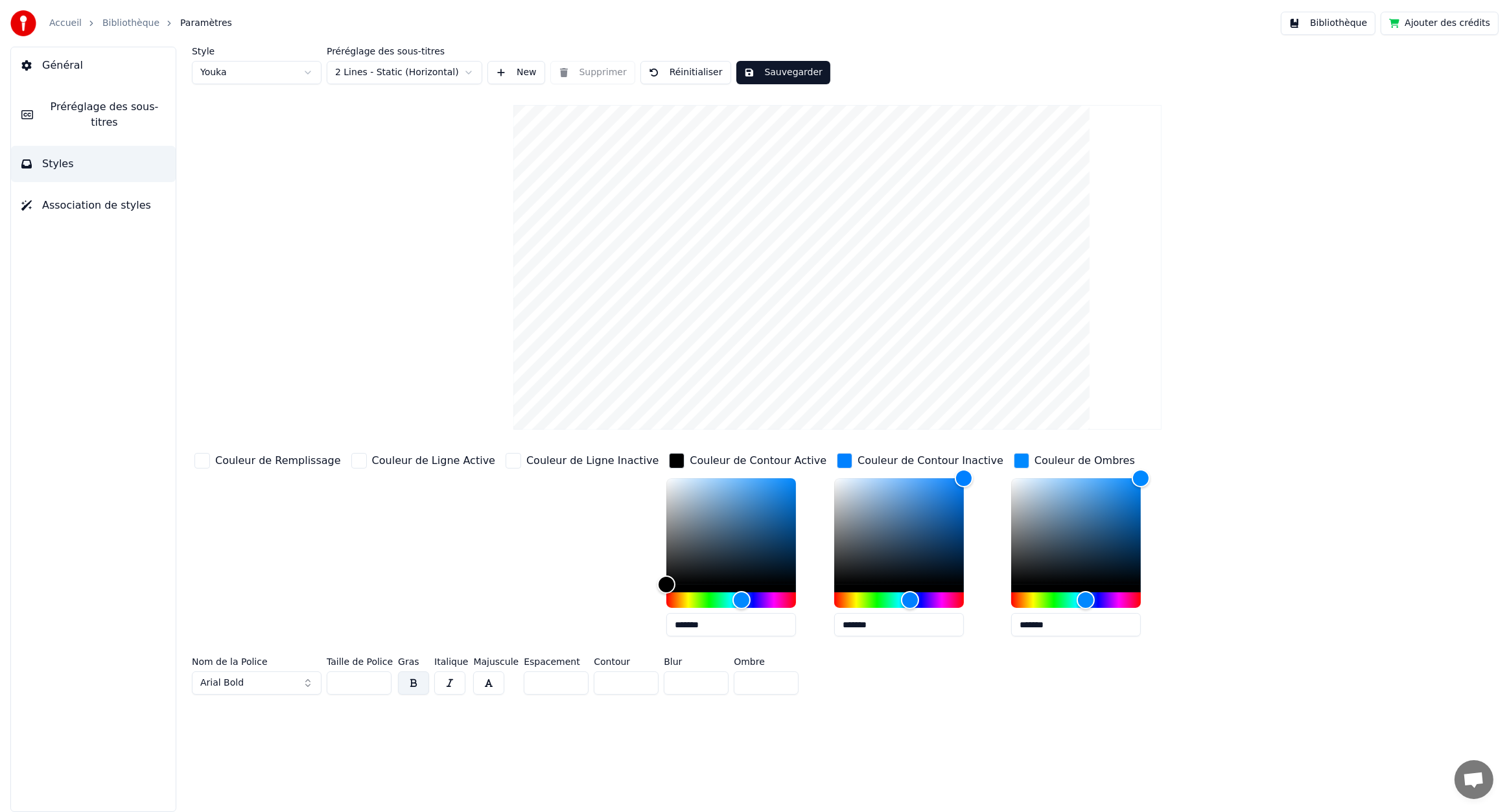
click at [774, 677] on input "*" at bounding box center [765, 683] width 64 height 23
type input "*"
click at [774, 677] on input "*" at bounding box center [765, 683] width 64 height 23
click at [710, 685] on input "**" at bounding box center [696, 683] width 64 height 23
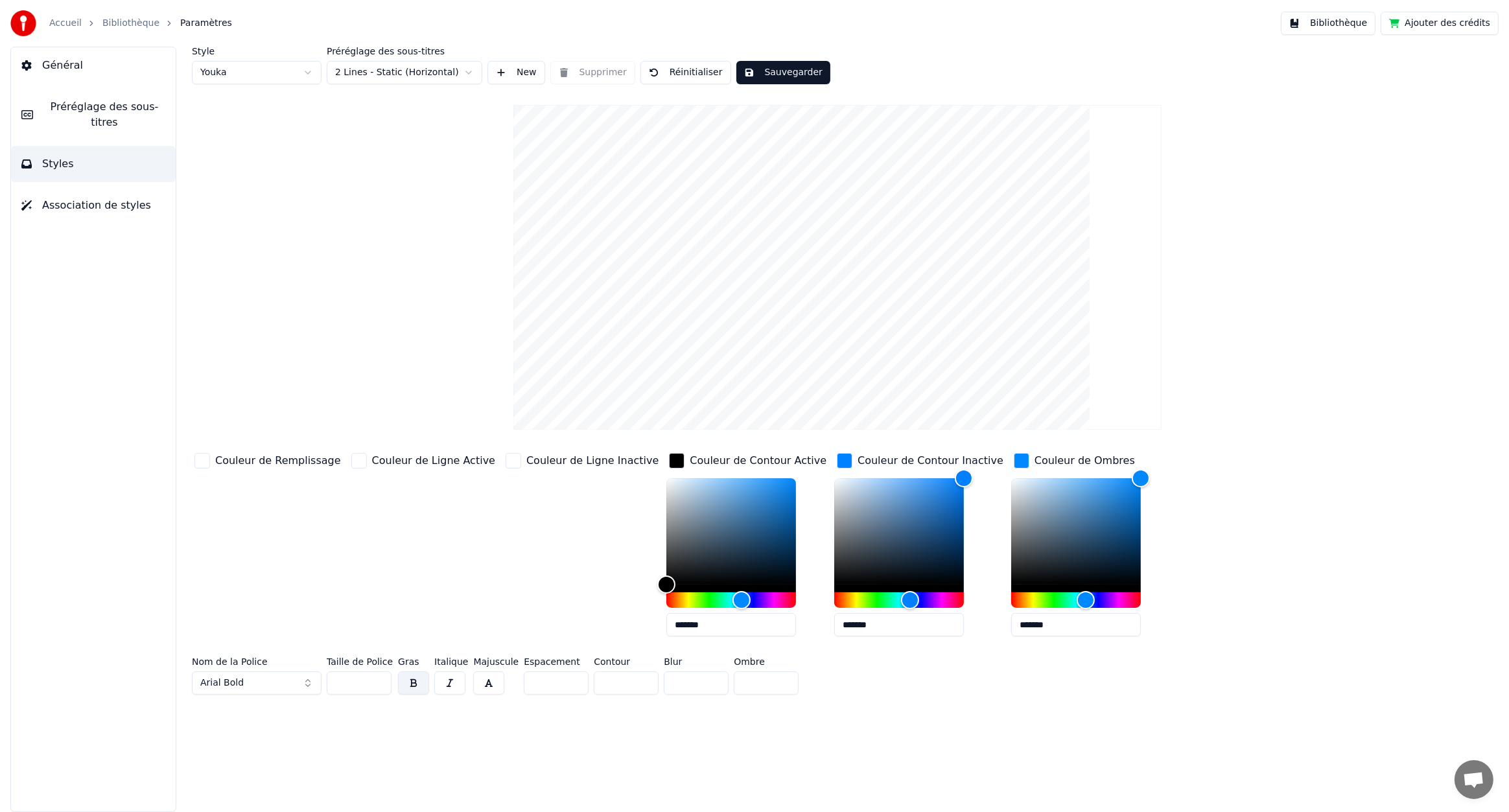
click at [710, 685] on input "**" at bounding box center [696, 683] width 64 height 23
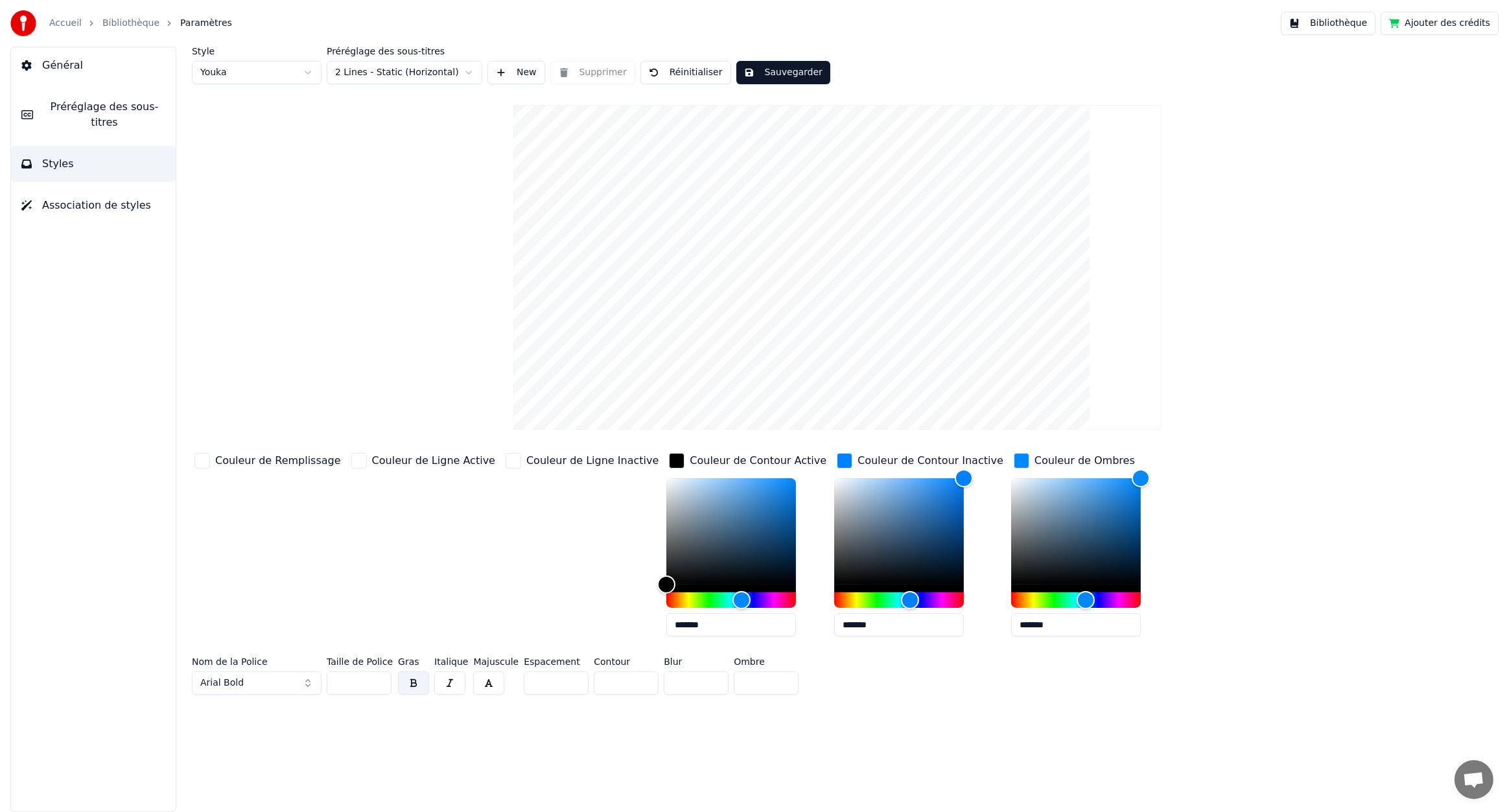
click at [710, 685] on input "*" at bounding box center [696, 683] width 64 height 23
type input "*"
click at [710, 685] on input "*" at bounding box center [696, 683] width 64 height 23
click at [782, 680] on input "*" at bounding box center [765, 683] width 64 height 23
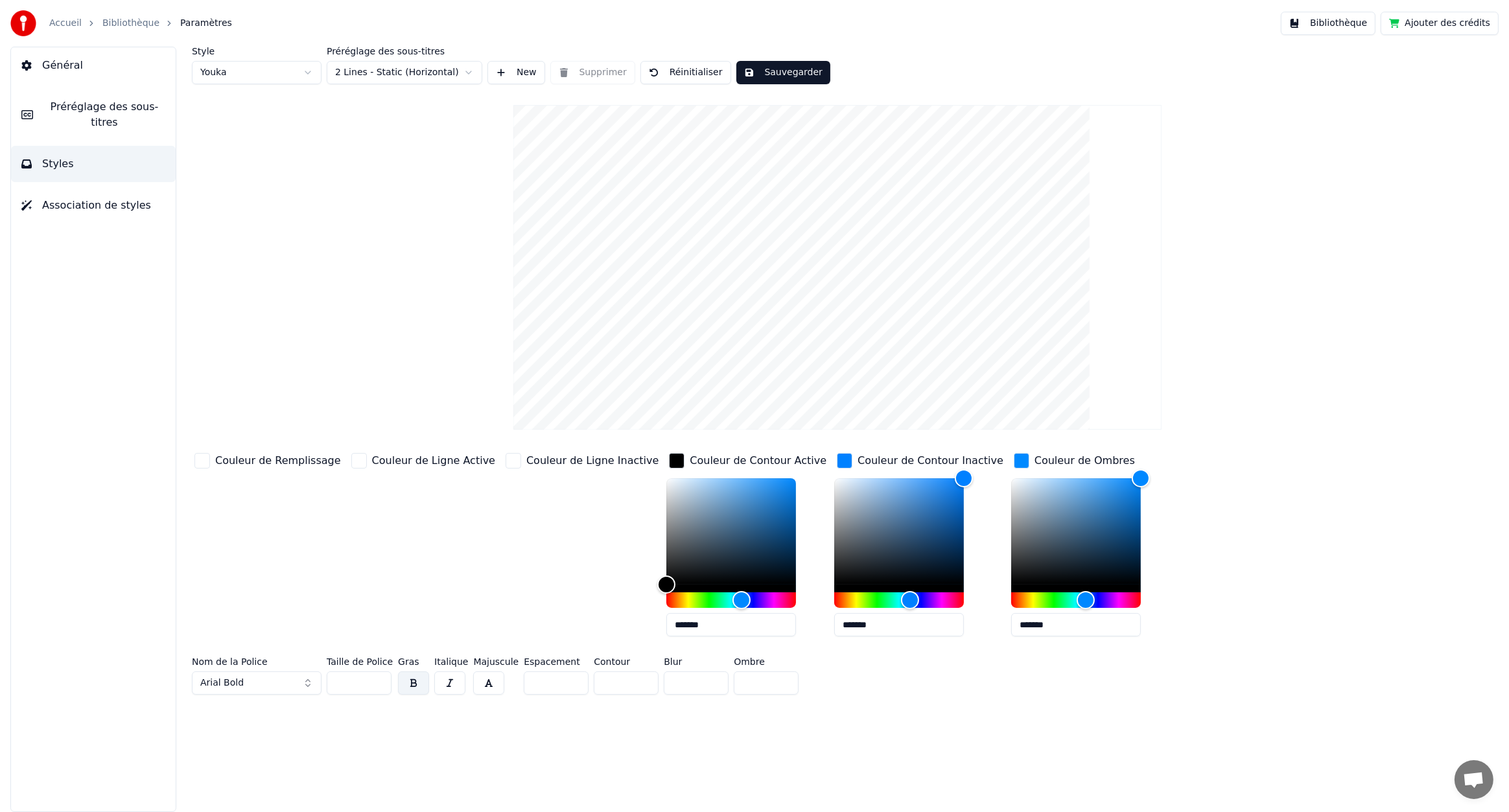
click at [778, 683] on input "*" at bounding box center [765, 683] width 64 height 23
type input "*"
click at [778, 683] on input "*" at bounding box center [765, 683] width 64 height 23
click at [708, 676] on input "*" at bounding box center [696, 683] width 64 height 23
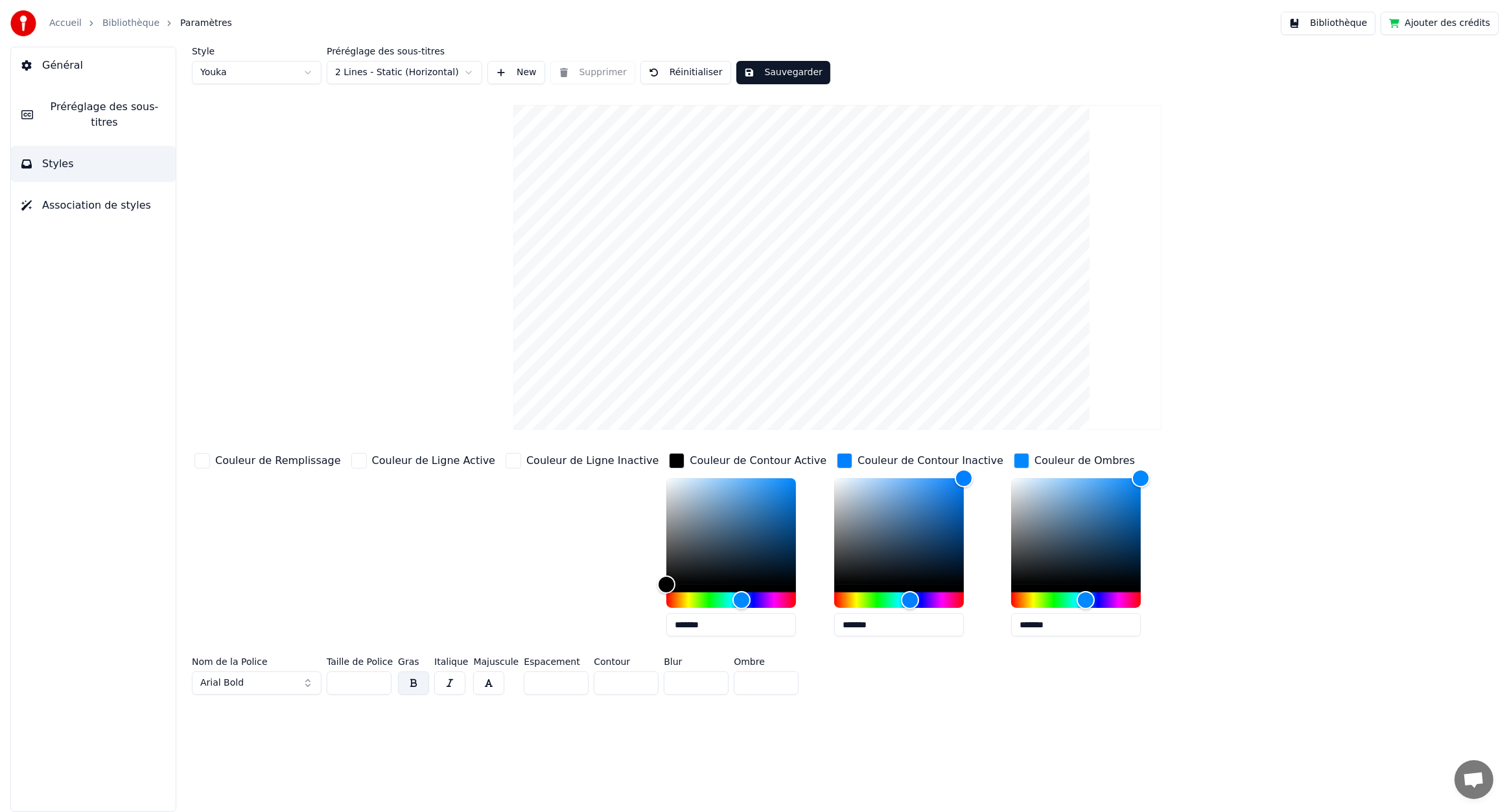
click at [708, 676] on input "*" at bounding box center [696, 683] width 64 height 23
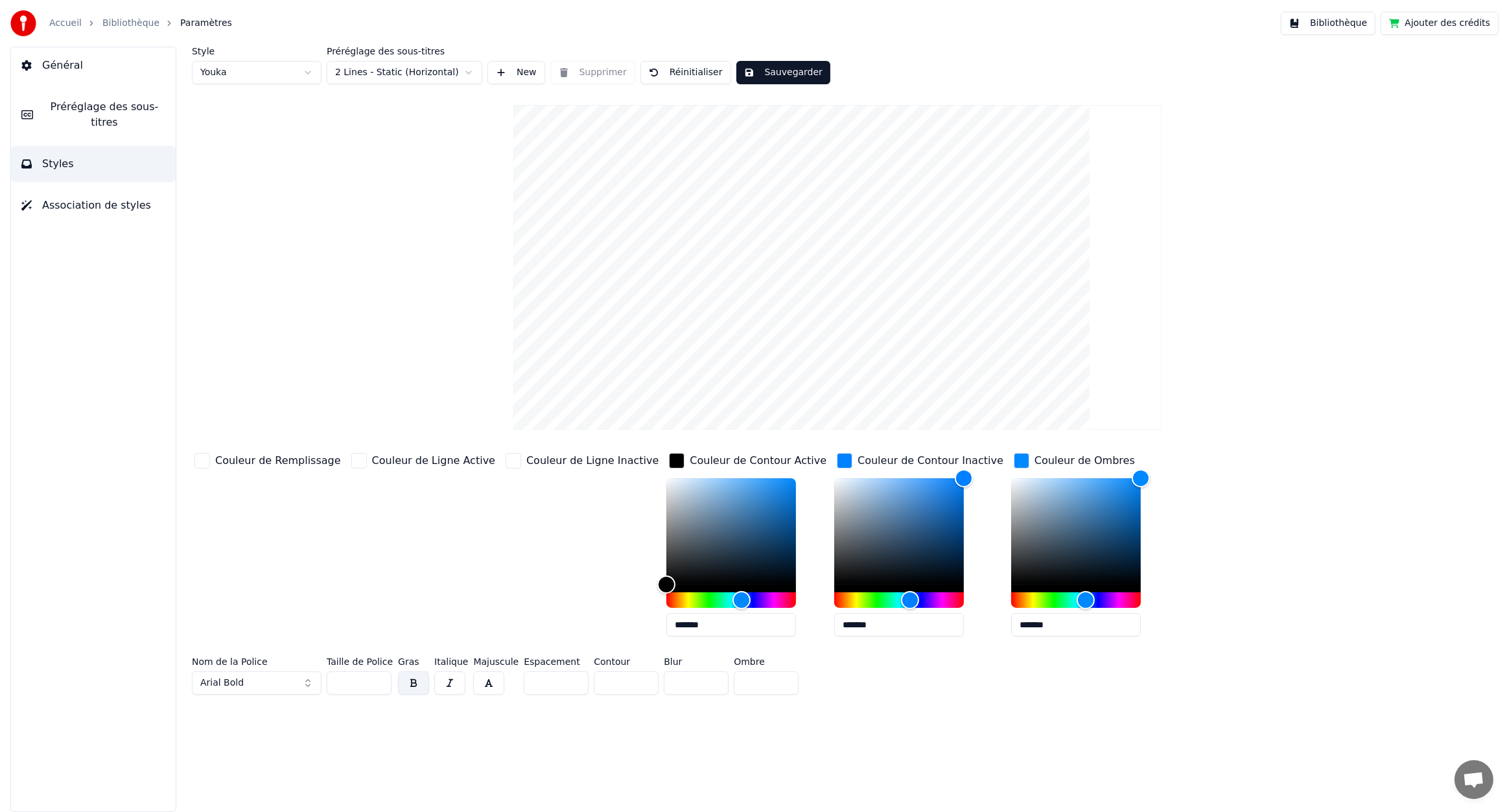
click at [708, 676] on input "*" at bounding box center [696, 683] width 64 height 23
click at [708, 676] on input "**" at bounding box center [696, 683] width 64 height 23
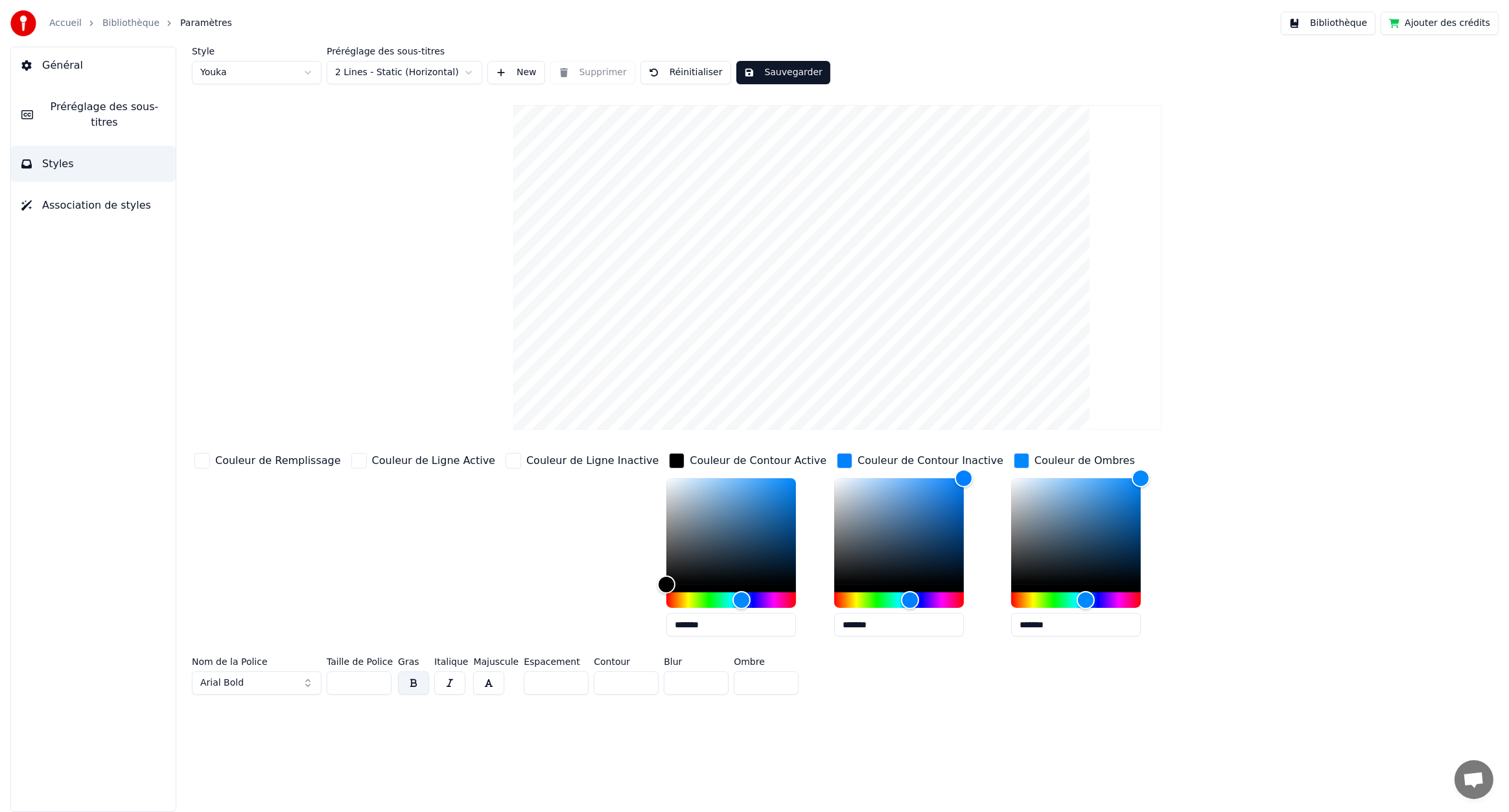
click at [708, 676] on input "**" at bounding box center [696, 683] width 64 height 23
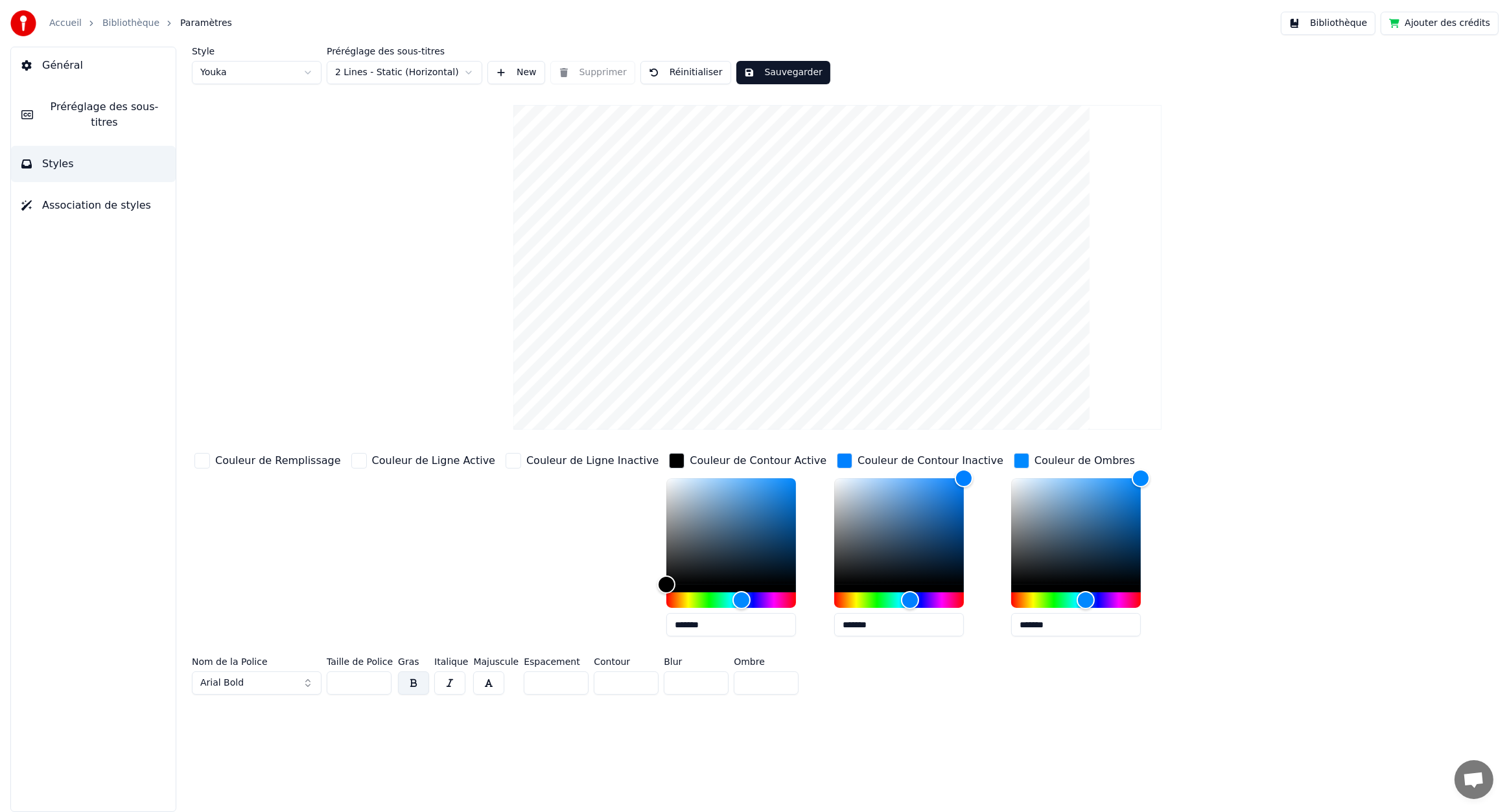
click at [708, 676] on input "**" at bounding box center [696, 683] width 64 height 23
click at [707, 685] on input "**" at bounding box center [696, 683] width 64 height 23
type input "**"
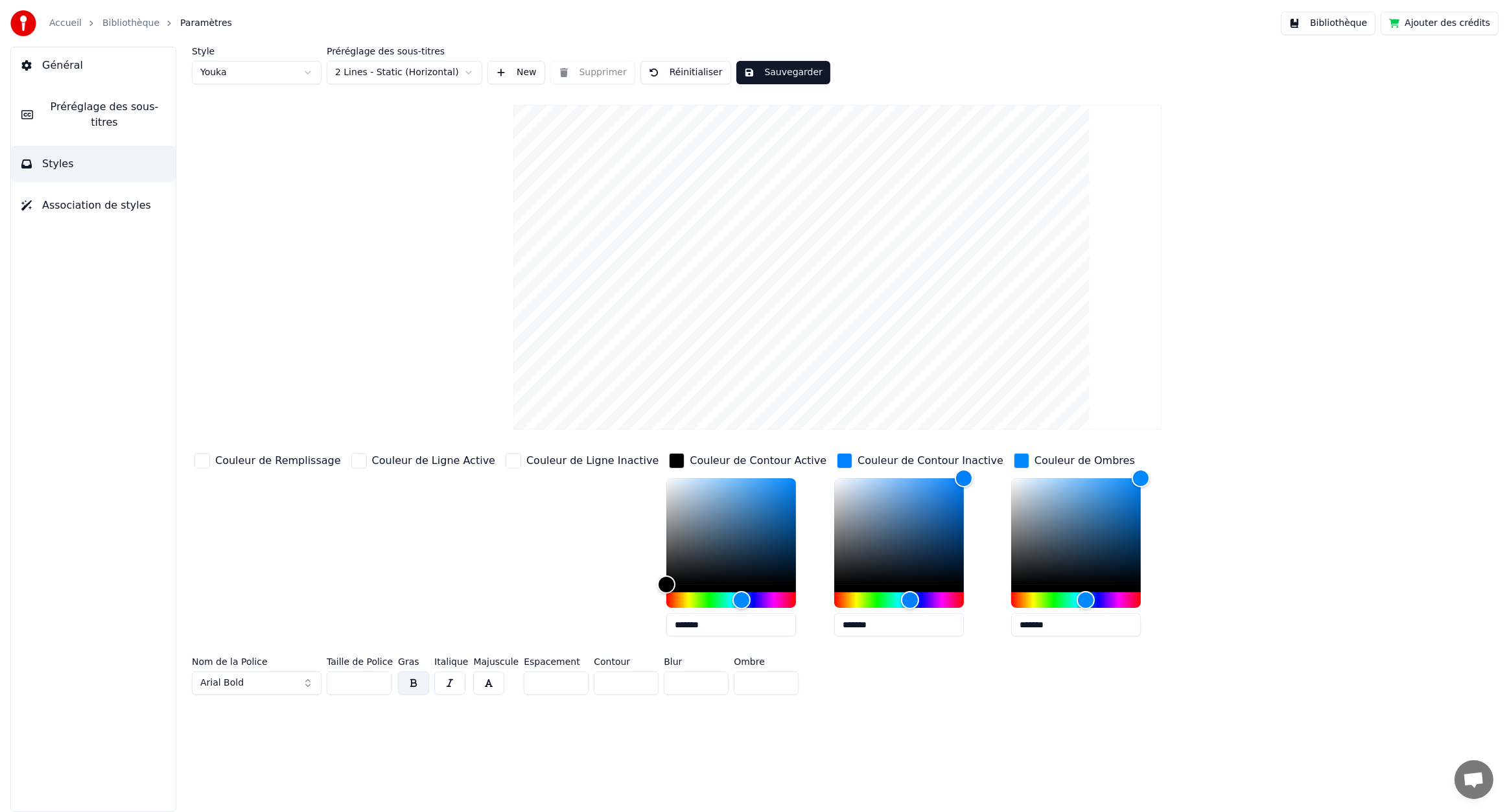
click at [707, 685] on input "**" at bounding box center [696, 683] width 64 height 23
click at [527, 458] on div "Couleur de Ligne Inactive" at bounding box center [593, 460] width 132 height 16
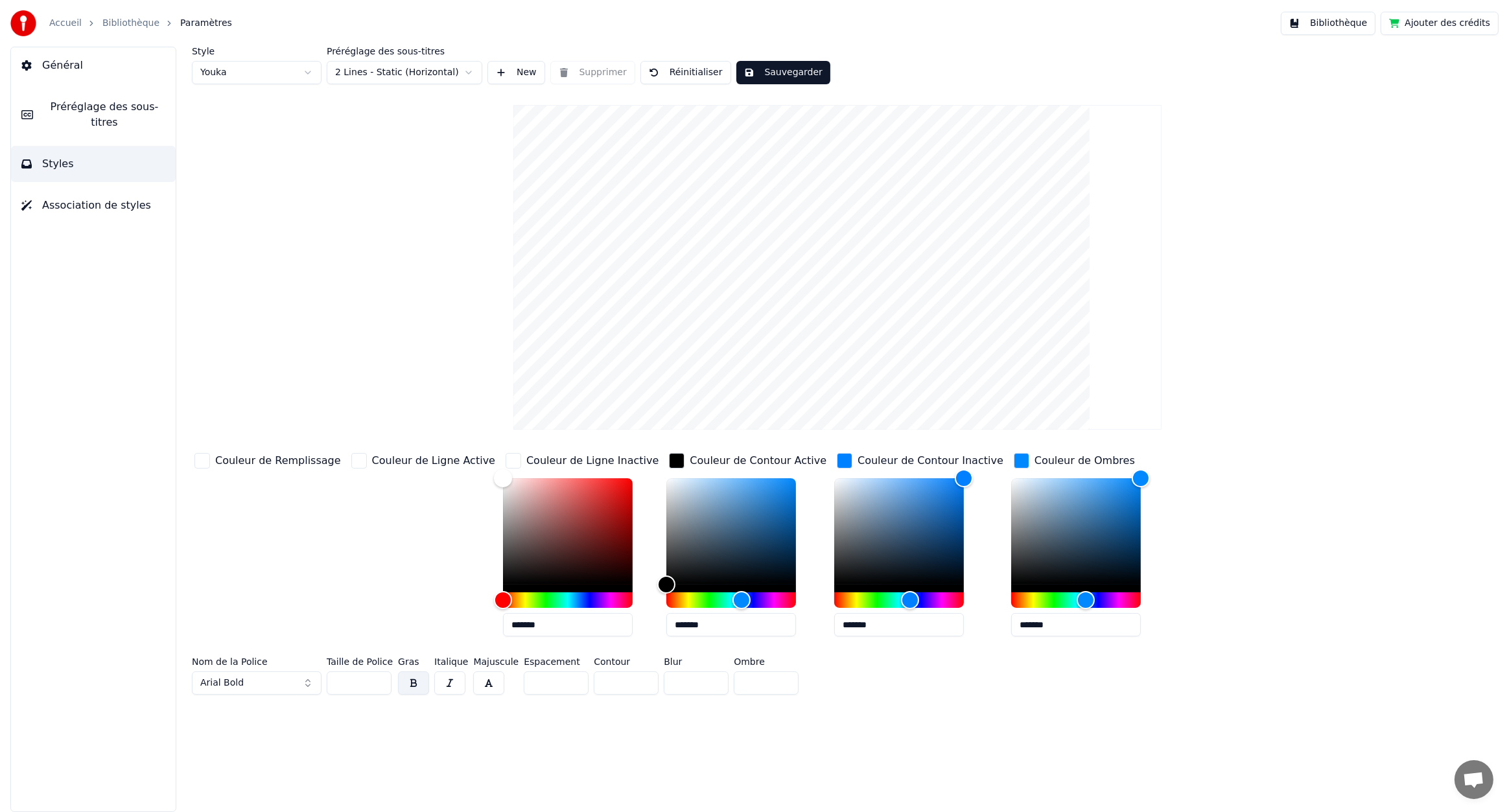
click at [380, 455] on div "Couleur de Ligne Active" at bounding box center [433, 460] width 123 height 16
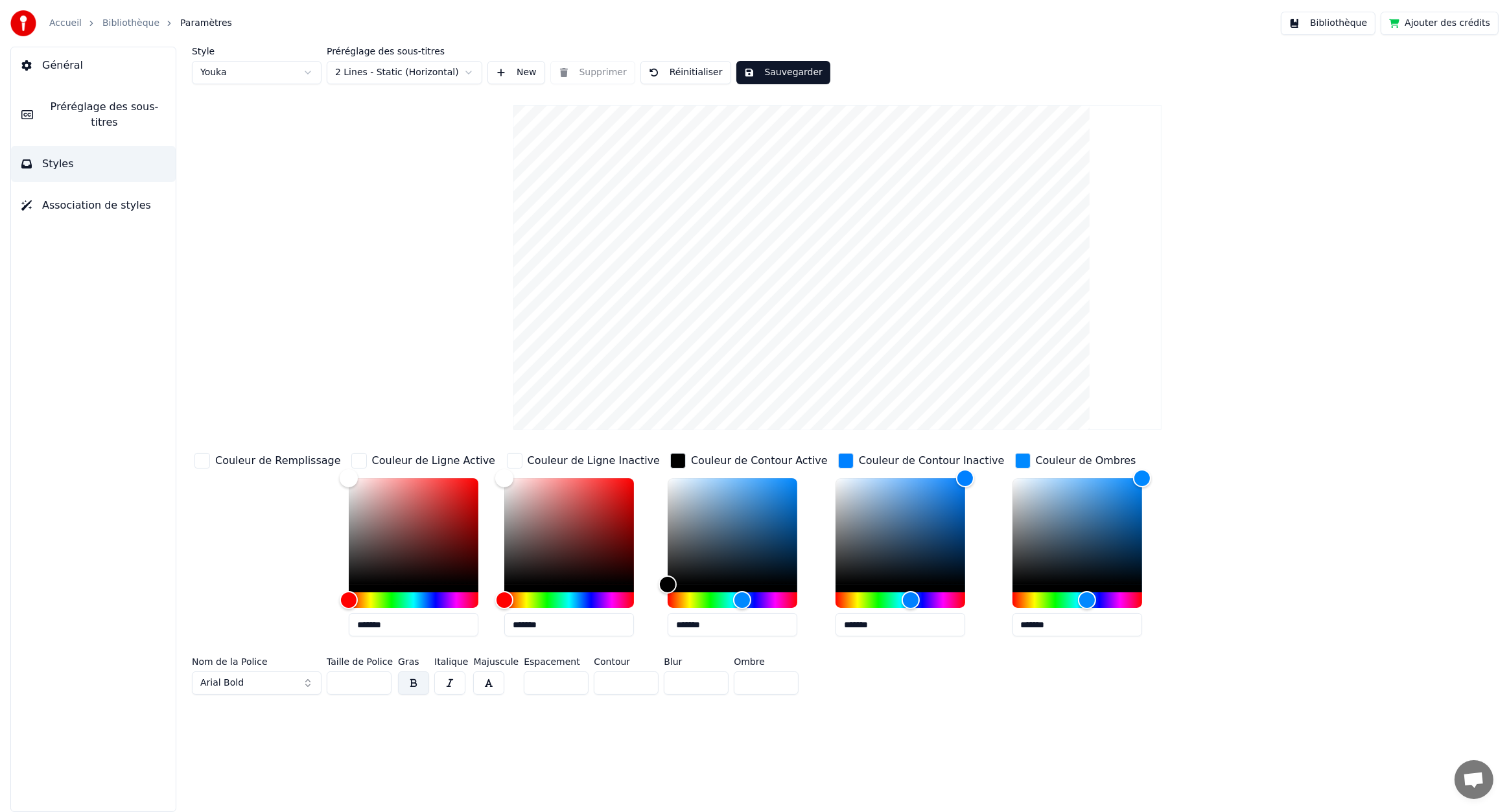
click at [283, 456] on div "Couleur de Remplissage" at bounding box center [278, 460] width 126 height 16
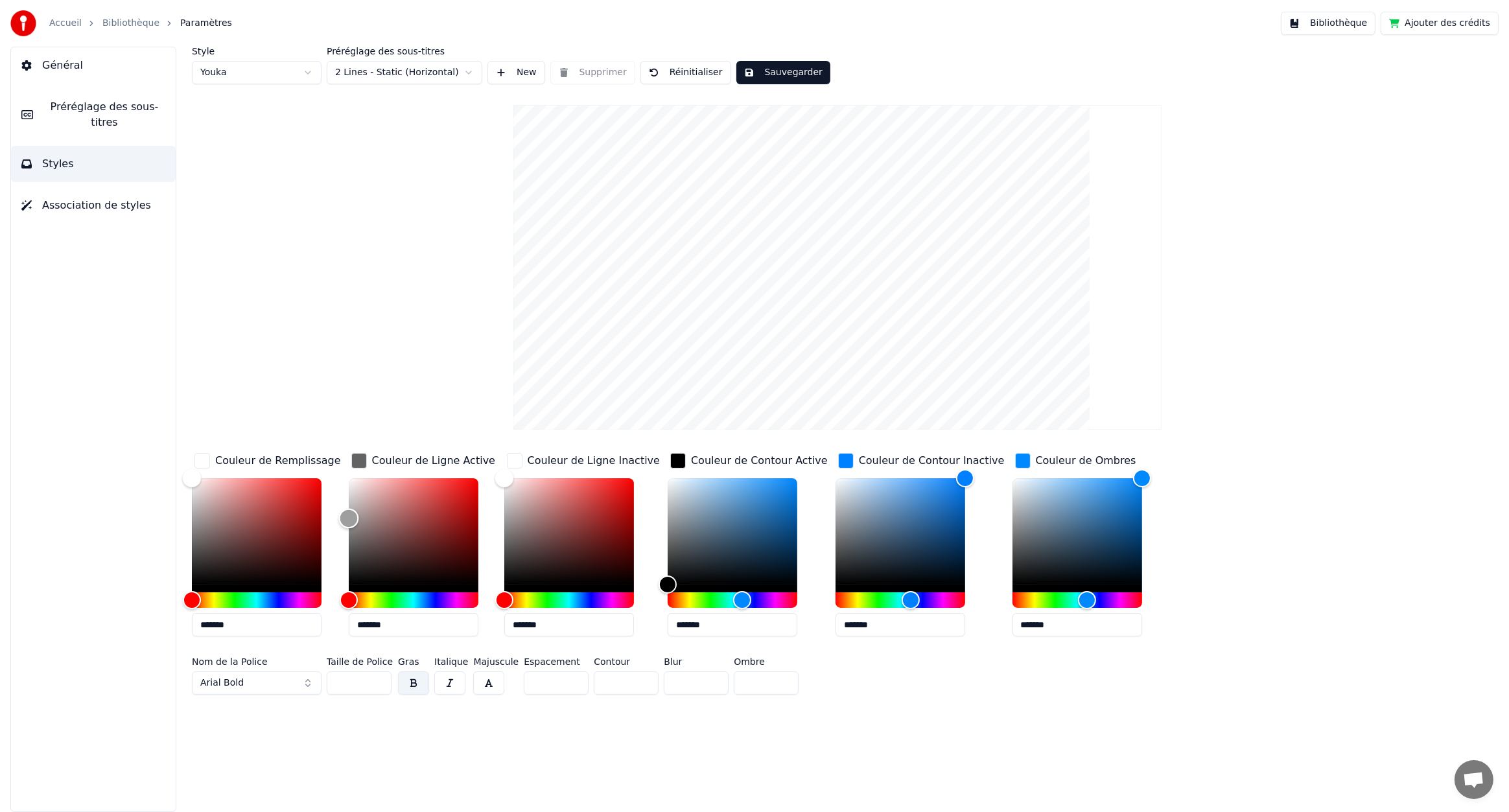
type input "*******"
drag, startPoint x: 353, startPoint y: 486, endPoint x: 317, endPoint y: 411, distance: 83.2
click at [318, 411] on div "Style Youka Préréglage des sous-titres 2 Lines - Static (Horizontal) New Suppri…" at bounding box center [837, 373] width 1291 height 653
click at [775, 70] on button "Sauvegarder" at bounding box center [783, 73] width 94 height 23
click at [139, 20] on link "Bibliothèque" at bounding box center [131, 23] width 57 height 13
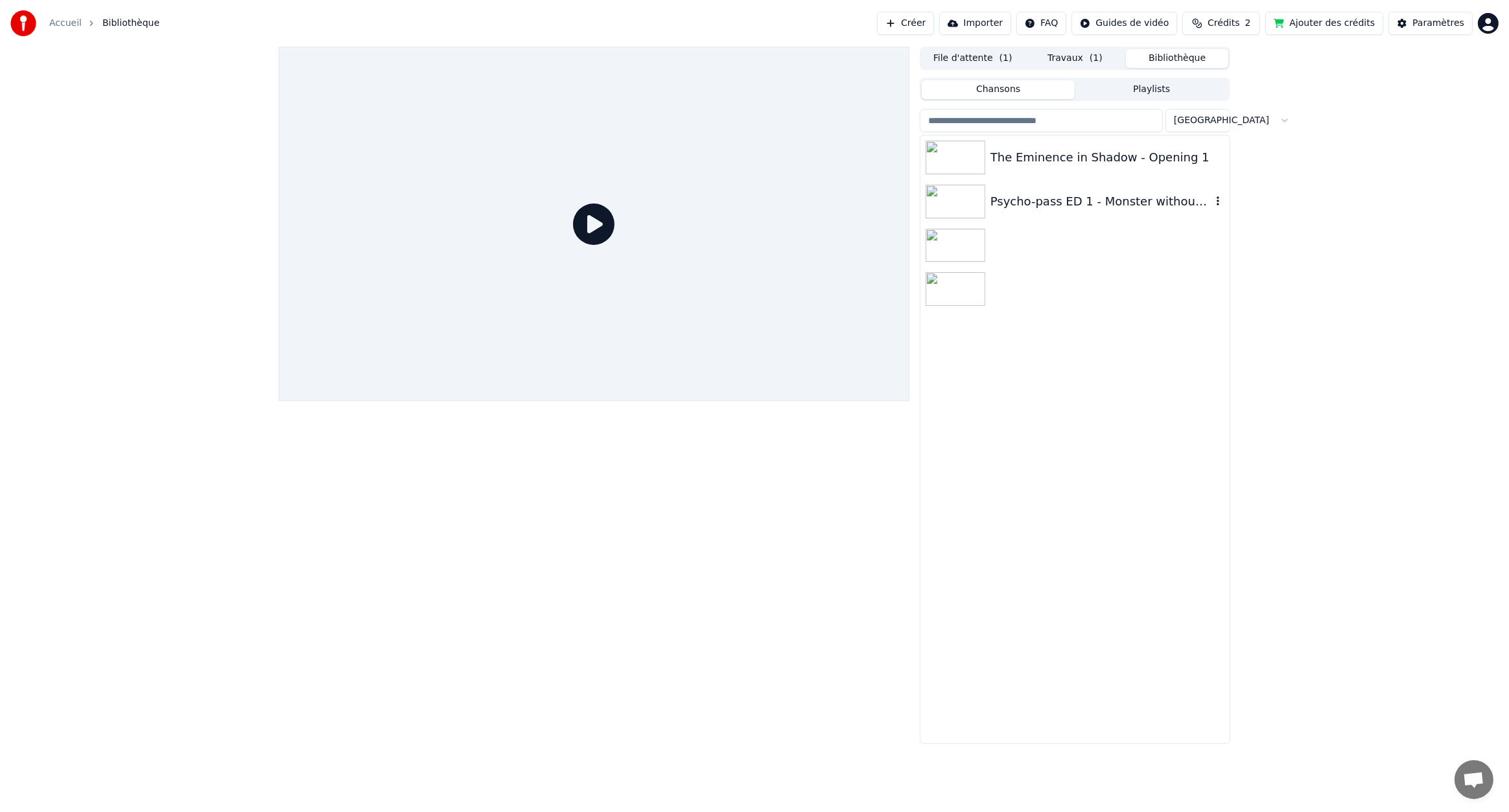
click at [1143, 211] on div "Psycho-pass ED 1 - Monster without a name" at bounding box center [1074, 201] width 309 height 44
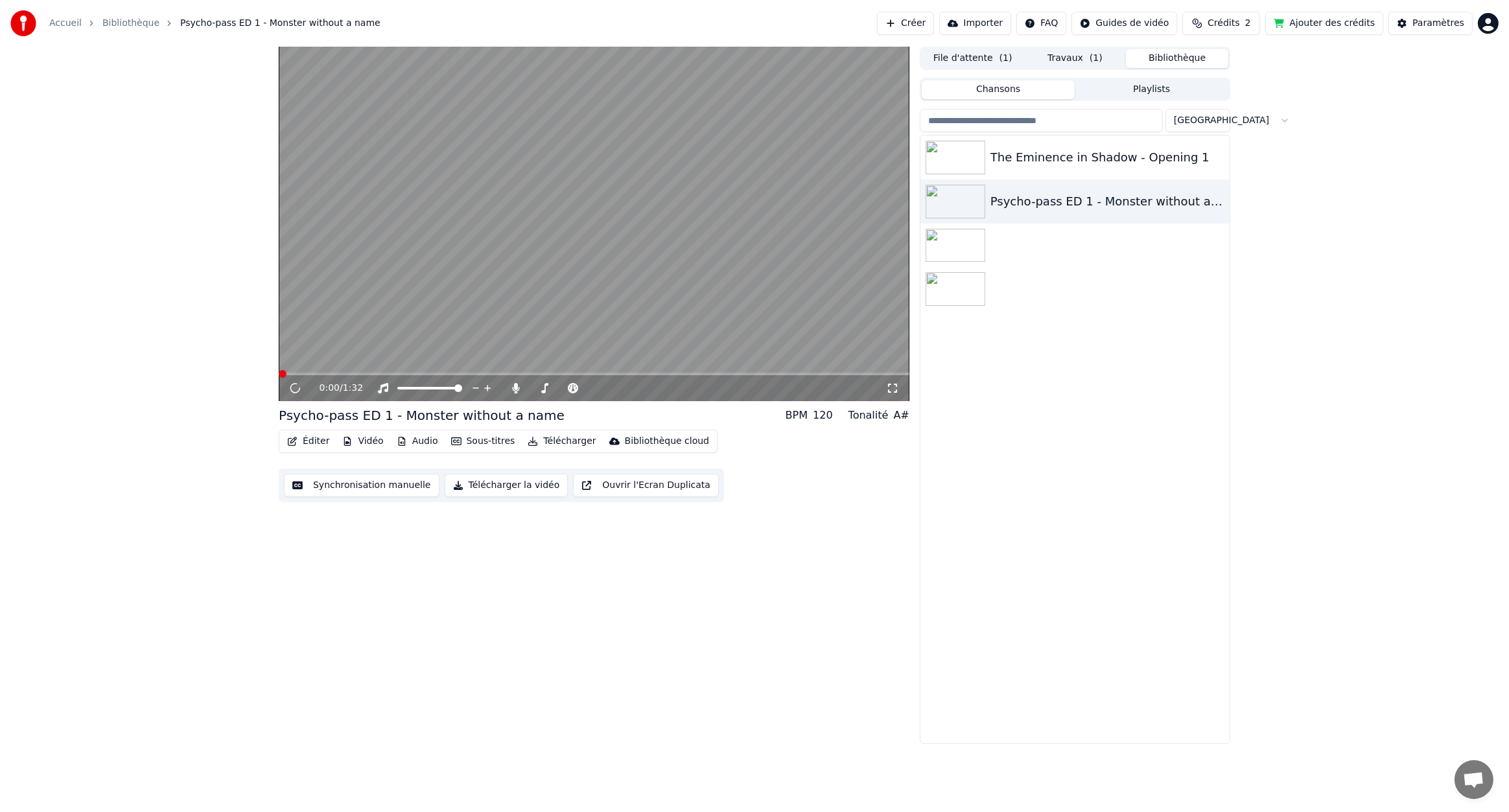
click at [607, 261] on video at bounding box center [594, 224] width 631 height 354
click at [543, 249] on video at bounding box center [594, 224] width 631 height 354
click at [484, 269] on video at bounding box center [594, 224] width 631 height 354
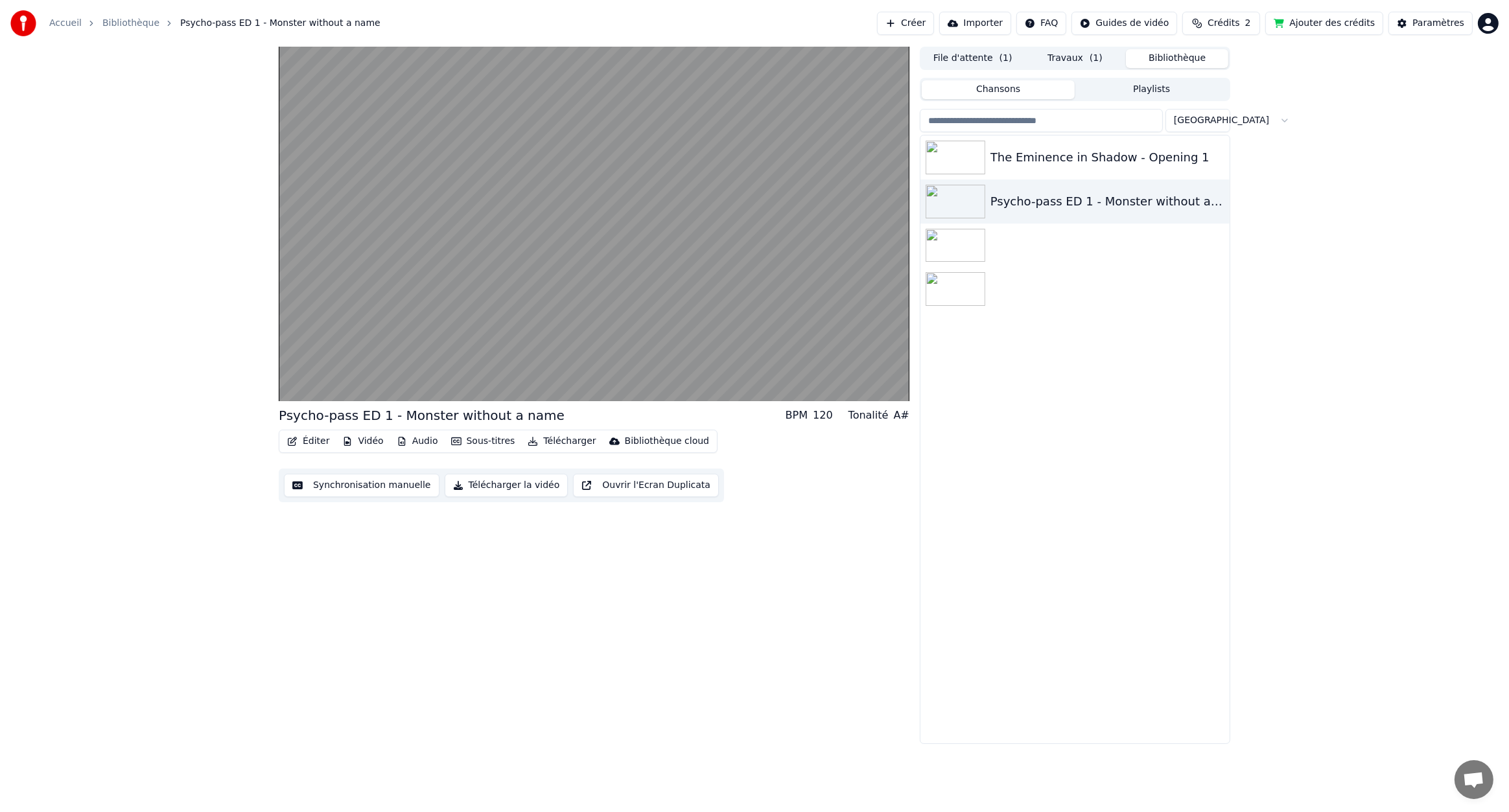
click at [306, 446] on button "Éditer" at bounding box center [308, 441] width 53 height 18
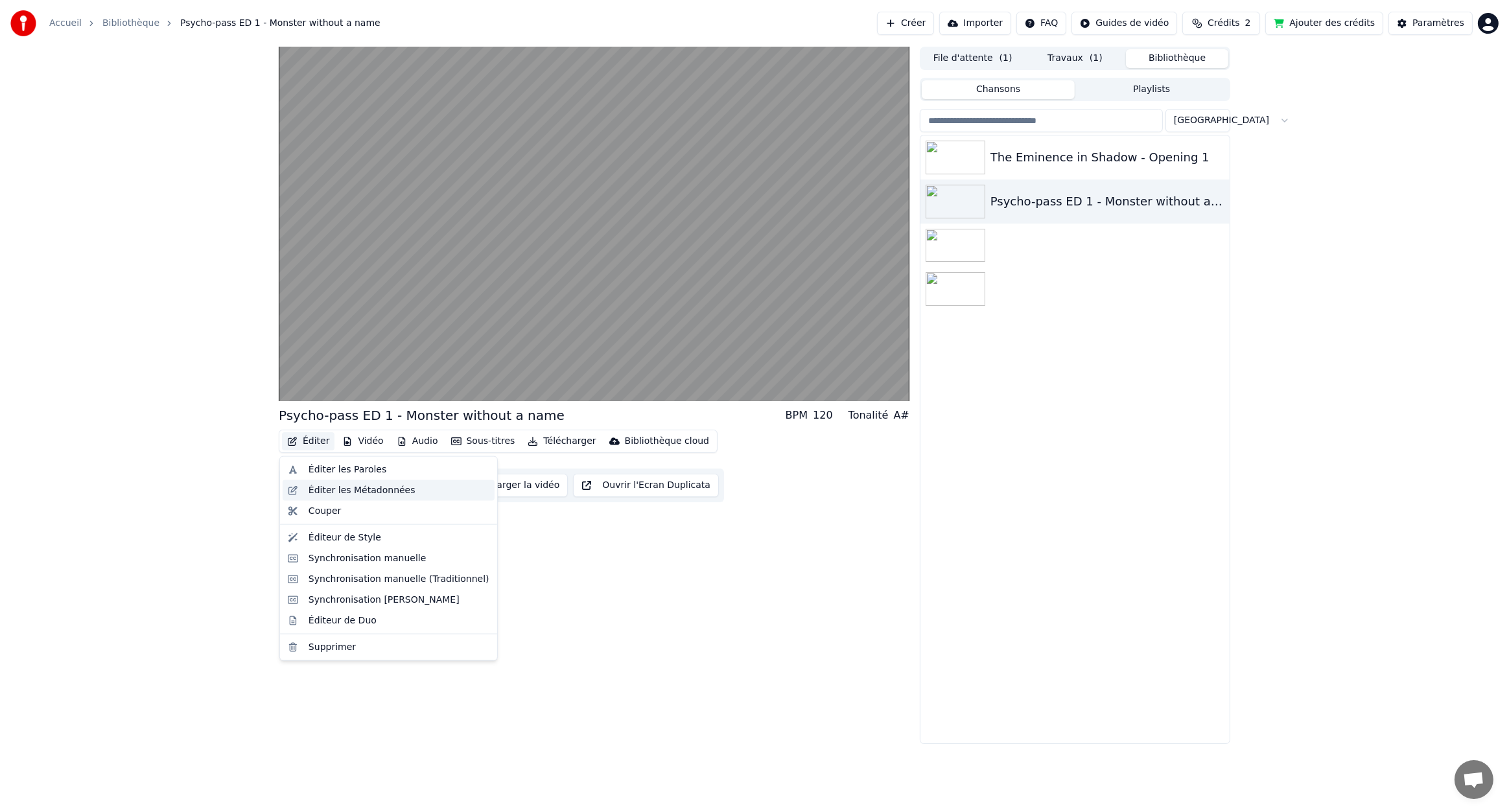
click at [328, 490] on div "Éditer les Métadonnées" at bounding box center [363, 490] width 107 height 13
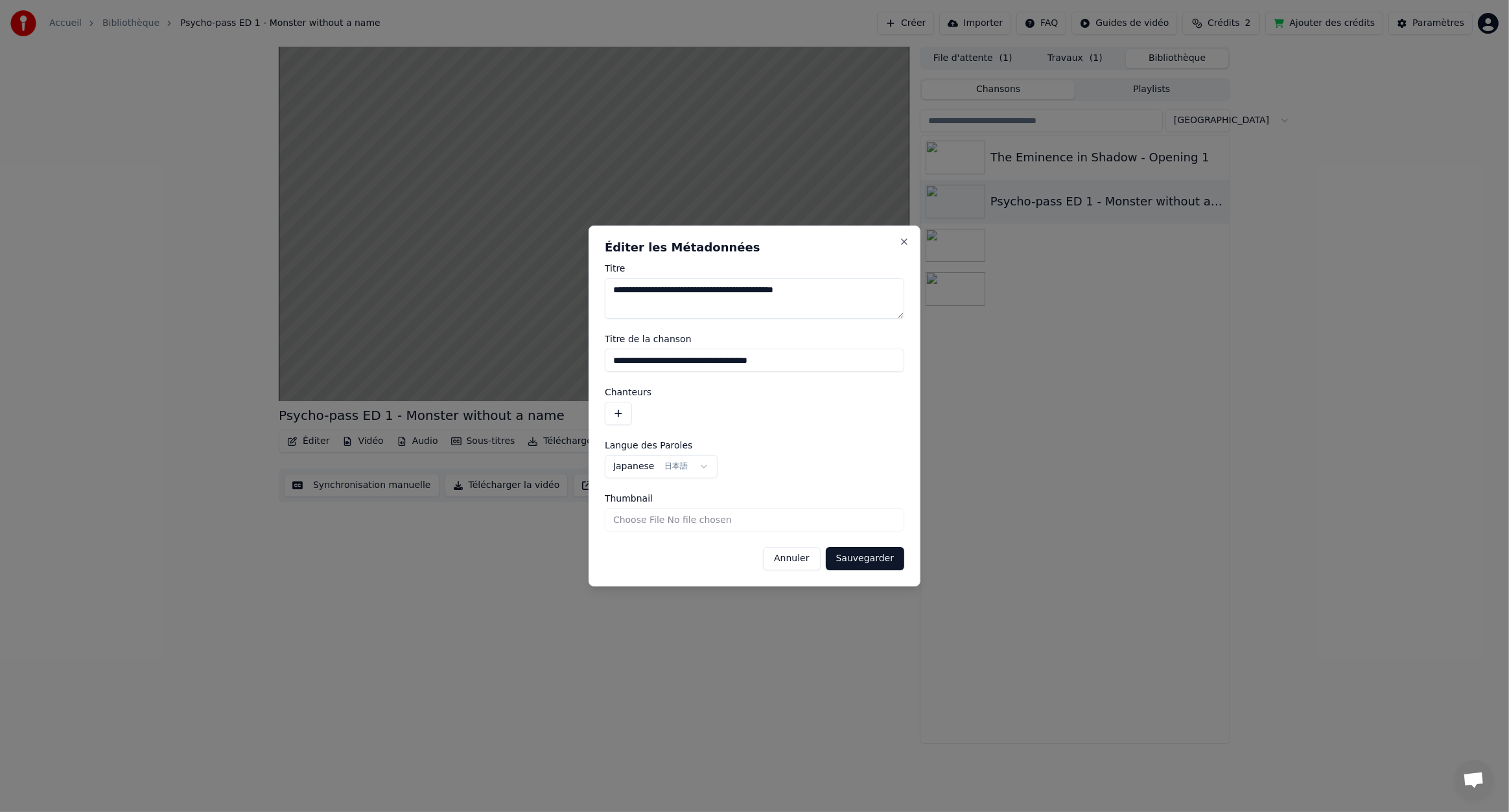
drag, startPoint x: 842, startPoint y: 357, endPoint x: 492, endPoint y: 367, distance: 350.1
click at [489, 367] on body "**********" at bounding box center [754, 406] width 1509 height 812
click at [863, 557] on button "Sauvegarder" at bounding box center [865, 558] width 79 height 23
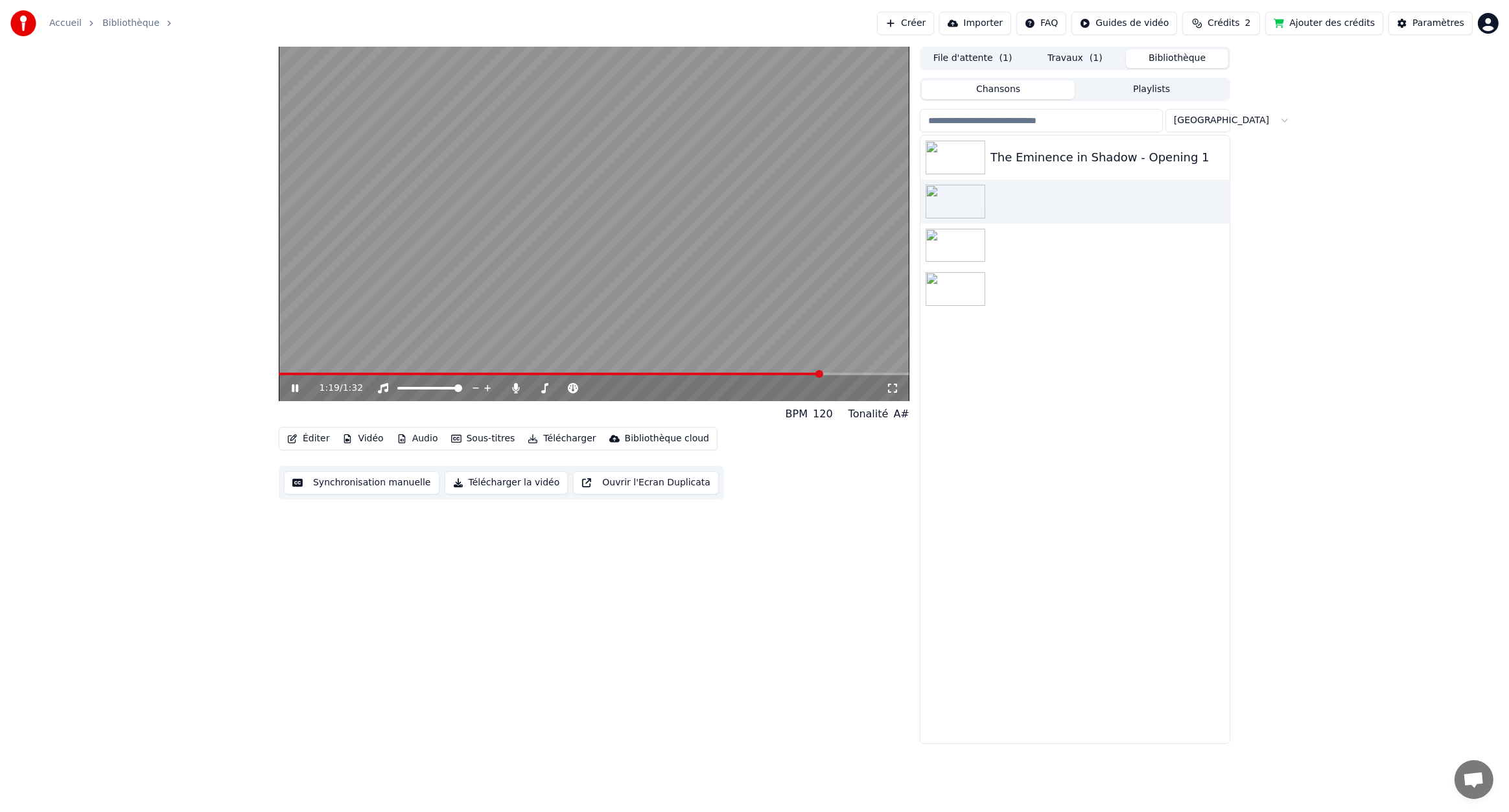
click at [306, 437] on button "Éditer" at bounding box center [308, 439] width 53 height 18
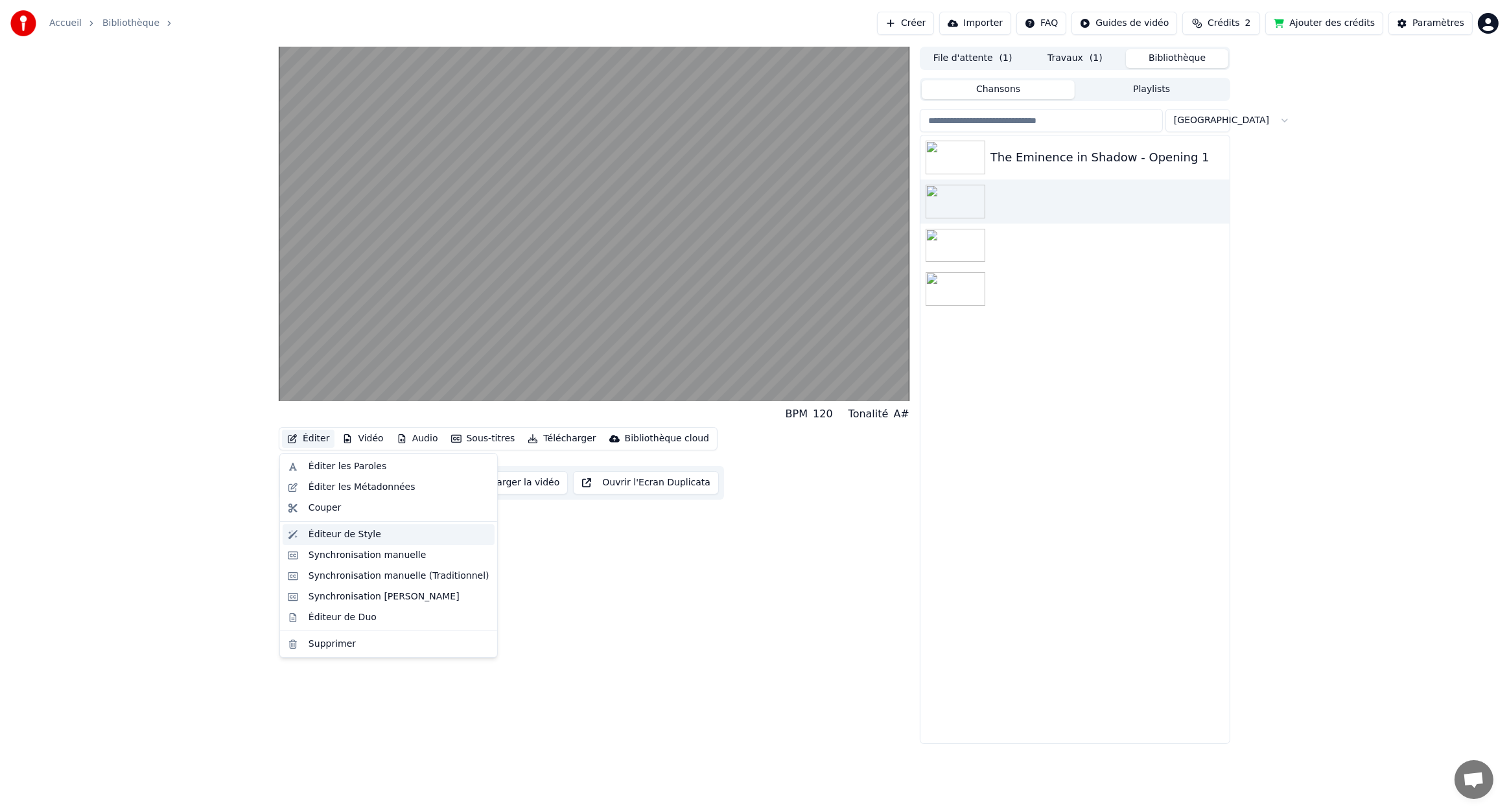
click at [364, 534] on div "Éditeur de Style" at bounding box center [345, 534] width 73 height 13
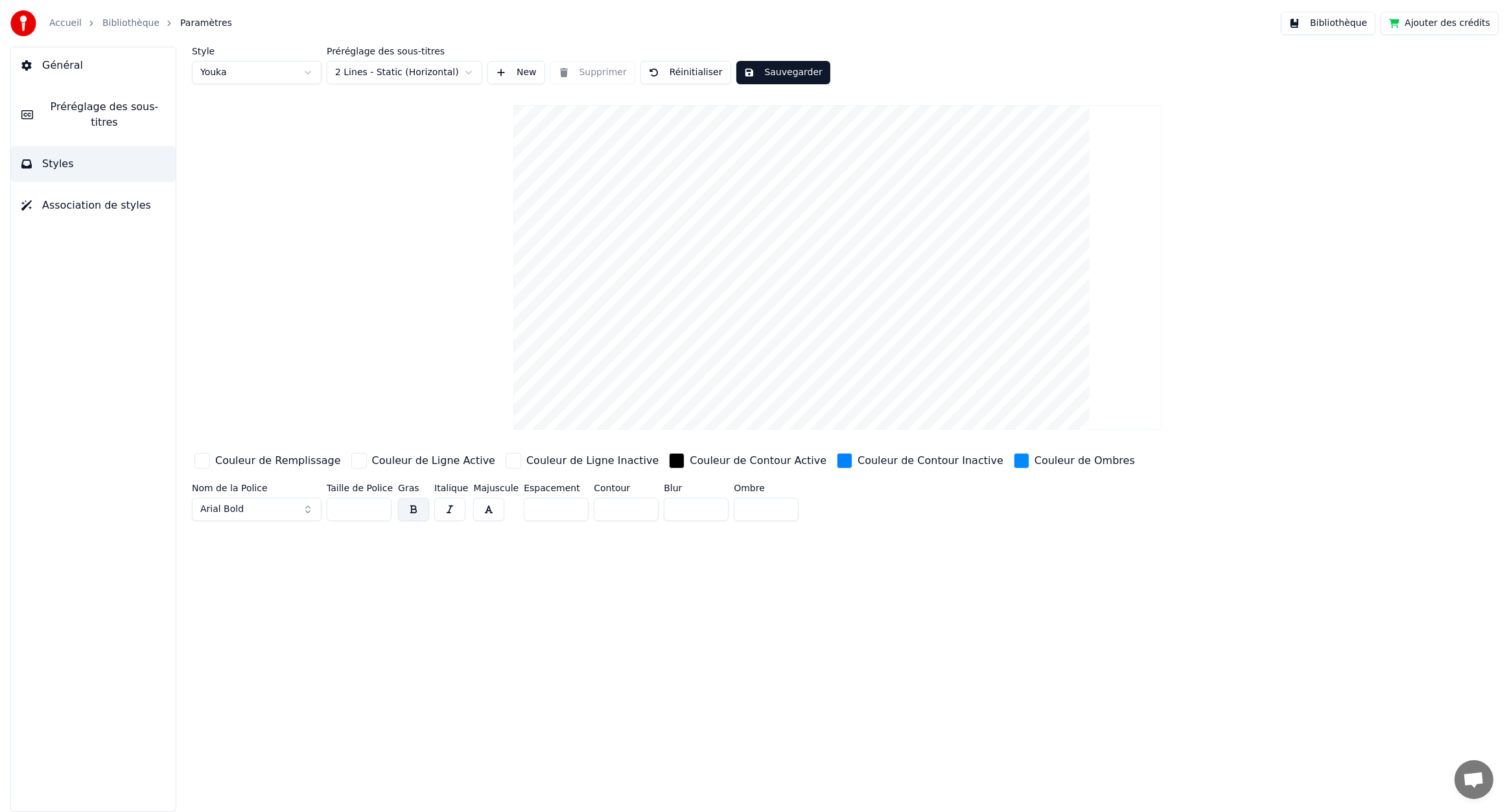
click at [104, 104] on span "Préréglage des sous-titres" at bounding box center [105, 114] width 122 height 31
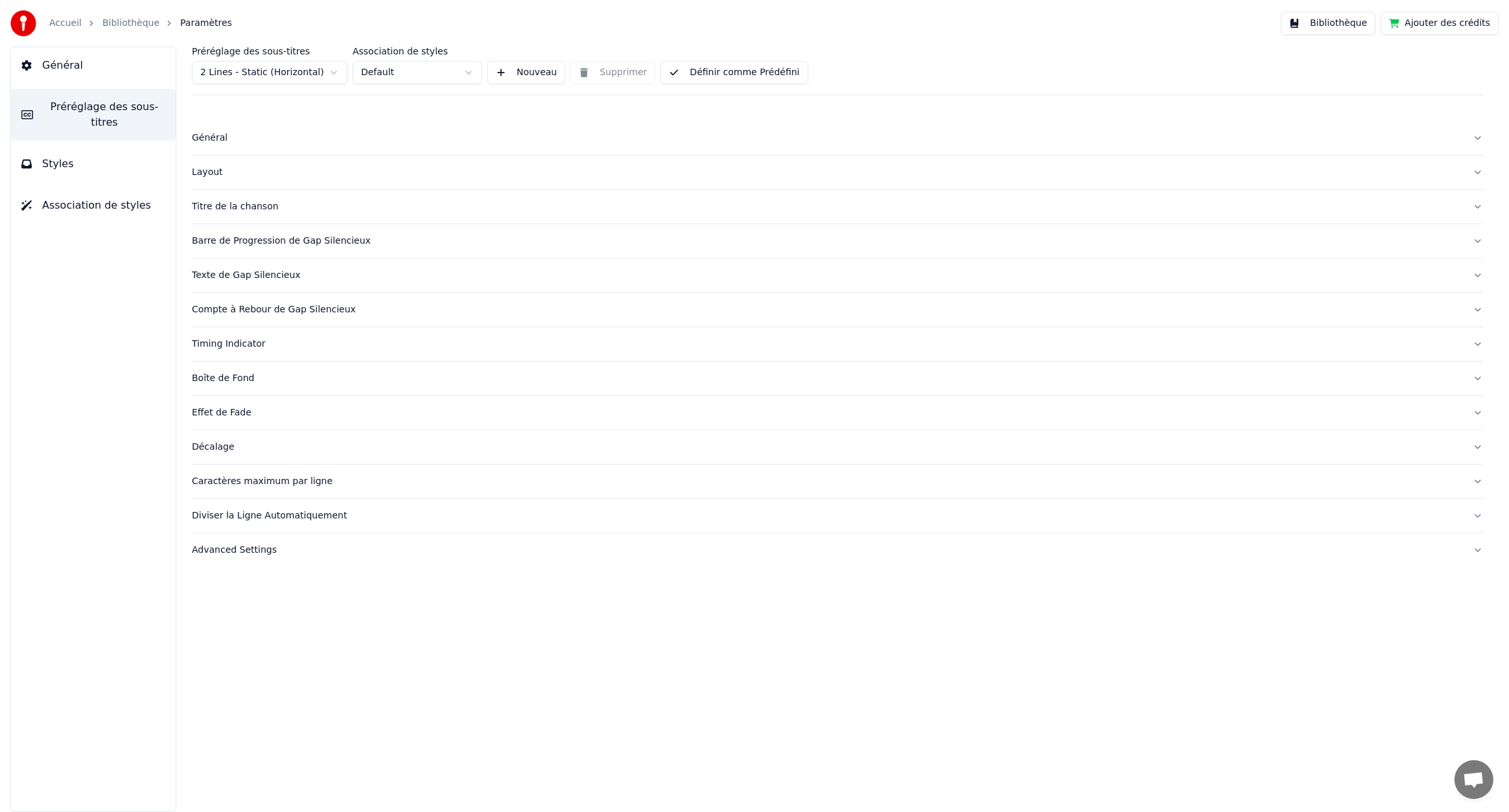
click at [108, 76] on button "Général" at bounding box center [93, 65] width 165 height 36
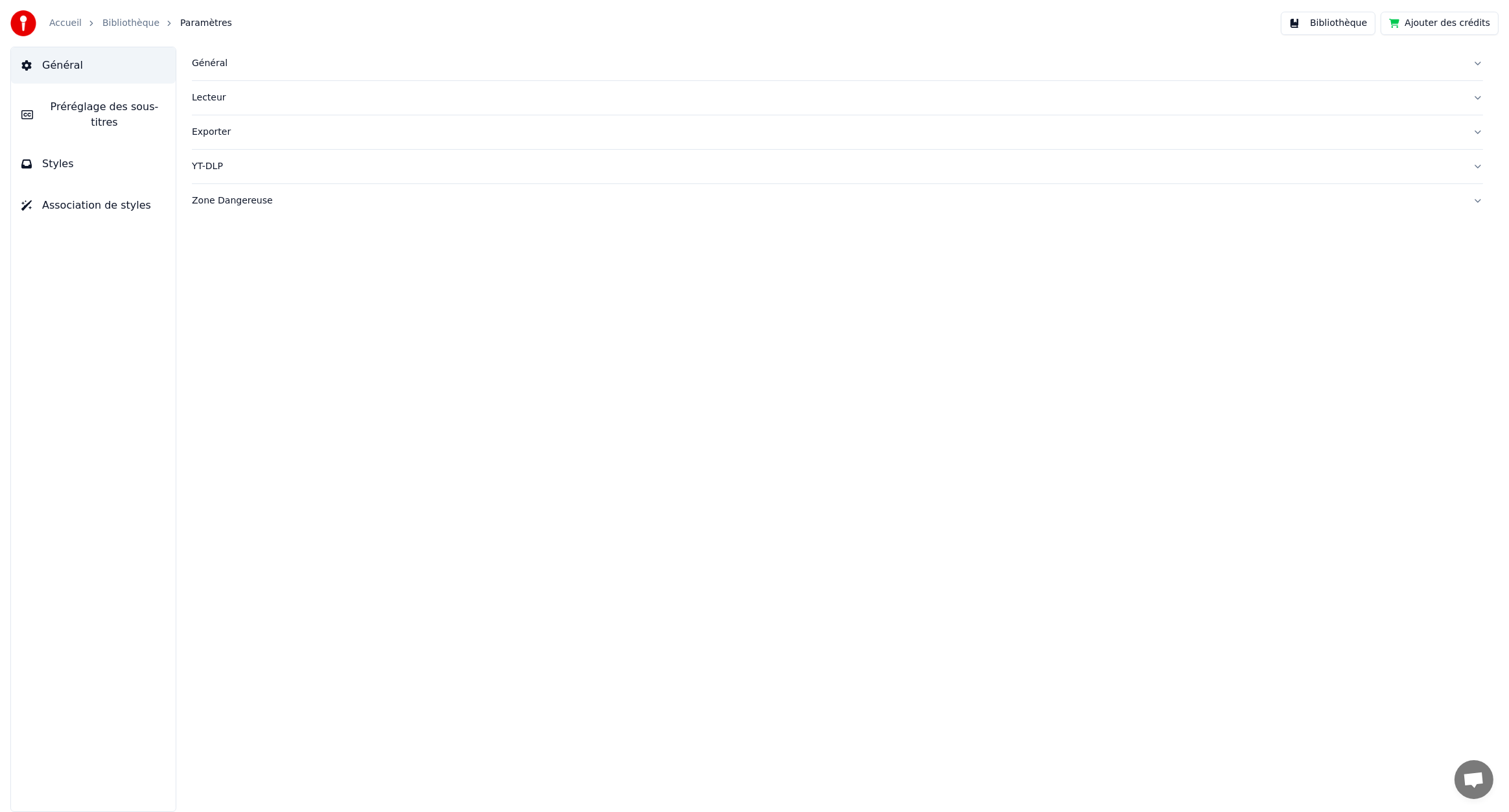
click at [58, 116] on button "Préréglage des sous-titres" at bounding box center [93, 115] width 165 height 52
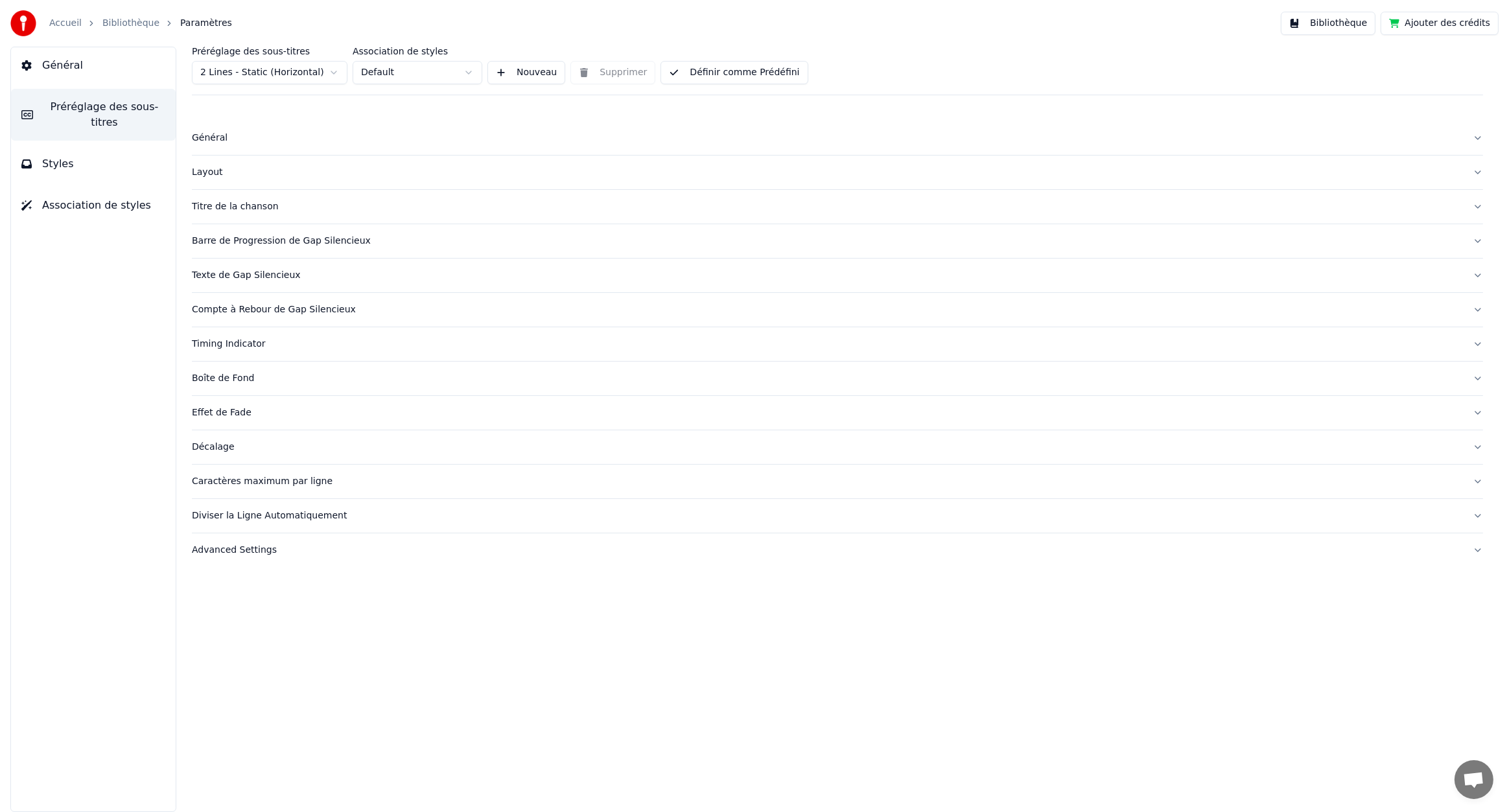
click at [309, 243] on div "Barre de Progression de Gap Silencieux" at bounding box center [827, 240] width 1270 height 13
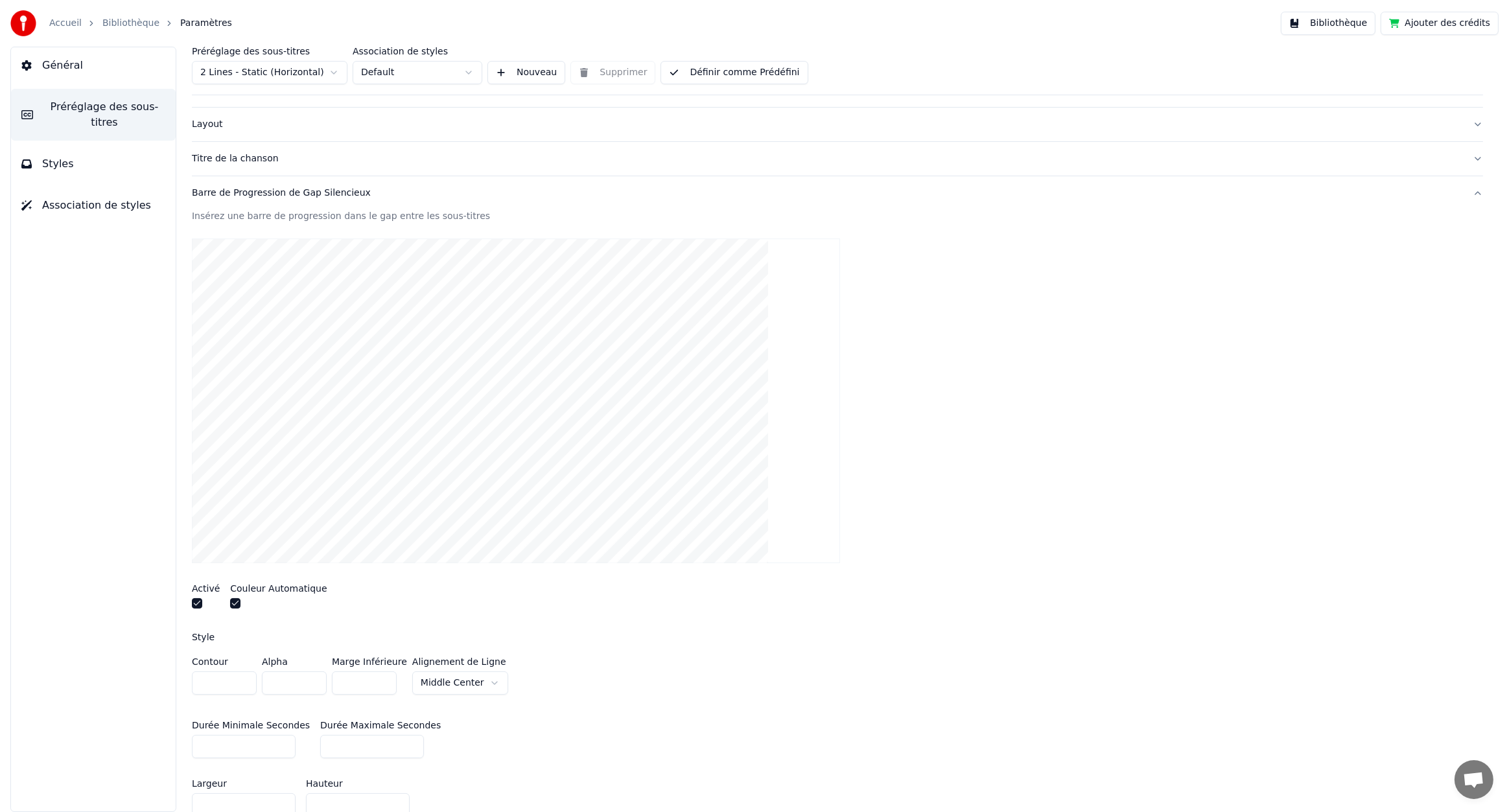
scroll to position [216, 0]
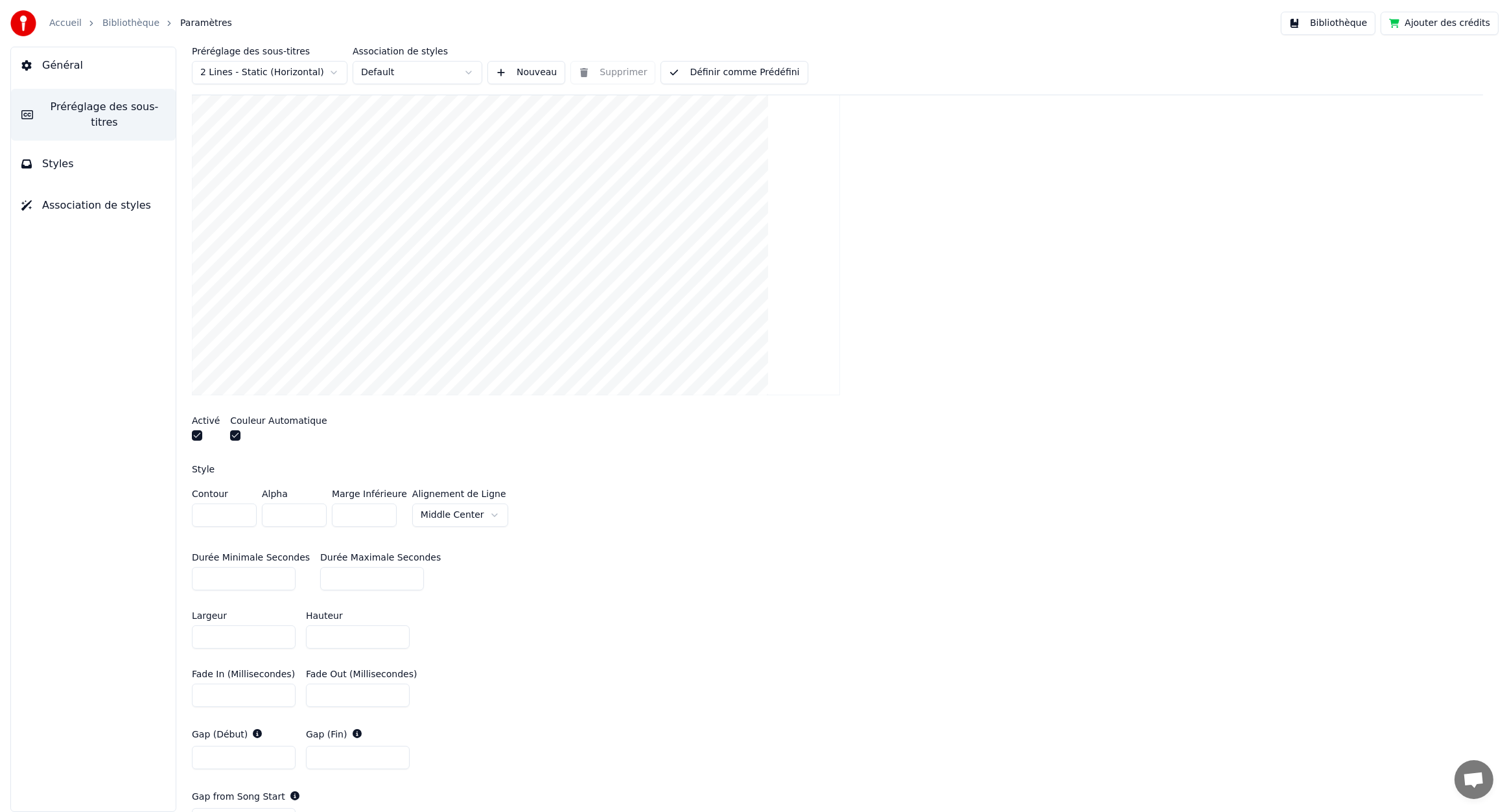
click at [194, 434] on button "button" at bounding box center [197, 435] width 10 height 10
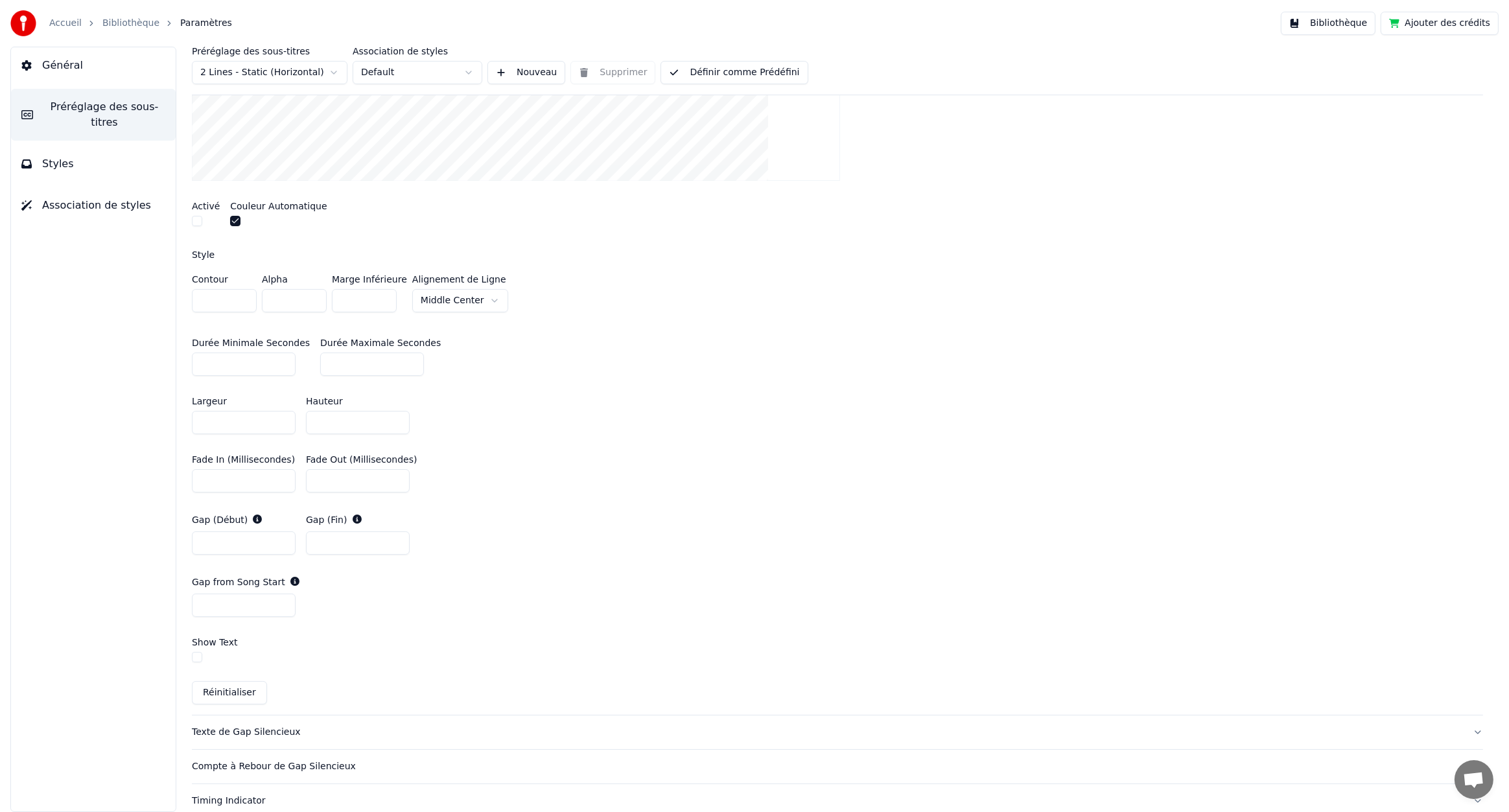
scroll to position [432, 0]
click at [139, 23] on link "Bibliothèque" at bounding box center [131, 23] width 57 height 13
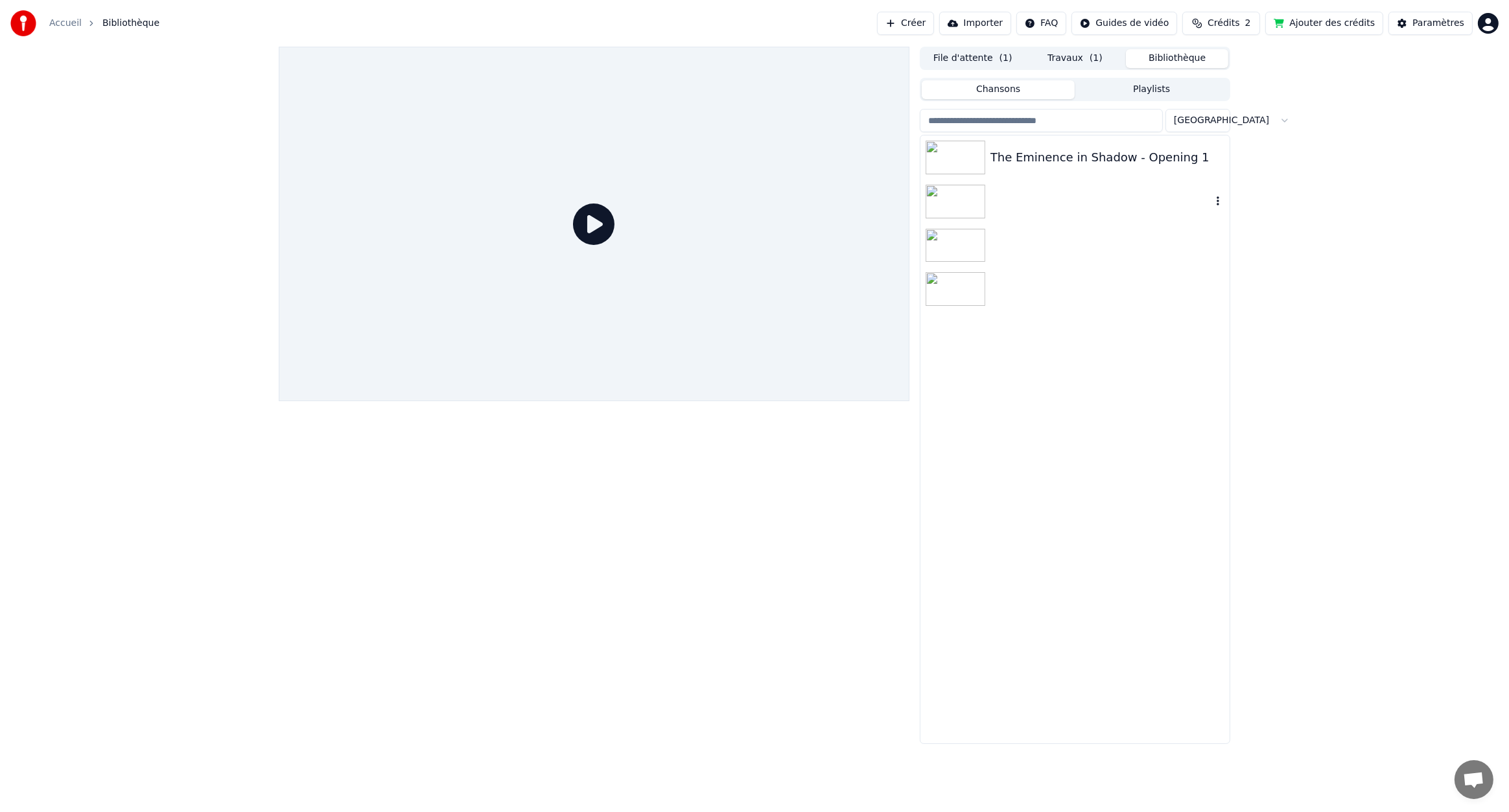
click at [1069, 205] on div at bounding box center [1074, 201] width 309 height 44
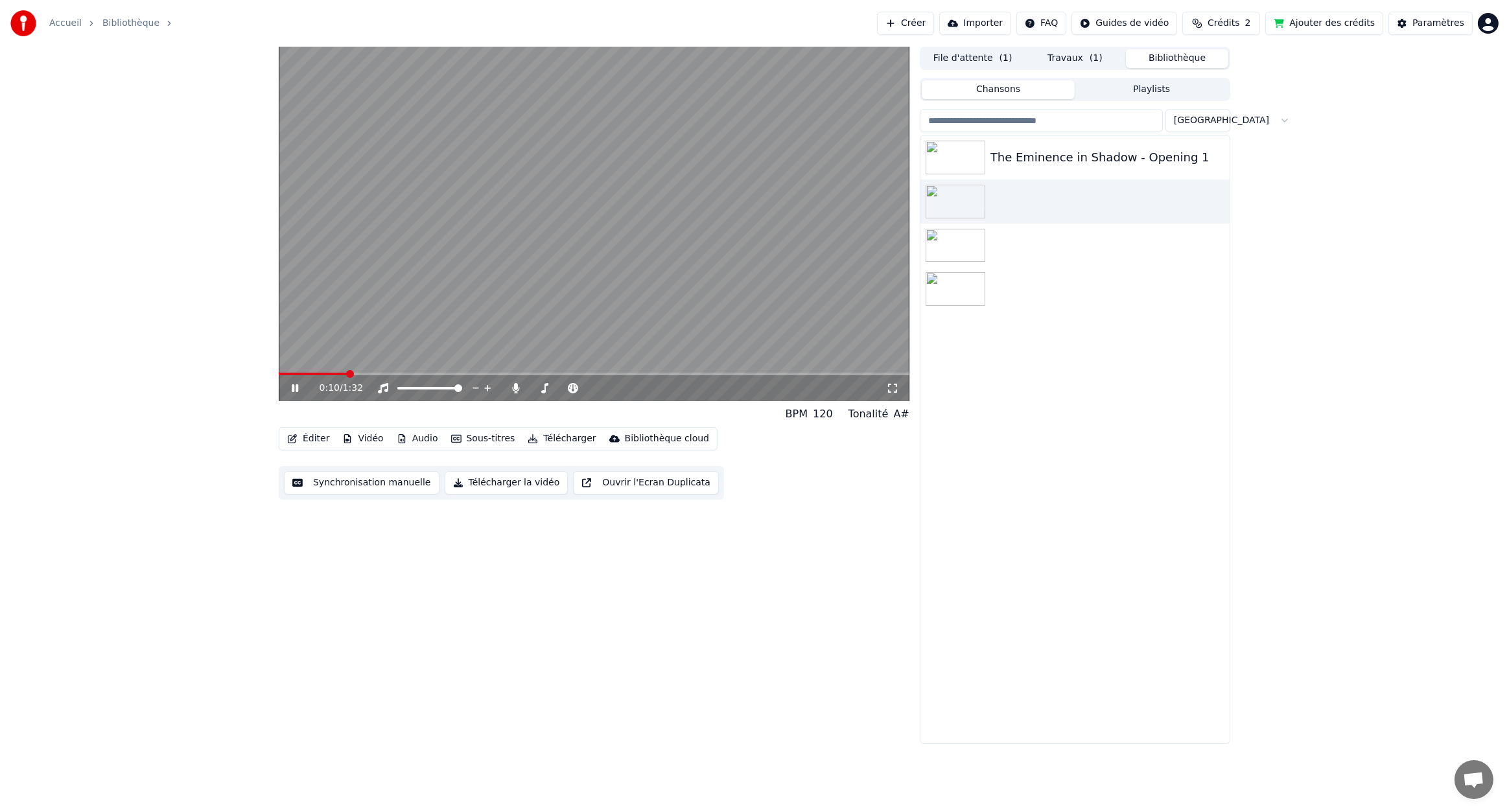
click at [350, 373] on span at bounding box center [594, 373] width 631 height 3
click at [112, 20] on link "Bibliothèque" at bounding box center [131, 23] width 57 height 13
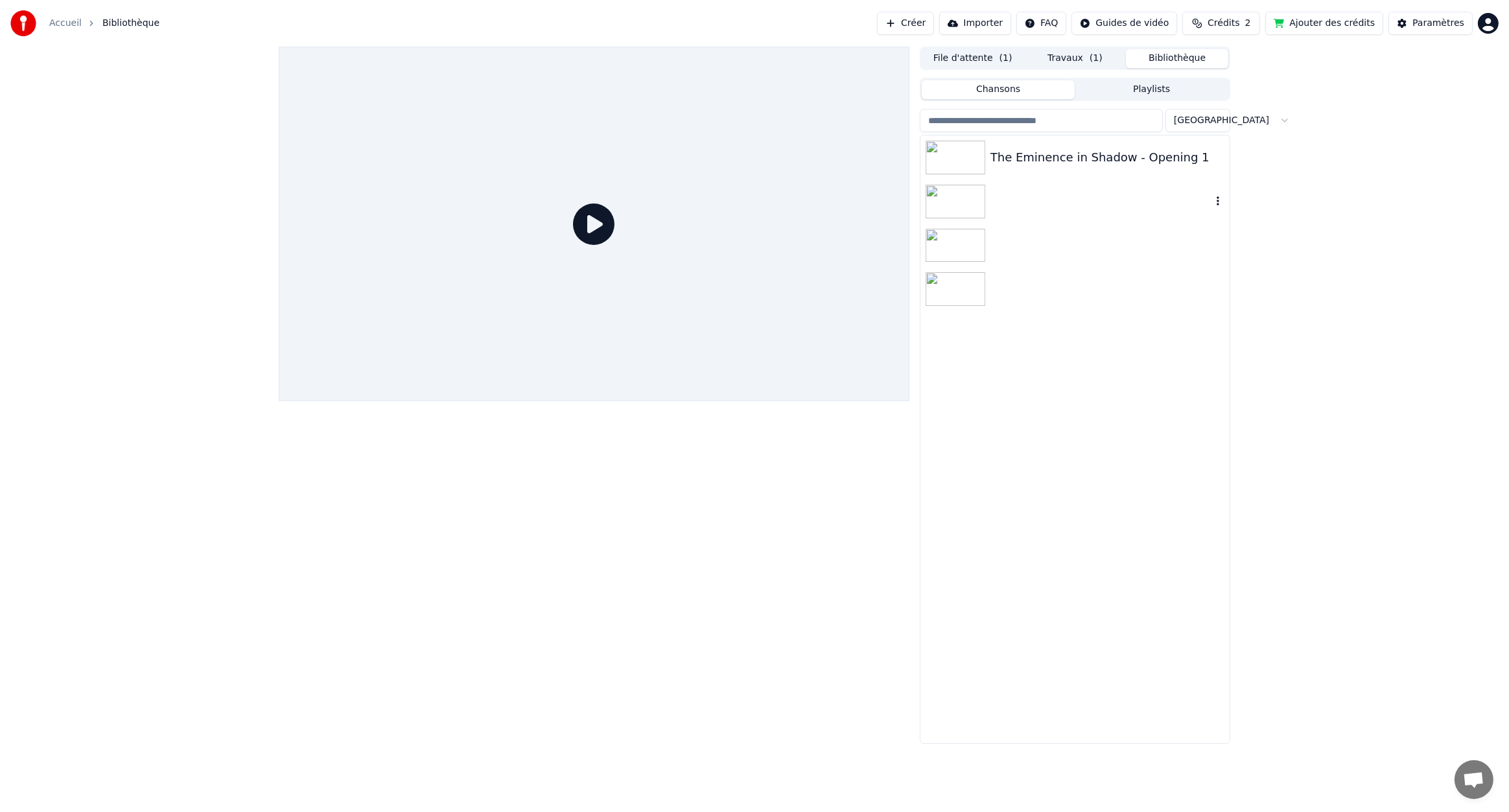
click at [1036, 199] on div at bounding box center [1074, 201] width 309 height 44
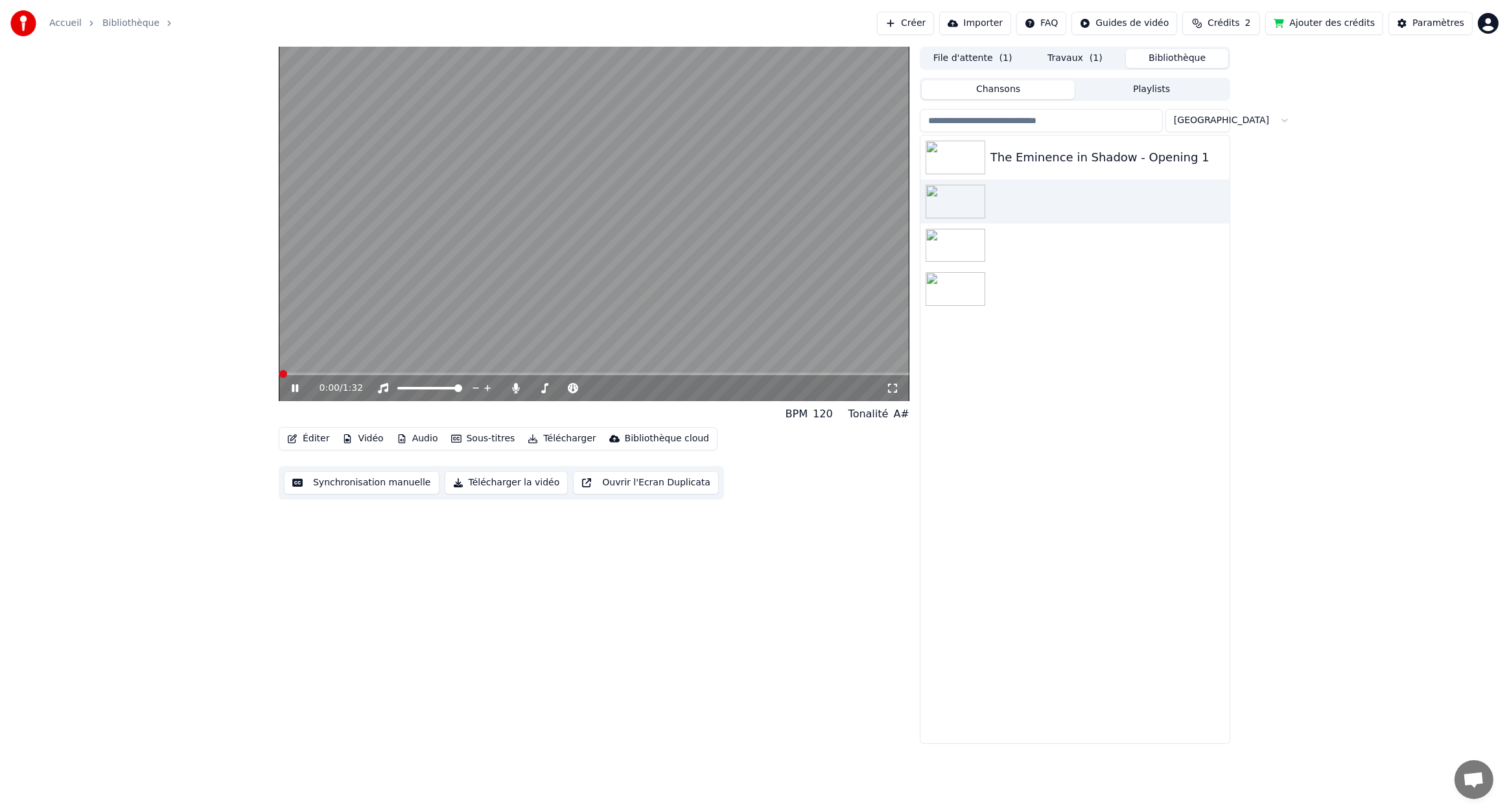
click at [304, 440] on button "Éditer" at bounding box center [308, 439] width 53 height 18
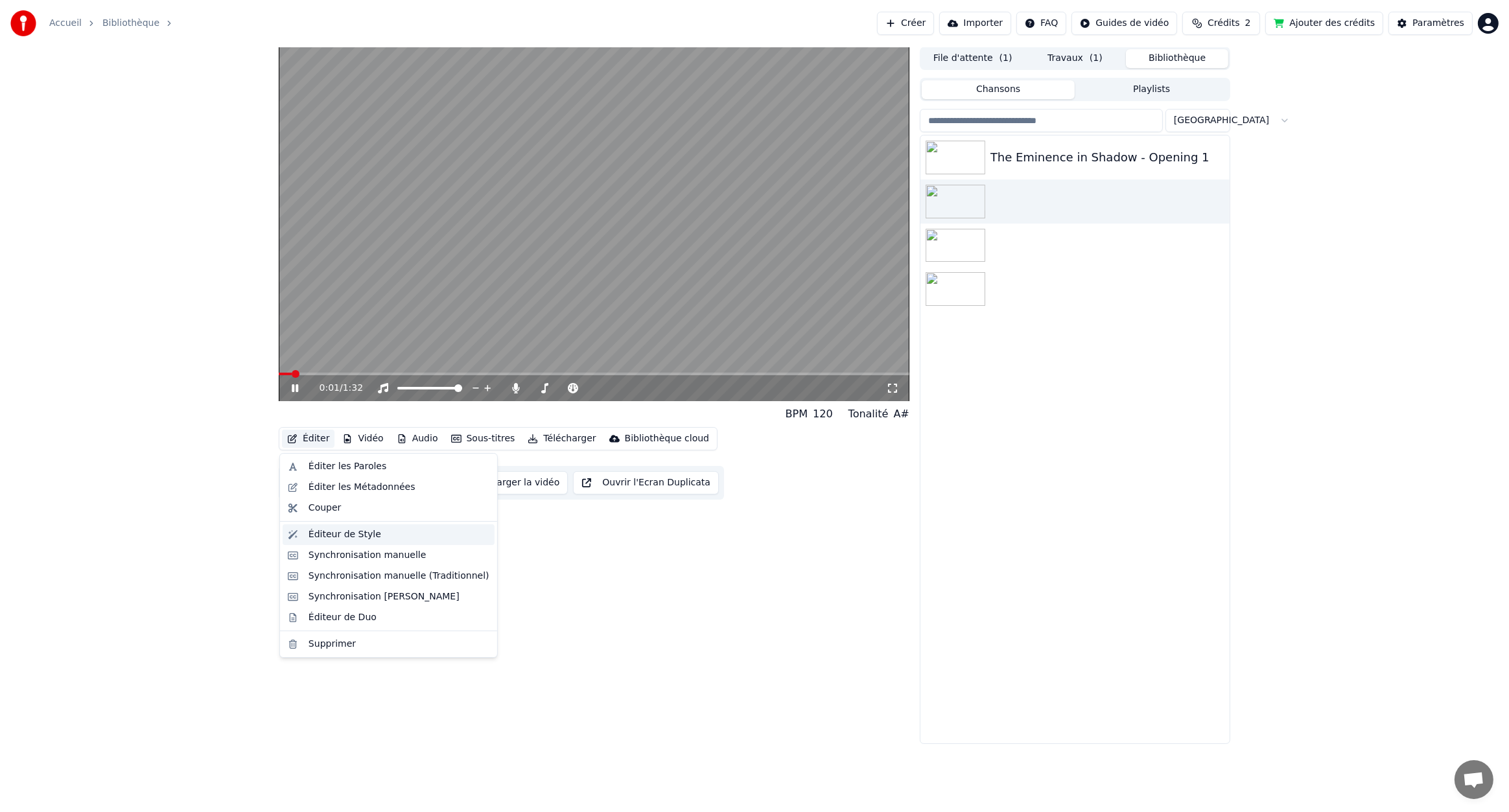
click at [332, 533] on div "Éditeur de Style" at bounding box center [345, 534] width 73 height 13
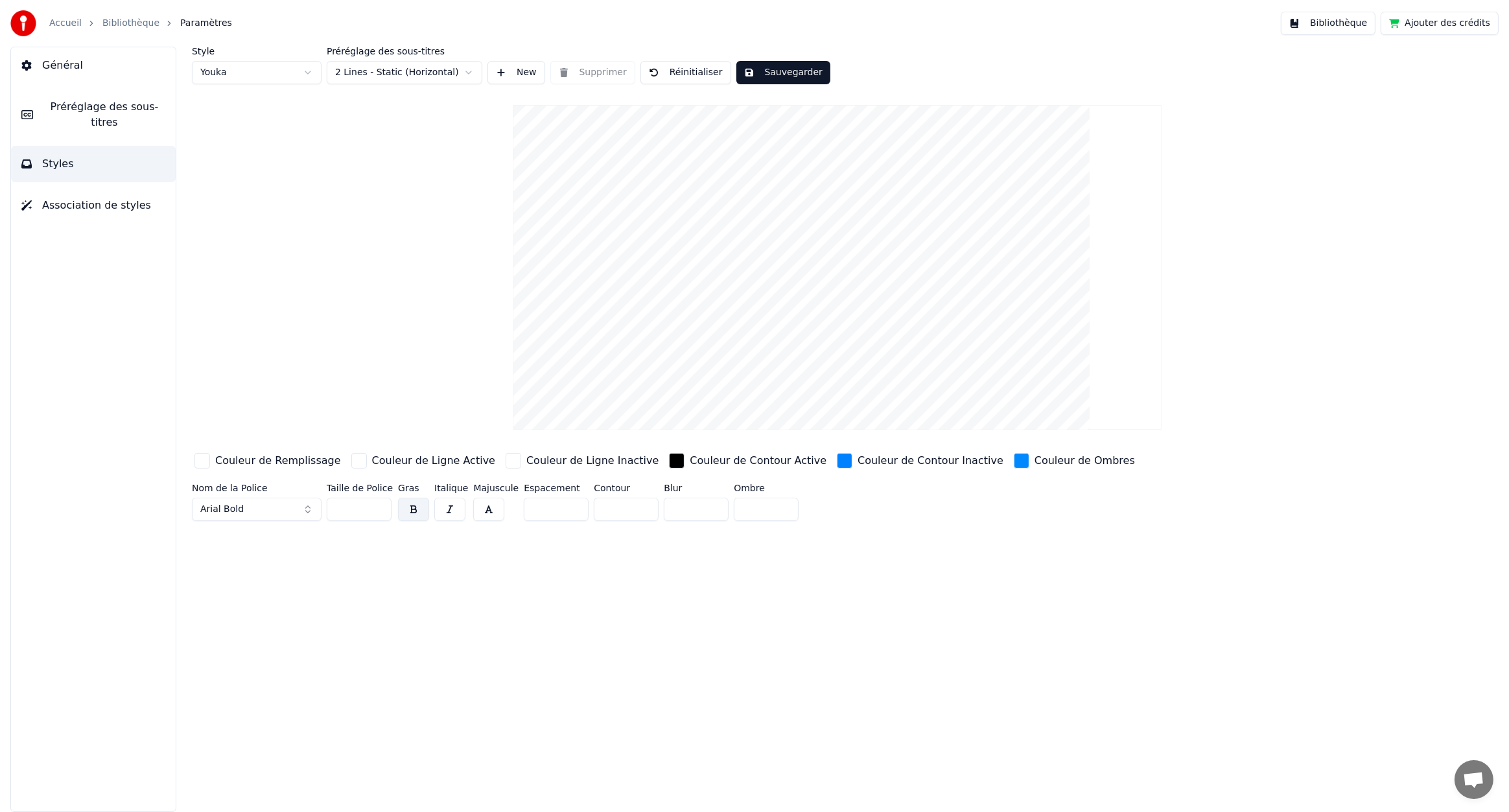
click at [59, 79] on button "Général" at bounding box center [93, 65] width 165 height 36
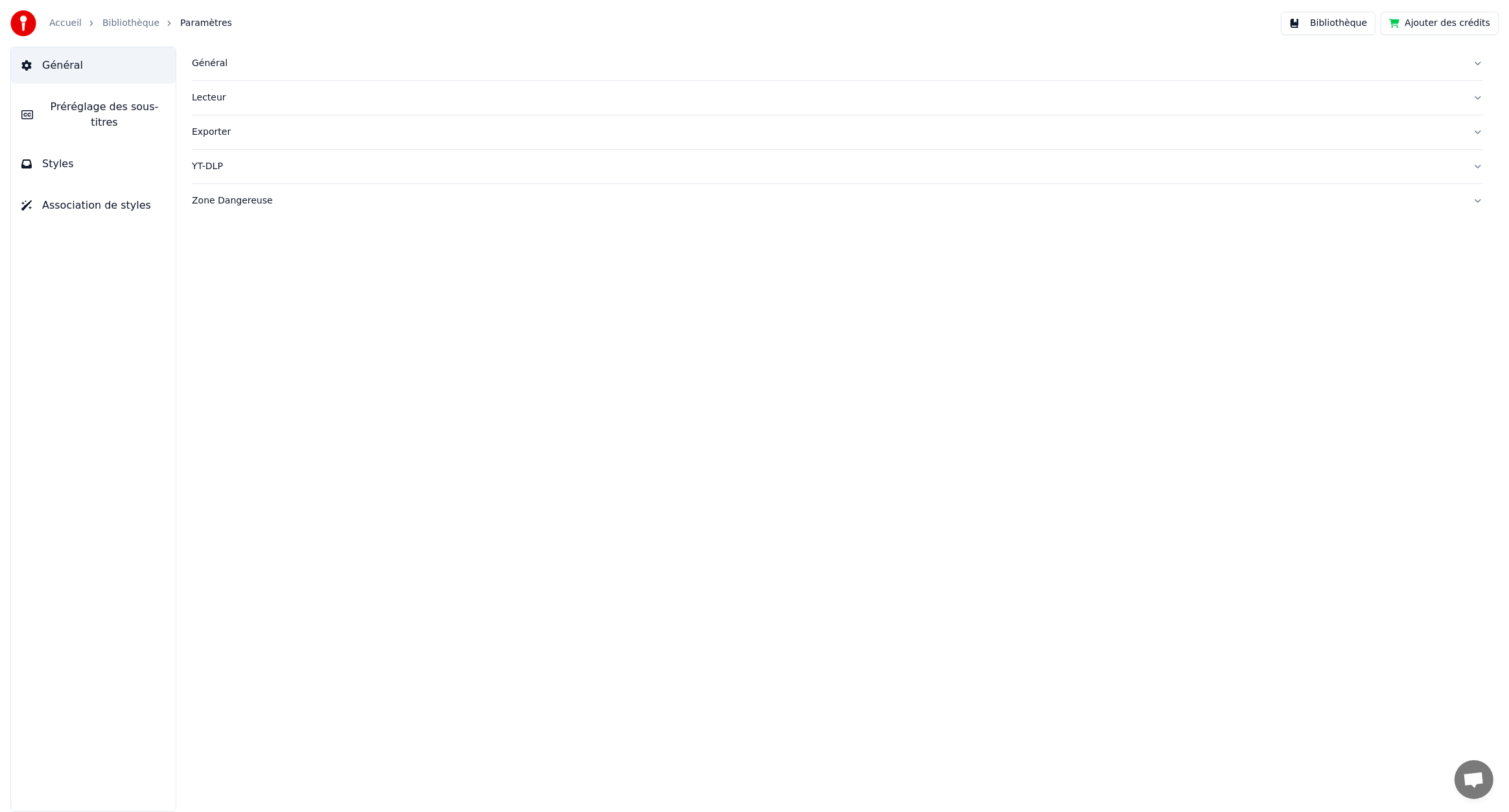
click at [96, 113] on span "Préréglage des sous-titres" at bounding box center [105, 114] width 122 height 31
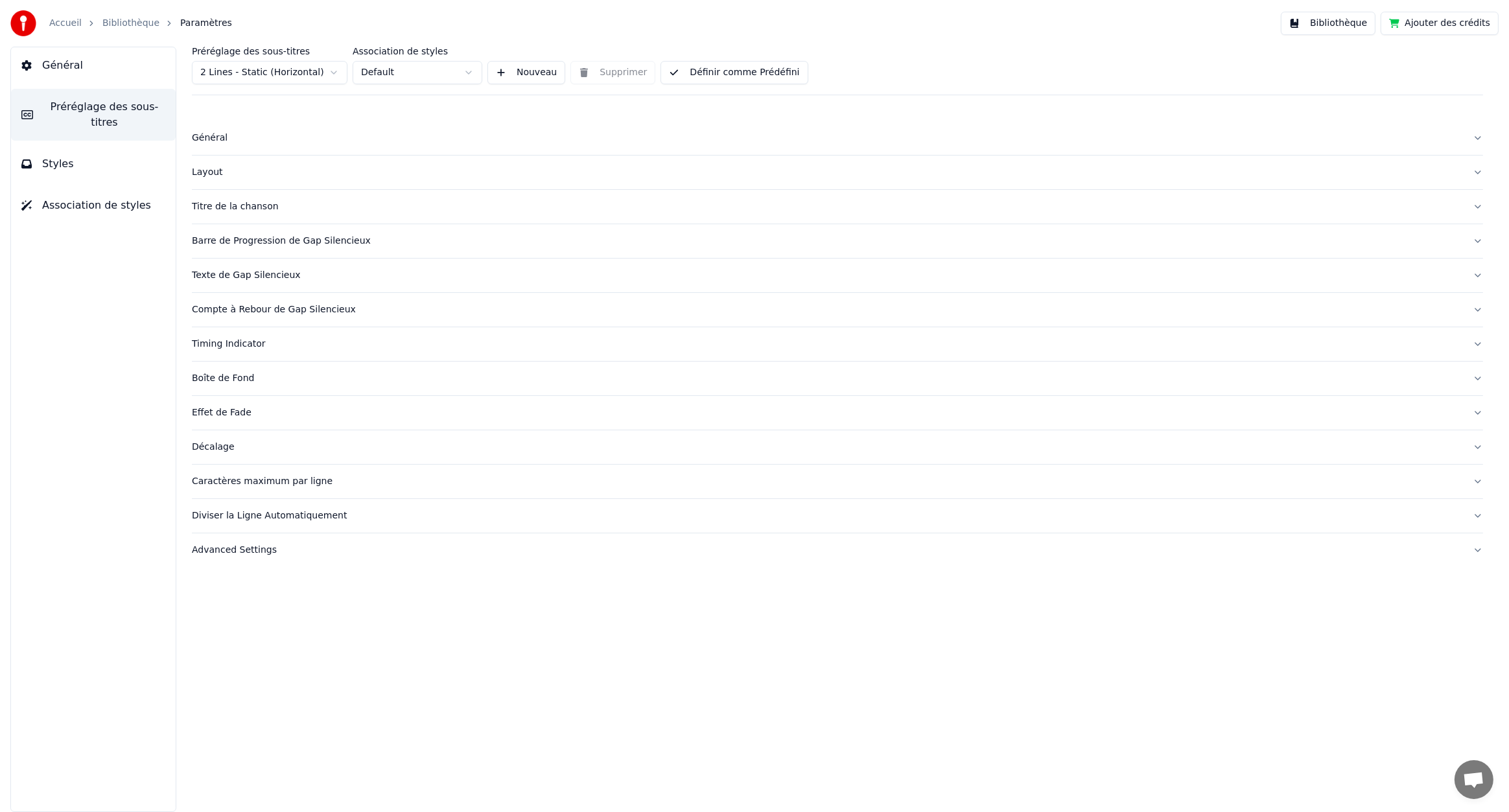
click at [315, 311] on div "Compte à Rebour de Gap Silencieux" at bounding box center [827, 309] width 1270 height 13
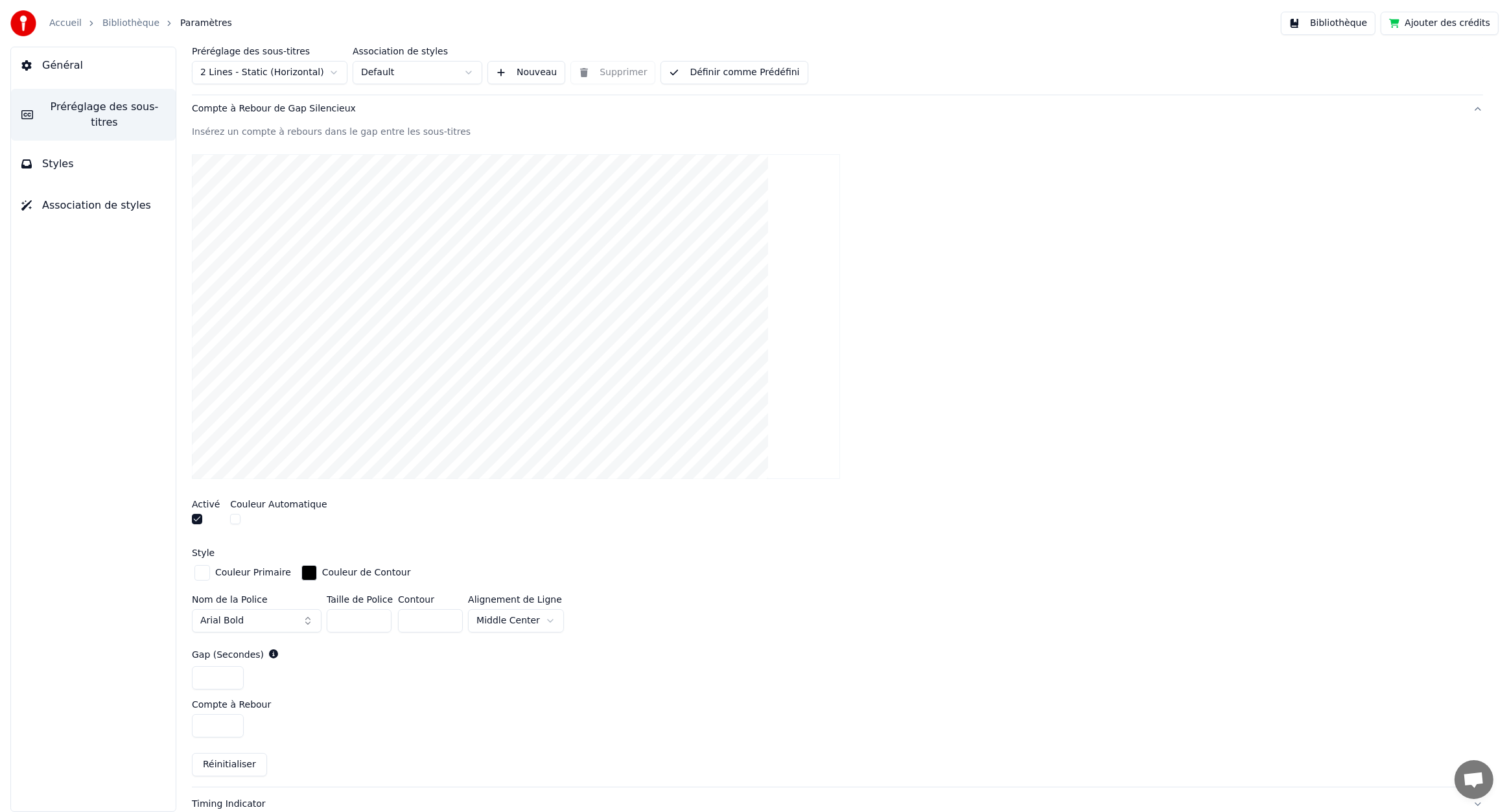
scroll to position [216, 0]
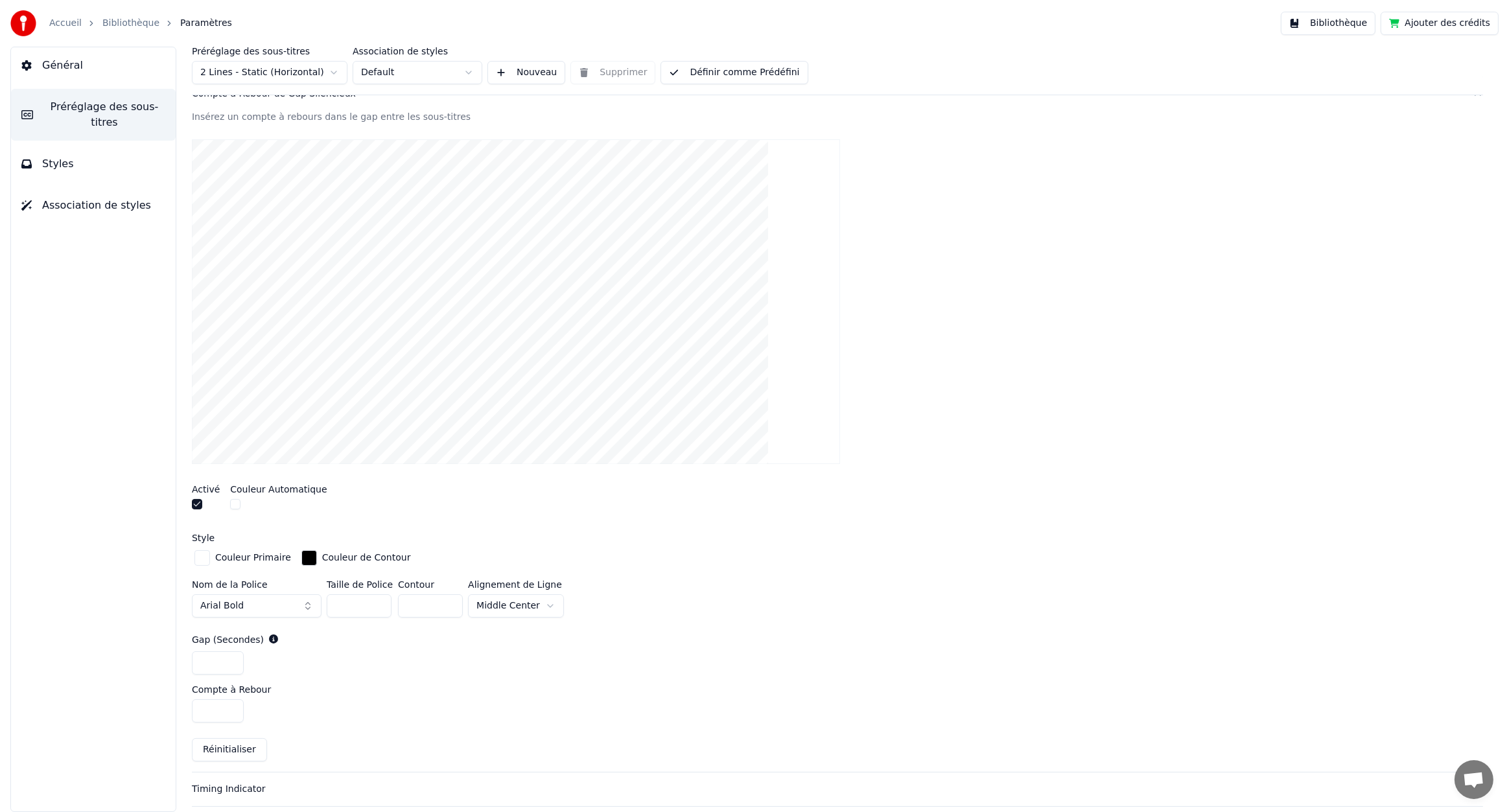
click at [301, 558] on div "button" at bounding box center [309, 558] width 16 height 16
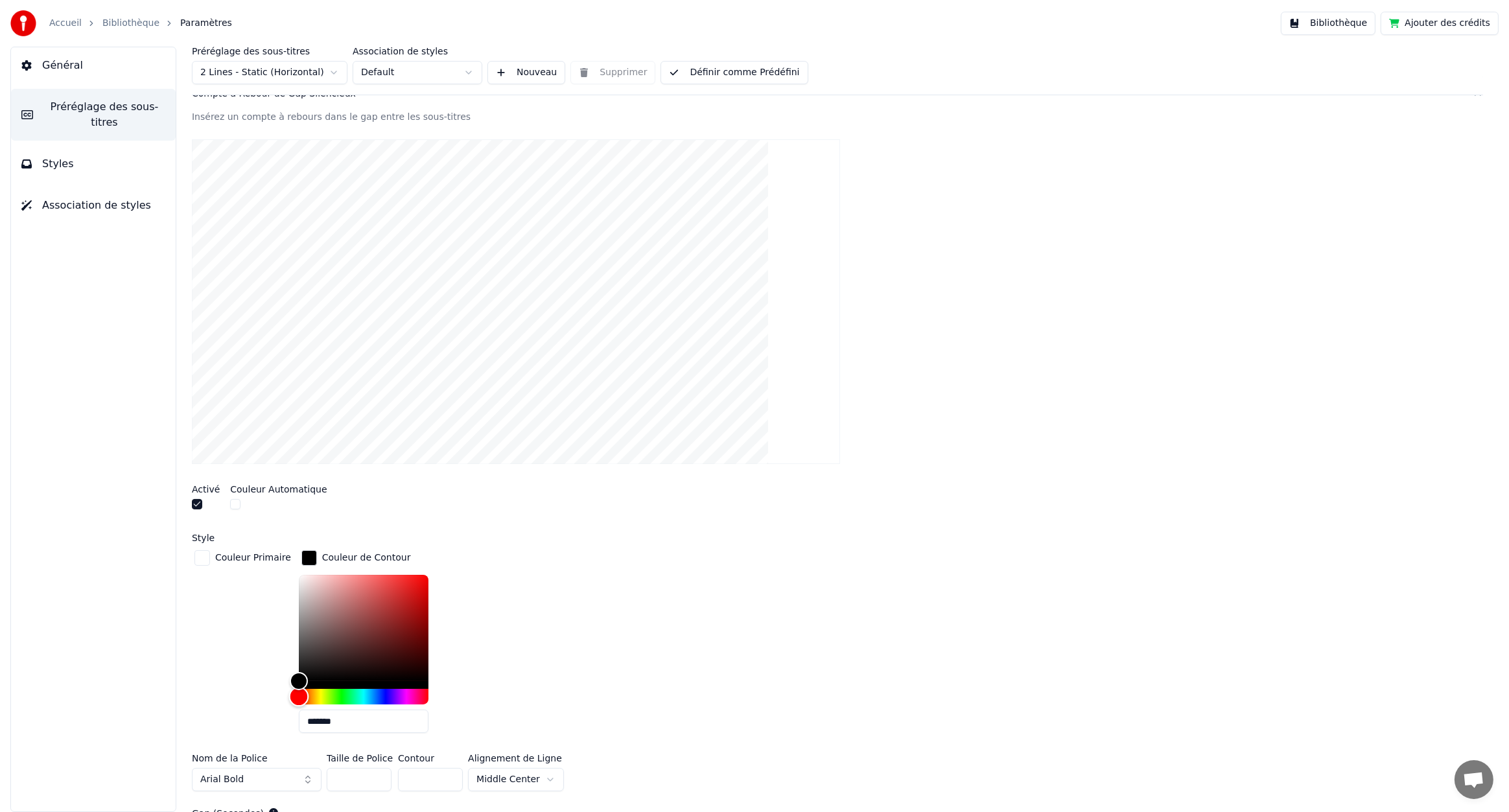
click at [362, 693] on div "Hue" at bounding box center [363, 696] width 130 height 16
click at [358, 693] on div "Hue" at bounding box center [366, 697] width 20 height 20
click at [362, 693] on div "Hue" at bounding box center [370, 697] width 20 height 20
type input "*******"
drag, startPoint x: 316, startPoint y: 669, endPoint x: 459, endPoint y: 544, distance: 189.9
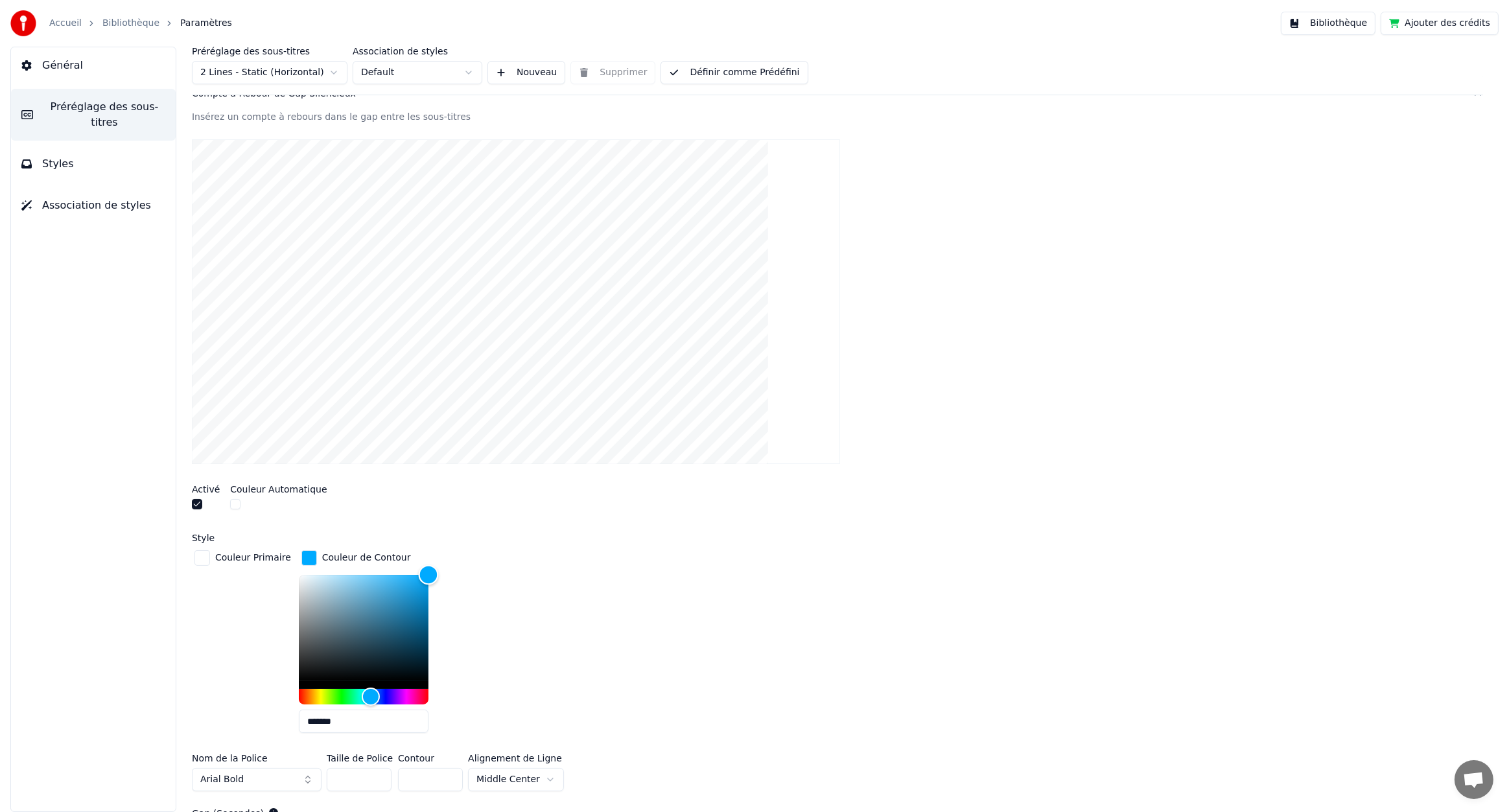
click at [459, 544] on div "Style Couleur Primaire Couleur de Contour ******* Nom de la Police Arial Bold T…" at bounding box center [837, 665] width 1291 height 263
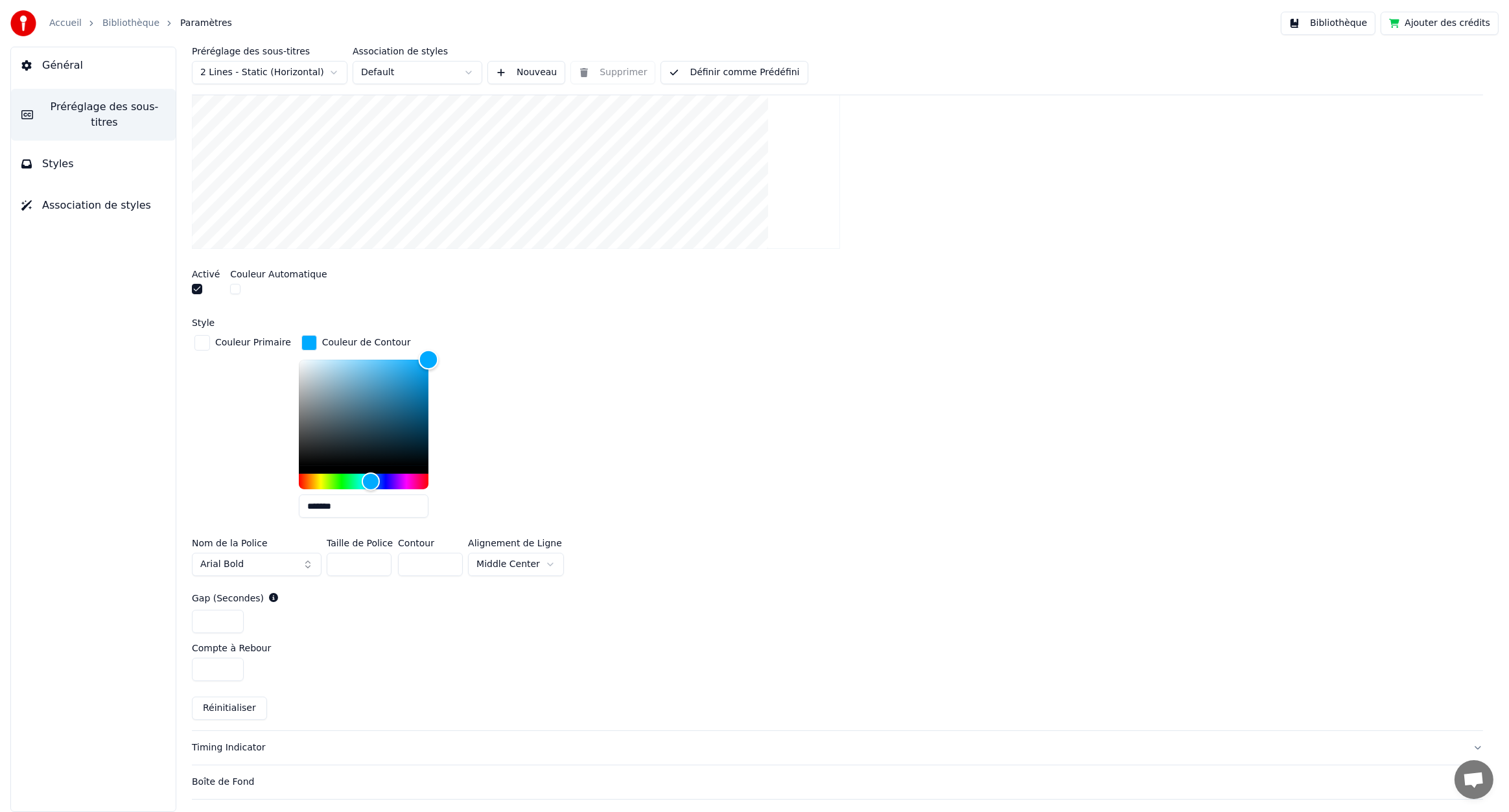
scroll to position [432, 0]
click at [537, 562] on html "Accueil Bibliothèque Paramètres Bibliothèque Ajouter des crédits Général Prérég…" at bounding box center [754, 406] width 1509 height 812
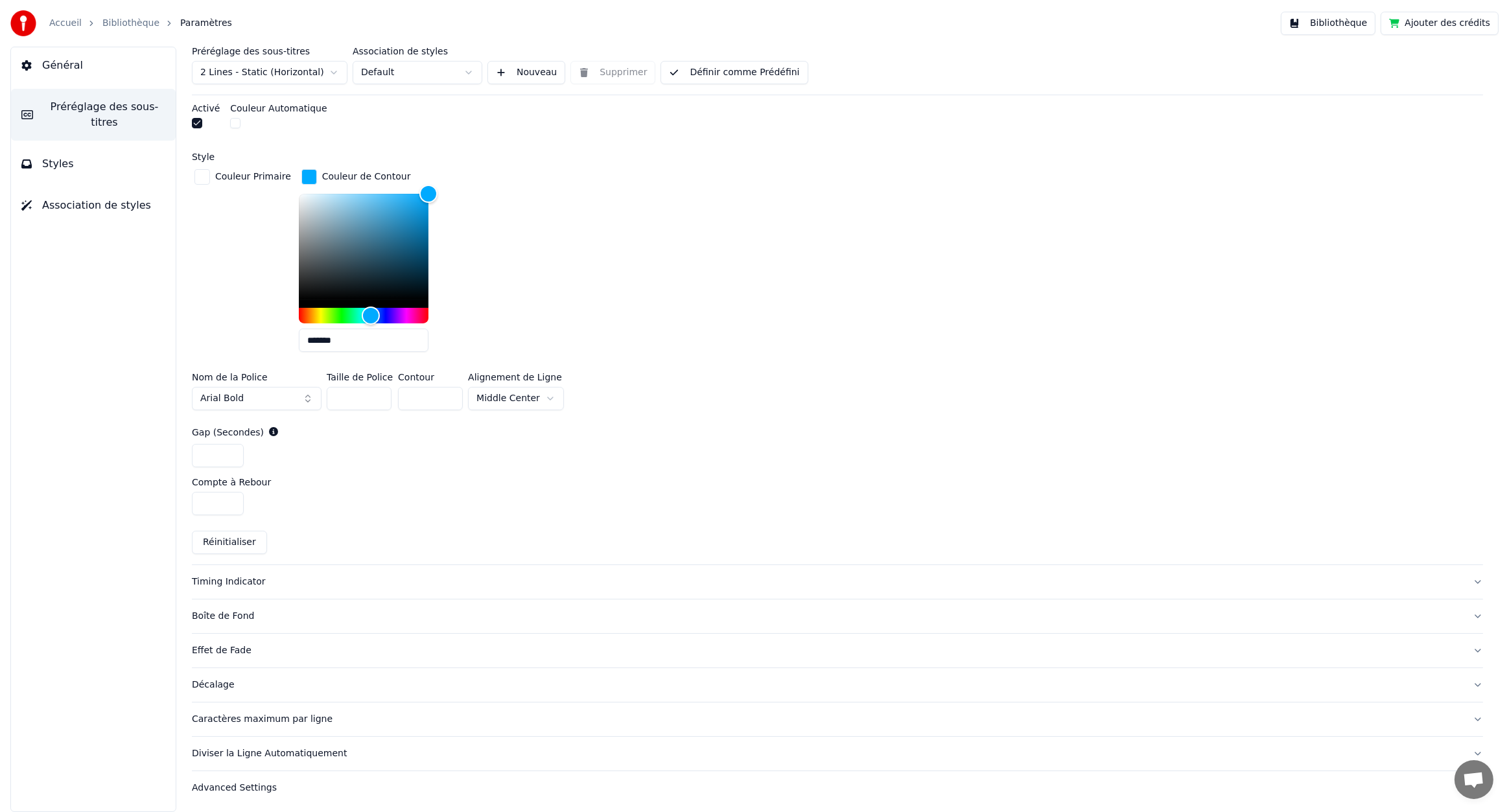
scroll to position [273, 0]
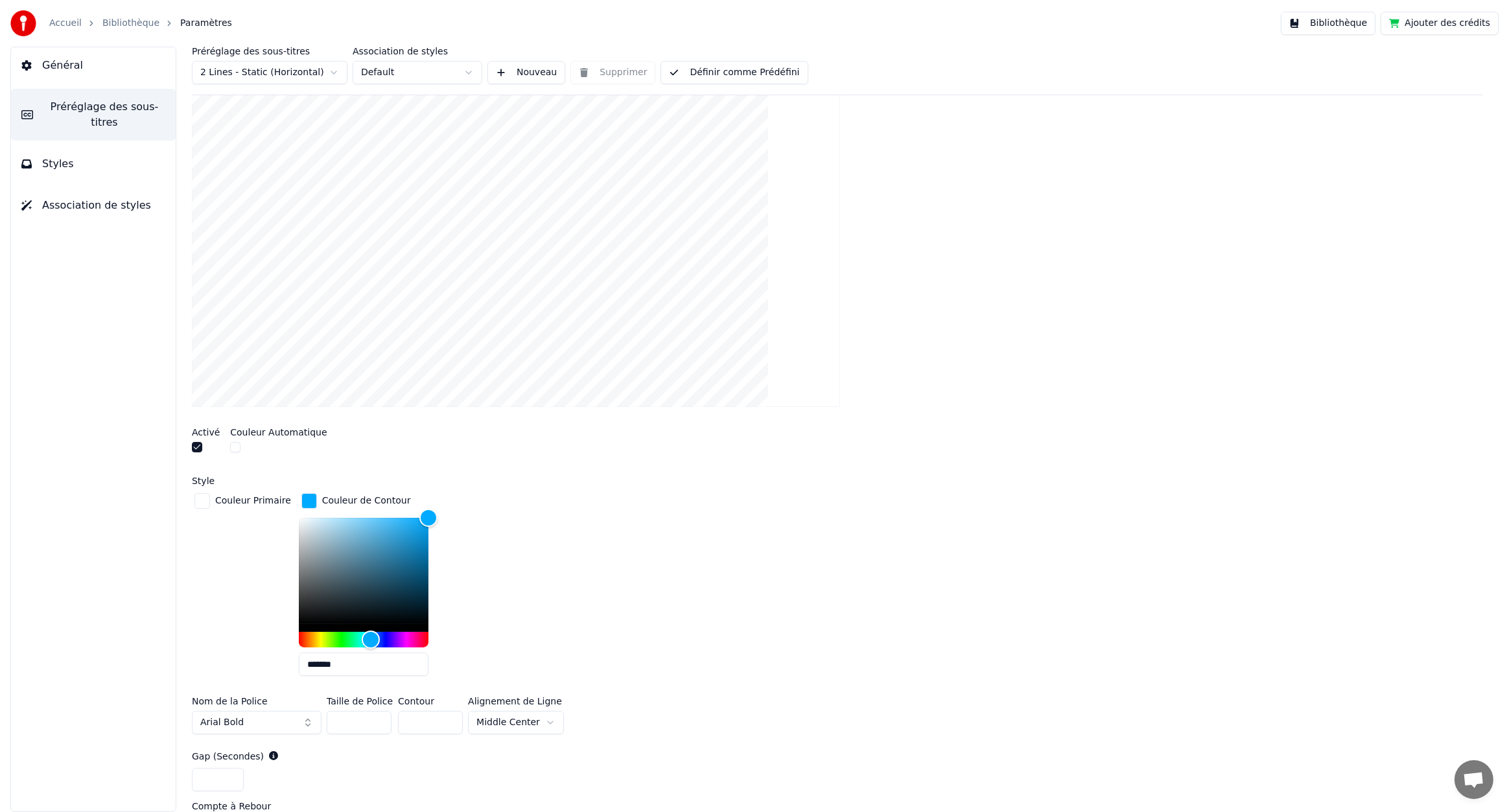
click at [126, 26] on link "Bibliothèque" at bounding box center [131, 23] width 57 height 13
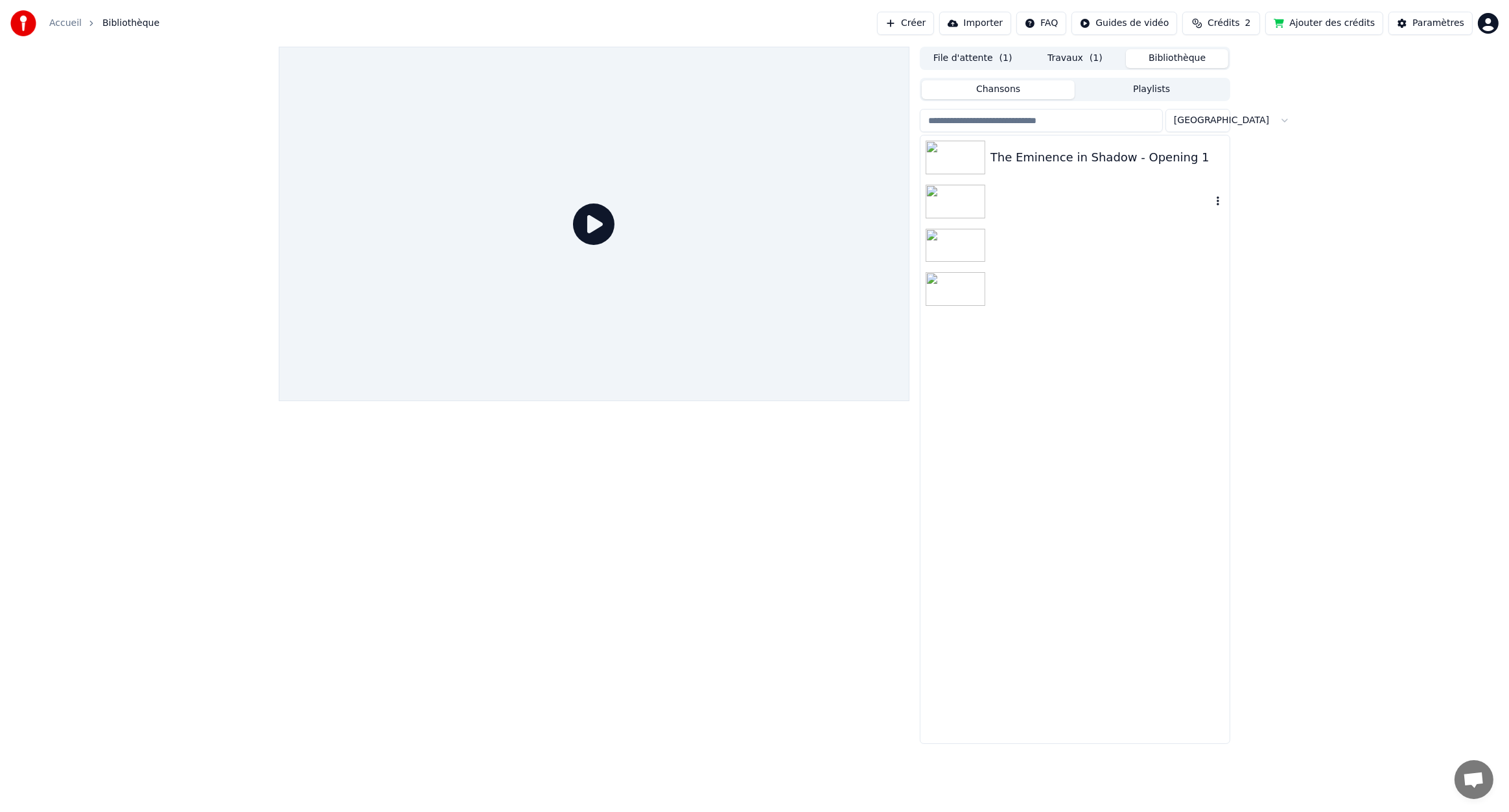
click at [982, 208] on img at bounding box center [955, 202] width 59 height 33
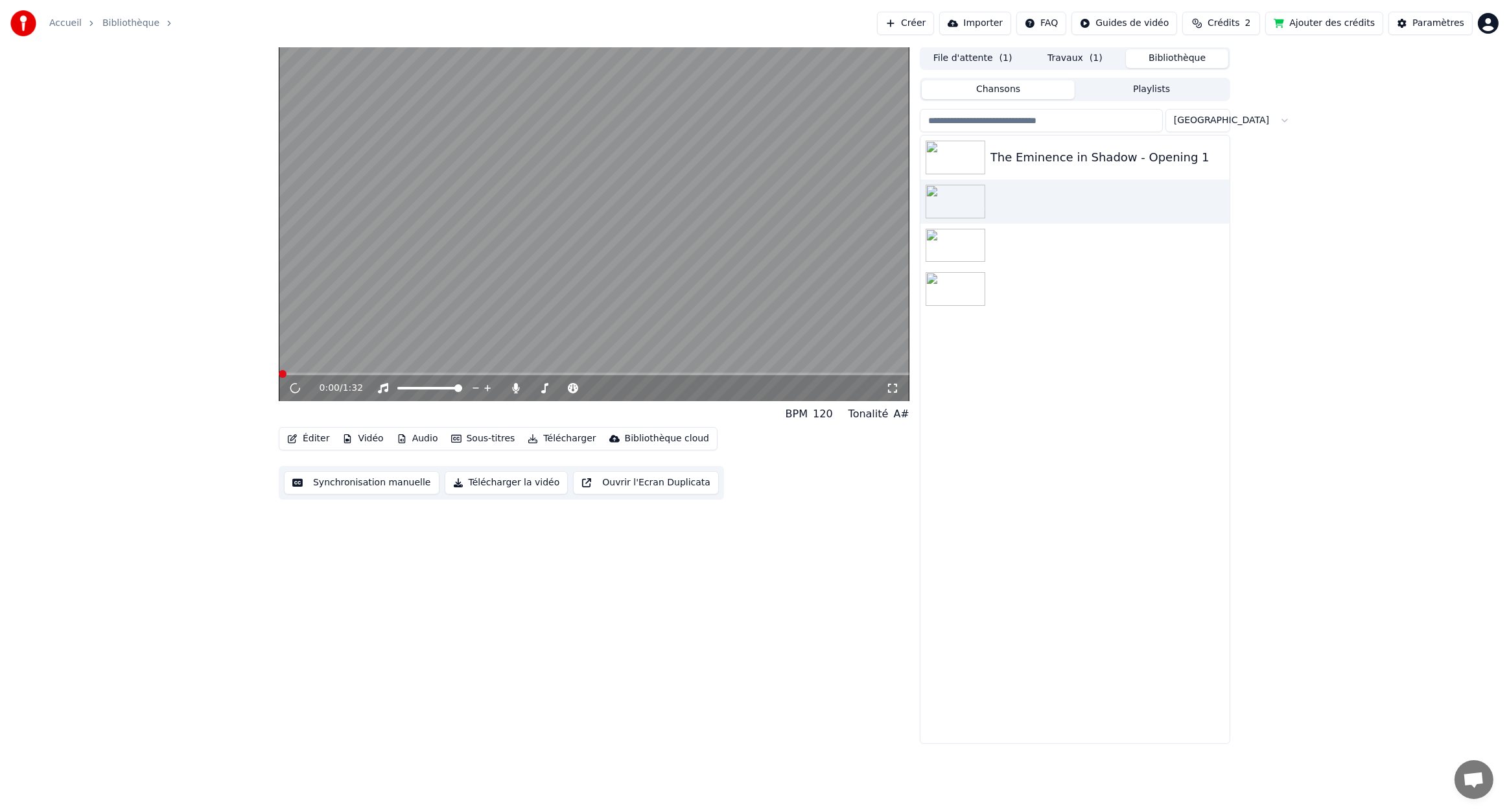
click at [598, 206] on video at bounding box center [594, 224] width 631 height 354
click at [317, 374] on span at bounding box center [594, 373] width 631 height 3
click at [557, 441] on button "Télécharger" at bounding box center [562, 439] width 79 height 18
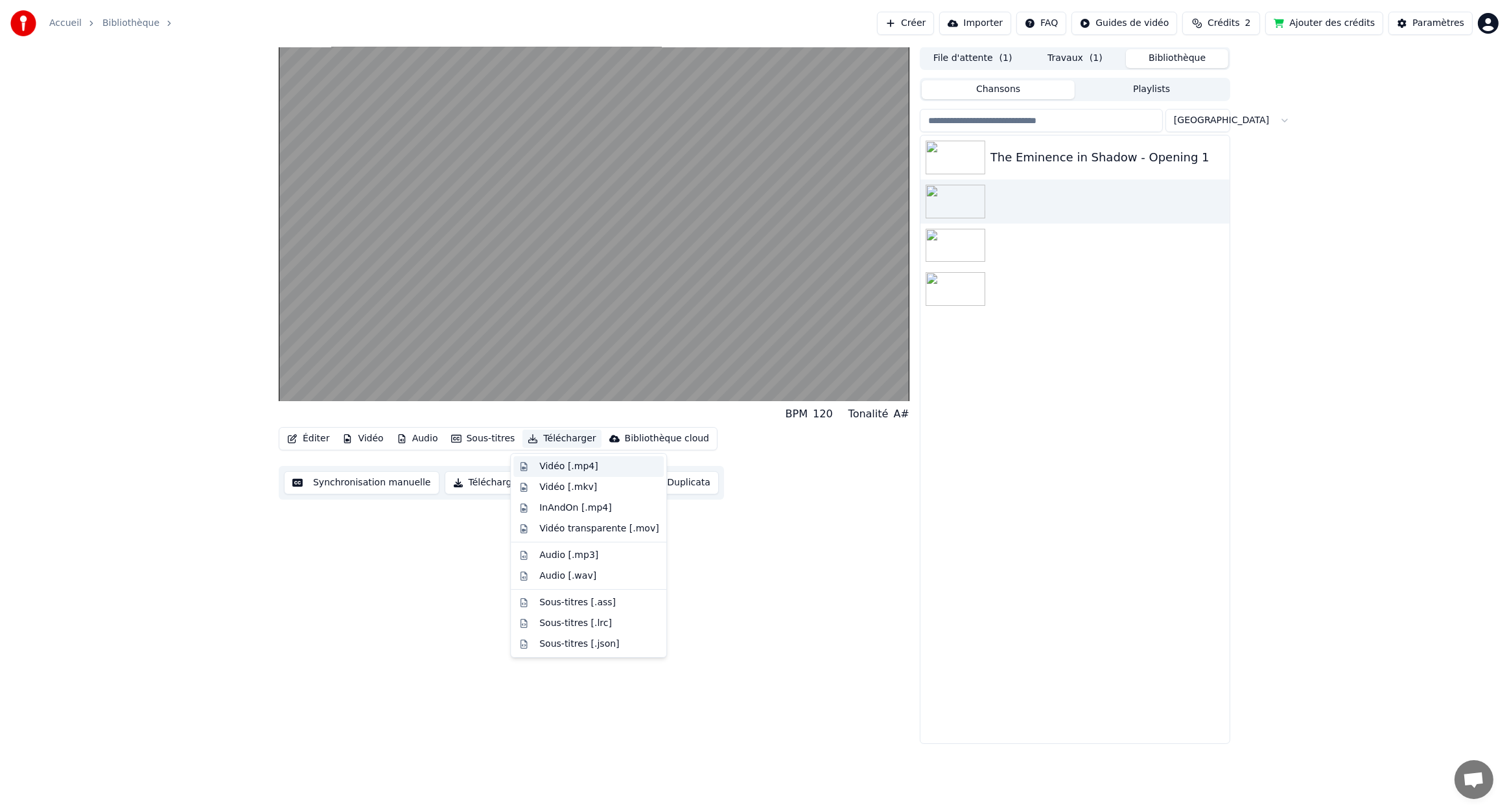
click at [579, 469] on div "Vidéo [.mp4]" at bounding box center [569, 466] width 59 height 13
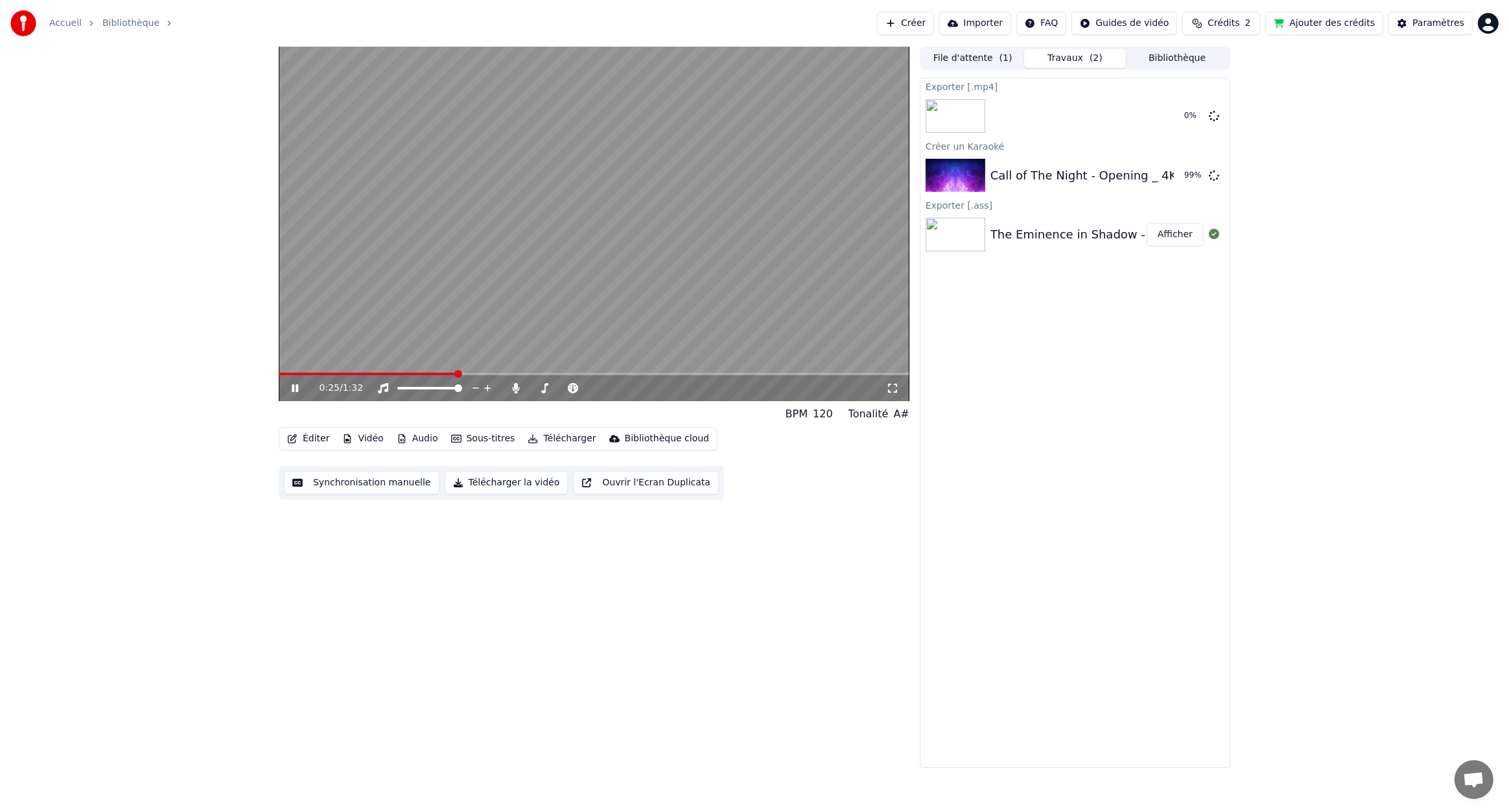
click at [693, 189] on video at bounding box center [594, 224] width 631 height 354
click at [959, 174] on img at bounding box center [955, 176] width 59 height 33
click at [466, 701] on div "0:26 / 1:32 BPM 120 Tonalité A# Éditer Vidéo Audio Sous-titres Télécharger Bibl…" at bounding box center [594, 408] width 631 height 722
click at [1173, 122] on button "Afficher" at bounding box center [1176, 116] width 57 height 23
click at [968, 167] on img at bounding box center [955, 176] width 59 height 33
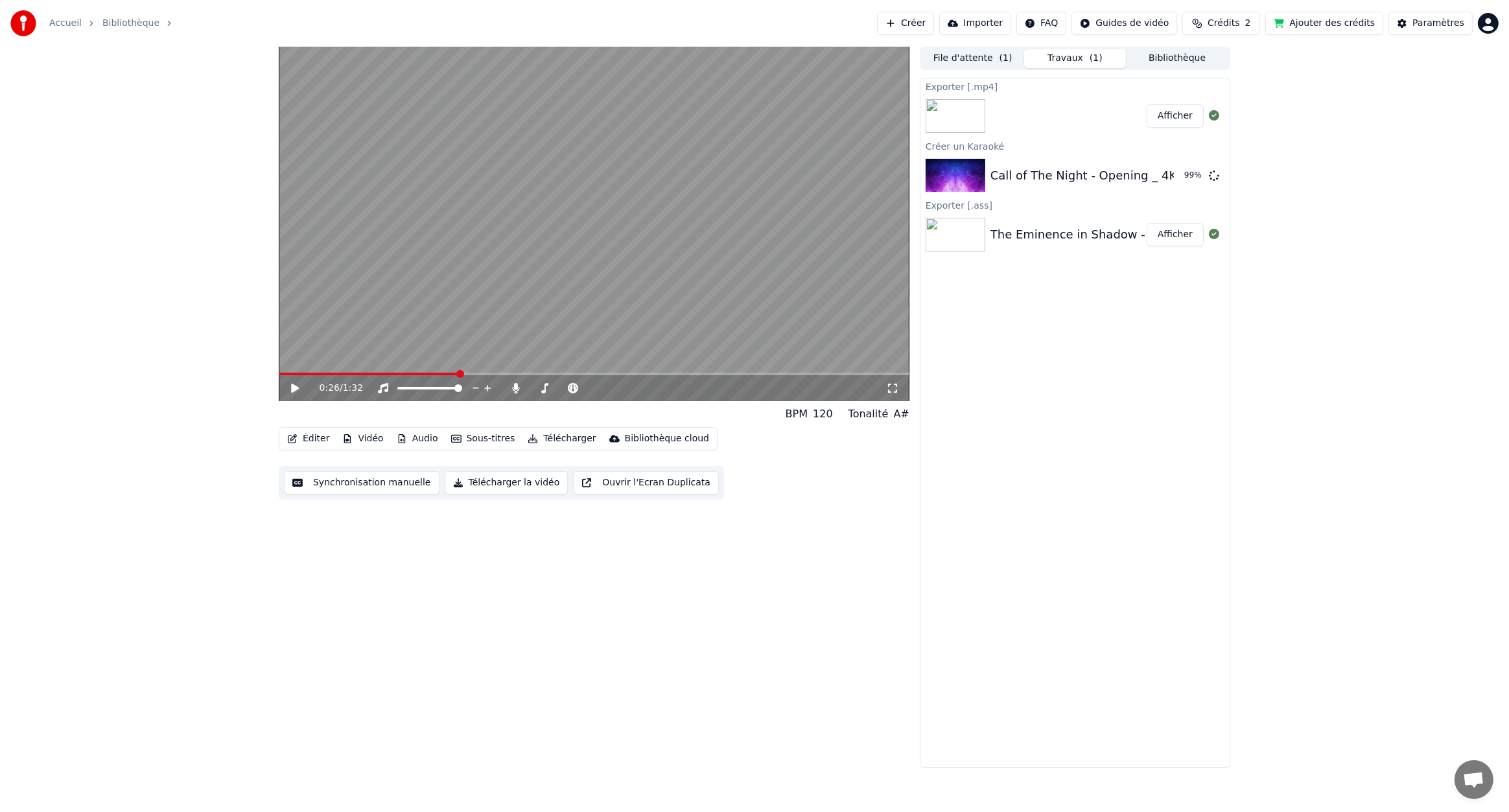
click at [1170, 113] on button "Afficher" at bounding box center [1176, 116] width 57 height 23
click at [983, 169] on img at bounding box center [955, 176] width 59 height 33
click at [1026, 172] on div "Call of The Night - Opening _ 4K _ 60FPS _ Creditless _" at bounding box center [1149, 176] width 317 height 18
click at [1169, 177] on button "Jouer" at bounding box center [1181, 176] width 45 height 23
click at [523, 246] on video at bounding box center [594, 224] width 631 height 354
